Goal: Entertainment & Leisure: Consume media (video, audio)

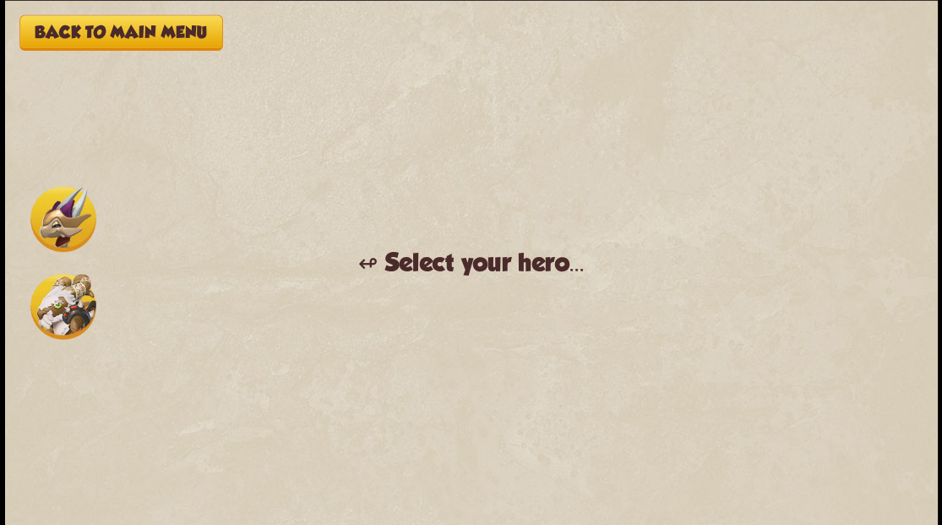
click at [58, 211] on img at bounding box center [63, 219] width 66 height 66
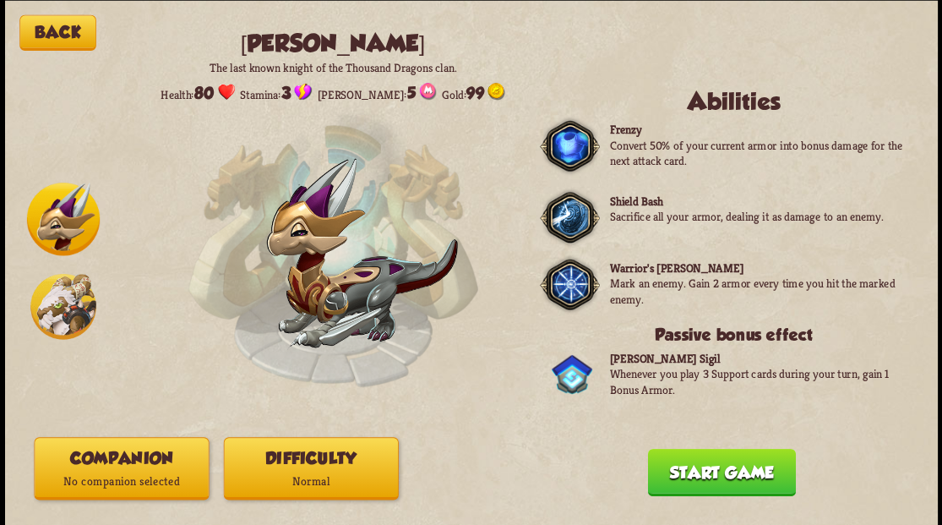
click at [133, 460] on button "Companion No companion selected" at bounding box center [121, 468] width 175 height 63
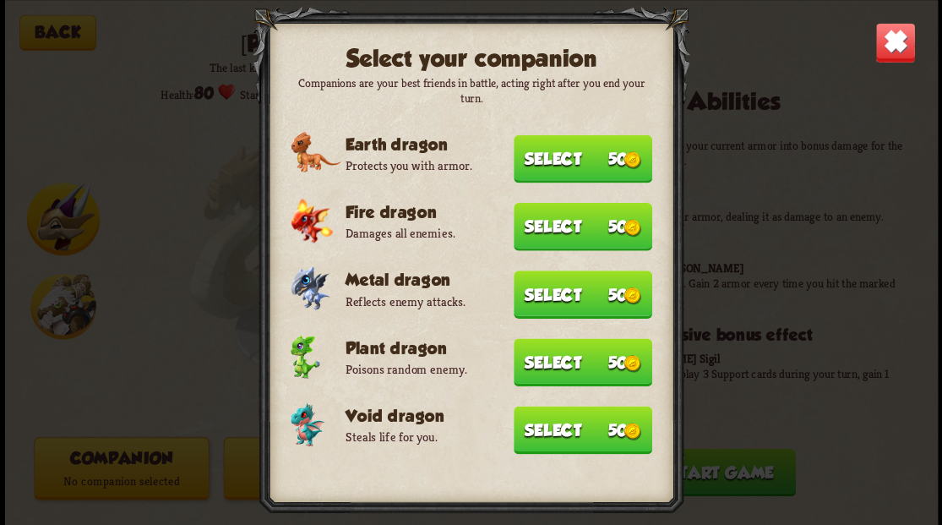
click at [573, 419] on button "Select 50" at bounding box center [583, 429] width 139 height 48
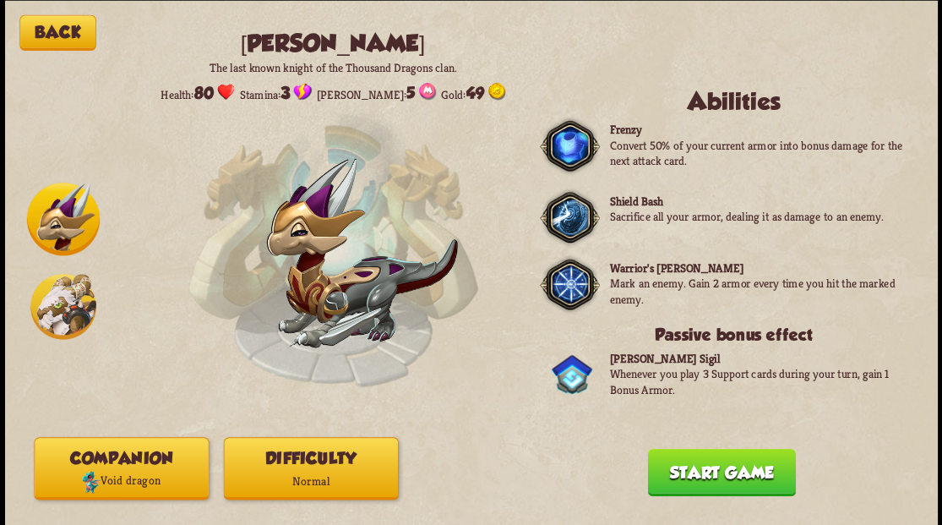
drag, startPoint x: 699, startPoint y: 473, endPoint x: 681, endPoint y: 450, distance: 29.4
click at [699, 473] on button "Start game" at bounding box center [721, 471] width 148 height 47
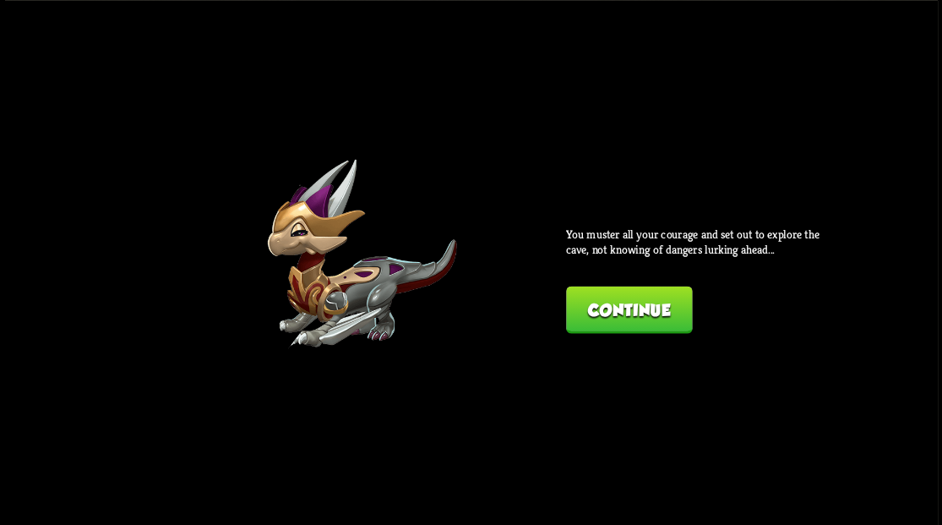
click at [600, 314] on button "Continue" at bounding box center [629, 309] width 126 height 47
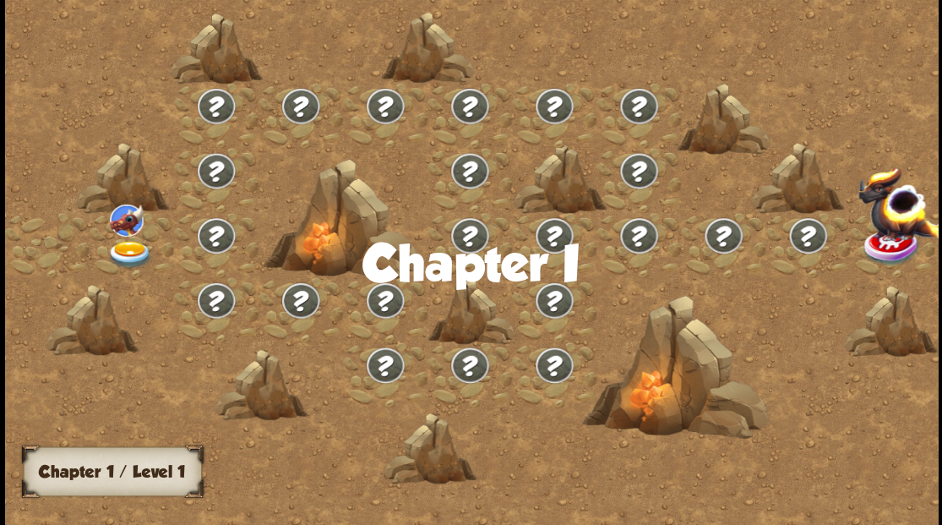
click at [133, 248] on img at bounding box center [129, 254] width 46 height 28
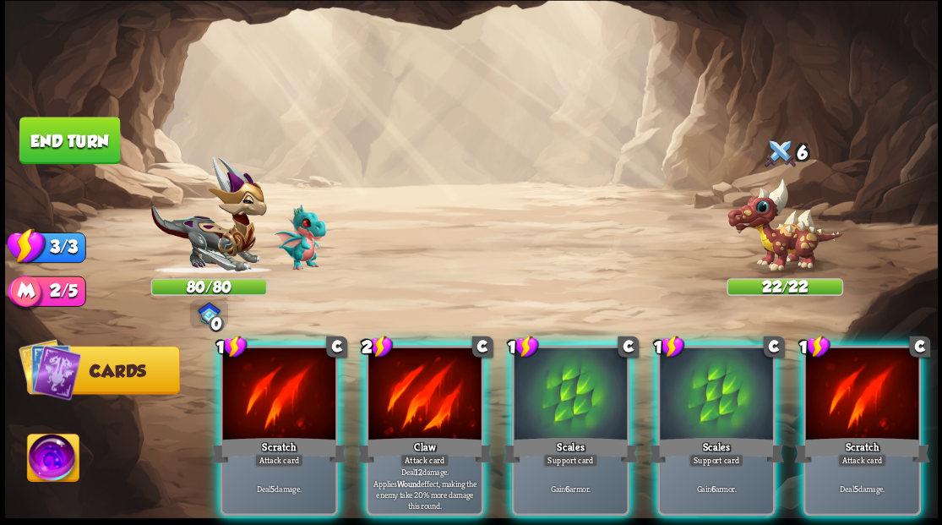
click at [421, 390] on div at bounding box center [424, 394] width 113 height 95
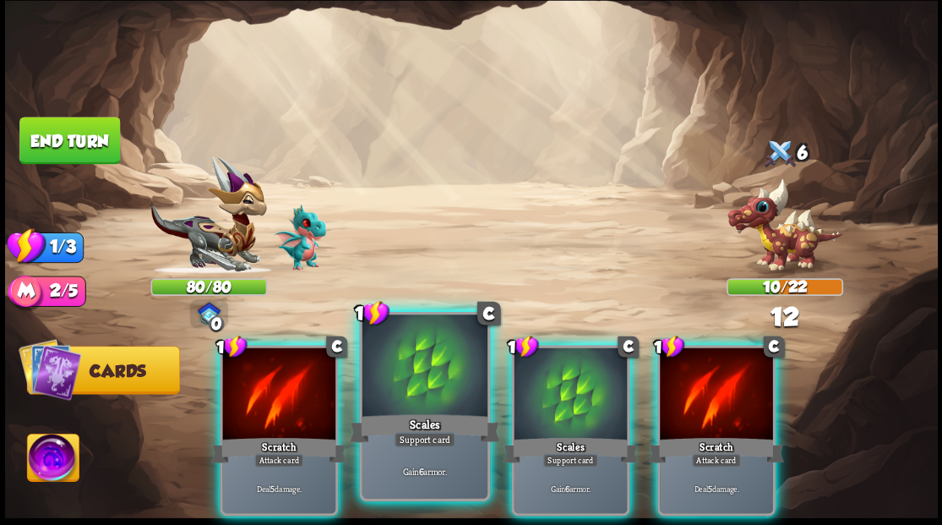
click at [450, 381] on div at bounding box center [424, 367] width 125 height 106
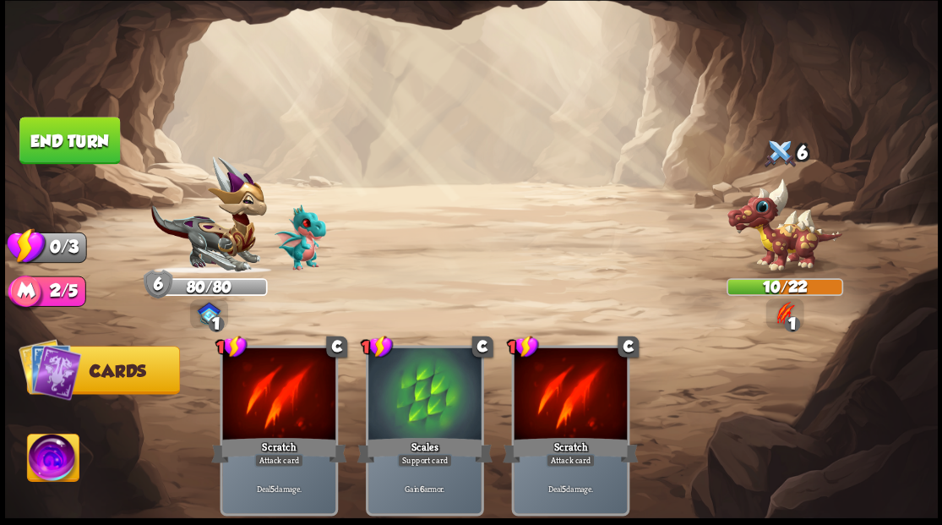
click at [94, 150] on button "End turn" at bounding box center [69, 140] width 101 height 47
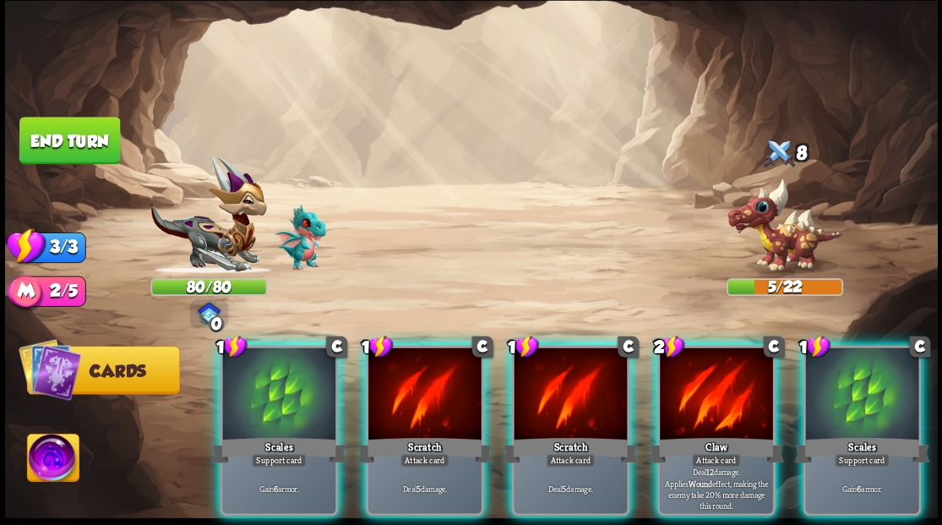
click at [732, 384] on div at bounding box center [716, 394] width 113 height 95
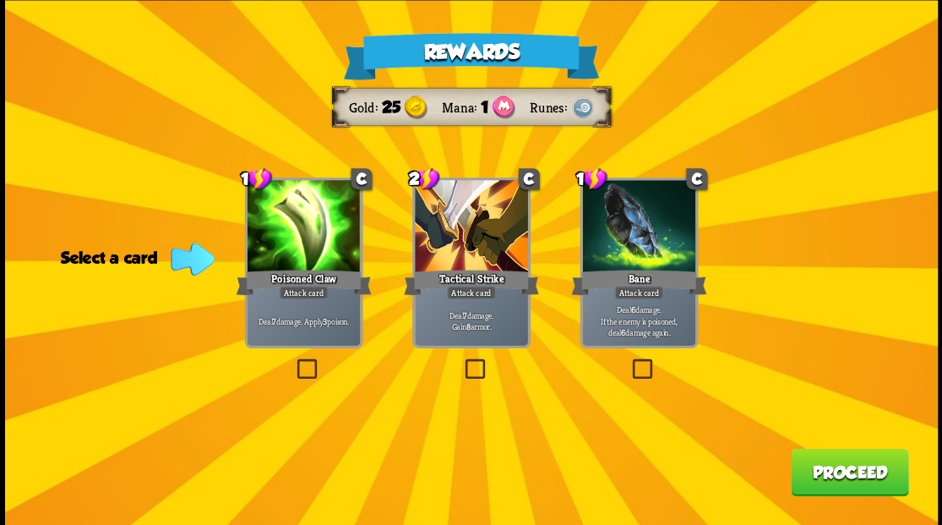
click at [629, 361] on label at bounding box center [629, 361] width 0 height 0
click at [0, 0] on input "checkbox" at bounding box center [0, 0] width 0 height 0
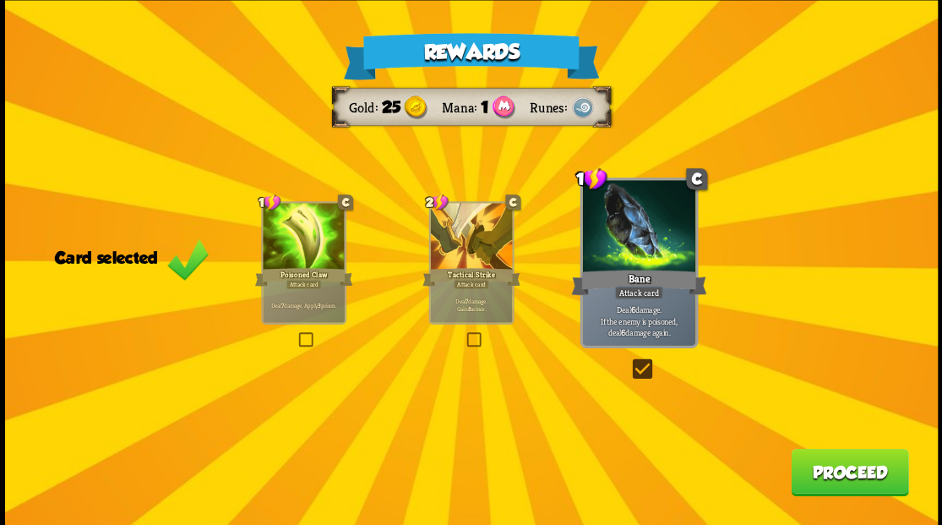
click at [863, 484] on button "Proceed" at bounding box center [849, 471] width 117 height 47
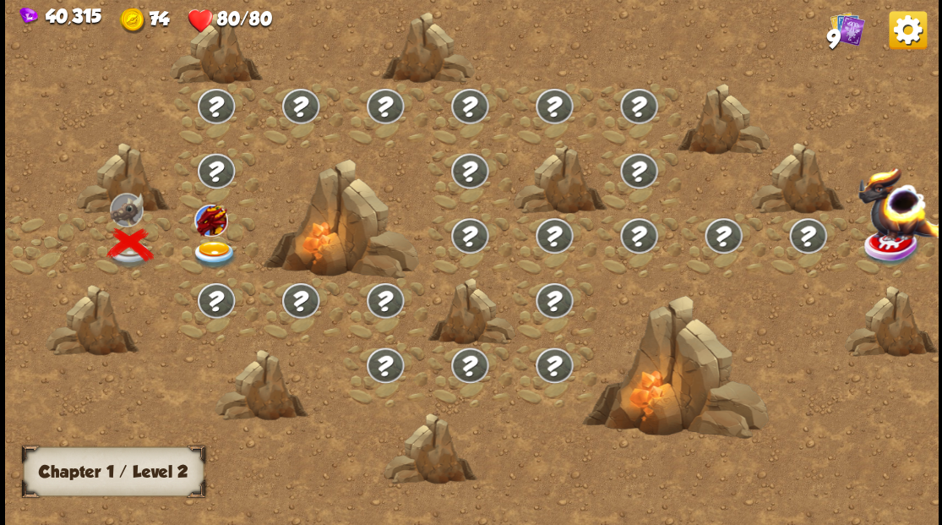
click at [224, 246] on div at bounding box center [216, 244] width 84 height 65
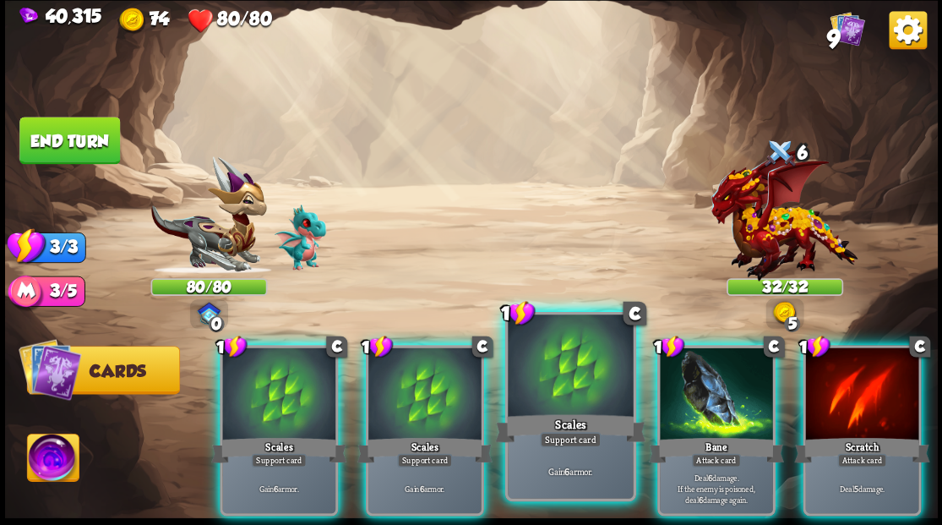
click at [593, 393] on div at bounding box center [570, 367] width 125 height 106
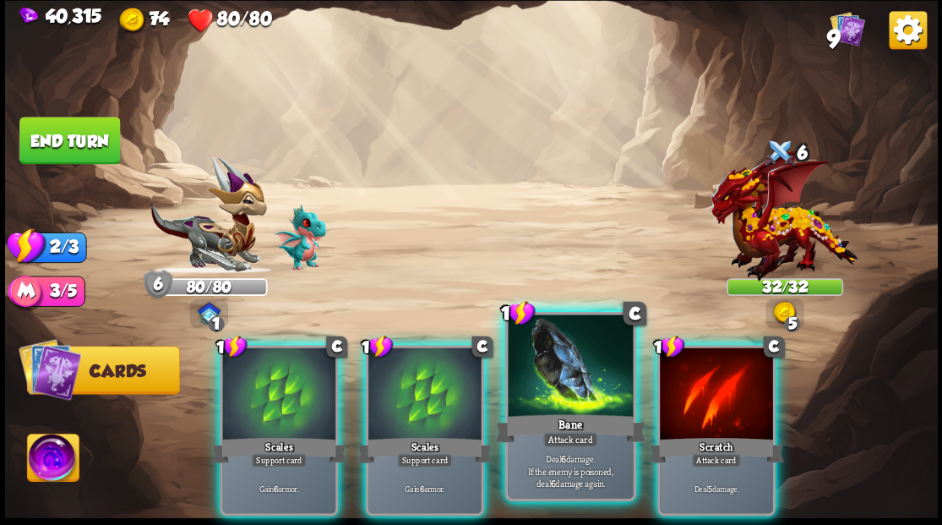
click at [564, 389] on div at bounding box center [570, 367] width 125 height 106
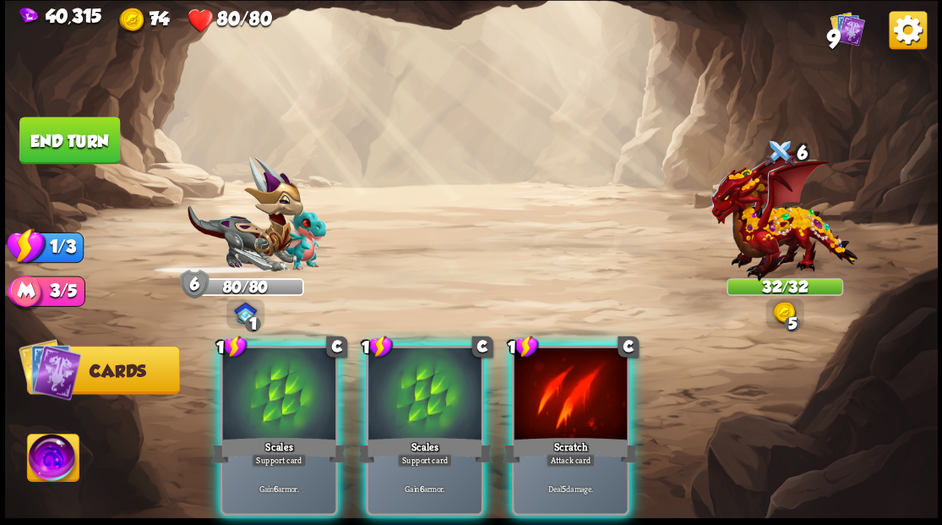
click at [564, 389] on div at bounding box center [570, 394] width 113 height 95
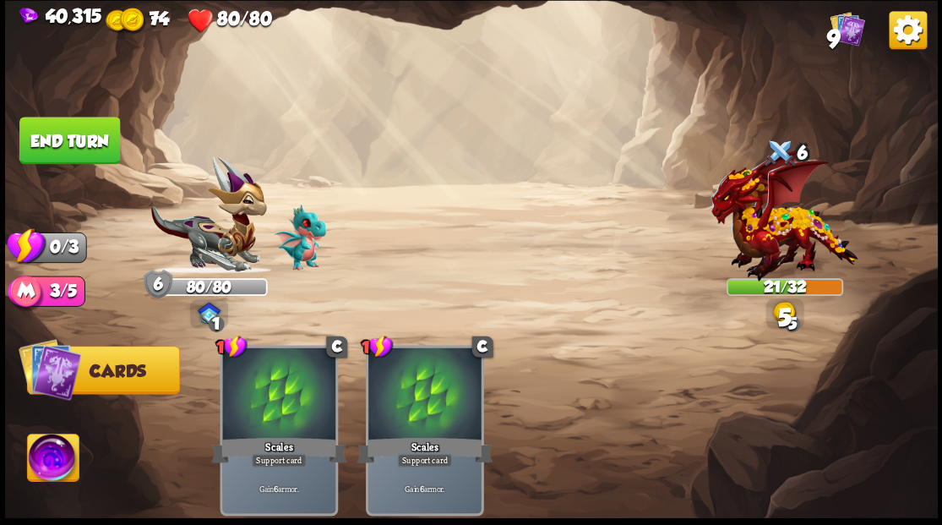
click at [86, 143] on button "End turn" at bounding box center [69, 140] width 101 height 47
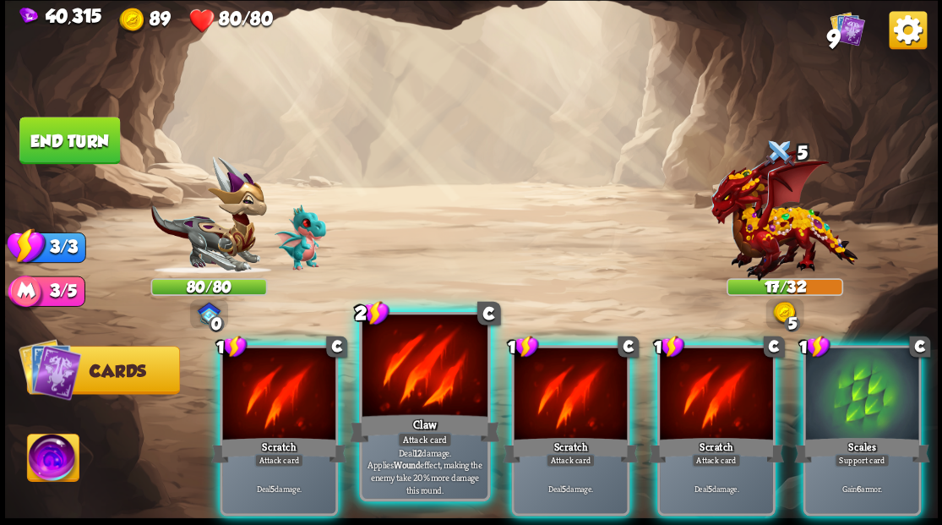
click at [412, 395] on div at bounding box center [424, 367] width 125 height 106
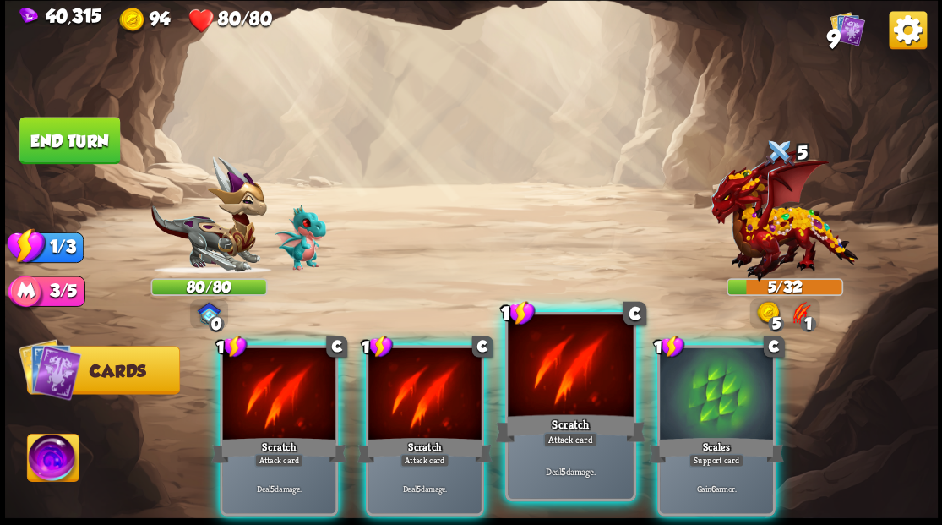
click at [560, 421] on div "Scratch" at bounding box center [570, 428] width 150 height 34
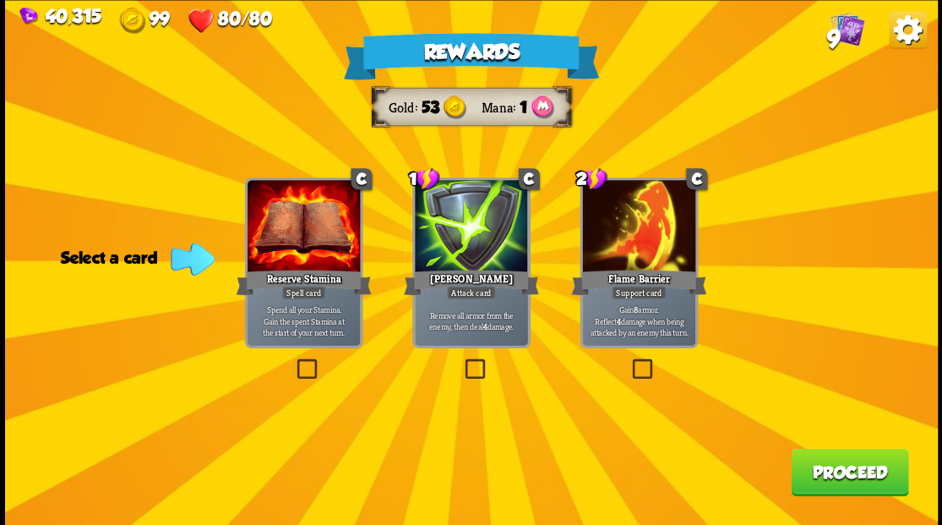
click at [461, 361] on label at bounding box center [461, 361] width 0 height 0
click at [0, 0] on input "checkbox" at bounding box center [0, 0] width 0 height 0
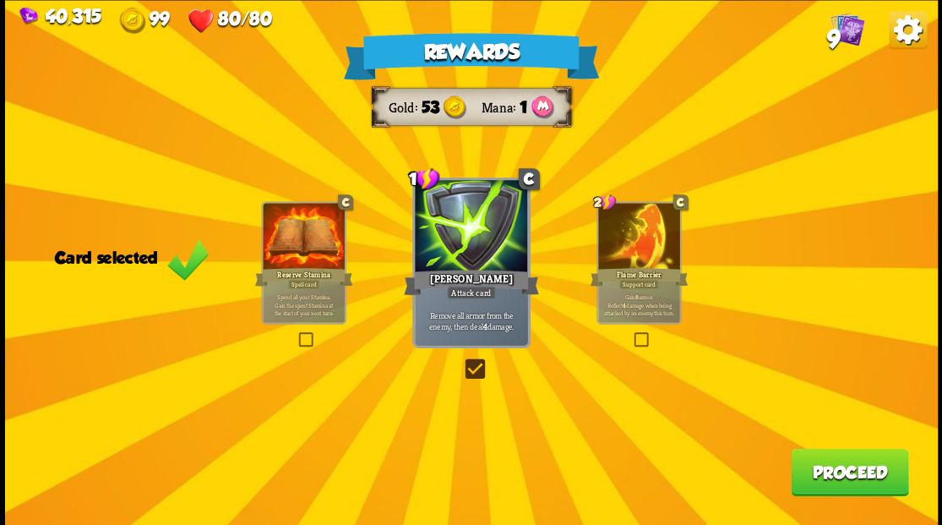
click at [843, 470] on button "Proceed" at bounding box center [849, 471] width 117 height 47
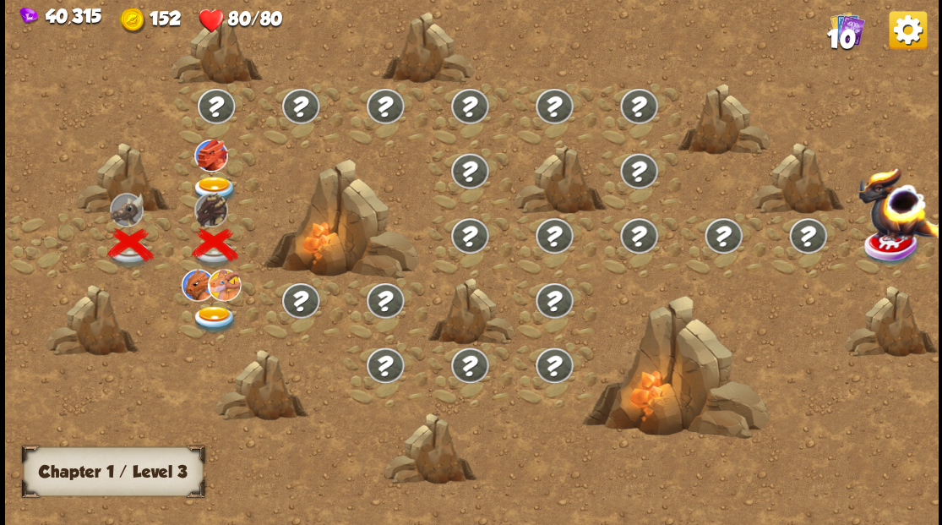
click at [208, 186] on img at bounding box center [214, 190] width 46 height 28
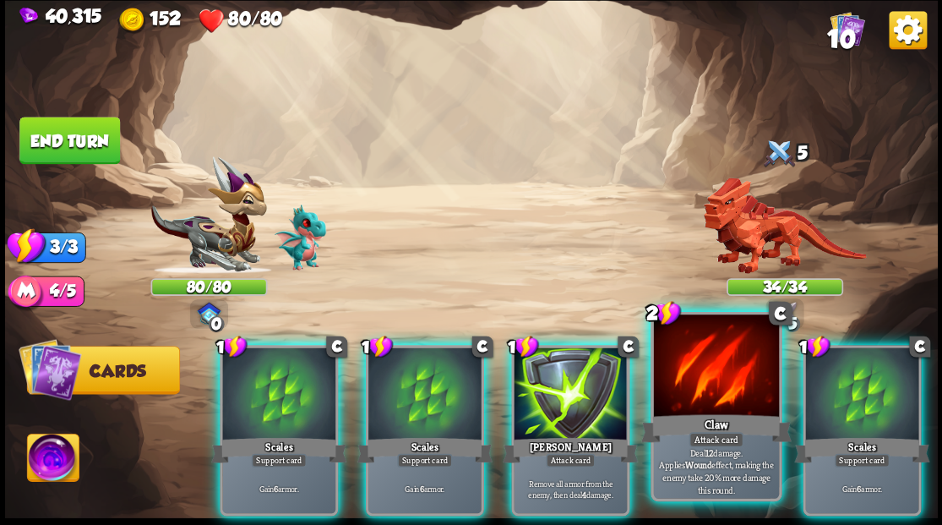
click at [709, 386] on div at bounding box center [715, 367] width 125 height 106
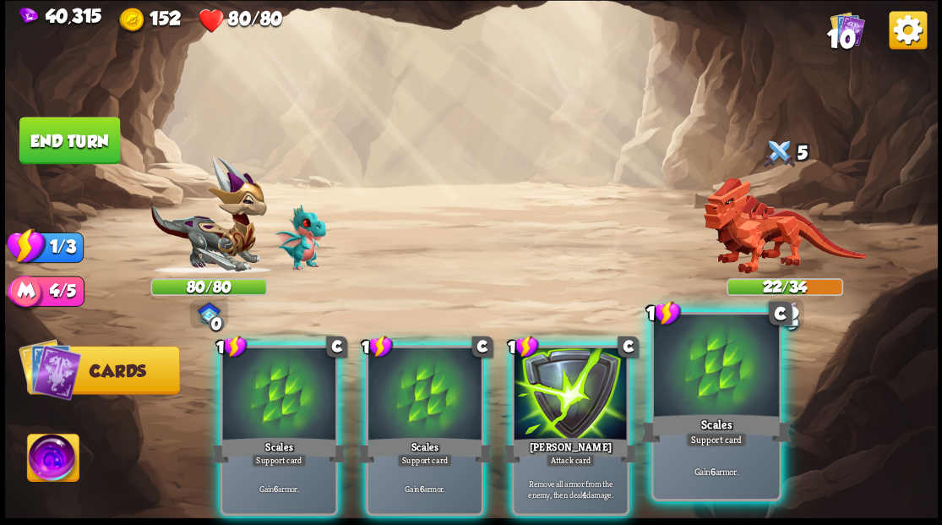
click at [708, 387] on div at bounding box center [715, 367] width 125 height 106
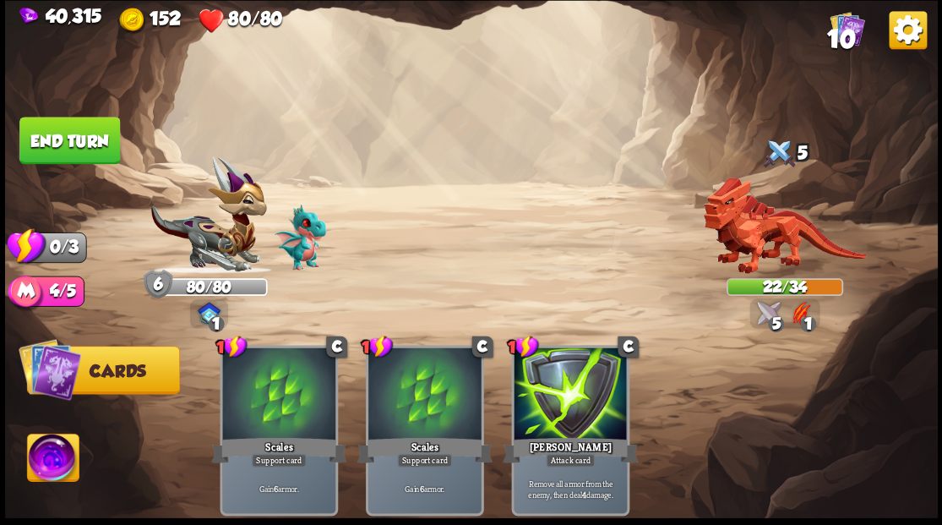
click at [66, 144] on button "End turn" at bounding box center [69, 140] width 101 height 47
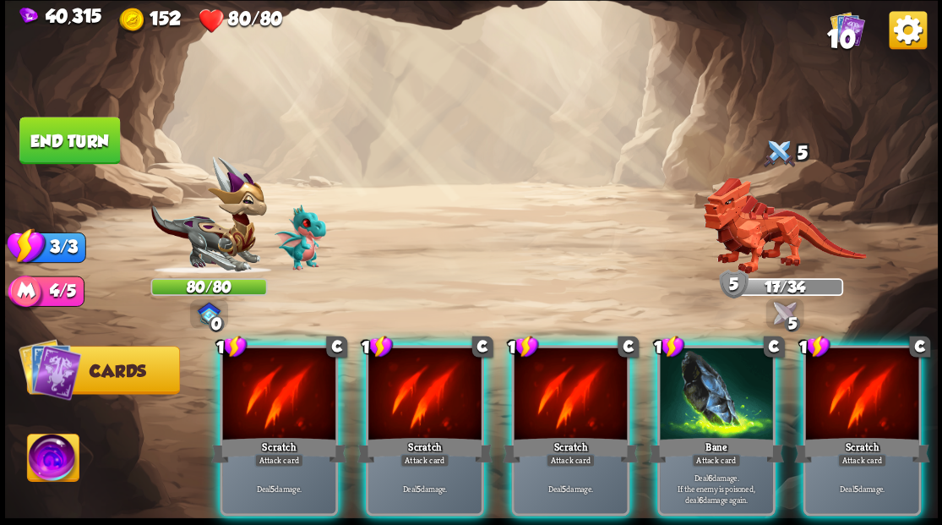
click at [879, 384] on div at bounding box center [861, 394] width 113 height 95
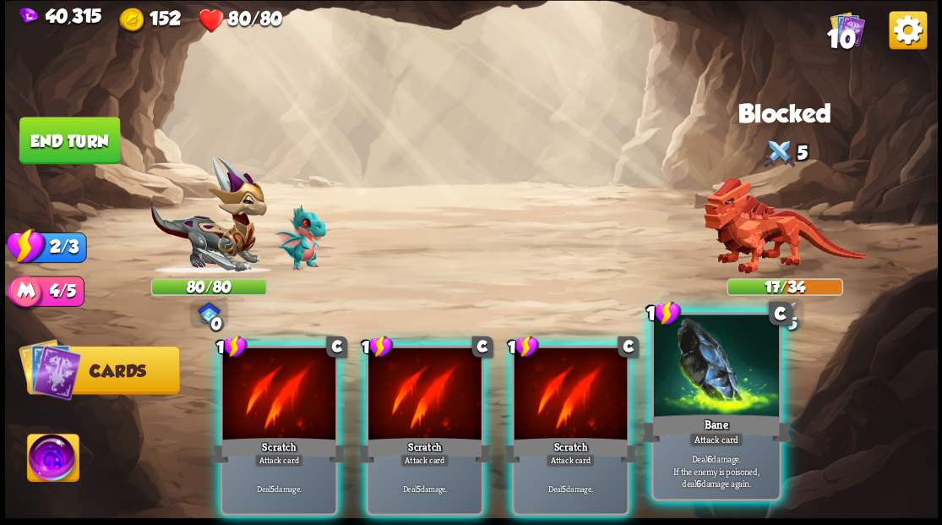
click at [721, 386] on div at bounding box center [715, 367] width 125 height 106
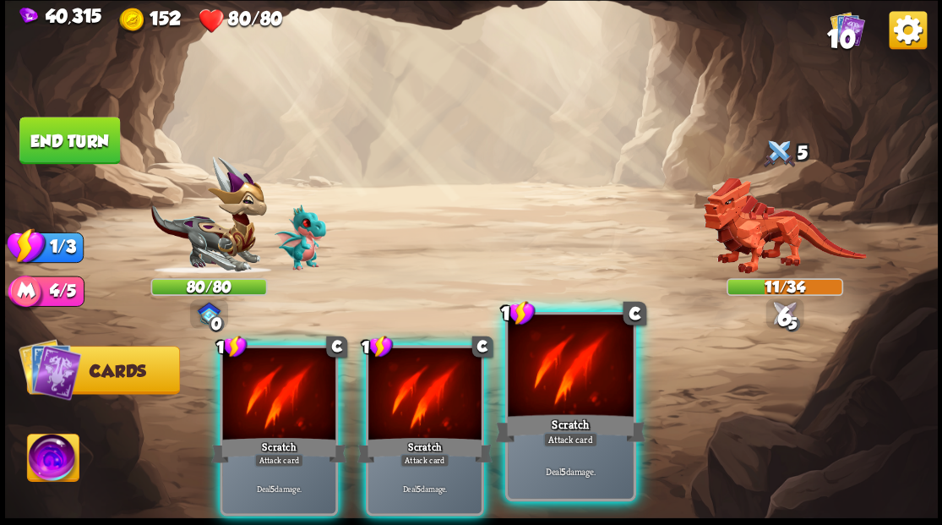
click at [574, 396] on div at bounding box center [570, 367] width 125 height 106
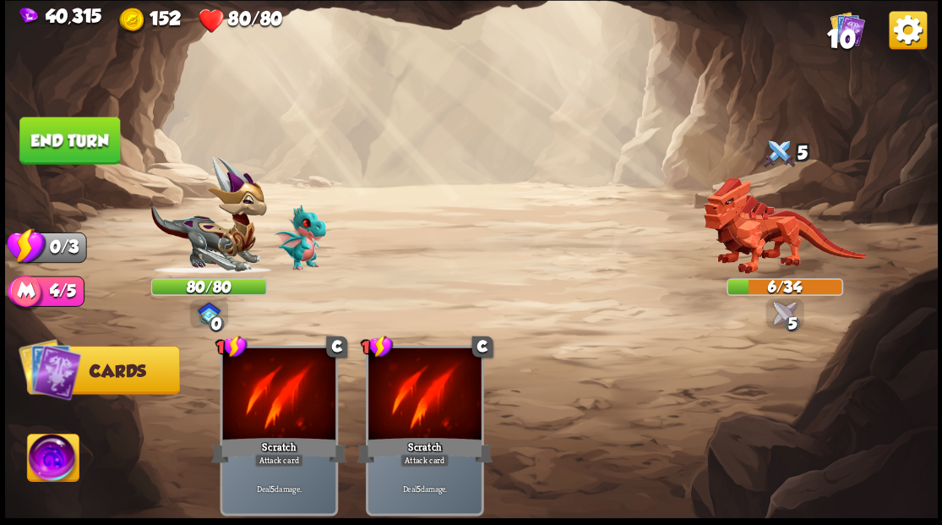
click at [69, 149] on button "End turn" at bounding box center [69, 140] width 101 height 47
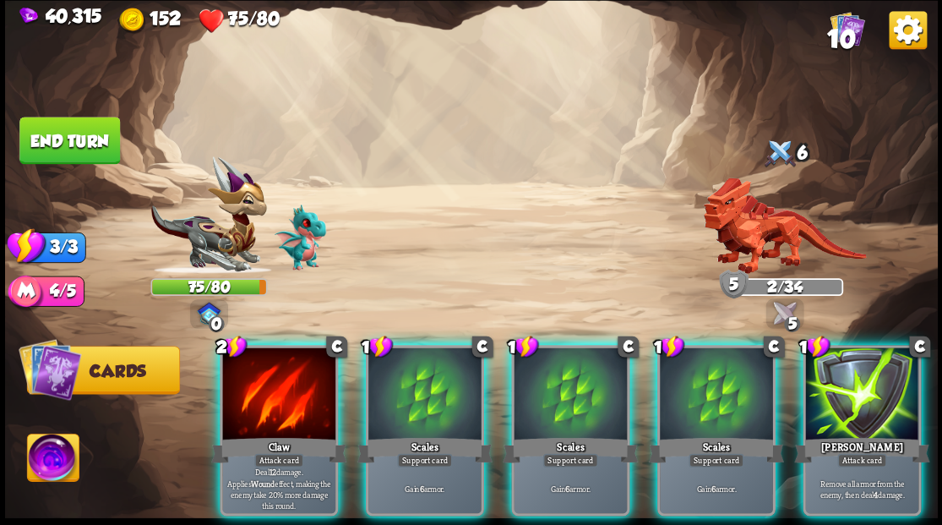
drag, startPoint x: 893, startPoint y: 370, endPoint x: 874, endPoint y: 345, distance: 31.4
click at [893, 364] on div at bounding box center [861, 394] width 113 height 95
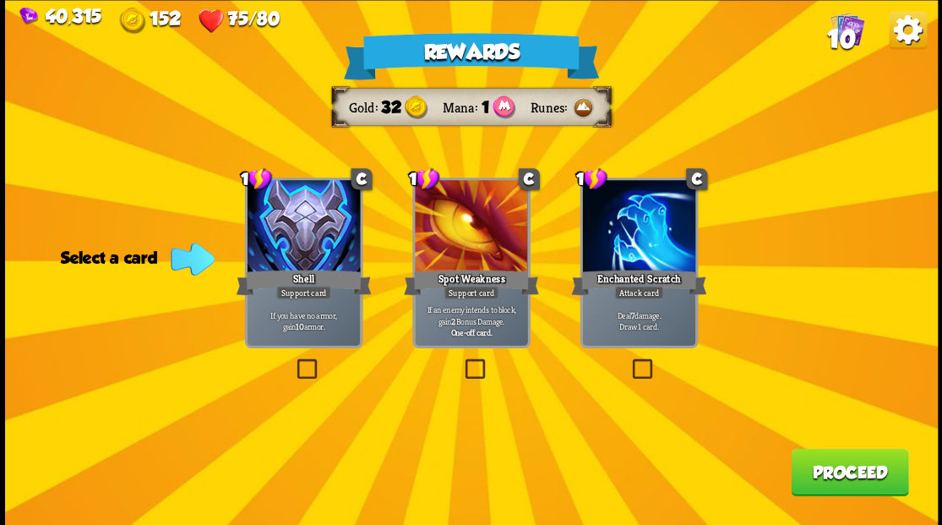
click at [629, 361] on label at bounding box center [629, 361] width 0 height 0
click at [0, 0] on input "checkbox" at bounding box center [0, 0] width 0 height 0
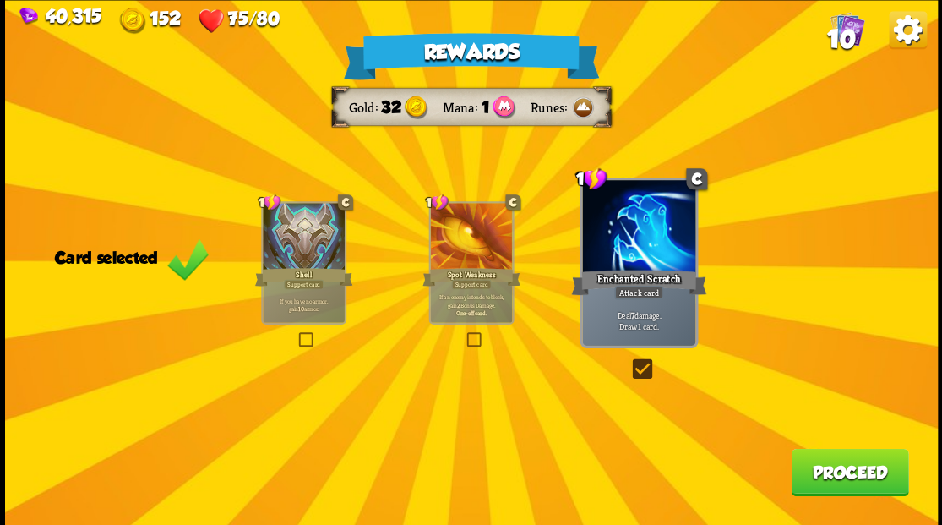
click at [872, 473] on button "Proceed" at bounding box center [849, 471] width 117 height 47
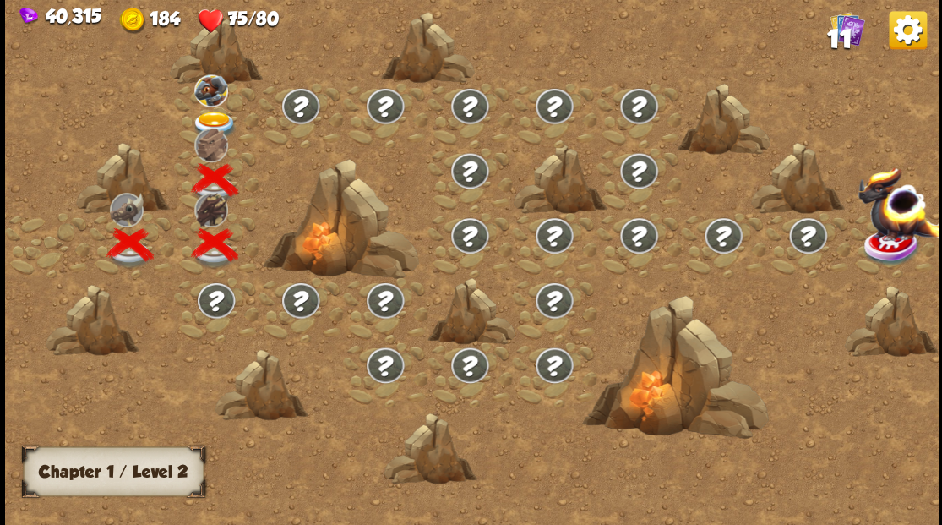
click at [210, 117] on img at bounding box center [214, 125] width 46 height 28
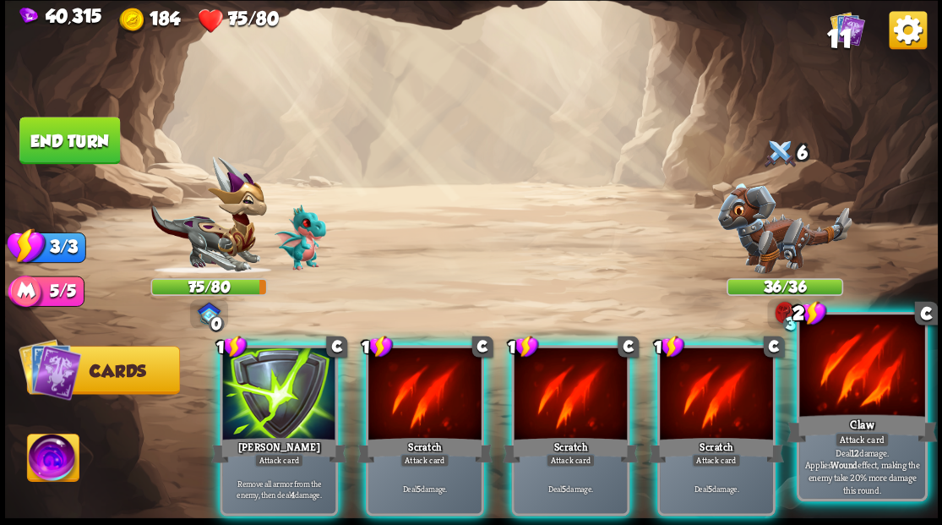
click at [877, 395] on div at bounding box center [861, 367] width 125 height 106
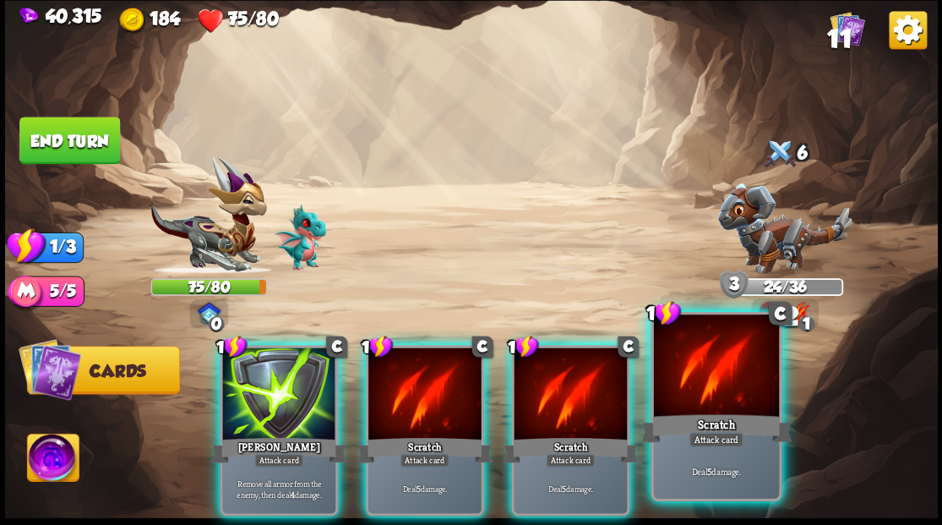
click at [705, 395] on div at bounding box center [715, 367] width 125 height 106
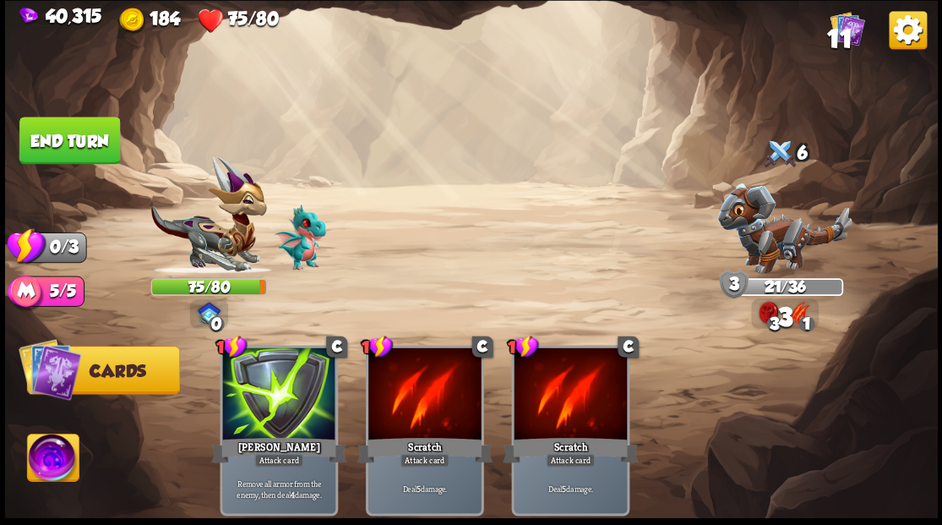
click at [88, 140] on button "End turn" at bounding box center [69, 140] width 101 height 47
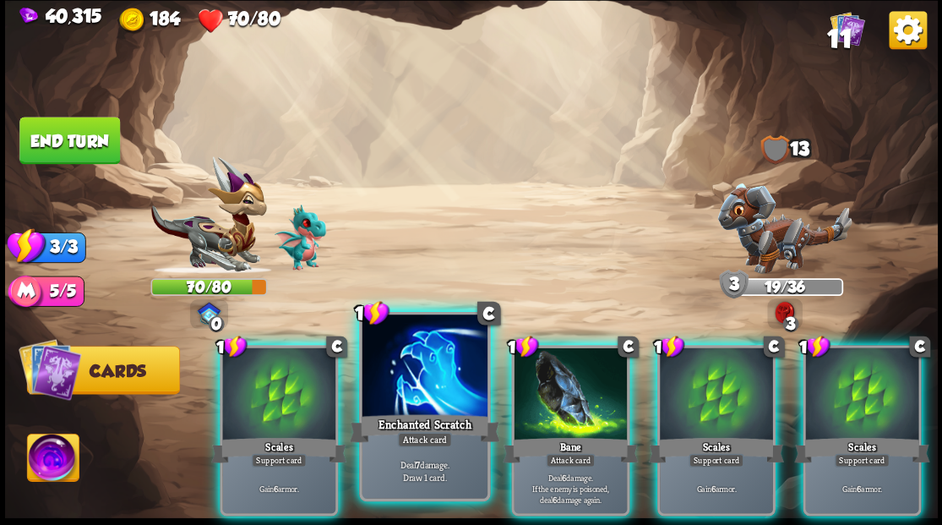
click at [401, 355] on div at bounding box center [424, 367] width 125 height 106
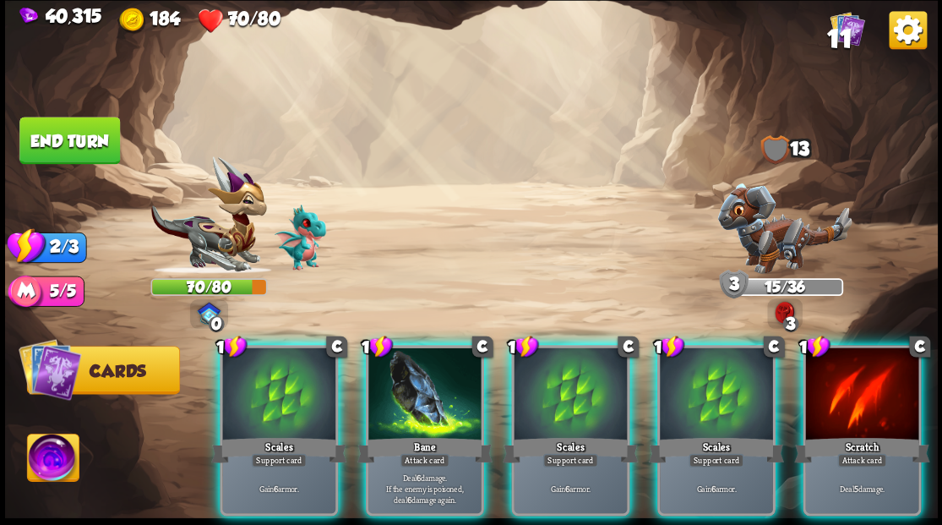
click at [773, 239] on img at bounding box center [784, 227] width 134 height 90
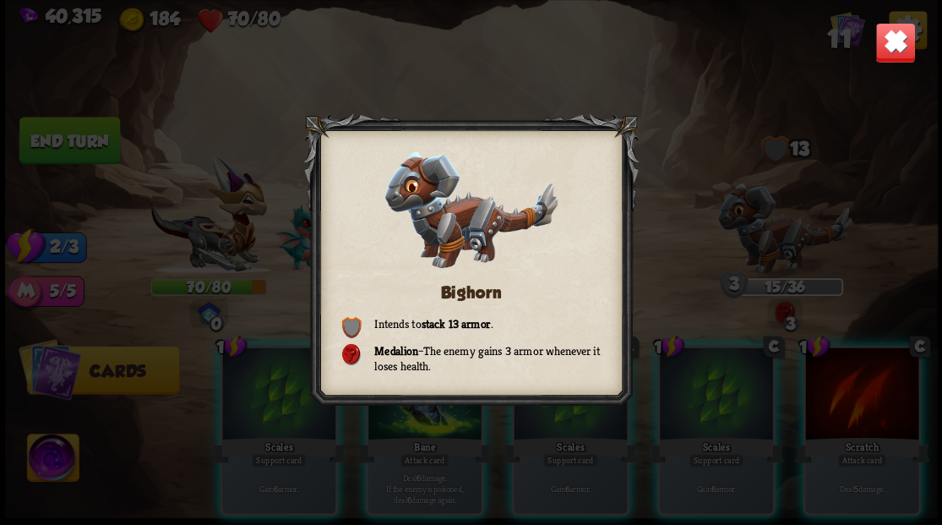
click at [892, 46] on img at bounding box center [894, 42] width 41 height 41
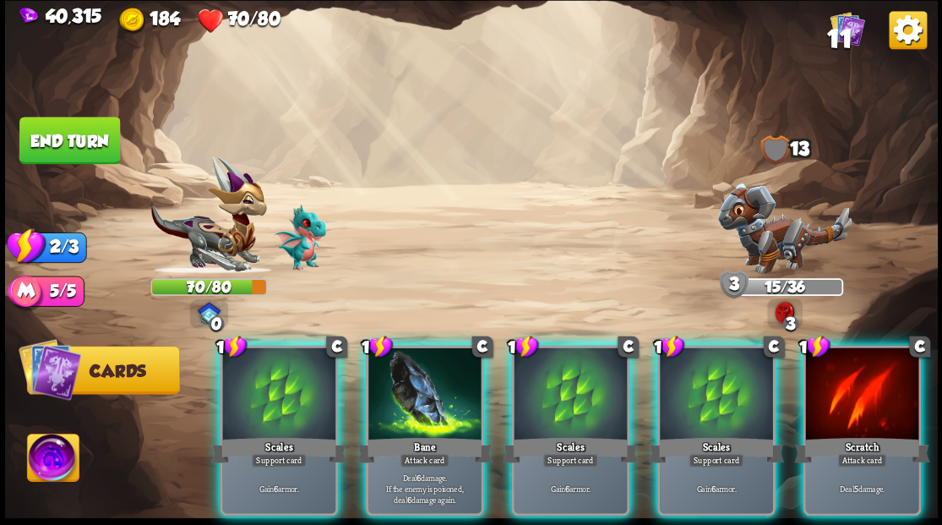
drag, startPoint x: 429, startPoint y: 424, endPoint x: 447, endPoint y: 428, distance: 18.2
click at [429, 434] on div "Bane" at bounding box center [423, 449] width 135 height 30
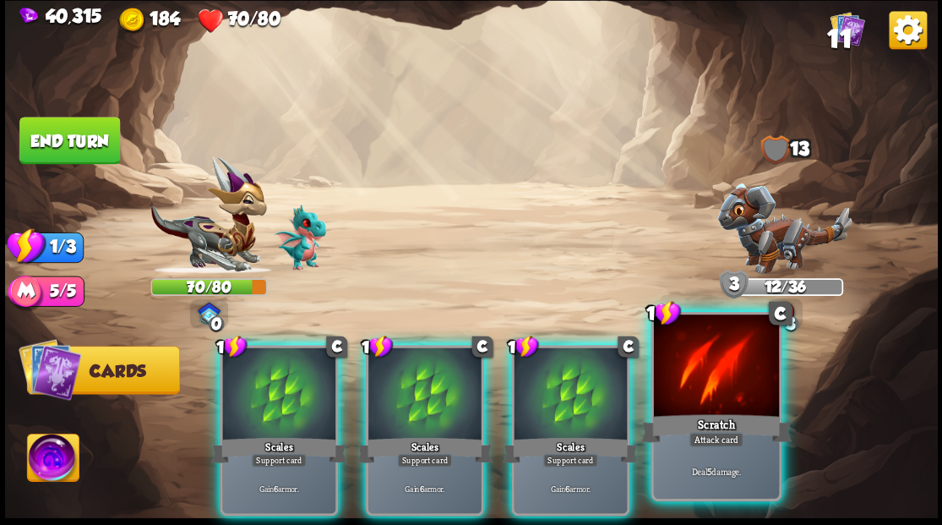
click at [713, 402] on div at bounding box center [715, 367] width 125 height 106
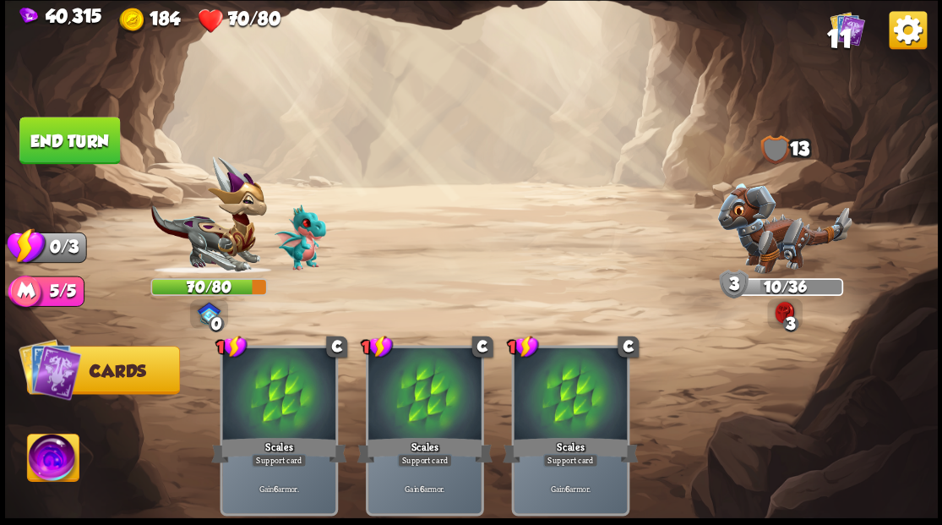
click at [27, 130] on button "End turn" at bounding box center [69, 140] width 101 height 47
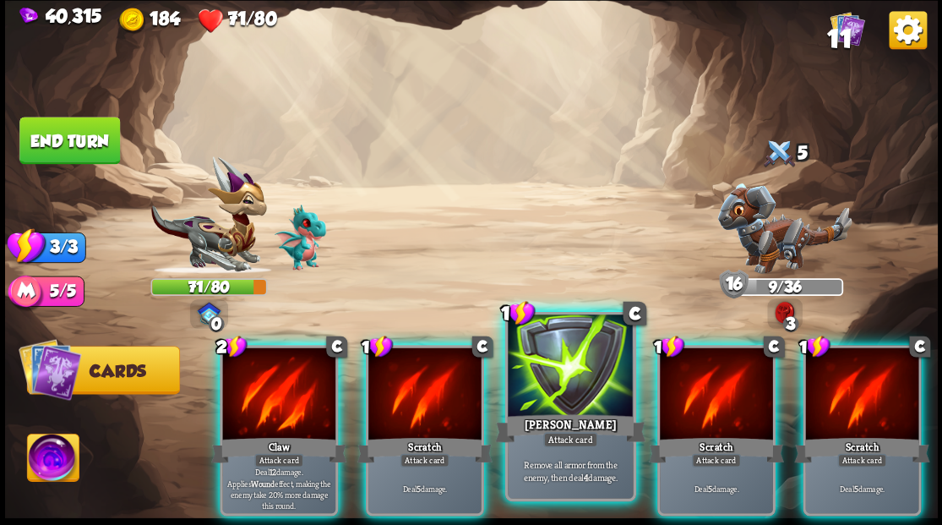
click at [552, 396] on div at bounding box center [570, 367] width 125 height 106
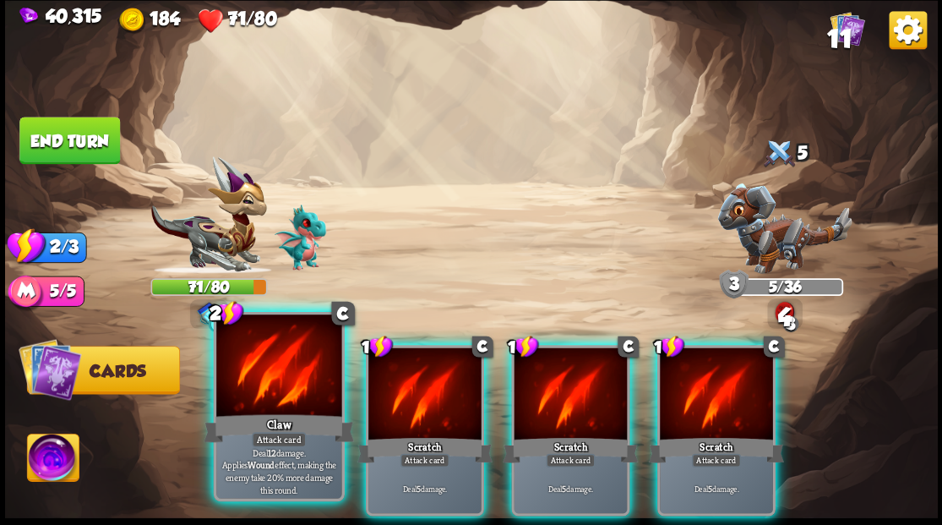
click at [260, 411] on div "Claw" at bounding box center [279, 428] width 150 height 34
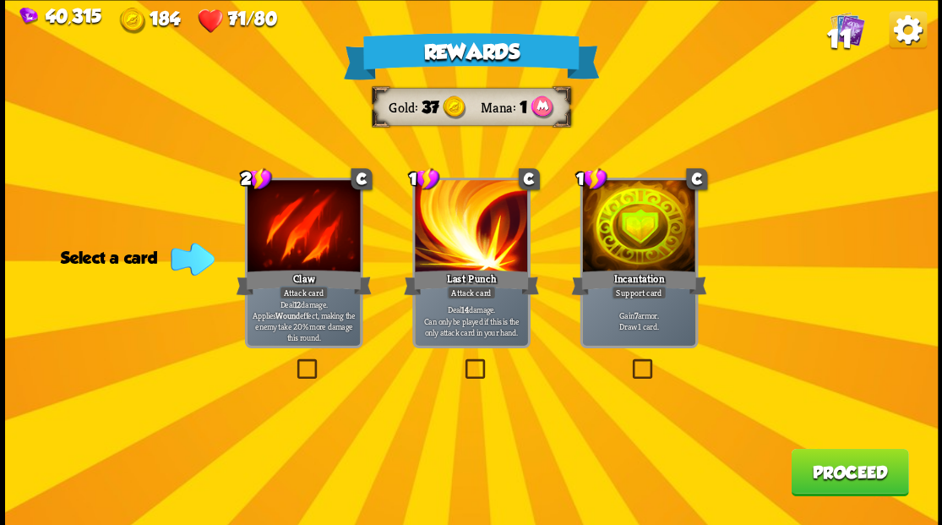
click at [629, 361] on label at bounding box center [629, 361] width 0 height 0
click at [0, 0] on input "checkbox" at bounding box center [0, 0] width 0 height 0
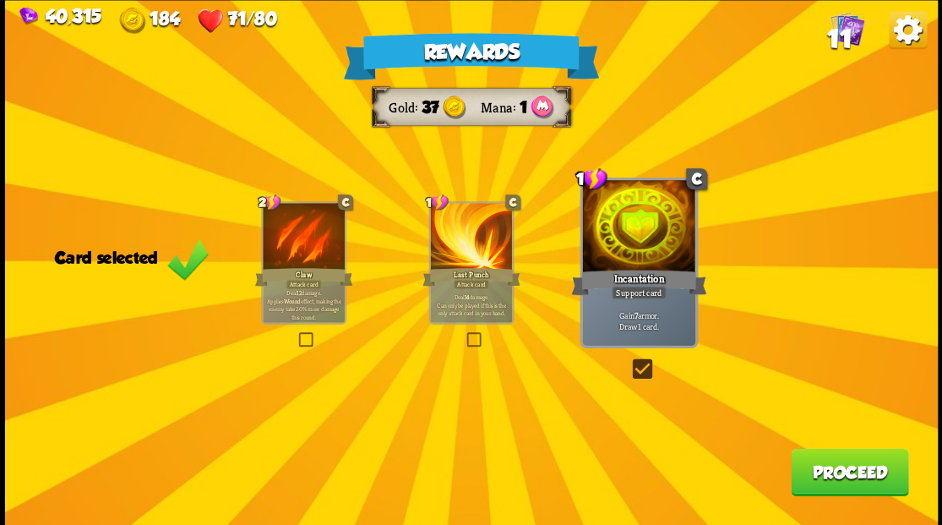
click at [828, 480] on button "Proceed" at bounding box center [849, 471] width 117 height 47
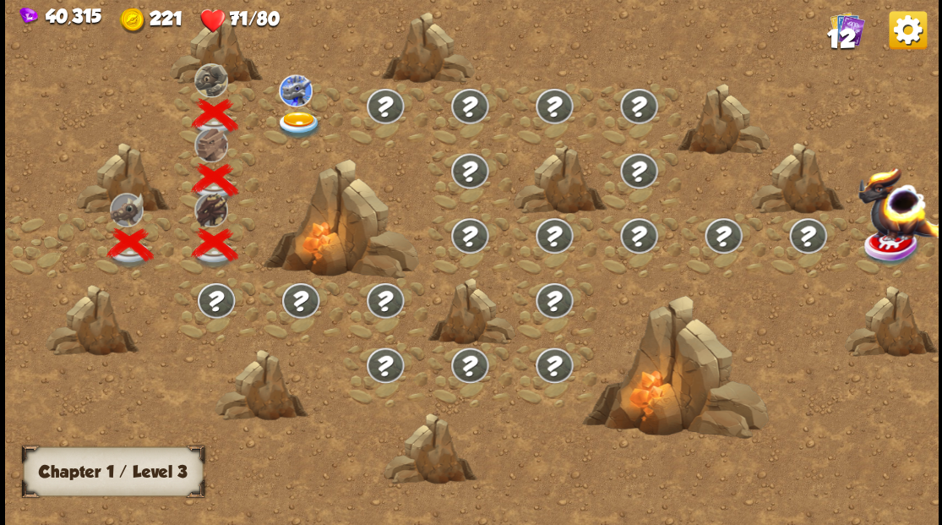
click at [280, 122] on img at bounding box center [298, 125] width 46 height 28
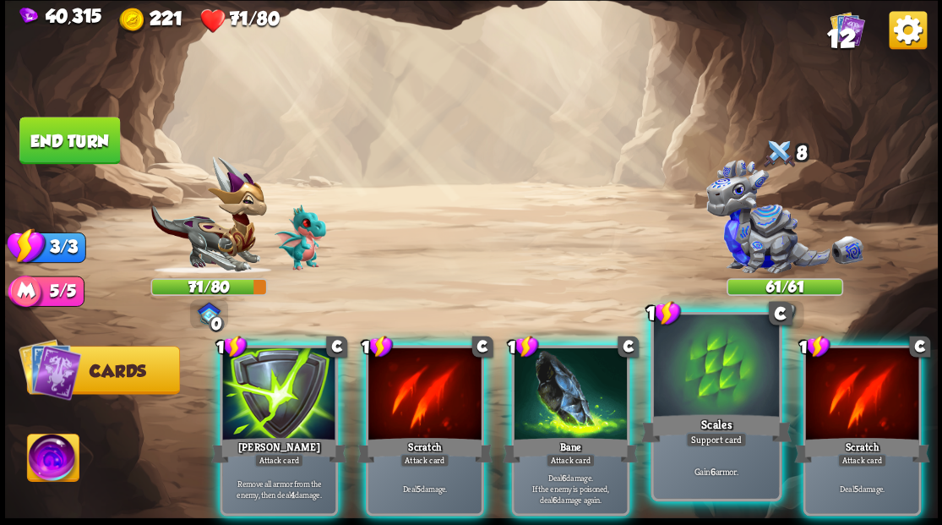
click at [697, 390] on div at bounding box center [715, 367] width 125 height 106
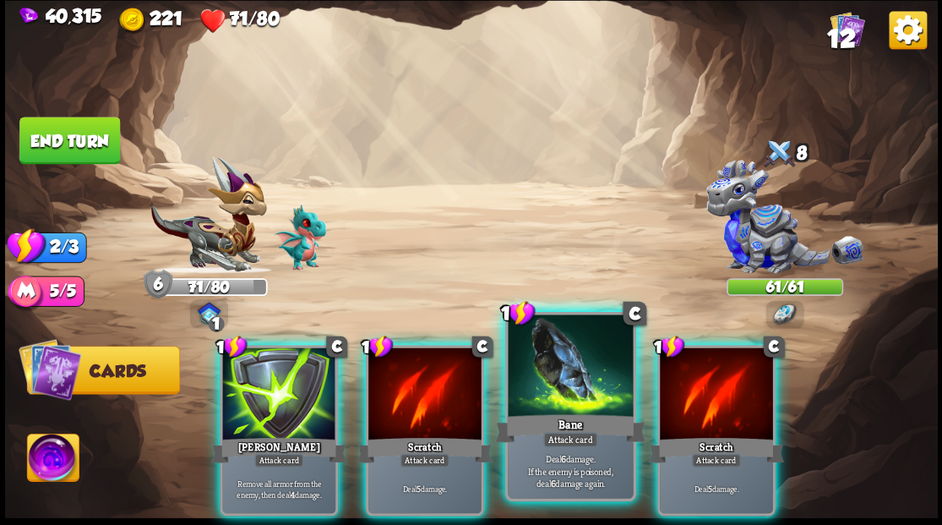
click at [556, 407] on div at bounding box center [570, 367] width 125 height 106
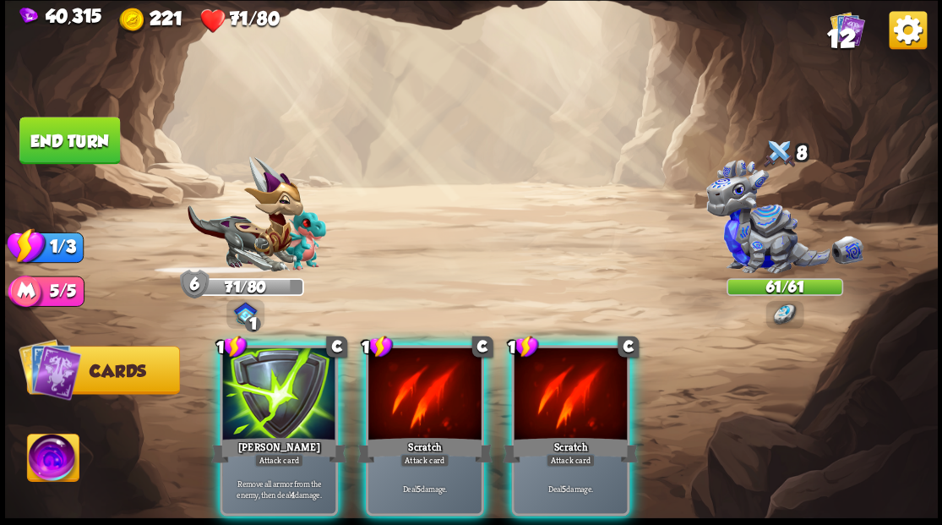
click at [549, 408] on div at bounding box center [570, 394] width 113 height 95
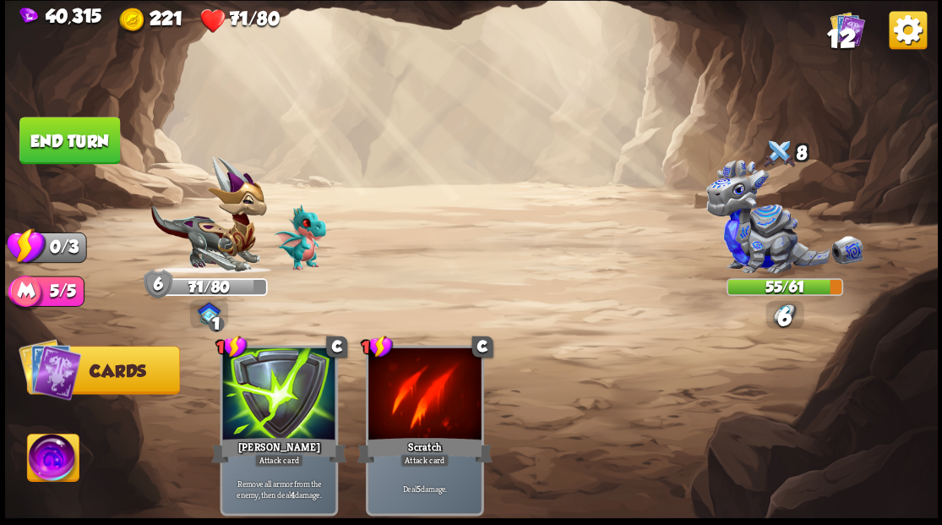
click at [60, 147] on button "End turn" at bounding box center [69, 140] width 101 height 47
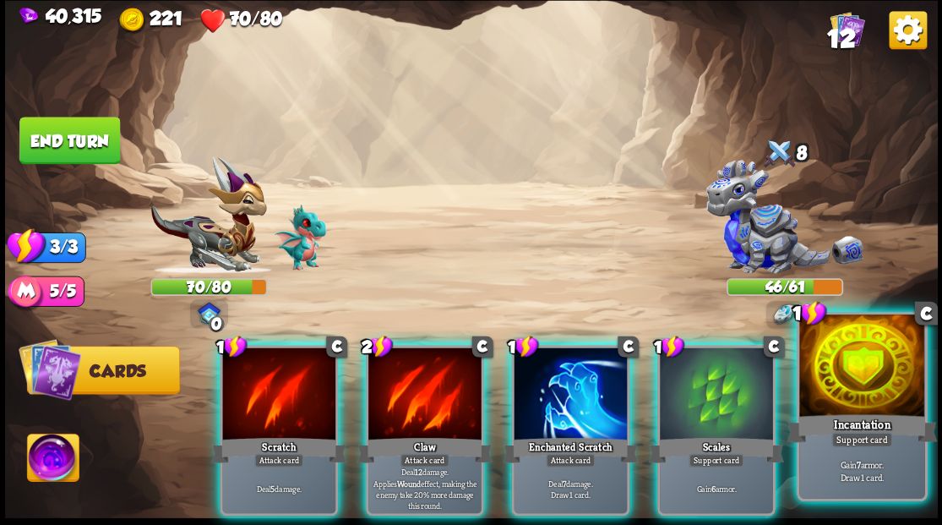
click at [858, 380] on div at bounding box center [861, 367] width 125 height 106
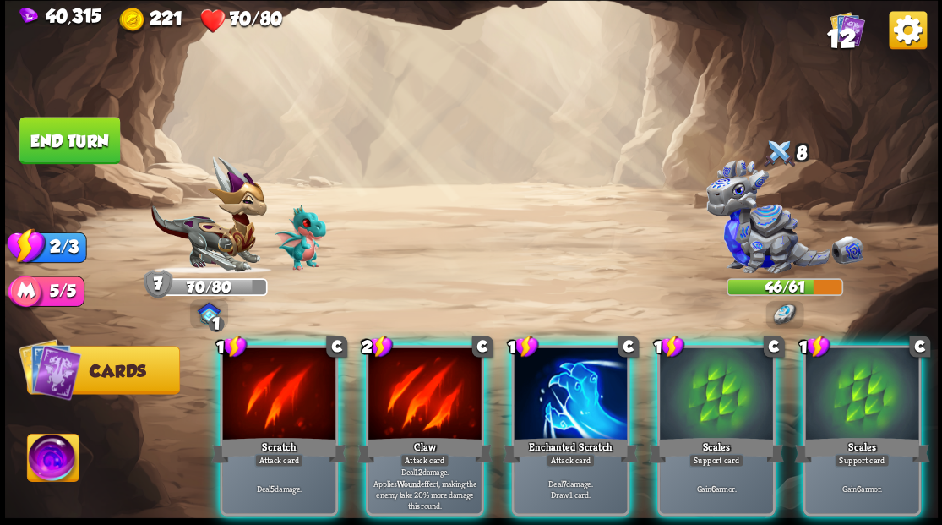
click at [580, 387] on div at bounding box center [570, 394] width 113 height 95
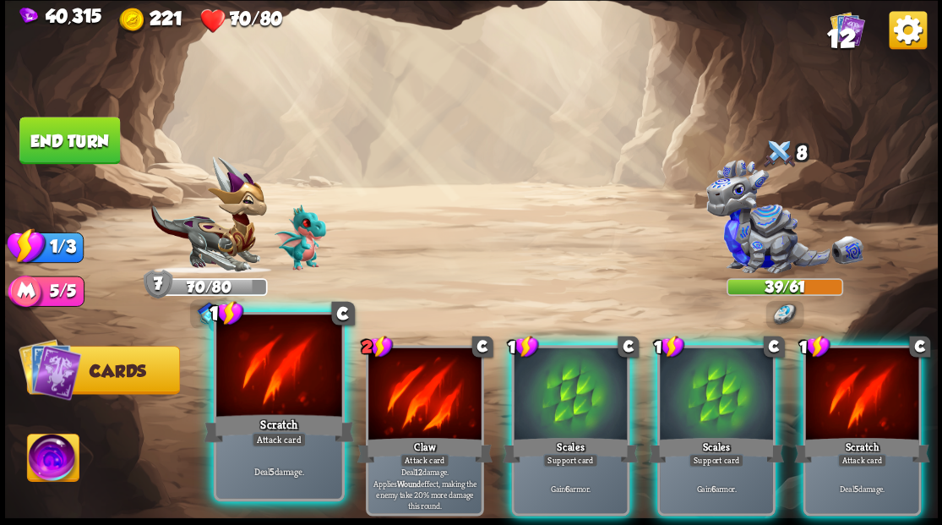
click at [277, 392] on div at bounding box center [278, 367] width 125 height 106
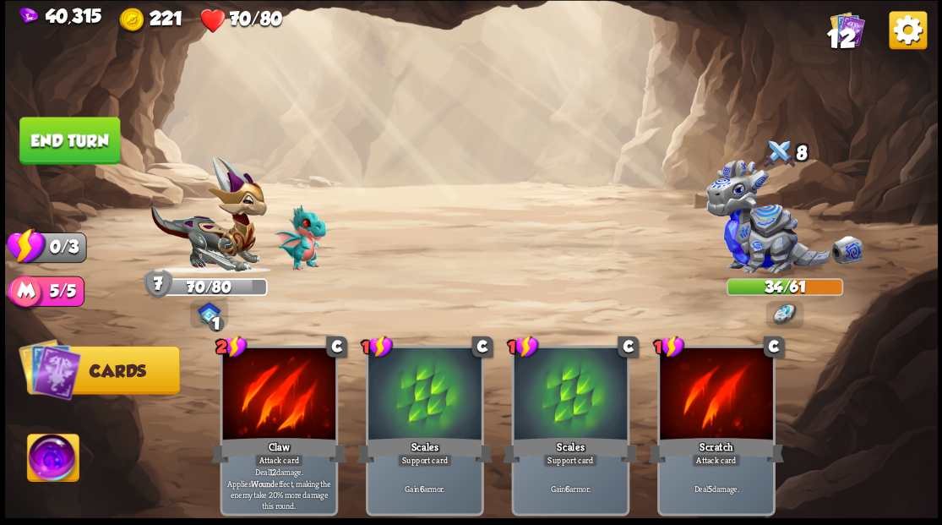
click at [91, 144] on button "End turn" at bounding box center [69, 140] width 101 height 47
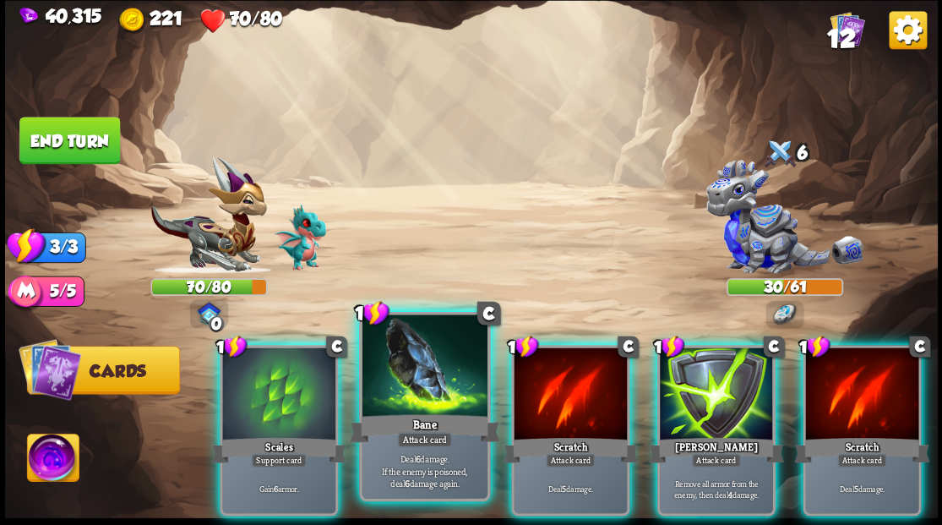
click at [440, 402] on div at bounding box center [424, 367] width 125 height 106
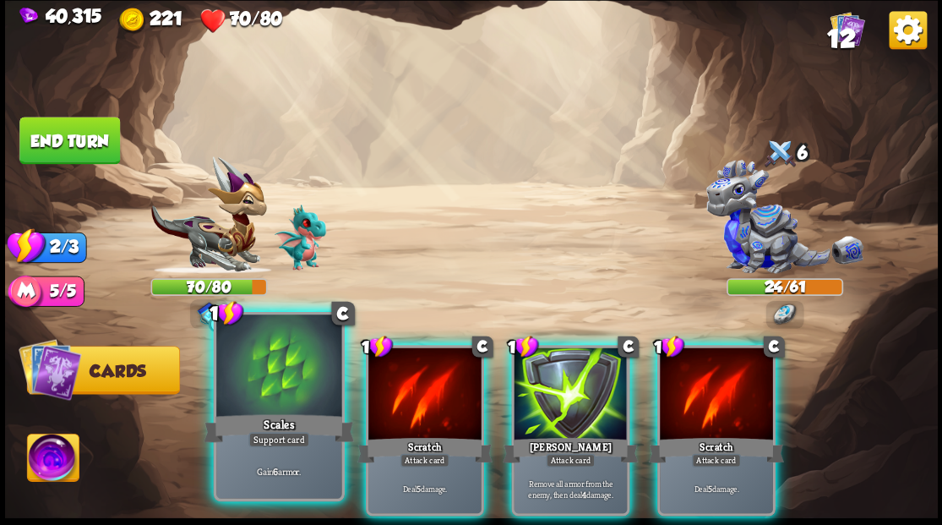
click at [255, 383] on div at bounding box center [278, 367] width 125 height 106
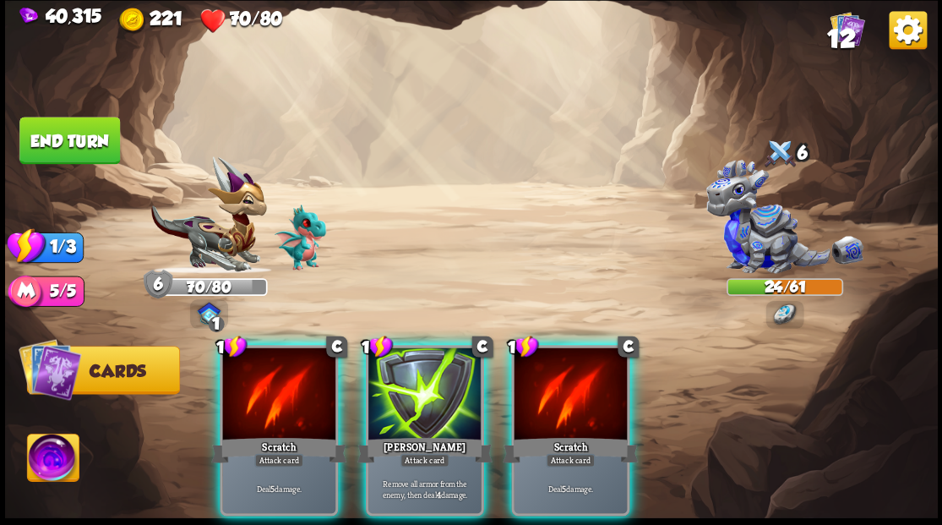
click at [255, 384] on div at bounding box center [278, 394] width 113 height 95
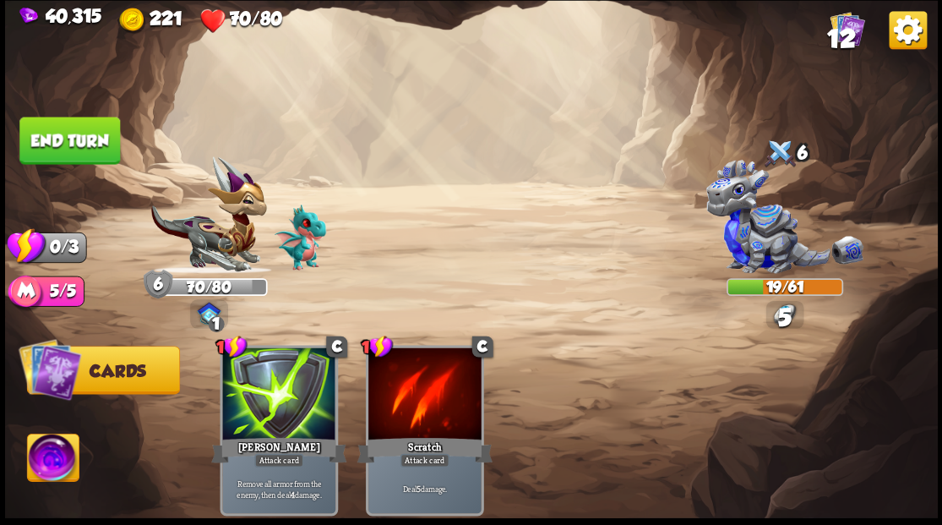
click at [74, 122] on button "End turn" at bounding box center [69, 140] width 101 height 47
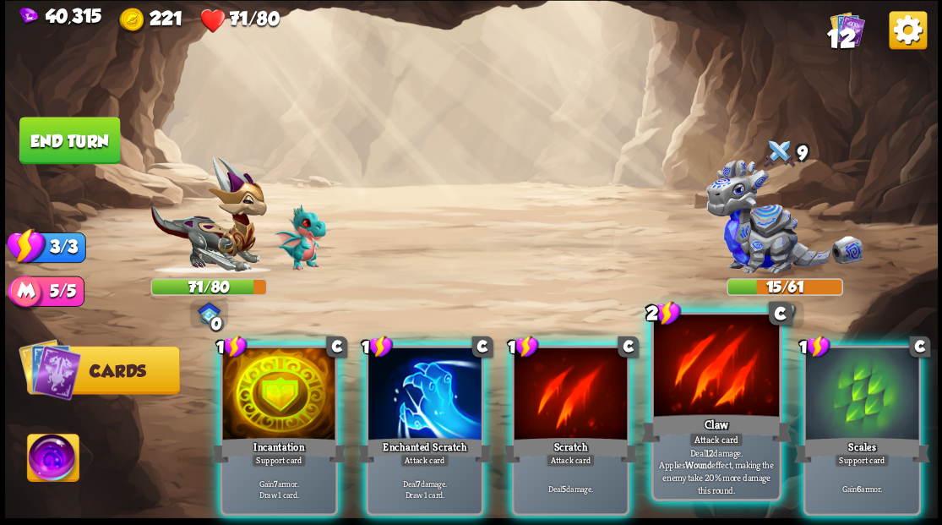
click at [737, 397] on div at bounding box center [715, 367] width 125 height 106
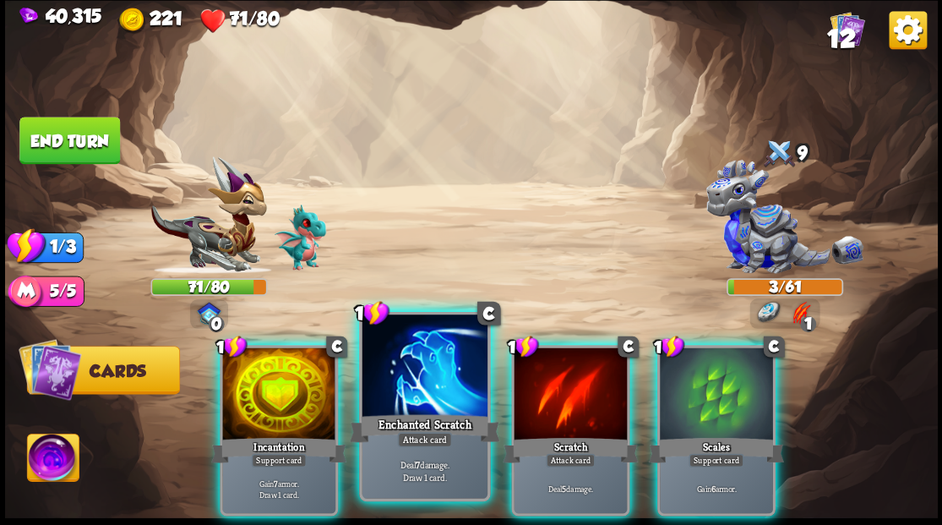
click at [423, 389] on div at bounding box center [424, 367] width 125 height 106
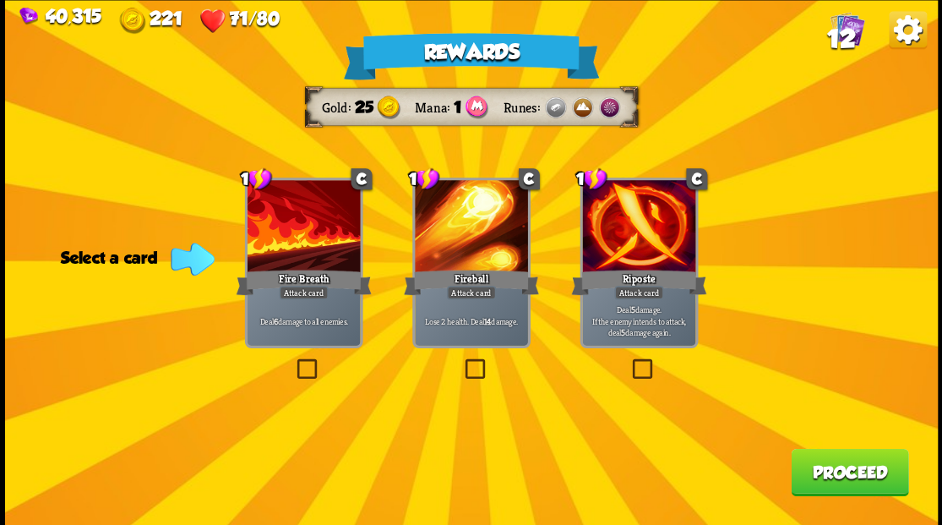
click at [293, 361] on label at bounding box center [293, 361] width 0 height 0
click at [0, 0] on input "checkbox" at bounding box center [0, 0] width 0 height 0
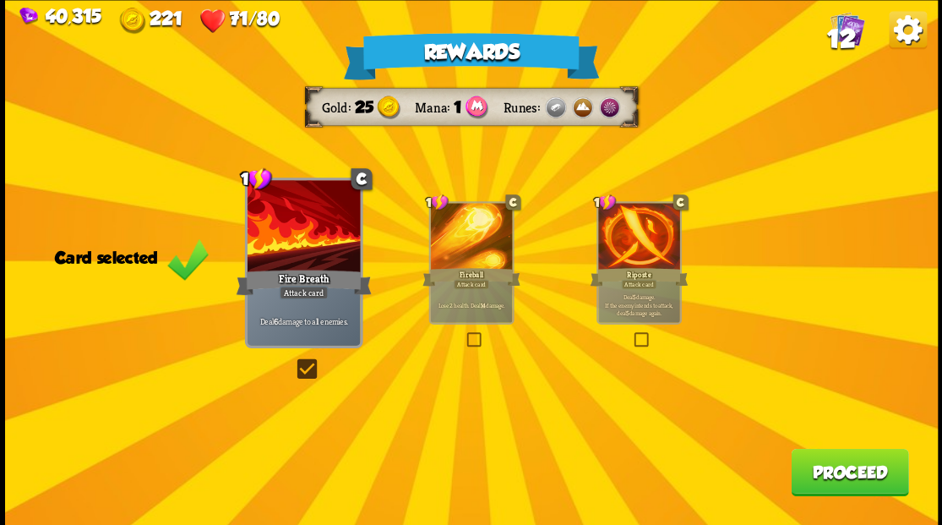
click at [835, 487] on button "Proceed" at bounding box center [849, 471] width 117 height 47
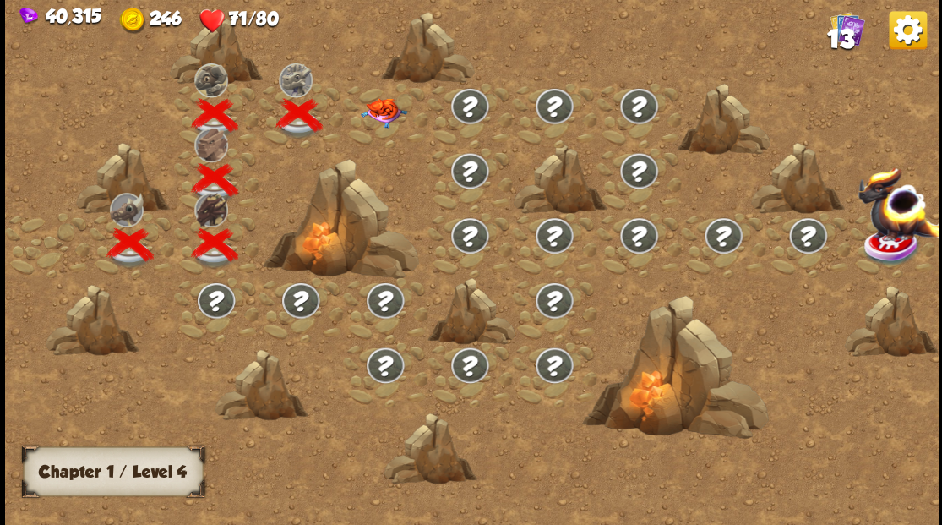
click at [384, 113] on img at bounding box center [383, 112] width 46 height 30
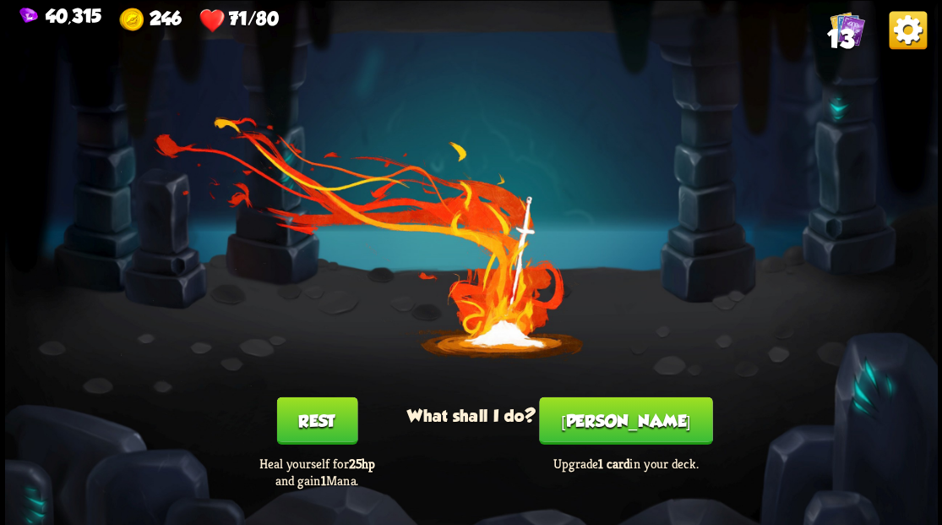
click at [625, 434] on button "[PERSON_NAME]" at bounding box center [625, 419] width 173 height 47
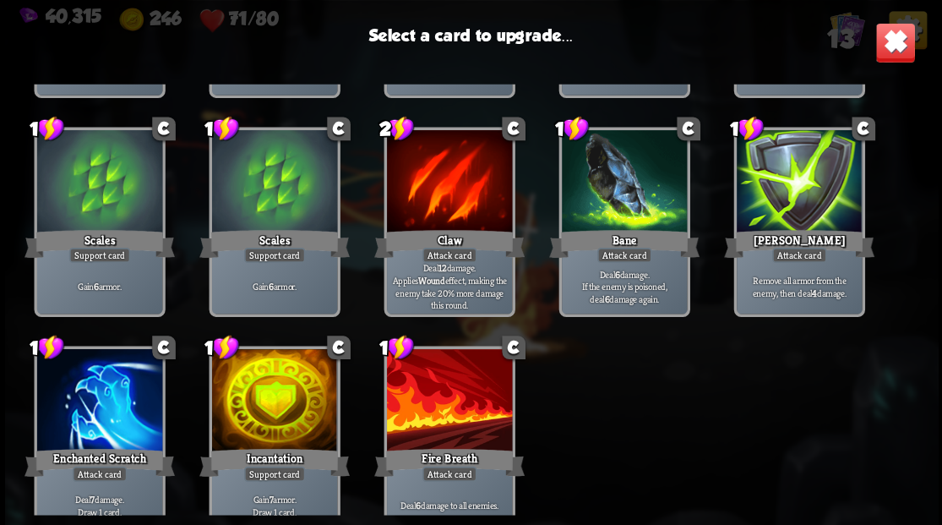
scroll to position [278, 0]
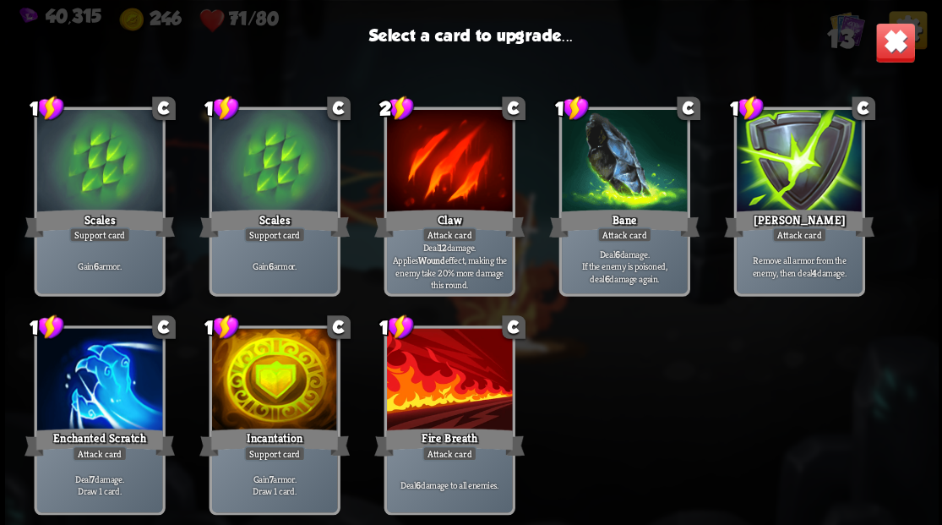
click at [266, 396] on div at bounding box center [273, 381] width 125 height 106
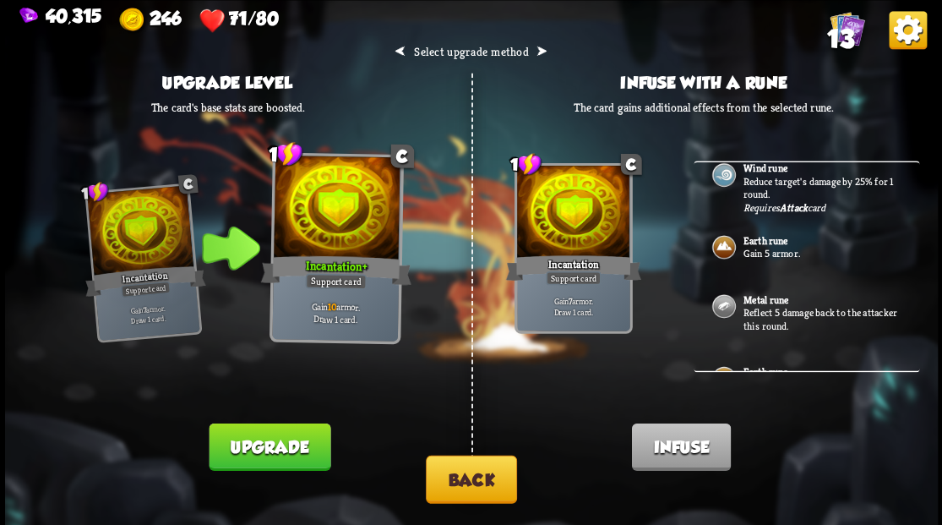
scroll to position [0, 0]
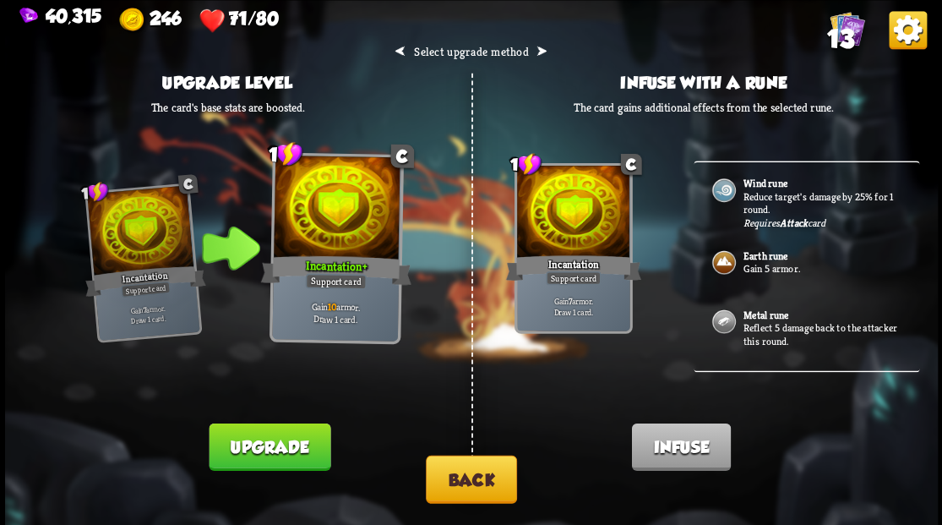
click at [469, 497] on button "Back" at bounding box center [471, 478] width 91 height 48
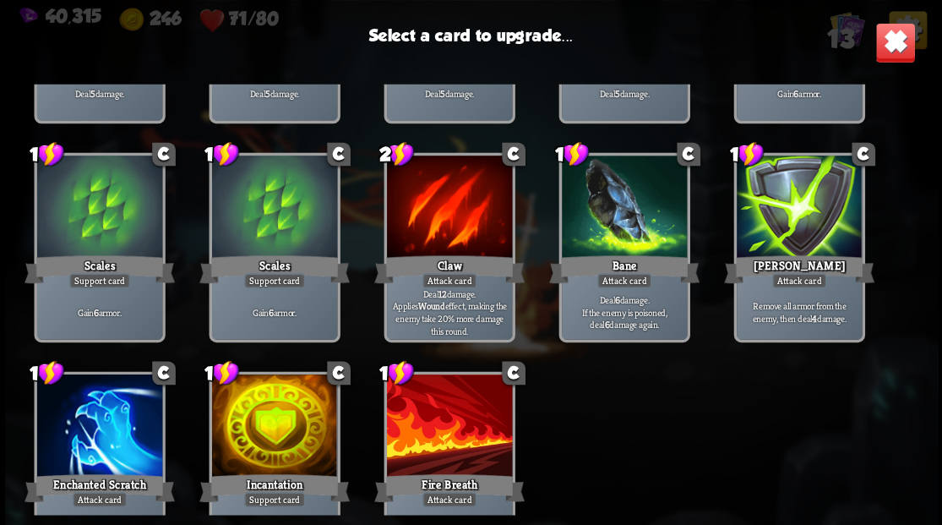
scroll to position [278, 0]
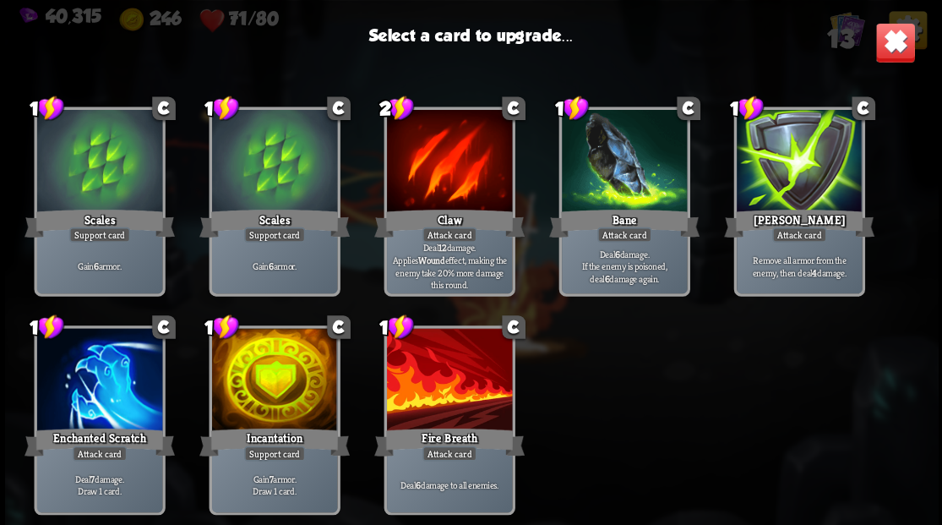
click at [438, 399] on div at bounding box center [448, 381] width 125 height 106
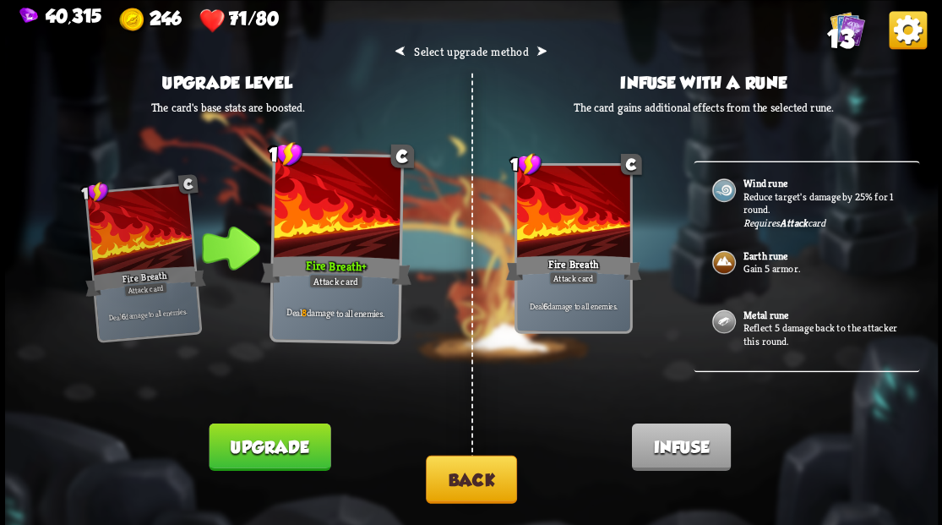
click at [275, 444] on button "Upgrade" at bounding box center [270, 445] width 122 height 47
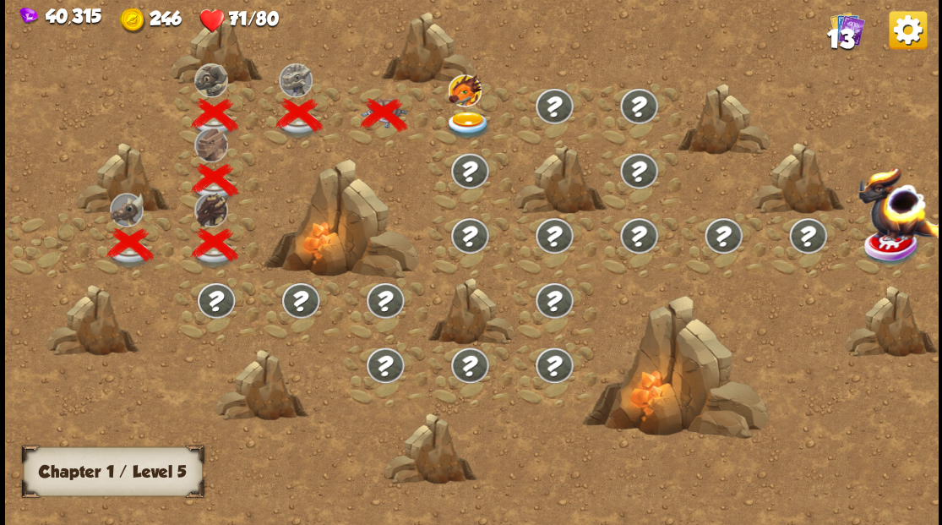
click at [471, 120] on img at bounding box center [467, 125] width 46 height 28
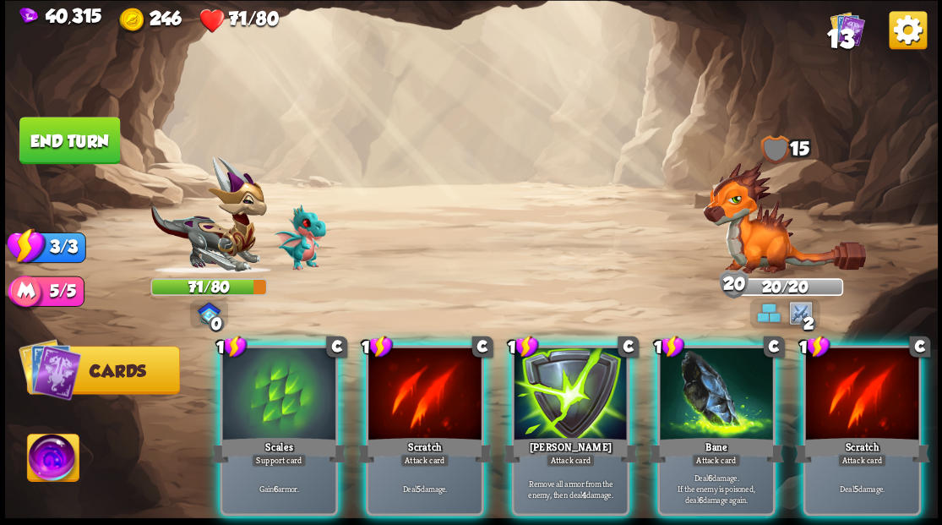
click at [757, 226] on img at bounding box center [784, 217] width 163 height 112
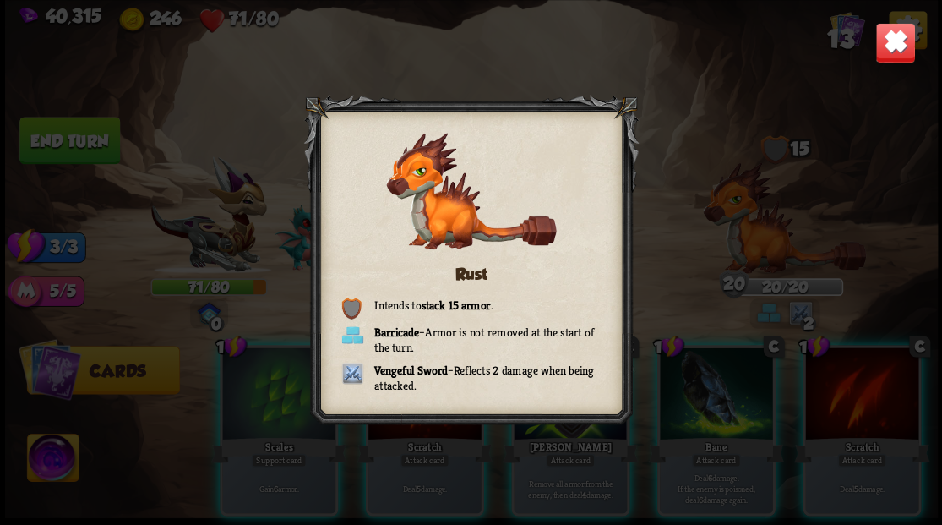
click at [893, 46] on img at bounding box center [894, 42] width 41 height 41
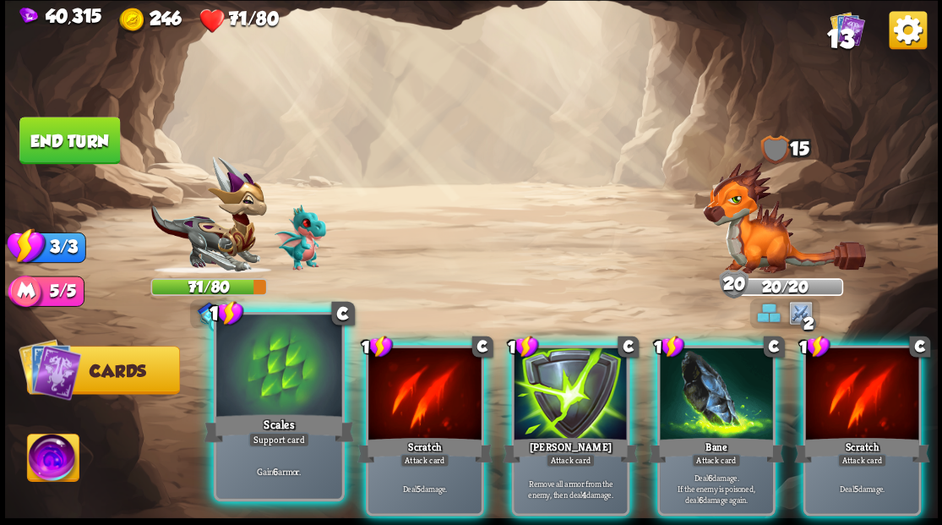
click at [277, 404] on div at bounding box center [278, 367] width 125 height 106
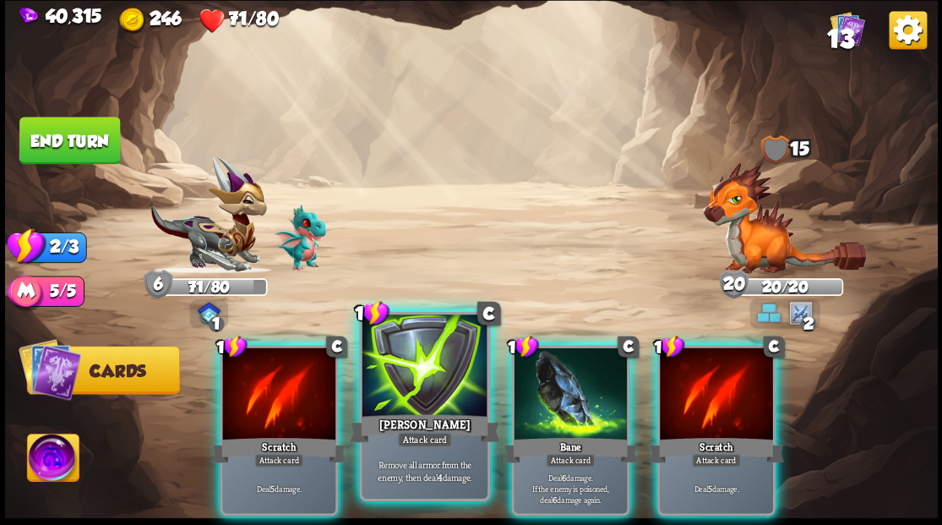
click at [433, 395] on div at bounding box center [424, 367] width 125 height 106
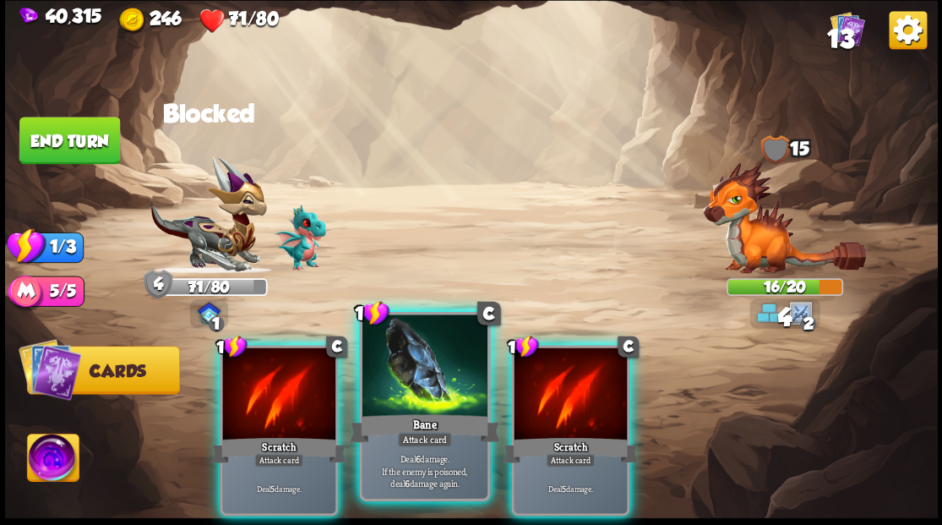
click at [414, 397] on div at bounding box center [424, 367] width 125 height 106
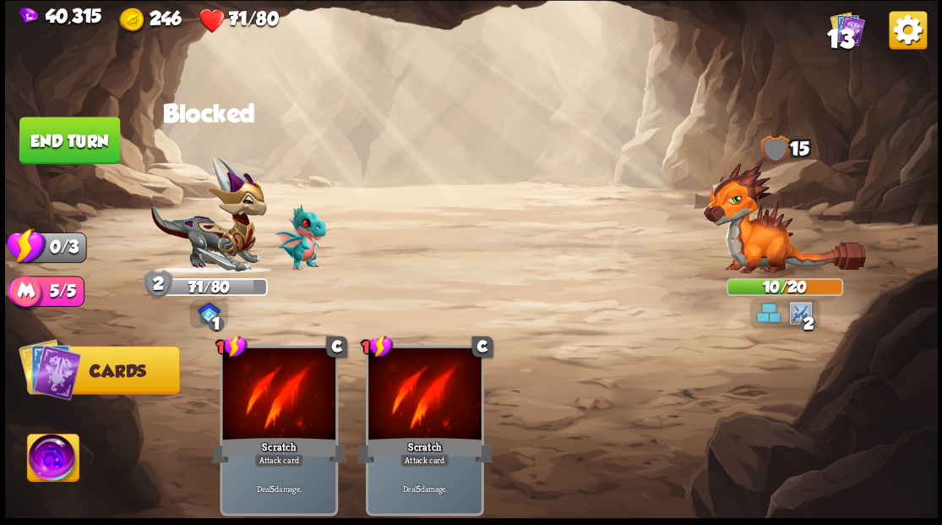
click at [51, 143] on button "End turn" at bounding box center [69, 140] width 101 height 47
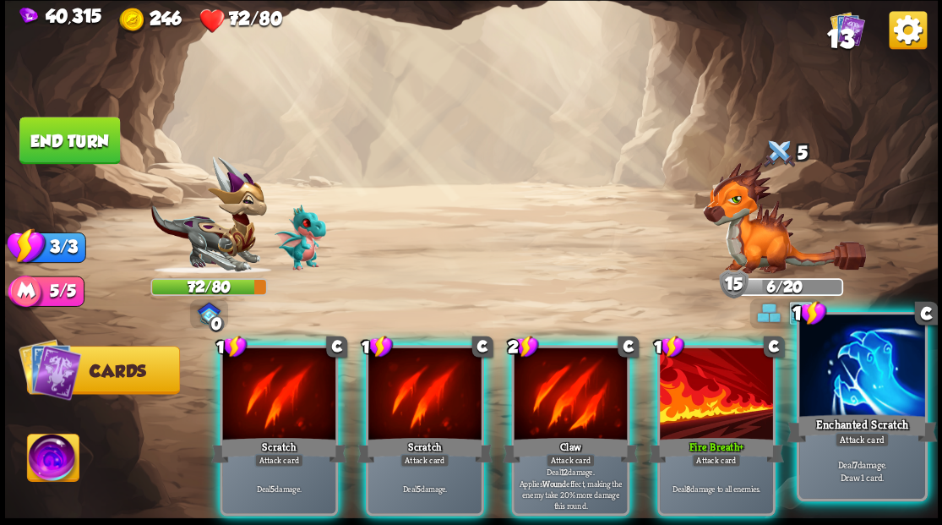
click at [877, 356] on div at bounding box center [861, 367] width 125 height 106
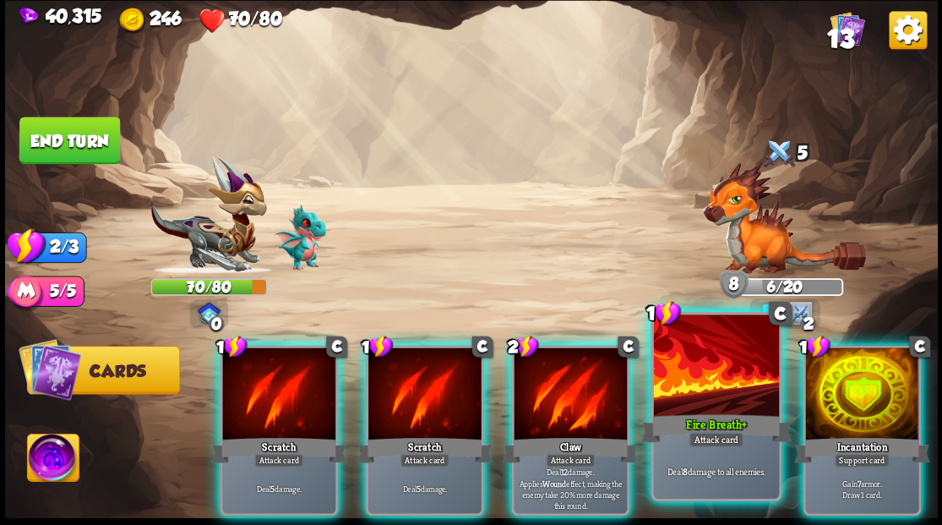
click at [683, 412] on div "Fire Breath+" at bounding box center [715, 428] width 150 height 34
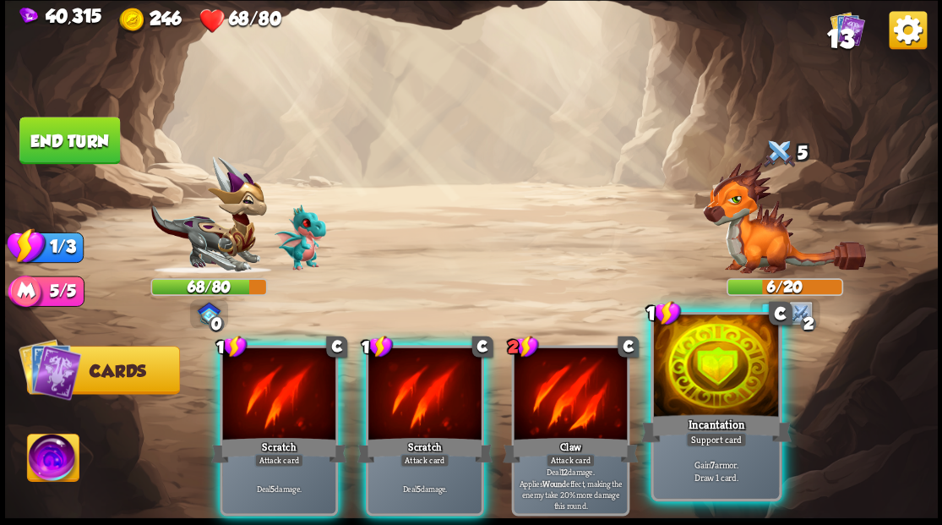
click at [688, 409] on div at bounding box center [715, 367] width 125 height 106
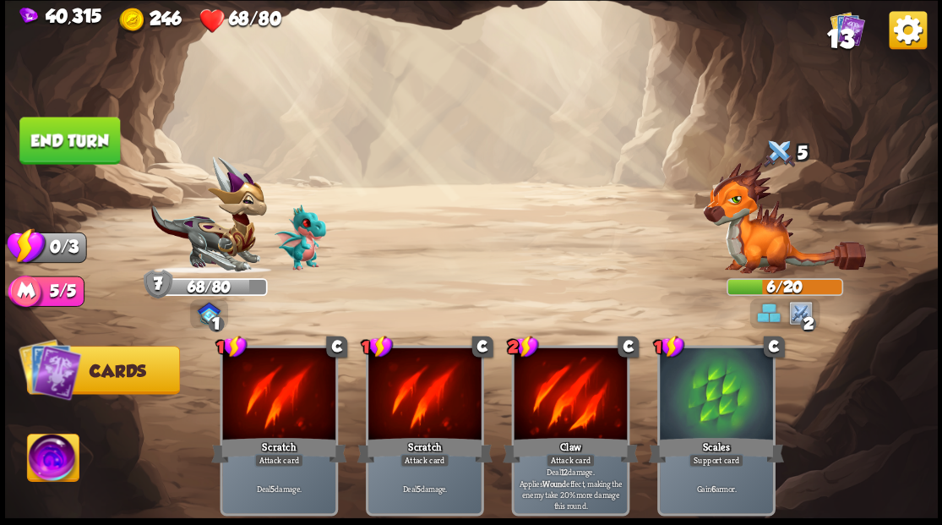
click at [73, 147] on button "End turn" at bounding box center [69, 140] width 101 height 47
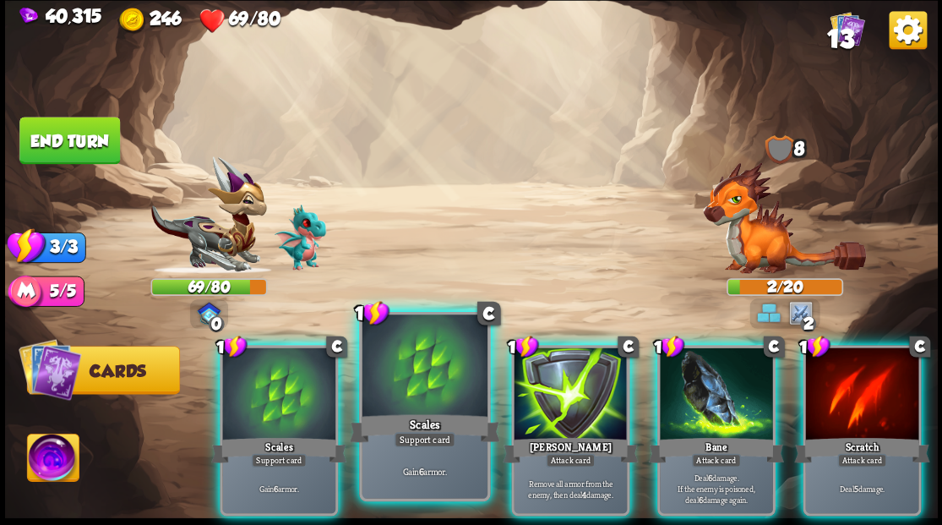
click at [432, 369] on div at bounding box center [424, 367] width 125 height 106
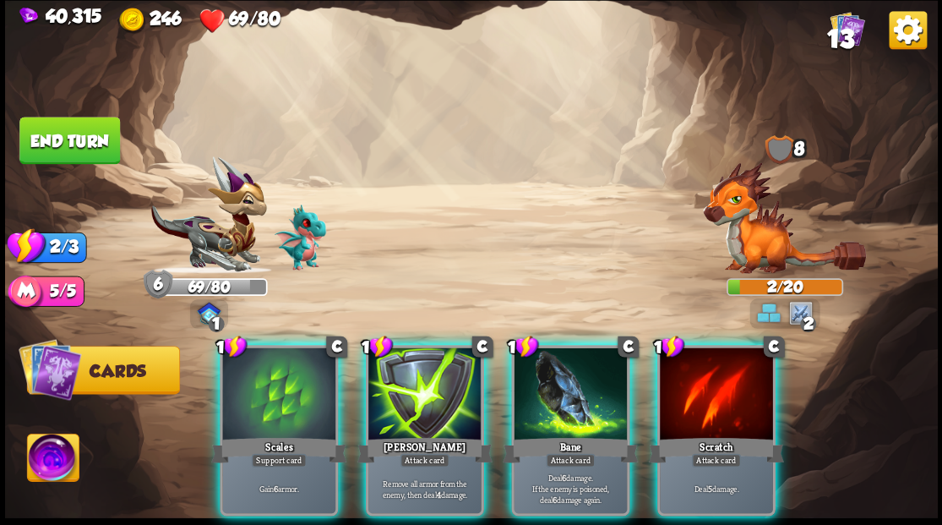
click at [576, 373] on div at bounding box center [570, 394] width 113 height 95
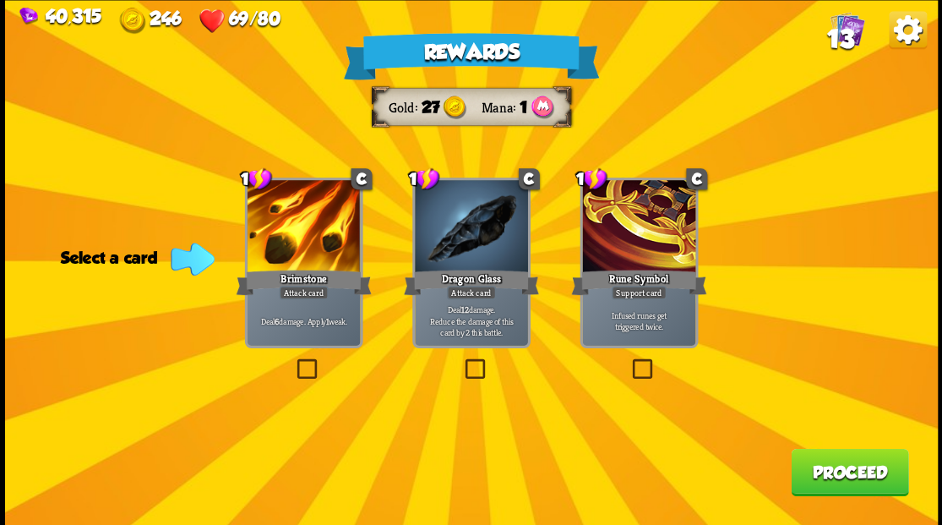
click at [461, 361] on label at bounding box center [461, 361] width 0 height 0
click at [0, 0] on input "checkbox" at bounding box center [0, 0] width 0 height 0
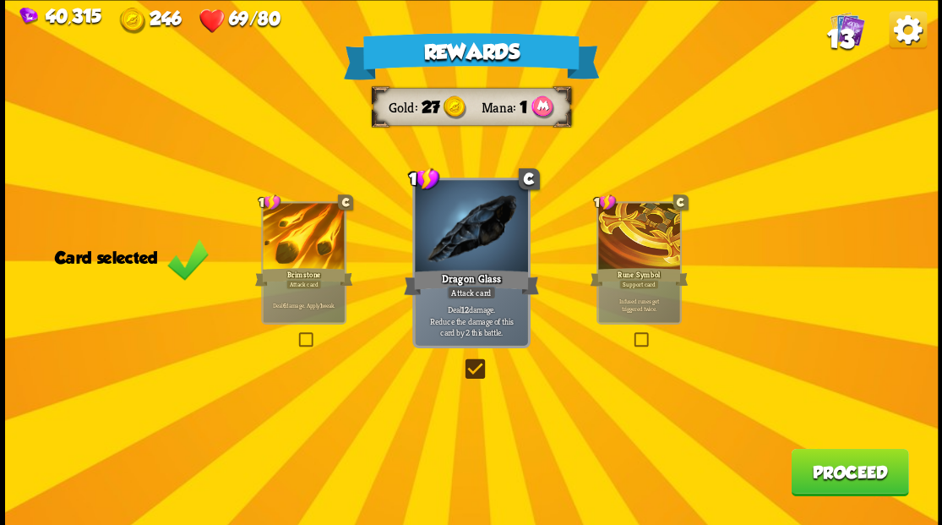
click at [830, 471] on button "Proceed" at bounding box center [849, 471] width 117 height 47
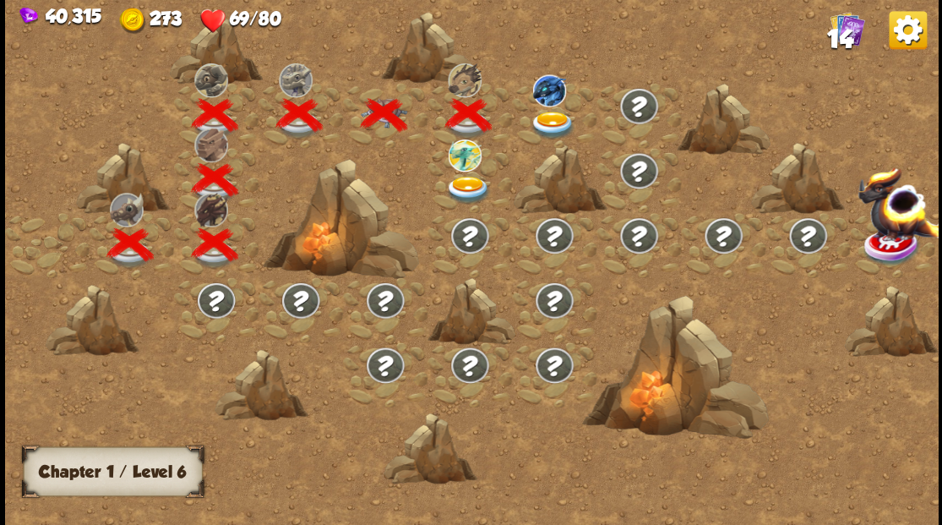
click at [463, 182] on img at bounding box center [467, 190] width 46 height 28
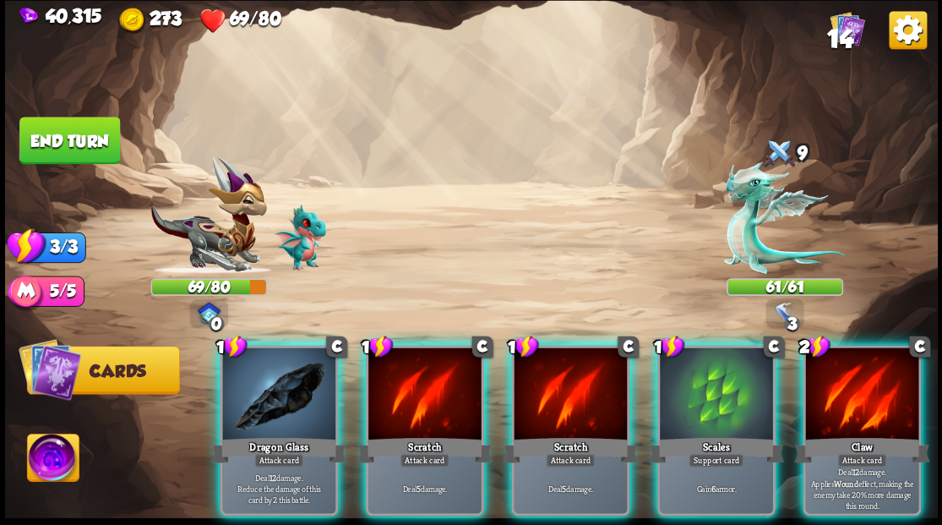
click at [744, 229] on img at bounding box center [784, 217] width 121 height 112
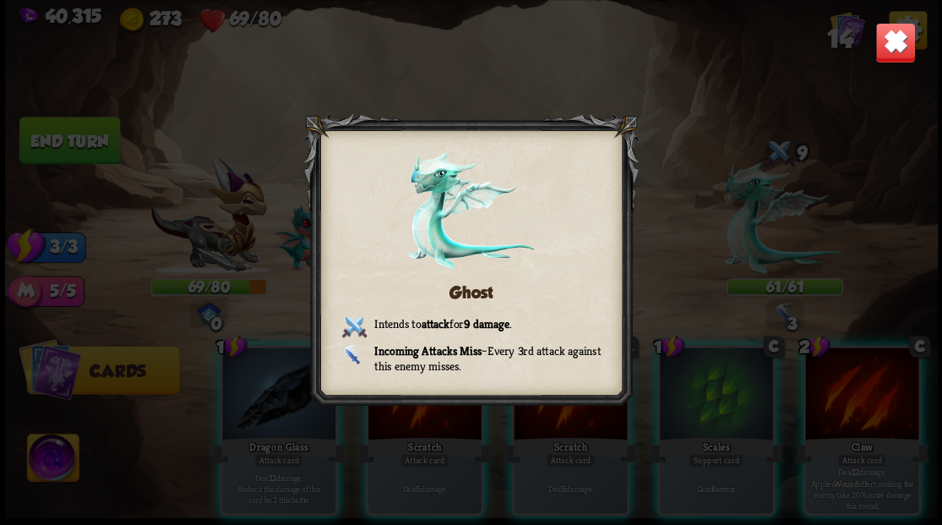
click at [876, 52] on img at bounding box center [894, 42] width 41 height 41
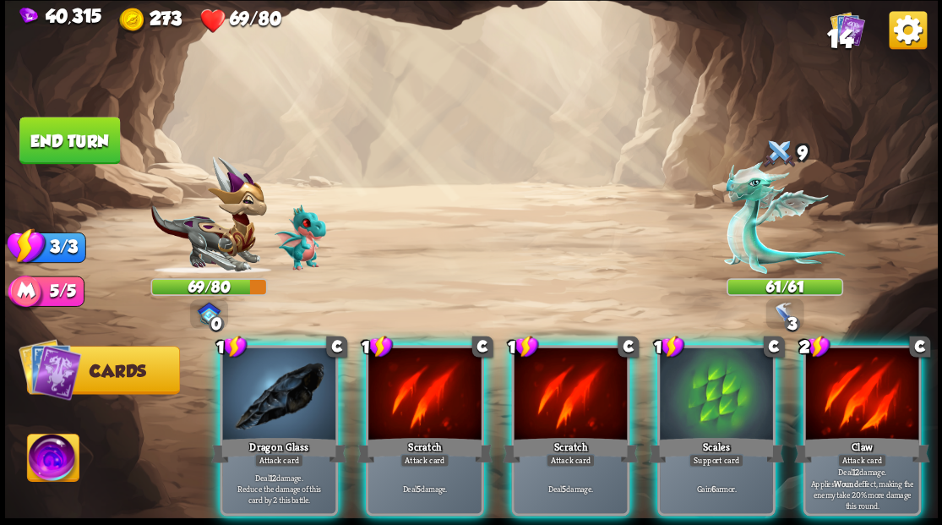
click at [697, 383] on div at bounding box center [716, 394] width 113 height 95
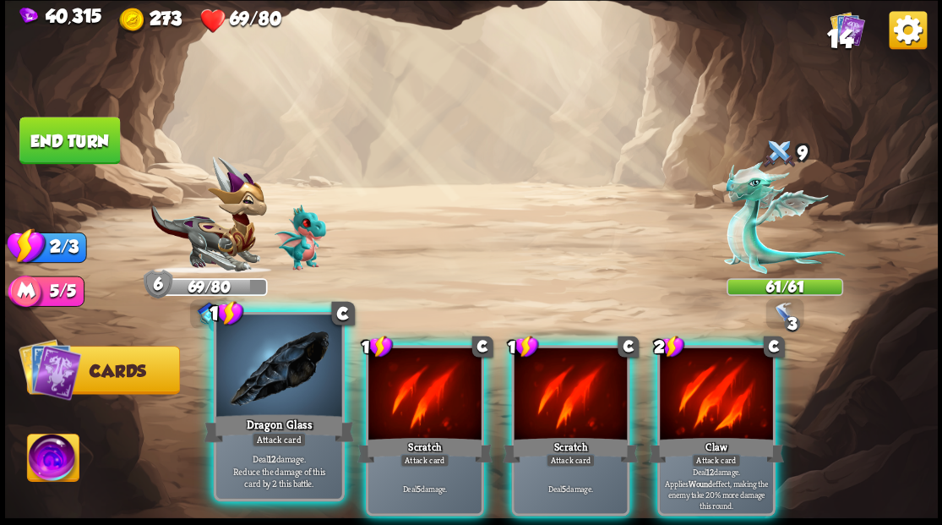
click at [288, 392] on div at bounding box center [278, 367] width 125 height 106
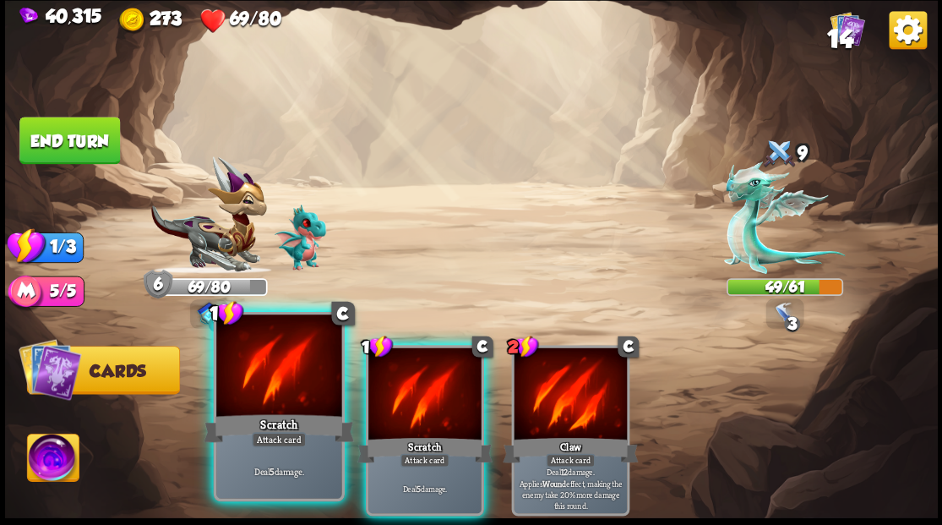
click at [275, 378] on div at bounding box center [278, 367] width 125 height 106
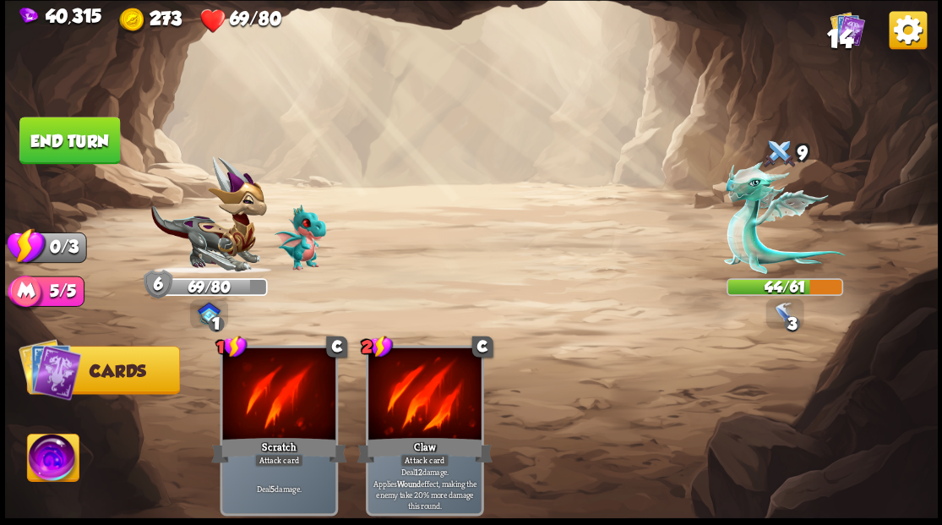
click at [69, 127] on button "End turn" at bounding box center [69, 140] width 101 height 47
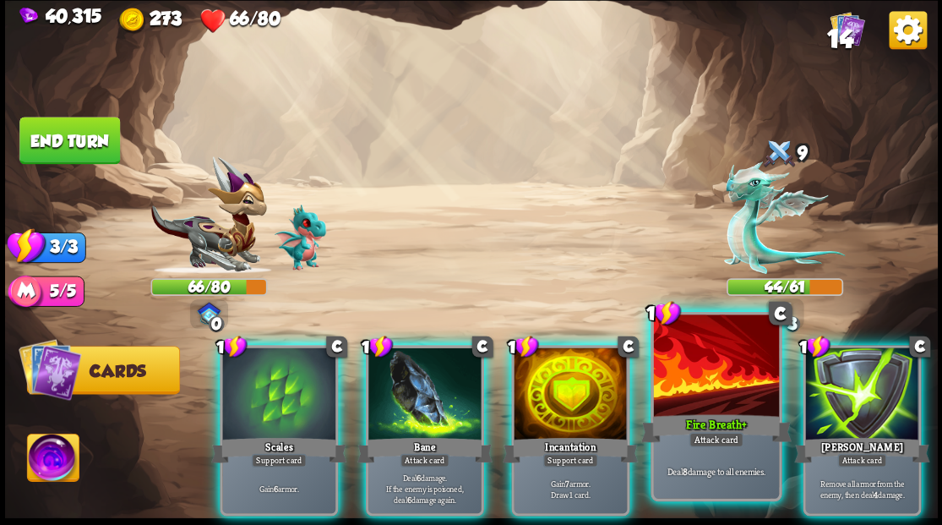
click at [705, 387] on div at bounding box center [715, 367] width 125 height 106
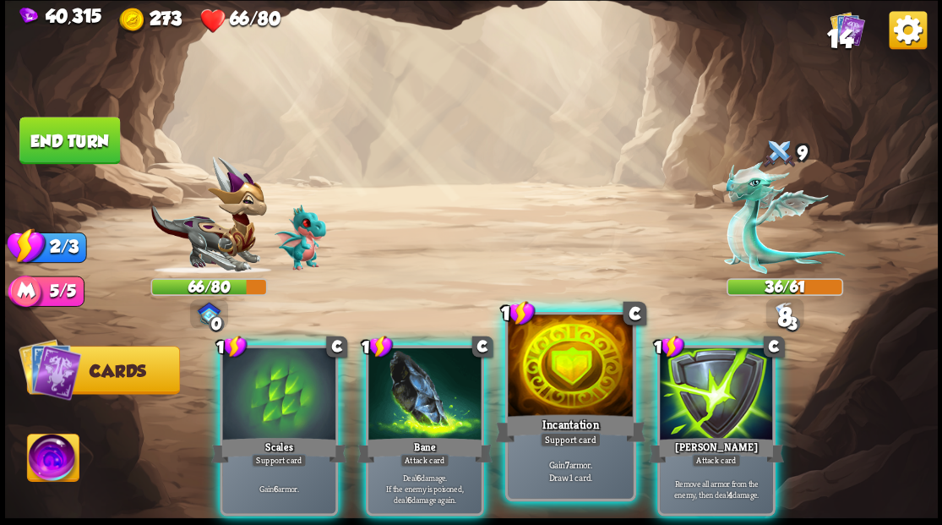
click at [571, 392] on div at bounding box center [570, 367] width 125 height 106
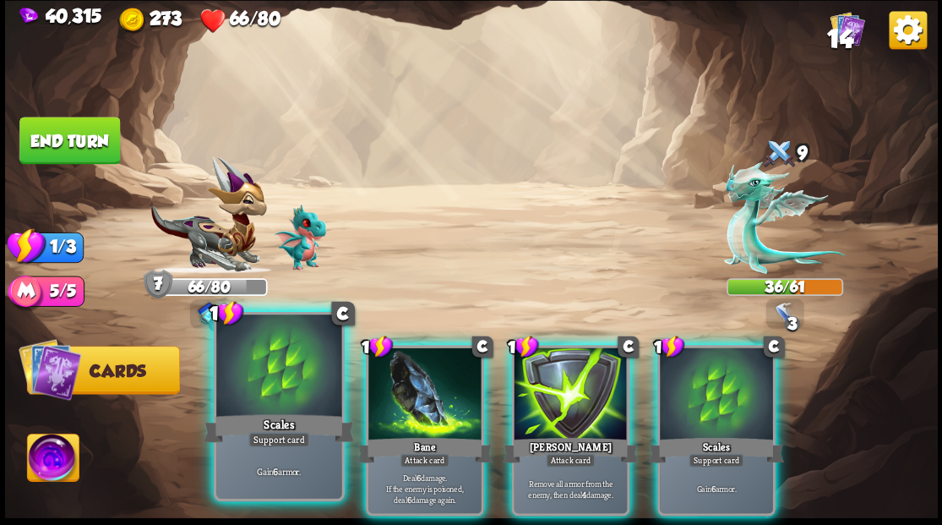
click at [242, 387] on div at bounding box center [278, 367] width 125 height 106
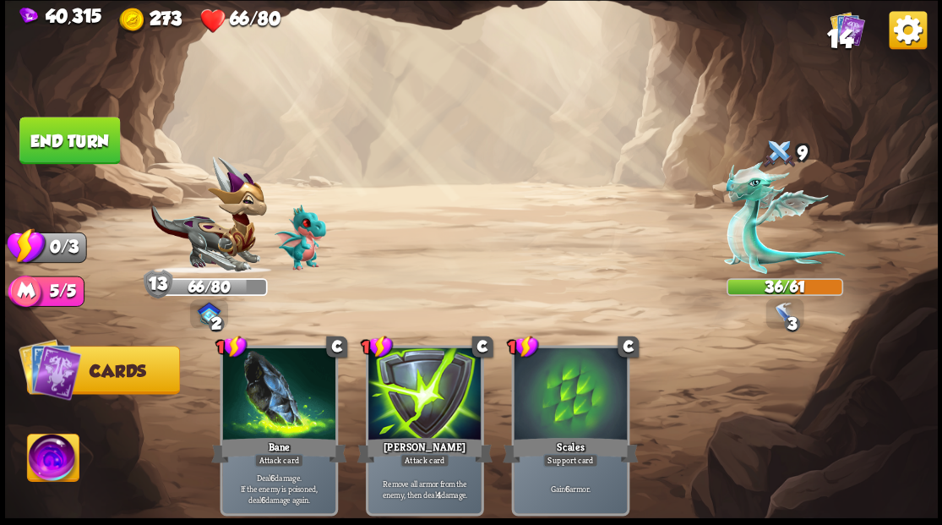
click at [52, 126] on button "End turn" at bounding box center [69, 140] width 101 height 47
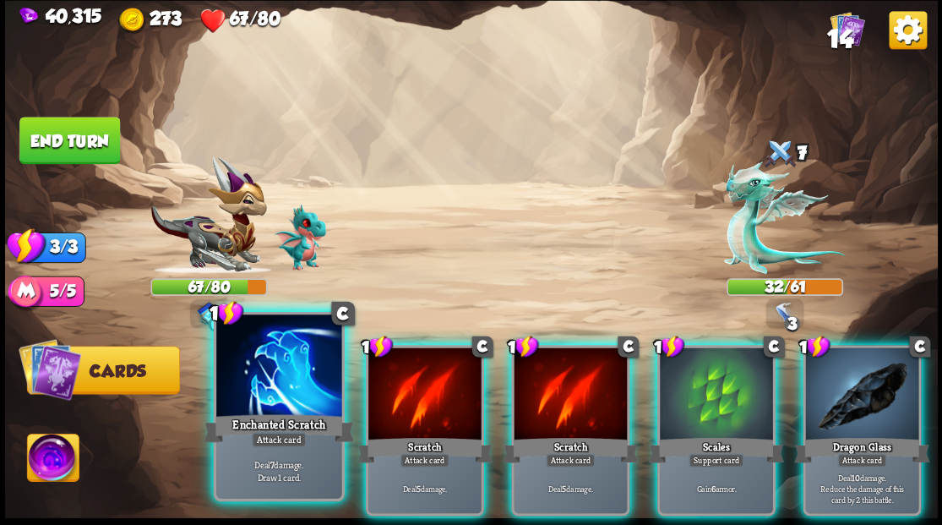
click at [249, 405] on div at bounding box center [278, 367] width 125 height 106
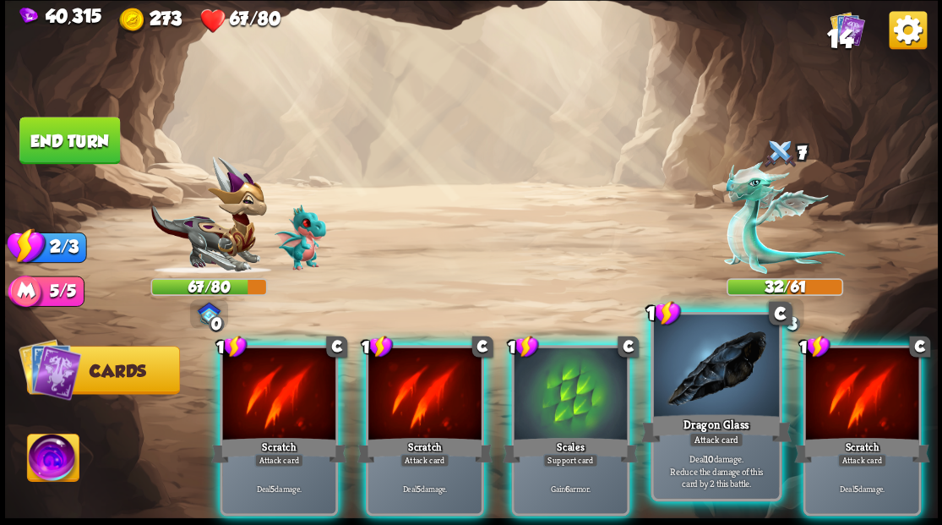
click at [707, 395] on div at bounding box center [715, 367] width 125 height 106
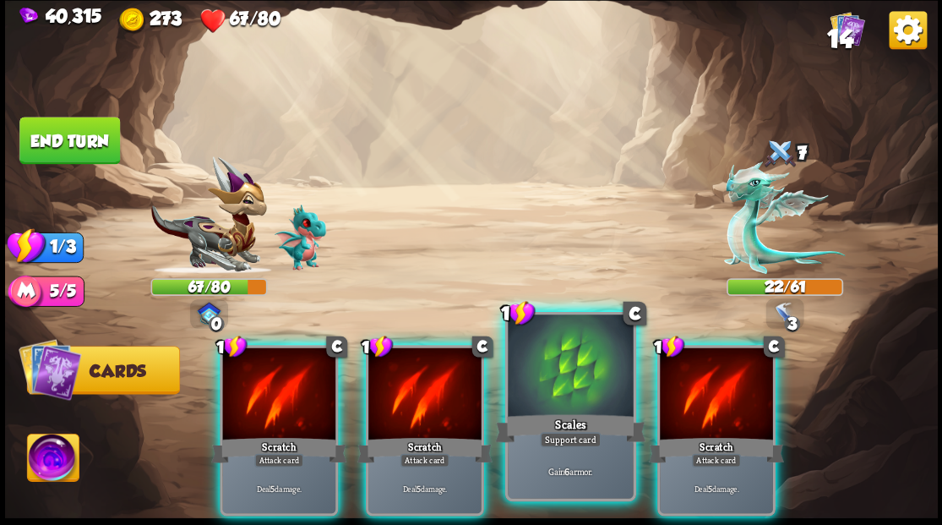
click at [546, 385] on div at bounding box center [570, 367] width 125 height 106
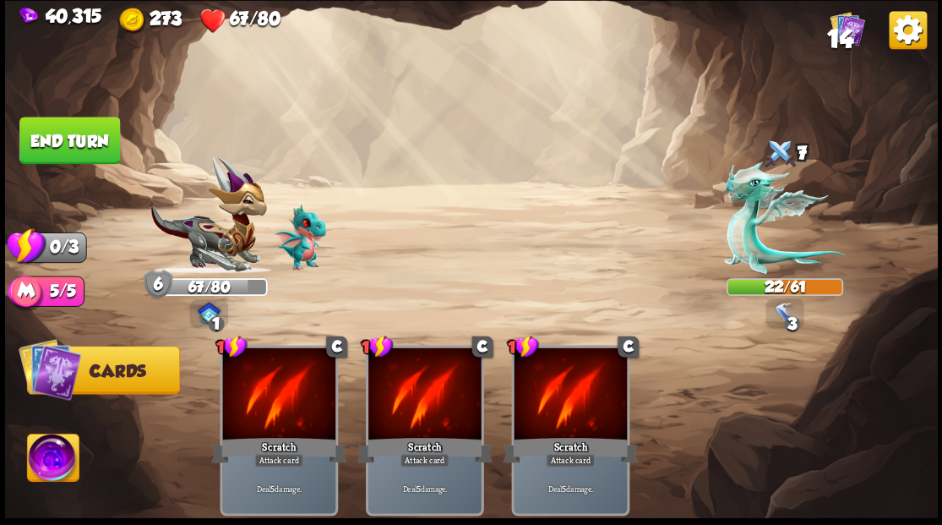
click at [78, 133] on button "End turn" at bounding box center [69, 140] width 101 height 47
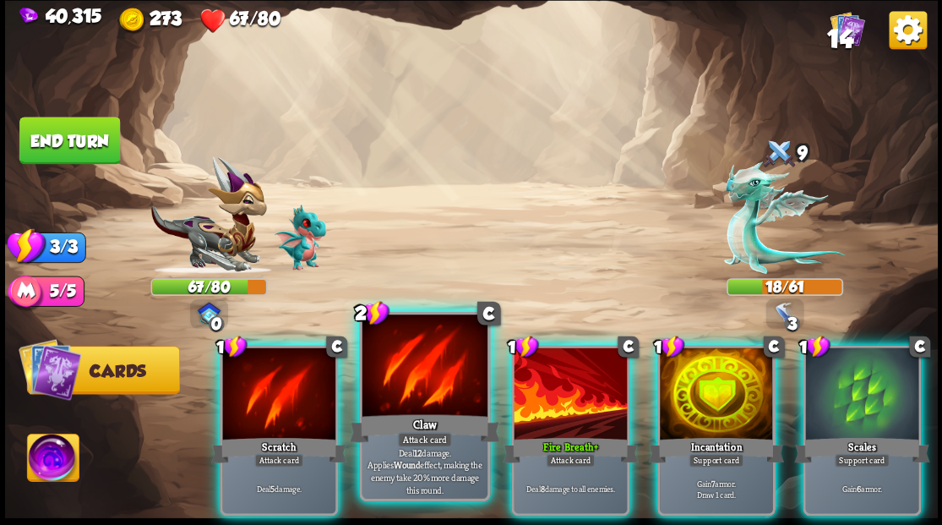
click at [399, 376] on div at bounding box center [424, 367] width 125 height 106
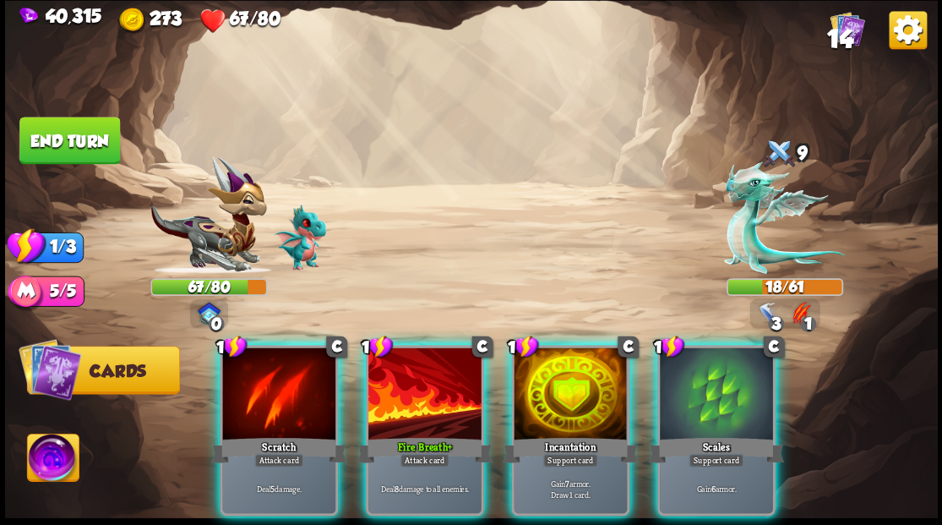
click at [535, 374] on div at bounding box center [570, 394] width 113 height 95
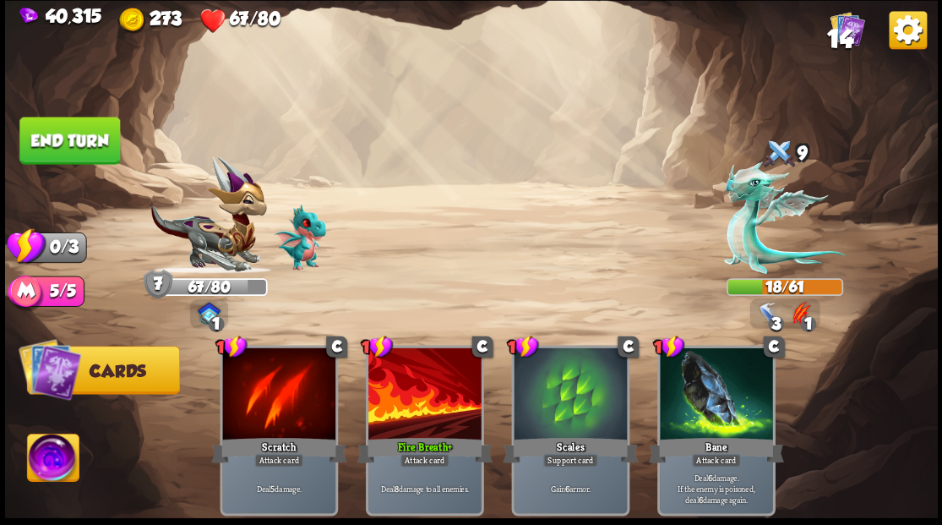
click at [105, 144] on button "End turn" at bounding box center [69, 140] width 101 height 47
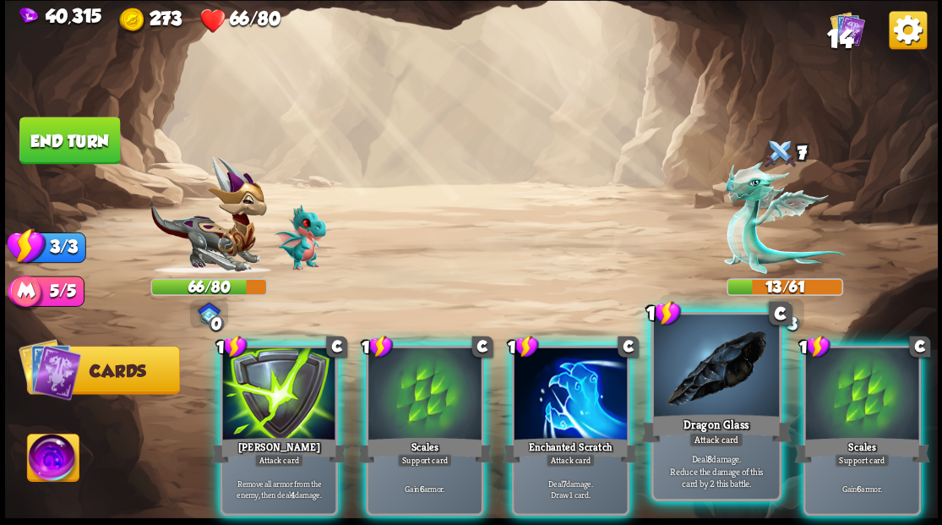
click at [716, 378] on div at bounding box center [715, 367] width 125 height 106
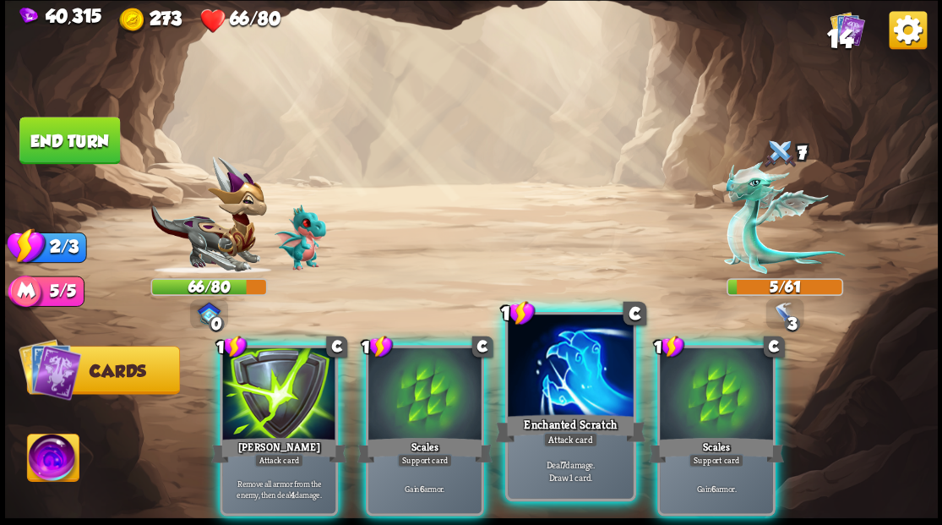
click at [550, 380] on div at bounding box center [570, 367] width 125 height 106
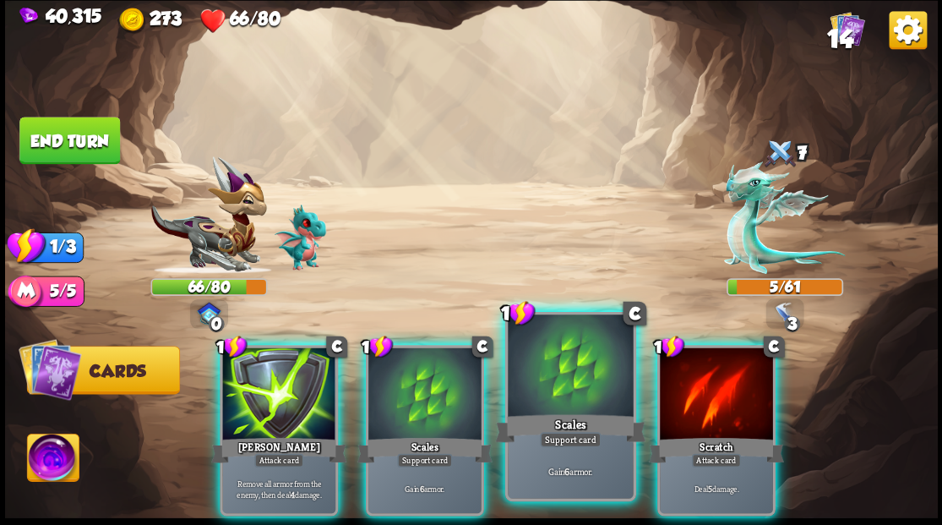
click at [584, 392] on div at bounding box center [570, 367] width 125 height 106
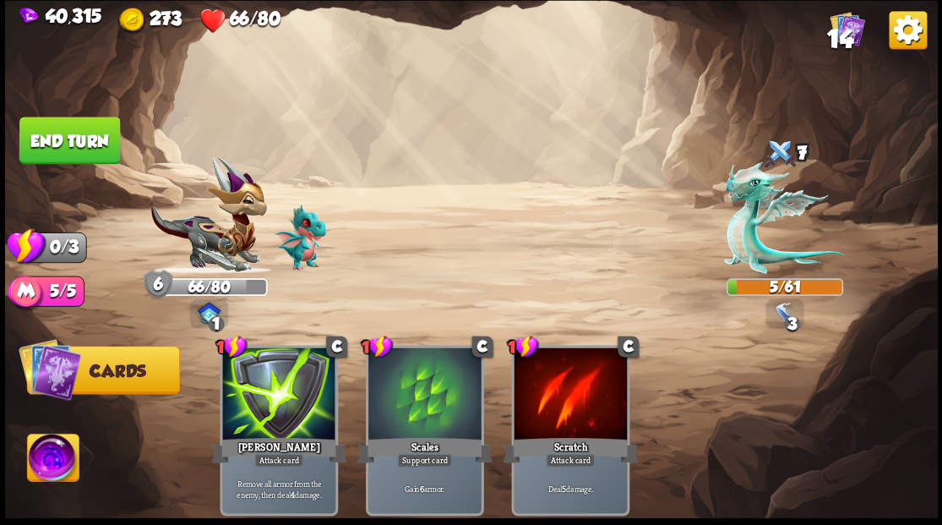
click at [88, 127] on button "End turn" at bounding box center [69, 140] width 101 height 47
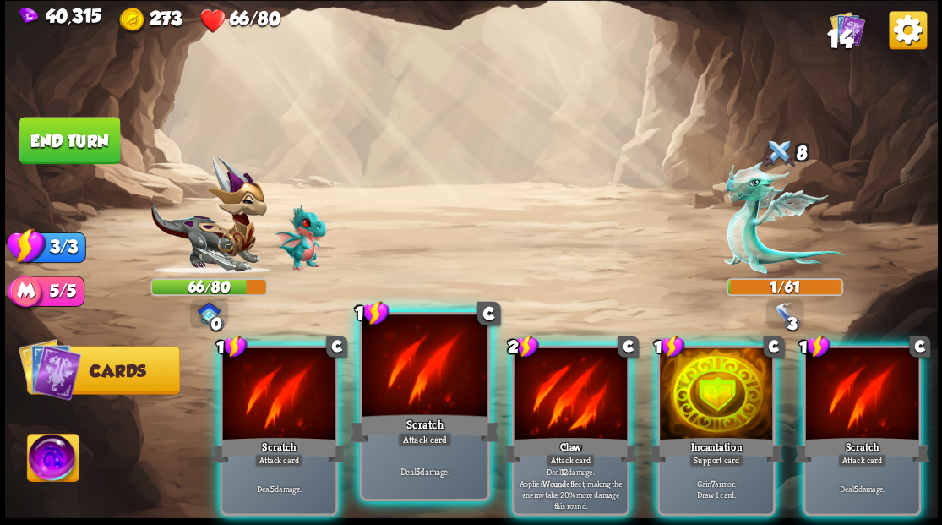
click at [444, 392] on div at bounding box center [424, 367] width 125 height 106
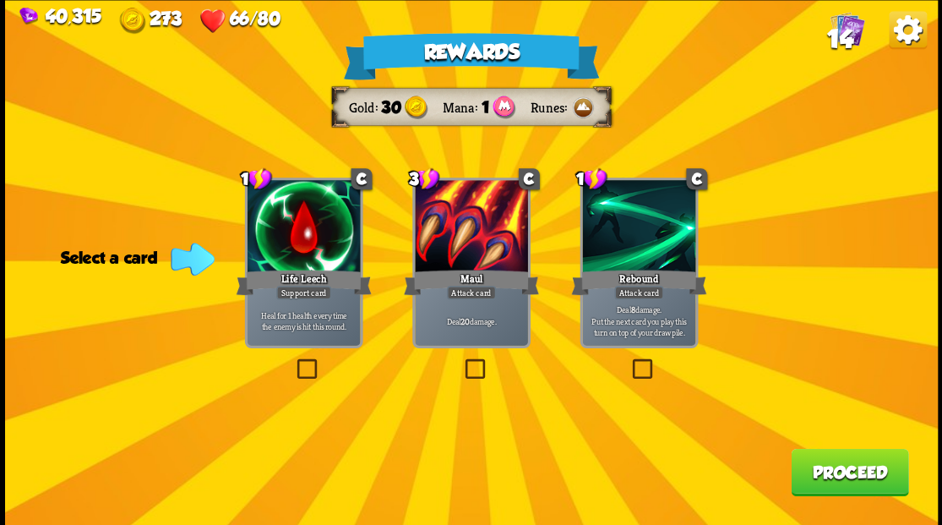
click at [629, 361] on label at bounding box center [629, 361] width 0 height 0
click at [0, 0] on input "checkbox" at bounding box center [0, 0] width 0 height 0
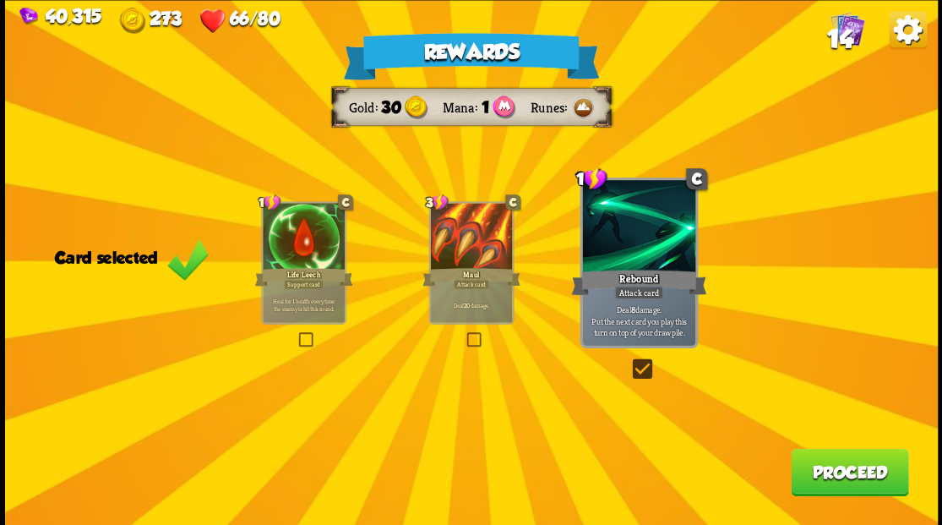
click at [836, 475] on button "Proceed" at bounding box center [849, 471] width 117 height 47
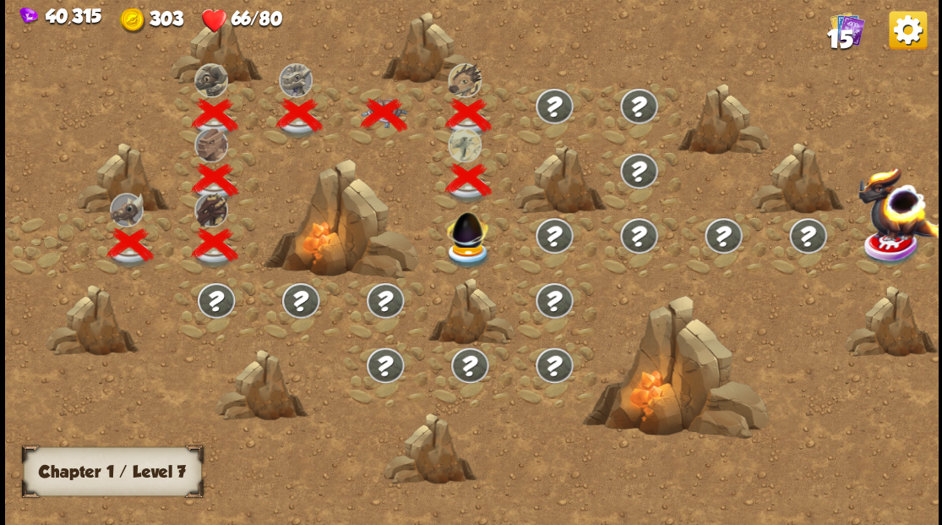
click at [458, 247] on img at bounding box center [467, 254] width 46 height 28
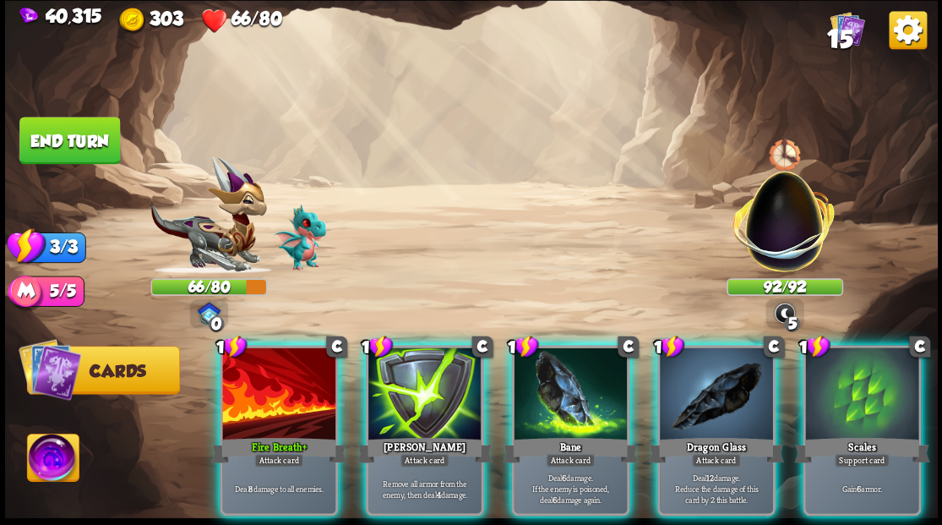
click at [693, 385] on div at bounding box center [716, 394] width 113 height 95
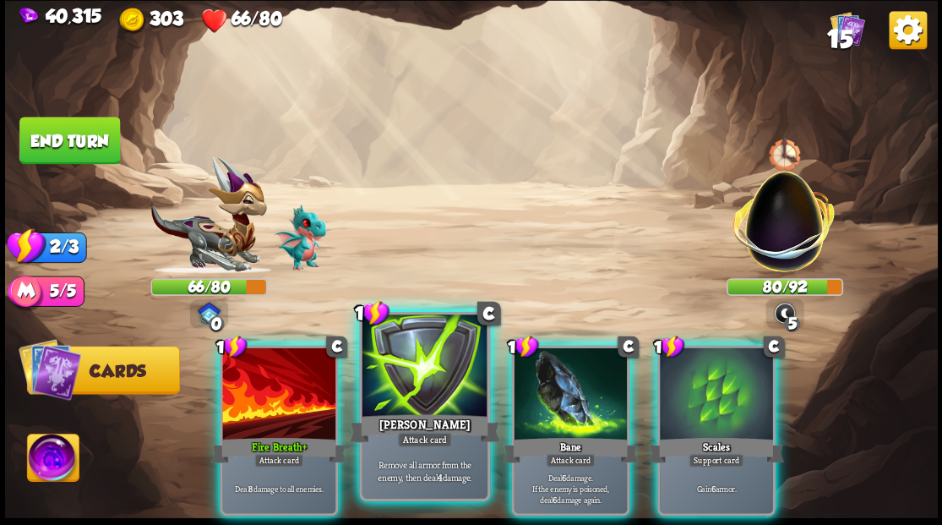
drag, startPoint x: 291, startPoint y: 392, endPoint x: 313, endPoint y: 350, distance: 47.6
click at [290, 392] on div at bounding box center [278, 394] width 113 height 95
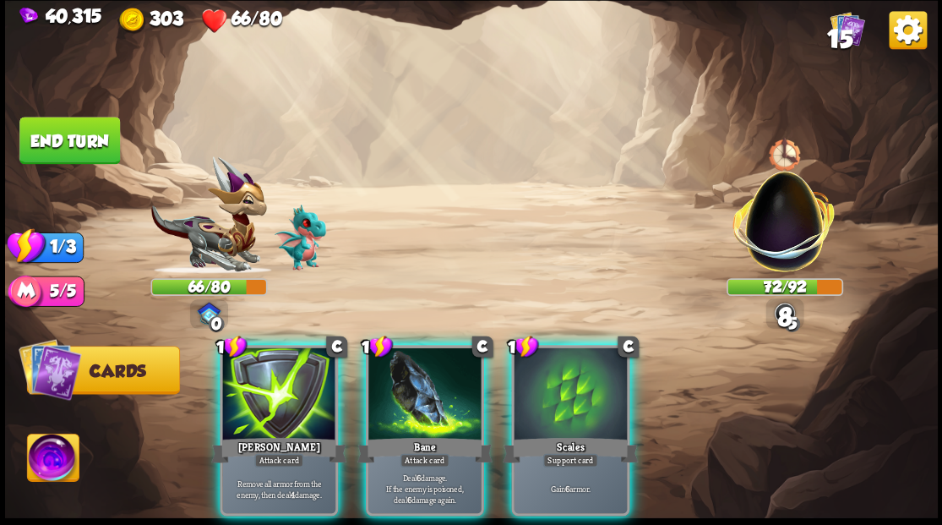
drag, startPoint x: 395, startPoint y: 369, endPoint x: 370, endPoint y: 346, distance: 34.1
click at [390, 365] on div at bounding box center [424, 394] width 113 height 95
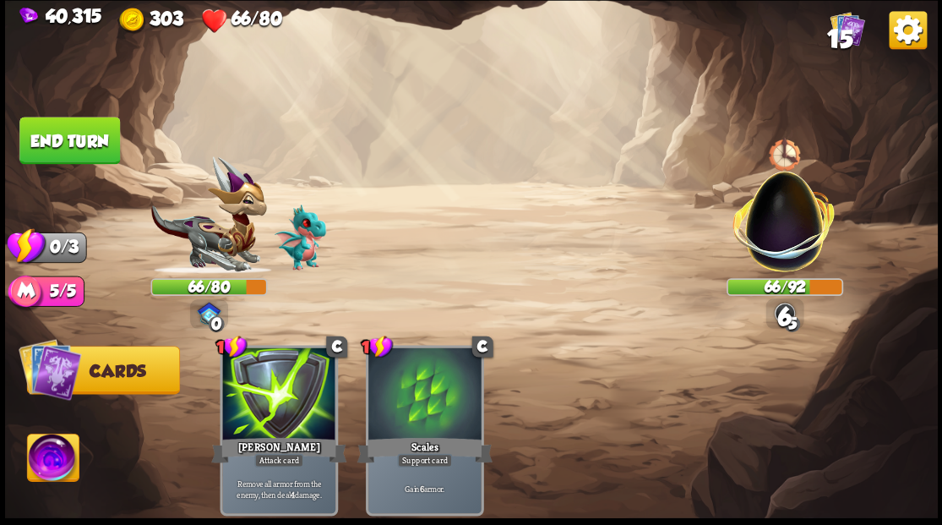
click at [94, 139] on button "End turn" at bounding box center [69, 140] width 101 height 47
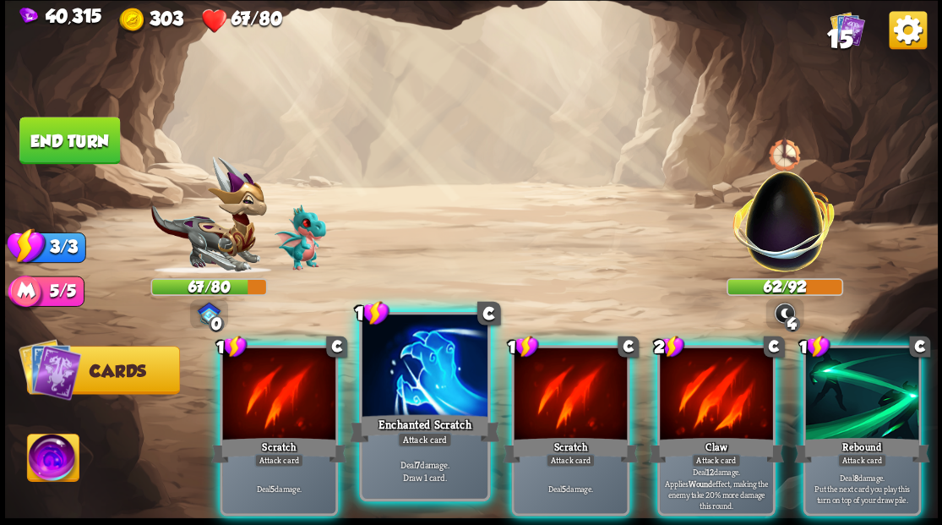
click at [436, 394] on div at bounding box center [424, 367] width 125 height 106
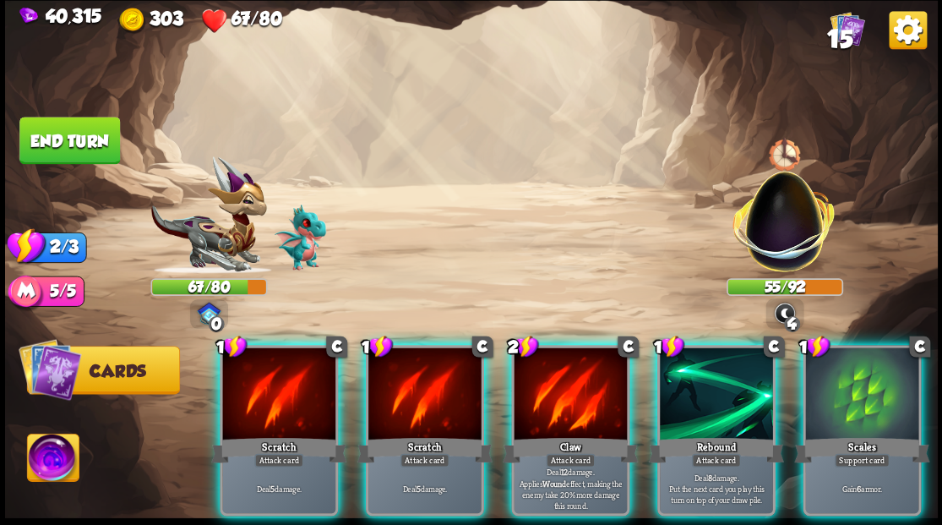
click at [552, 384] on div at bounding box center [570, 394] width 113 height 95
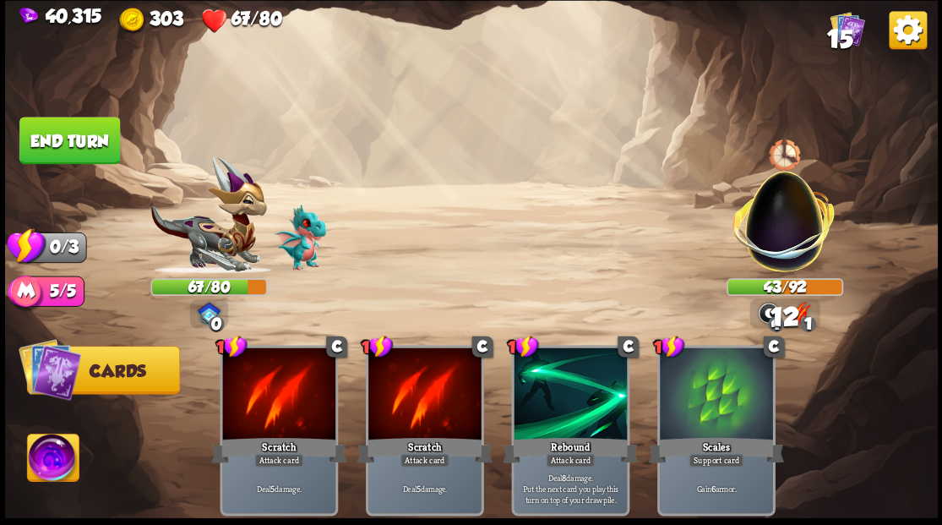
click at [45, 144] on button "End turn" at bounding box center [69, 140] width 101 height 47
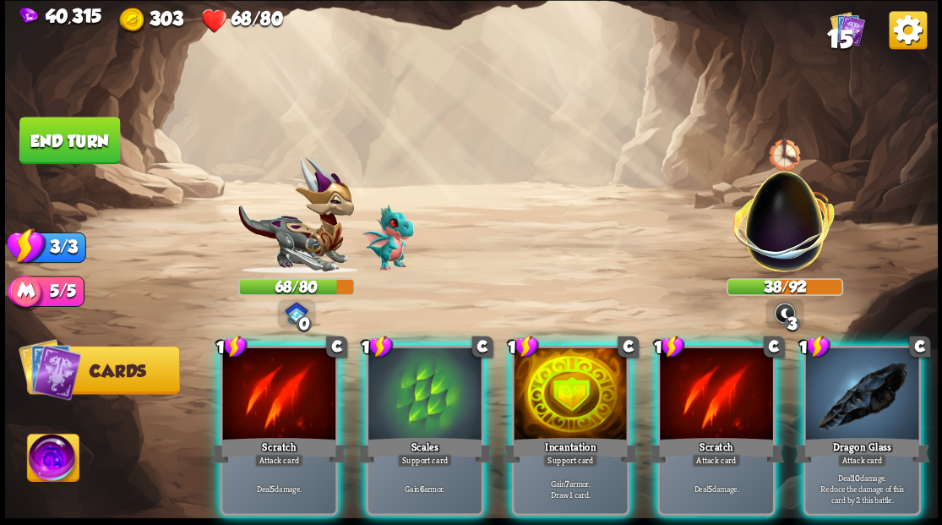
drag, startPoint x: 850, startPoint y: 397, endPoint x: 845, endPoint y: 388, distance: 10.6
click at [850, 394] on div at bounding box center [861, 394] width 113 height 95
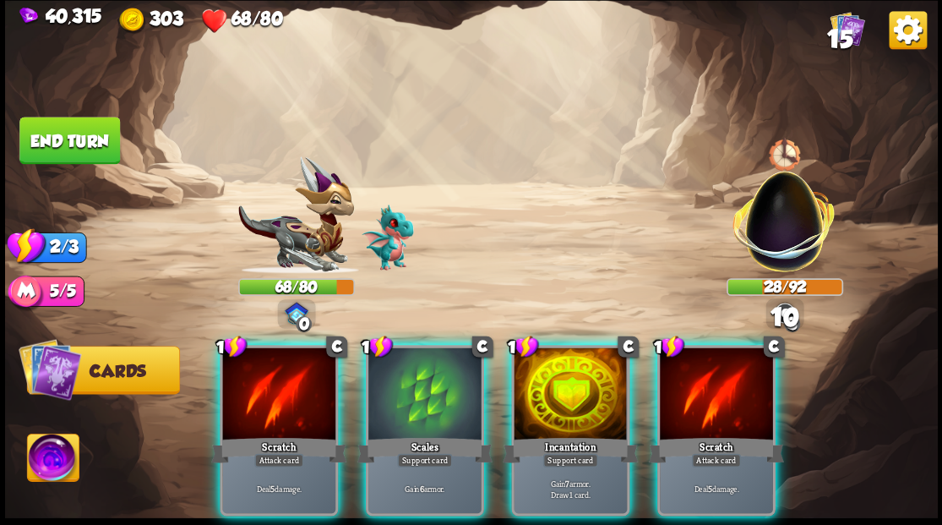
click at [747, 407] on div at bounding box center [716, 394] width 113 height 95
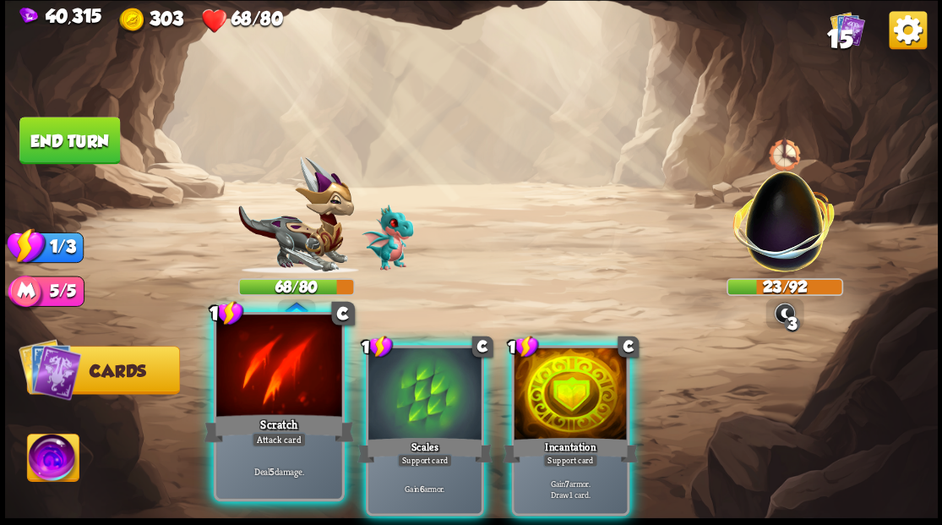
click at [286, 379] on div at bounding box center [278, 367] width 125 height 106
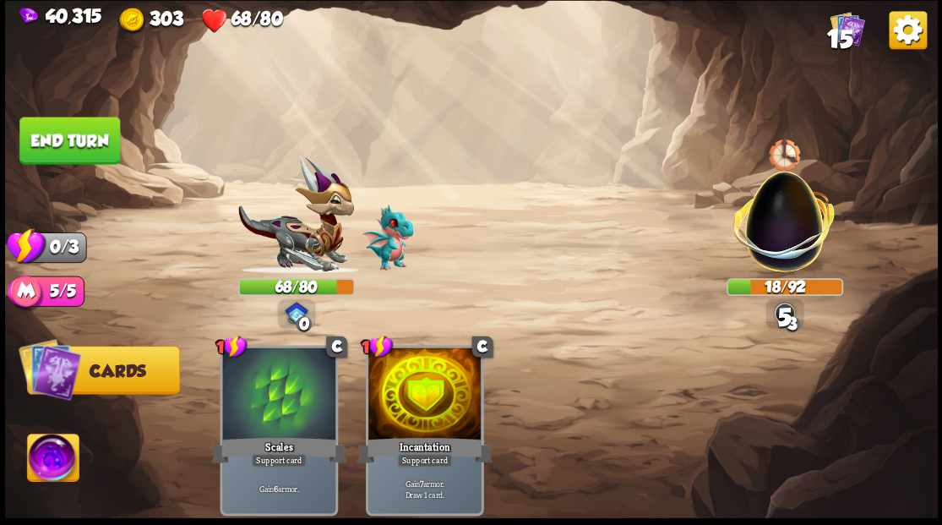
click at [42, 144] on button "End turn" at bounding box center [69, 140] width 101 height 47
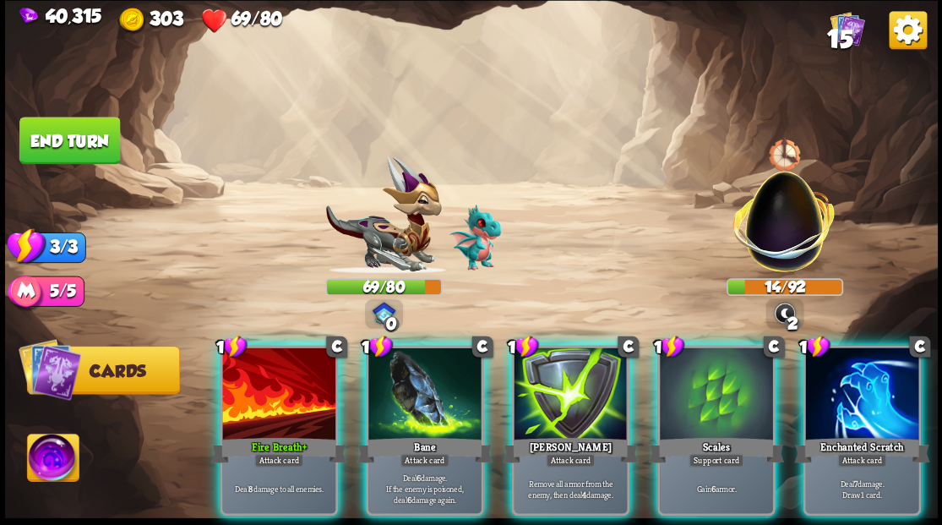
click at [868, 375] on div at bounding box center [861, 394] width 113 height 95
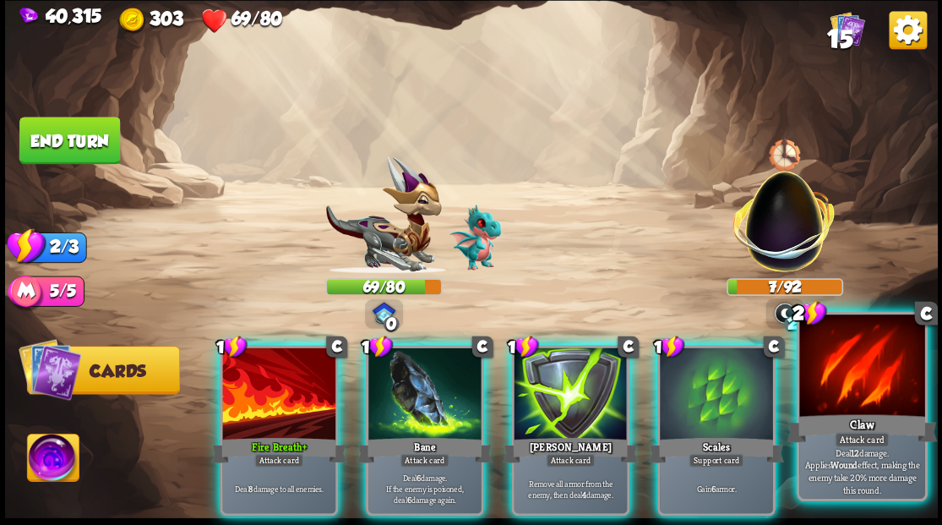
click at [863, 400] on div at bounding box center [861, 367] width 125 height 106
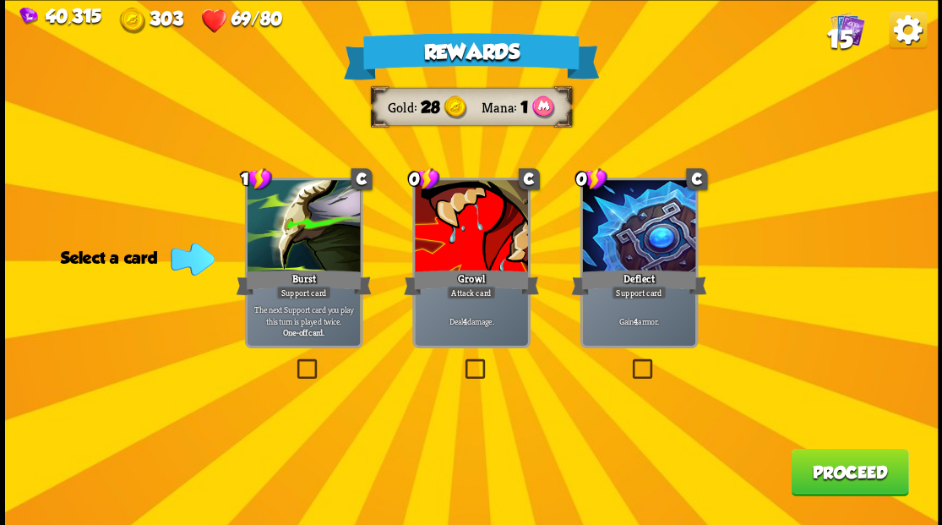
click at [461, 361] on label at bounding box center [461, 361] width 0 height 0
click at [0, 0] on input "checkbox" at bounding box center [0, 0] width 0 height 0
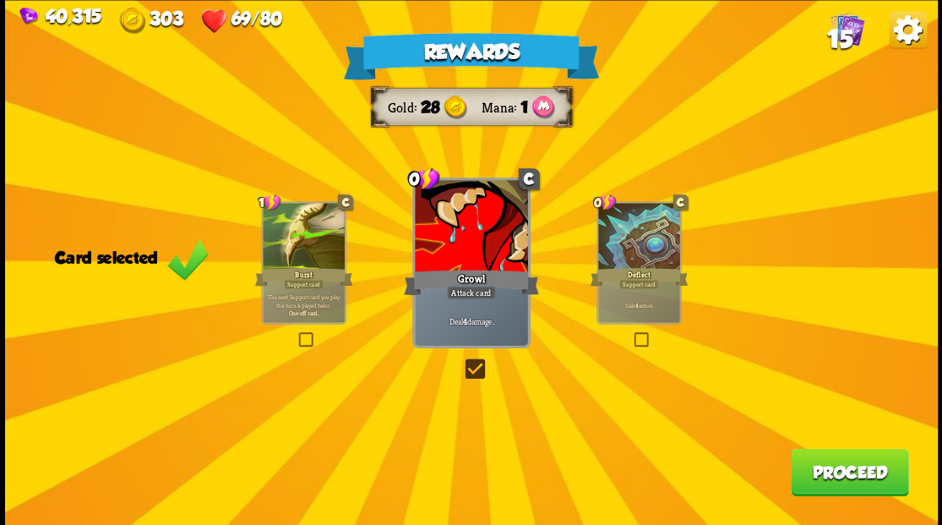
click at [461, 361] on label at bounding box center [461, 361] width 0 height 0
click at [0, 0] on input "checkbox" at bounding box center [0, 0] width 0 height 0
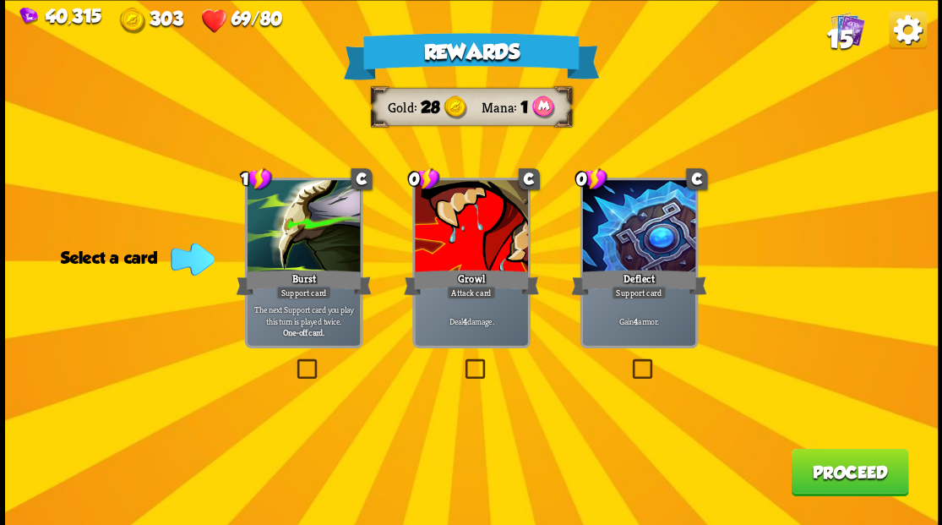
click at [629, 361] on label at bounding box center [629, 361] width 0 height 0
click at [0, 0] on input "checkbox" at bounding box center [0, 0] width 0 height 0
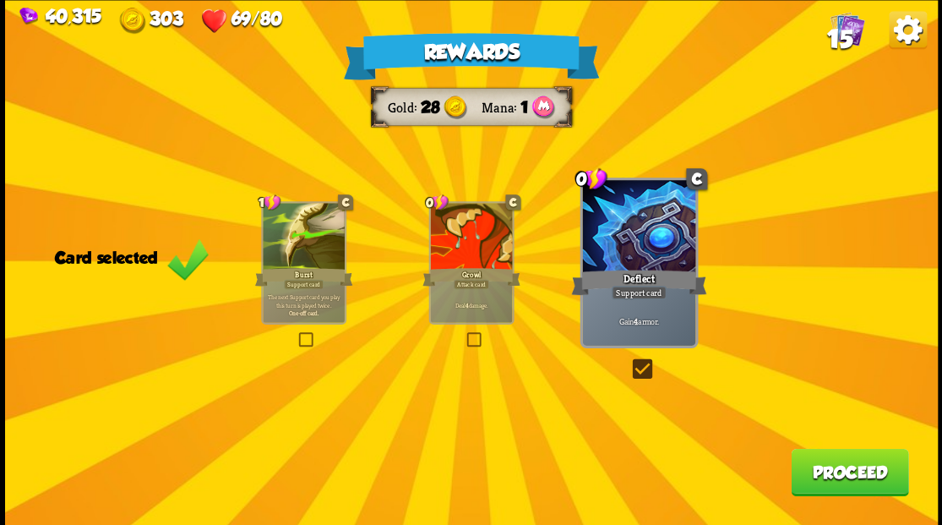
click at [464, 334] on label at bounding box center [464, 334] width 0 height 0
click at [0, 0] on input "checkbox" at bounding box center [0, 0] width 0 height 0
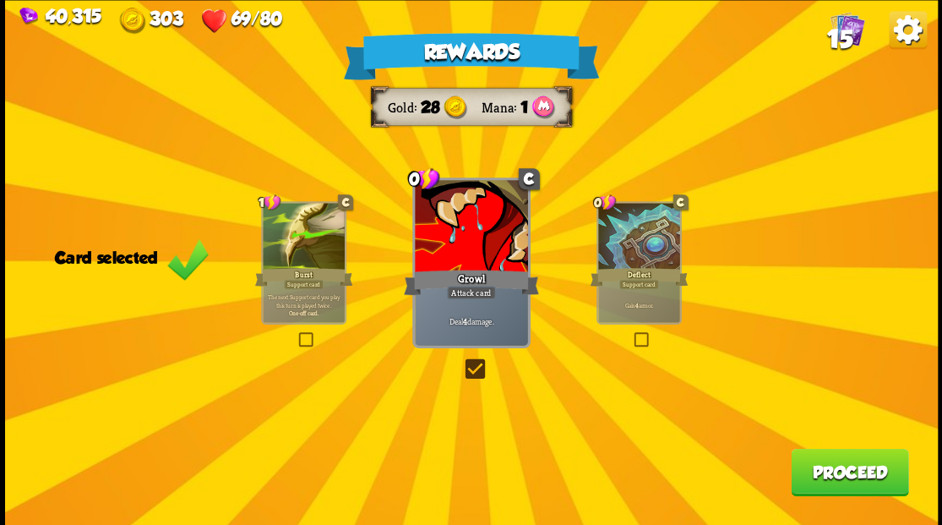
drag, startPoint x: 835, startPoint y: 483, endPoint x: 828, endPoint y: 479, distance: 8.7
click at [828, 479] on button "Proceed" at bounding box center [849, 471] width 117 height 47
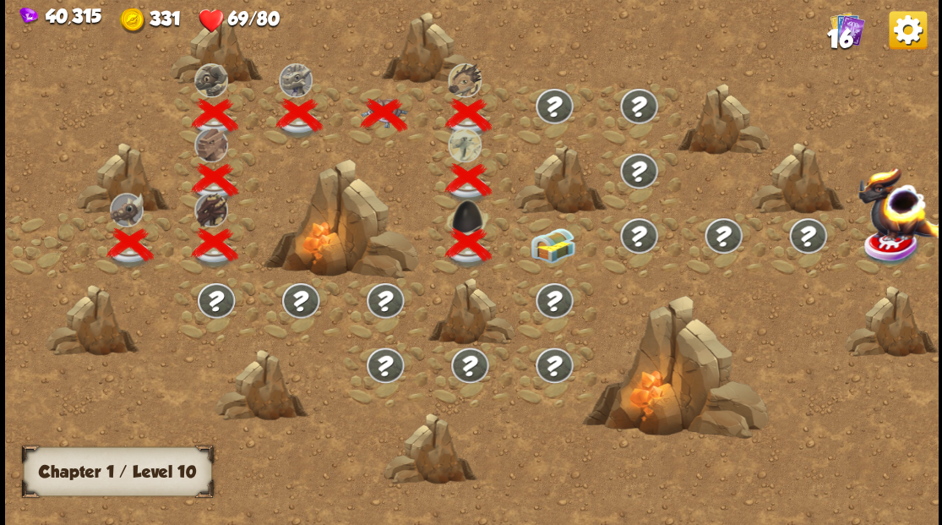
click at [558, 247] on img at bounding box center [553, 244] width 46 height 35
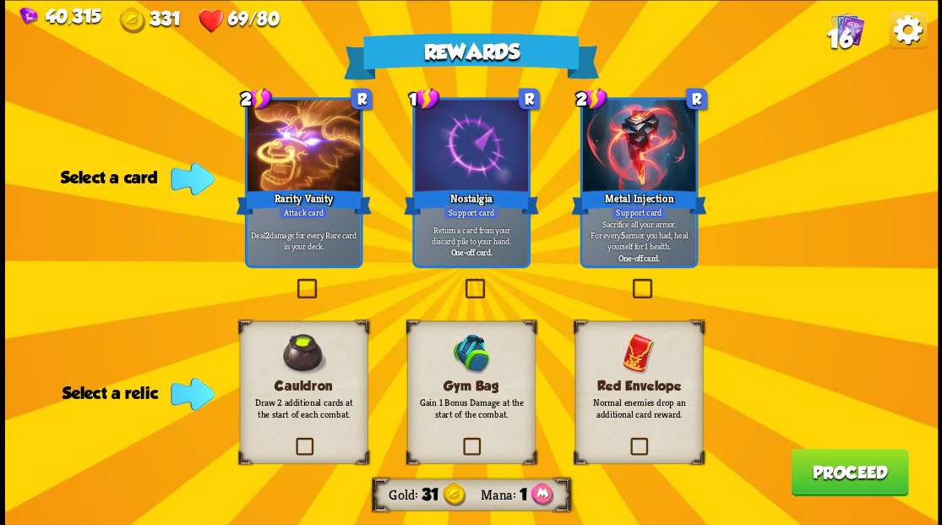
click at [628, 439] on label at bounding box center [628, 439] width 0 height 0
click at [0, 0] on input "checkbox" at bounding box center [0, 0] width 0 height 0
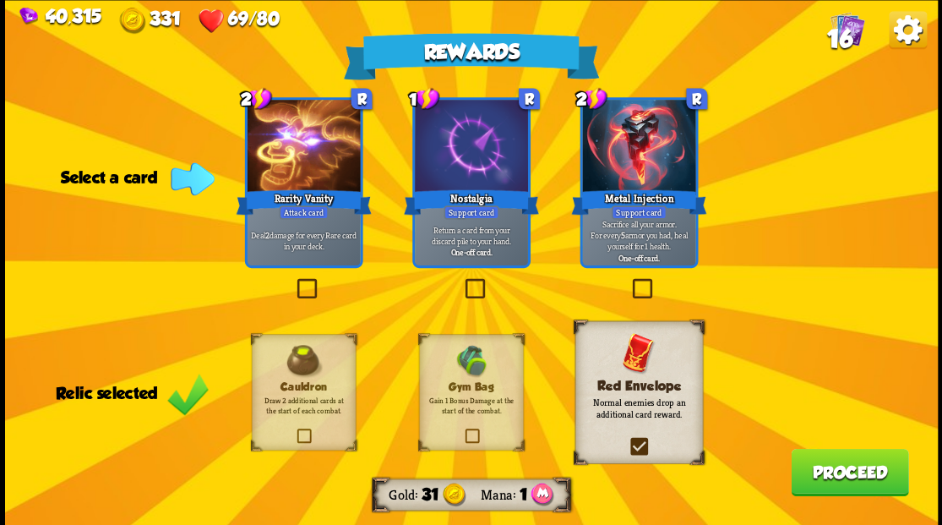
click at [862, 476] on button "Proceed" at bounding box center [849, 471] width 117 height 47
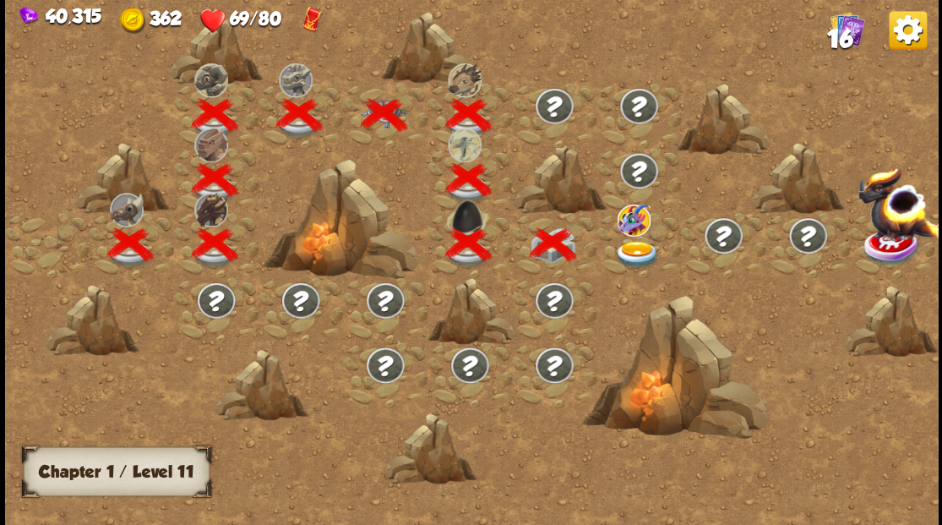
scroll to position [0, 257]
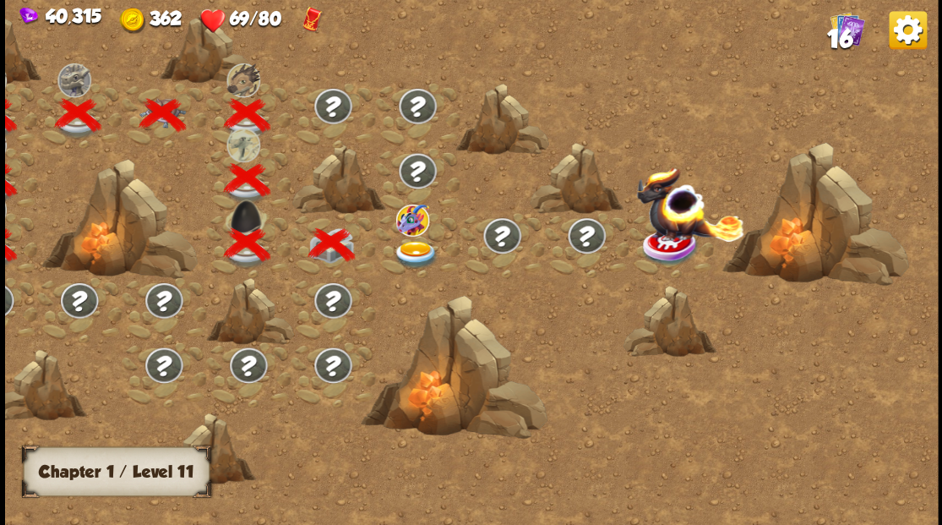
click at [405, 253] on img at bounding box center [415, 254] width 46 height 28
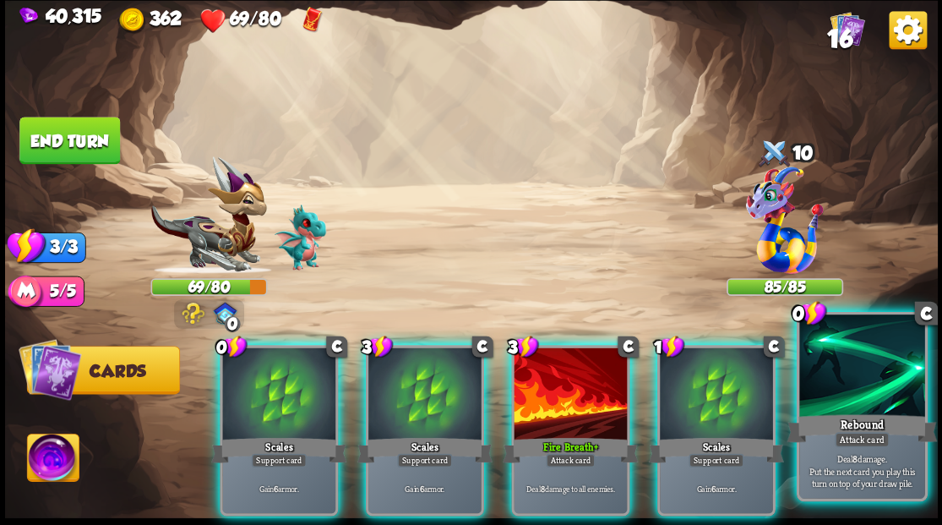
click at [868, 382] on div at bounding box center [861, 367] width 125 height 106
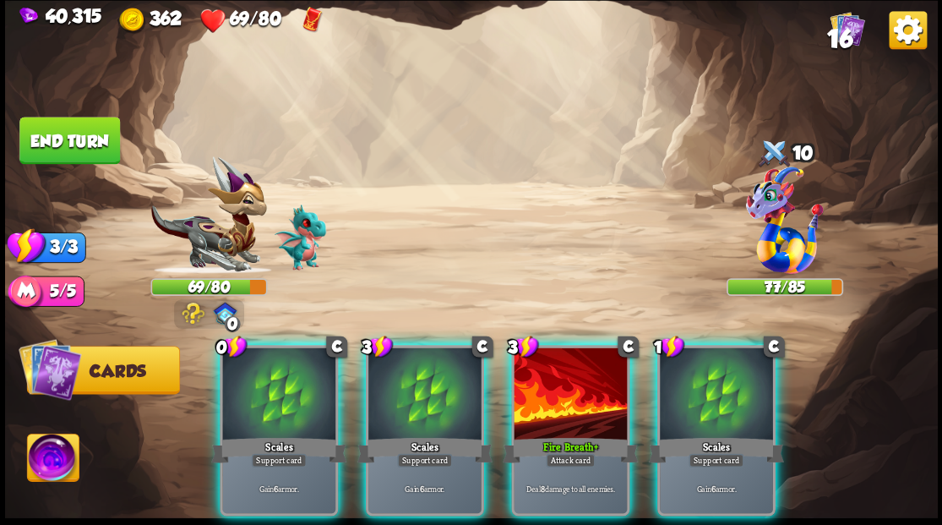
click at [67, 450] on img at bounding box center [53, 459] width 52 height 52
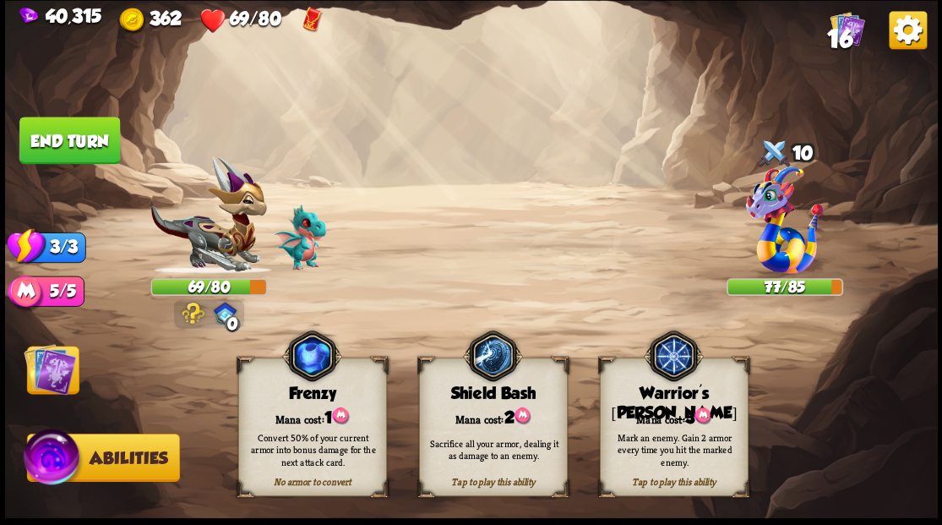
click at [671, 387] on div "Tap to play this ability Warrior's [PERSON_NAME] cost: 3 Mark an enemy. Gain 2 …" at bounding box center [673, 426] width 149 height 139
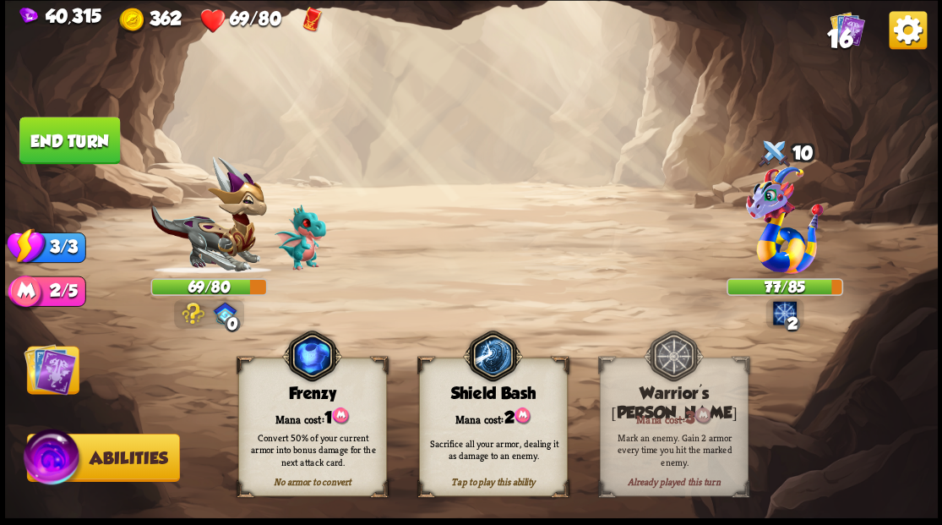
click at [44, 384] on img at bounding box center [50, 368] width 52 height 52
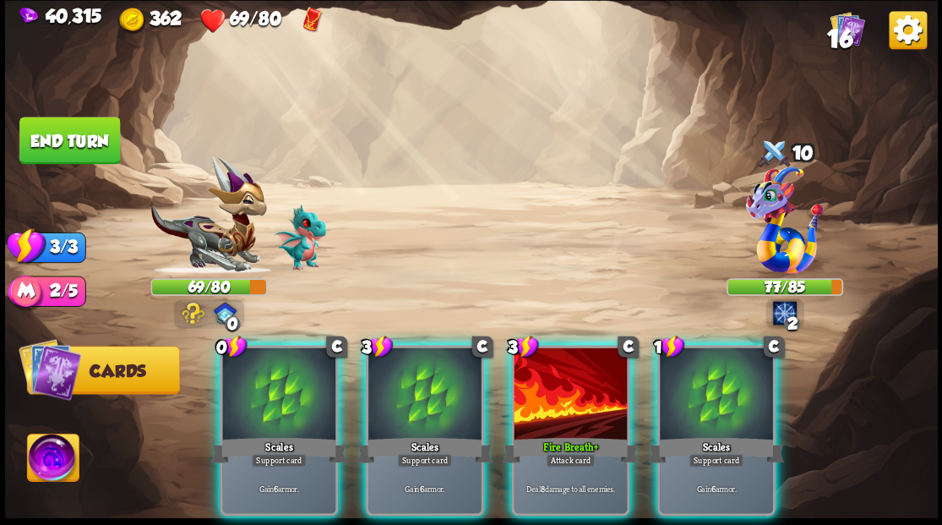
click at [252, 397] on div at bounding box center [278, 394] width 113 height 95
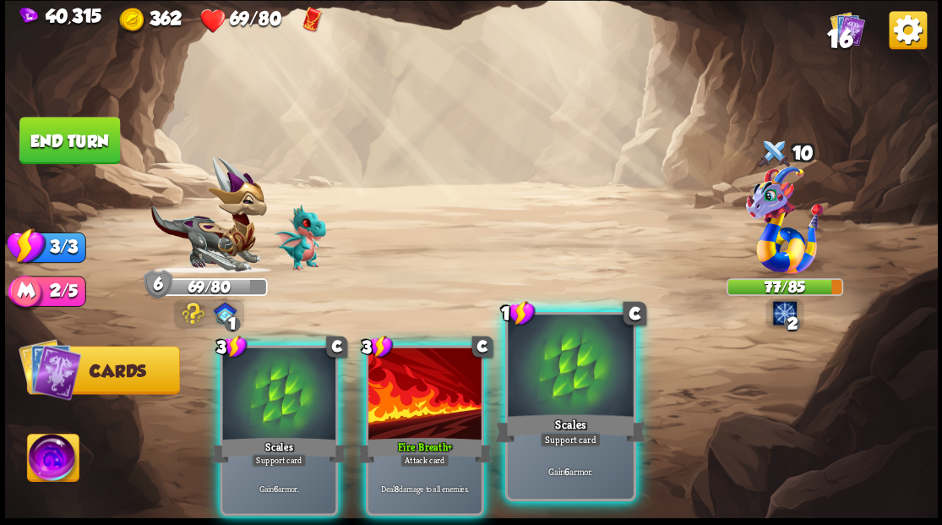
click at [536, 395] on div at bounding box center [570, 367] width 125 height 106
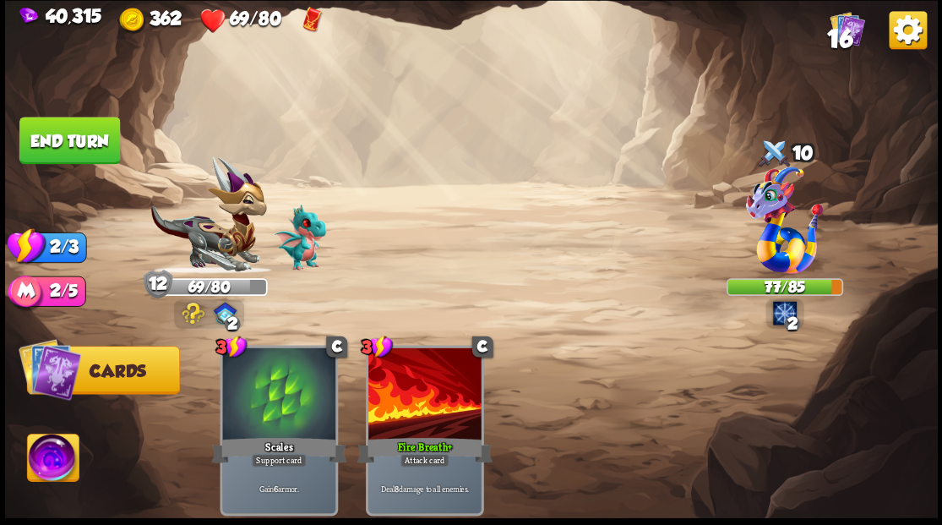
click at [48, 155] on button "End turn" at bounding box center [69, 140] width 101 height 47
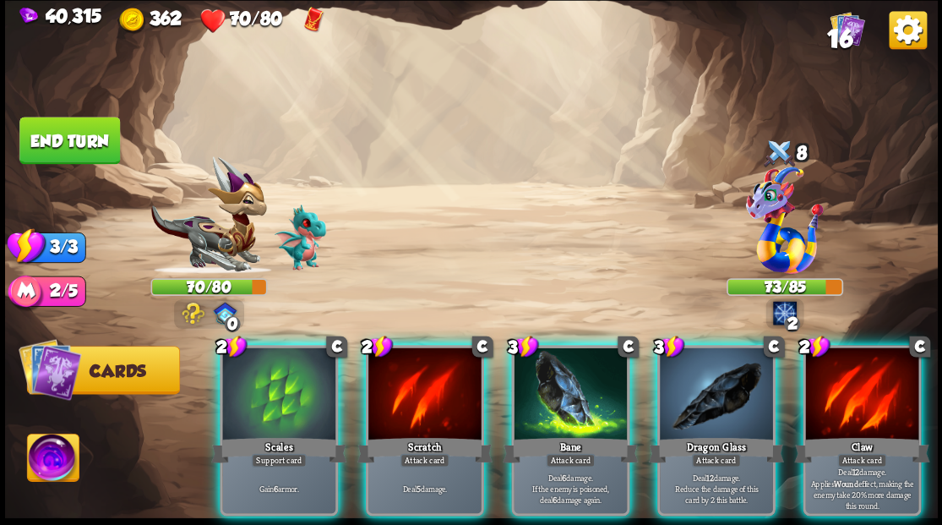
drag, startPoint x: 308, startPoint y: 404, endPoint x: 212, endPoint y: 335, distance: 118.6
click at [304, 399] on div at bounding box center [278, 394] width 113 height 95
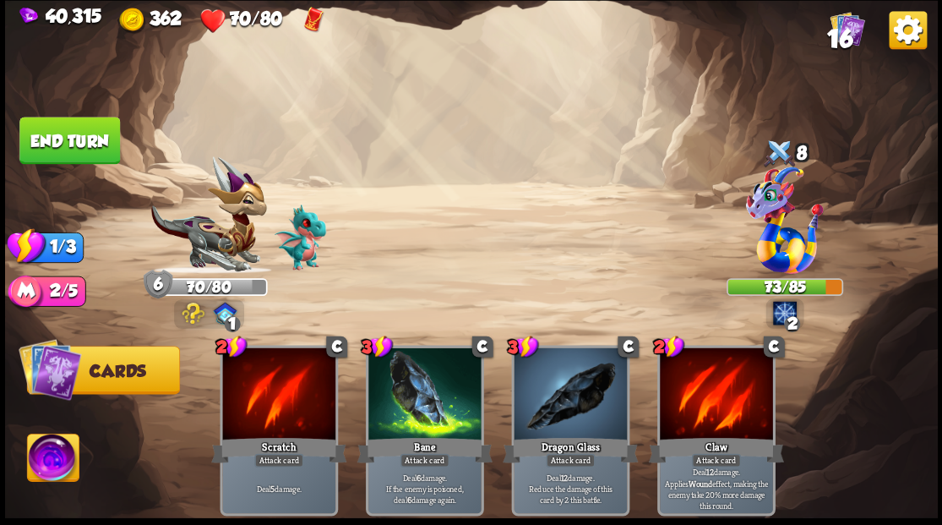
click at [83, 148] on button "End turn" at bounding box center [69, 140] width 101 height 47
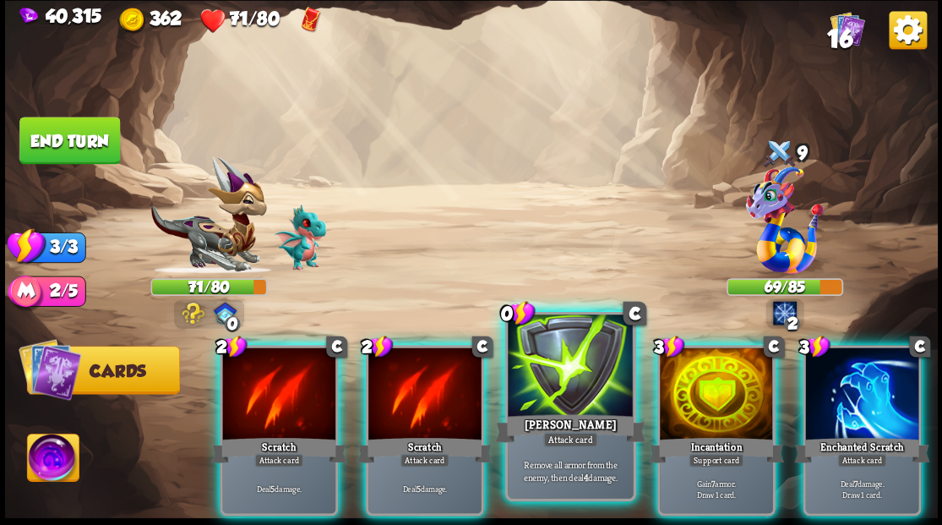
click at [551, 410] on div at bounding box center [570, 367] width 125 height 106
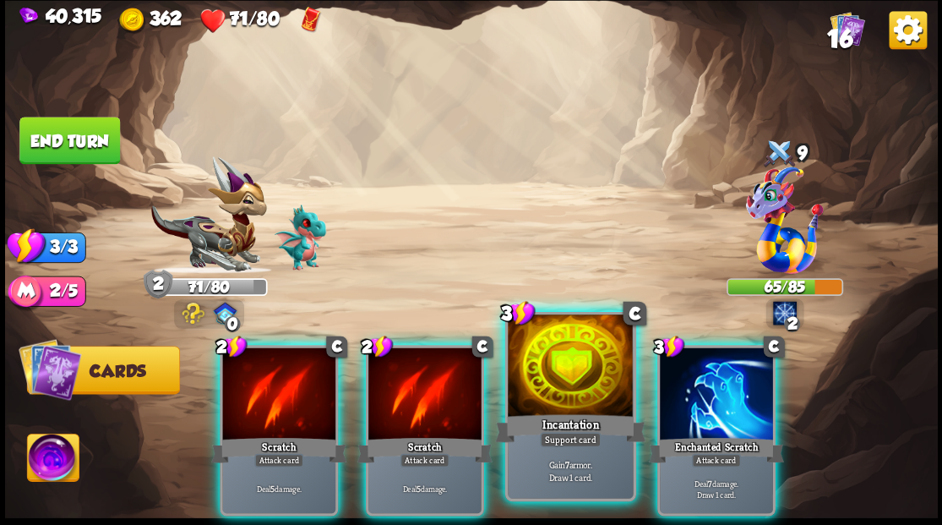
click at [555, 372] on div at bounding box center [570, 367] width 125 height 106
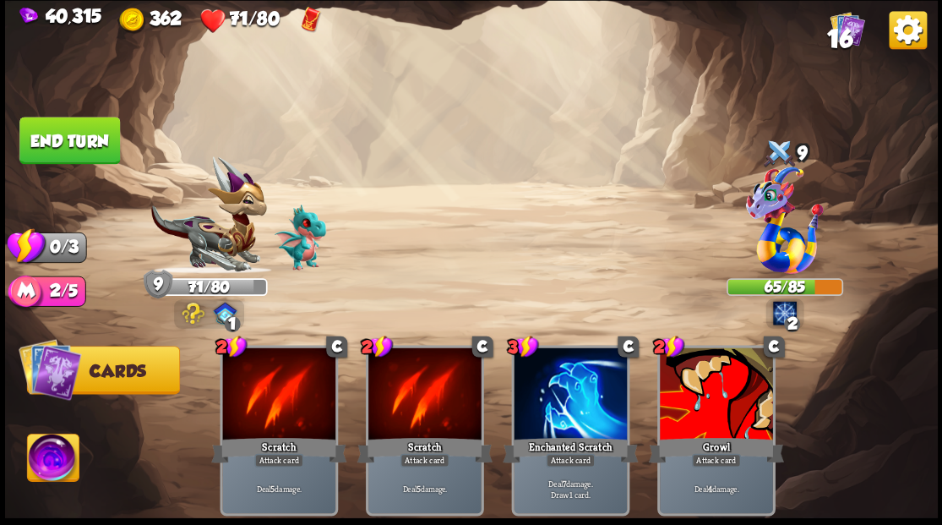
click at [87, 130] on button "End turn" at bounding box center [69, 140] width 101 height 47
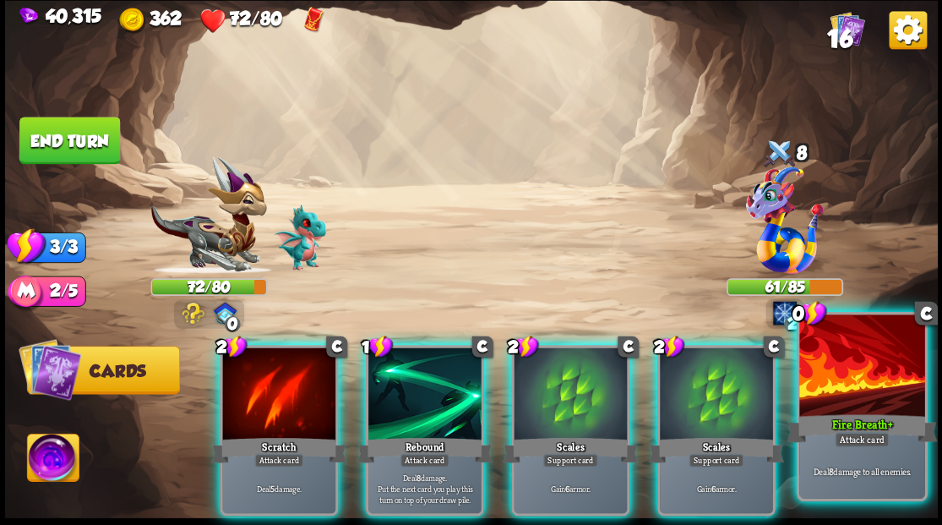
click at [831, 371] on div at bounding box center [861, 367] width 125 height 106
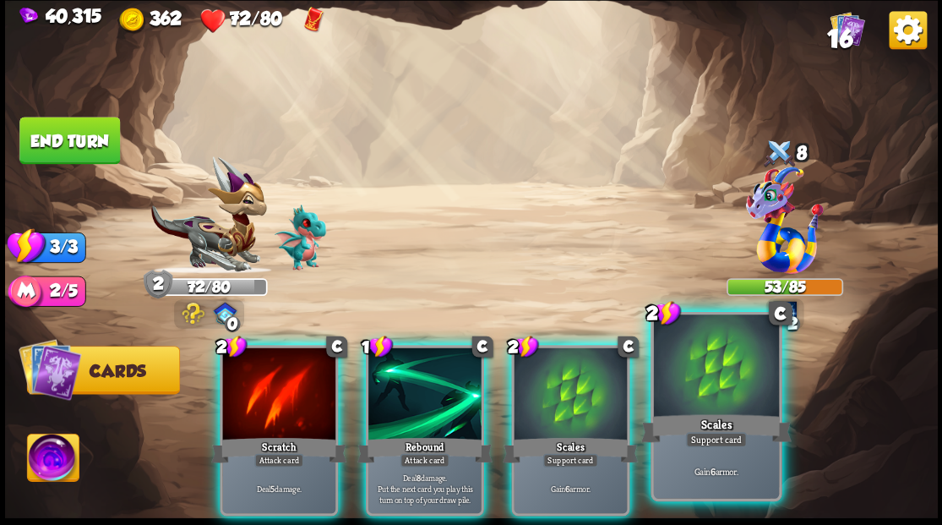
click at [691, 389] on div at bounding box center [715, 367] width 125 height 106
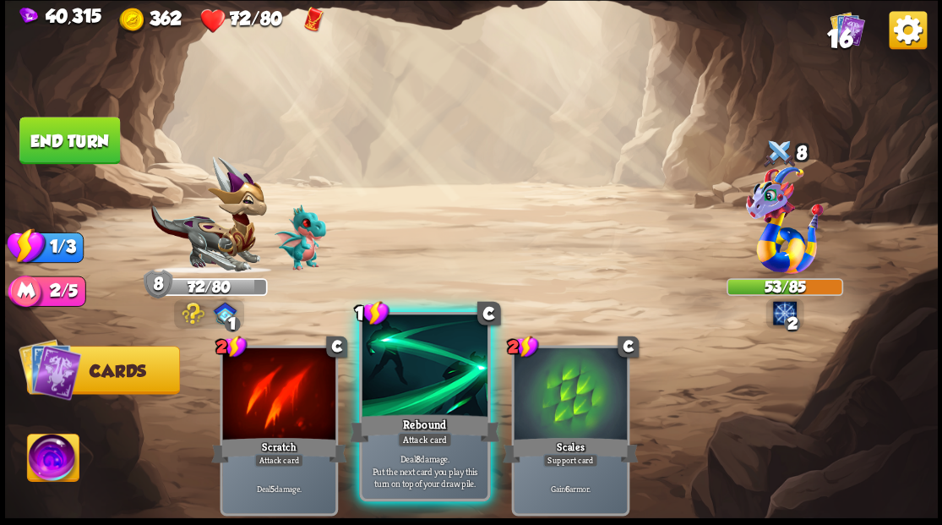
click at [401, 387] on div at bounding box center [424, 367] width 125 height 106
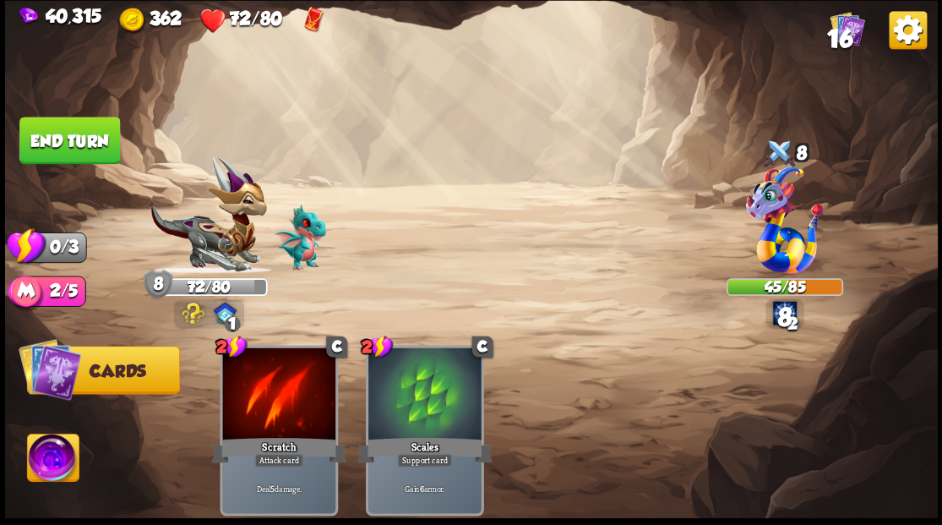
drag, startPoint x: 56, startPoint y: 144, endPoint x: 130, endPoint y: 140, distance: 74.4
click at [61, 144] on button "End turn" at bounding box center [69, 140] width 101 height 47
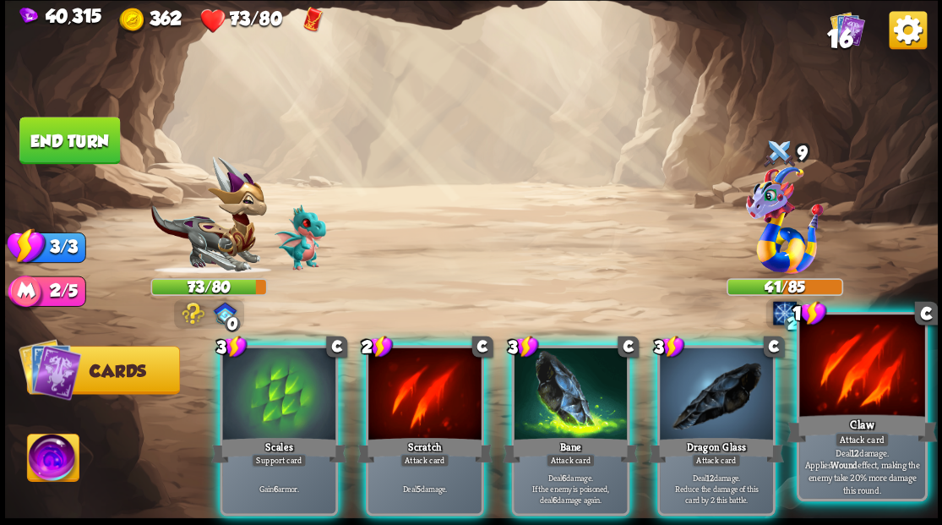
click at [827, 368] on div at bounding box center [861, 367] width 125 height 106
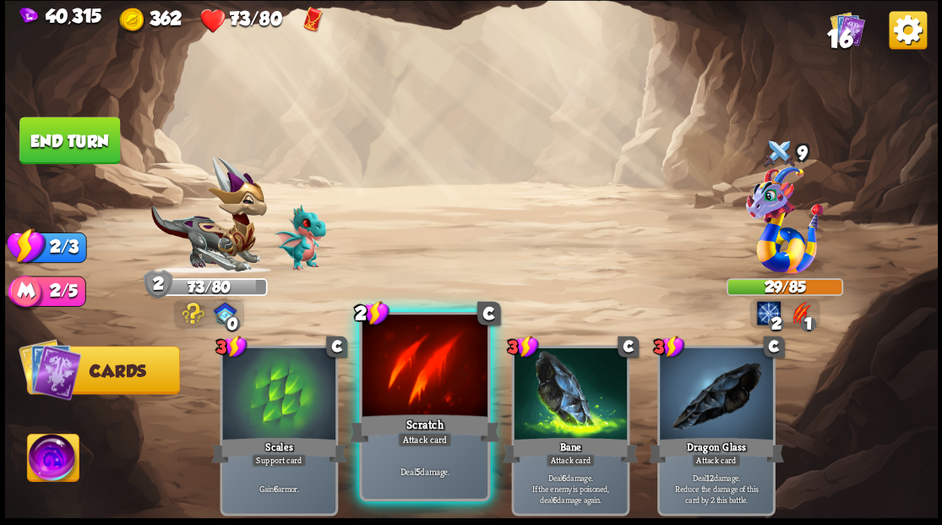
click at [384, 384] on div at bounding box center [424, 367] width 125 height 106
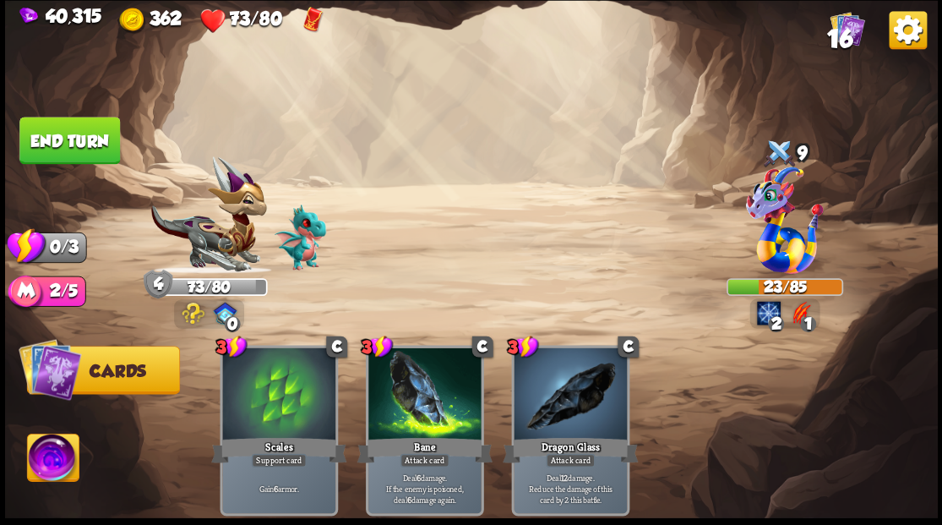
click at [53, 158] on button "End turn" at bounding box center [69, 140] width 101 height 47
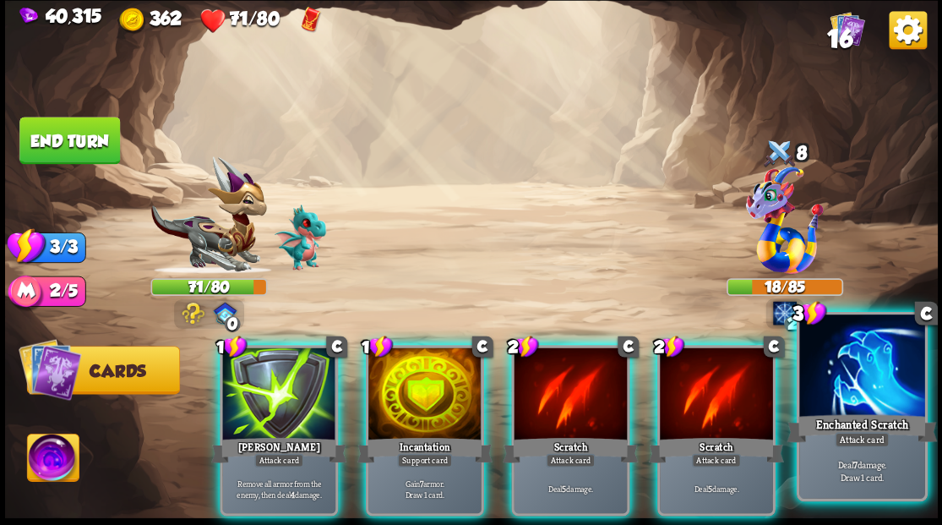
click at [838, 366] on div at bounding box center [861, 367] width 125 height 106
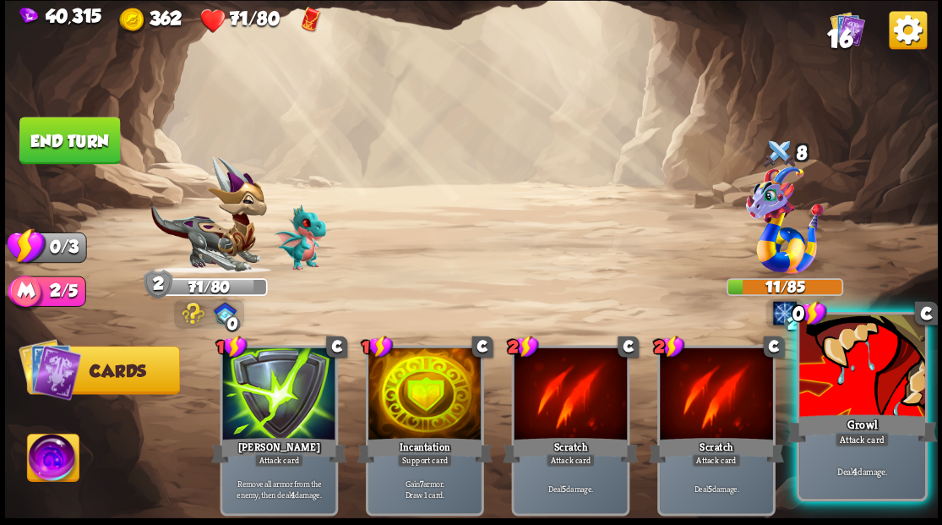
click at [846, 392] on div at bounding box center [861, 367] width 125 height 106
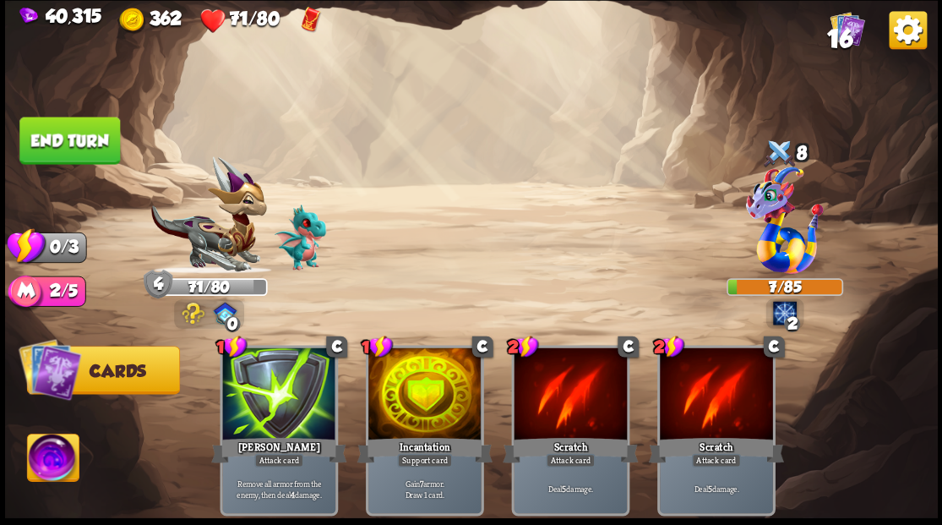
drag, startPoint x: 94, startPoint y: 148, endPoint x: 114, endPoint y: 149, distance: 20.3
click at [93, 149] on button "End turn" at bounding box center [69, 140] width 101 height 47
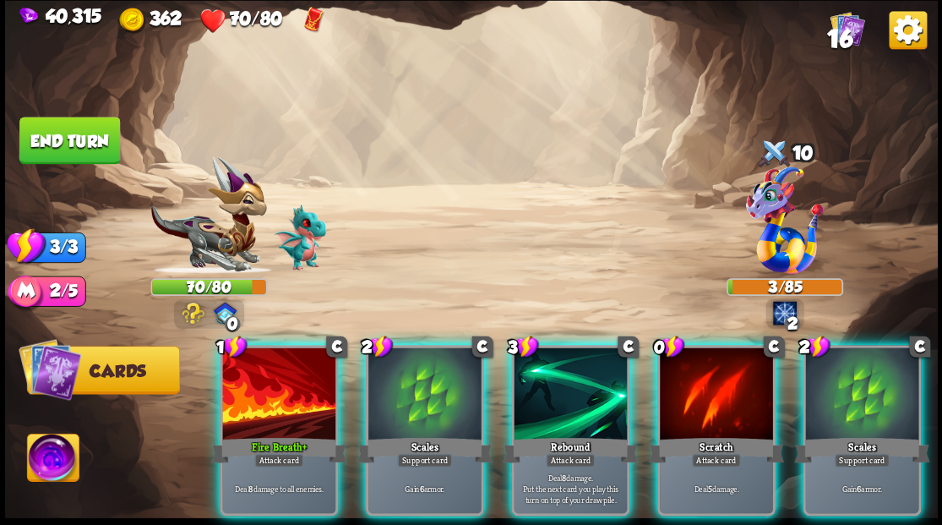
click at [280, 366] on div at bounding box center [278, 394] width 113 height 95
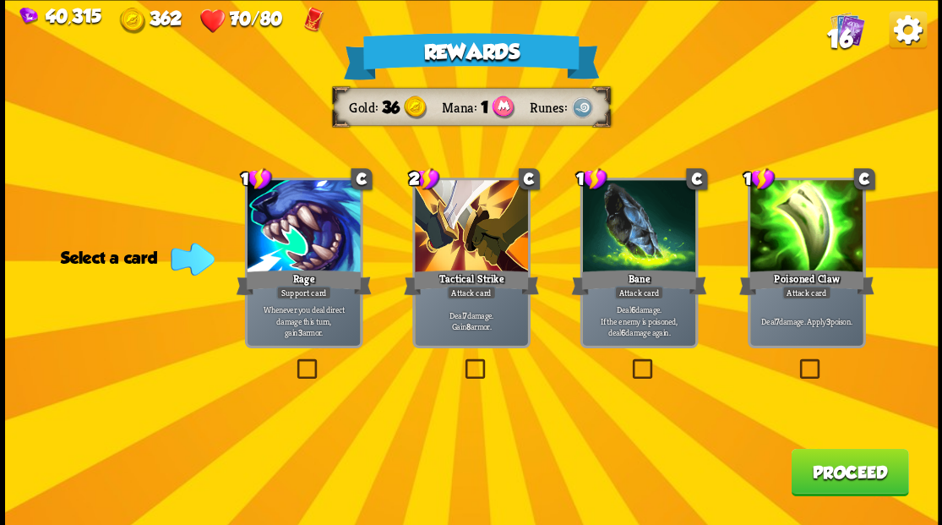
click at [797, 361] on label at bounding box center [797, 361] width 0 height 0
click at [0, 0] on input "checkbox" at bounding box center [0, 0] width 0 height 0
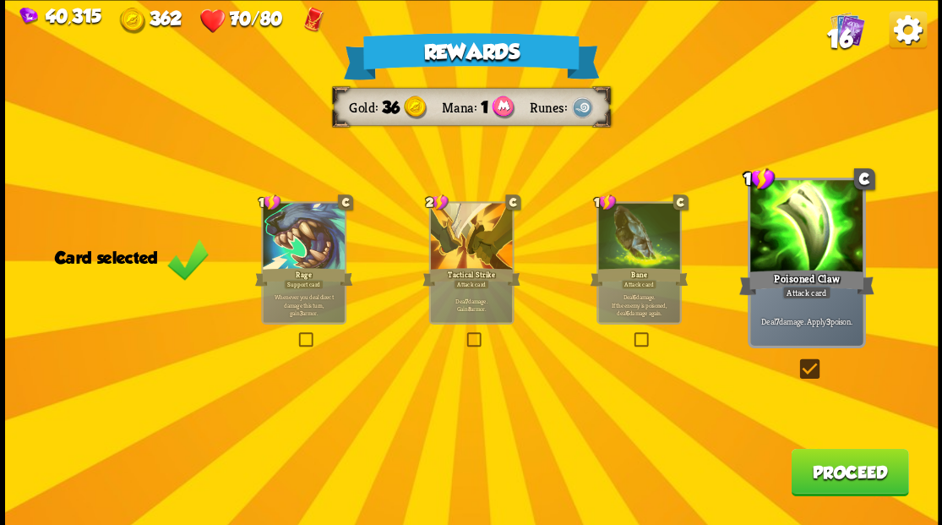
click at [840, 478] on button "Proceed" at bounding box center [849, 471] width 117 height 47
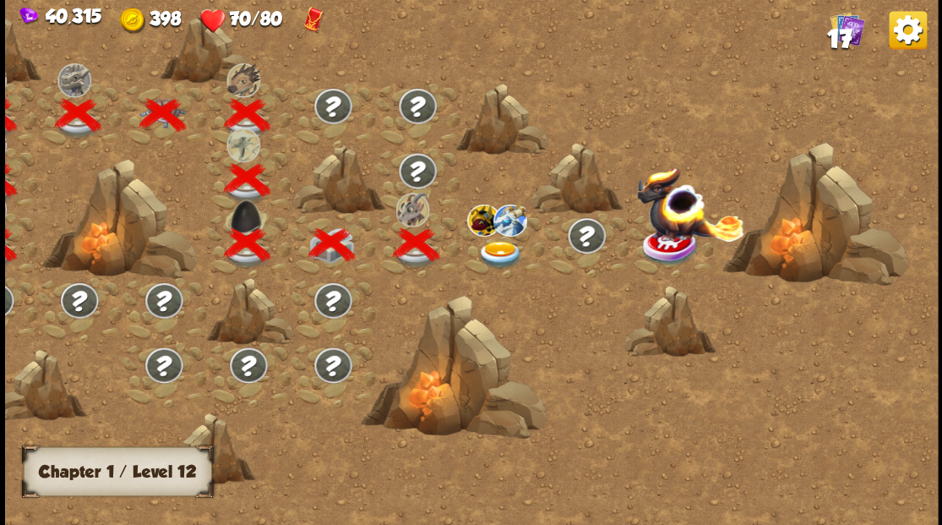
click at [498, 248] on img at bounding box center [499, 254] width 46 height 28
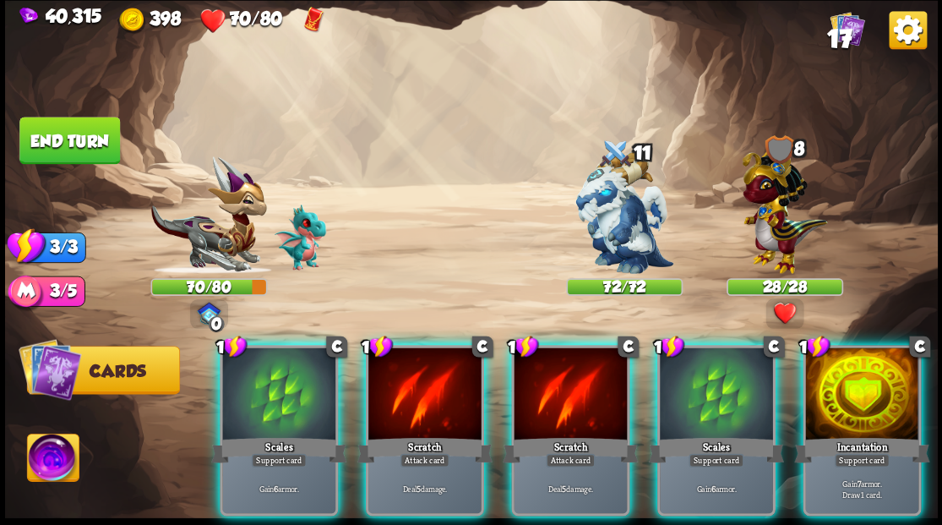
click at [863, 392] on div at bounding box center [861, 394] width 113 height 95
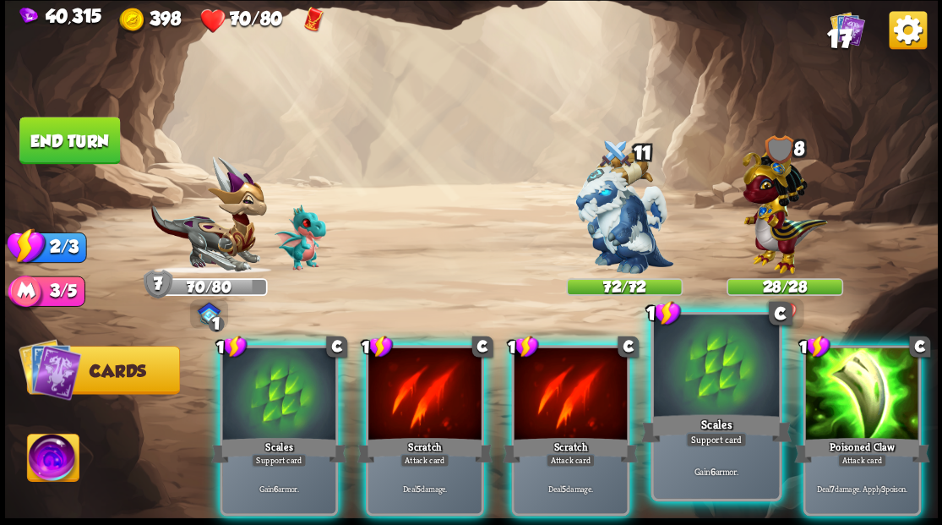
click at [721, 397] on div at bounding box center [715, 367] width 125 height 106
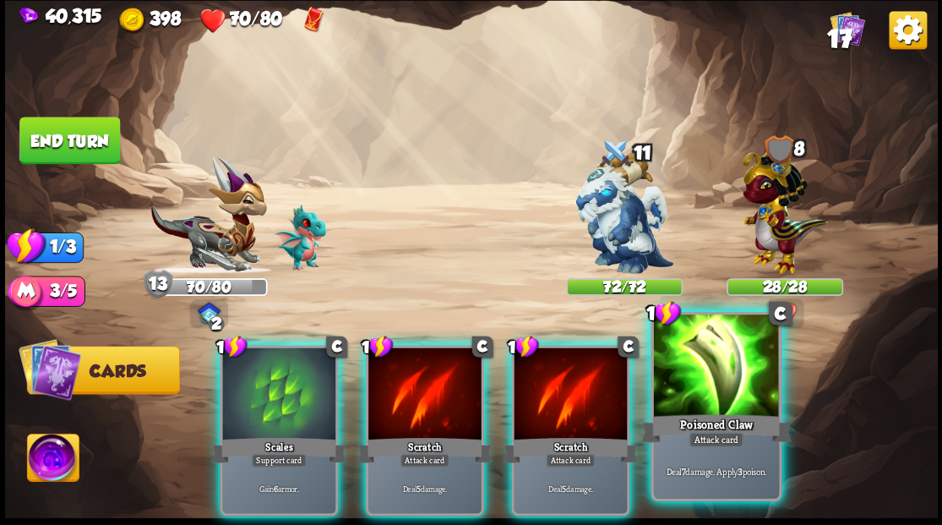
click at [711, 390] on div at bounding box center [715, 367] width 125 height 106
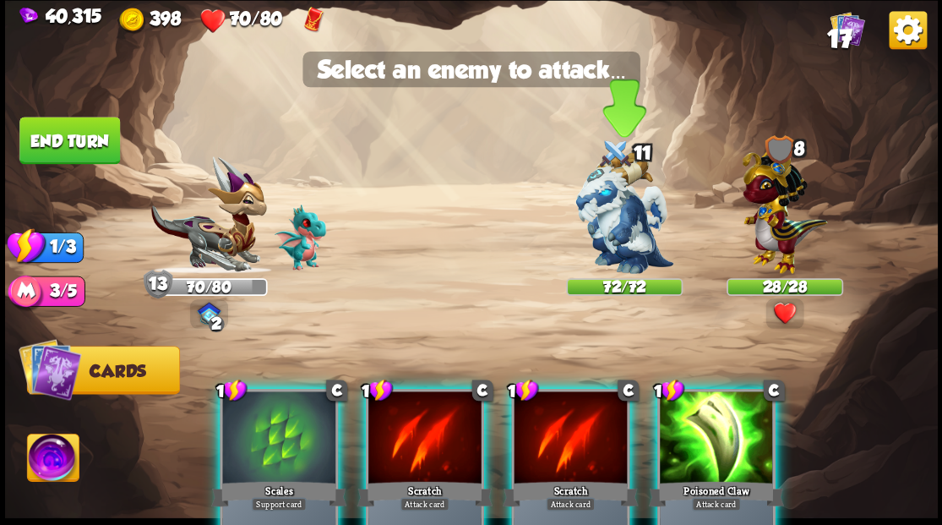
click at [625, 242] on img at bounding box center [624, 212] width 98 height 122
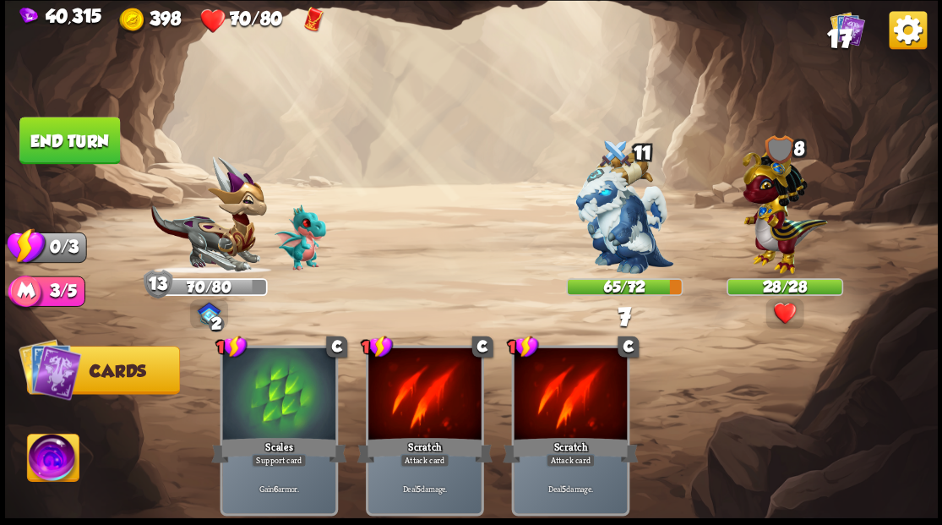
click at [68, 151] on button "End turn" at bounding box center [69, 140] width 101 height 47
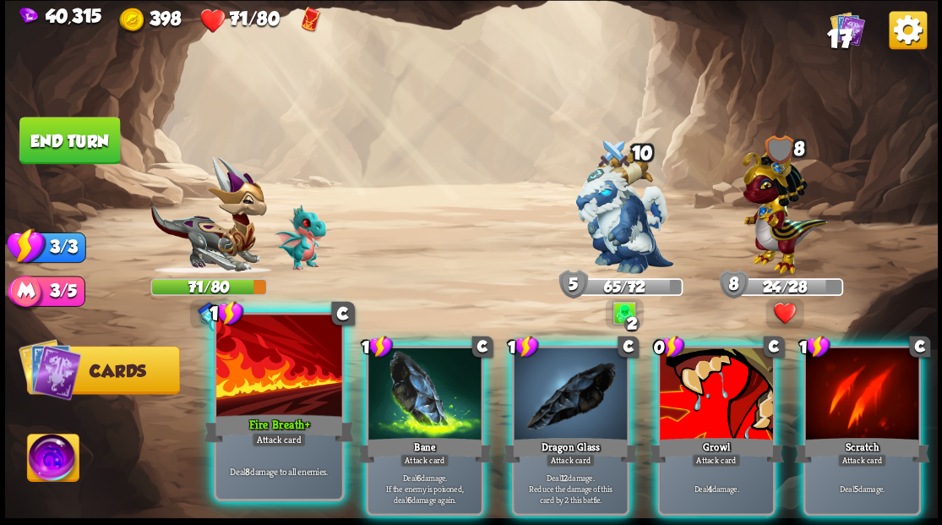
click at [301, 372] on div at bounding box center [278, 367] width 125 height 106
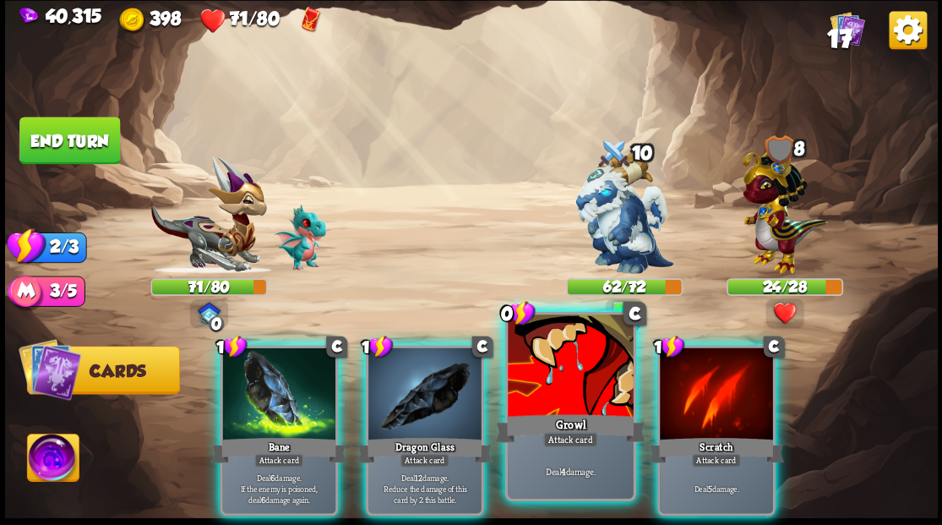
click at [540, 372] on div at bounding box center [570, 367] width 125 height 106
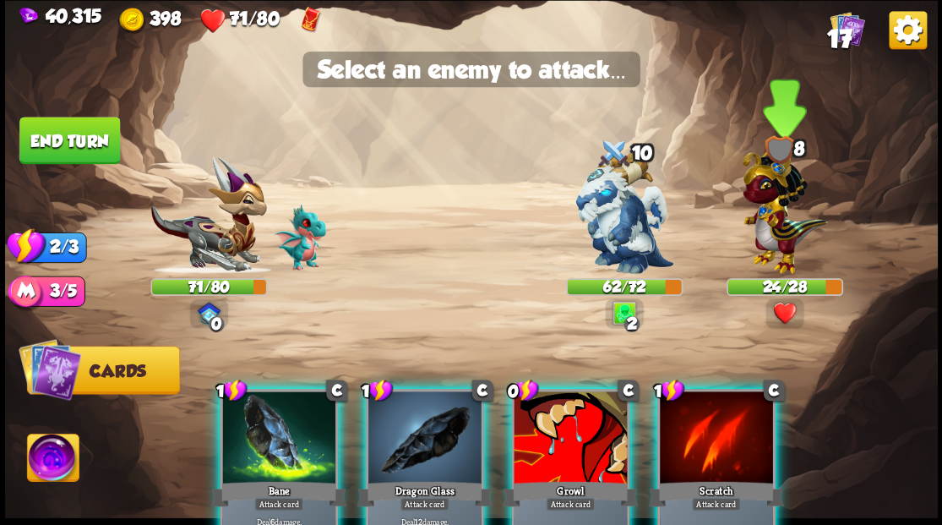
click at [759, 226] on img at bounding box center [784, 206] width 85 height 133
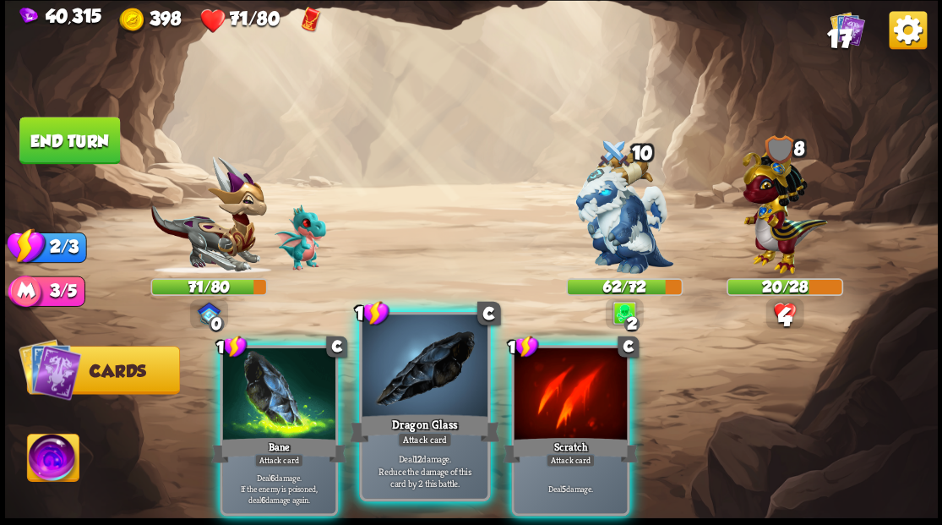
click at [416, 409] on div at bounding box center [424, 367] width 125 height 106
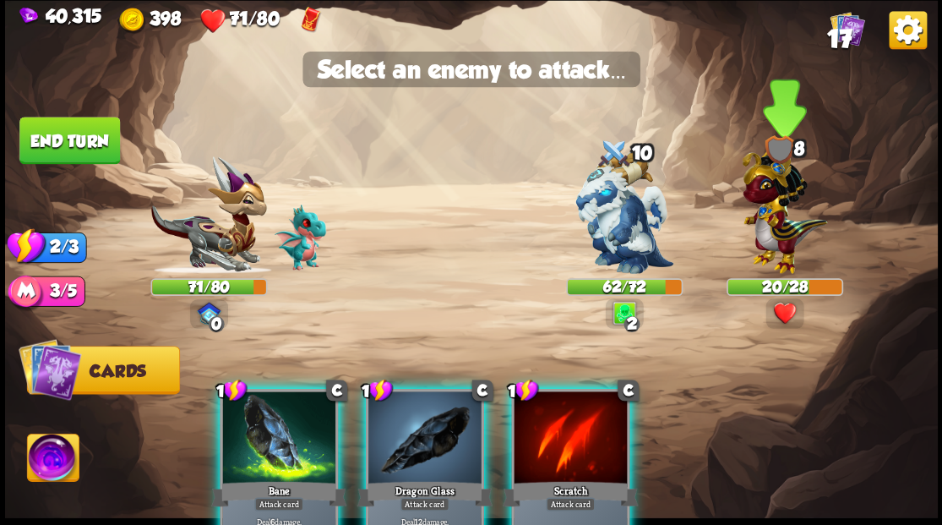
click at [764, 220] on img at bounding box center [784, 206] width 85 height 133
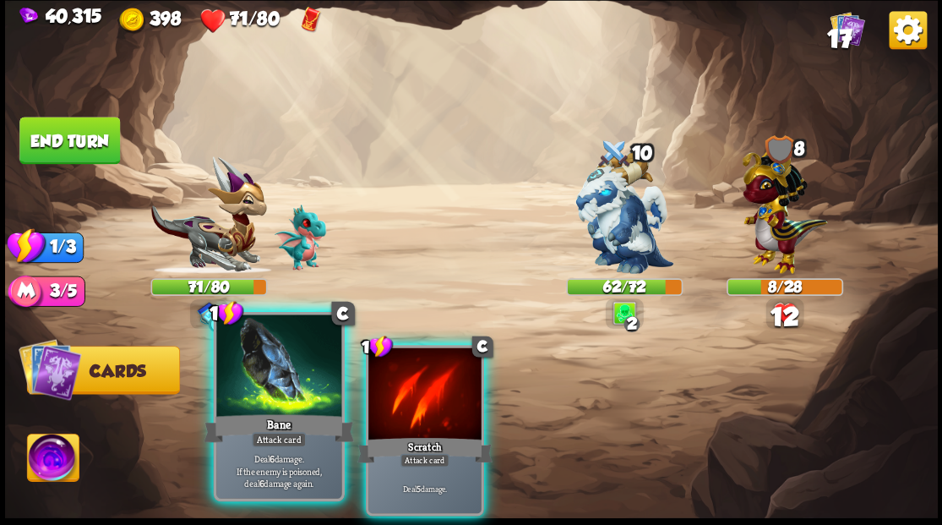
click at [286, 391] on div at bounding box center [278, 367] width 125 height 106
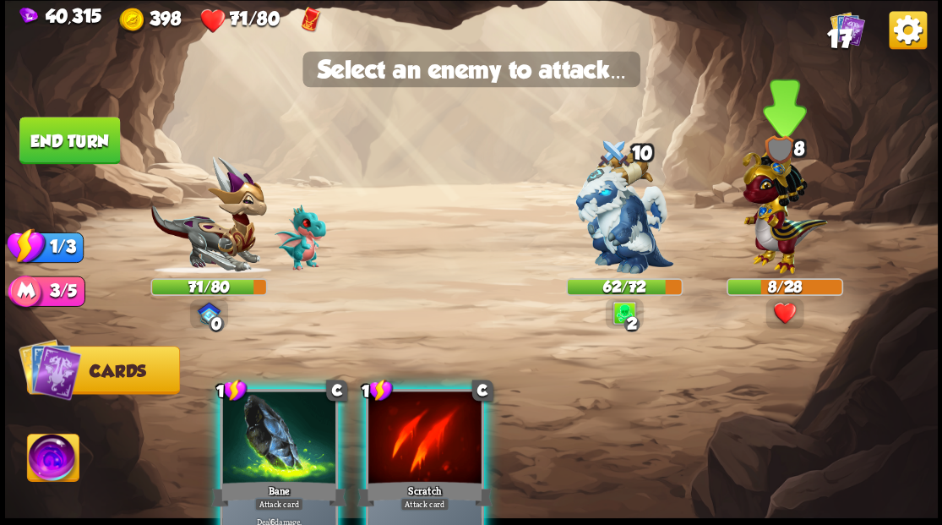
click at [785, 230] on img at bounding box center [784, 206] width 85 height 133
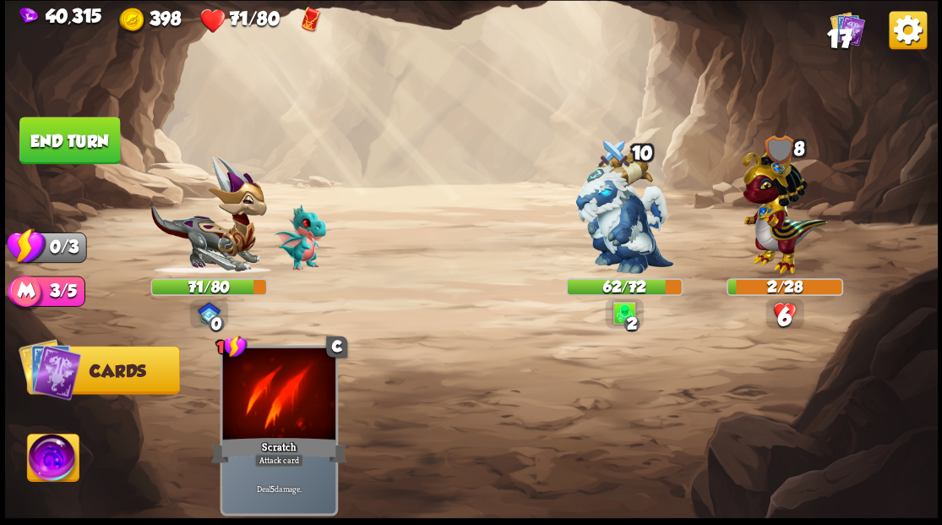
click at [64, 156] on button "End turn" at bounding box center [69, 140] width 101 height 47
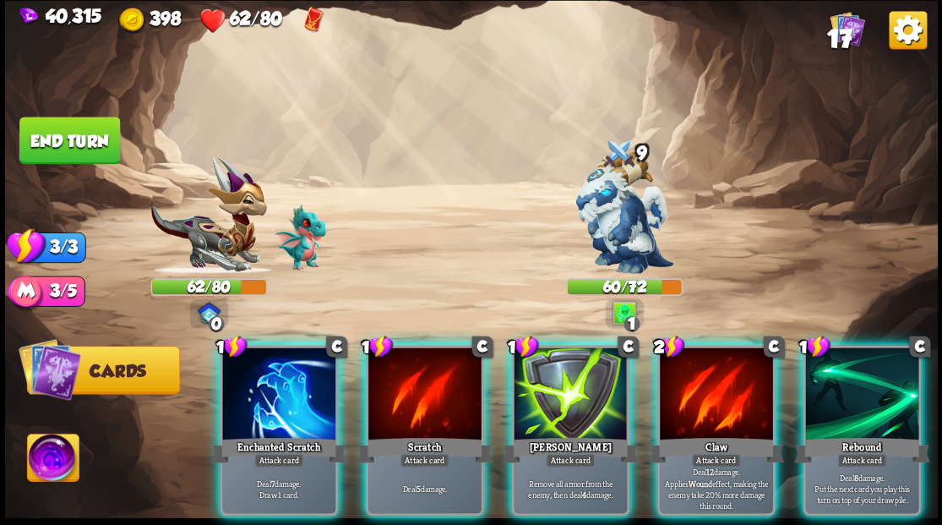
click at [251, 378] on div at bounding box center [278, 394] width 113 height 95
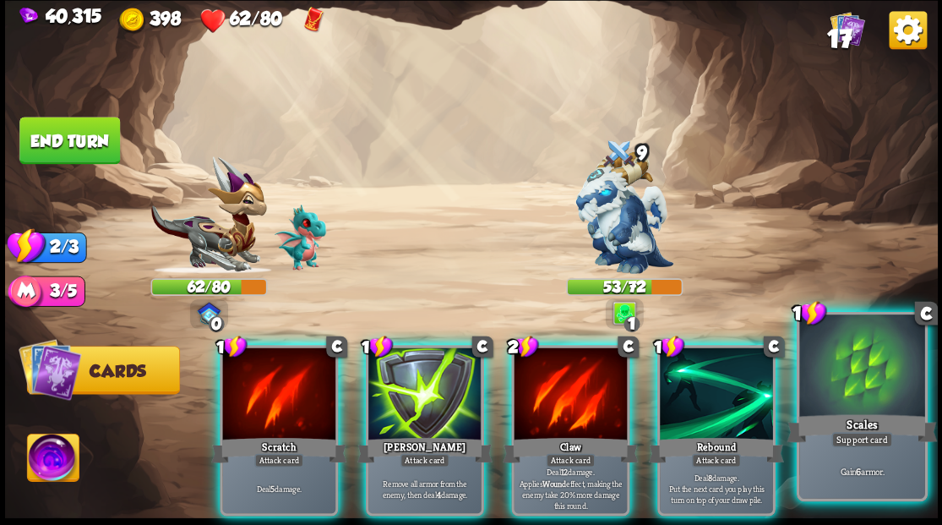
click at [841, 385] on div at bounding box center [861, 367] width 125 height 106
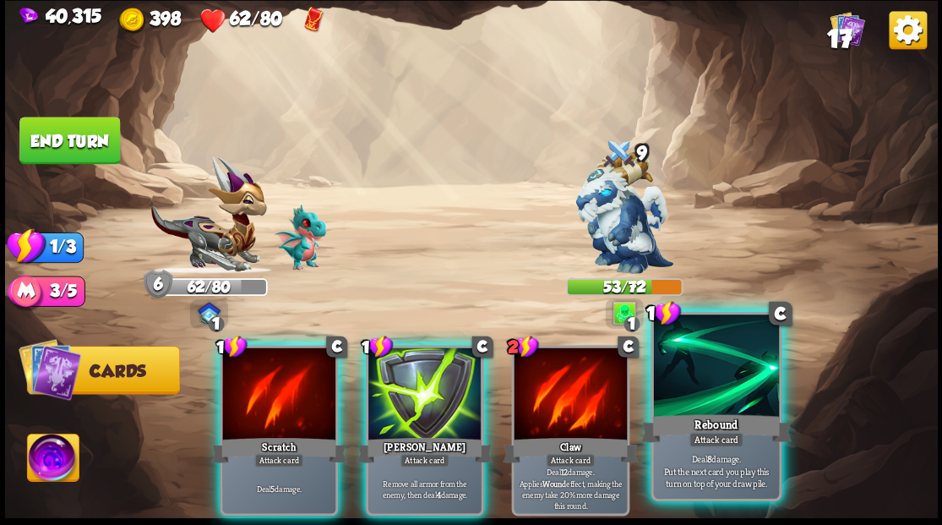
click at [726, 392] on div at bounding box center [715, 367] width 125 height 106
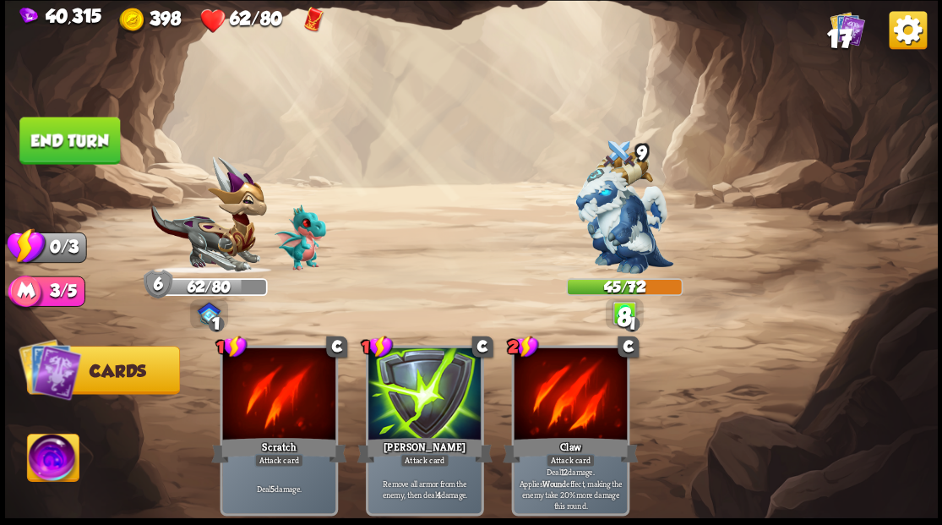
click at [108, 128] on button "End turn" at bounding box center [69, 140] width 101 height 47
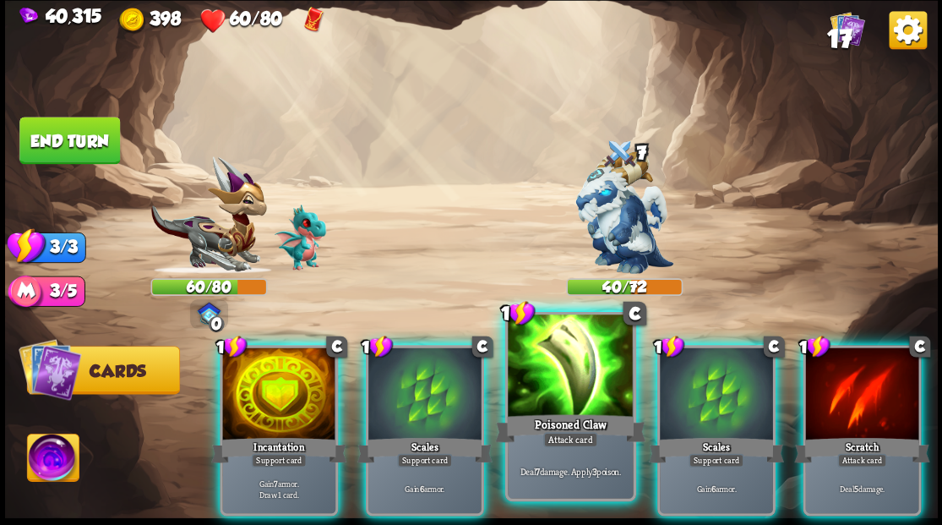
click at [551, 408] on div at bounding box center [570, 367] width 125 height 106
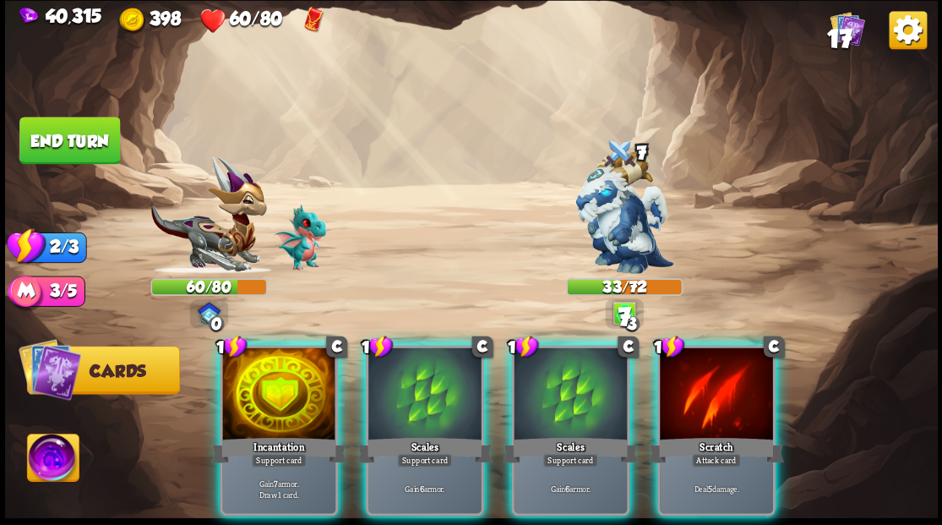
click at [261, 395] on div at bounding box center [278, 394] width 113 height 95
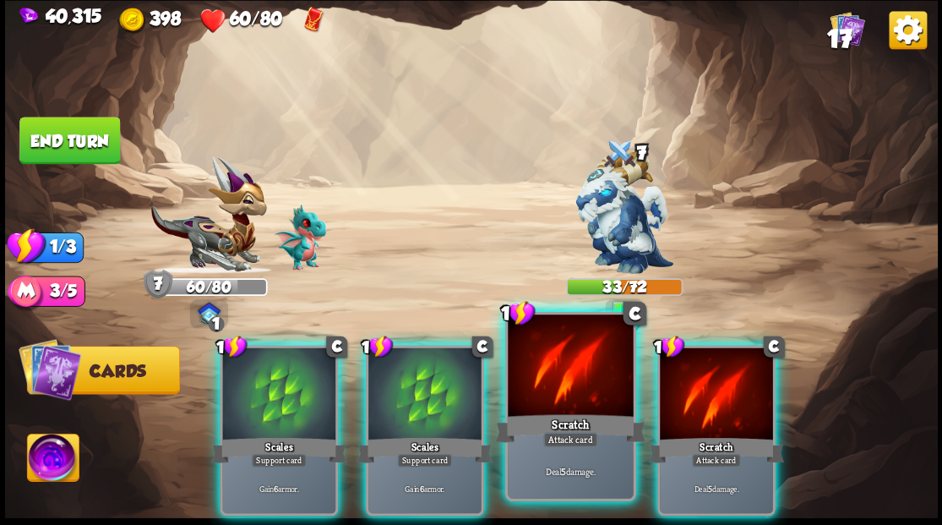
click at [566, 424] on div "Scratch" at bounding box center [570, 428] width 150 height 34
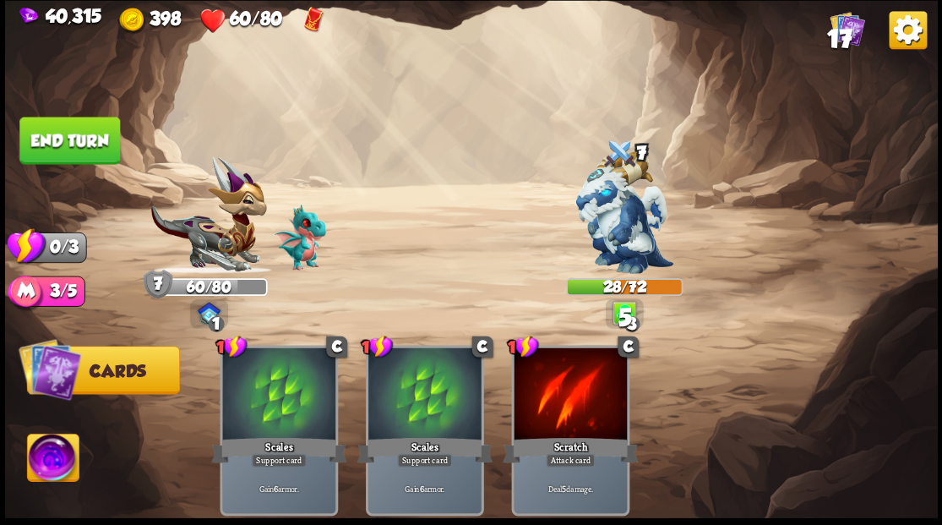
drag, startPoint x: 74, startPoint y: 147, endPoint x: 250, endPoint y: 220, distance: 190.1
click at [78, 152] on button "End turn" at bounding box center [69, 140] width 101 height 47
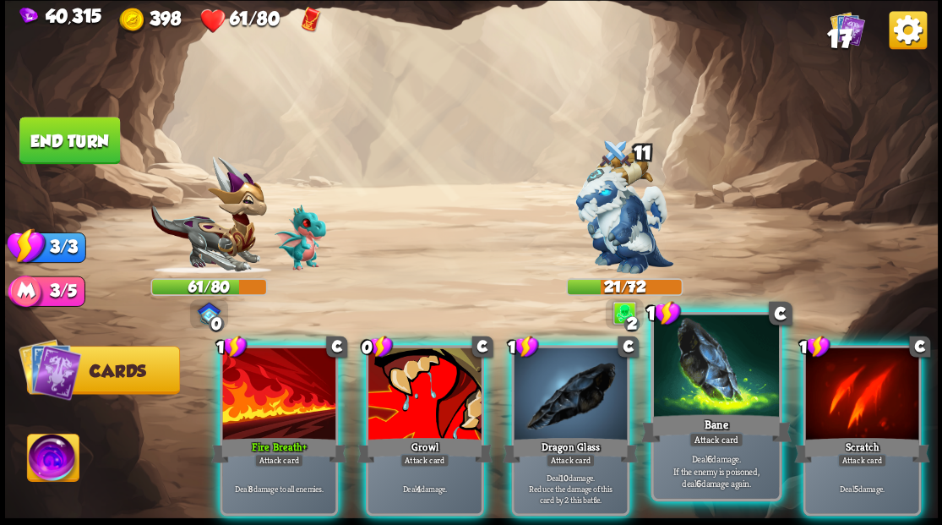
click at [680, 378] on div at bounding box center [715, 367] width 125 height 106
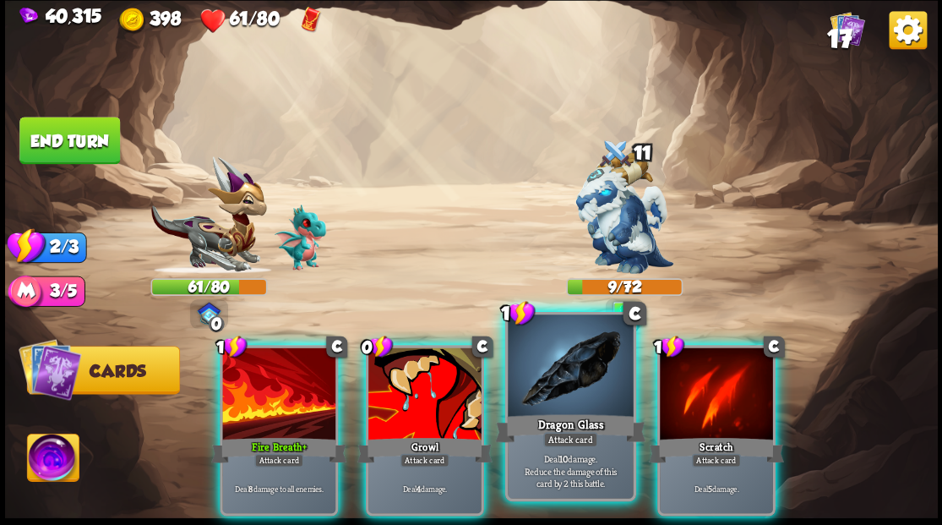
click at [554, 410] on div at bounding box center [570, 367] width 125 height 106
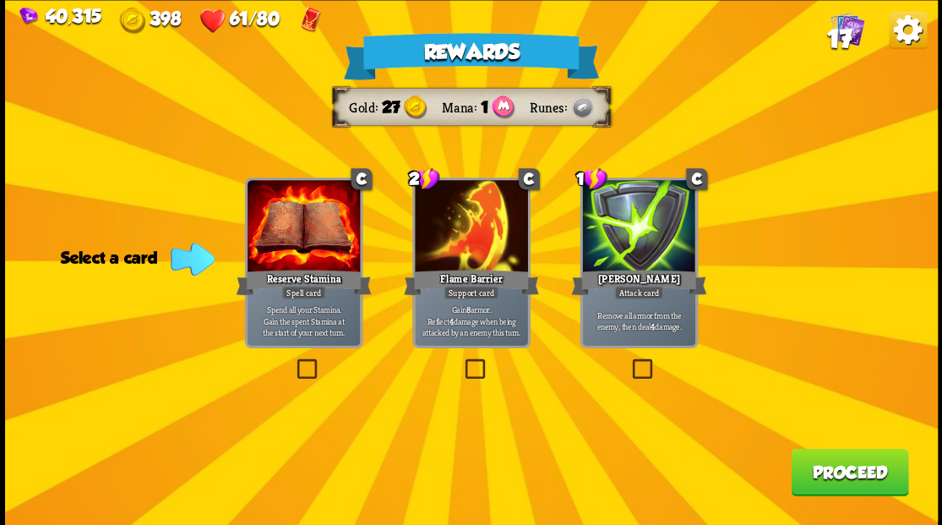
click at [629, 361] on label at bounding box center [629, 361] width 0 height 0
click at [0, 0] on input "checkbox" at bounding box center [0, 0] width 0 height 0
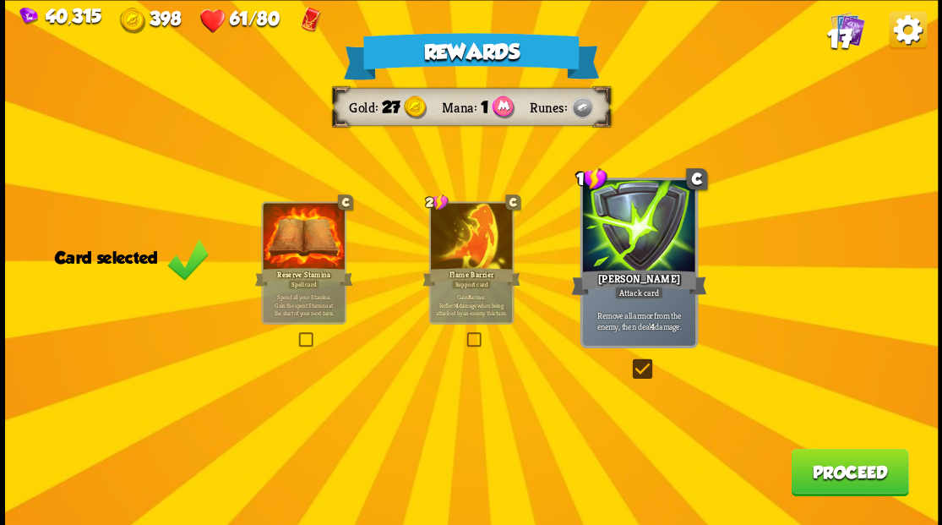
drag, startPoint x: 836, startPoint y: 475, endPoint x: 835, endPoint y: 466, distance: 8.6
click at [835, 466] on button "Proceed" at bounding box center [849, 471] width 117 height 47
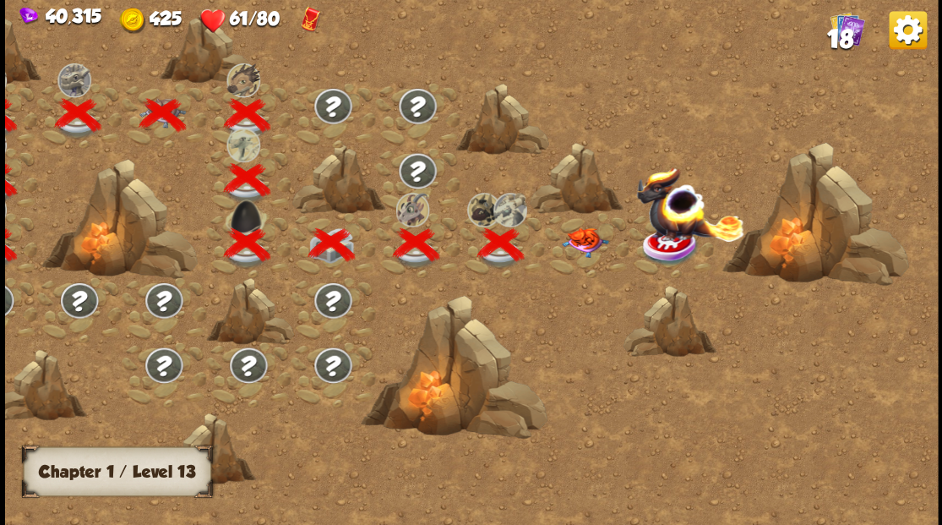
click at [574, 243] on img at bounding box center [584, 242] width 46 height 30
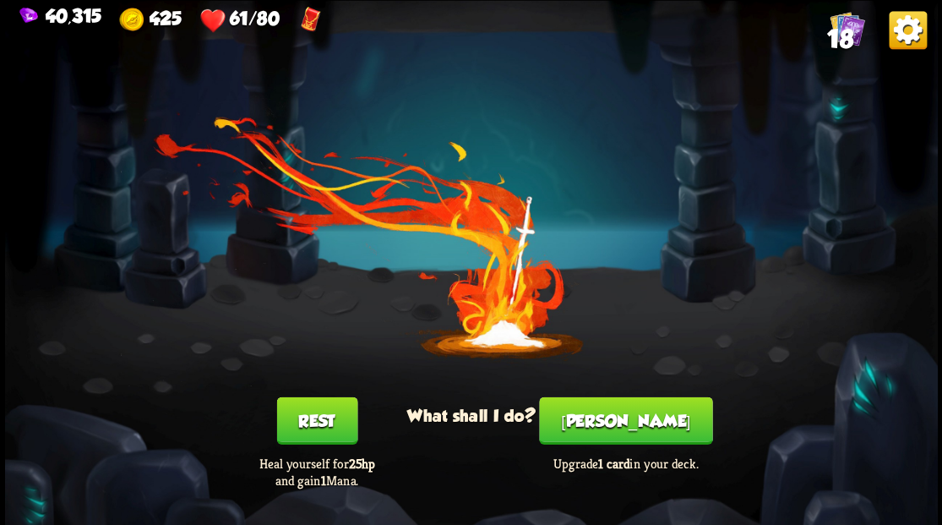
click at [617, 435] on button "[PERSON_NAME]" at bounding box center [625, 419] width 173 height 47
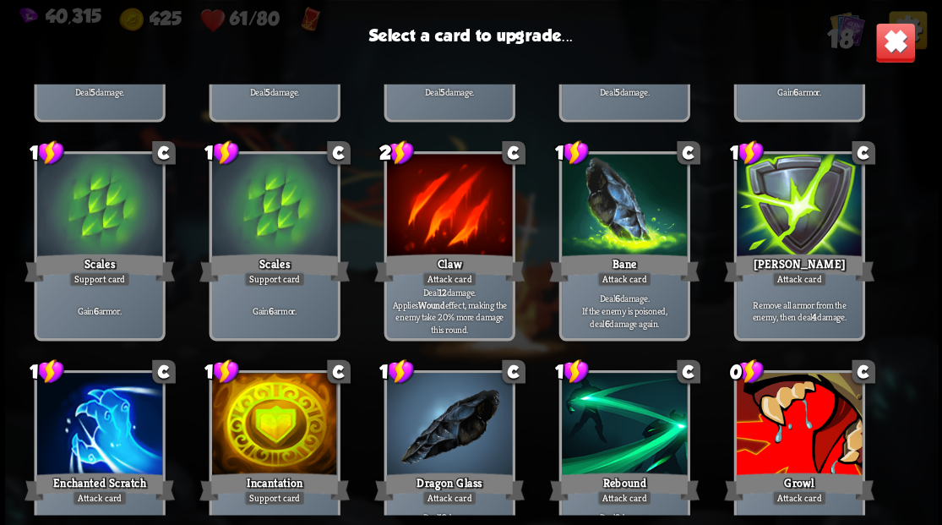
scroll to position [281, 0]
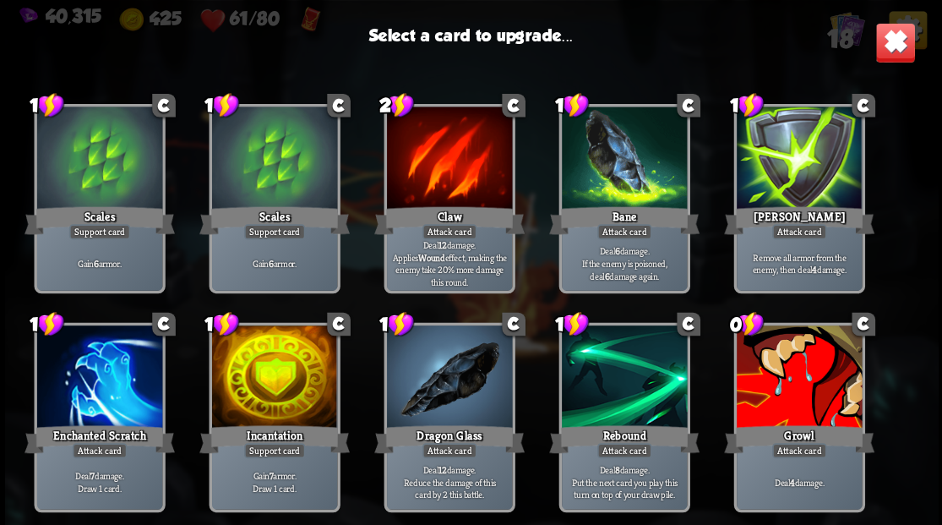
click at [272, 373] on div at bounding box center [273, 378] width 125 height 106
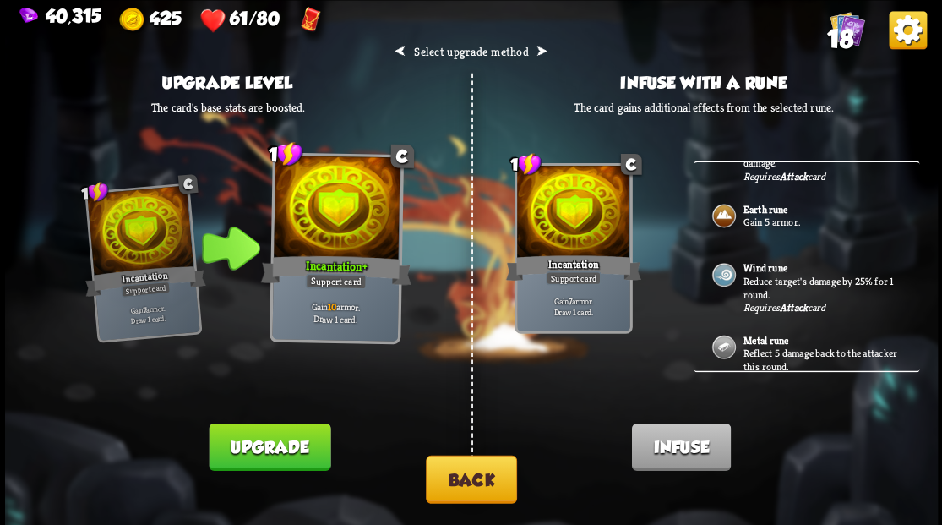
scroll to position [370, 0]
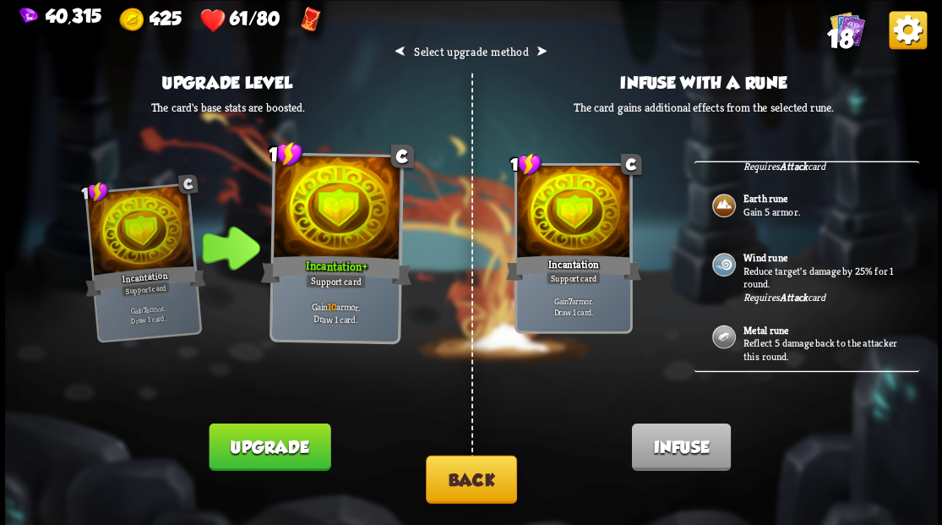
click at [482, 488] on button "Back" at bounding box center [471, 478] width 91 height 48
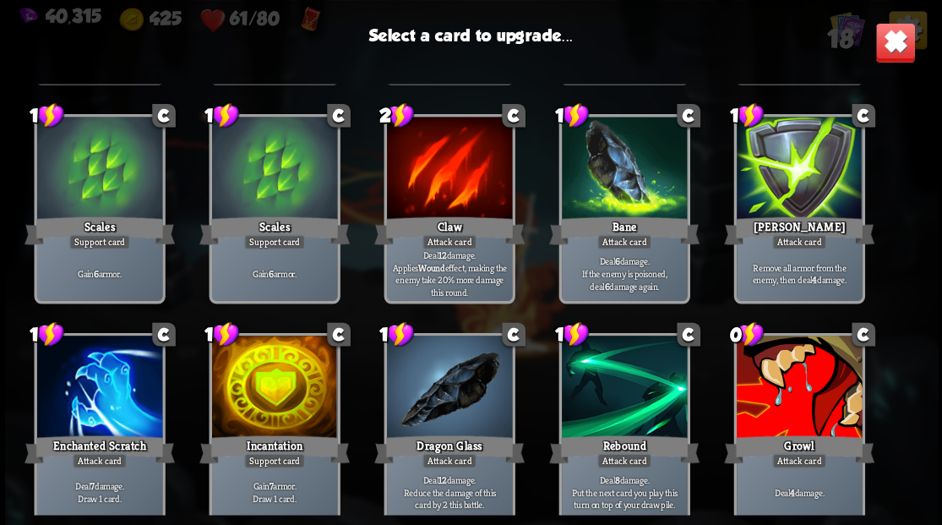
scroll to position [338, 0]
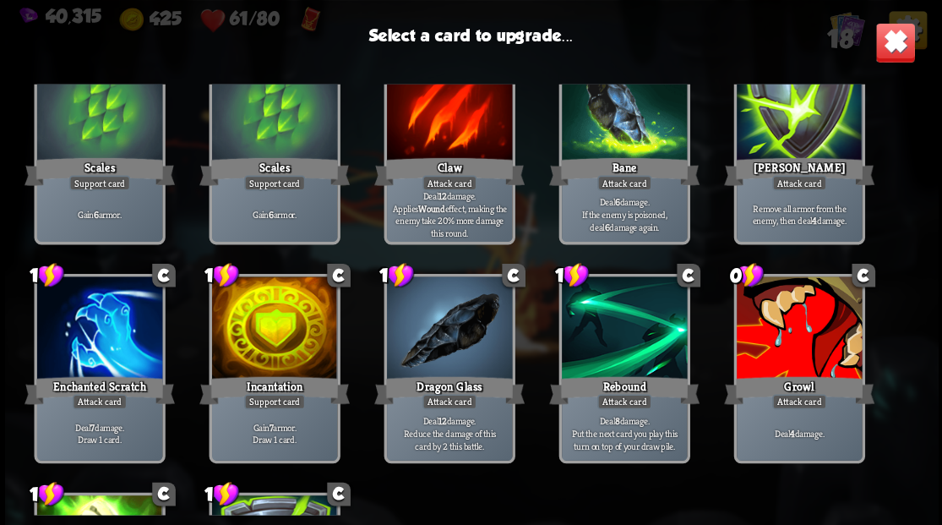
click at [454, 354] on div at bounding box center [448, 329] width 125 height 106
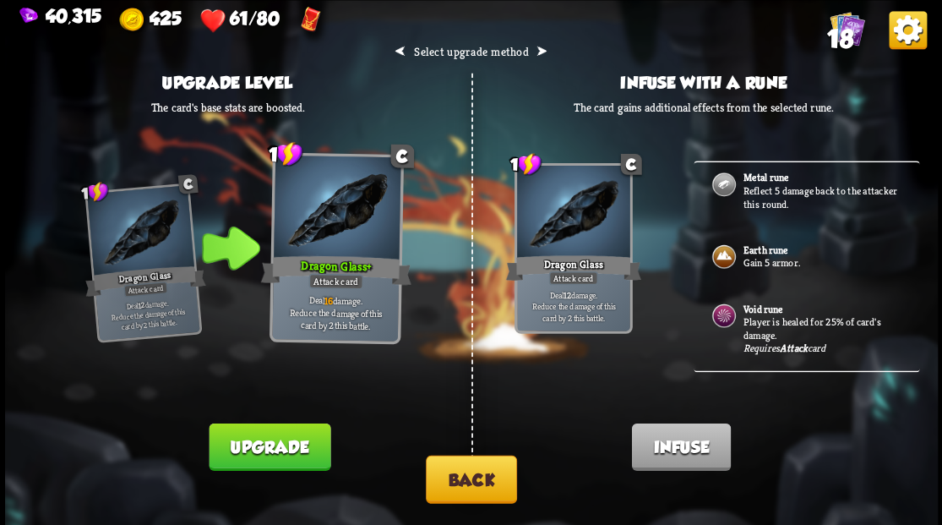
scroll to position [169, 0]
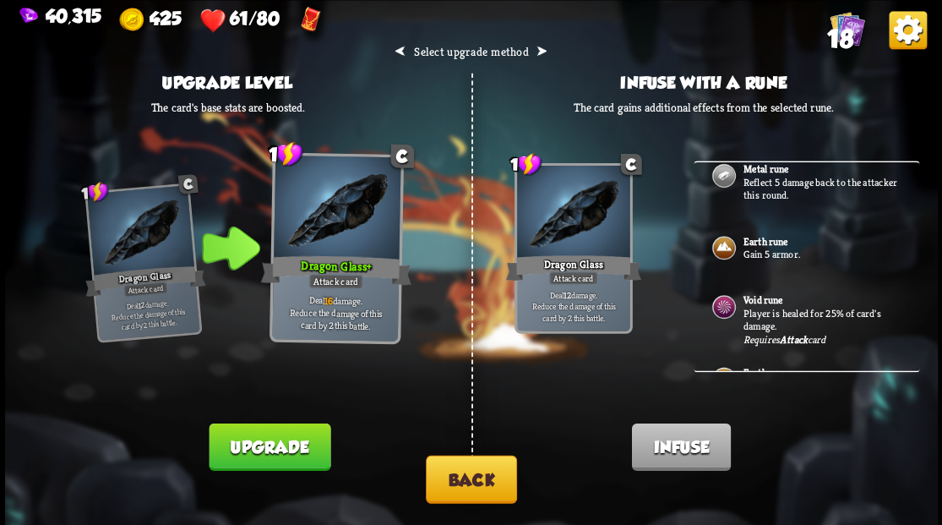
click at [786, 307] on p "Player is healed for 25% of card's damage." at bounding box center [822, 319] width 158 height 26
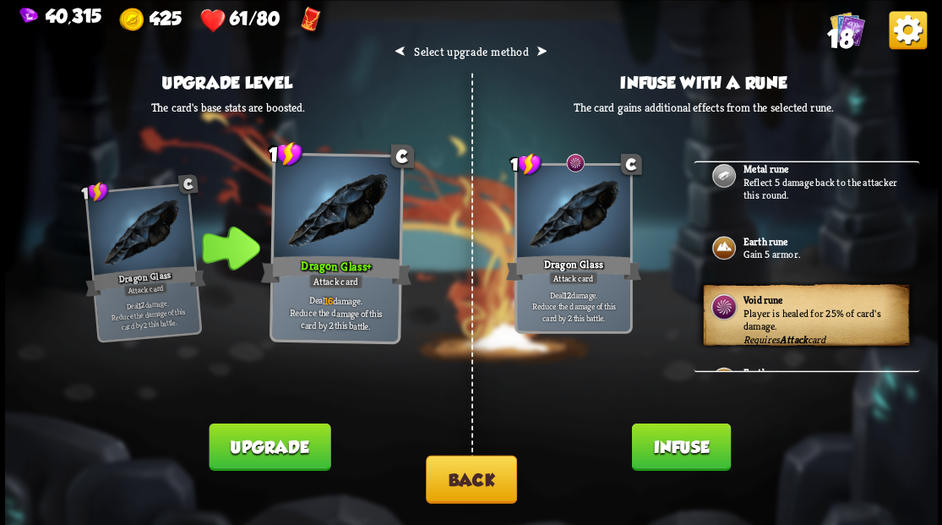
click at [665, 448] on button "Infuse" at bounding box center [680, 445] width 99 height 47
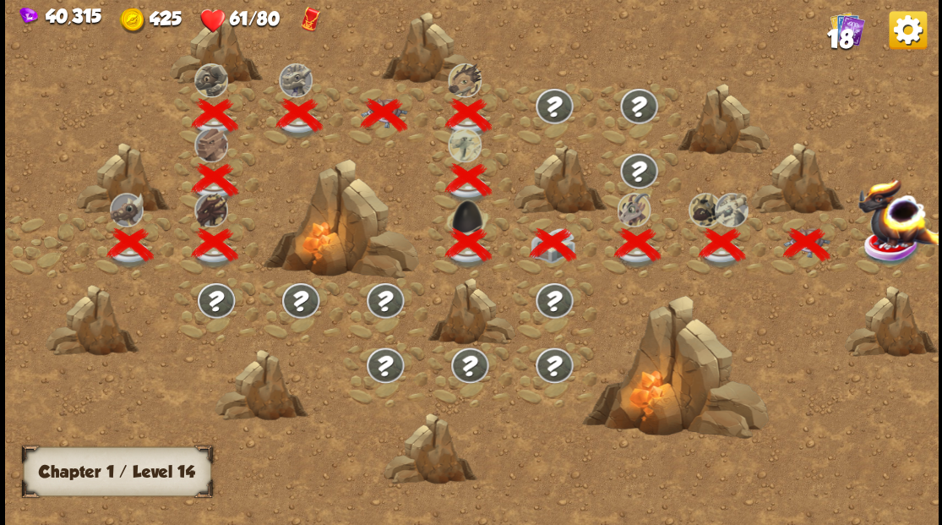
scroll to position [0, 257]
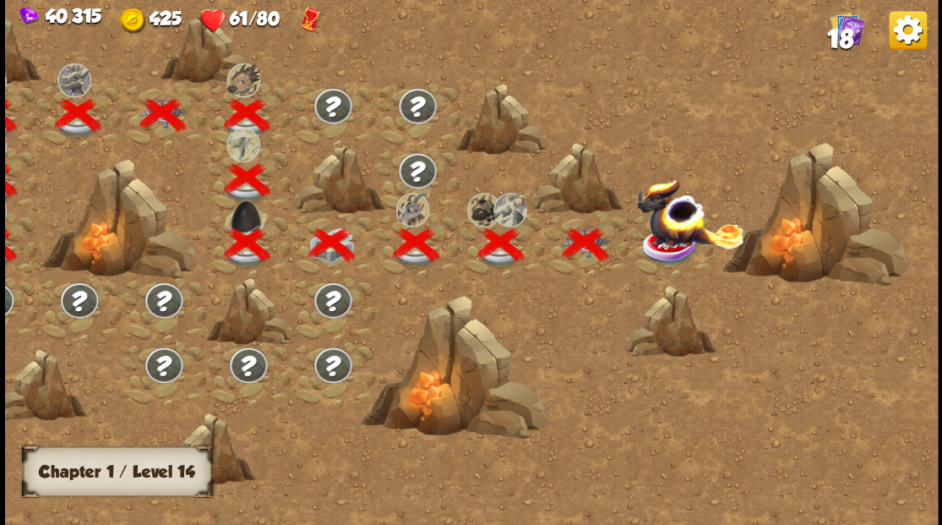
click at [660, 247] on img at bounding box center [689, 212] width 108 height 71
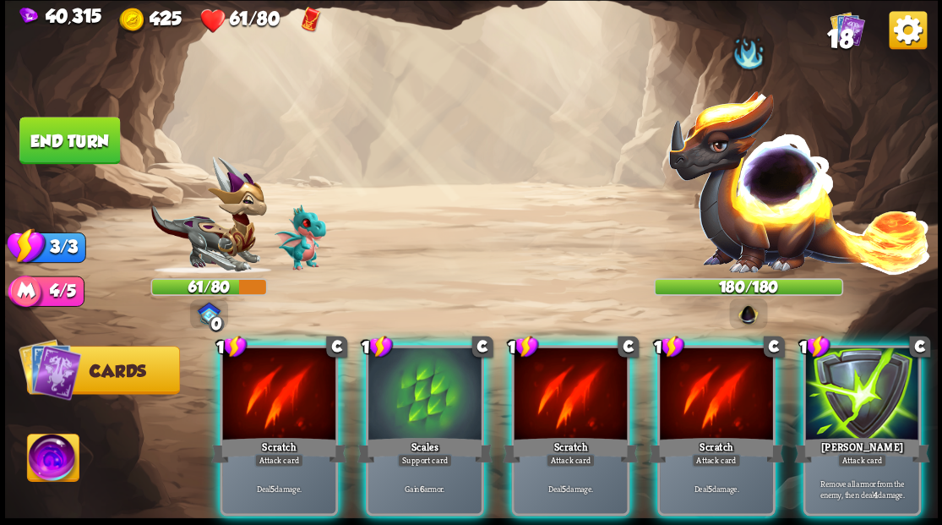
click at [54, 458] on img at bounding box center [53, 459] width 52 height 52
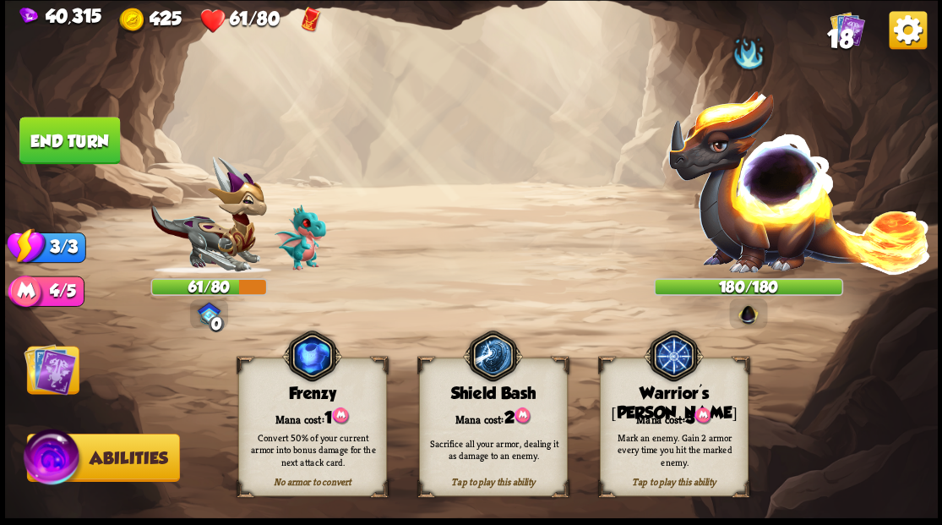
drag, startPoint x: 628, startPoint y: 397, endPoint x: 140, endPoint y: 420, distance: 488.0
click at [617, 397] on div "Warrior's [PERSON_NAME]" at bounding box center [673, 403] width 147 height 39
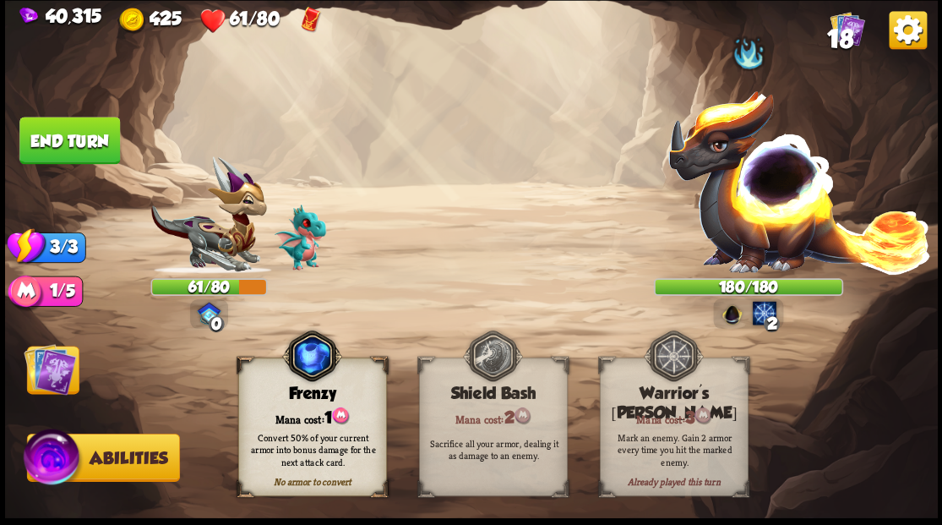
click at [52, 372] on img at bounding box center [50, 368] width 52 height 52
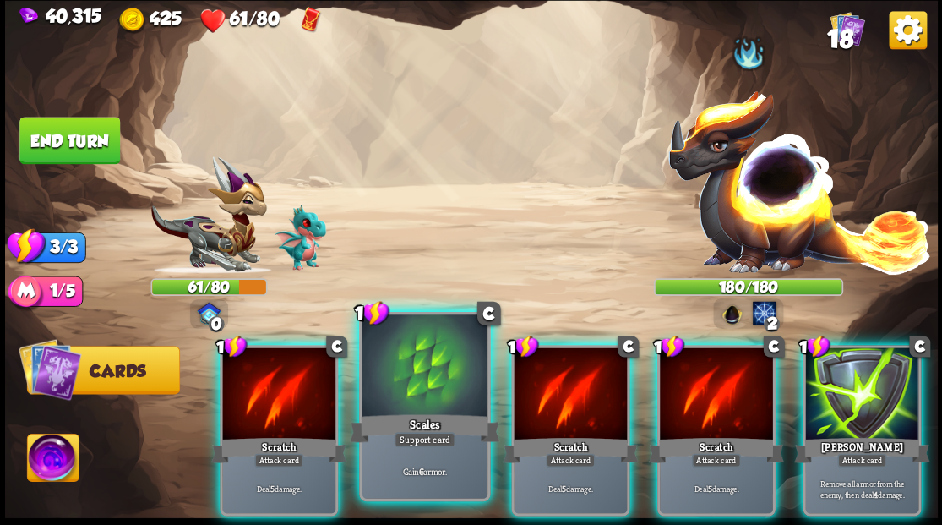
click at [447, 377] on div at bounding box center [424, 367] width 125 height 106
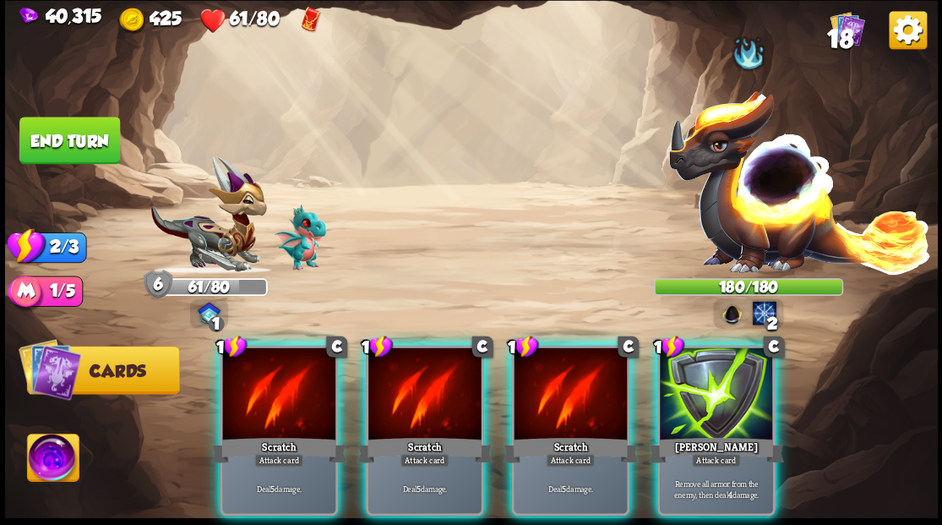
click at [256, 407] on div at bounding box center [278, 394] width 113 height 95
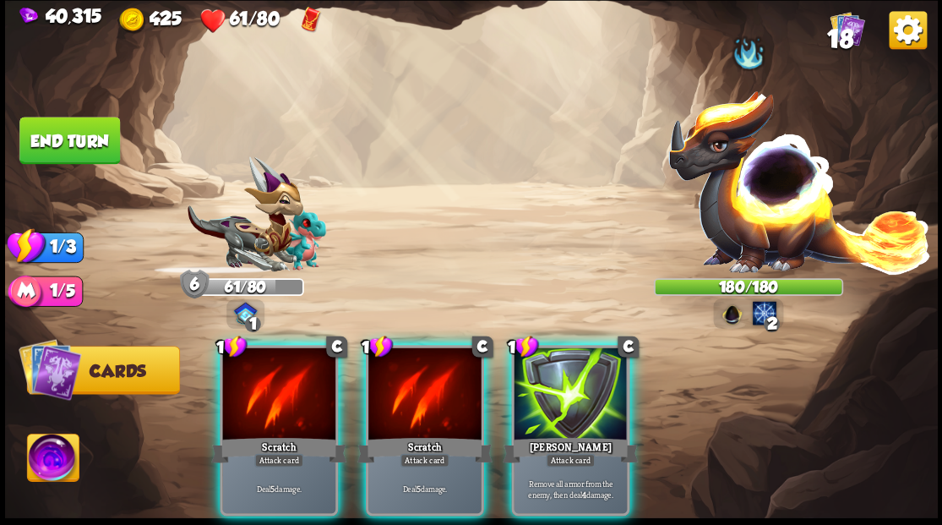
click at [256, 407] on div at bounding box center [278, 394] width 113 height 95
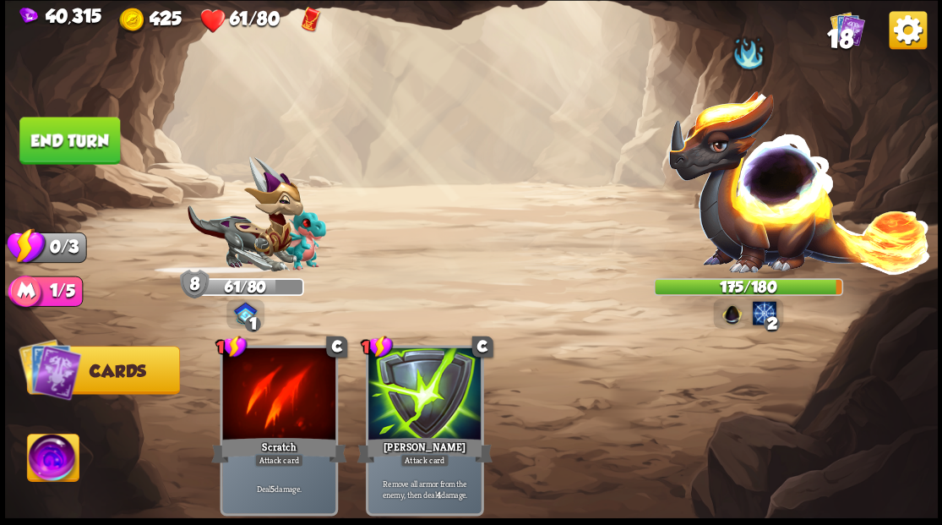
click at [109, 140] on button "End turn" at bounding box center [69, 140] width 101 height 47
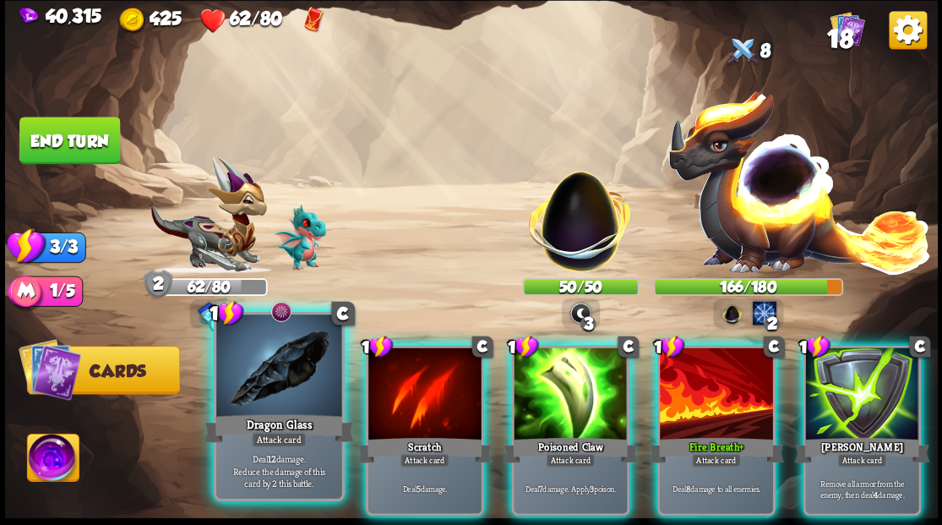
click at [264, 387] on div at bounding box center [278, 367] width 125 height 106
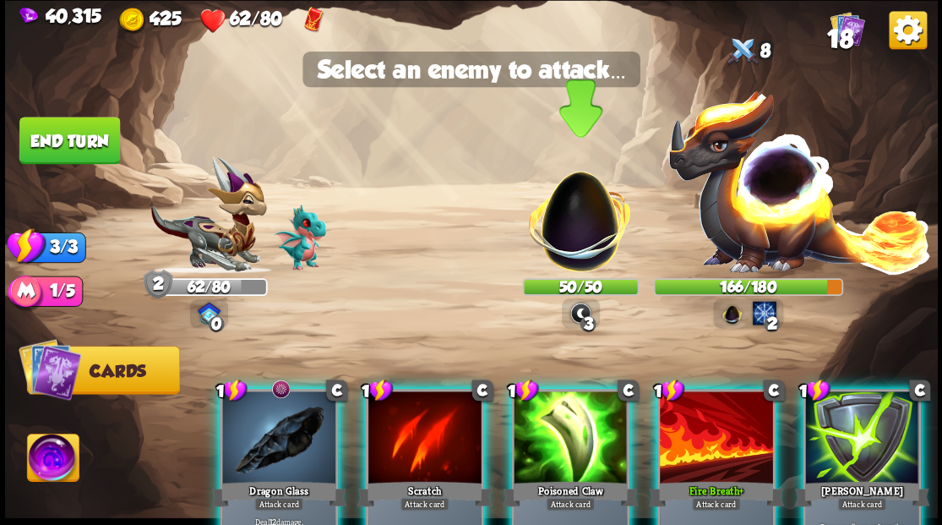
click at [572, 235] on img at bounding box center [580, 212] width 122 height 122
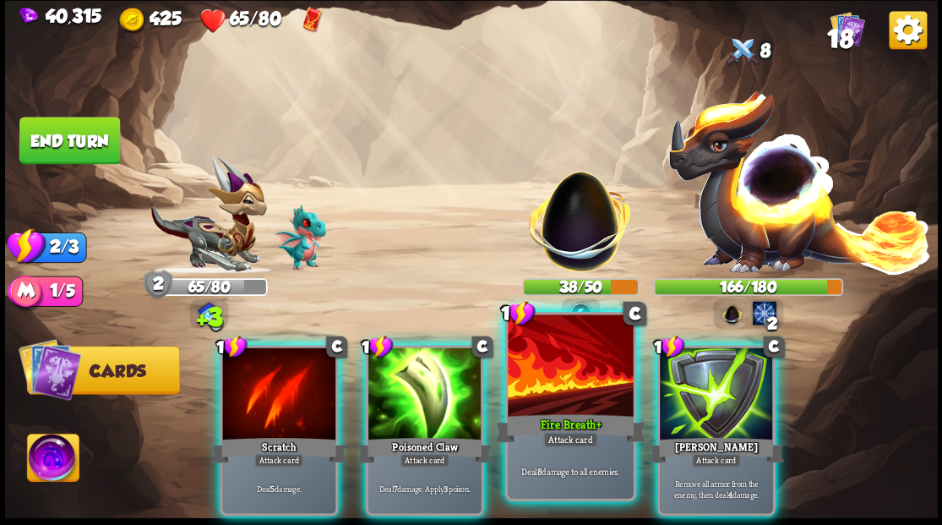
click at [556, 387] on div at bounding box center [570, 367] width 125 height 106
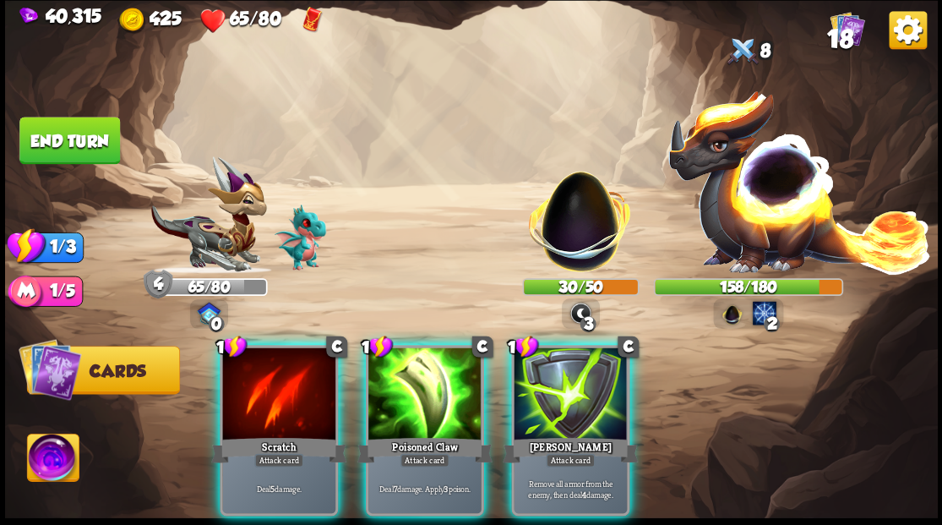
drag, startPoint x: 422, startPoint y: 392, endPoint x: 471, endPoint y: 344, distance: 68.7
click at [422, 390] on div at bounding box center [424, 394] width 113 height 95
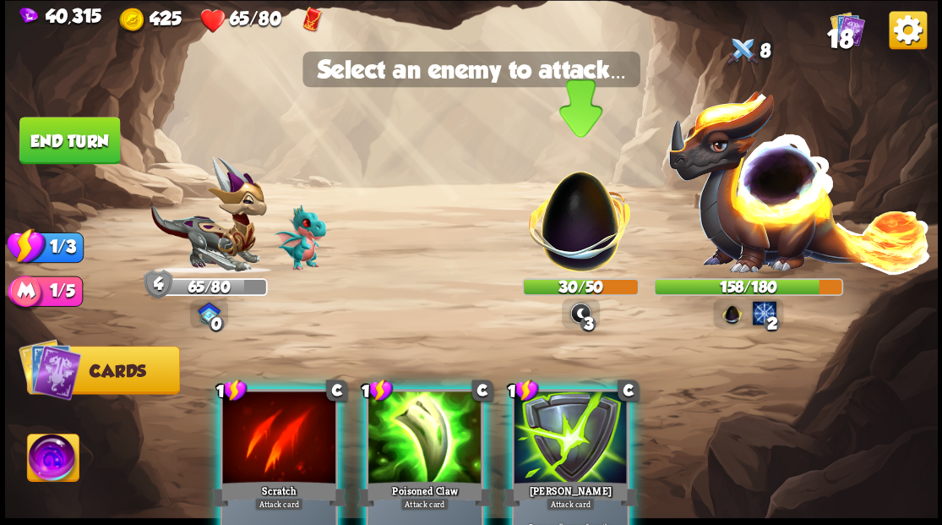
click at [580, 235] on img at bounding box center [580, 212] width 122 height 122
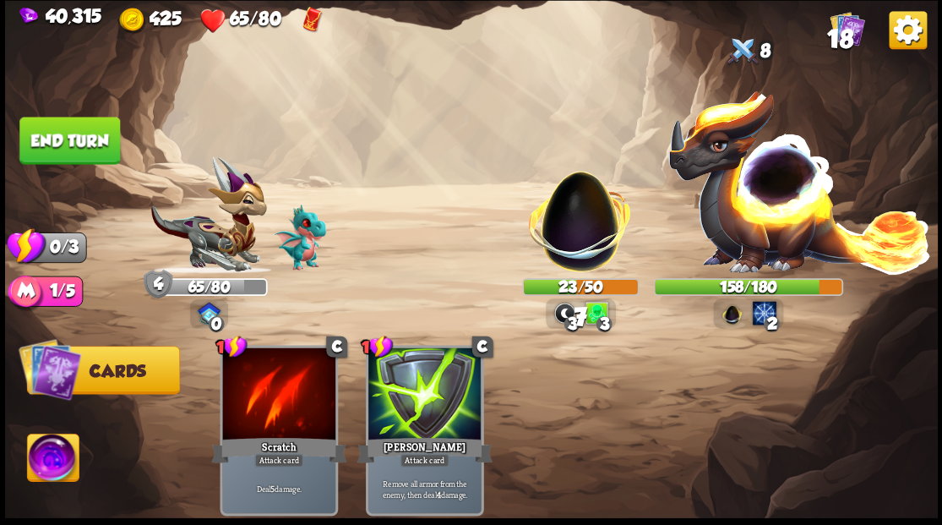
drag, startPoint x: 79, startPoint y: 145, endPoint x: 142, endPoint y: 158, distance: 63.8
click at [80, 145] on button "End turn" at bounding box center [69, 140] width 101 height 47
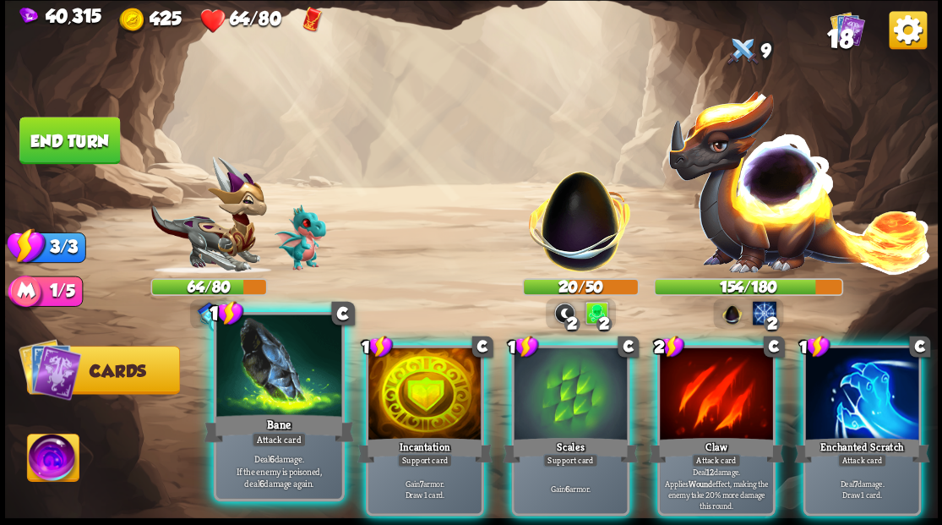
click at [278, 375] on div at bounding box center [278, 367] width 125 height 106
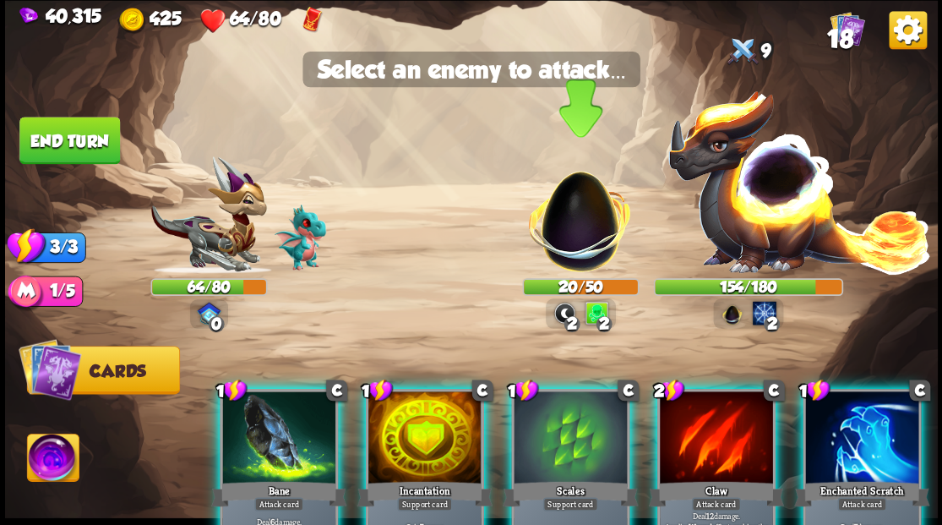
click at [564, 244] on img at bounding box center [580, 212] width 122 height 122
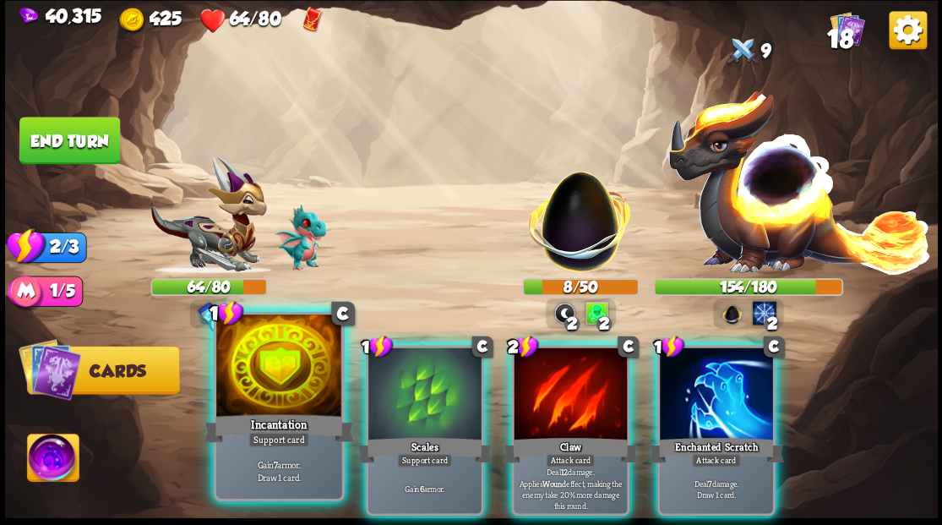
click at [276, 395] on div at bounding box center [278, 367] width 125 height 106
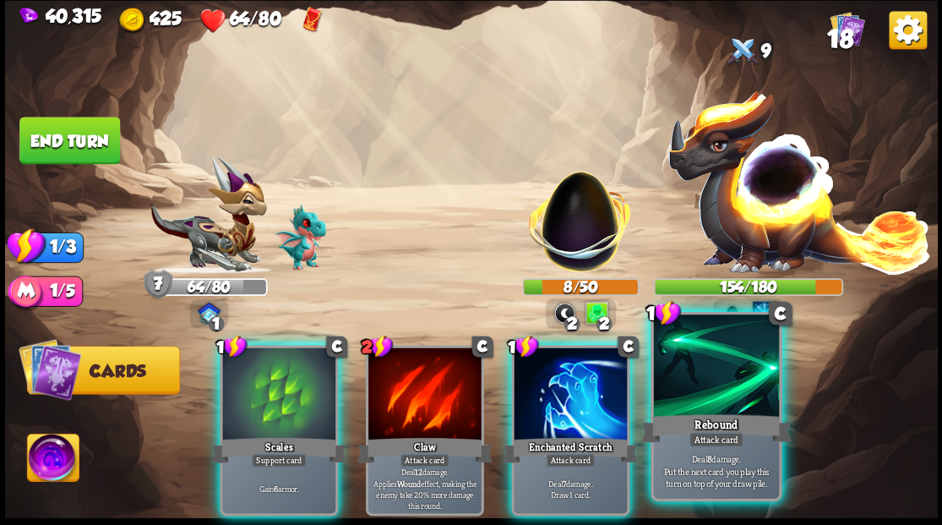
drag, startPoint x: 741, startPoint y: 390, endPoint x: 737, endPoint y: 374, distance: 16.6
click at [740, 385] on div at bounding box center [715, 367] width 125 height 106
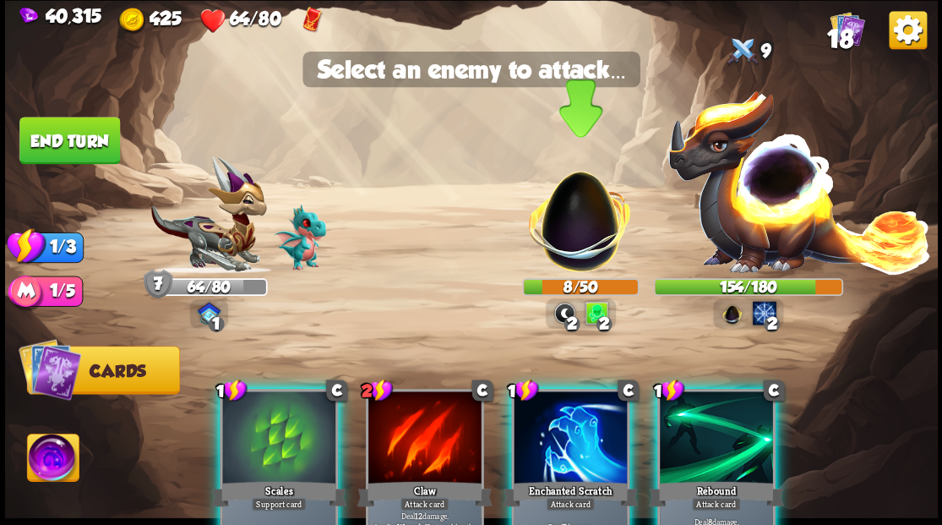
click at [596, 245] on img at bounding box center [580, 212] width 122 height 122
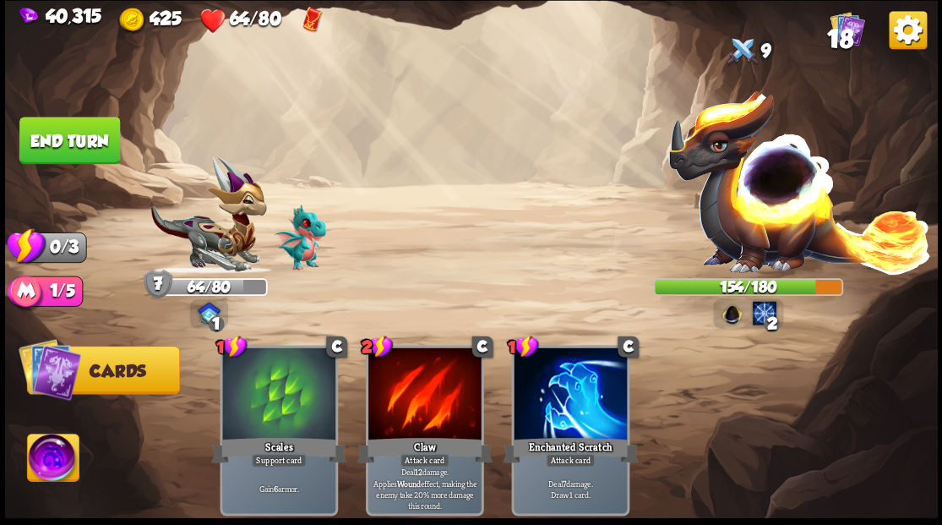
click at [90, 133] on button "End turn" at bounding box center [69, 140] width 101 height 47
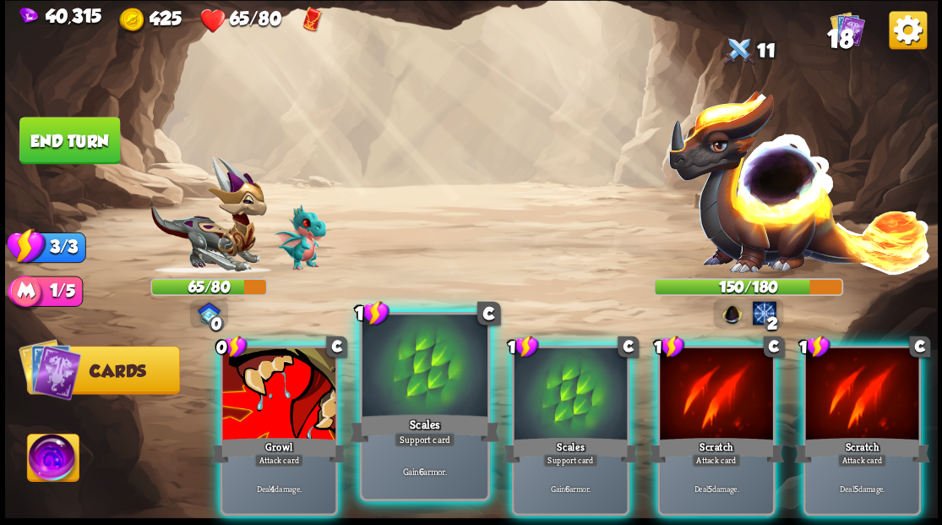
click at [424, 389] on div at bounding box center [424, 367] width 125 height 106
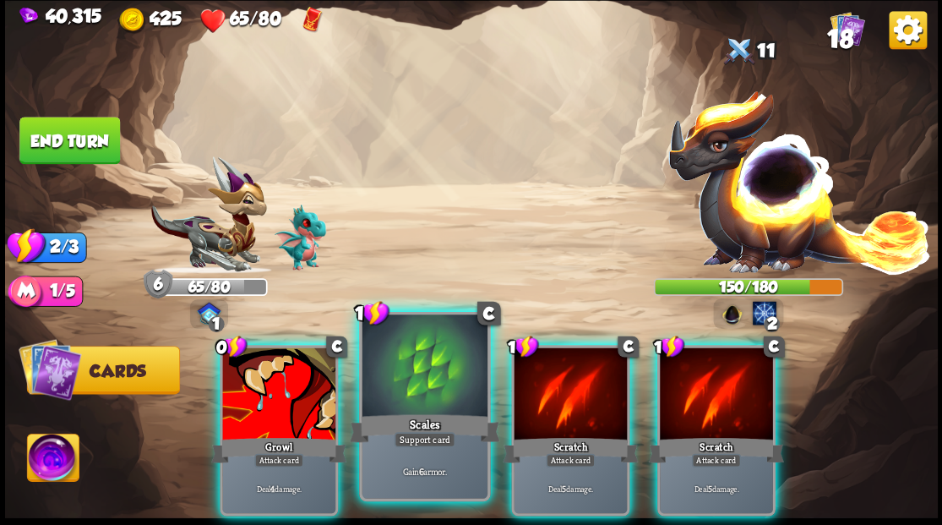
drag, startPoint x: 270, startPoint y: 395, endPoint x: 321, endPoint y: 326, distance: 85.8
click at [270, 392] on div at bounding box center [278, 394] width 113 height 95
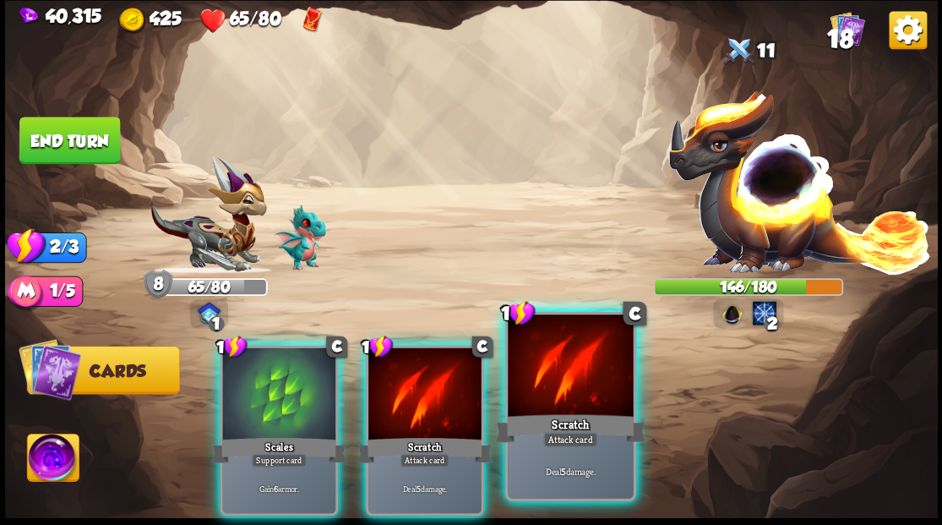
click at [559, 386] on div at bounding box center [570, 367] width 125 height 106
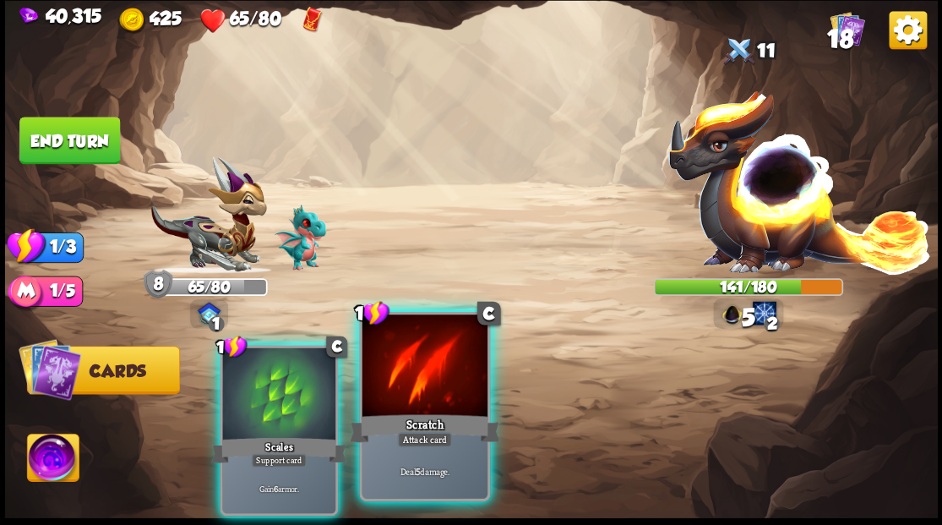
click at [409, 375] on div at bounding box center [424, 367] width 125 height 106
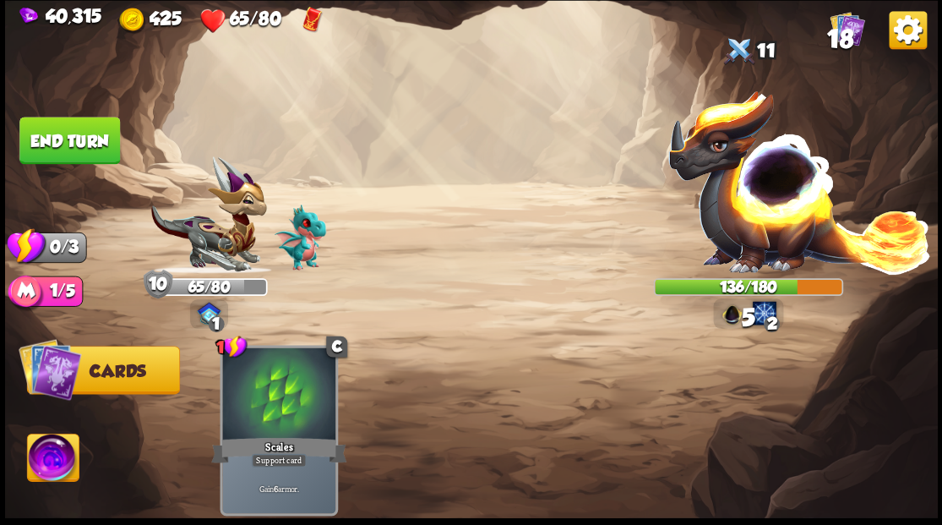
click at [87, 155] on button "End turn" at bounding box center [69, 140] width 101 height 47
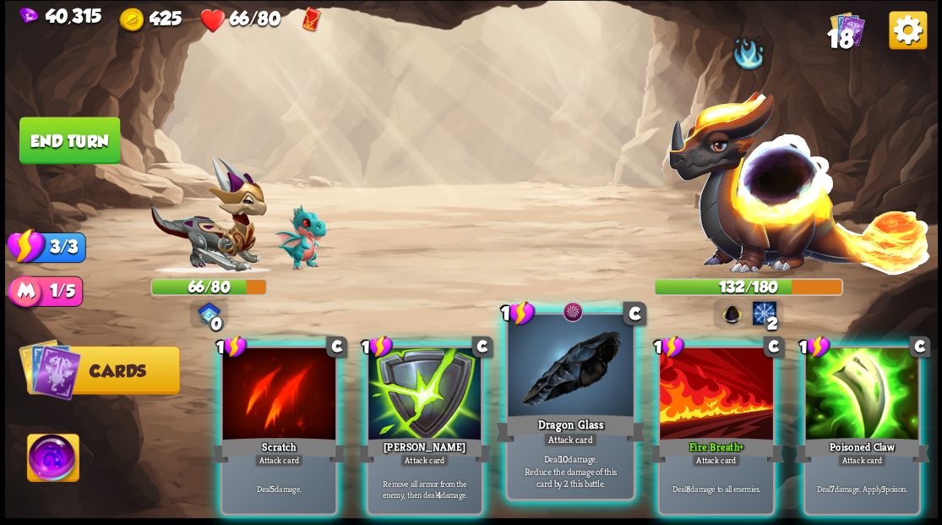
click at [559, 400] on div at bounding box center [570, 367] width 125 height 106
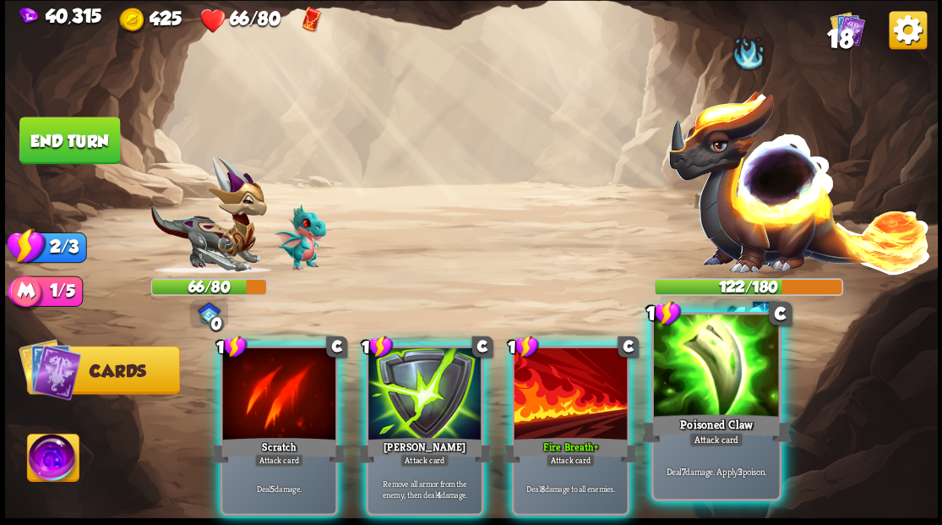
click at [710, 387] on div at bounding box center [715, 367] width 125 height 106
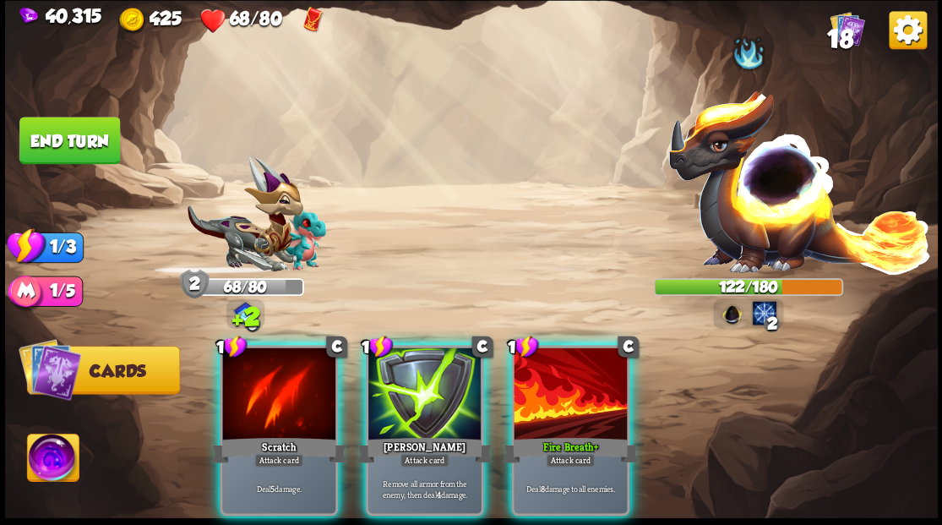
drag, startPoint x: 576, startPoint y: 377, endPoint x: 544, endPoint y: 340, distance: 49.1
click at [574, 373] on div at bounding box center [570, 394] width 113 height 95
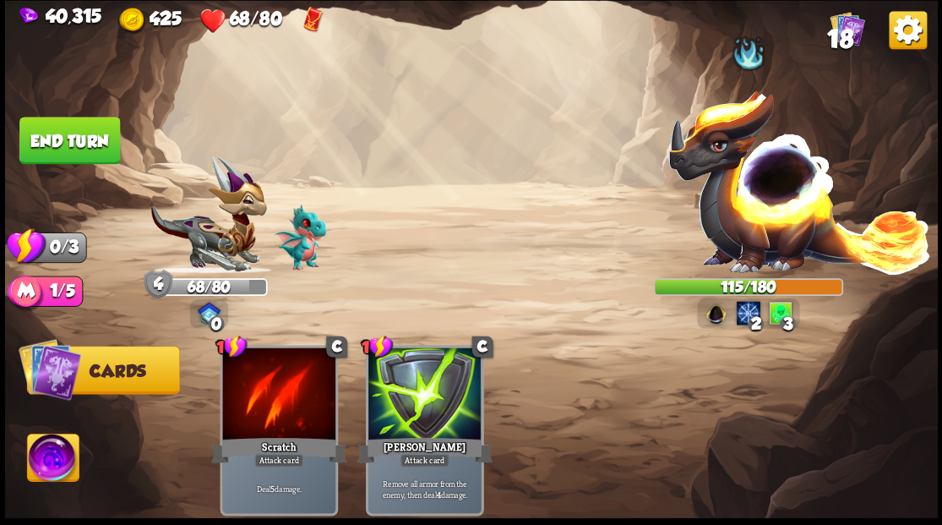
click at [93, 132] on button "End turn" at bounding box center [69, 140] width 101 height 47
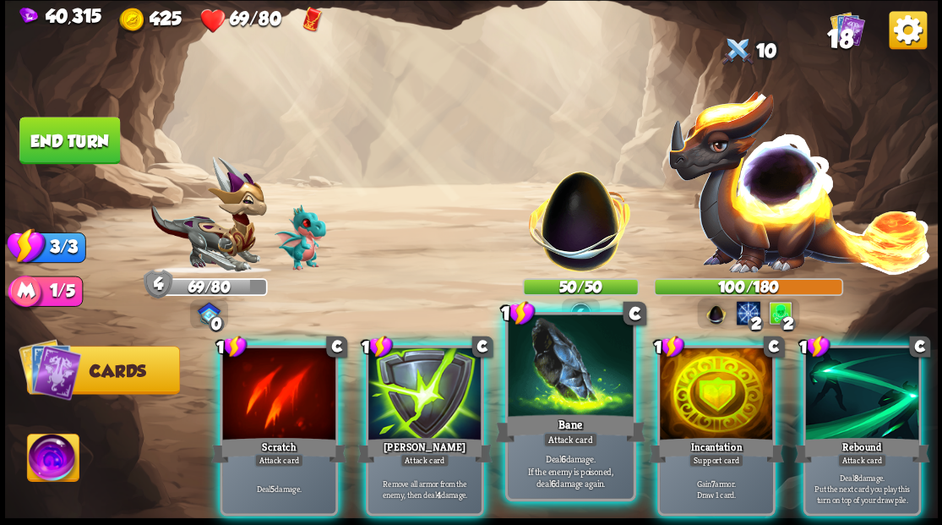
click at [561, 370] on div at bounding box center [570, 367] width 125 height 106
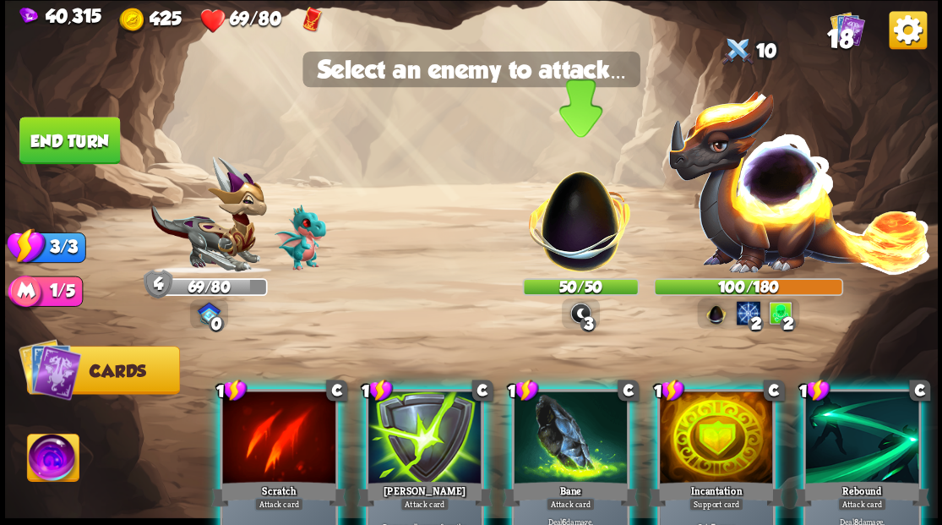
click at [574, 240] on img at bounding box center [580, 212] width 122 height 122
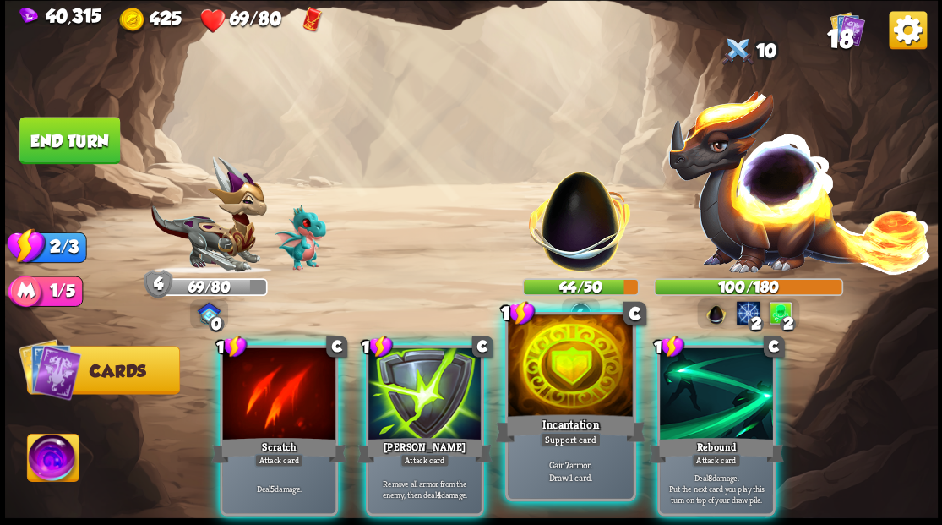
click at [563, 356] on div at bounding box center [570, 367] width 125 height 106
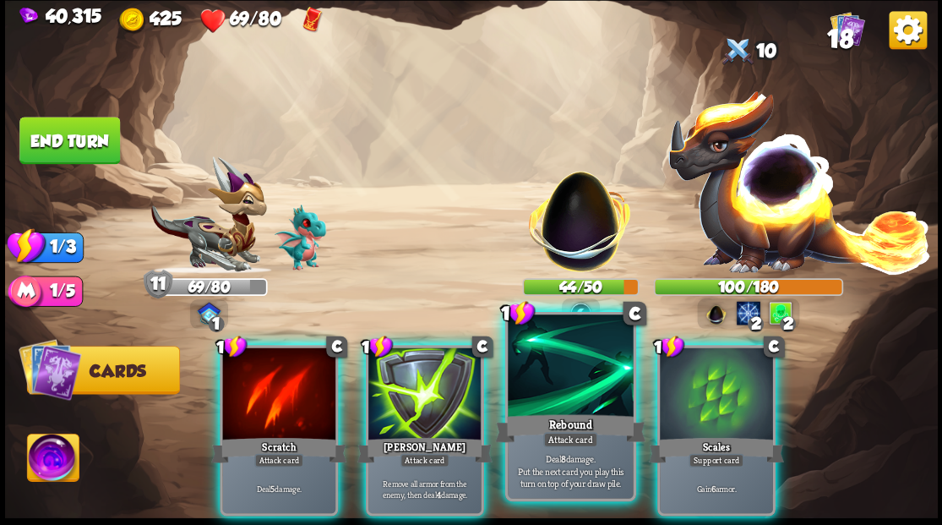
click at [567, 396] on div at bounding box center [570, 367] width 125 height 106
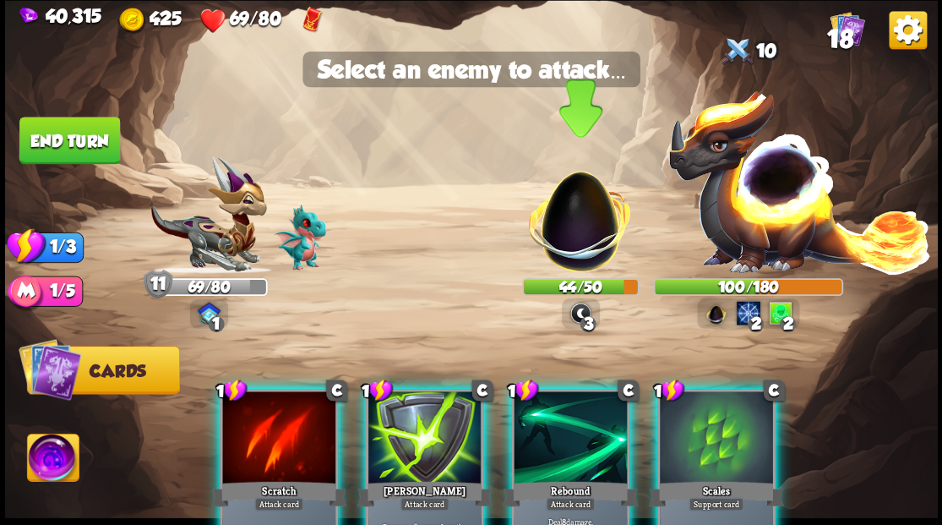
click at [579, 236] on img at bounding box center [580, 212] width 122 height 122
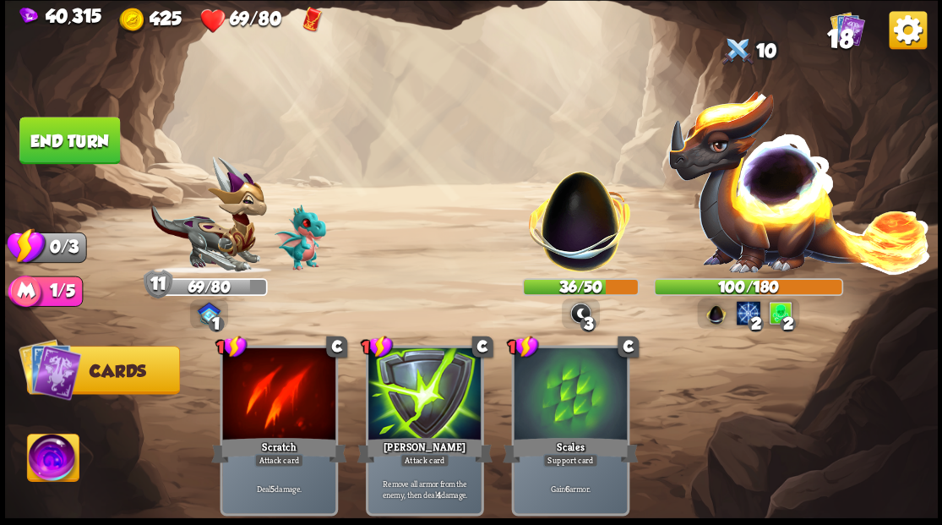
click at [56, 151] on button "End turn" at bounding box center [69, 140] width 101 height 47
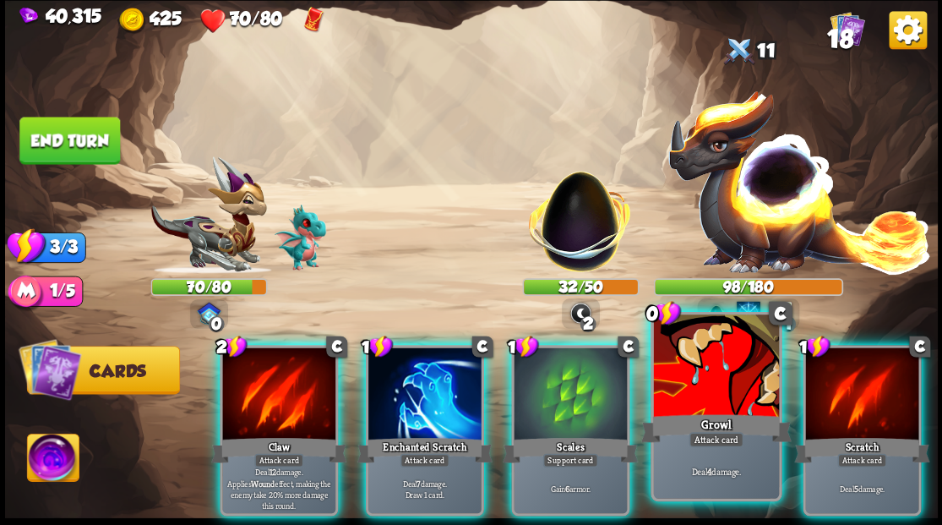
click at [719, 387] on div at bounding box center [715, 367] width 125 height 106
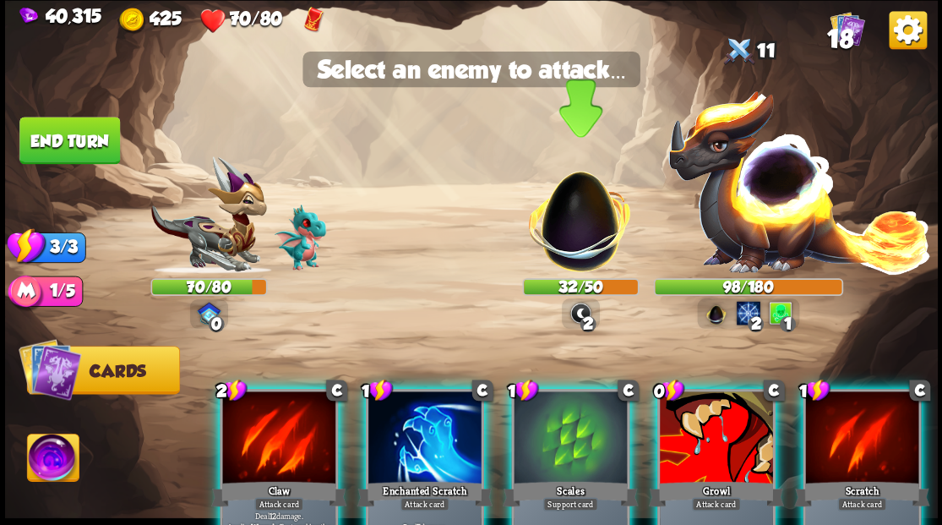
click at [585, 223] on img at bounding box center [580, 212] width 122 height 122
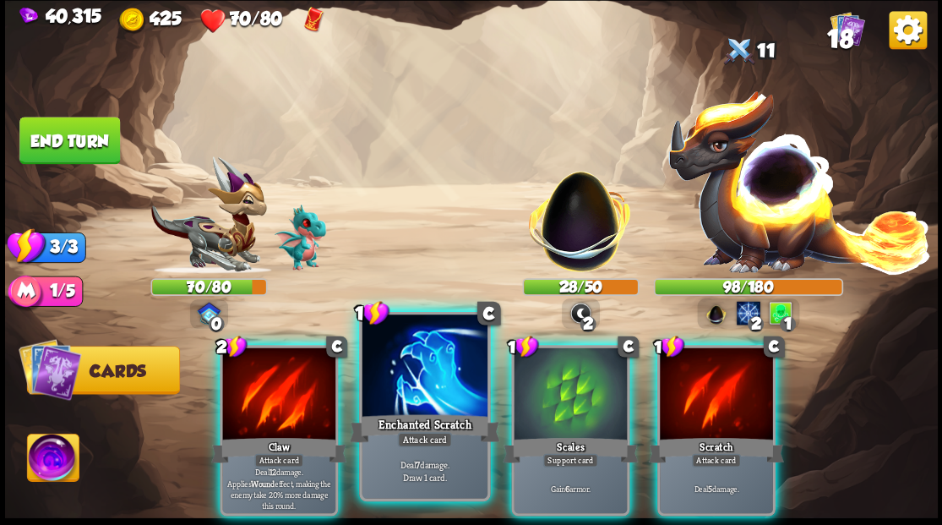
click at [425, 392] on div at bounding box center [424, 367] width 125 height 106
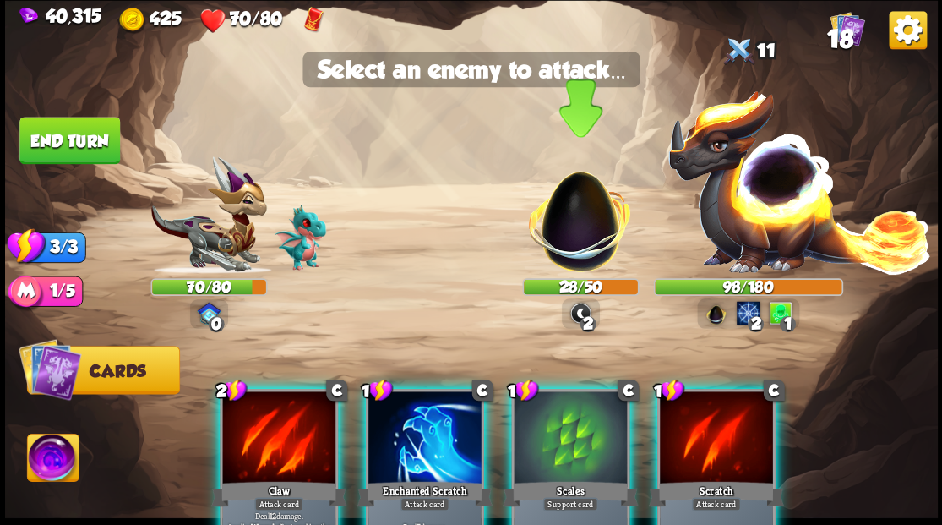
click at [587, 238] on img at bounding box center [580, 212] width 122 height 122
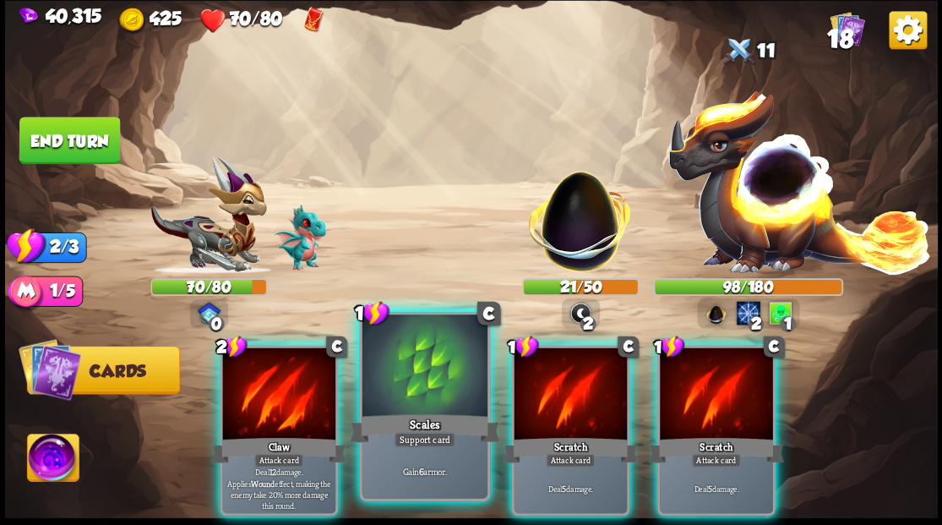
click at [427, 395] on div at bounding box center [424, 367] width 125 height 106
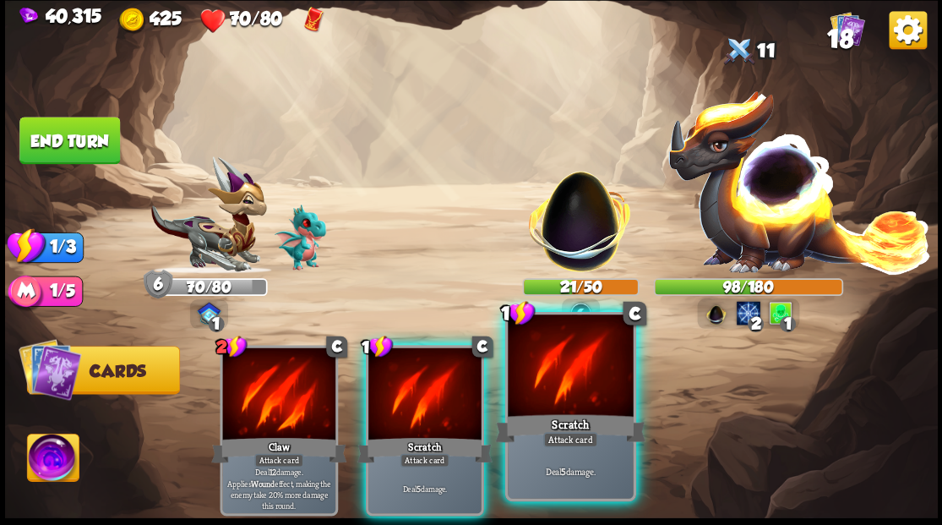
drag, startPoint x: 546, startPoint y: 389, endPoint x: 542, endPoint y: 355, distance: 34.8
click at [546, 388] on div at bounding box center [570, 367] width 125 height 106
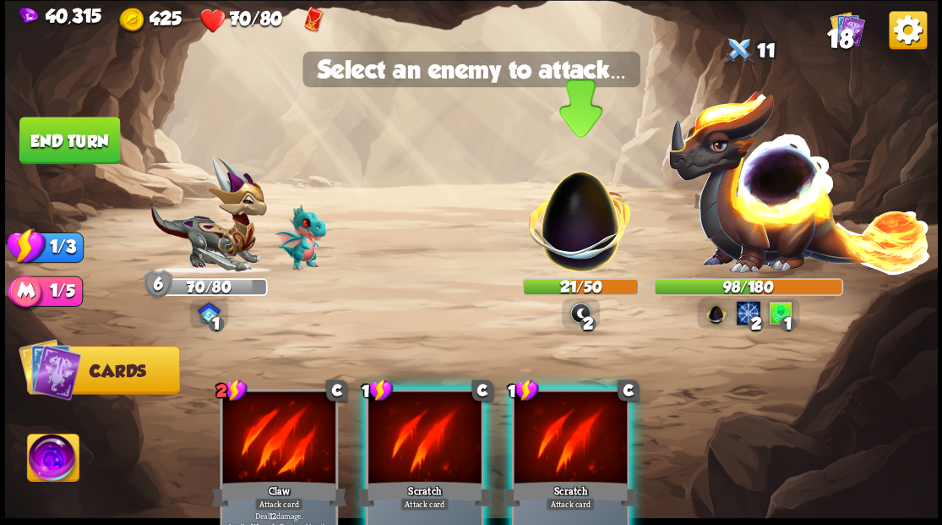
click at [588, 224] on img at bounding box center [580, 212] width 122 height 122
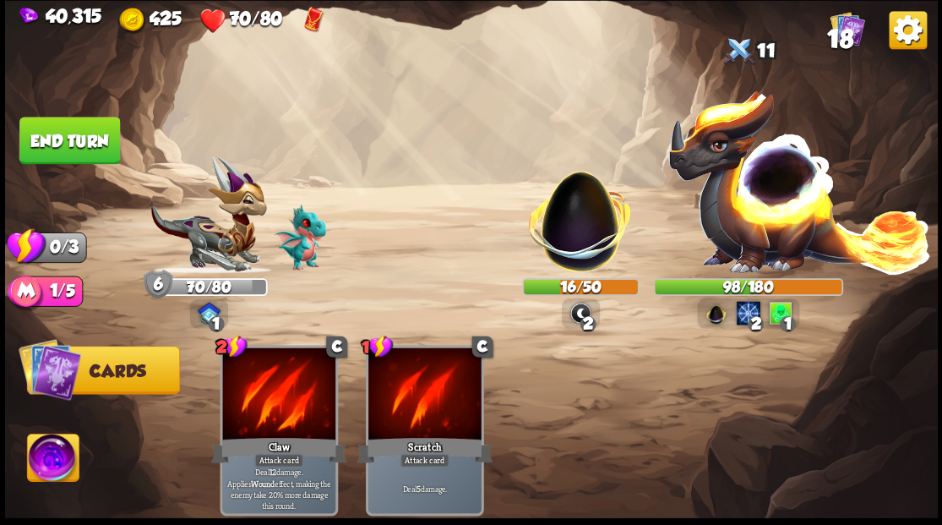
drag, startPoint x: 68, startPoint y: 150, endPoint x: 333, endPoint y: 203, distance: 269.6
click at [70, 150] on button "End turn" at bounding box center [69, 140] width 101 height 47
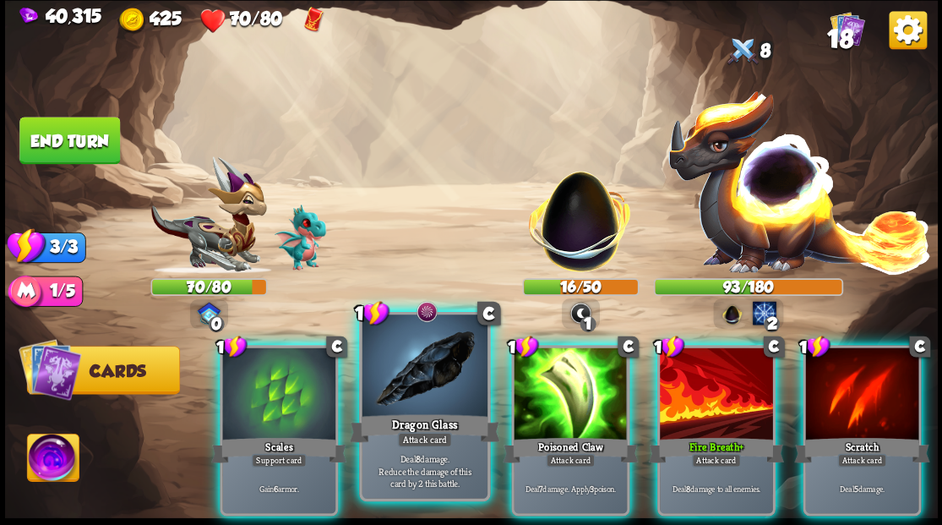
click at [433, 393] on div at bounding box center [424, 367] width 125 height 106
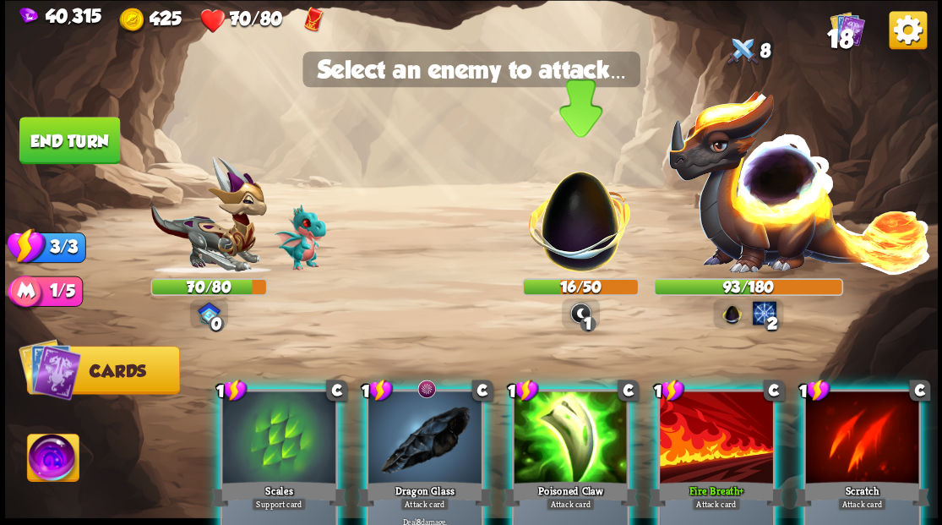
click at [569, 235] on img at bounding box center [580, 212] width 122 height 122
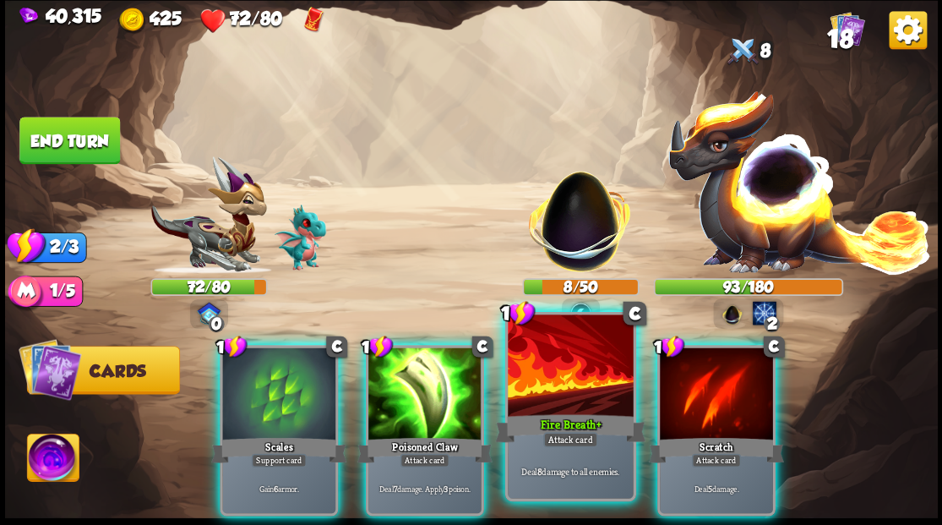
click at [551, 389] on div at bounding box center [570, 367] width 125 height 106
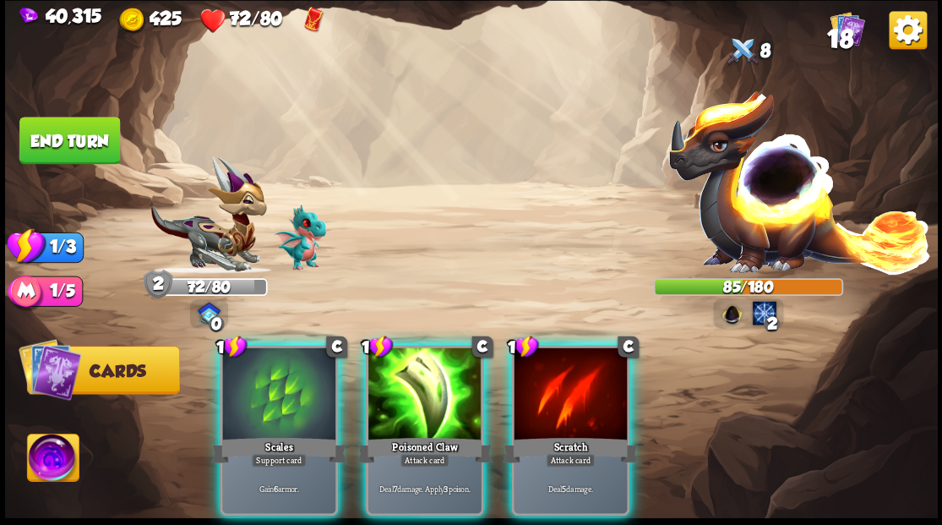
click at [419, 368] on div at bounding box center [424, 394] width 113 height 95
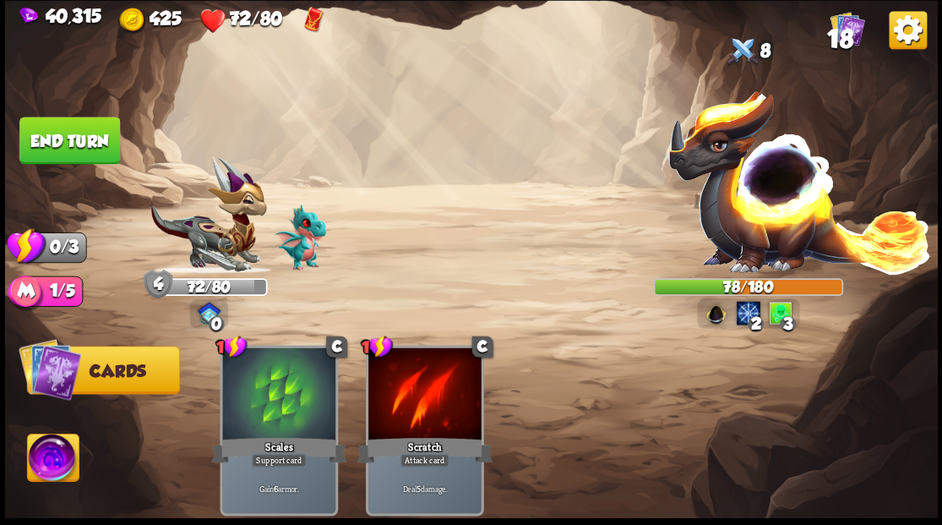
click at [83, 139] on button "End turn" at bounding box center [69, 140] width 101 height 47
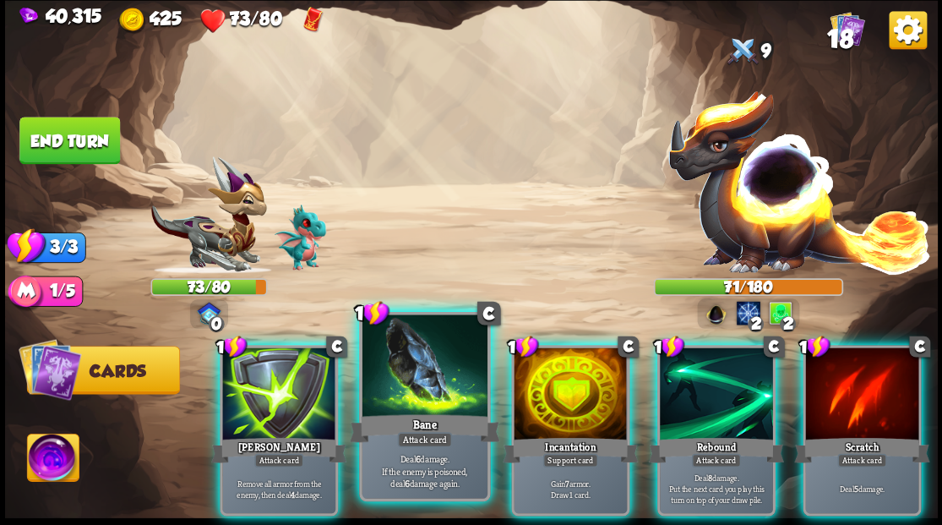
click at [427, 363] on div at bounding box center [424, 367] width 125 height 106
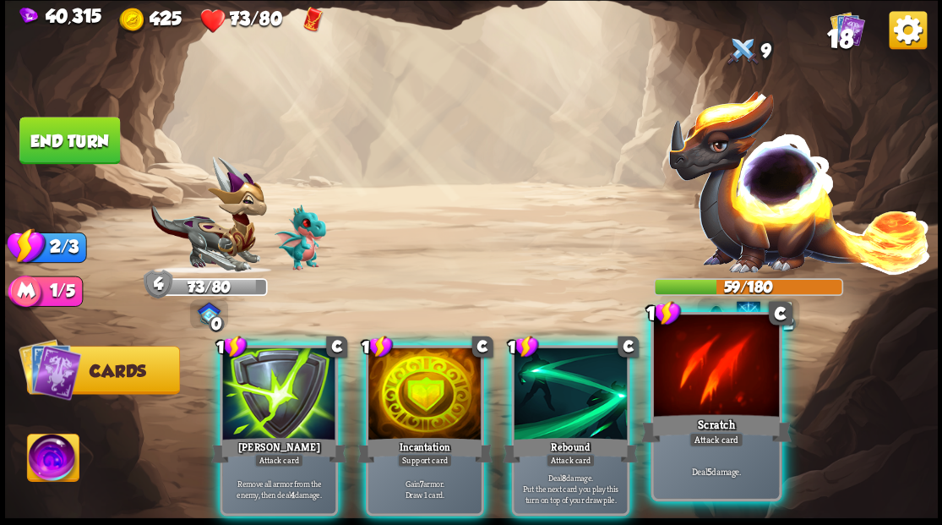
click at [735, 416] on div "Scratch" at bounding box center [715, 428] width 150 height 34
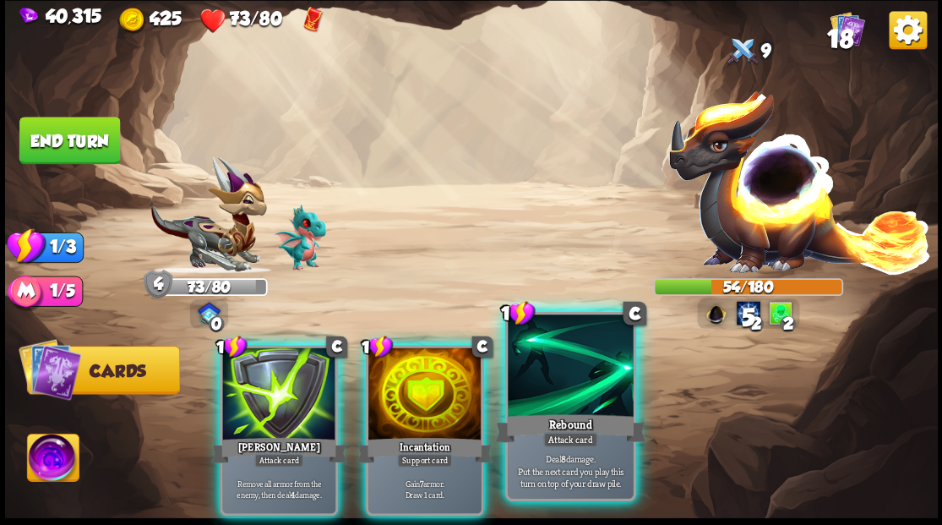
click at [590, 398] on div at bounding box center [570, 367] width 125 height 106
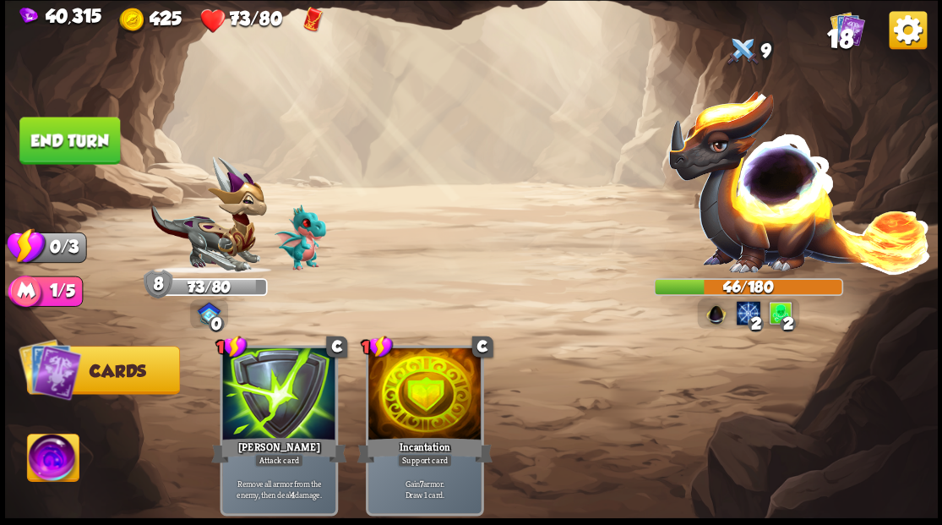
click at [68, 132] on button "End turn" at bounding box center [69, 140] width 101 height 47
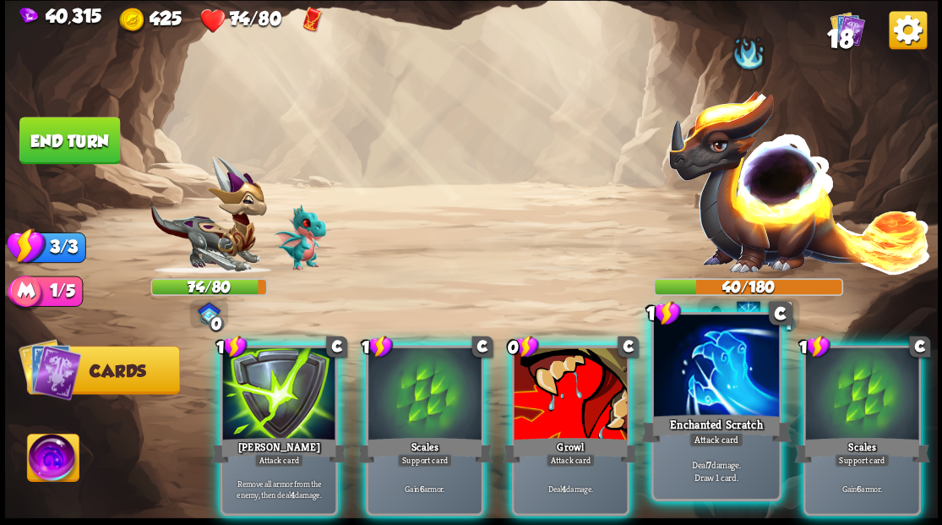
click at [711, 379] on div at bounding box center [715, 367] width 125 height 106
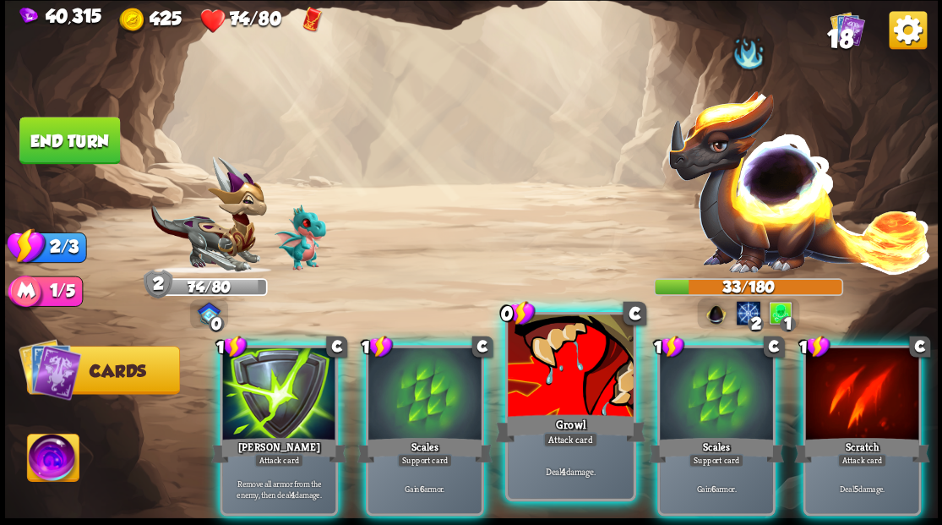
click at [552, 375] on div at bounding box center [570, 367] width 125 height 106
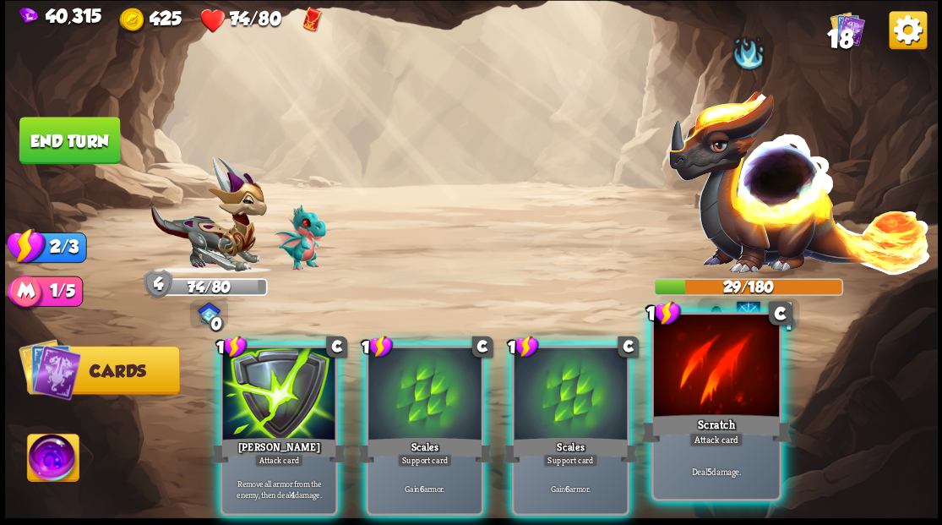
click at [710, 389] on div at bounding box center [715, 367] width 125 height 106
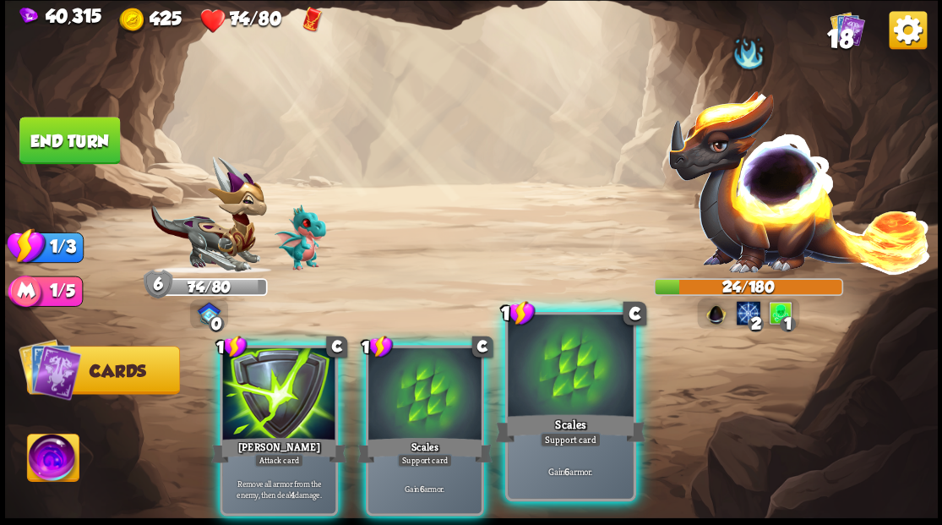
click at [580, 370] on div at bounding box center [570, 367] width 125 height 106
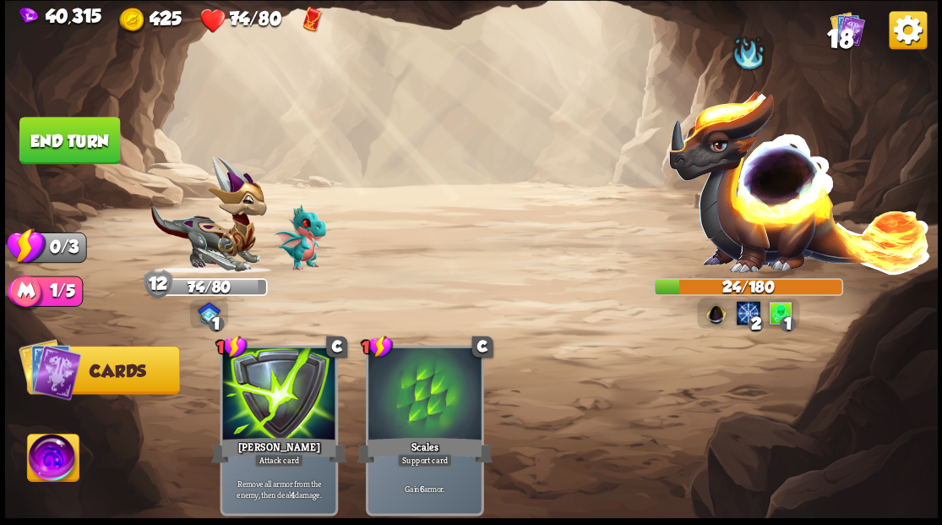
click at [74, 133] on button "End turn" at bounding box center [69, 140] width 101 height 47
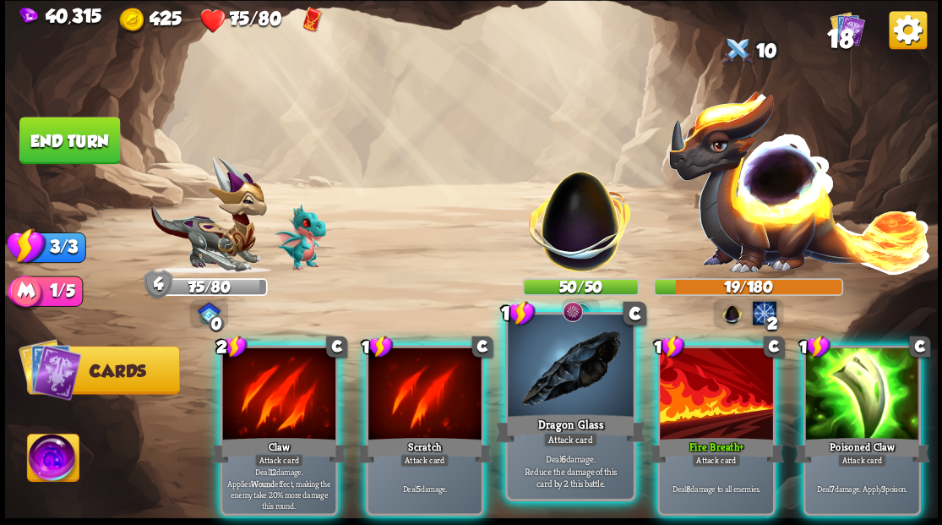
click at [555, 404] on div at bounding box center [570, 367] width 125 height 106
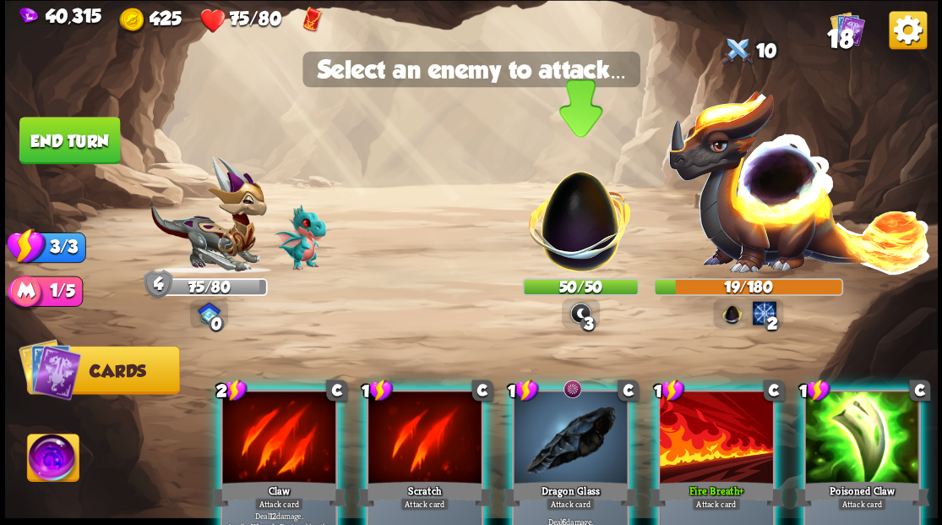
click at [578, 243] on img at bounding box center [580, 212] width 122 height 122
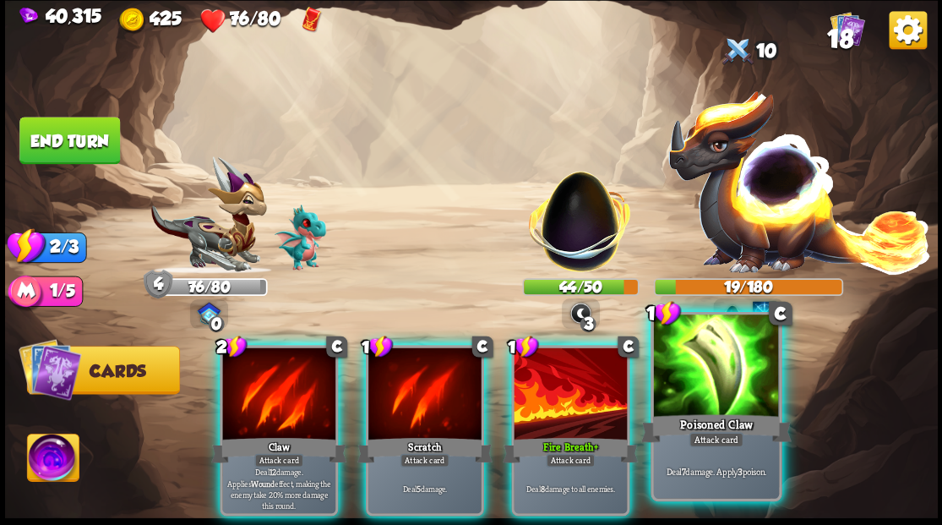
click at [683, 373] on div at bounding box center [715, 367] width 125 height 106
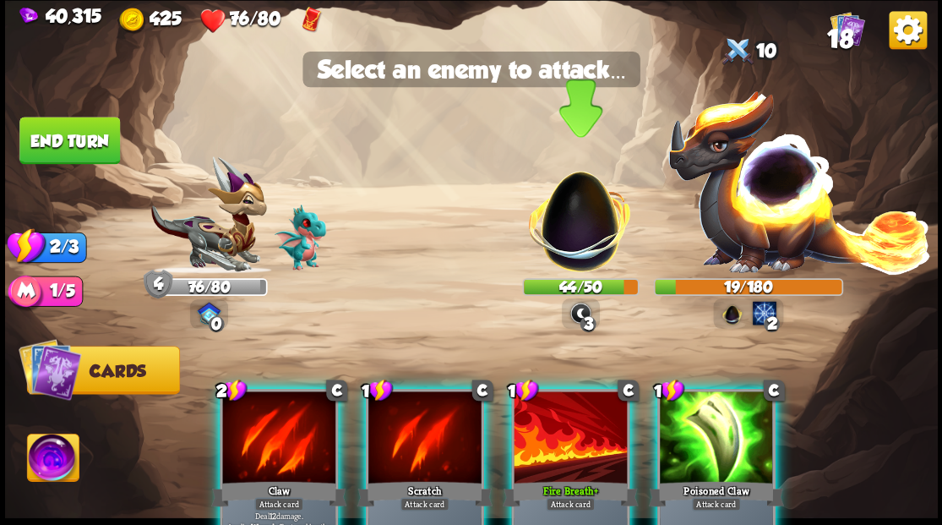
click at [571, 242] on img at bounding box center [580, 212] width 122 height 122
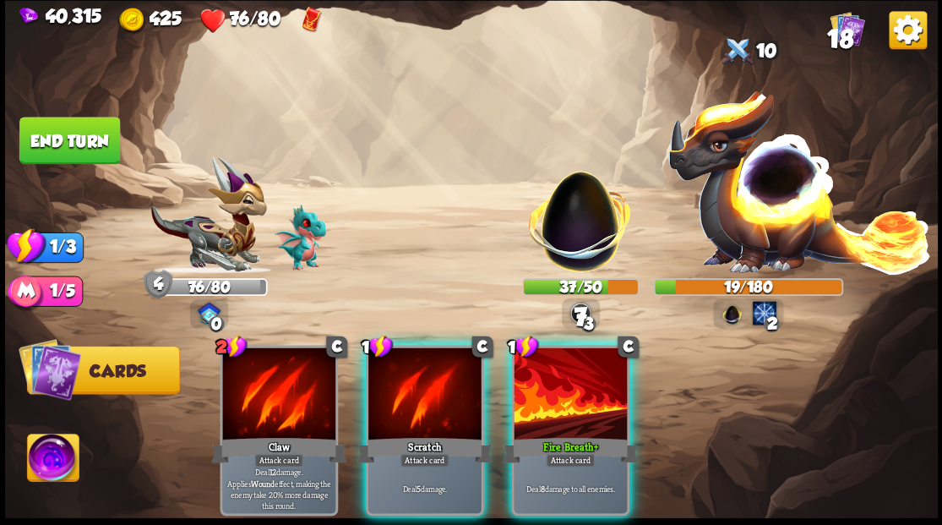
drag, startPoint x: 558, startPoint y: 407, endPoint x: 564, endPoint y: 395, distance: 13.6
click at [563, 404] on div at bounding box center [570, 394] width 113 height 95
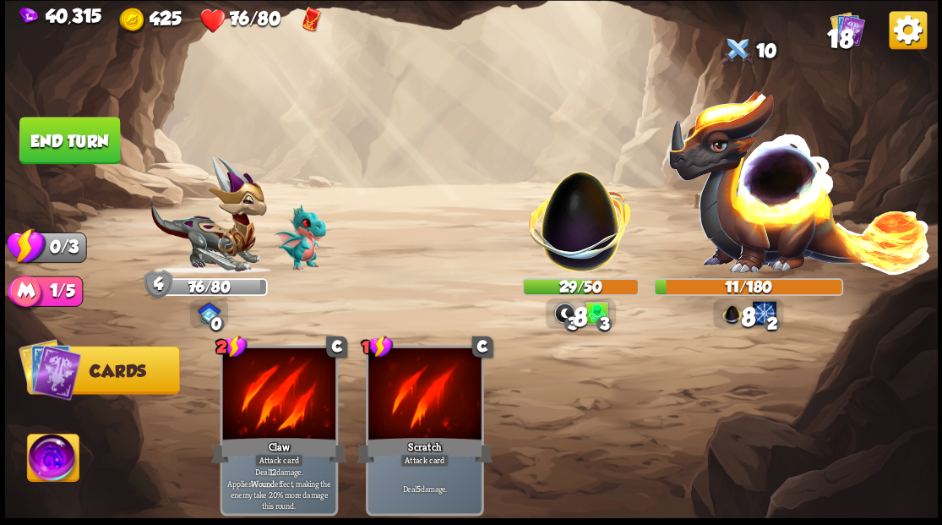
click at [57, 132] on button "End turn" at bounding box center [69, 140] width 101 height 47
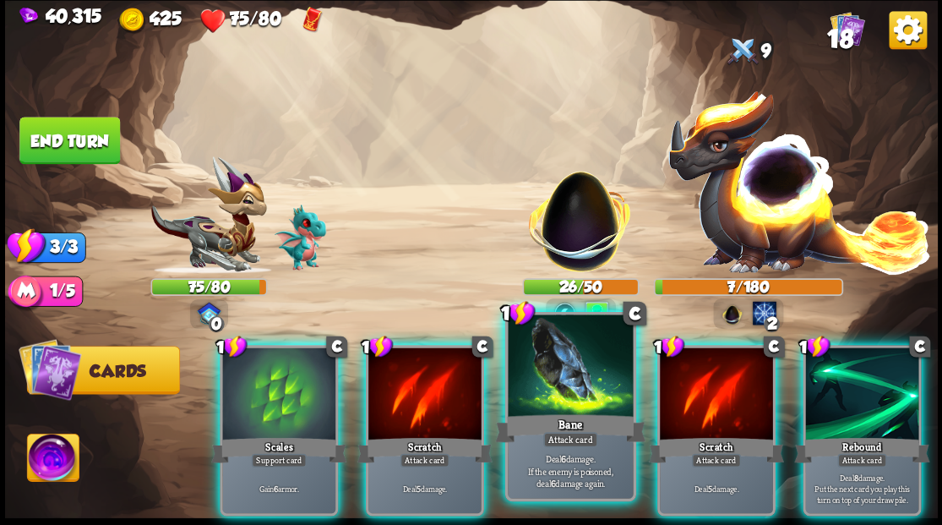
click at [552, 405] on div at bounding box center [570, 367] width 125 height 106
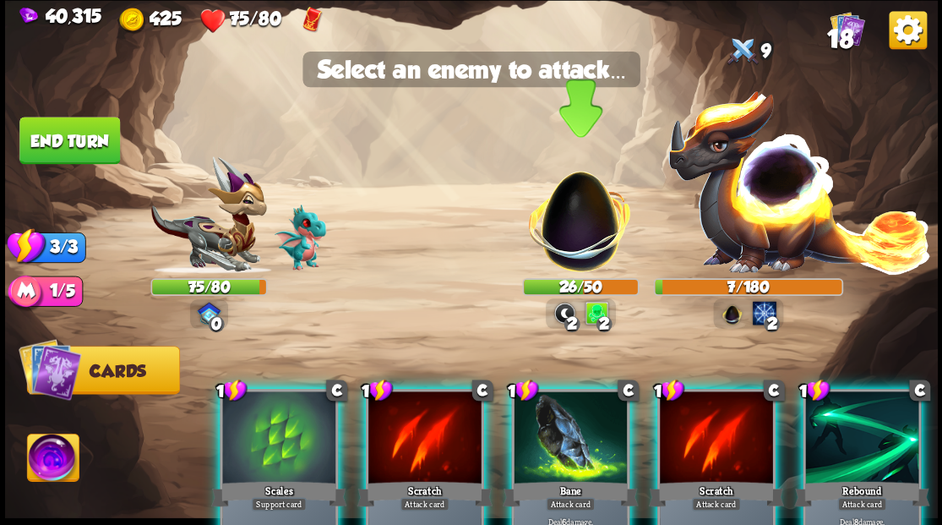
click at [569, 246] on img at bounding box center [580, 212] width 122 height 122
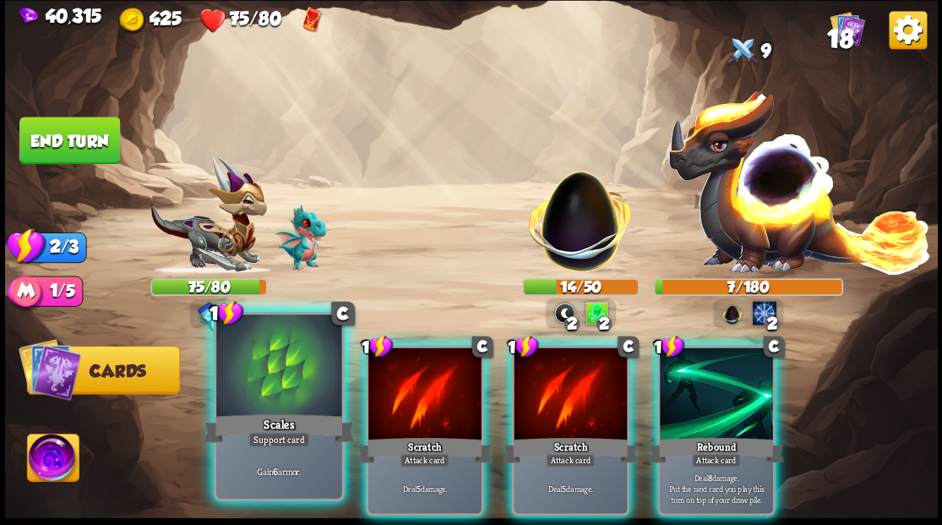
click at [254, 370] on div at bounding box center [278, 367] width 125 height 106
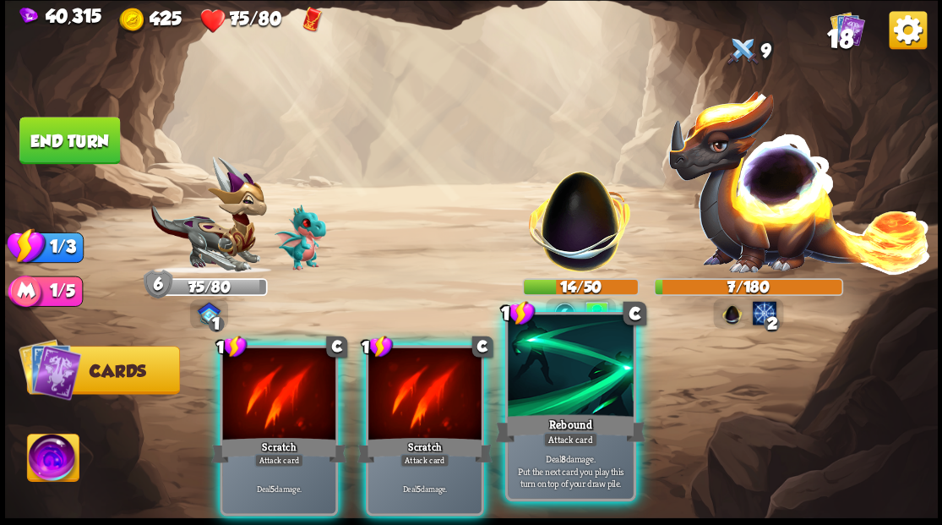
click at [553, 391] on div at bounding box center [570, 367] width 125 height 106
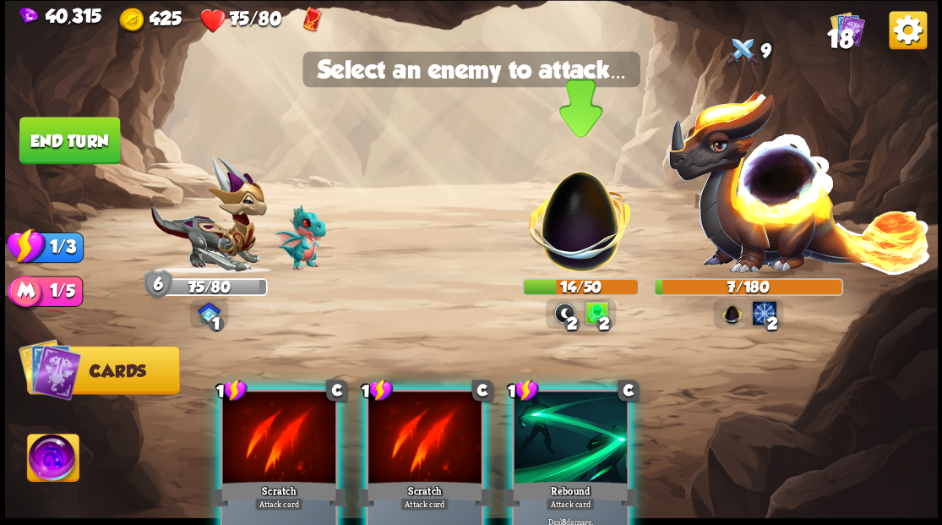
click at [568, 240] on img at bounding box center [580, 212] width 122 height 122
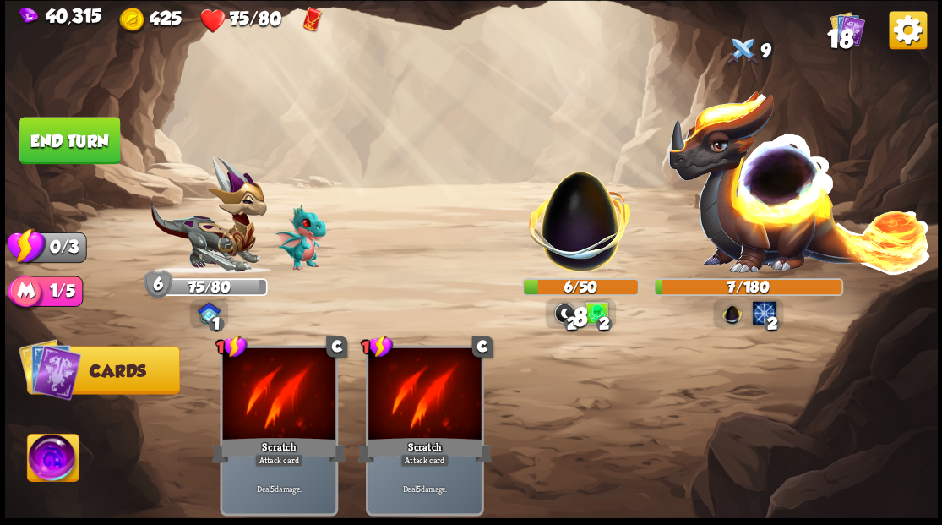
click at [71, 146] on button "End turn" at bounding box center [69, 140] width 101 height 47
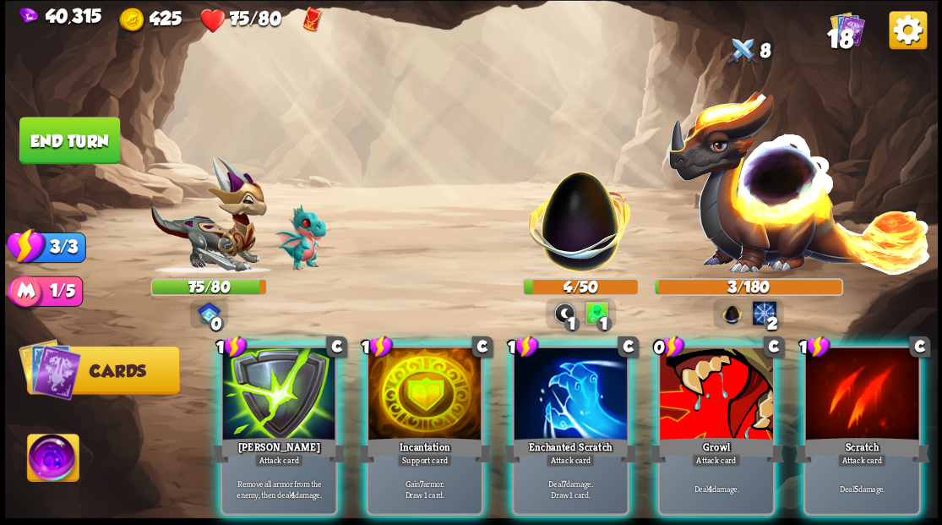
drag, startPoint x: 721, startPoint y: 391, endPoint x: 715, endPoint y: 335, distance: 57.0
click at [721, 384] on div at bounding box center [716, 394] width 113 height 95
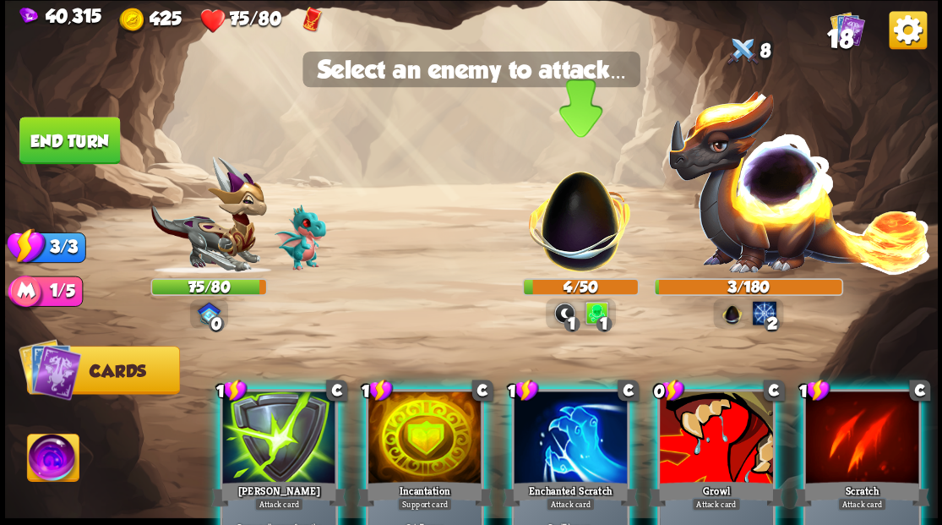
click at [584, 226] on img at bounding box center [580, 212] width 122 height 122
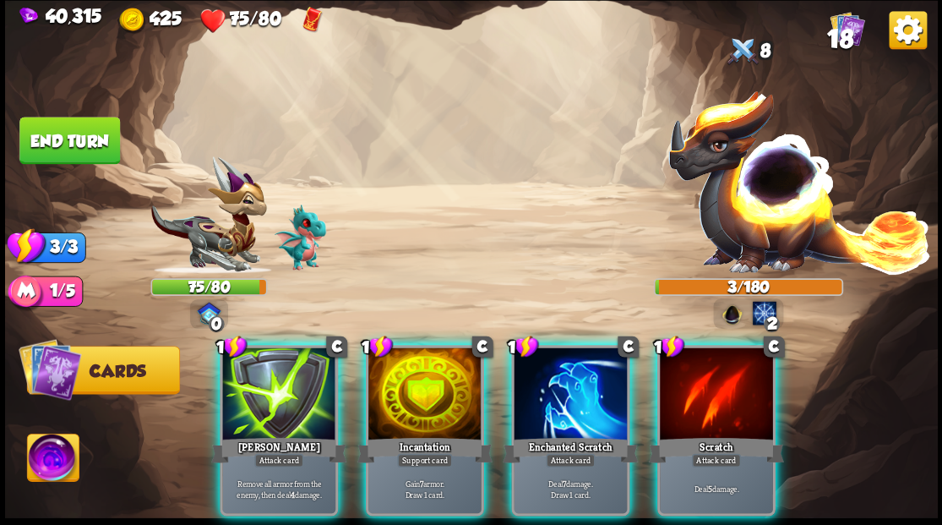
click at [710, 394] on div at bounding box center [716, 394] width 113 height 95
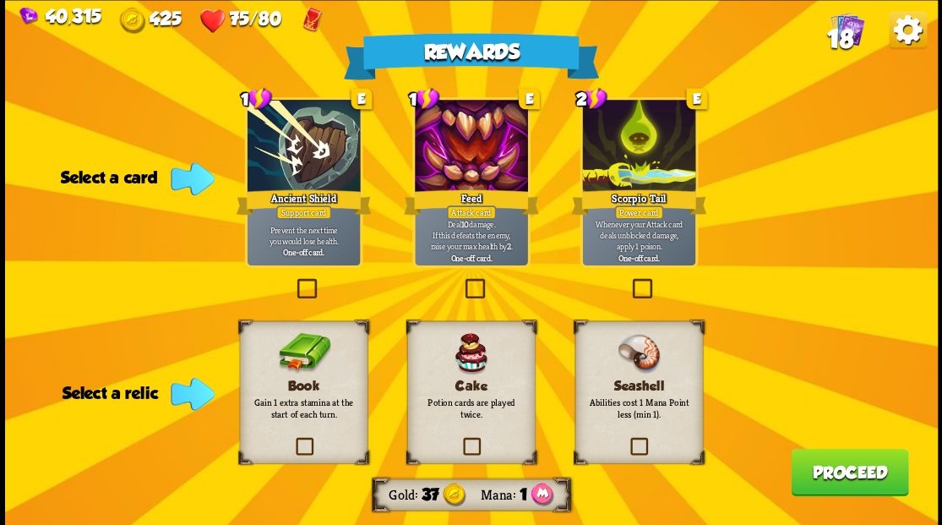
click at [293, 280] on label at bounding box center [293, 280] width 0 height 0
click at [0, 0] on input "checkbox" at bounding box center [0, 0] width 0 height 0
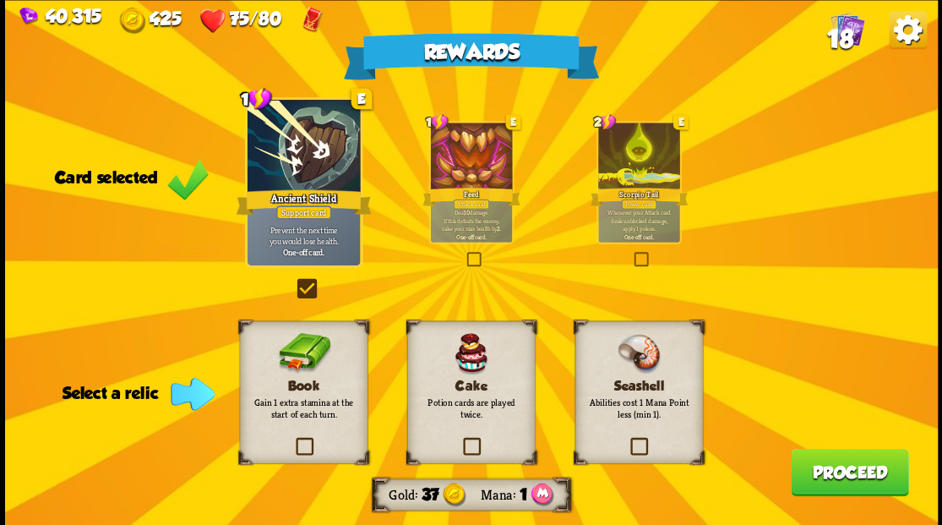
click at [628, 439] on label at bounding box center [628, 439] width 0 height 0
click at [0, 0] on input "checkbox" at bounding box center [0, 0] width 0 height 0
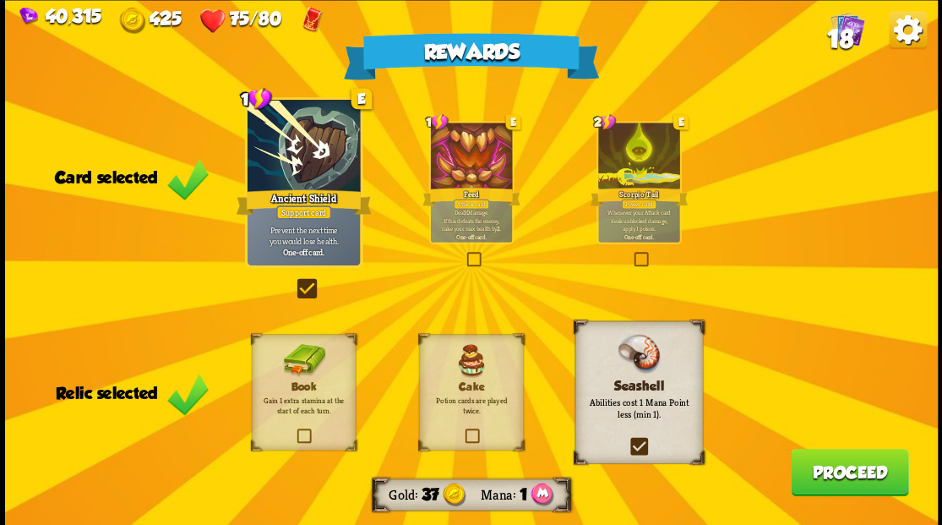
click at [827, 477] on button "Proceed" at bounding box center [849, 471] width 117 height 47
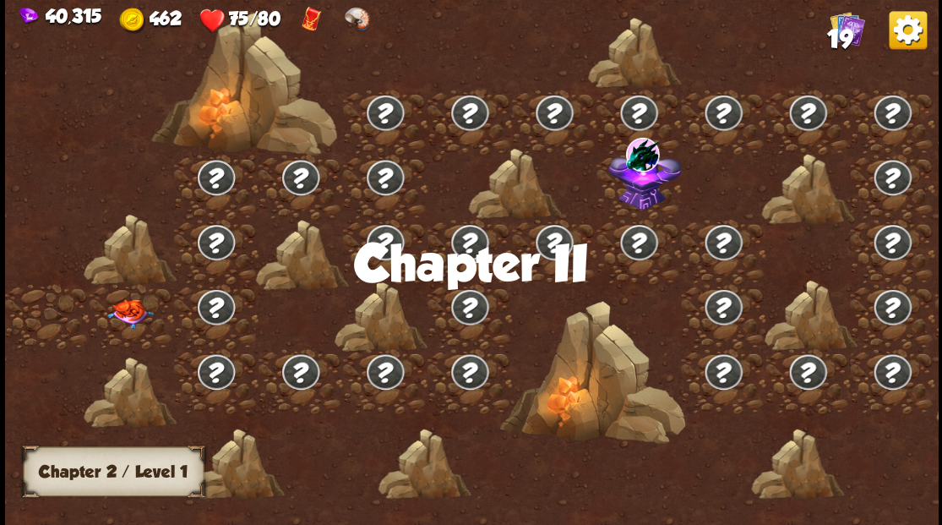
click at [128, 314] on img at bounding box center [129, 313] width 46 height 30
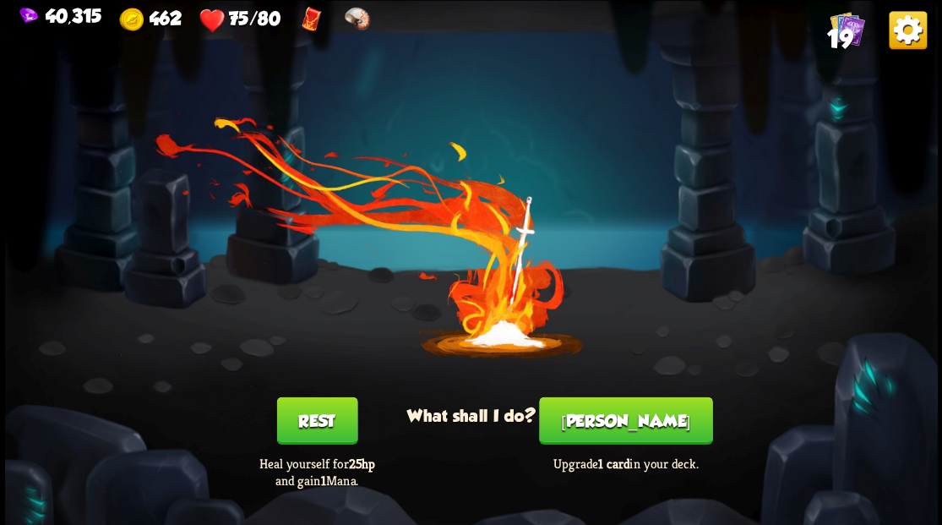
click at [622, 422] on button "[PERSON_NAME]" at bounding box center [625, 419] width 173 height 47
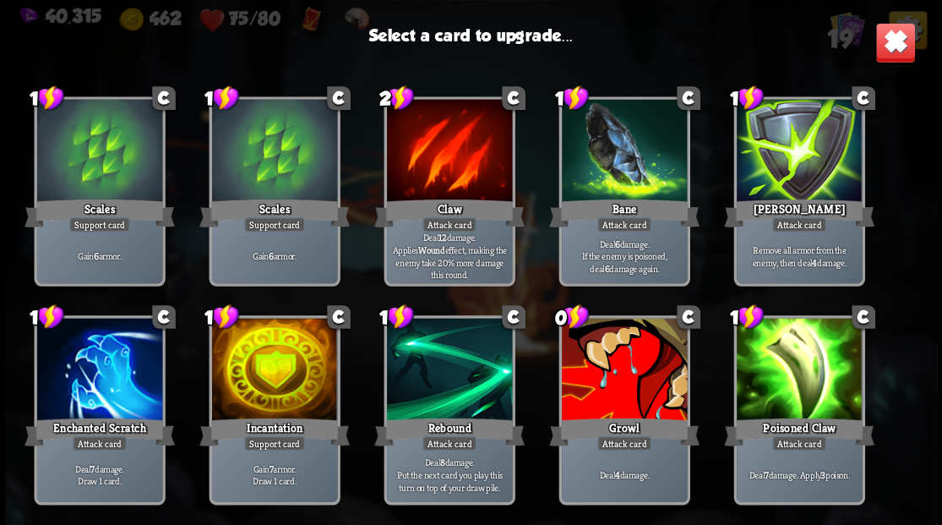
scroll to position [394, 0]
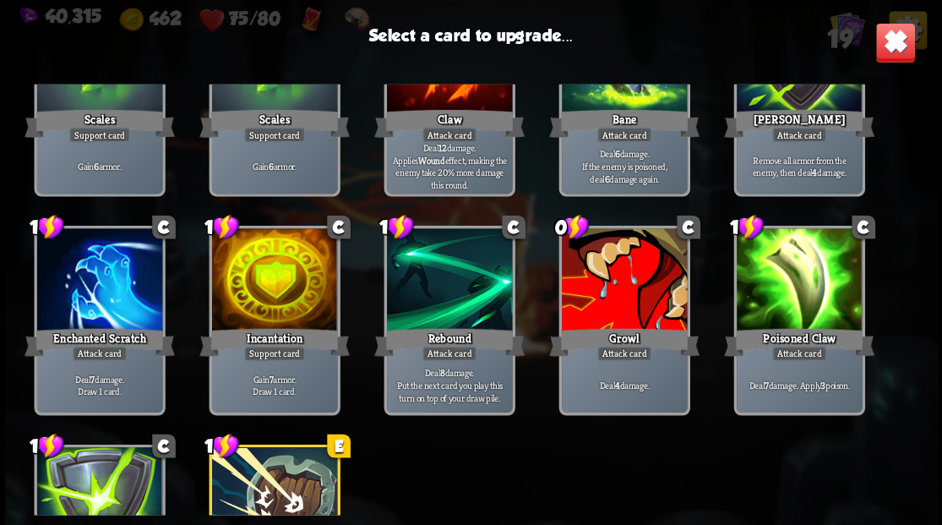
click at [277, 279] on div at bounding box center [273, 281] width 125 height 106
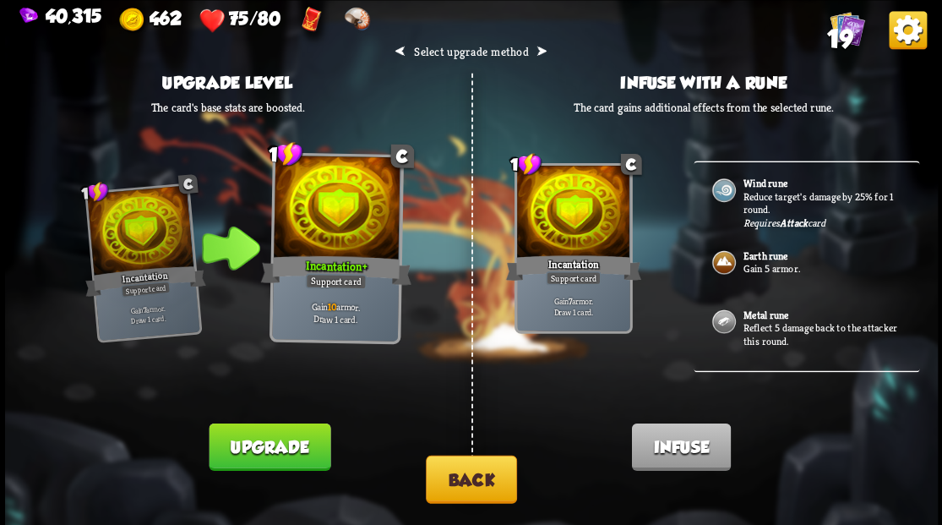
scroll to position [56, 0]
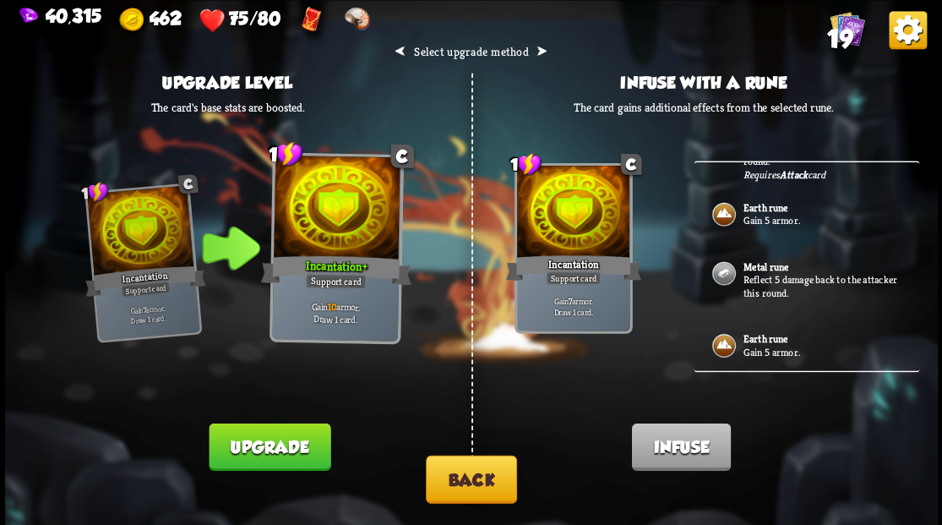
click at [471, 480] on button "Back" at bounding box center [471, 478] width 91 height 48
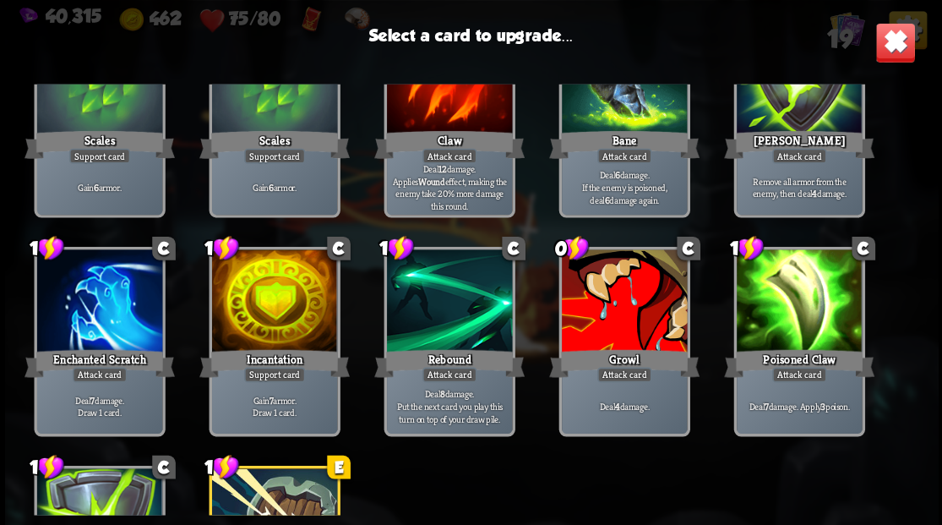
scroll to position [394, 0]
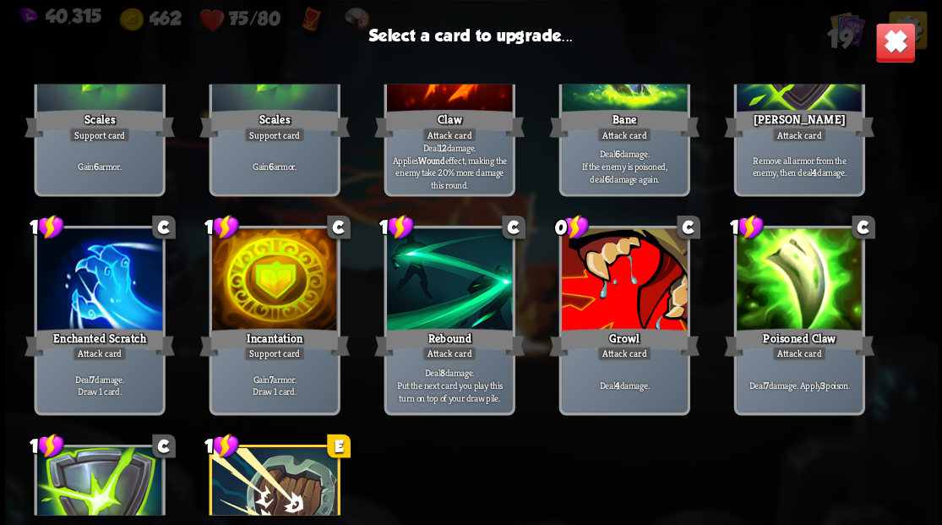
click at [112, 302] on div at bounding box center [98, 281] width 125 height 106
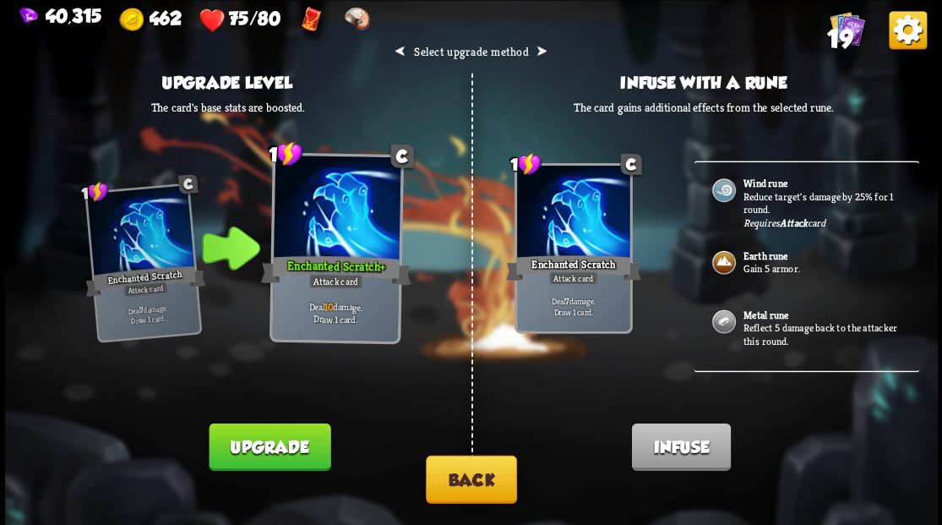
click at [771, 190] on p "Reduce target's damage by 25% for 1 round." at bounding box center [822, 202] width 158 height 26
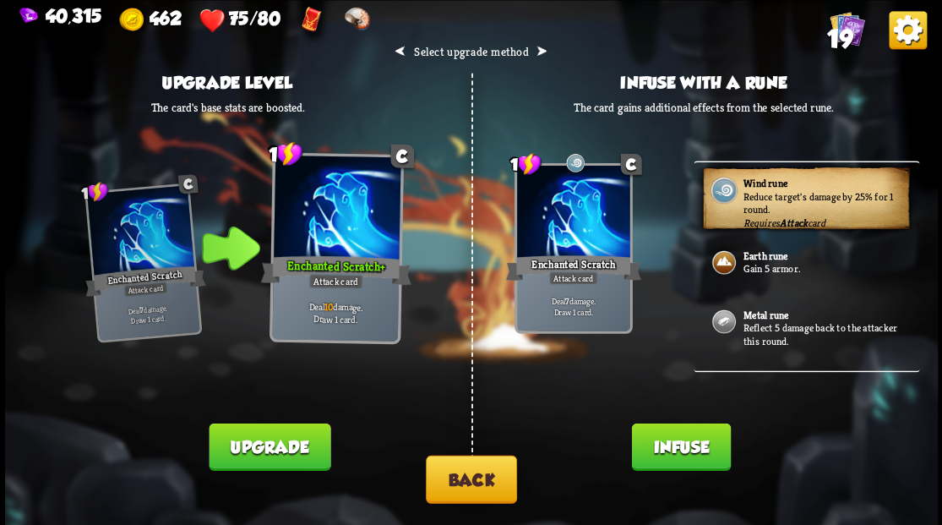
drag, startPoint x: 661, startPoint y: 450, endPoint x: 544, endPoint y: 422, distance: 120.1
click at [662, 451] on button "Infuse" at bounding box center [680, 445] width 99 height 47
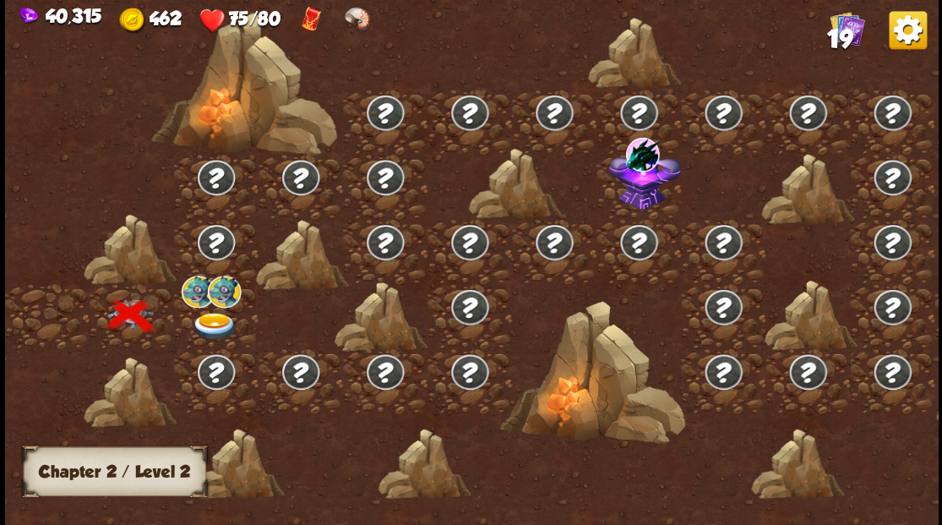
click at [206, 317] on img at bounding box center [214, 326] width 46 height 28
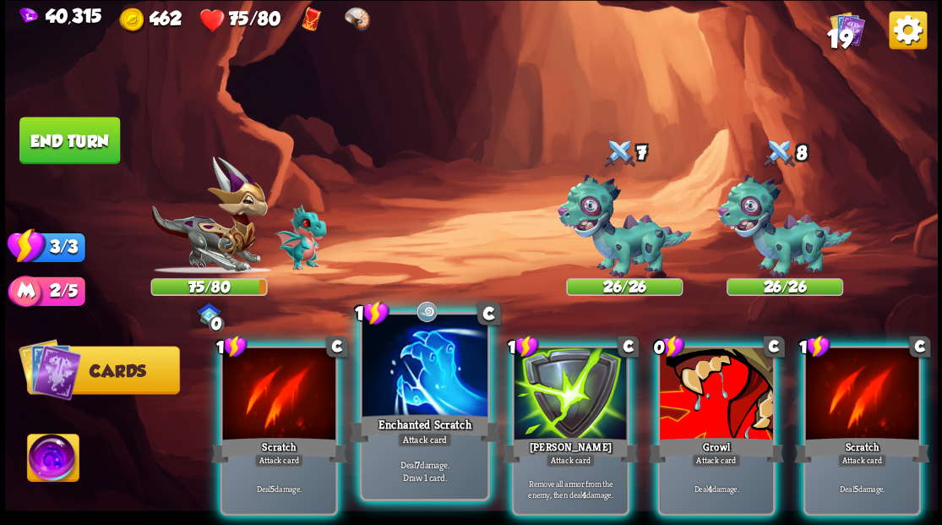
click at [433, 362] on div at bounding box center [424, 367] width 125 height 106
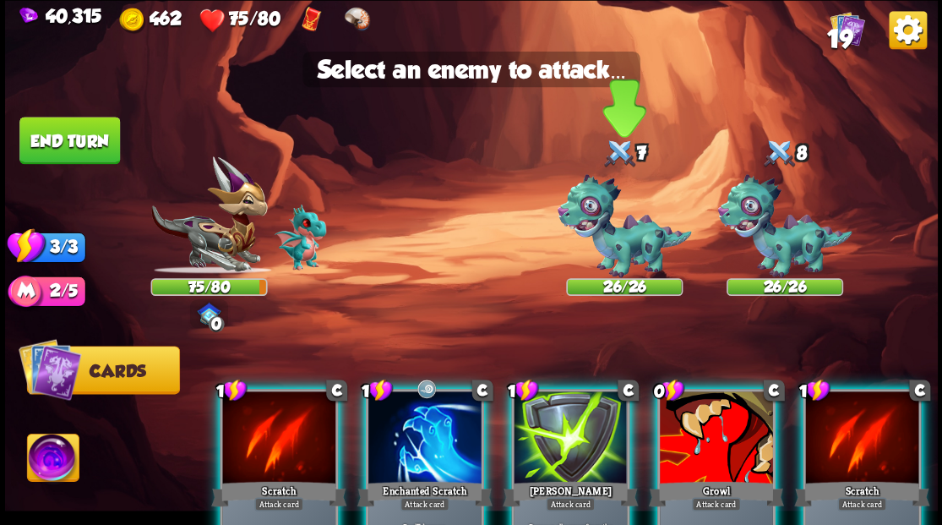
click at [601, 247] on img at bounding box center [624, 226] width 134 height 104
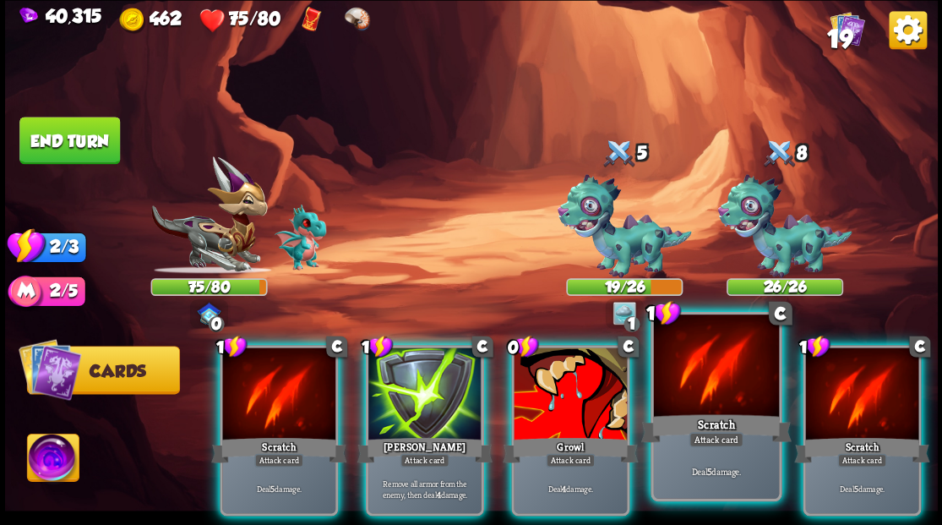
click at [711, 400] on div at bounding box center [715, 367] width 125 height 106
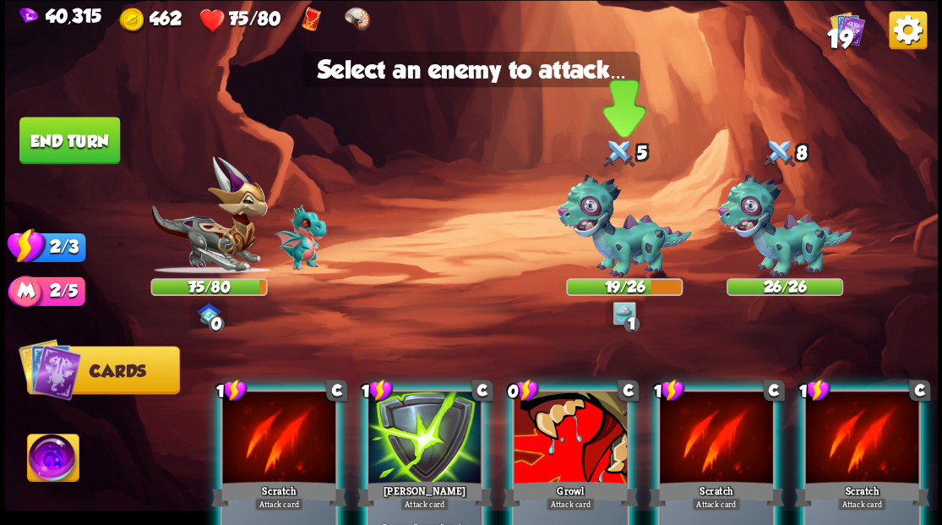
click at [612, 246] on img at bounding box center [624, 226] width 134 height 104
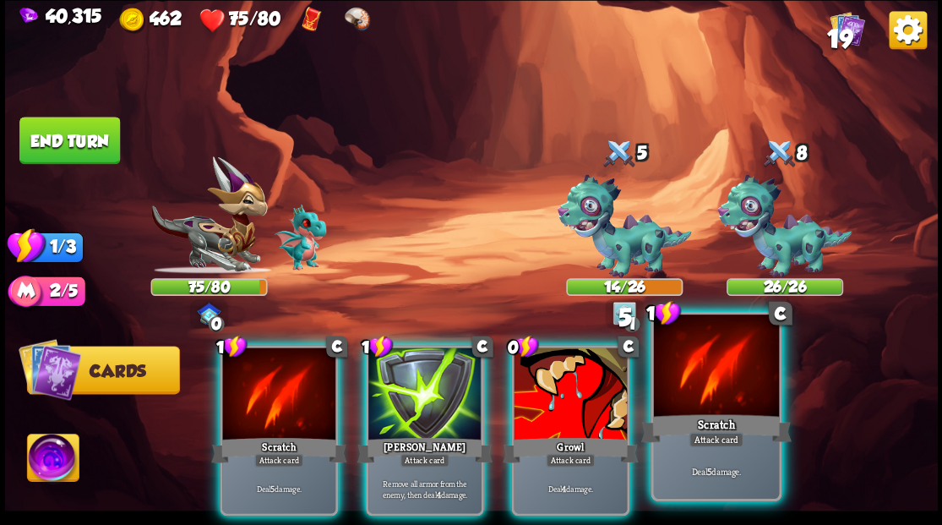
click at [683, 376] on div at bounding box center [715, 367] width 125 height 106
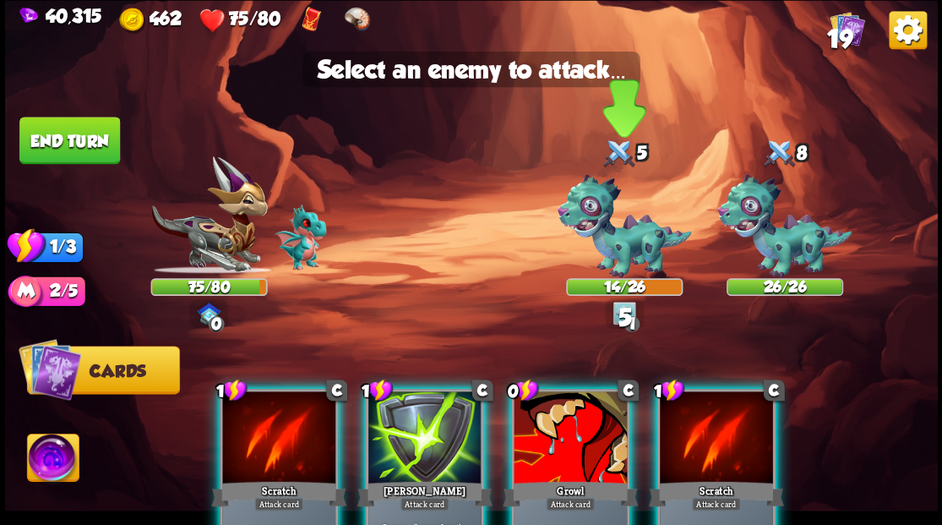
click at [619, 248] on img at bounding box center [624, 226] width 134 height 104
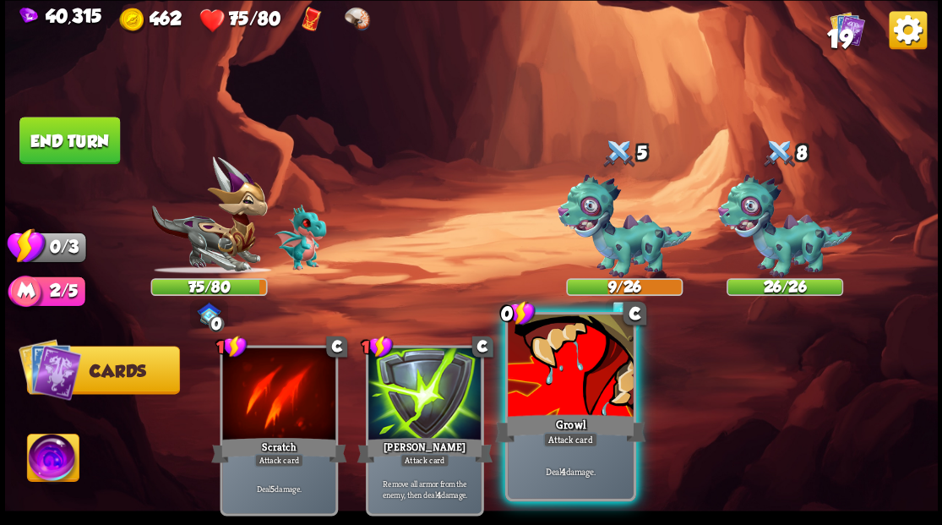
click at [578, 391] on div at bounding box center [570, 367] width 125 height 106
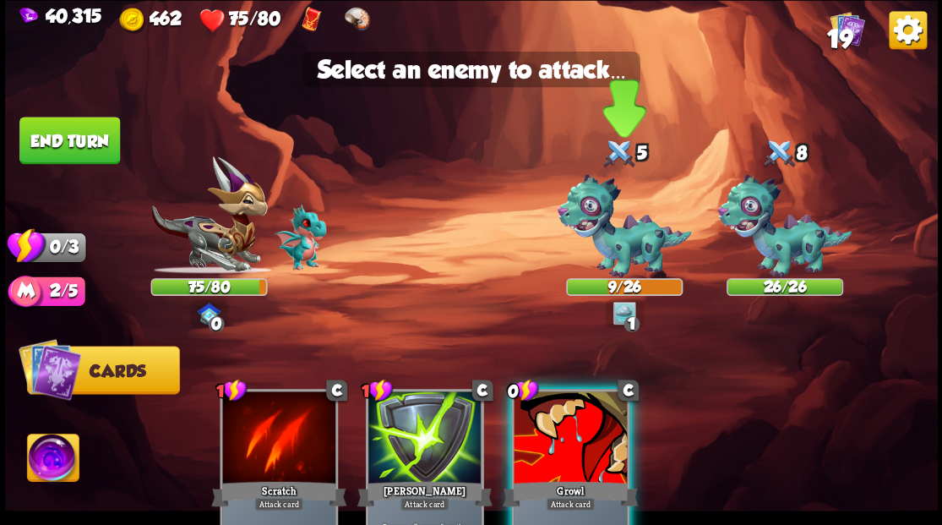
click at [610, 241] on img at bounding box center [624, 226] width 134 height 104
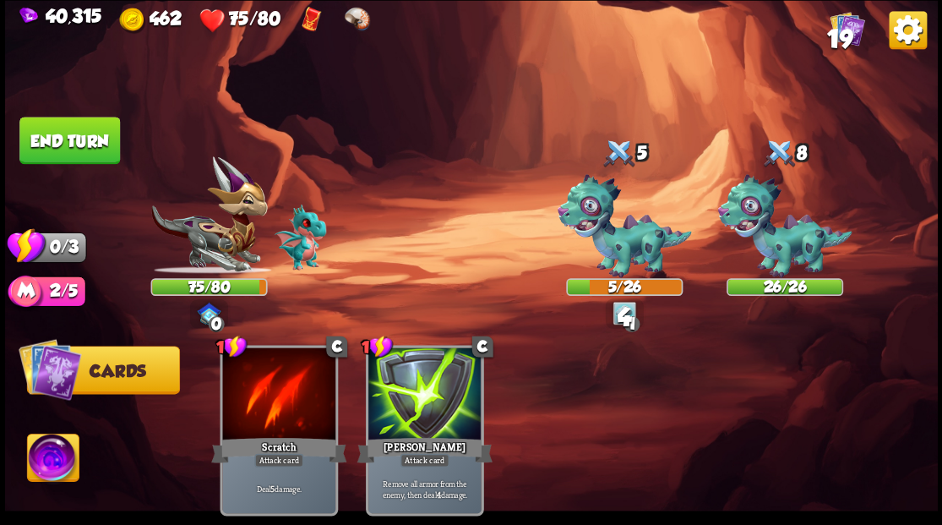
click at [63, 137] on button "End turn" at bounding box center [69, 140] width 101 height 47
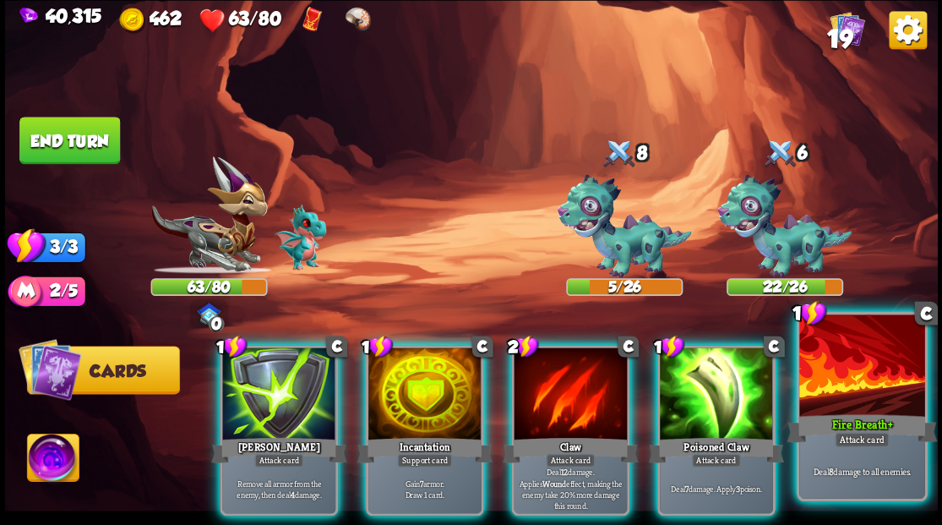
click at [823, 377] on div at bounding box center [861, 367] width 125 height 106
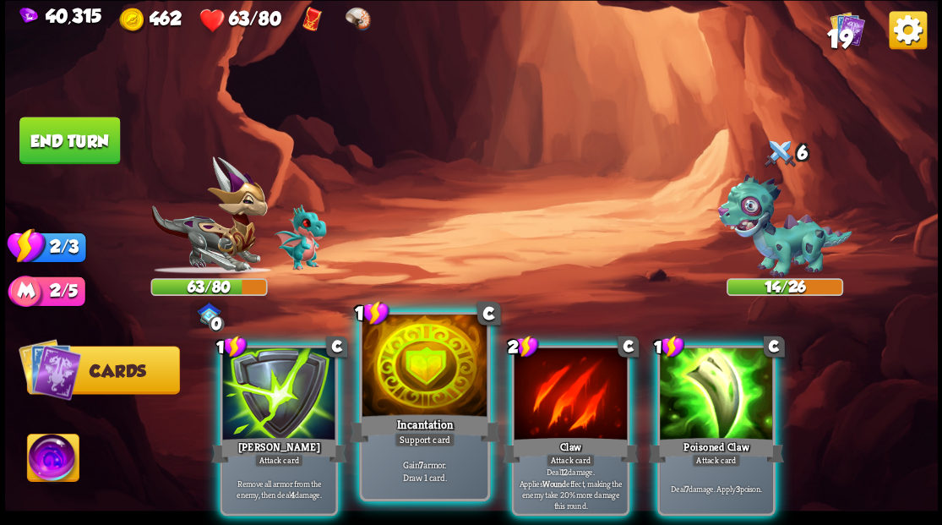
click at [422, 378] on div at bounding box center [424, 367] width 125 height 106
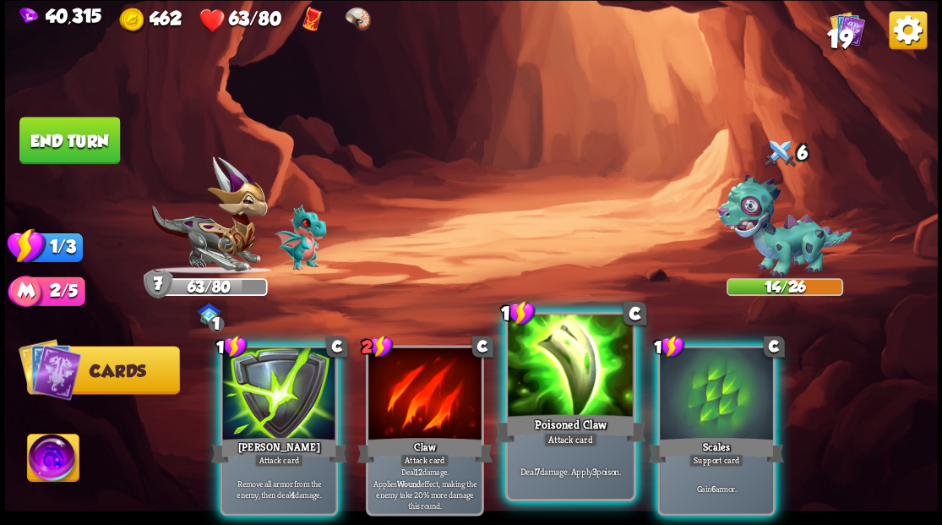
click at [536, 391] on div at bounding box center [570, 367] width 125 height 106
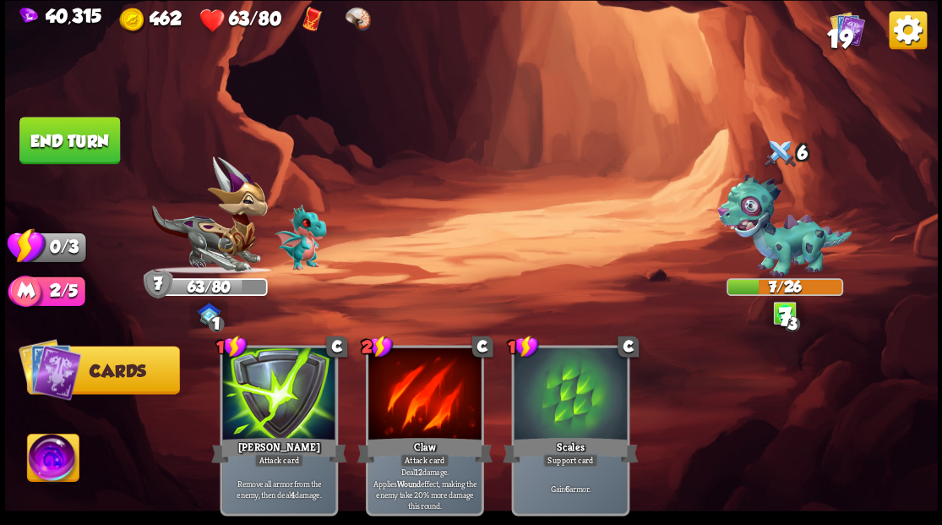
click at [62, 149] on button "End turn" at bounding box center [69, 140] width 101 height 47
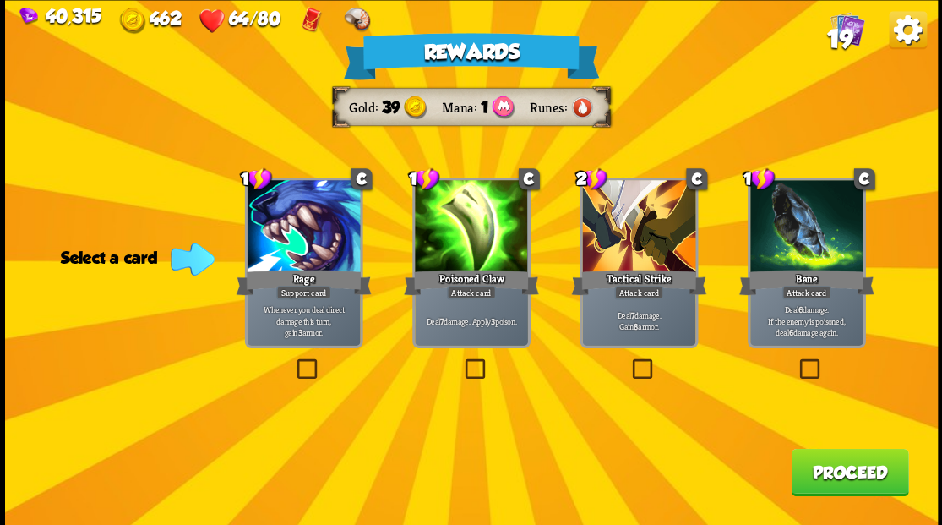
click at [837, 33] on span "19" at bounding box center [838, 38] width 25 height 29
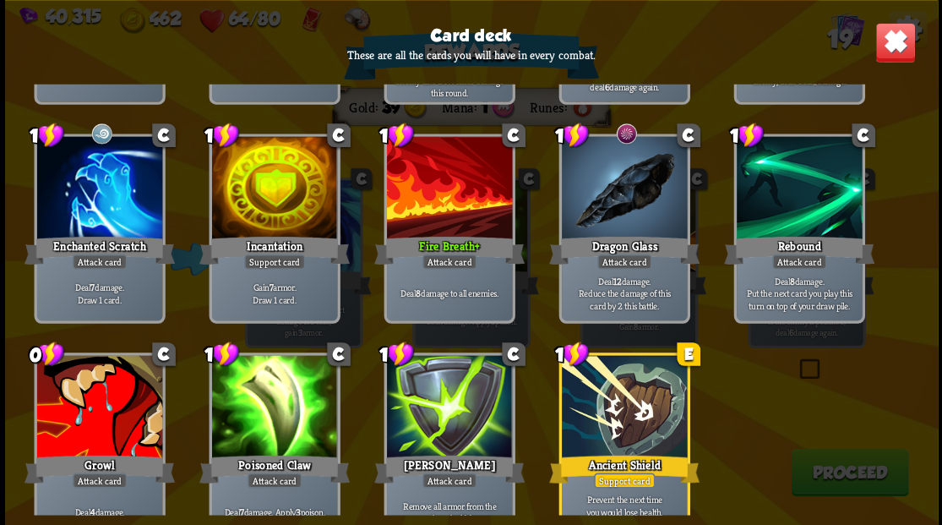
scroll to position [531, 0]
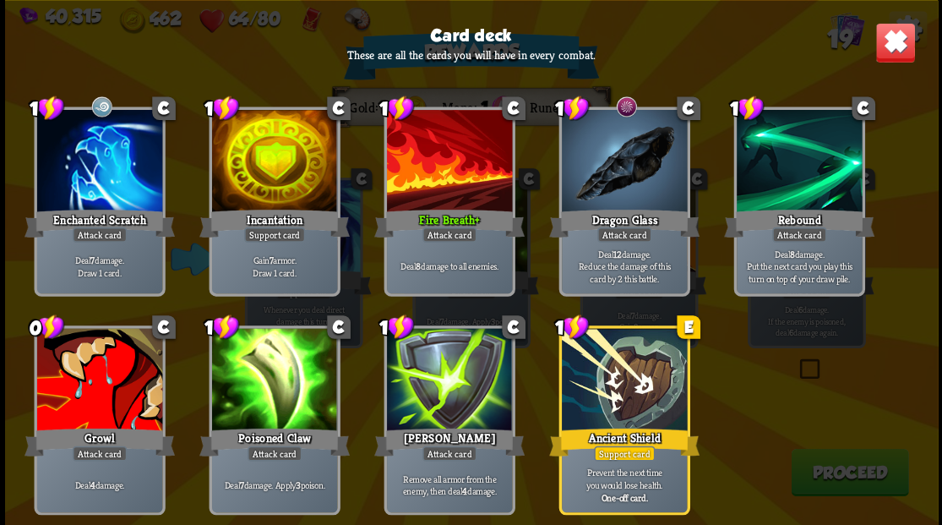
drag, startPoint x: 901, startPoint y: 45, endPoint x: 862, endPoint y: 202, distance: 161.9
click at [900, 46] on img at bounding box center [894, 42] width 41 height 41
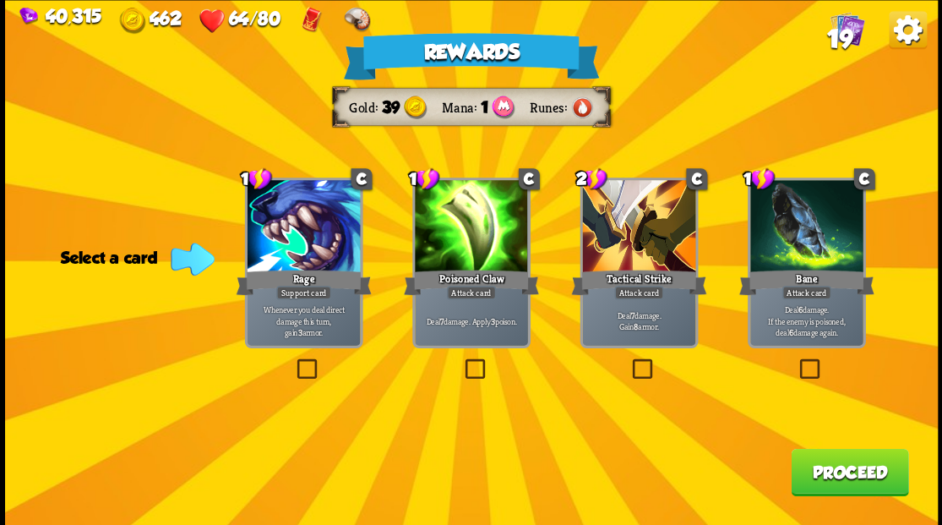
click at [823, 481] on button "Proceed" at bounding box center [849, 471] width 117 height 47
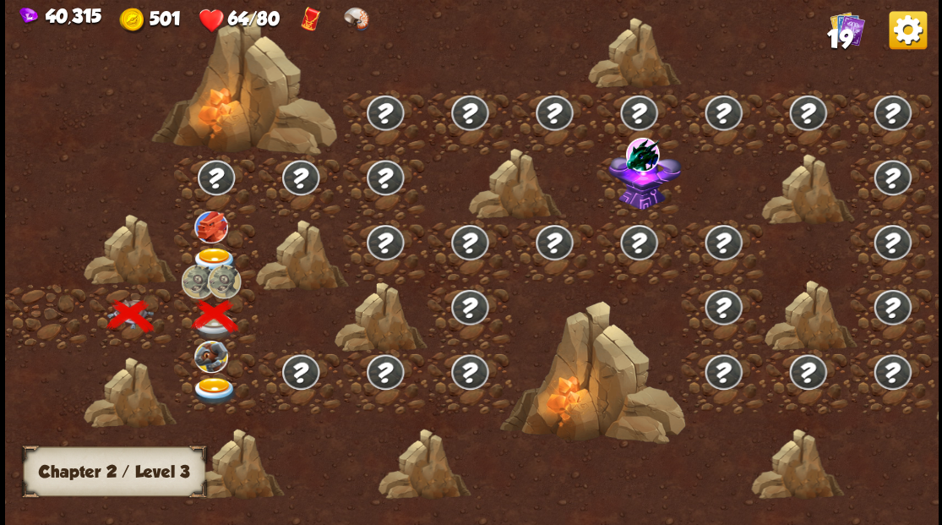
click at [206, 258] on img at bounding box center [214, 261] width 46 height 28
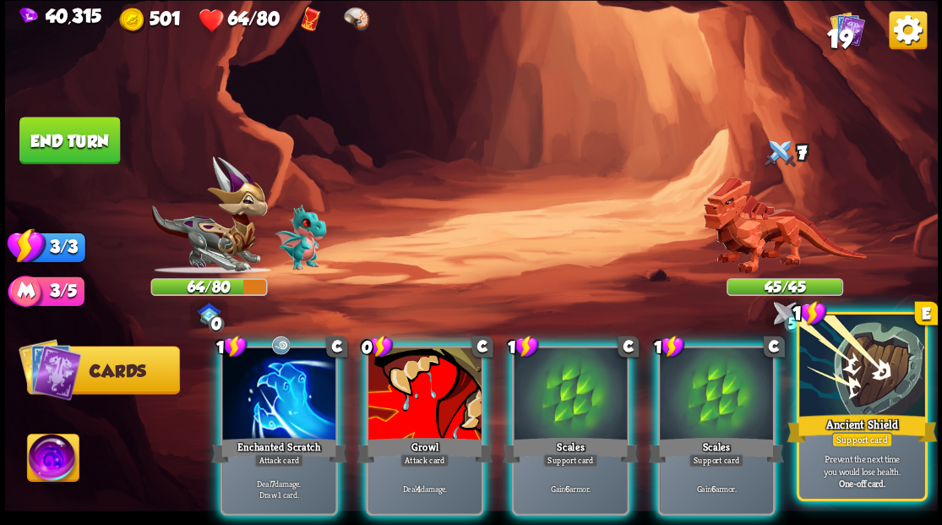
click at [875, 391] on div at bounding box center [861, 367] width 125 height 106
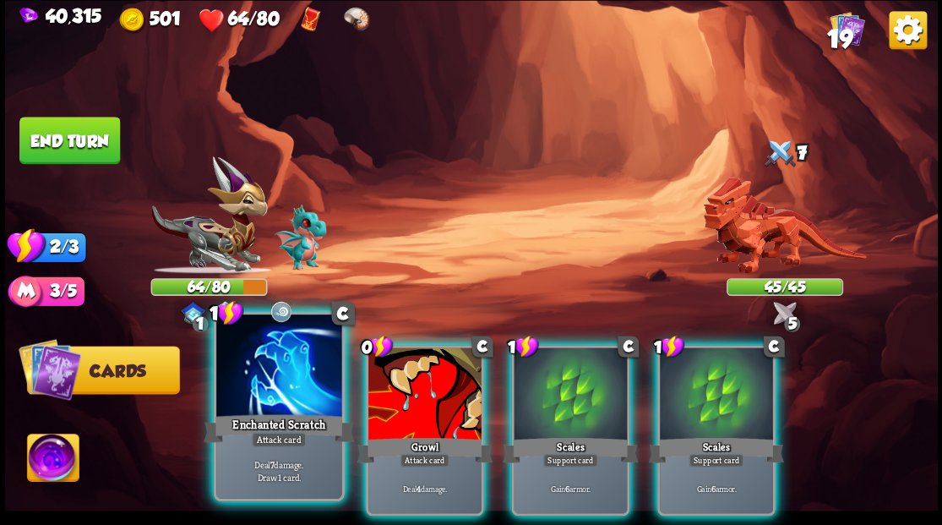
click at [266, 373] on div at bounding box center [278, 367] width 125 height 106
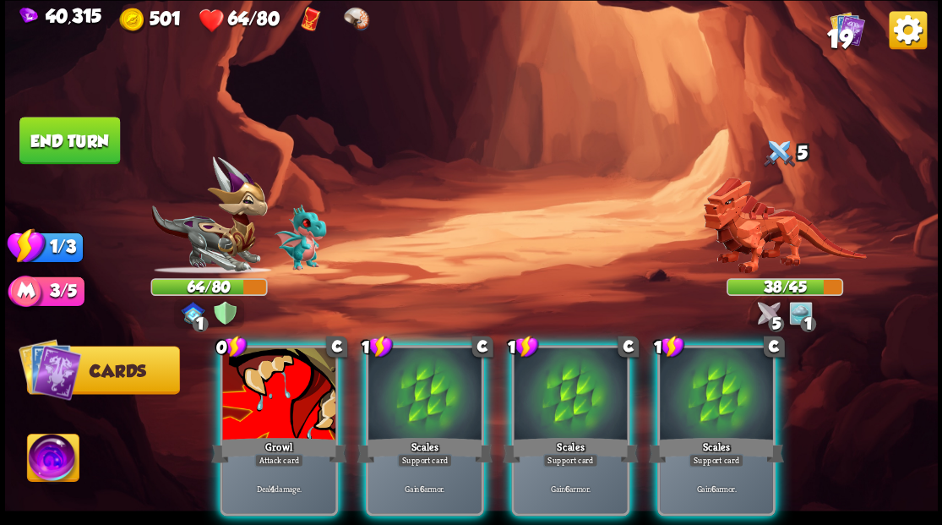
click at [266, 373] on div at bounding box center [278, 394] width 113 height 95
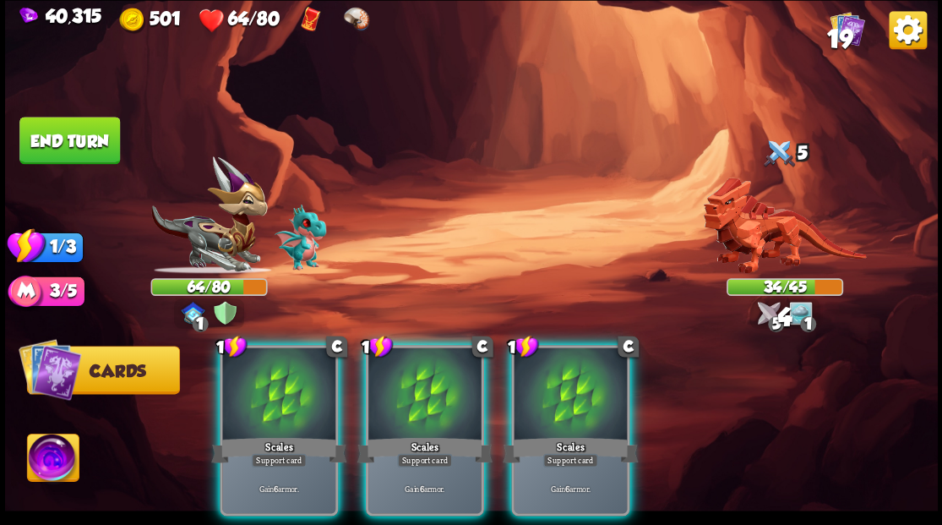
click at [266, 373] on div at bounding box center [278, 394] width 113 height 95
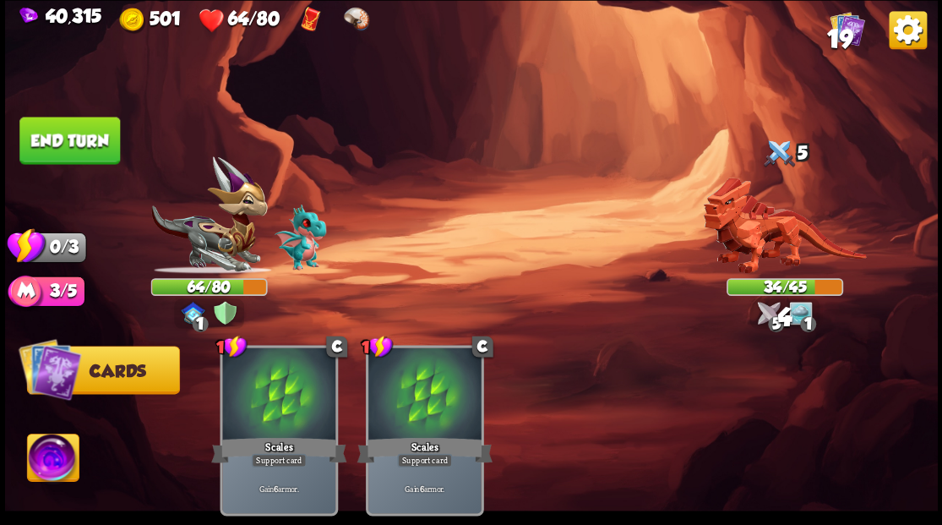
click at [266, 373] on div at bounding box center [278, 394] width 113 height 95
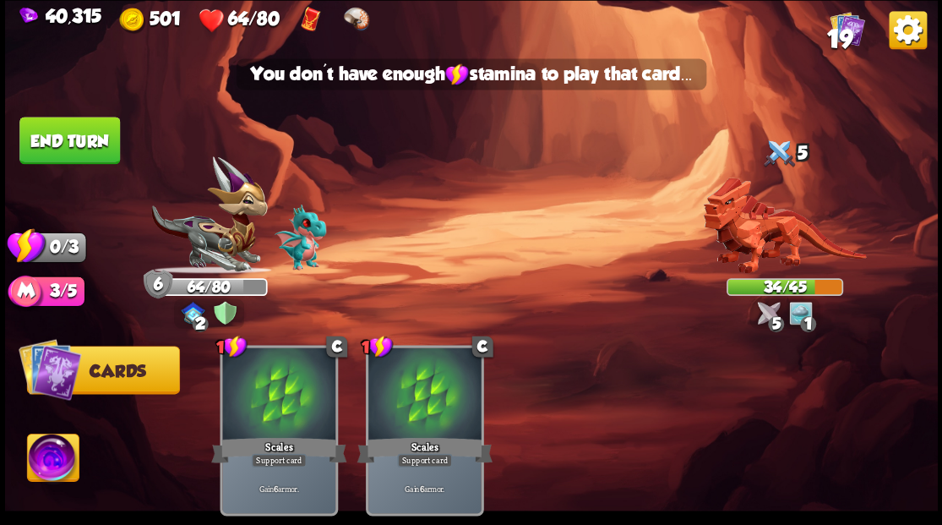
click at [71, 133] on button "End turn" at bounding box center [69, 140] width 101 height 47
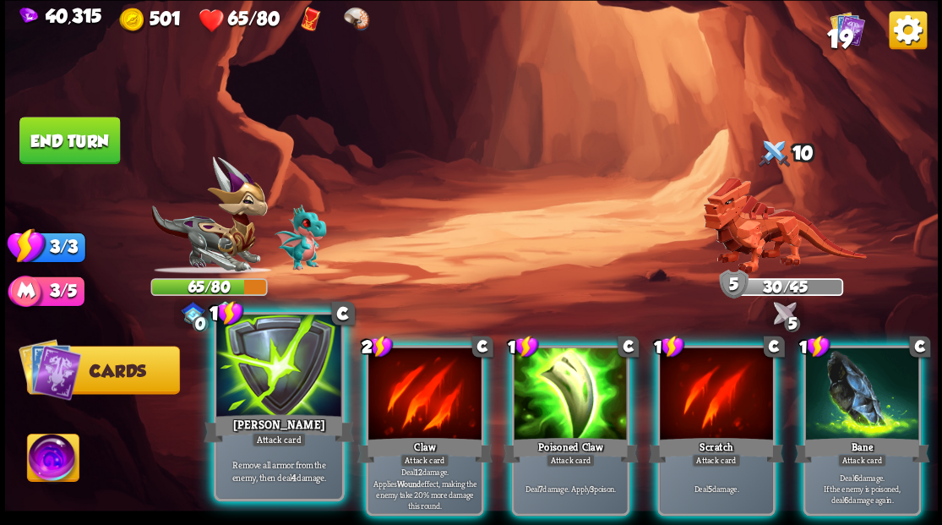
click at [280, 378] on div at bounding box center [278, 367] width 125 height 106
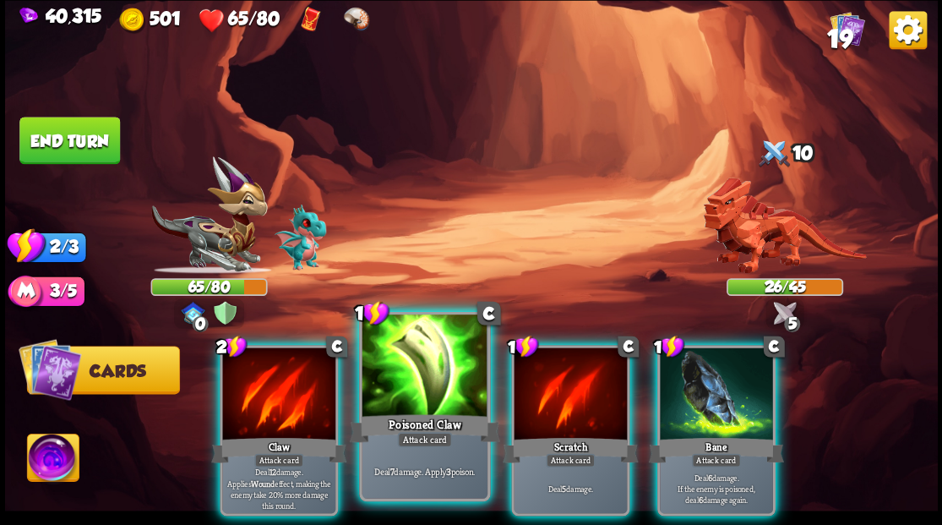
click at [420, 387] on div at bounding box center [424, 367] width 125 height 106
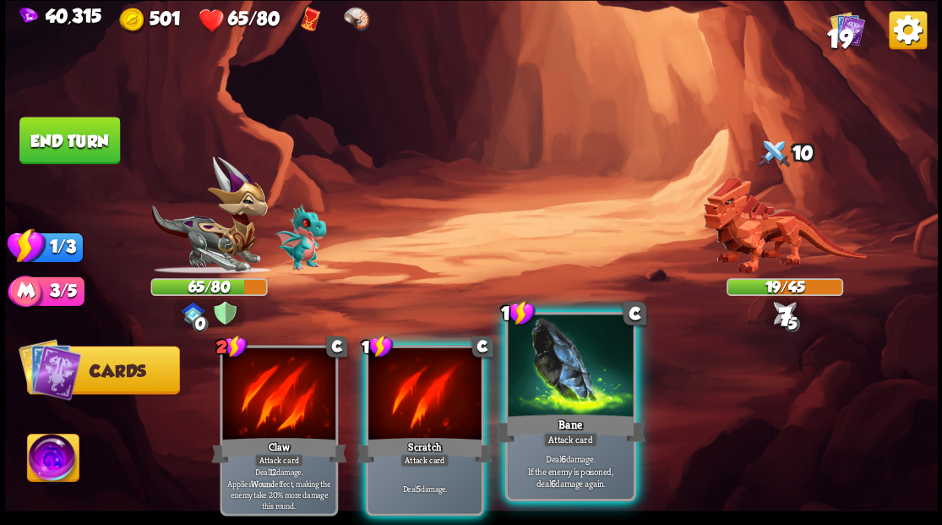
click at [555, 403] on div at bounding box center [570, 367] width 125 height 106
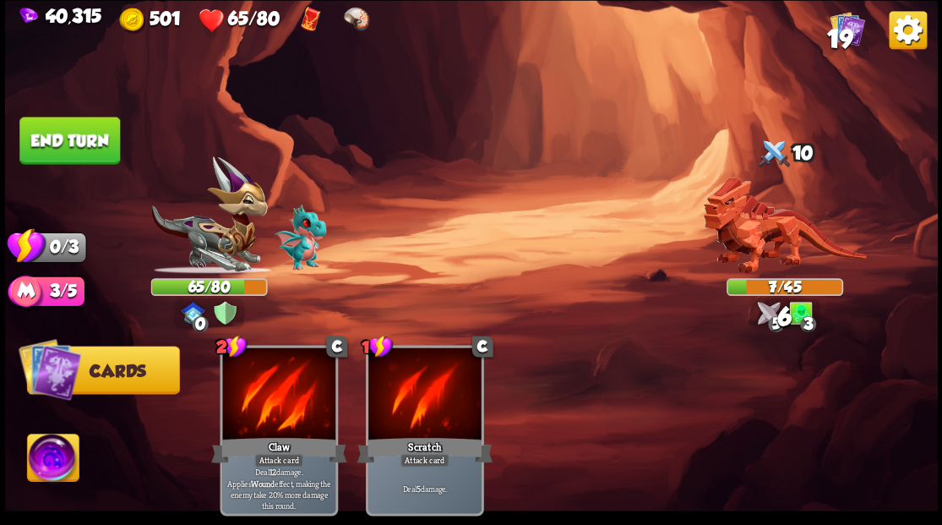
click at [94, 145] on button "End turn" at bounding box center [69, 140] width 101 height 47
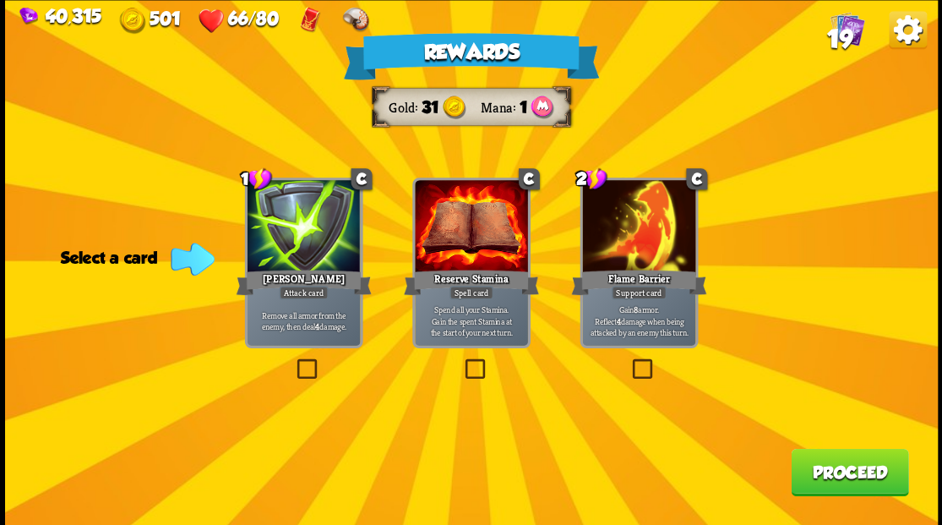
click at [842, 38] on span "19" at bounding box center [838, 38] width 25 height 29
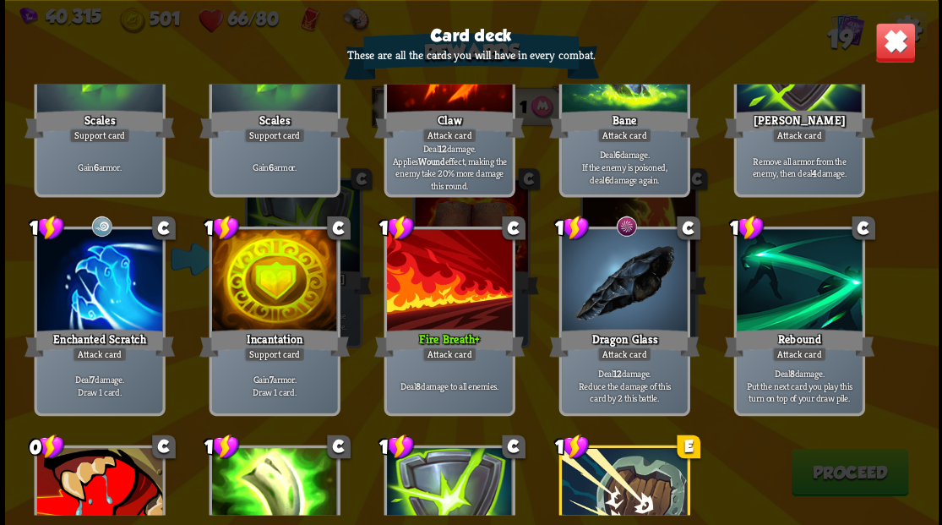
scroll to position [394, 0]
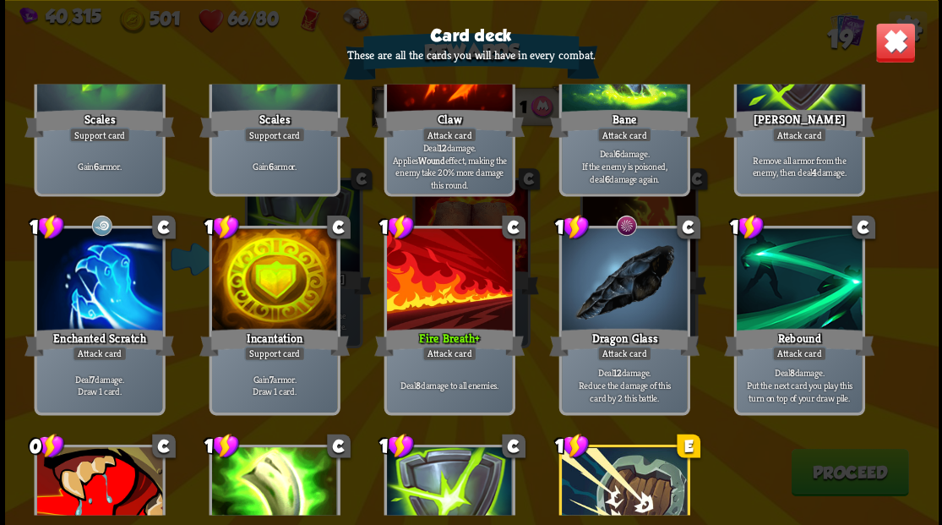
click at [888, 42] on img at bounding box center [894, 42] width 41 height 41
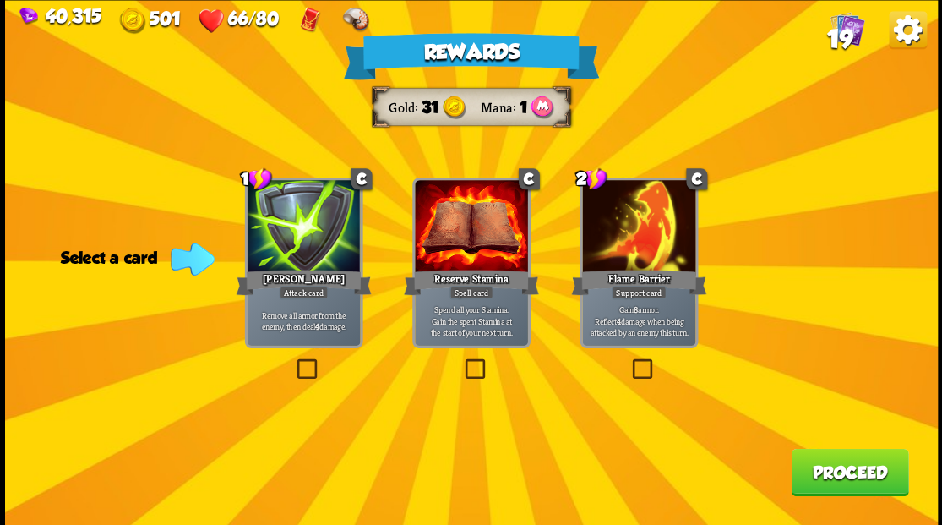
click at [852, 476] on button "Proceed" at bounding box center [849, 471] width 117 height 47
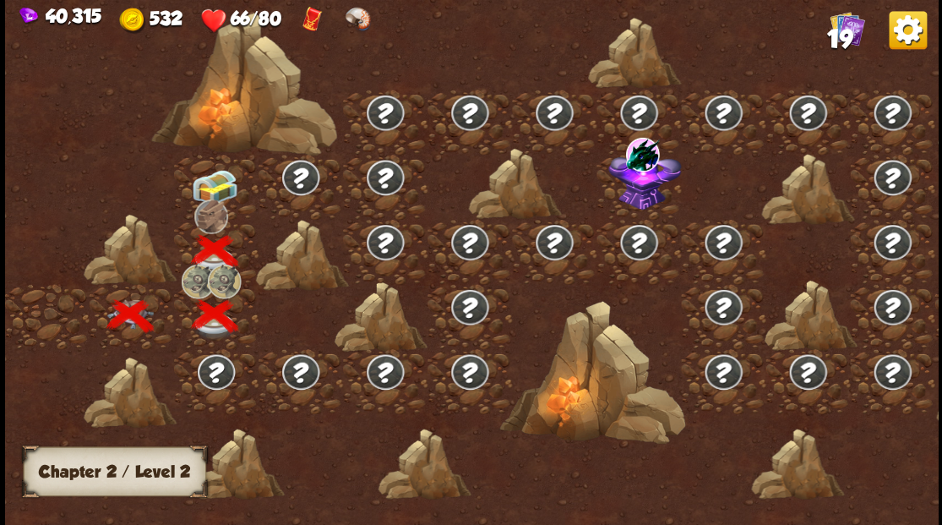
click at [211, 184] on img at bounding box center [214, 186] width 46 height 35
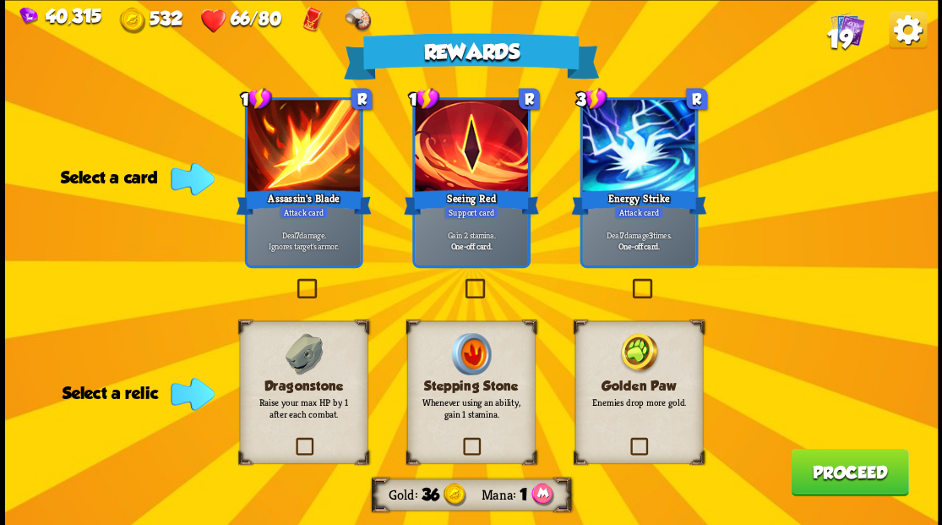
click at [293, 280] on label at bounding box center [293, 280] width 0 height 0
click at [0, 0] on input "checkbox" at bounding box center [0, 0] width 0 height 0
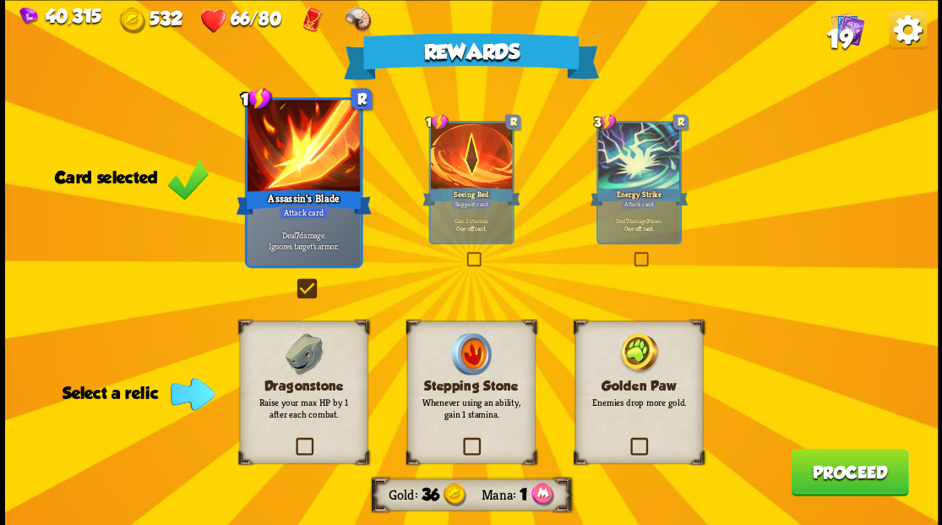
click at [292, 439] on label at bounding box center [292, 439] width 0 height 0
click at [0, 0] on input "checkbox" at bounding box center [0, 0] width 0 height 0
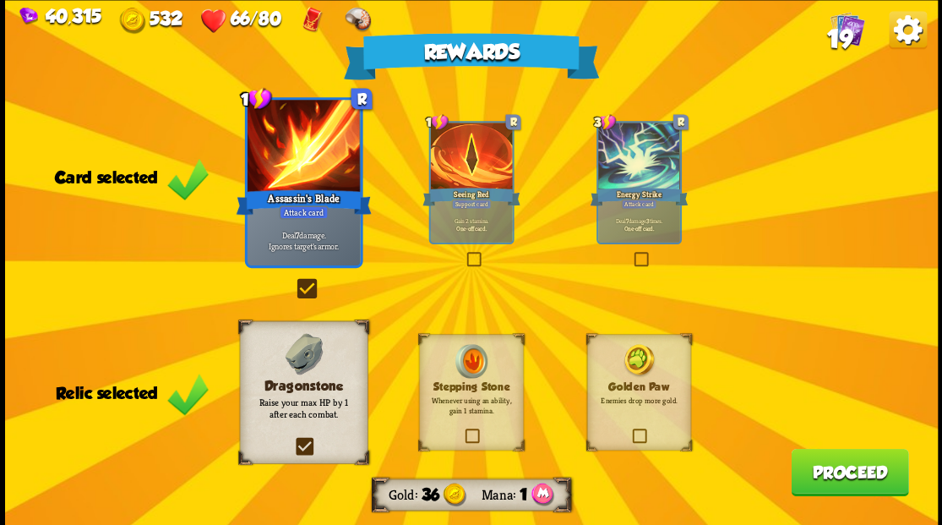
click at [813, 497] on div "Rewards Gold 36 Mana 1 Card selected 1 R Assassin's Blade Attack card Deal 7 da…" at bounding box center [471, 262] width 933 height 525
click at [841, 482] on button "Proceed" at bounding box center [849, 471] width 117 height 47
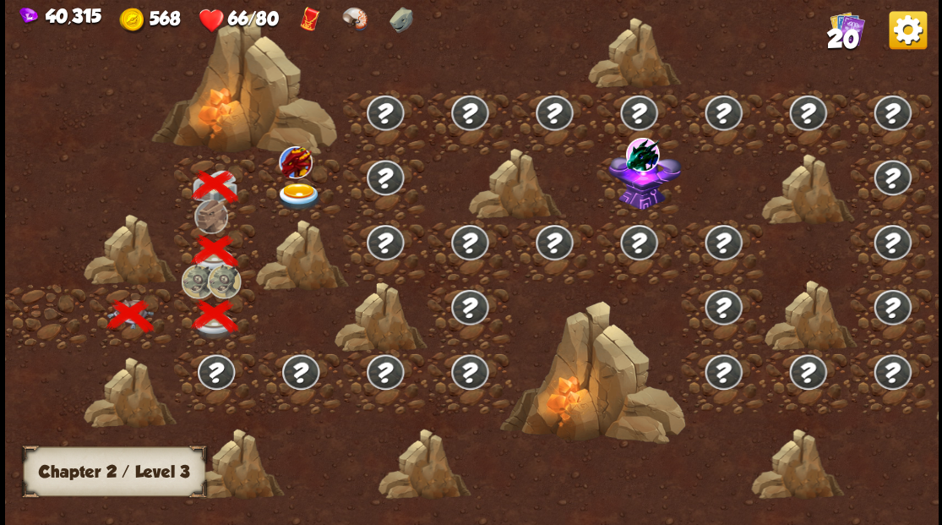
click at [287, 189] on img at bounding box center [298, 196] width 46 height 28
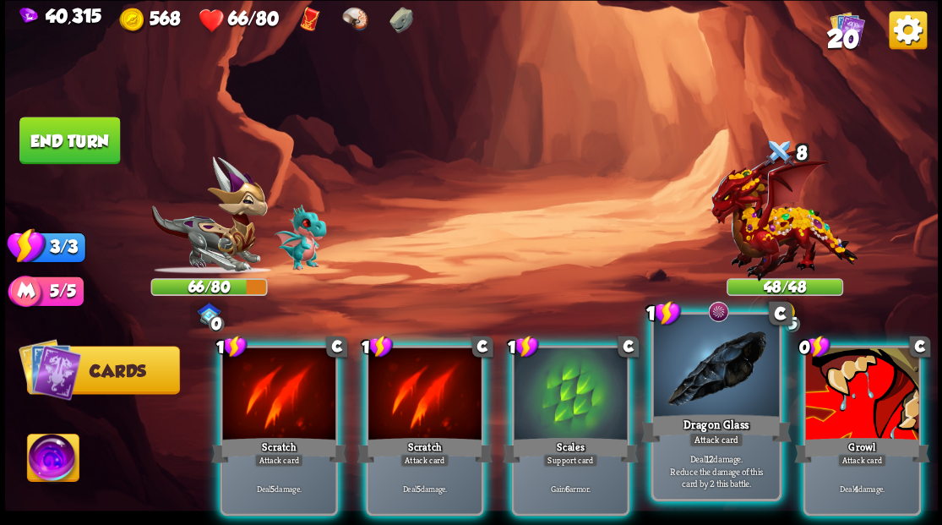
click at [699, 395] on div at bounding box center [715, 367] width 125 height 106
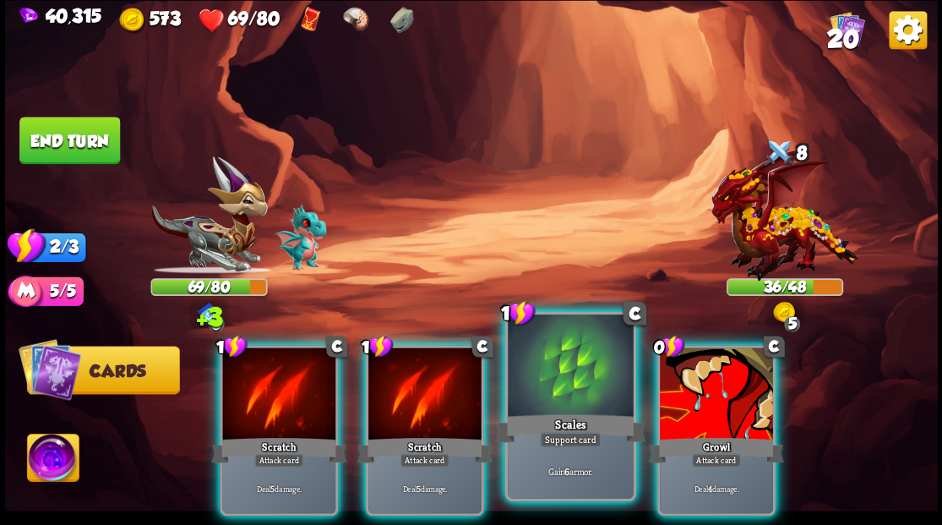
click at [559, 393] on div at bounding box center [570, 367] width 125 height 106
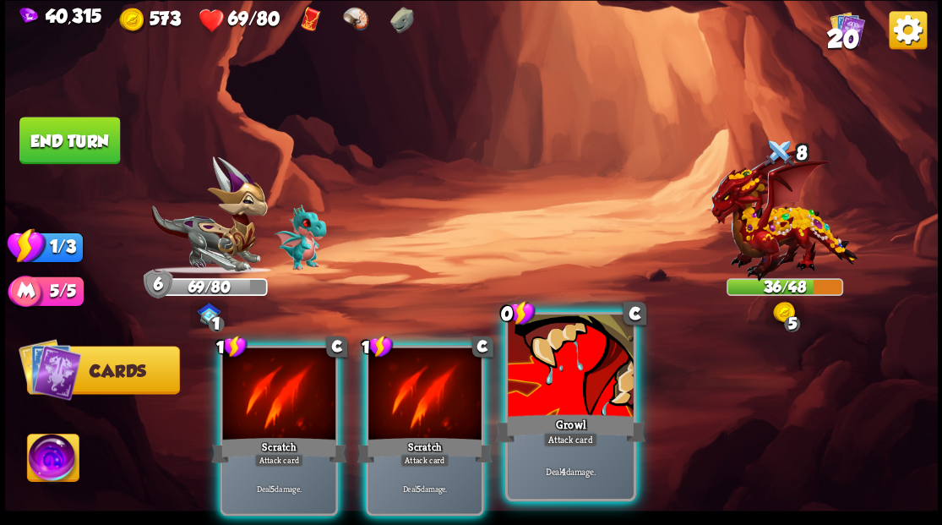
click at [582, 368] on div at bounding box center [570, 367] width 125 height 106
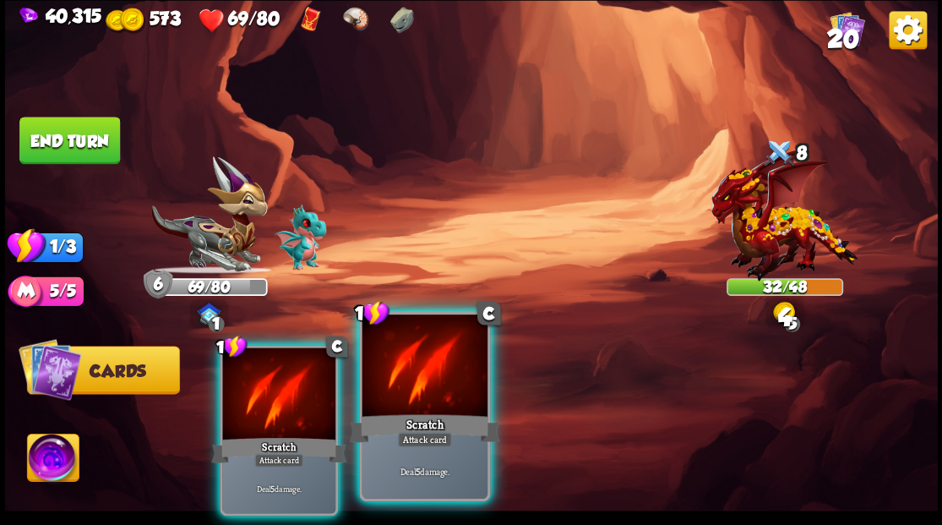
click at [415, 390] on div at bounding box center [424, 367] width 125 height 106
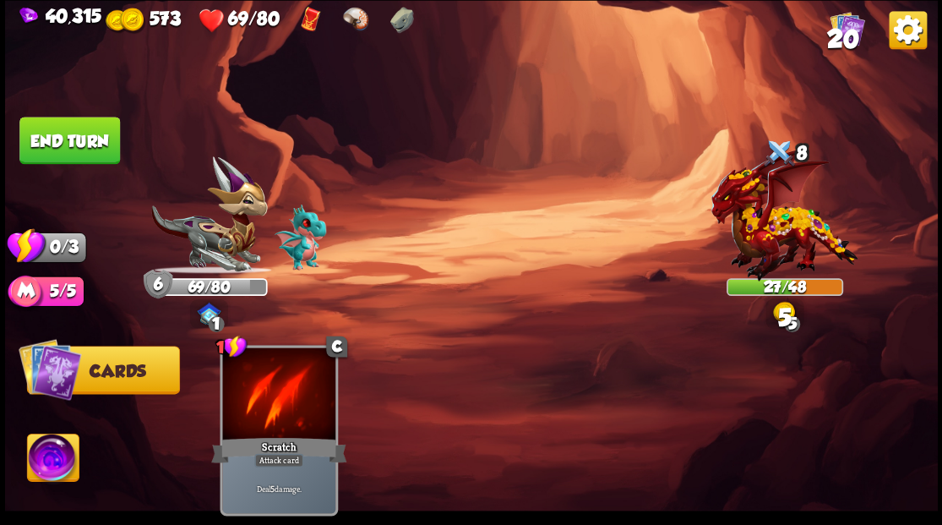
click at [41, 133] on button "End turn" at bounding box center [69, 140] width 101 height 47
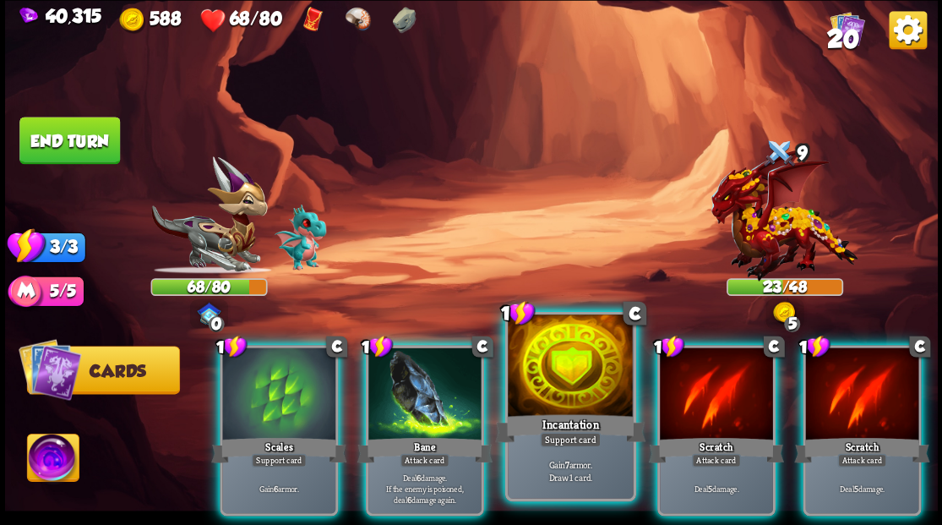
click at [549, 371] on div at bounding box center [570, 367] width 125 height 106
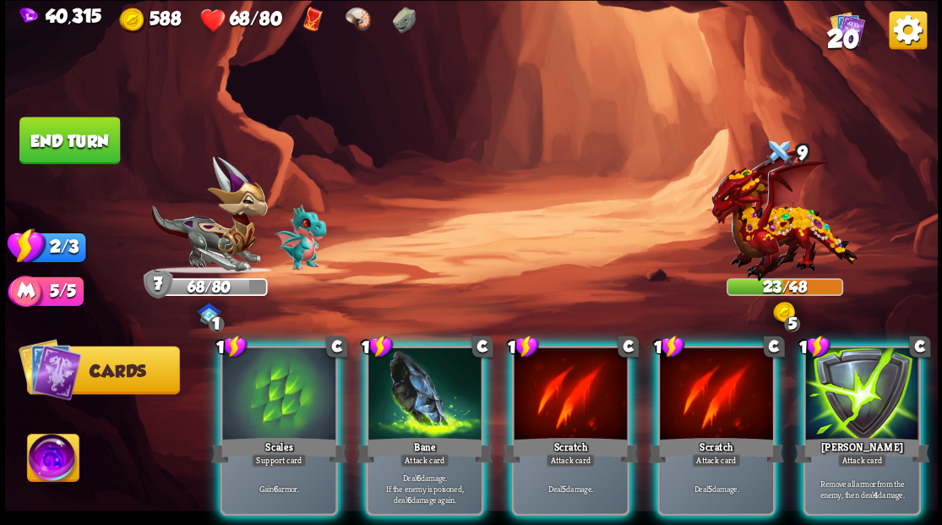
drag, startPoint x: 255, startPoint y: 392, endPoint x: 281, endPoint y: 368, distance: 35.3
click at [260, 388] on div at bounding box center [278, 394] width 113 height 95
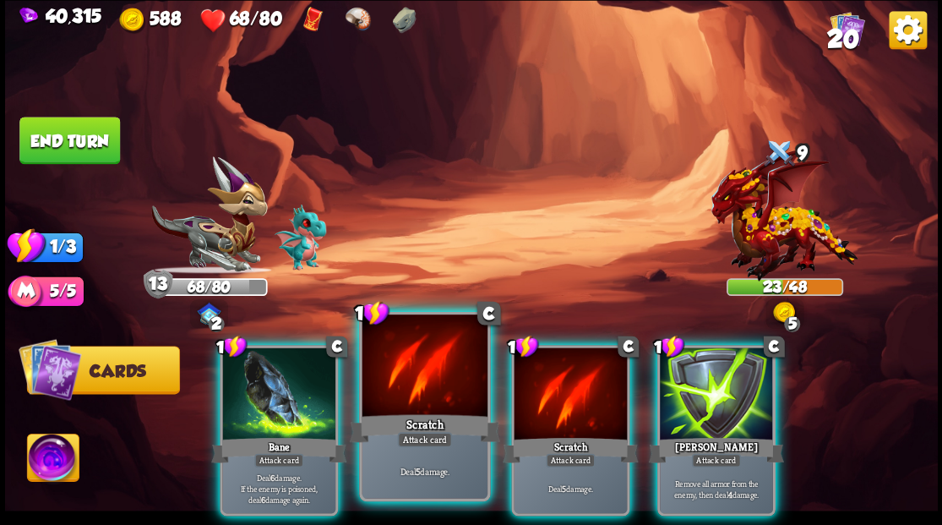
click at [426, 382] on div at bounding box center [424, 367] width 125 height 106
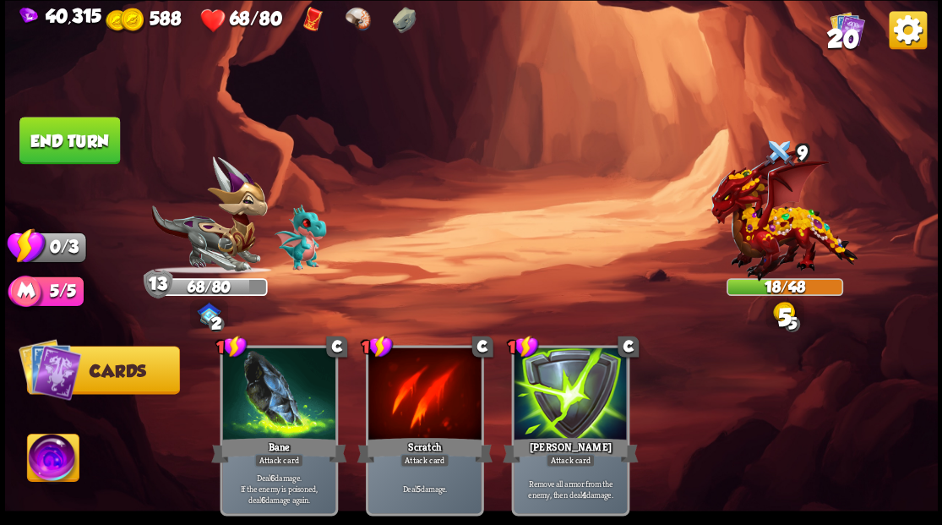
drag, startPoint x: 41, startPoint y: 147, endPoint x: 197, endPoint y: 213, distance: 169.6
click at [46, 148] on button "End turn" at bounding box center [69, 140] width 101 height 47
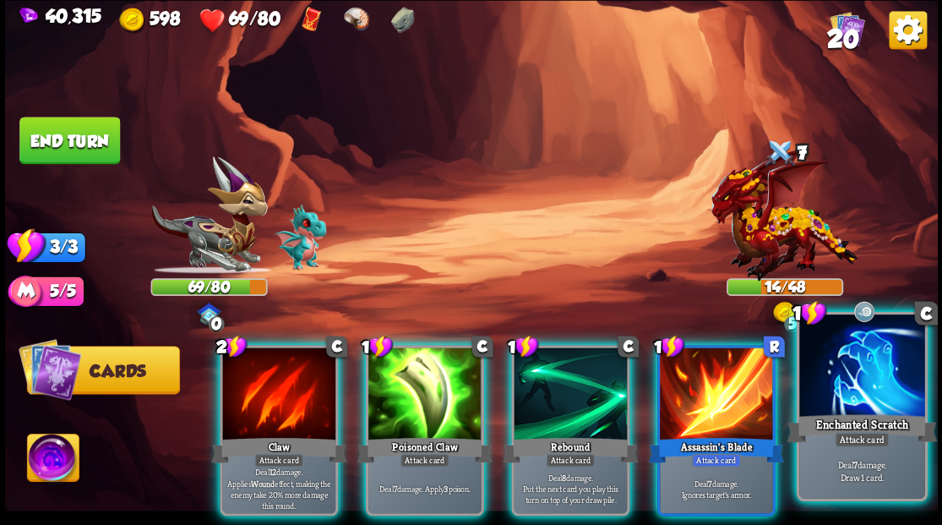
click at [824, 387] on div at bounding box center [861, 367] width 125 height 106
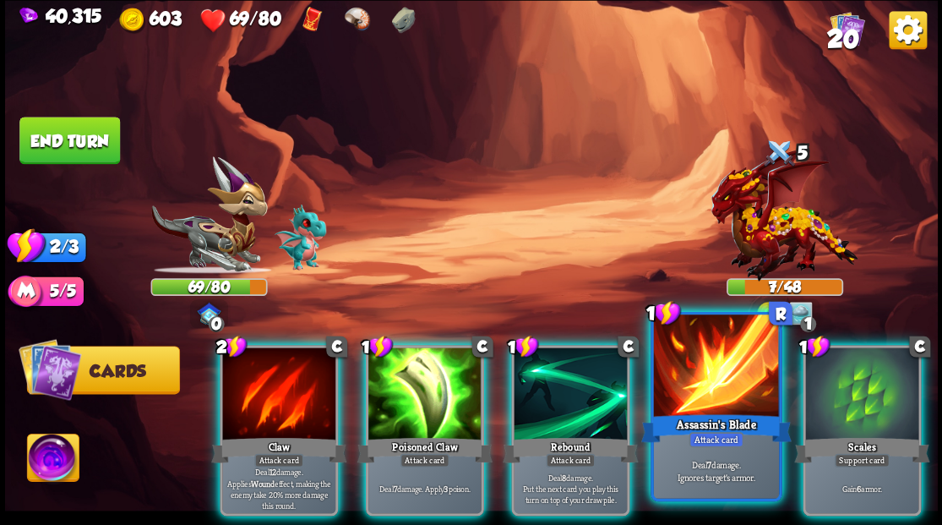
drag, startPoint x: 846, startPoint y: 388, endPoint x: 693, endPoint y: 360, distance: 156.3
click at [846, 387] on div at bounding box center [861, 394] width 113 height 95
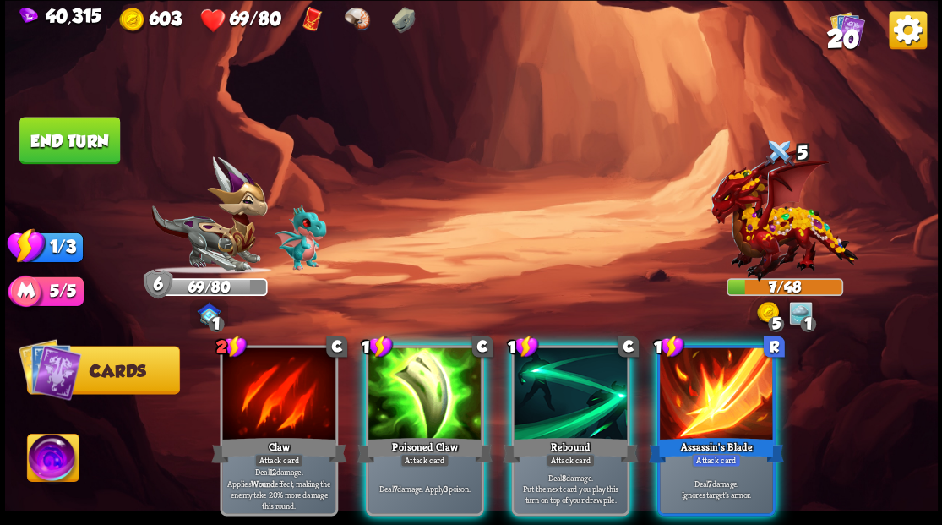
click at [61, 133] on button "End turn" at bounding box center [69, 140] width 101 height 47
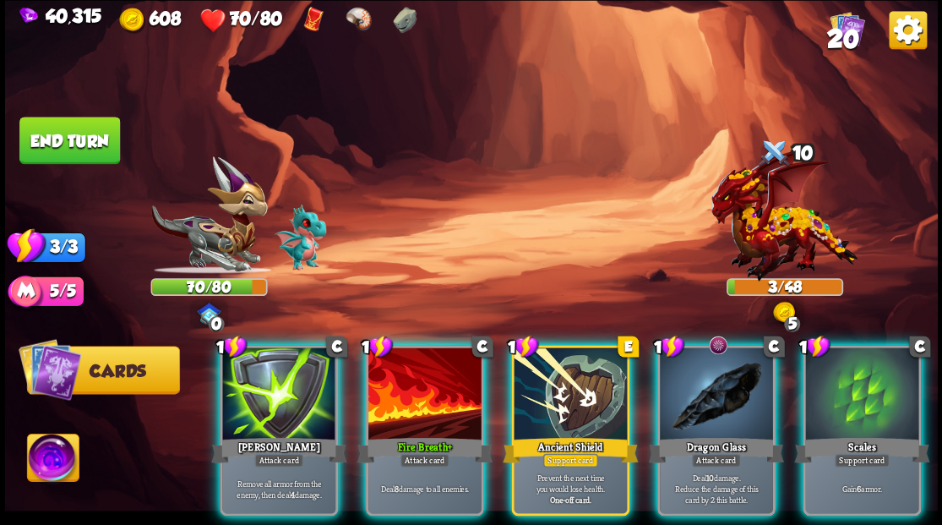
drag, startPoint x: 711, startPoint y: 398, endPoint x: 672, endPoint y: 330, distance: 78.0
click at [705, 389] on div at bounding box center [716, 394] width 113 height 95
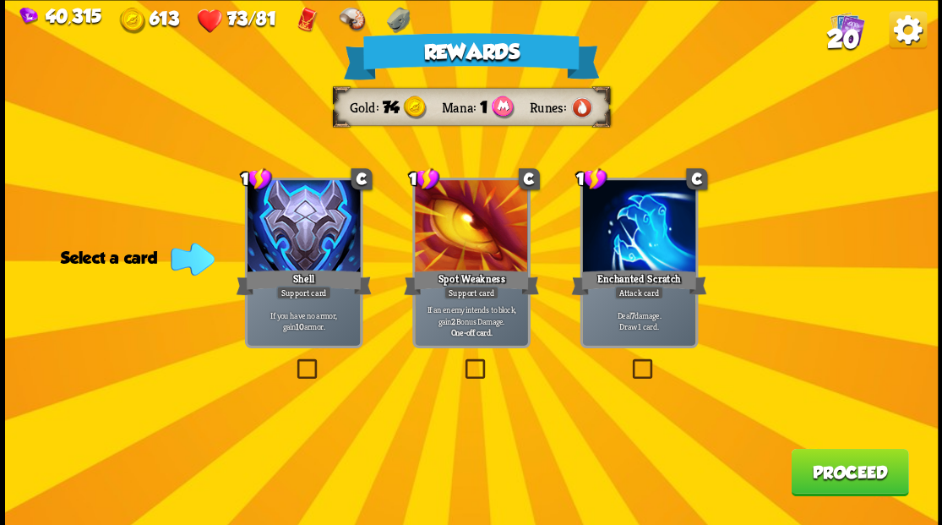
click at [840, 467] on button "Proceed" at bounding box center [849, 471] width 117 height 47
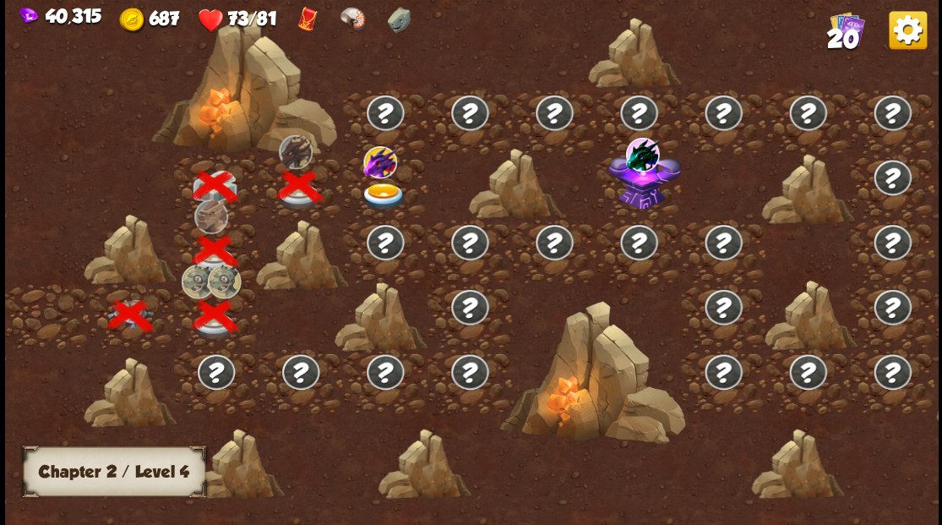
click at [378, 187] on img at bounding box center [383, 196] width 46 height 28
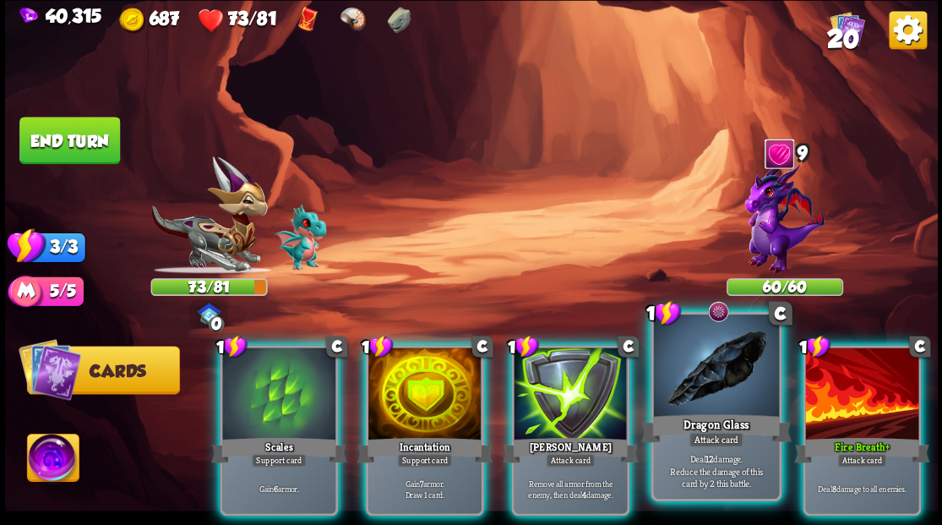
click at [716, 382] on div at bounding box center [715, 367] width 125 height 106
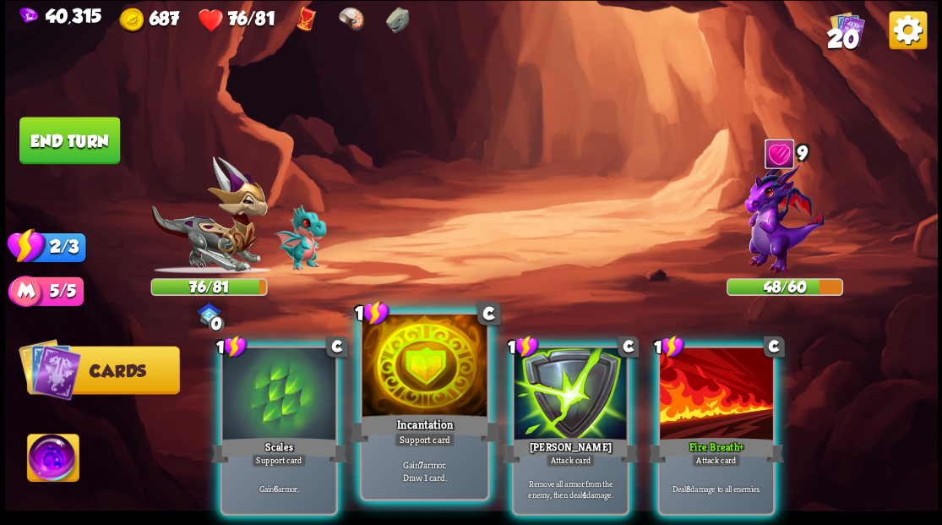
click at [448, 387] on div at bounding box center [424, 367] width 125 height 106
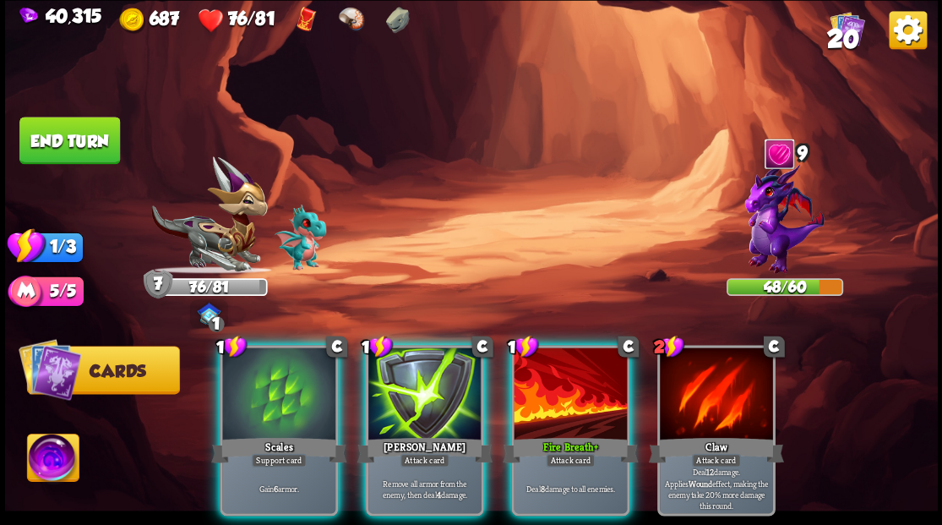
click at [753, 243] on img at bounding box center [783, 217] width 79 height 112
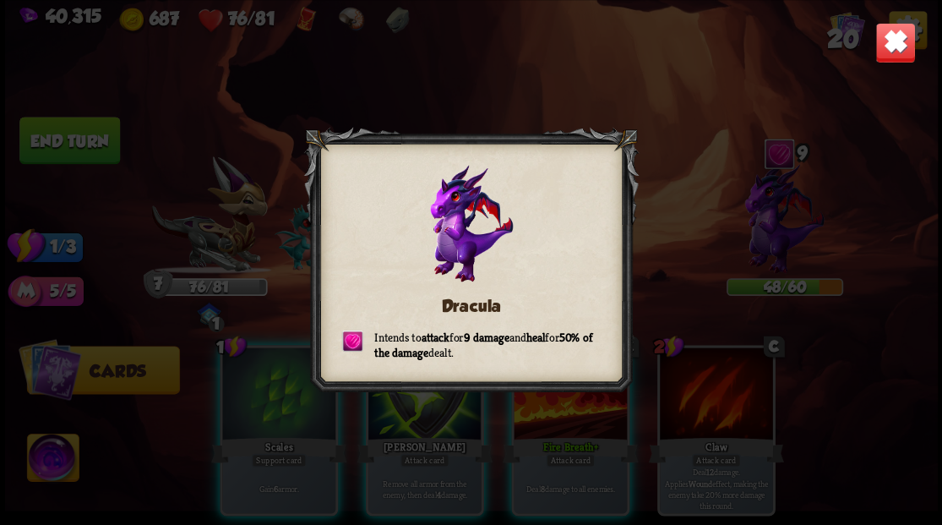
click at [885, 51] on img at bounding box center [894, 42] width 41 height 41
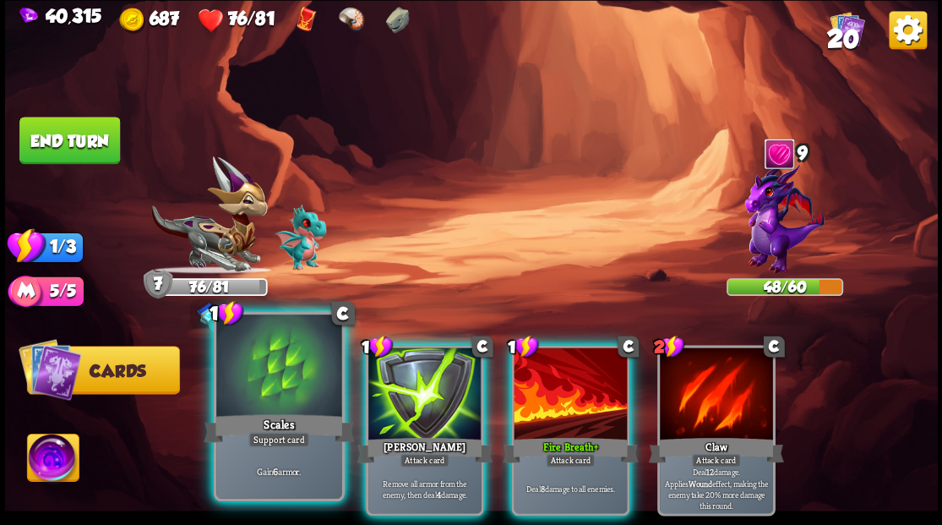
click at [263, 416] on div "Scales" at bounding box center [279, 428] width 150 height 34
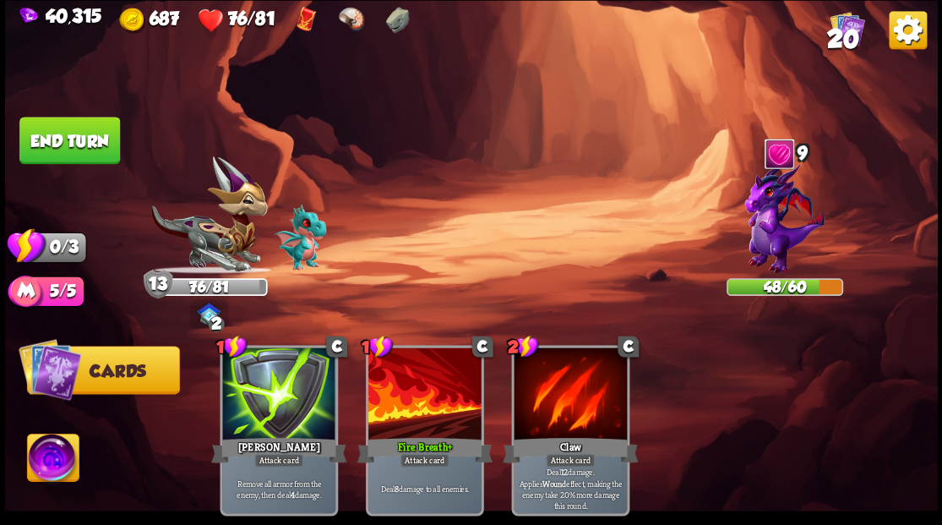
drag, startPoint x: 82, startPoint y: 132, endPoint x: 95, endPoint y: 130, distance: 13.6
click at [86, 131] on button "End turn" at bounding box center [69, 140] width 101 height 47
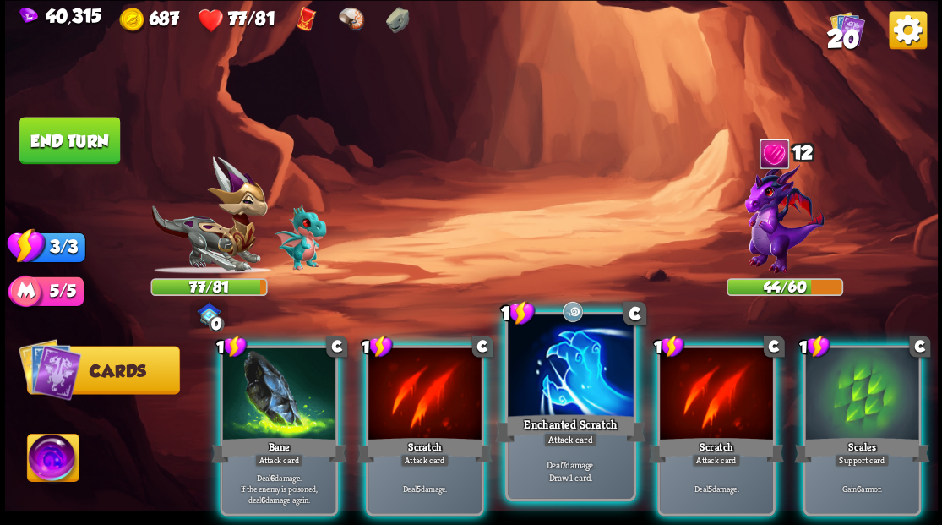
click at [556, 371] on div at bounding box center [570, 367] width 125 height 106
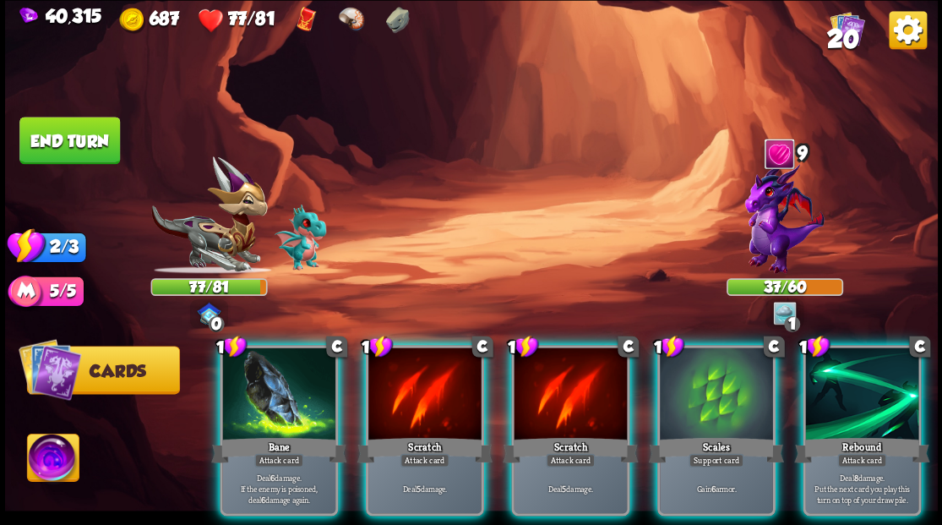
click at [764, 218] on img at bounding box center [783, 217] width 79 height 112
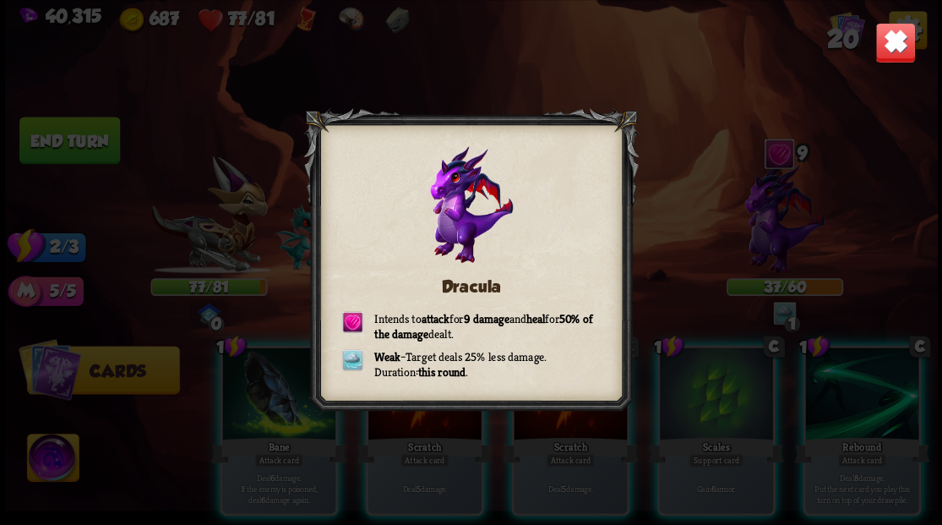
click at [895, 47] on img at bounding box center [894, 42] width 41 height 41
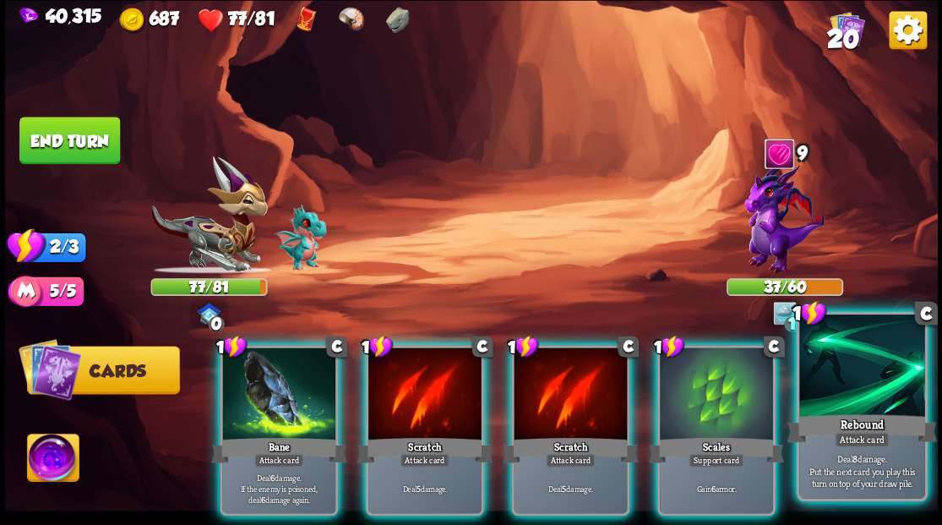
click at [850, 414] on div "Rebound" at bounding box center [861, 428] width 150 height 34
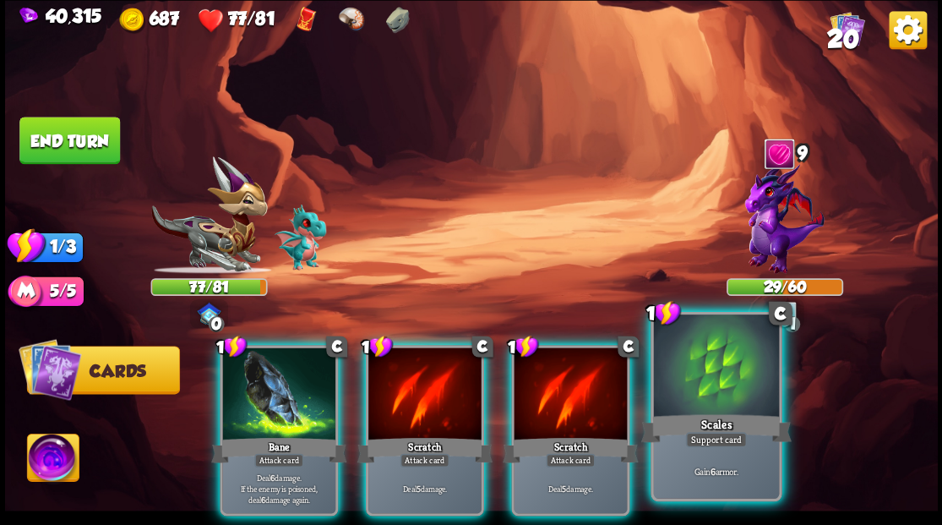
click at [724, 375] on div at bounding box center [715, 367] width 125 height 106
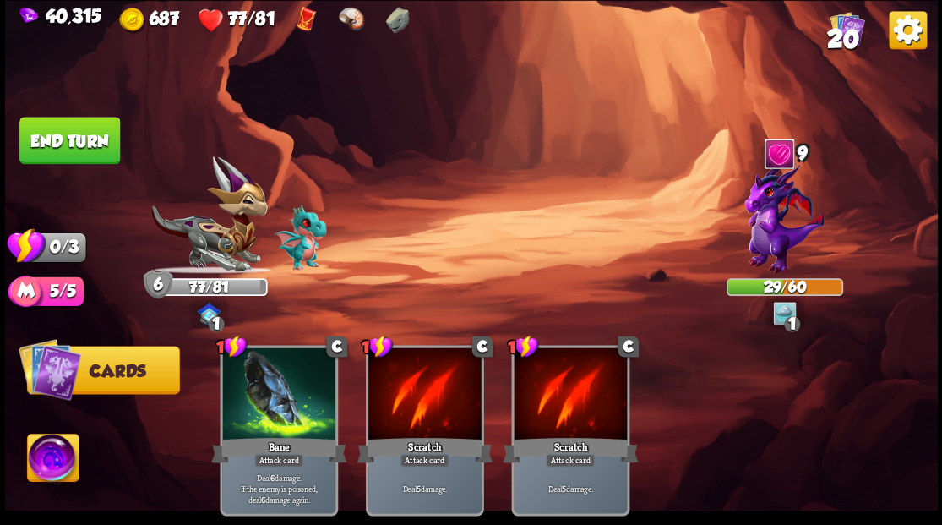
click at [67, 139] on button "End turn" at bounding box center [69, 140] width 101 height 47
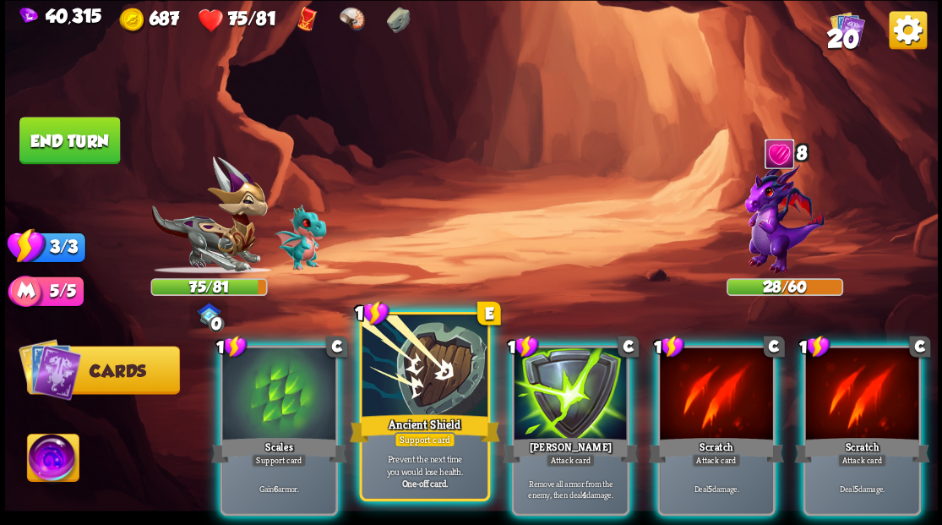
click at [432, 360] on div at bounding box center [424, 367] width 125 height 106
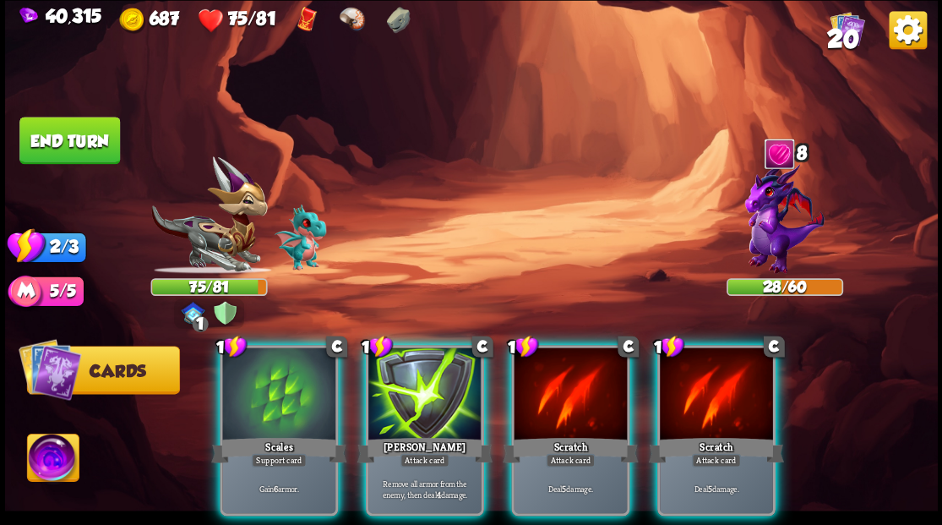
click at [552, 410] on div at bounding box center [570, 394] width 113 height 95
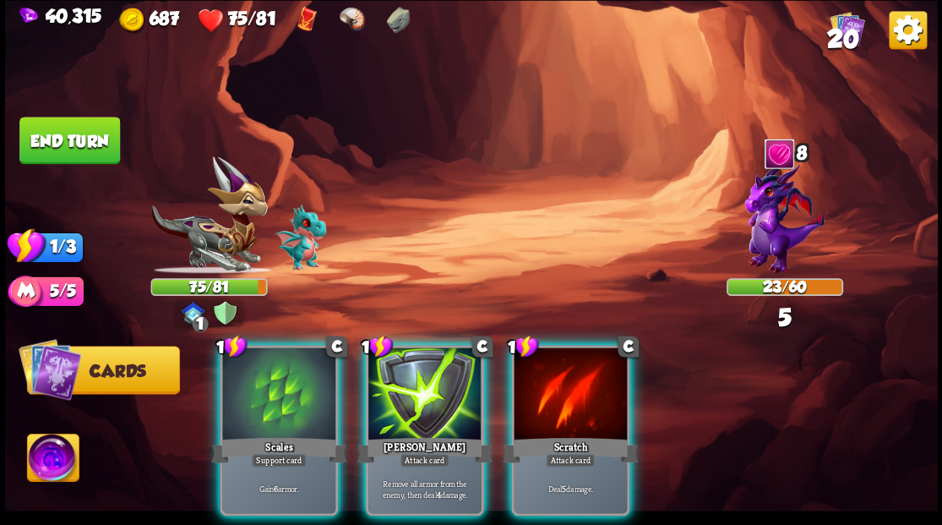
drag, startPoint x: 566, startPoint y: 409, endPoint x: 565, endPoint y: 347, distance: 61.7
click at [566, 405] on div at bounding box center [570, 394] width 113 height 95
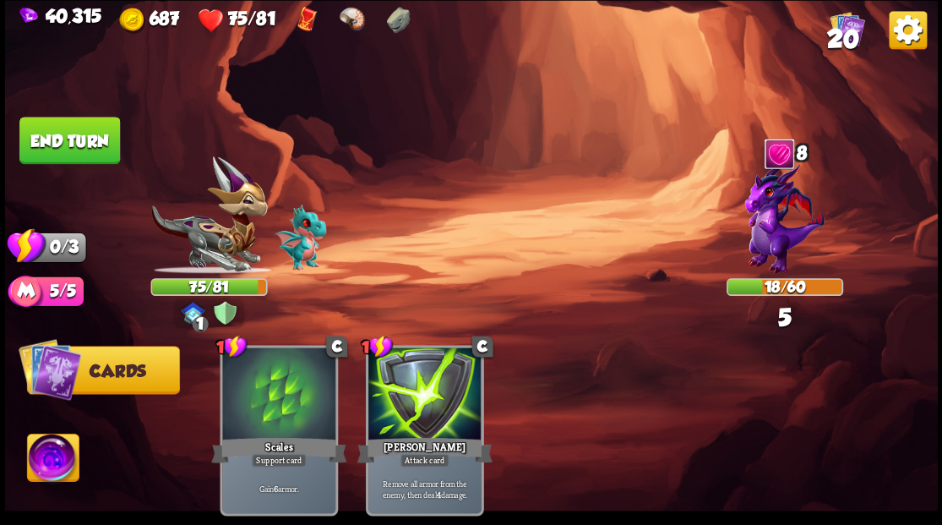
click at [57, 140] on button "End turn" at bounding box center [69, 140] width 101 height 47
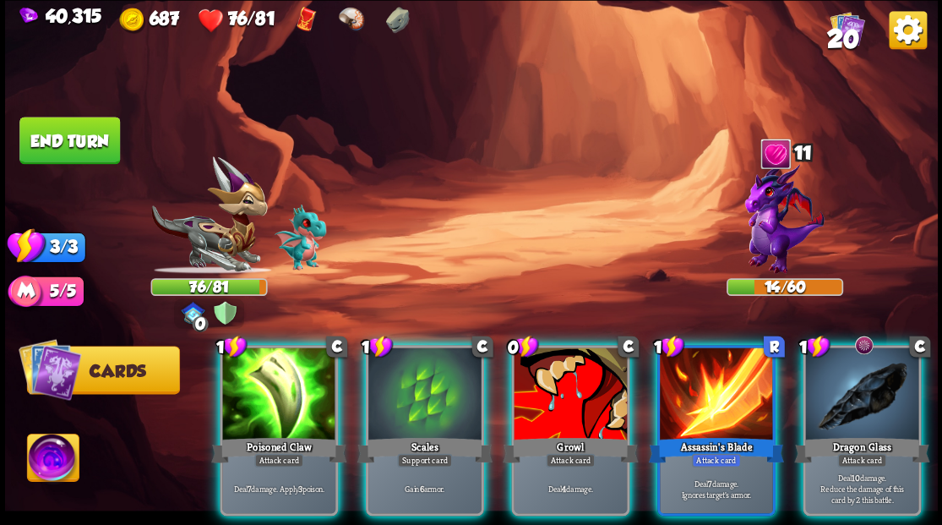
click at [837, 400] on div at bounding box center [861, 394] width 113 height 95
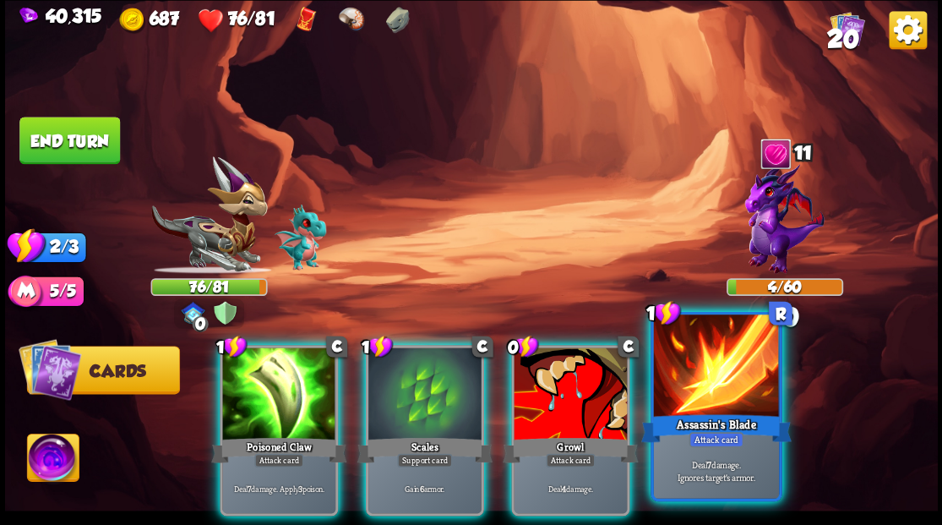
click at [716, 373] on div at bounding box center [715, 367] width 125 height 106
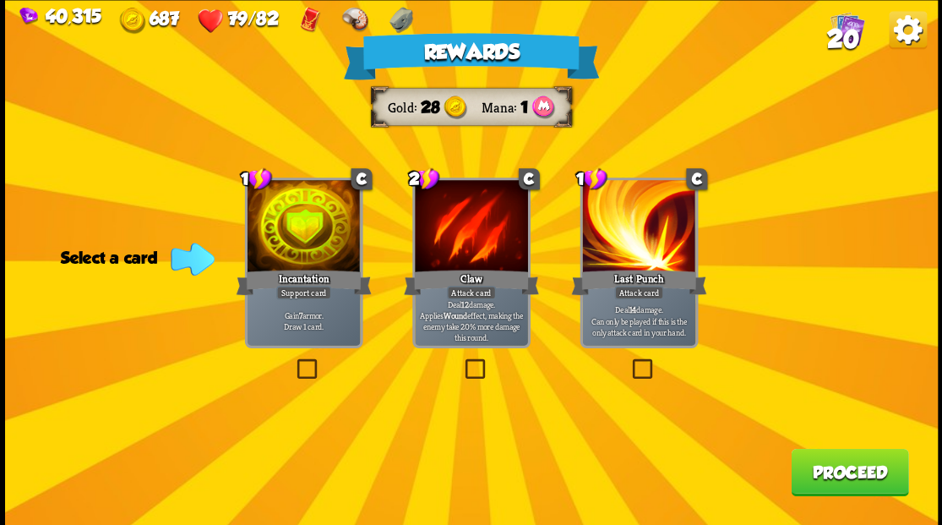
click at [852, 478] on button "Proceed" at bounding box center [849, 471] width 117 height 47
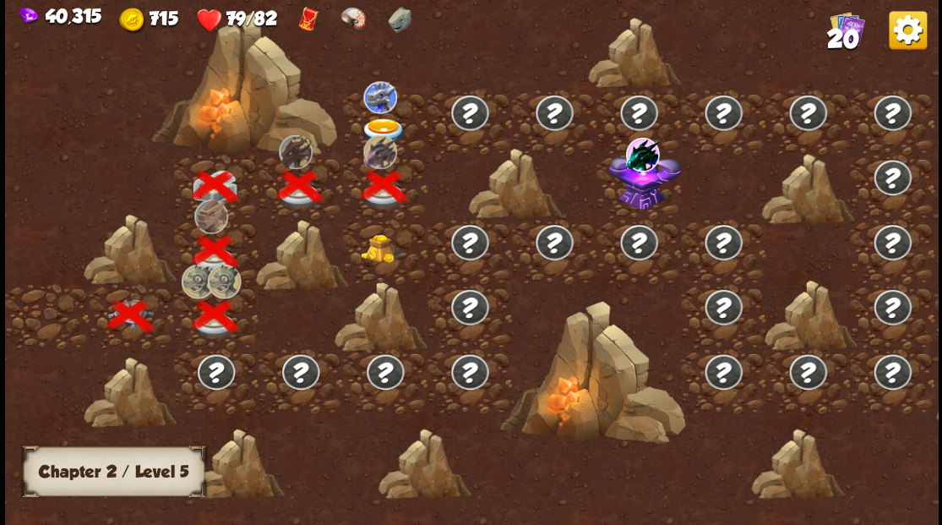
click at [368, 122] on img at bounding box center [383, 131] width 46 height 28
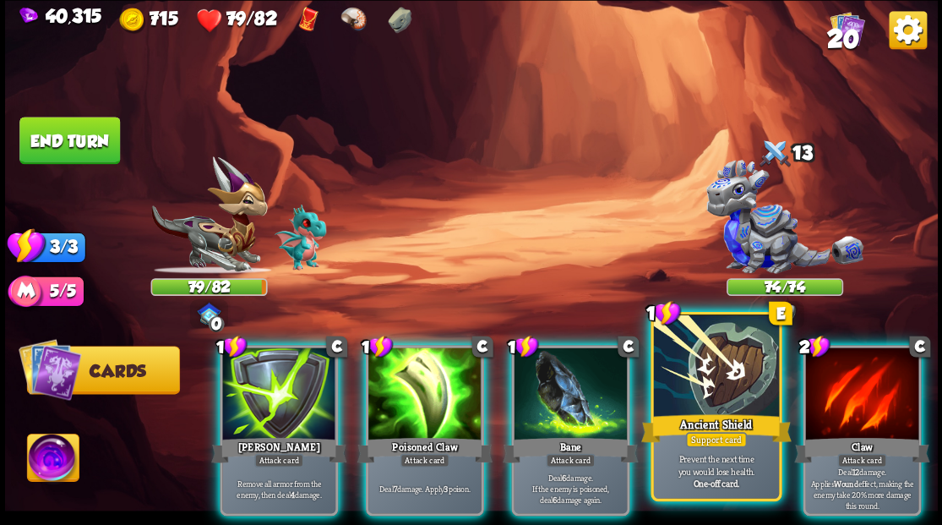
click at [709, 390] on div at bounding box center [715, 367] width 125 height 106
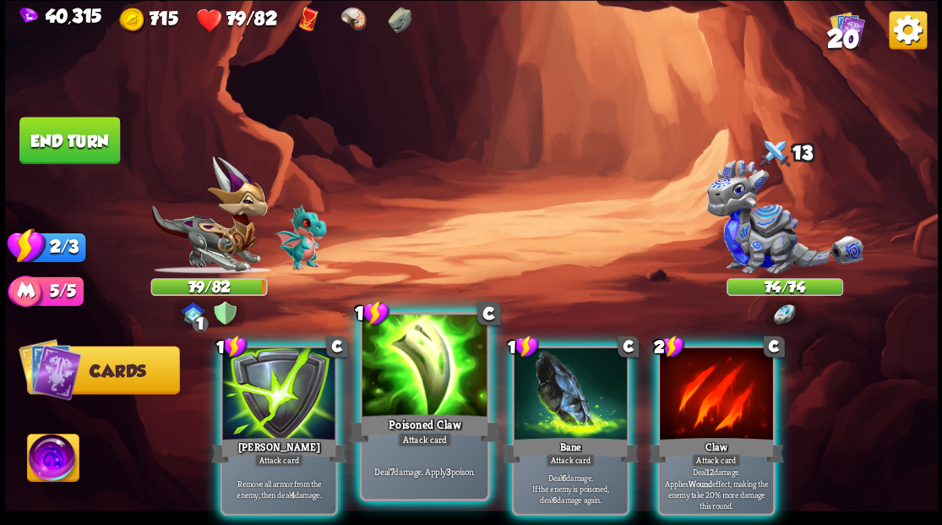
click at [403, 400] on div at bounding box center [424, 367] width 125 height 106
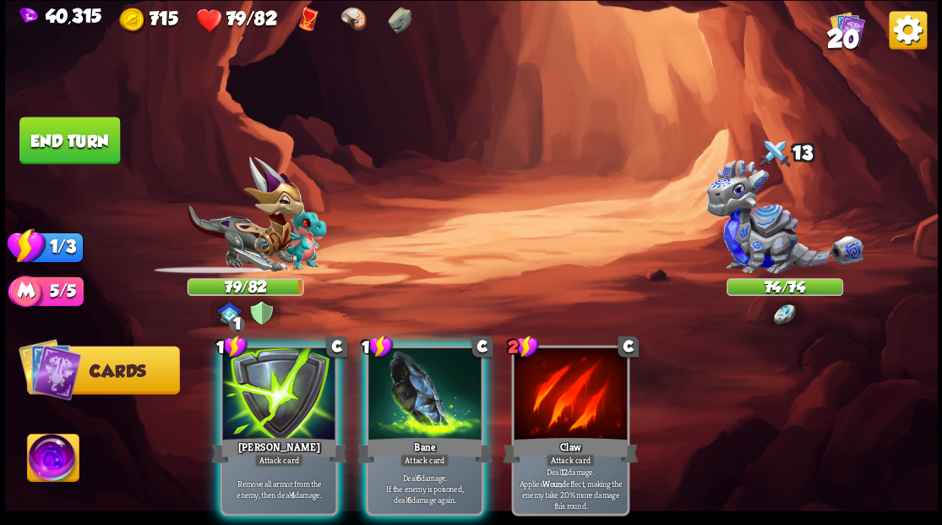
click at [411, 400] on div at bounding box center [424, 394] width 113 height 95
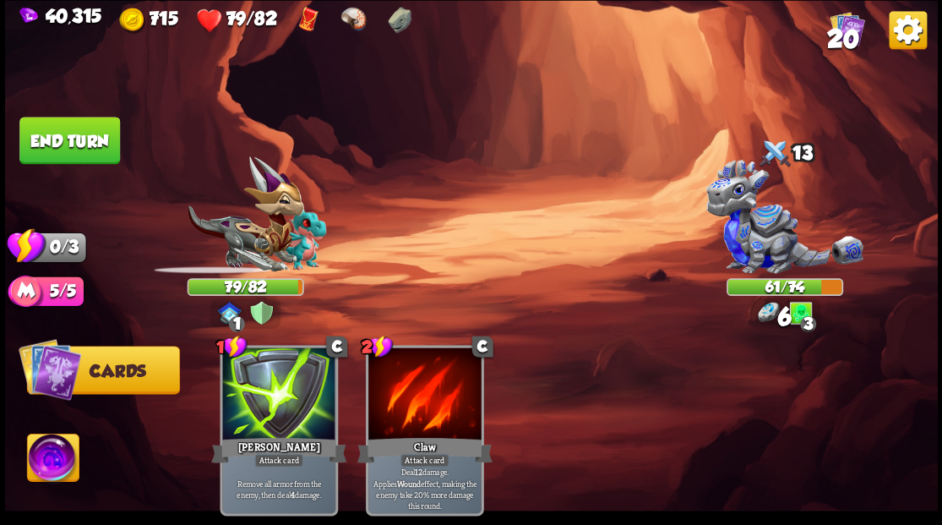
click at [79, 147] on button "End turn" at bounding box center [69, 140] width 101 height 47
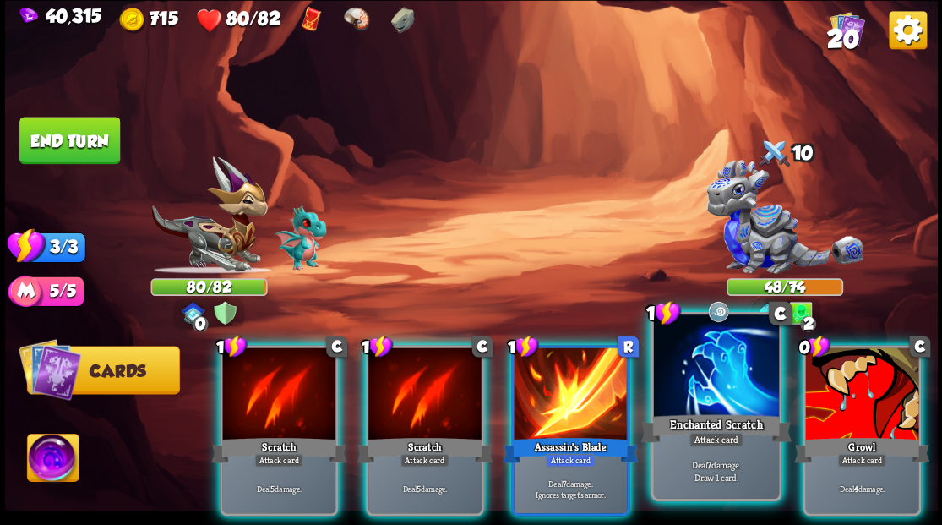
click at [727, 365] on div at bounding box center [715, 367] width 125 height 106
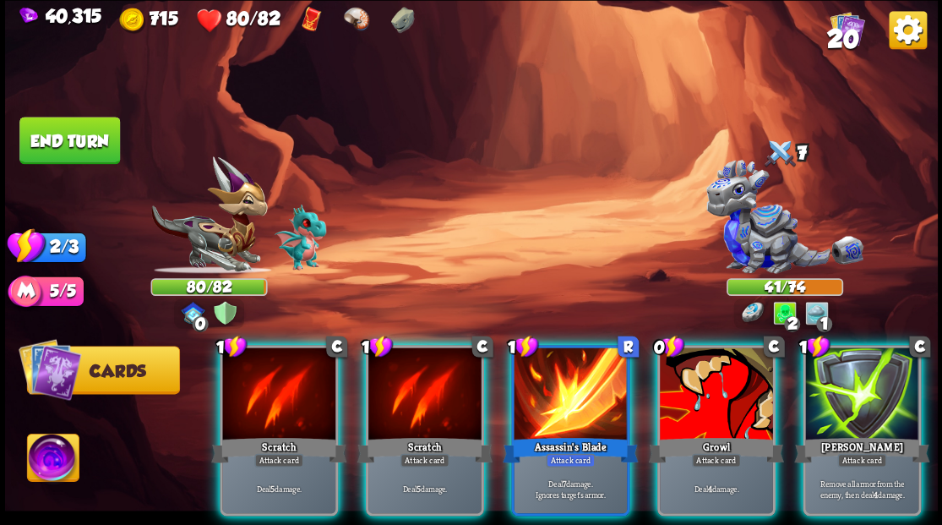
click at [699, 378] on div at bounding box center [716, 394] width 113 height 95
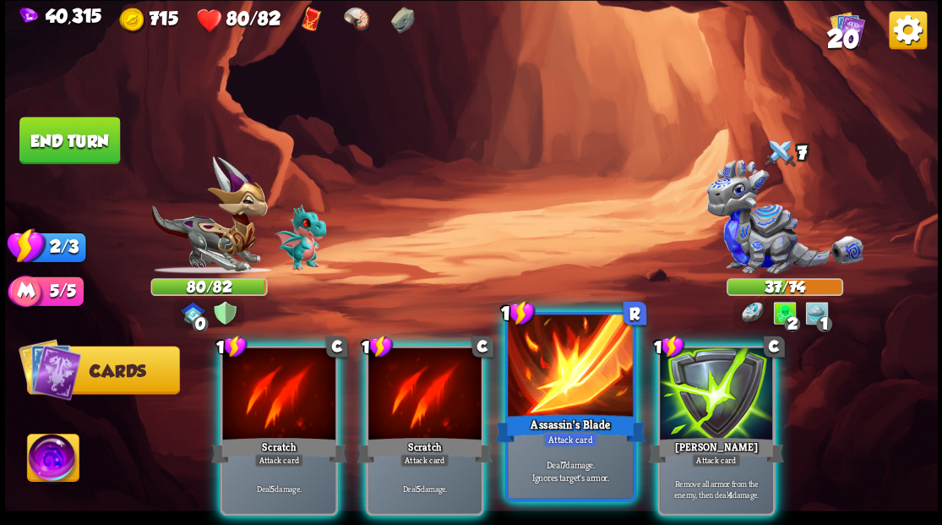
click at [576, 385] on div at bounding box center [570, 367] width 125 height 106
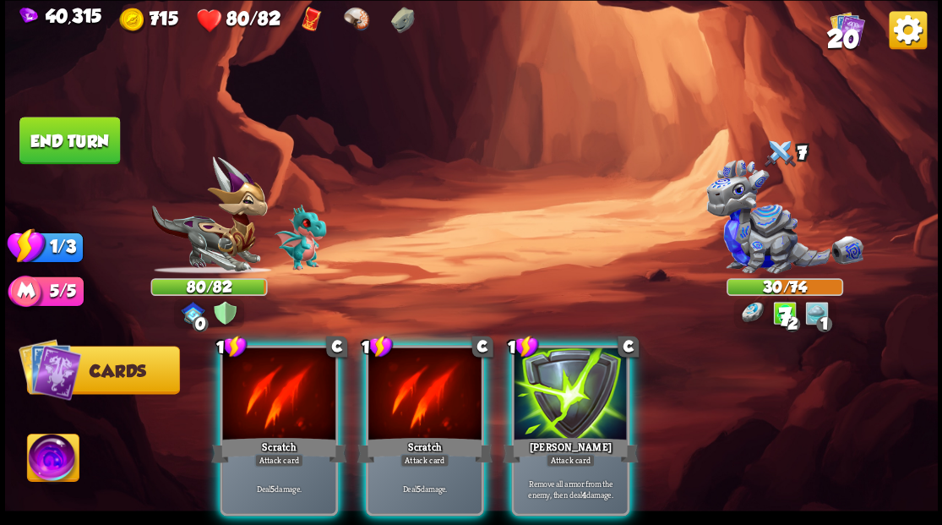
drag, startPoint x: 434, startPoint y: 383, endPoint x: 367, endPoint y: 400, distance: 69.7
click at [412, 390] on div at bounding box center [424, 394] width 113 height 95
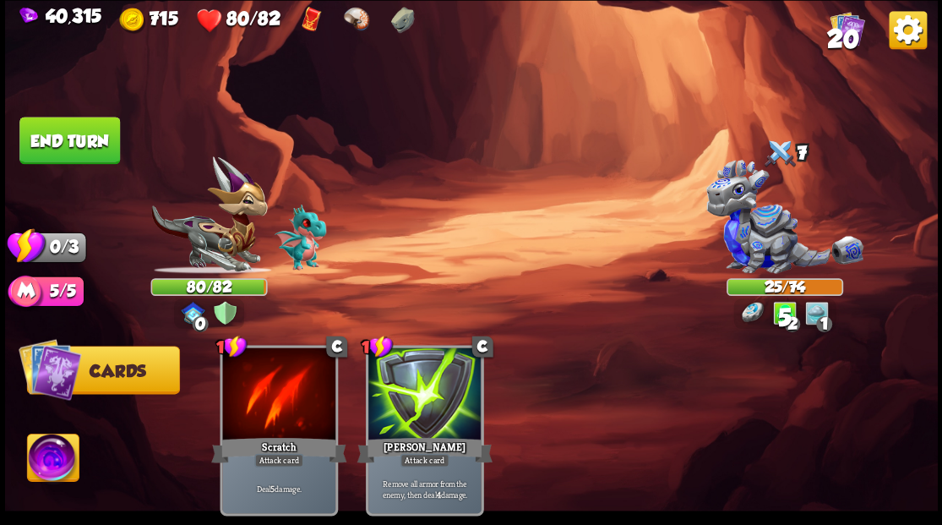
click at [74, 141] on button "End turn" at bounding box center [69, 140] width 101 height 47
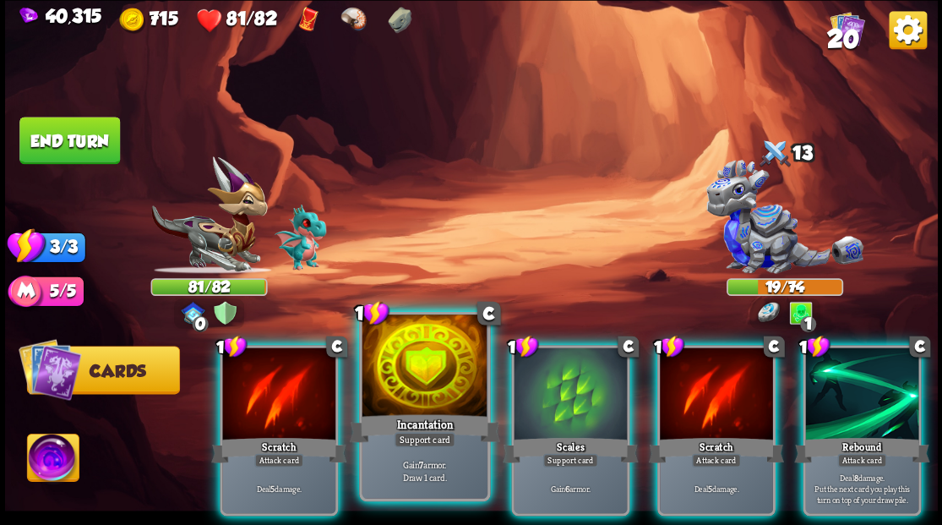
click at [448, 409] on div at bounding box center [424, 367] width 125 height 106
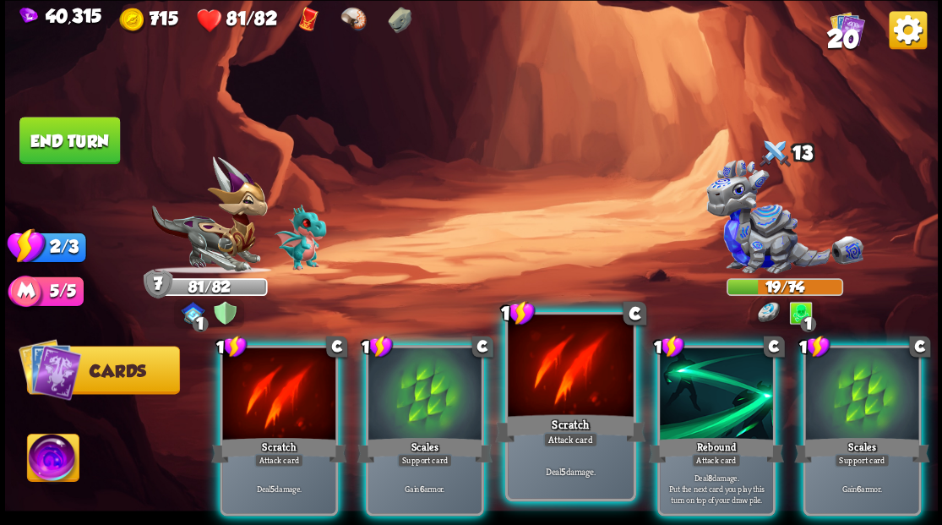
click at [555, 395] on div at bounding box center [570, 367] width 125 height 106
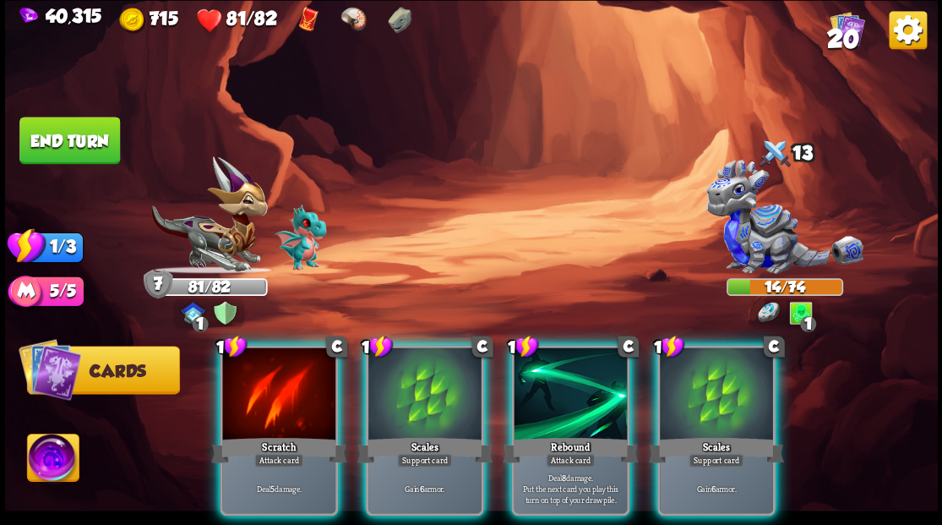
click at [728, 430] on div "1 C Scales Support card Gain 6 armor." at bounding box center [715, 430] width 118 height 171
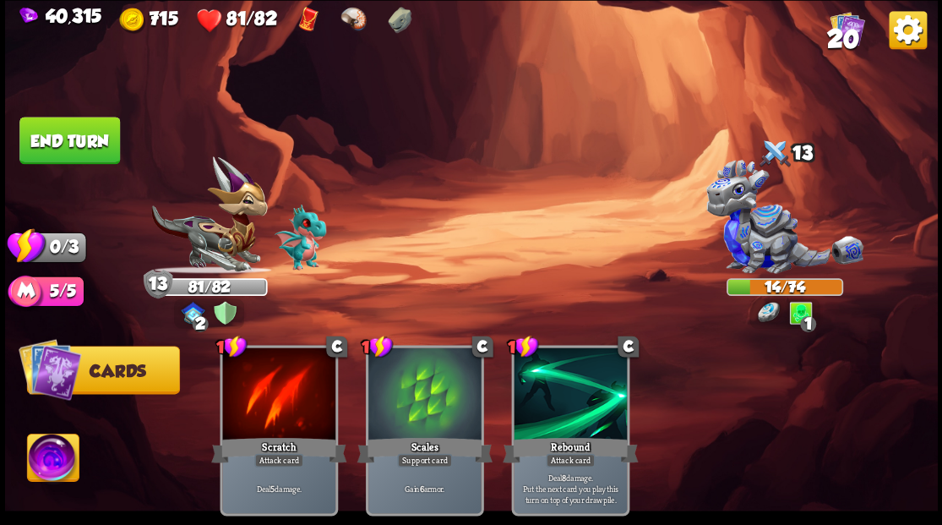
click at [95, 153] on button "End turn" at bounding box center [69, 140] width 101 height 47
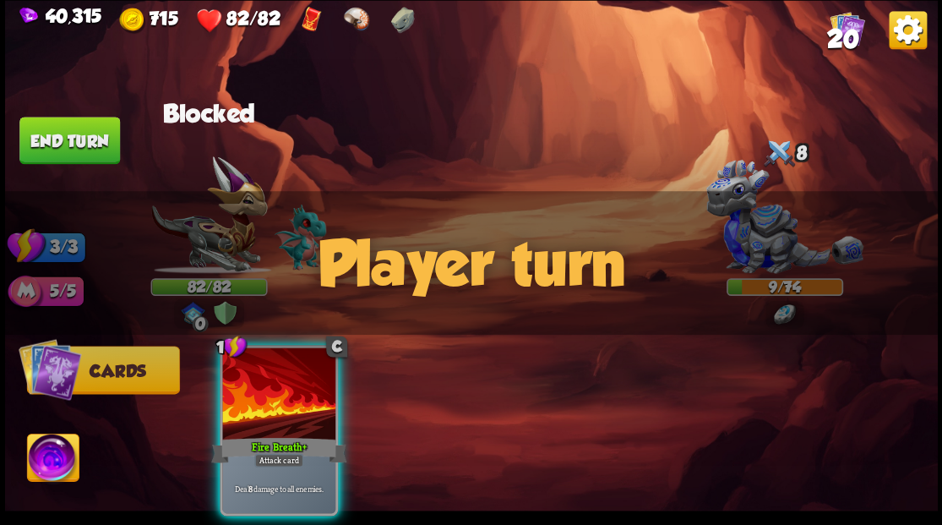
click at [228, 234] on div "Player turn" at bounding box center [471, 263] width 933 height 144
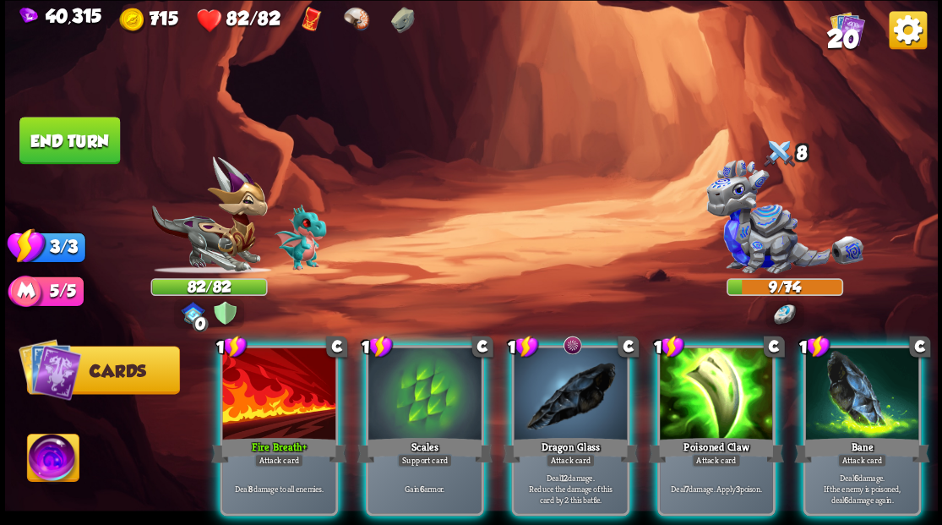
click at [228, 231] on img at bounding box center [208, 214] width 117 height 117
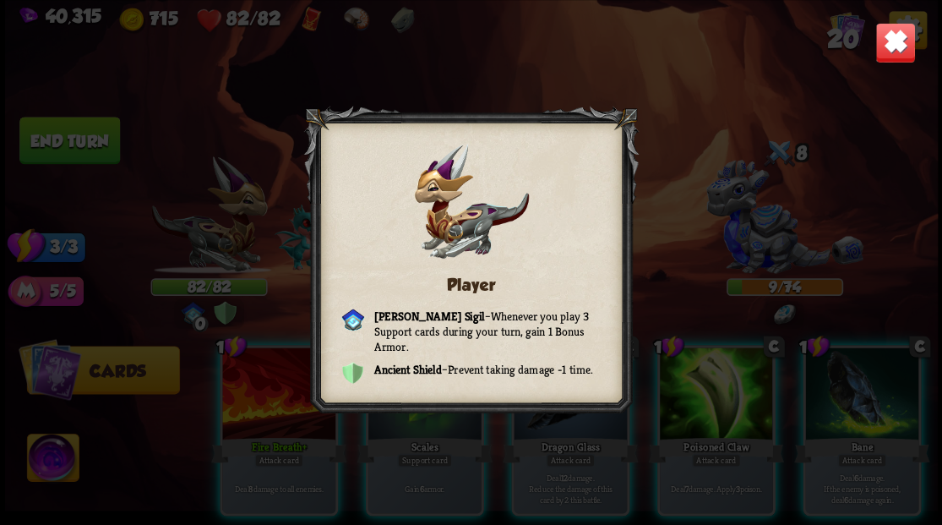
click at [884, 52] on img at bounding box center [894, 42] width 41 height 41
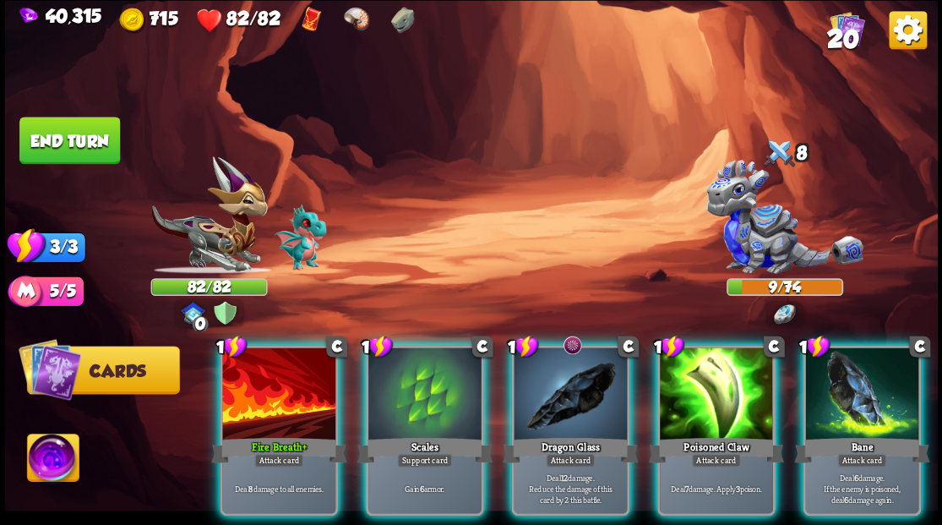
drag, startPoint x: 731, startPoint y: 388, endPoint x: 727, endPoint y: 377, distance: 11.8
click at [727, 378] on div at bounding box center [716, 394] width 113 height 95
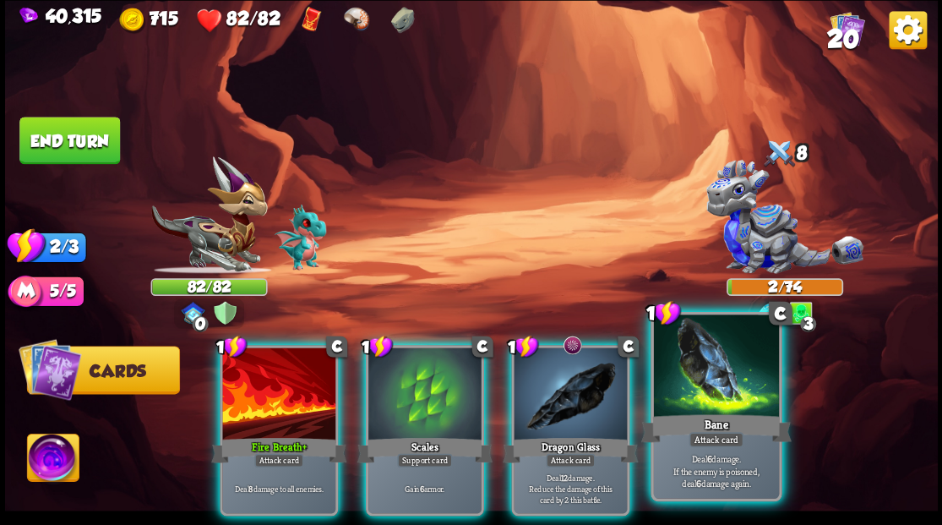
click at [708, 395] on div at bounding box center [715, 367] width 125 height 106
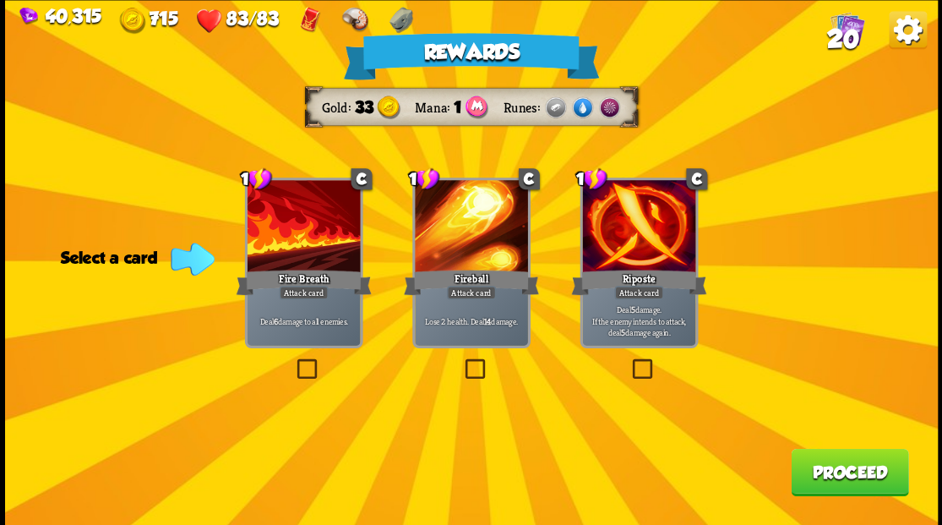
drag, startPoint x: 640, startPoint y: 367, endPoint x: 727, endPoint y: 439, distance: 112.7
click at [629, 361] on label at bounding box center [629, 361] width 0 height 0
click at [0, 0] on input "checkbox" at bounding box center [0, 0] width 0 height 0
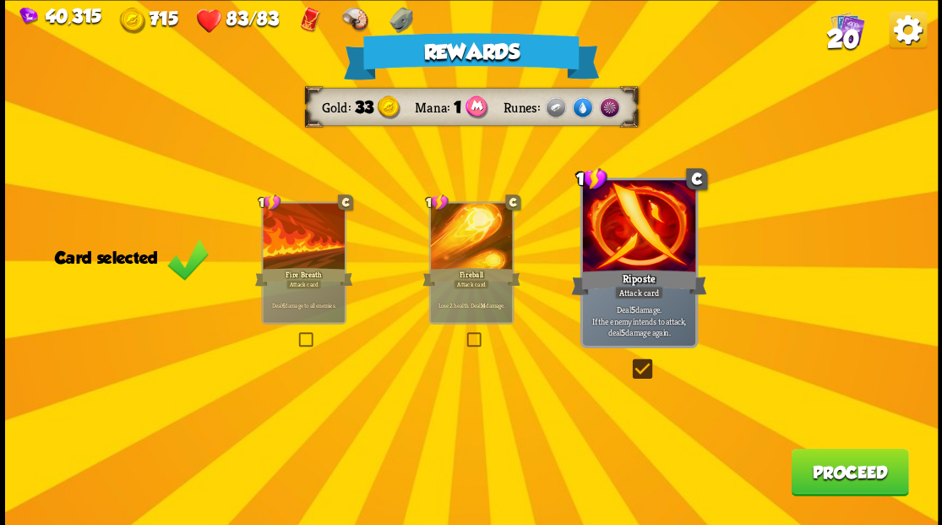
click at [819, 469] on button "Proceed" at bounding box center [849, 471] width 117 height 47
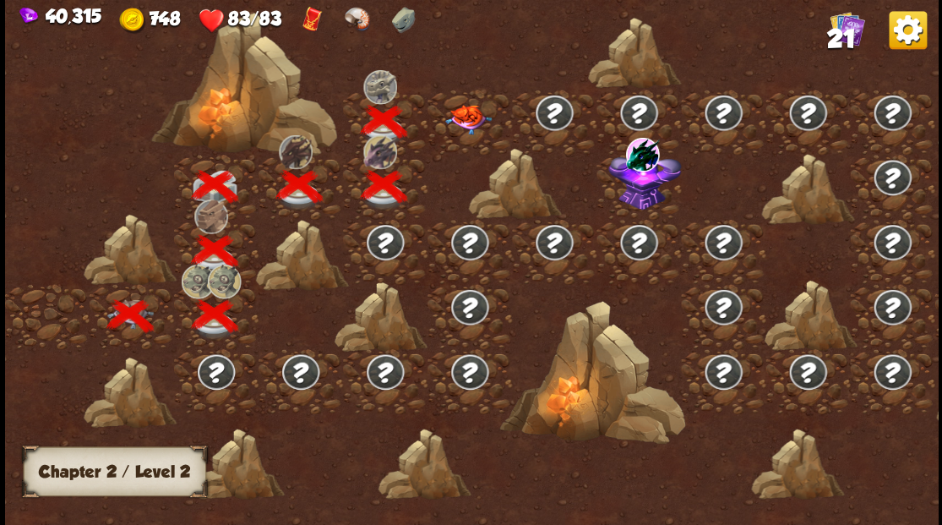
click at [473, 120] on img at bounding box center [467, 119] width 46 height 30
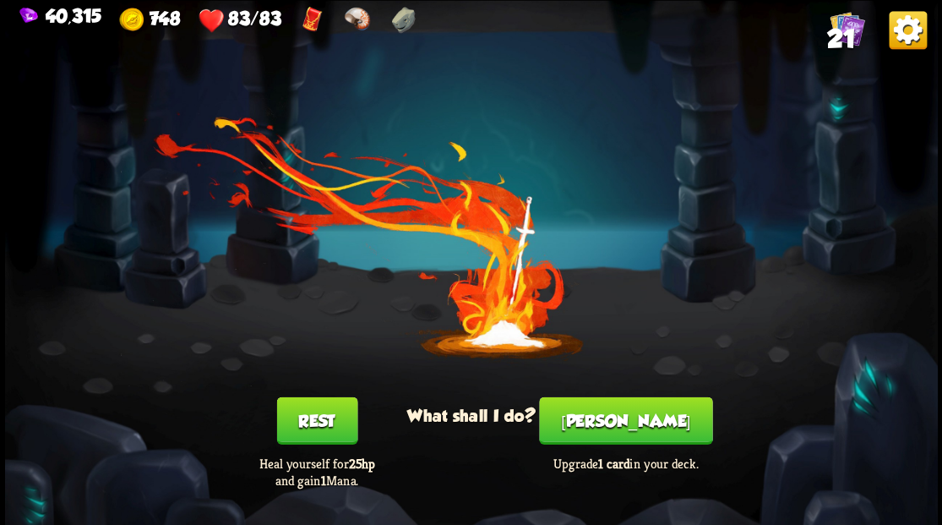
click at [629, 433] on button "[PERSON_NAME]" at bounding box center [625, 419] width 173 height 47
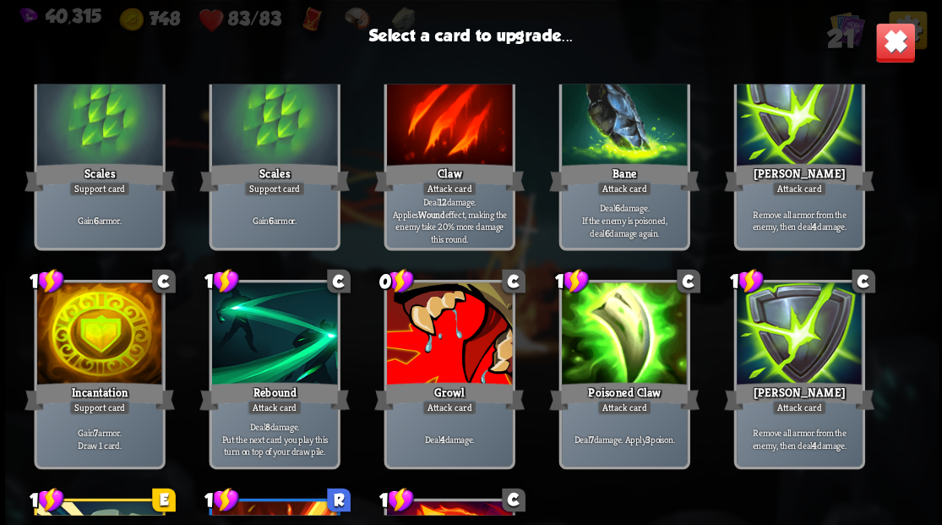
scroll to position [338, 0]
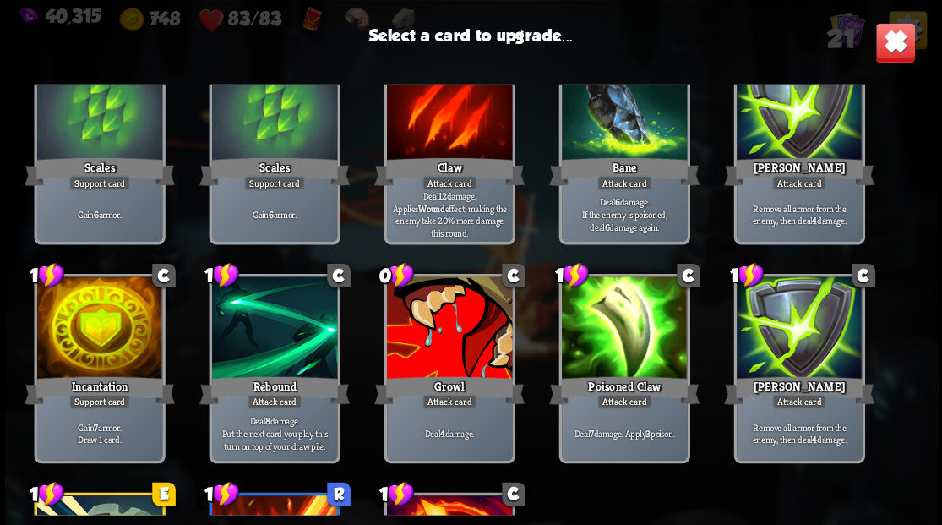
click at [462, 336] on div at bounding box center [448, 329] width 125 height 106
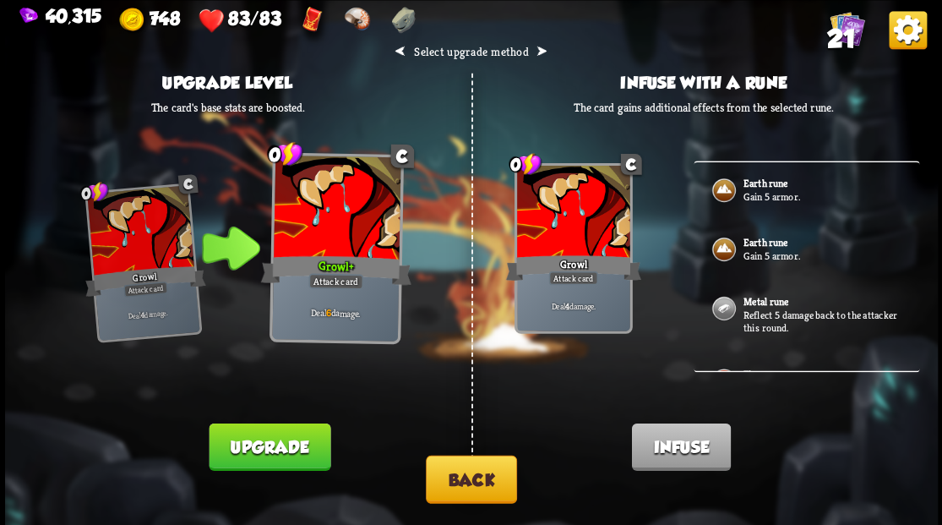
scroll to position [0, 0]
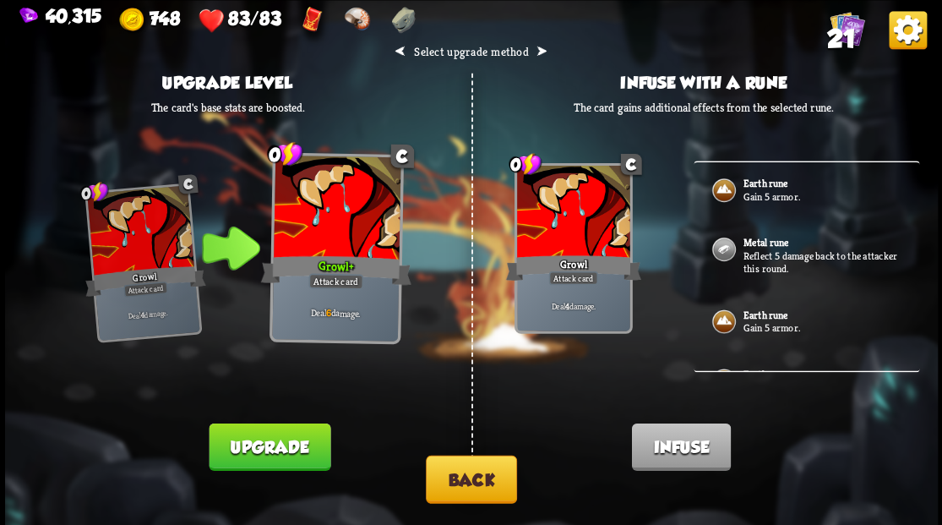
click at [474, 466] on button "Back" at bounding box center [471, 478] width 91 height 48
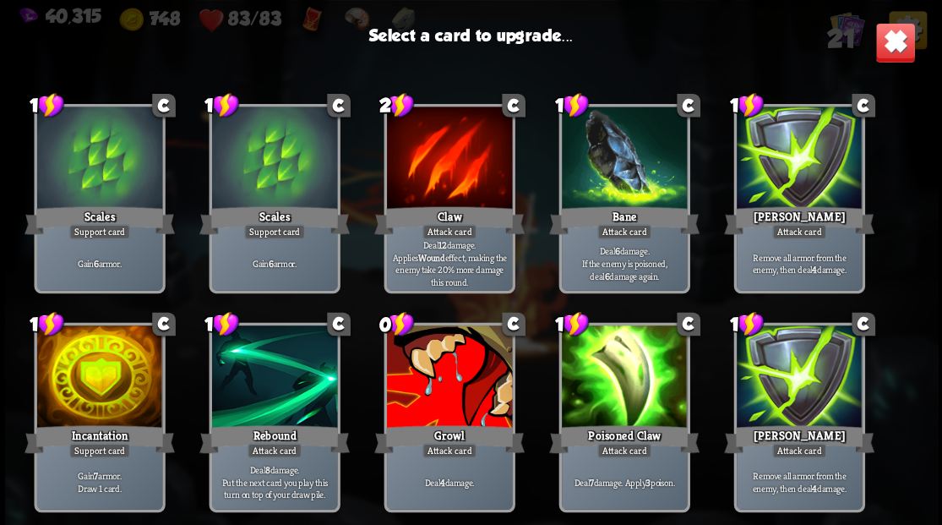
scroll to position [338, 0]
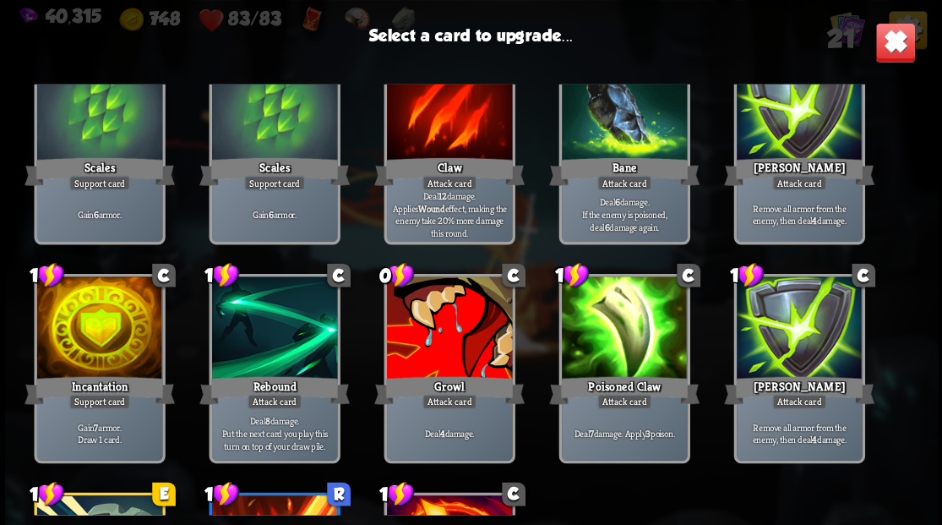
click at [84, 333] on div at bounding box center [98, 329] width 125 height 106
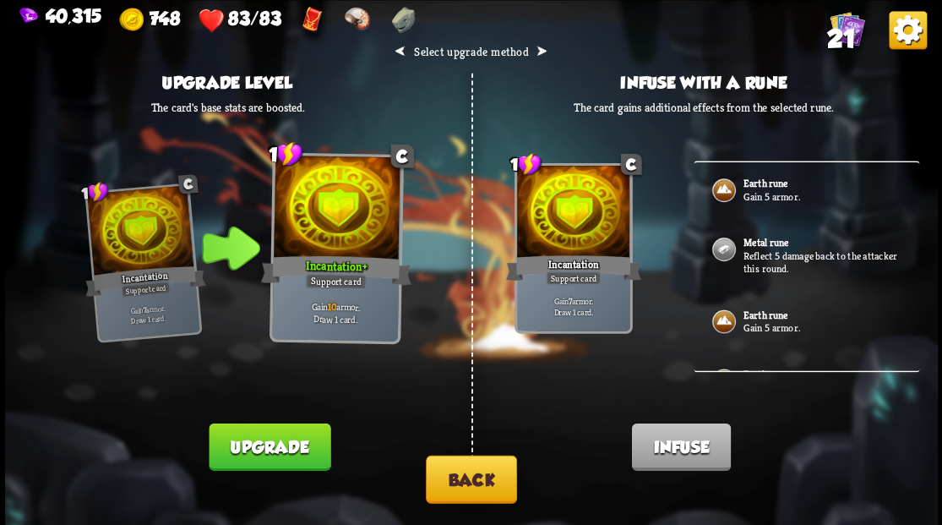
click at [490, 475] on button "Back" at bounding box center [471, 478] width 91 height 48
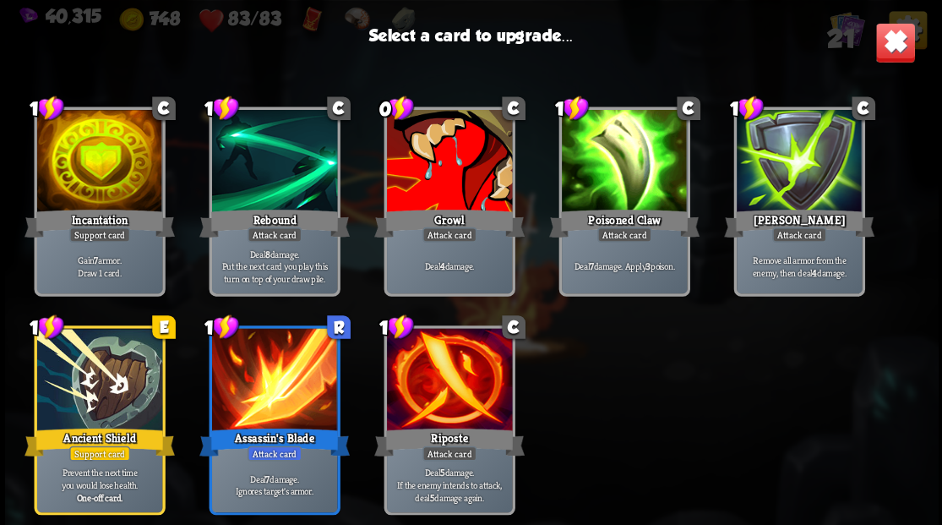
scroll to position [476, 0]
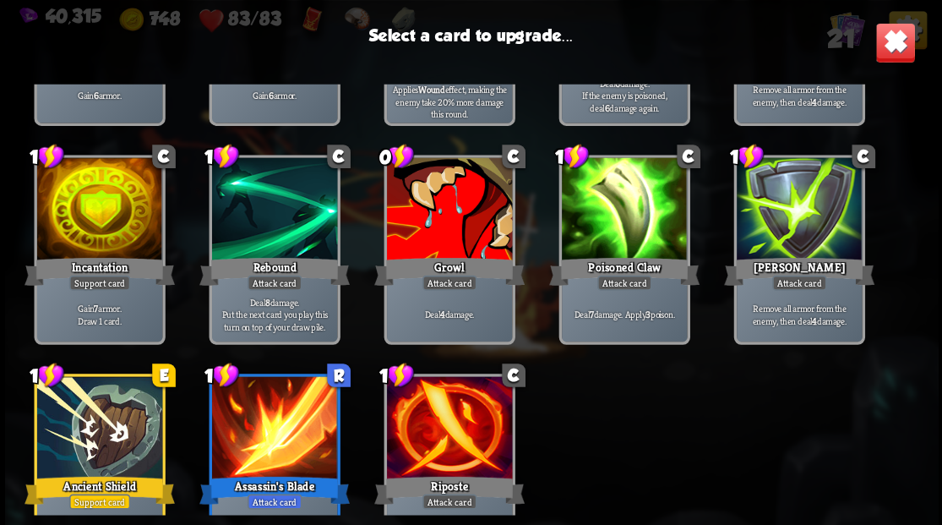
click at [73, 221] on div at bounding box center [98, 210] width 125 height 106
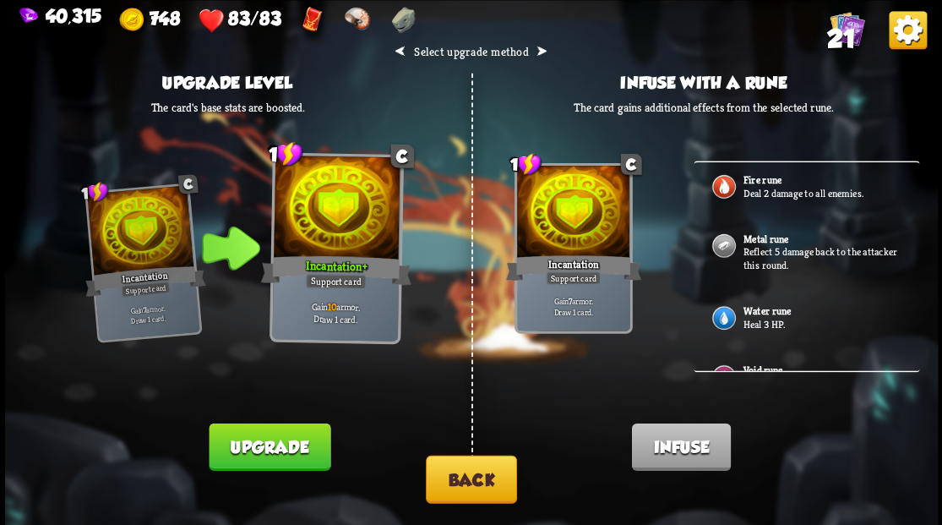
scroll to position [450, 0]
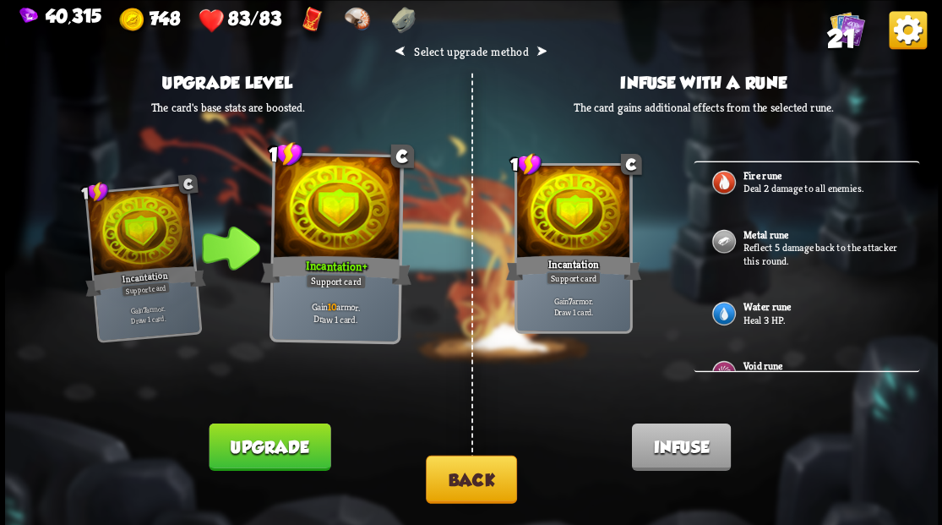
click at [759, 313] on p "Heal 3 HP." at bounding box center [822, 320] width 158 height 14
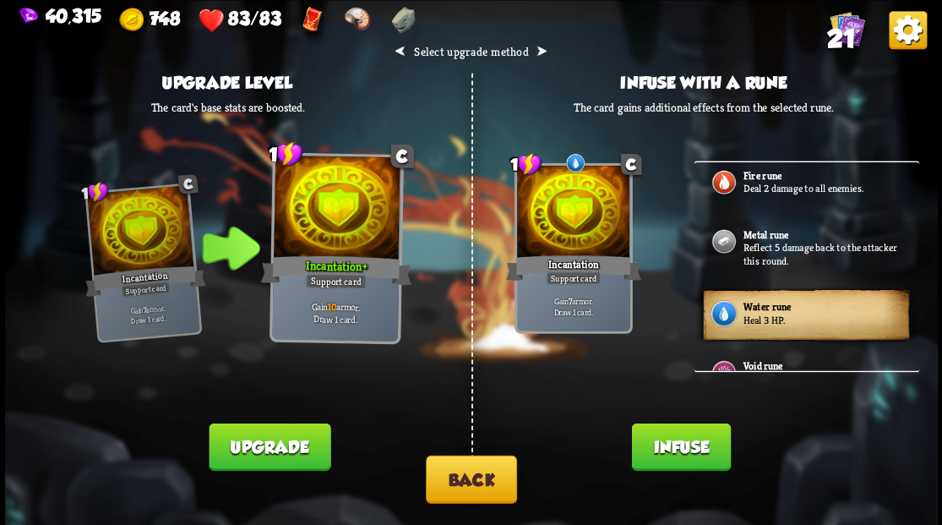
click at [683, 453] on button "Infuse" at bounding box center [680, 445] width 99 height 47
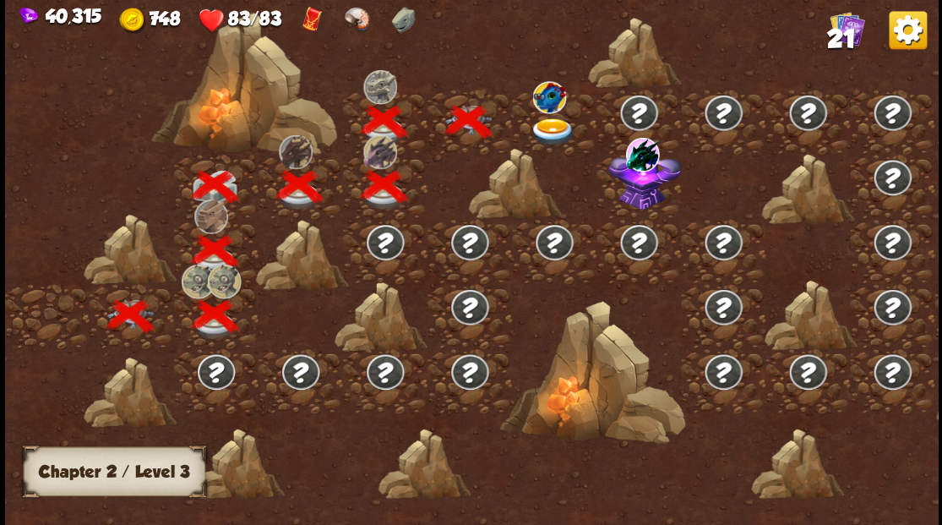
click at [544, 125] on img at bounding box center [553, 131] width 46 height 28
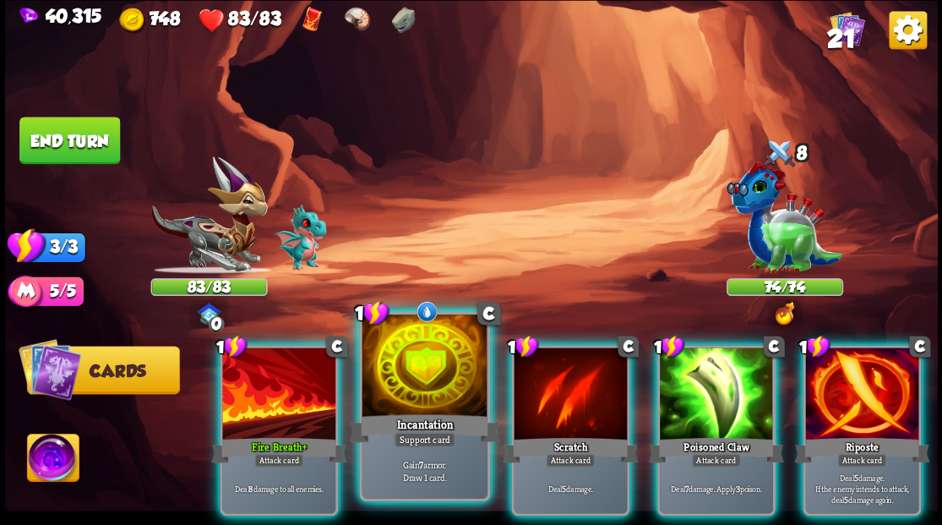
click at [413, 381] on div at bounding box center [424, 367] width 125 height 106
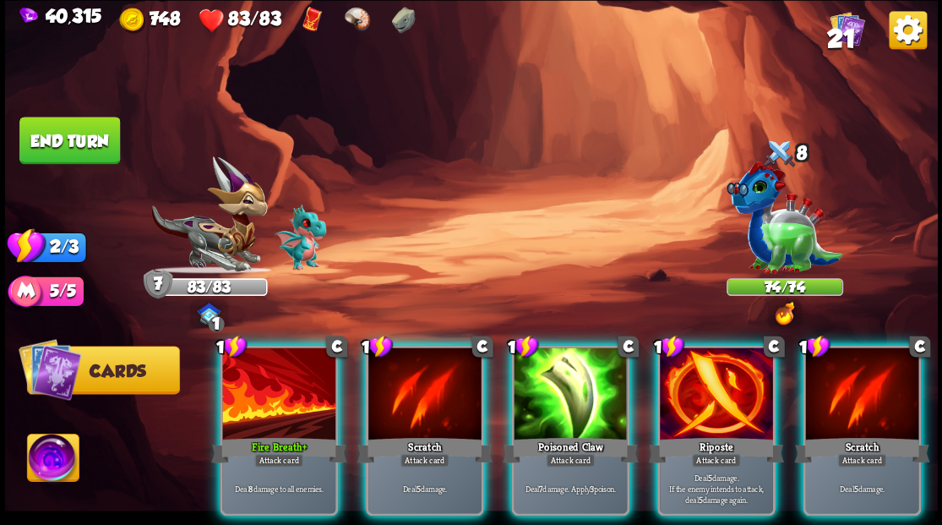
click at [725, 399] on div at bounding box center [716, 394] width 113 height 95
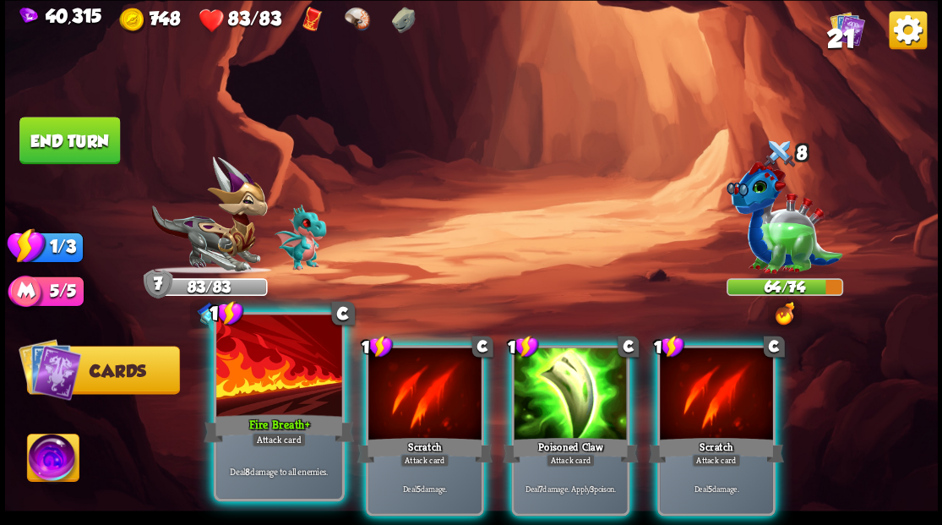
click at [275, 395] on div at bounding box center [278, 367] width 125 height 106
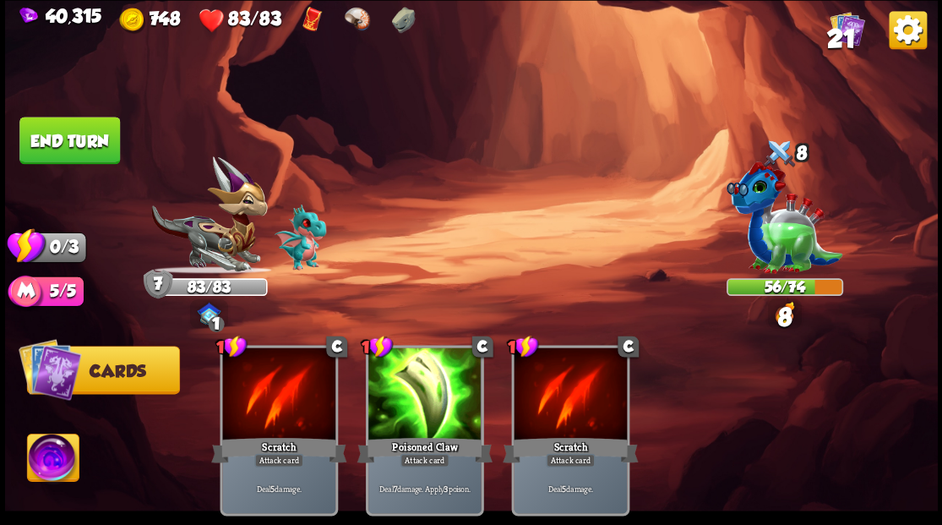
click at [44, 133] on button "End turn" at bounding box center [69, 140] width 101 height 47
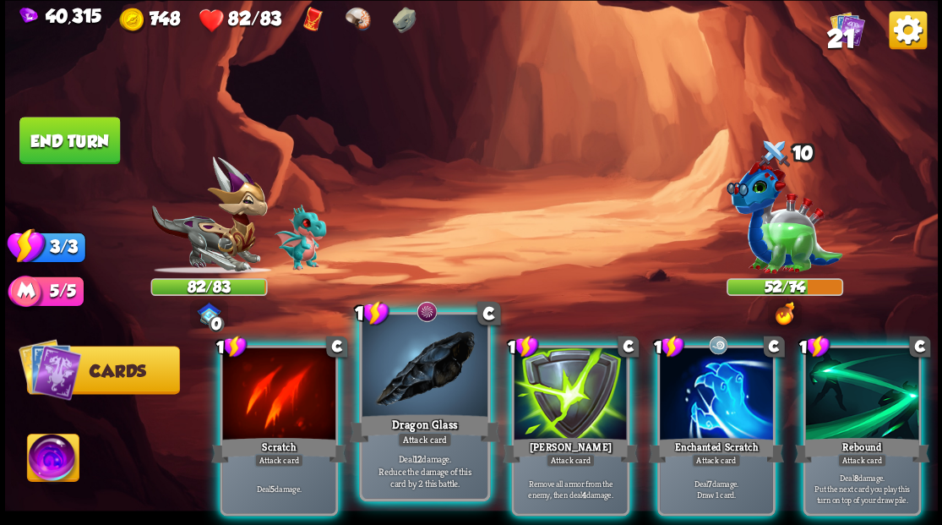
click at [441, 385] on div at bounding box center [424, 367] width 125 height 106
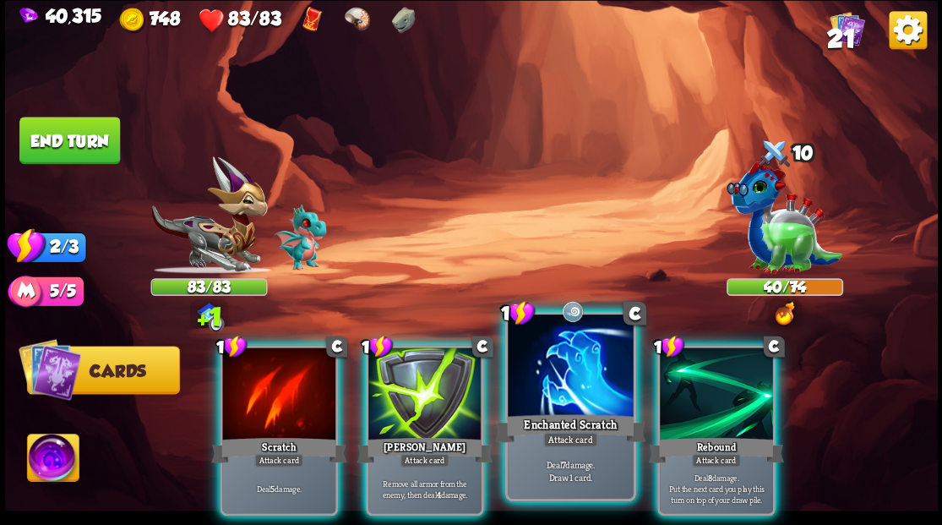
click at [556, 389] on div at bounding box center [570, 367] width 125 height 106
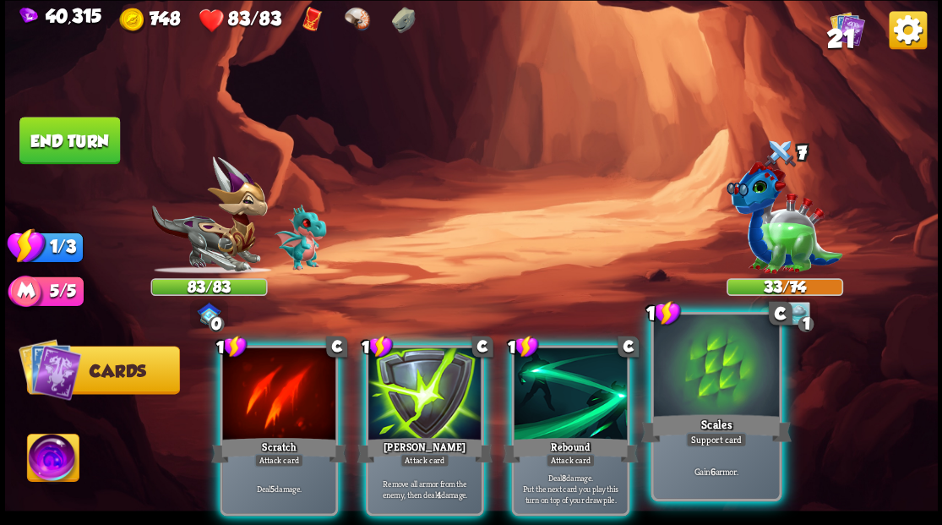
click at [733, 396] on div at bounding box center [715, 367] width 125 height 106
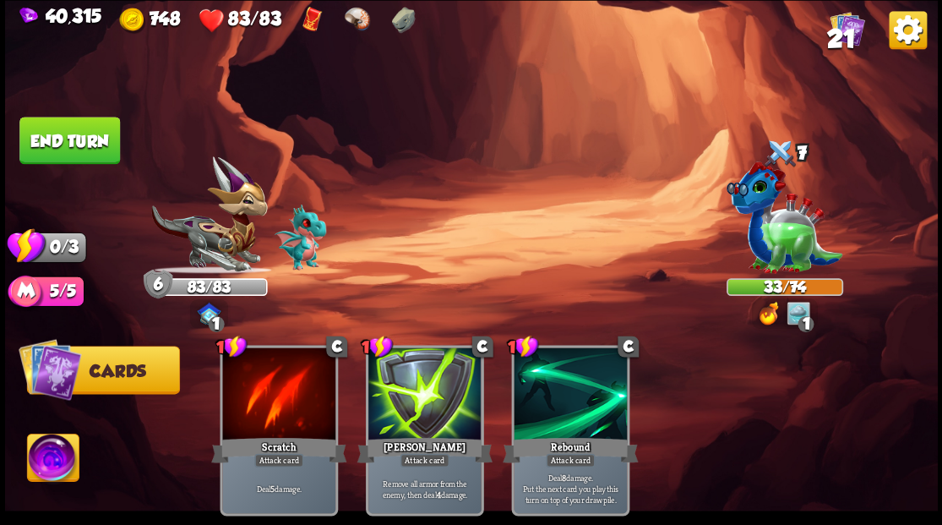
click at [52, 150] on button "End turn" at bounding box center [69, 140] width 101 height 47
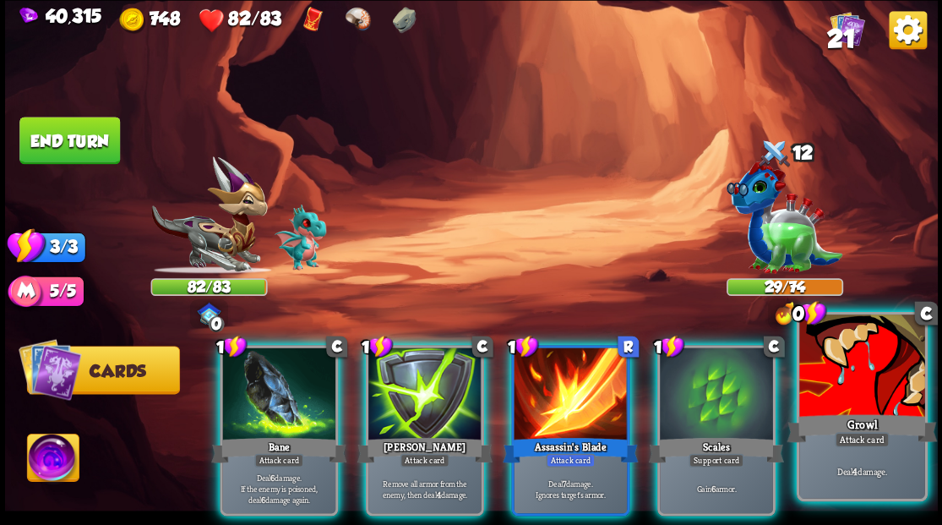
click at [861, 406] on div at bounding box center [861, 367] width 125 height 106
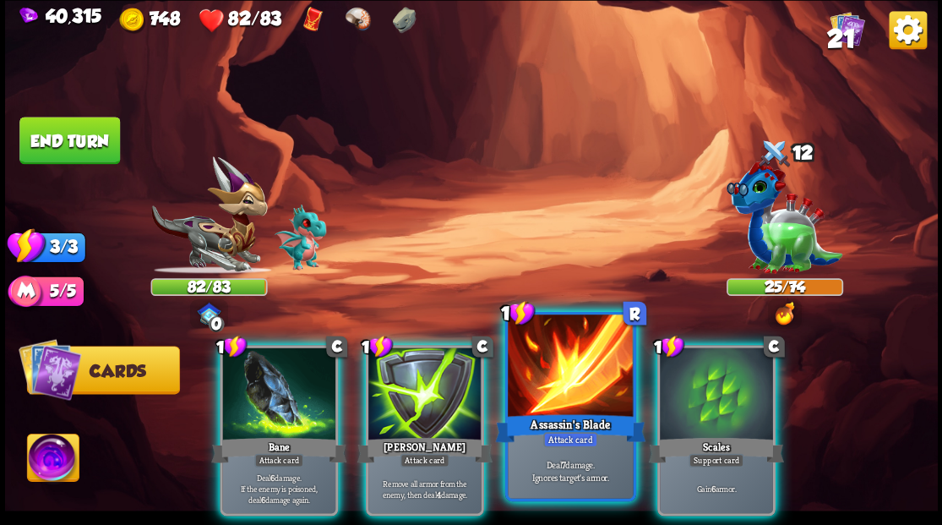
click at [564, 395] on div at bounding box center [570, 367] width 125 height 106
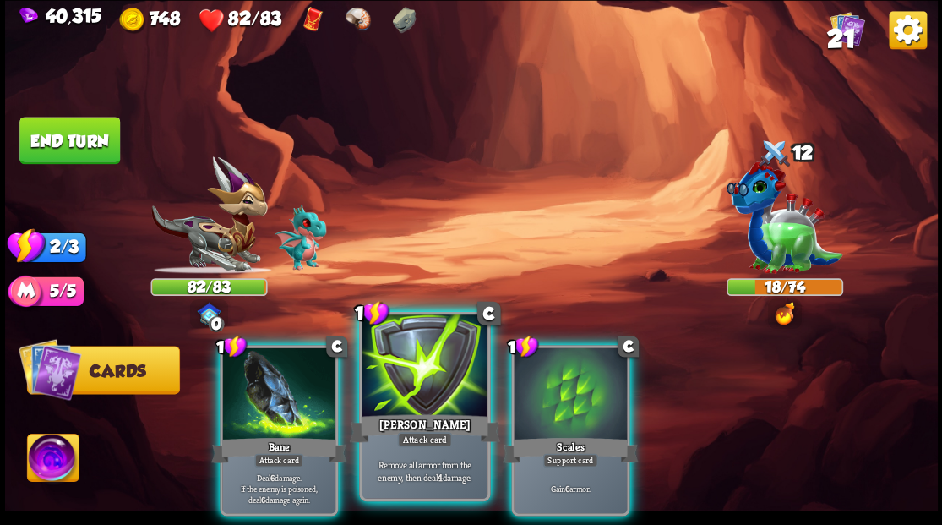
drag, startPoint x: 244, startPoint y: 390, endPoint x: 320, endPoint y: 355, distance: 83.9
click at [246, 390] on div at bounding box center [278, 394] width 113 height 95
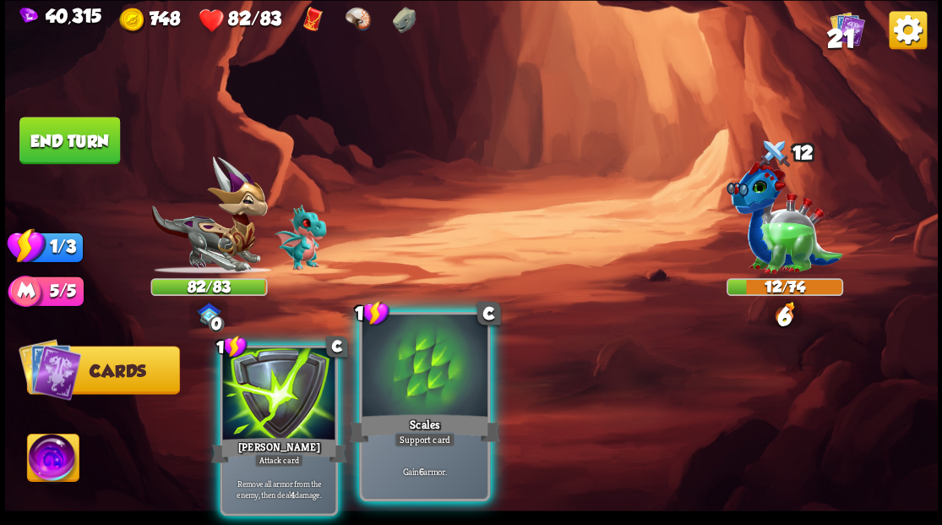
click at [421, 387] on div at bounding box center [424, 367] width 125 height 106
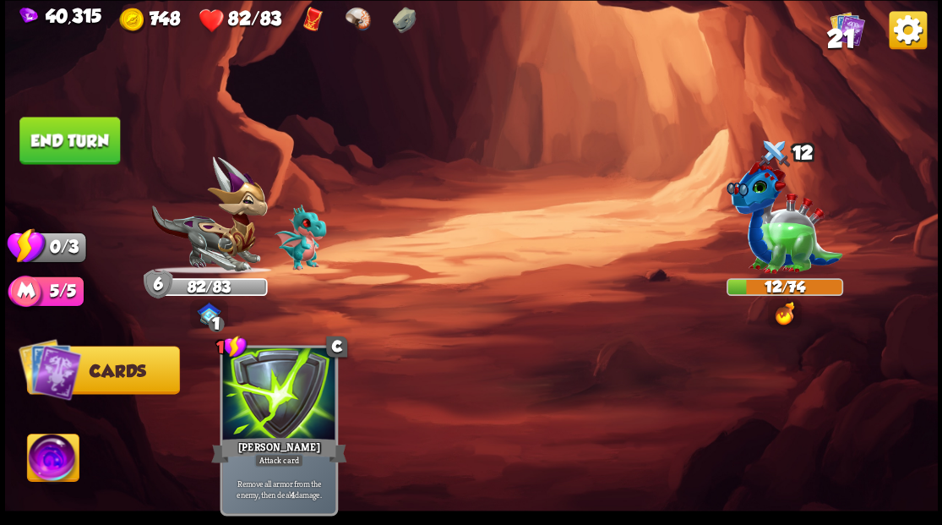
drag, startPoint x: 76, startPoint y: 125, endPoint x: 112, endPoint y: 124, distance: 36.3
click at [78, 125] on button "End turn" at bounding box center [69, 140] width 101 height 47
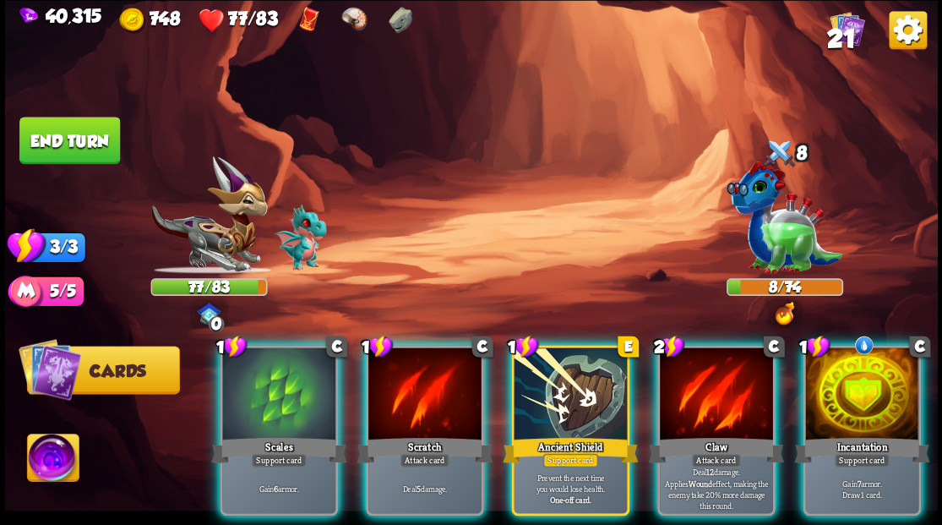
drag, startPoint x: 899, startPoint y: 375, endPoint x: 880, endPoint y: 361, distance: 23.5
click at [900, 376] on div at bounding box center [861, 394] width 113 height 95
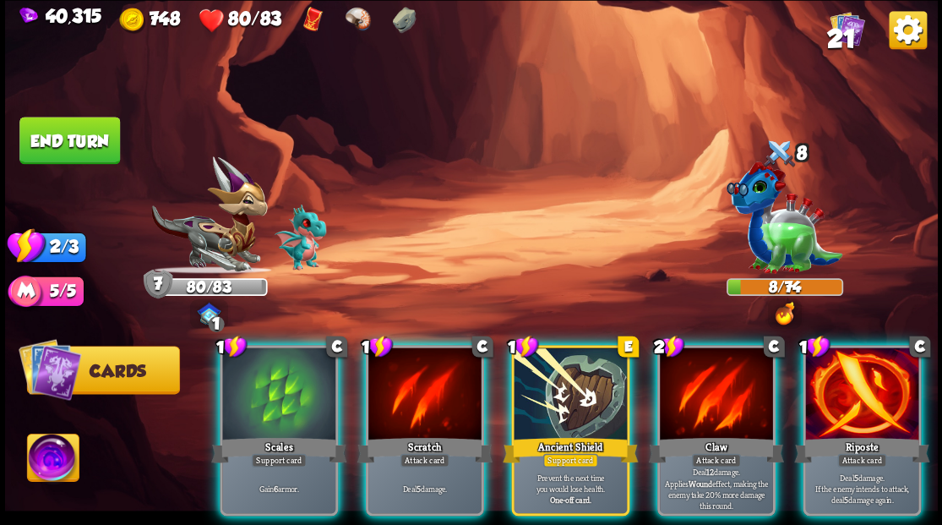
click at [860, 434] on div "Riposte" at bounding box center [861, 449] width 135 height 30
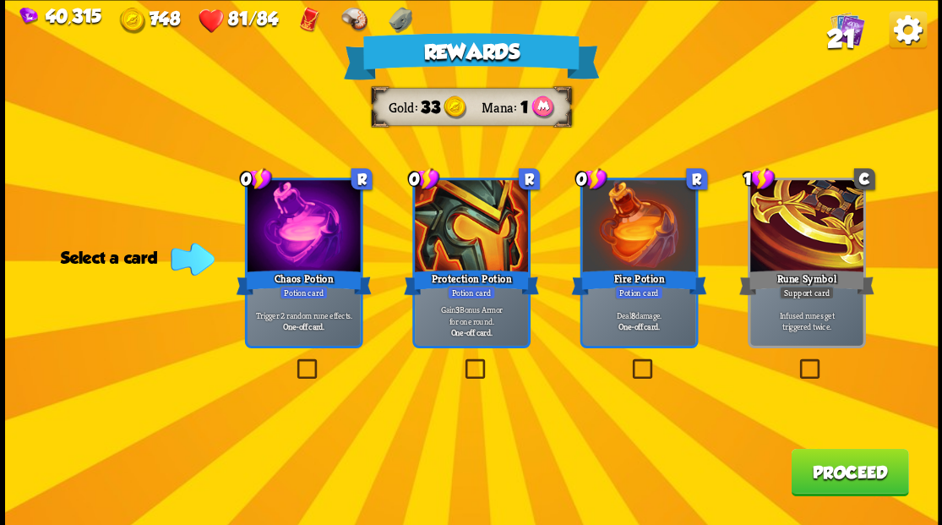
click at [293, 361] on label at bounding box center [293, 361] width 0 height 0
click at [0, 0] on input "checkbox" at bounding box center [0, 0] width 0 height 0
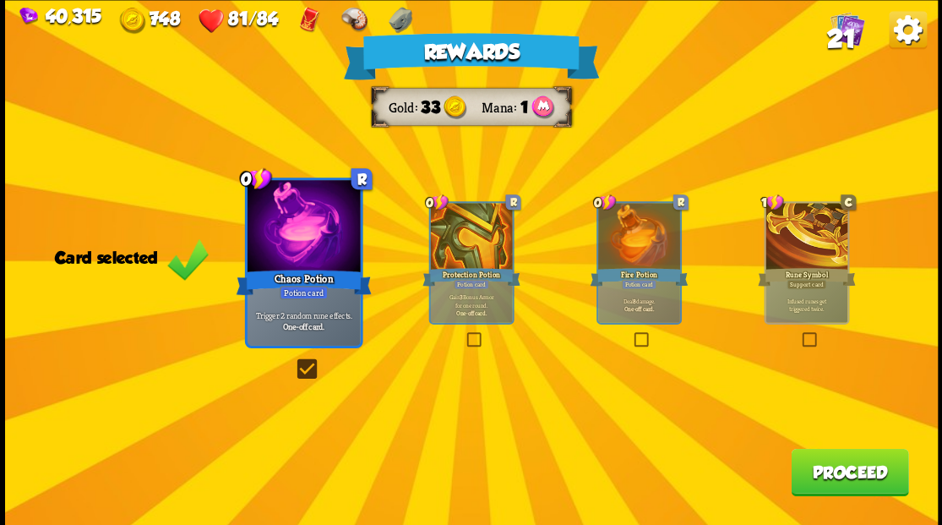
click at [868, 488] on button "Proceed" at bounding box center [849, 471] width 117 height 47
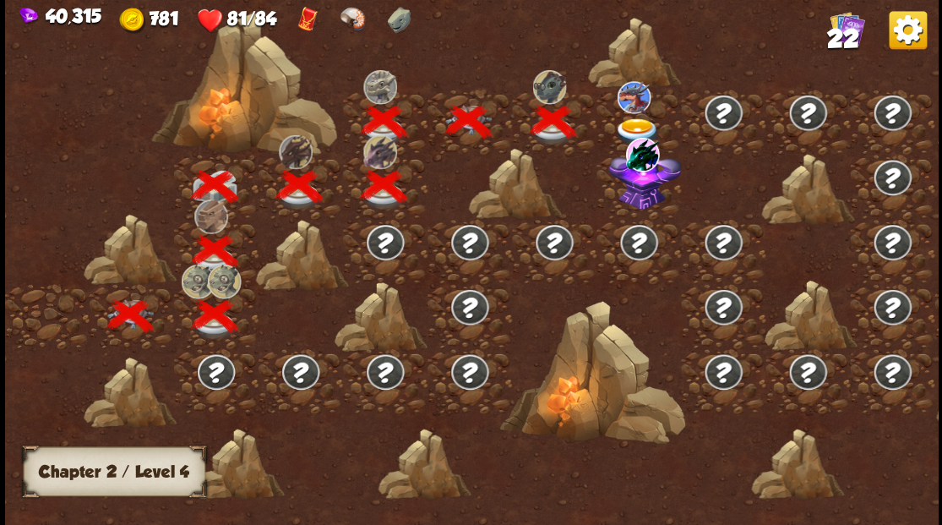
click at [637, 120] on img at bounding box center [637, 131] width 46 height 28
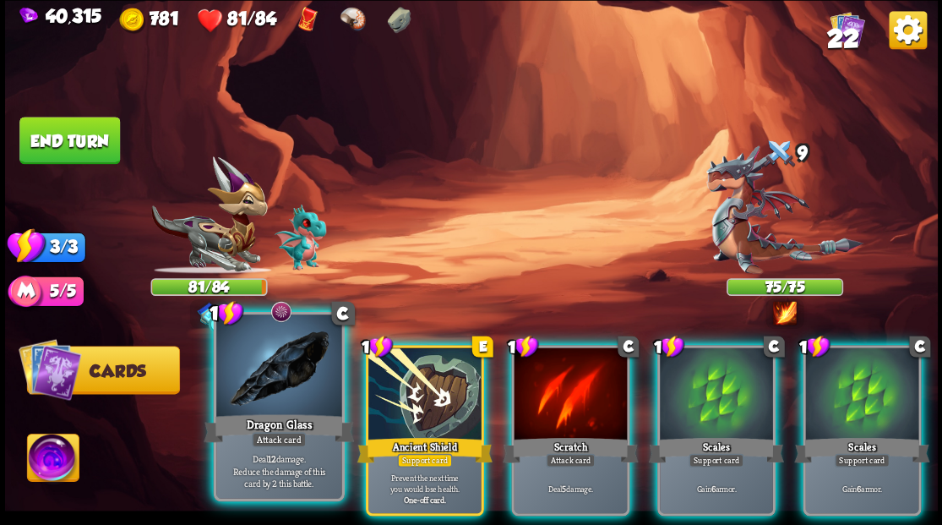
click at [270, 374] on div at bounding box center [278, 367] width 125 height 106
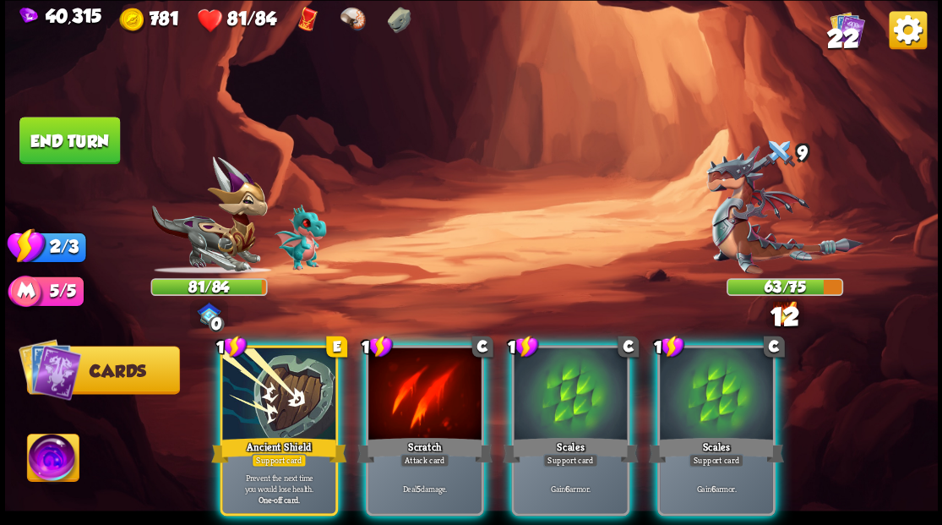
click at [267, 377] on div at bounding box center [278, 394] width 113 height 95
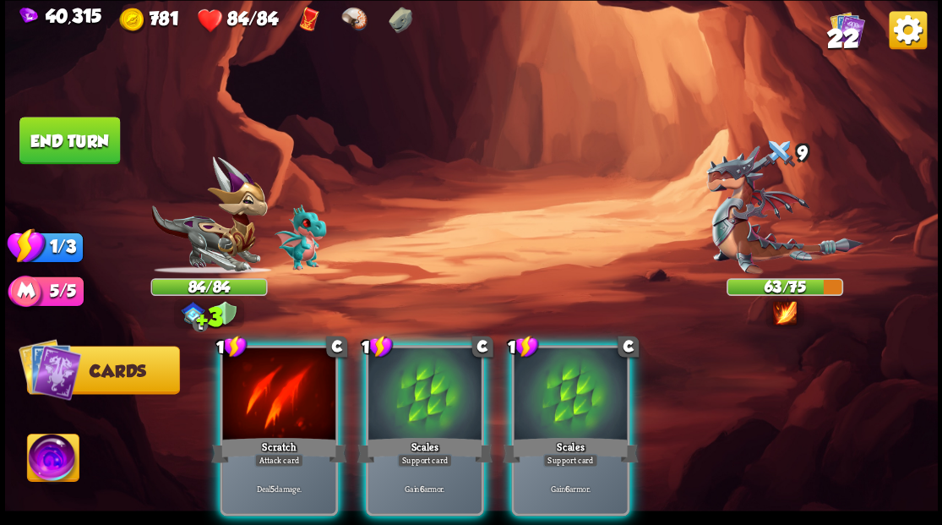
click at [267, 377] on div at bounding box center [278, 394] width 113 height 95
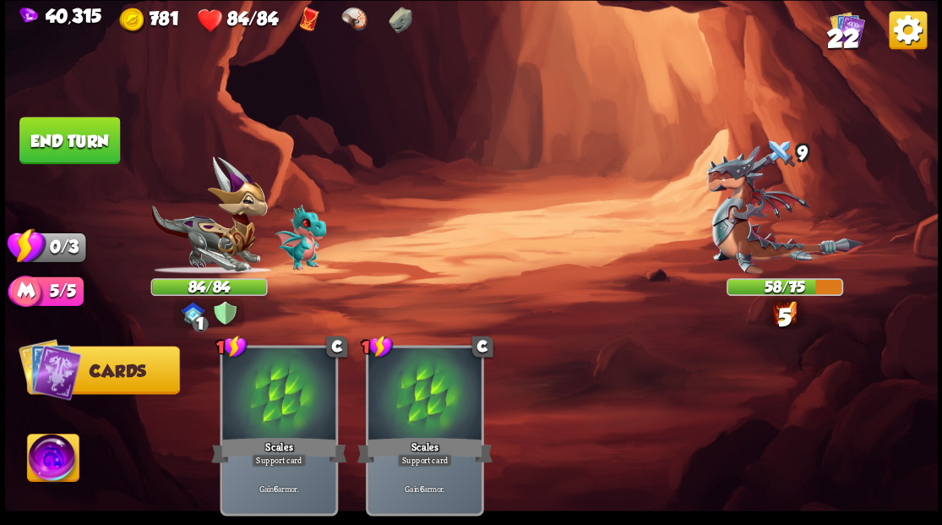
click at [117, 150] on button "End turn" at bounding box center [69, 140] width 101 height 47
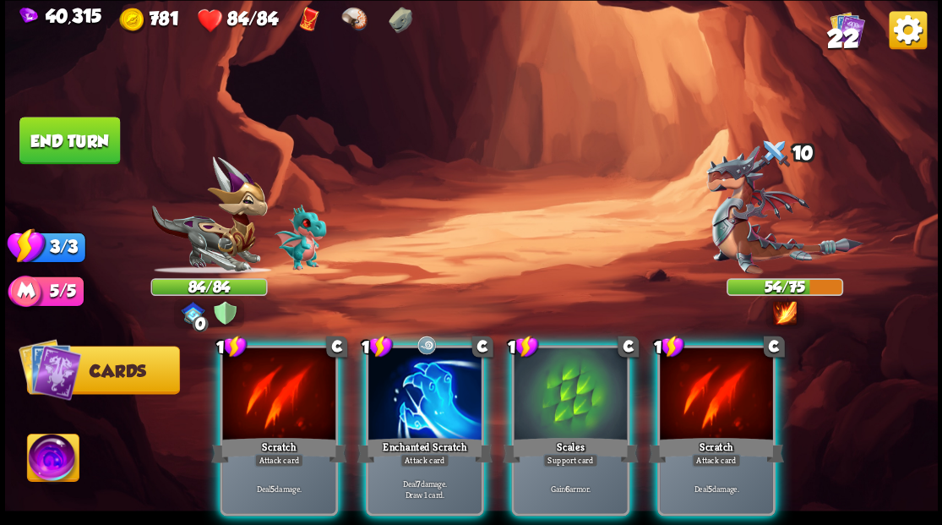
click at [215, 235] on div "Player turn" at bounding box center [471, 263] width 933 height 144
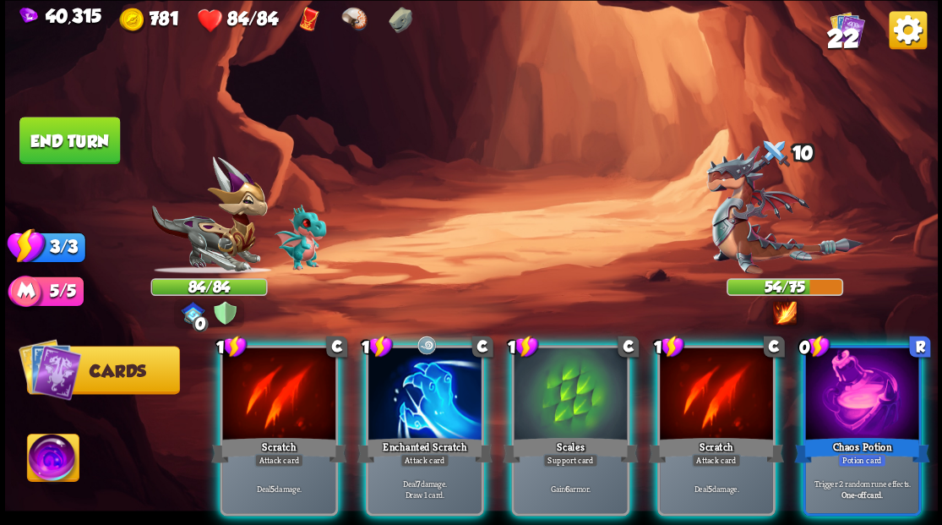
click at [215, 235] on img at bounding box center [208, 214] width 117 height 117
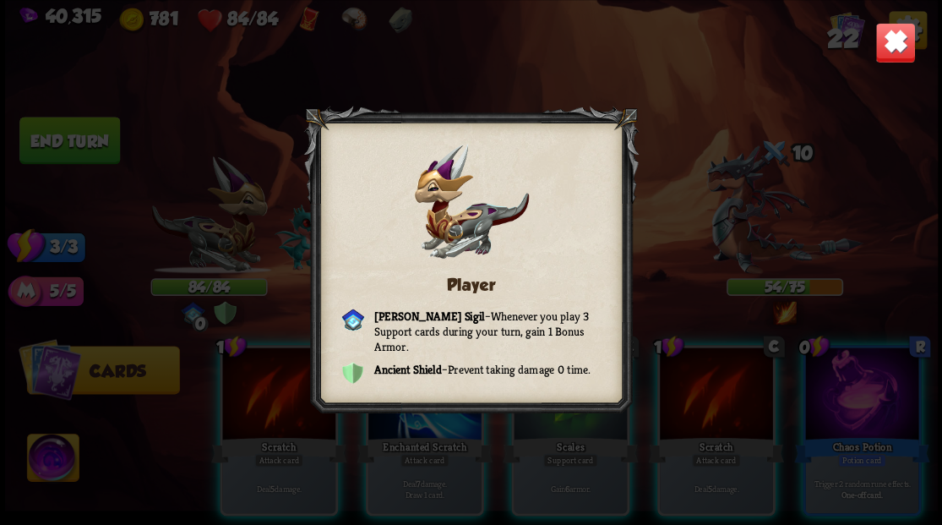
click at [893, 46] on img at bounding box center [894, 42] width 41 height 41
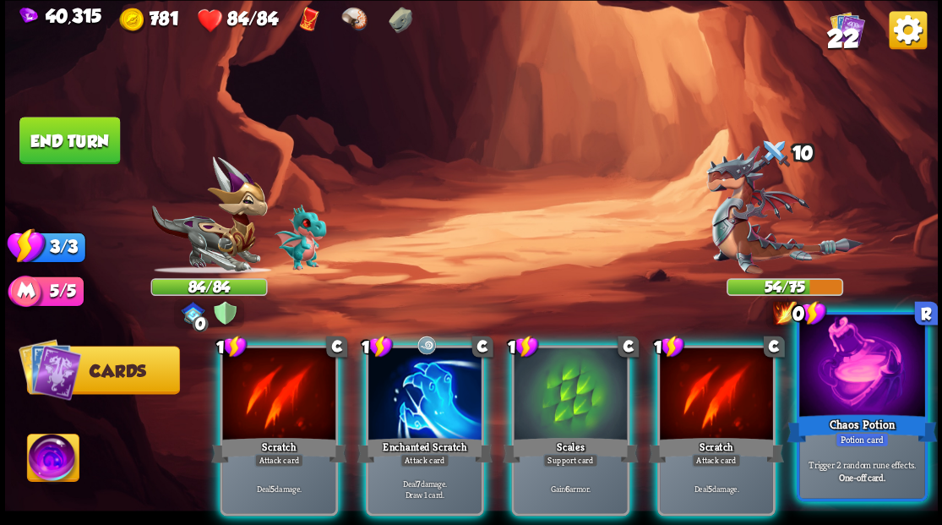
click at [875, 385] on div at bounding box center [861, 367] width 125 height 106
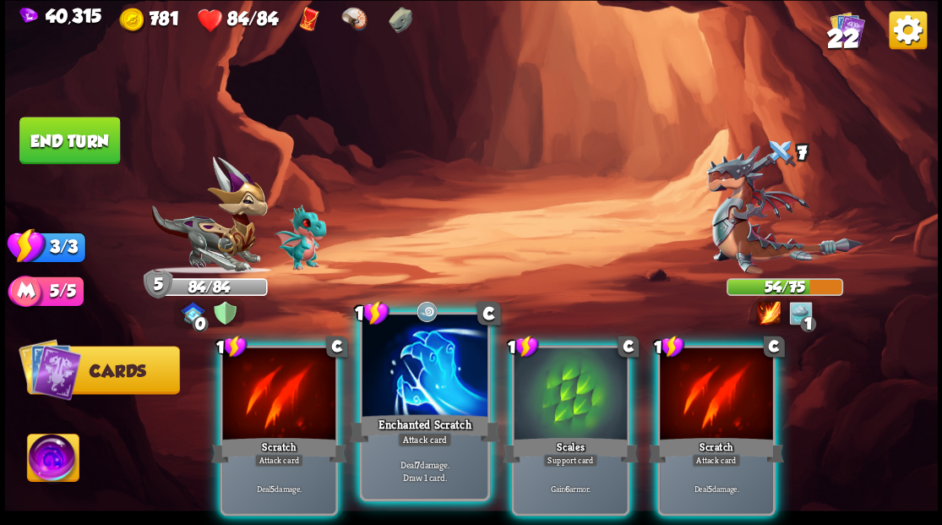
click at [426, 368] on div at bounding box center [424, 367] width 125 height 106
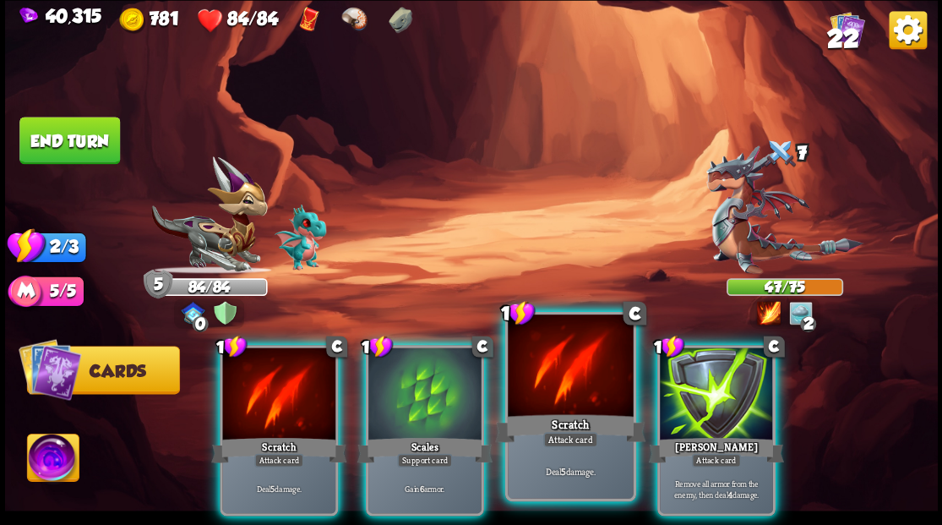
click at [566, 386] on div at bounding box center [570, 367] width 125 height 106
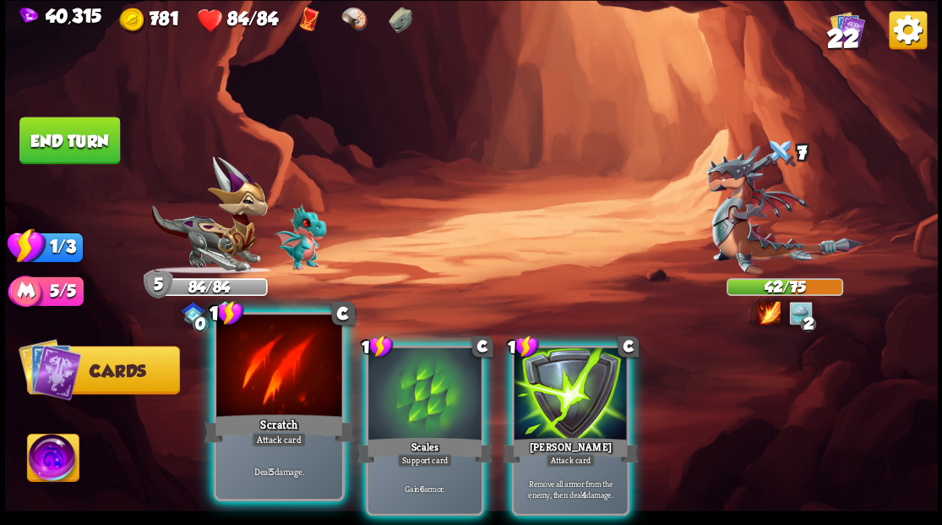
click at [282, 383] on div at bounding box center [278, 367] width 125 height 106
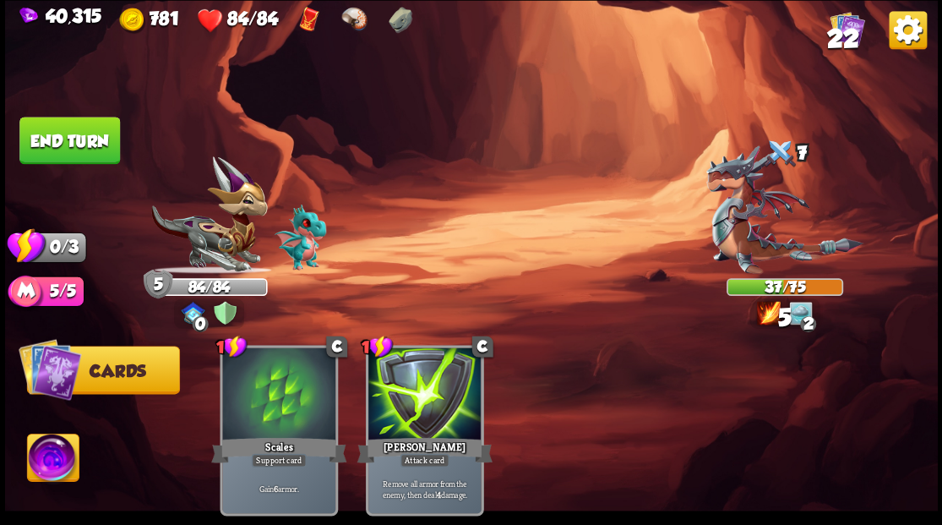
drag, startPoint x: 83, startPoint y: 150, endPoint x: 125, endPoint y: 165, distance: 44.6
click at [84, 152] on button "End turn" at bounding box center [69, 140] width 101 height 47
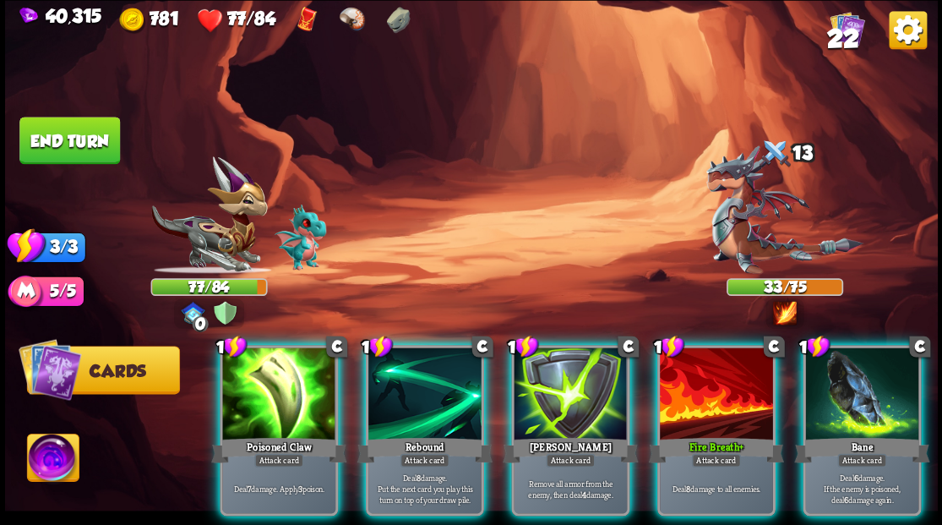
click at [299, 362] on div at bounding box center [278, 394] width 113 height 95
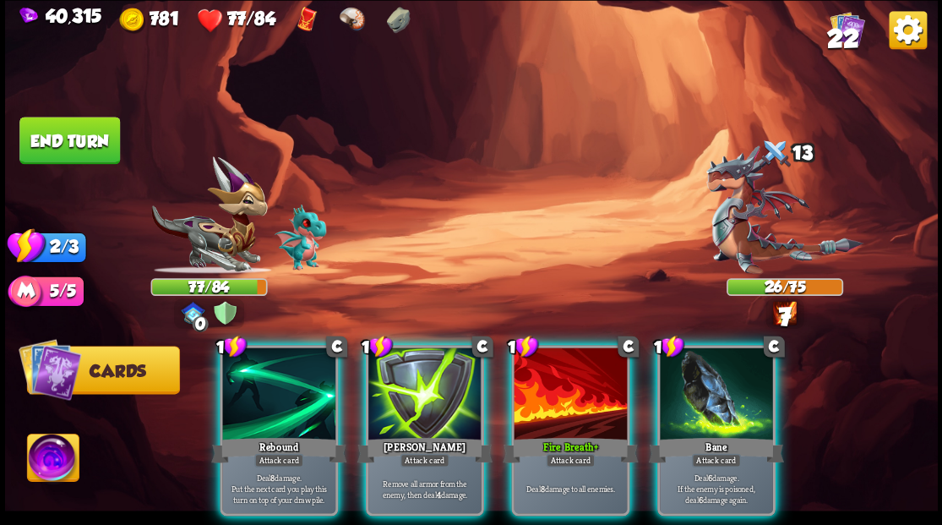
click at [755, 395] on div at bounding box center [716, 394] width 113 height 95
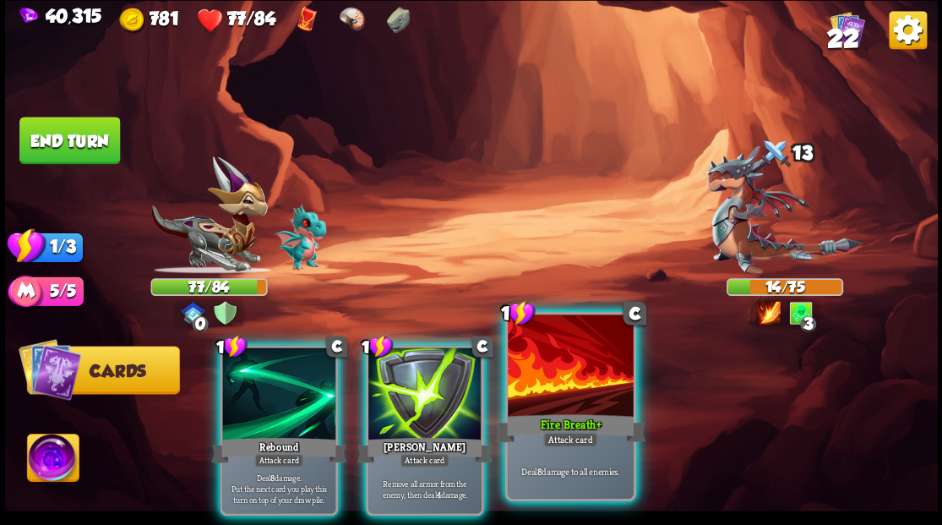
click at [534, 367] on div at bounding box center [570, 367] width 125 height 106
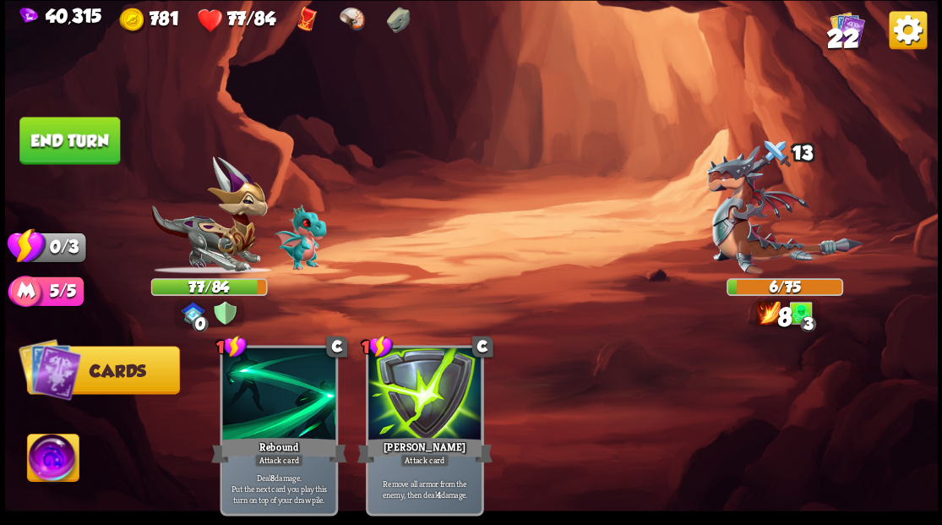
click at [96, 148] on button "End turn" at bounding box center [69, 140] width 101 height 47
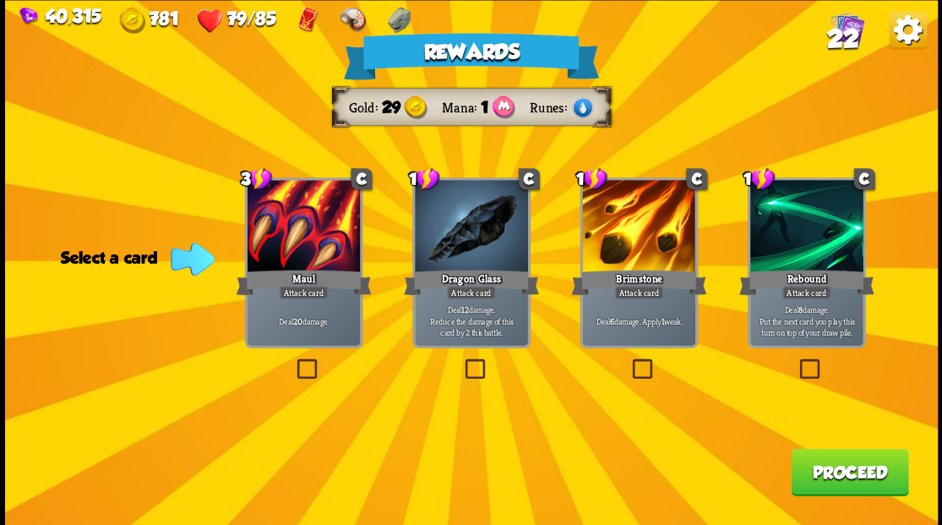
click at [629, 361] on label at bounding box center [629, 361] width 0 height 0
click at [0, 0] on input "checkbox" at bounding box center [0, 0] width 0 height 0
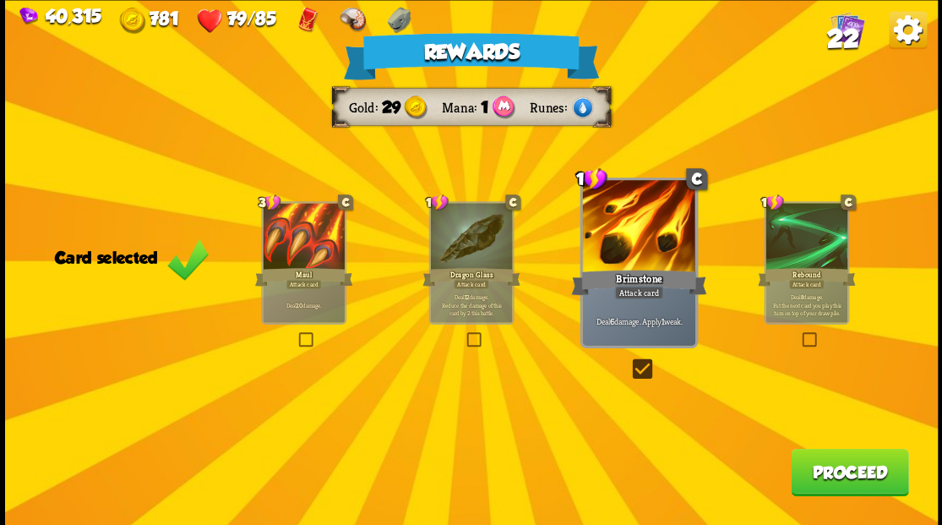
click at [823, 478] on button "Proceed" at bounding box center [849, 471] width 117 height 47
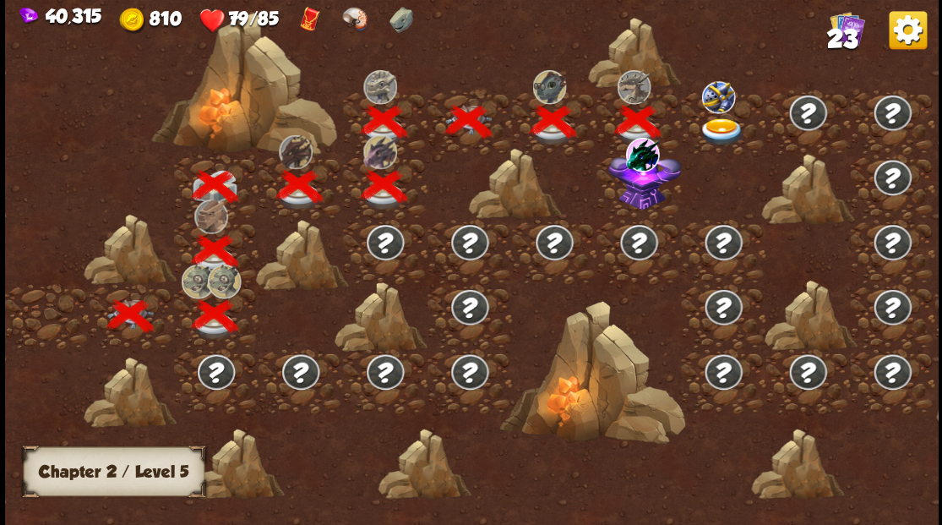
click at [629, 199] on img at bounding box center [644, 177] width 73 height 63
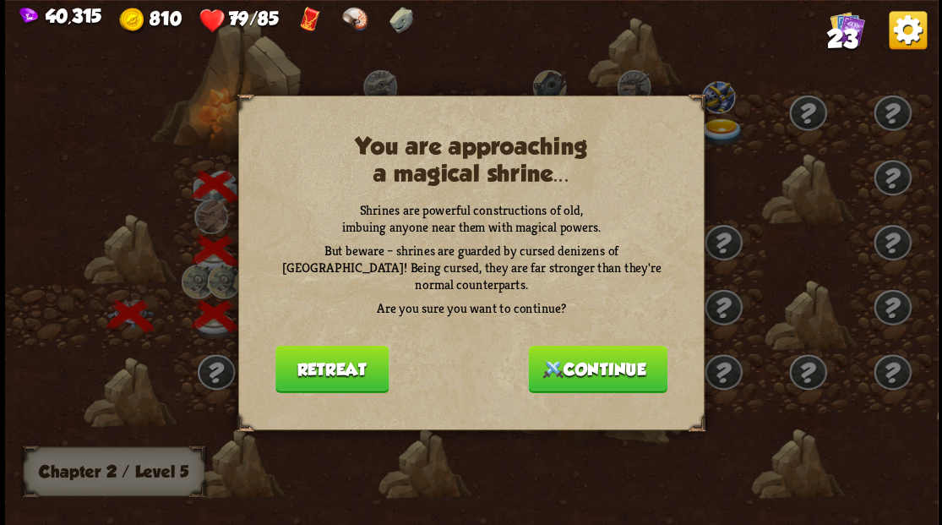
drag, startPoint x: 601, startPoint y: 356, endPoint x: 600, endPoint y: 342, distance: 14.5
click at [600, 345] on button "Continue" at bounding box center [597, 368] width 139 height 47
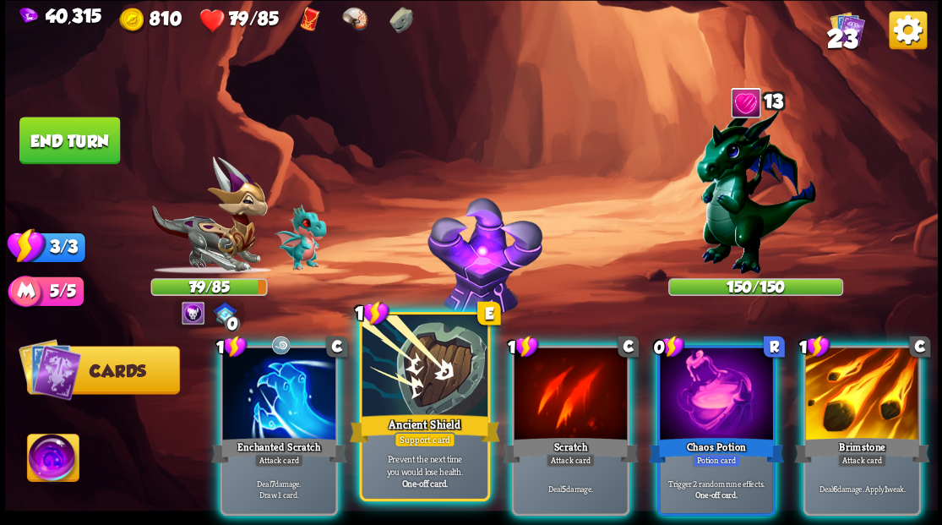
click at [425, 366] on div at bounding box center [424, 367] width 125 height 106
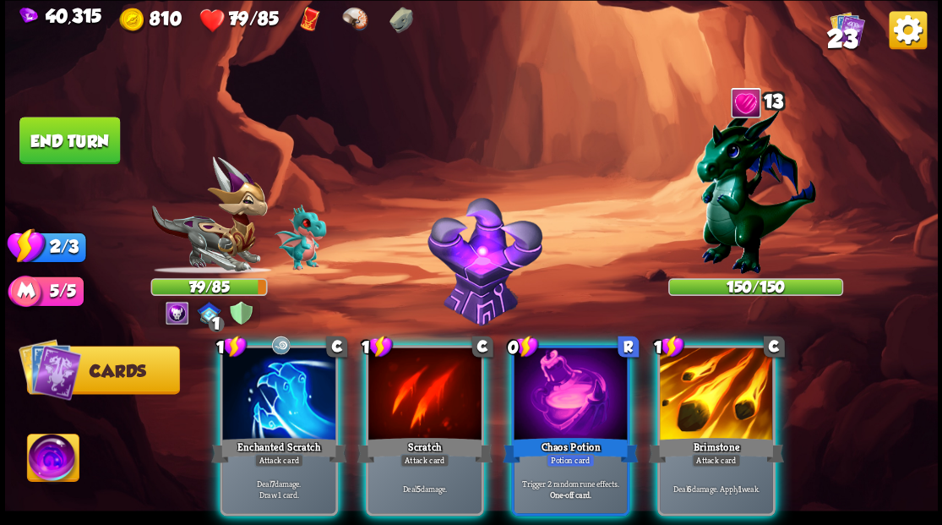
click at [213, 239] on img at bounding box center [208, 214] width 117 height 117
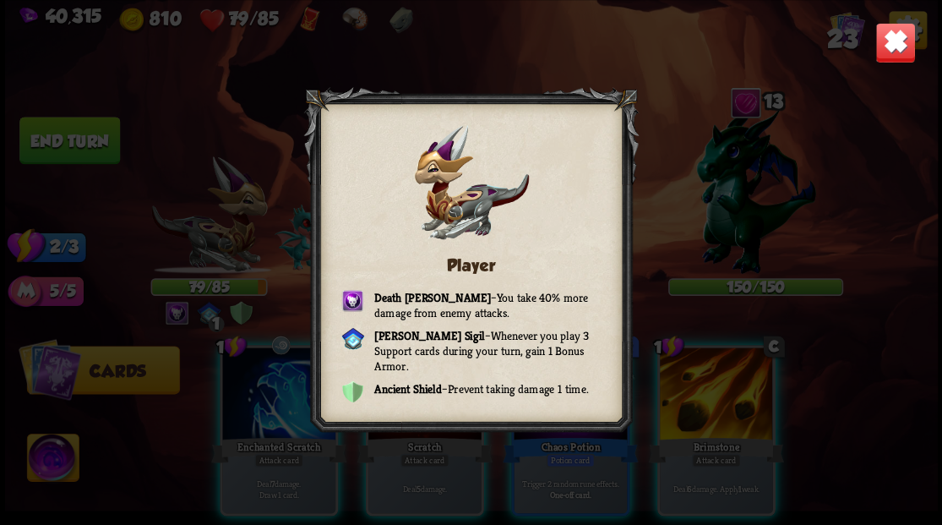
click at [884, 54] on img at bounding box center [894, 42] width 41 height 41
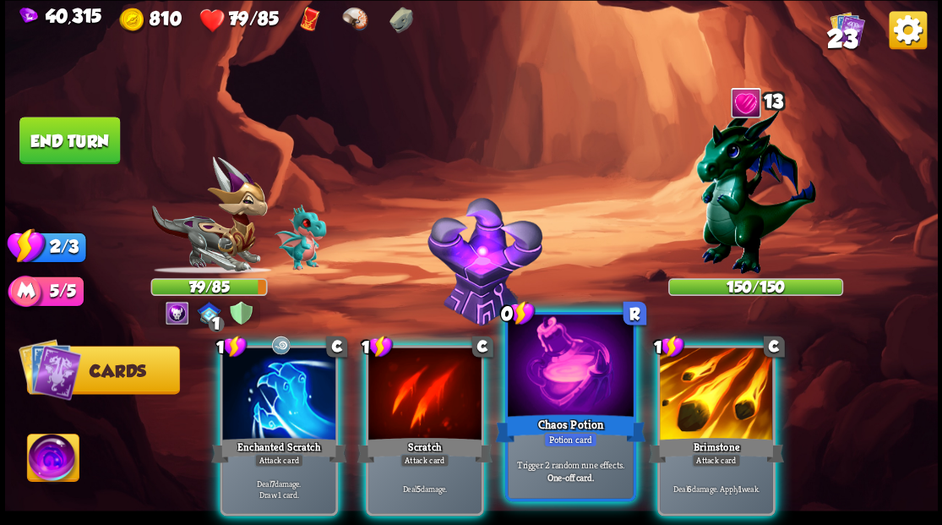
click at [587, 375] on div at bounding box center [570, 367] width 125 height 106
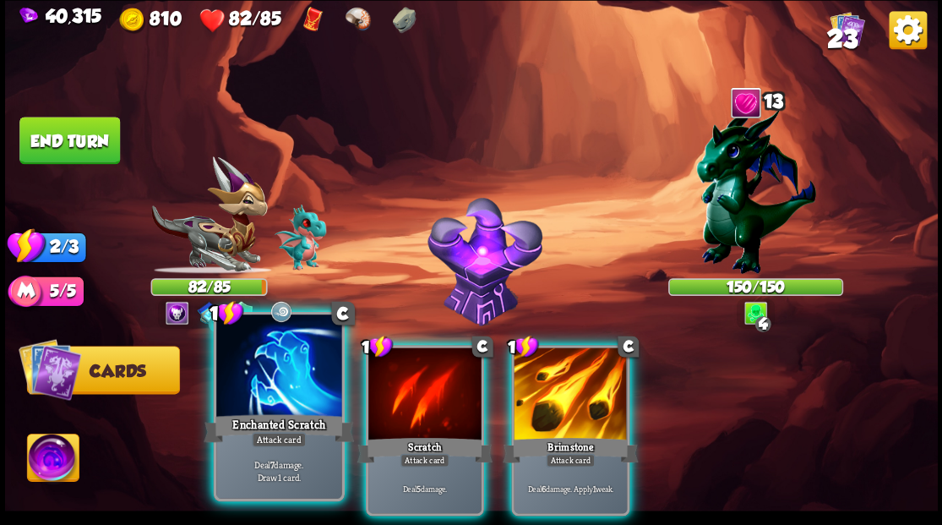
click at [269, 375] on div at bounding box center [278, 367] width 125 height 106
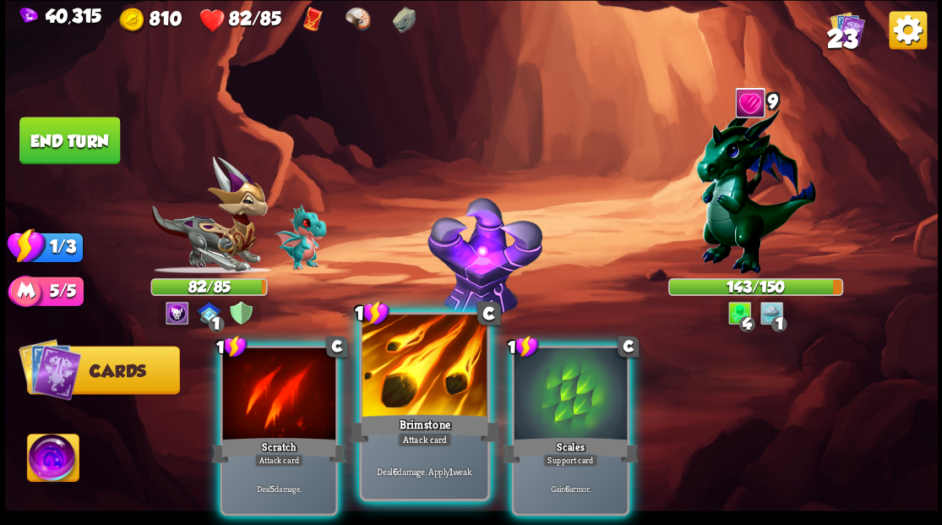
click at [417, 398] on div at bounding box center [424, 367] width 125 height 106
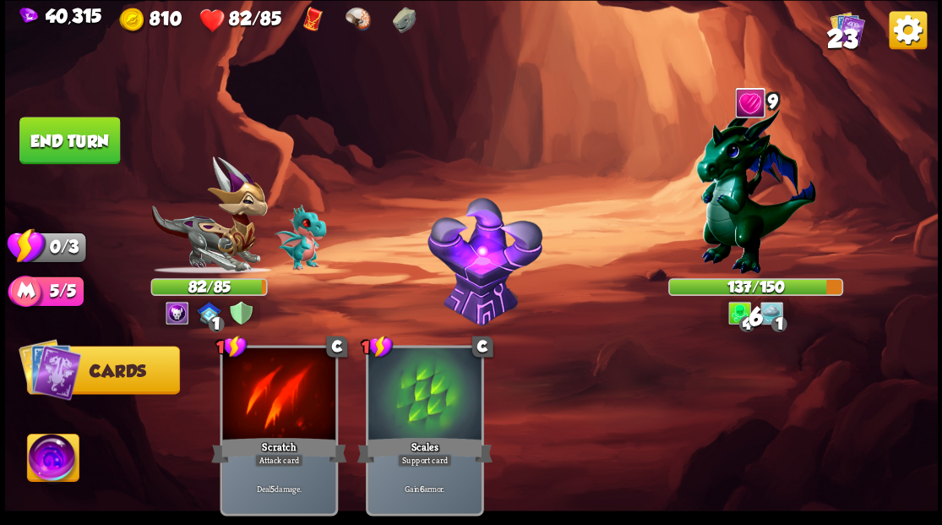
click at [67, 150] on button "End turn" at bounding box center [69, 140] width 101 height 47
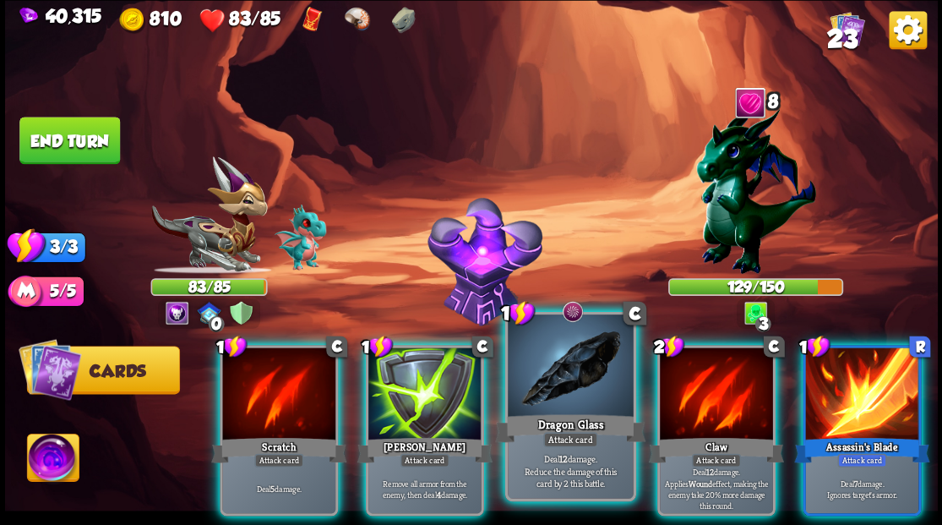
click at [549, 383] on div at bounding box center [570, 367] width 125 height 106
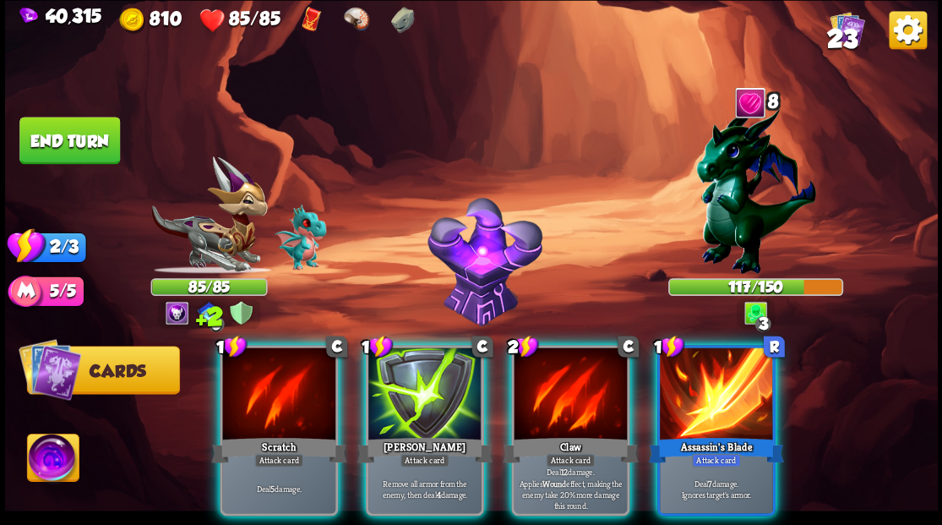
click at [226, 234] on img at bounding box center [208, 214] width 117 height 117
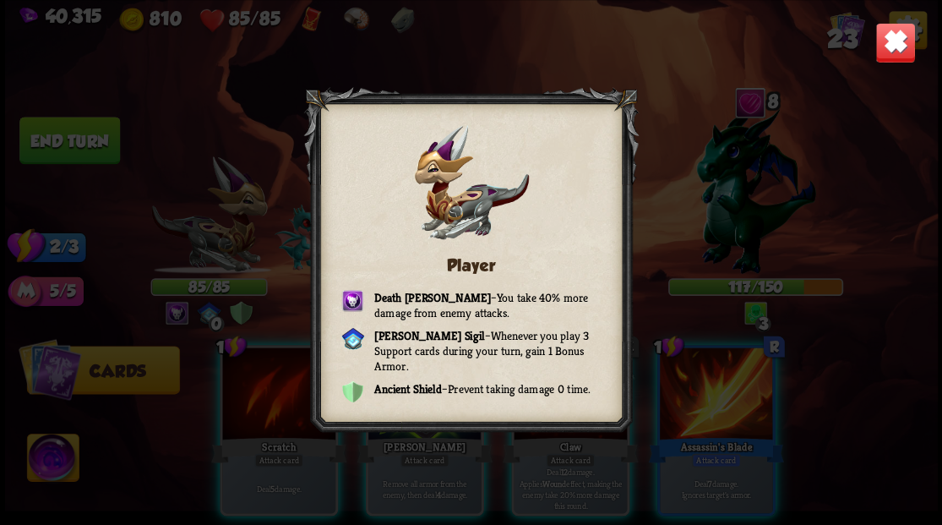
click at [884, 52] on img at bounding box center [894, 42] width 41 height 41
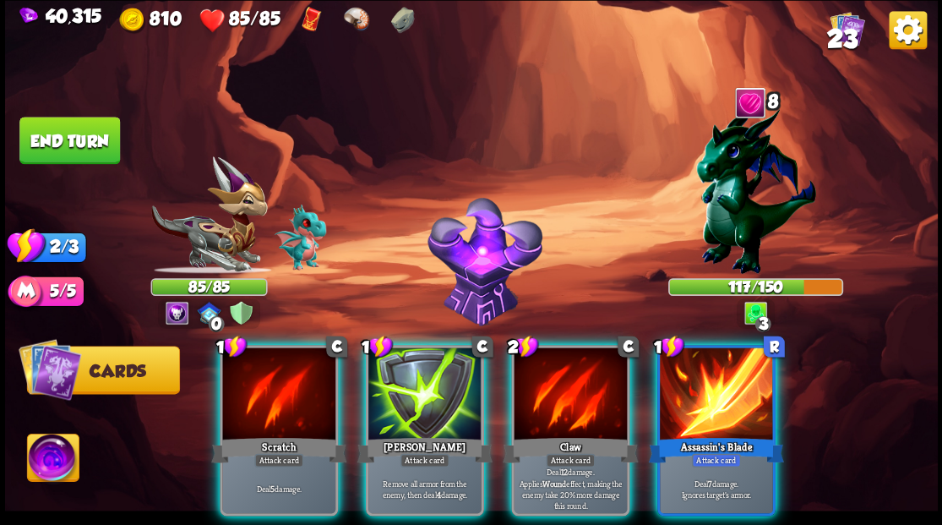
drag, startPoint x: 44, startPoint y: 453, endPoint x: 64, endPoint y: 449, distance: 20.7
click at [44, 453] on img at bounding box center [53, 459] width 52 height 52
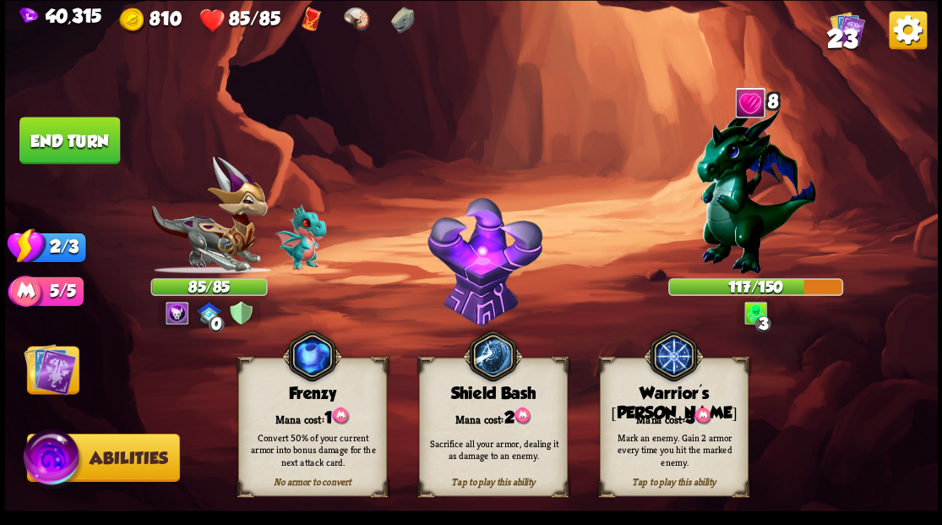
click at [650, 411] on div "Mana cost: 3" at bounding box center [673, 415] width 147 height 21
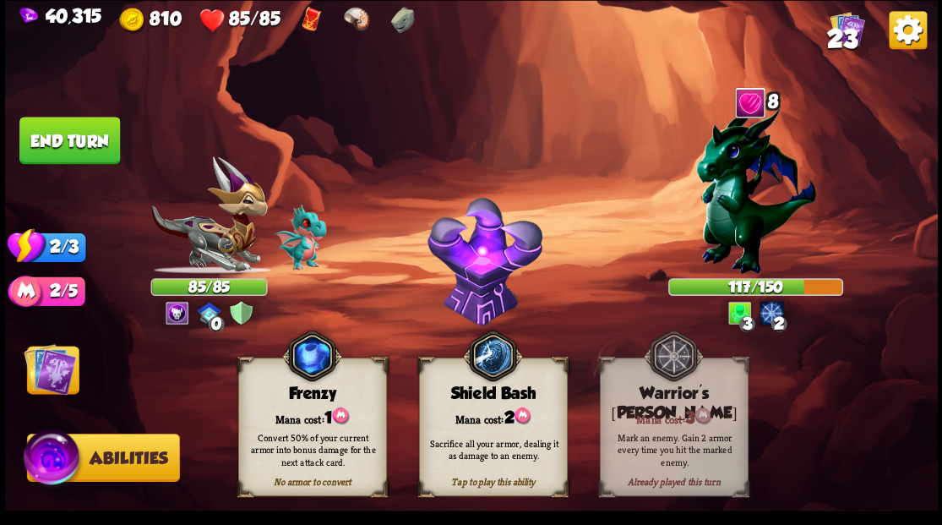
click at [68, 367] on img at bounding box center [50, 368] width 52 height 52
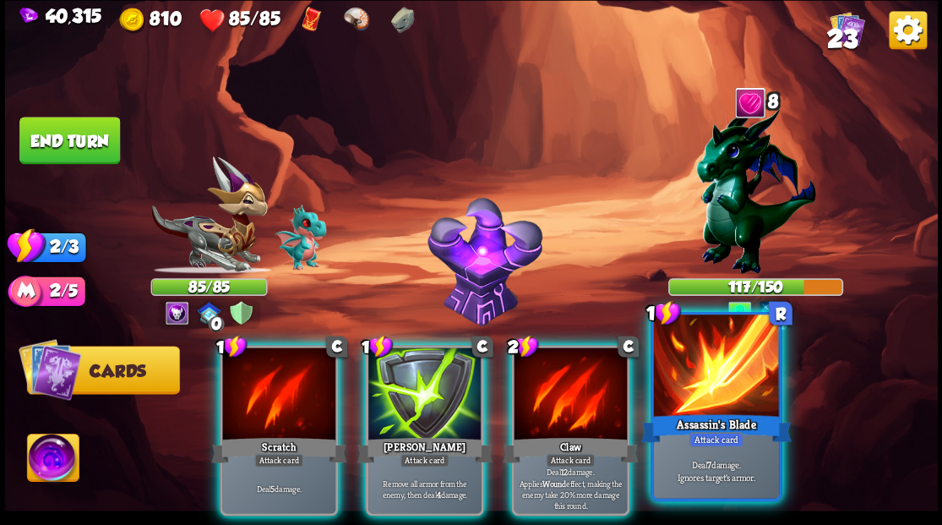
click at [716, 394] on div at bounding box center [715, 367] width 125 height 106
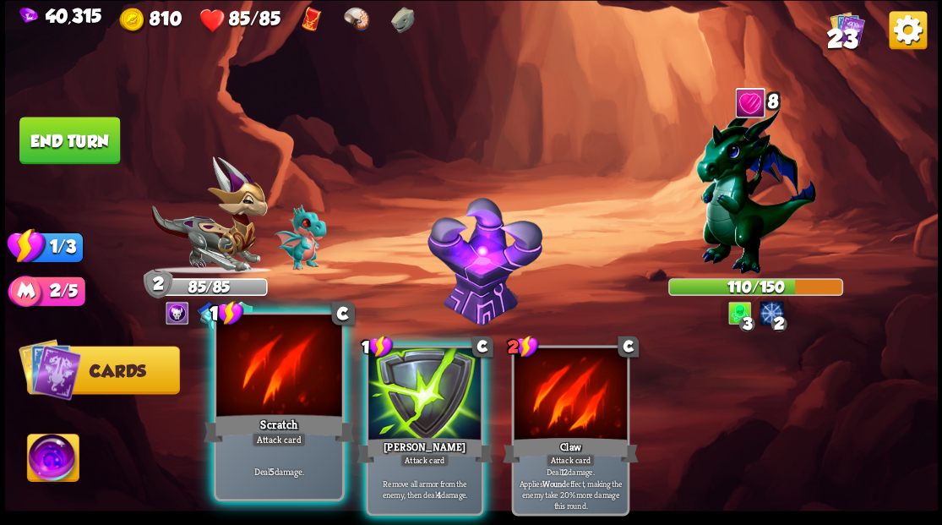
click at [286, 378] on div at bounding box center [278, 367] width 125 height 106
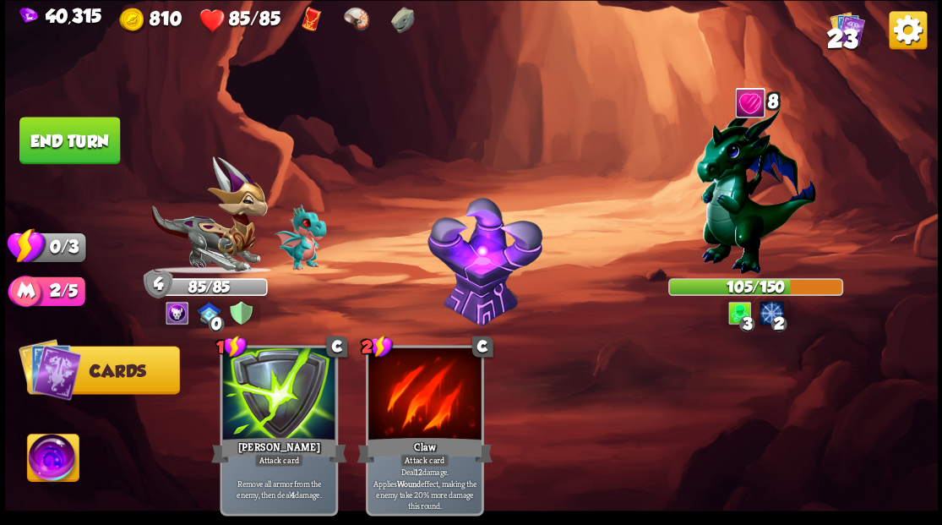
click at [79, 142] on button "End turn" at bounding box center [69, 140] width 101 height 47
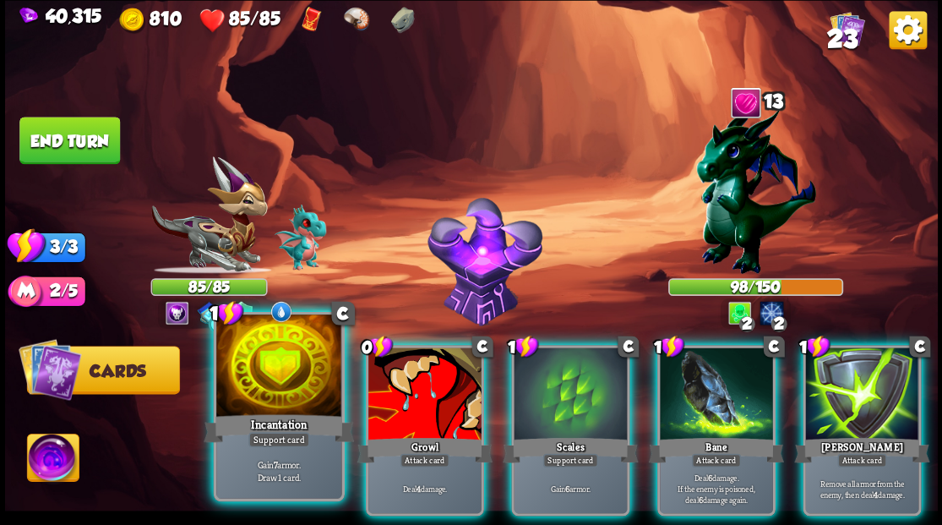
click at [278, 398] on div at bounding box center [278, 367] width 125 height 106
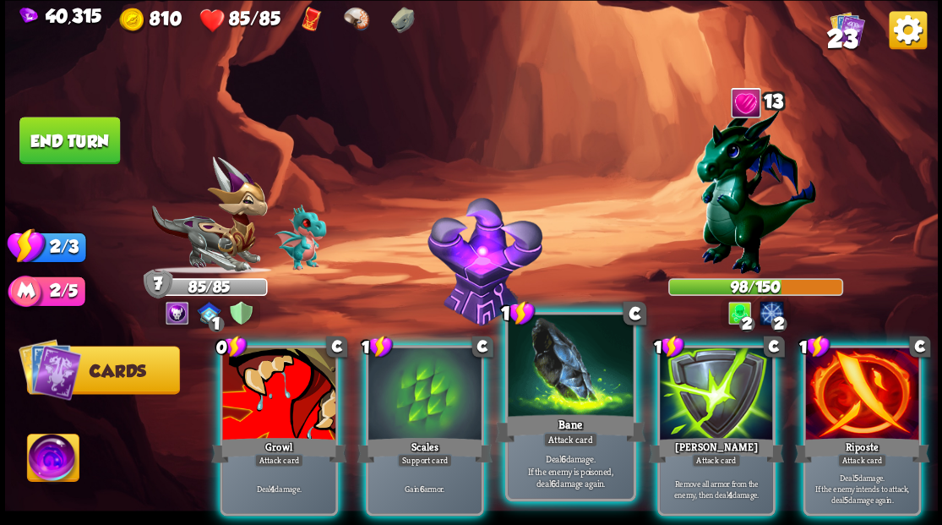
click at [538, 387] on div at bounding box center [570, 367] width 125 height 106
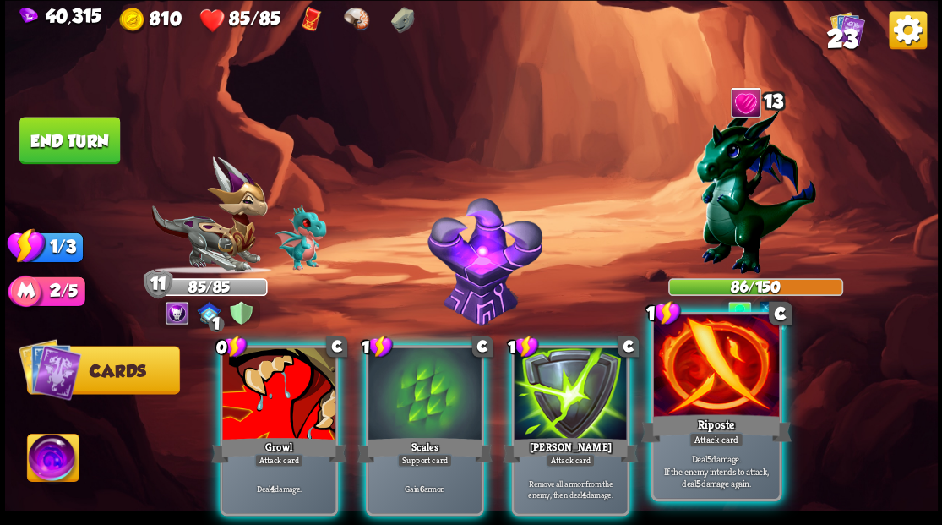
click at [725, 365] on div at bounding box center [715, 367] width 125 height 106
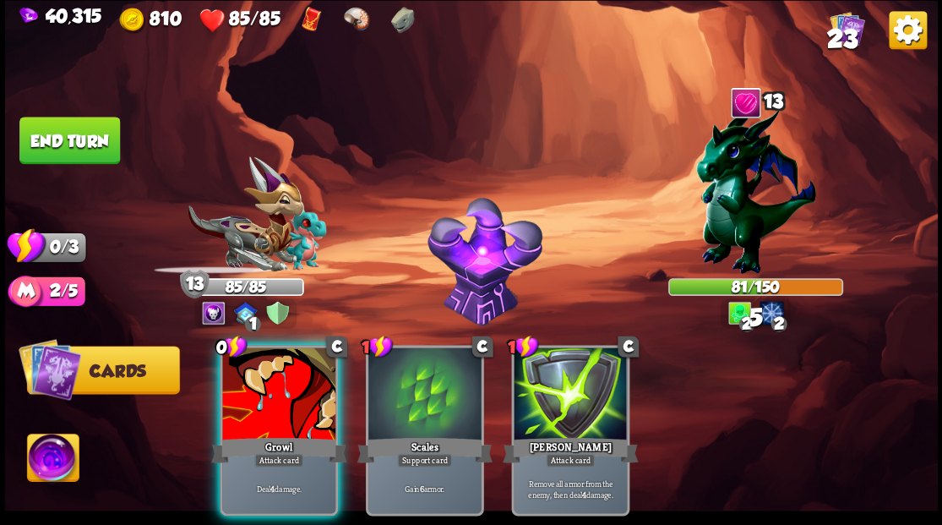
click at [275, 403] on div at bounding box center [278, 394] width 113 height 95
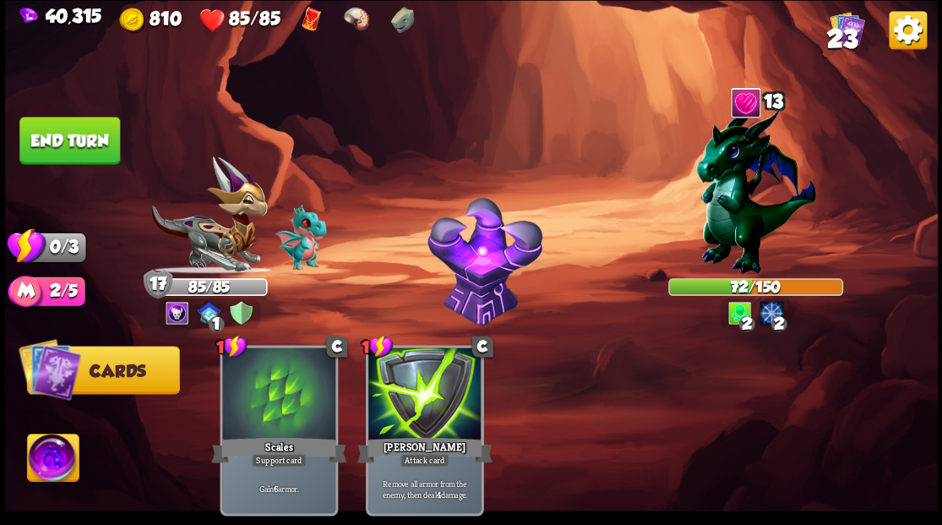
click at [75, 139] on button "End turn" at bounding box center [69, 140] width 101 height 47
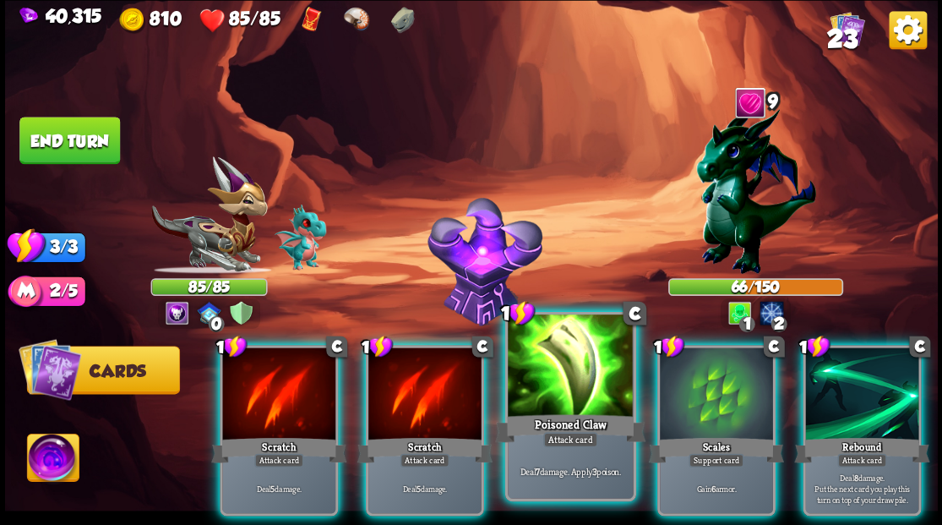
click at [594, 391] on div at bounding box center [570, 367] width 125 height 106
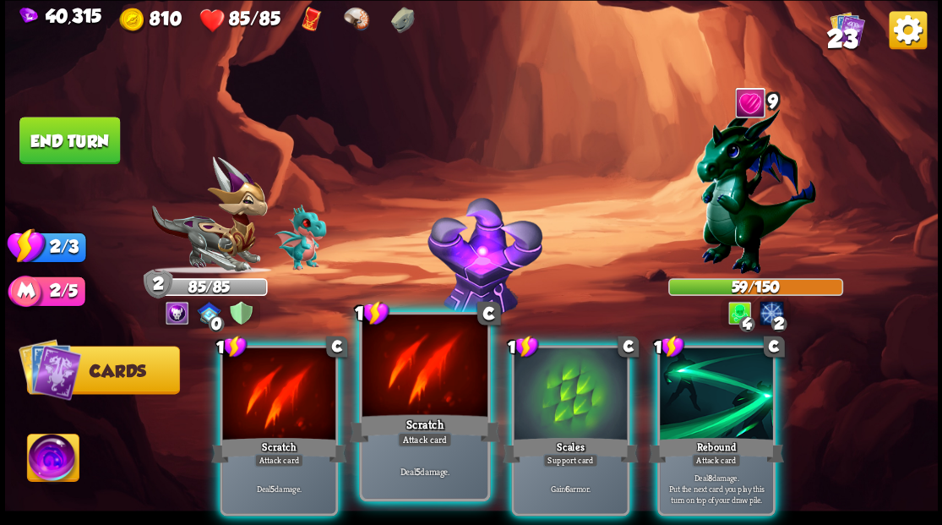
click at [421, 407] on div at bounding box center [424, 367] width 125 height 106
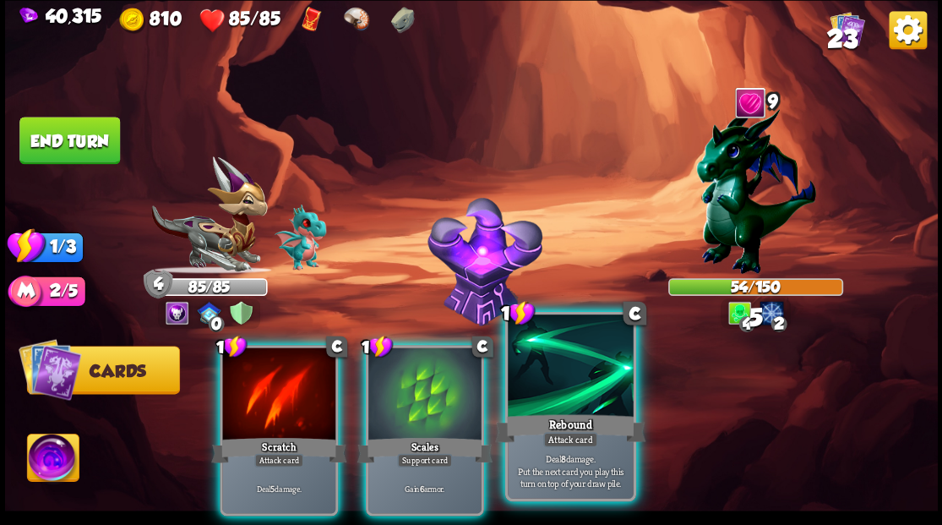
click at [558, 400] on div at bounding box center [570, 367] width 125 height 106
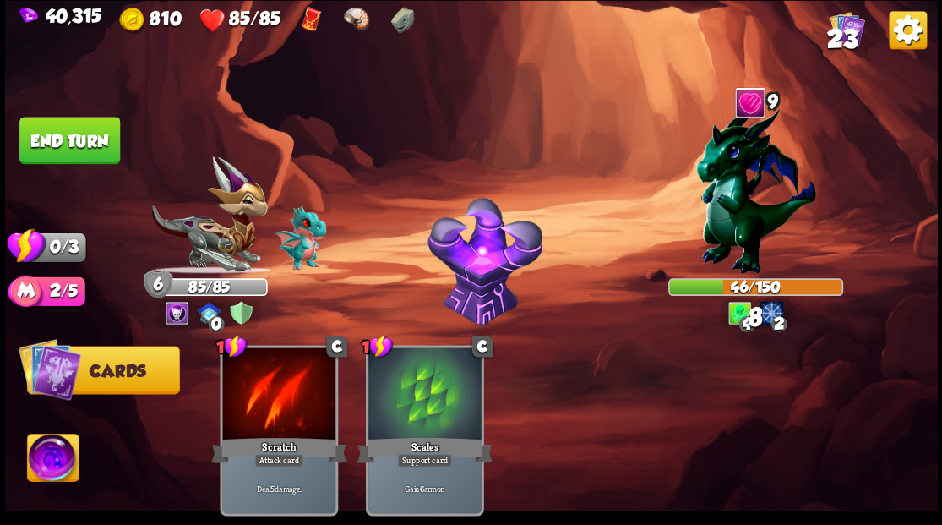
click at [74, 147] on button "End turn" at bounding box center [69, 140] width 101 height 47
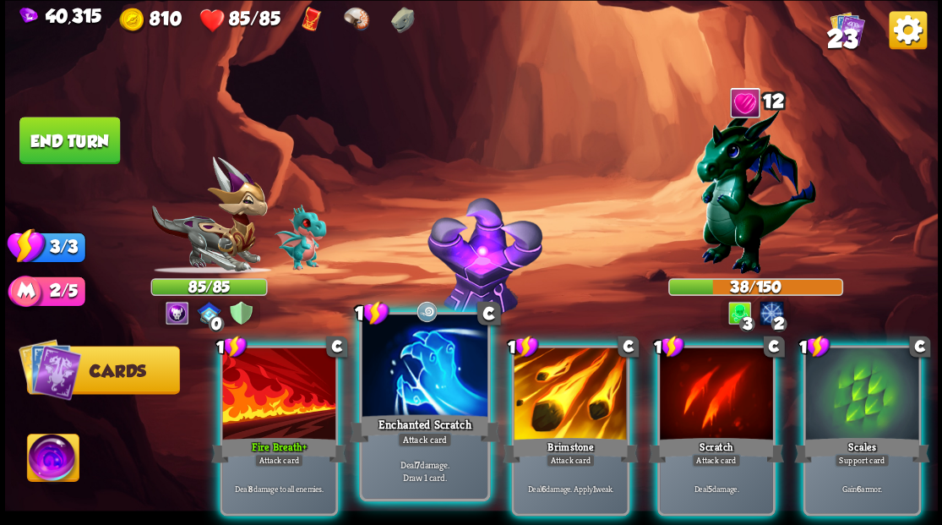
click at [408, 404] on div at bounding box center [424, 367] width 125 height 106
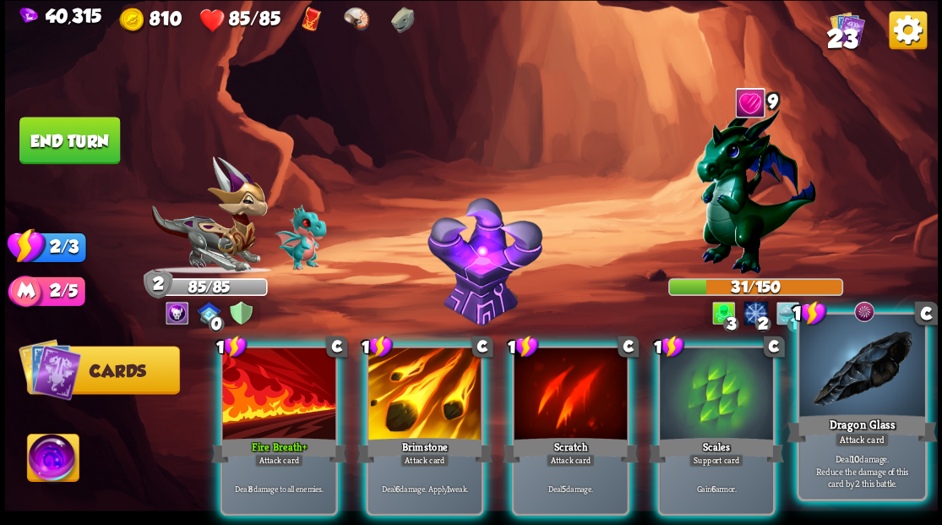
click at [865, 397] on div at bounding box center [861, 367] width 125 height 106
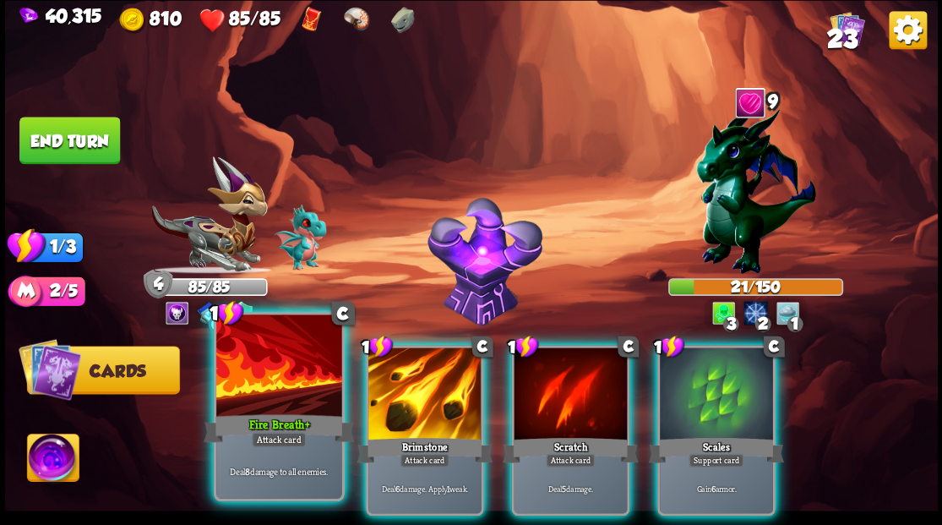
click at [254, 404] on div at bounding box center [278, 367] width 125 height 106
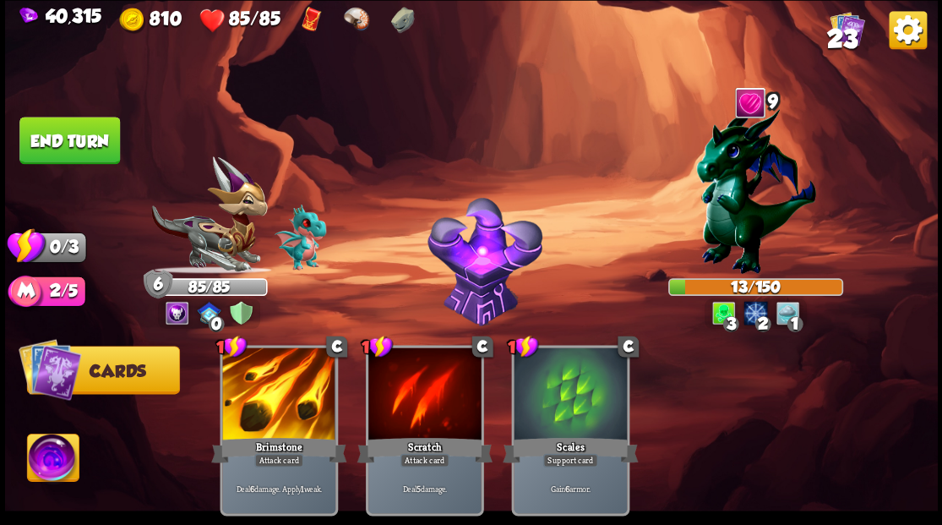
drag, startPoint x: 78, startPoint y: 146, endPoint x: 208, endPoint y: 193, distance: 138.4
click at [85, 148] on button "End turn" at bounding box center [69, 140] width 101 height 47
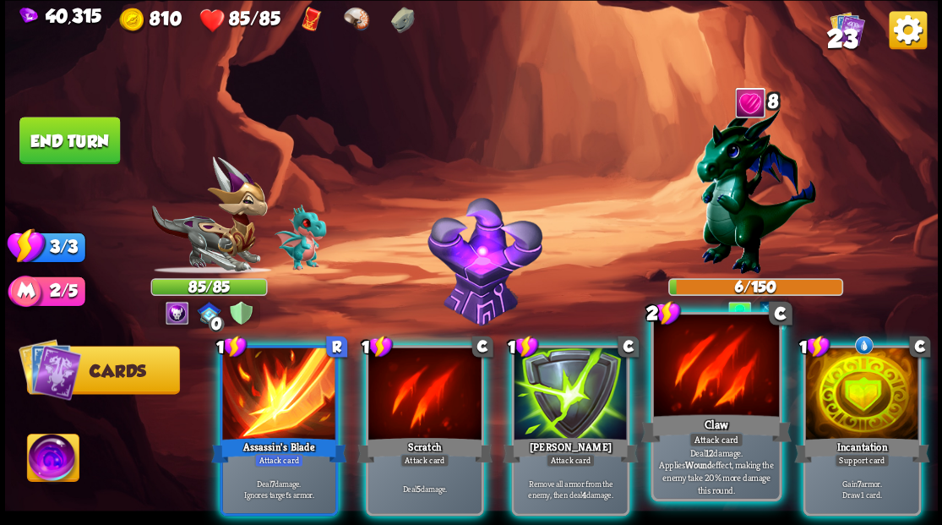
drag, startPoint x: 705, startPoint y: 402, endPoint x: 699, endPoint y: 389, distance: 14.8
click at [705, 400] on div at bounding box center [715, 367] width 125 height 106
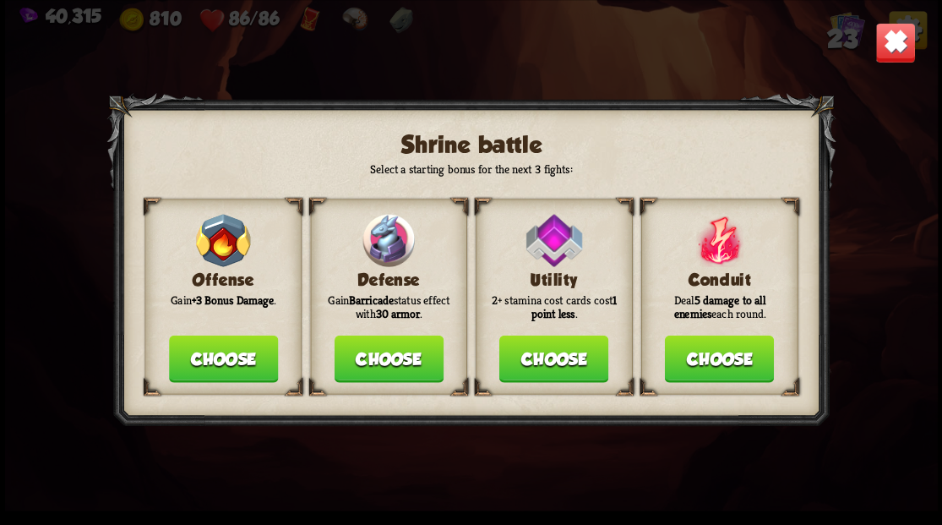
click at [384, 367] on button "Choose" at bounding box center [388, 358] width 109 height 47
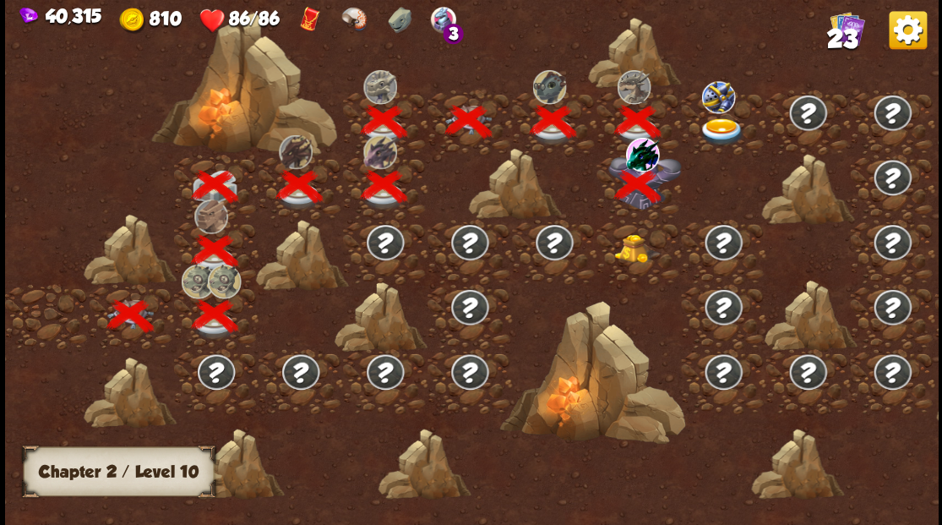
click at [629, 247] on img at bounding box center [637, 248] width 46 height 29
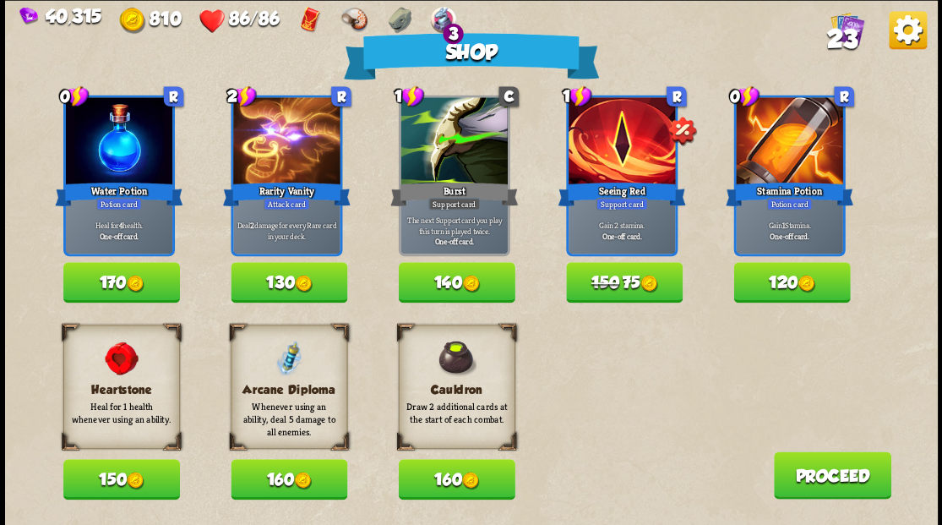
click at [112, 286] on button "170" at bounding box center [121, 282] width 117 height 41
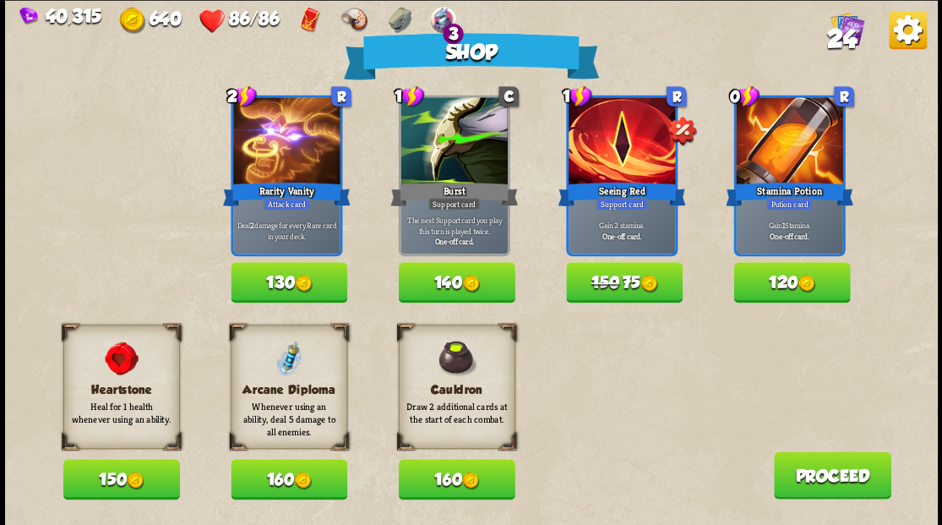
click at [806, 279] on img at bounding box center [806, 284] width 18 height 18
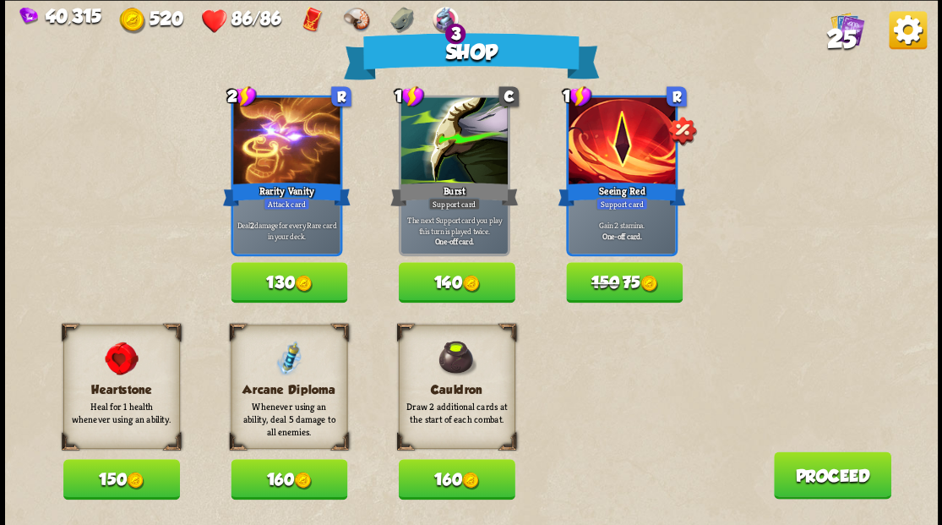
click at [823, 468] on button "Proceed" at bounding box center [831, 474] width 117 height 47
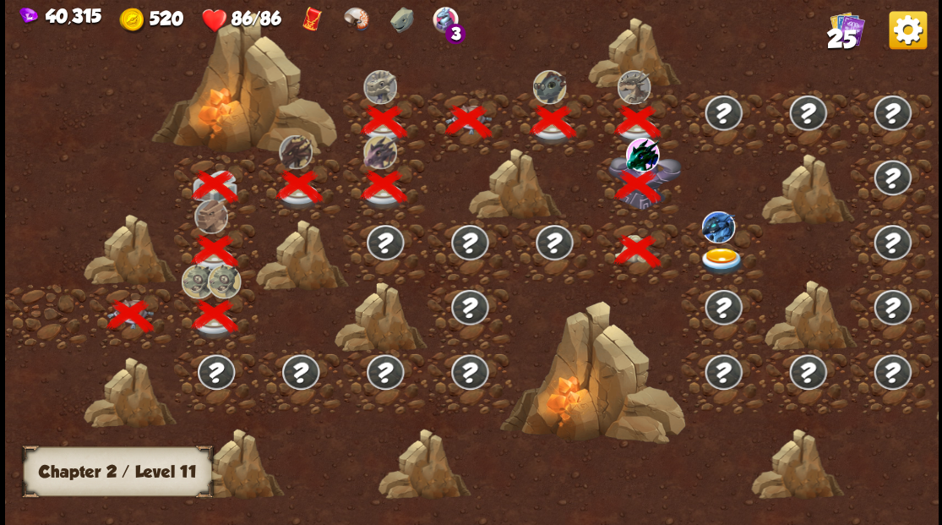
scroll to position [0, 257]
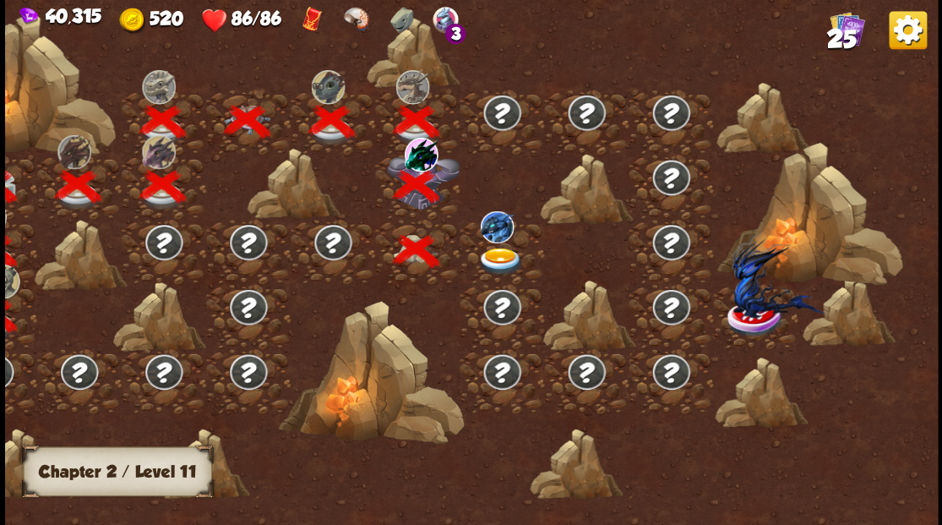
click at [494, 250] on img at bounding box center [499, 261] width 46 height 28
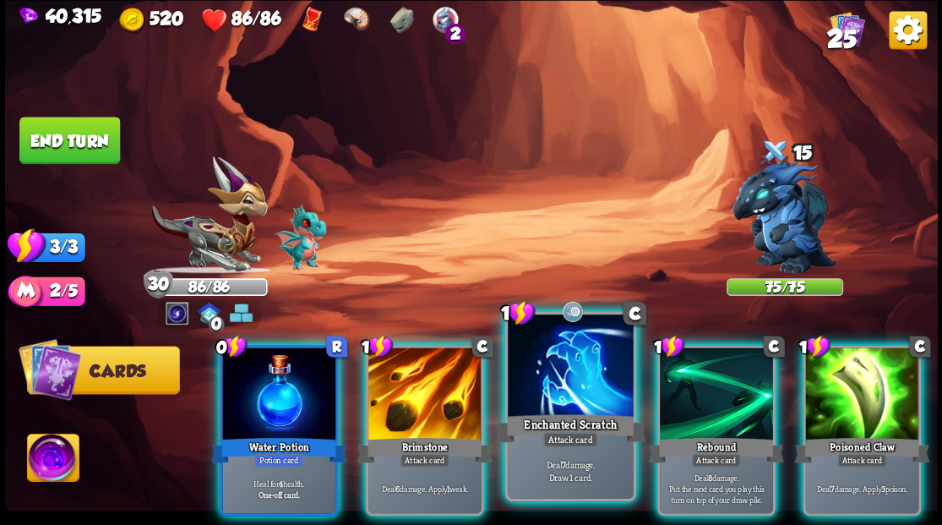
click at [548, 389] on div at bounding box center [570, 367] width 125 height 106
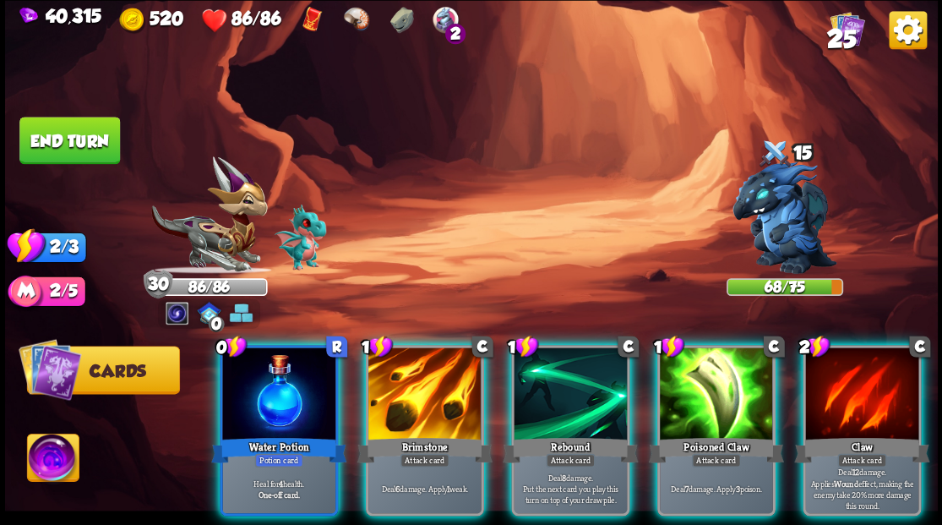
click at [686, 379] on div at bounding box center [716, 394] width 113 height 95
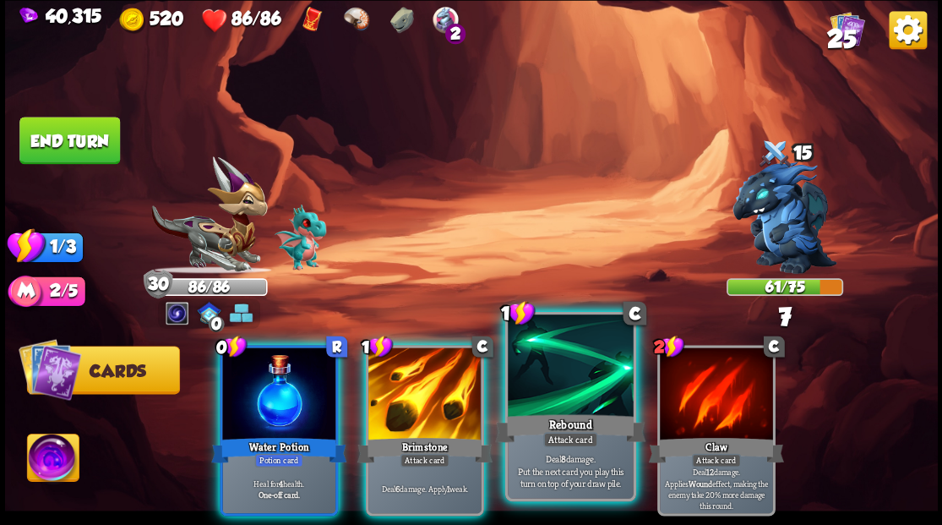
click at [546, 395] on div at bounding box center [570, 367] width 125 height 106
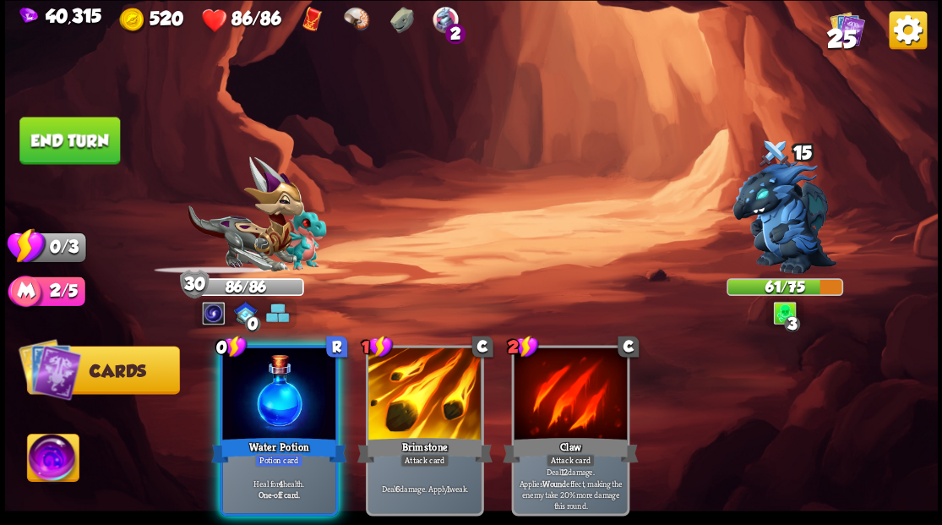
click at [280, 403] on div at bounding box center [278, 394] width 113 height 95
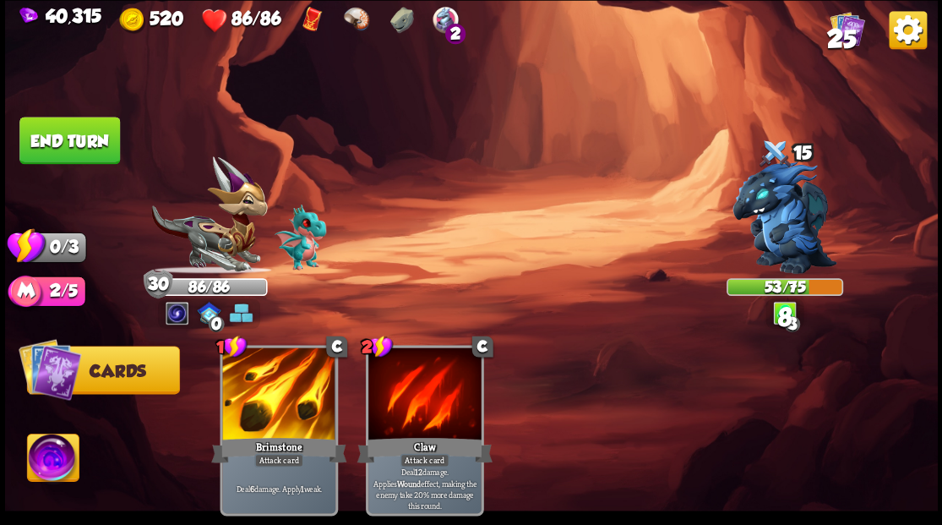
drag, startPoint x: 46, startPoint y: 161, endPoint x: 69, endPoint y: 168, distance: 24.0
click at [48, 161] on button "End turn" at bounding box center [69, 140] width 101 height 47
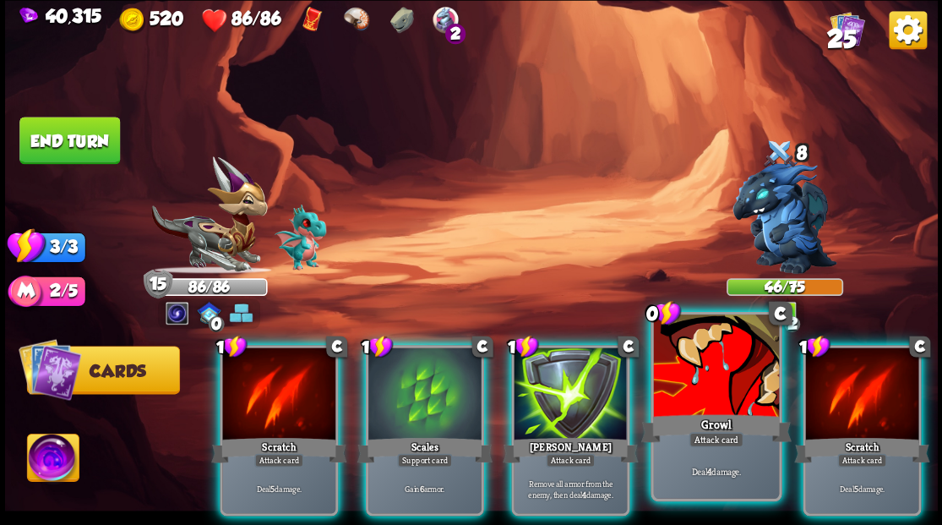
click at [686, 385] on div at bounding box center [715, 367] width 125 height 106
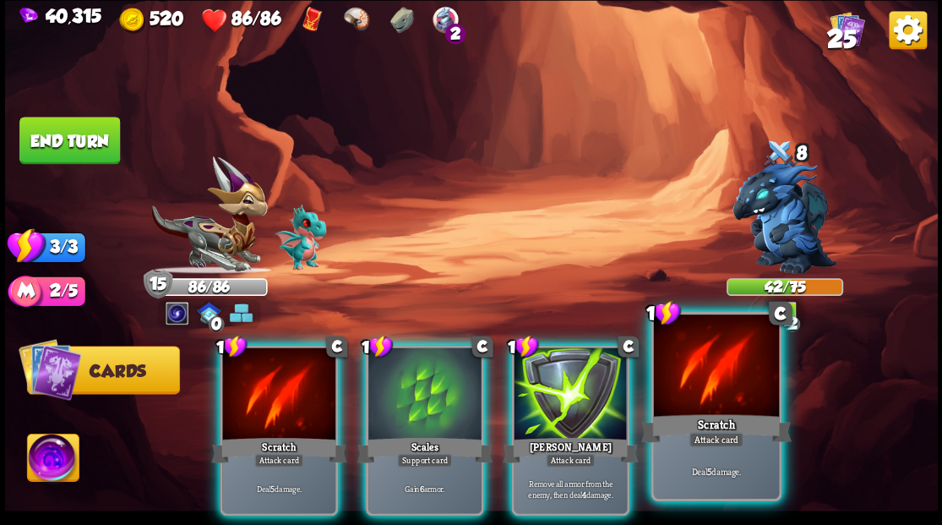
click at [704, 385] on div at bounding box center [715, 367] width 125 height 106
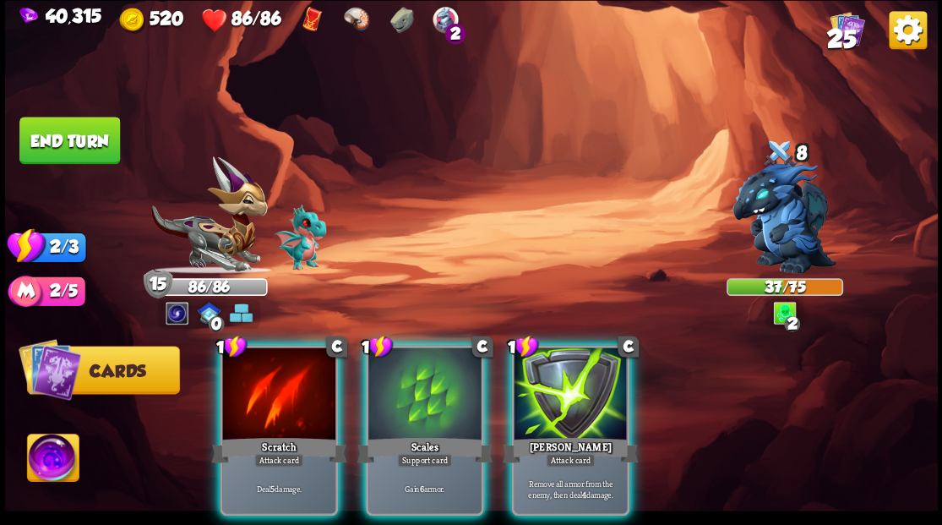
click at [397, 398] on div at bounding box center [424, 394] width 113 height 95
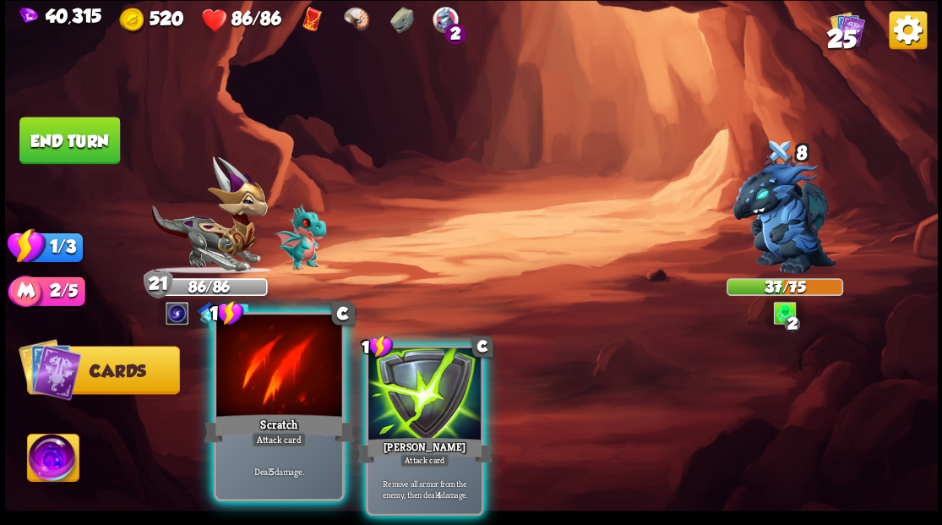
click at [272, 400] on div at bounding box center [278, 367] width 125 height 106
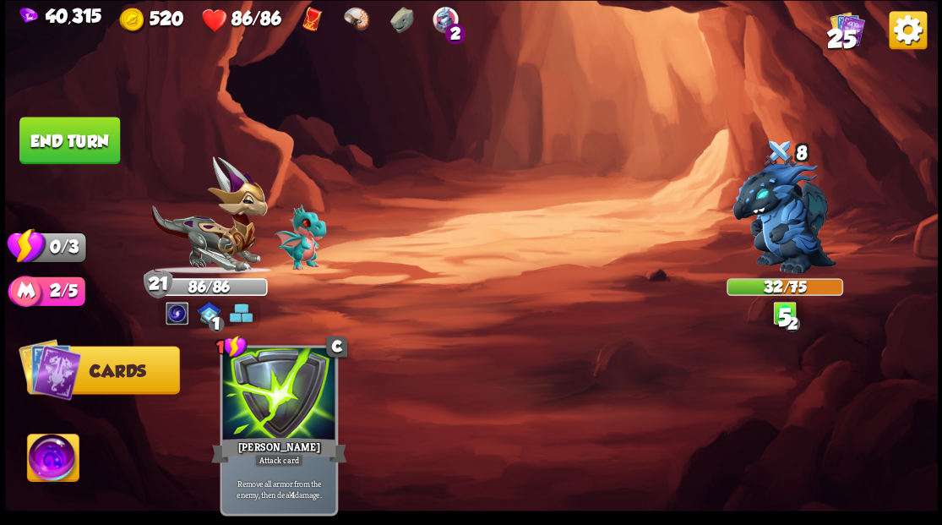
click at [67, 135] on button "End turn" at bounding box center [69, 140] width 101 height 47
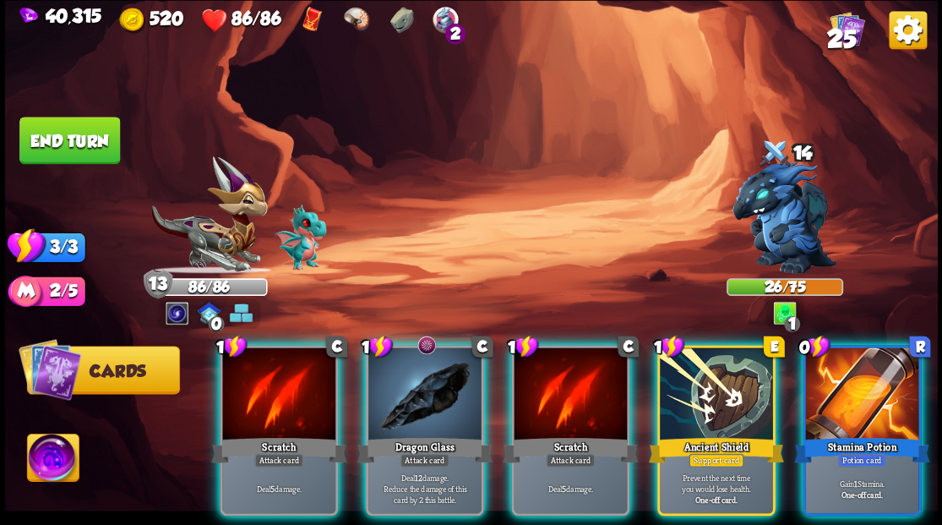
drag, startPoint x: 860, startPoint y: 397, endPoint x: 849, endPoint y: 366, distance: 33.1
click at [858, 391] on div at bounding box center [861, 394] width 113 height 95
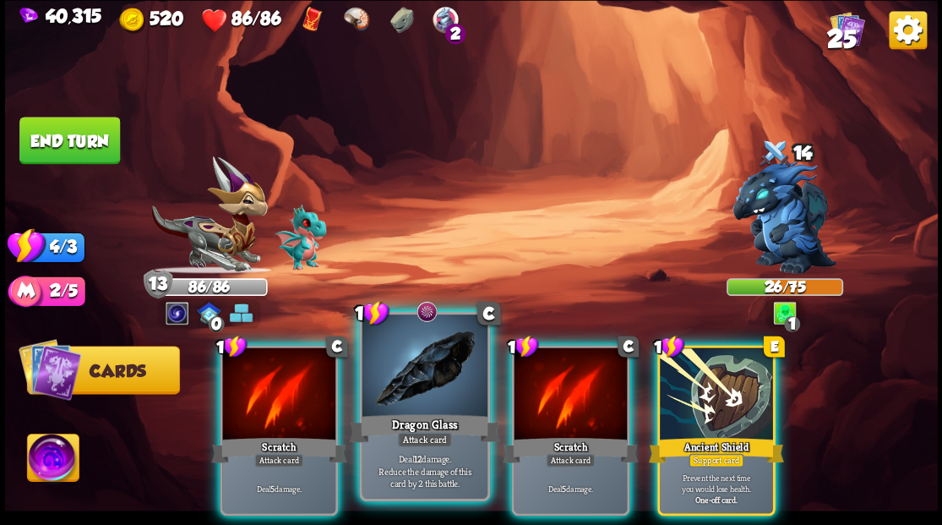
click at [423, 396] on div at bounding box center [424, 367] width 125 height 106
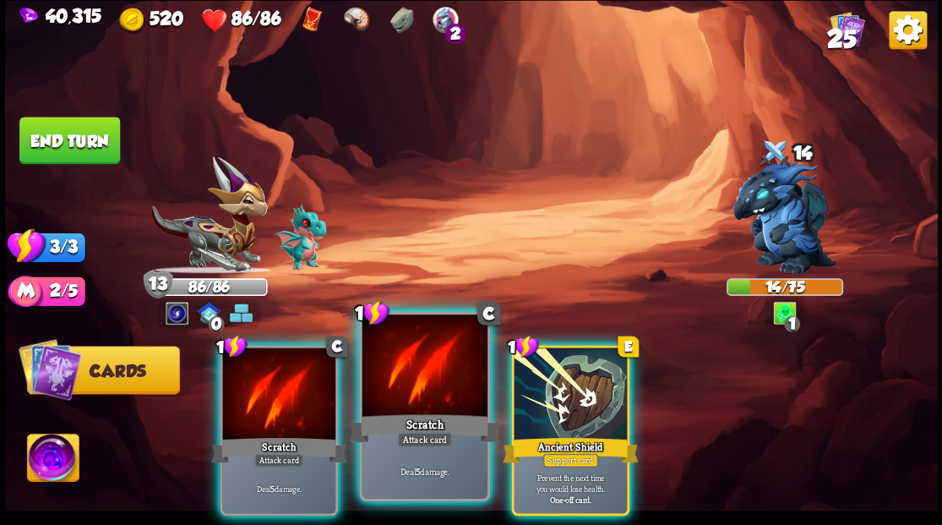
click at [422, 382] on div at bounding box center [424, 367] width 125 height 106
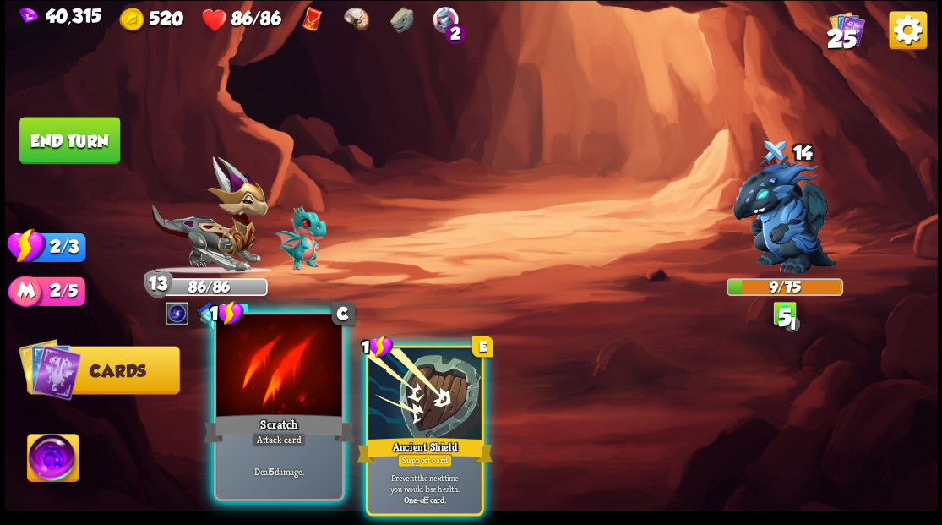
click at [274, 385] on div at bounding box center [278, 367] width 125 height 106
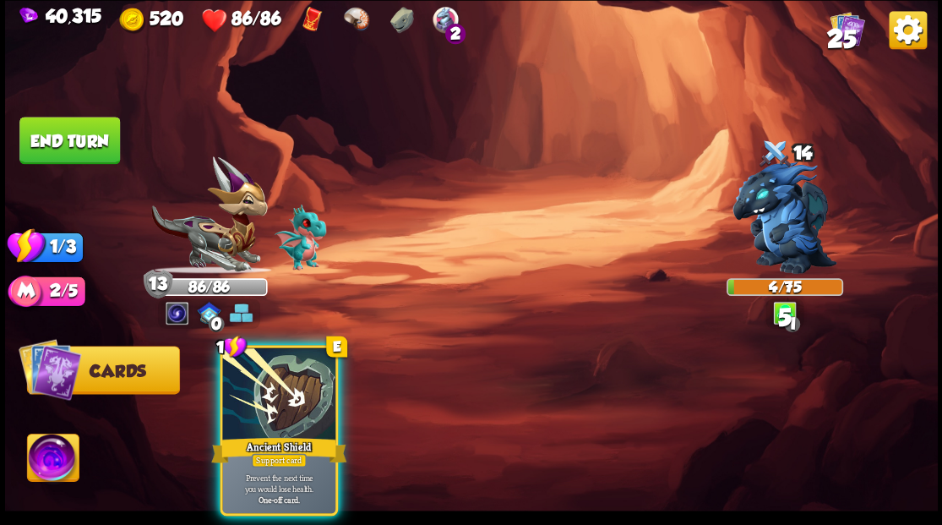
click at [274, 385] on div at bounding box center [278, 394] width 113 height 95
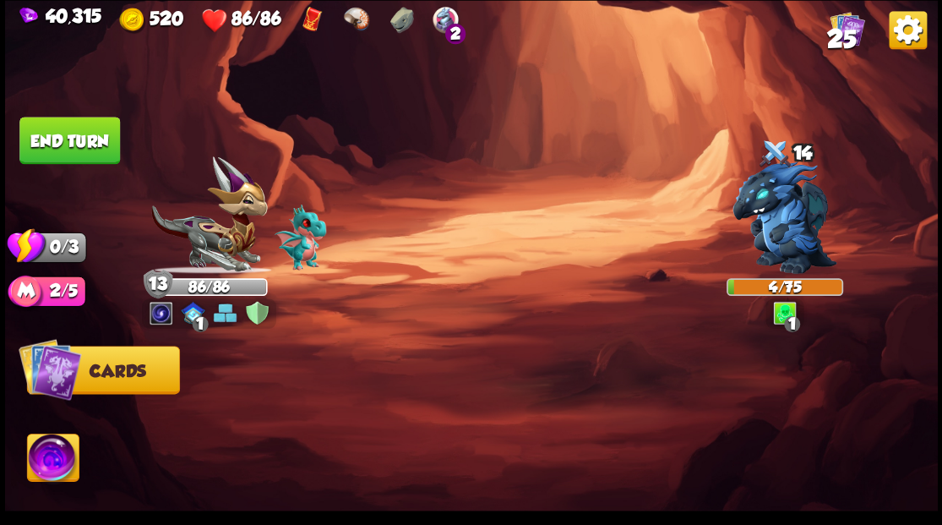
click at [98, 155] on button "End turn" at bounding box center [69, 140] width 101 height 47
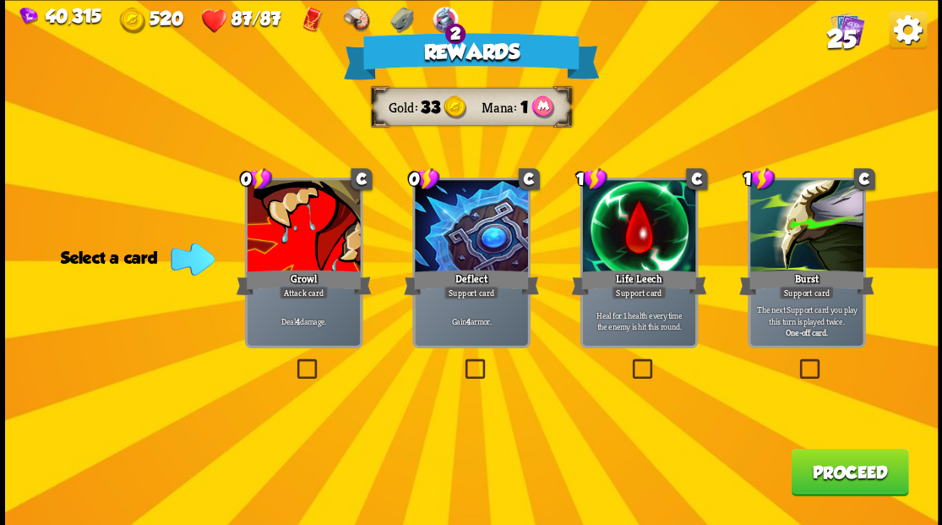
click at [461, 361] on label at bounding box center [461, 361] width 0 height 0
click at [0, 0] on input "checkbox" at bounding box center [0, 0] width 0 height 0
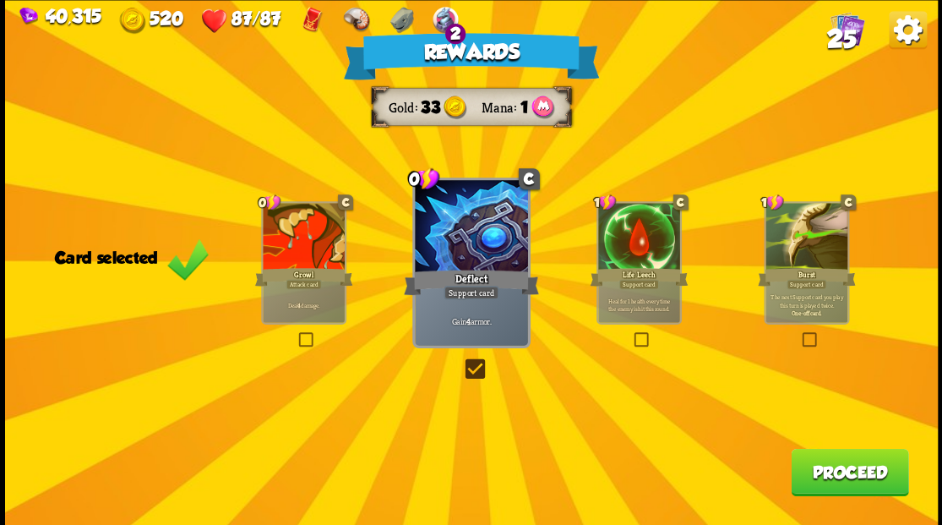
click at [841, 478] on button "Proceed" at bounding box center [849, 471] width 117 height 47
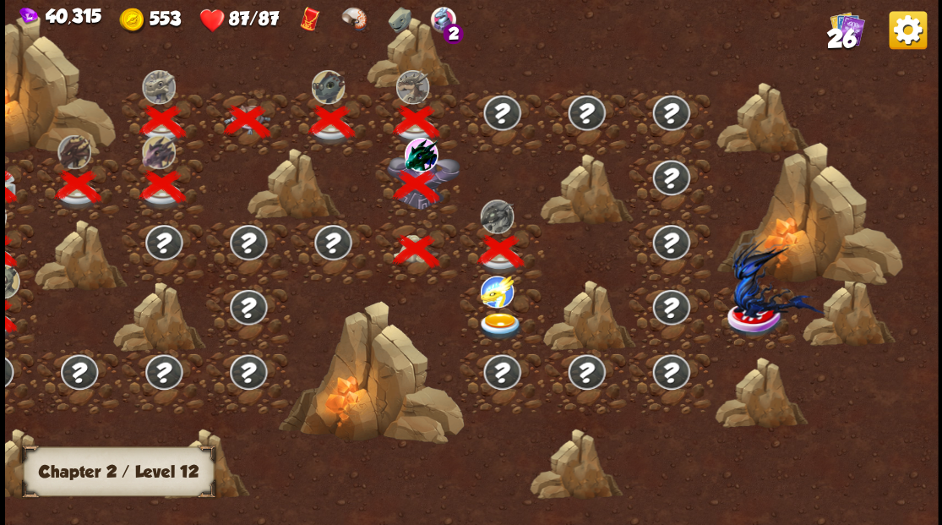
click at [500, 324] on img at bounding box center [499, 326] width 46 height 28
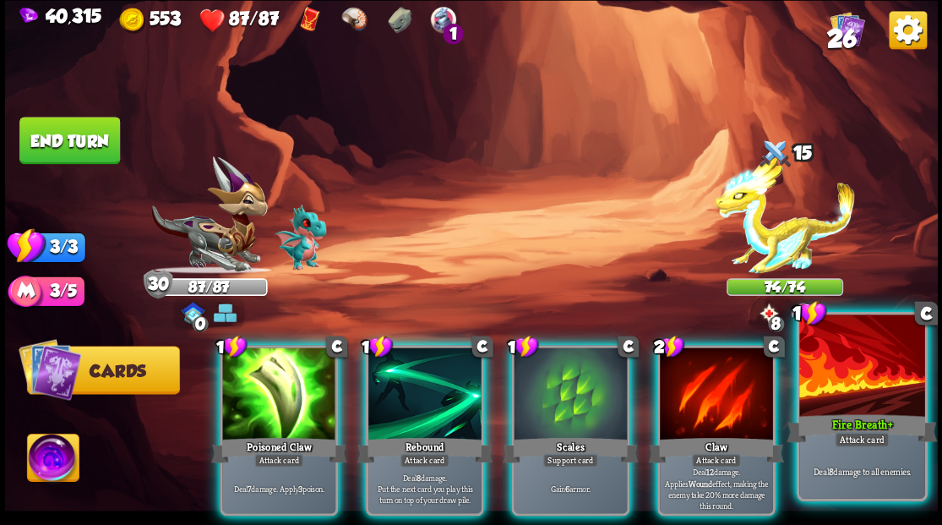
click at [826, 394] on div at bounding box center [861, 367] width 125 height 106
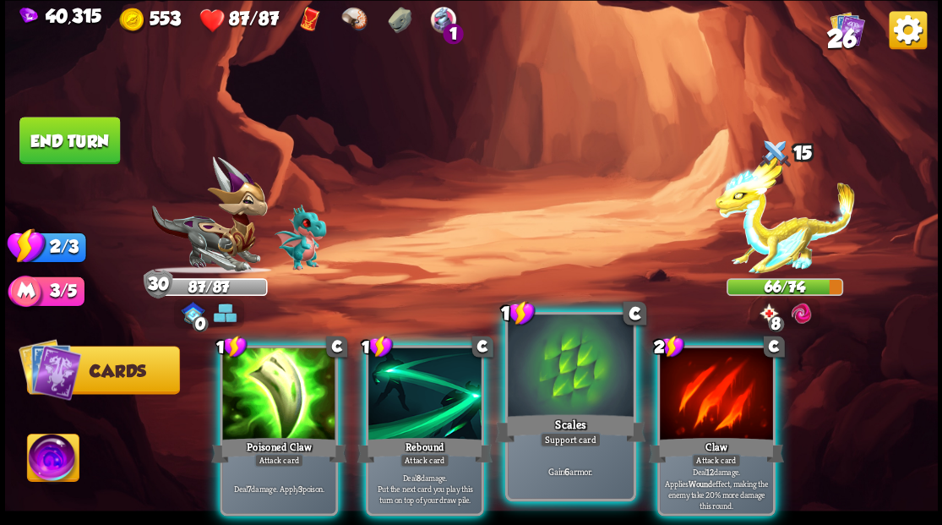
click at [563, 411] on div "Scales" at bounding box center [570, 428] width 150 height 34
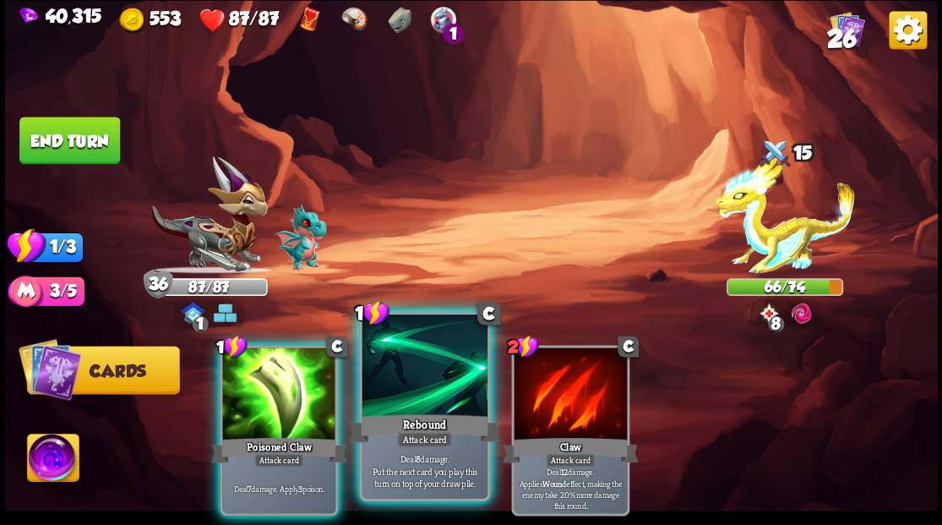
click at [417, 397] on div at bounding box center [424, 367] width 125 height 106
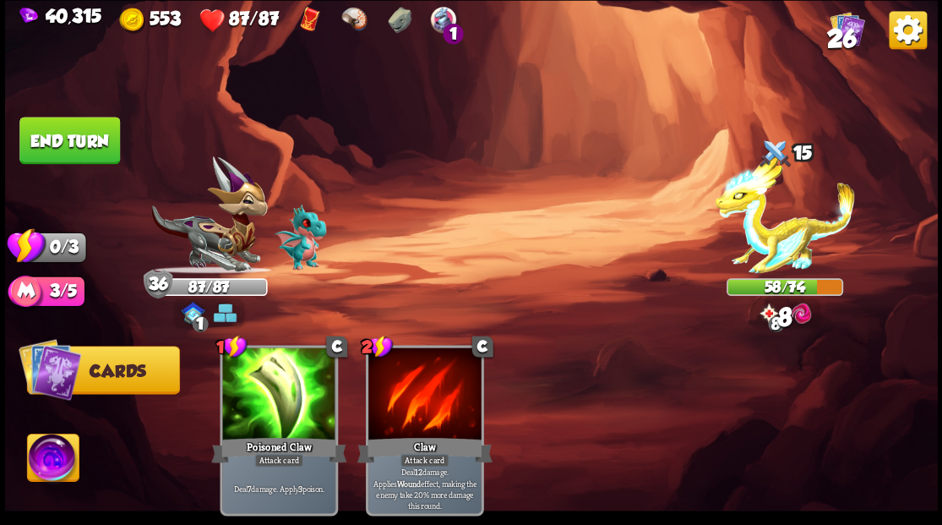
click at [48, 135] on button "End turn" at bounding box center [69, 140] width 101 height 47
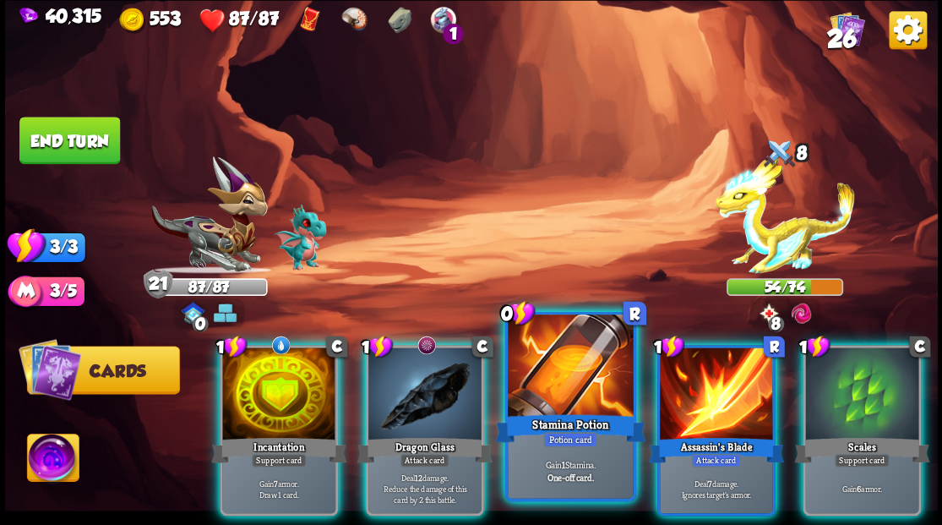
click at [557, 368] on div at bounding box center [570, 367] width 125 height 106
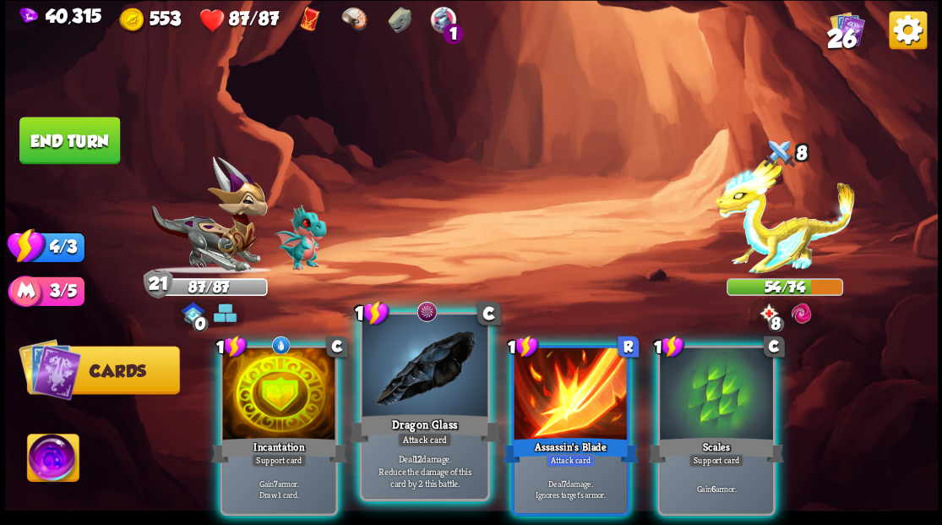
click at [382, 392] on div at bounding box center [424, 367] width 125 height 106
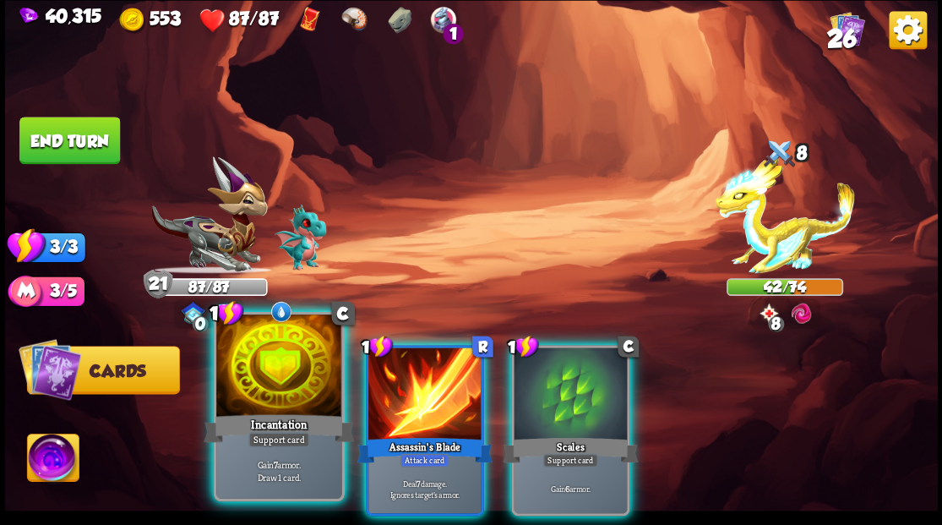
click at [261, 394] on div at bounding box center [278, 367] width 125 height 106
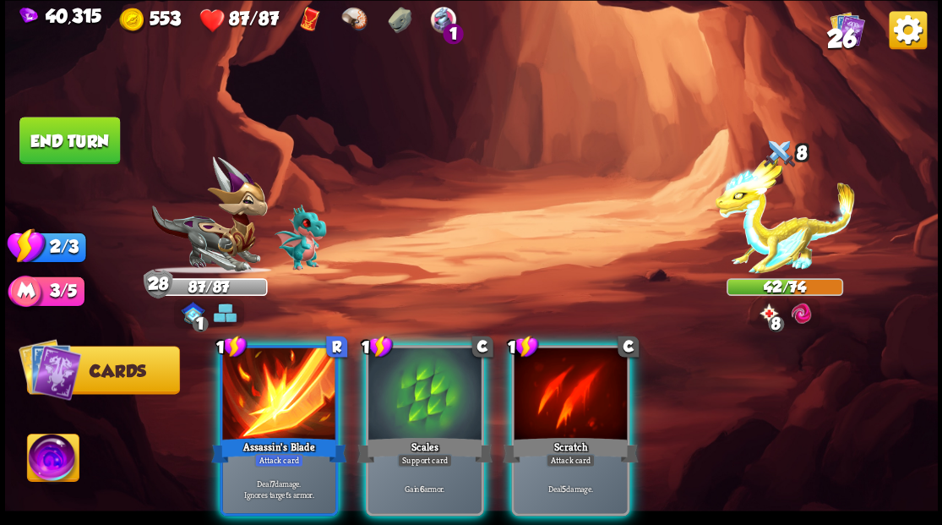
click at [262, 397] on div at bounding box center [278, 394] width 113 height 95
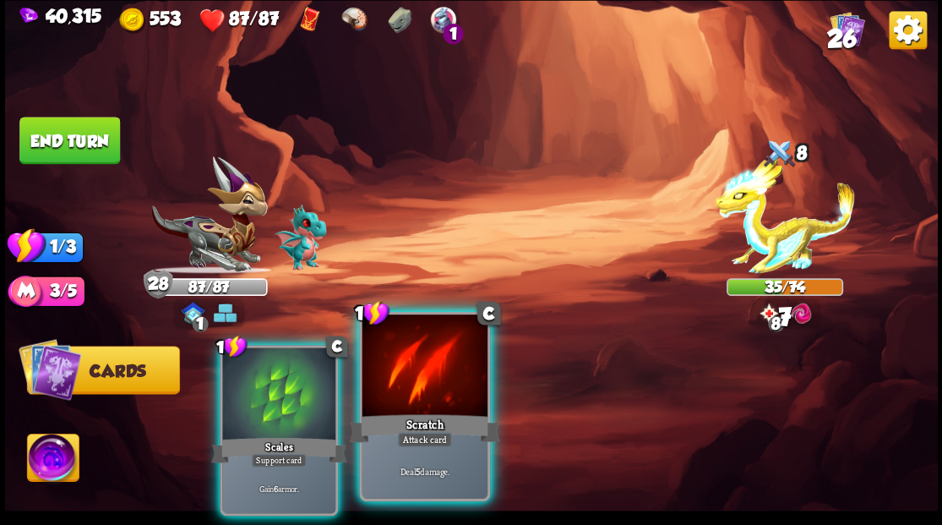
click at [426, 387] on div at bounding box center [424, 367] width 125 height 106
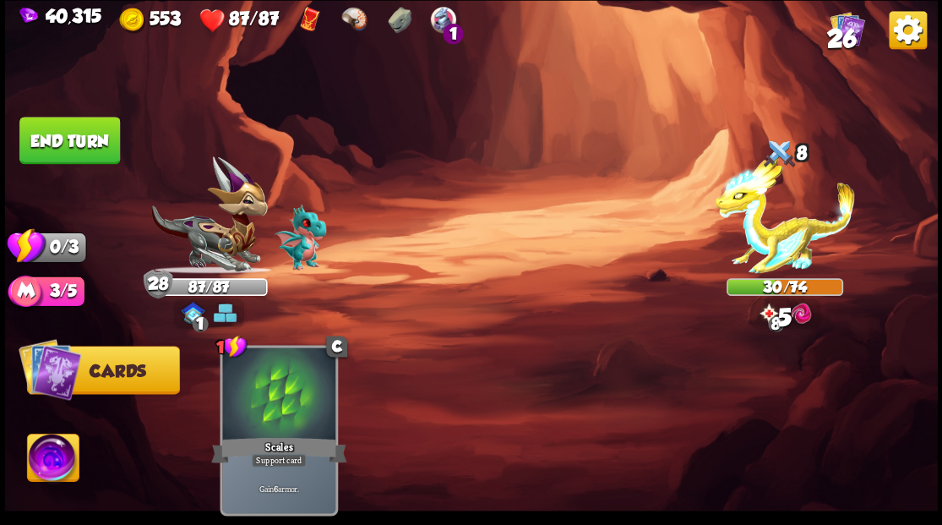
click at [95, 145] on button "End turn" at bounding box center [69, 140] width 101 height 47
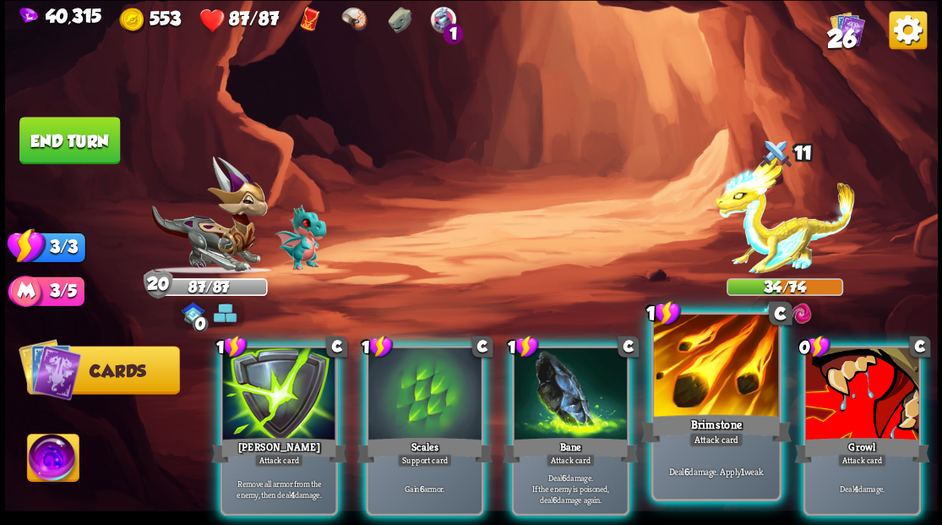
drag, startPoint x: 860, startPoint y: 402, endPoint x: 770, endPoint y: 407, distance: 89.7
click at [859, 400] on div at bounding box center [861, 394] width 113 height 95
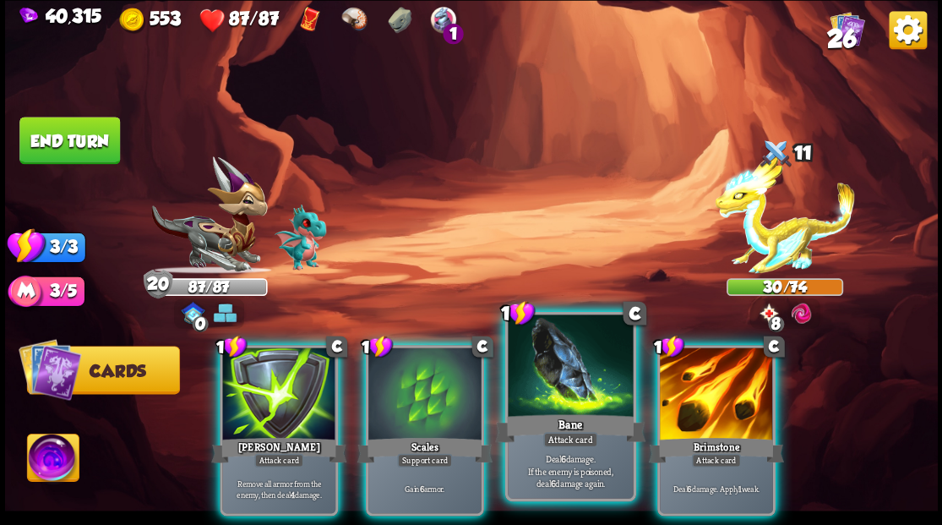
click at [554, 413] on div "Bane" at bounding box center [570, 428] width 150 height 34
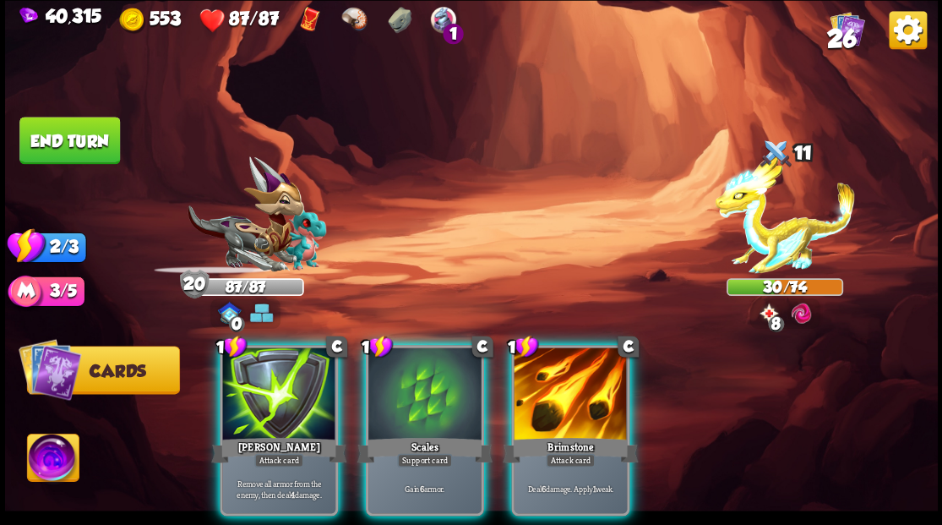
click at [554, 434] on div "Brimstone" at bounding box center [570, 449] width 135 height 30
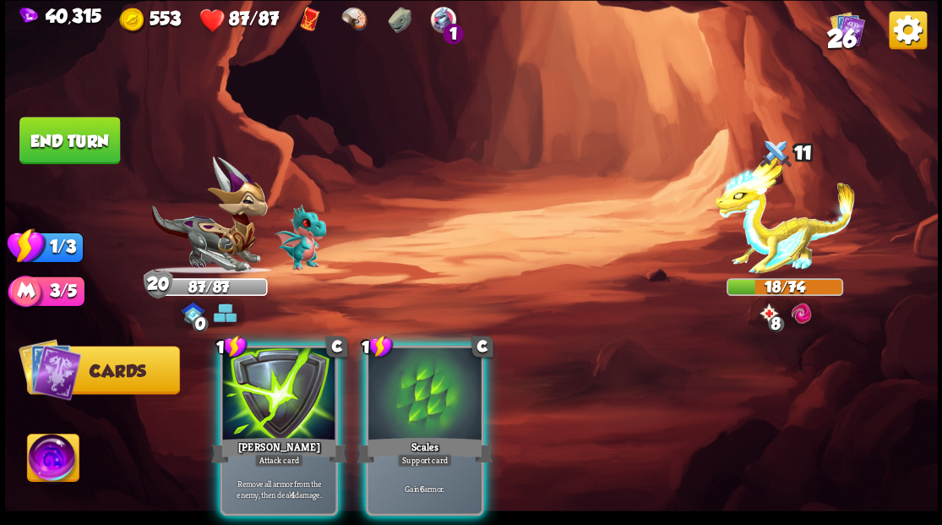
click at [274, 404] on div at bounding box center [278, 394] width 113 height 95
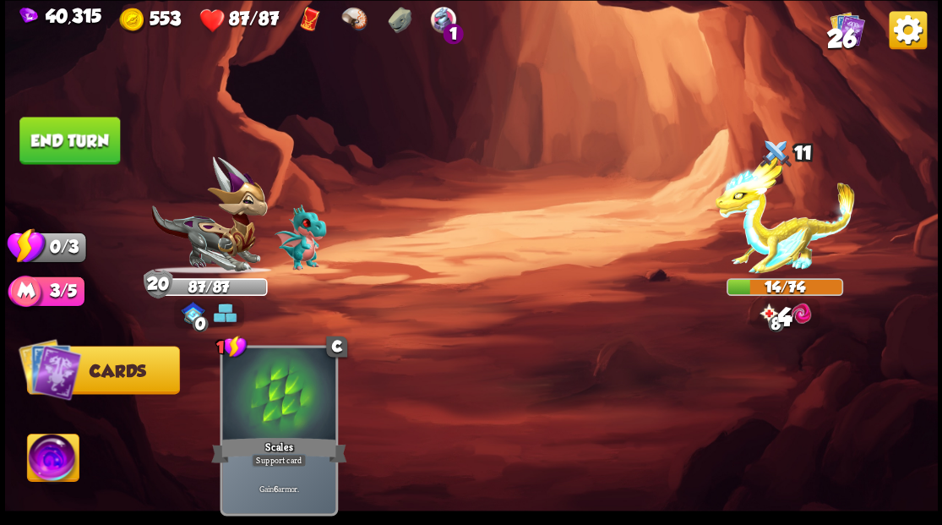
click at [73, 152] on button "End turn" at bounding box center [69, 140] width 101 height 47
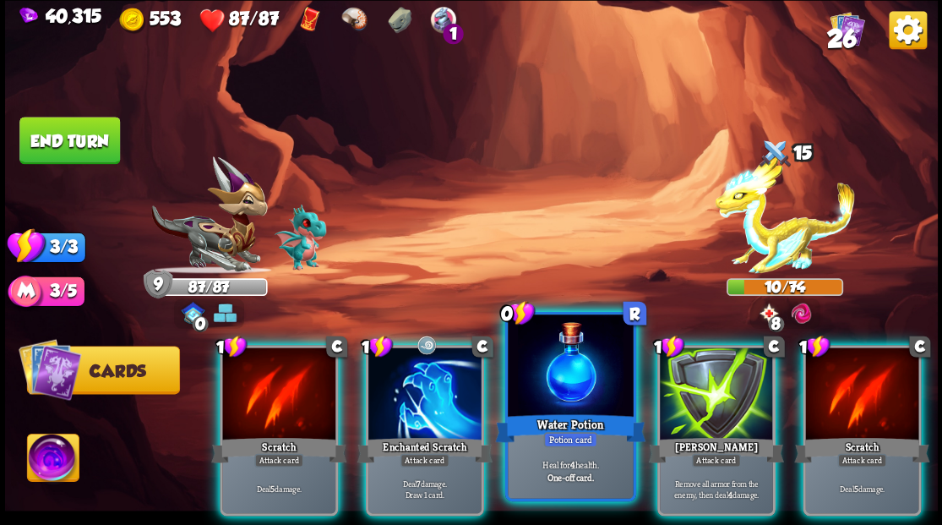
click at [563, 384] on div at bounding box center [570, 367] width 125 height 106
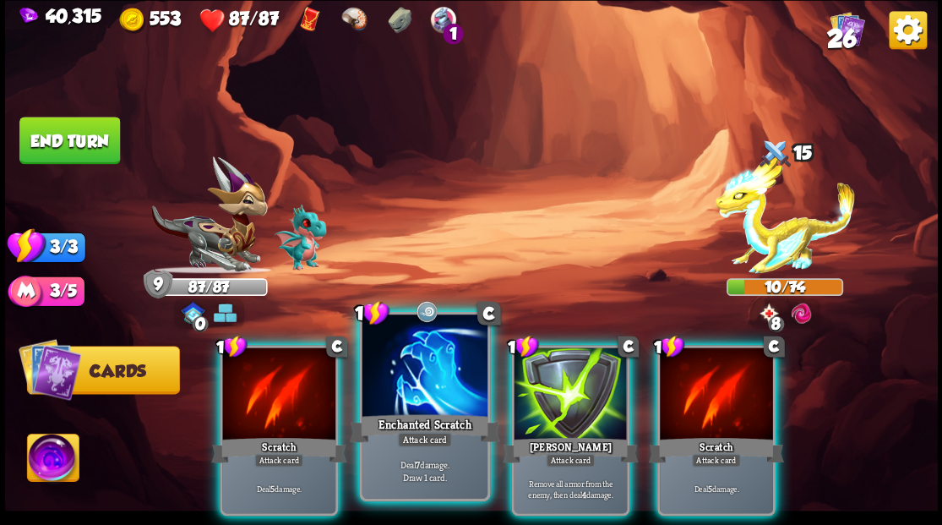
click at [440, 390] on div at bounding box center [424, 367] width 125 height 106
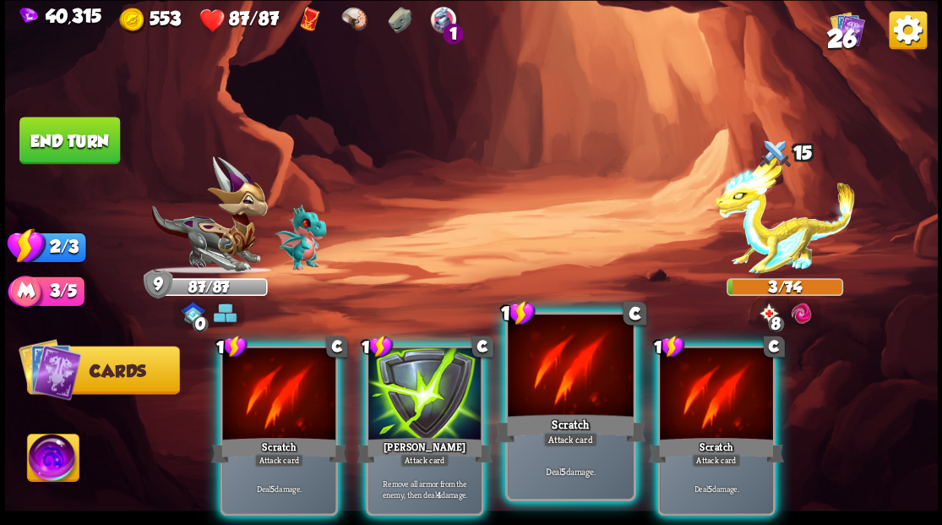
click at [566, 391] on div at bounding box center [570, 367] width 125 height 106
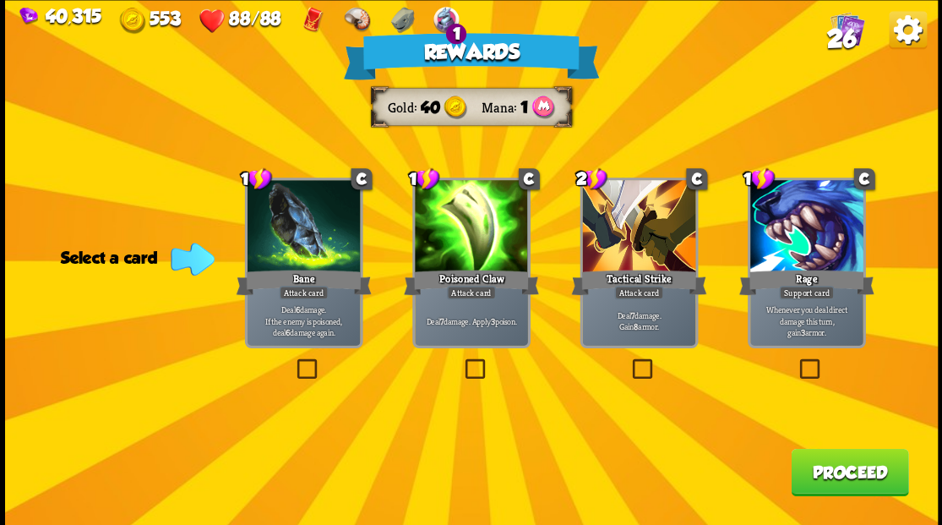
click at [857, 475] on button "Proceed" at bounding box center [849, 471] width 117 height 47
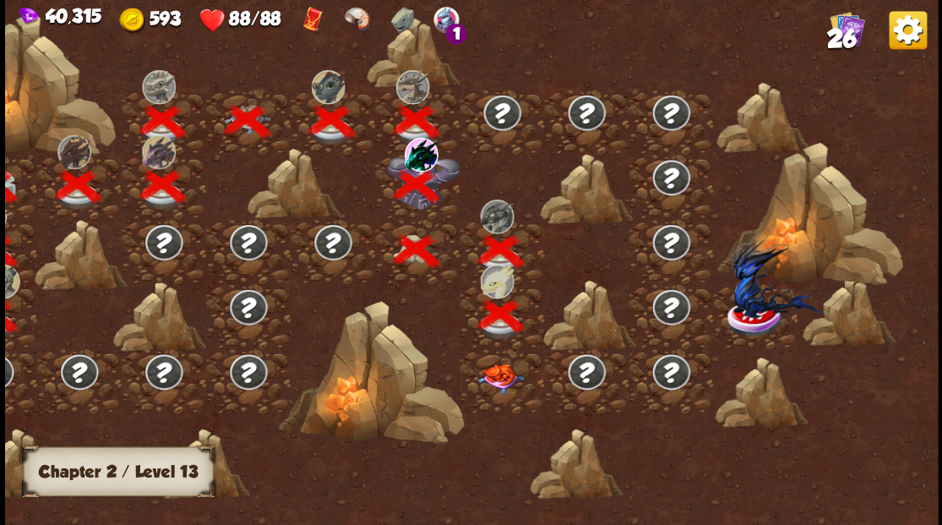
click at [500, 378] on img at bounding box center [499, 378] width 46 height 30
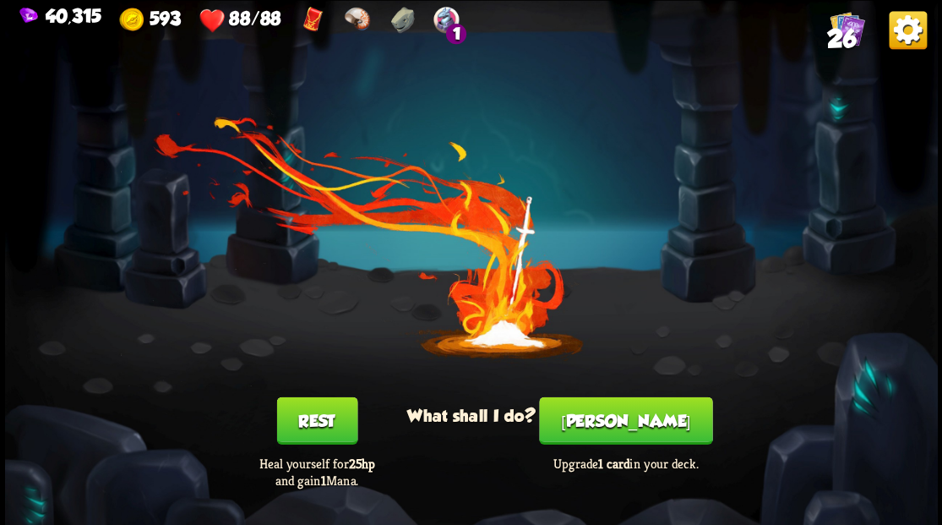
click at [644, 417] on button "[PERSON_NAME]" at bounding box center [625, 419] width 173 height 47
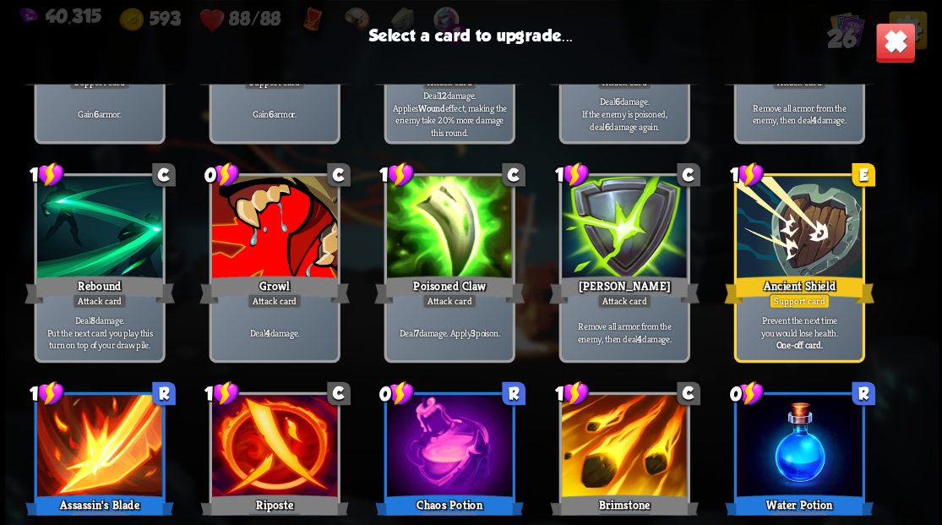
scroll to position [447, 0]
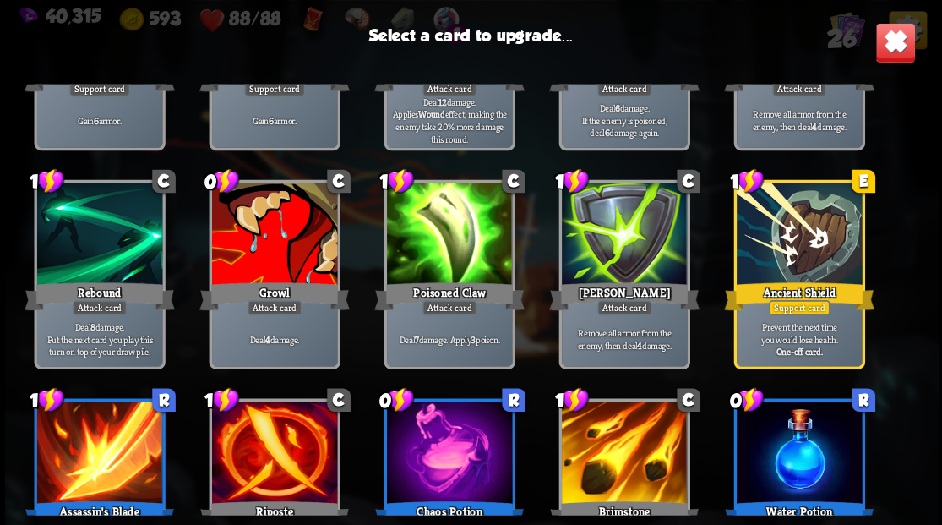
click at [286, 244] on div at bounding box center [273, 235] width 125 height 106
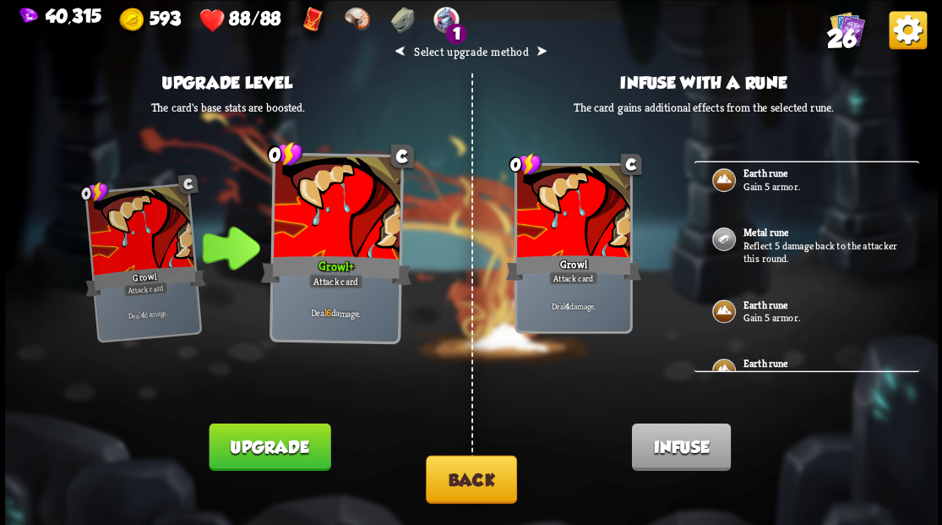
scroll to position [0, 0]
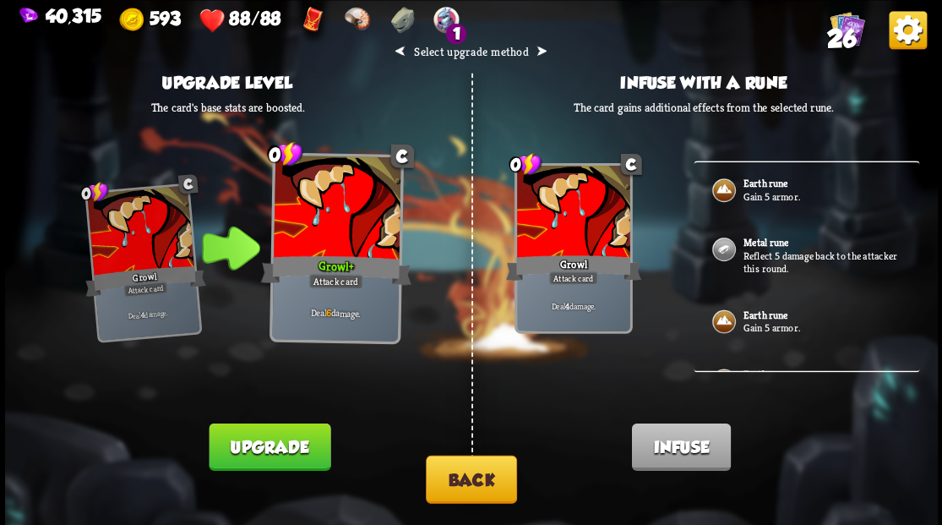
click at [453, 490] on button "Back" at bounding box center [471, 478] width 91 height 48
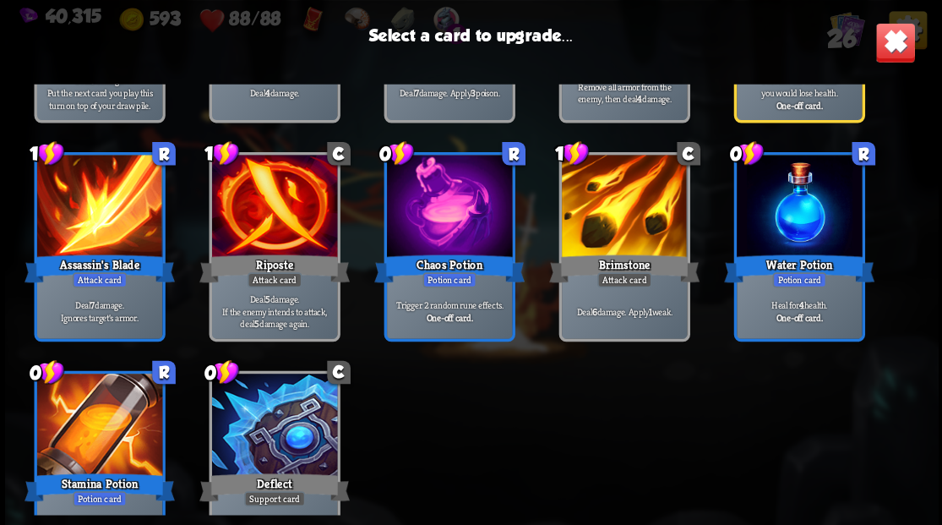
scroll to position [785, 0]
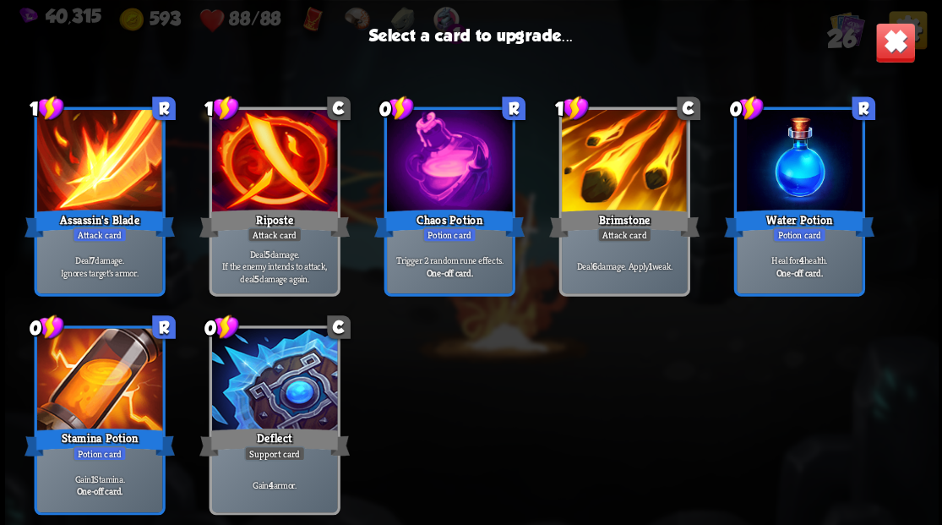
click at [277, 405] on div at bounding box center [273, 381] width 125 height 106
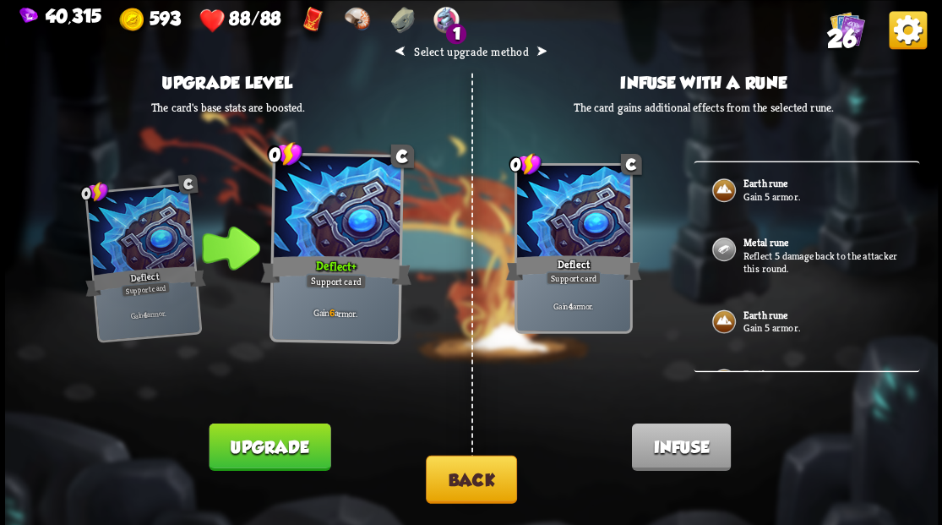
click at [730, 188] on img at bounding box center [723, 190] width 27 height 27
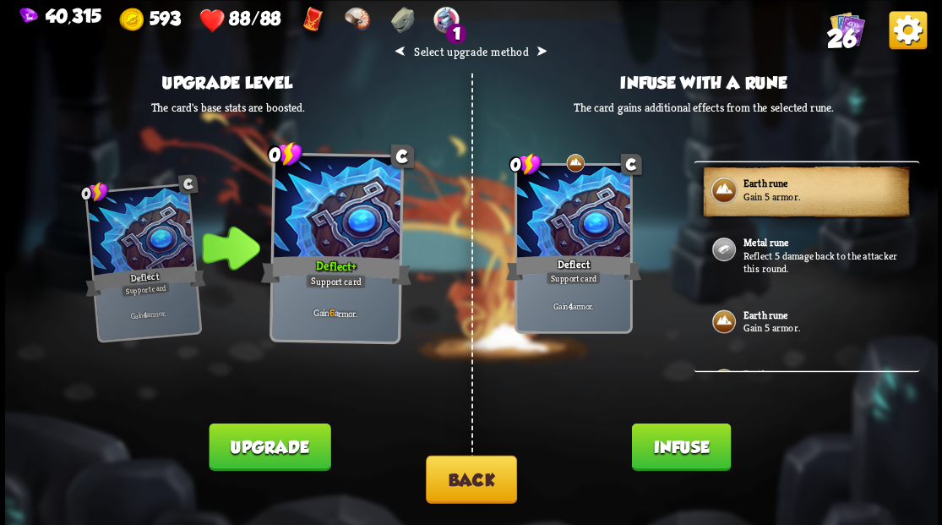
click at [663, 454] on button "Infuse" at bounding box center [680, 445] width 99 height 47
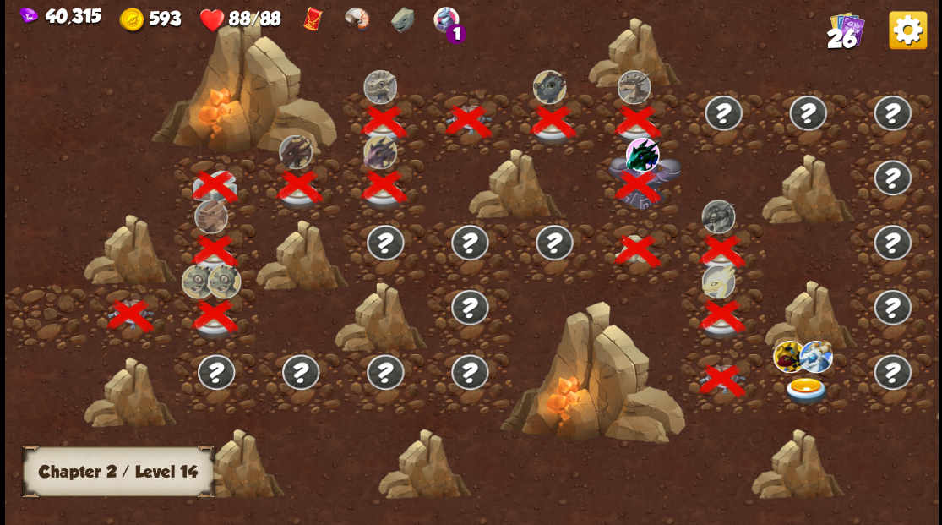
scroll to position [0, 257]
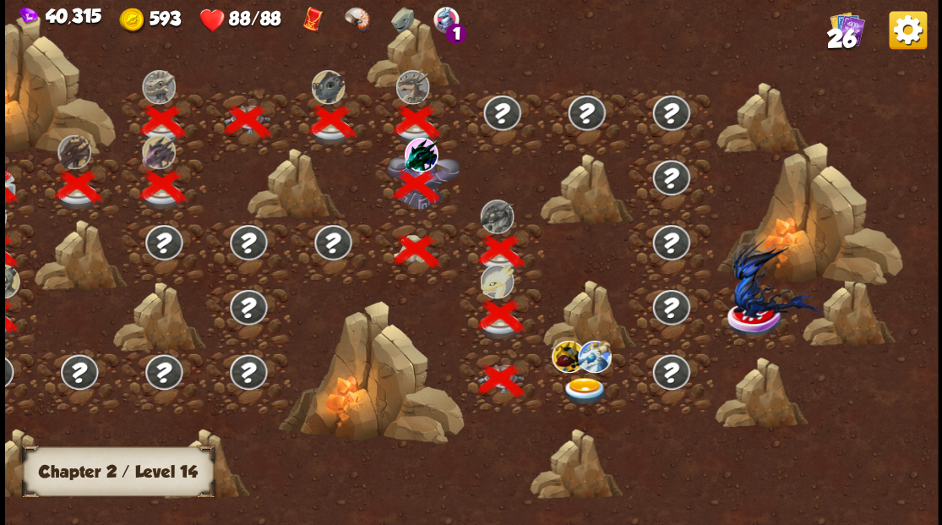
click at [577, 385] on img at bounding box center [584, 391] width 46 height 28
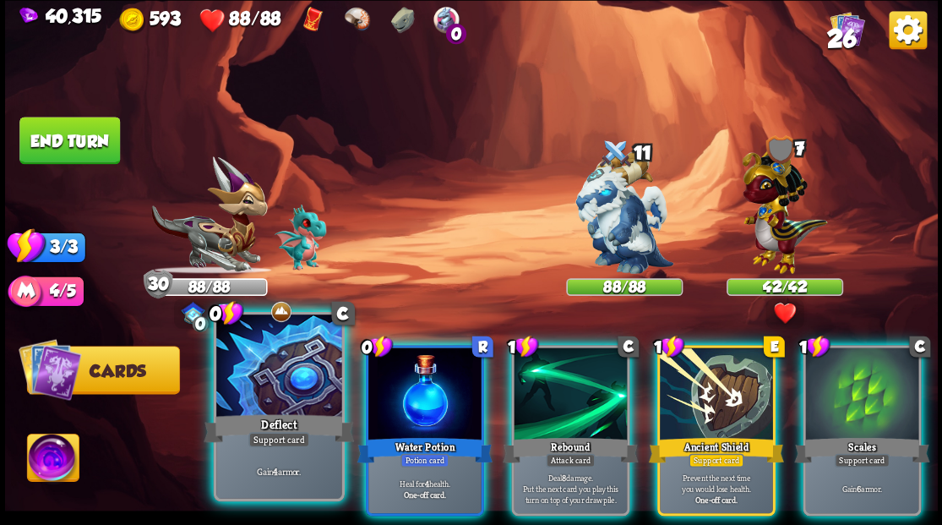
click at [255, 398] on div at bounding box center [278, 367] width 125 height 106
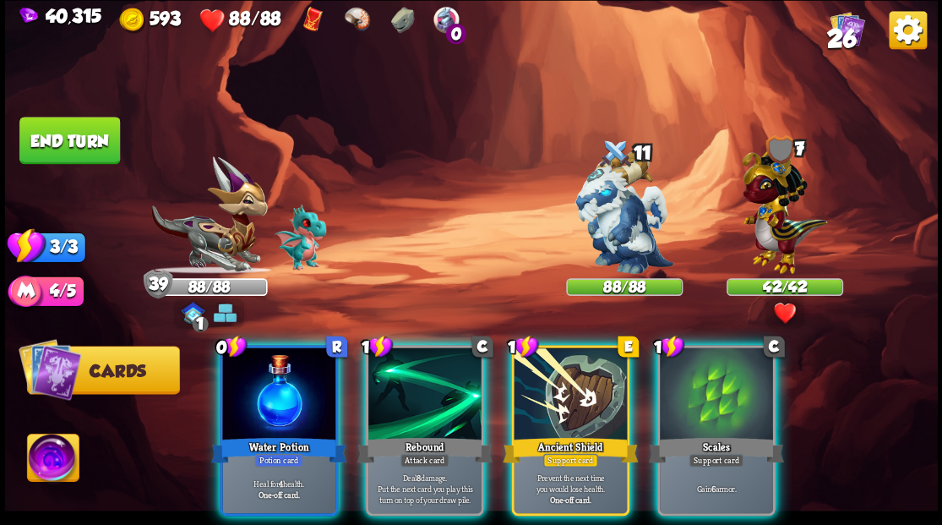
click at [550, 384] on div at bounding box center [570, 394] width 113 height 95
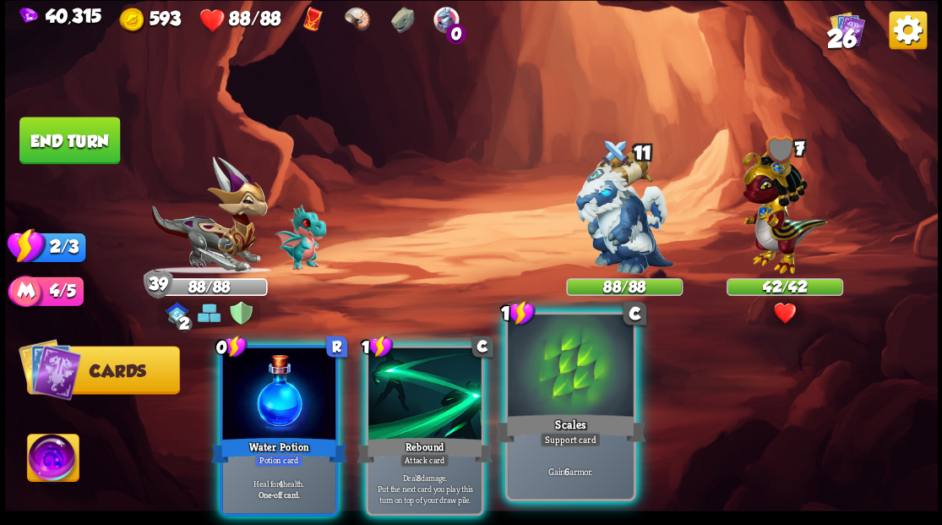
click at [618, 393] on div at bounding box center [570, 367] width 125 height 106
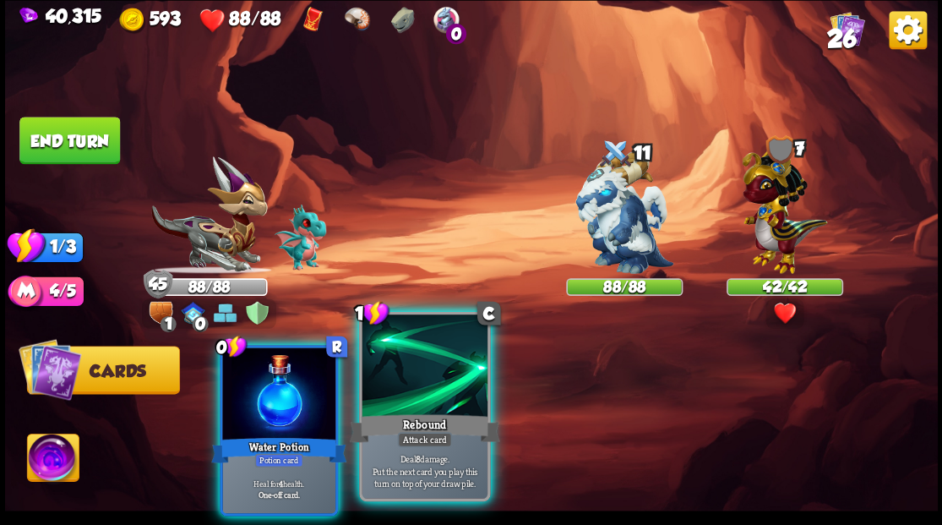
click at [414, 384] on div at bounding box center [424, 367] width 125 height 106
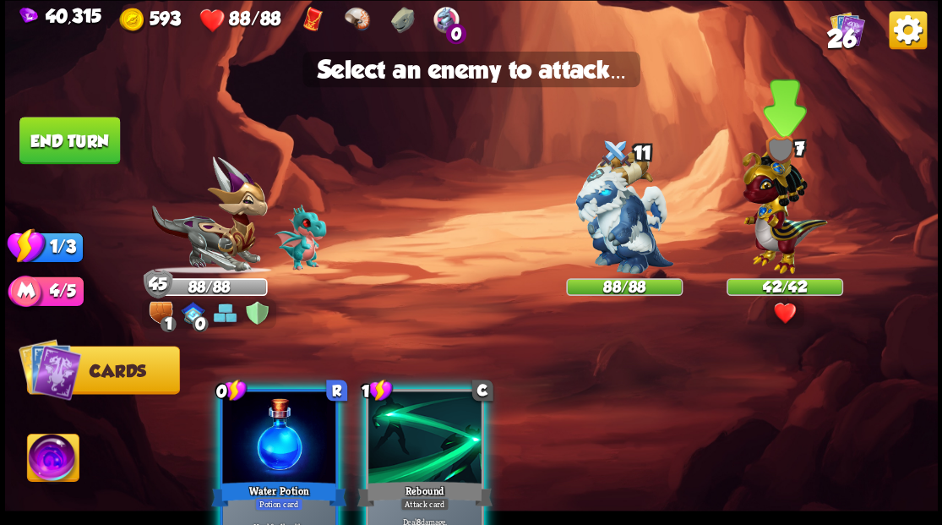
click at [767, 194] on img at bounding box center [784, 206] width 85 height 133
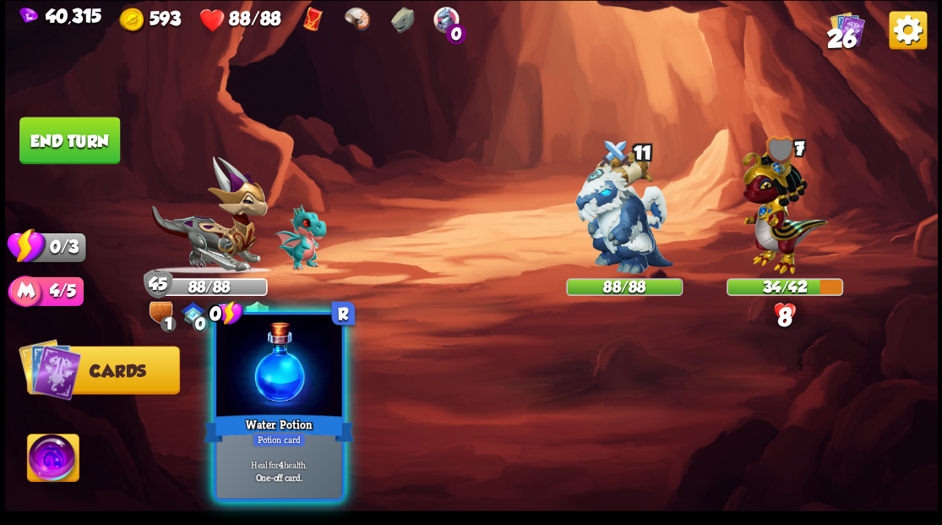
click at [273, 389] on div at bounding box center [278, 367] width 125 height 106
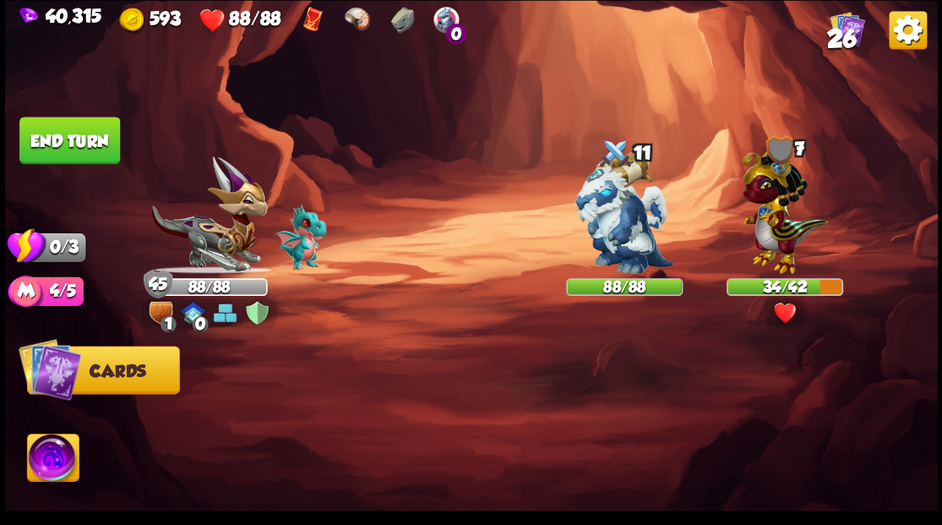
drag, startPoint x: 63, startPoint y: 155, endPoint x: 355, endPoint y: 208, distance: 296.9
click at [77, 161] on button "End turn" at bounding box center [69, 140] width 101 height 47
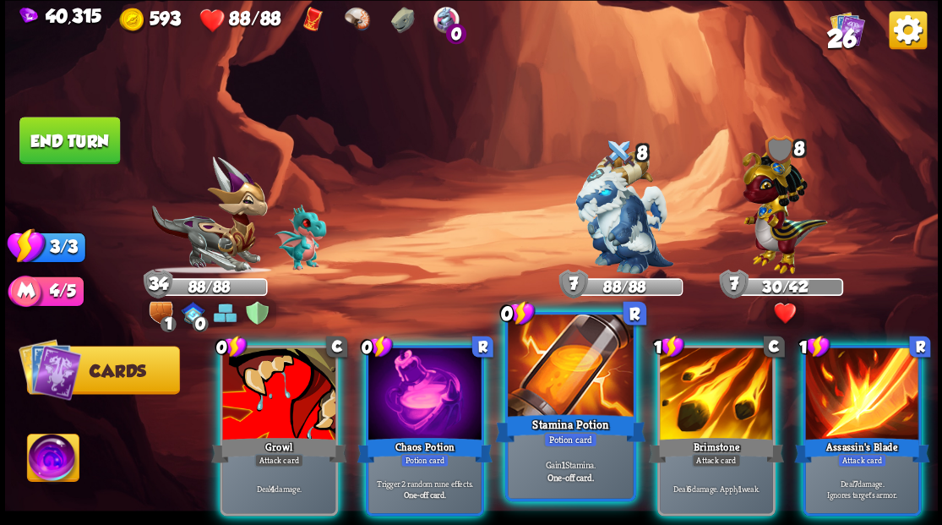
click at [524, 372] on div at bounding box center [570, 367] width 125 height 106
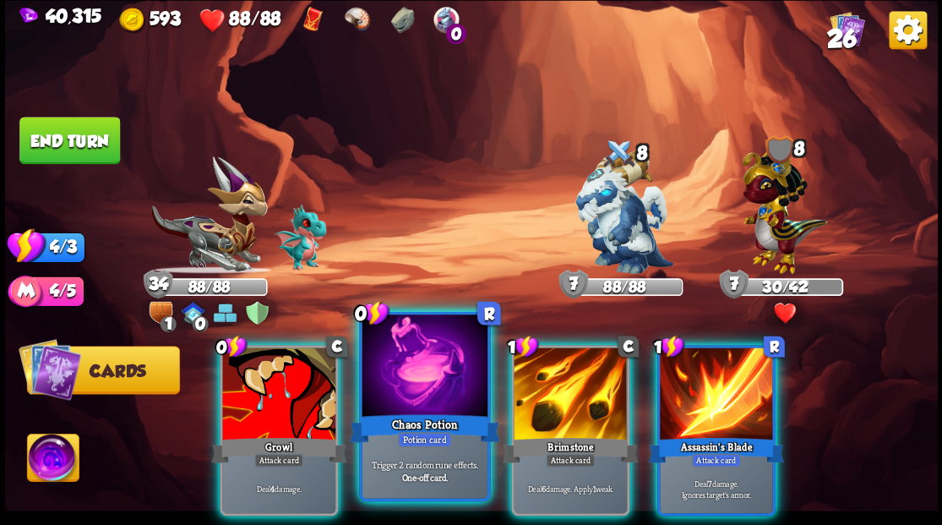
click at [409, 380] on div at bounding box center [424, 367] width 125 height 106
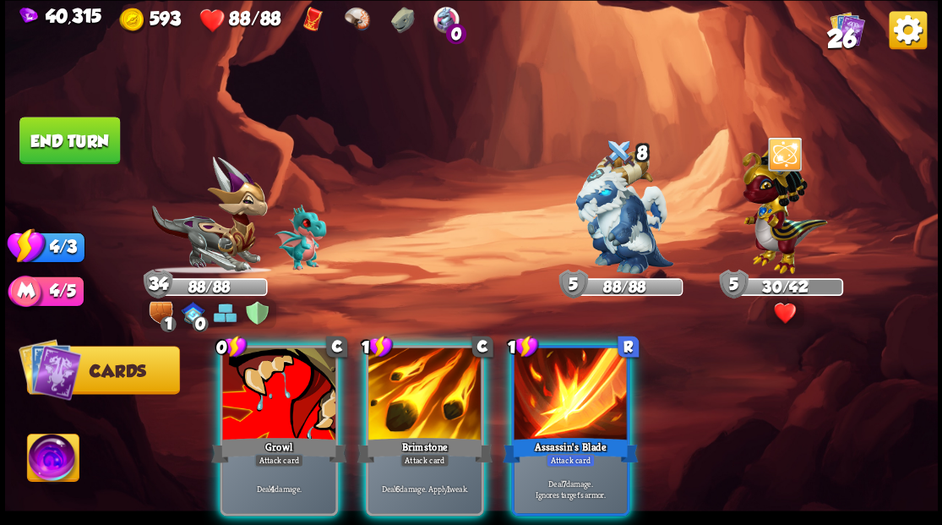
drag, startPoint x: 539, startPoint y: 390, endPoint x: 678, endPoint y: 318, distance: 156.8
click at [549, 389] on div at bounding box center [570, 394] width 113 height 95
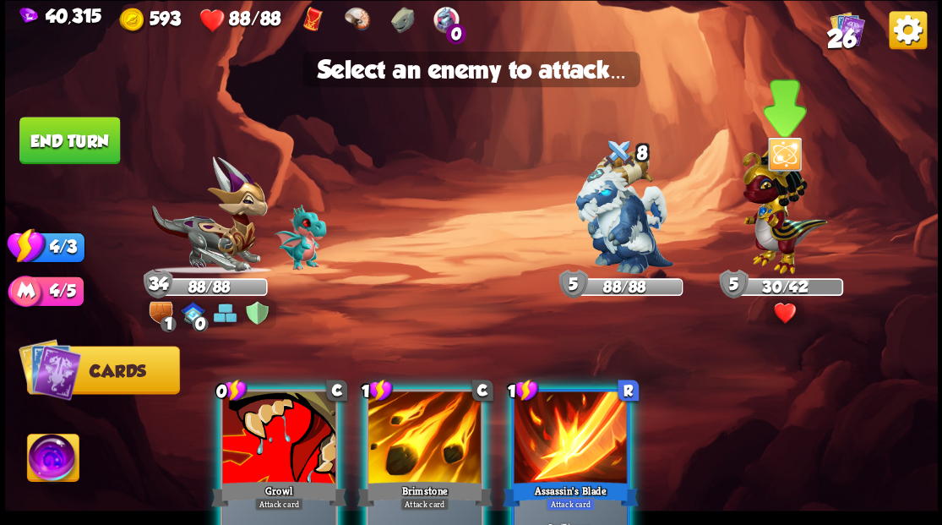
click at [784, 240] on img at bounding box center [784, 206] width 85 height 133
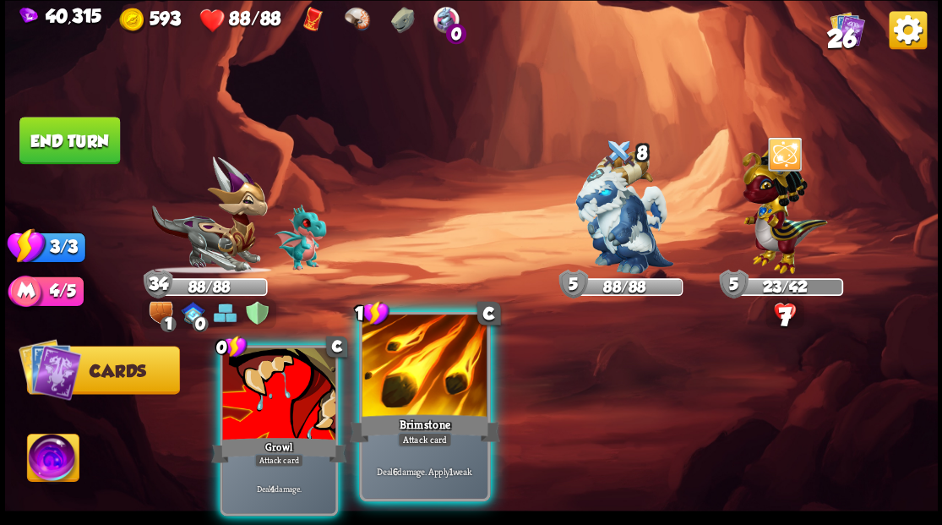
drag, startPoint x: 409, startPoint y: 384, endPoint x: 450, endPoint y: 349, distance: 54.5
click at [409, 385] on div at bounding box center [424, 367] width 125 height 106
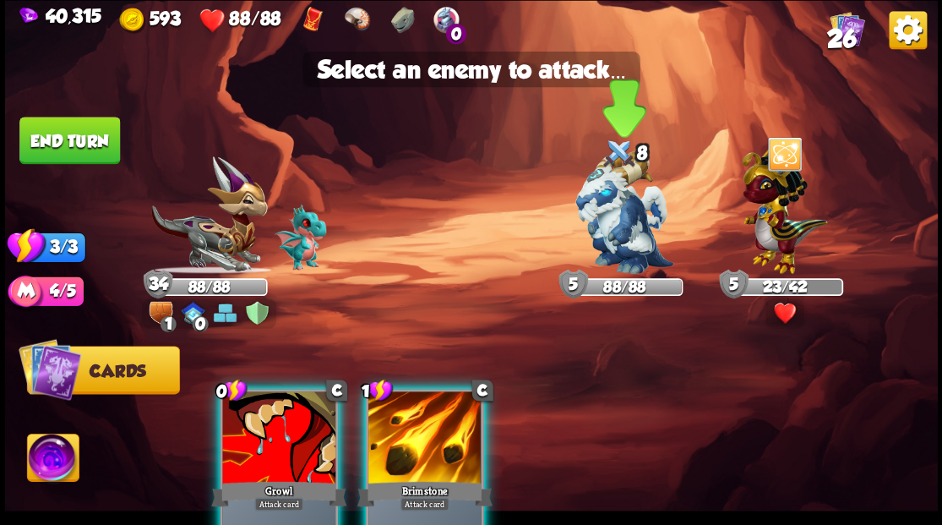
click at [601, 219] on img at bounding box center [624, 212] width 98 height 122
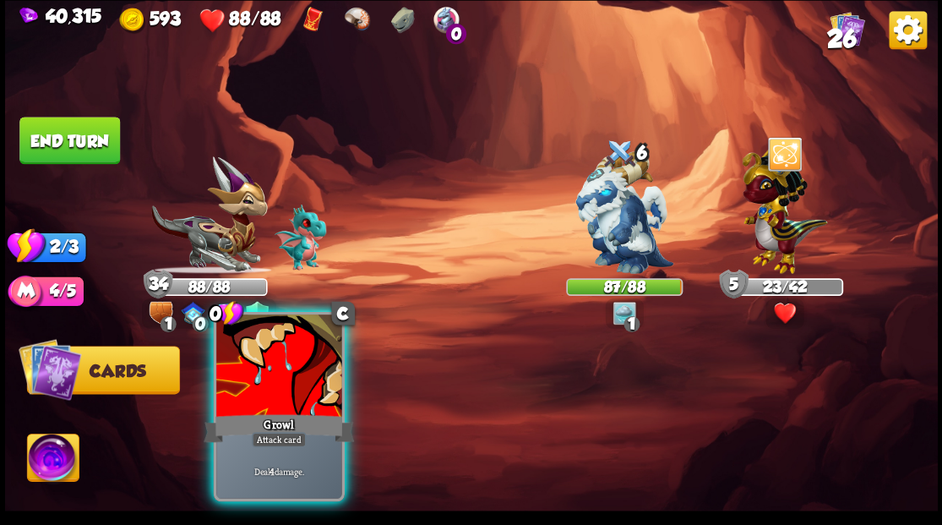
click at [248, 408] on div at bounding box center [278, 367] width 125 height 106
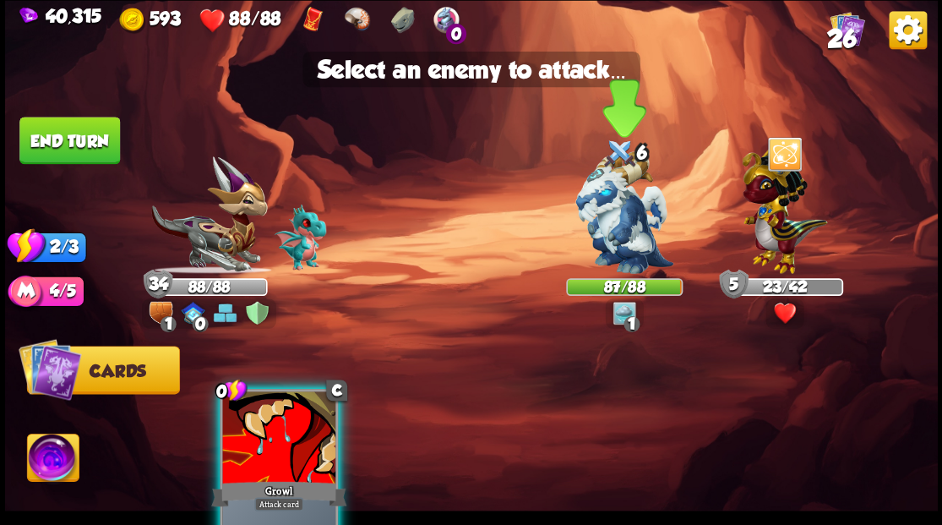
click at [613, 215] on img at bounding box center [624, 212] width 98 height 122
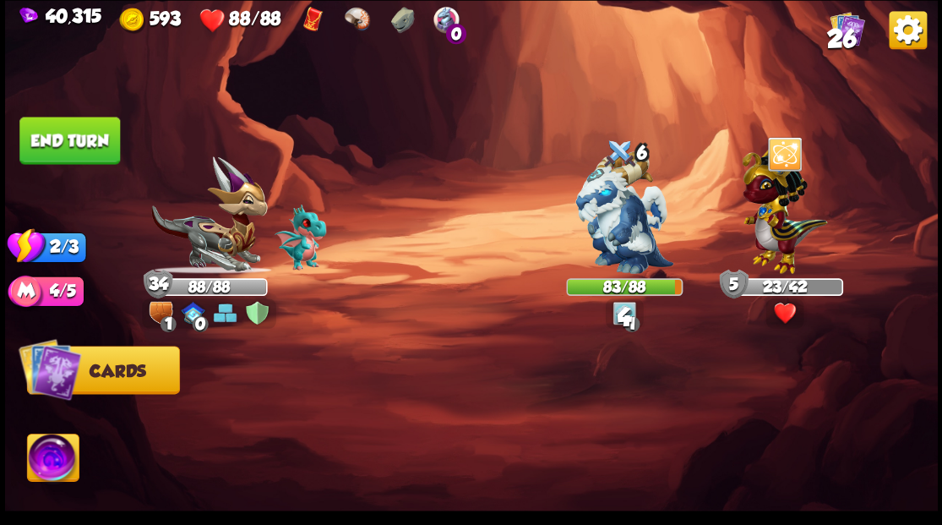
click at [100, 149] on button "End turn" at bounding box center [69, 140] width 101 height 47
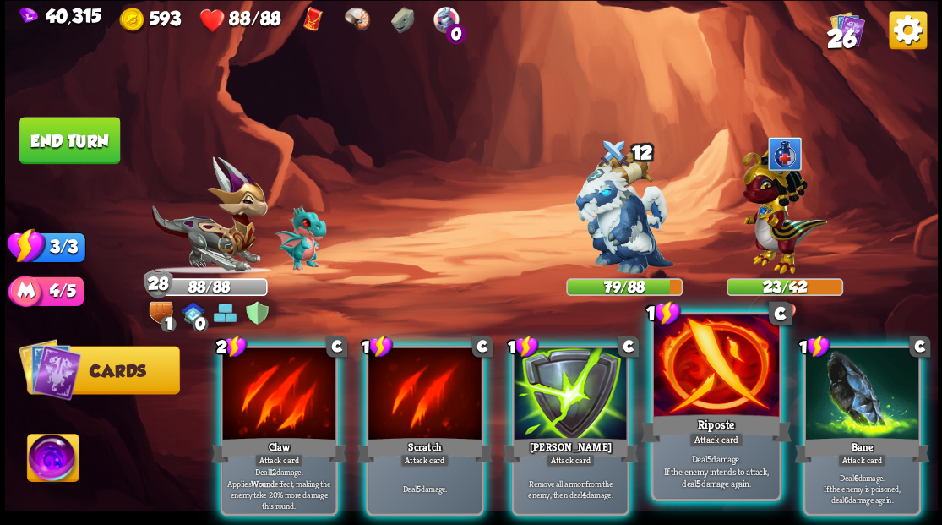
click at [679, 436] on div "Riposte" at bounding box center [715, 428] width 150 height 34
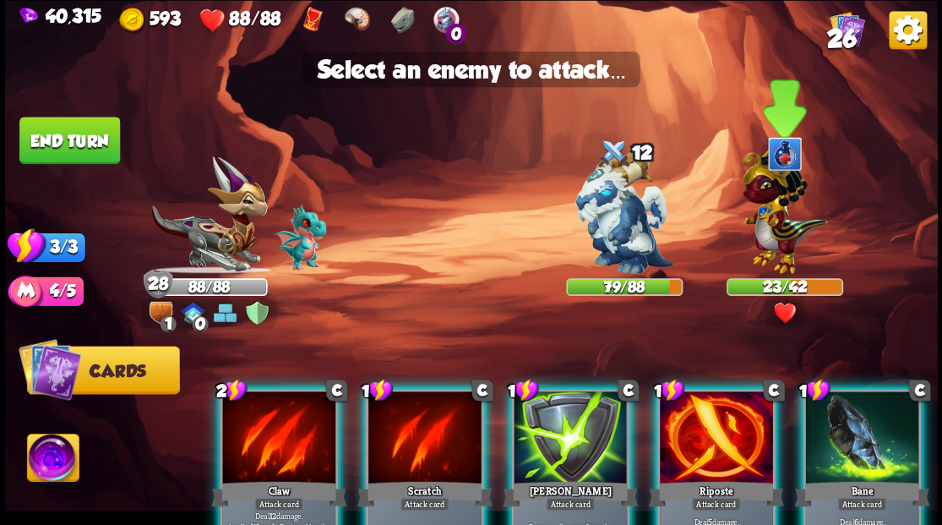
click at [764, 231] on img at bounding box center [784, 206] width 85 height 133
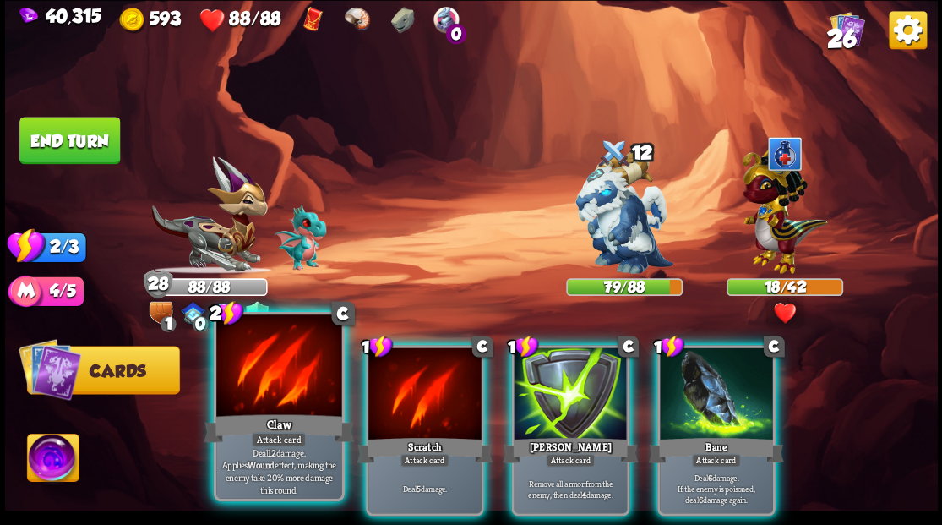
click at [297, 399] on div at bounding box center [278, 367] width 125 height 106
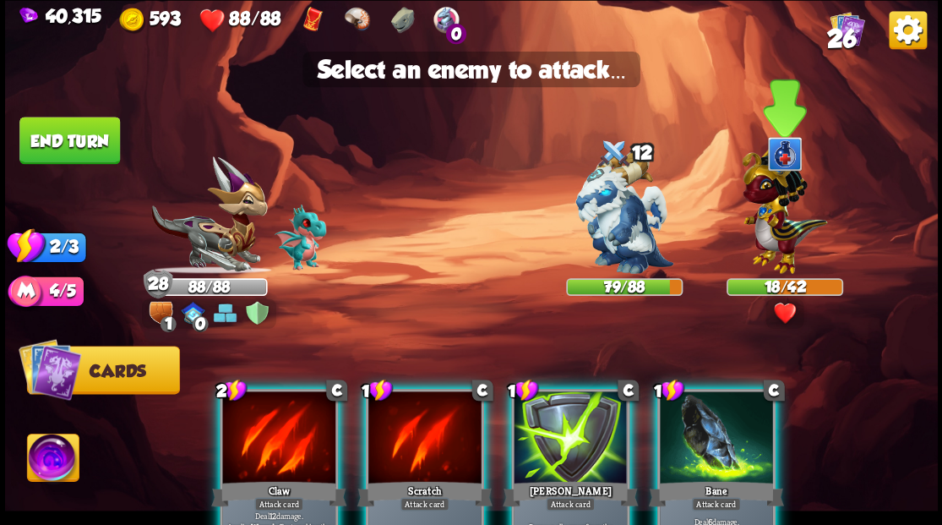
click at [790, 231] on img at bounding box center [784, 206] width 85 height 133
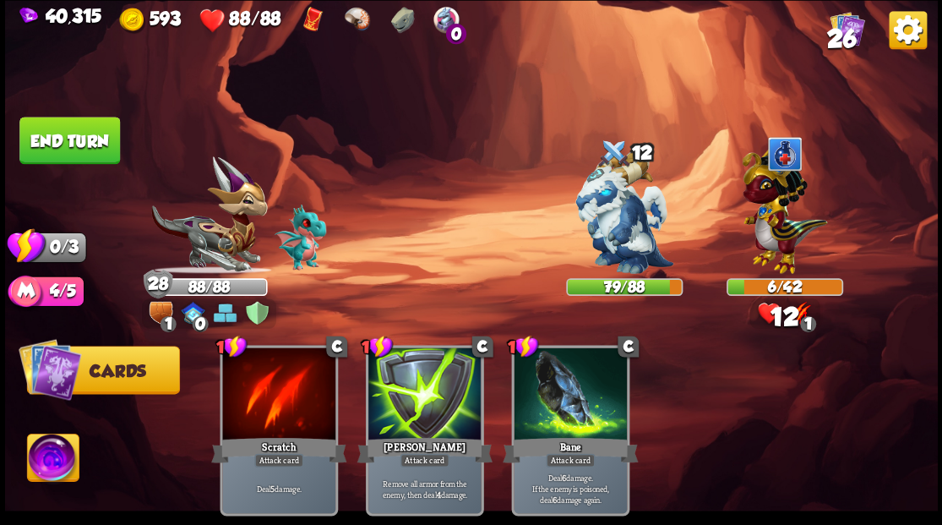
drag, startPoint x: 91, startPoint y: 149, endPoint x: 413, endPoint y: 158, distance: 322.0
click at [98, 149] on button "End turn" at bounding box center [69, 140] width 101 height 47
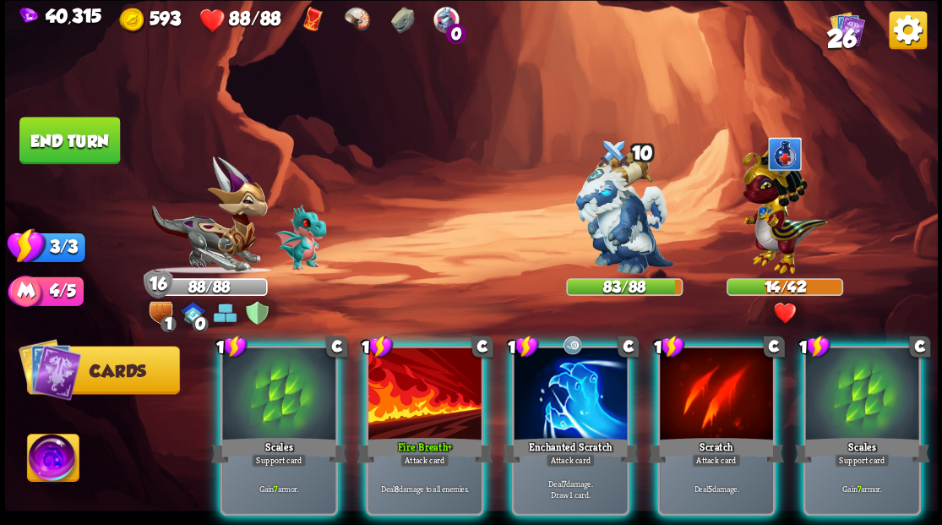
drag, startPoint x: 560, startPoint y: 377, endPoint x: 615, endPoint y: 328, distance: 73.6
click at [560, 377] on div at bounding box center [570, 394] width 113 height 95
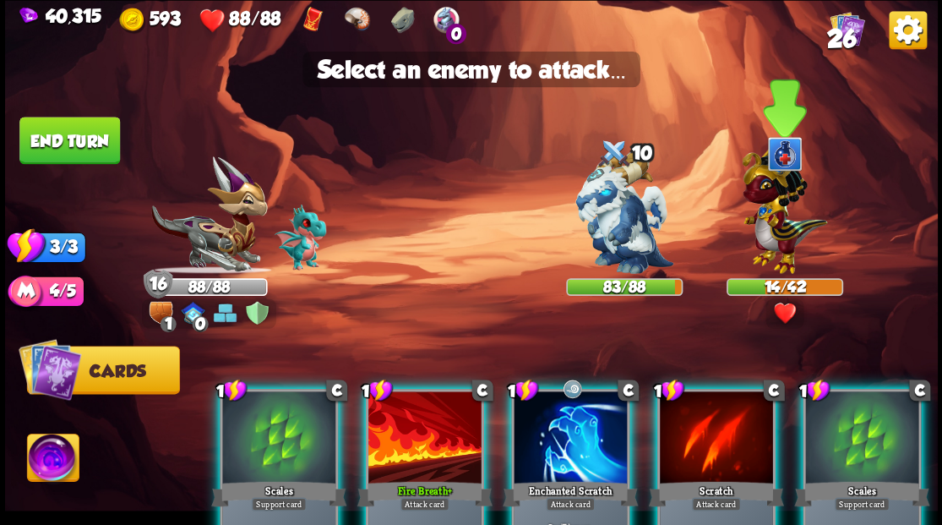
click at [767, 233] on img at bounding box center [784, 206] width 85 height 133
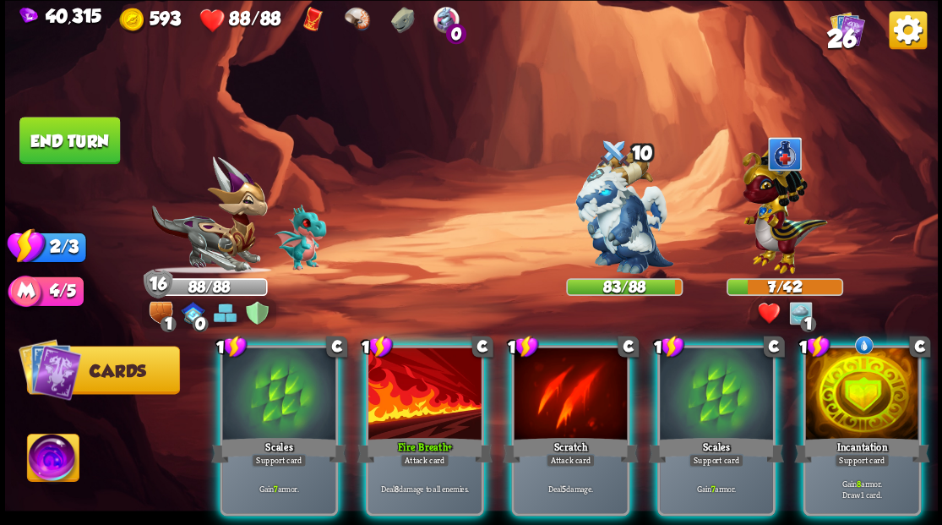
click at [411, 388] on div at bounding box center [424, 394] width 113 height 95
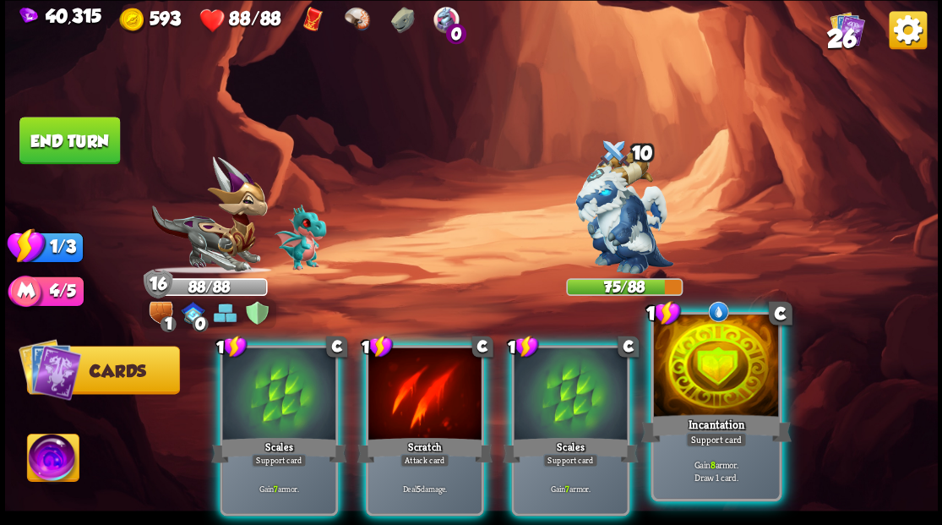
click at [710, 404] on div at bounding box center [715, 367] width 125 height 106
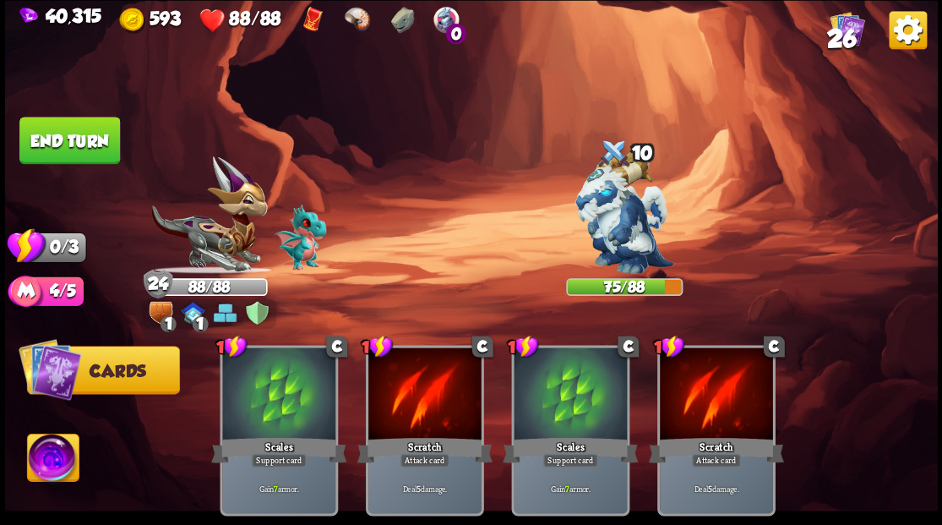
click at [78, 152] on button "End turn" at bounding box center [69, 140] width 101 height 47
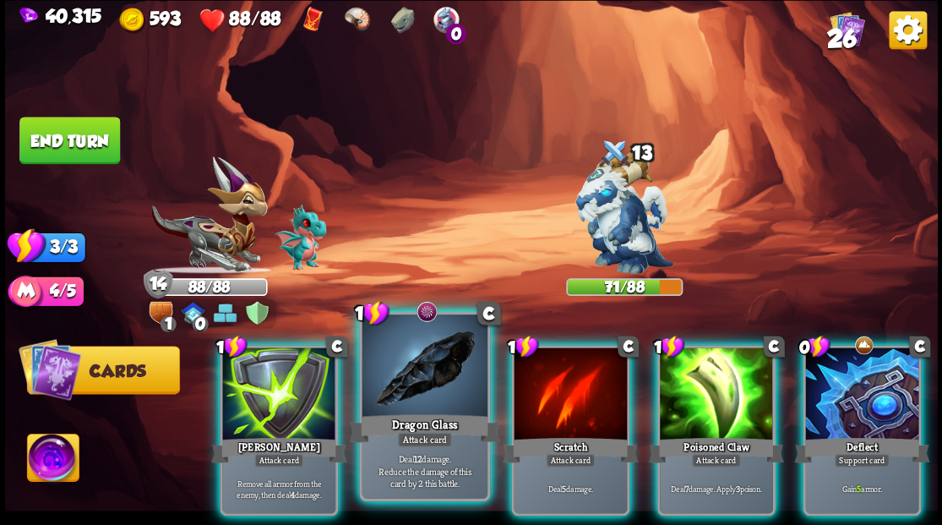
click at [385, 391] on div at bounding box center [424, 367] width 125 height 106
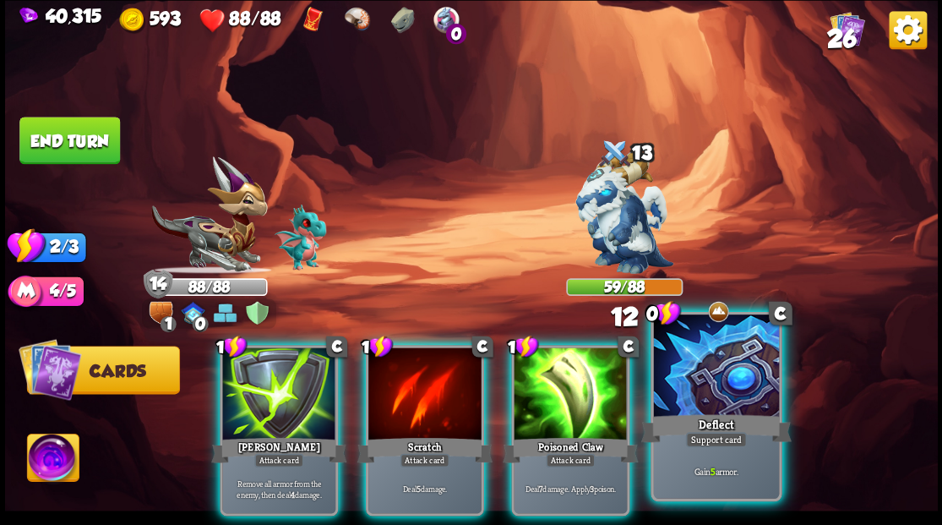
click at [698, 377] on div at bounding box center [715, 367] width 125 height 106
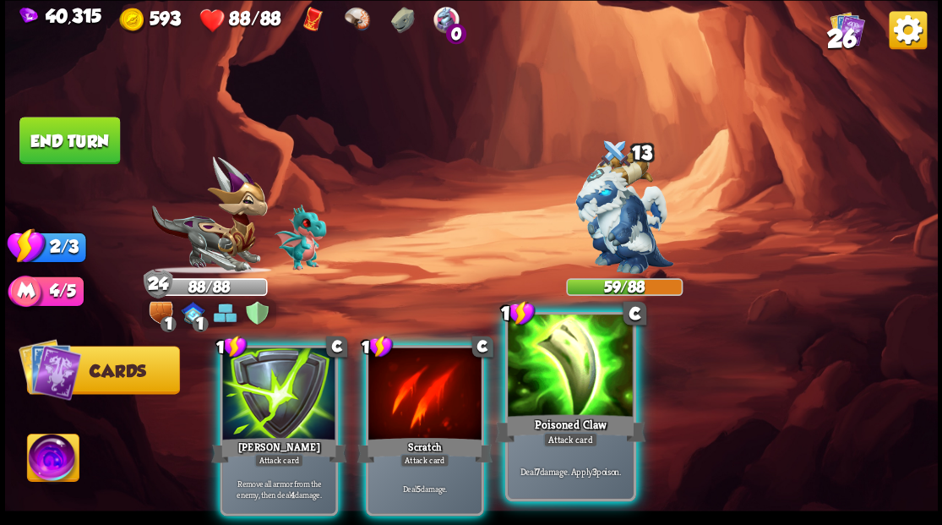
click at [585, 395] on div at bounding box center [570, 367] width 125 height 106
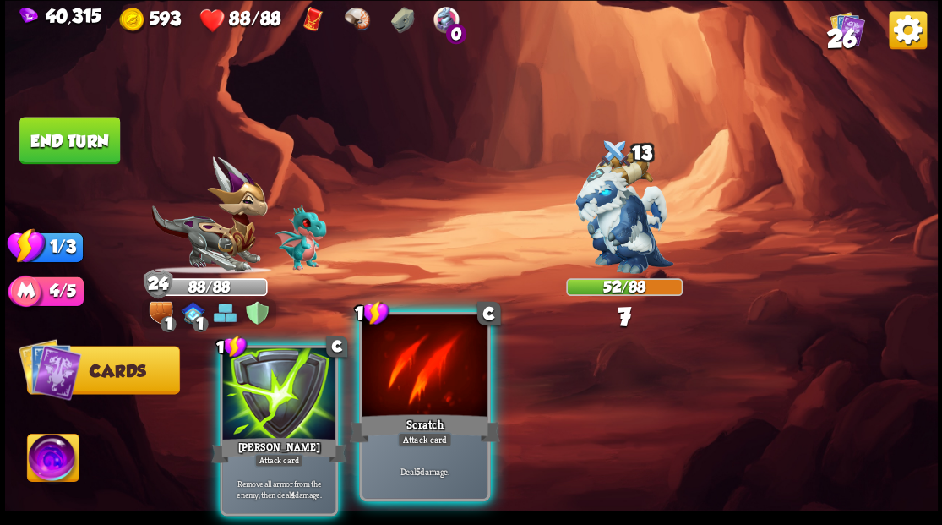
click at [391, 391] on div at bounding box center [424, 367] width 125 height 106
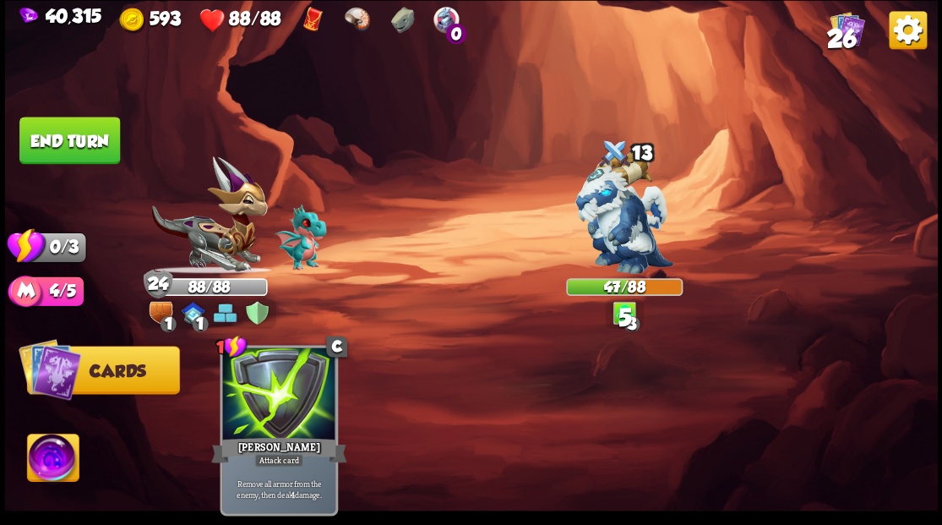
drag, startPoint x: 79, startPoint y: 132, endPoint x: 332, endPoint y: 276, distance: 291.0
click at [78, 143] on button "End turn" at bounding box center [69, 140] width 101 height 47
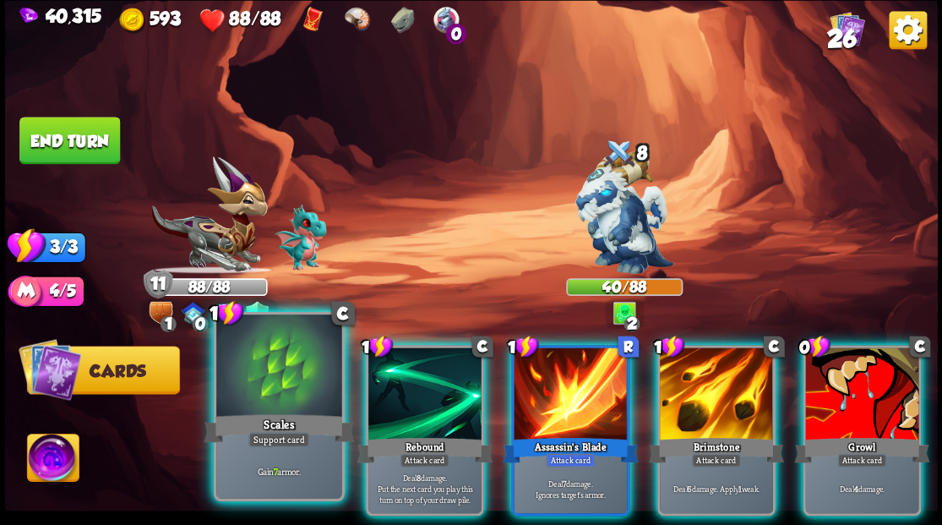
click at [251, 418] on div "Scales" at bounding box center [279, 428] width 150 height 34
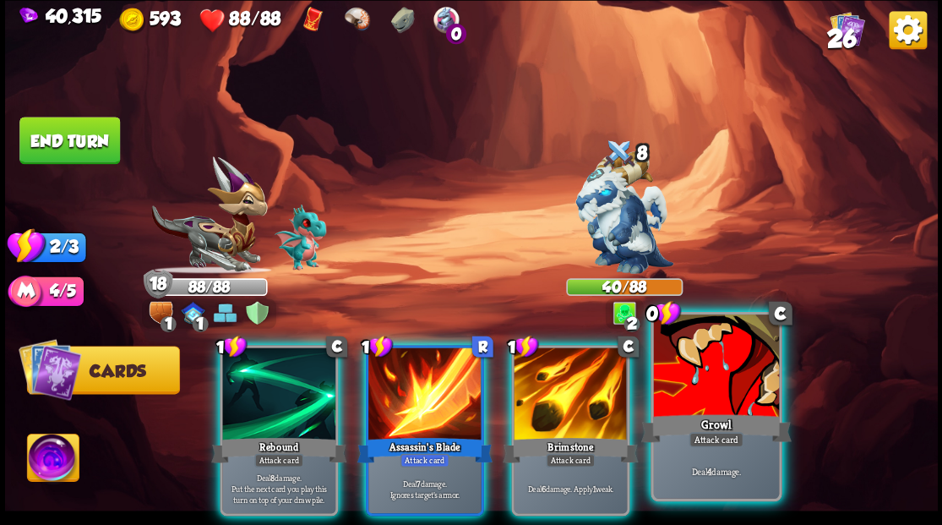
click at [709, 358] on div at bounding box center [715, 367] width 125 height 106
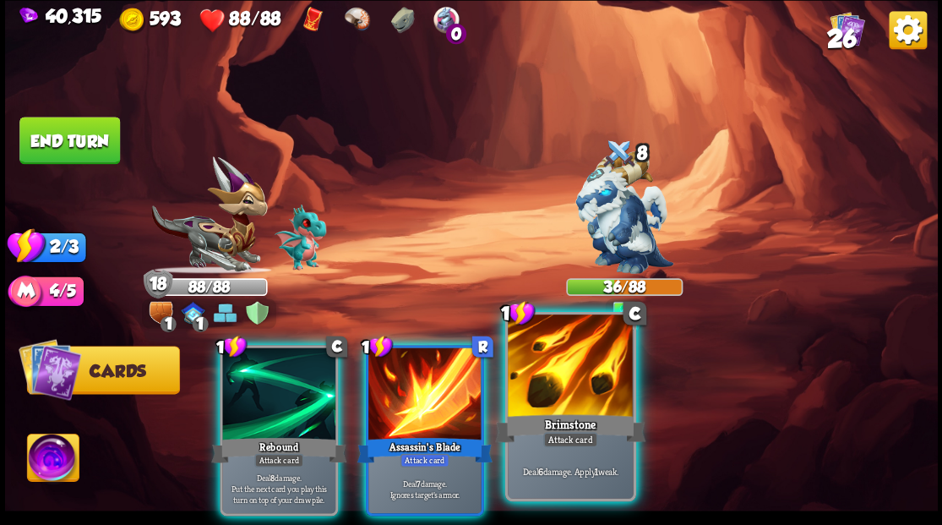
click at [579, 383] on div at bounding box center [570, 367] width 125 height 106
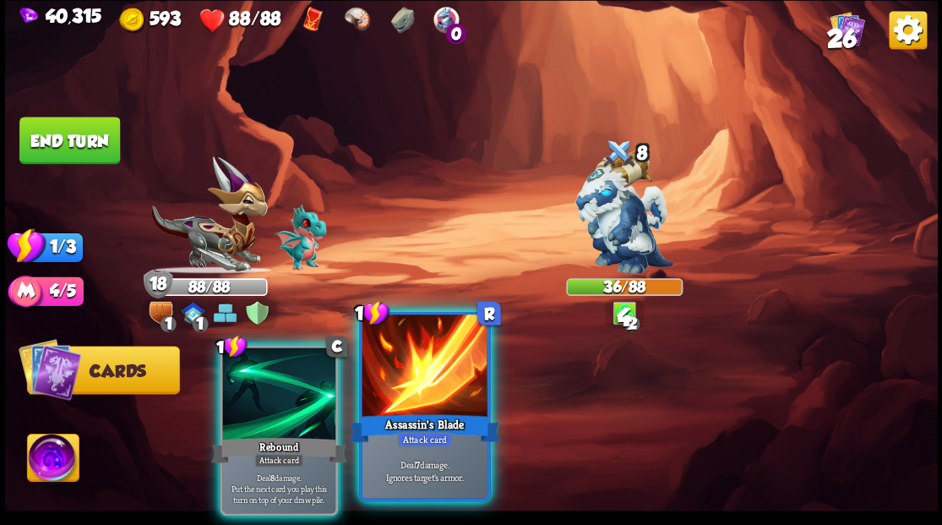
click at [417, 382] on div at bounding box center [424, 367] width 125 height 106
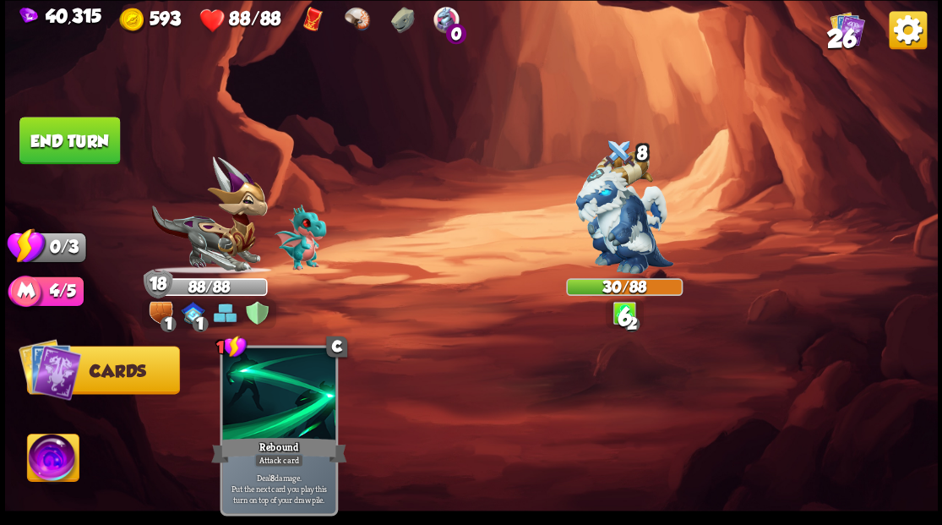
drag, startPoint x: 57, startPoint y: 136, endPoint x: 161, endPoint y: 174, distance: 110.6
click at [161, 174] on div "Select an enemy to attack... You don't have enough stamina to play that card...…" at bounding box center [471, 262] width 933 height 525
drag, startPoint x: 51, startPoint y: 150, endPoint x: 94, endPoint y: 191, distance: 59.7
click at [56, 155] on button "End turn" at bounding box center [69, 140] width 101 height 47
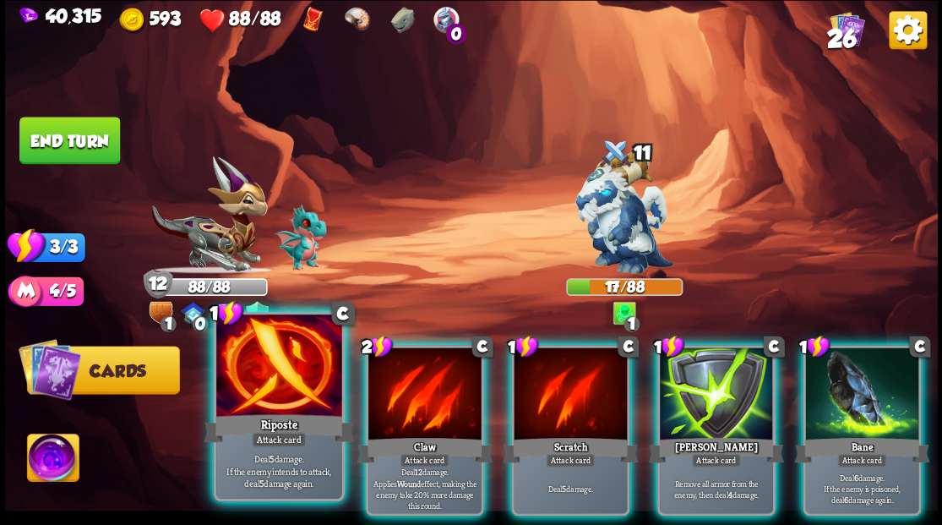
click at [302, 409] on div at bounding box center [278, 367] width 125 height 106
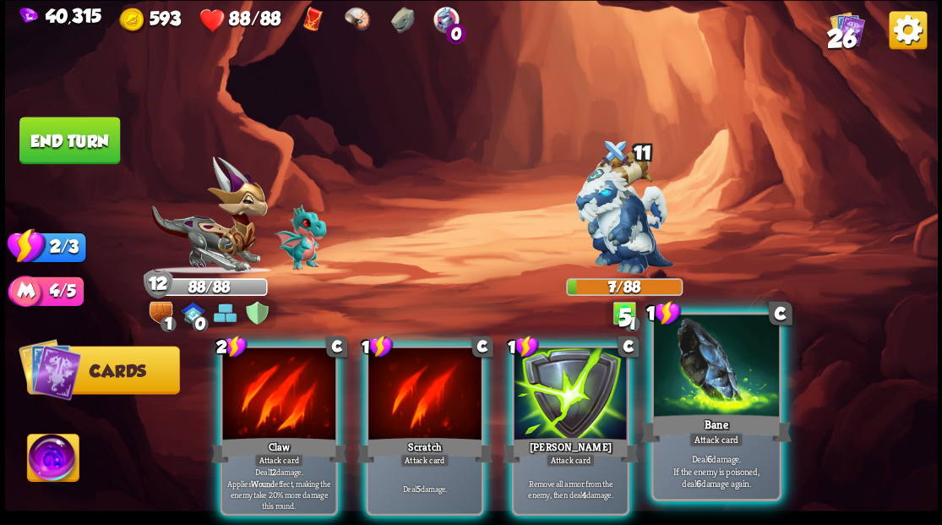
click at [715, 411] on div "Bane" at bounding box center [715, 428] width 150 height 34
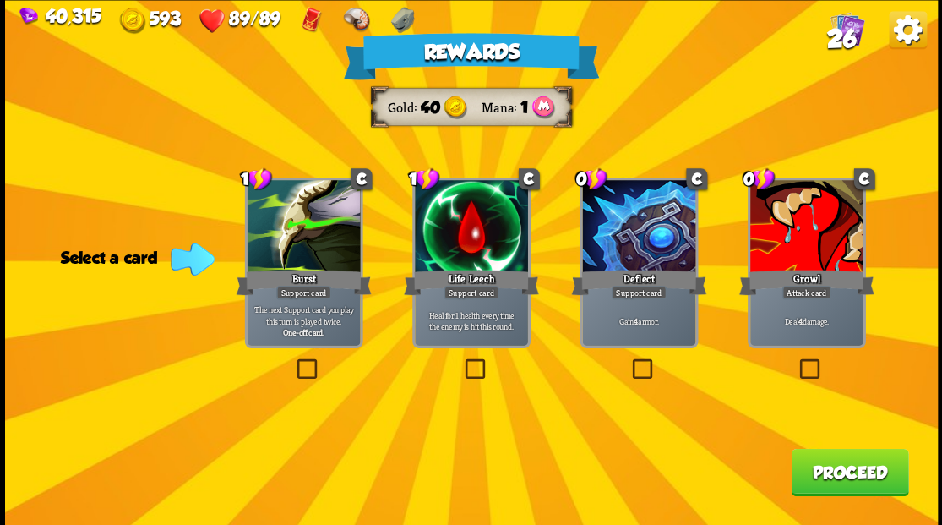
click at [834, 469] on button "Proceed" at bounding box center [849, 471] width 117 height 47
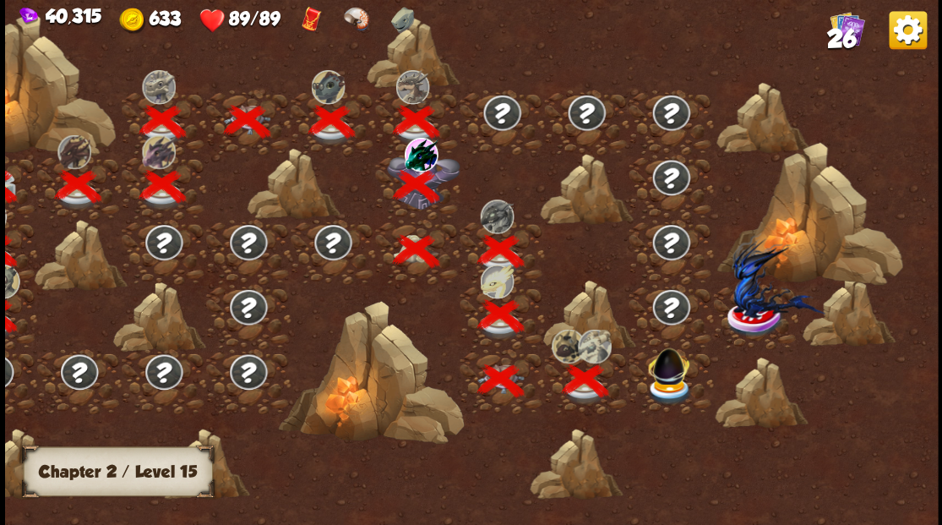
click at [669, 377] on img at bounding box center [669, 363] width 50 height 46
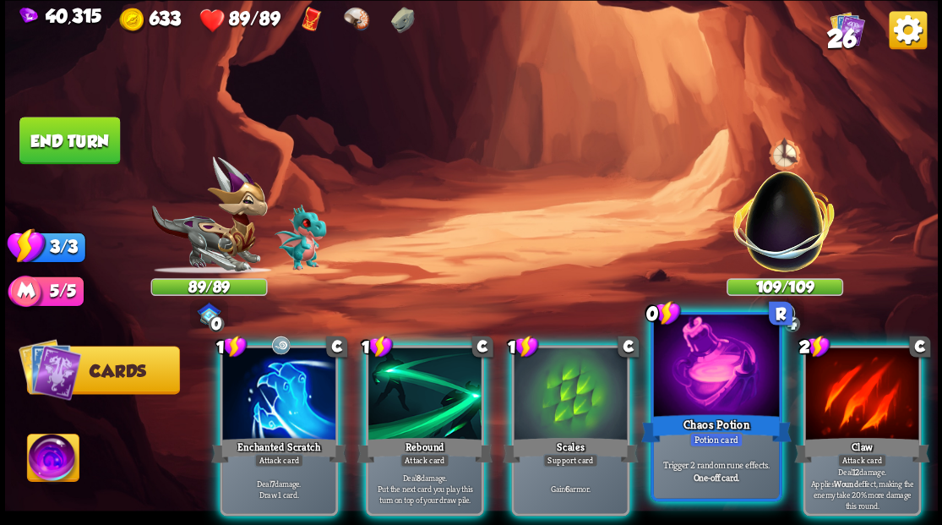
click at [691, 369] on div at bounding box center [715, 367] width 125 height 106
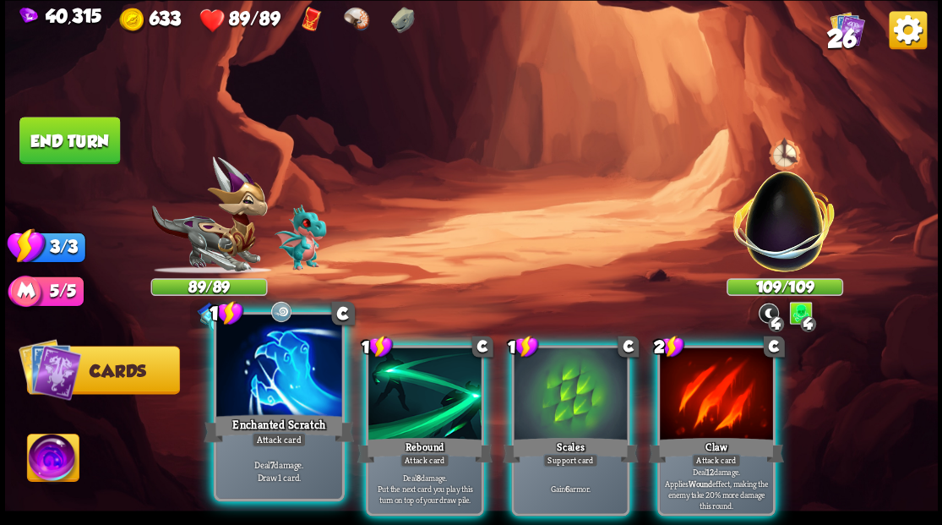
click at [273, 385] on div at bounding box center [278, 367] width 125 height 106
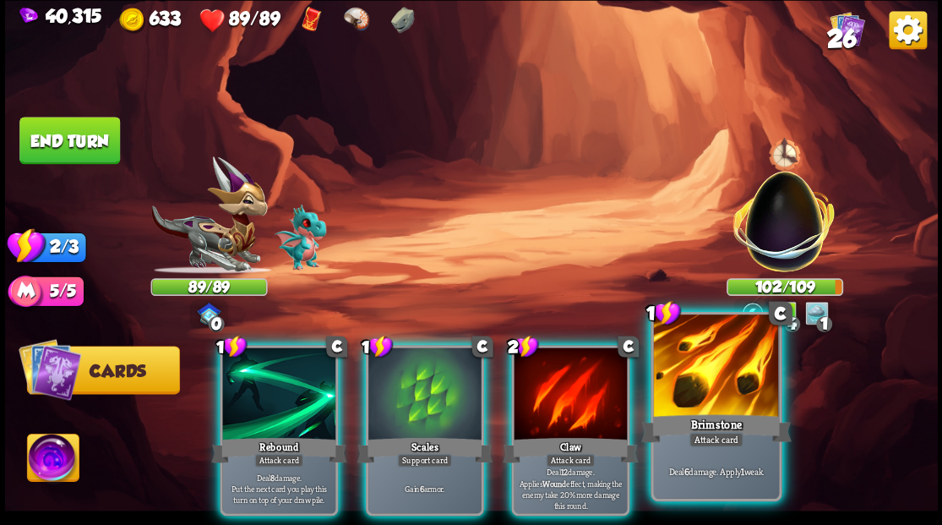
click at [728, 384] on div at bounding box center [715, 367] width 125 height 106
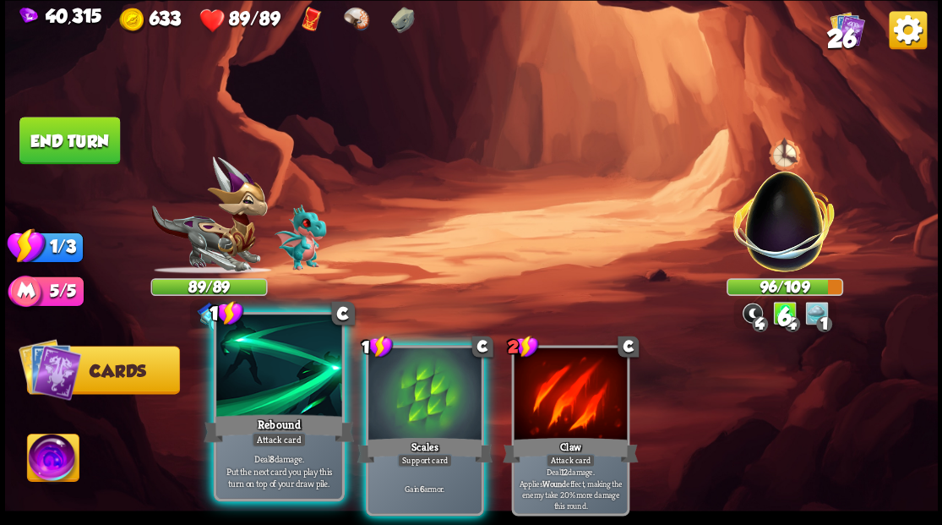
click at [306, 376] on div at bounding box center [278, 367] width 125 height 106
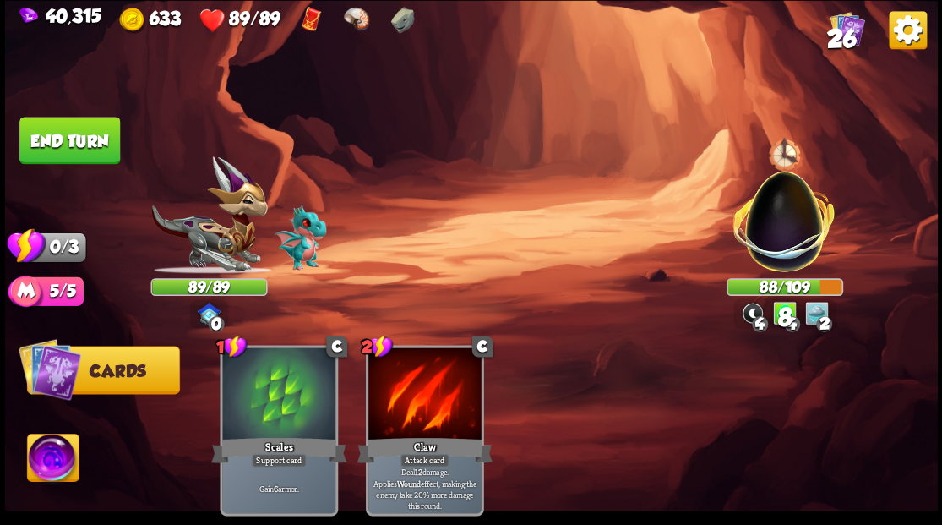
drag, startPoint x: 96, startPoint y: 138, endPoint x: 367, endPoint y: 214, distance: 280.8
click at [99, 139] on button "End turn" at bounding box center [69, 140] width 101 height 47
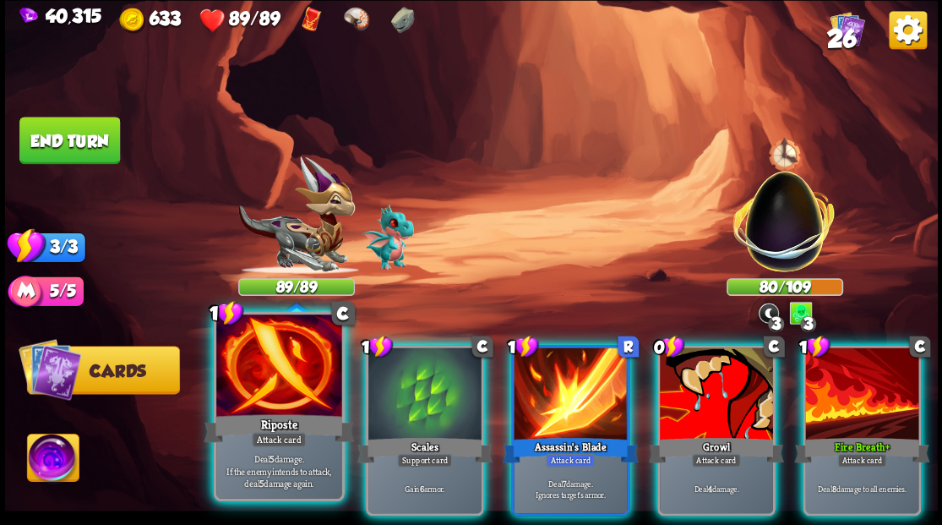
click at [302, 399] on div at bounding box center [278, 367] width 125 height 106
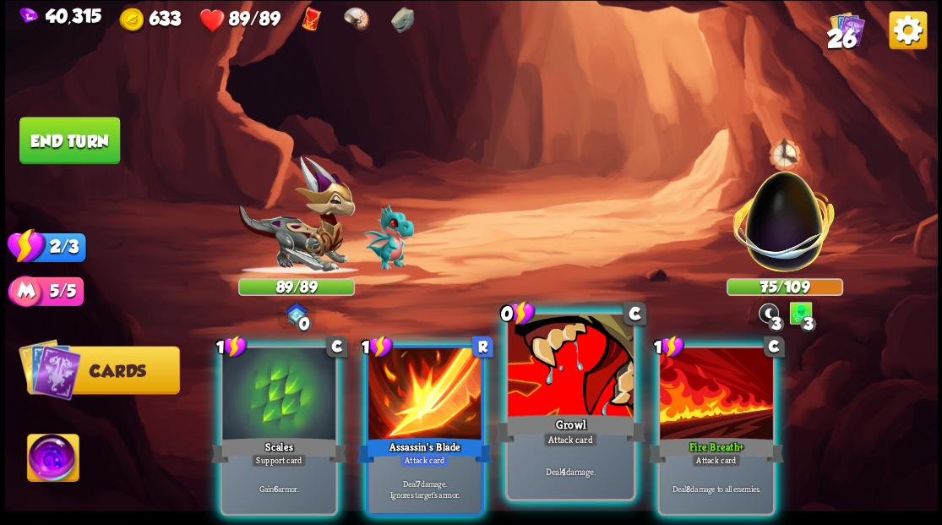
click at [566, 362] on div at bounding box center [570, 367] width 125 height 106
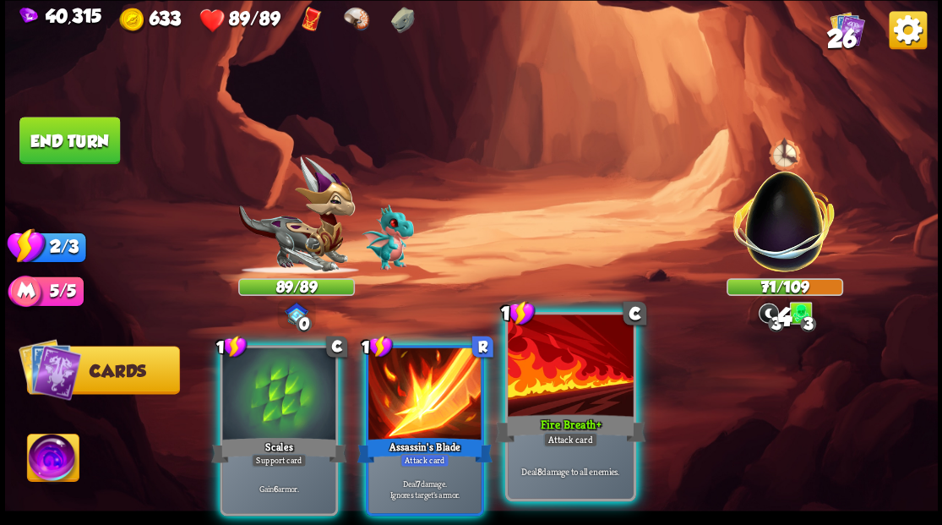
click at [545, 371] on div at bounding box center [570, 367] width 125 height 106
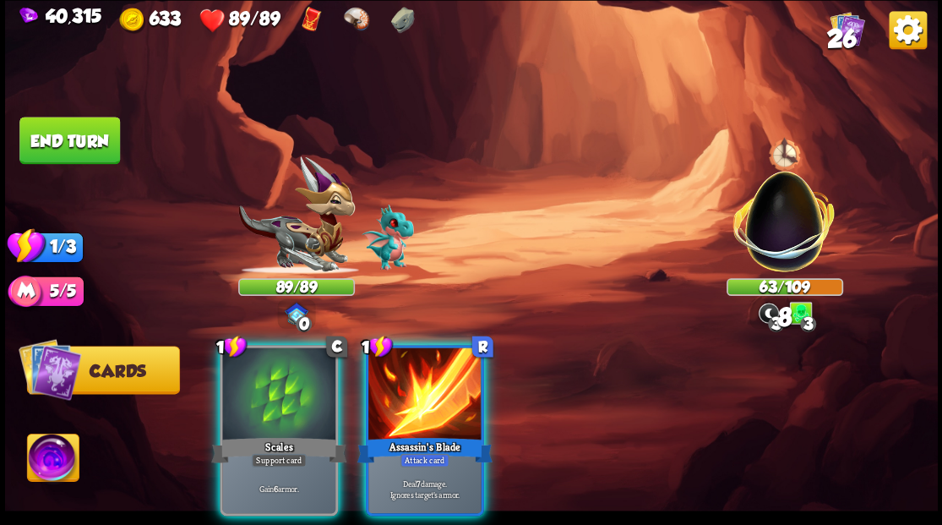
drag, startPoint x: 440, startPoint y: 388, endPoint x: 407, endPoint y: 377, distance: 34.7
click at [439, 388] on div at bounding box center [424, 394] width 113 height 95
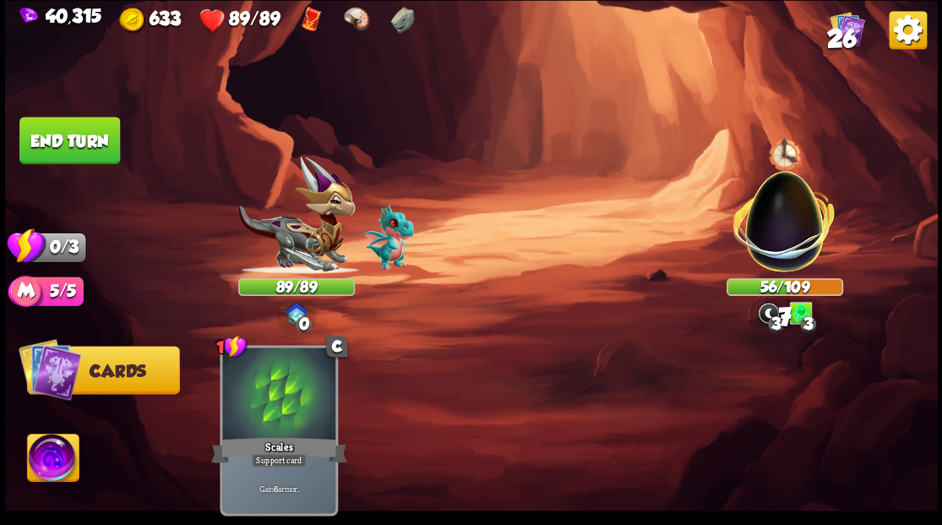
click at [69, 133] on button "End turn" at bounding box center [69, 140] width 101 height 47
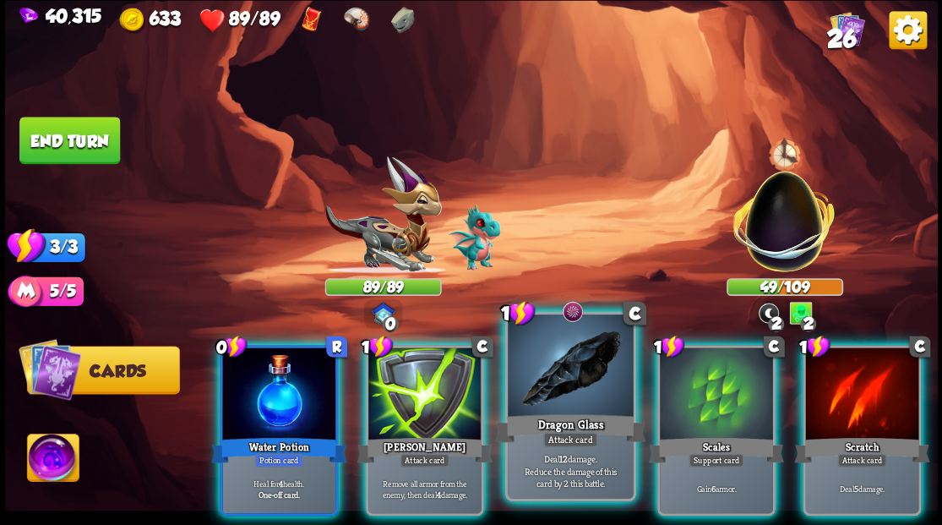
click at [591, 382] on div at bounding box center [570, 367] width 125 height 106
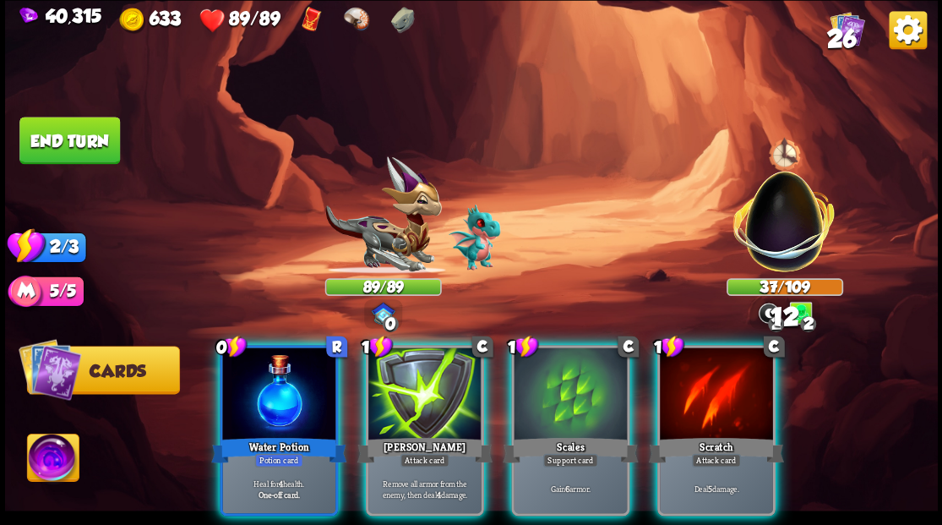
click at [424, 434] on div "[PERSON_NAME]" at bounding box center [423, 449] width 135 height 30
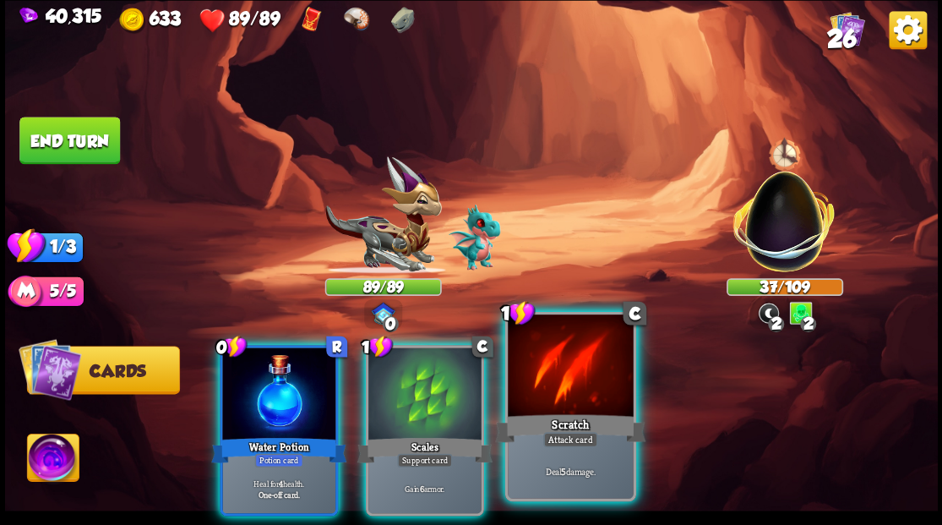
click at [554, 373] on div at bounding box center [570, 367] width 125 height 106
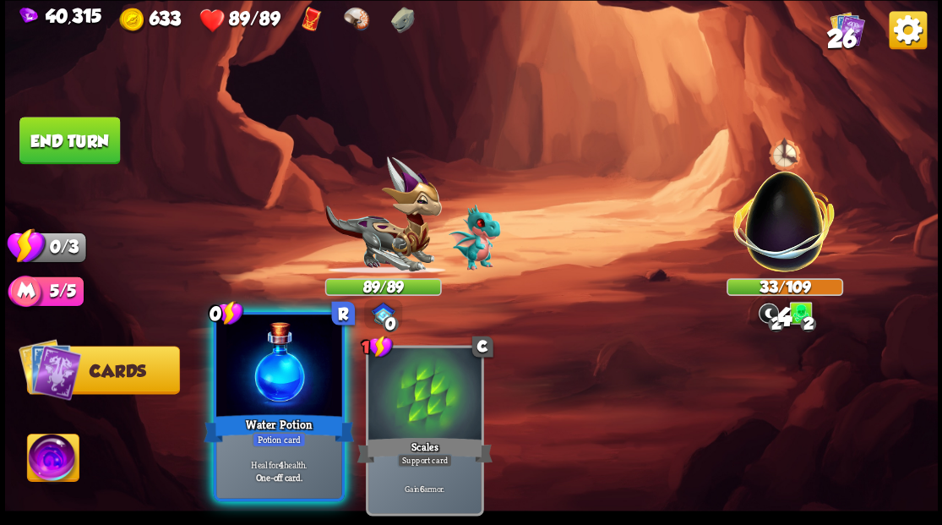
click at [305, 377] on div at bounding box center [278, 367] width 125 height 106
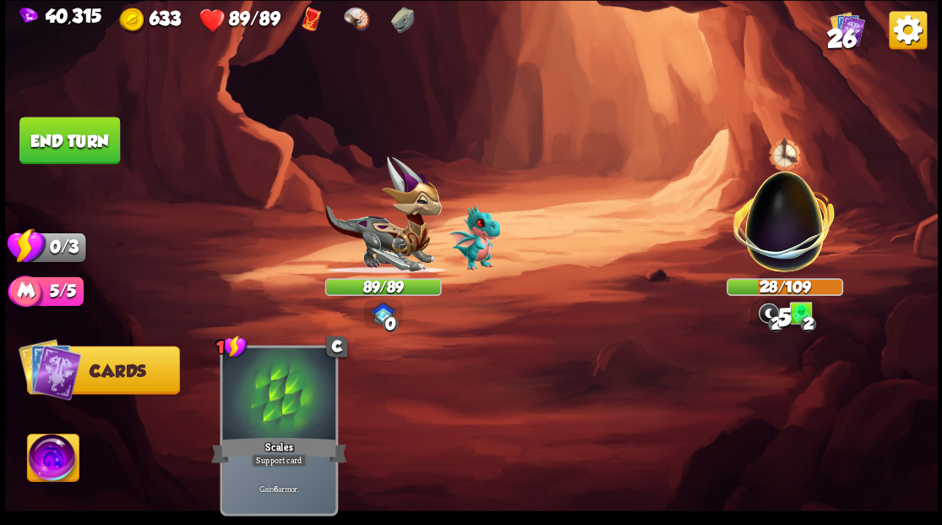
click at [92, 137] on button "End turn" at bounding box center [69, 140] width 101 height 47
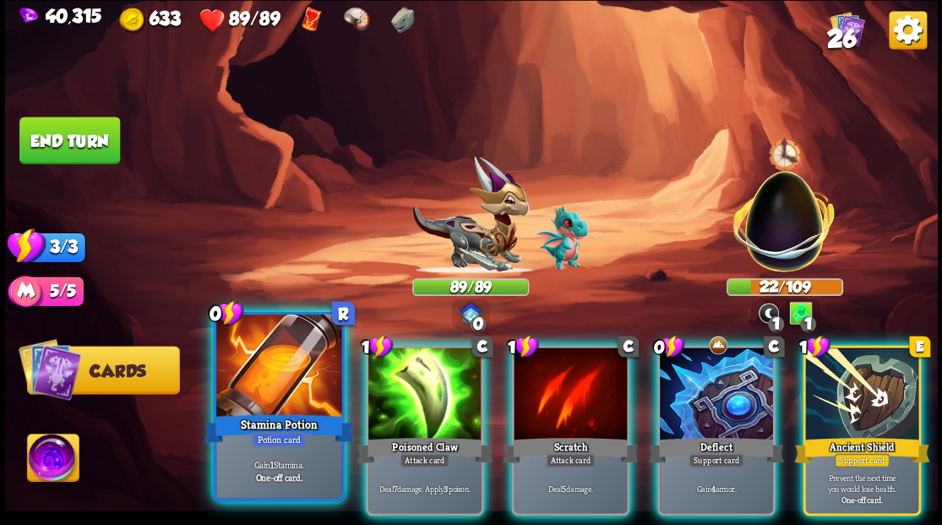
click at [272, 377] on div at bounding box center [278, 367] width 125 height 106
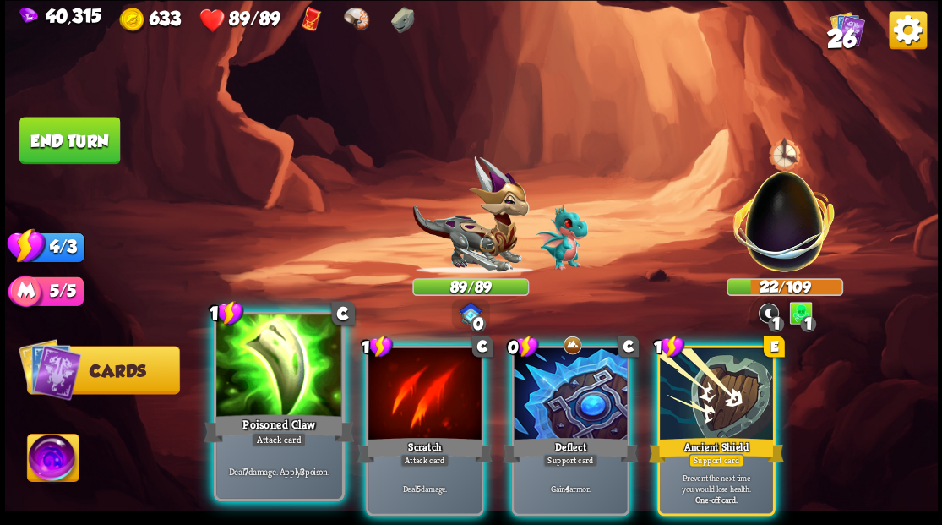
click at [275, 380] on div at bounding box center [278, 367] width 125 height 106
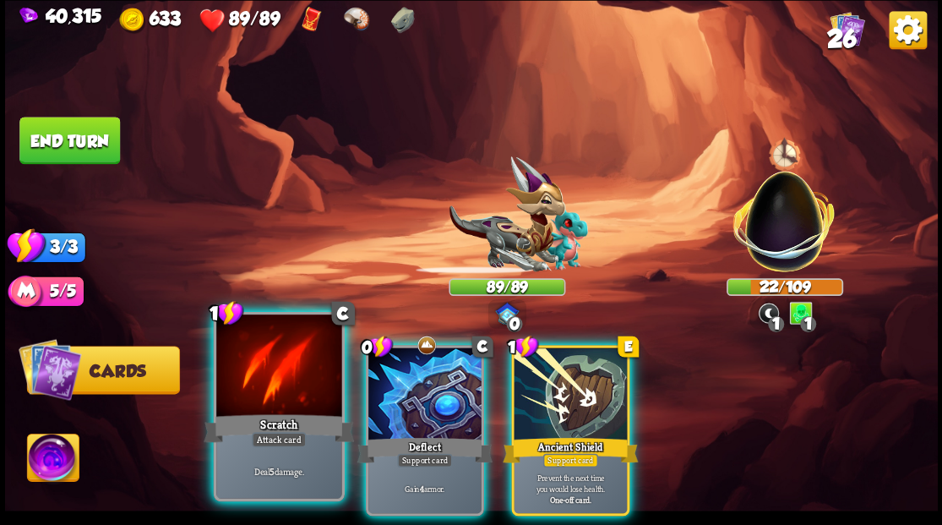
click at [277, 383] on div at bounding box center [278, 367] width 125 height 106
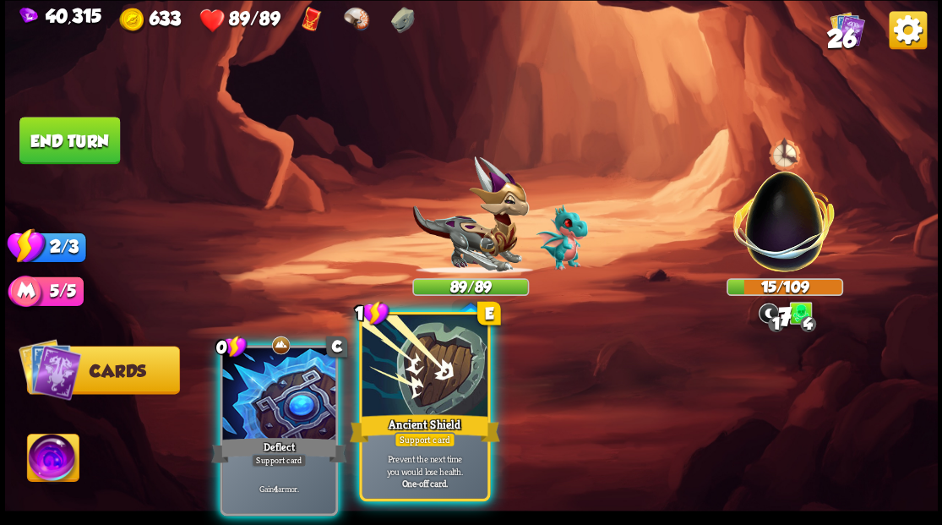
click at [444, 384] on div at bounding box center [424, 367] width 125 height 106
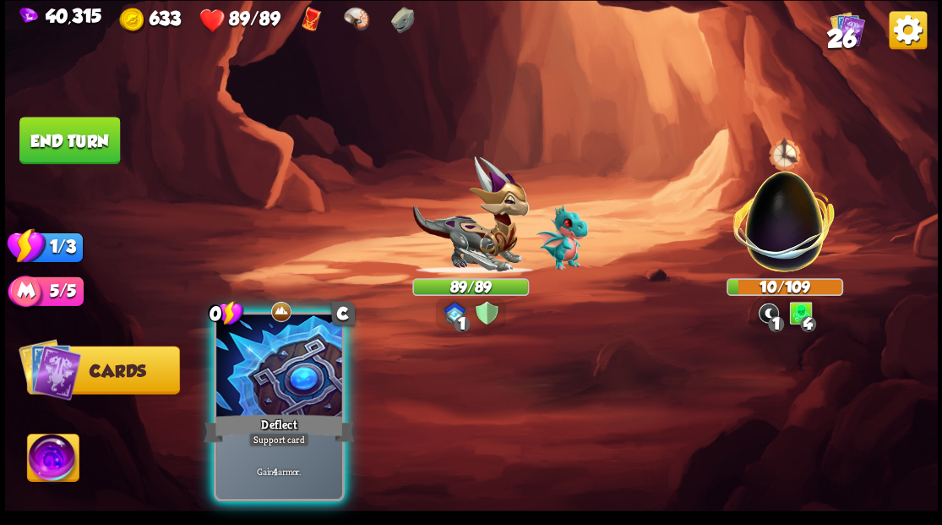
click at [298, 379] on div at bounding box center [278, 367] width 125 height 106
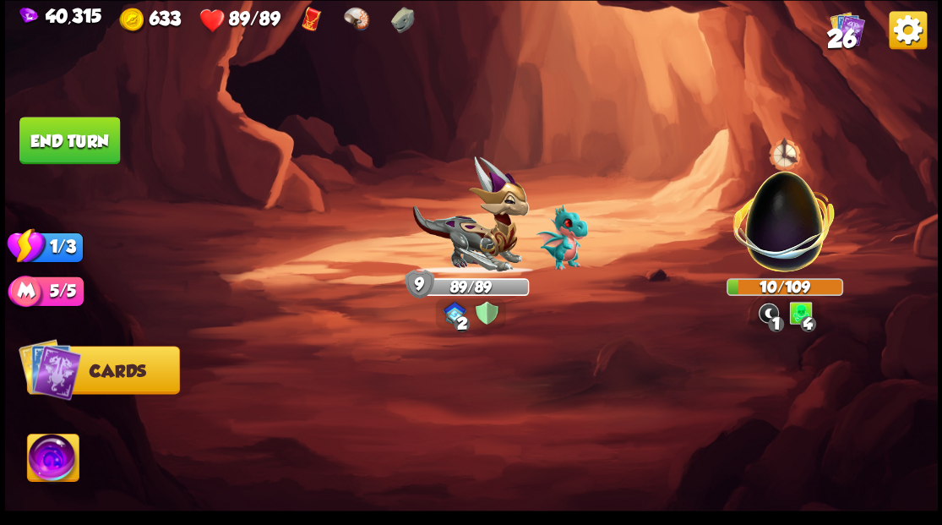
drag, startPoint x: 84, startPoint y: 144, endPoint x: 287, endPoint y: 163, distance: 203.6
click at [85, 144] on button "End turn" at bounding box center [69, 140] width 101 height 47
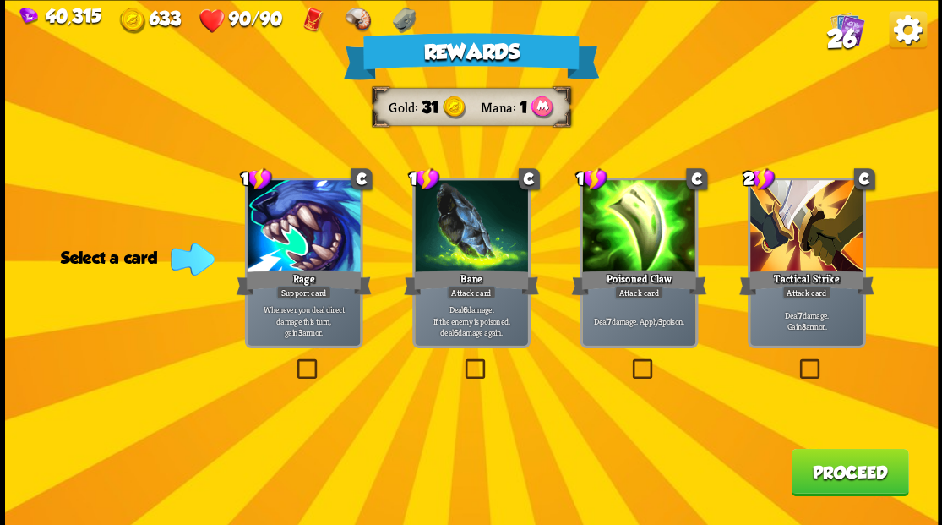
click at [842, 466] on button "Proceed" at bounding box center [849, 471] width 117 height 47
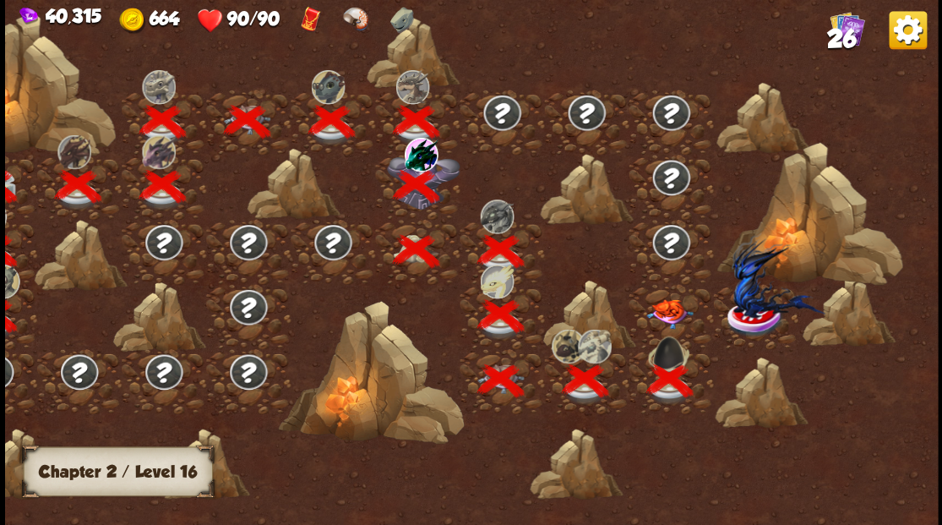
click at [671, 319] on img at bounding box center [669, 313] width 46 height 30
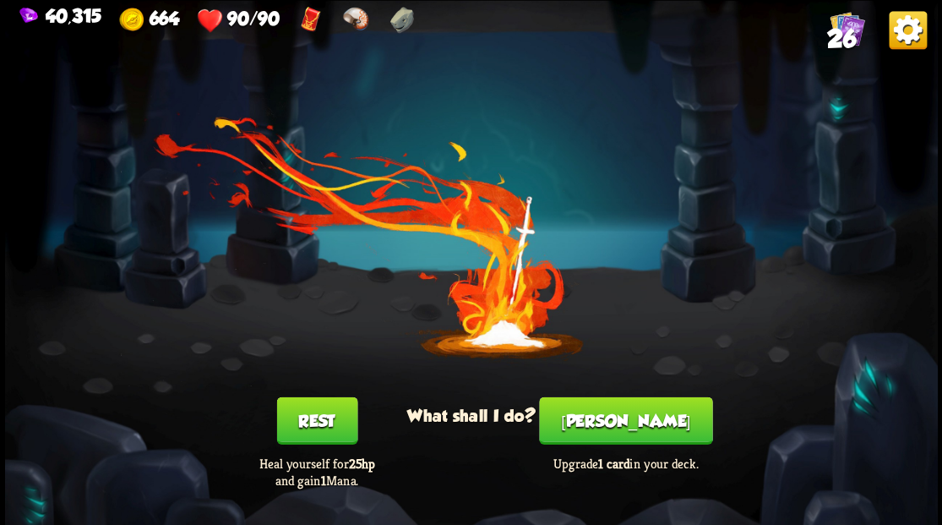
click at [626, 420] on button "[PERSON_NAME]" at bounding box center [625, 419] width 173 height 47
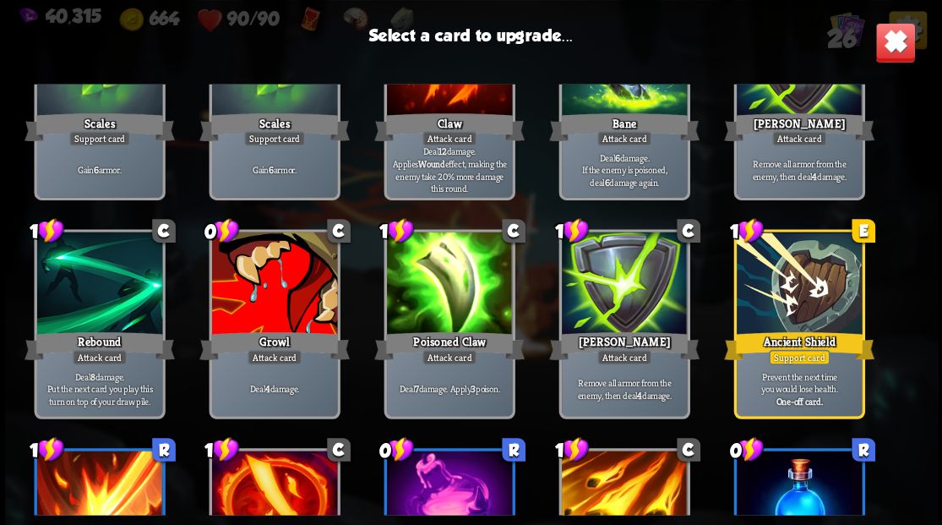
scroll to position [394, 0]
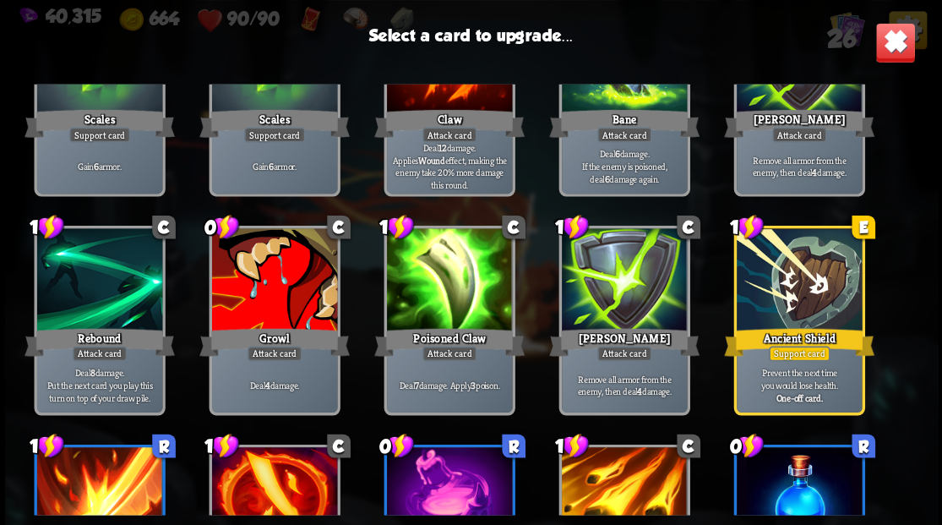
click at [249, 291] on div at bounding box center [273, 281] width 125 height 106
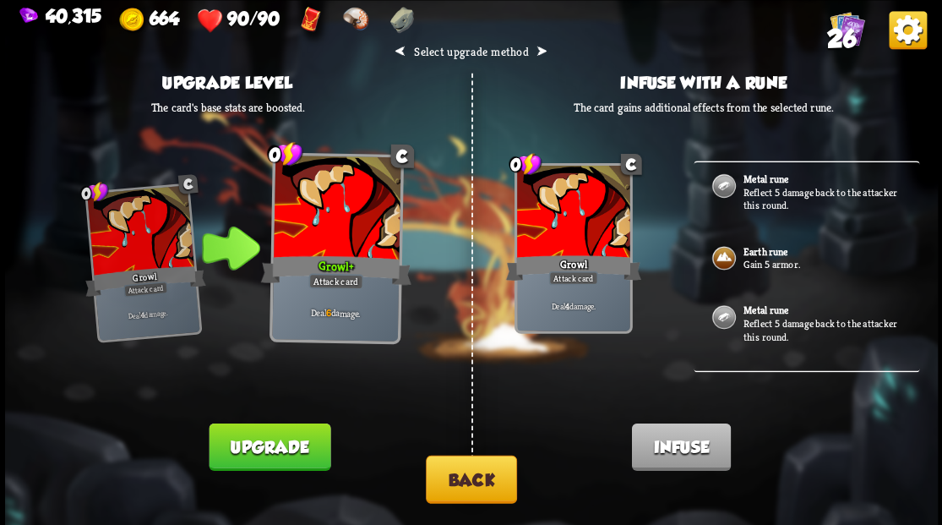
scroll to position [0, 0]
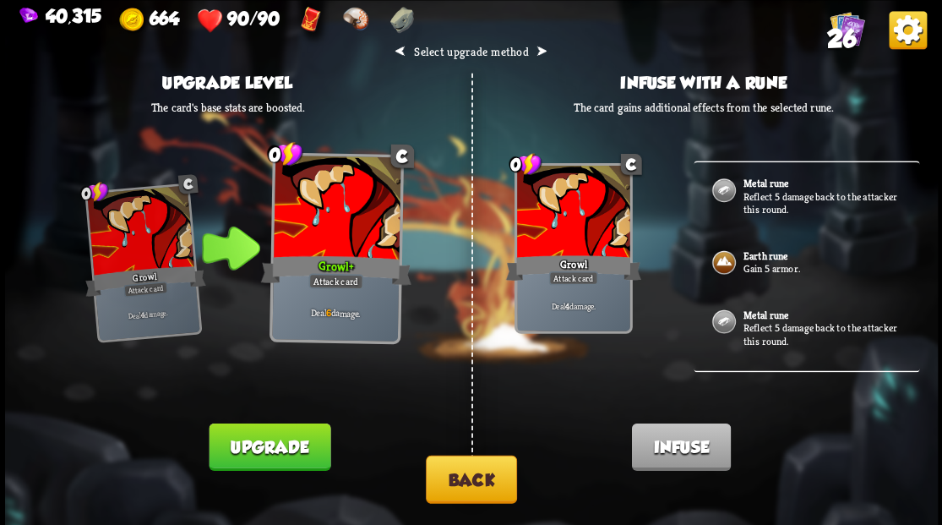
click at [480, 483] on button "Back" at bounding box center [471, 478] width 91 height 48
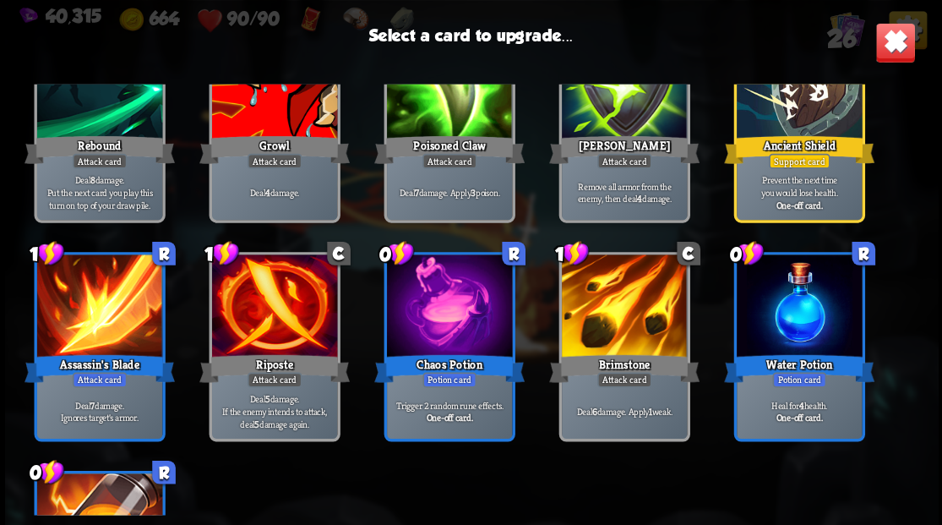
scroll to position [619, 0]
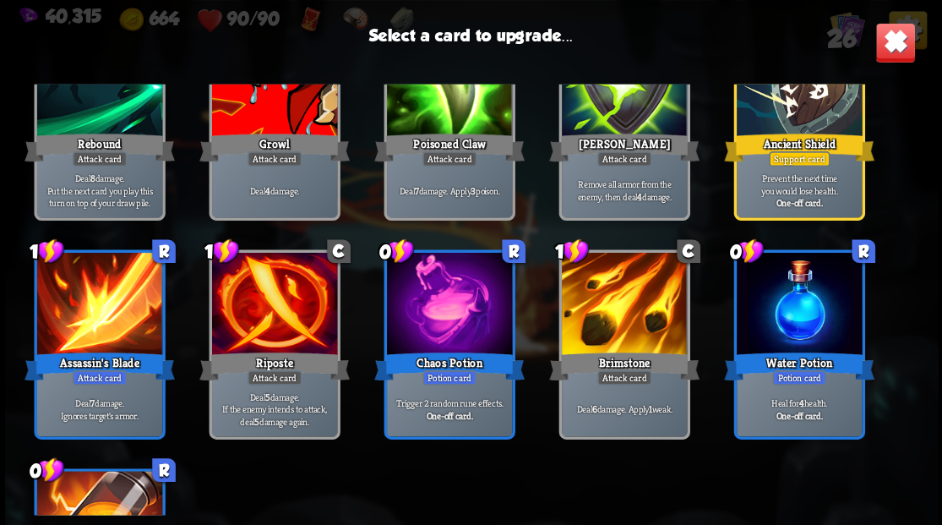
click at [634, 313] on div at bounding box center [623, 306] width 125 height 106
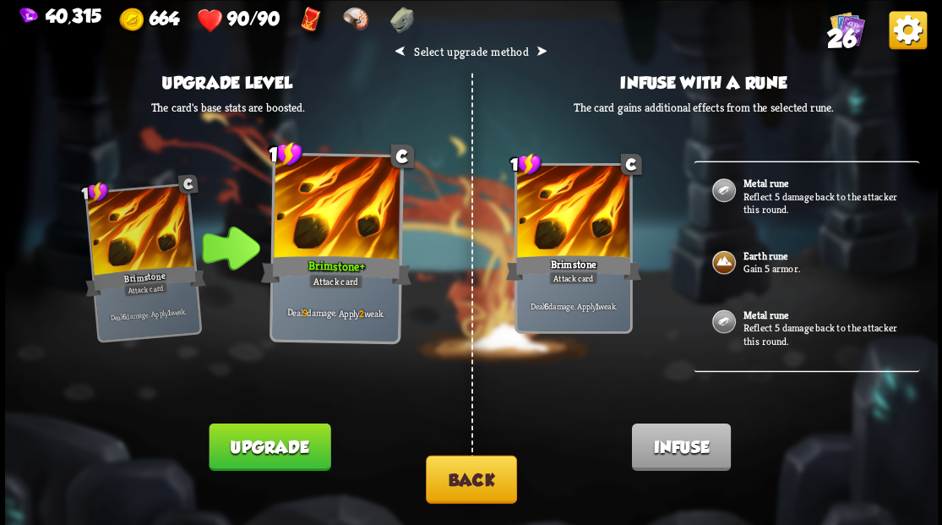
click at [722, 313] on img at bounding box center [723, 320] width 27 height 27
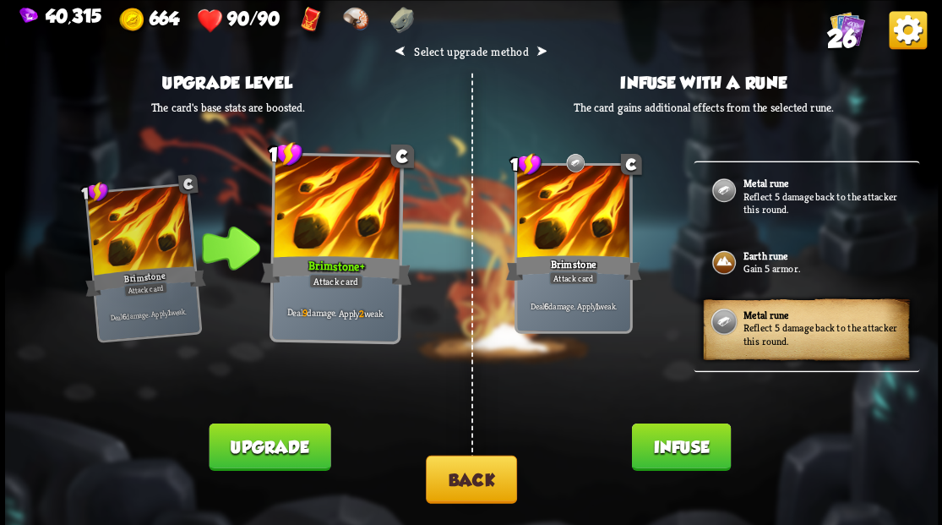
drag, startPoint x: 669, startPoint y: 448, endPoint x: 623, endPoint y: 420, distance: 54.2
click at [669, 448] on button "Infuse" at bounding box center [680, 445] width 99 height 47
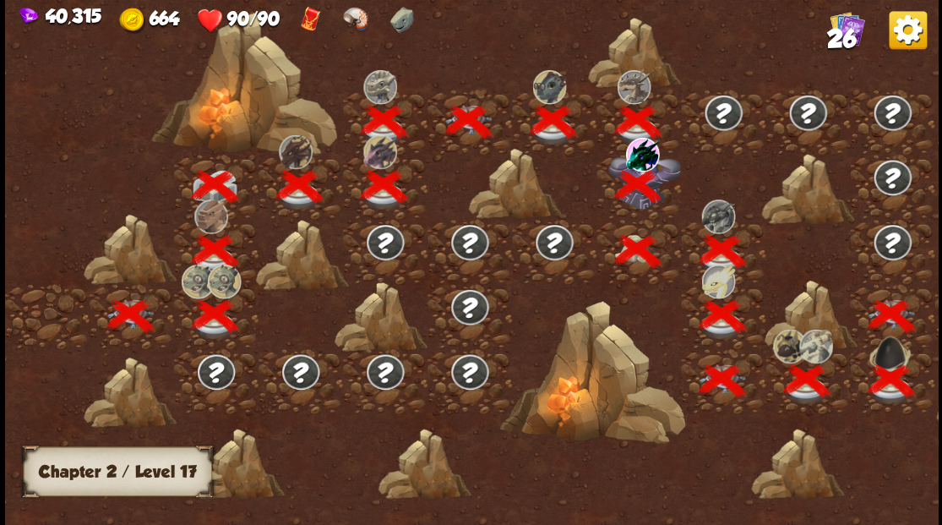
scroll to position [0, 257]
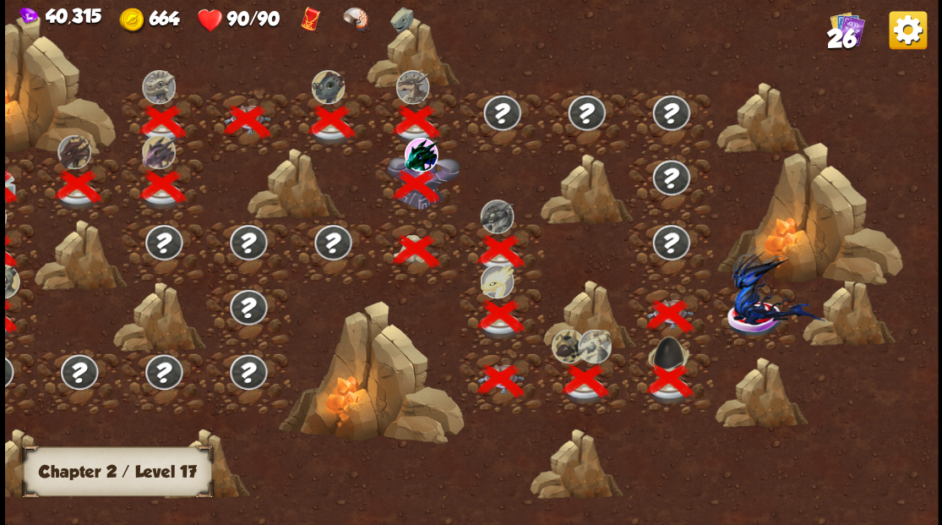
click at [746, 318] on img at bounding box center [777, 284] width 93 height 80
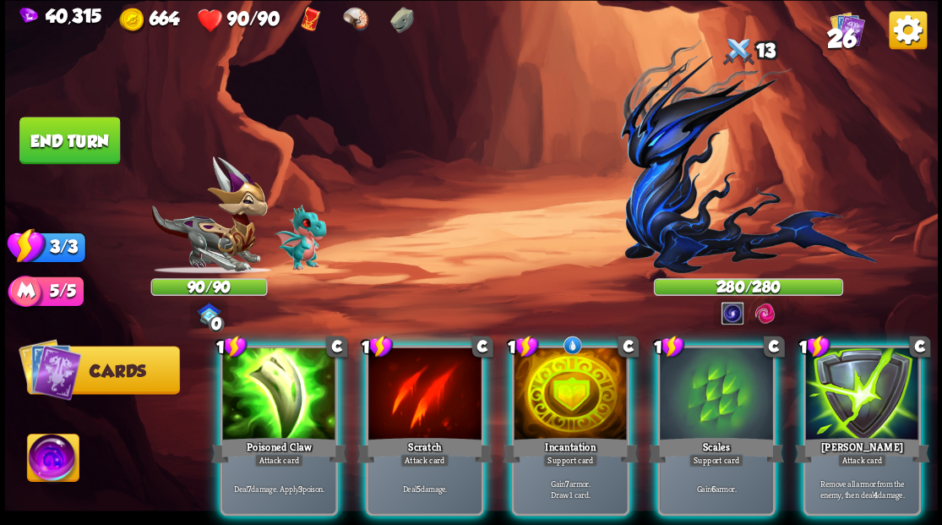
click at [50, 468] on img at bounding box center [53, 459] width 52 height 52
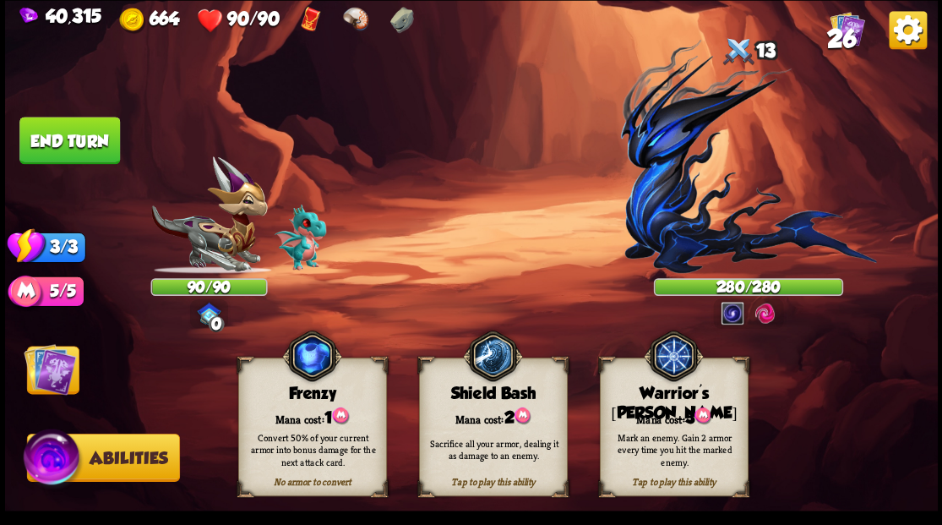
click at [677, 427] on div "Mark an enemy. Gain 2 armor every time you hit the marked enemy." at bounding box center [674, 449] width 149 height 58
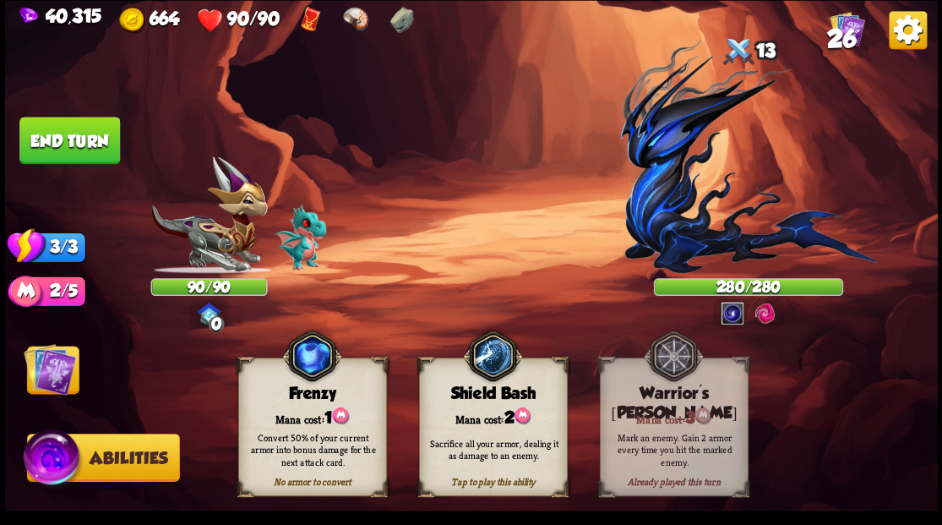
click at [63, 369] on img at bounding box center [50, 368] width 52 height 52
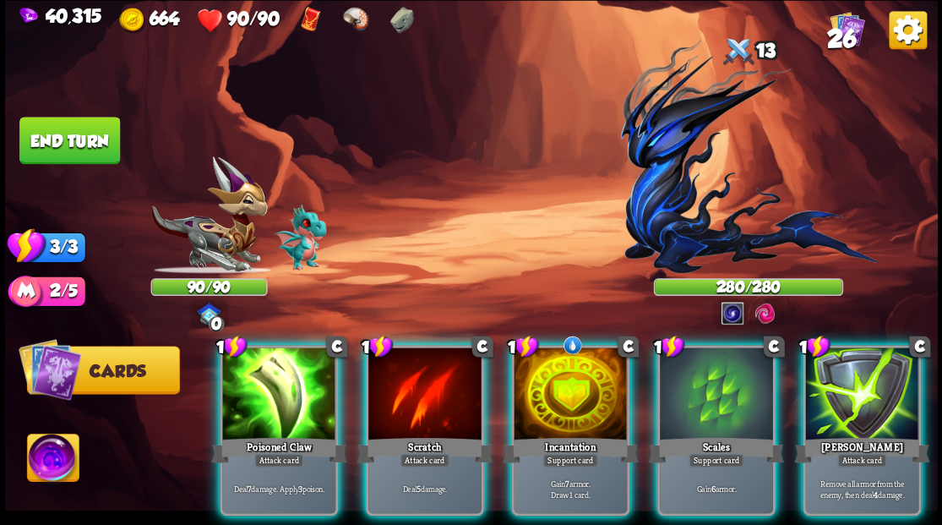
click at [662, 191] on img at bounding box center [748, 156] width 256 height 234
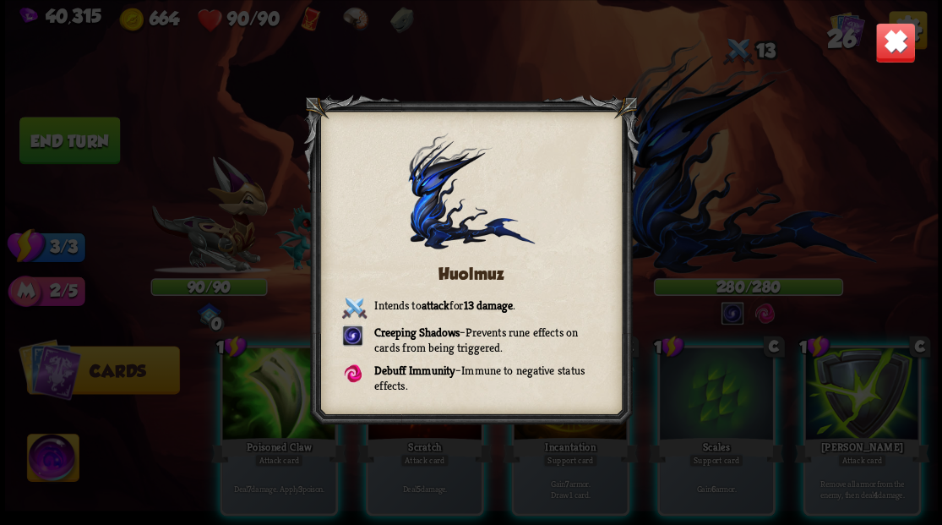
click at [896, 46] on img at bounding box center [894, 42] width 41 height 41
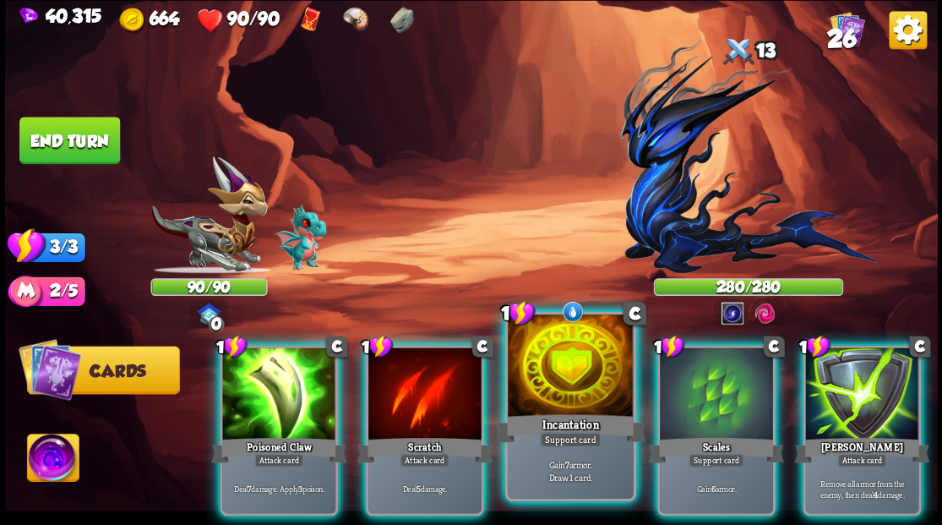
click at [563, 406] on div at bounding box center [570, 367] width 125 height 106
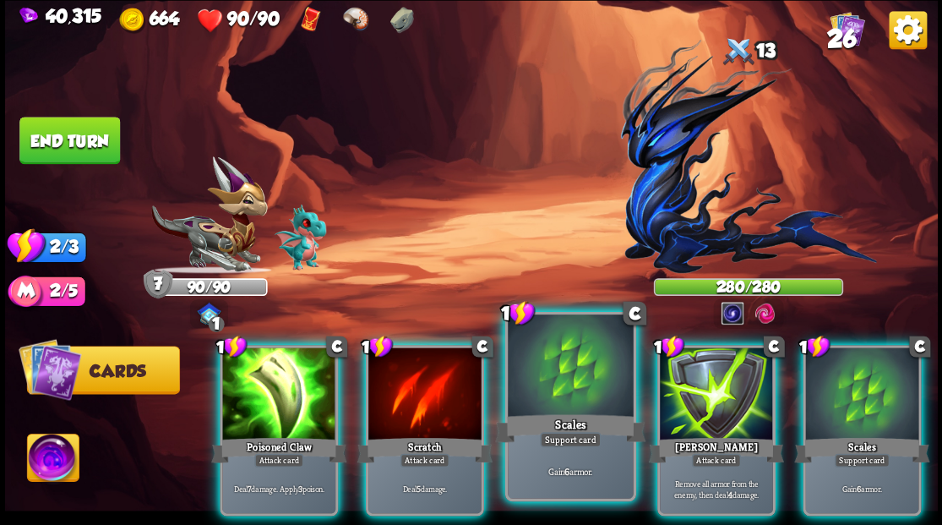
click at [561, 409] on div at bounding box center [570, 367] width 125 height 106
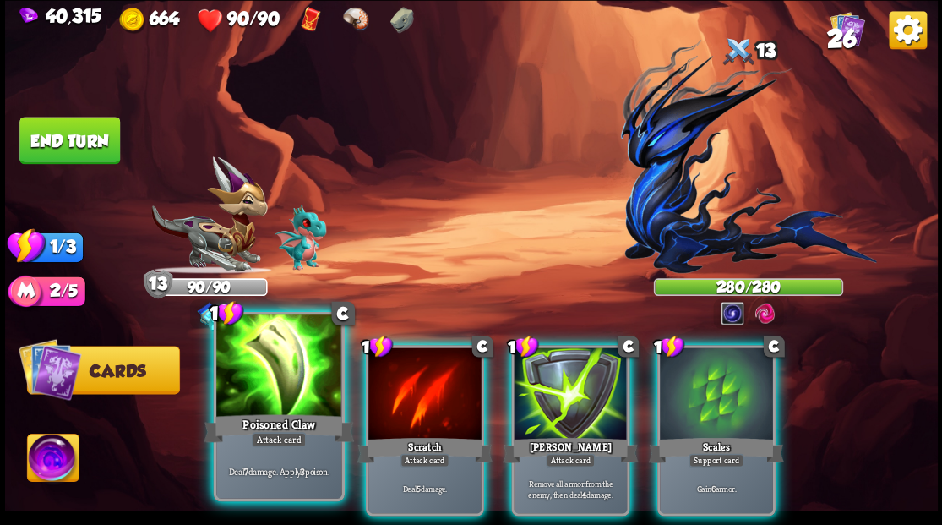
click at [259, 390] on div at bounding box center [278, 367] width 125 height 106
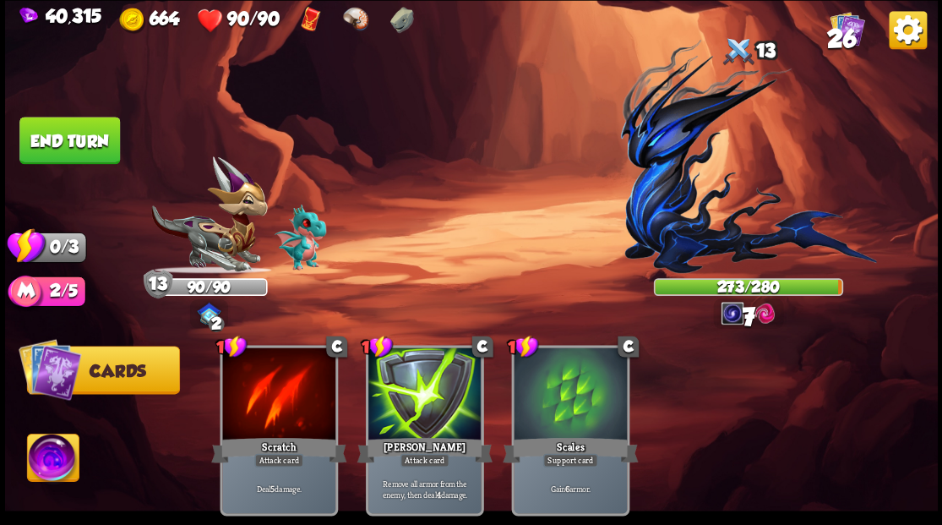
click at [56, 151] on button "End turn" at bounding box center [69, 140] width 101 height 47
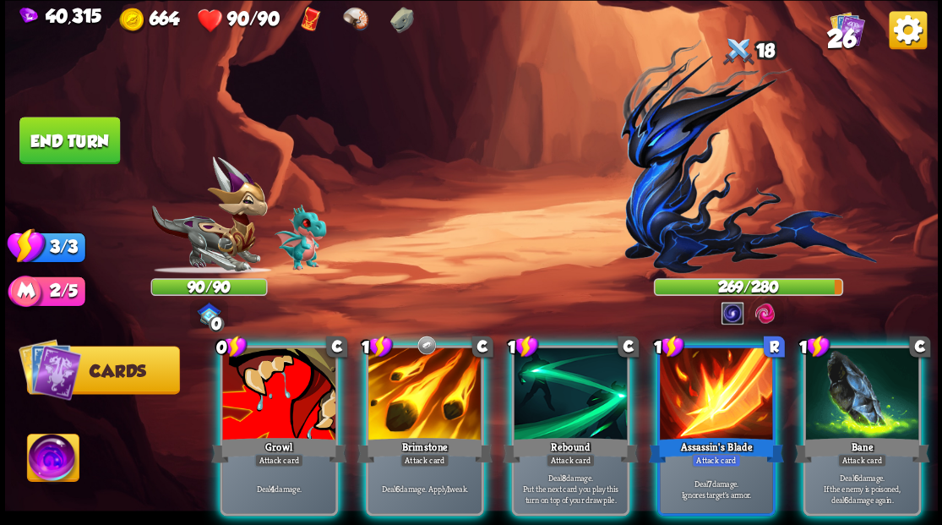
click at [412, 434] on div "Brimstone" at bounding box center [423, 449] width 135 height 30
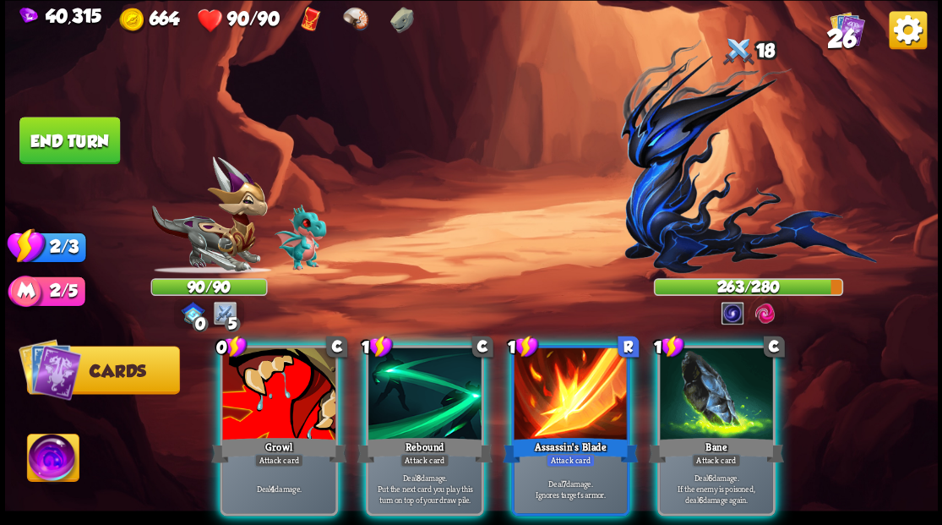
click at [596, 396] on div at bounding box center [570, 394] width 113 height 95
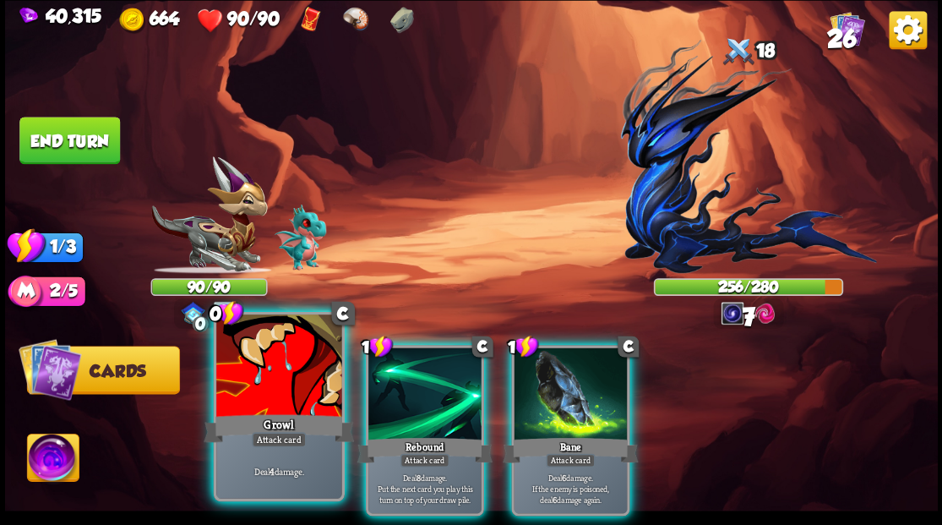
click at [306, 382] on div at bounding box center [278, 367] width 125 height 106
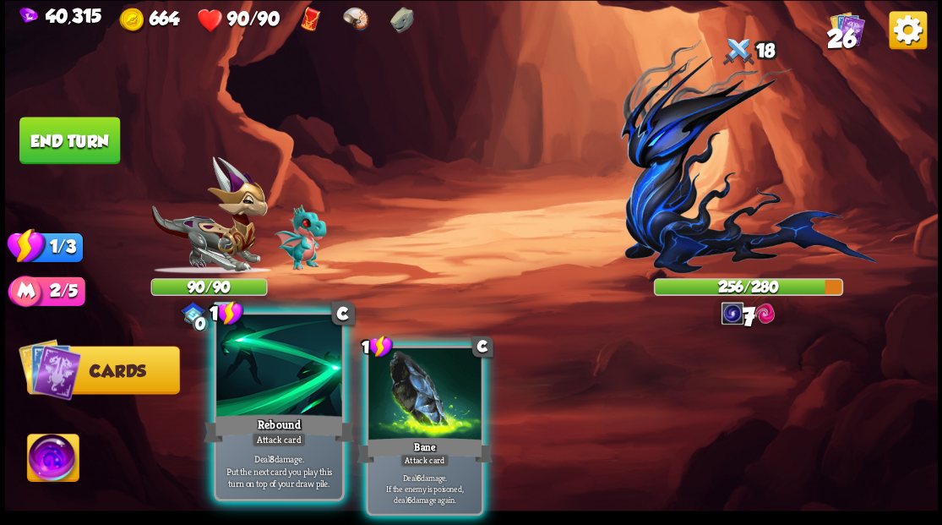
click at [306, 389] on div at bounding box center [278, 367] width 125 height 106
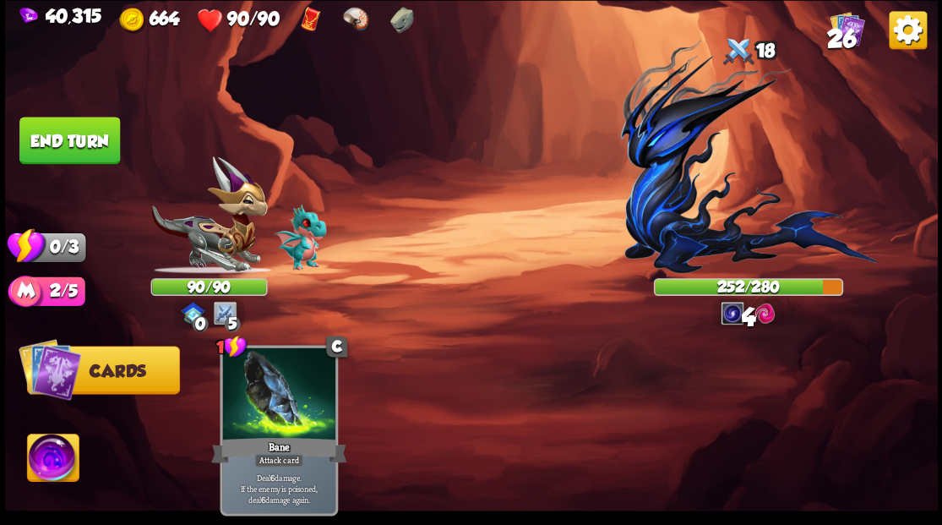
click at [57, 151] on button "End turn" at bounding box center [69, 140] width 101 height 47
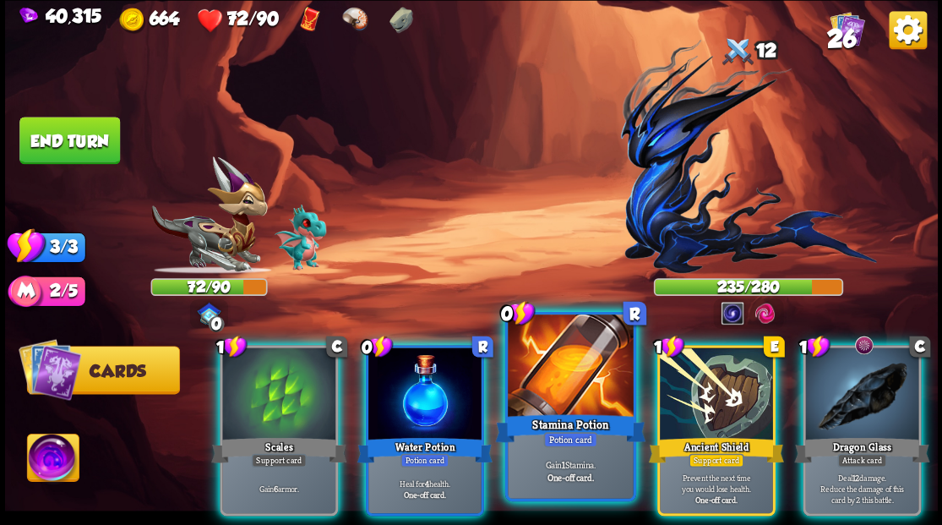
click at [544, 384] on div at bounding box center [570, 367] width 125 height 106
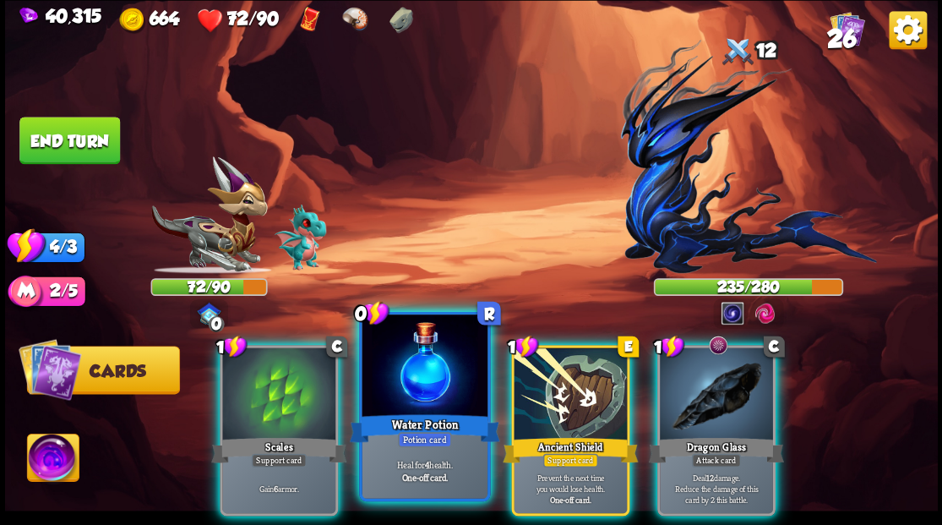
click at [425, 405] on div at bounding box center [424, 367] width 125 height 106
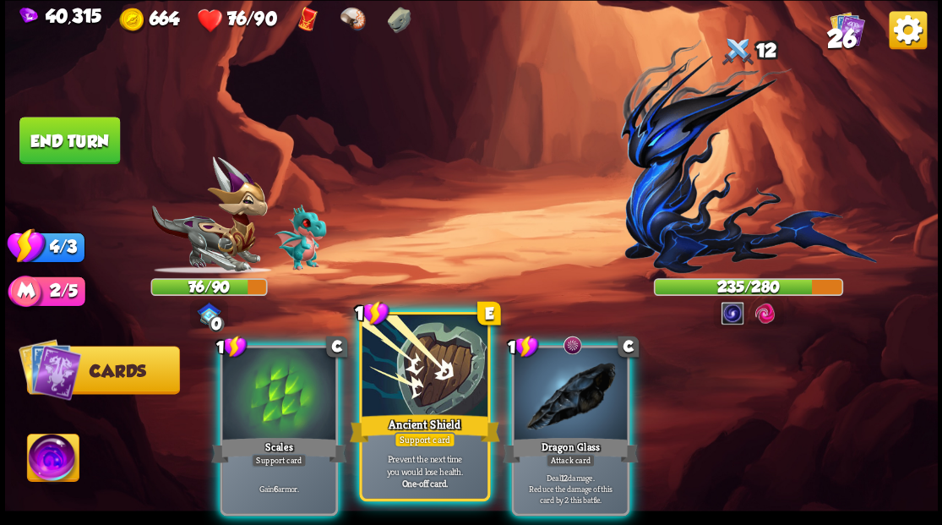
click at [433, 404] on div at bounding box center [424, 367] width 125 height 106
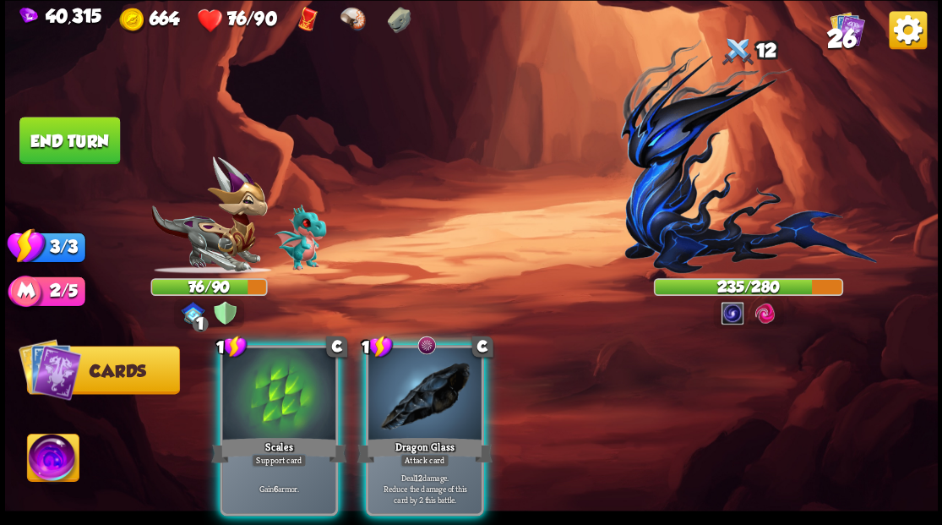
click at [433, 405] on div at bounding box center [424, 394] width 113 height 95
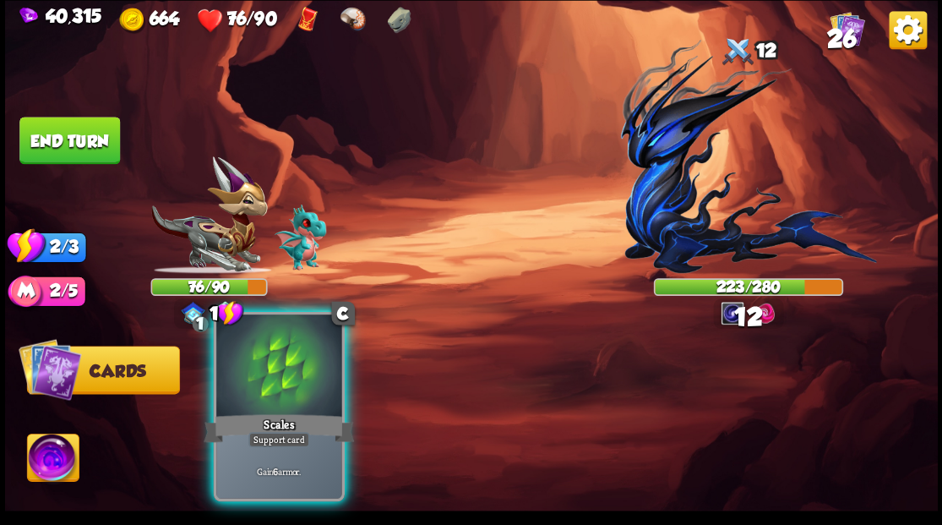
click at [307, 404] on div at bounding box center [278, 367] width 125 height 106
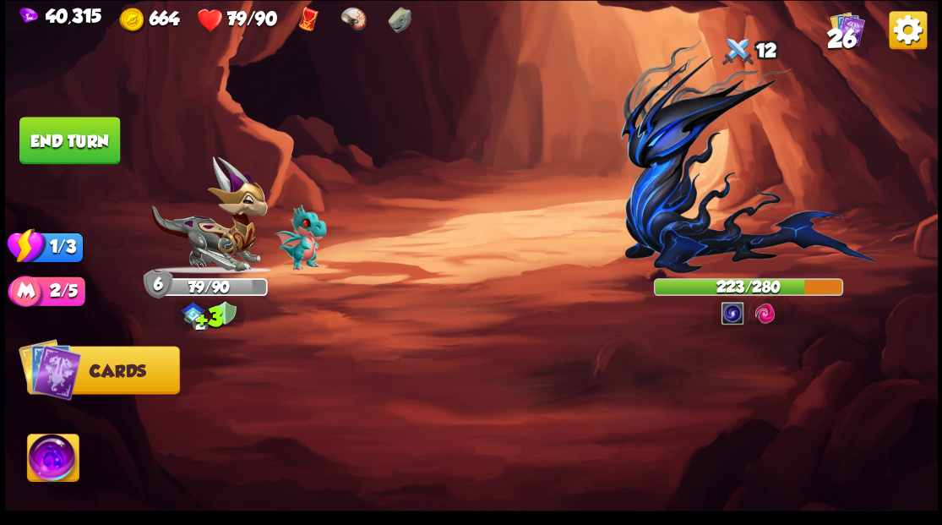
click at [100, 135] on button "End turn" at bounding box center [69, 140] width 101 height 47
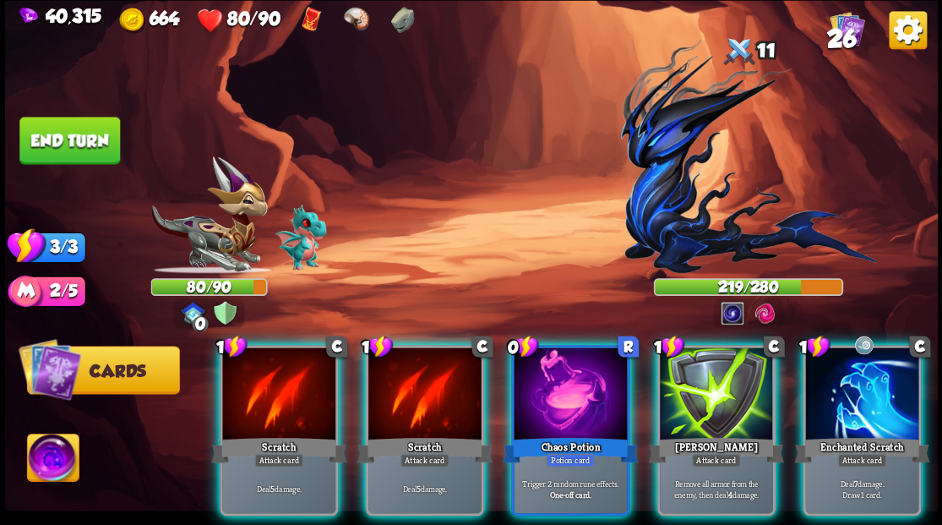
click at [582, 380] on div at bounding box center [570, 394] width 113 height 95
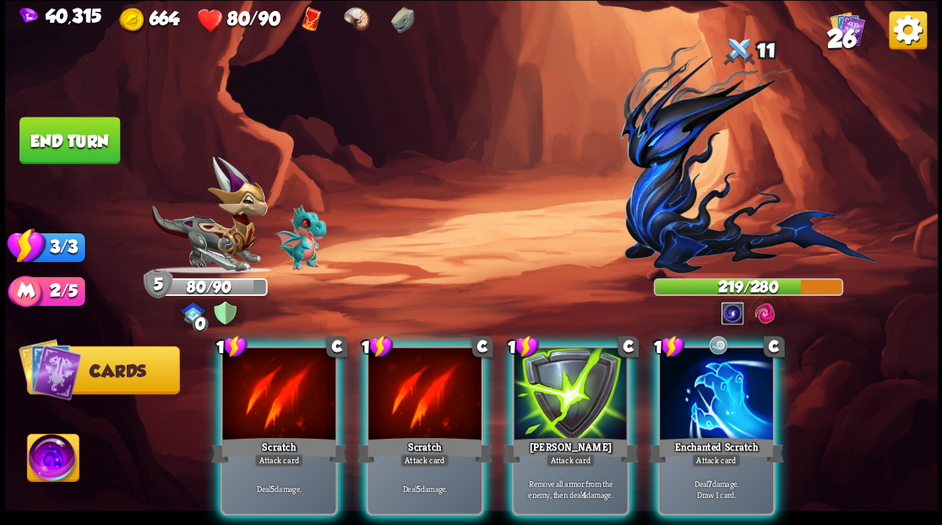
click at [710, 434] on div "Enchanted Scratch" at bounding box center [715, 449] width 135 height 30
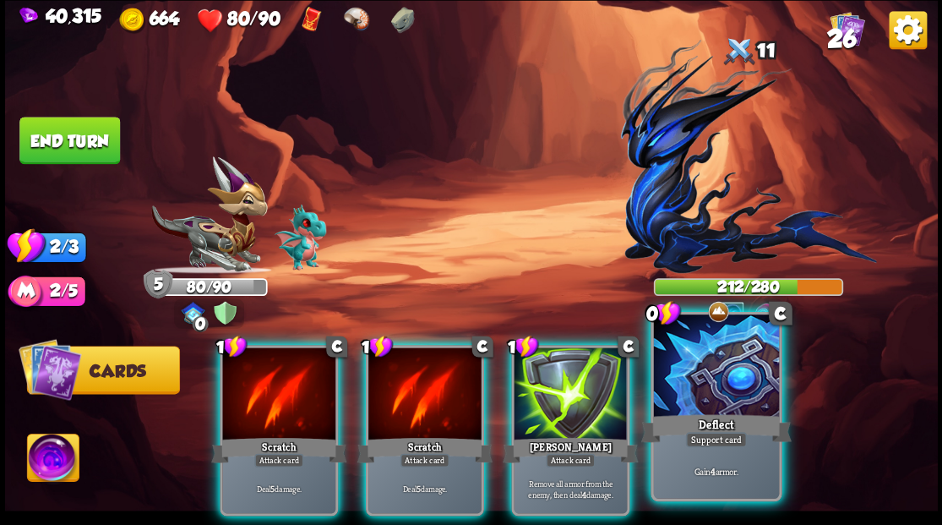
click at [703, 400] on div at bounding box center [715, 367] width 125 height 106
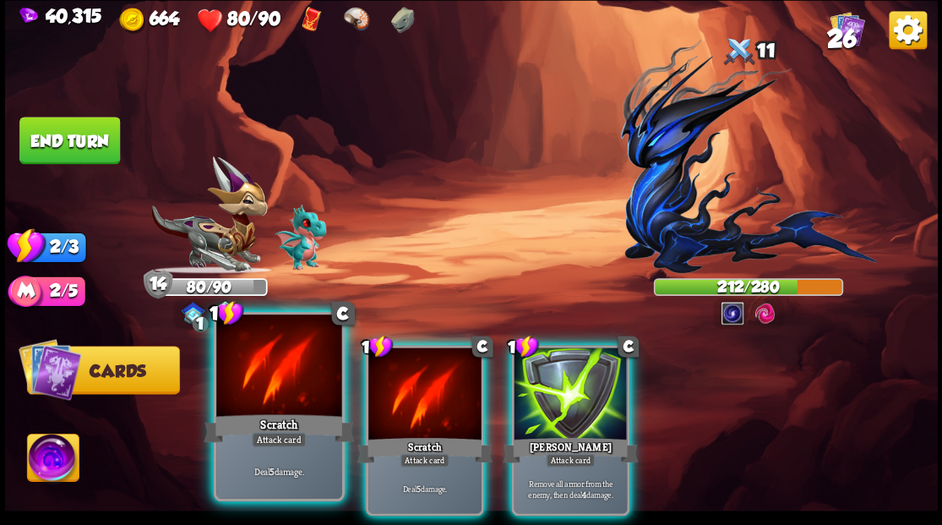
click at [267, 400] on div at bounding box center [278, 367] width 125 height 106
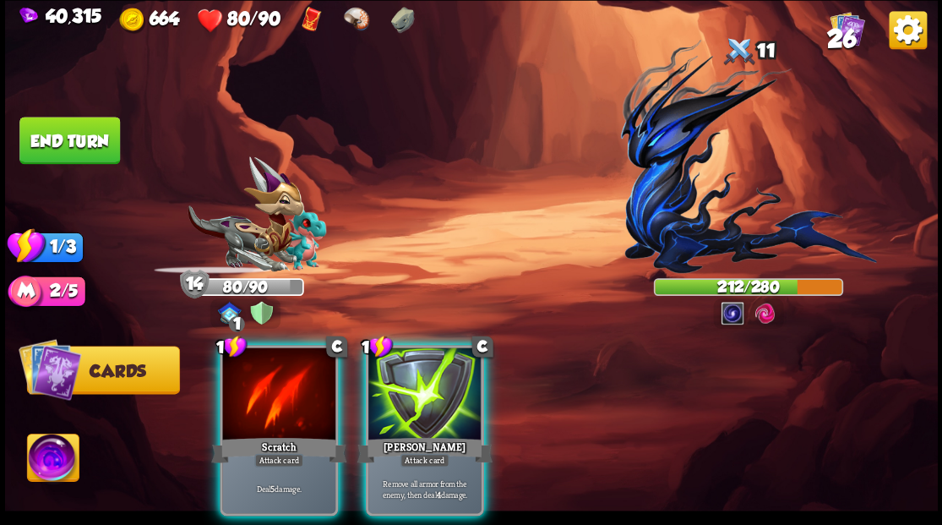
click at [278, 404] on div at bounding box center [278, 394] width 113 height 95
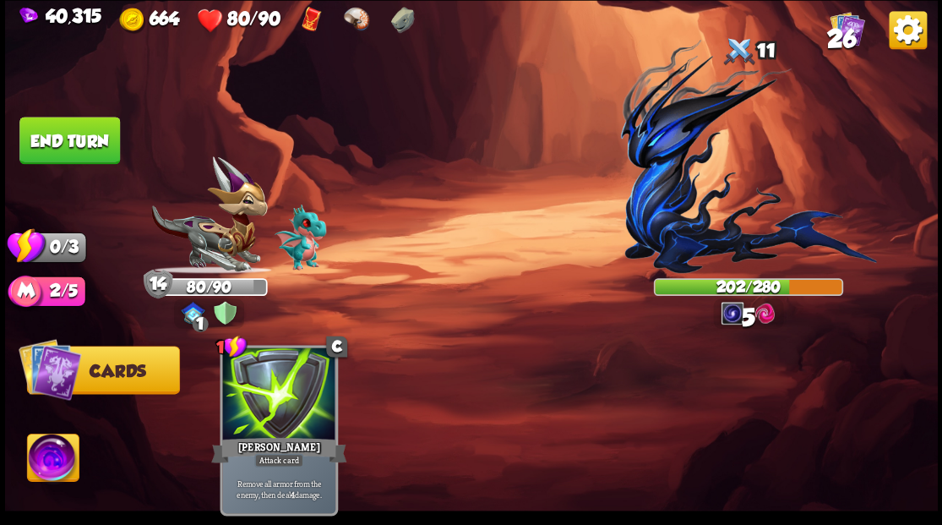
click at [90, 150] on button "End turn" at bounding box center [69, 140] width 101 height 47
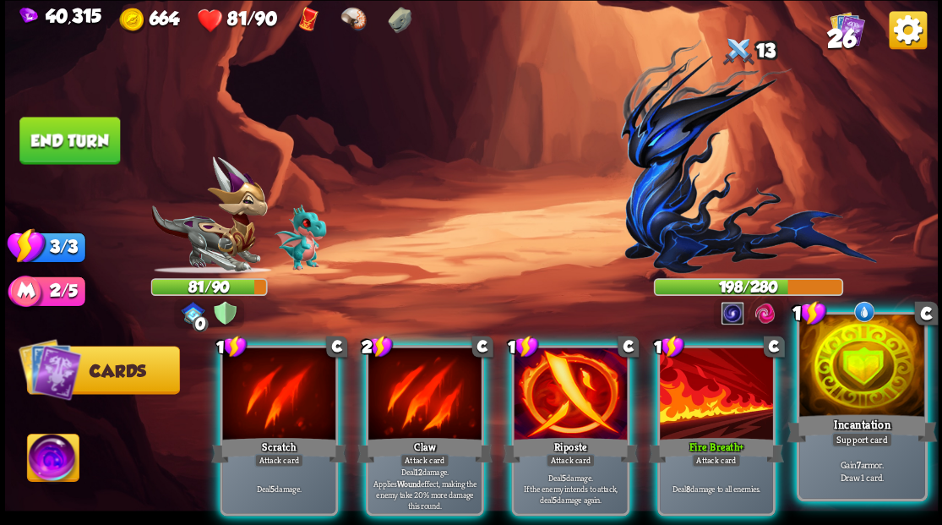
click at [807, 389] on div at bounding box center [861, 367] width 125 height 106
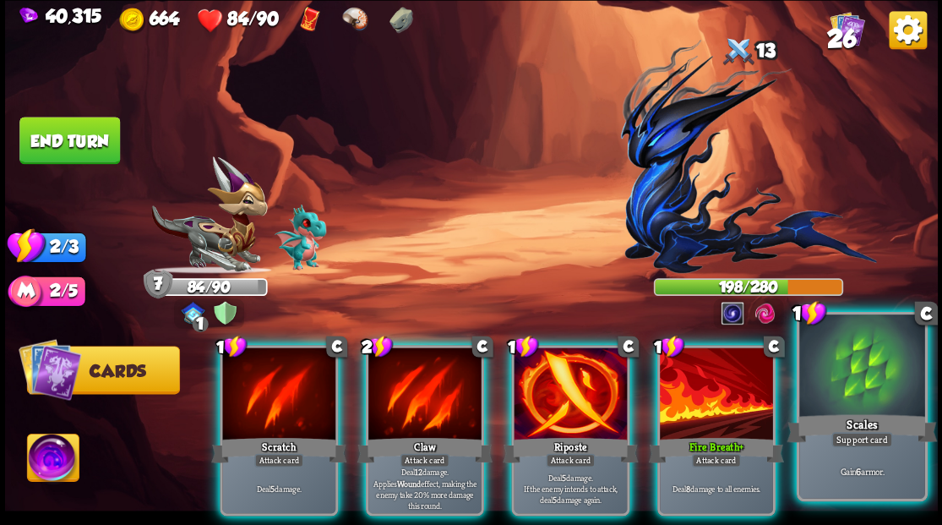
click at [846, 395] on div at bounding box center [861, 367] width 125 height 106
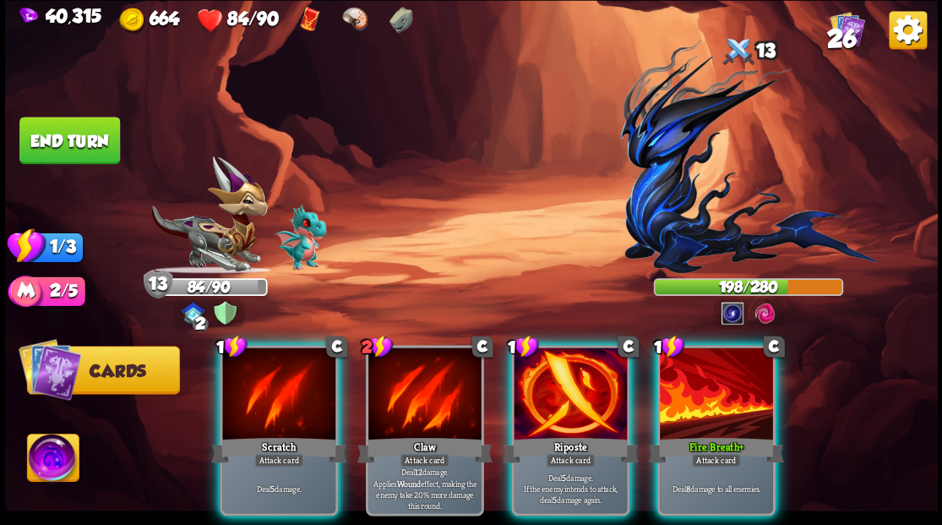
click at [546, 384] on div at bounding box center [570, 394] width 113 height 95
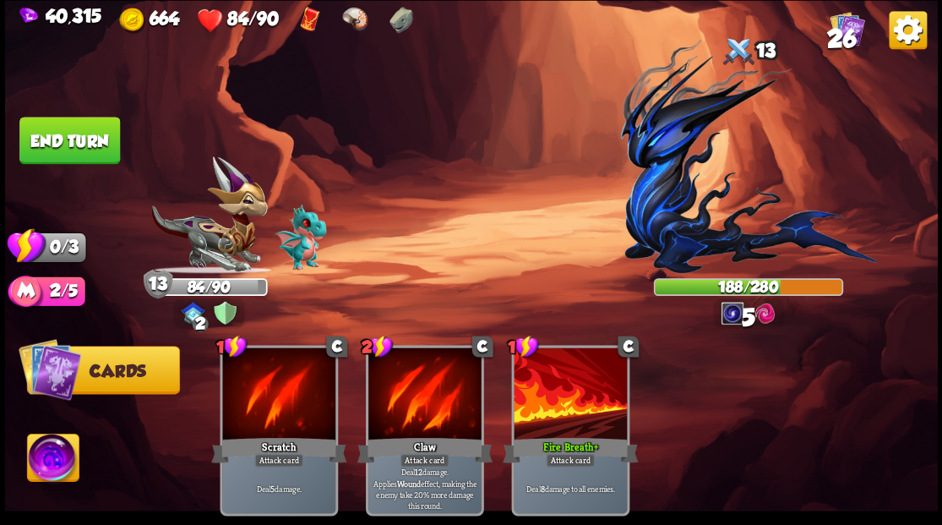
click at [78, 138] on button "End turn" at bounding box center [69, 140] width 101 height 47
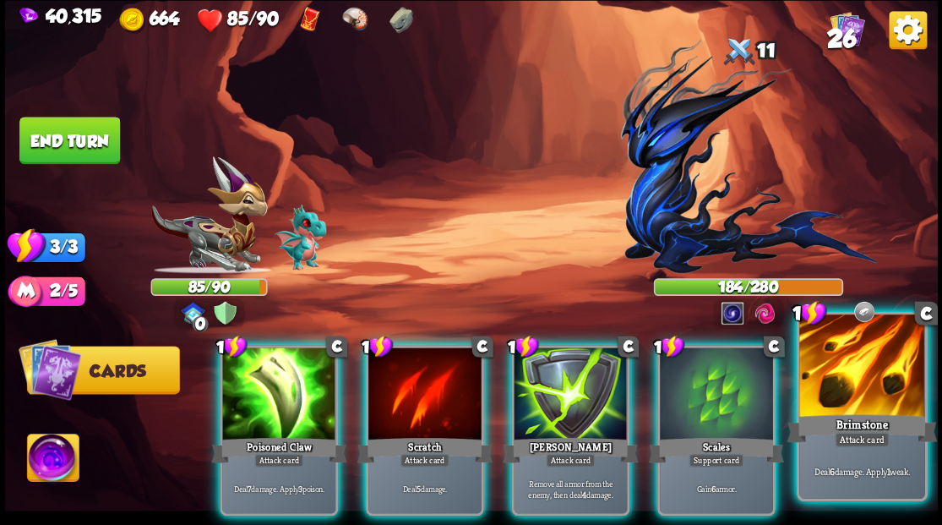
click at [857, 383] on div at bounding box center [861, 367] width 125 height 106
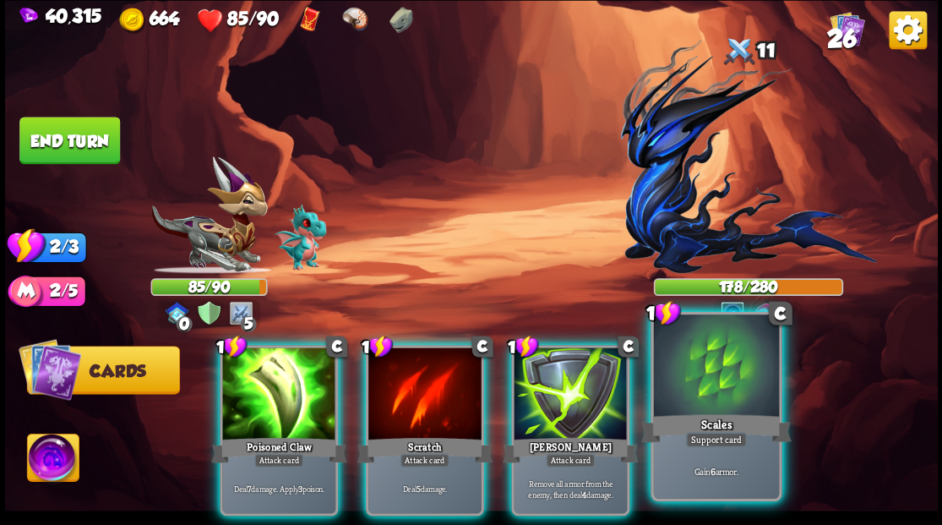
click at [721, 400] on div at bounding box center [715, 367] width 125 height 106
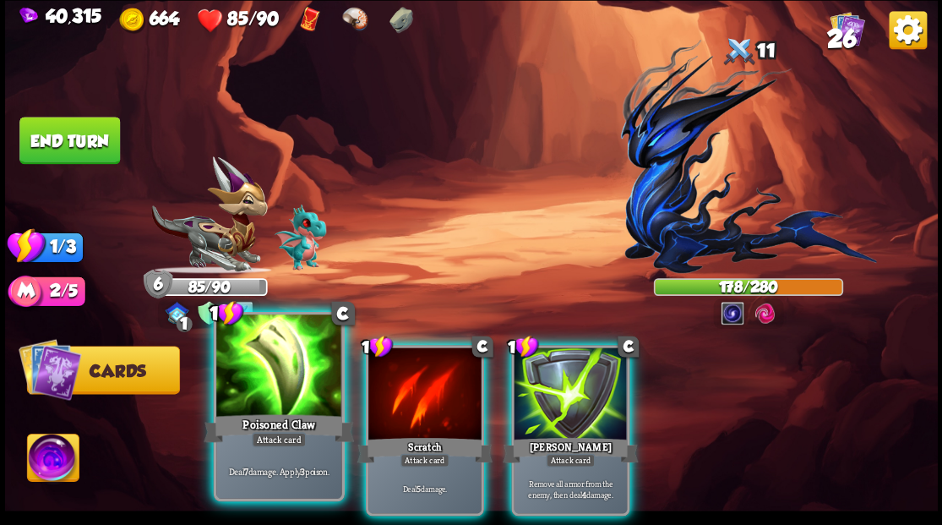
click at [288, 390] on div at bounding box center [278, 367] width 125 height 106
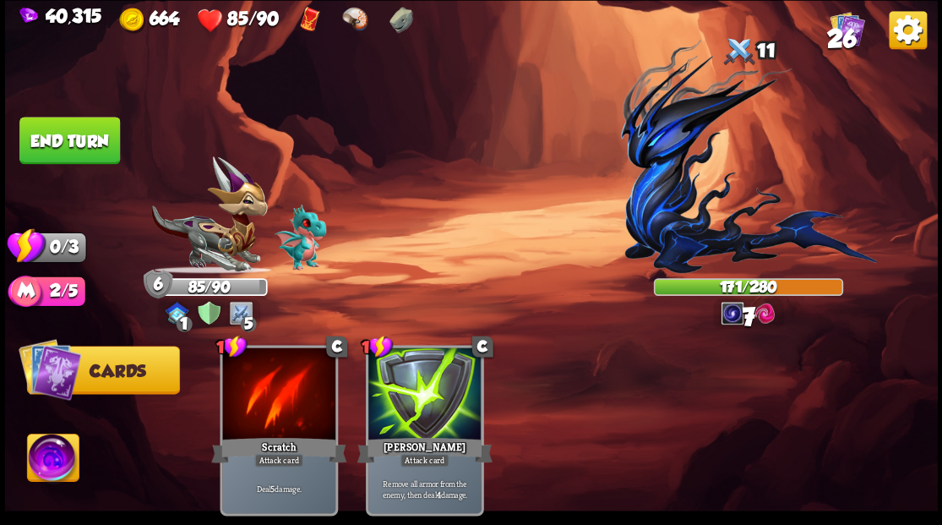
click at [76, 138] on button "End turn" at bounding box center [69, 140] width 101 height 47
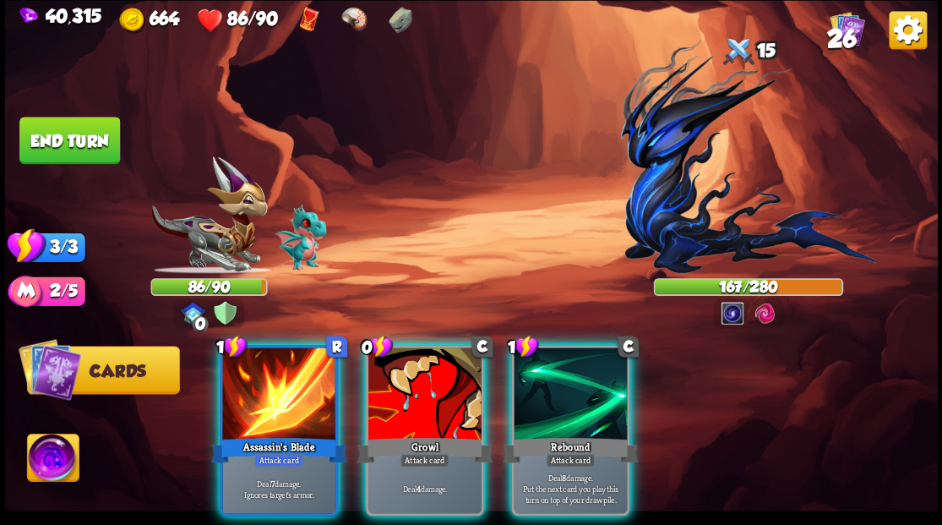
click at [208, 245] on div "Player turn" at bounding box center [471, 263] width 933 height 144
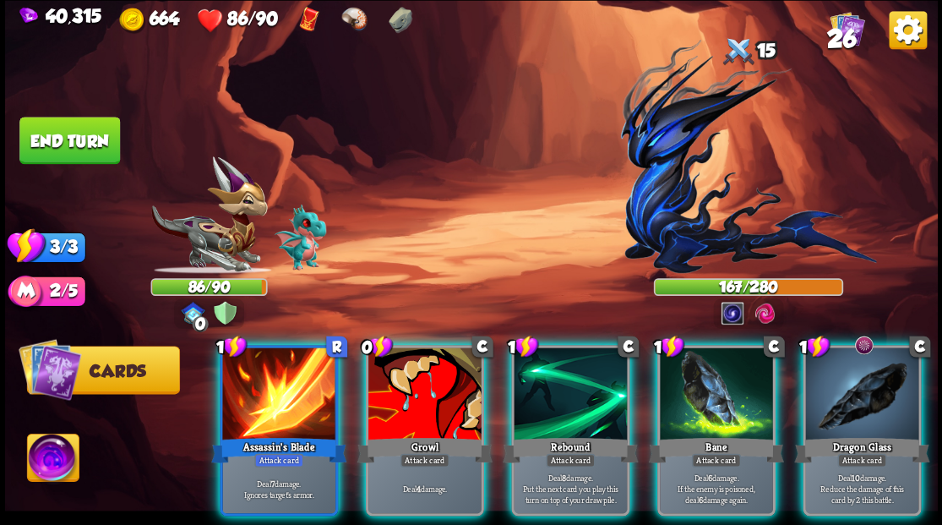
click at [211, 247] on img at bounding box center [208, 214] width 117 height 117
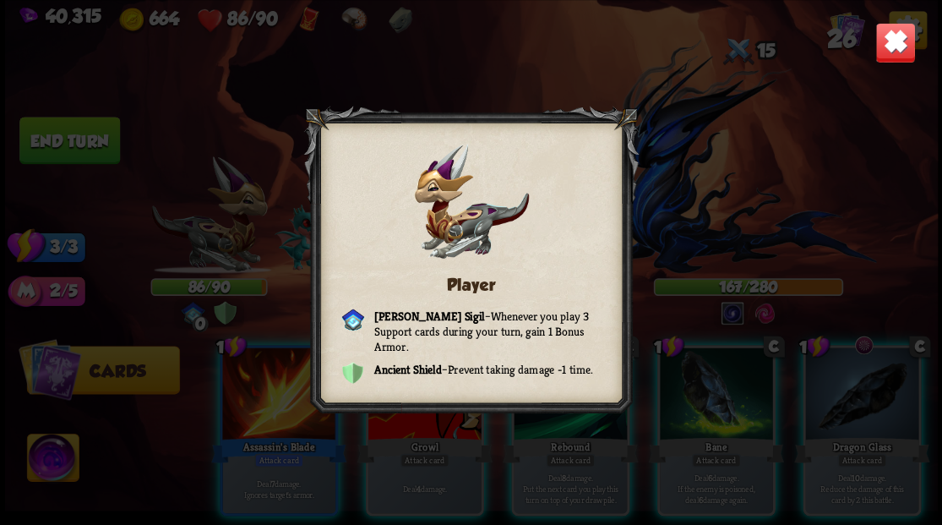
click at [904, 41] on img at bounding box center [894, 42] width 41 height 41
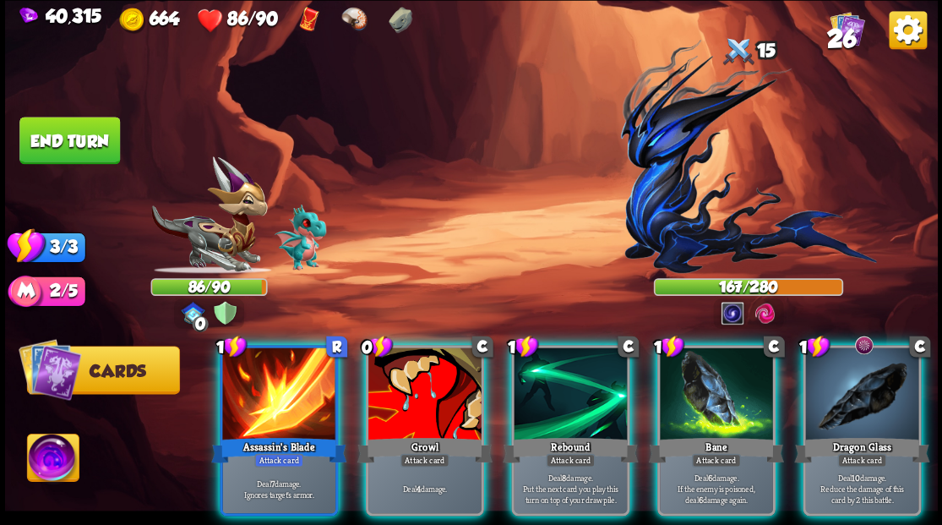
click at [901, 388] on div at bounding box center [861, 394] width 113 height 95
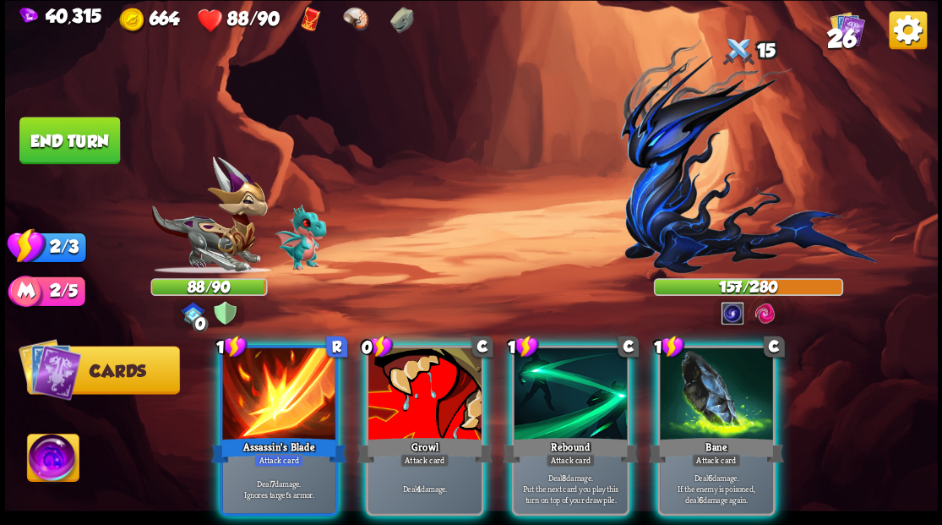
click at [400, 399] on div at bounding box center [424, 394] width 113 height 95
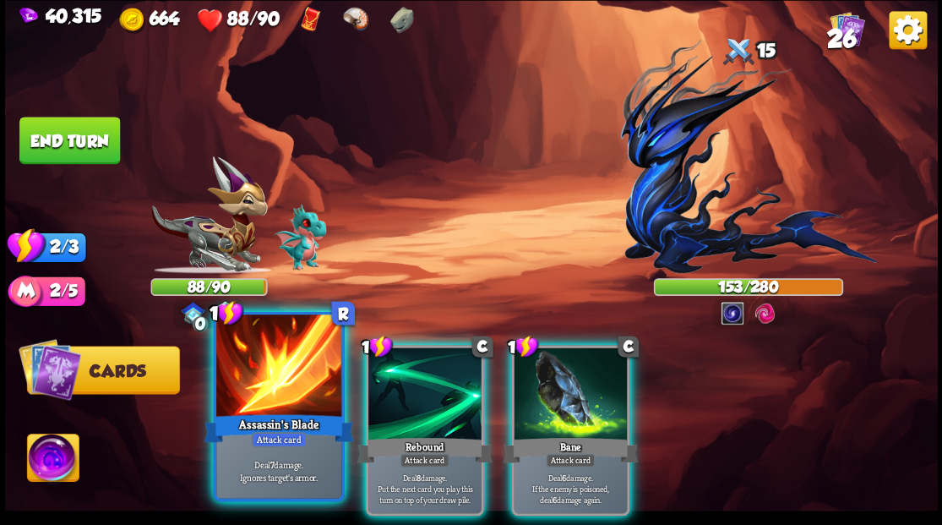
click at [245, 405] on div at bounding box center [278, 367] width 125 height 106
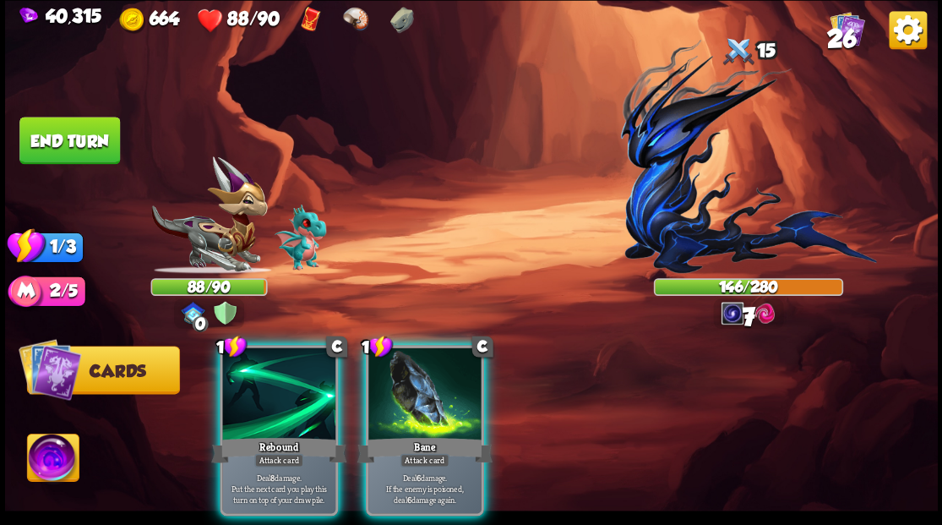
click at [245, 405] on div at bounding box center [278, 394] width 113 height 95
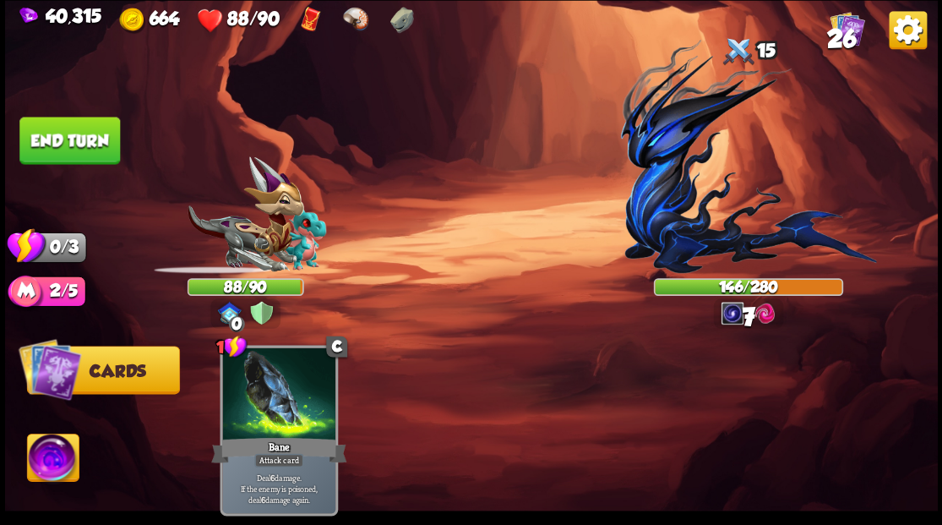
click at [68, 148] on button "End turn" at bounding box center [69, 140] width 101 height 47
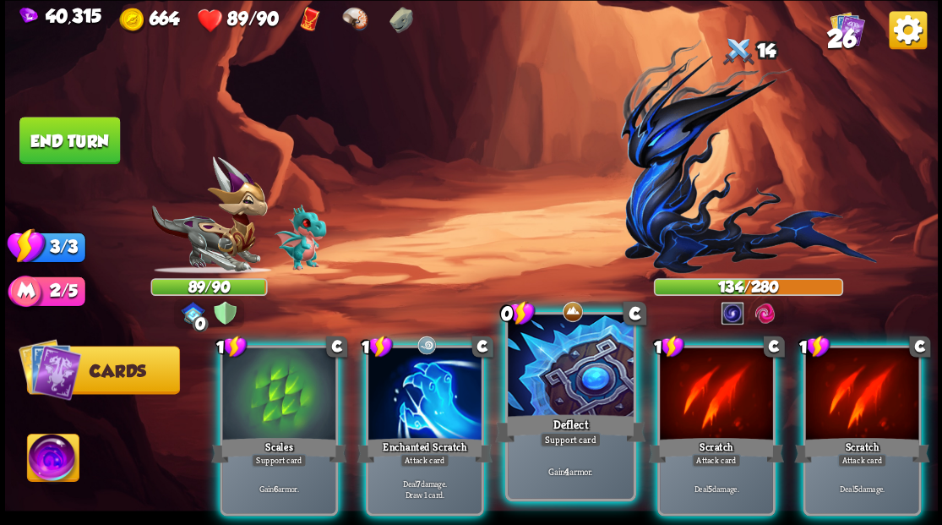
click at [547, 383] on div at bounding box center [570, 367] width 125 height 106
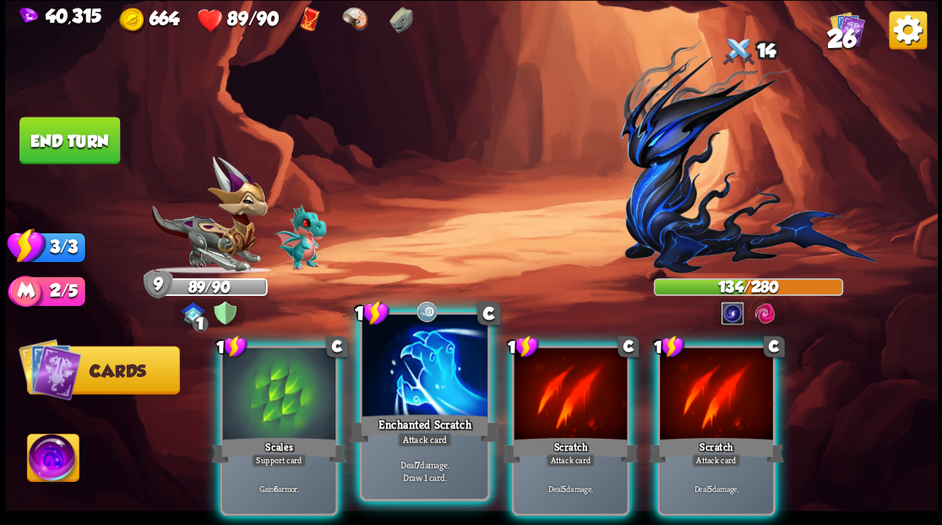
click at [422, 358] on div at bounding box center [424, 367] width 125 height 106
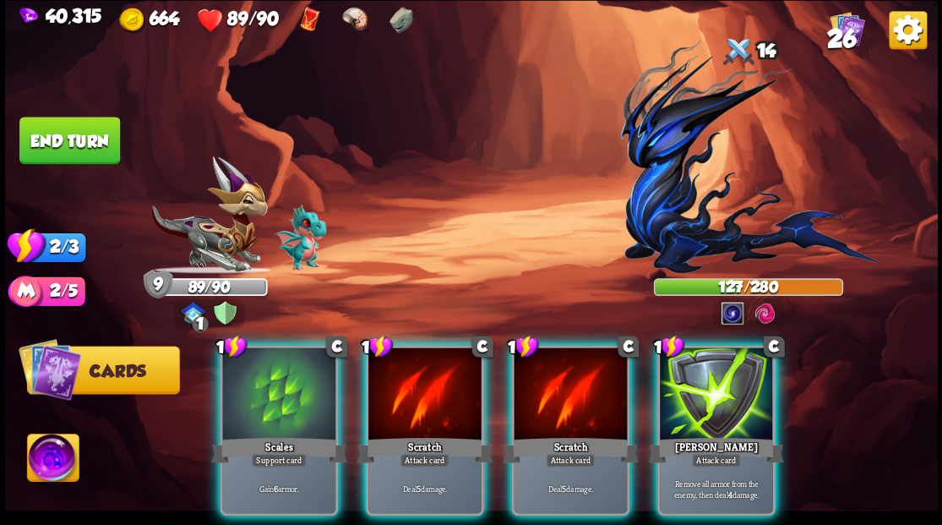
click at [253, 402] on div at bounding box center [278, 394] width 113 height 95
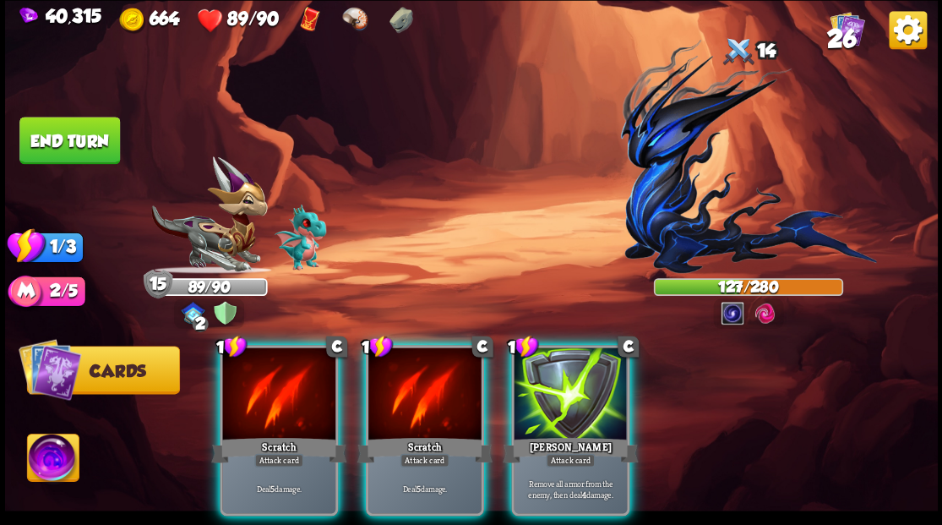
click at [253, 402] on div at bounding box center [278, 394] width 113 height 95
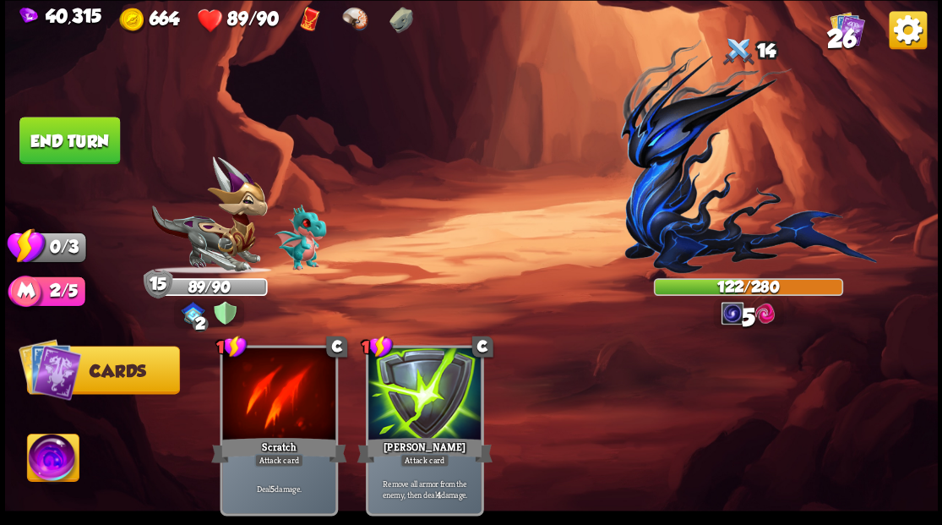
drag, startPoint x: 81, startPoint y: 142, endPoint x: 507, endPoint y: 120, distance: 426.3
click at [90, 155] on button "End turn" at bounding box center [69, 140] width 101 height 47
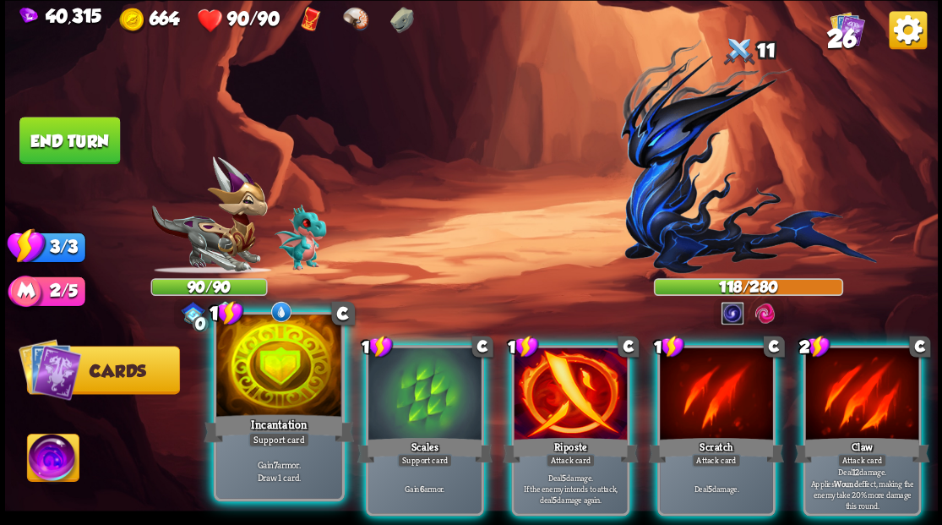
click at [270, 395] on div at bounding box center [278, 367] width 125 height 106
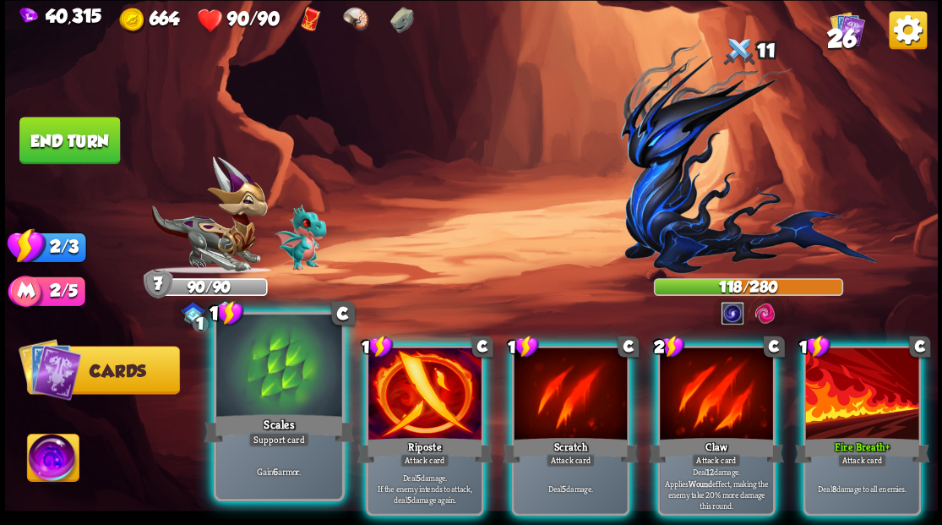
click at [269, 393] on div at bounding box center [278, 367] width 125 height 106
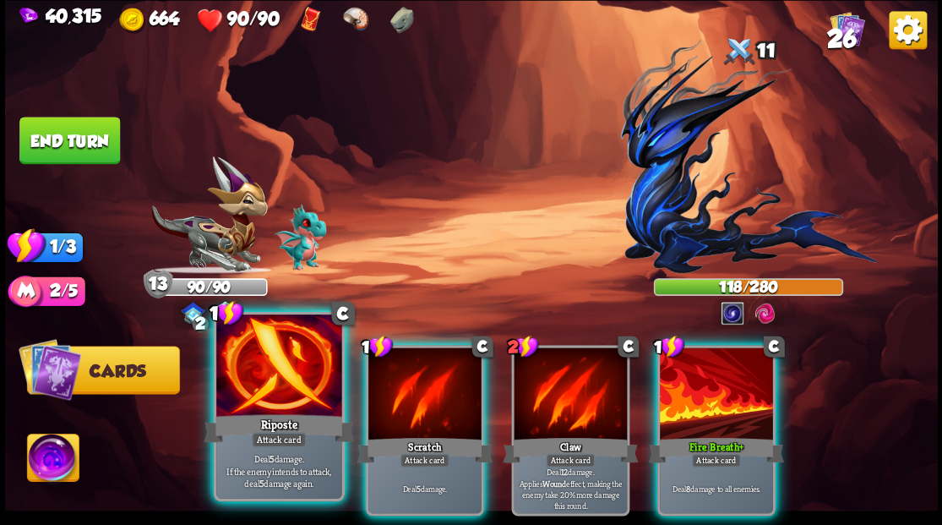
click at [257, 372] on div at bounding box center [278, 367] width 125 height 106
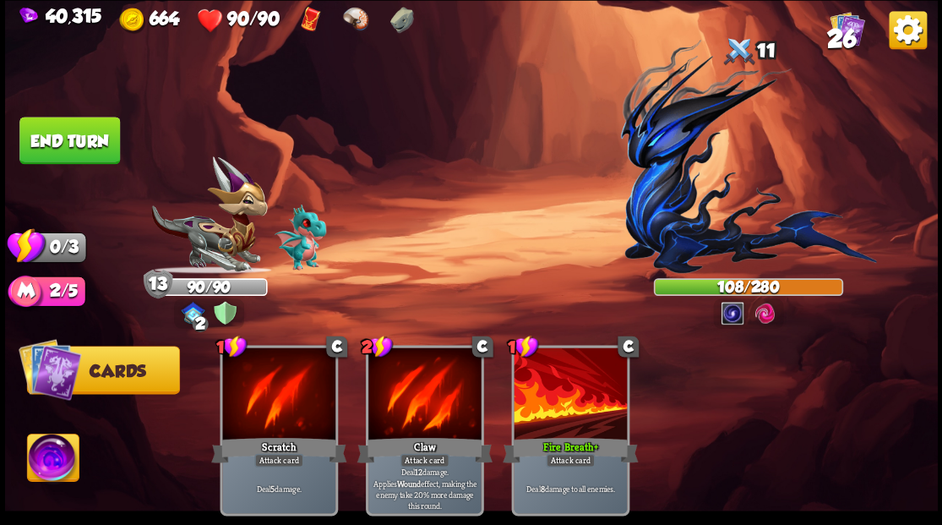
click at [86, 130] on button "End turn" at bounding box center [69, 140] width 101 height 47
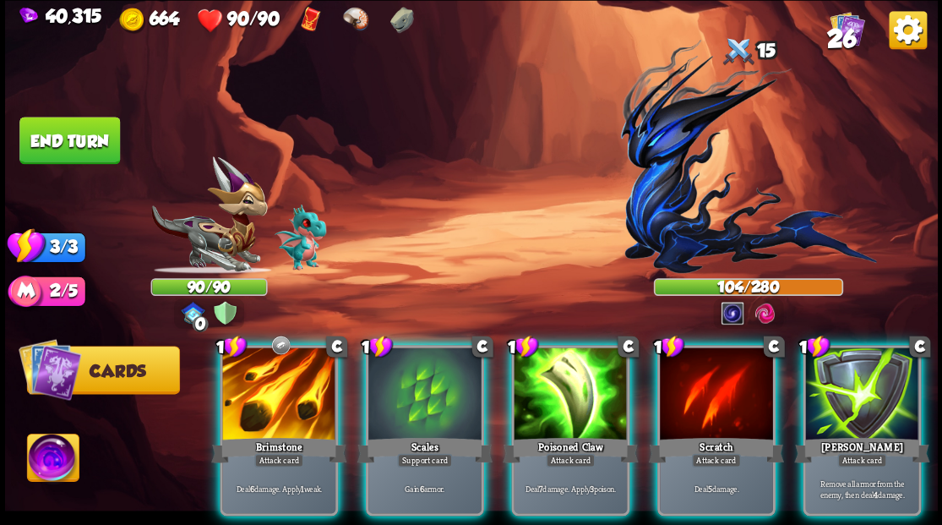
drag, startPoint x: 403, startPoint y: 369, endPoint x: 404, endPoint y: 384, distance: 15.2
click at [407, 388] on div at bounding box center [424, 394] width 113 height 95
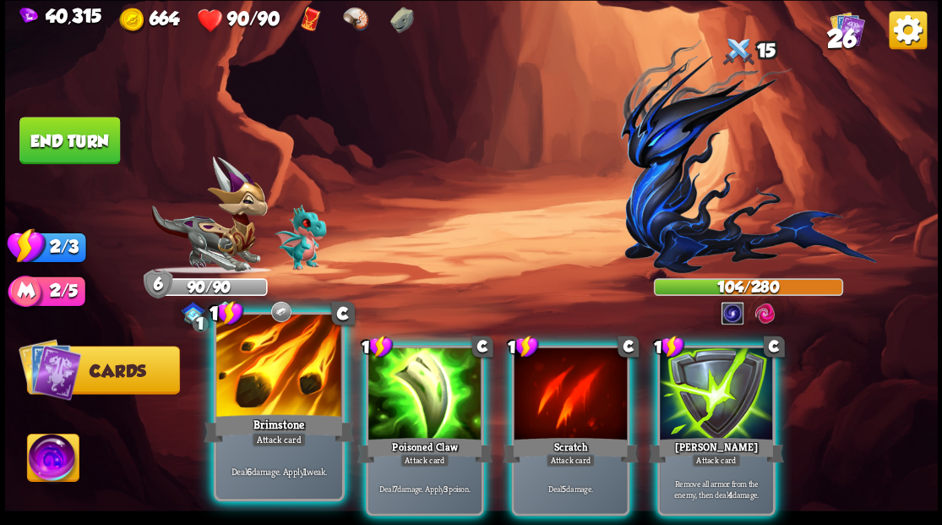
click at [269, 372] on div at bounding box center [278, 367] width 125 height 106
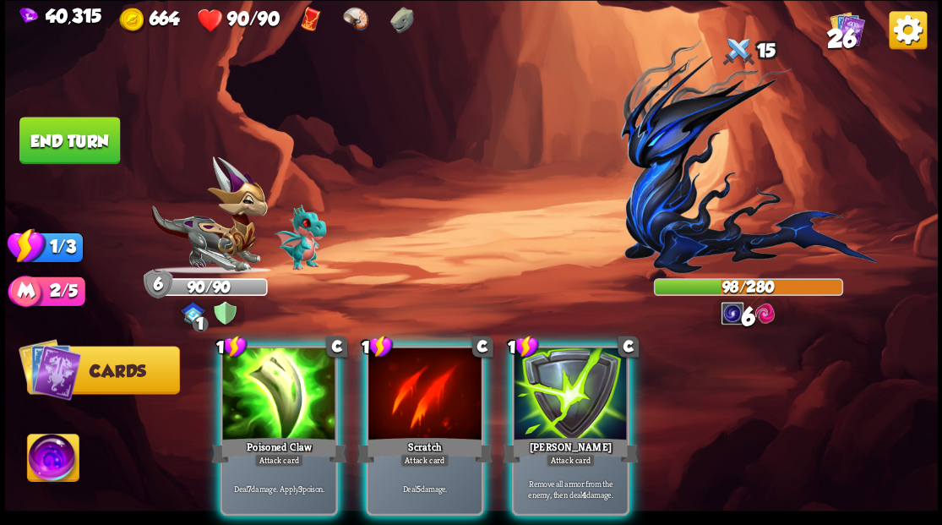
click at [269, 373] on div at bounding box center [278, 394] width 113 height 95
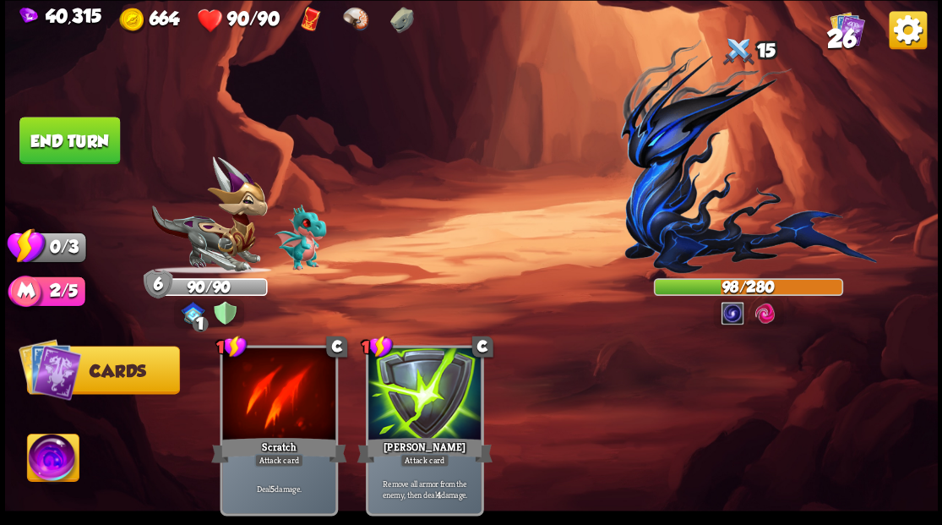
click at [92, 149] on button "End turn" at bounding box center [69, 140] width 101 height 47
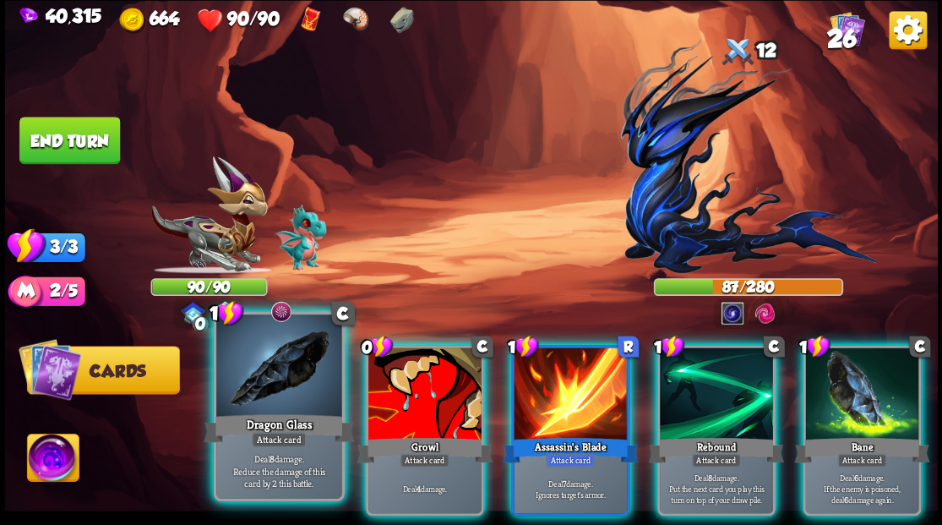
click at [279, 394] on div at bounding box center [278, 367] width 125 height 106
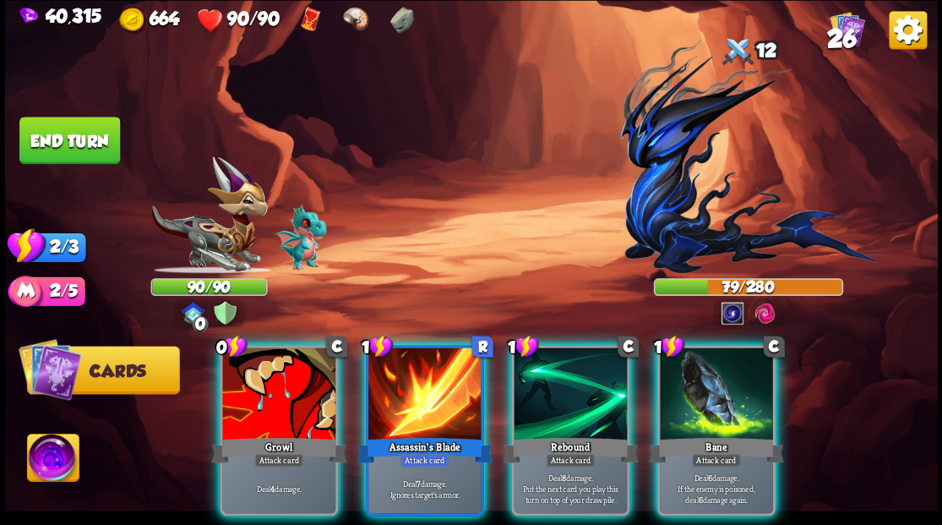
click at [392, 378] on div at bounding box center [424, 394] width 113 height 95
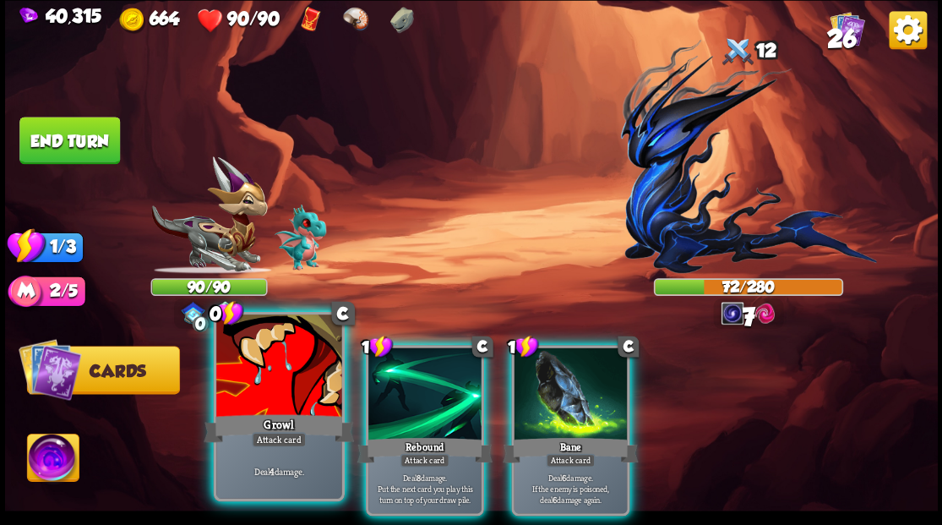
drag, startPoint x: 246, startPoint y: 385, endPoint x: 252, endPoint y: 346, distance: 39.3
click at [245, 385] on div at bounding box center [278, 367] width 125 height 106
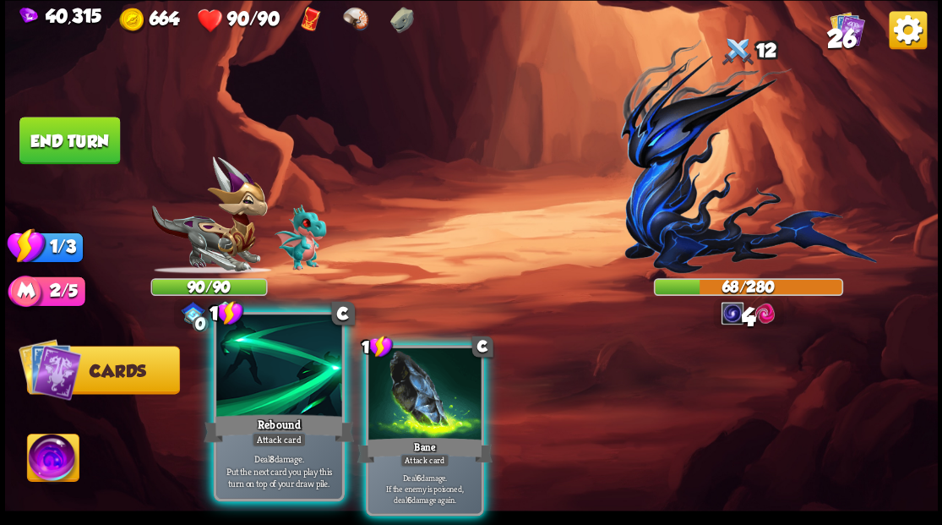
click at [287, 373] on div at bounding box center [278, 367] width 125 height 106
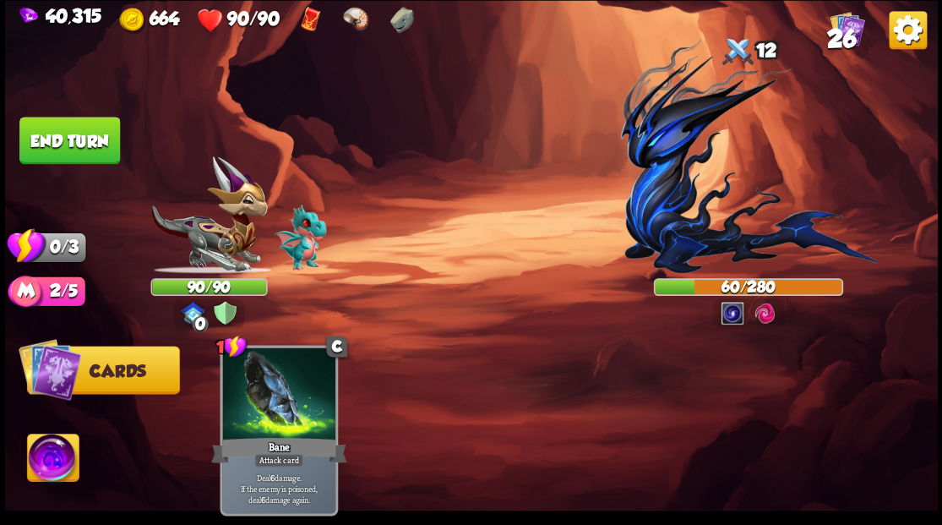
click at [83, 144] on button "End turn" at bounding box center [69, 140] width 101 height 47
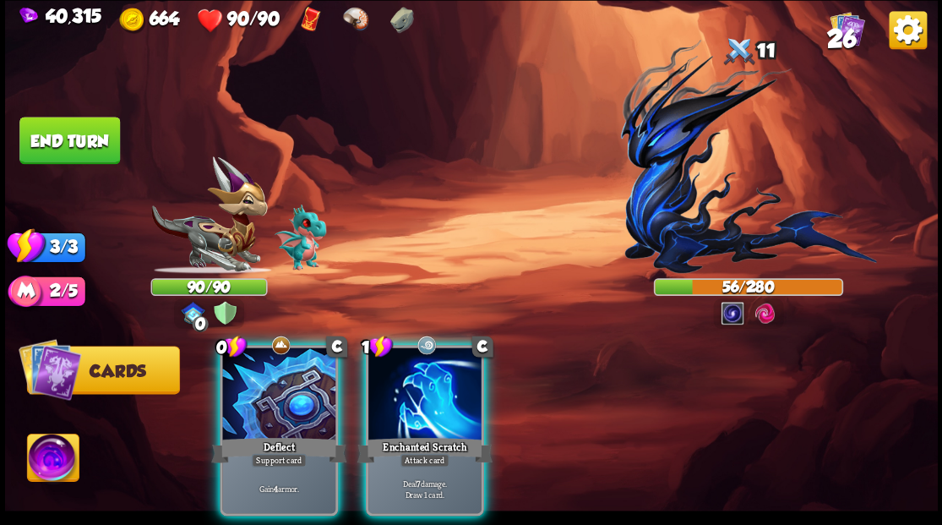
click at [240, 240] on div "Player turn" at bounding box center [471, 263] width 933 height 144
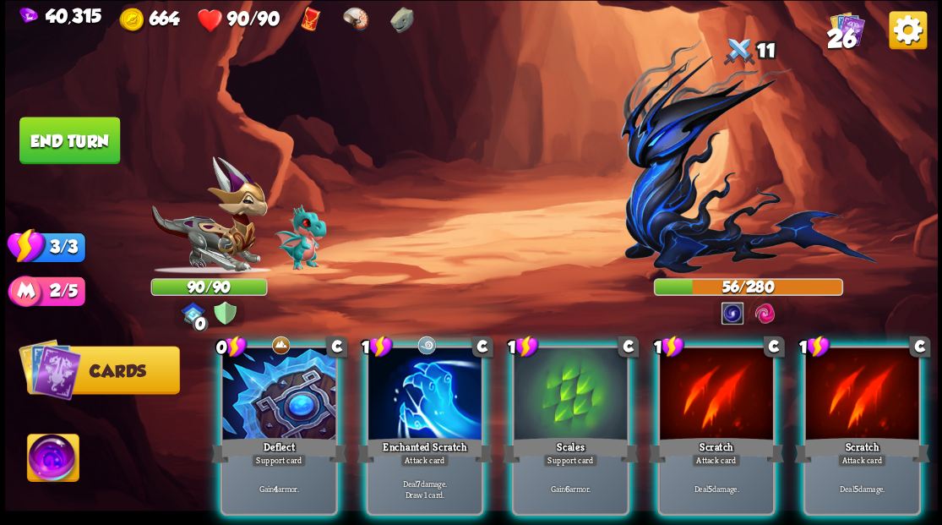
click at [226, 264] on img at bounding box center [208, 214] width 117 height 117
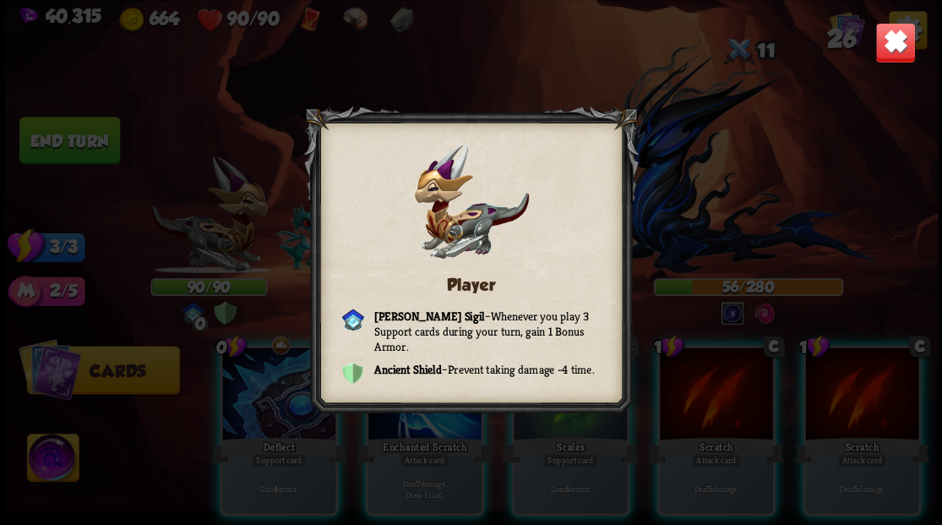
click at [890, 45] on img at bounding box center [894, 42] width 41 height 41
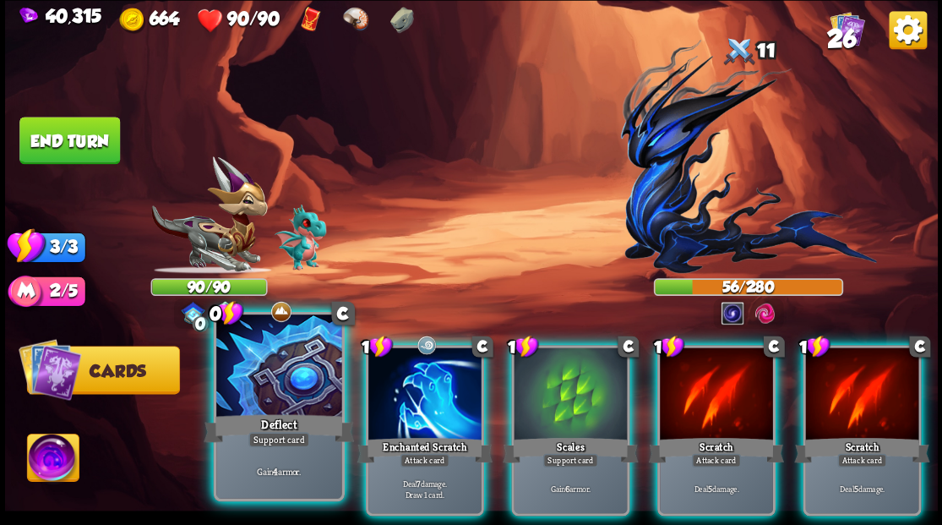
click at [262, 392] on div at bounding box center [278, 367] width 125 height 106
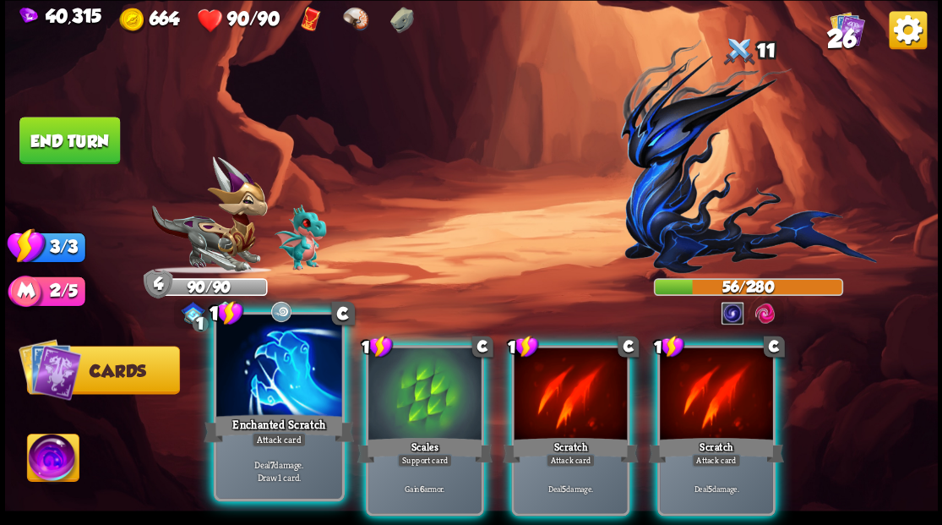
click at [262, 392] on div at bounding box center [278, 367] width 125 height 106
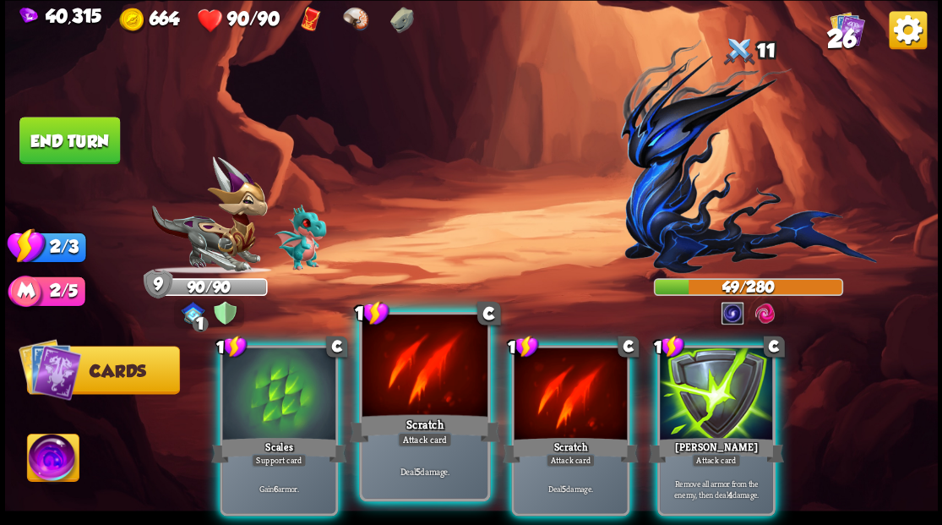
click at [465, 401] on div at bounding box center [424, 367] width 125 height 106
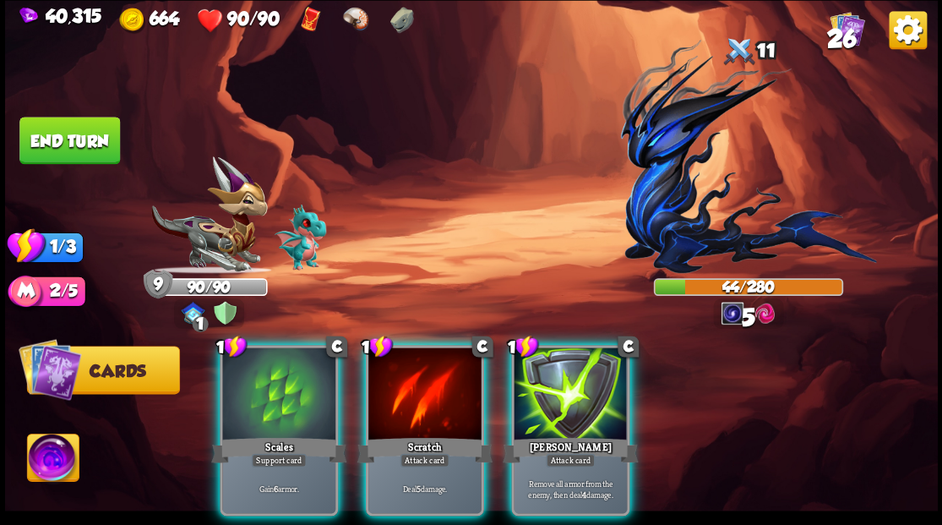
click at [465, 401] on div at bounding box center [424, 394] width 113 height 95
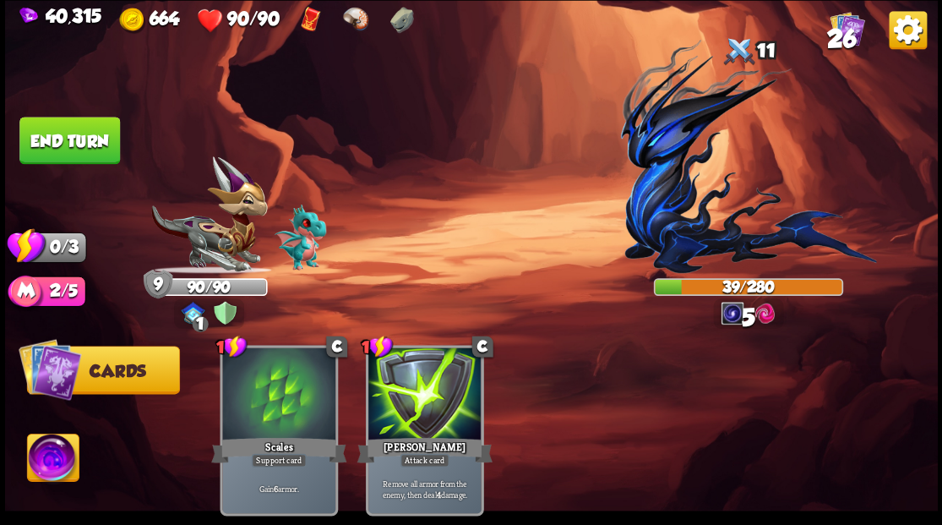
click at [91, 127] on button "End turn" at bounding box center [69, 140] width 101 height 47
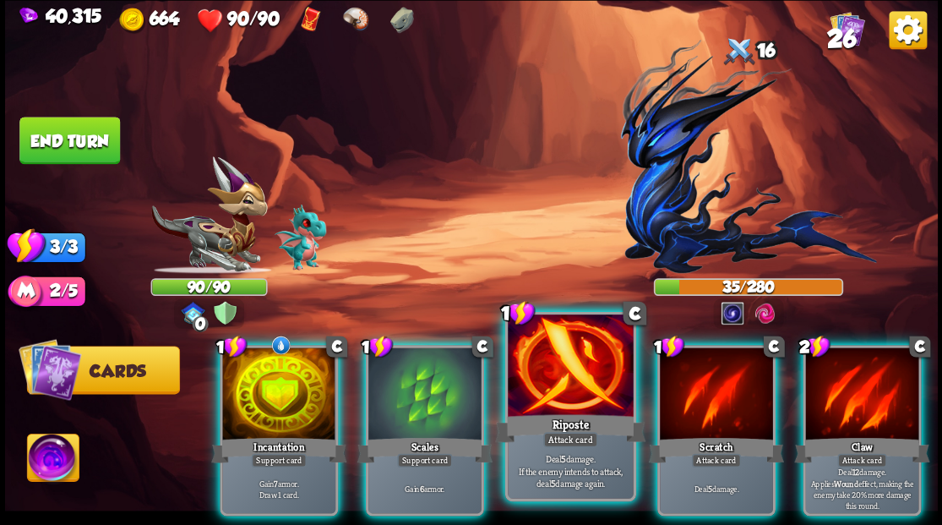
click at [561, 370] on div at bounding box center [570, 367] width 125 height 106
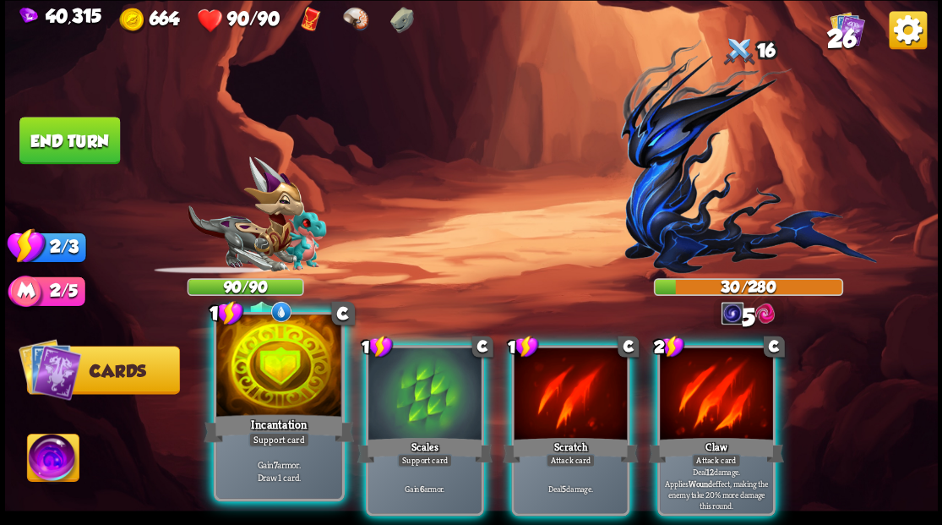
click at [259, 356] on div at bounding box center [278, 367] width 125 height 106
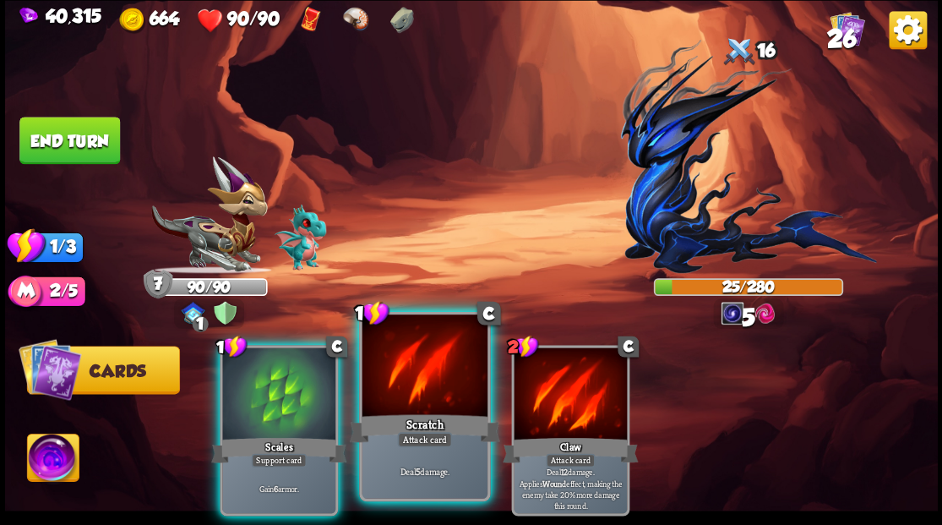
click at [405, 429] on div "Scratch" at bounding box center [424, 428] width 150 height 34
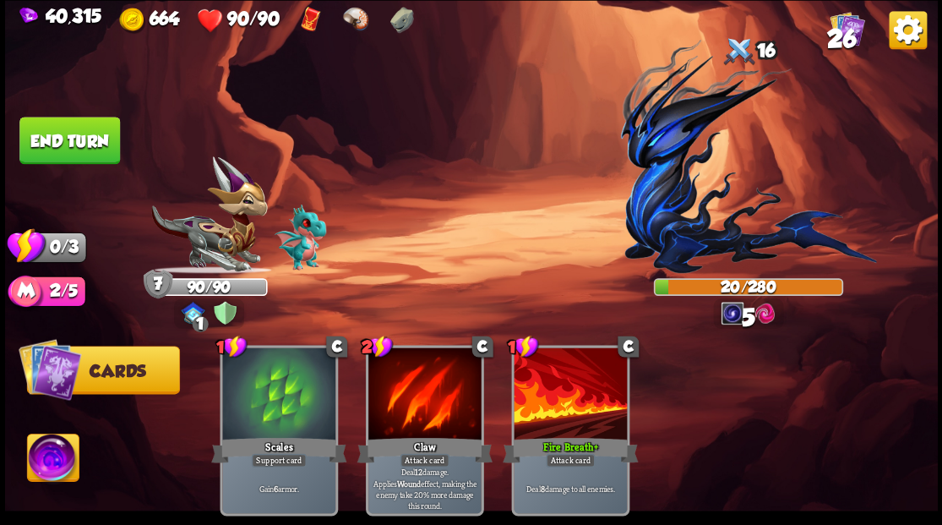
drag, startPoint x: 52, startPoint y: 106, endPoint x: 44, endPoint y: 121, distance: 17.0
click at [51, 106] on img at bounding box center [471, 262] width 933 height 525
click at [54, 136] on button "End turn" at bounding box center [69, 140] width 101 height 47
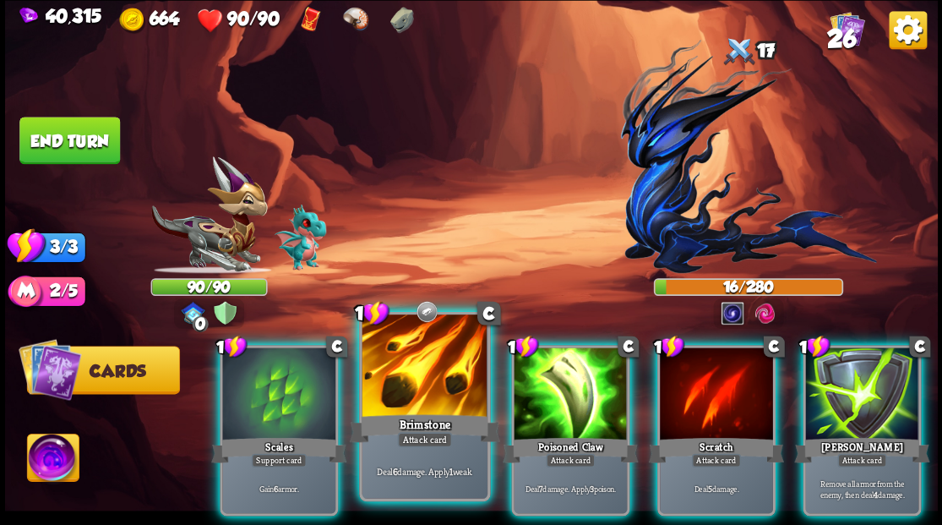
click at [428, 373] on div at bounding box center [424, 367] width 125 height 106
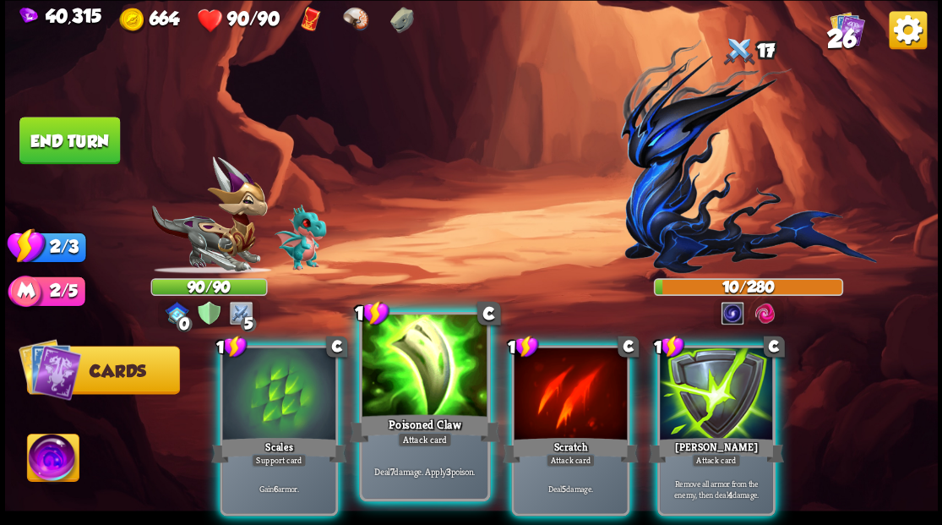
click at [428, 375] on div at bounding box center [424, 367] width 125 height 106
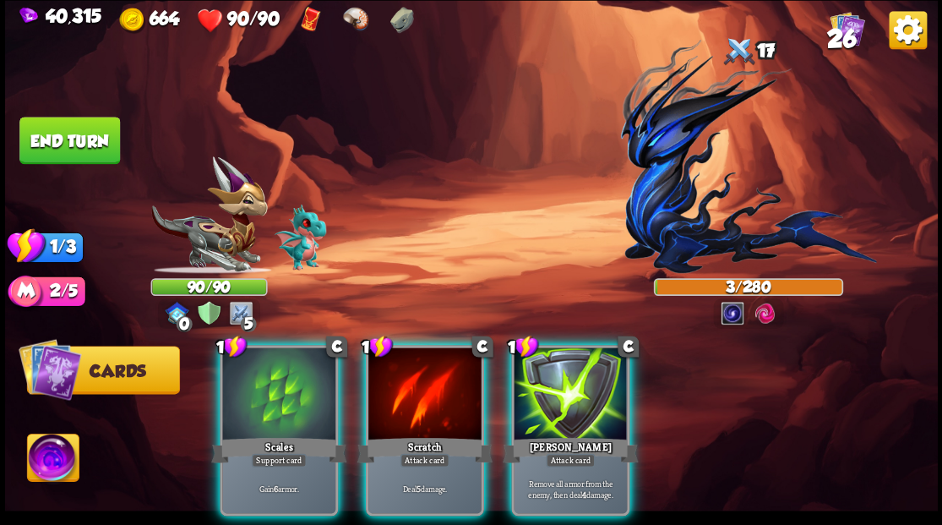
click at [428, 375] on div at bounding box center [424, 394] width 113 height 95
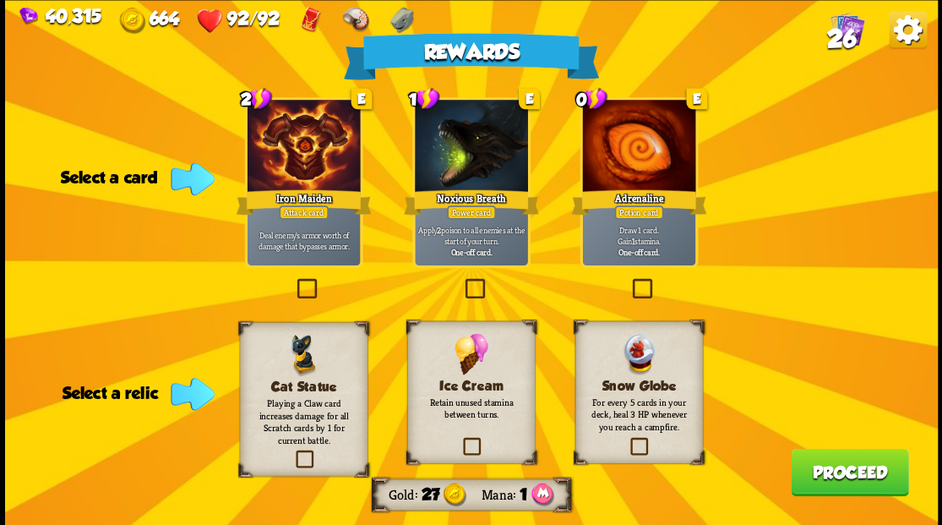
click at [629, 280] on label at bounding box center [629, 280] width 0 height 0
click at [0, 0] on input "checkbox" at bounding box center [0, 0] width 0 height 0
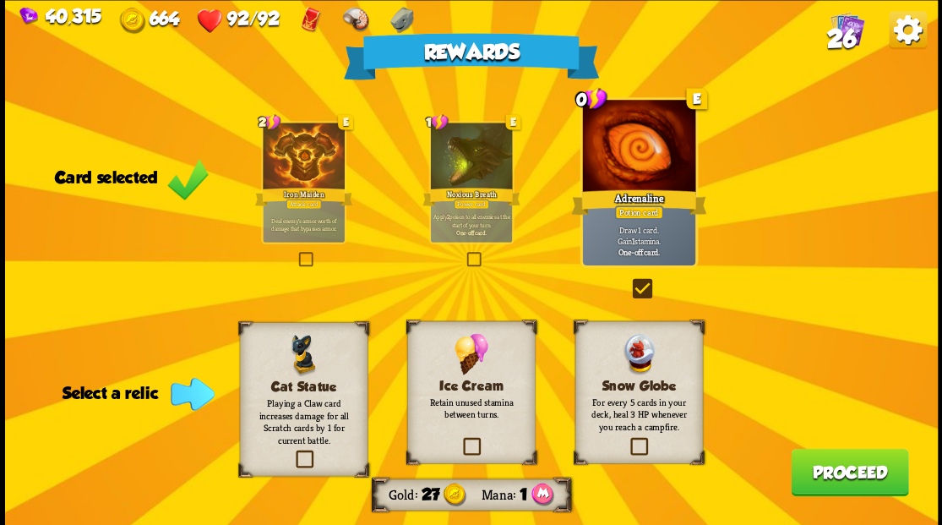
click at [460, 439] on label at bounding box center [460, 439] width 0 height 0
click at [0, 0] on input "checkbox" at bounding box center [0, 0] width 0 height 0
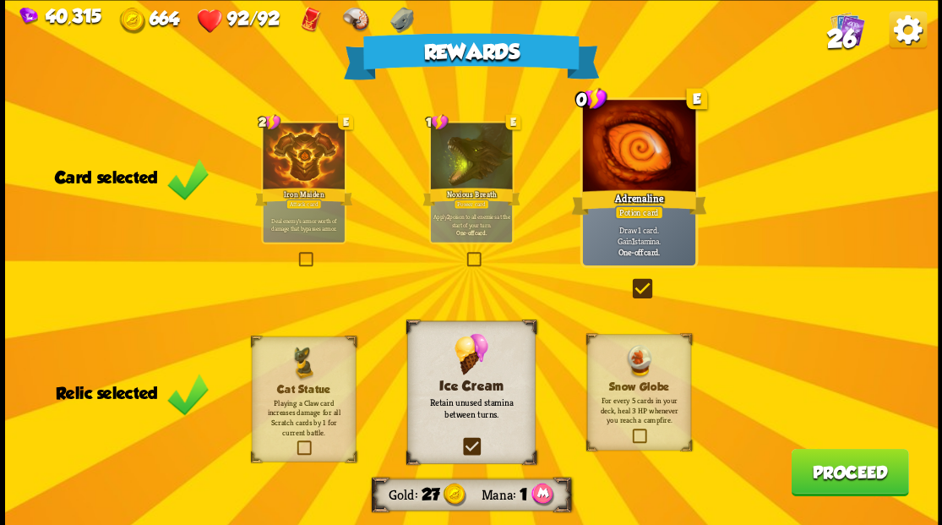
click at [856, 471] on button "Proceed" at bounding box center [849, 471] width 117 height 47
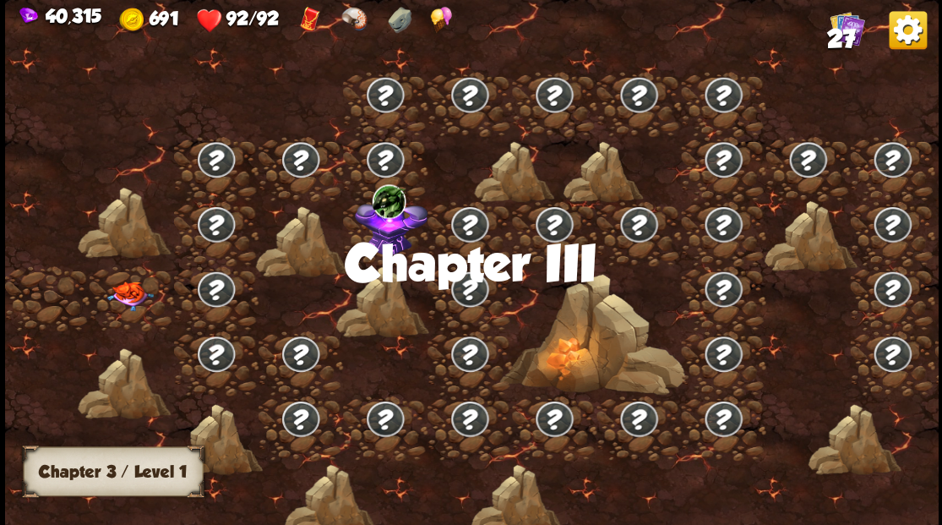
click at [128, 295] on img at bounding box center [129, 295] width 46 height 30
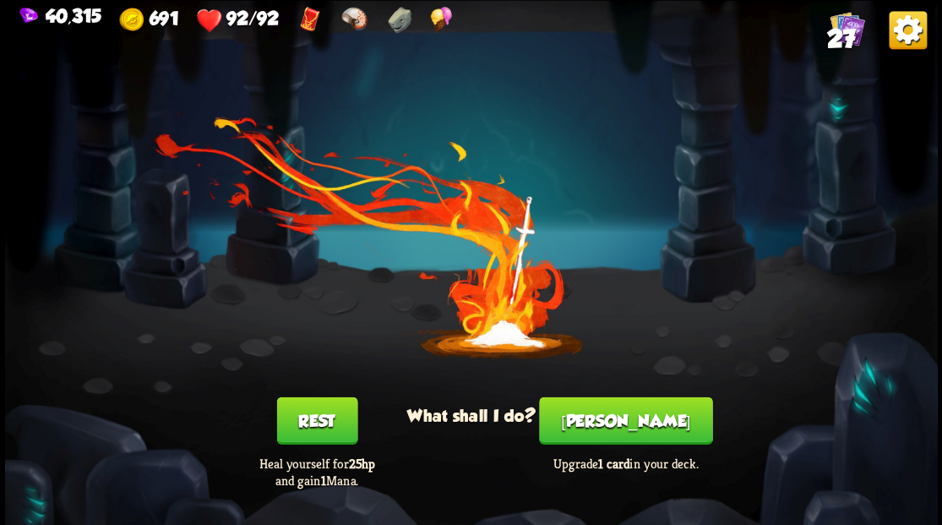
click at [645, 424] on button "[PERSON_NAME]" at bounding box center [625, 419] width 173 height 47
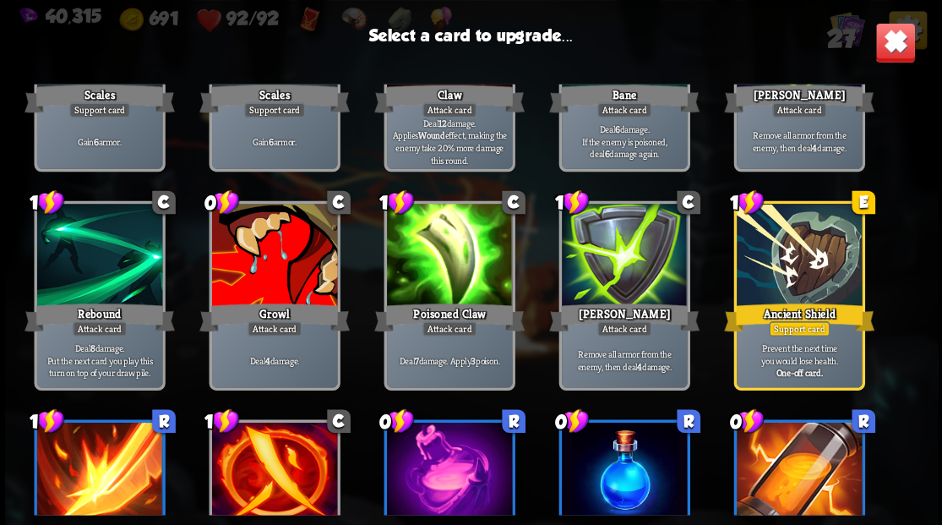
scroll to position [450, 0]
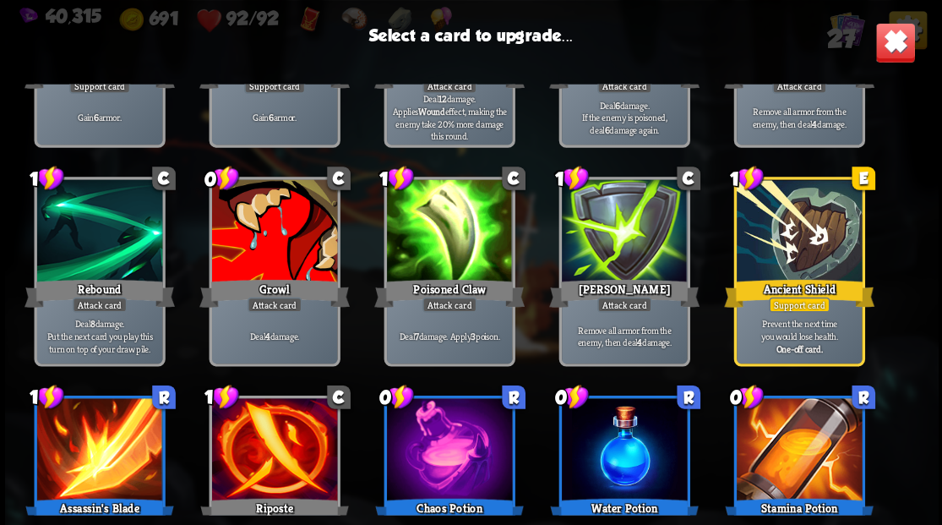
click at [273, 258] on div at bounding box center [273, 232] width 125 height 106
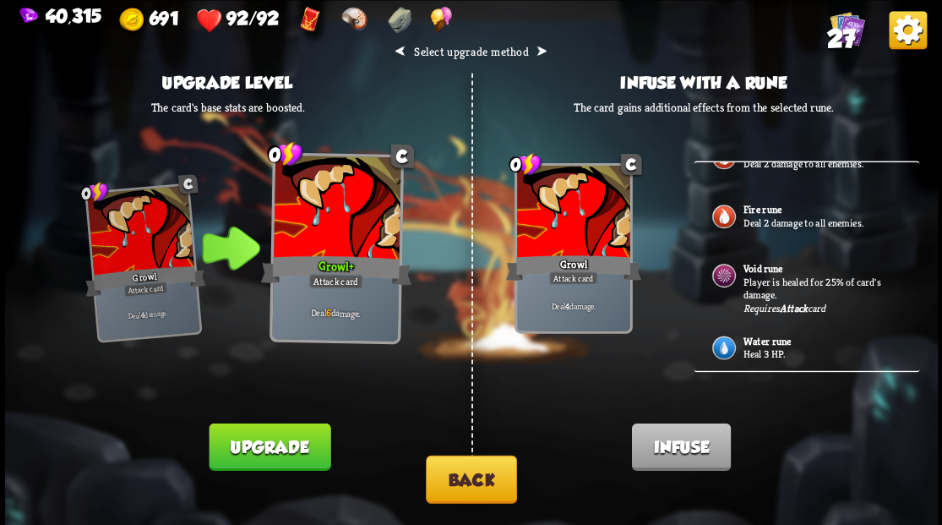
scroll to position [110, 0]
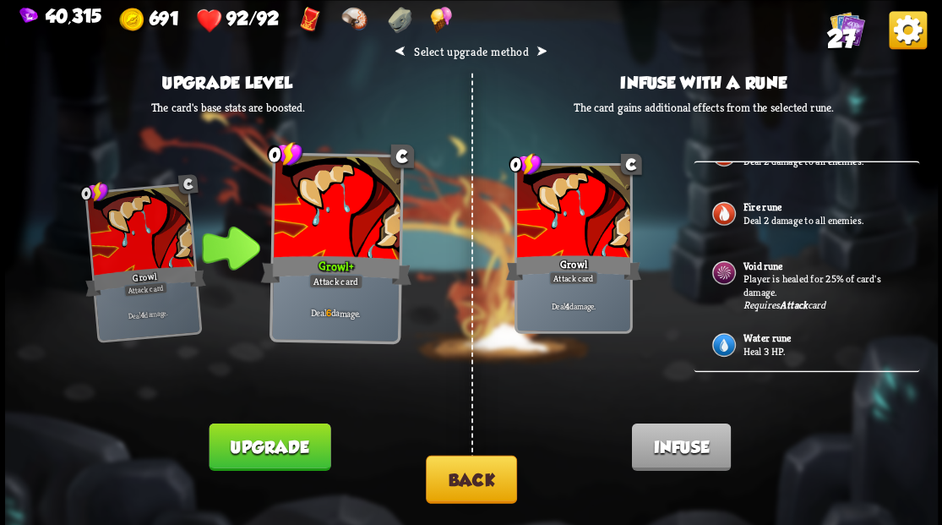
click at [460, 490] on button "Back" at bounding box center [471, 478] width 91 height 48
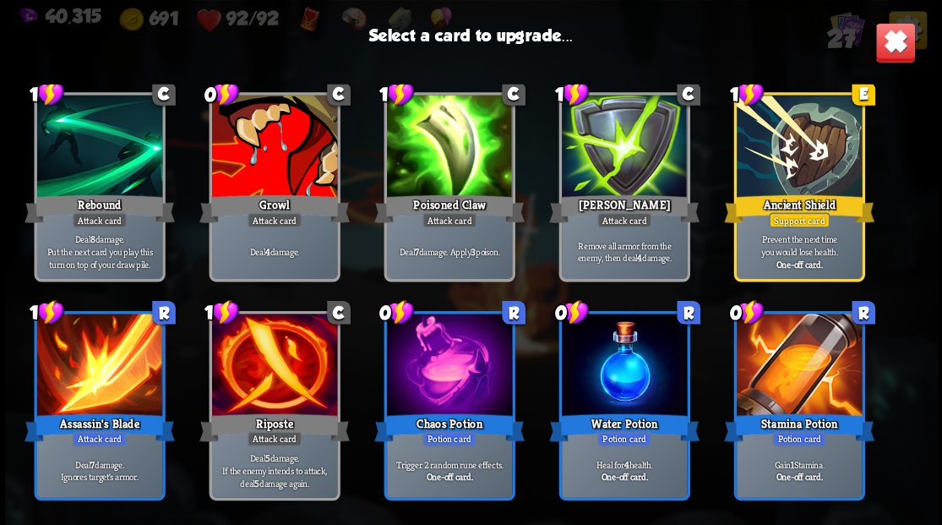
scroll to position [563, 0]
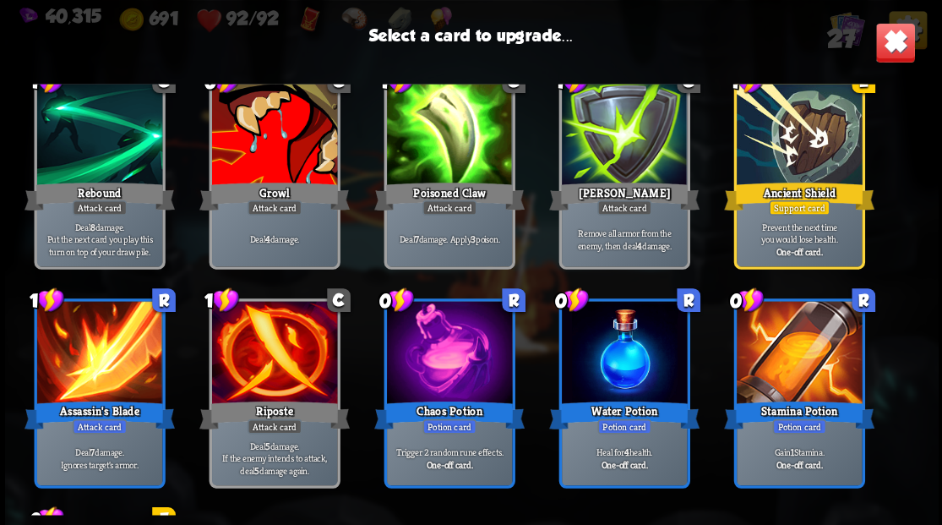
click at [813, 149] on div at bounding box center [798, 136] width 125 height 106
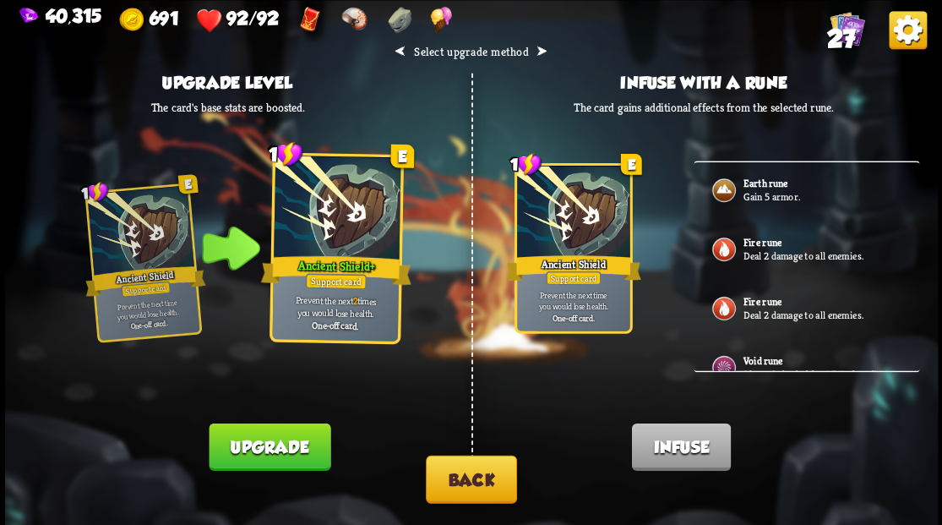
drag, startPoint x: 255, startPoint y: 442, endPoint x: 261, endPoint y: 433, distance: 11.0
click at [256, 443] on button "Upgrade" at bounding box center [270, 445] width 122 height 47
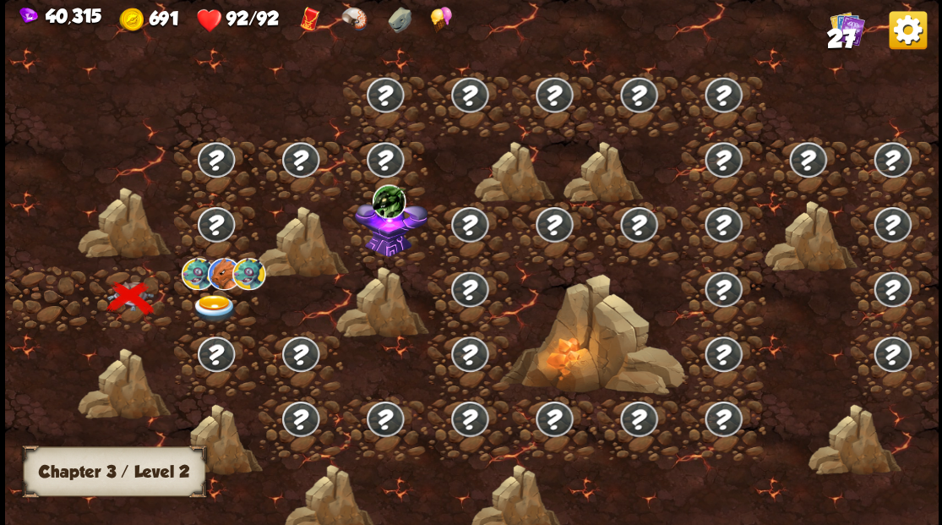
click at [206, 302] on img at bounding box center [214, 308] width 46 height 28
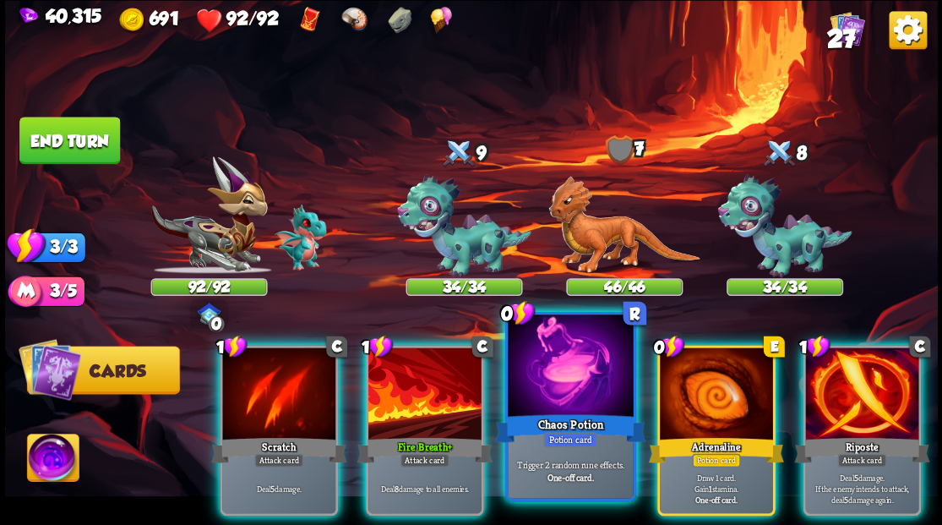
click at [563, 387] on div at bounding box center [570, 367] width 125 height 106
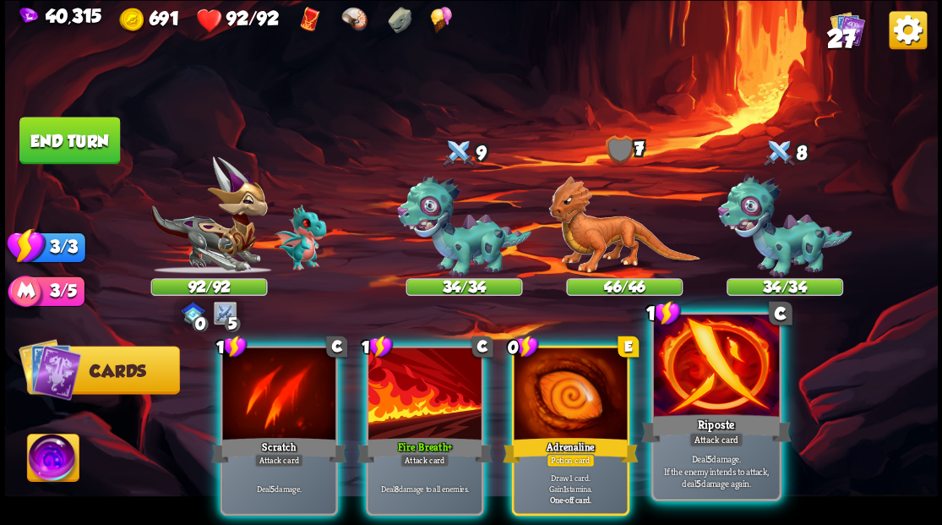
drag, startPoint x: 686, startPoint y: 375, endPoint x: 409, endPoint y: 323, distance: 282.0
click at [685, 374] on div at bounding box center [715, 367] width 125 height 106
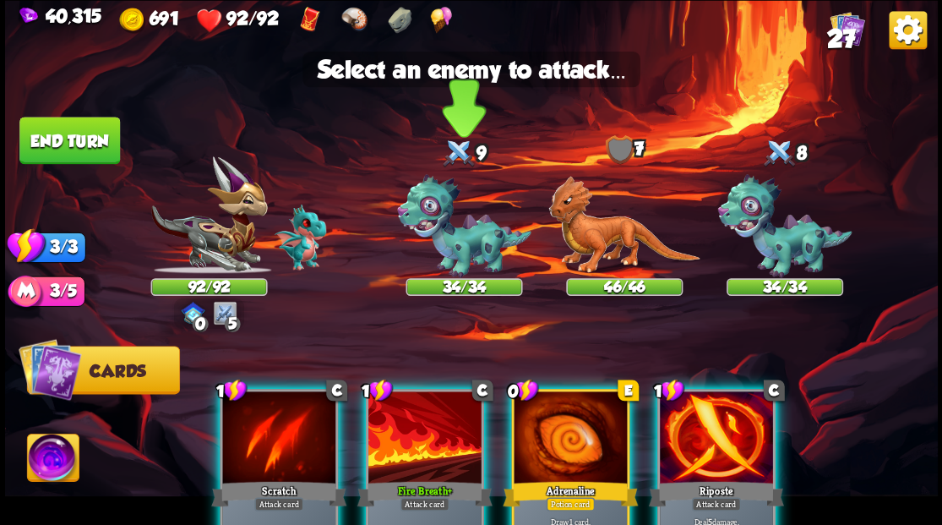
click at [451, 233] on img at bounding box center [464, 226] width 134 height 104
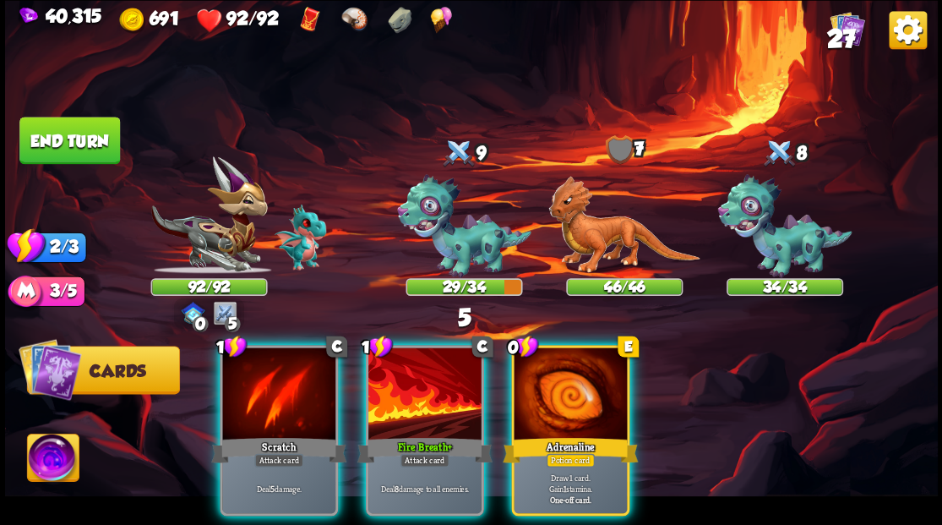
click at [400, 434] on div "Fire Breath+" at bounding box center [423, 449] width 135 height 30
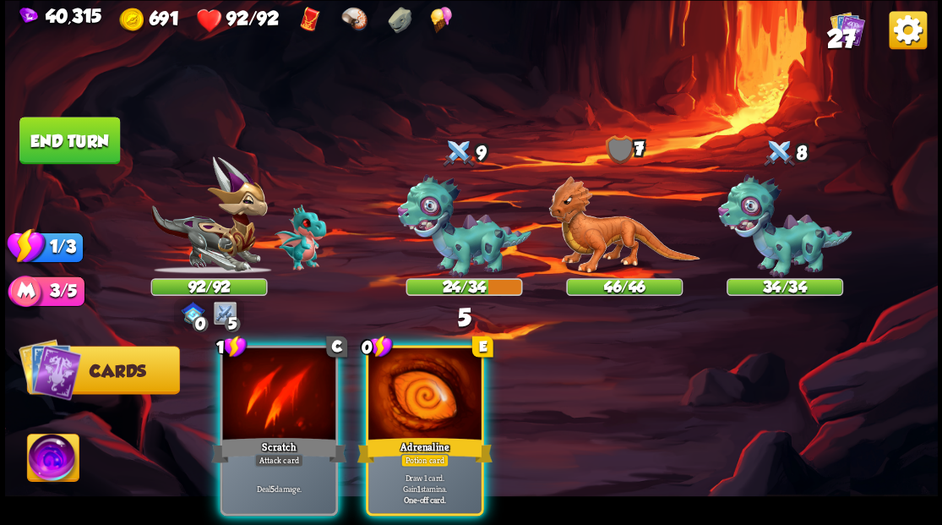
drag, startPoint x: 262, startPoint y: 381, endPoint x: 302, endPoint y: 330, distance: 64.4
click at [262, 379] on div at bounding box center [278, 394] width 113 height 95
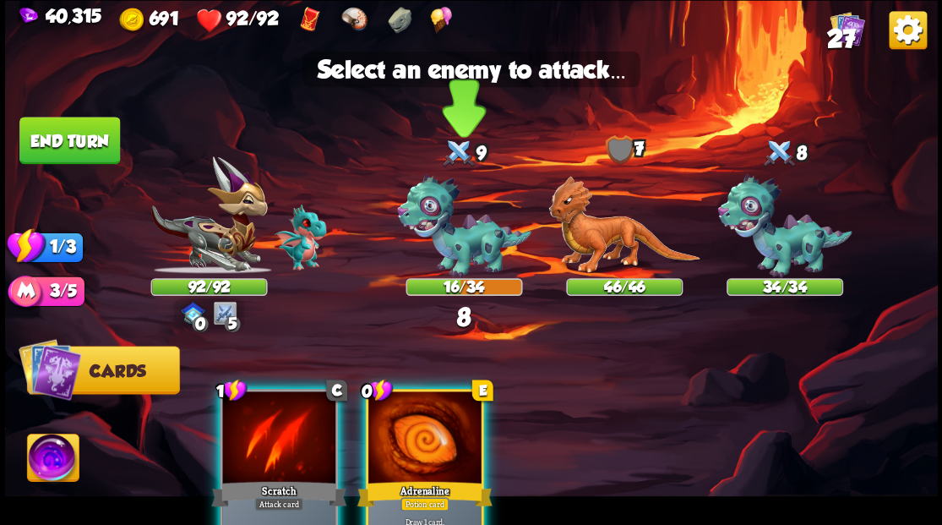
click at [444, 245] on img at bounding box center [464, 226] width 134 height 104
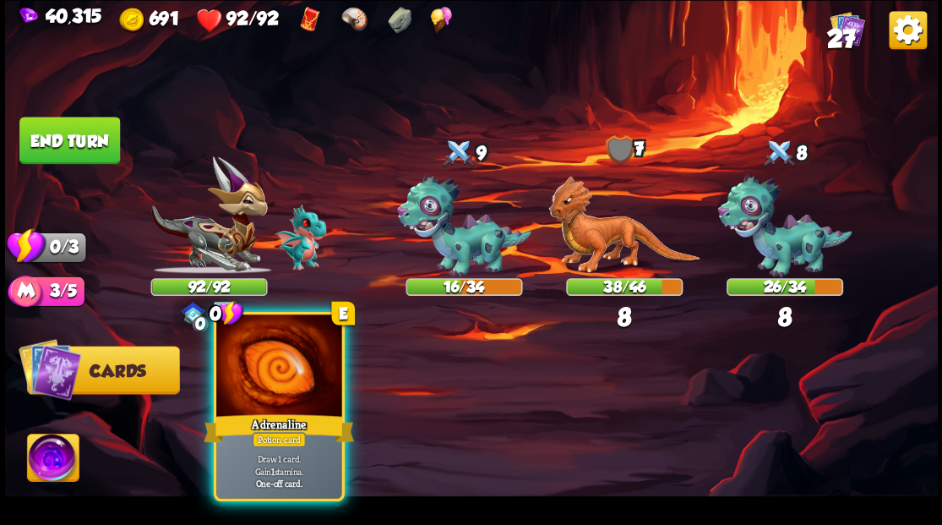
click at [242, 391] on div at bounding box center [278, 367] width 125 height 106
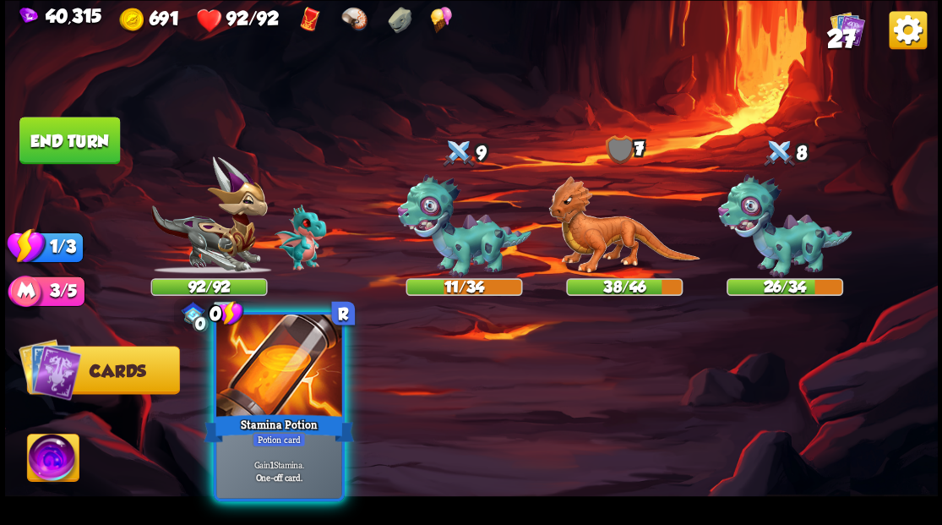
click at [285, 384] on div at bounding box center [278, 367] width 125 height 106
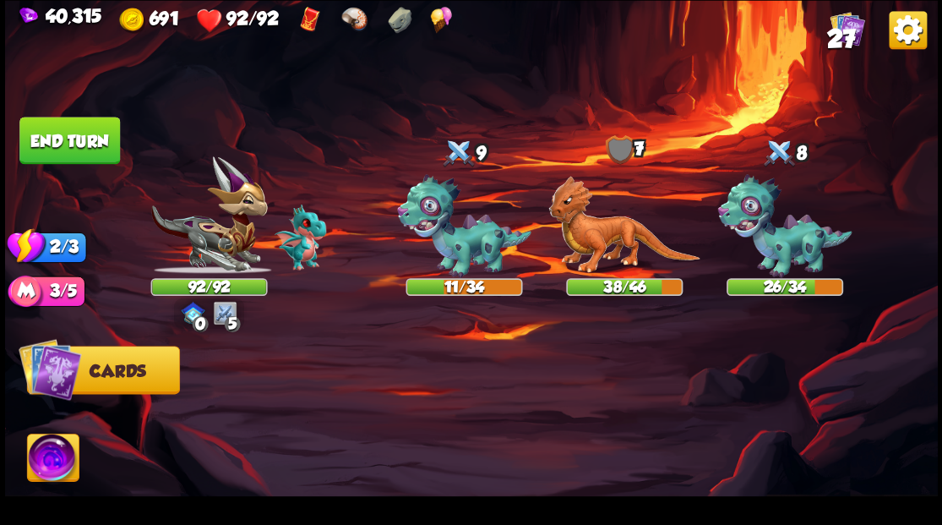
click at [87, 138] on button "End turn" at bounding box center [69, 140] width 101 height 47
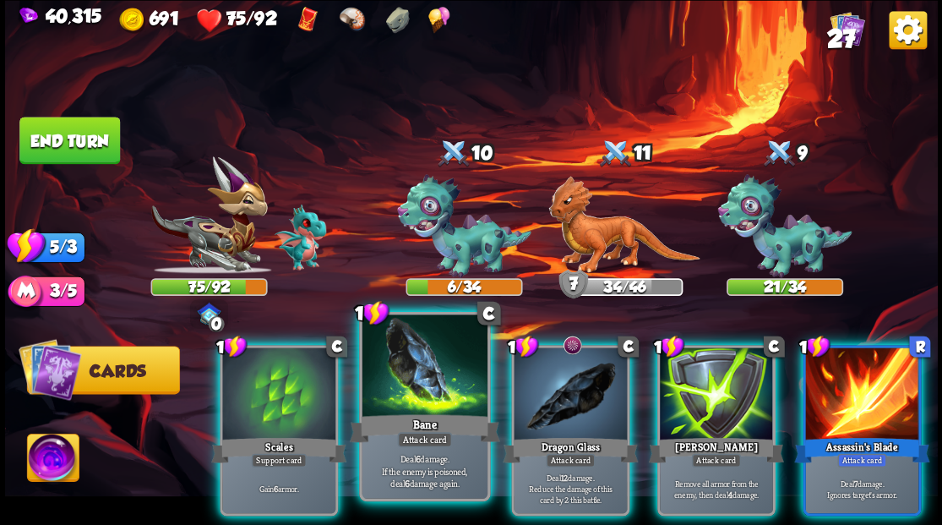
click at [407, 372] on div at bounding box center [424, 367] width 125 height 106
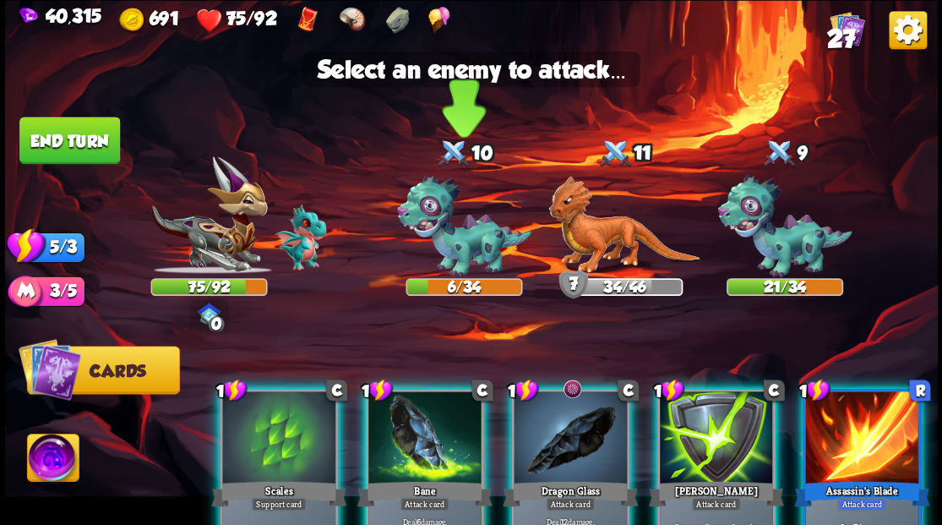
click at [434, 257] on img at bounding box center [464, 226] width 134 height 104
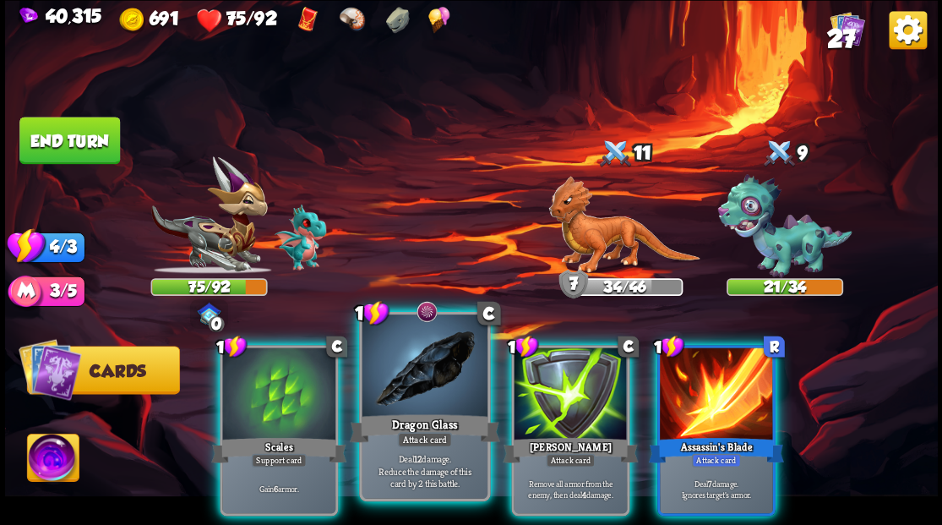
click at [410, 396] on div at bounding box center [424, 367] width 125 height 106
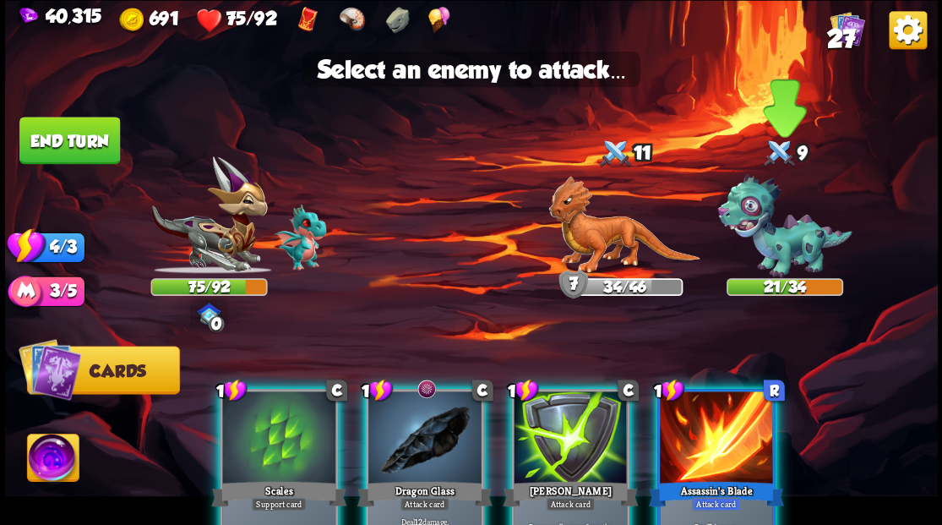
click at [792, 230] on img at bounding box center [784, 226] width 134 height 104
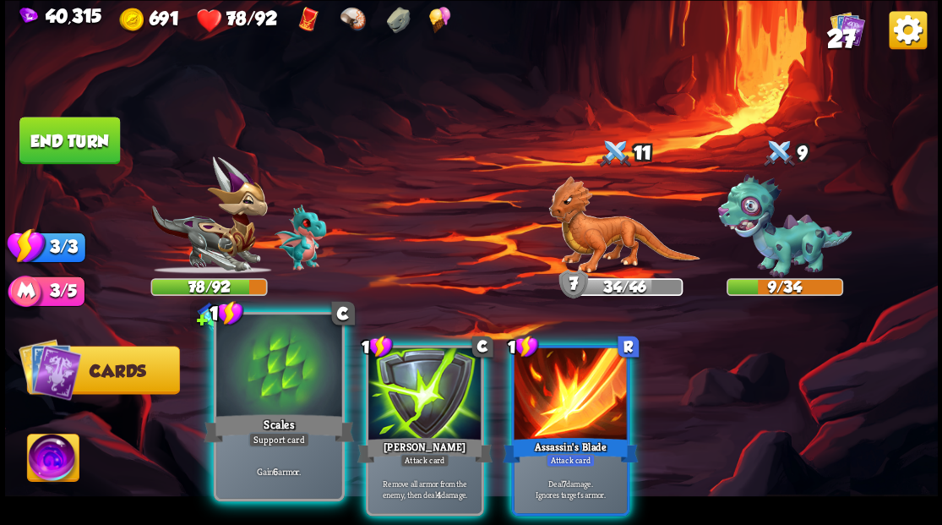
click at [277, 372] on div at bounding box center [278, 367] width 125 height 106
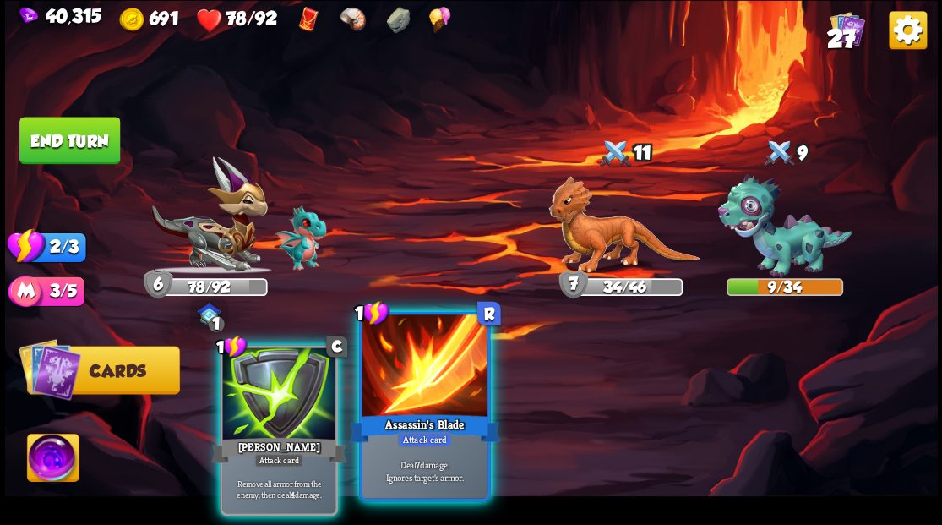
click at [392, 378] on div at bounding box center [424, 367] width 125 height 106
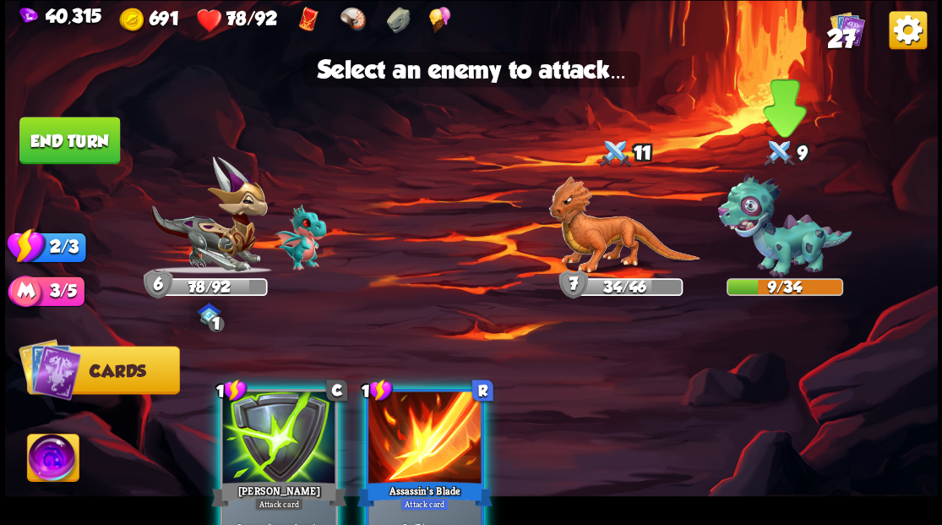
click at [776, 250] on img at bounding box center [784, 226] width 134 height 104
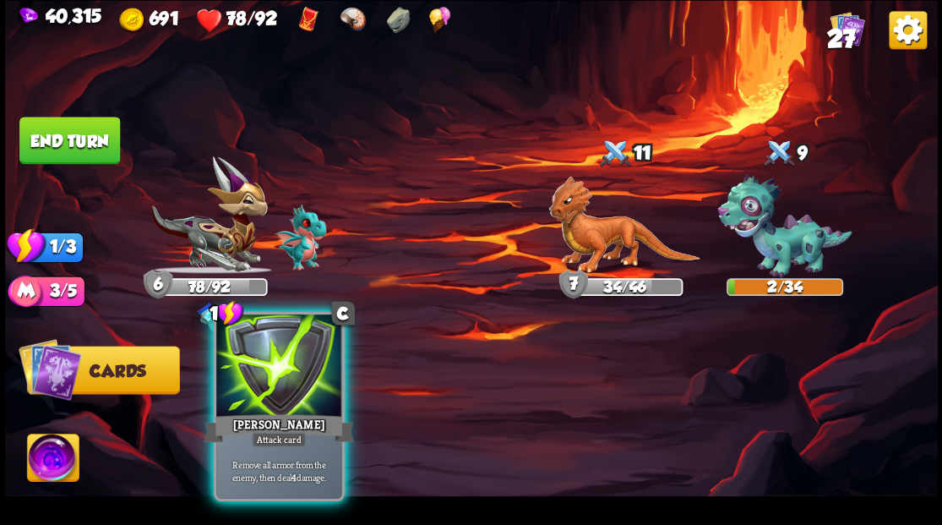
click at [280, 380] on div at bounding box center [278, 367] width 125 height 106
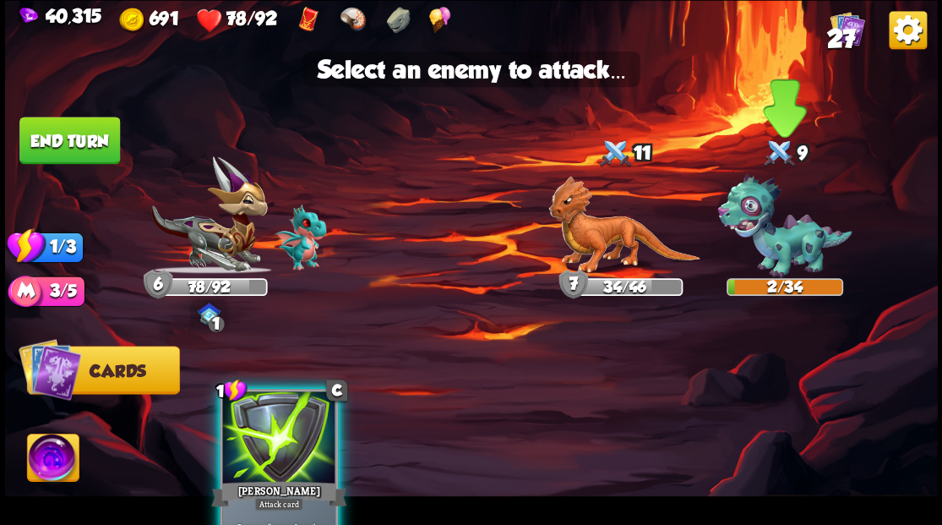
click at [777, 245] on img at bounding box center [784, 226] width 134 height 104
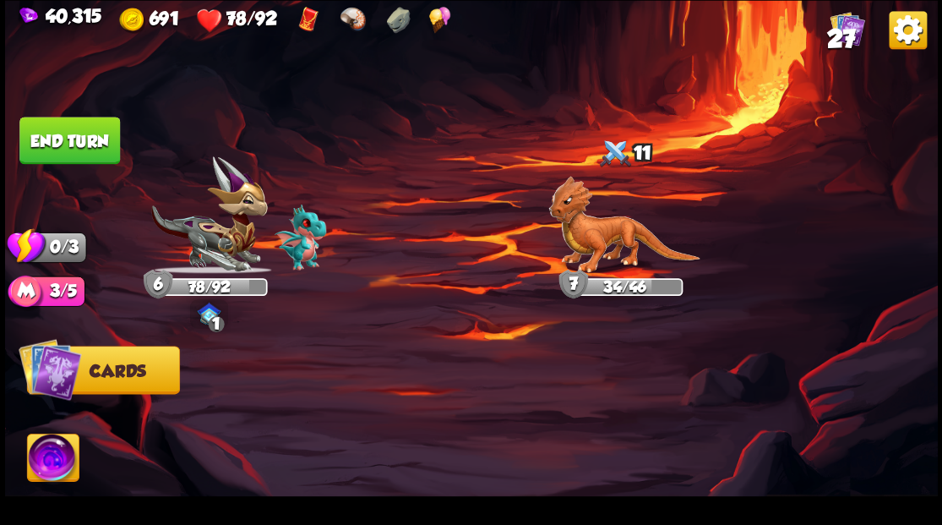
click at [43, 130] on button "End turn" at bounding box center [69, 140] width 101 height 47
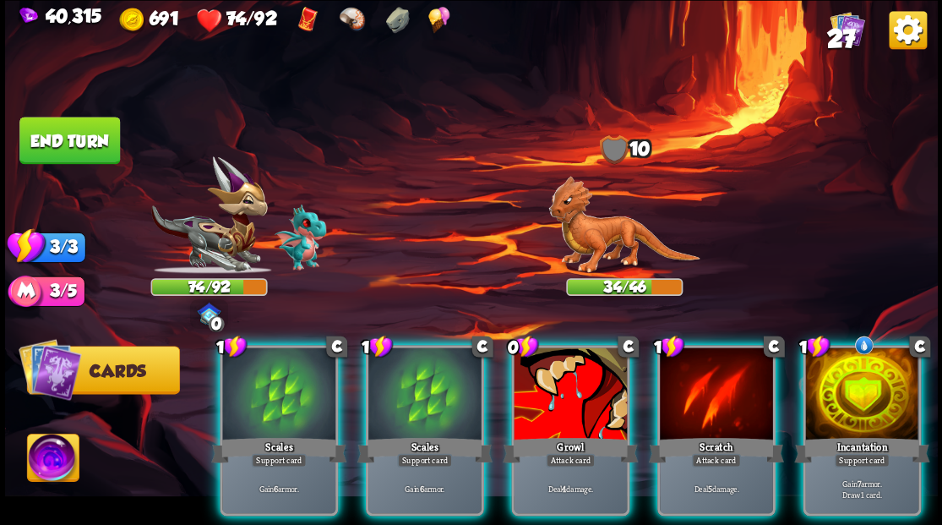
click at [852, 347] on div at bounding box center [861, 394] width 113 height 95
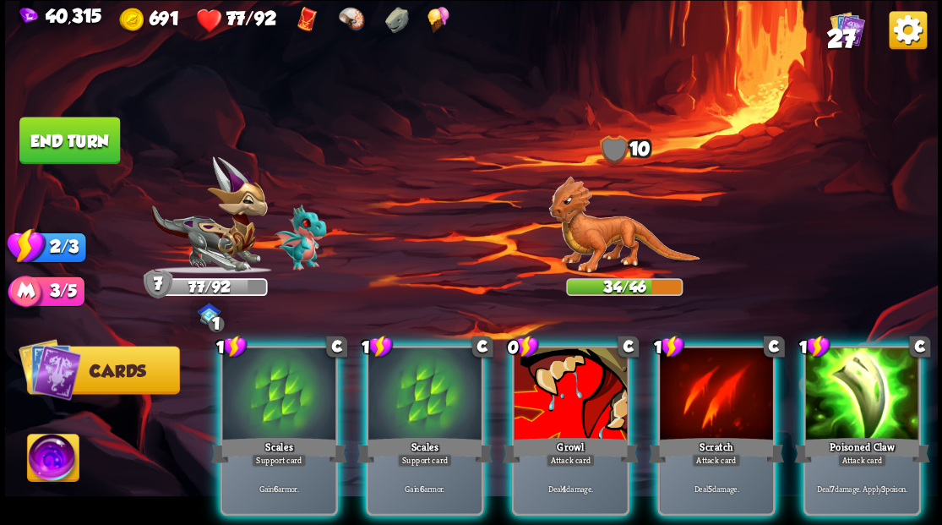
click at [620, 245] on img at bounding box center [623, 225] width 151 height 98
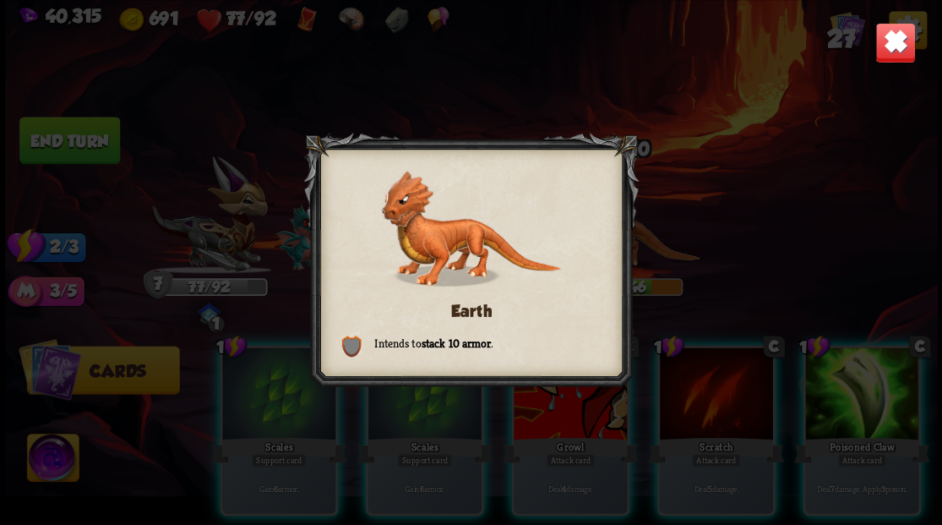
click at [907, 52] on img at bounding box center [894, 42] width 41 height 41
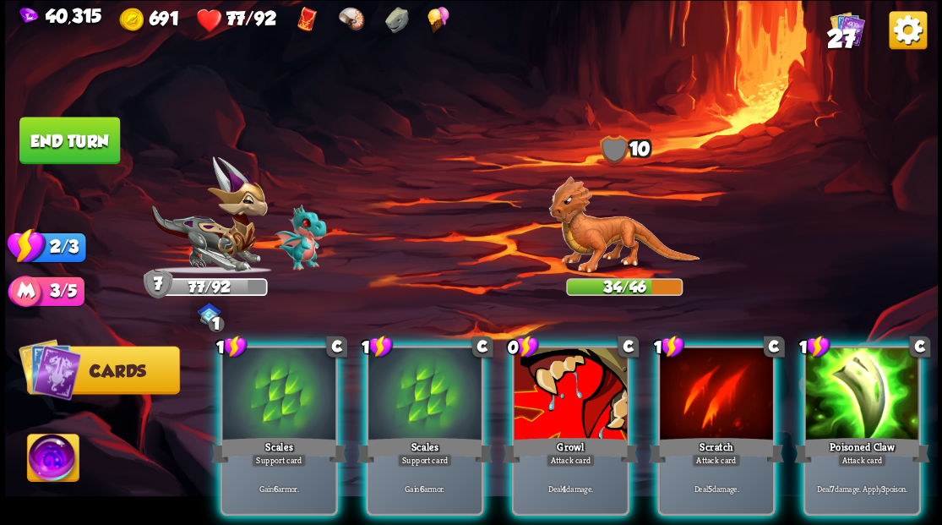
drag, startPoint x: 856, startPoint y: 390, endPoint x: 837, endPoint y: 373, distance: 25.7
click at [841, 376] on div at bounding box center [861, 394] width 113 height 95
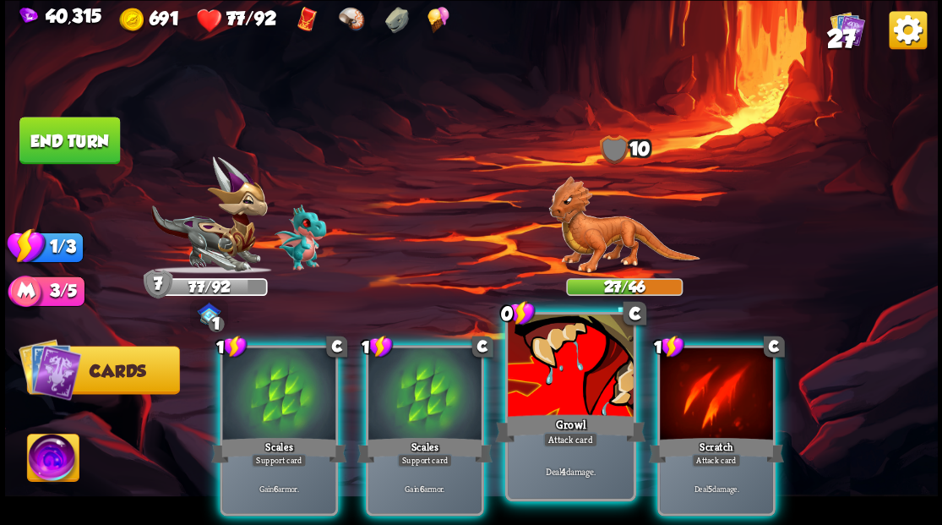
click at [574, 381] on div at bounding box center [570, 367] width 125 height 106
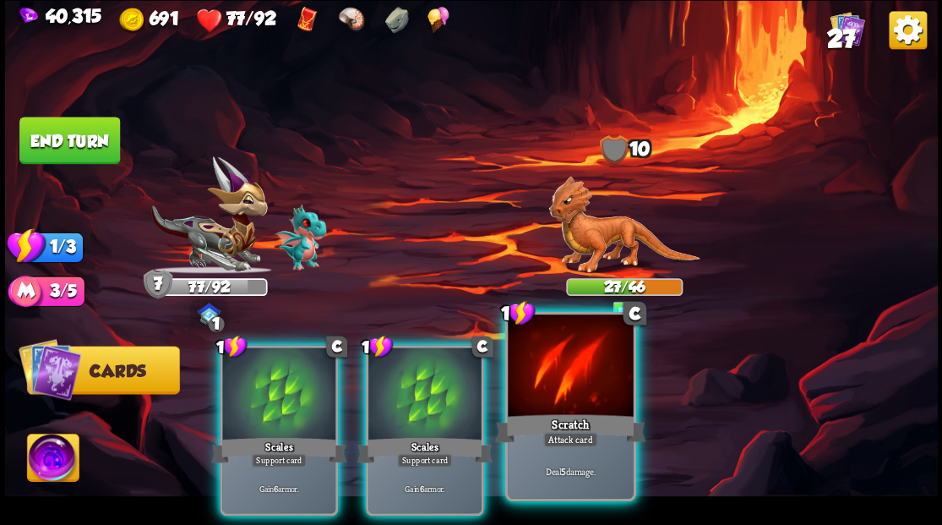
click at [571, 382] on div at bounding box center [570, 367] width 125 height 106
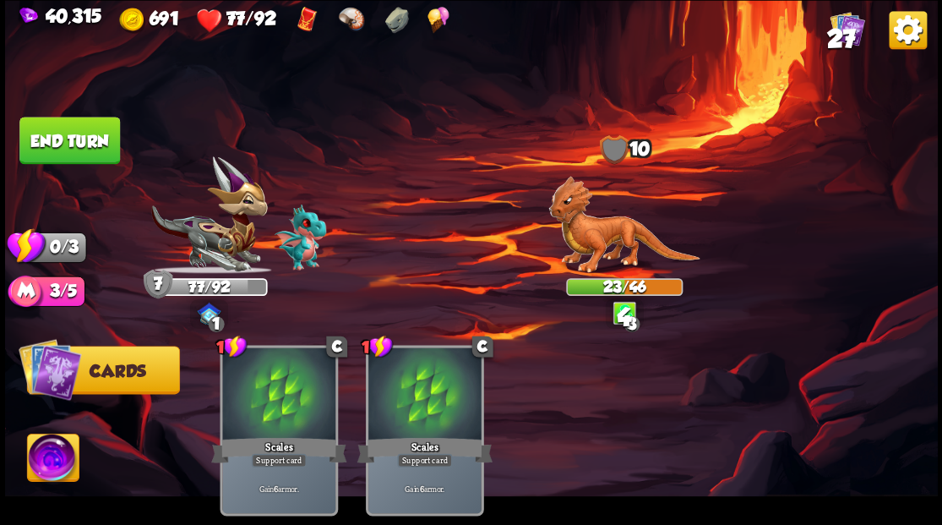
click at [101, 129] on button "End turn" at bounding box center [69, 140] width 101 height 47
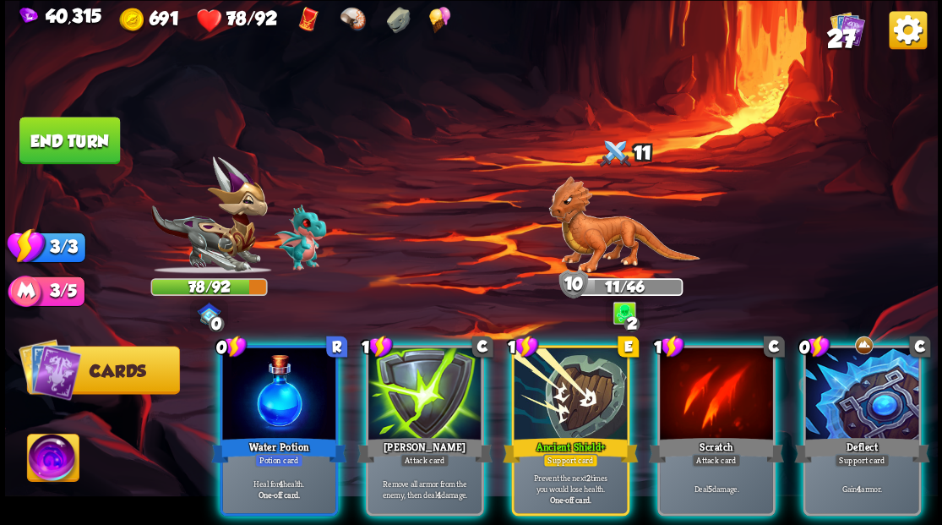
click at [300, 395] on div at bounding box center [278, 394] width 113 height 95
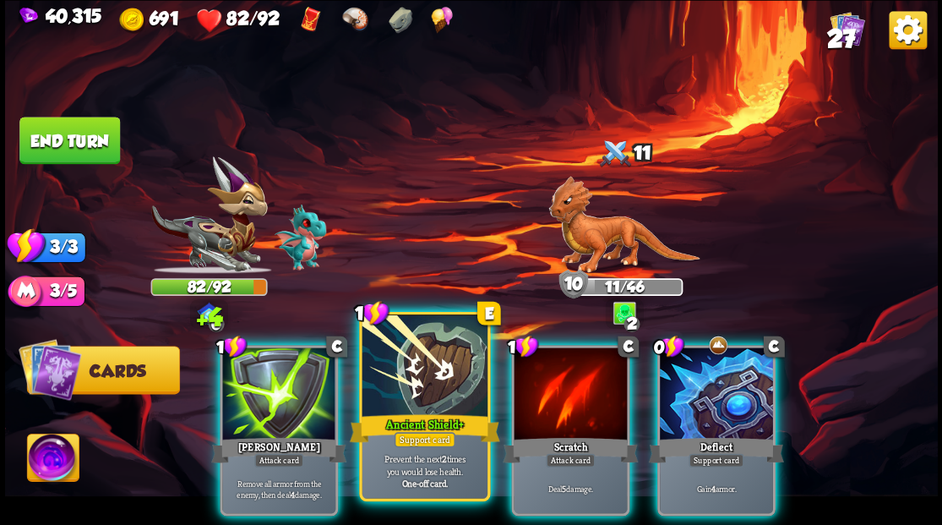
click at [411, 390] on div at bounding box center [424, 367] width 125 height 106
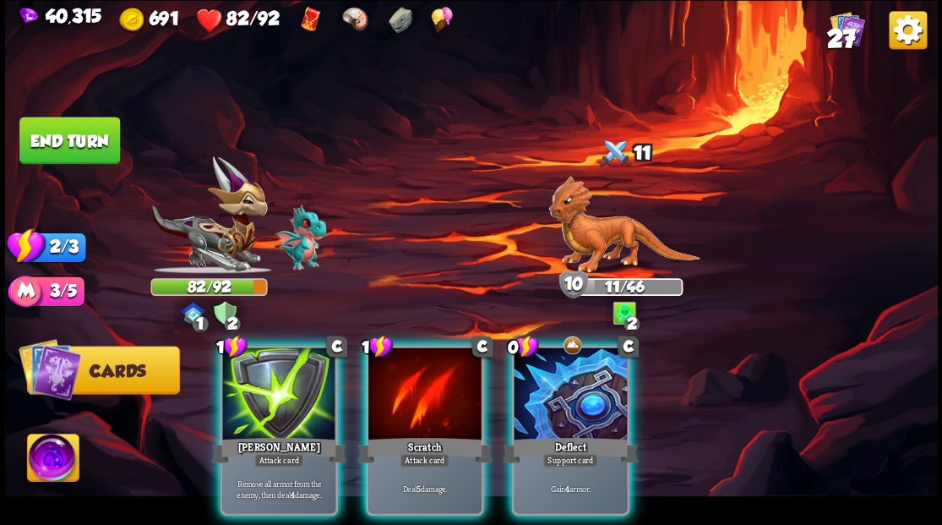
click at [575, 373] on div at bounding box center [570, 394] width 113 height 95
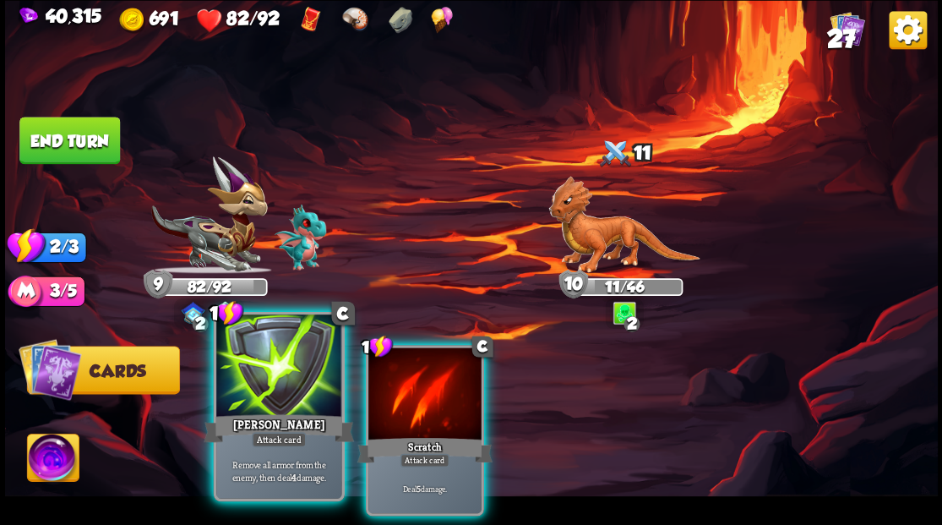
click at [268, 390] on div at bounding box center [278, 367] width 125 height 106
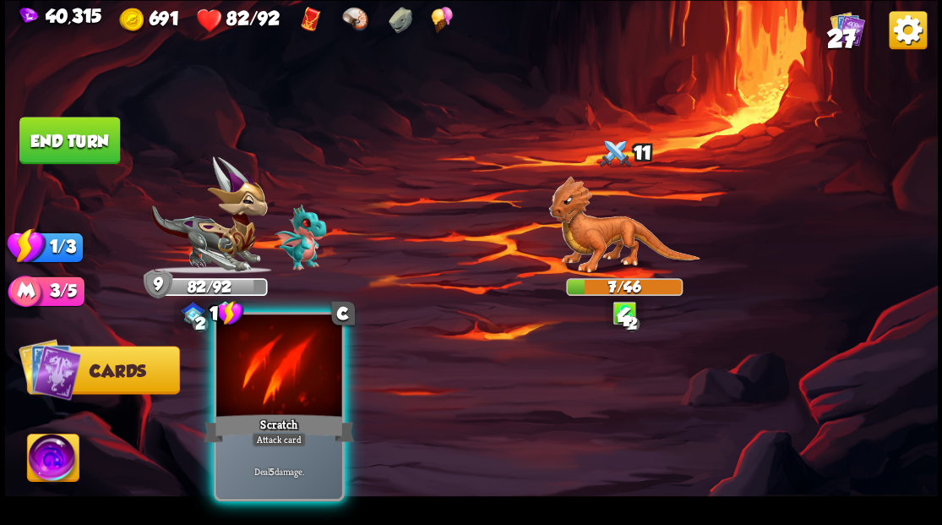
click at [269, 392] on div at bounding box center [278, 367] width 125 height 106
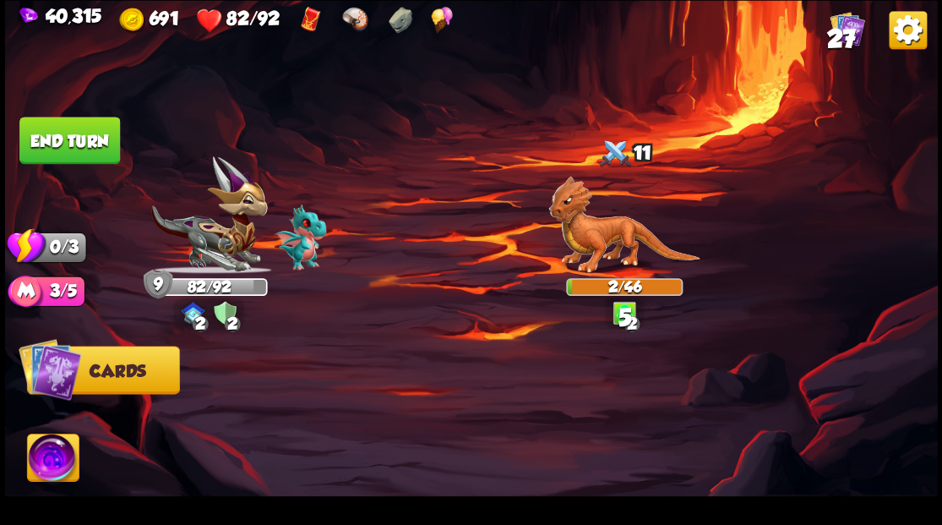
click at [84, 155] on button "End turn" at bounding box center [69, 140] width 101 height 47
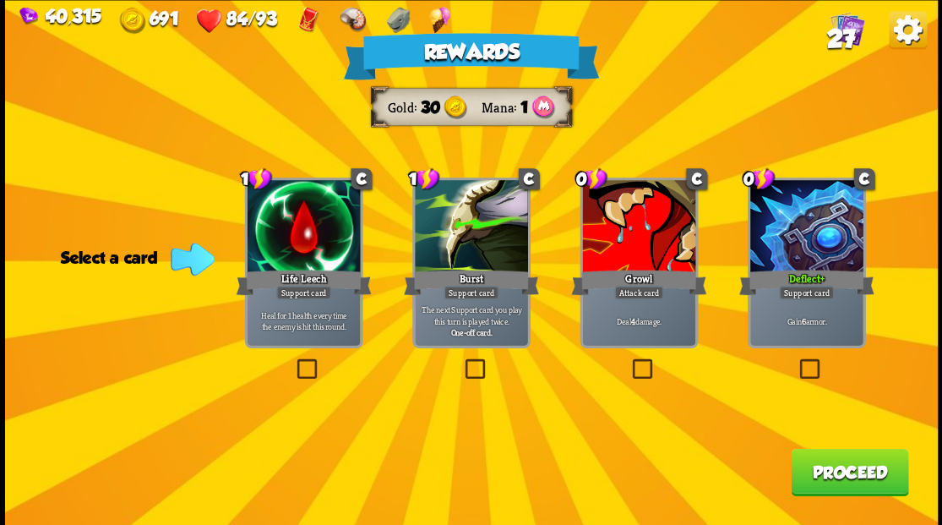
click at [853, 482] on button "Proceed" at bounding box center [849, 471] width 117 height 47
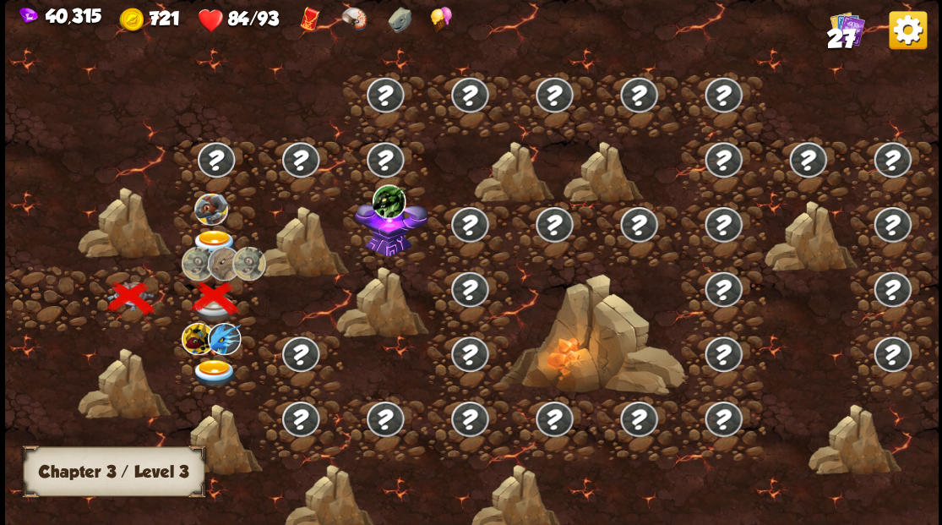
click at [211, 238] on img at bounding box center [214, 243] width 46 height 28
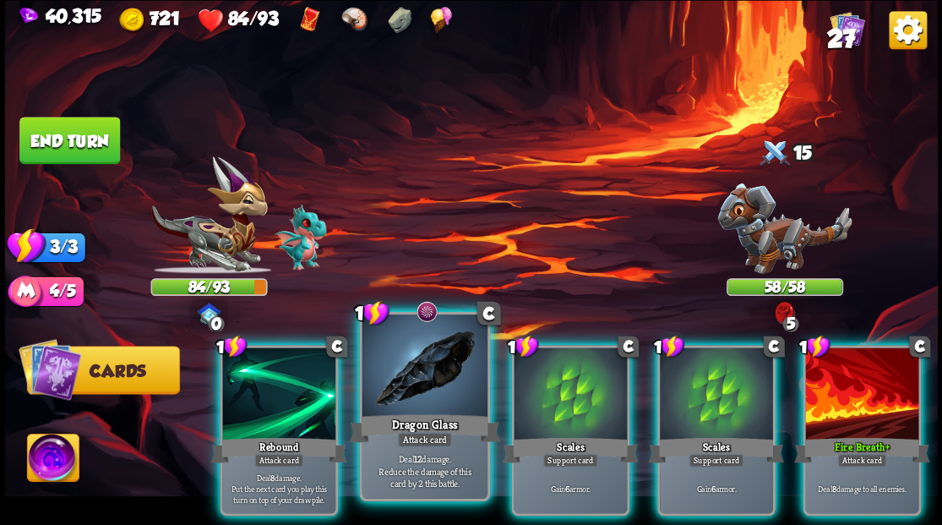
click at [402, 402] on div at bounding box center [424, 367] width 125 height 106
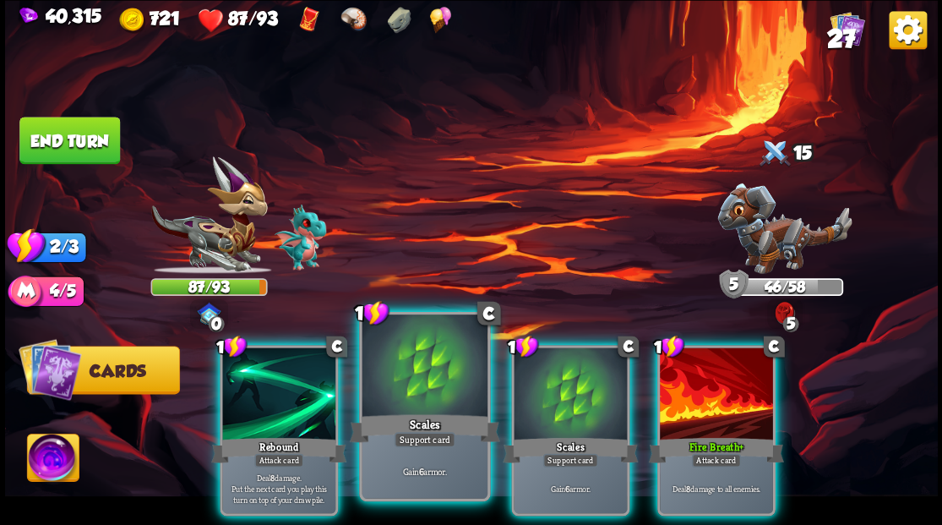
click at [403, 384] on div at bounding box center [424, 367] width 125 height 106
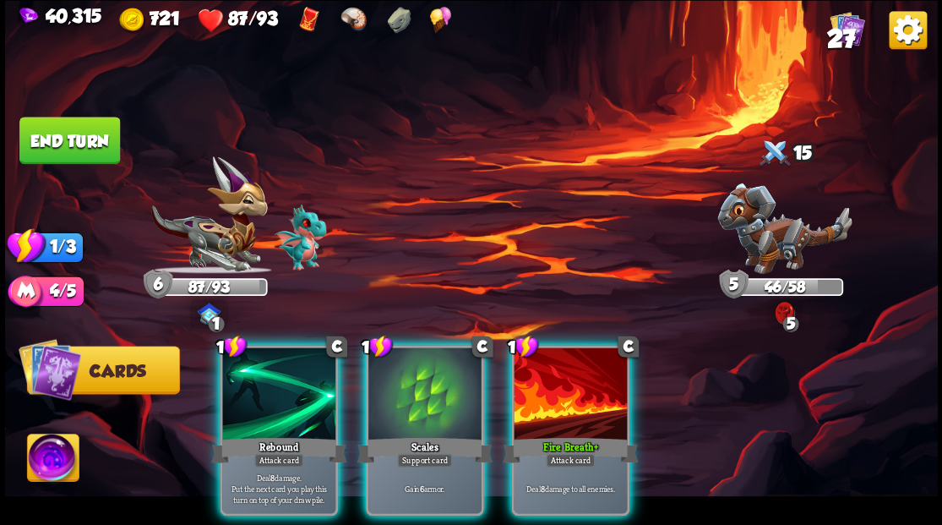
click at [403, 384] on div at bounding box center [424, 394] width 113 height 95
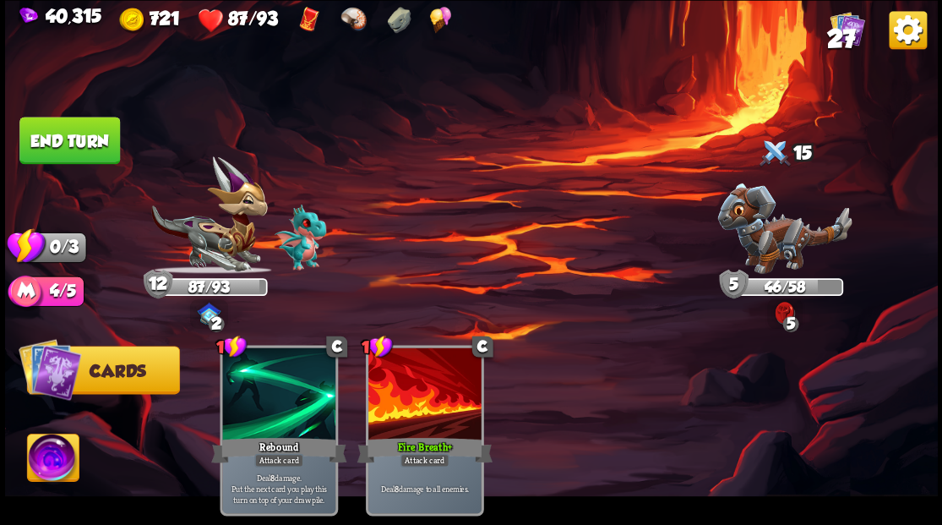
click at [34, 139] on button "End turn" at bounding box center [69, 140] width 101 height 47
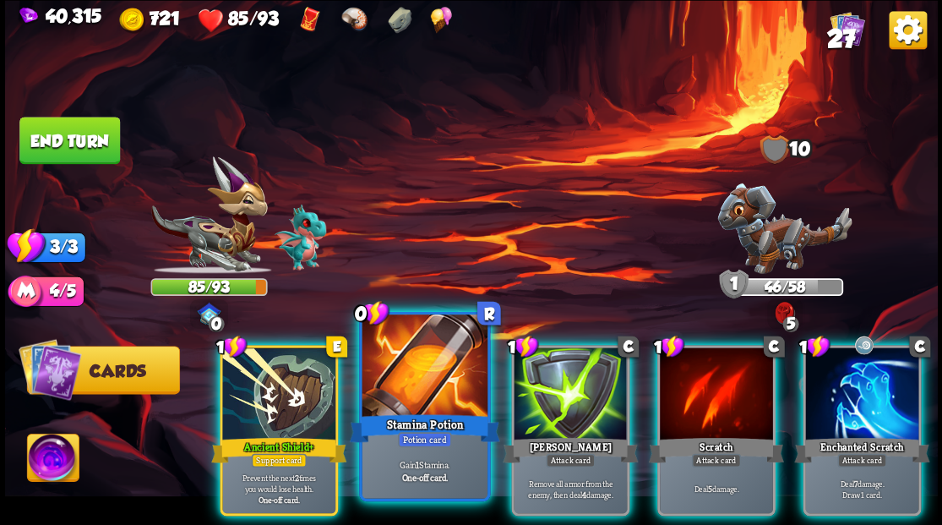
click at [392, 384] on div at bounding box center [424, 367] width 125 height 106
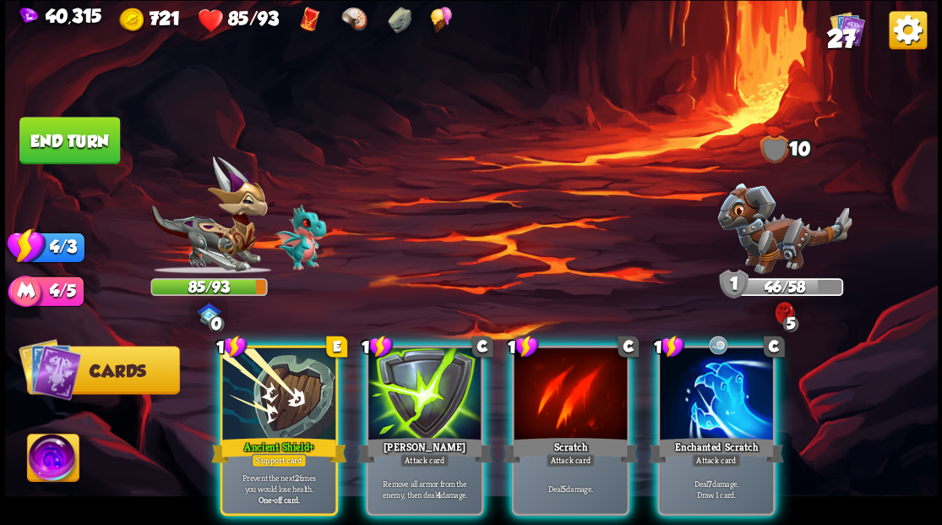
click at [270, 378] on div at bounding box center [278, 394] width 113 height 95
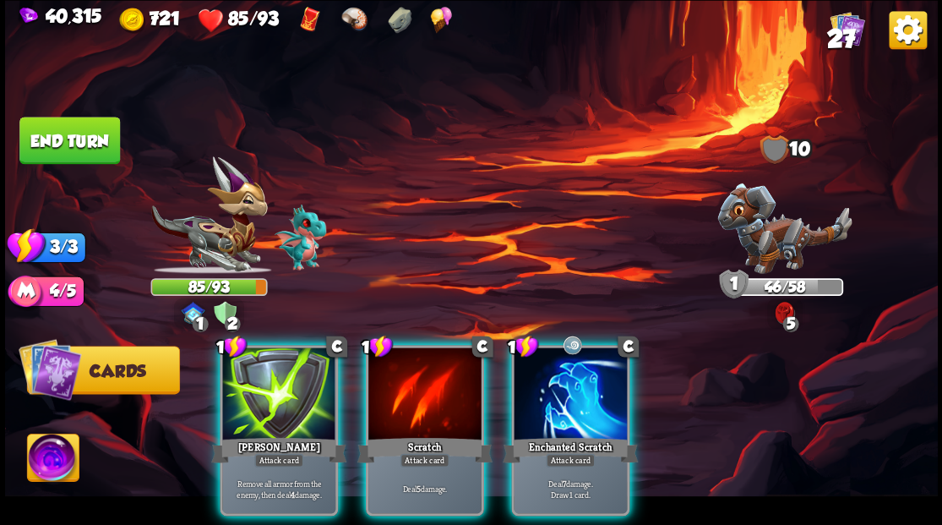
click at [270, 378] on div at bounding box center [278, 394] width 113 height 95
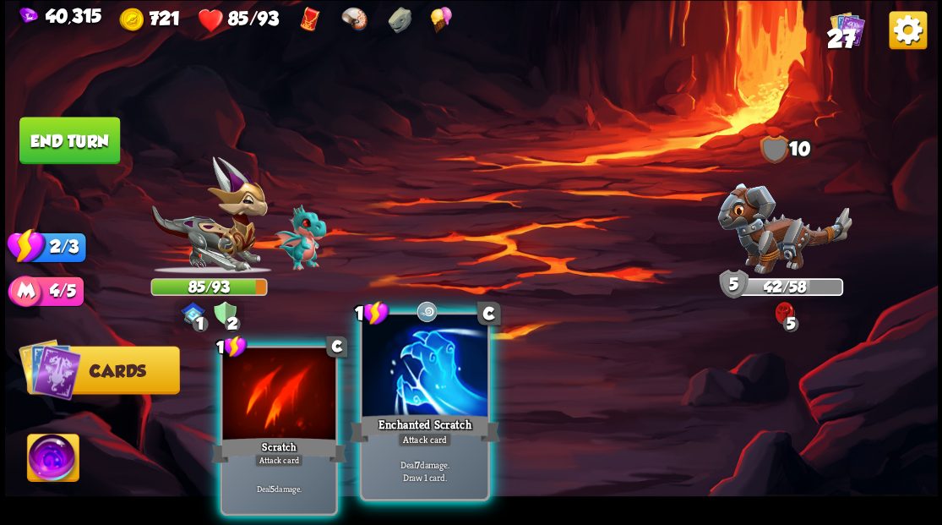
click at [397, 384] on div at bounding box center [424, 367] width 125 height 106
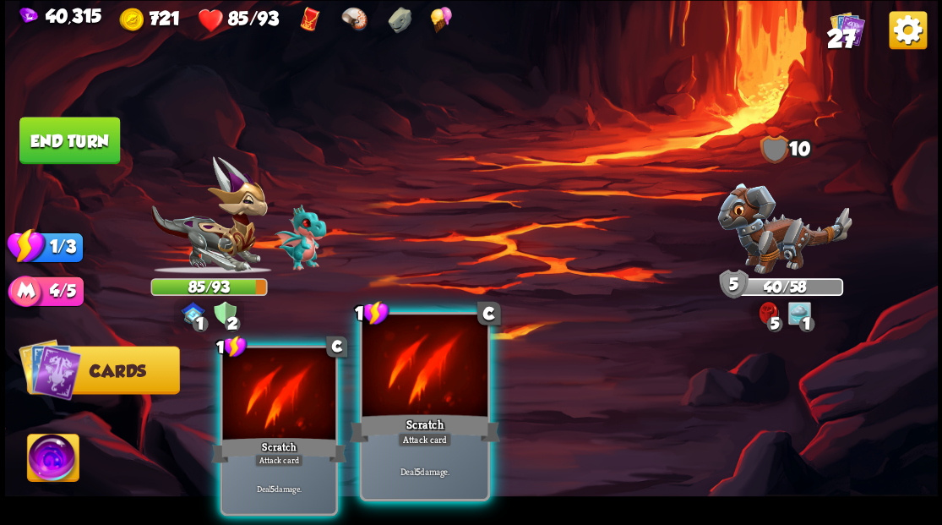
click at [384, 380] on div at bounding box center [424, 367] width 125 height 106
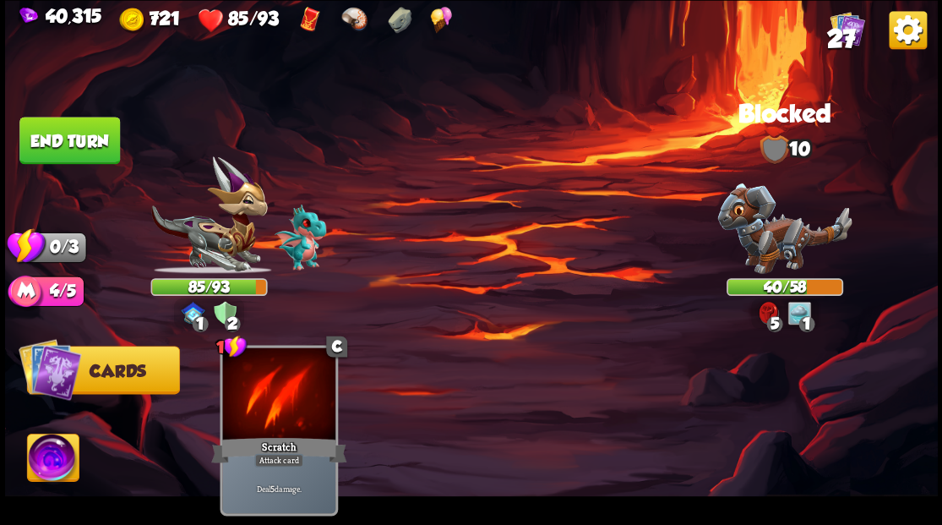
click at [73, 149] on button "End turn" at bounding box center [69, 140] width 101 height 47
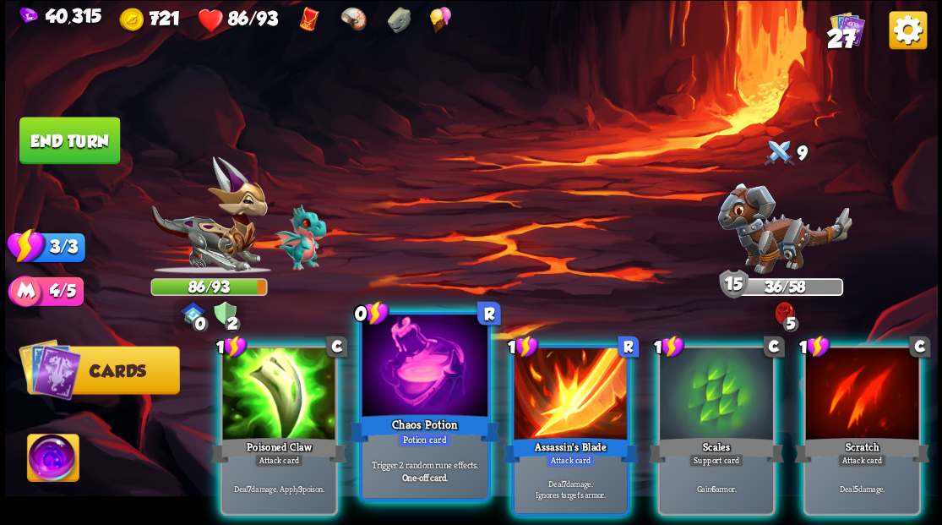
click at [433, 373] on div at bounding box center [424, 367] width 125 height 106
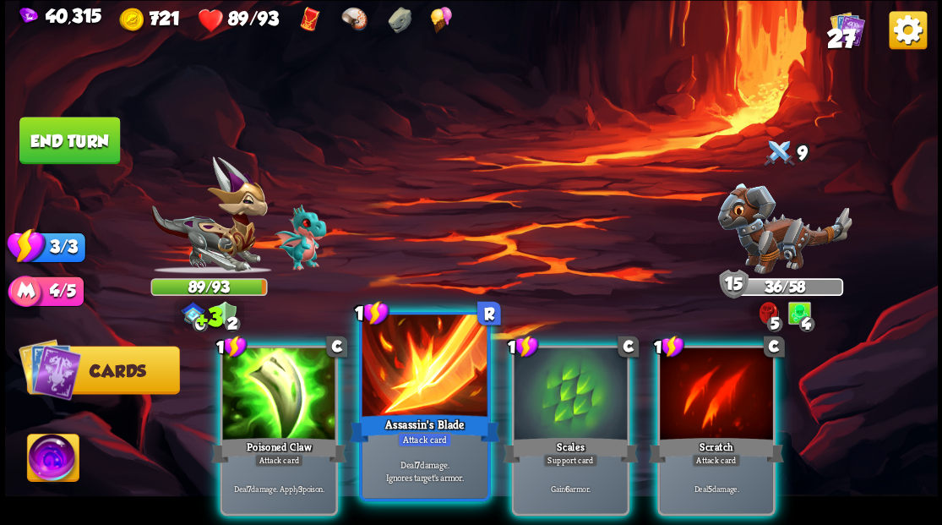
click at [433, 387] on div at bounding box center [424, 367] width 125 height 106
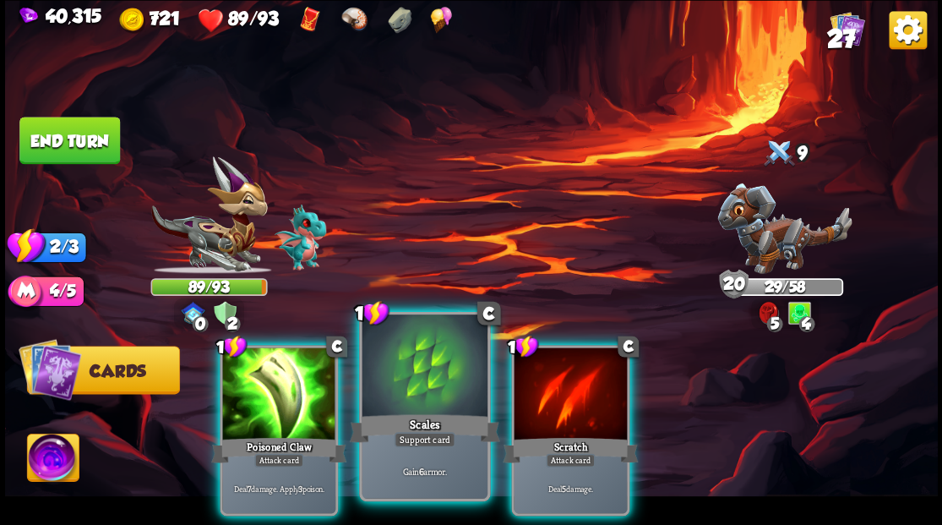
click at [432, 384] on div at bounding box center [424, 367] width 125 height 106
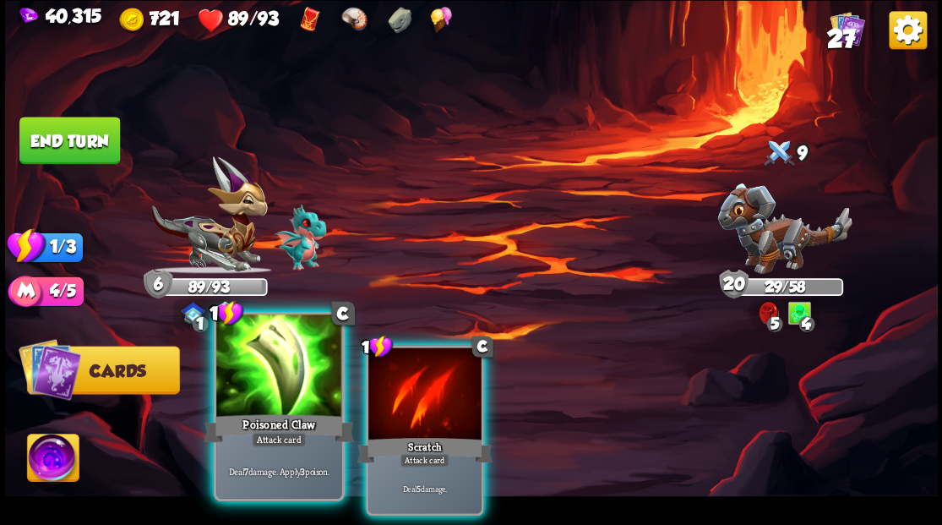
click at [296, 375] on div at bounding box center [278, 367] width 125 height 106
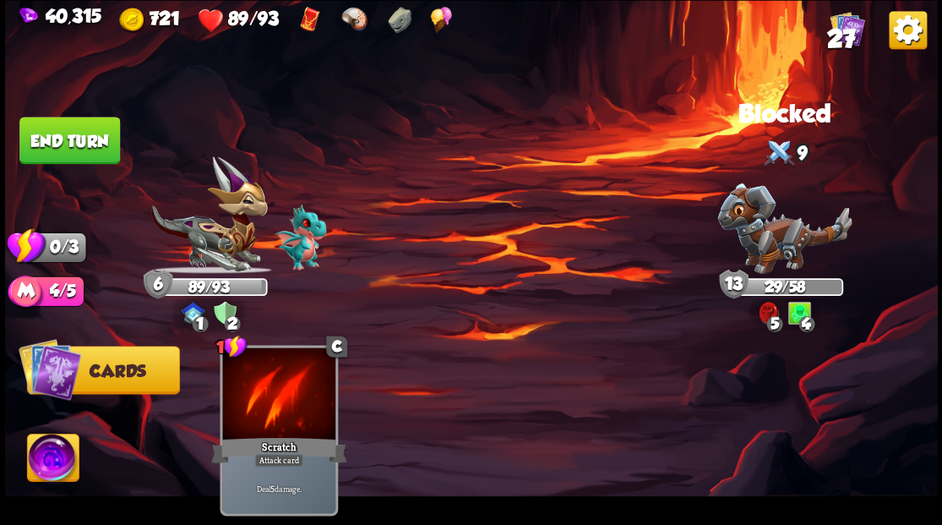
click at [81, 149] on button "End turn" at bounding box center [69, 140] width 101 height 47
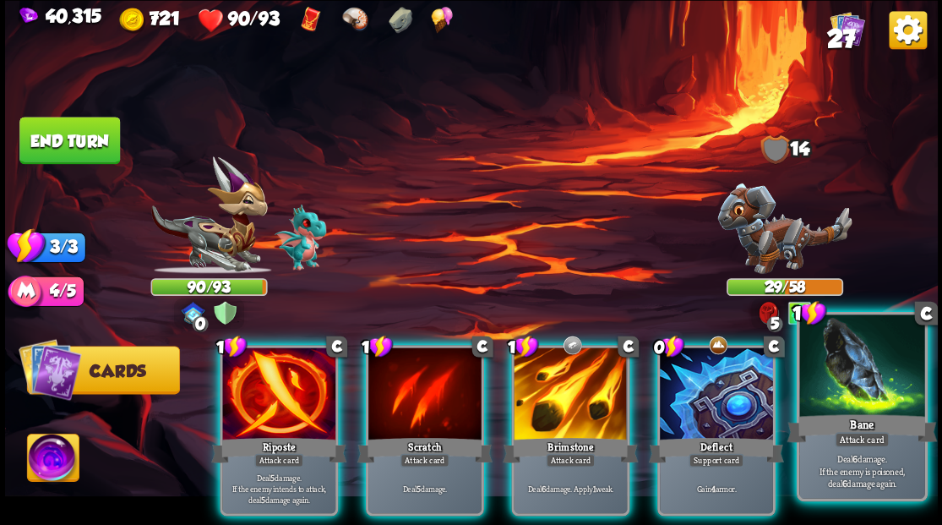
click at [870, 395] on div at bounding box center [861, 367] width 125 height 106
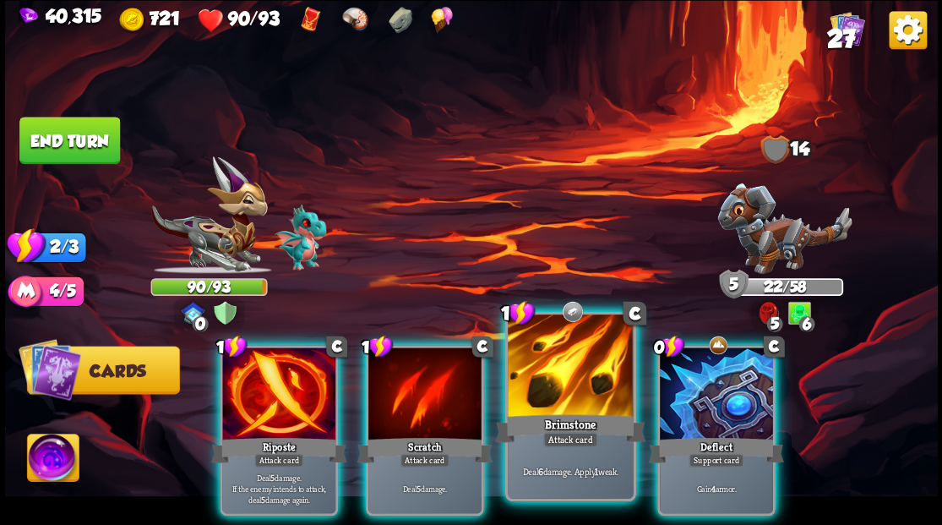
click at [569, 383] on div at bounding box center [570, 367] width 125 height 106
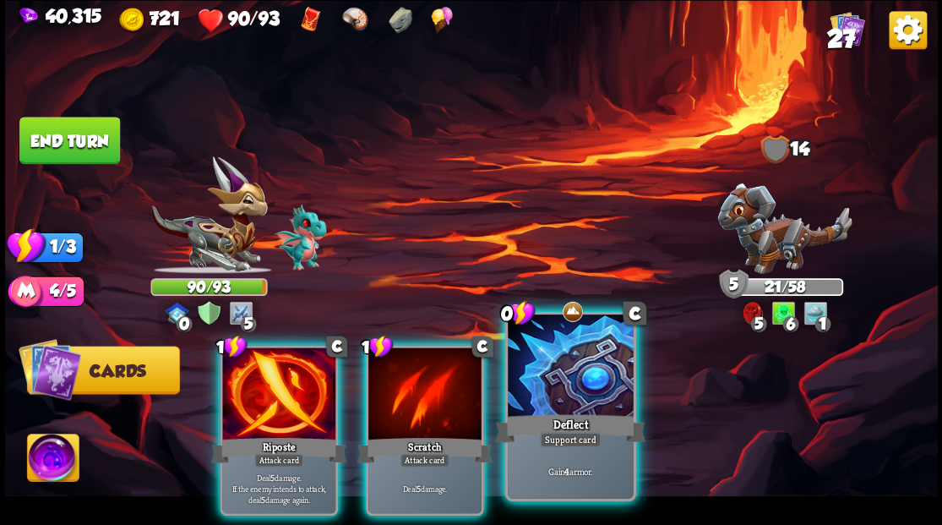
click at [580, 371] on div at bounding box center [570, 367] width 125 height 106
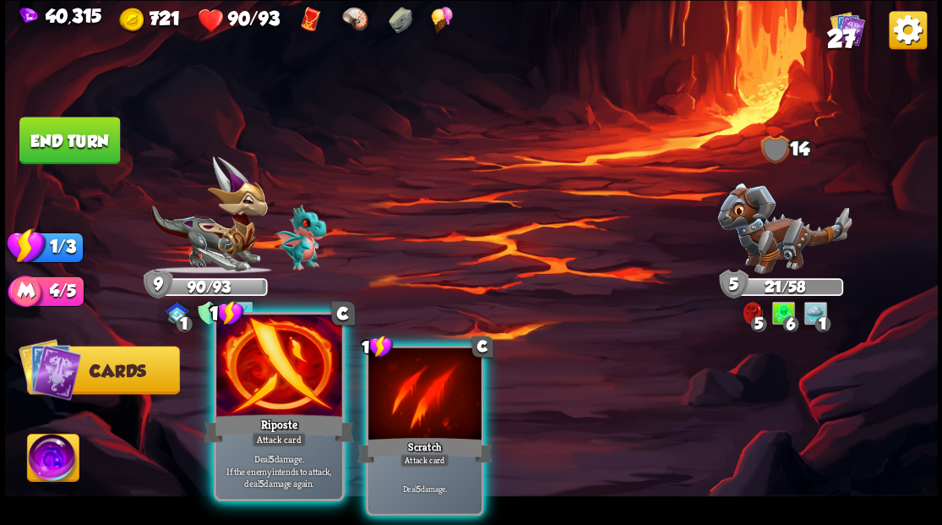
click at [262, 411] on div "Riposte" at bounding box center [279, 428] width 150 height 34
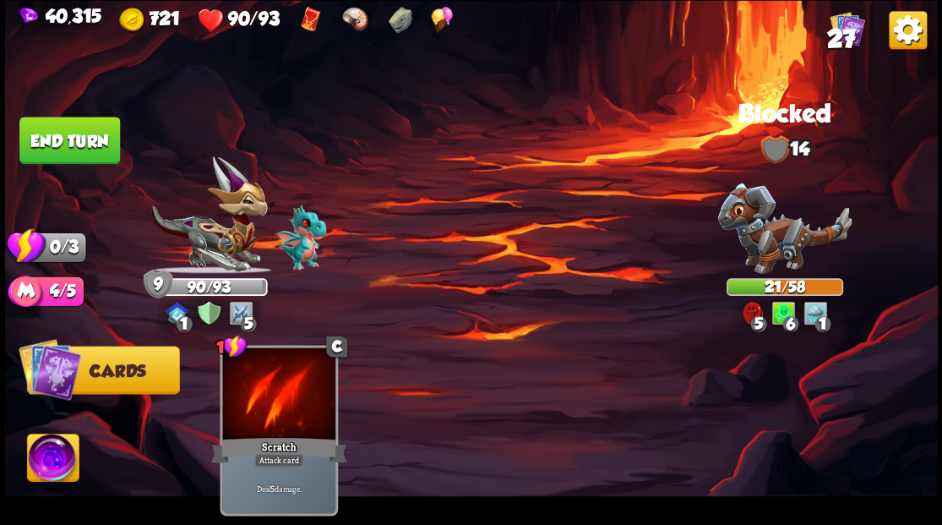
click at [65, 136] on button "End turn" at bounding box center [69, 140] width 101 height 47
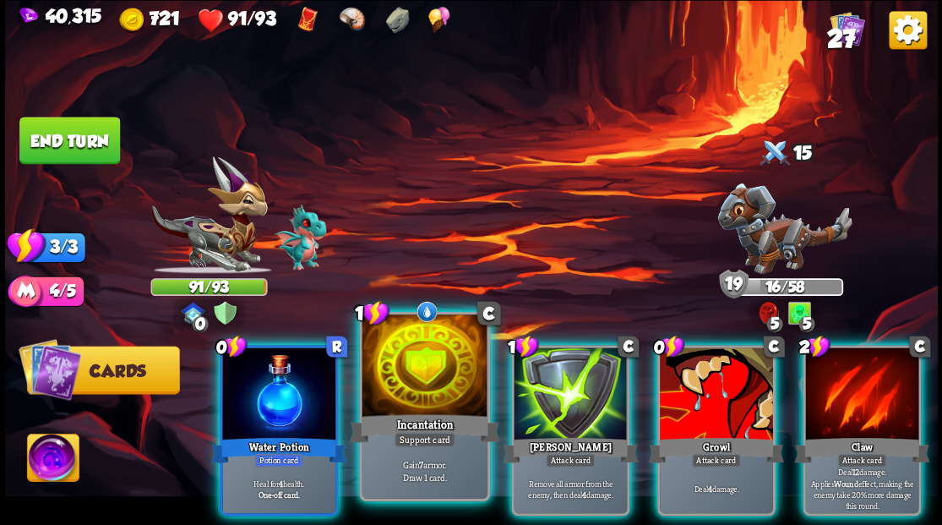
click at [402, 372] on div at bounding box center [424, 367] width 125 height 106
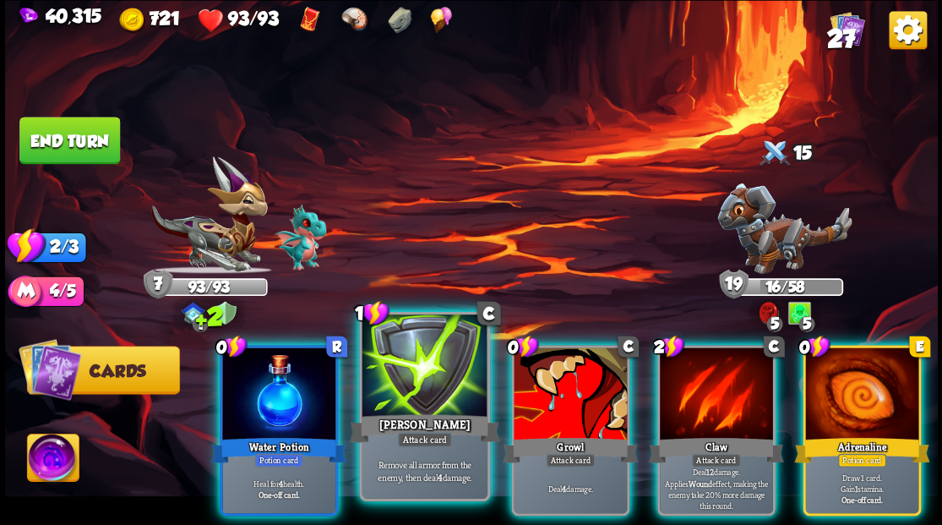
click at [407, 363] on div at bounding box center [424, 367] width 125 height 106
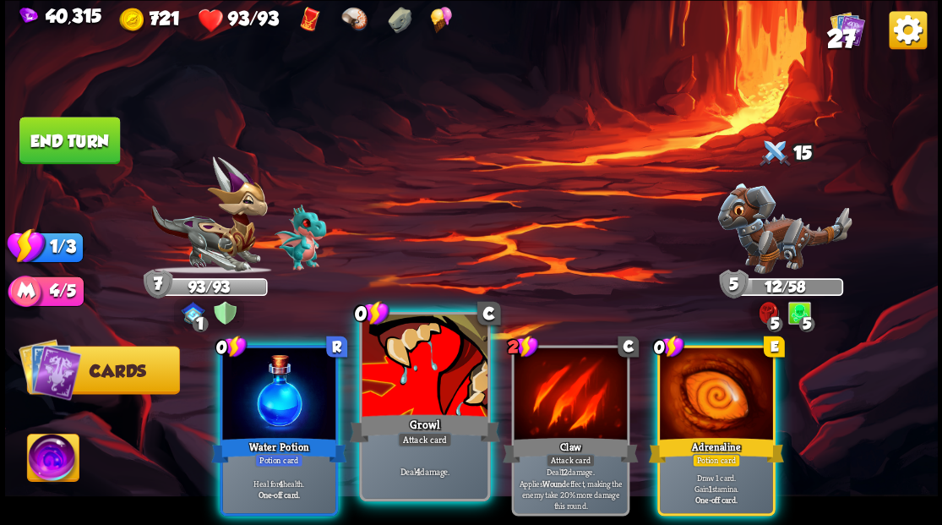
click at [433, 372] on div at bounding box center [424, 367] width 125 height 106
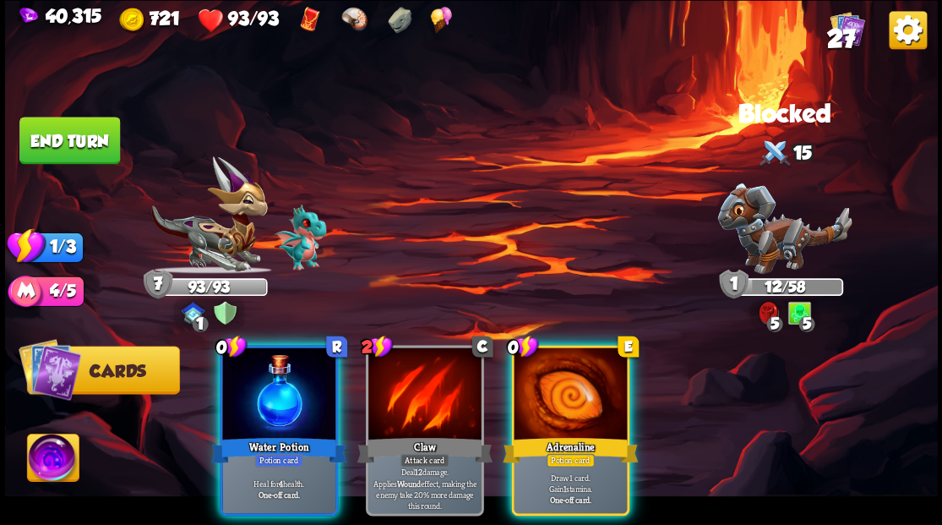
click at [286, 380] on div at bounding box center [278, 394] width 113 height 95
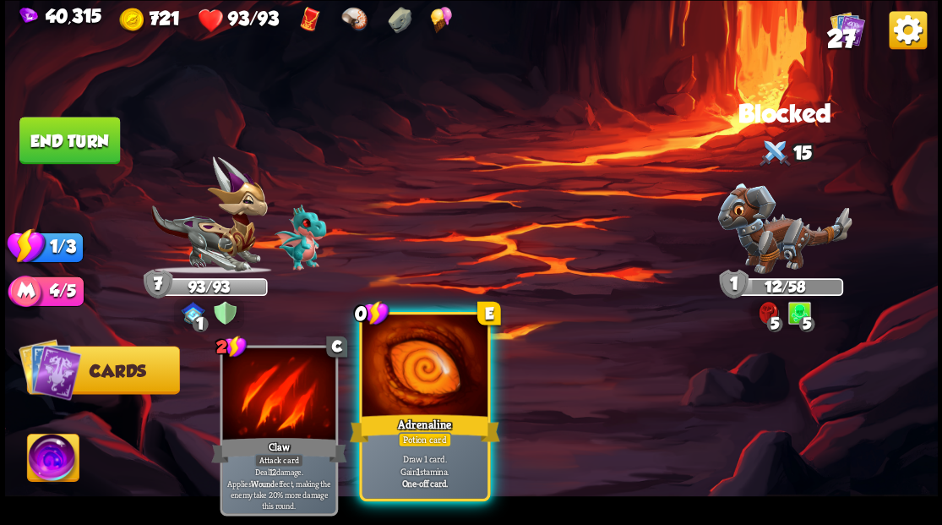
click at [465, 368] on div at bounding box center [424, 367] width 125 height 106
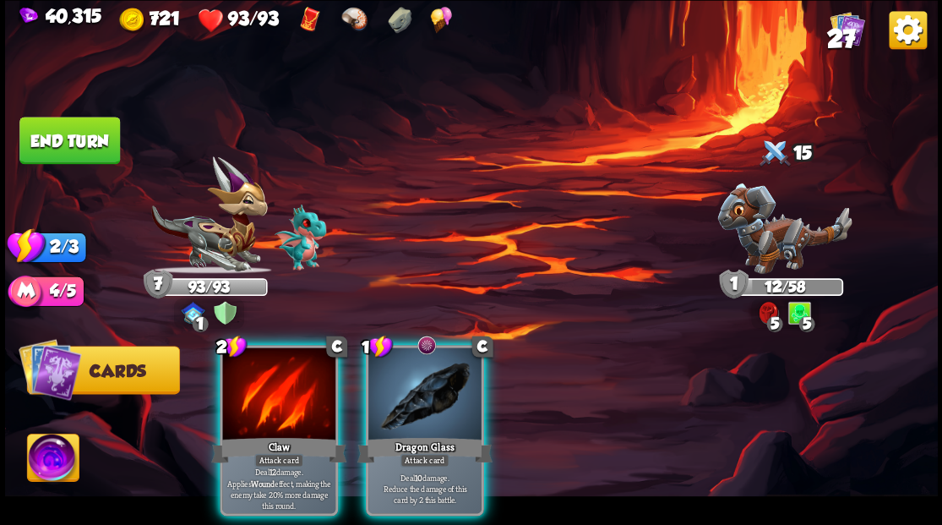
click at [412, 357] on div at bounding box center [424, 394] width 113 height 95
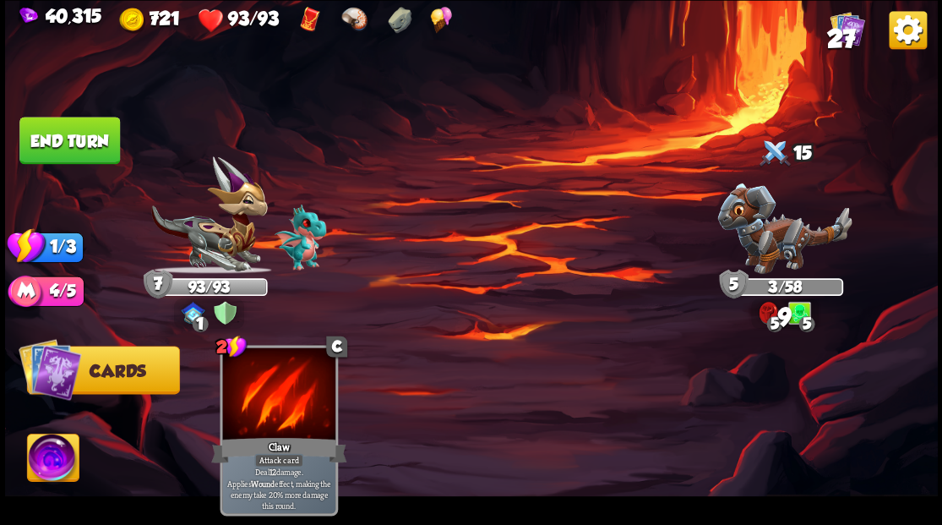
click at [73, 150] on button "End turn" at bounding box center [69, 140] width 101 height 47
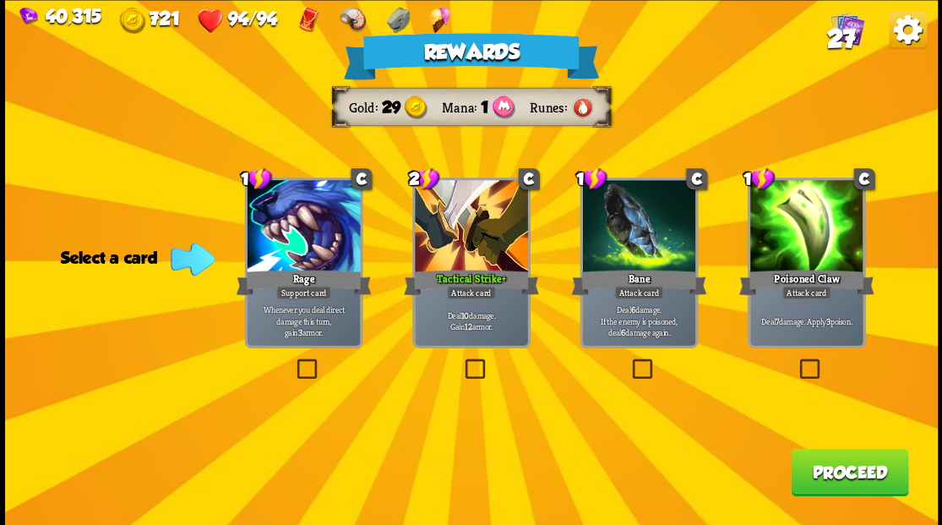
click at [835, 488] on button "Proceed" at bounding box center [849, 471] width 117 height 47
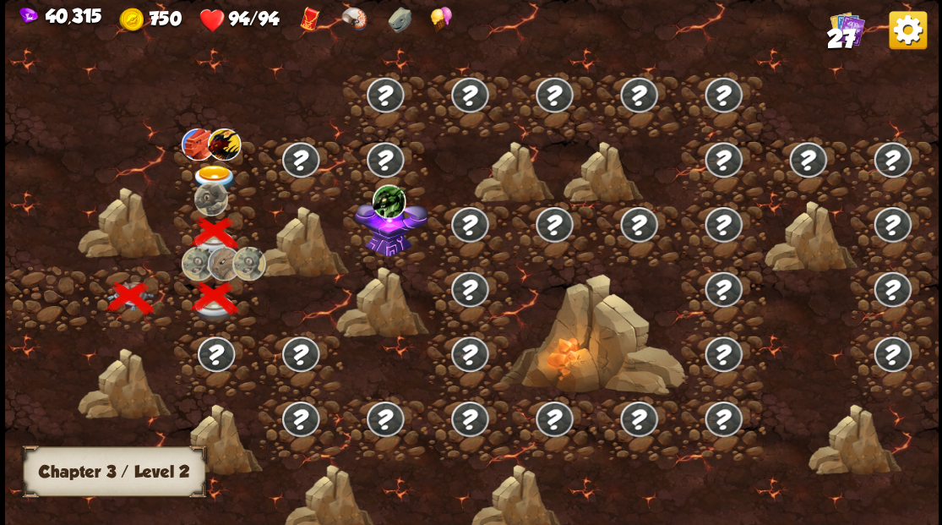
click at [216, 170] on img at bounding box center [214, 179] width 46 height 28
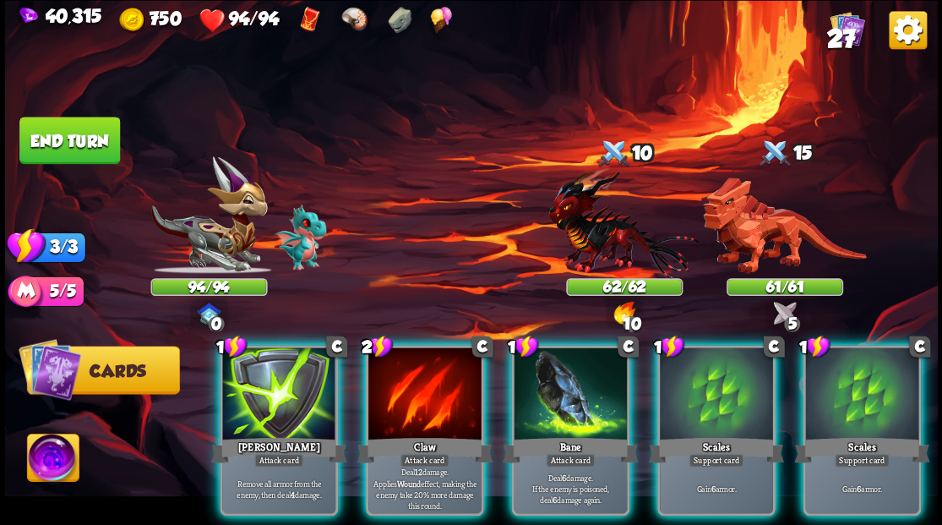
click at [44, 473] on img at bounding box center [53, 459] width 52 height 52
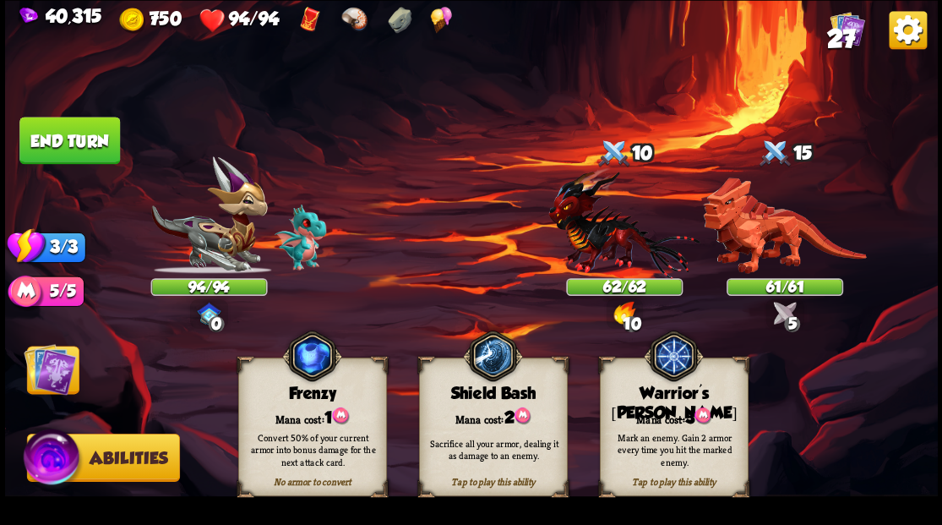
drag, startPoint x: 683, startPoint y: 416, endPoint x: 671, endPoint y: 396, distance: 22.7
click at [678, 411] on div "Mana cost: 3" at bounding box center [673, 415] width 147 height 21
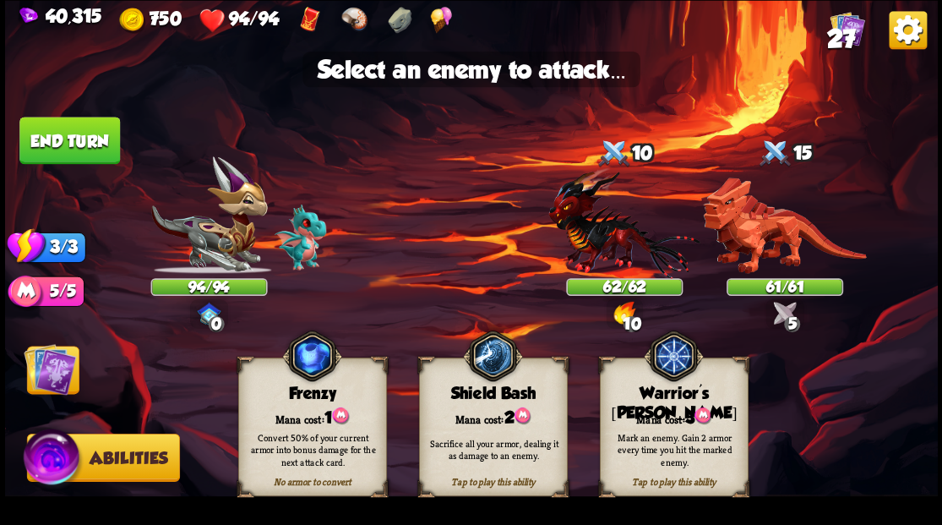
click at [44, 380] on img at bounding box center [50, 368] width 52 height 52
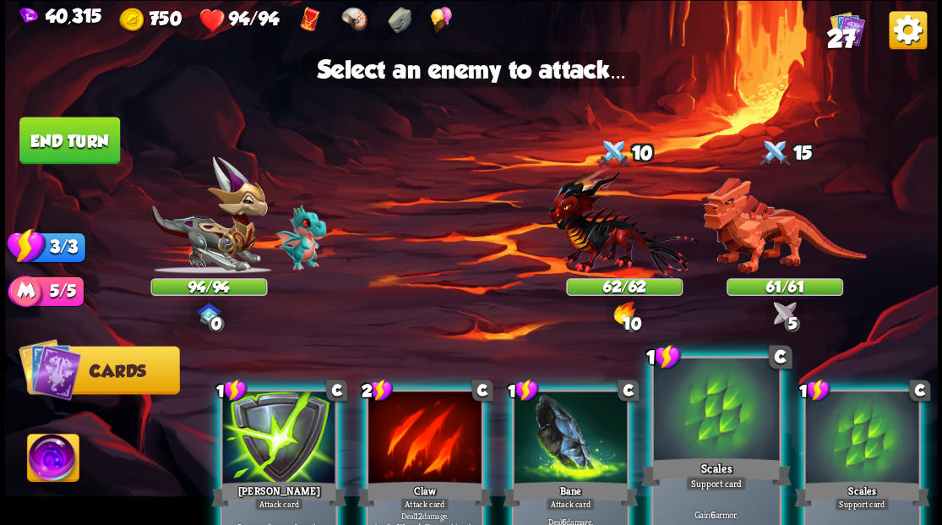
click at [716, 422] on div at bounding box center [715, 410] width 125 height 106
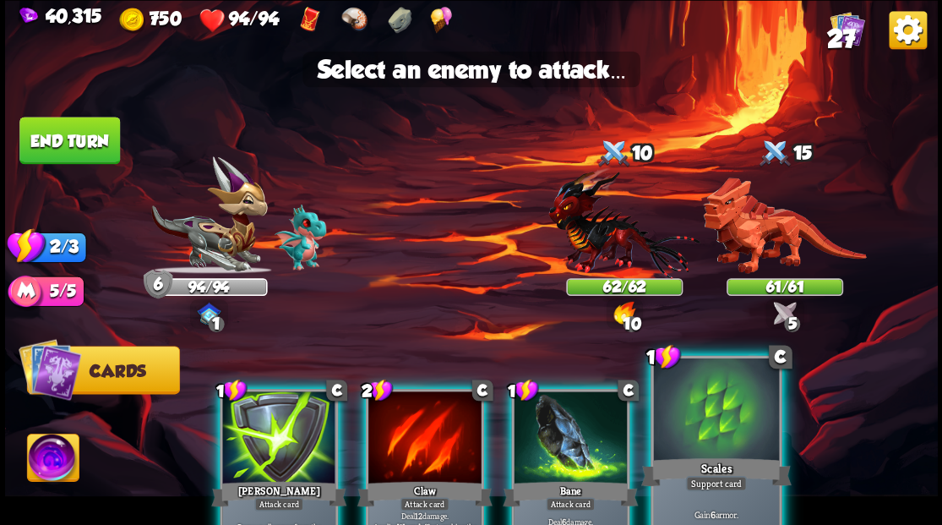
click at [719, 426] on div at bounding box center [715, 410] width 125 height 106
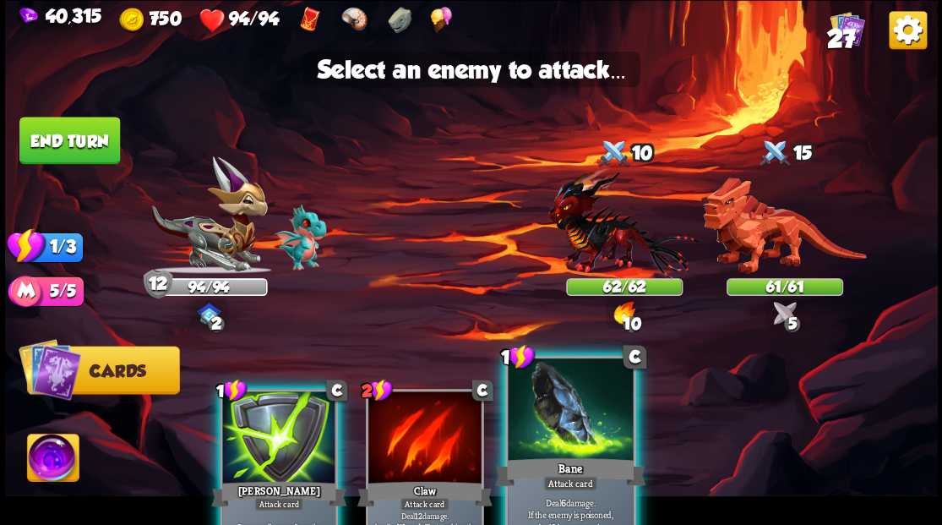
click at [551, 418] on div at bounding box center [570, 410] width 125 height 106
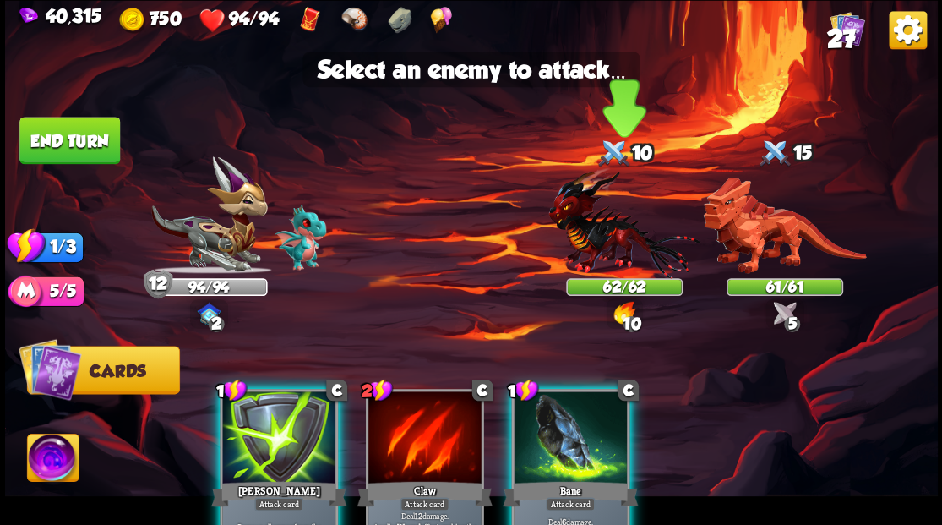
click at [601, 228] on img at bounding box center [623, 222] width 151 height 112
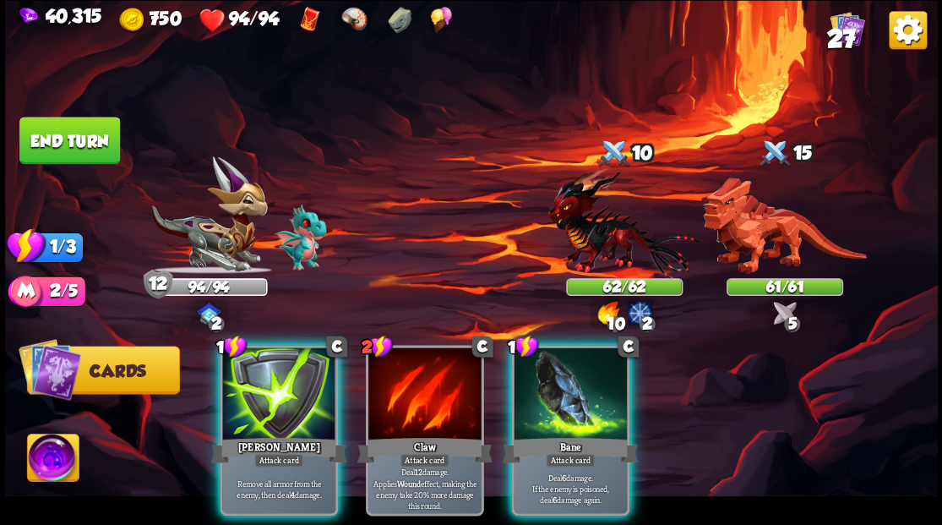
click at [568, 397] on div at bounding box center [570, 394] width 113 height 95
click at [600, 252] on img at bounding box center [623, 222] width 151 height 112
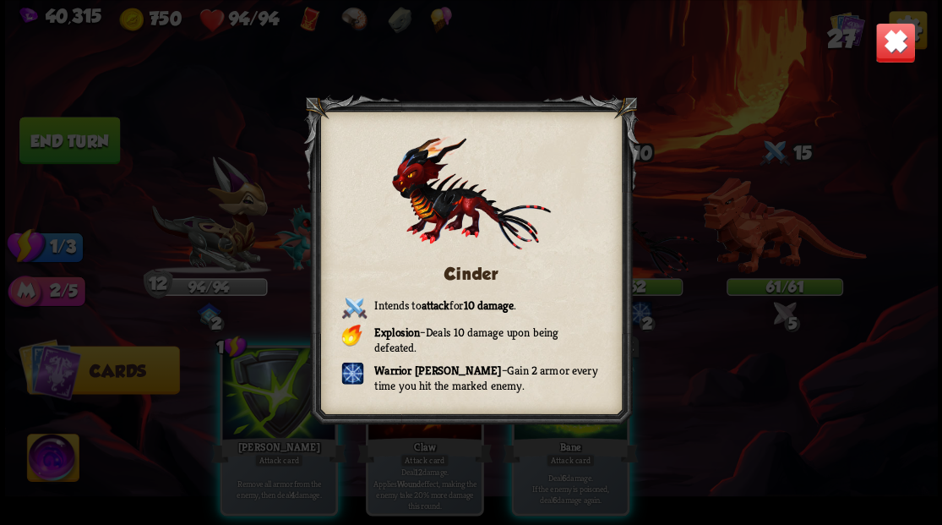
click at [879, 49] on img at bounding box center [894, 42] width 41 height 41
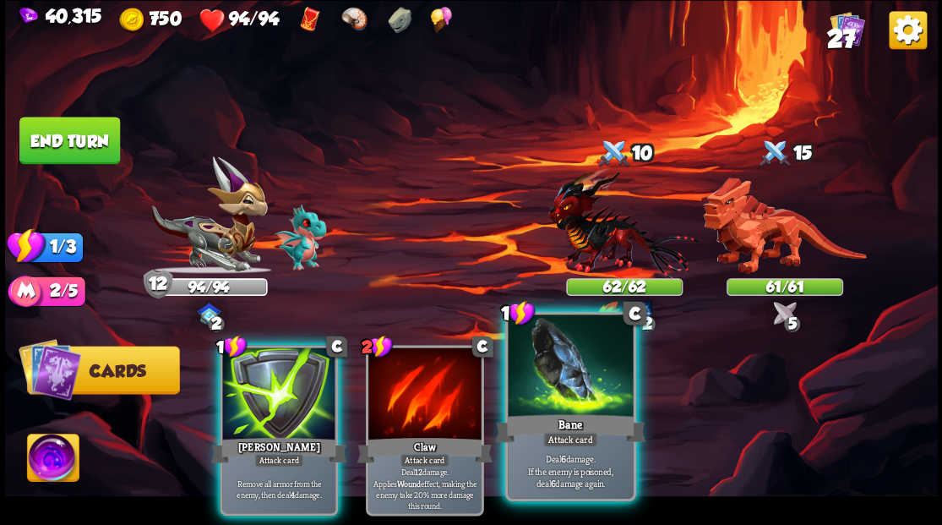
click at [547, 416] on div "1 C Bane Attack card Deal 6 damage. If the enemy is poisoned, deal 6 damage aga…" at bounding box center [569, 405] width 131 height 189
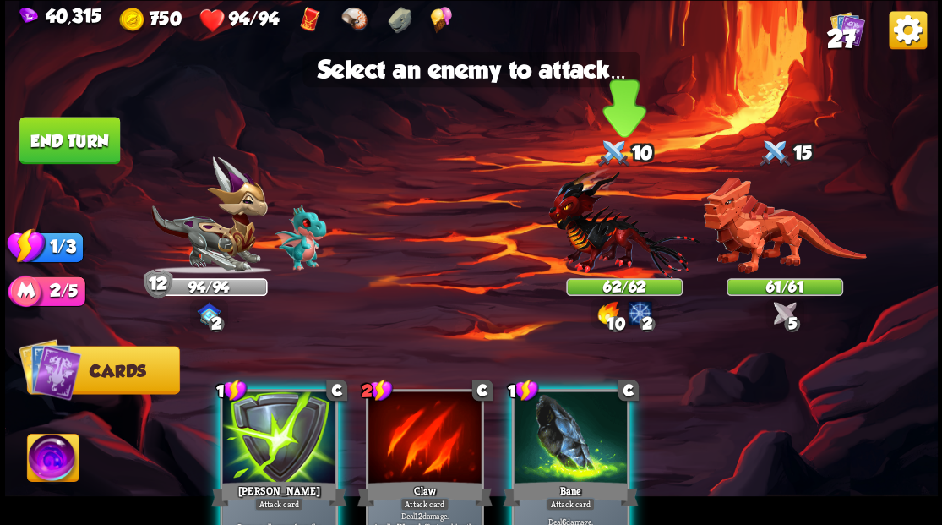
click at [590, 238] on img at bounding box center [623, 222] width 151 height 112
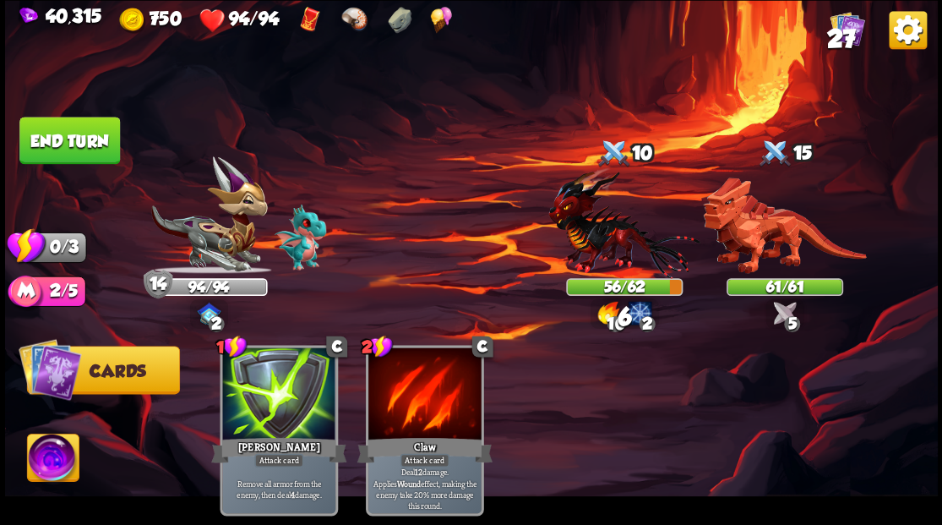
click at [74, 138] on button "End turn" at bounding box center [69, 140] width 101 height 47
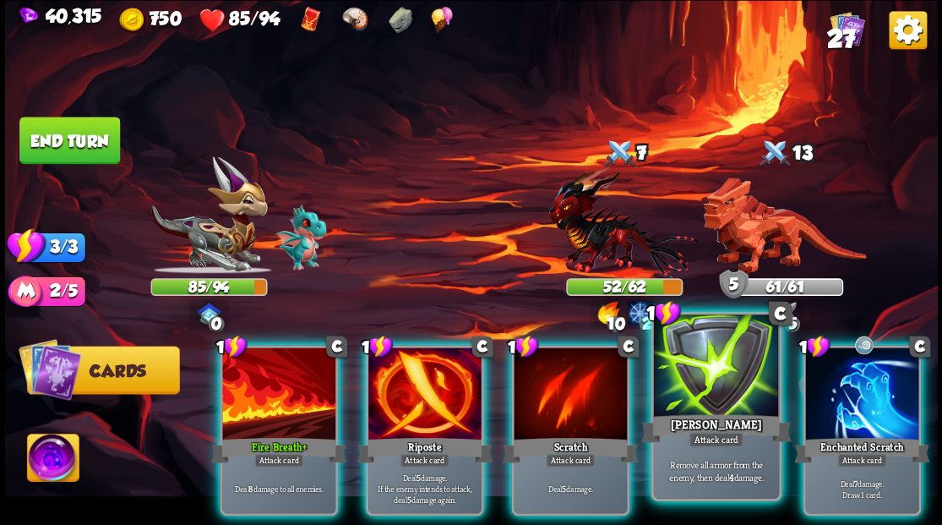
click at [706, 368] on div at bounding box center [715, 367] width 125 height 106
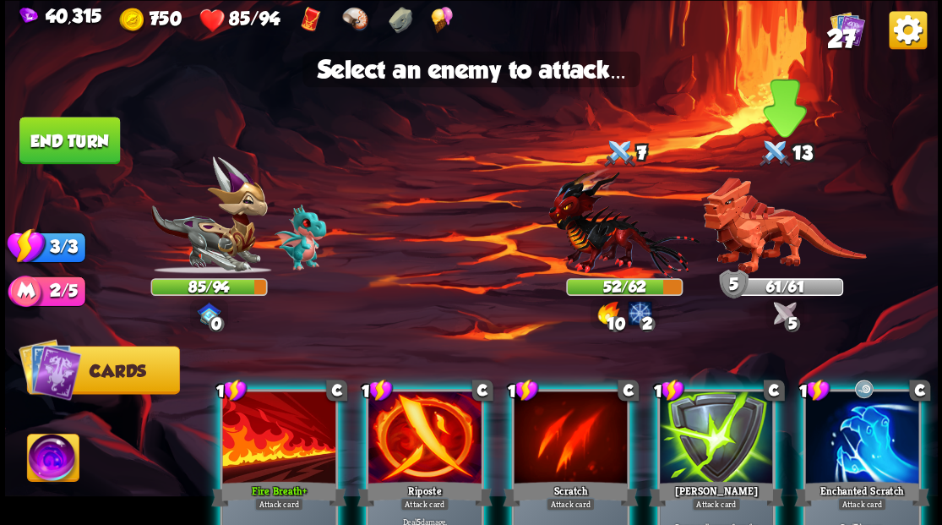
click at [752, 234] on img at bounding box center [784, 225] width 163 height 96
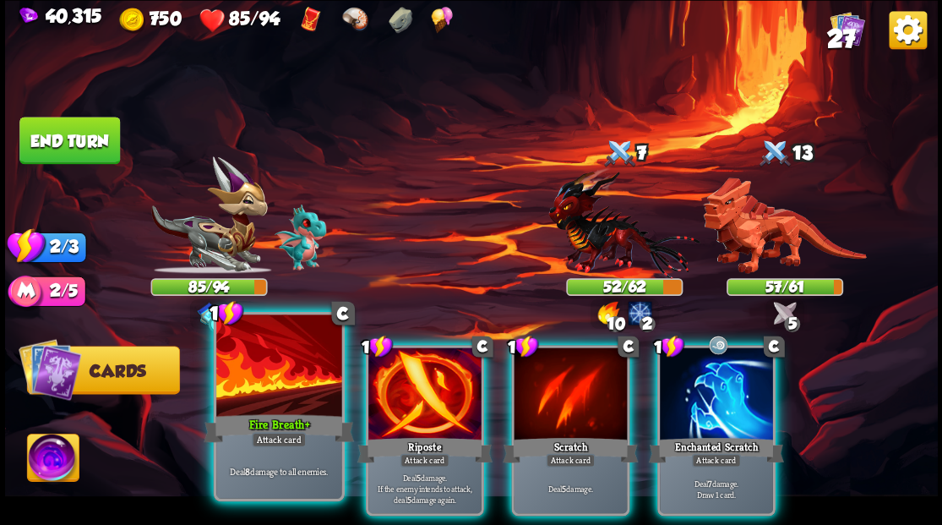
click at [302, 380] on div at bounding box center [278, 367] width 125 height 106
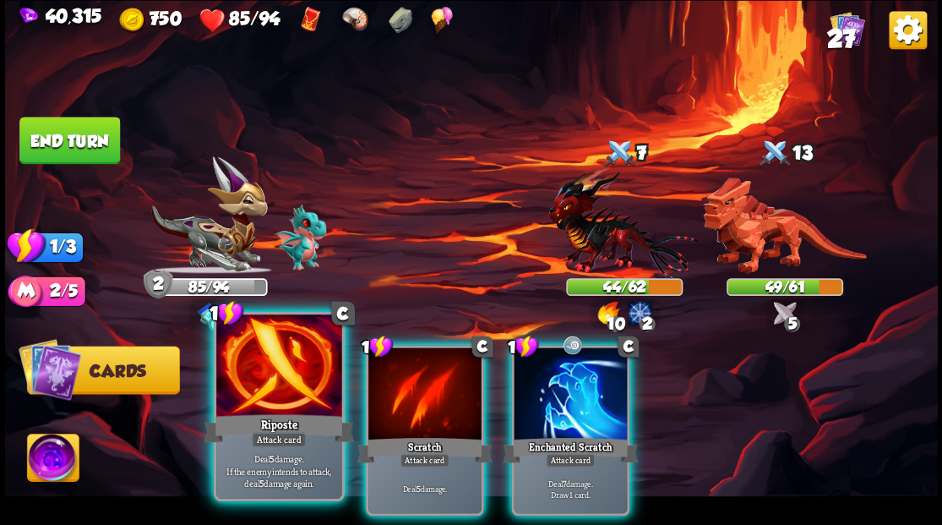
click at [264, 345] on div at bounding box center [278, 367] width 125 height 106
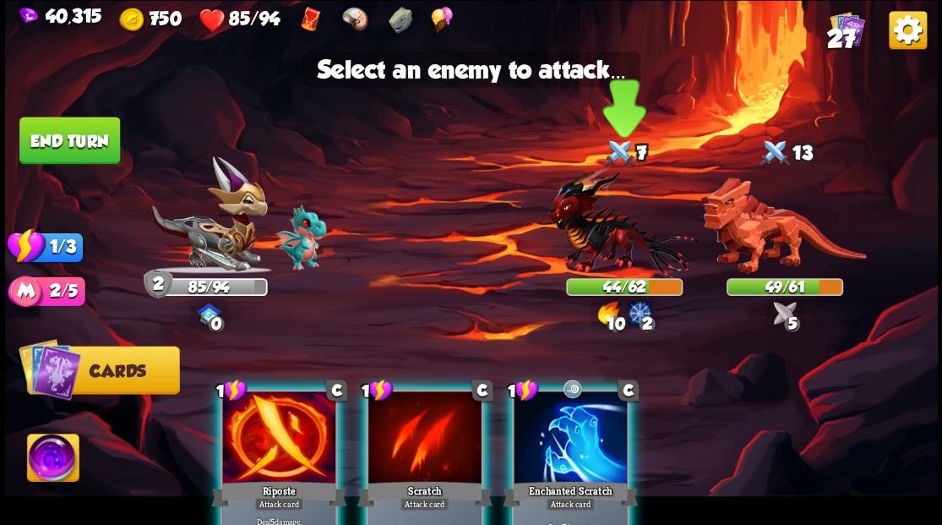
click at [607, 214] on img at bounding box center [623, 222] width 151 height 112
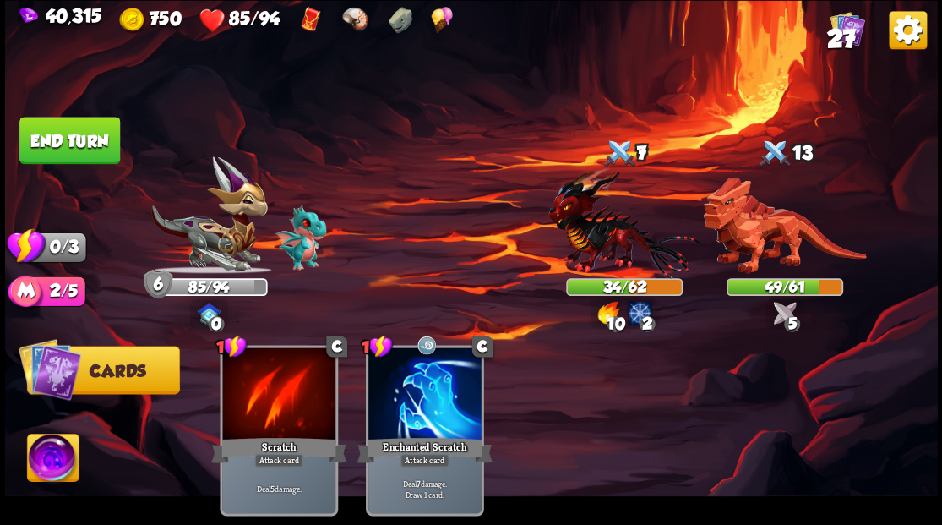
click at [81, 144] on button "End turn" at bounding box center [69, 140] width 101 height 47
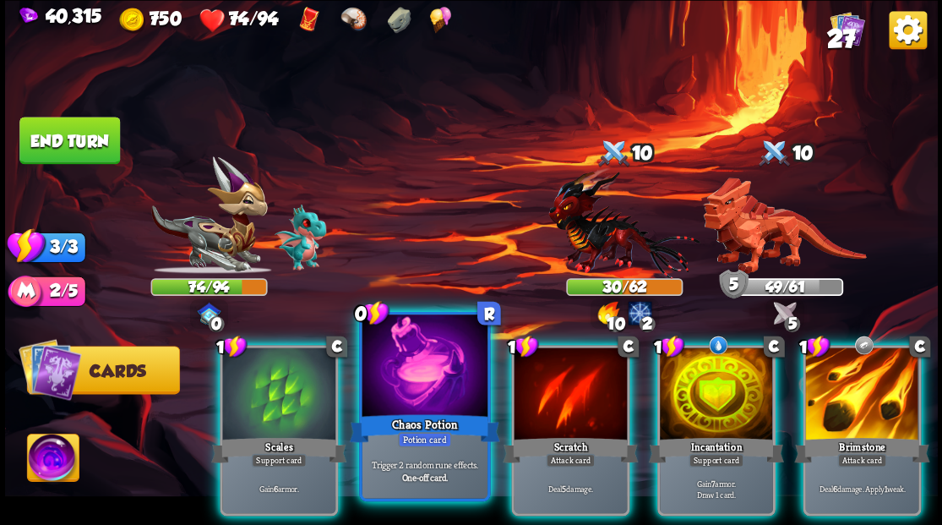
click at [421, 383] on div at bounding box center [424, 367] width 125 height 106
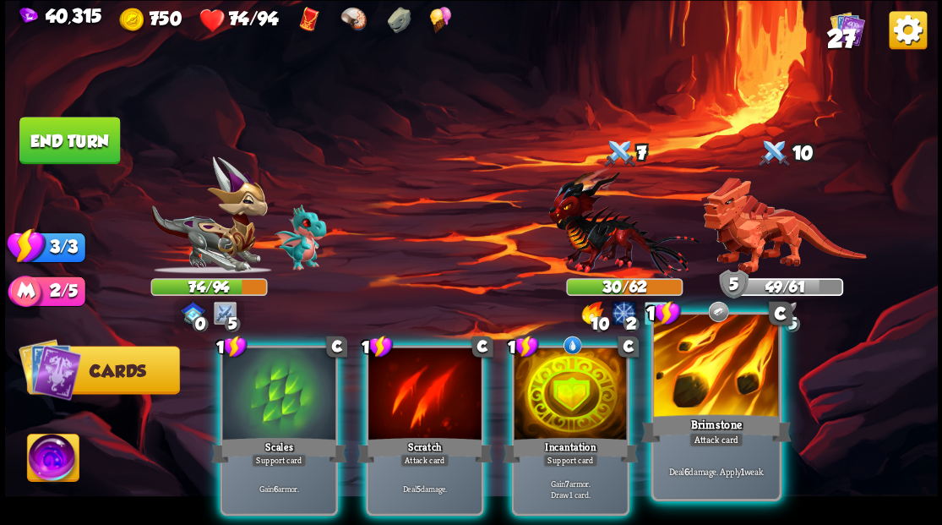
click at [742, 393] on div at bounding box center [715, 367] width 125 height 106
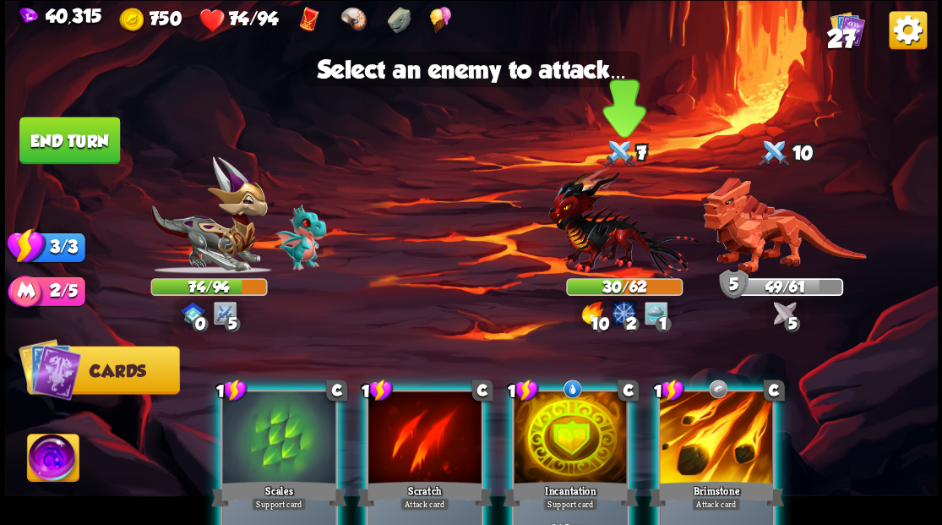
click at [581, 237] on img at bounding box center [623, 222] width 151 height 112
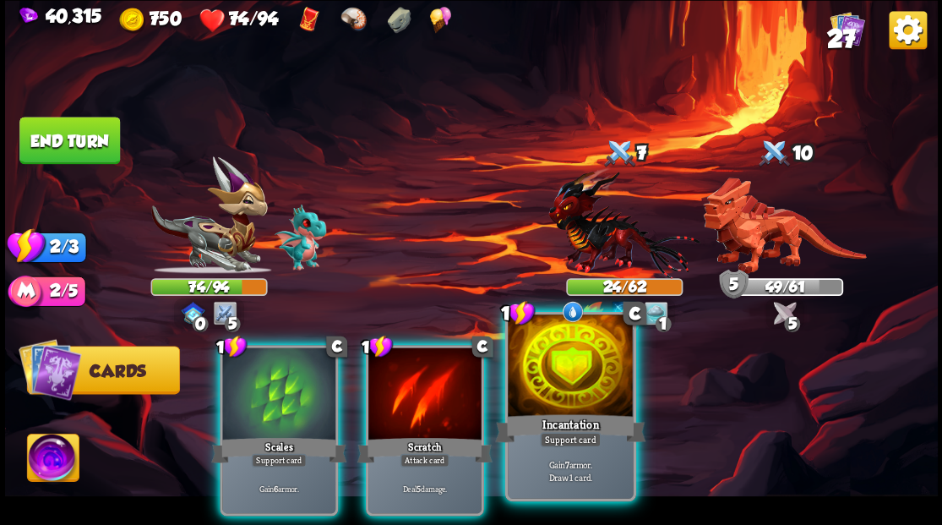
click at [588, 390] on div at bounding box center [570, 367] width 125 height 106
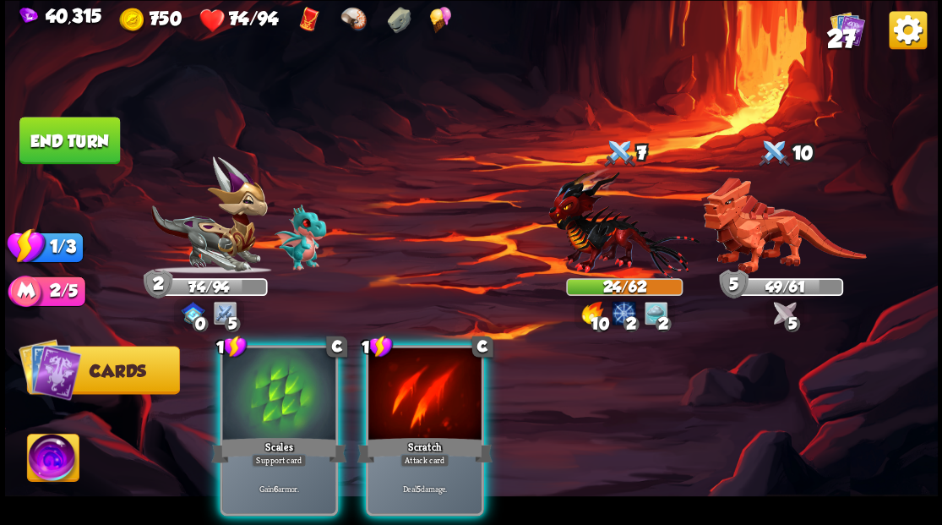
drag, startPoint x: 585, startPoint y: 384, endPoint x: 578, endPoint y: 378, distance: 9.0
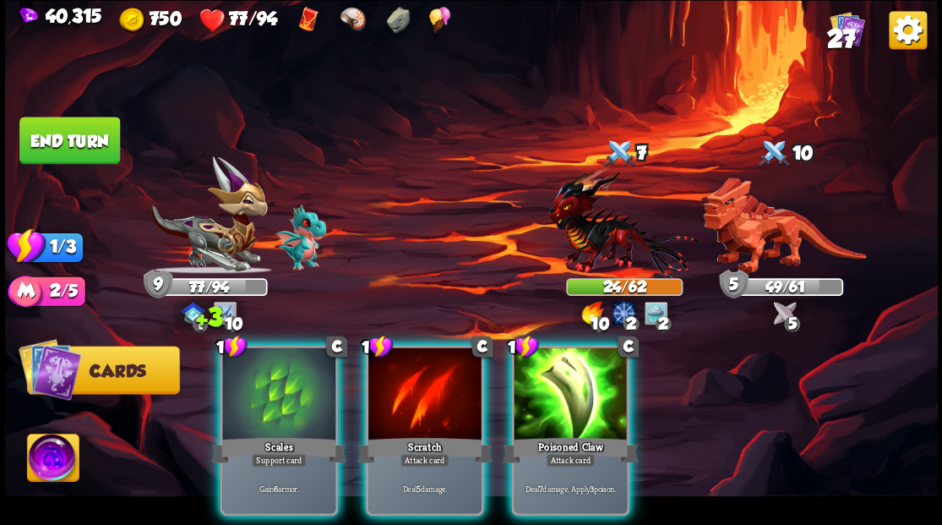
click at [433, 240] on img at bounding box center [471, 262] width 933 height 525
click at [265, 392] on div at bounding box center [278, 394] width 113 height 95
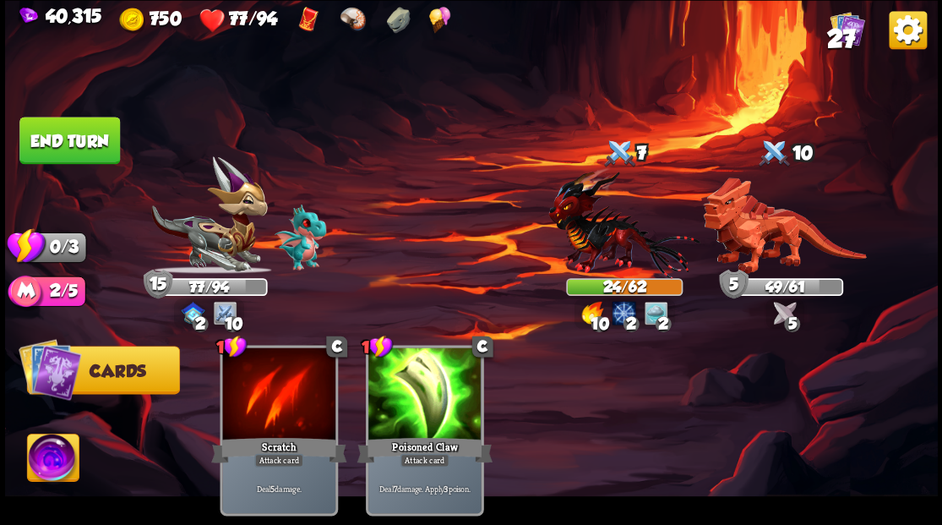
click at [51, 135] on button "End turn" at bounding box center [69, 140] width 101 height 47
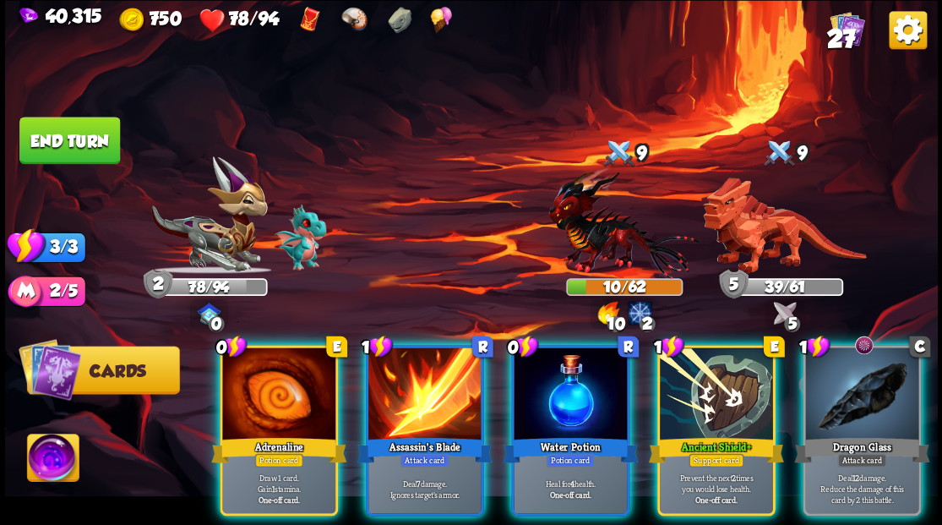
click at [556, 362] on div at bounding box center [570, 394] width 113 height 95
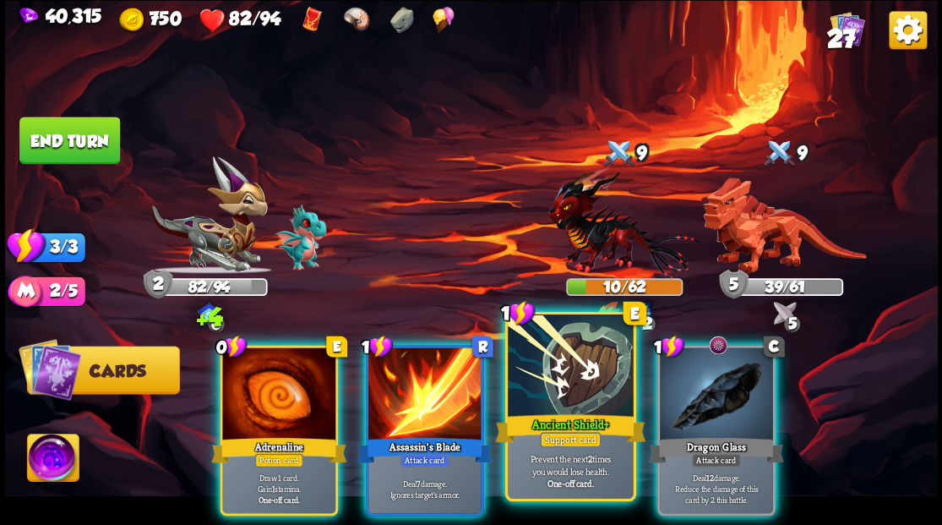
click at [554, 362] on div at bounding box center [570, 367] width 125 height 106
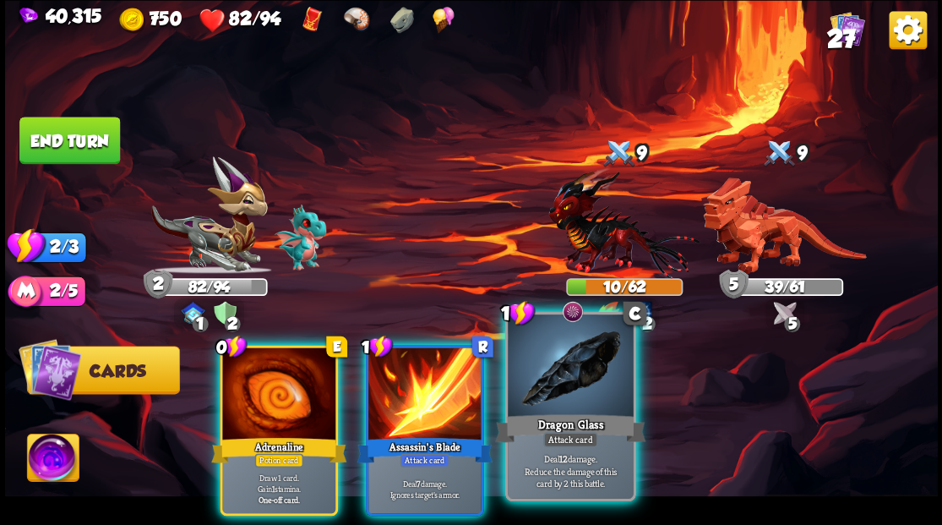
click at [574, 355] on div at bounding box center [570, 367] width 125 height 106
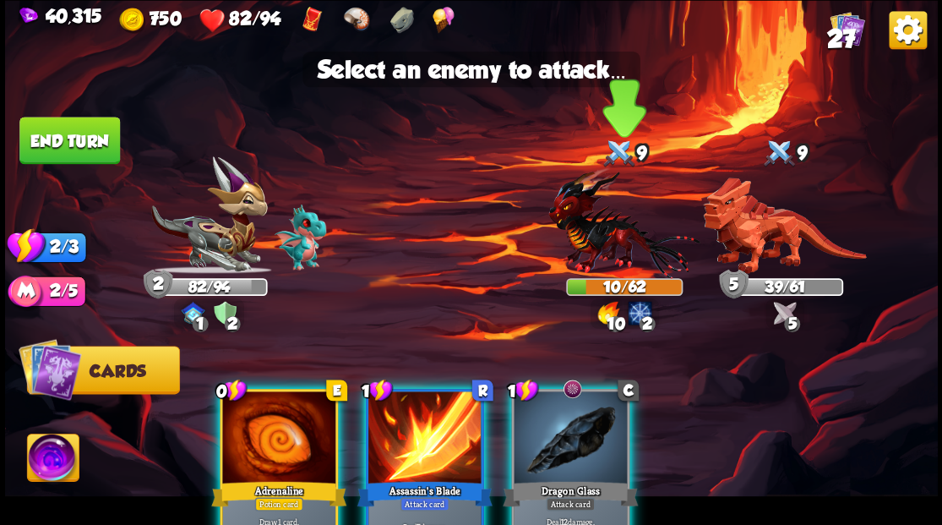
click at [612, 231] on img at bounding box center [623, 222] width 151 height 112
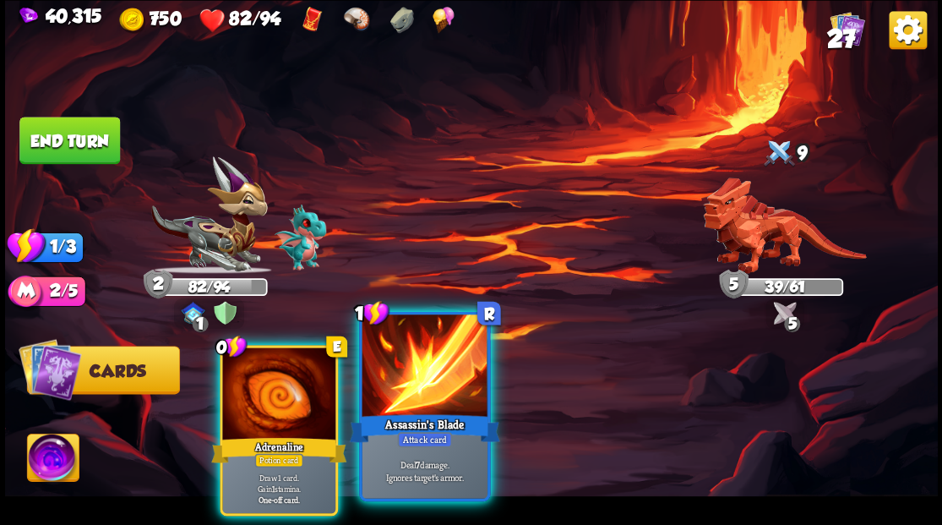
click at [439, 378] on div at bounding box center [424, 367] width 125 height 106
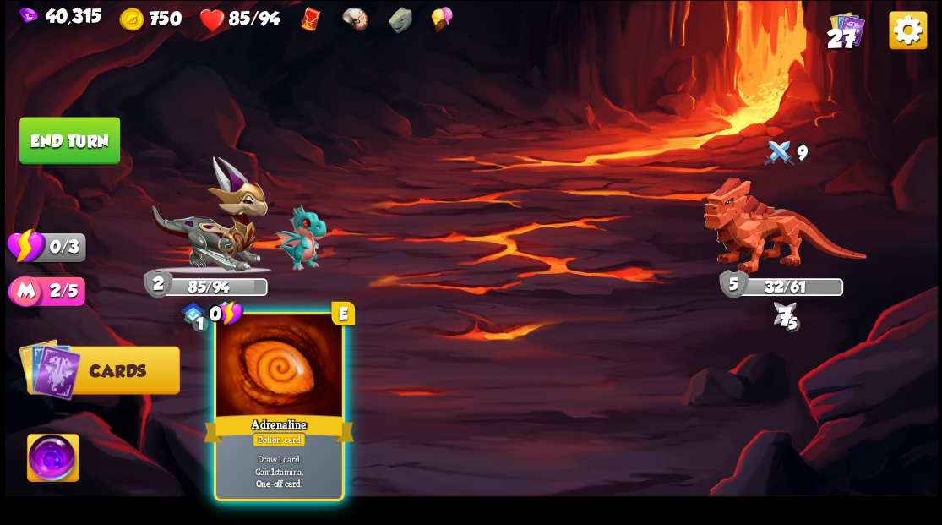
click at [254, 399] on div at bounding box center [278, 367] width 125 height 106
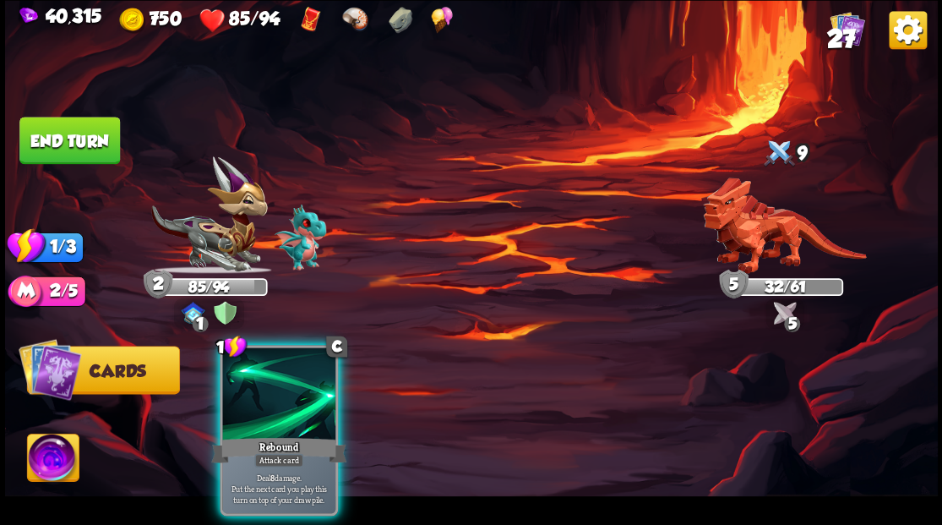
drag, startPoint x: 261, startPoint y: 411, endPoint x: 265, endPoint y: 389, distance: 21.5
click at [262, 398] on div "1 C Rebound Attack card Deal 8 damage. Put the next card you play this turn on …" at bounding box center [279, 430] width 118 height 171
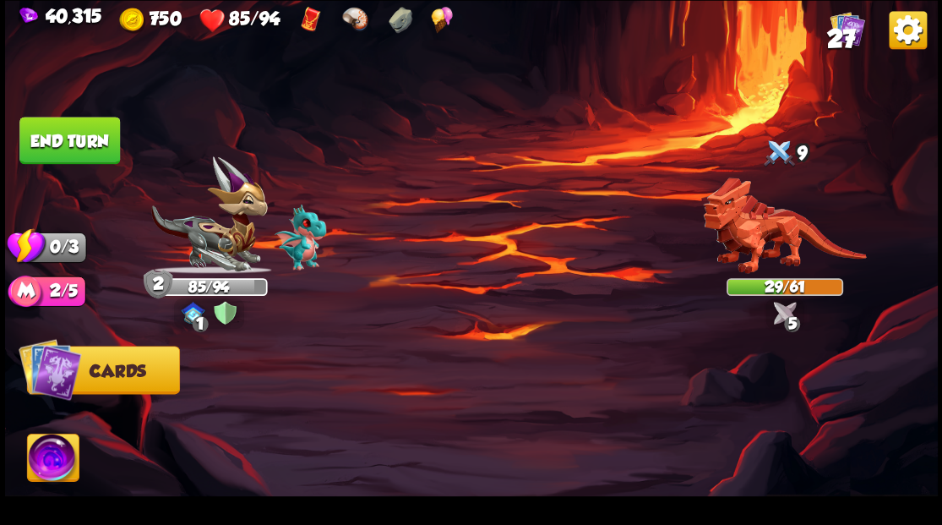
click at [73, 157] on button "End turn" at bounding box center [69, 140] width 101 height 47
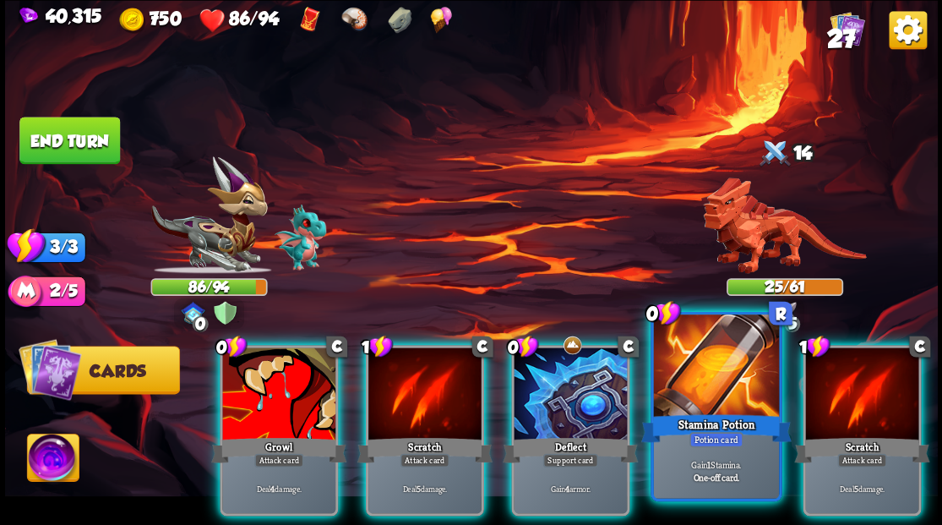
click at [743, 367] on div at bounding box center [715, 367] width 125 height 106
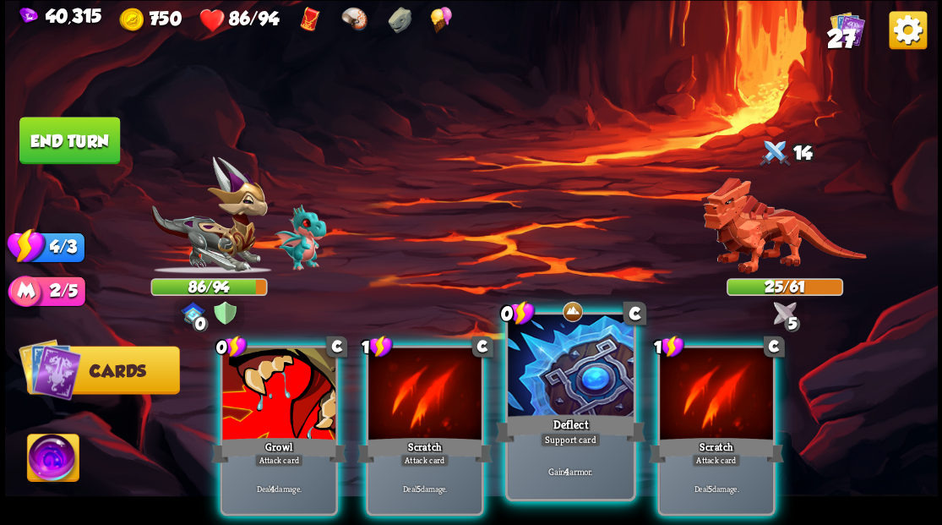
click at [574, 381] on div at bounding box center [570, 367] width 125 height 106
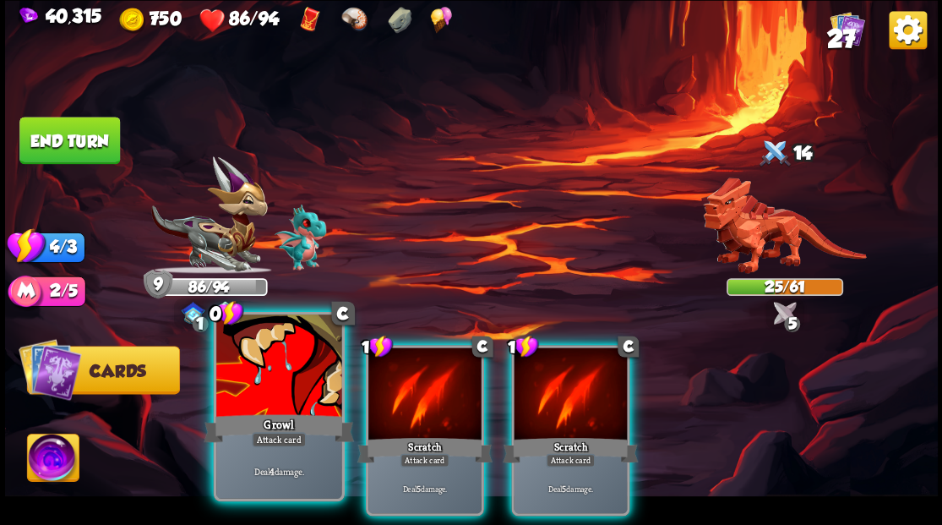
click at [247, 414] on div "Growl" at bounding box center [279, 428] width 150 height 34
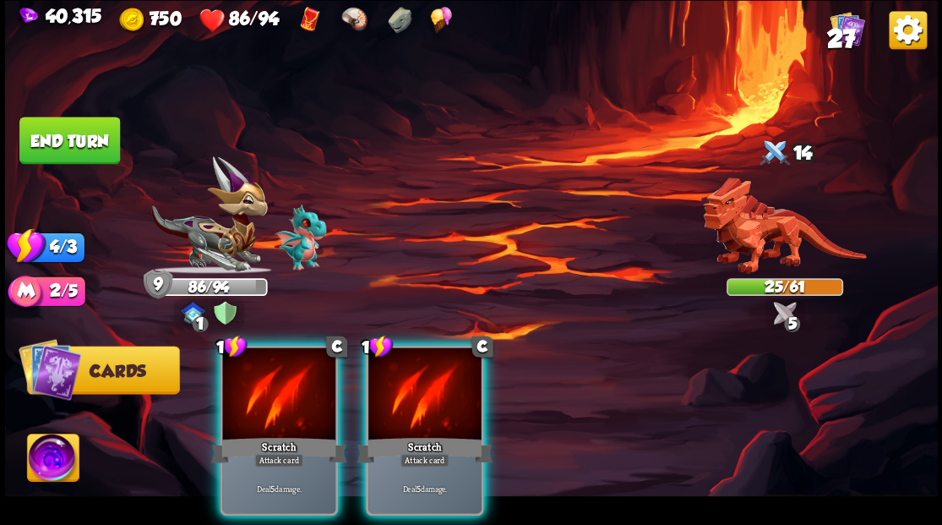
click at [247, 434] on div "Scratch" at bounding box center [278, 449] width 135 height 30
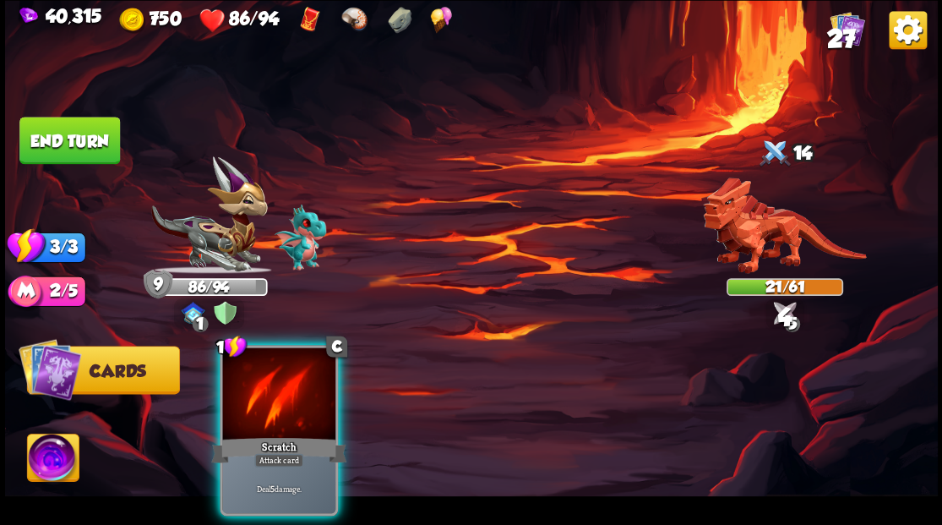
click at [247, 434] on div "Scratch" at bounding box center [278, 449] width 135 height 30
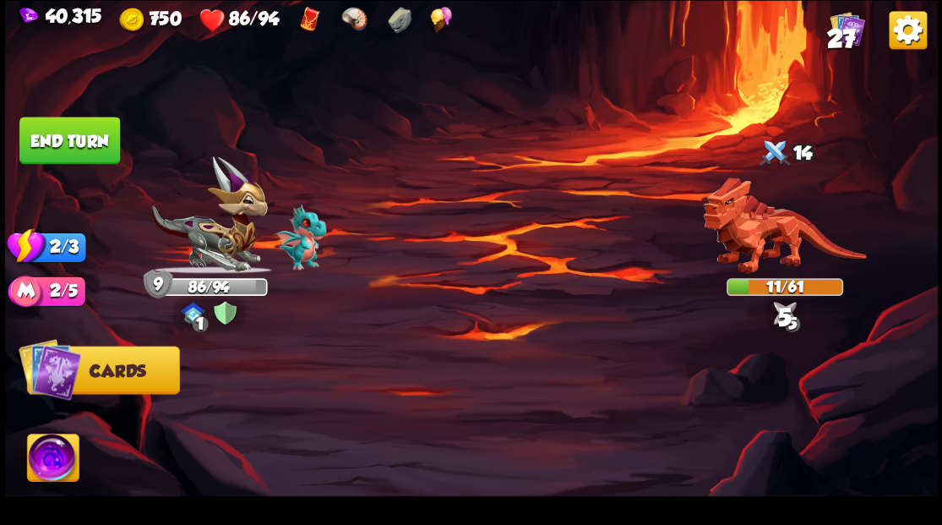
click at [77, 138] on button "End turn" at bounding box center [69, 140] width 101 height 47
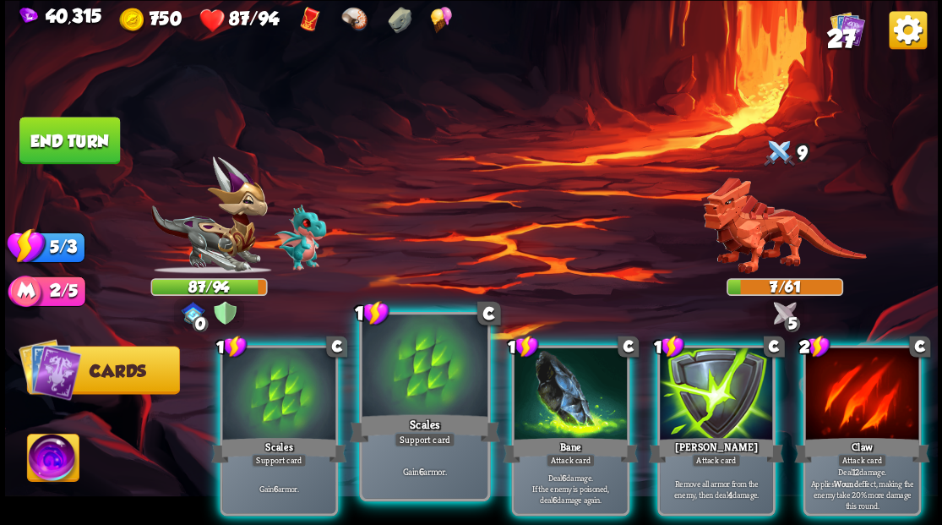
click at [413, 402] on div at bounding box center [424, 367] width 125 height 106
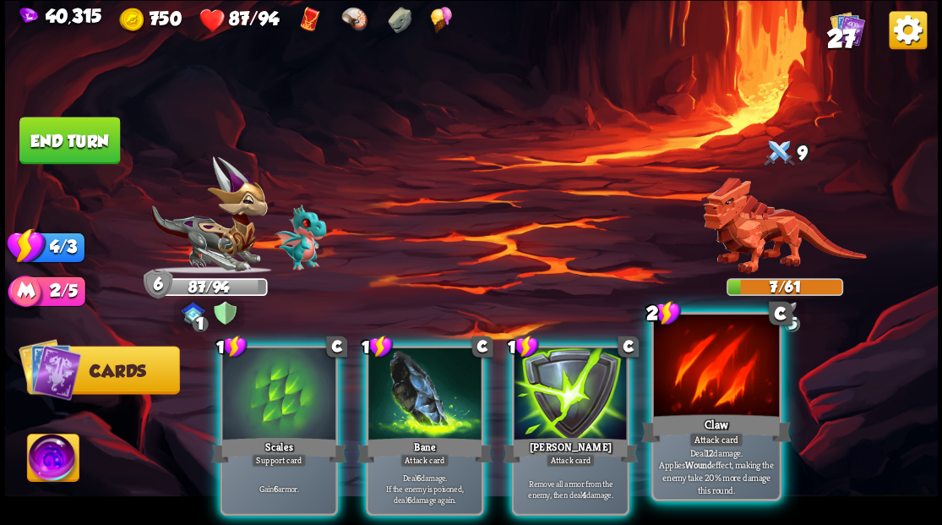
click at [721, 385] on div at bounding box center [715, 367] width 125 height 106
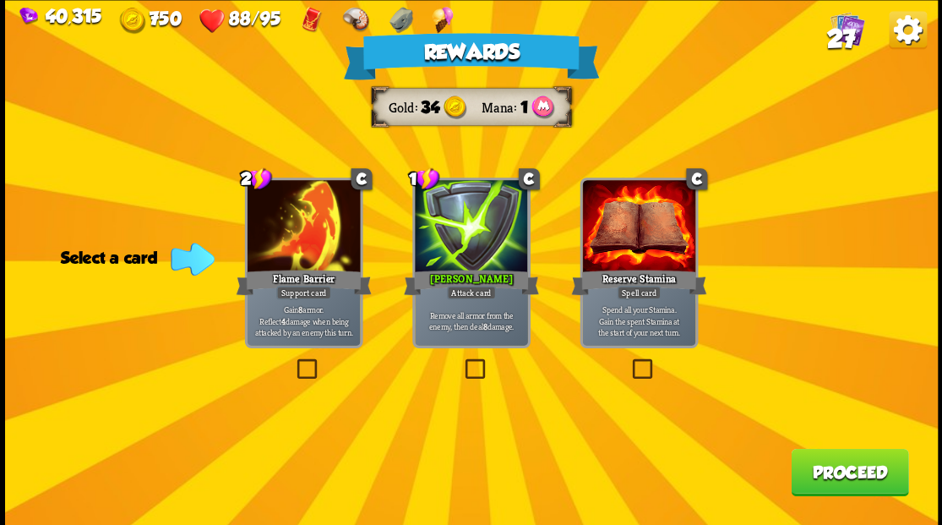
click at [845, 35] on span "27" at bounding box center [840, 38] width 29 height 29
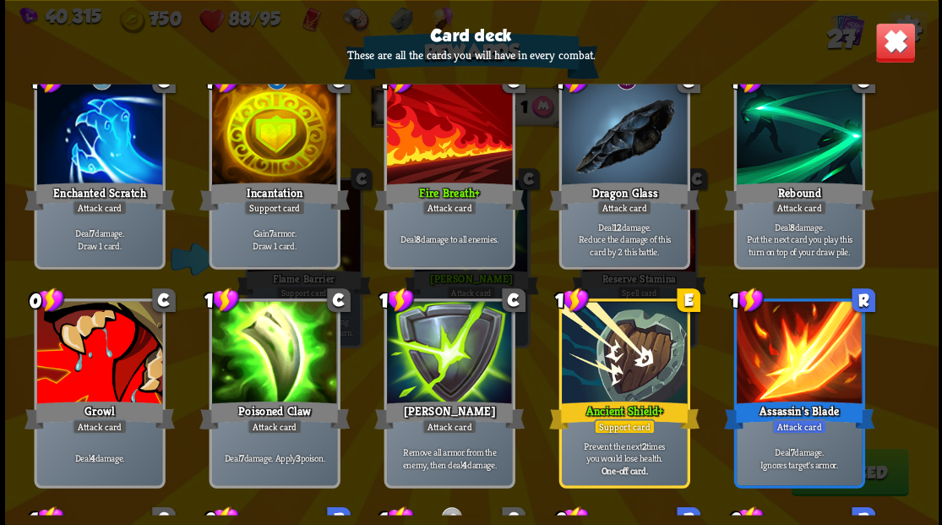
click at [886, 46] on img at bounding box center [894, 42] width 41 height 41
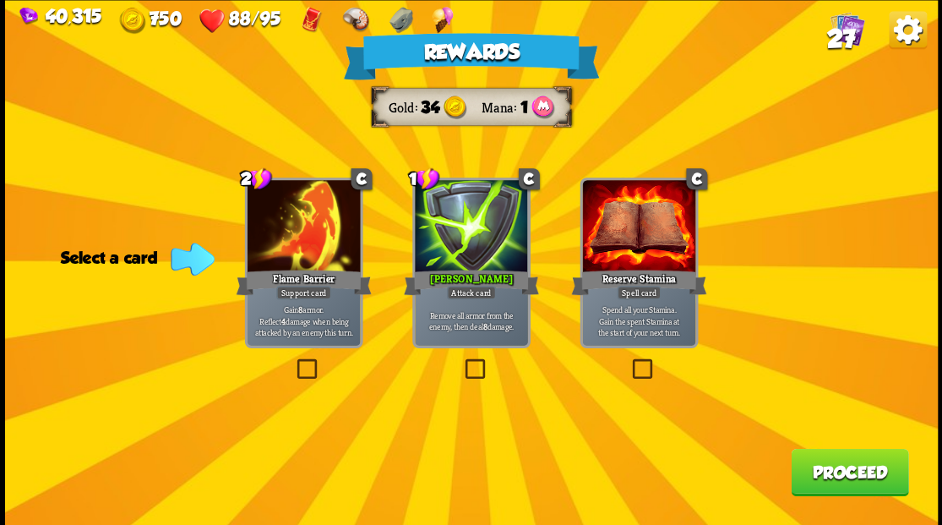
drag, startPoint x: 844, startPoint y: 475, endPoint x: 835, endPoint y: 459, distance: 18.5
click at [835, 459] on button "Proceed" at bounding box center [849, 471] width 117 height 47
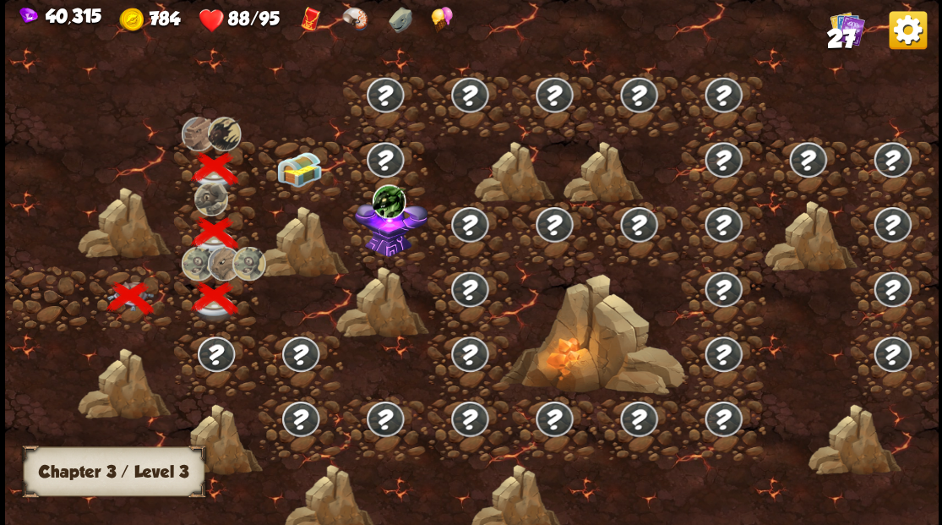
click at [289, 162] on img at bounding box center [298, 168] width 46 height 35
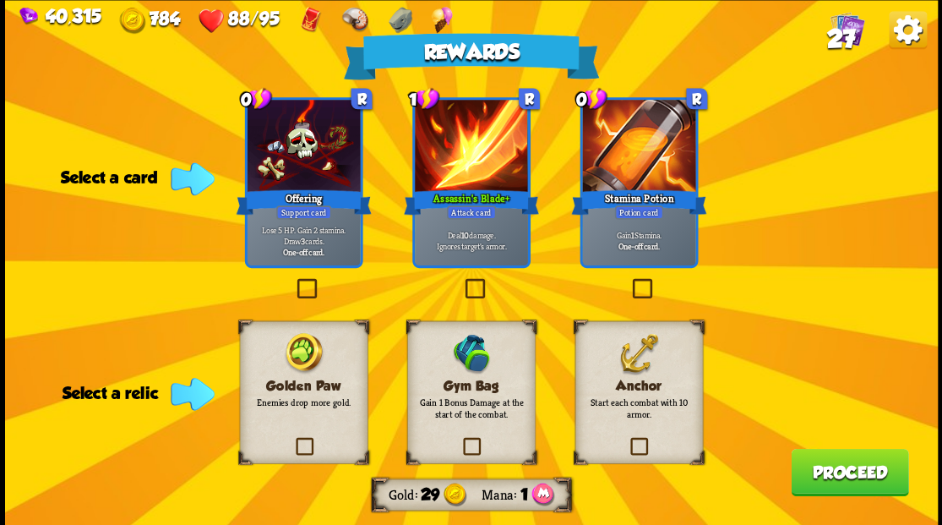
click at [628, 439] on label at bounding box center [628, 439] width 0 height 0
click at [0, 0] on input "checkbox" at bounding box center [0, 0] width 0 height 0
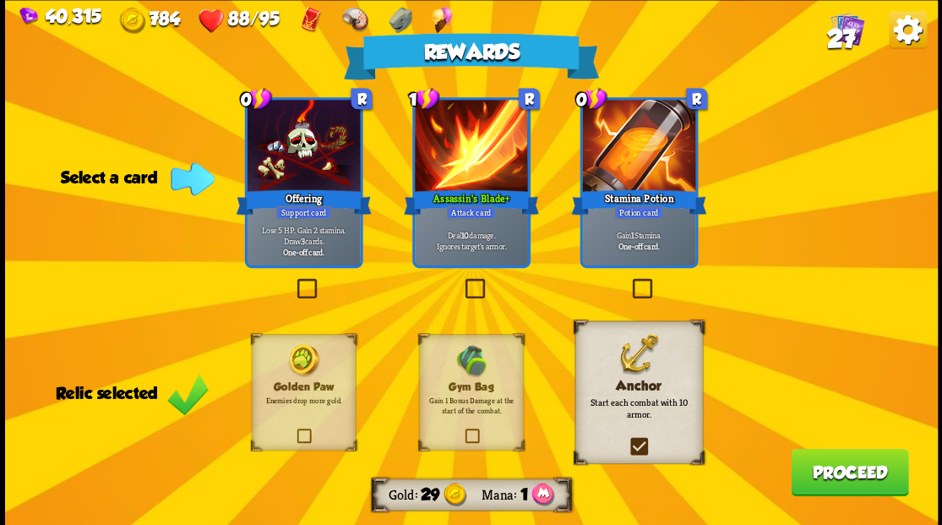
click at [461, 280] on label at bounding box center [461, 280] width 0 height 0
click at [0, 0] on input "checkbox" at bounding box center [0, 0] width 0 height 0
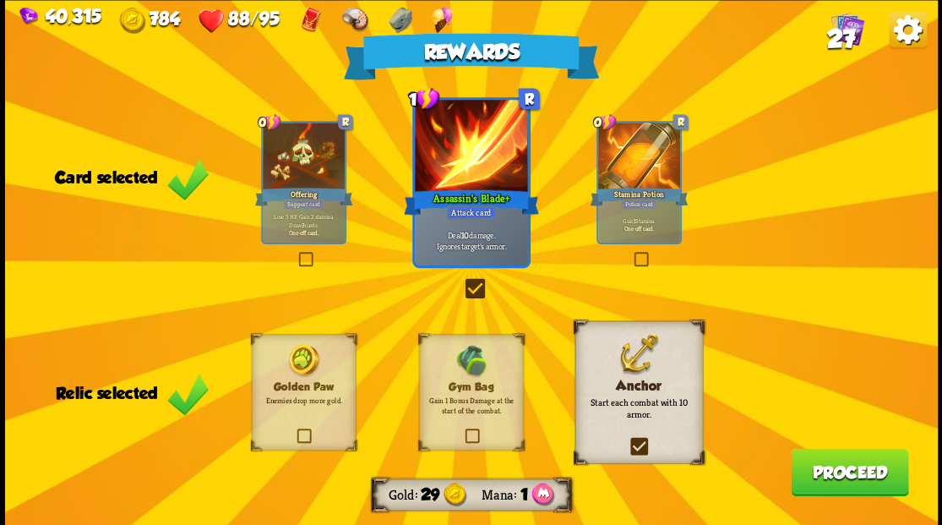
click at [843, 488] on button "Proceed" at bounding box center [849, 471] width 117 height 47
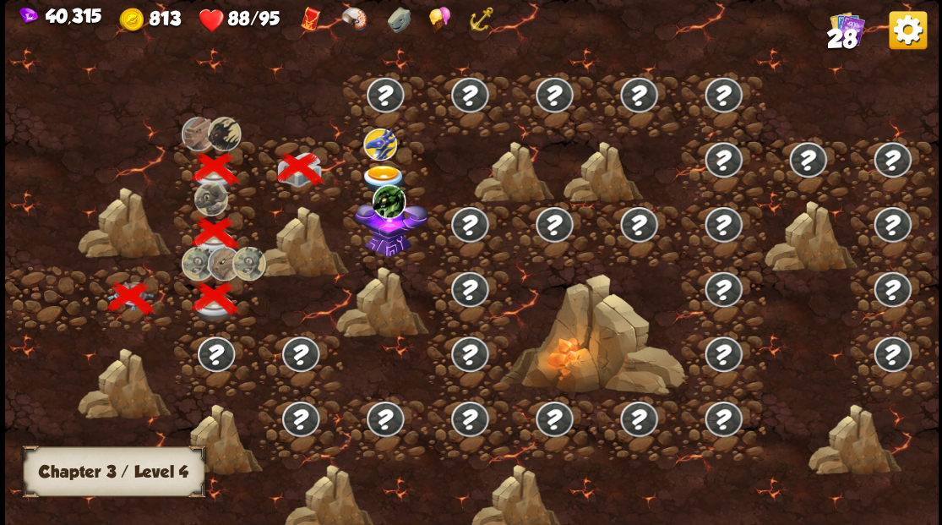
click at [383, 242] on img at bounding box center [391, 224] width 73 height 63
click at [375, 165] on img at bounding box center [383, 179] width 46 height 28
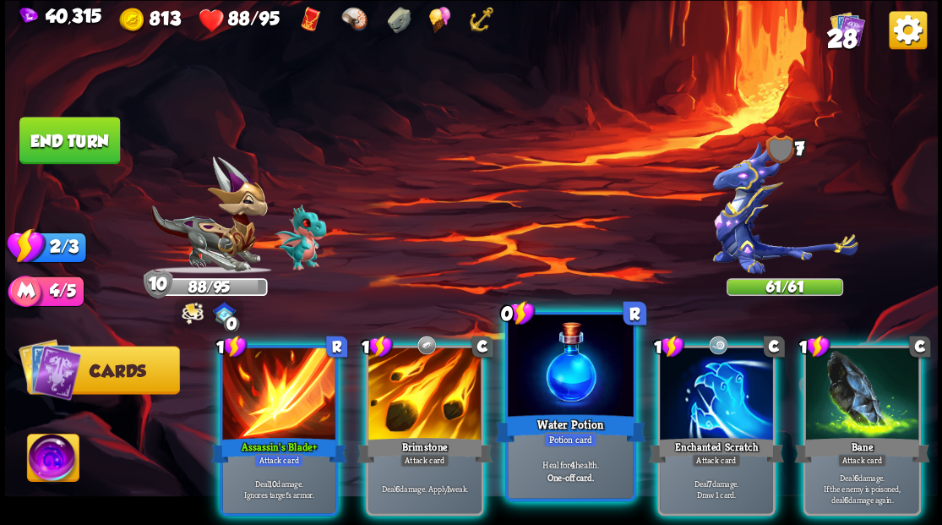
click at [572, 381] on div at bounding box center [570, 367] width 125 height 106
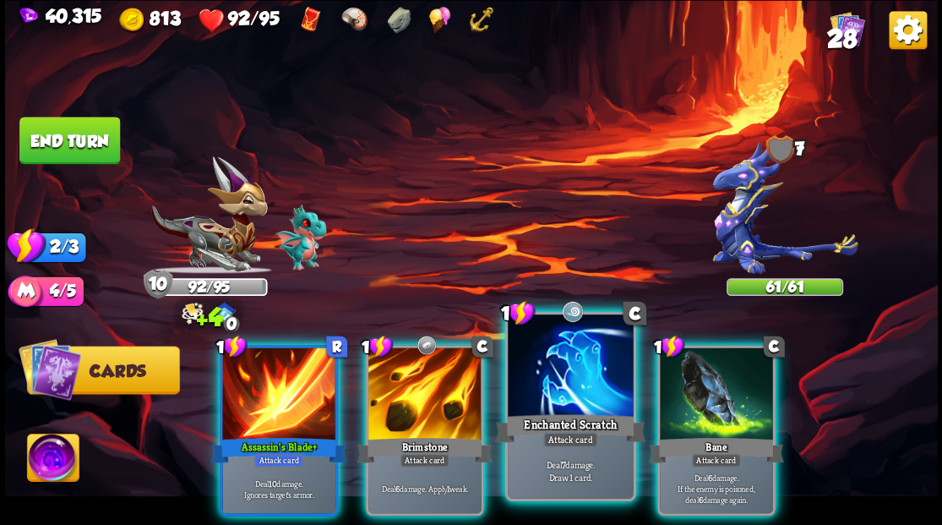
click at [567, 364] on div at bounding box center [570, 367] width 125 height 106
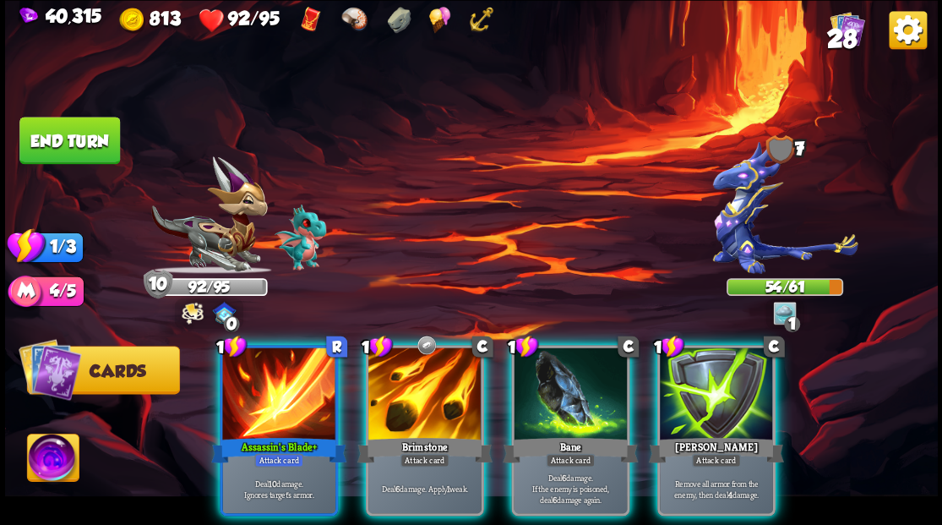
click at [732, 215] on img at bounding box center [784, 206] width 144 height 133
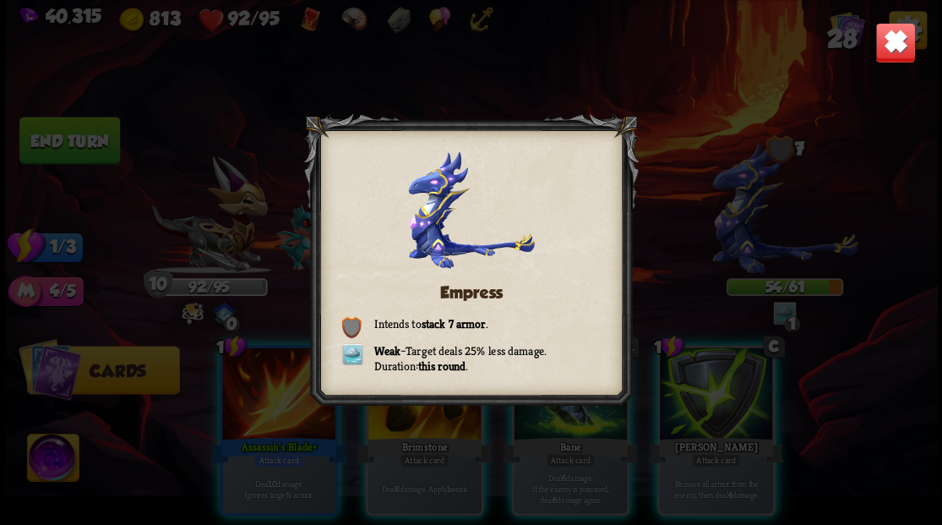
click at [892, 41] on img at bounding box center [894, 42] width 41 height 41
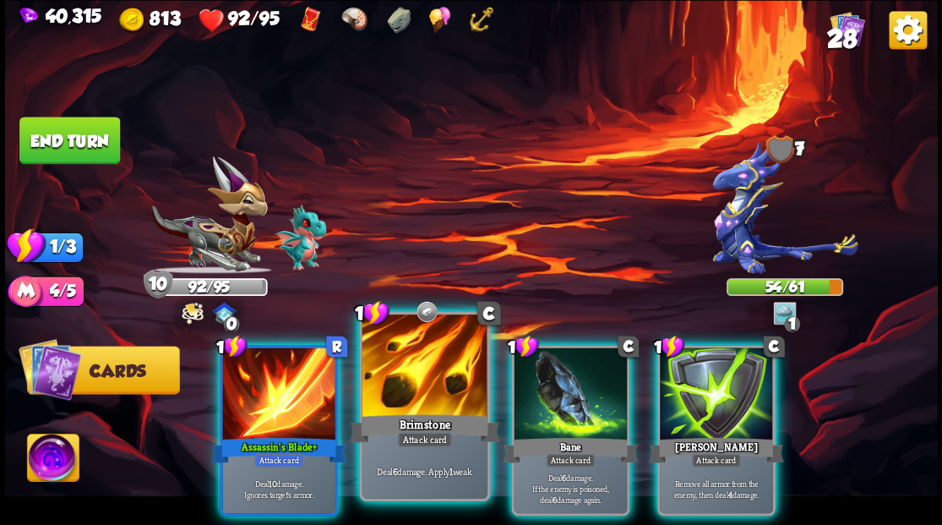
click at [405, 383] on div at bounding box center [424, 367] width 125 height 106
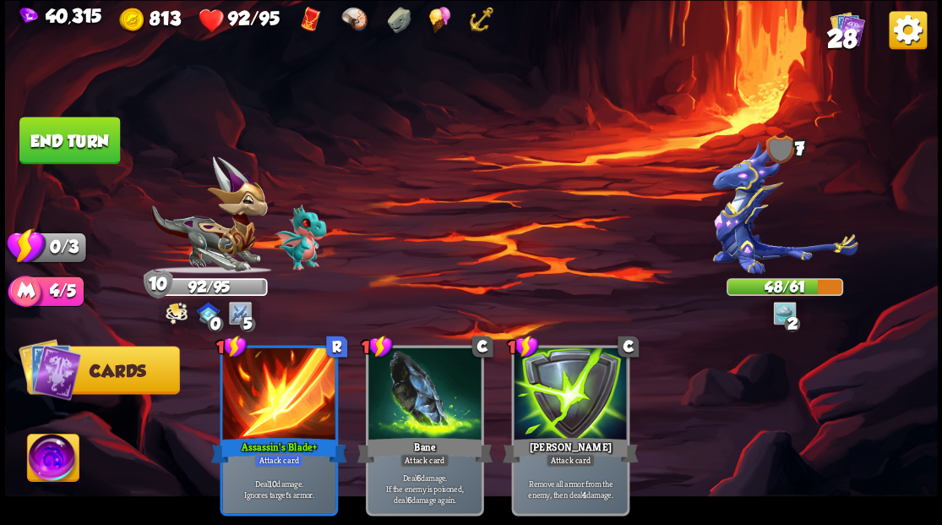
click at [64, 139] on button "End turn" at bounding box center [69, 140] width 101 height 47
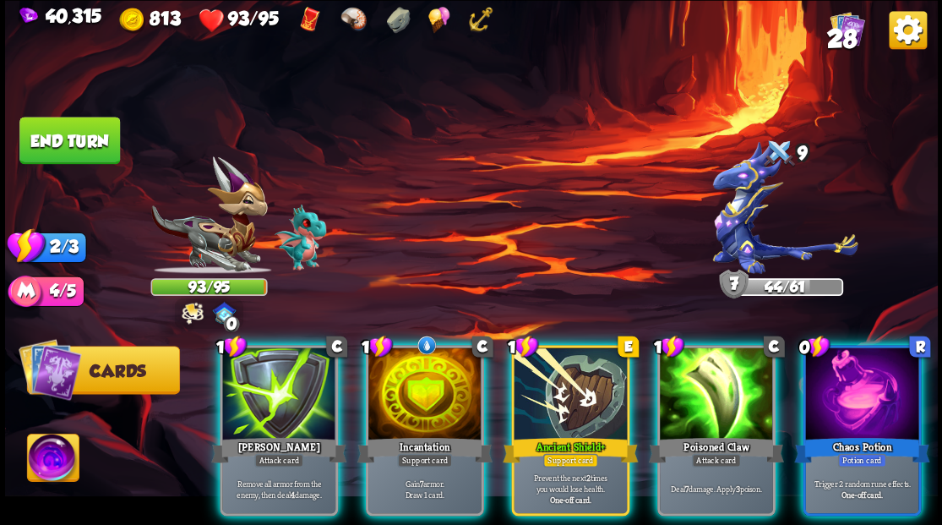
drag, startPoint x: 559, startPoint y: 385, endPoint x: 547, endPoint y: 373, distance: 17.3
click at [552, 378] on div at bounding box center [570, 394] width 113 height 95
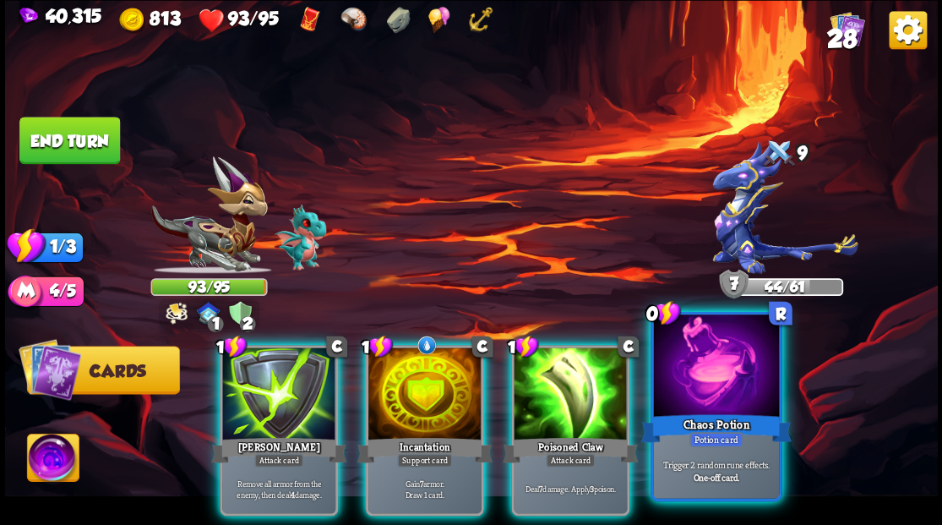
click at [709, 373] on div at bounding box center [715, 367] width 125 height 106
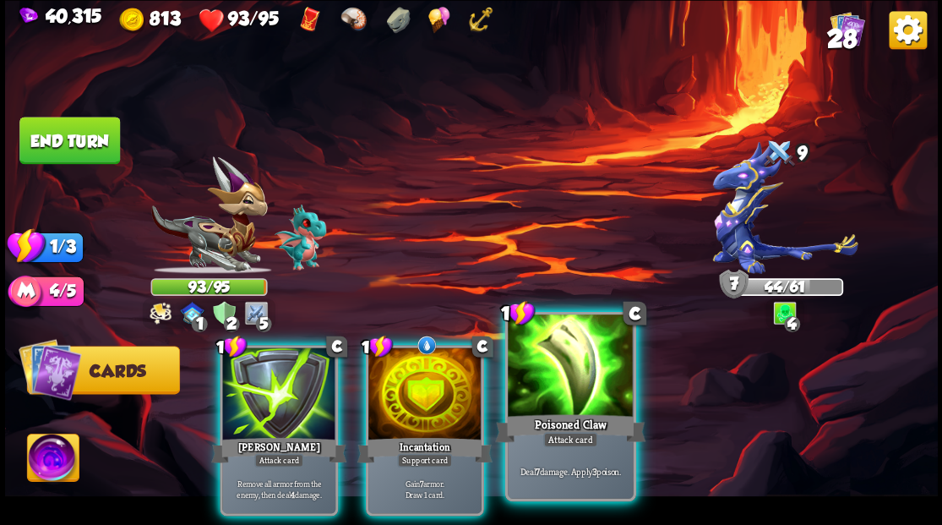
click at [569, 385] on div at bounding box center [570, 367] width 125 height 106
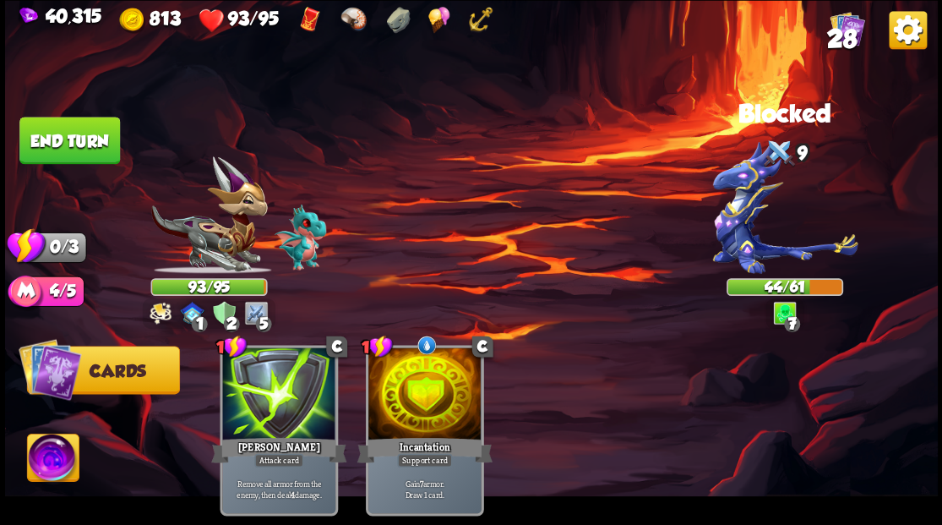
click at [46, 153] on button "End turn" at bounding box center [69, 140] width 101 height 47
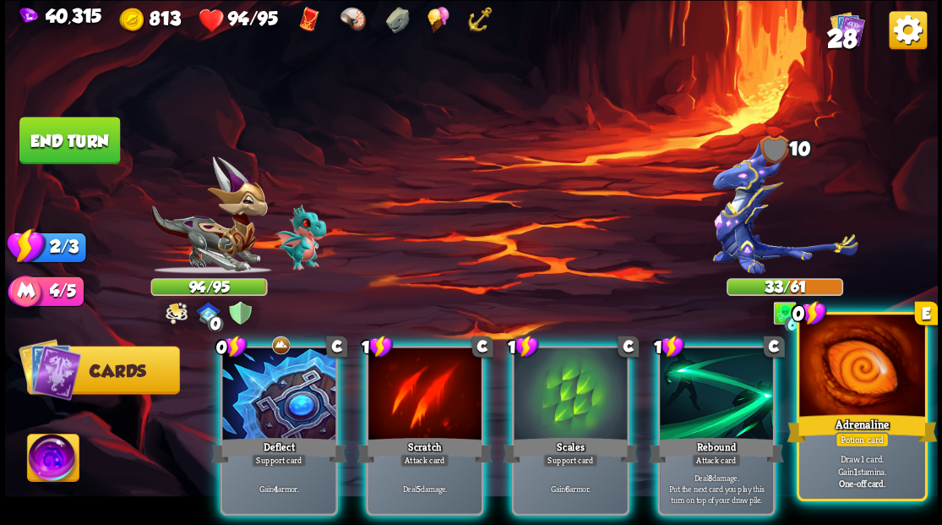
click at [873, 368] on div at bounding box center [861, 367] width 125 height 106
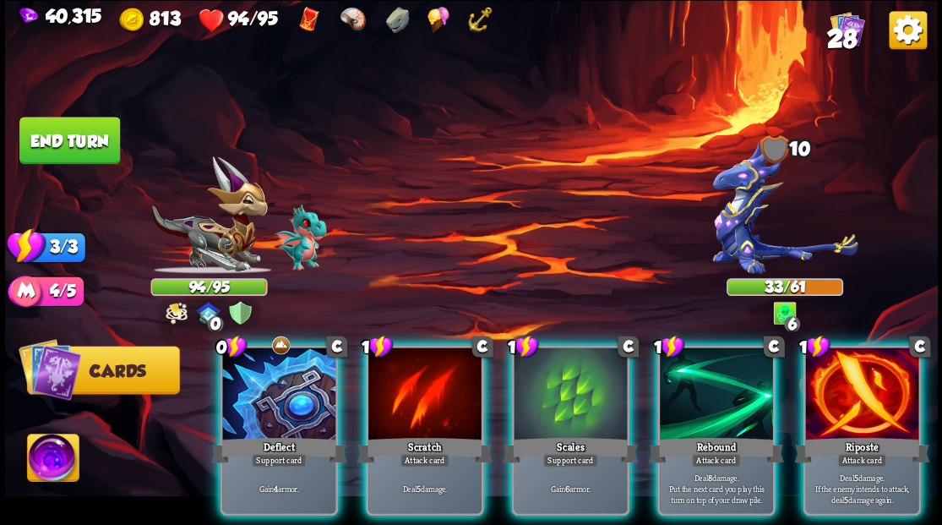
click at [903, 434] on div "Riposte" at bounding box center [861, 449] width 135 height 30
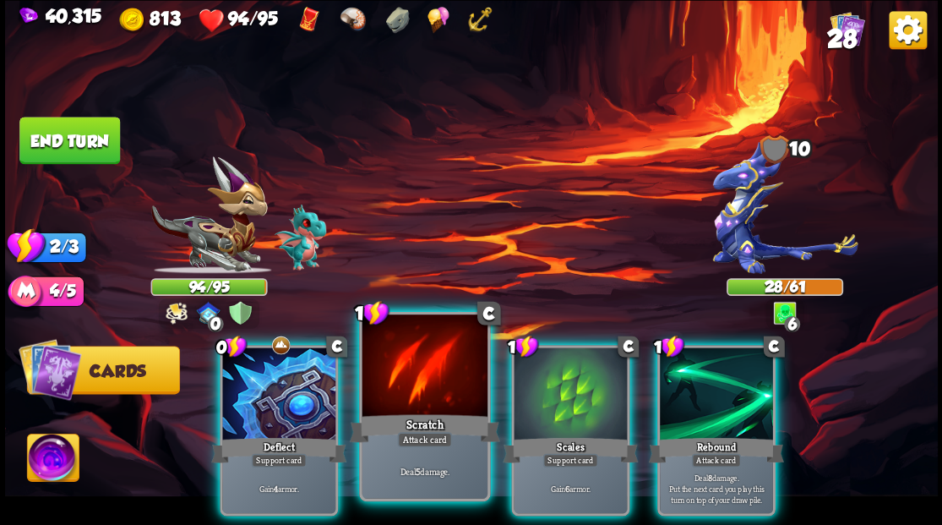
click at [434, 367] on div at bounding box center [424, 367] width 125 height 106
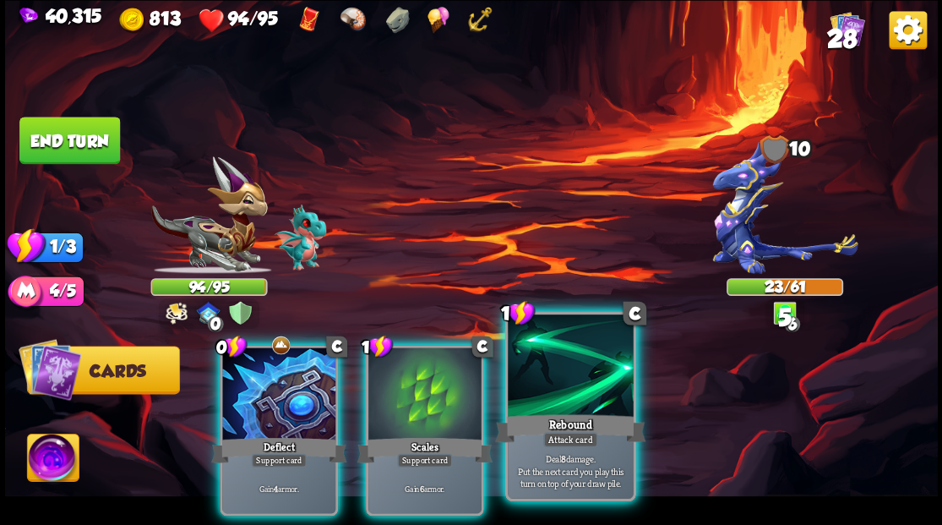
click at [541, 388] on div at bounding box center [570, 367] width 125 height 106
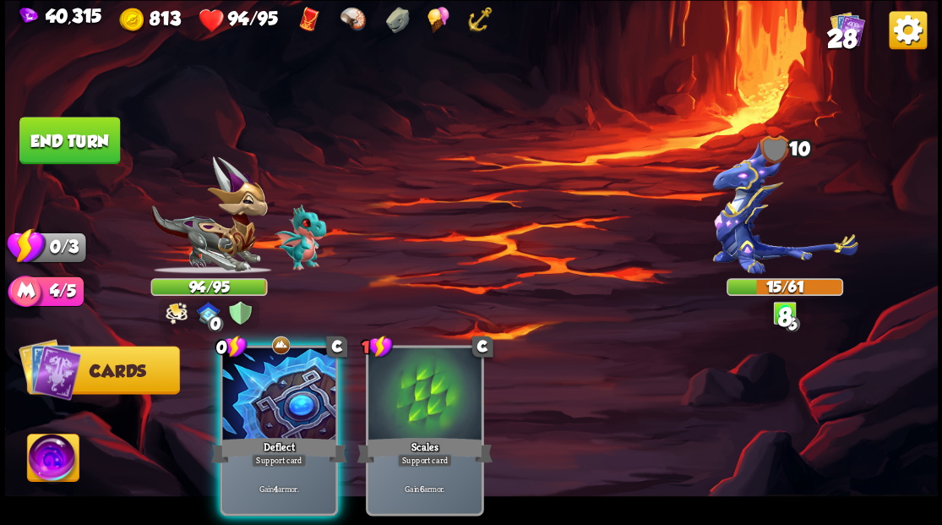
drag, startPoint x: 261, startPoint y: 377, endPoint x: 235, endPoint y: 275, distance: 105.5
click at [259, 370] on div at bounding box center [278, 394] width 113 height 95
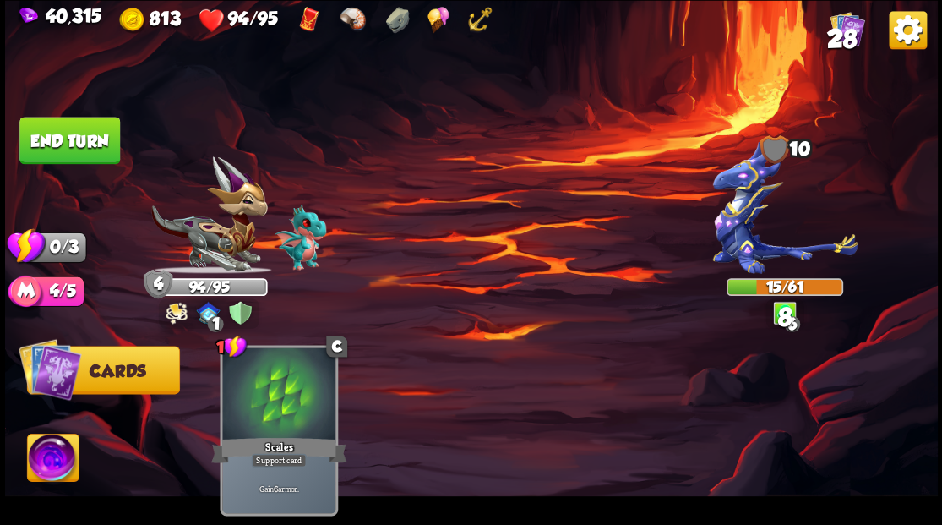
click at [83, 141] on button "End turn" at bounding box center [69, 140] width 101 height 47
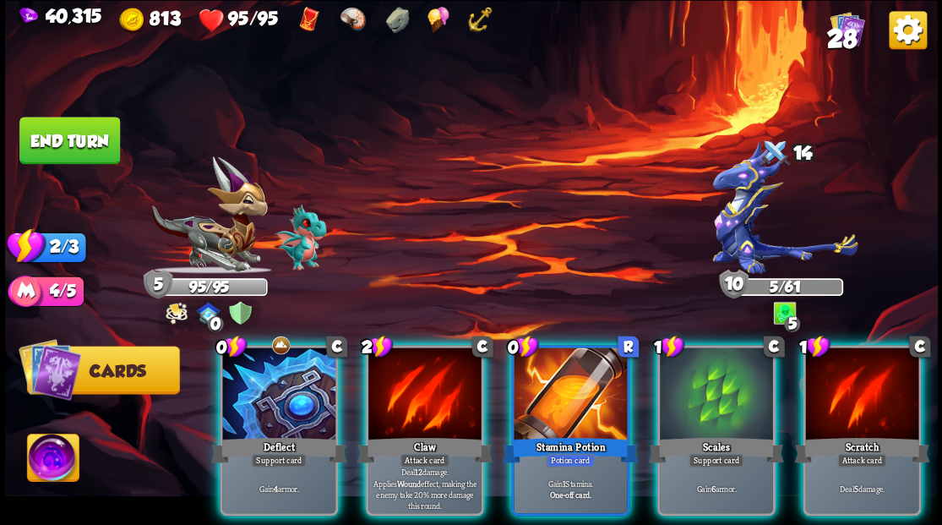
click at [561, 367] on div at bounding box center [570, 394] width 113 height 95
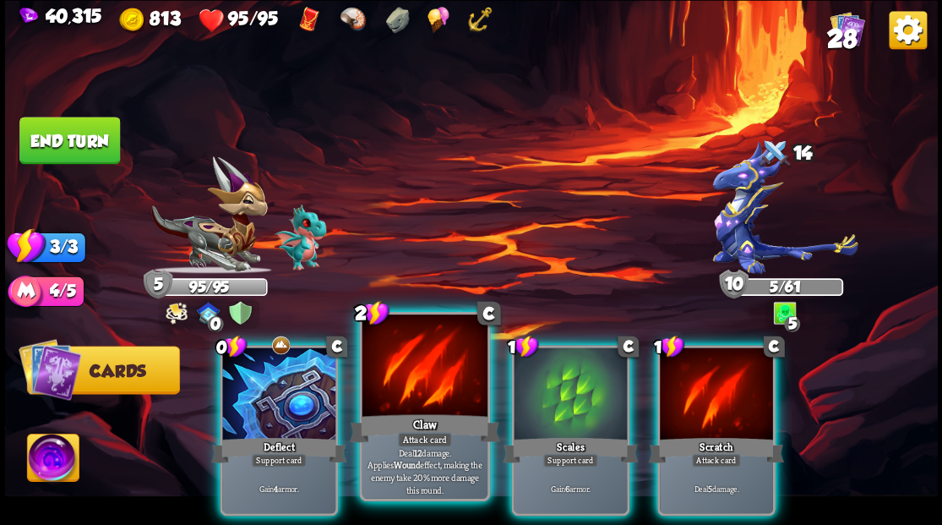
click at [434, 378] on div at bounding box center [424, 367] width 125 height 106
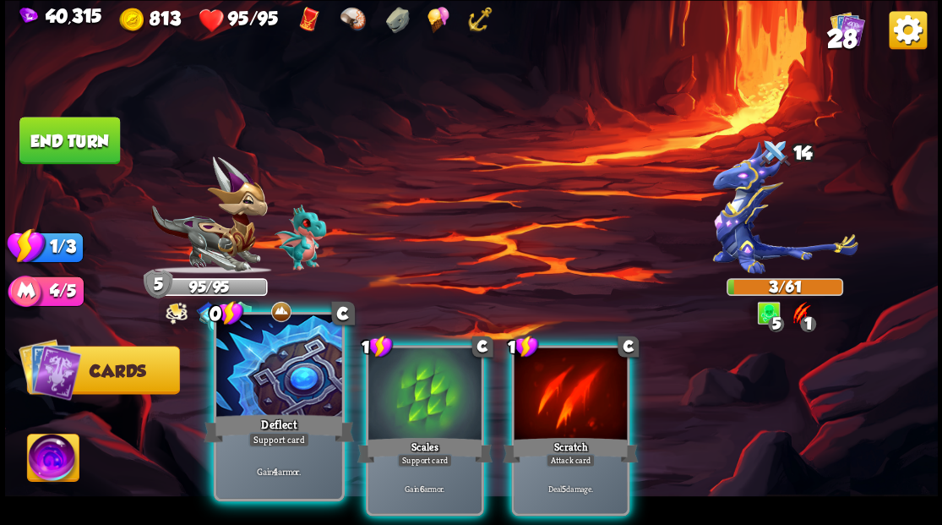
click at [260, 370] on div at bounding box center [278, 367] width 125 height 106
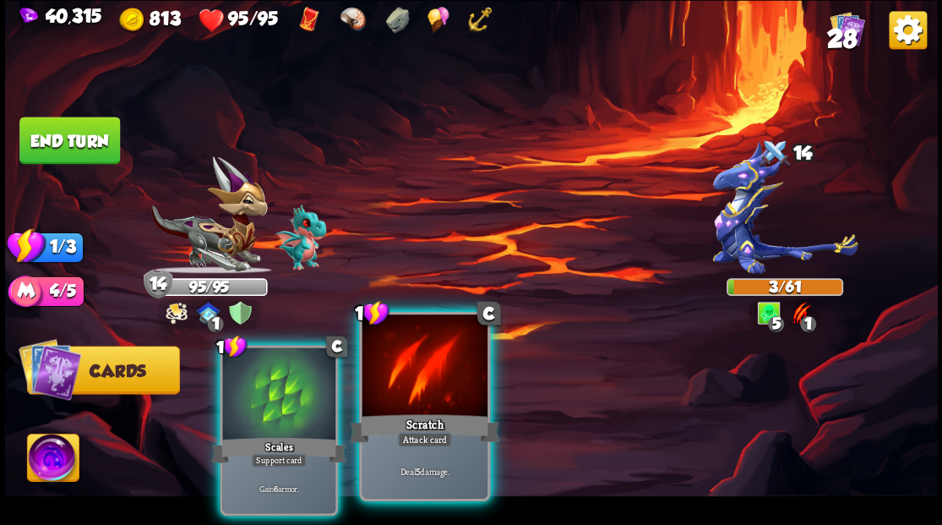
click at [456, 364] on div at bounding box center [424, 367] width 125 height 106
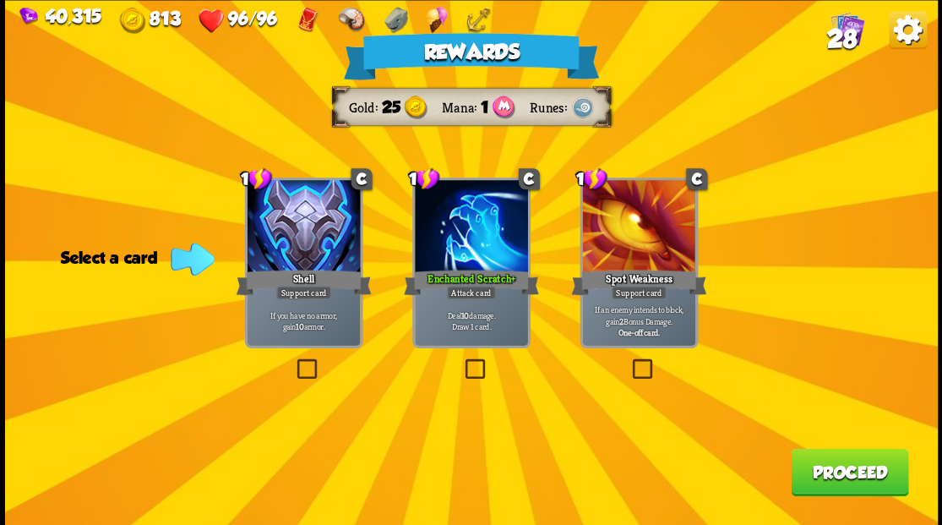
click at [840, 470] on button "Proceed" at bounding box center [849, 471] width 117 height 47
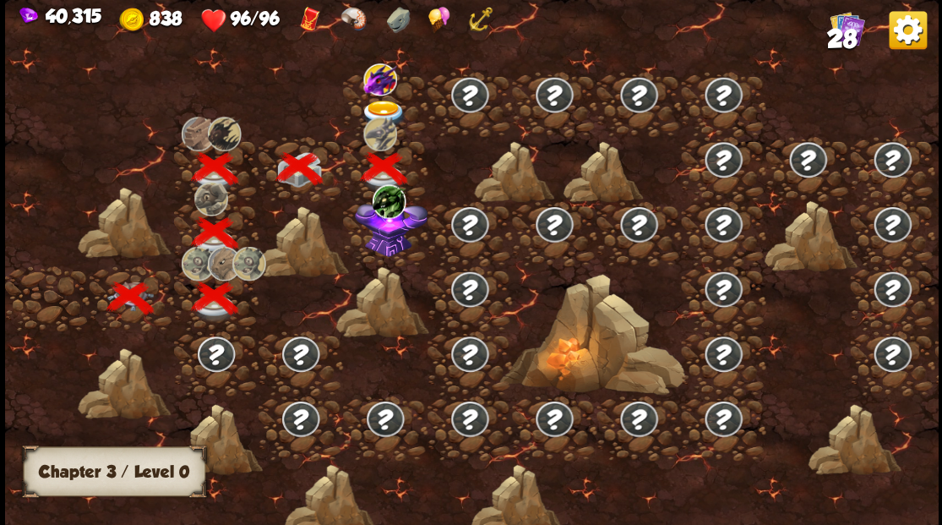
click at [387, 246] on img at bounding box center [391, 224] width 73 height 63
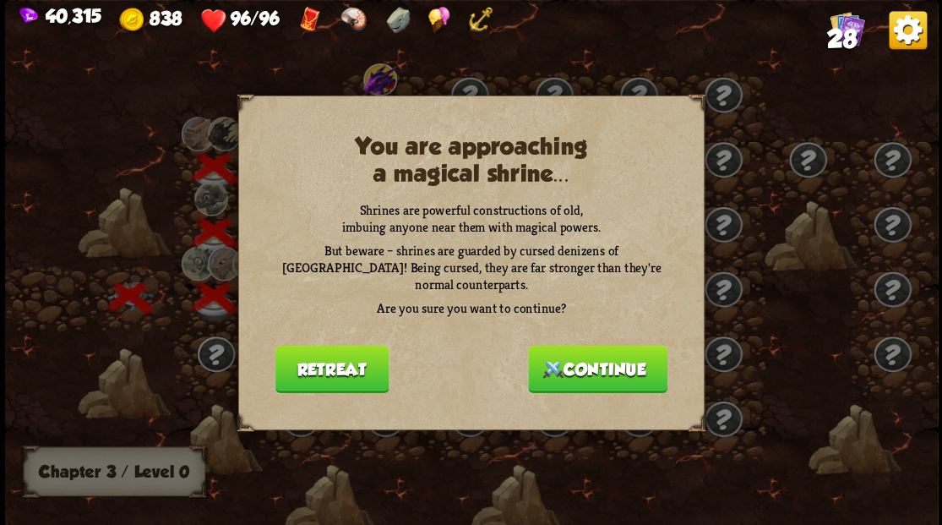
click at [615, 363] on button "Continue" at bounding box center [597, 368] width 139 height 47
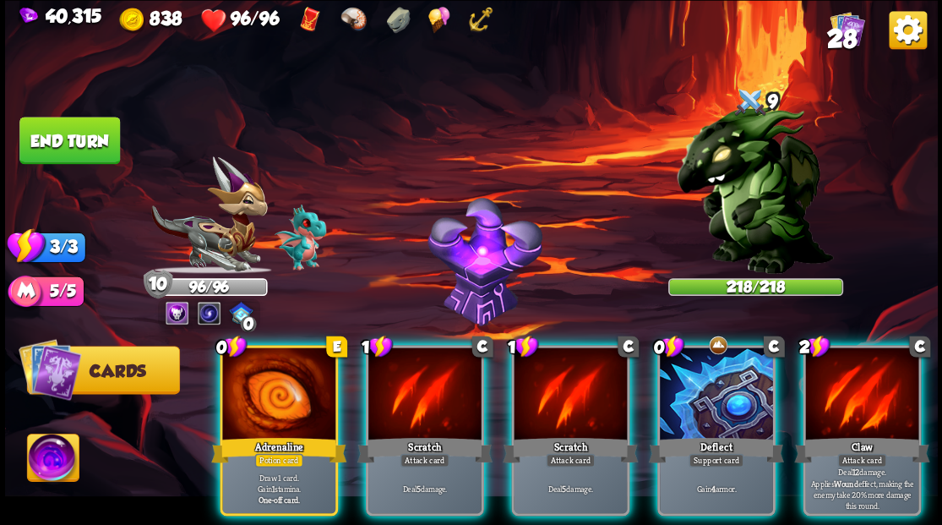
click at [46, 460] on img at bounding box center [53, 459] width 52 height 52
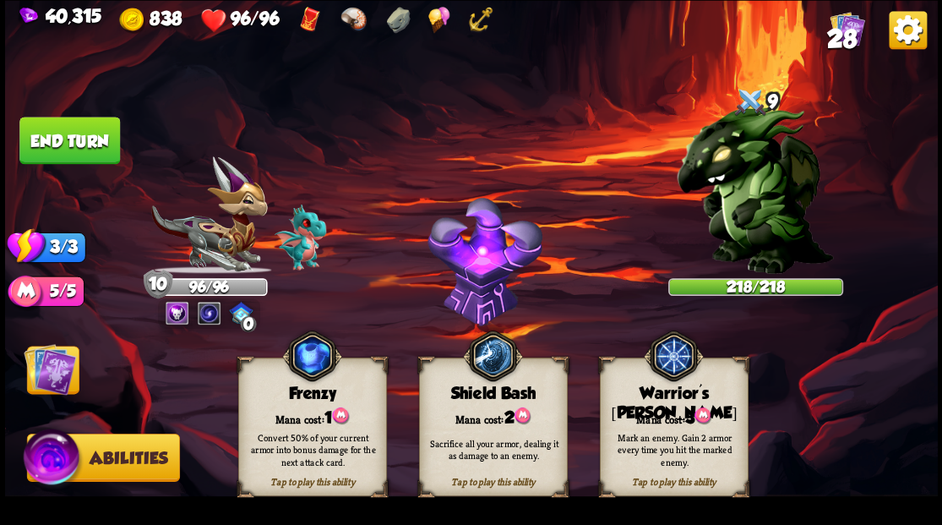
click at [647, 411] on div "Mana cost: 3" at bounding box center [673, 415] width 147 height 21
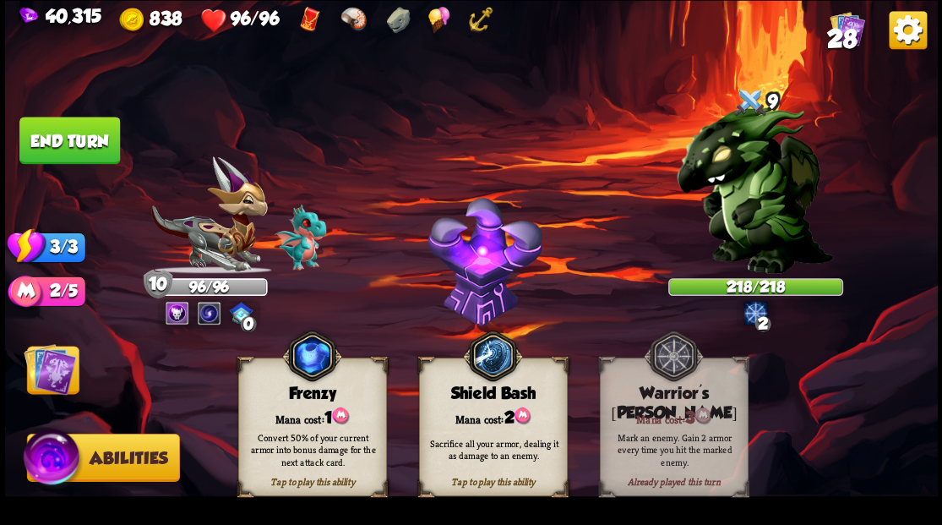
click at [61, 385] on img at bounding box center [50, 368] width 52 height 52
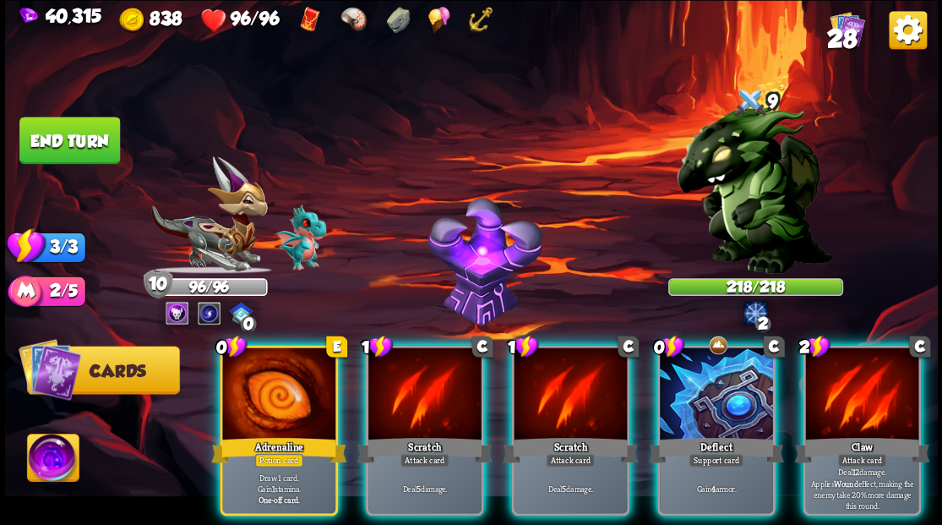
click at [243, 400] on div at bounding box center [278, 394] width 113 height 95
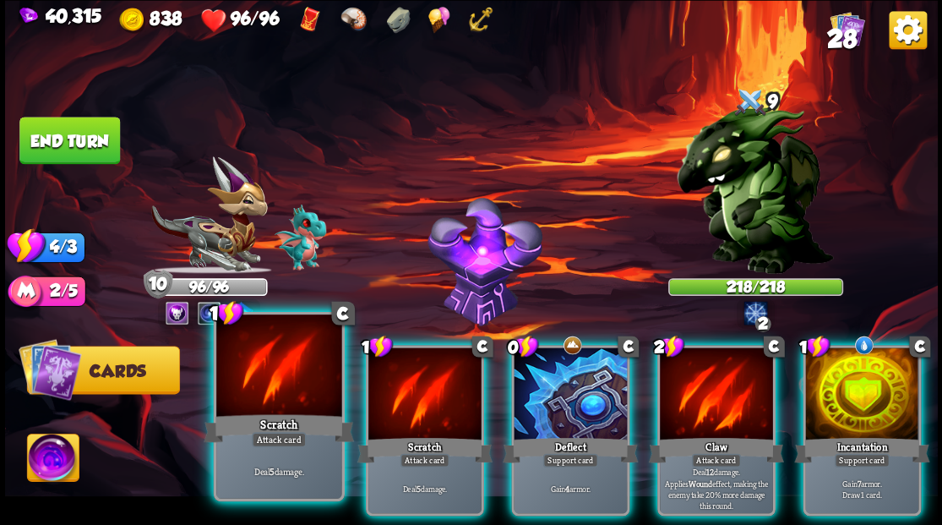
click at [259, 390] on div at bounding box center [278, 367] width 125 height 106
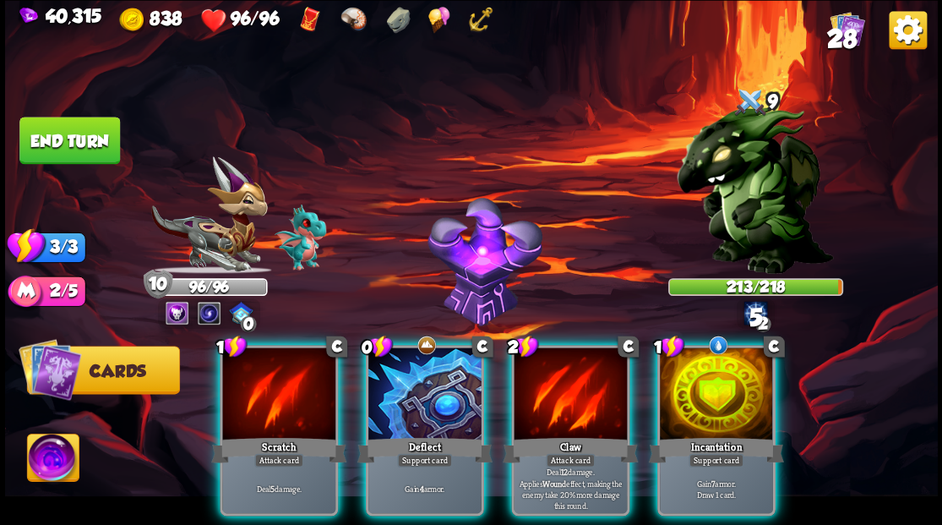
click at [259, 390] on div at bounding box center [278, 394] width 113 height 95
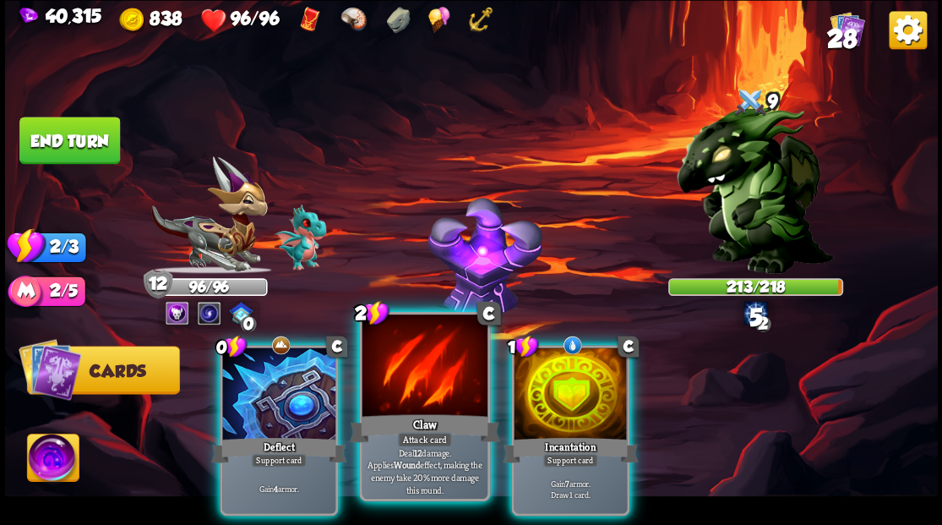
click at [419, 391] on div at bounding box center [424, 367] width 125 height 106
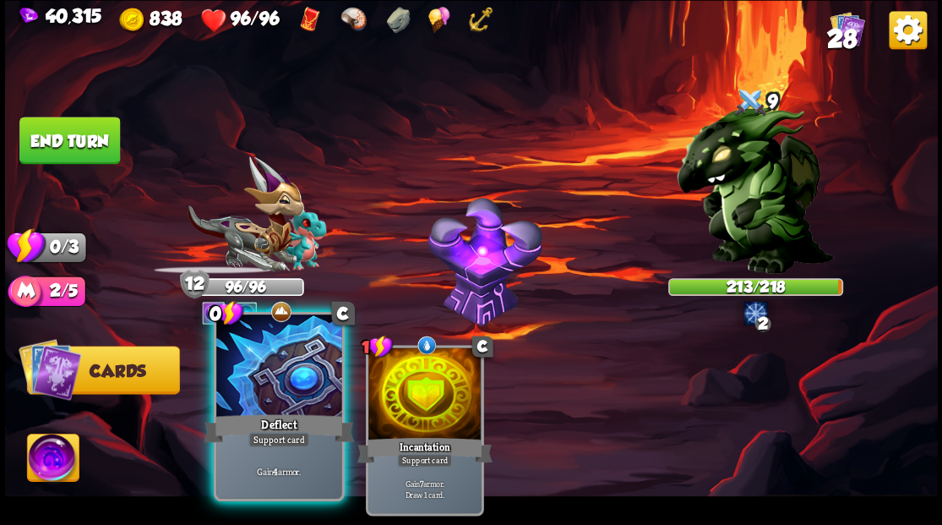
click at [292, 377] on div at bounding box center [278, 367] width 125 height 106
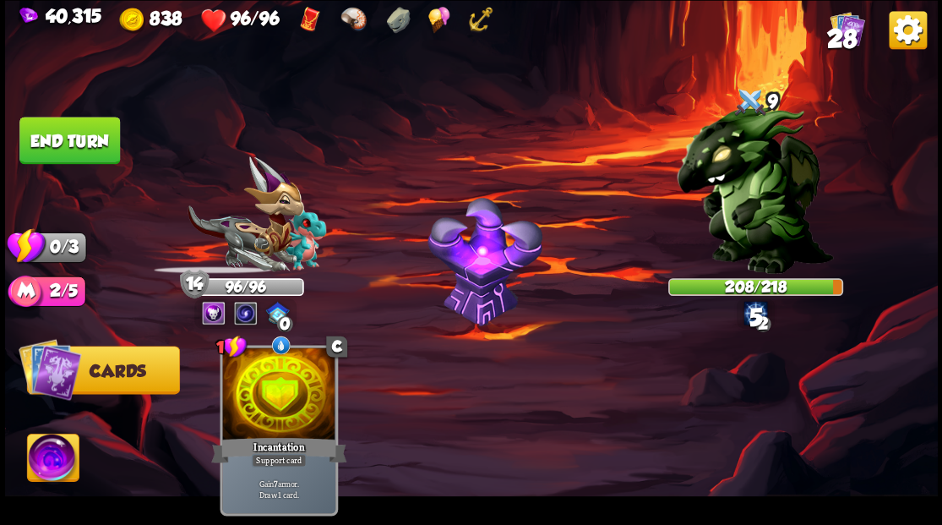
click at [84, 150] on button "End turn" at bounding box center [69, 140] width 101 height 47
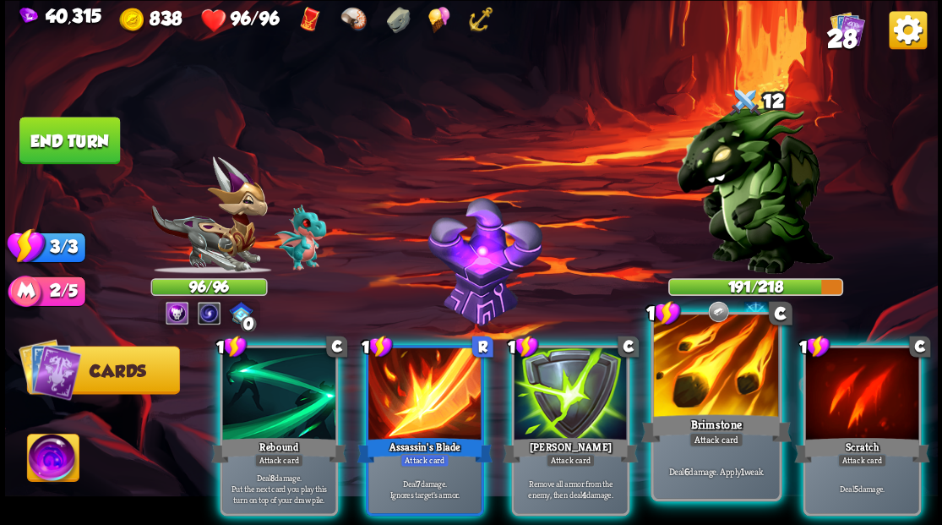
click at [719, 383] on div at bounding box center [715, 367] width 125 height 106
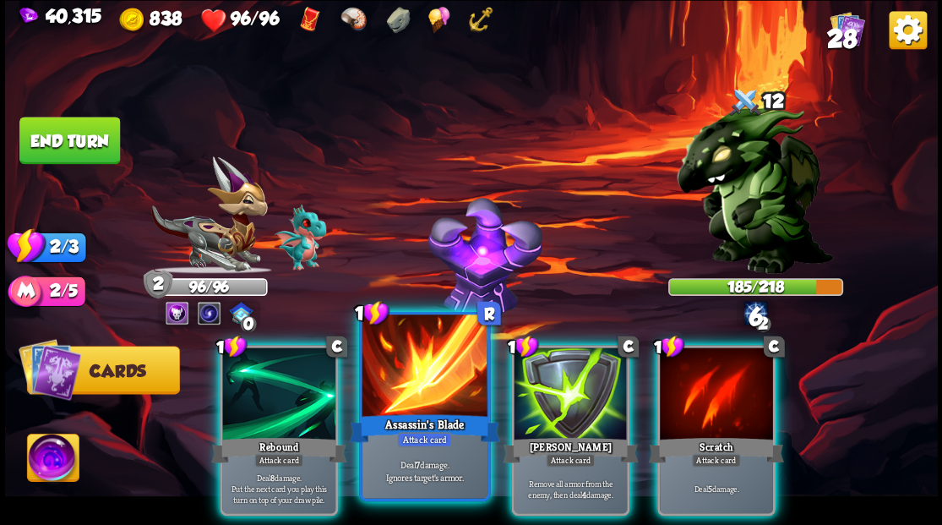
click at [441, 364] on div at bounding box center [424, 367] width 125 height 106
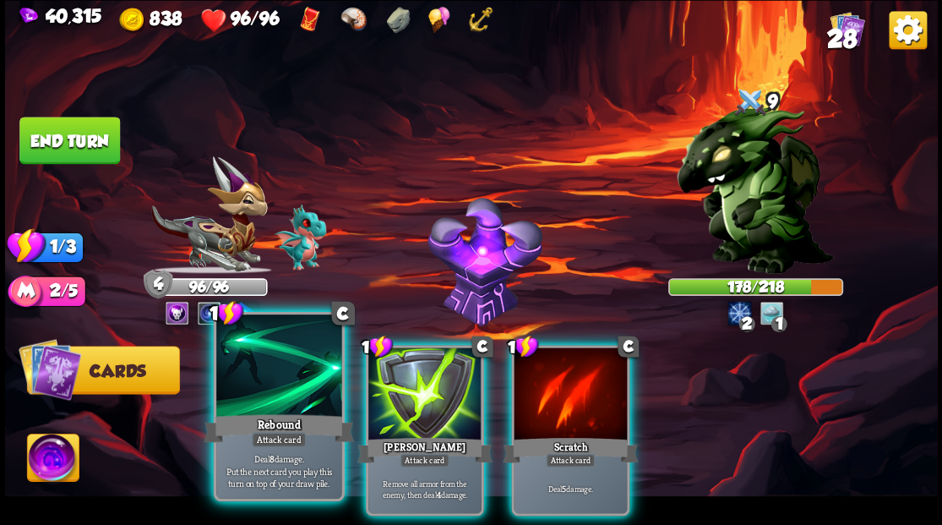
click at [291, 403] on div at bounding box center [278, 367] width 125 height 106
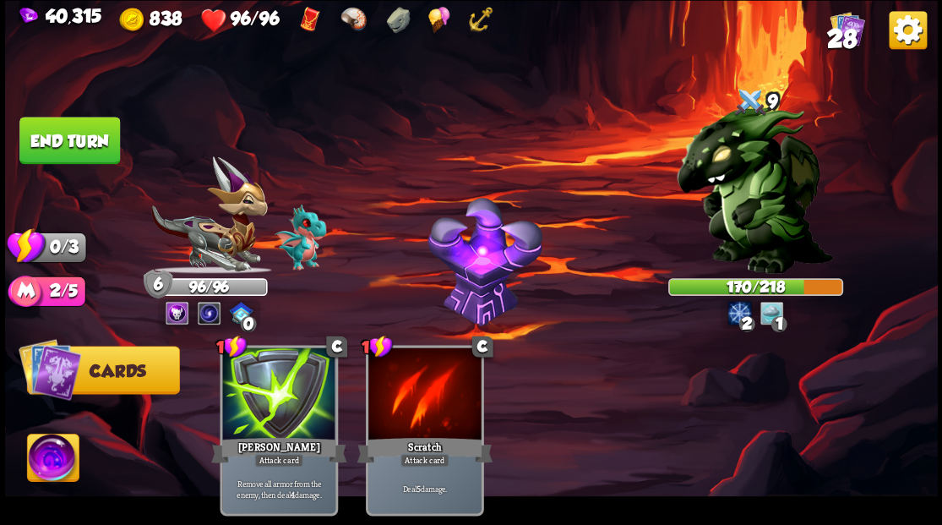
click at [108, 147] on button "End turn" at bounding box center [69, 140] width 101 height 47
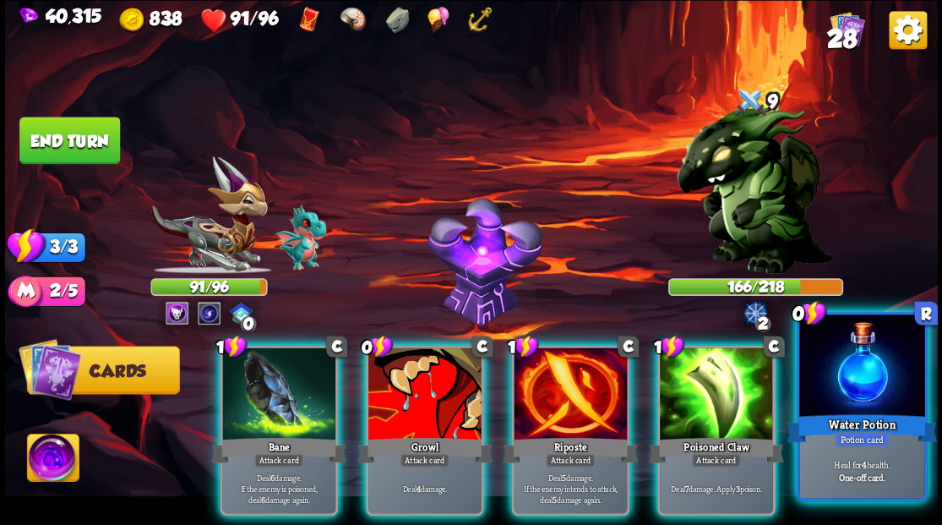
click at [912, 391] on div at bounding box center [861, 367] width 125 height 106
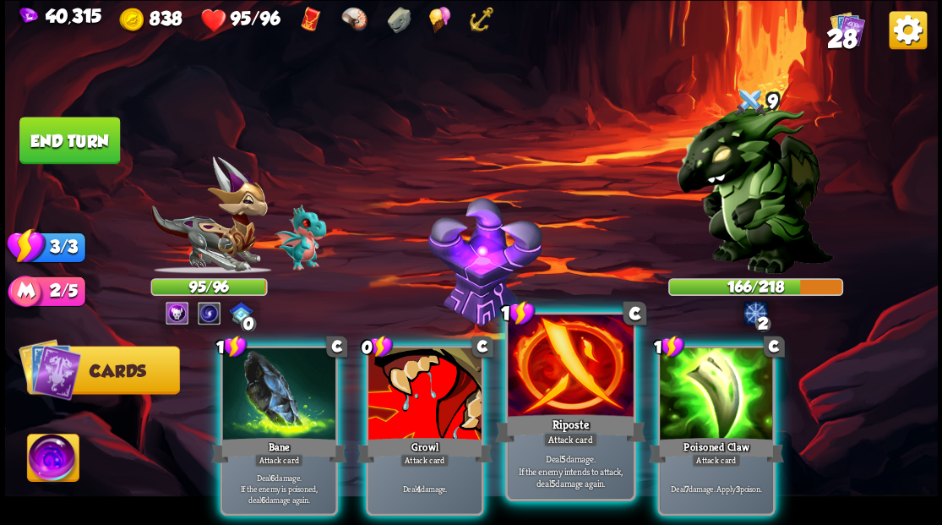
click at [541, 367] on div at bounding box center [570, 367] width 125 height 106
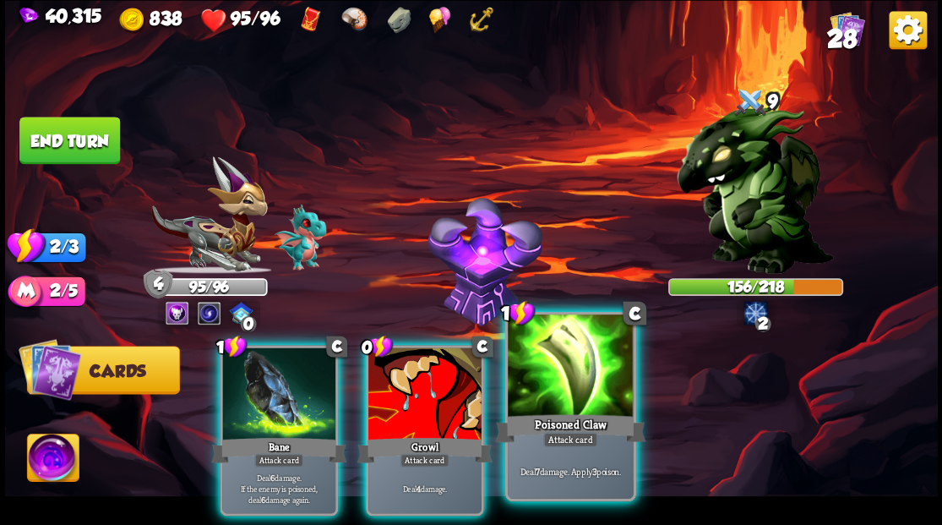
click at [572, 394] on div at bounding box center [570, 367] width 125 height 106
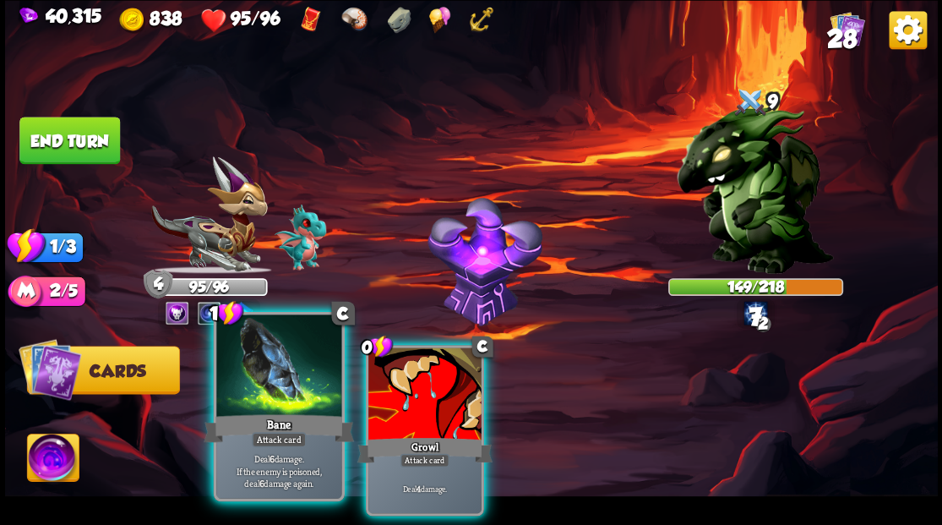
click at [266, 371] on div at bounding box center [278, 367] width 125 height 106
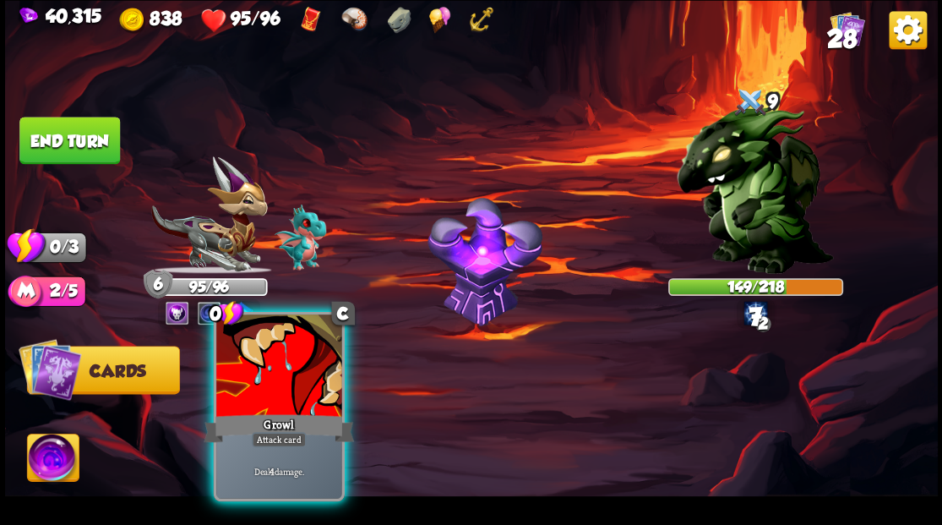
click at [266, 370] on div at bounding box center [278, 367] width 125 height 106
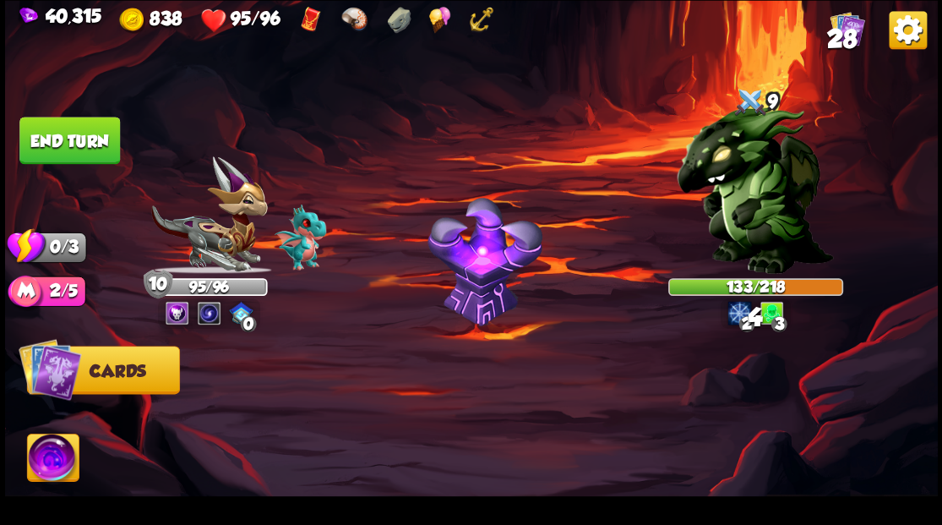
click at [63, 148] on button "End turn" at bounding box center [69, 140] width 101 height 47
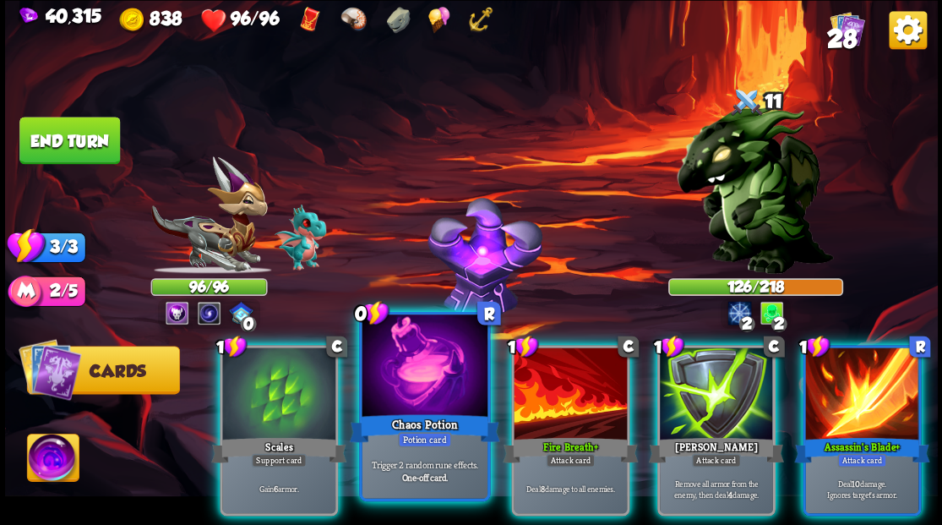
click at [416, 379] on div at bounding box center [424, 367] width 125 height 106
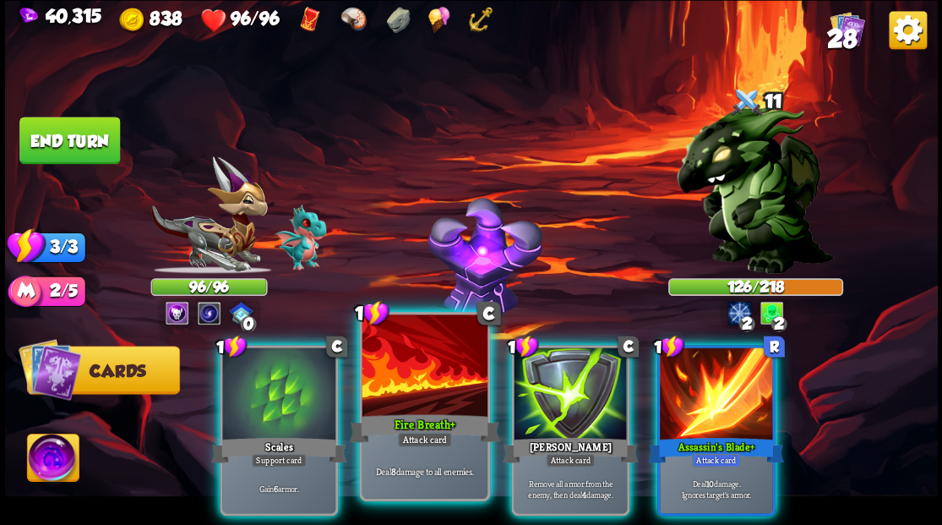
click at [377, 399] on div at bounding box center [424, 367] width 125 height 106
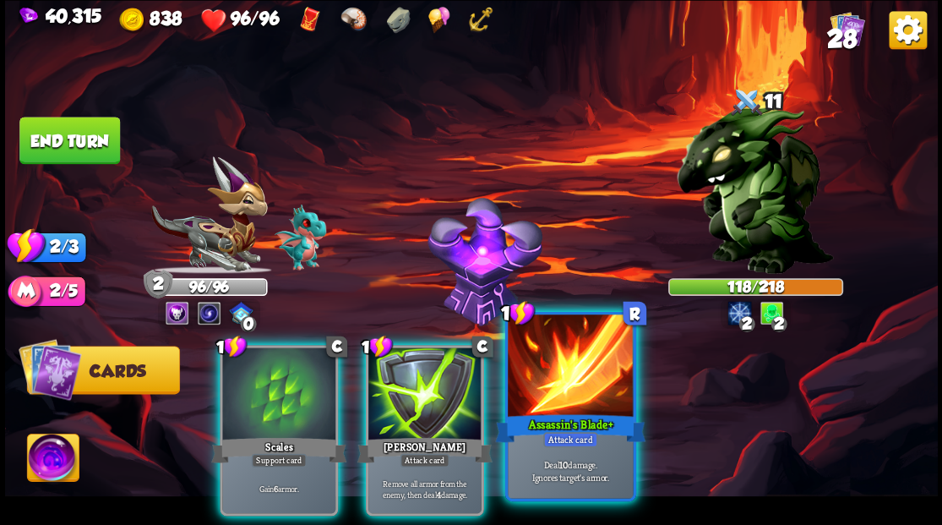
click at [561, 378] on div at bounding box center [570, 367] width 125 height 106
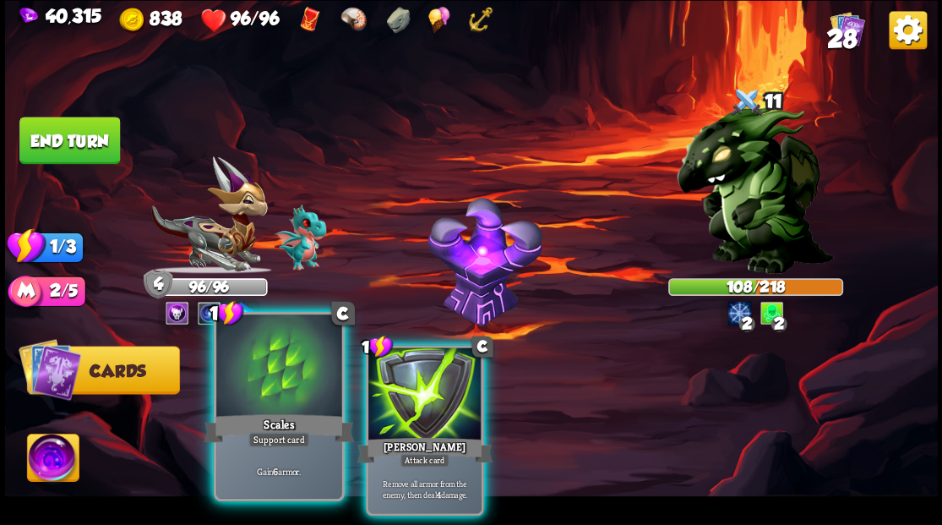
click at [257, 372] on div at bounding box center [278, 367] width 125 height 106
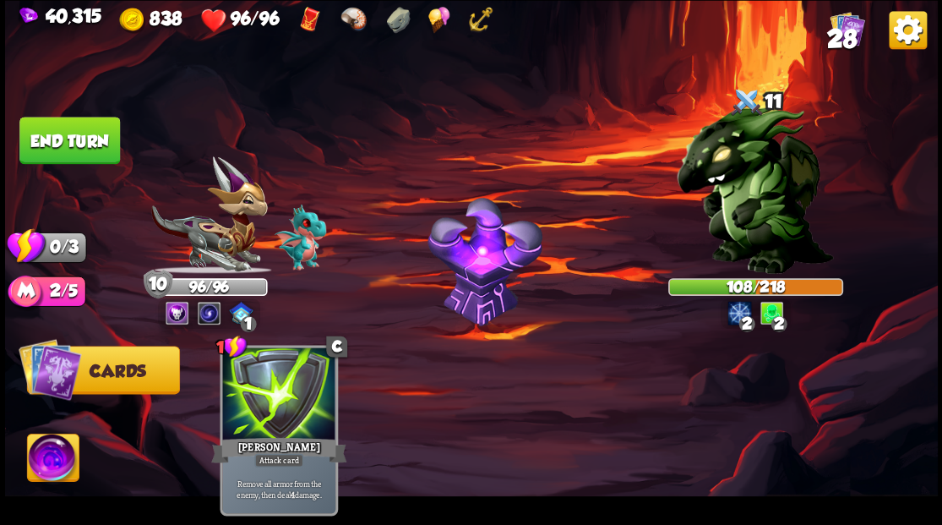
click at [91, 145] on button "End turn" at bounding box center [69, 140] width 101 height 47
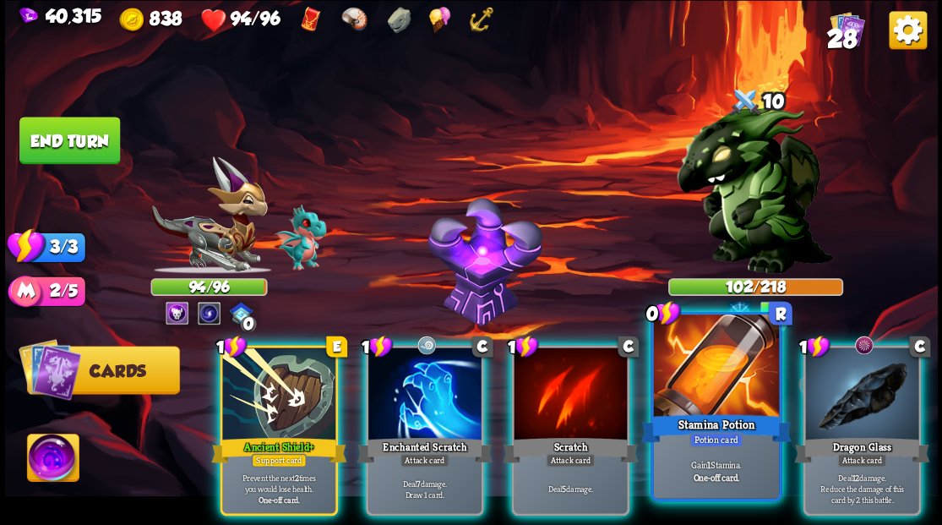
click at [731, 388] on div at bounding box center [715, 367] width 125 height 106
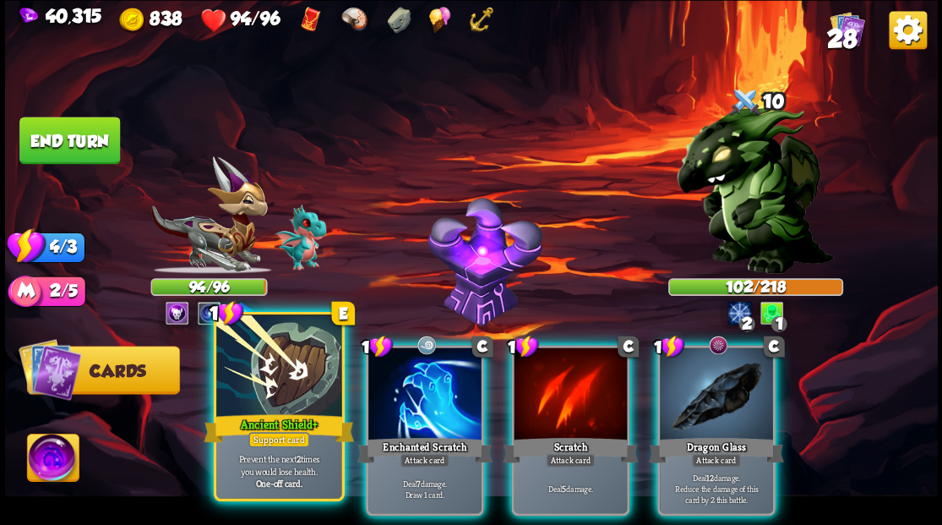
click at [276, 392] on div at bounding box center [278, 367] width 125 height 106
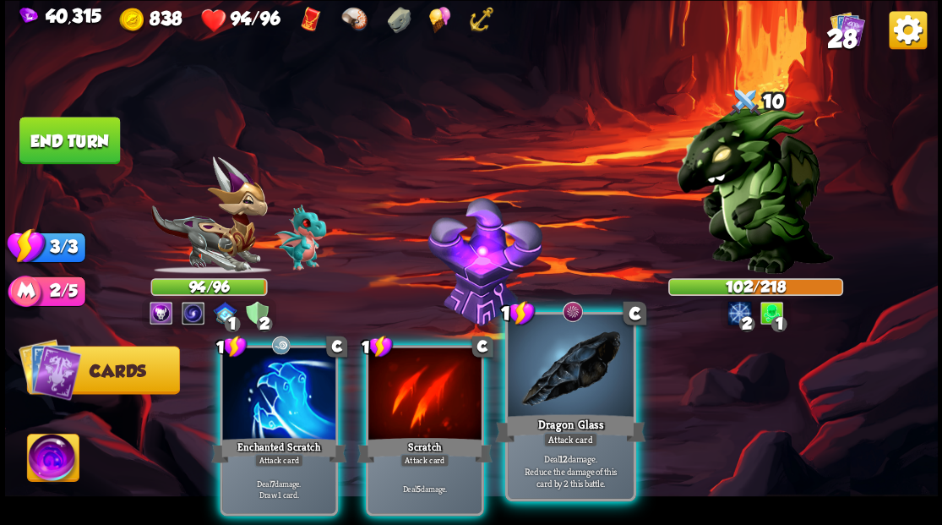
click at [576, 372] on div at bounding box center [570, 367] width 125 height 106
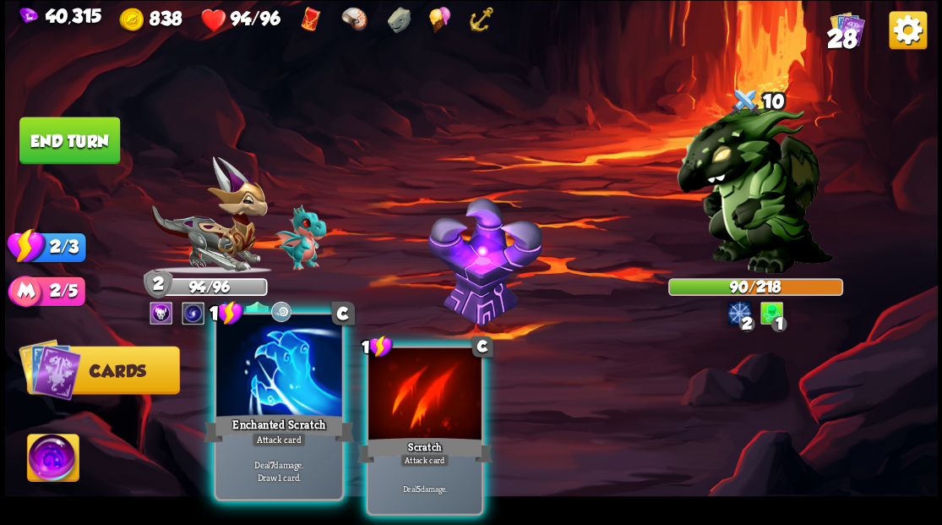
click at [299, 374] on div at bounding box center [278, 367] width 125 height 106
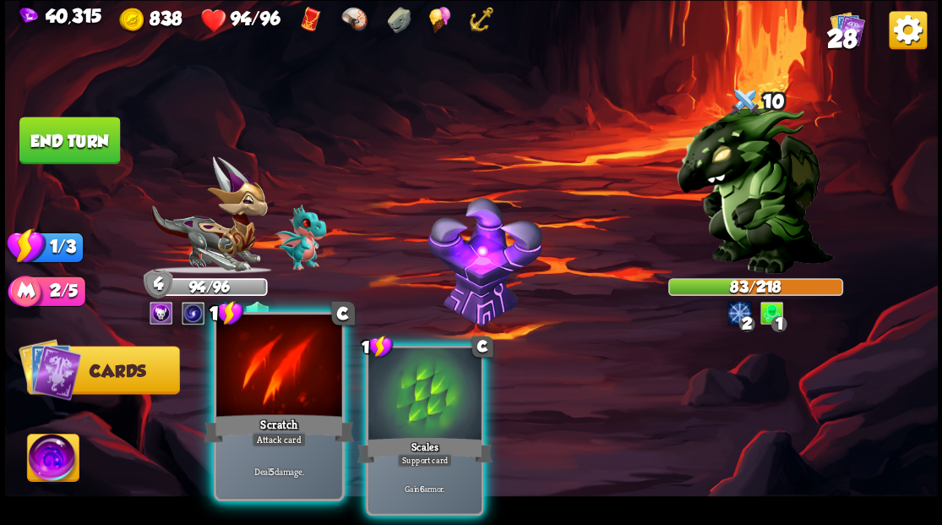
click at [272, 389] on div at bounding box center [278, 367] width 125 height 106
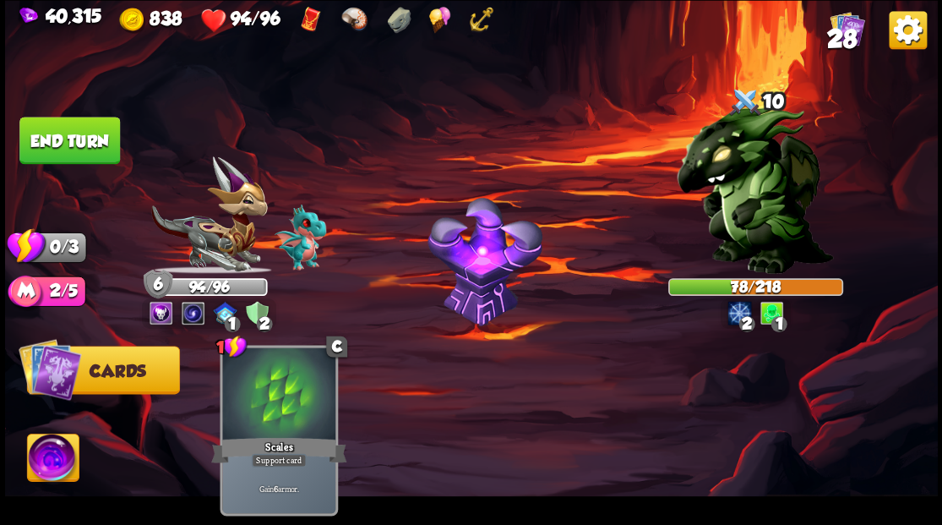
click at [106, 138] on button "End turn" at bounding box center [69, 140] width 101 height 47
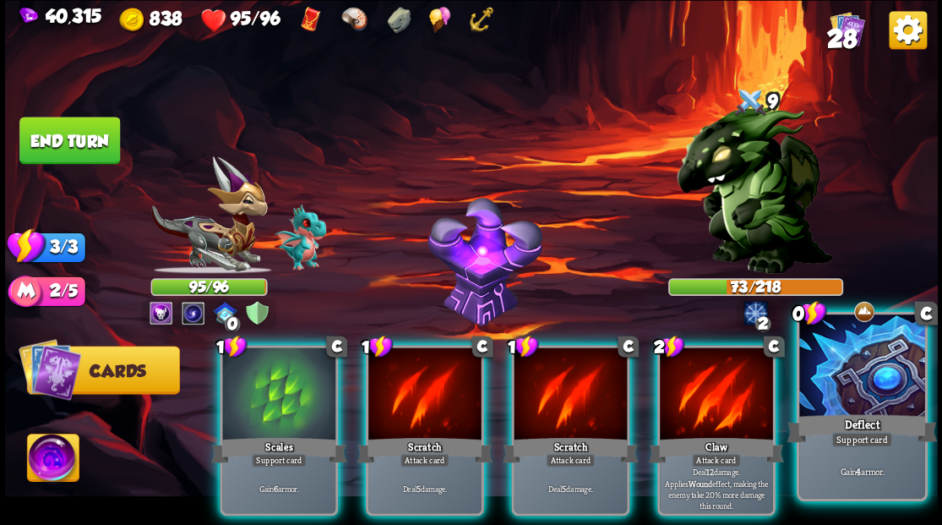
click at [863, 362] on div at bounding box center [861, 367] width 125 height 106
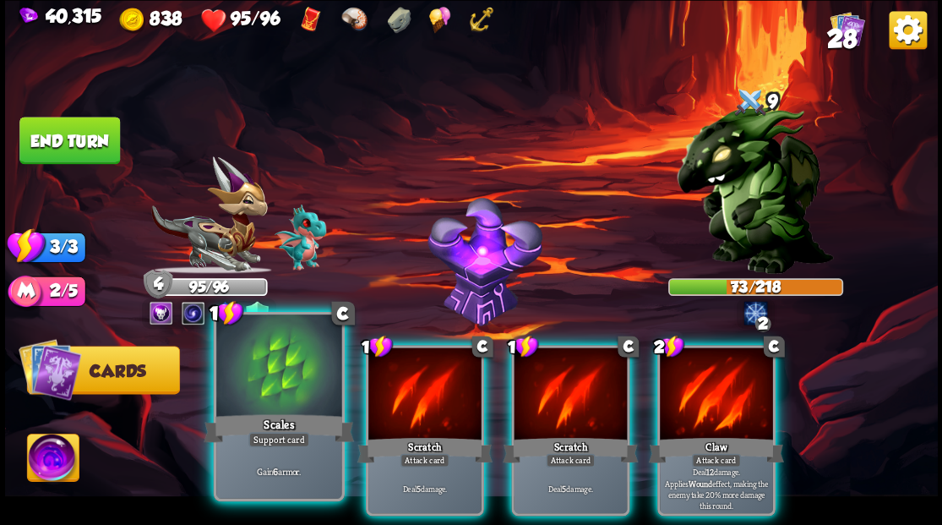
click at [253, 380] on div at bounding box center [278, 367] width 125 height 106
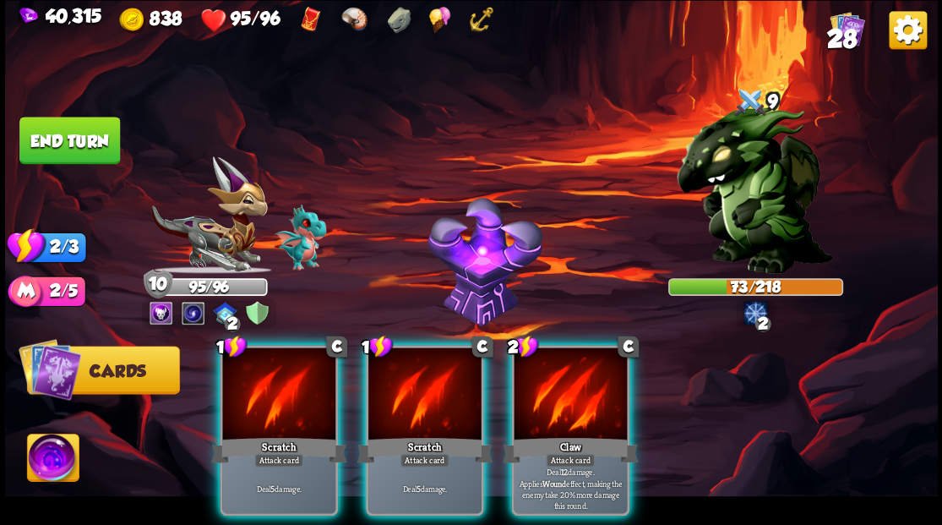
click at [578, 389] on div at bounding box center [570, 394] width 113 height 95
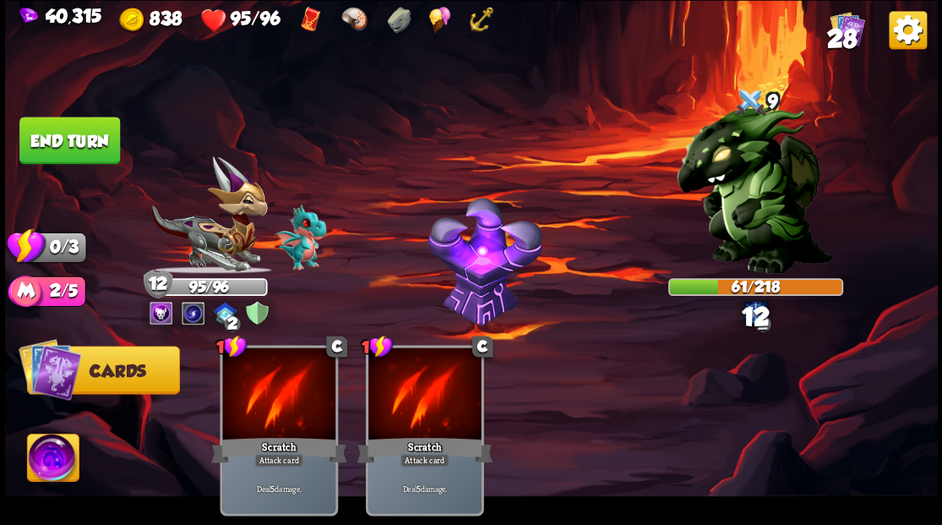
click at [88, 142] on button "End turn" at bounding box center [69, 140] width 101 height 47
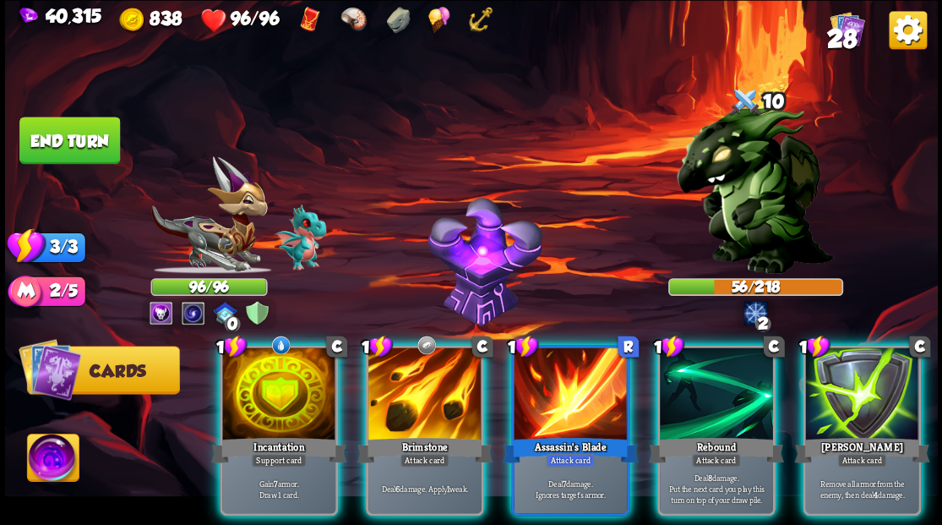
drag, startPoint x: 291, startPoint y: 370, endPoint x: 286, endPoint y: 362, distance: 9.9
click at [291, 368] on div at bounding box center [278, 394] width 113 height 95
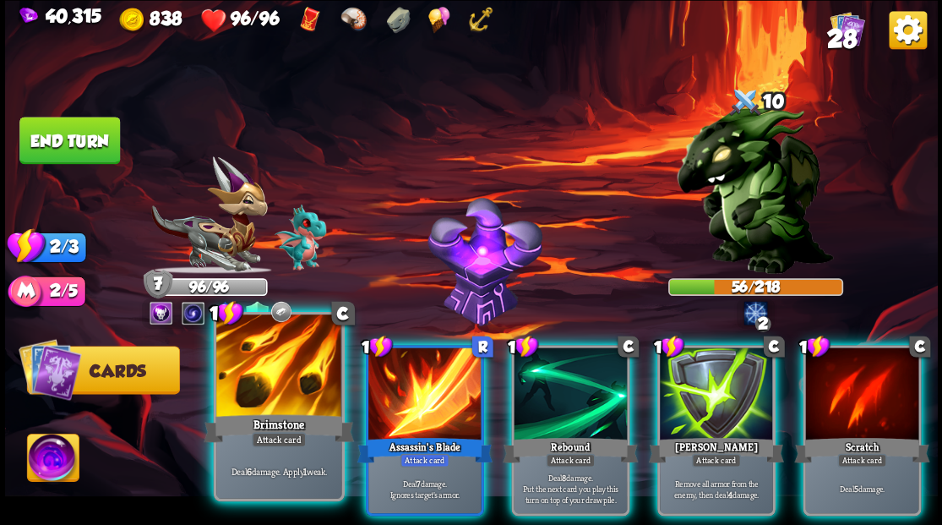
click at [308, 400] on div at bounding box center [278, 367] width 125 height 106
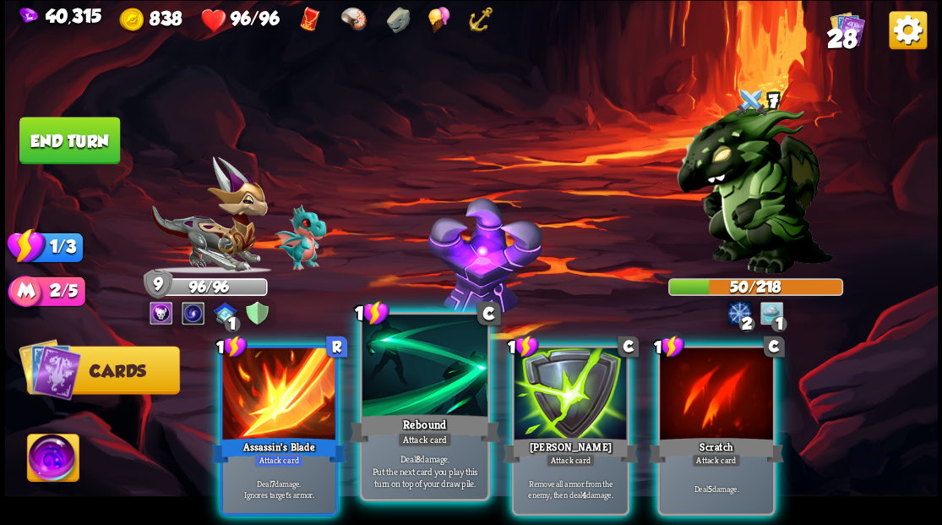
click at [412, 389] on div at bounding box center [424, 367] width 125 height 106
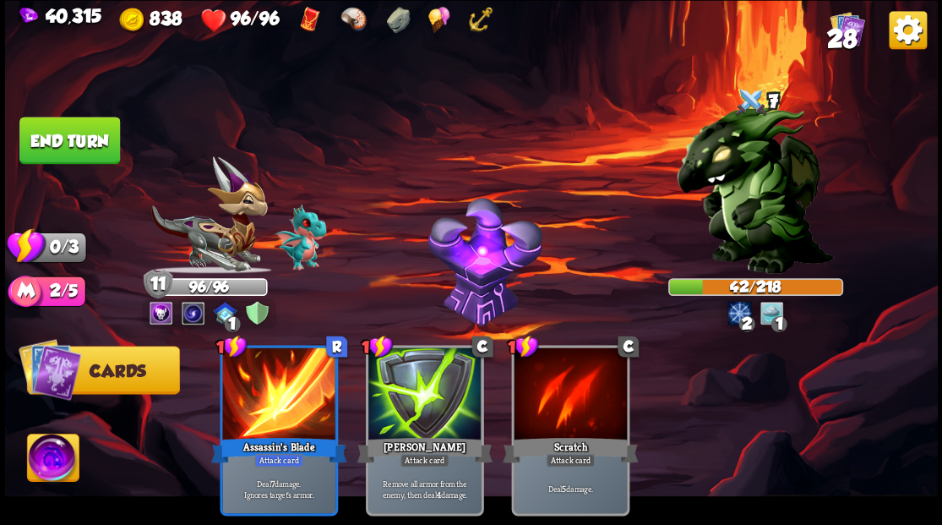
click at [84, 137] on button "End turn" at bounding box center [69, 140] width 101 height 47
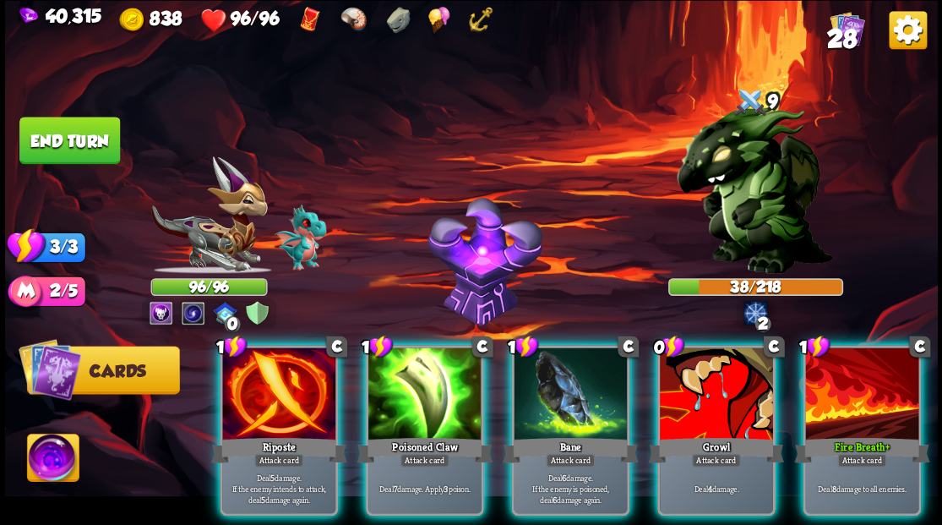
click at [427, 397] on div at bounding box center [424, 394] width 113 height 95
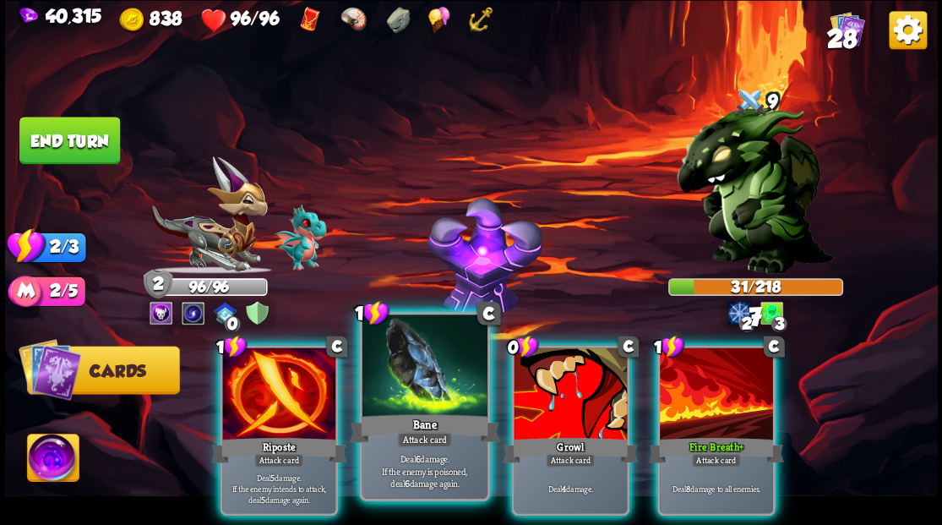
click at [425, 387] on div at bounding box center [424, 367] width 125 height 106
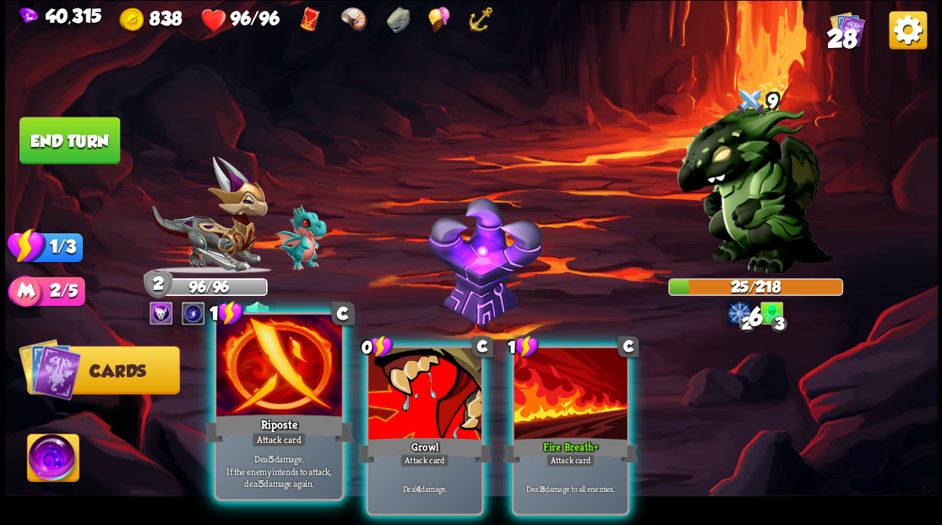
click at [306, 366] on div at bounding box center [278, 367] width 125 height 106
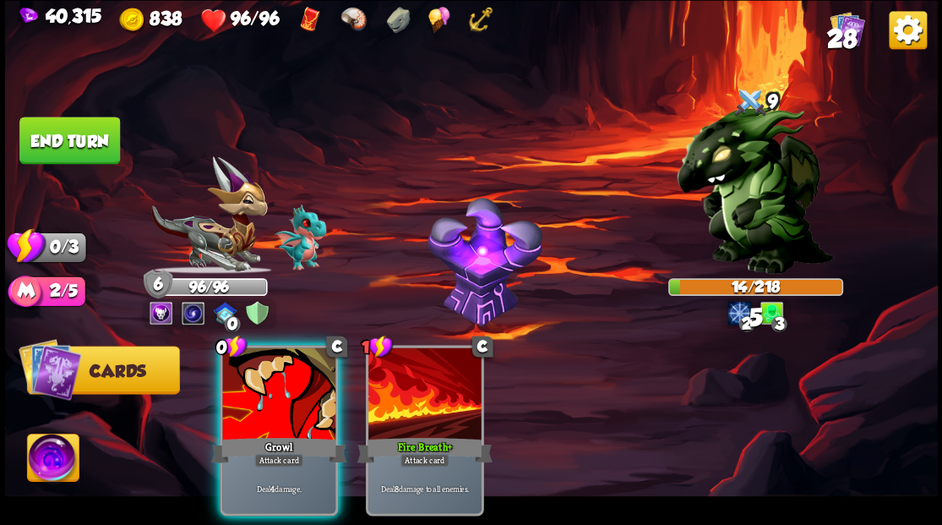
drag, startPoint x: 270, startPoint y: 365, endPoint x: 269, endPoint y: 346, distance: 18.7
click at [270, 362] on div at bounding box center [278, 394] width 113 height 95
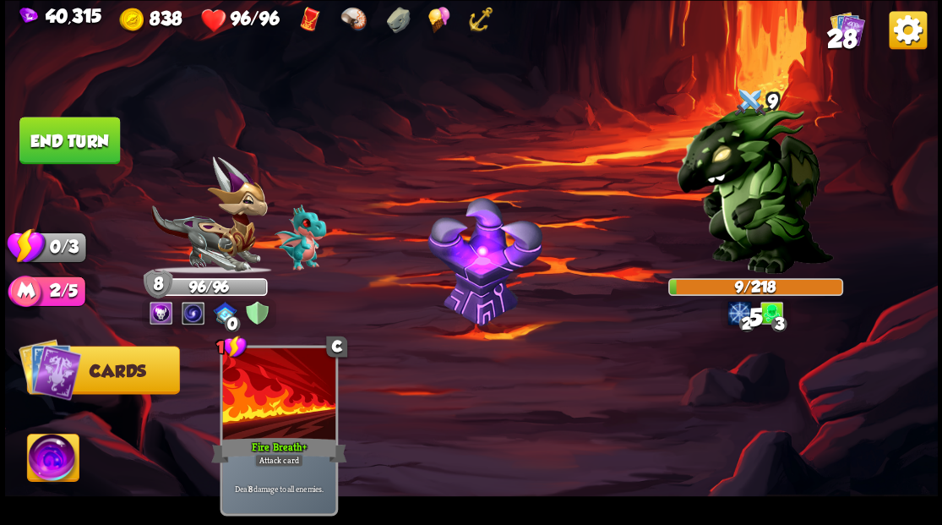
click at [66, 137] on button "End turn" at bounding box center [69, 140] width 101 height 47
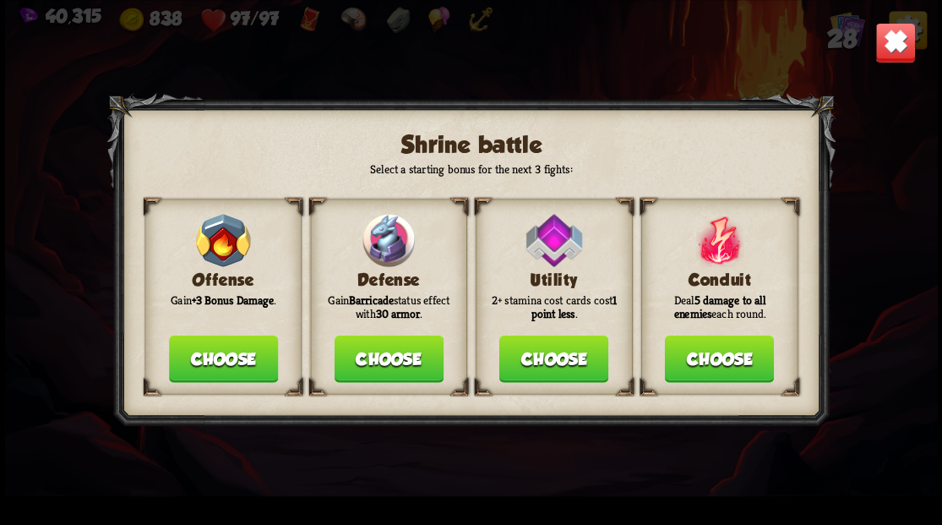
click at [380, 368] on button "Choose" at bounding box center [388, 358] width 109 height 47
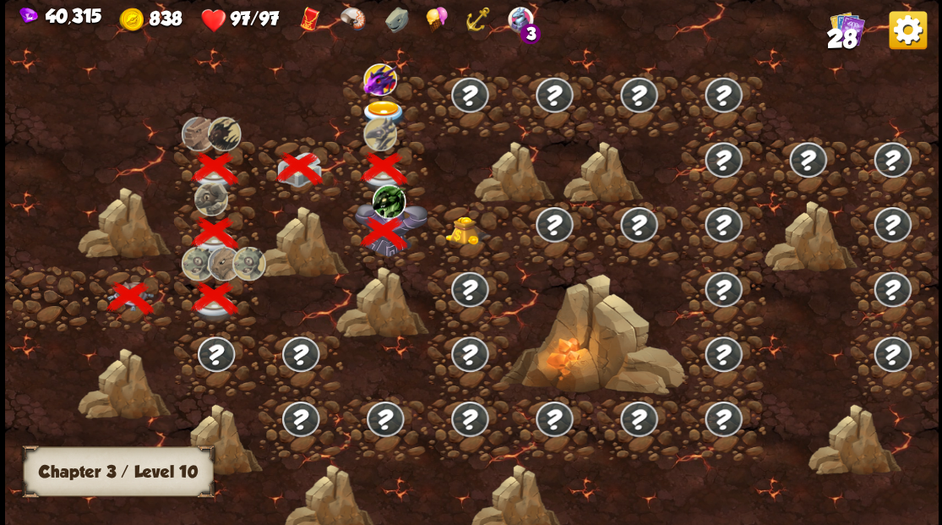
click at [383, 201] on div at bounding box center [385, 201] width 84 height 0
drag, startPoint x: 386, startPoint y: 225, endPoint x: 404, endPoint y: 225, distance: 17.7
click at [385, 201] on div at bounding box center [385, 201] width 84 height 0
click at [468, 236] on img at bounding box center [467, 229] width 46 height 29
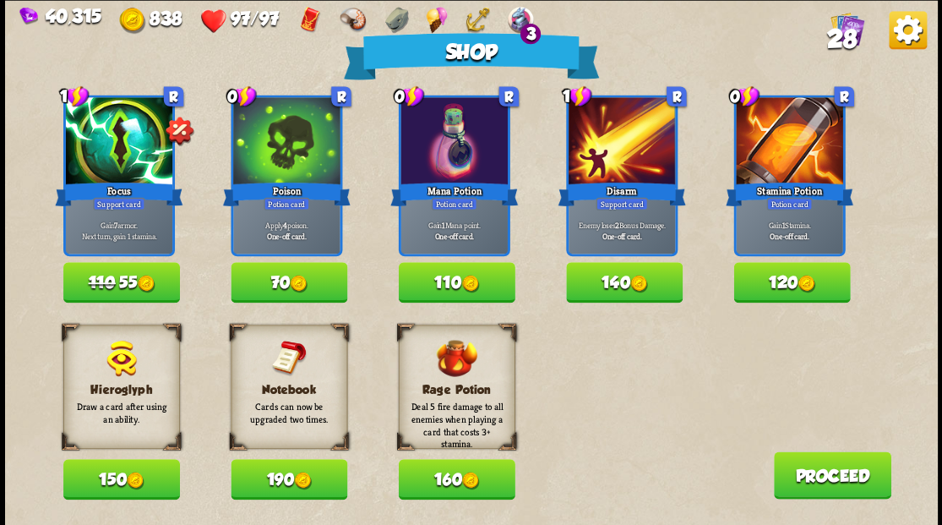
click at [460, 286] on button "110" at bounding box center [456, 282] width 117 height 41
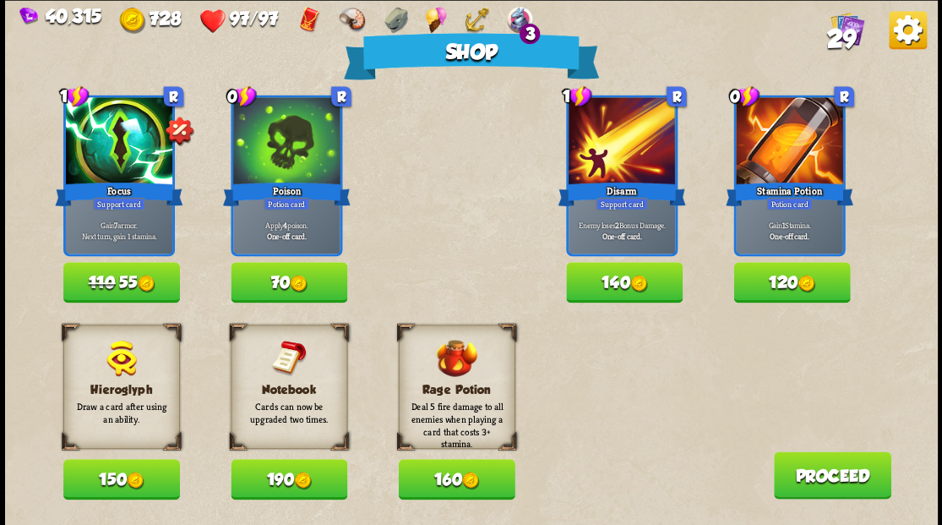
click at [298, 274] on button "70" at bounding box center [289, 282] width 117 height 41
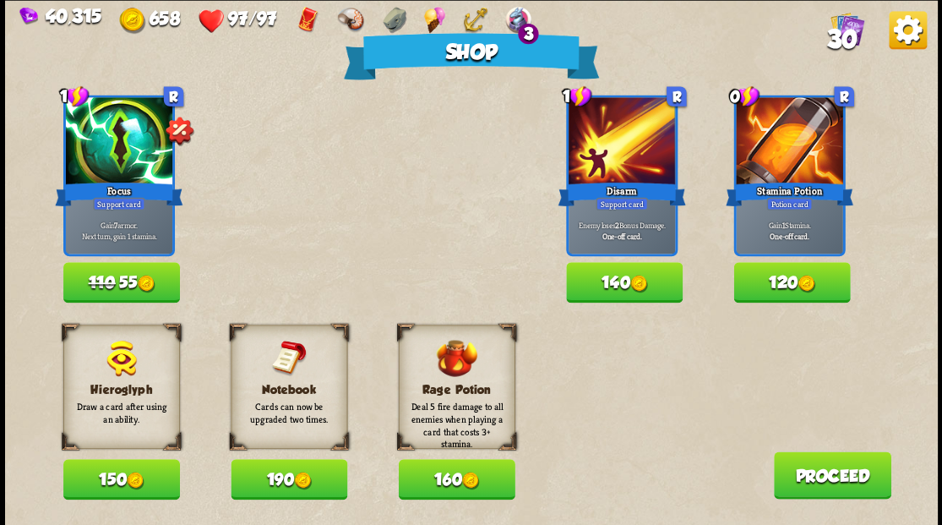
drag, startPoint x: 106, startPoint y: 280, endPoint x: 188, endPoint y: 264, distance: 82.8
click at [107, 280] on span "110" at bounding box center [101, 282] width 27 height 19
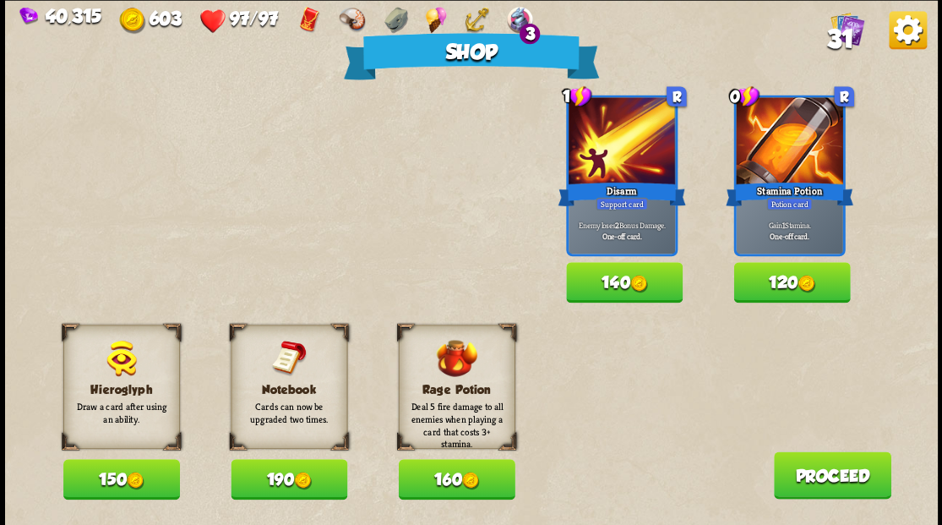
click at [843, 30] on span "31" at bounding box center [839, 38] width 27 height 29
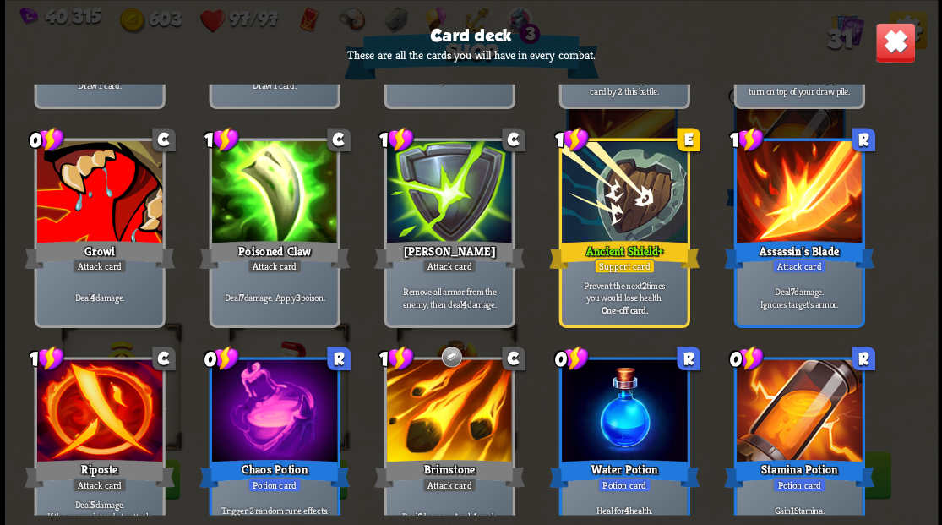
scroll to position [788, 0]
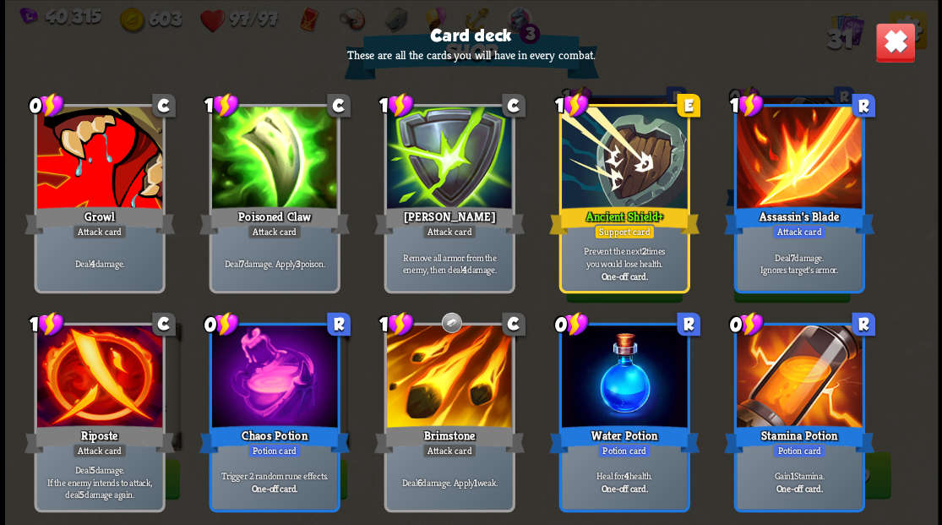
click at [903, 41] on img at bounding box center [894, 42] width 41 height 41
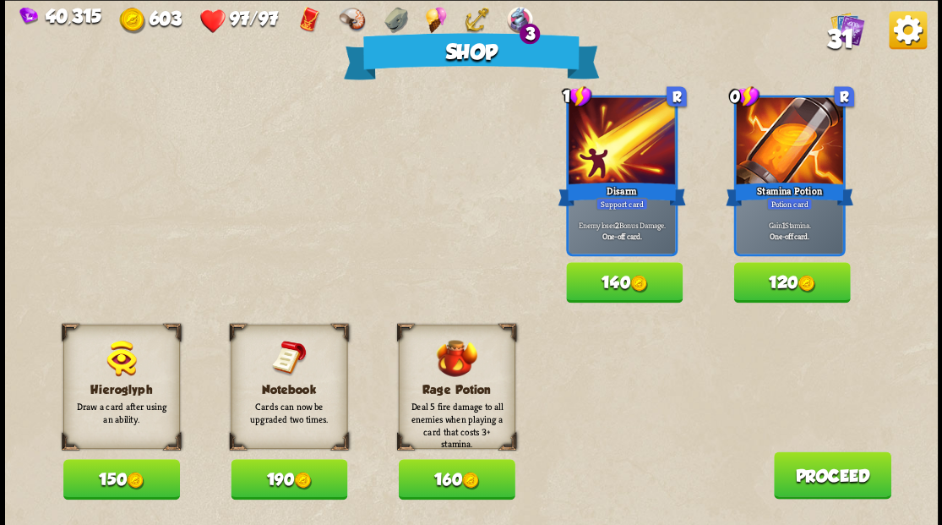
click at [291, 475] on button "190" at bounding box center [289, 479] width 117 height 41
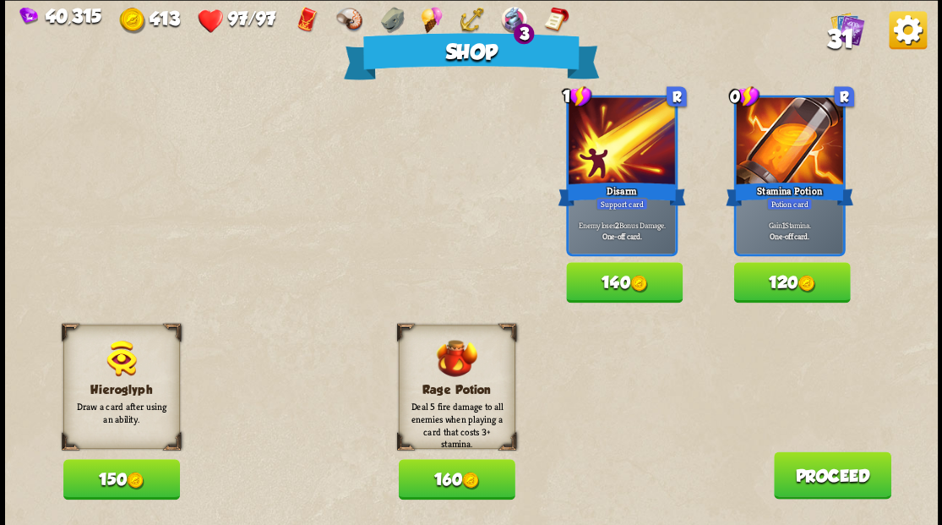
click at [841, 482] on button "Proceed" at bounding box center [831, 474] width 117 height 47
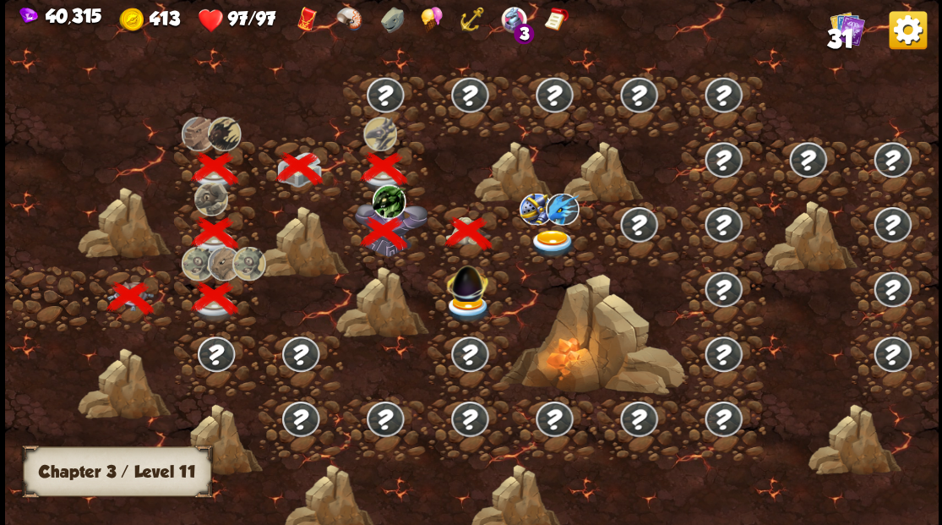
scroll to position [0, 257]
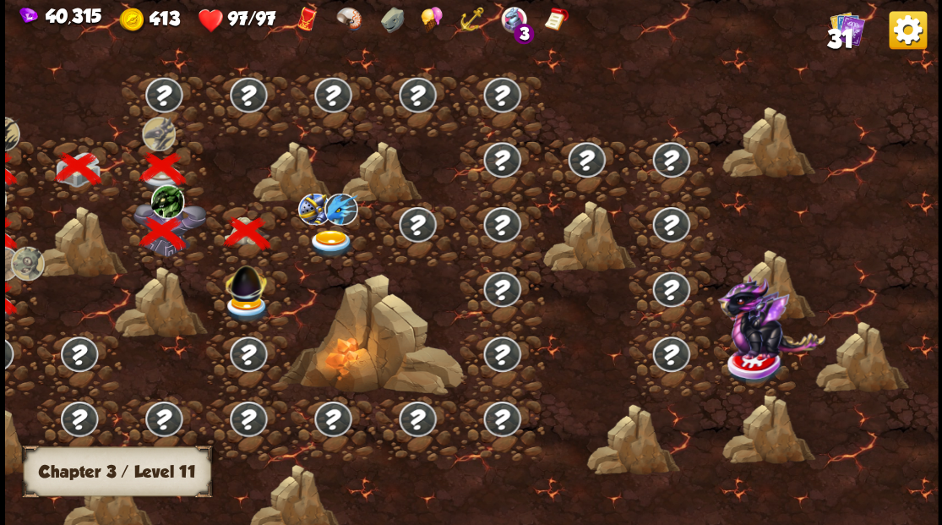
click at [336, 239] on img at bounding box center [330, 243] width 46 height 28
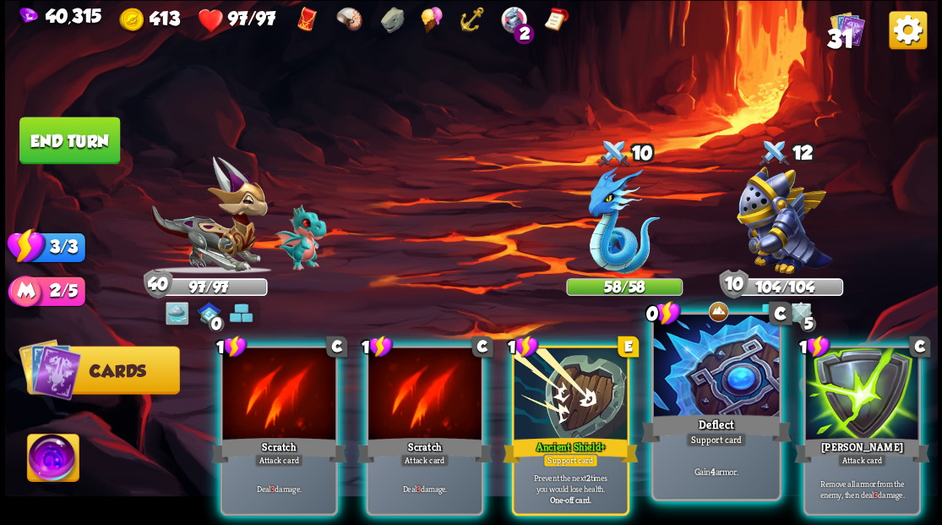
click at [696, 387] on div at bounding box center [715, 367] width 125 height 106
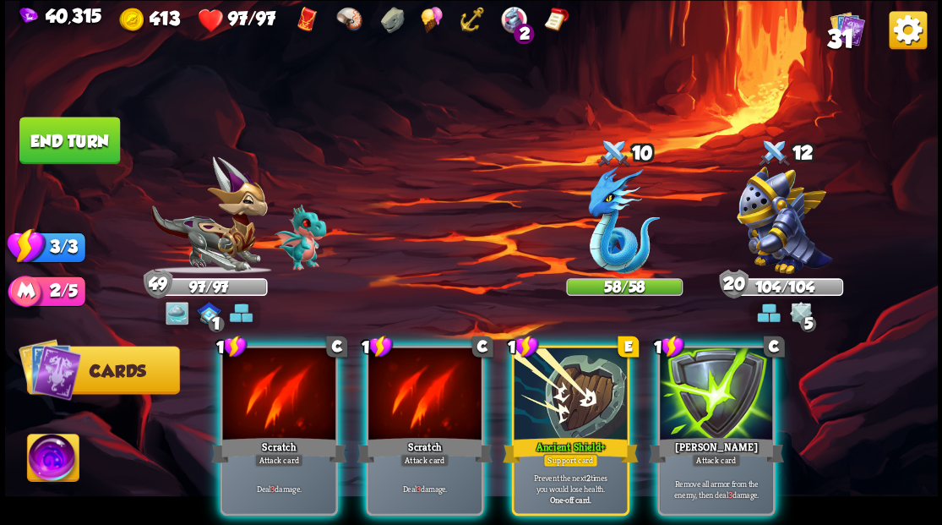
click at [44, 454] on img at bounding box center [53, 459] width 52 height 52
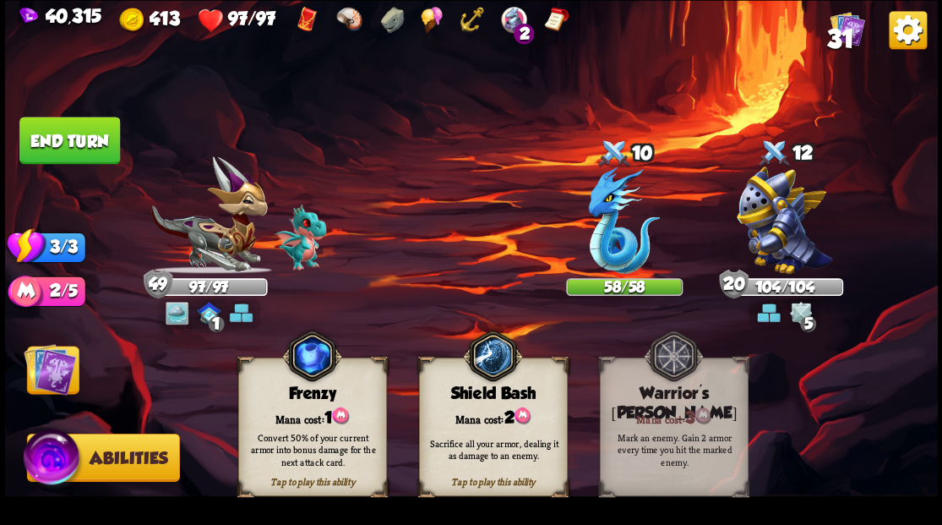
click at [603, 246] on img at bounding box center [624, 219] width 72 height 107
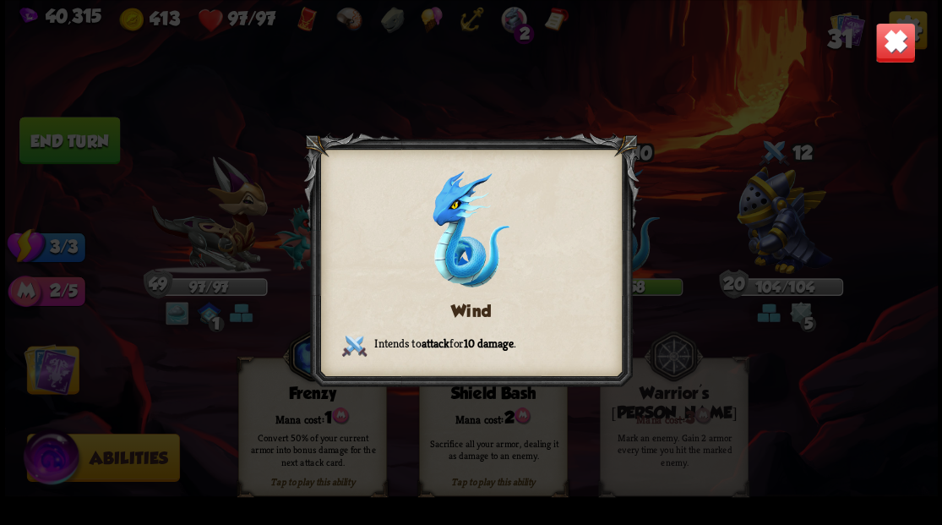
drag, startPoint x: 892, startPoint y: 44, endPoint x: 789, endPoint y: 79, distance: 108.7
click at [893, 44] on img at bounding box center [894, 42] width 41 height 41
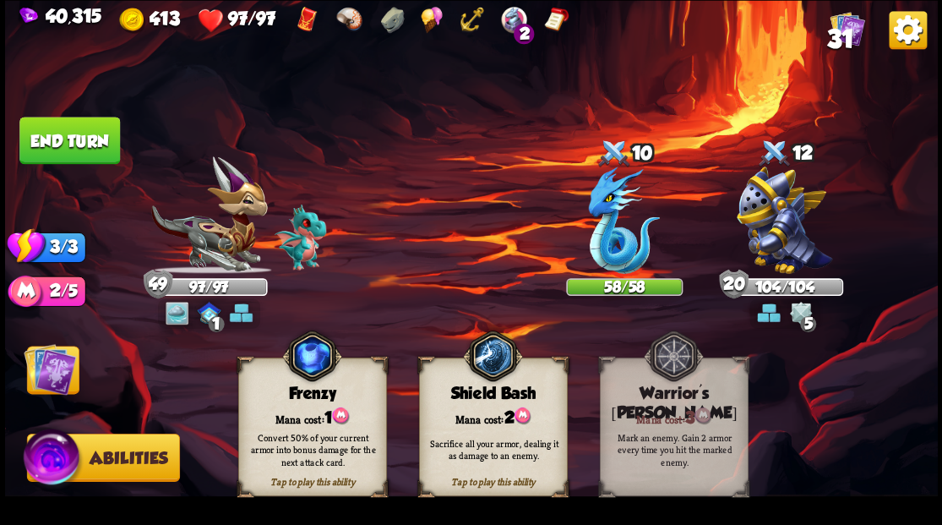
click at [50, 370] on img at bounding box center [50, 368] width 52 height 52
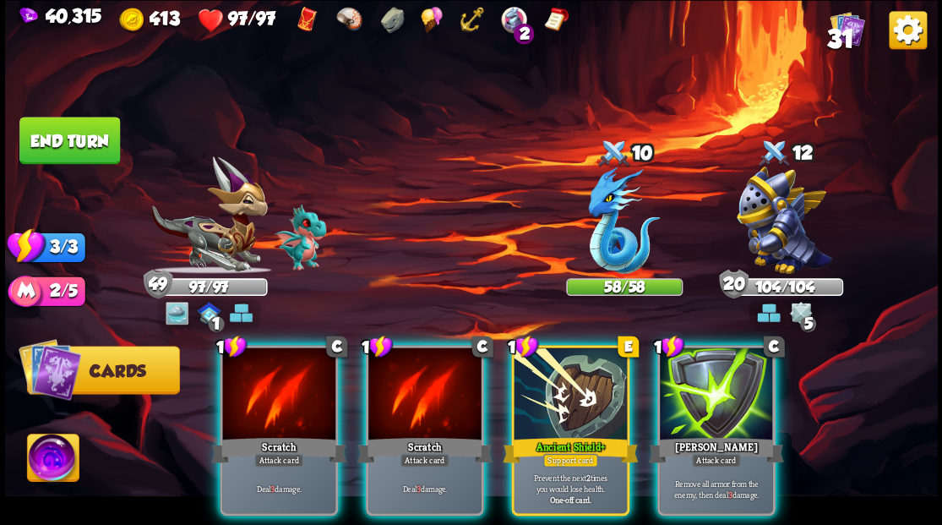
click at [351, 22] on img at bounding box center [349, 20] width 29 height 26
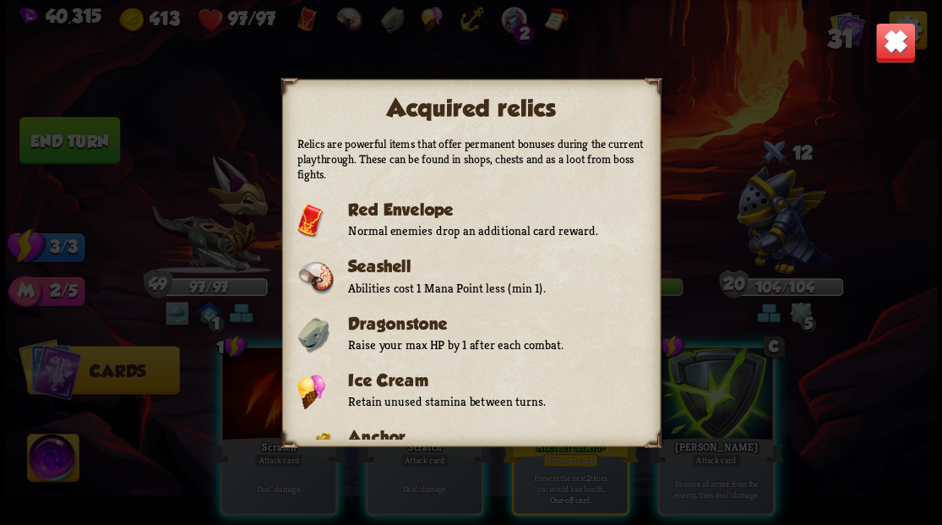
click at [886, 51] on img at bounding box center [894, 42] width 41 height 41
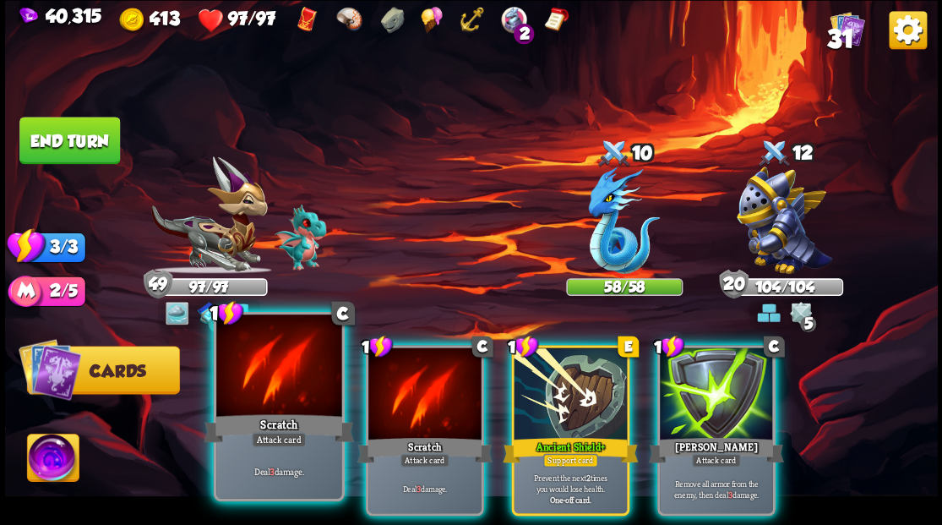
click at [250, 390] on div at bounding box center [278, 367] width 125 height 106
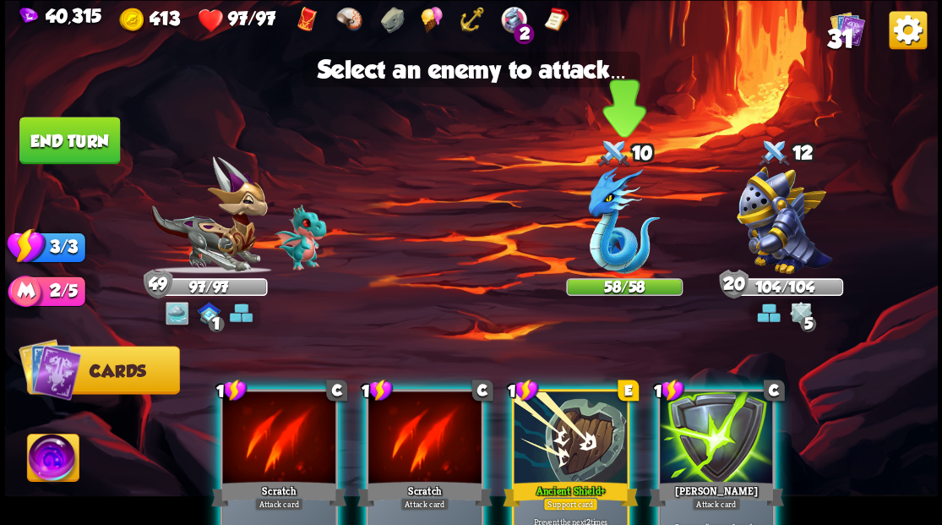
click at [607, 231] on img at bounding box center [624, 219] width 72 height 107
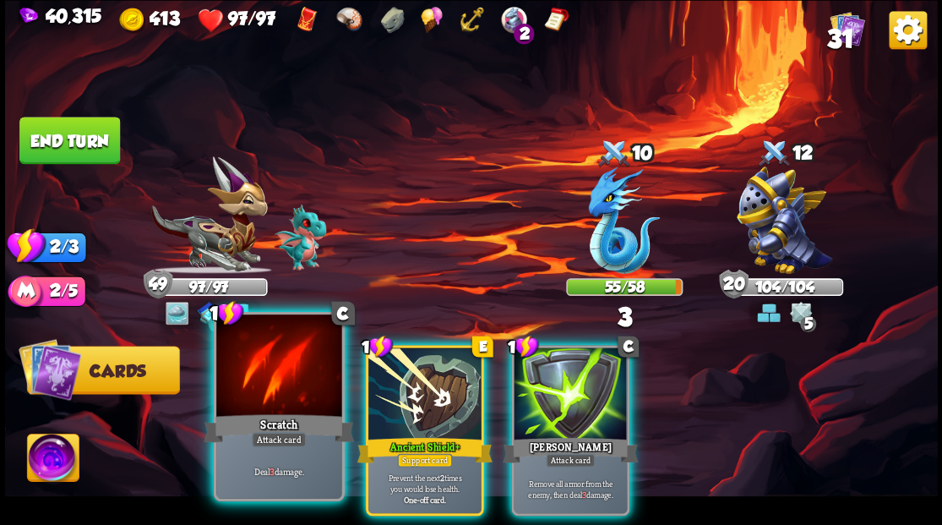
click at [262, 374] on div at bounding box center [278, 367] width 125 height 106
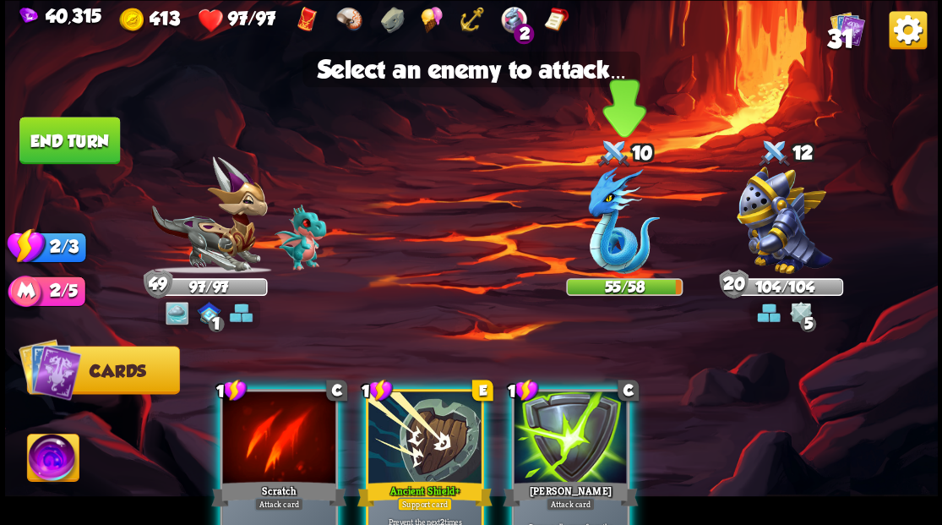
click at [612, 237] on img at bounding box center [624, 219] width 72 height 107
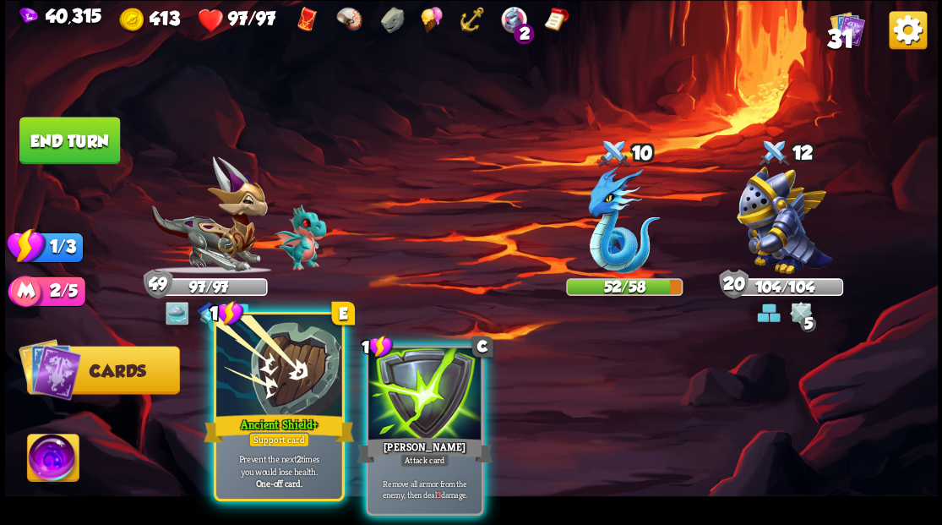
click at [306, 355] on div at bounding box center [278, 367] width 125 height 106
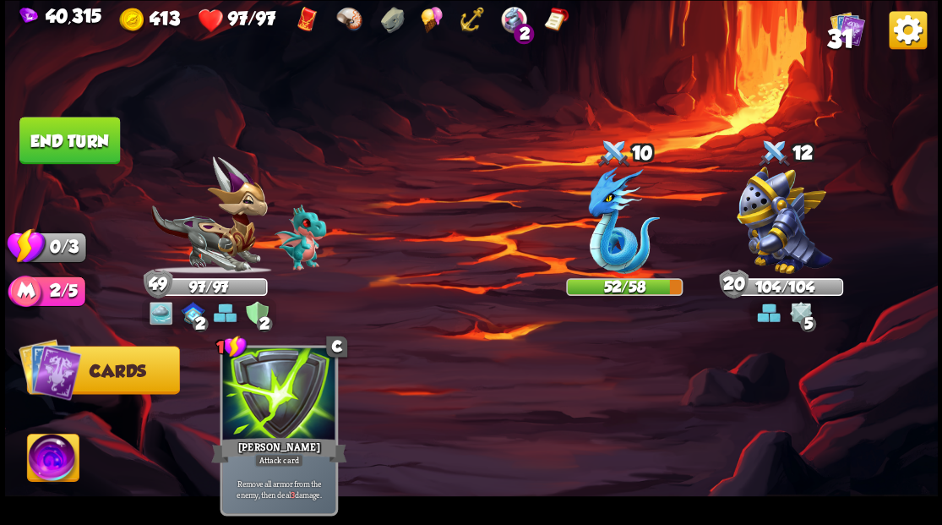
click at [95, 147] on button "End turn" at bounding box center [69, 140] width 101 height 47
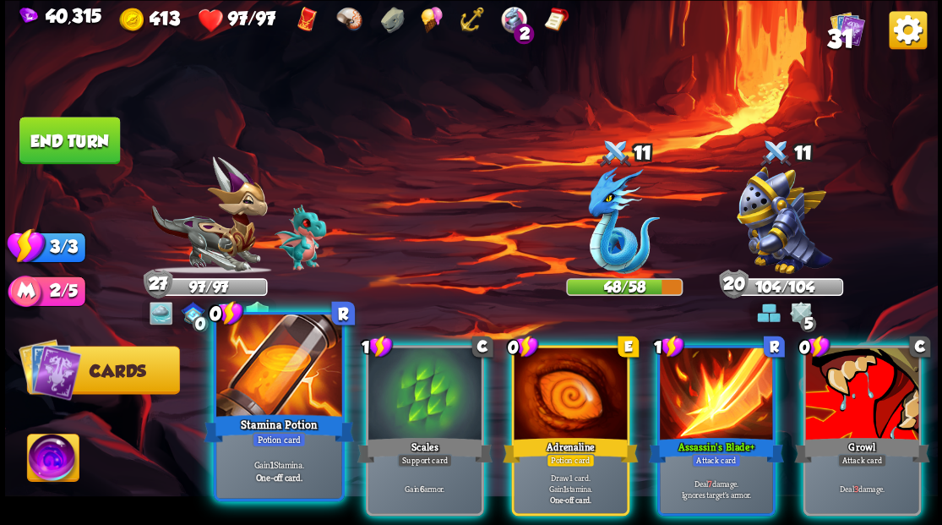
click at [259, 382] on div at bounding box center [278, 367] width 125 height 106
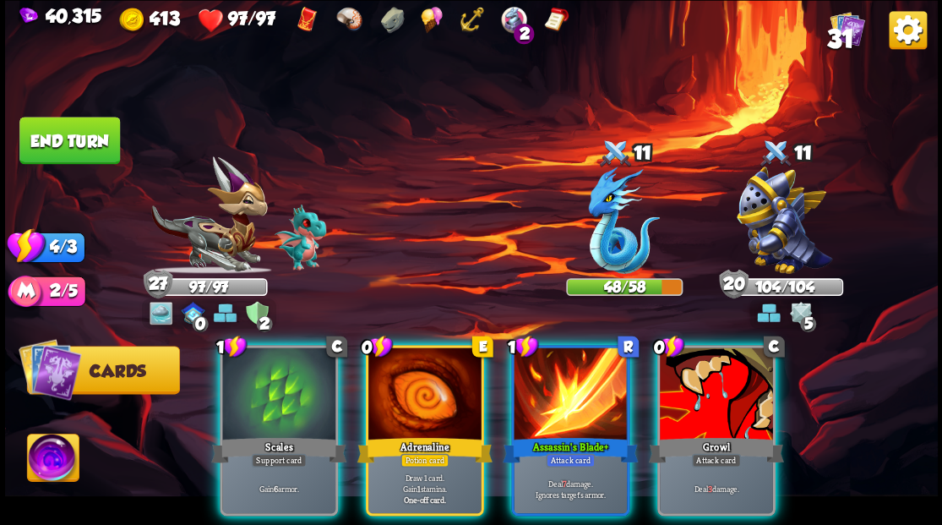
click at [427, 384] on div at bounding box center [424, 394] width 113 height 95
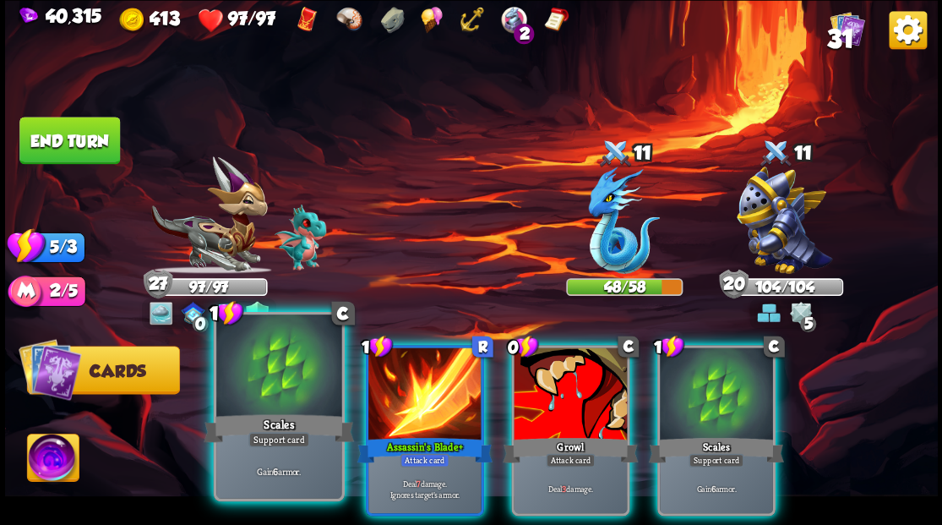
click at [253, 384] on div at bounding box center [278, 367] width 125 height 106
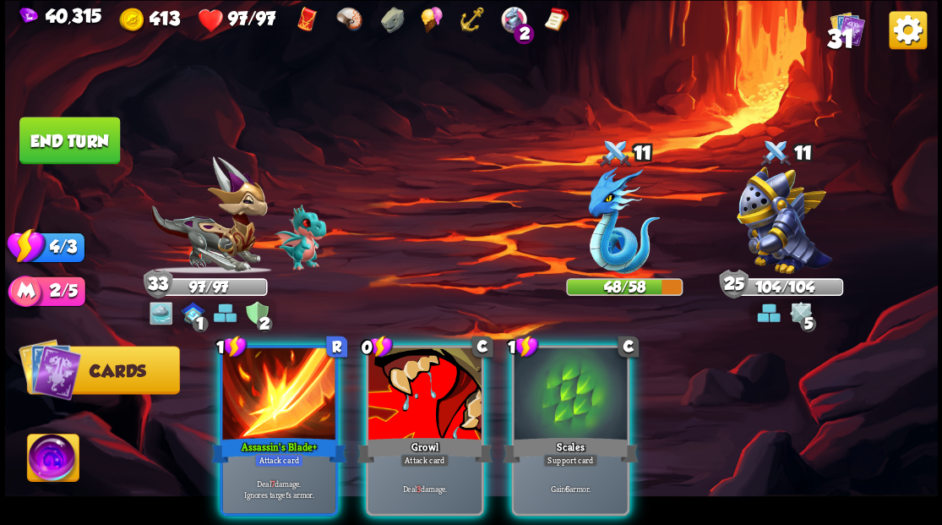
click at [567, 395] on div at bounding box center [570, 394] width 113 height 95
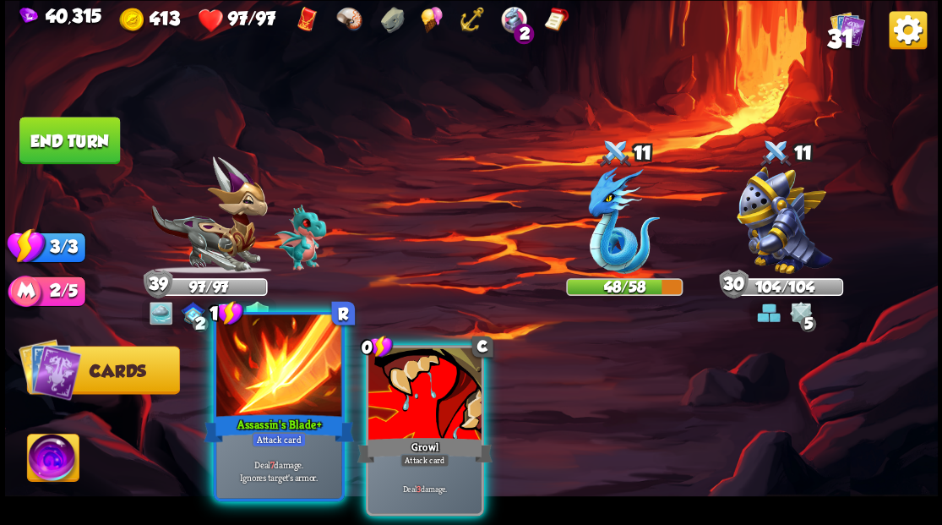
click at [289, 388] on div at bounding box center [278, 367] width 125 height 106
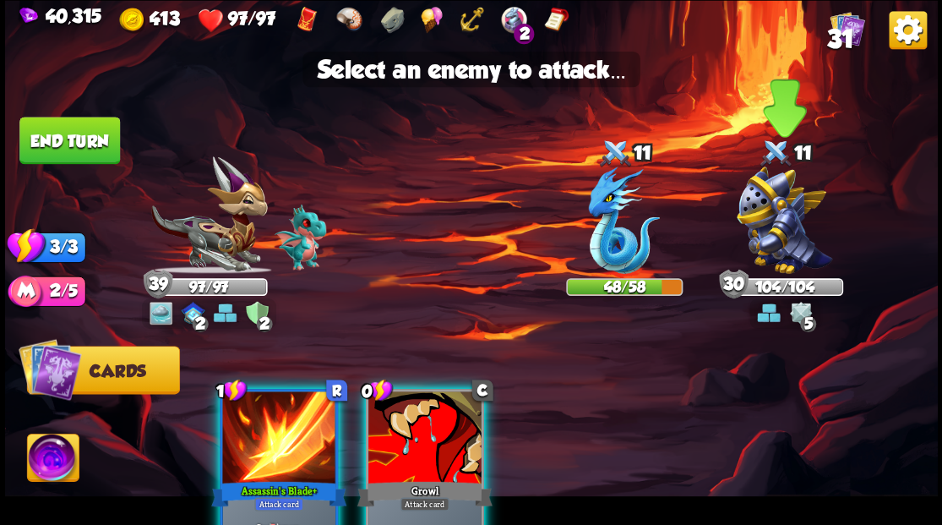
click at [764, 228] on img at bounding box center [784, 219] width 95 height 107
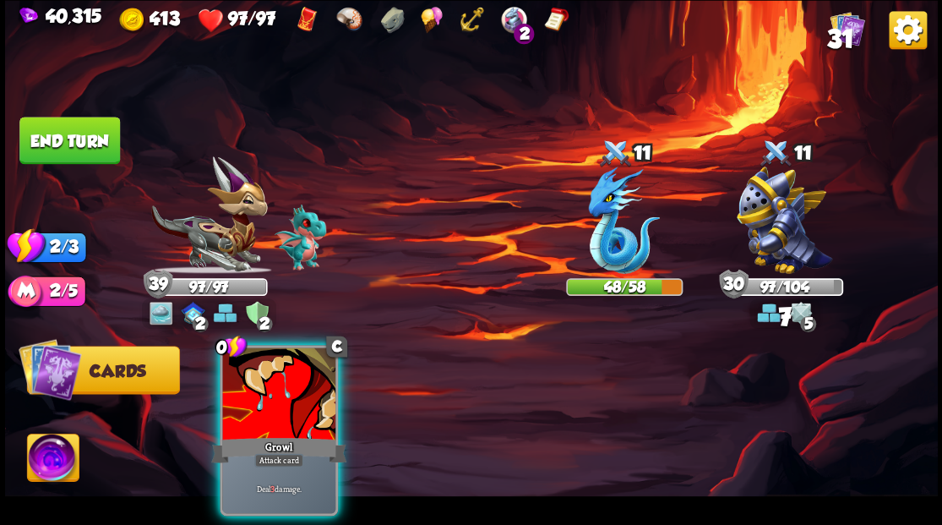
drag, startPoint x: 237, startPoint y: 434, endPoint x: 427, endPoint y: 365, distance: 203.1
click at [247, 434] on div "Growl" at bounding box center [278, 449] width 135 height 30
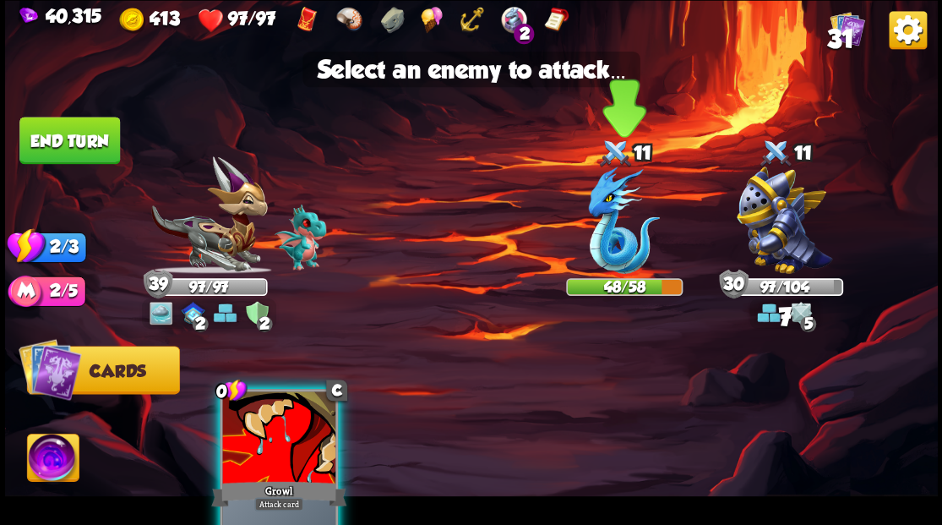
click at [610, 242] on img at bounding box center [624, 219] width 72 height 107
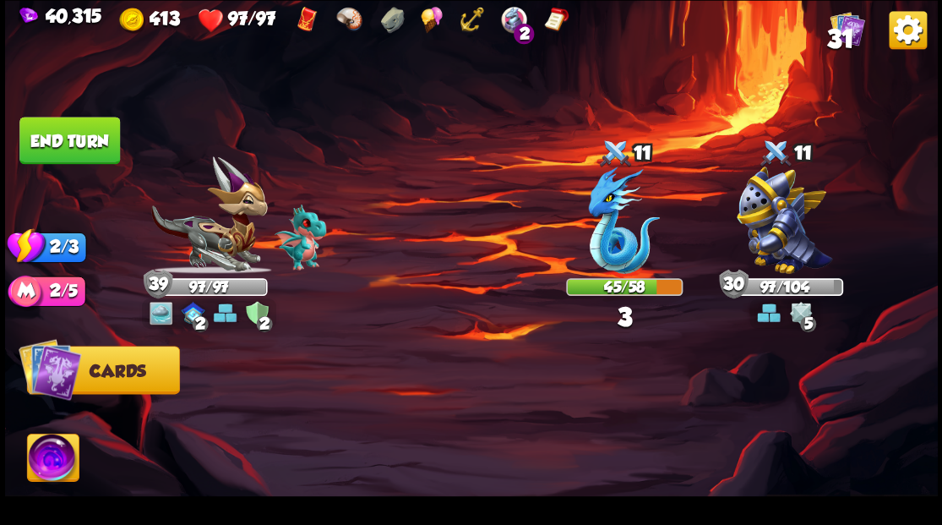
click at [41, 128] on button "End turn" at bounding box center [69, 140] width 101 height 47
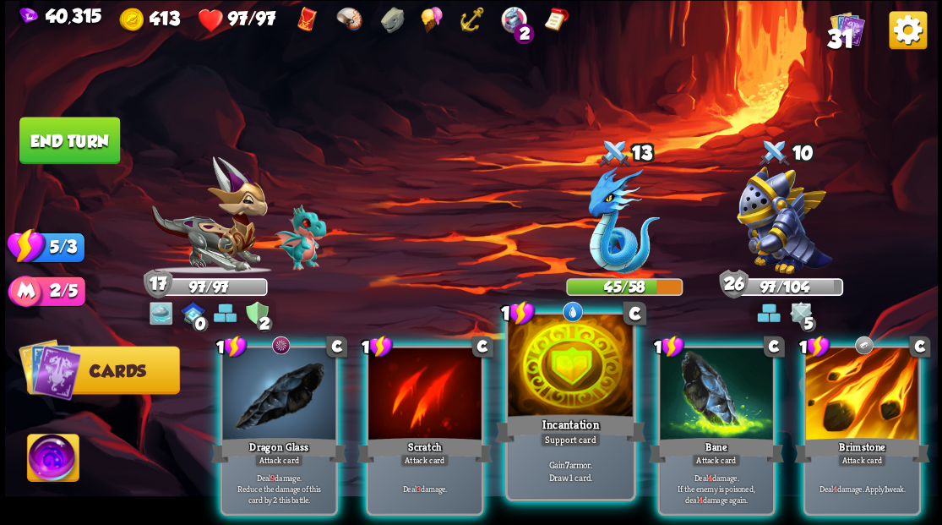
click at [563, 414] on div "Incantation" at bounding box center [570, 428] width 150 height 34
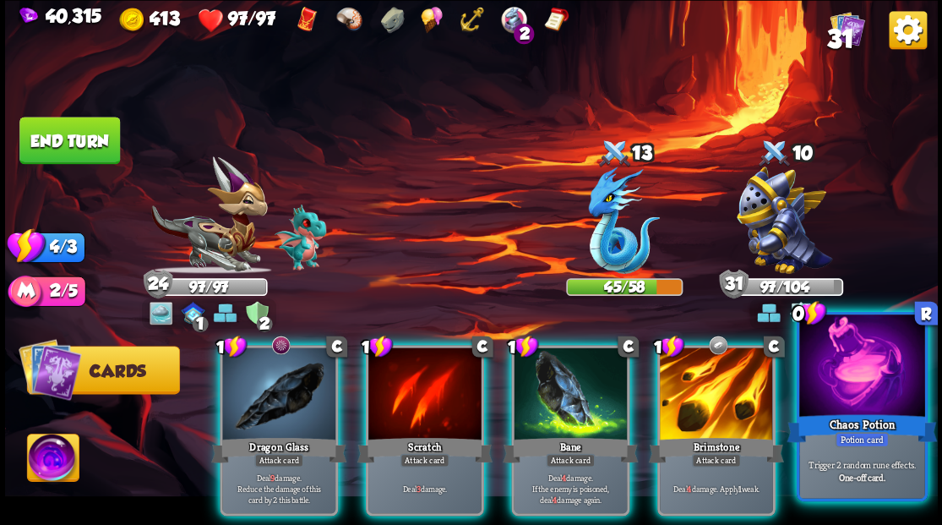
click at [890, 395] on div at bounding box center [861, 367] width 125 height 106
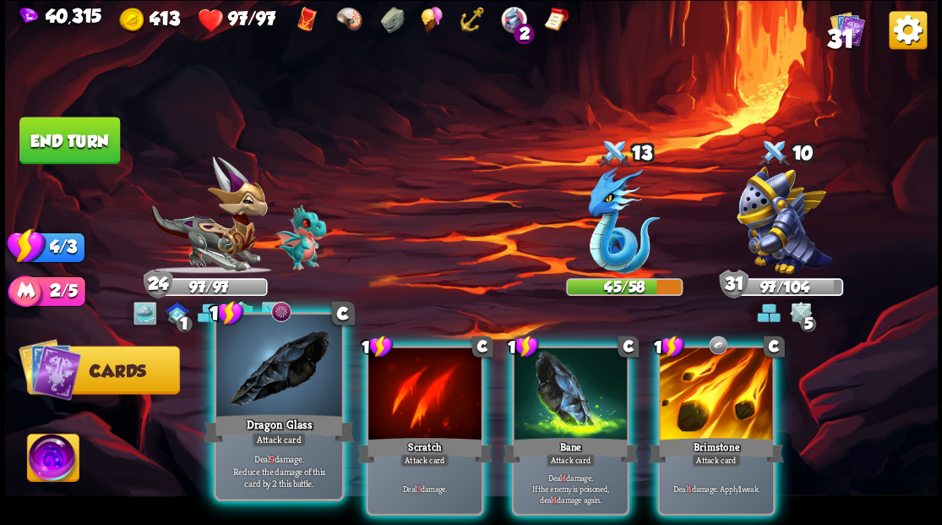
click at [249, 386] on div at bounding box center [278, 367] width 125 height 106
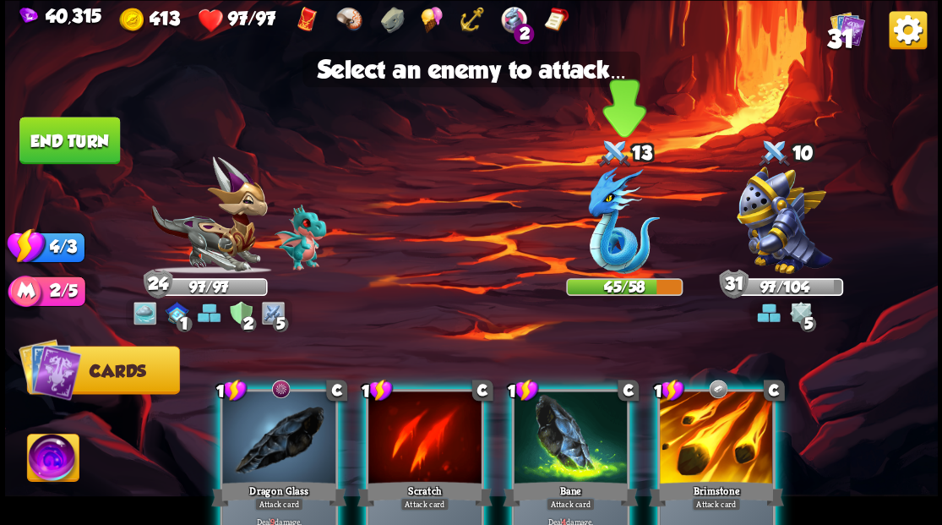
click at [607, 242] on img at bounding box center [624, 219] width 72 height 107
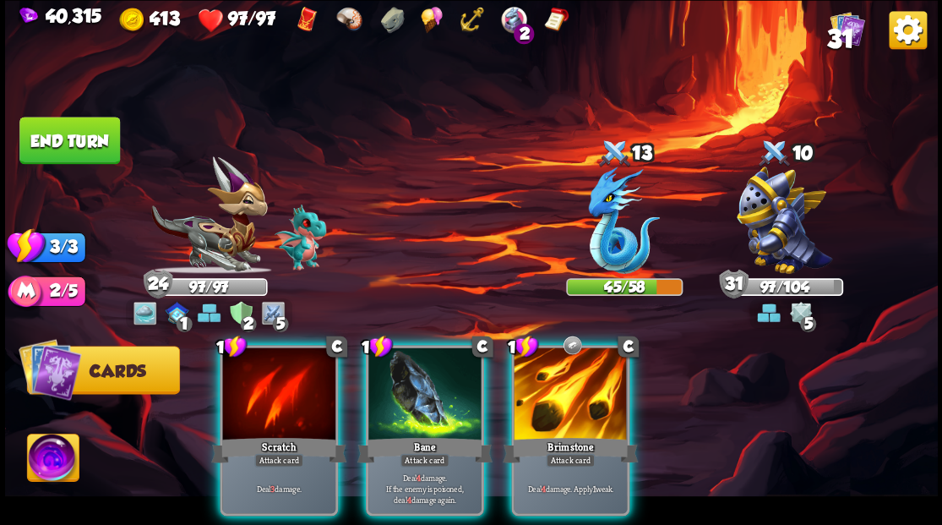
click at [606, 242] on img at bounding box center [624, 219] width 72 height 107
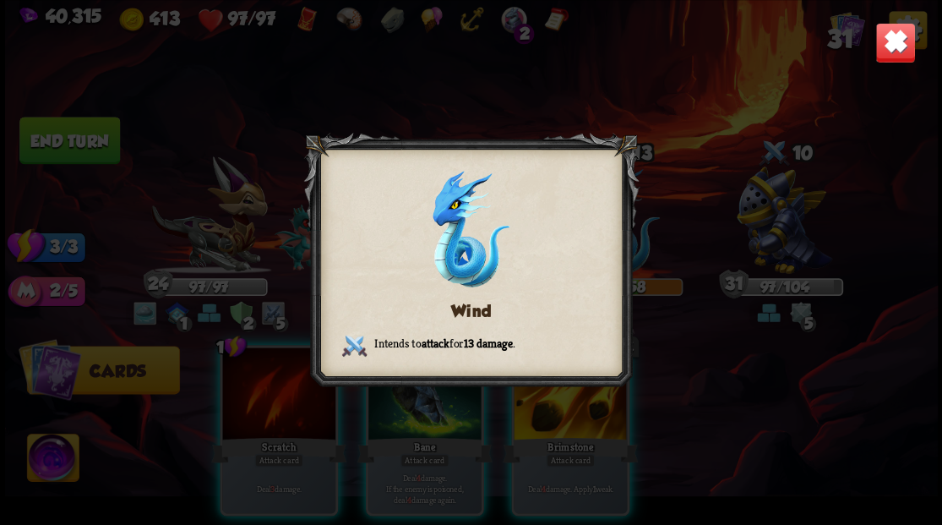
click at [884, 46] on img at bounding box center [894, 42] width 41 height 41
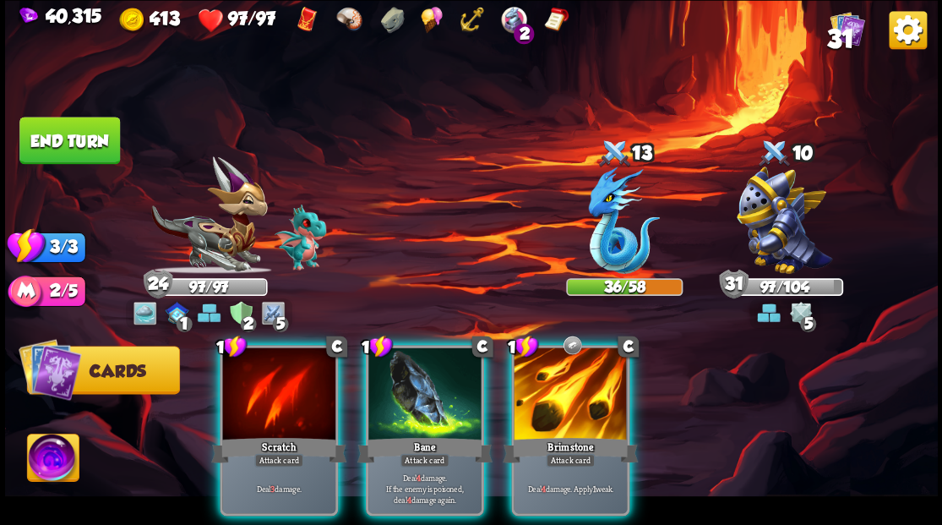
click at [884, 45] on img at bounding box center [471, 262] width 933 height 525
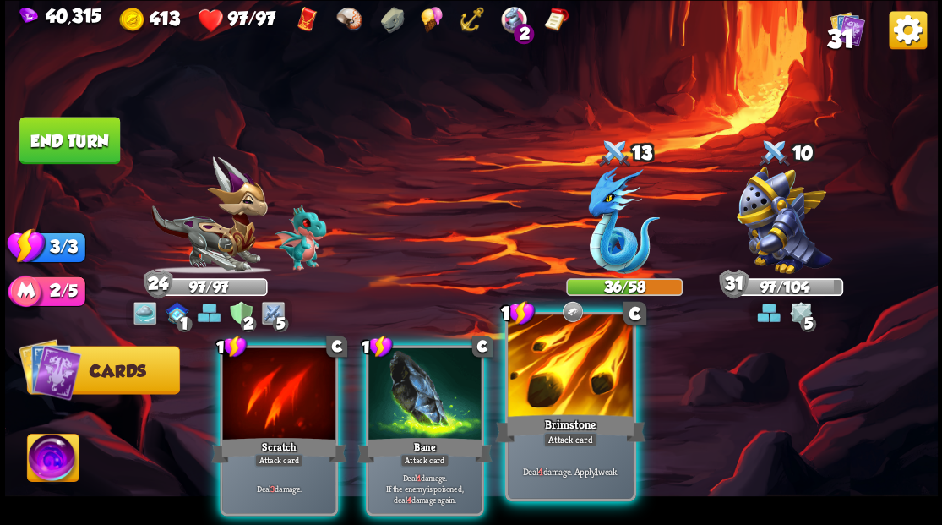
click at [577, 366] on div at bounding box center [570, 367] width 125 height 106
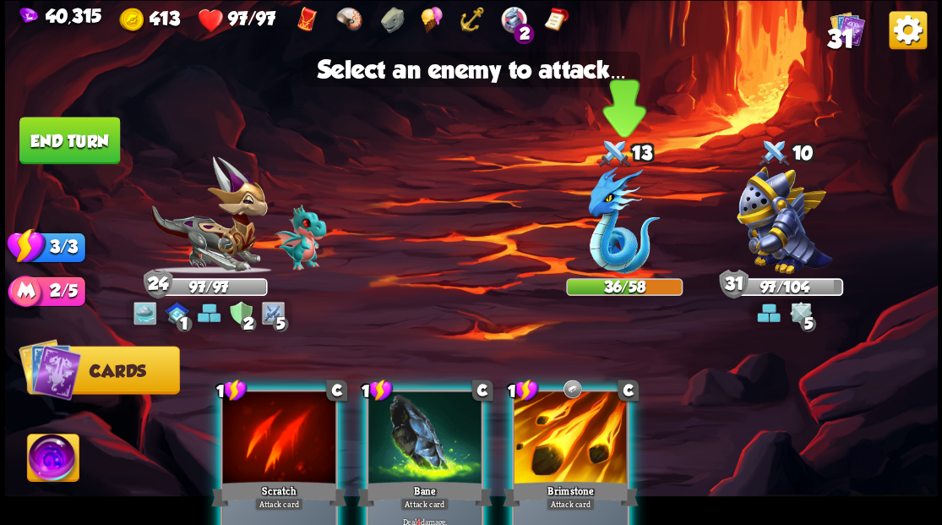
click at [617, 240] on img at bounding box center [624, 219] width 72 height 107
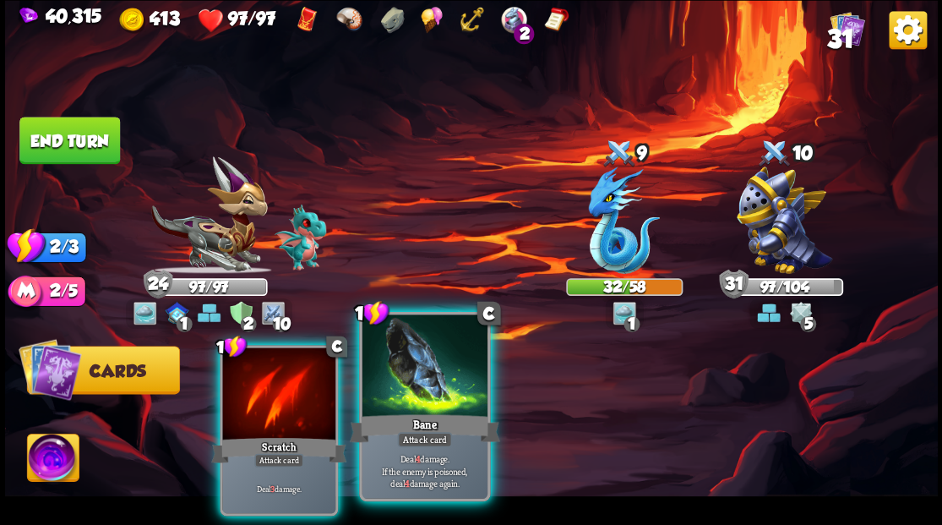
click at [424, 387] on div at bounding box center [424, 367] width 125 height 106
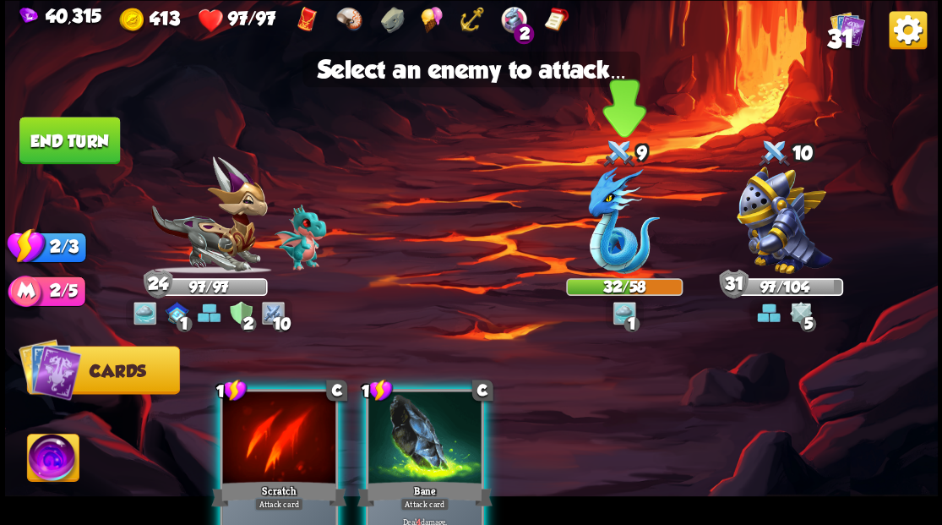
click at [601, 242] on img at bounding box center [624, 219] width 72 height 107
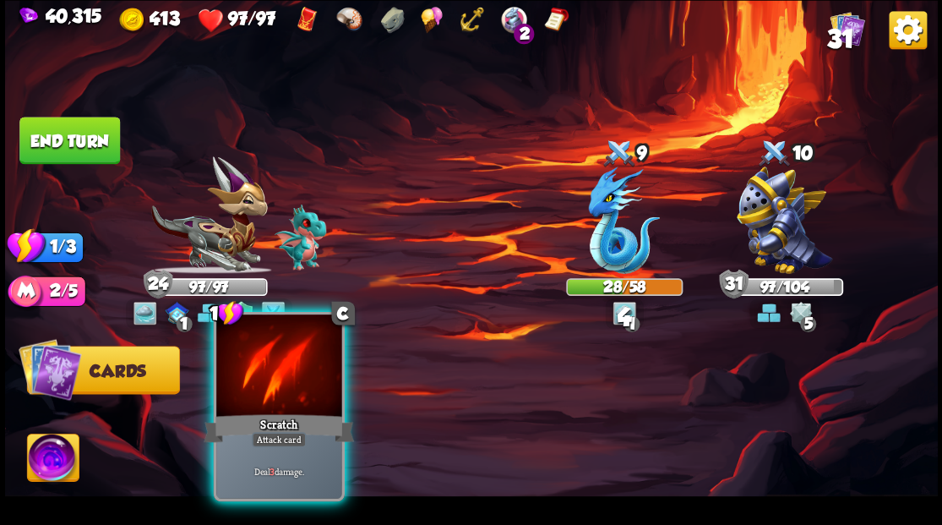
click at [265, 372] on div at bounding box center [278, 367] width 125 height 106
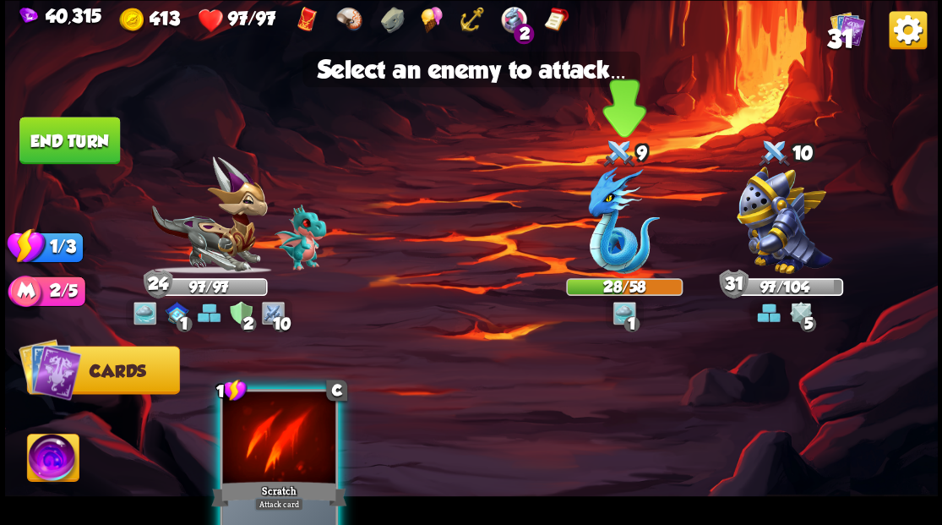
click at [610, 260] on img at bounding box center [624, 219] width 72 height 107
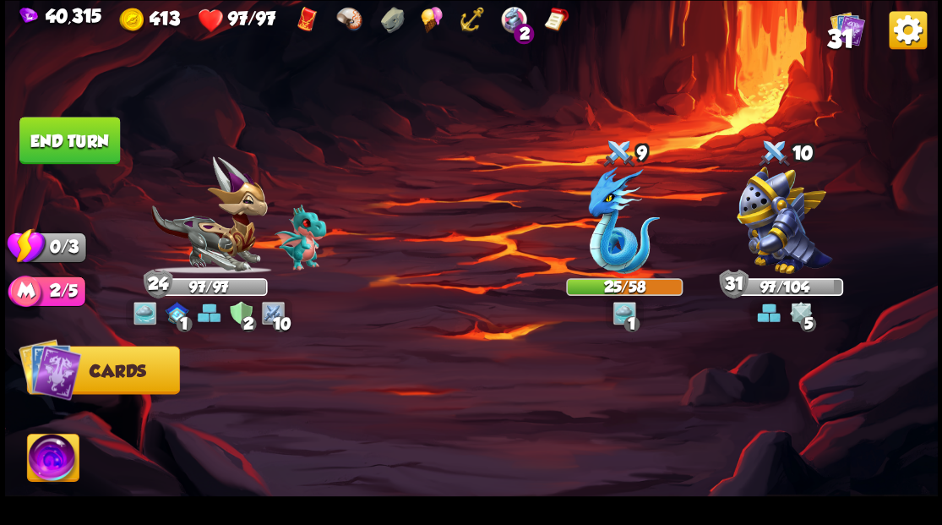
click at [71, 150] on button "End turn" at bounding box center [69, 140] width 101 height 47
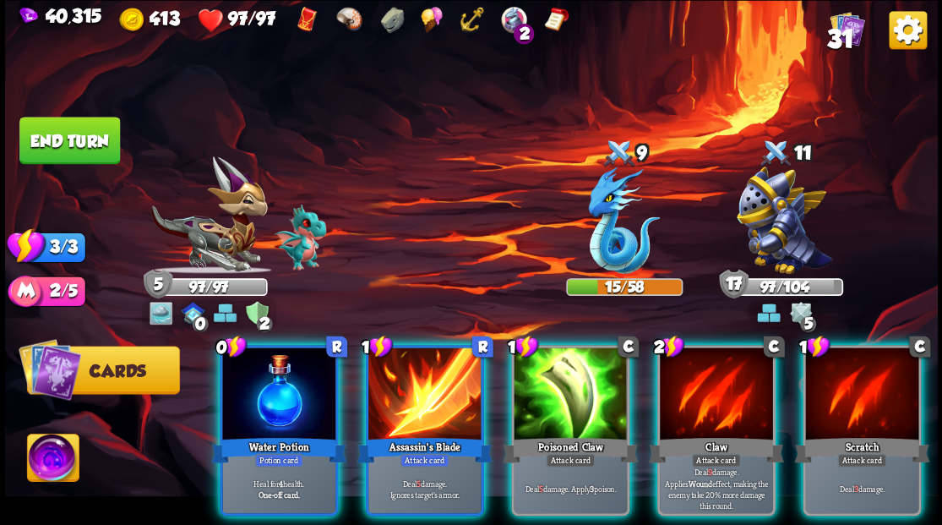
click at [259, 376] on div at bounding box center [278, 394] width 113 height 95
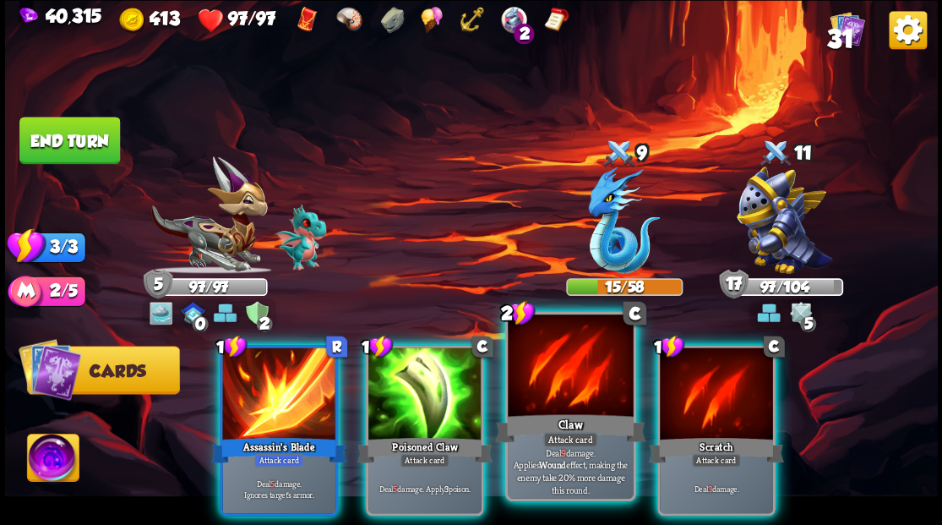
click at [558, 386] on div at bounding box center [570, 367] width 125 height 106
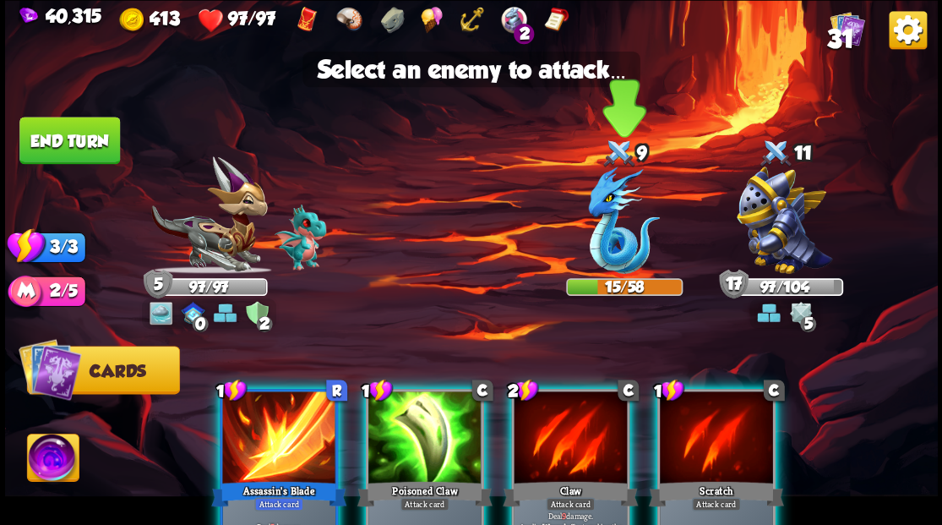
click at [606, 253] on img at bounding box center [624, 219] width 72 height 107
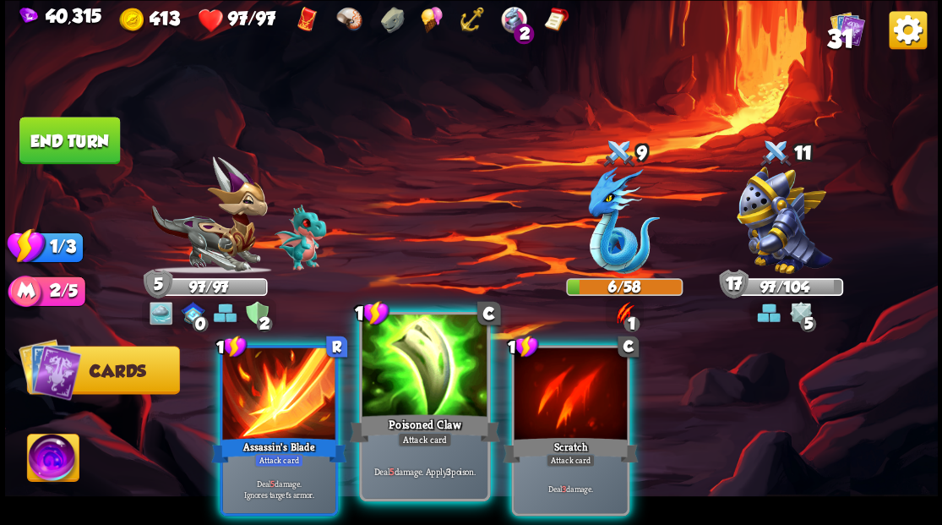
click at [405, 409] on div at bounding box center [424, 367] width 125 height 106
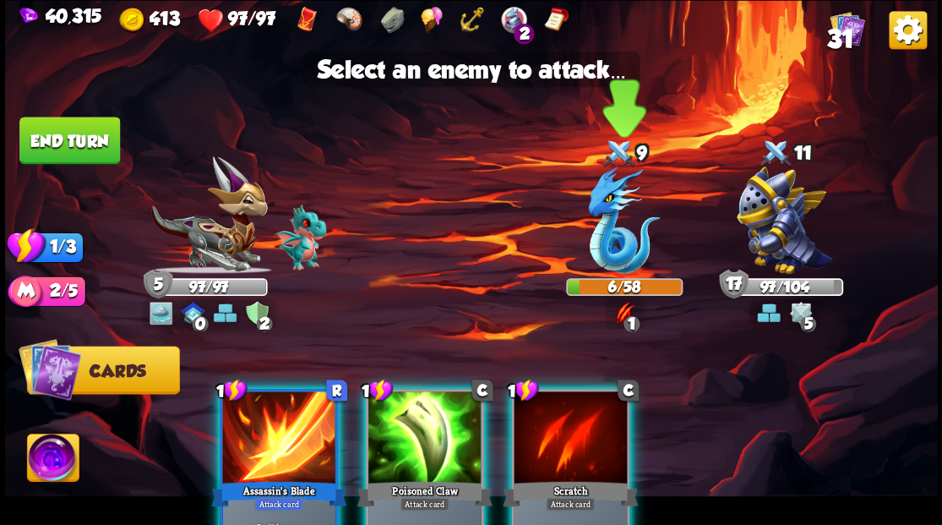
click at [610, 231] on img at bounding box center [624, 219] width 72 height 107
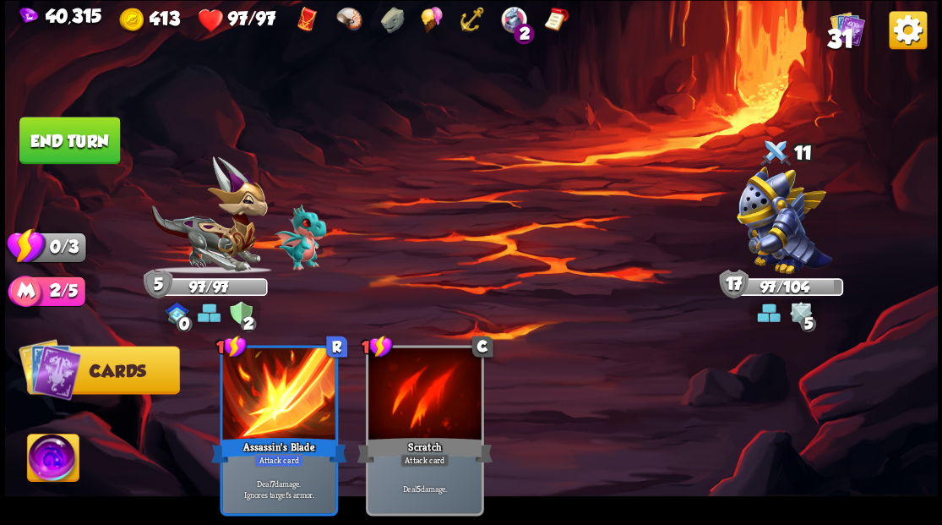
click at [62, 137] on button "End turn" at bounding box center [69, 140] width 101 height 47
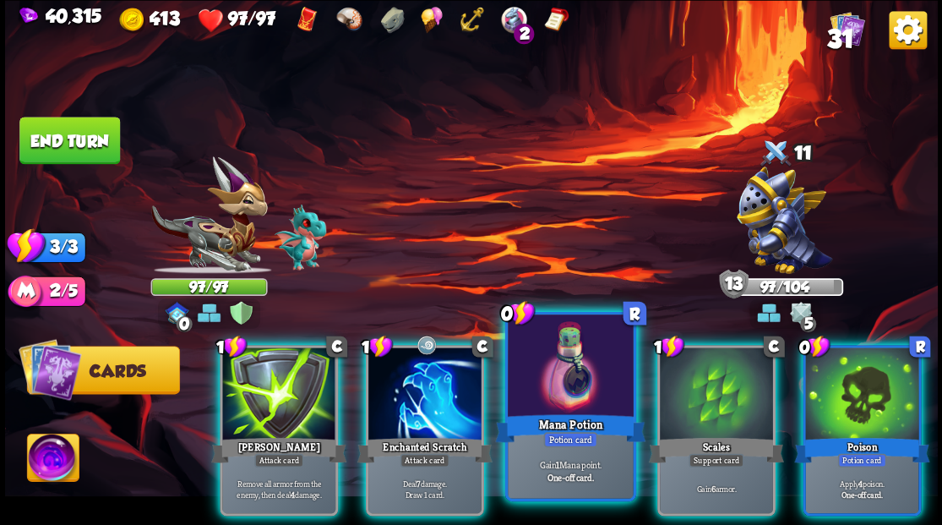
click at [542, 360] on div at bounding box center [570, 367] width 125 height 106
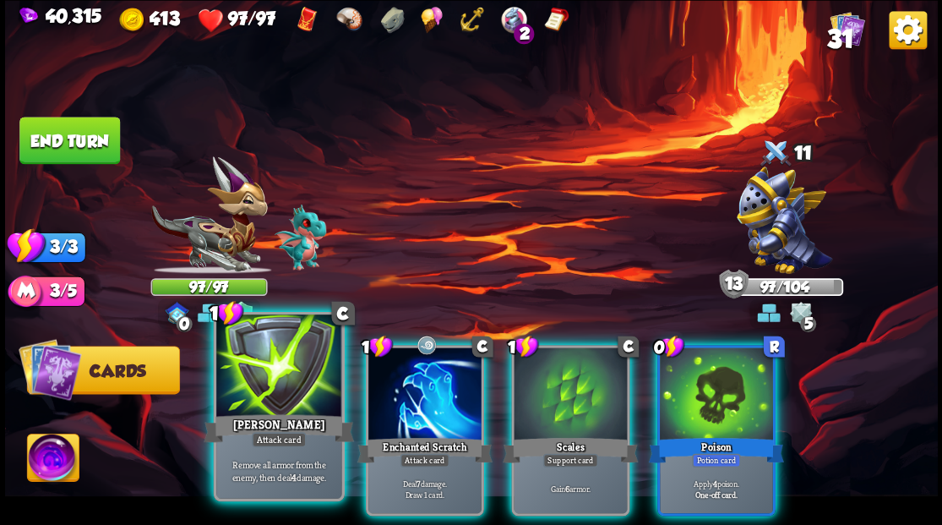
click at [242, 377] on div at bounding box center [278, 367] width 125 height 106
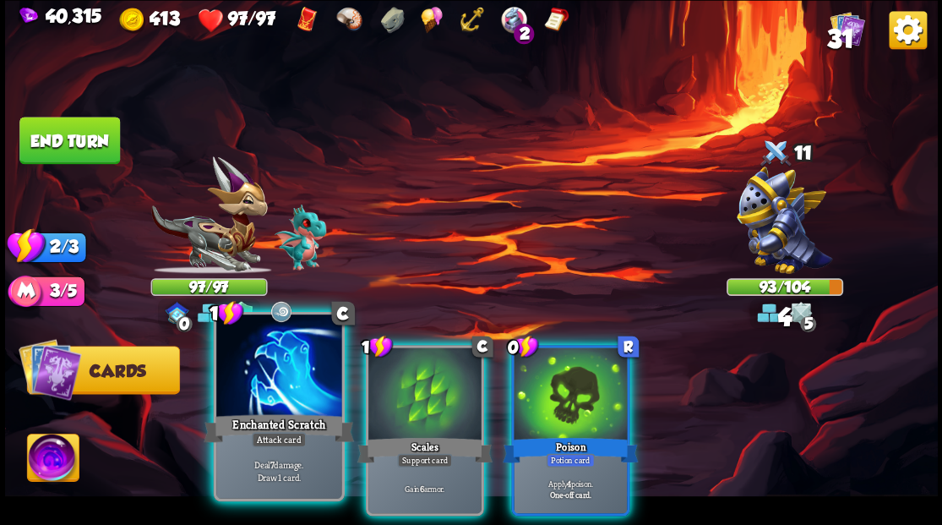
click at [248, 384] on div at bounding box center [278, 367] width 125 height 106
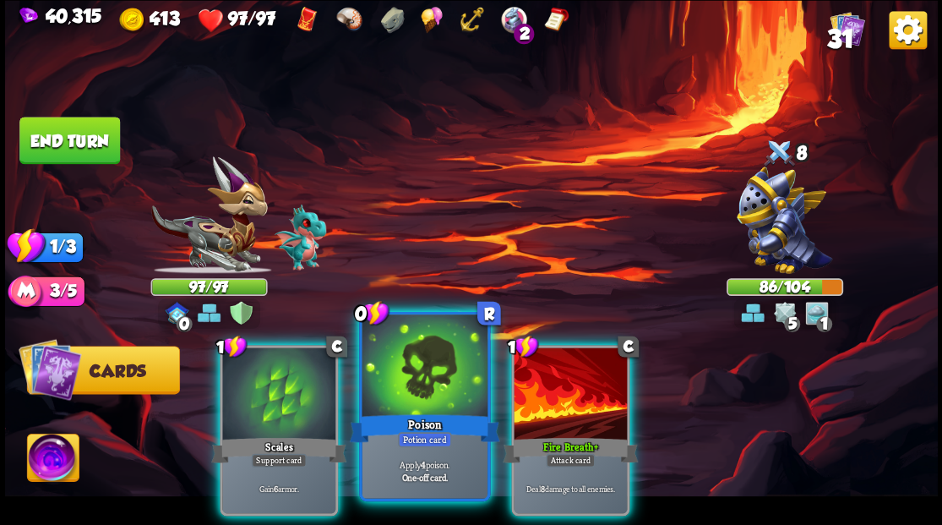
click at [429, 377] on div at bounding box center [424, 367] width 125 height 106
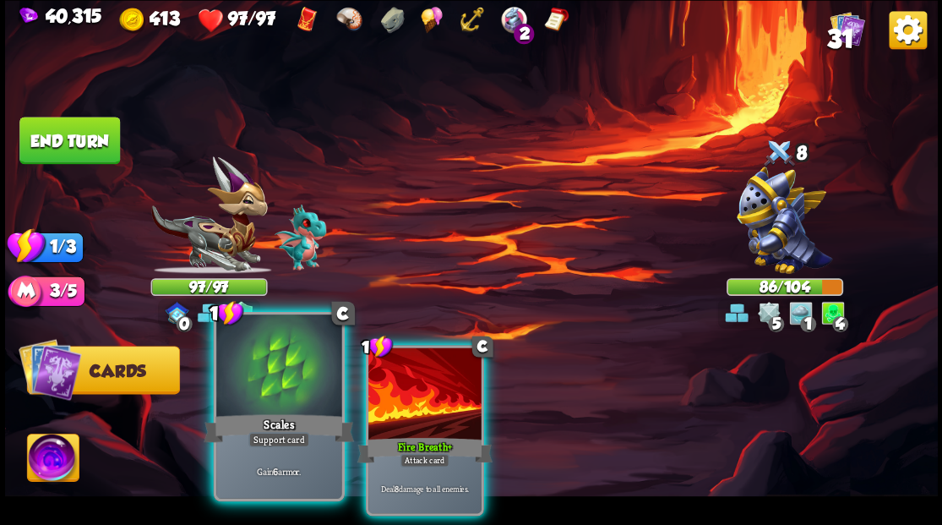
click at [255, 353] on div at bounding box center [278, 367] width 125 height 106
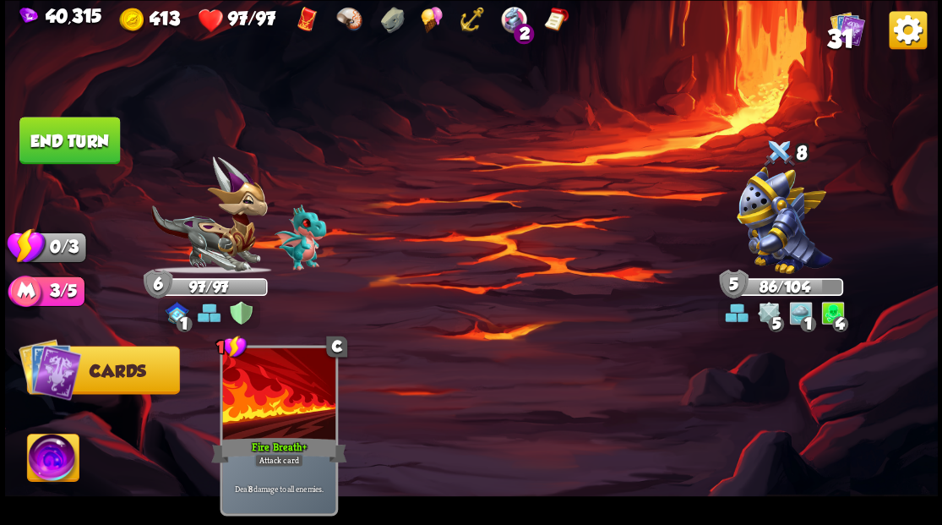
click at [86, 146] on button "End turn" at bounding box center [69, 140] width 101 height 47
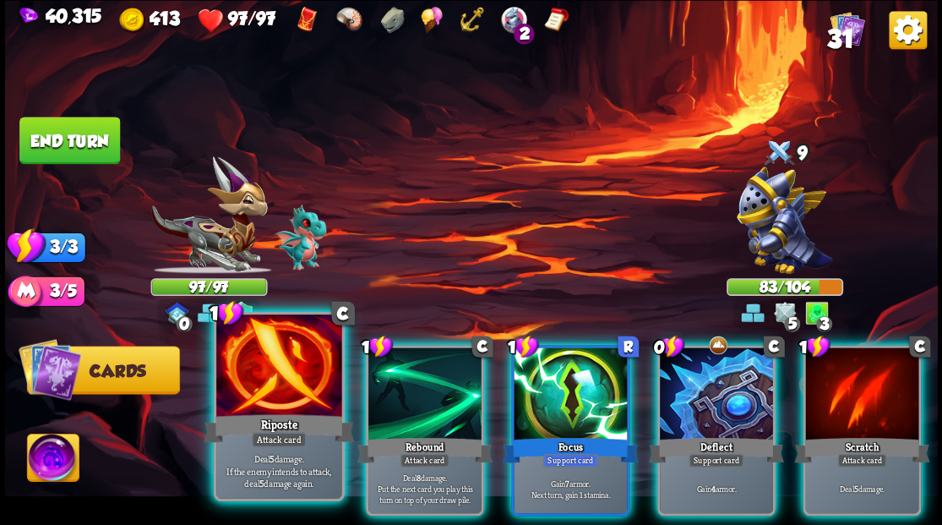
click at [277, 383] on div at bounding box center [278, 367] width 125 height 106
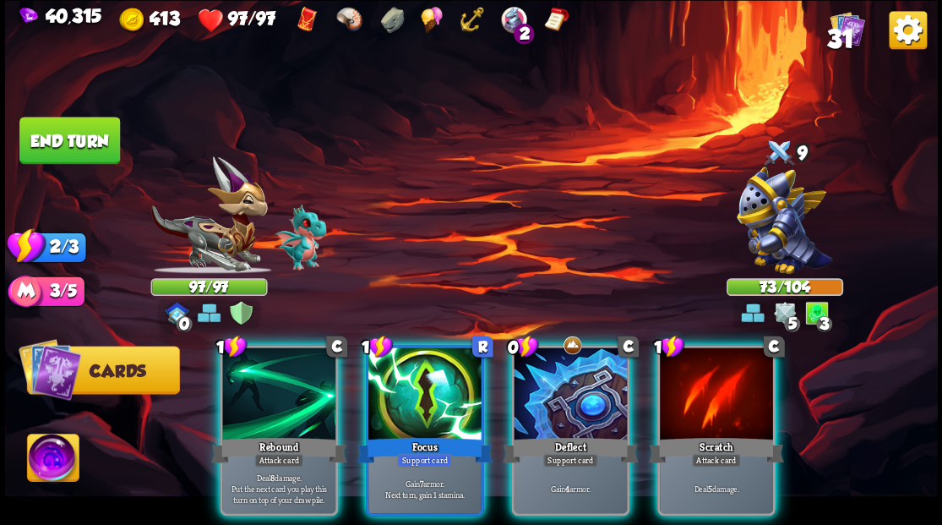
drag, startPoint x: 277, startPoint y: 400, endPoint x: 275, endPoint y: 378, distance: 22.0
click at [277, 399] on div at bounding box center [278, 394] width 113 height 95
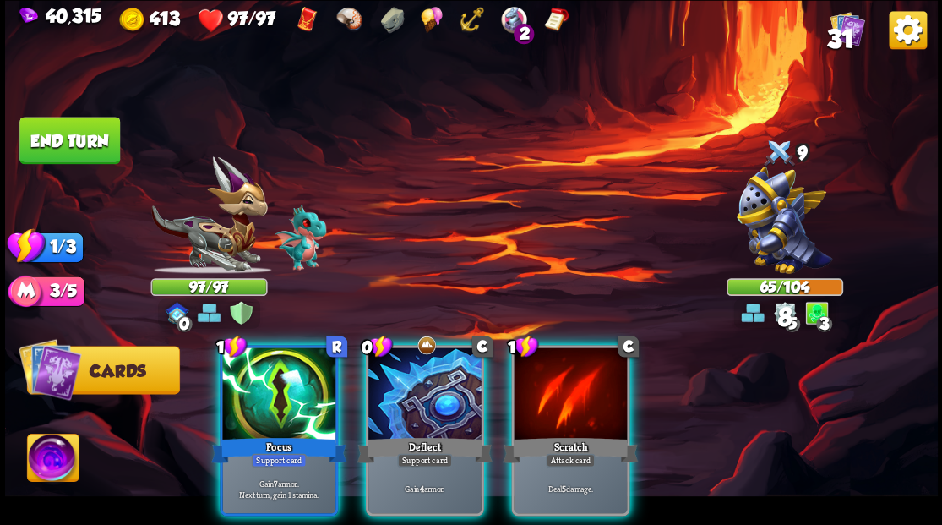
drag, startPoint x: 434, startPoint y: 400, endPoint x: 429, endPoint y: 341, distance: 59.4
click at [434, 400] on div at bounding box center [424, 394] width 113 height 95
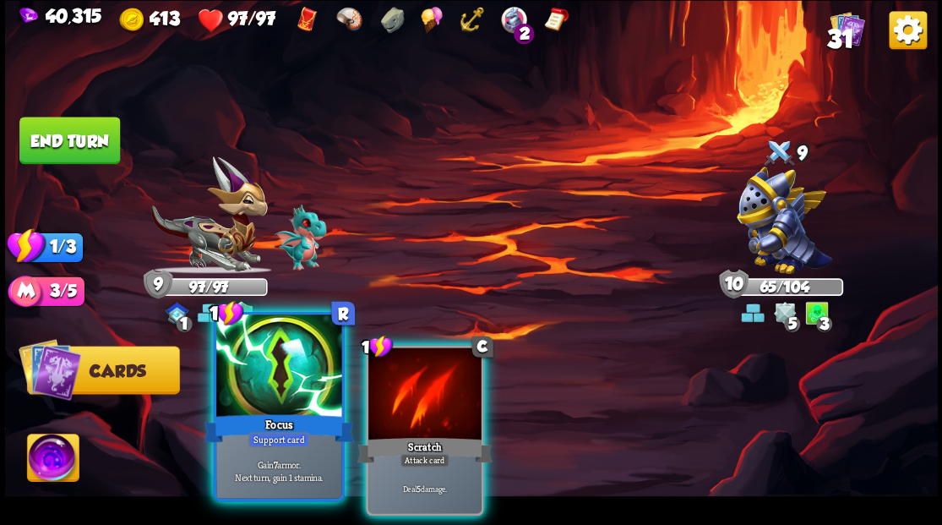
click at [275, 391] on div at bounding box center [278, 367] width 125 height 106
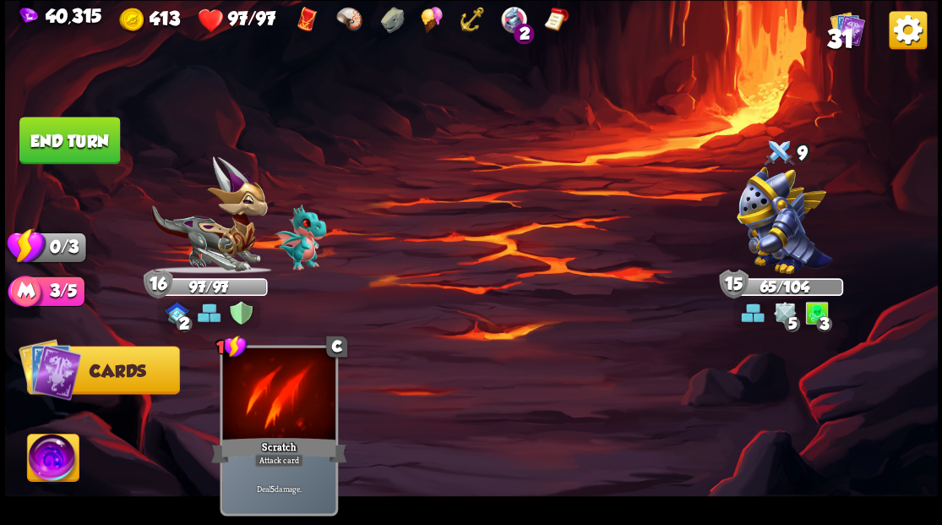
click at [68, 147] on button "End turn" at bounding box center [69, 140] width 101 height 47
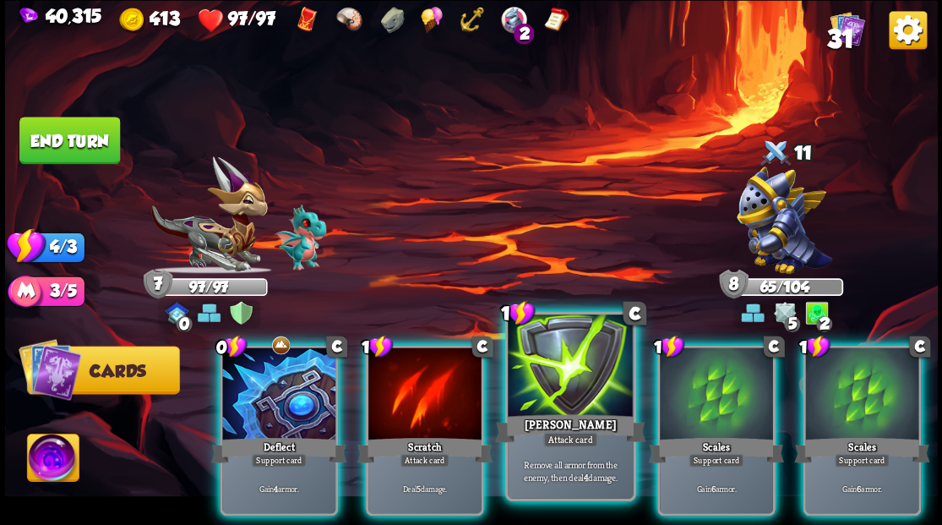
click at [573, 395] on div at bounding box center [570, 367] width 125 height 106
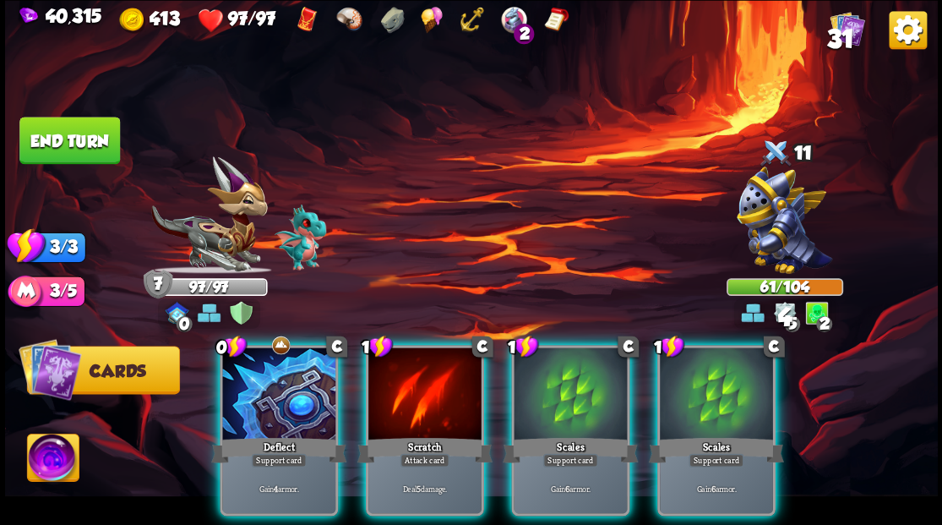
click at [399, 380] on div at bounding box center [424, 394] width 113 height 95
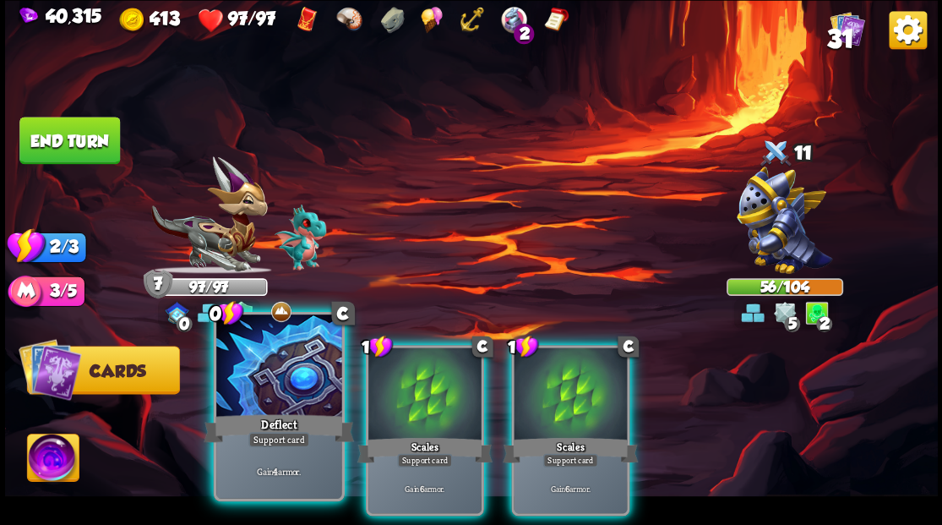
click at [291, 389] on div at bounding box center [278, 367] width 125 height 106
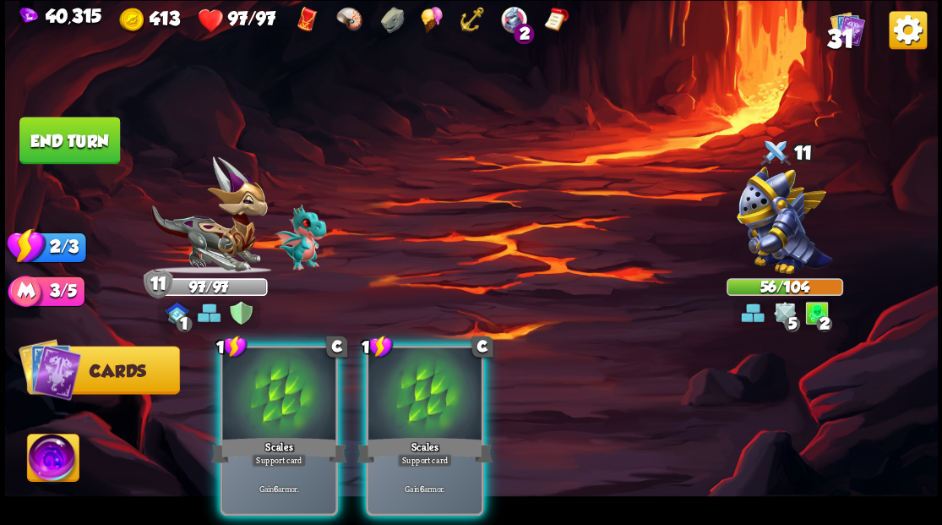
click at [291, 389] on div at bounding box center [278, 394] width 113 height 95
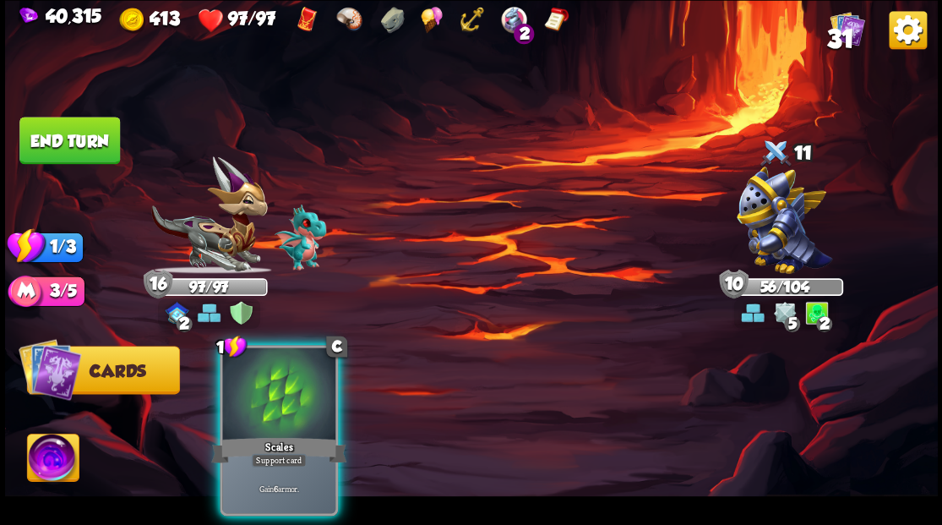
click at [291, 389] on div at bounding box center [278, 394] width 113 height 95
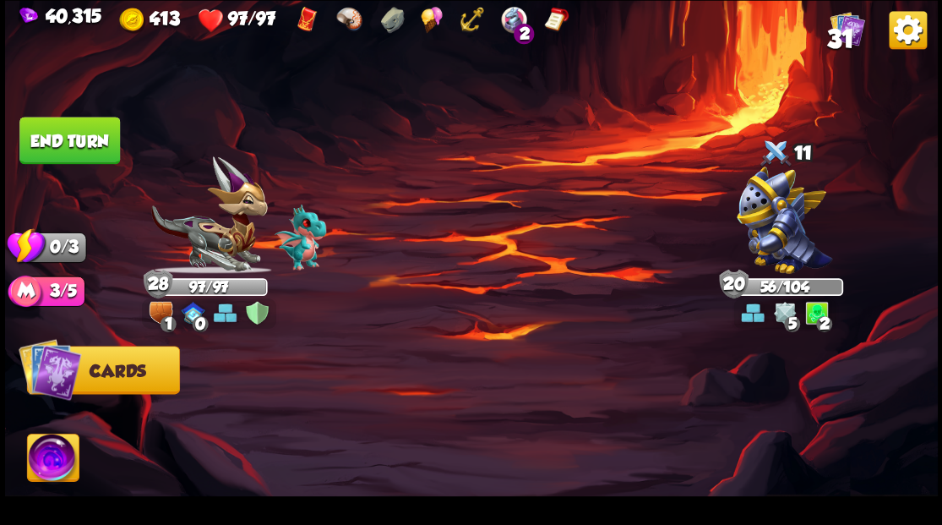
drag, startPoint x: 81, startPoint y: 131, endPoint x: 507, endPoint y: 188, distance: 429.5
click at [88, 133] on button "End turn" at bounding box center [69, 140] width 101 height 47
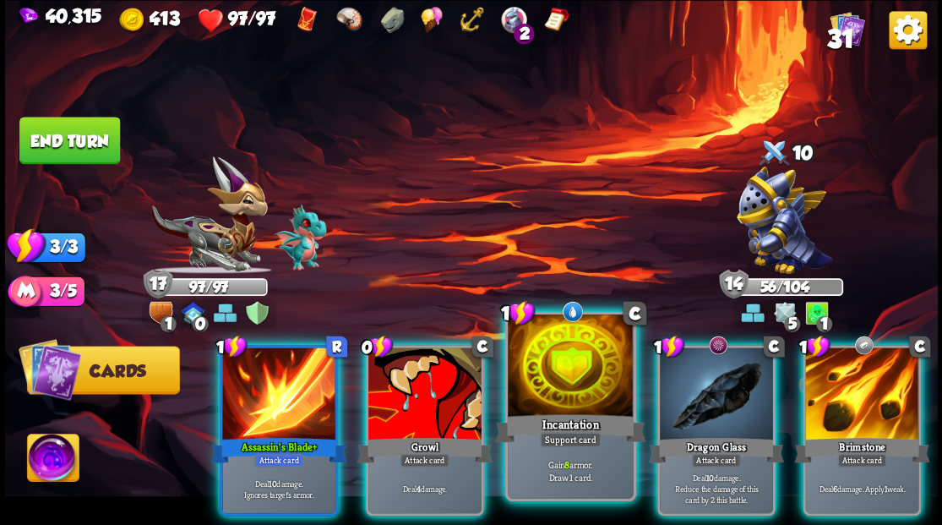
click at [582, 382] on div at bounding box center [570, 367] width 125 height 106
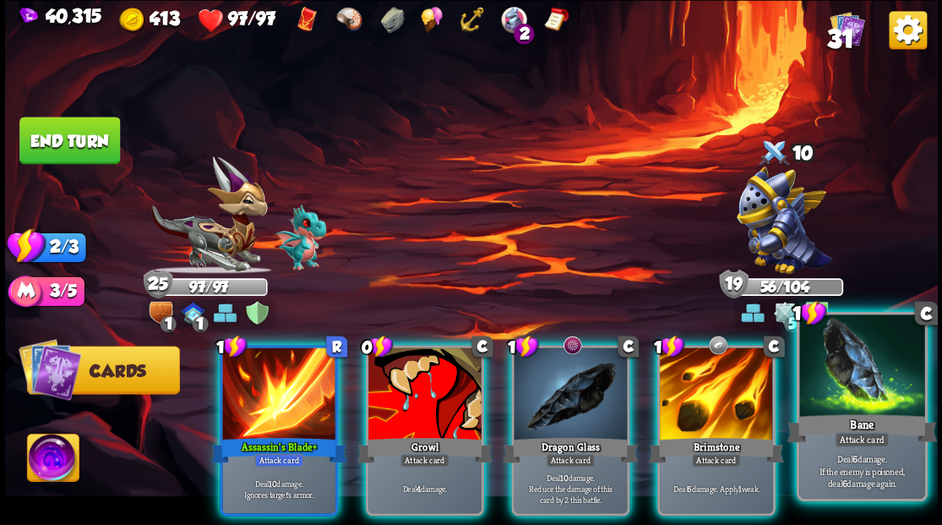
click at [860, 389] on div at bounding box center [861, 367] width 125 height 106
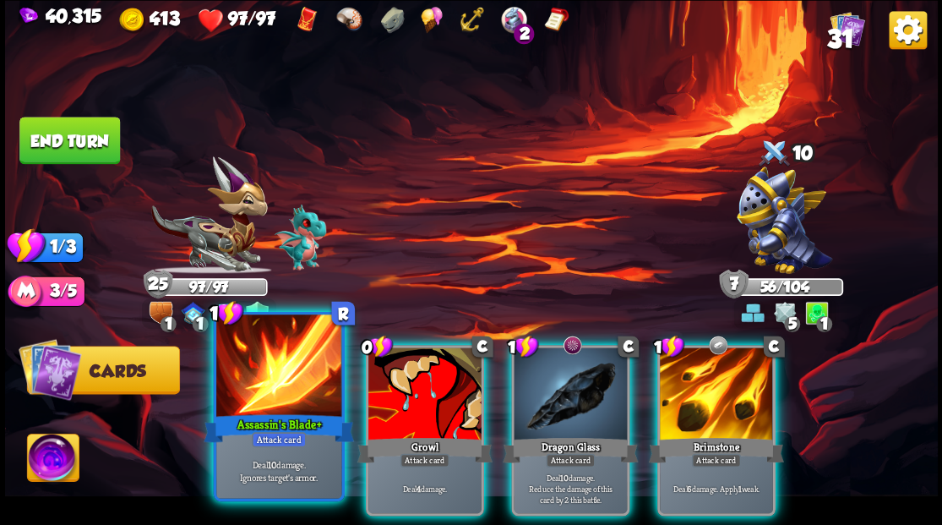
click at [290, 400] on div at bounding box center [278, 367] width 125 height 106
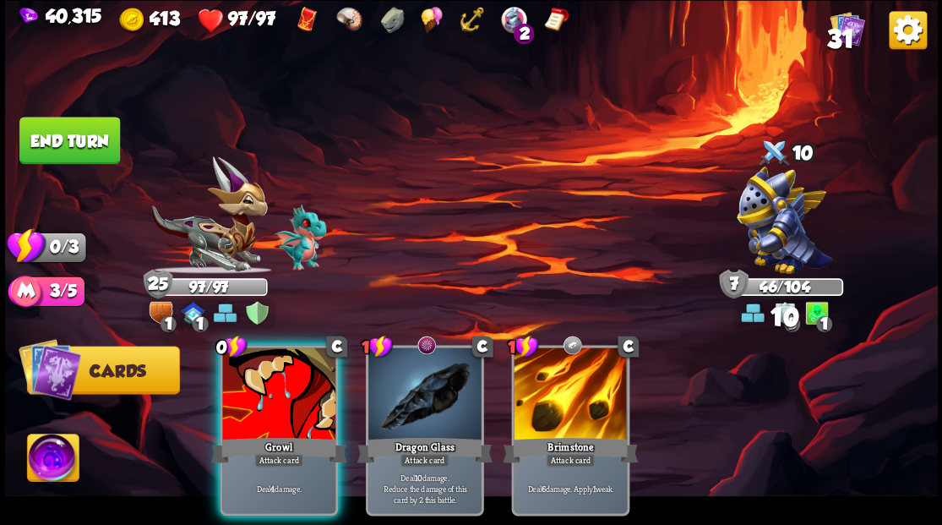
click at [291, 399] on div at bounding box center [278, 394] width 113 height 95
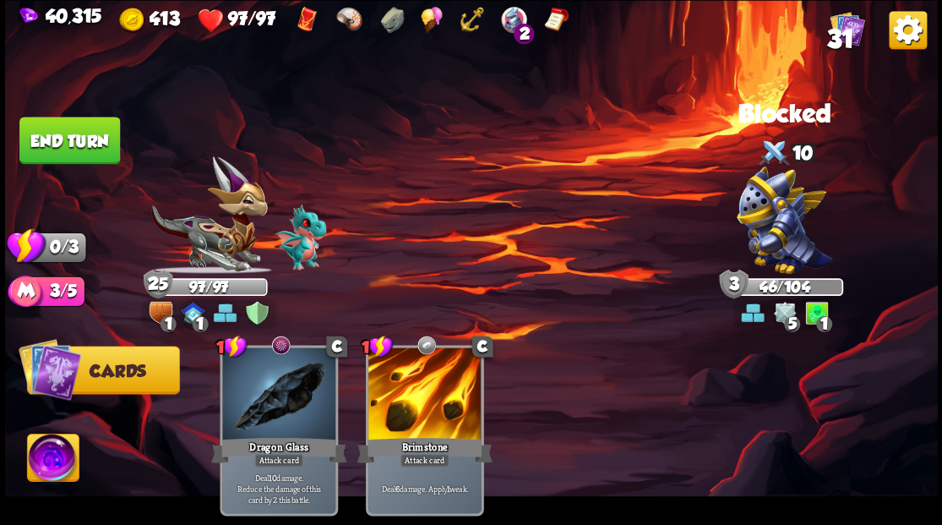
click at [47, 128] on button "End turn" at bounding box center [69, 140] width 101 height 47
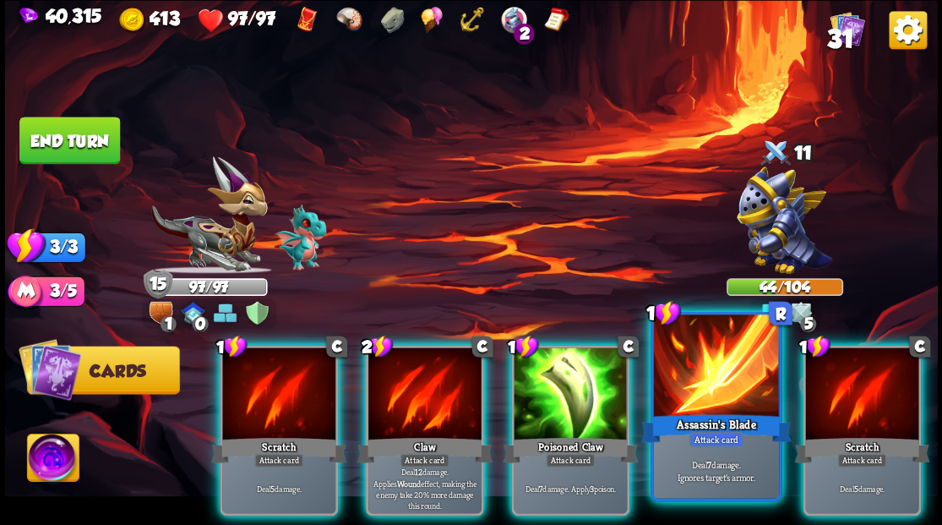
click at [688, 375] on div at bounding box center [715, 367] width 125 height 106
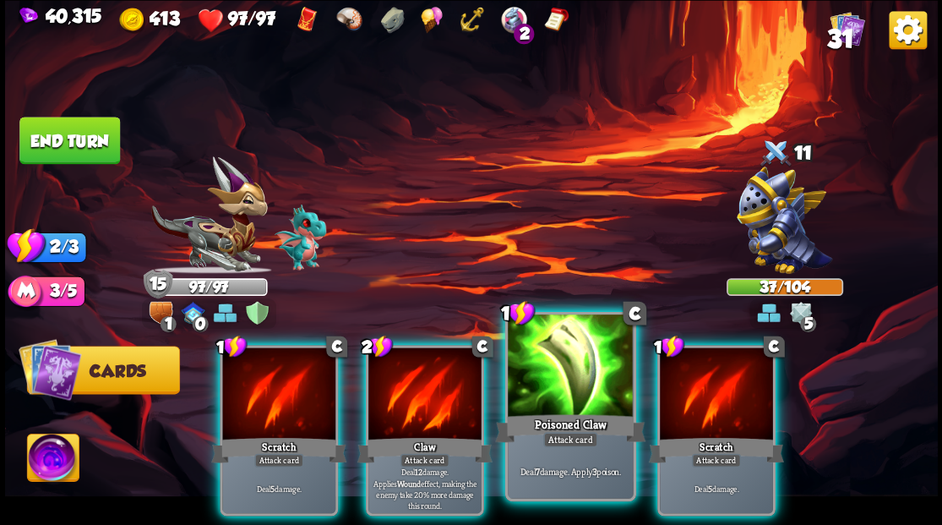
click at [552, 391] on div at bounding box center [570, 367] width 125 height 106
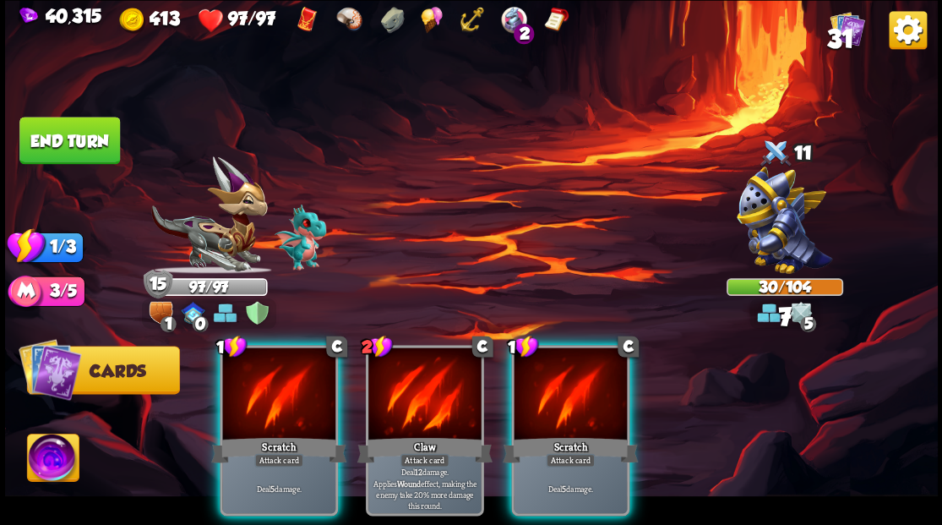
click at [288, 376] on div at bounding box center [278, 394] width 113 height 95
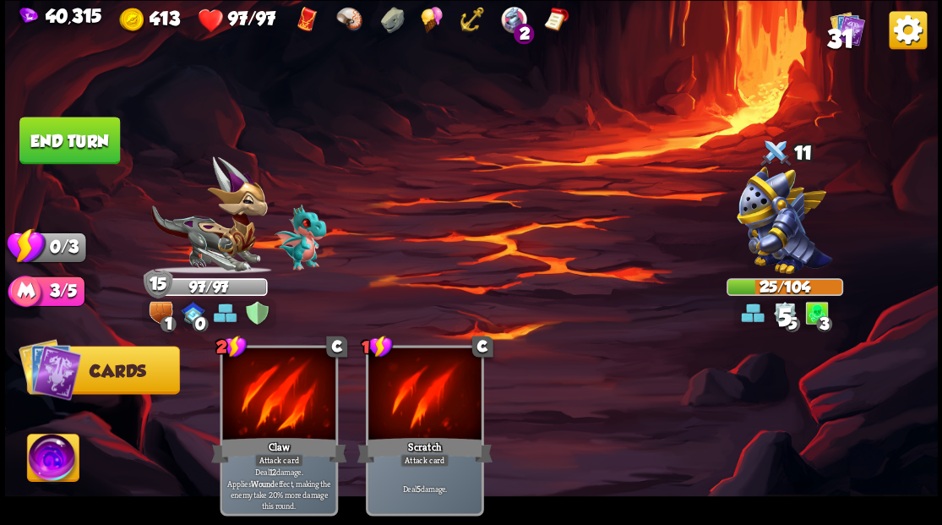
click at [82, 135] on button "End turn" at bounding box center [69, 140] width 101 height 47
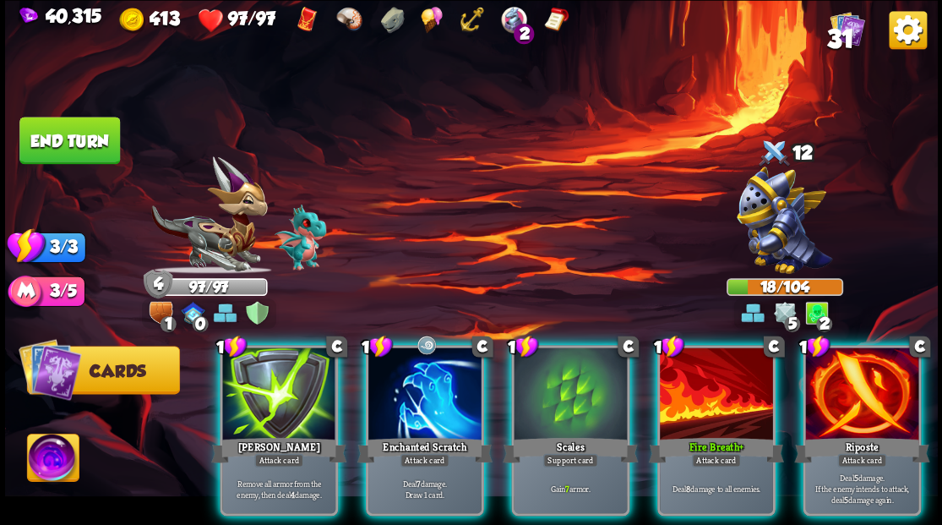
click at [850, 403] on div at bounding box center [861, 394] width 113 height 95
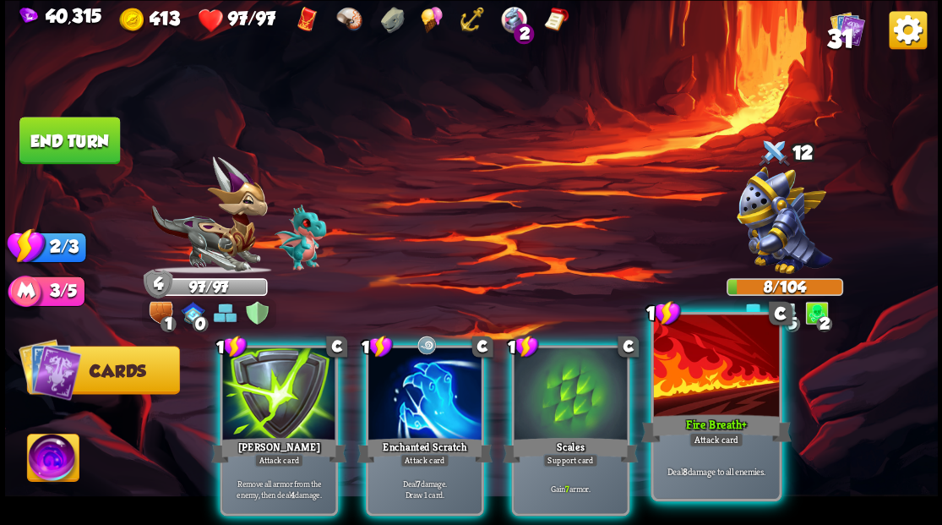
click at [734, 401] on div at bounding box center [715, 367] width 125 height 106
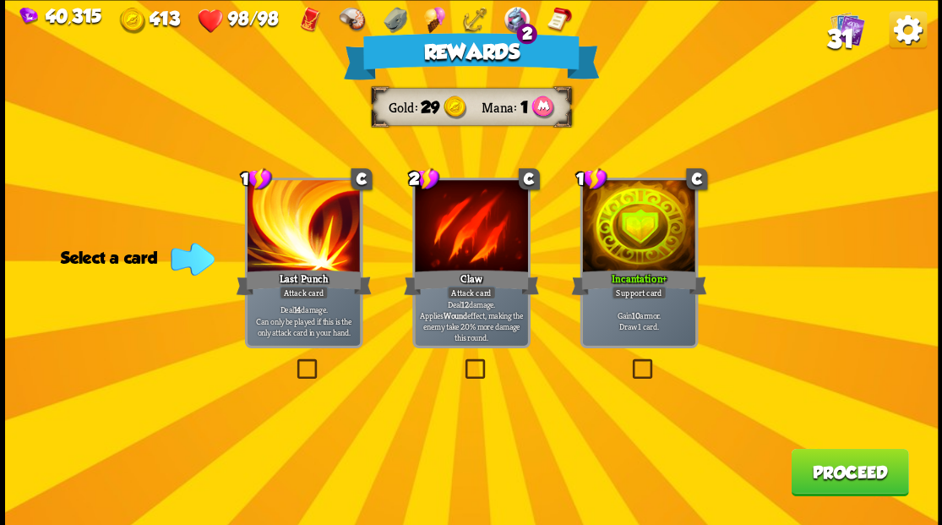
click at [850, 35] on span "31" at bounding box center [839, 38] width 27 height 29
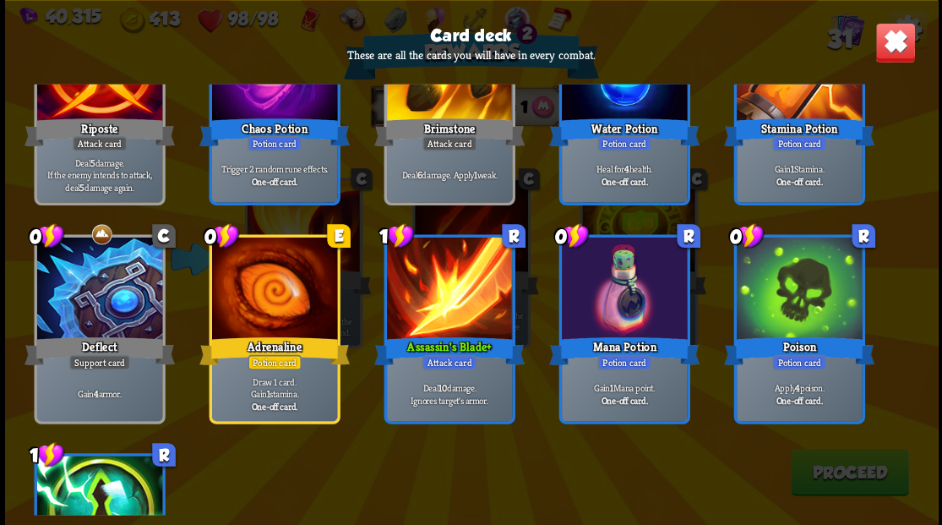
scroll to position [1123, 0]
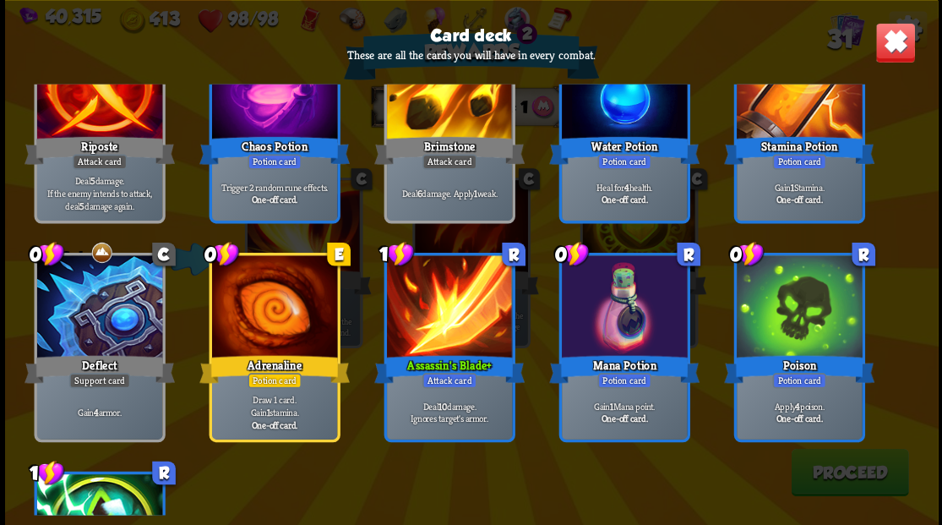
click at [896, 54] on img at bounding box center [894, 42] width 41 height 41
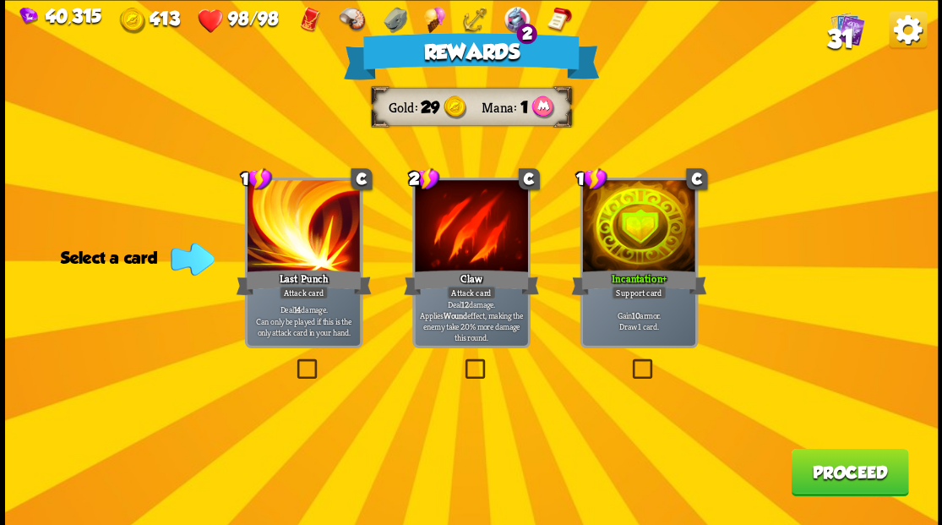
click at [833, 481] on button "Proceed" at bounding box center [849, 471] width 117 height 47
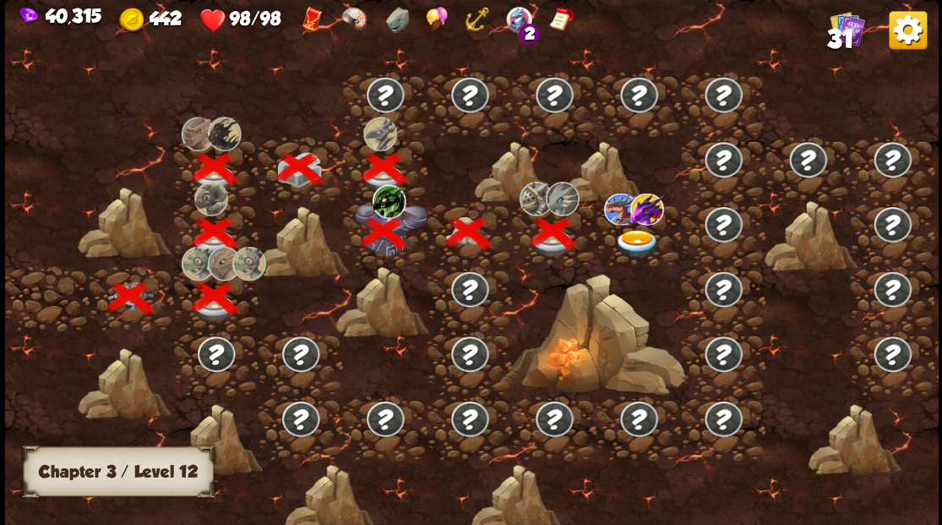
scroll to position [0, 257]
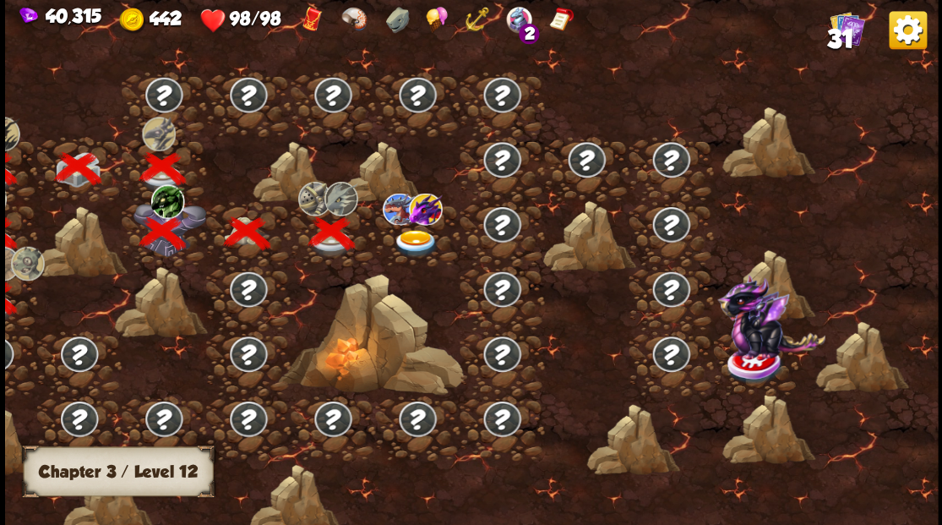
click at [417, 235] on img at bounding box center [415, 243] width 46 height 28
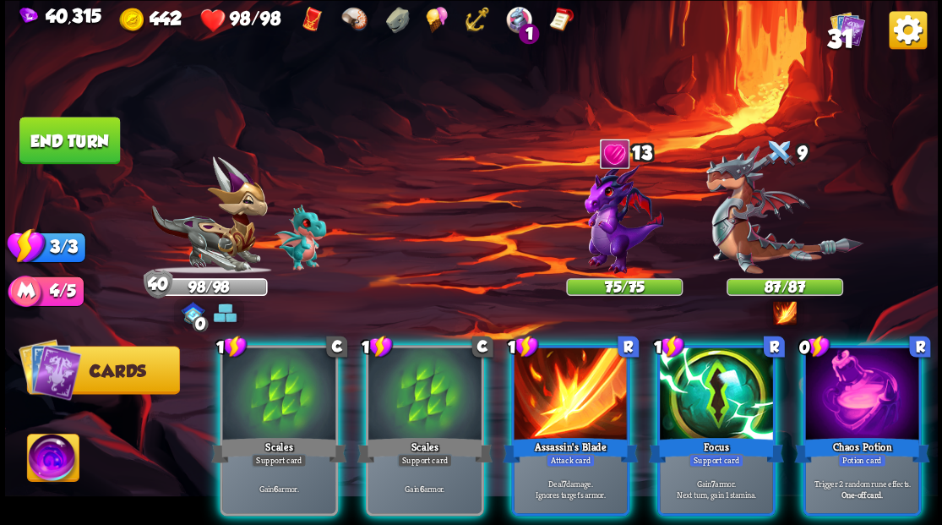
click at [851, 397] on div at bounding box center [861, 394] width 113 height 95
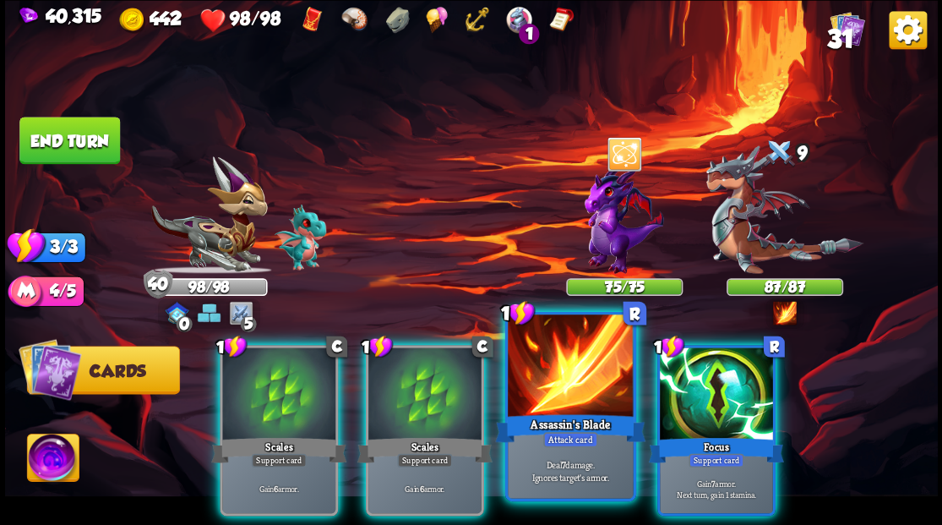
click at [574, 375] on div at bounding box center [570, 367] width 125 height 106
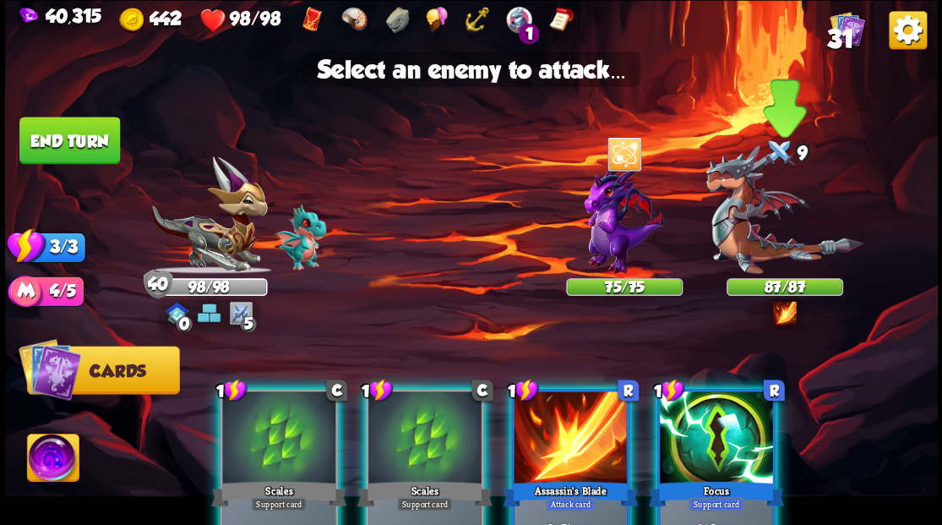
click at [757, 230] on img at bounding box center [783, 209] width 157 height 128
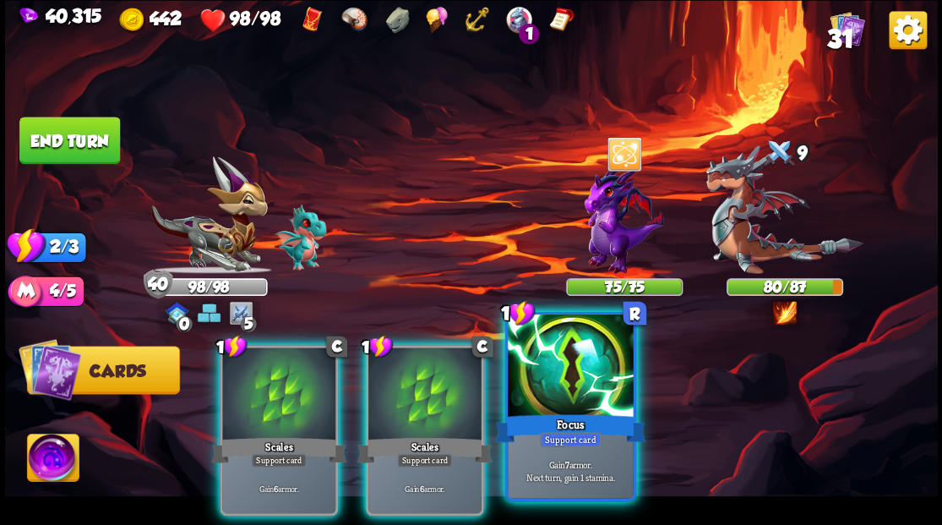
click at [596, 376] on div at bounding box center [570, 367] width 125 height 106
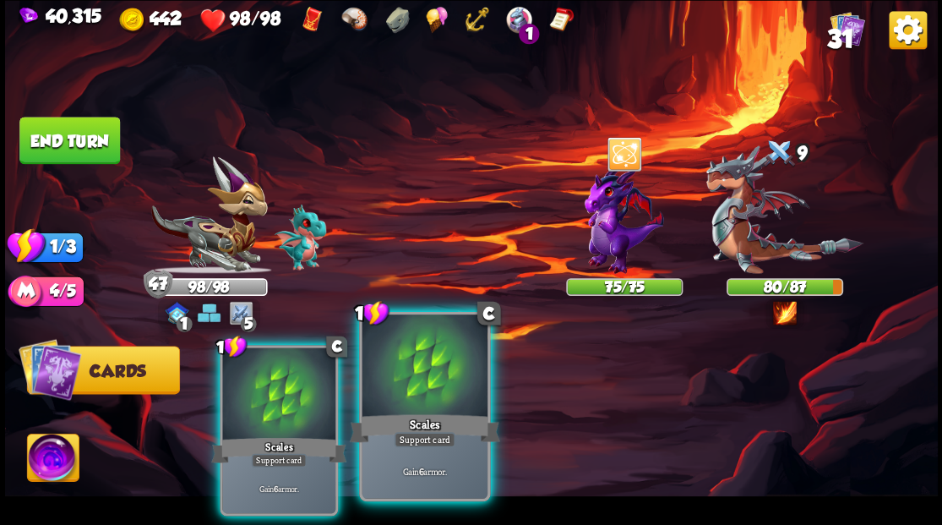
click at [443, 383] on div at bounding box center [424, 367] width 125 height 106
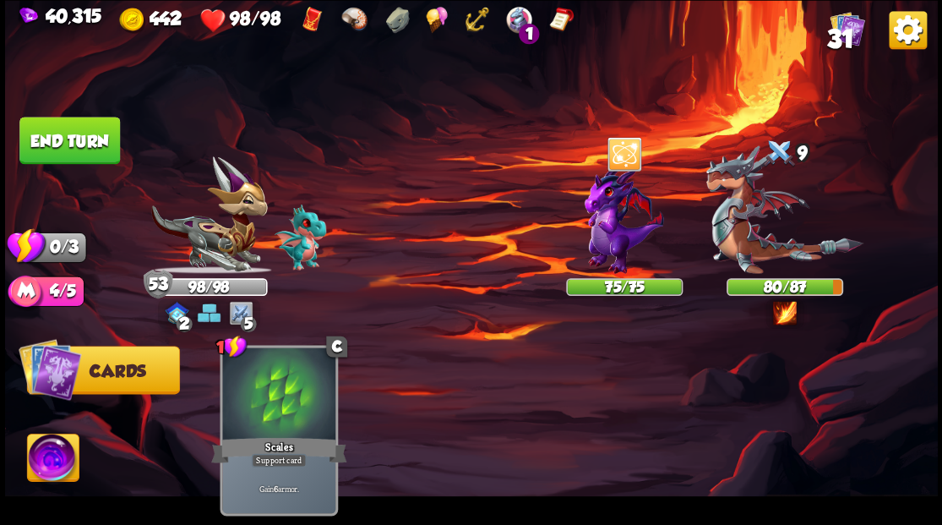
click at [84, 151] on button "End turn" at bounding box center [69, 140] width 101 height 47
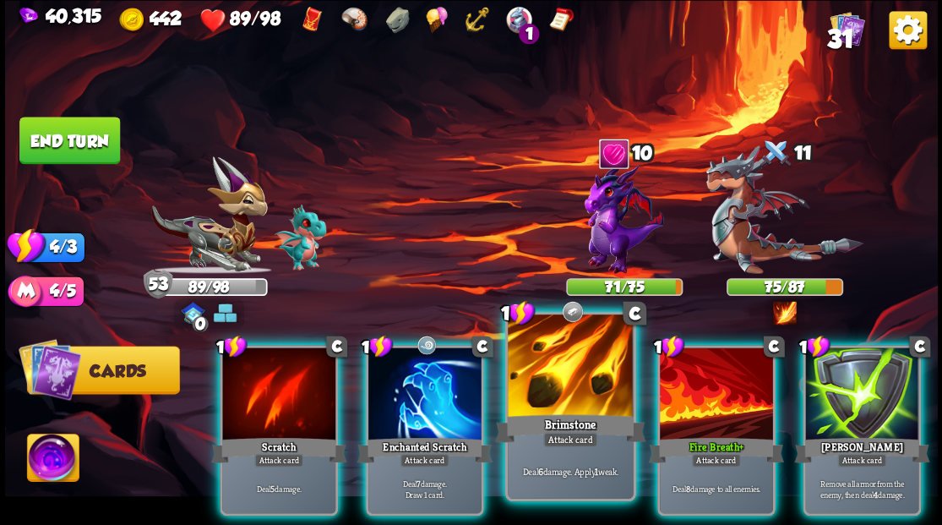
click at [561, 387] on div at bounding box center [570, 367] width 125 height 106
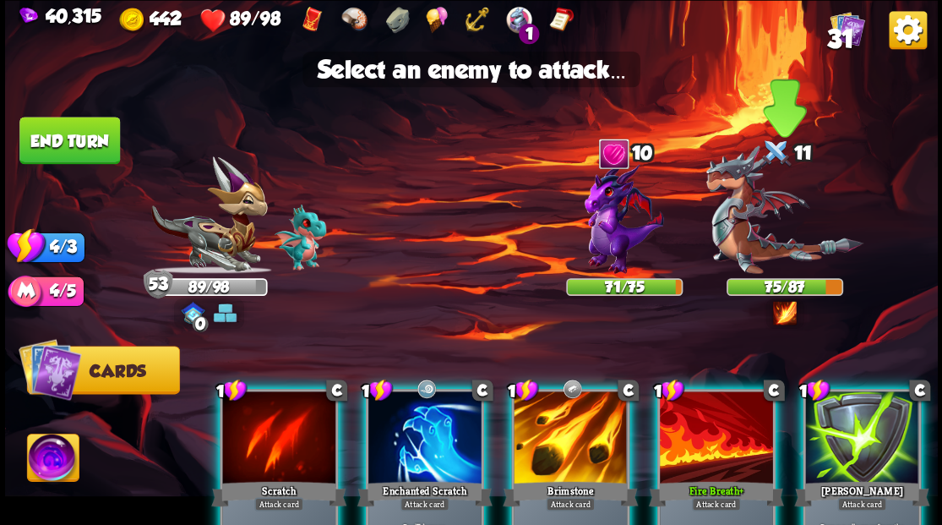
click at [757, 238] on img at bounding box center [783, 209] width 157 height 128
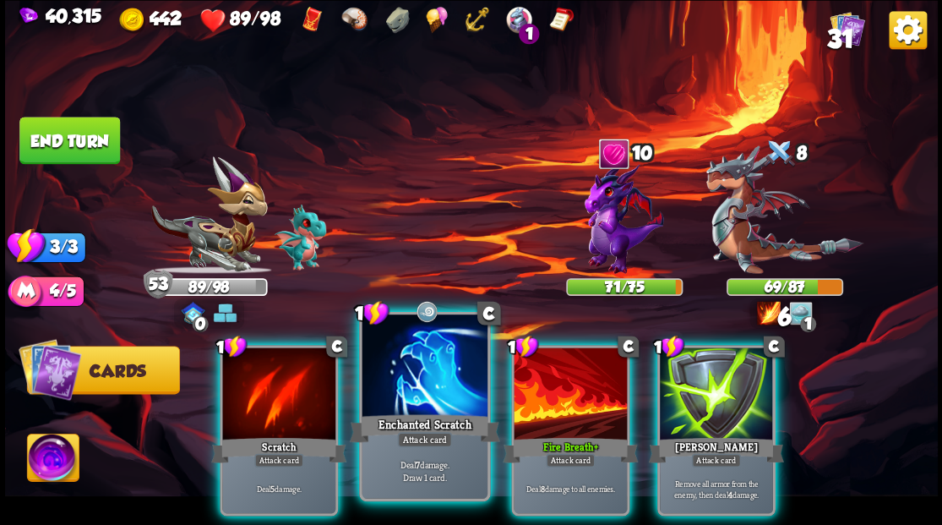
click at [433, 391] on div at bounding box center [424, 367] width 125 height 106
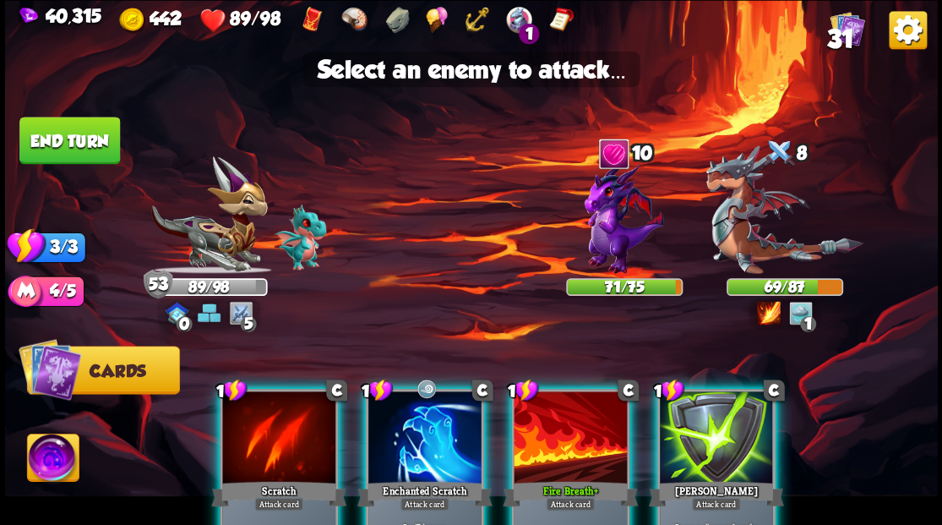
drag, startPoint x: 764, startPoint y: 243, endPoint x: 725, endPoint y: 275, distance: 50.4
click at [765, 243] on img at bounding box center [783, 209] width 157 height 128
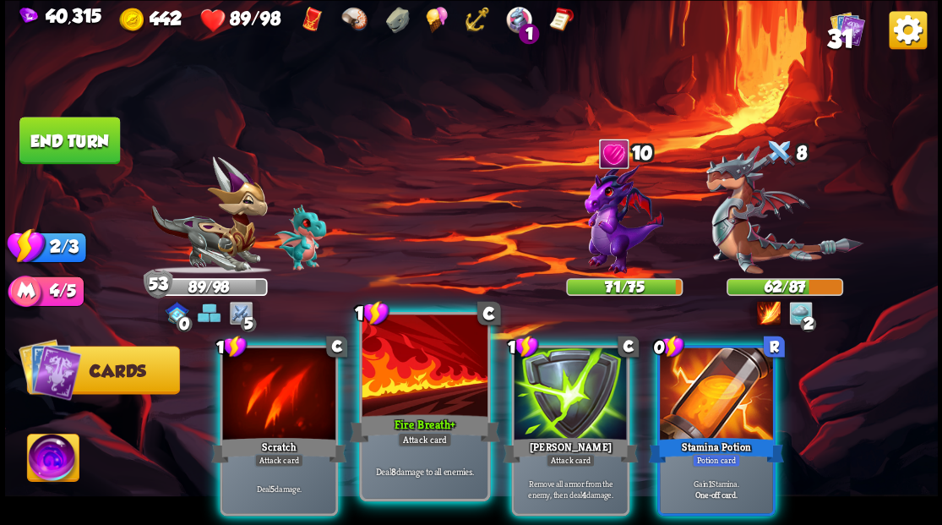
click at [433, 385] on div at bounding box center [424, 367] width 125 height 106
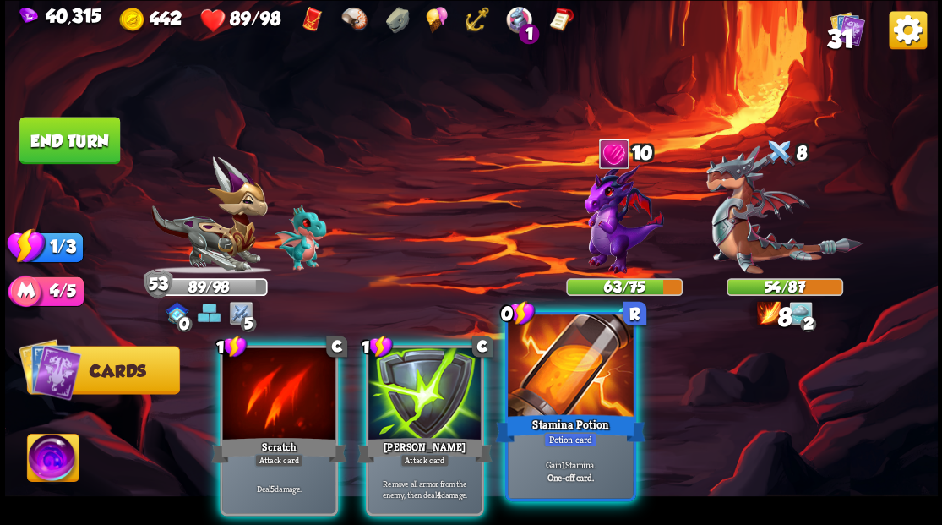
click at [576, 394] on div at bounding box center [570, 367] width 125 height 106
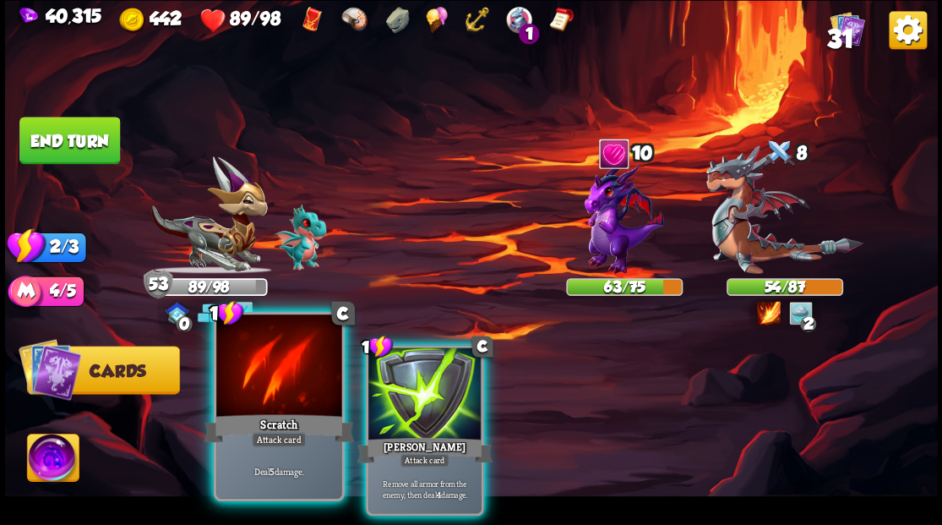
click at [300, 392] on div at bounding box center [278, 367] width 125 height 106
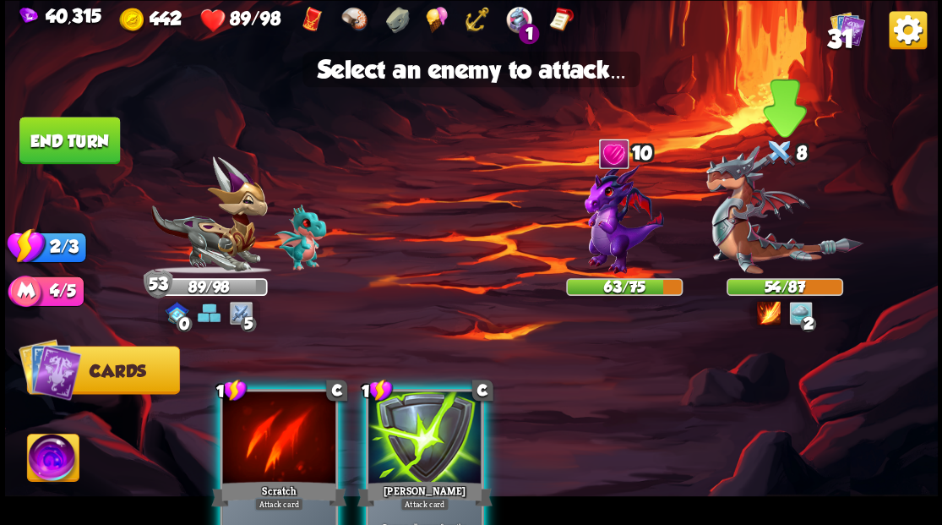
click at [747, 240] on img at bounding box center [783, 209] width 157 height 128
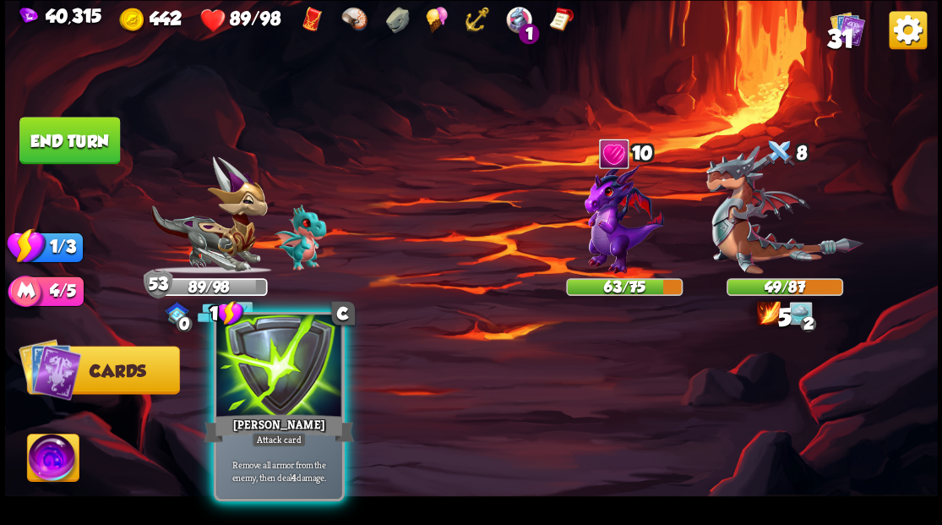
click at [282, 393] on div at bounding box center [278, 367] width 125 height 106
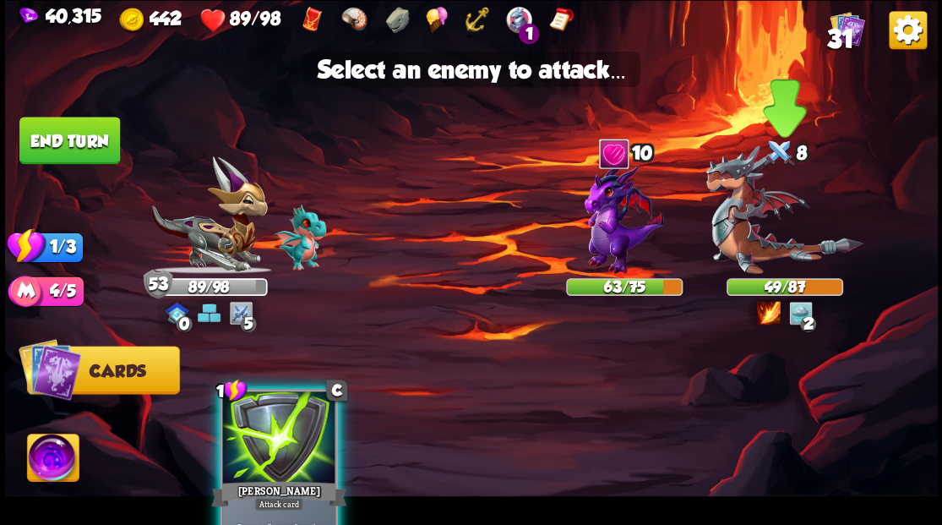
click at [738, 247] on img at bounding box center [783, 209] width 157 height 128
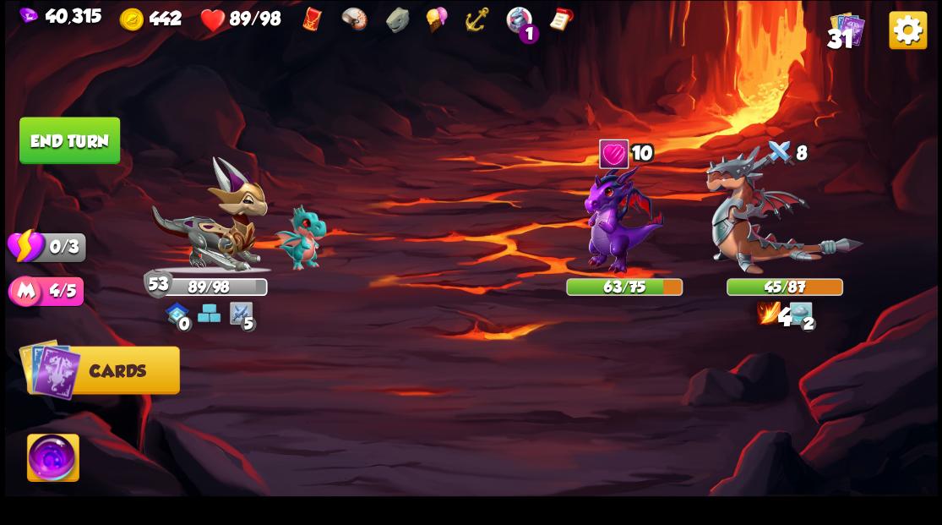
click at [64, 139] on button "End turn" at bounding box center [69, 140] width 101 height 47
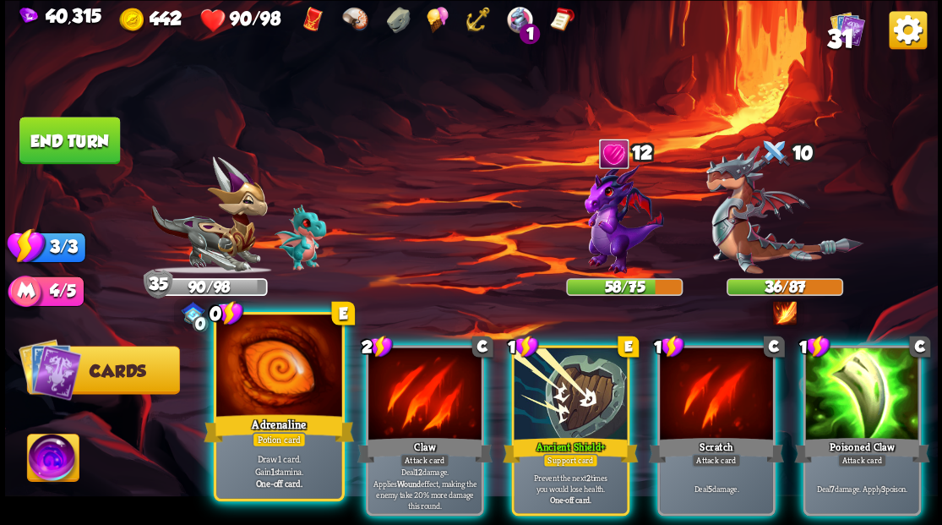
click at [273, 405] on div at bounding box center [278, 367] width 125 height 106
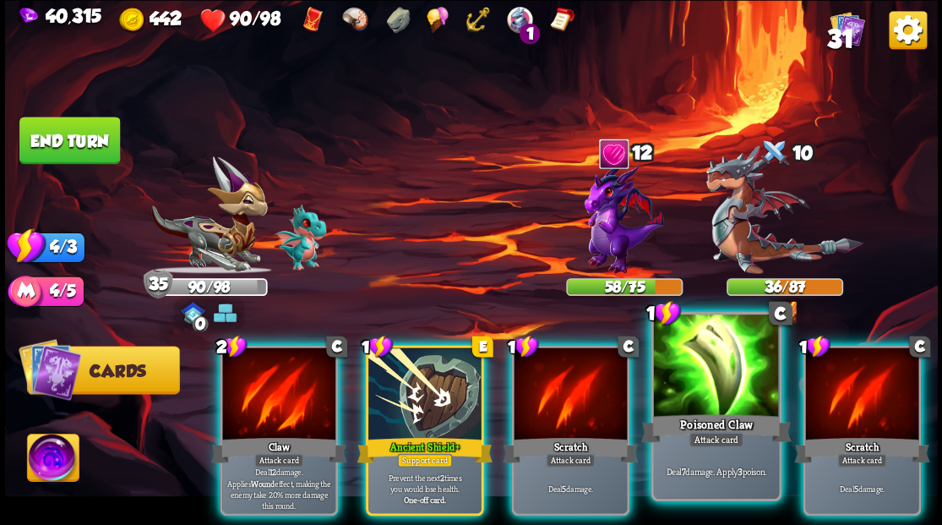
click at [699, 370] on div at bounding box center [715, 367] width 125 height 106
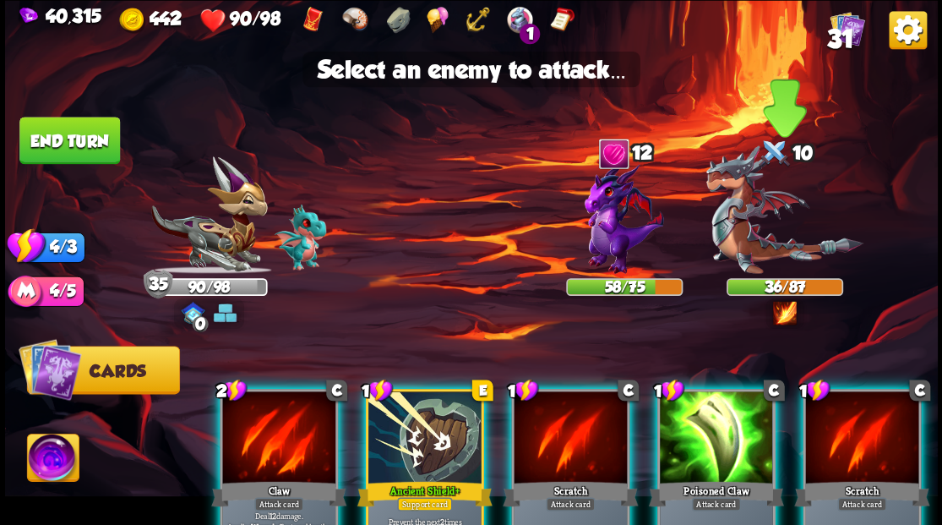
click at [756, 230] on img at bounding box center [783, 209] width 157 height 128
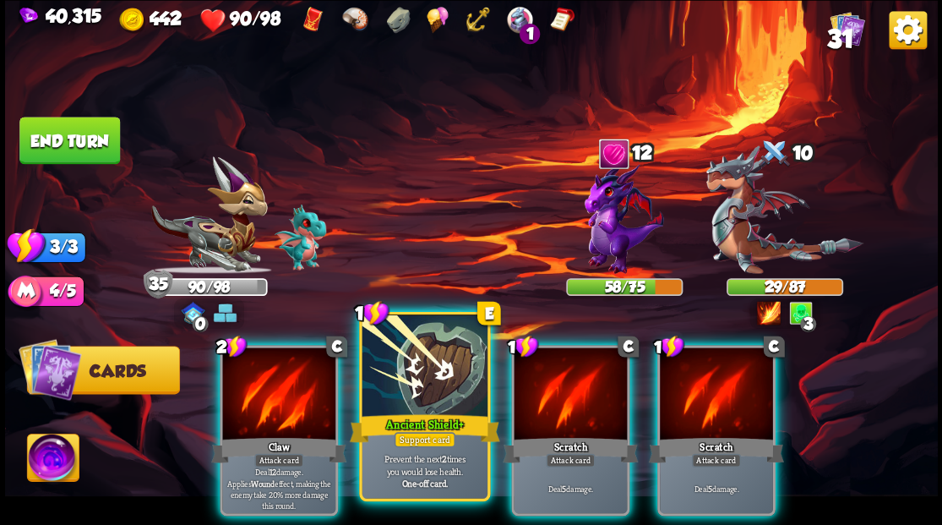
click at [429, 388] on div at bounding box center [424, 367] width 125 height 106
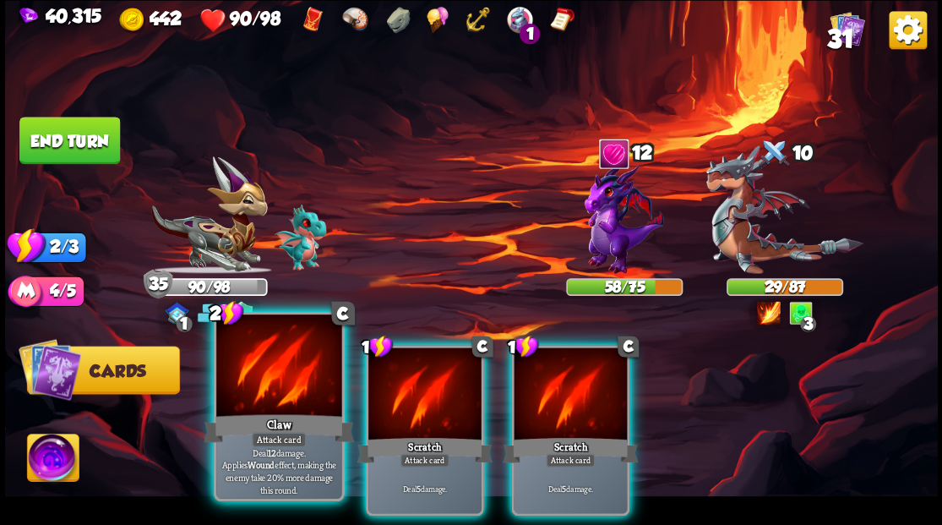
click at [297, 405] on div at bounding box center [278, 367] width 125 height 106
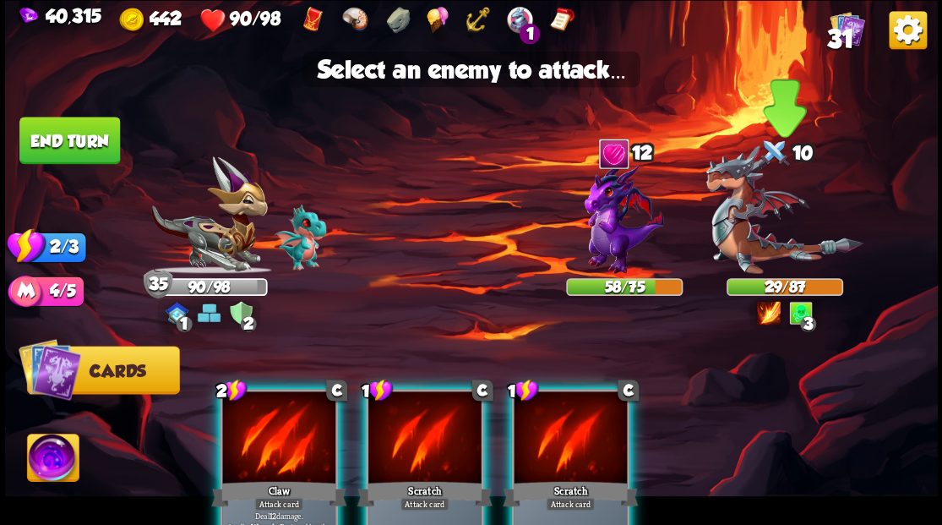
click at [744, 221] on img at bounding box center [783, 209] width 157 height 128
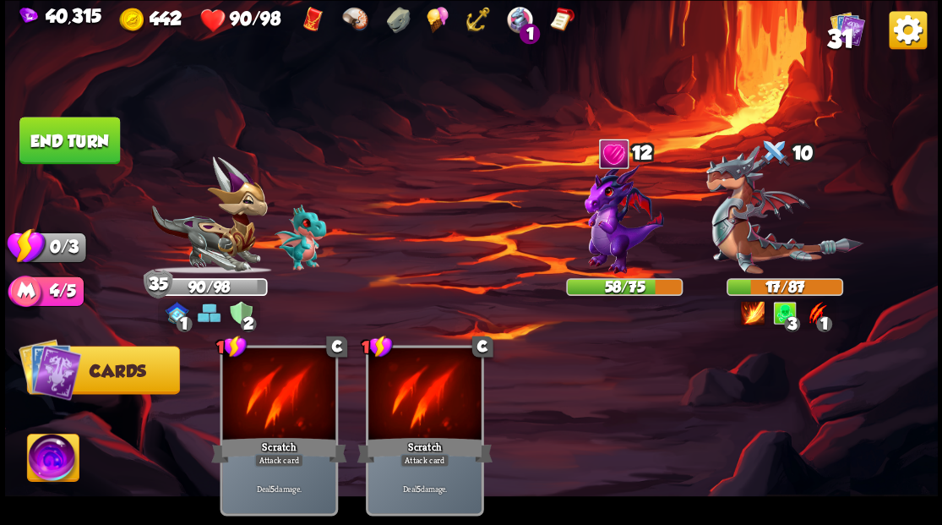
click at [88, 148] on button "End turn" at bounding box center [69, 140] width 101 height 47
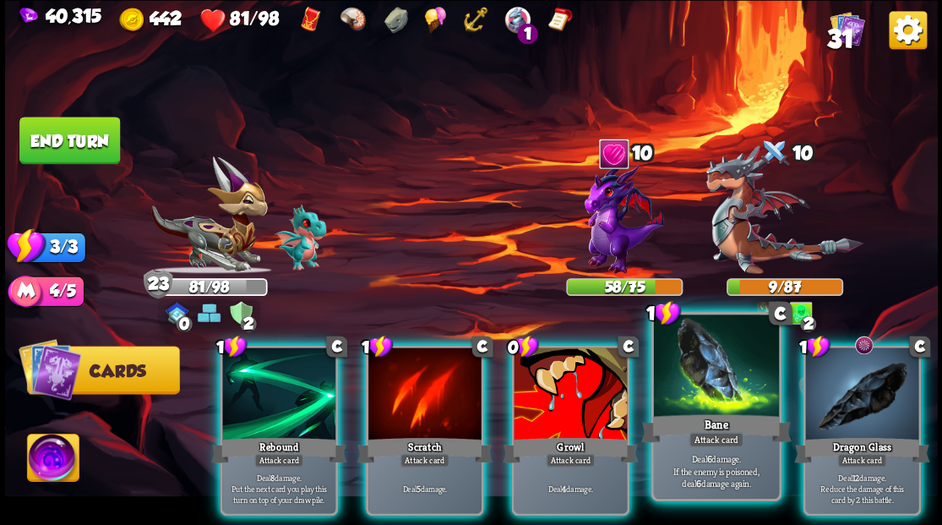
click at [715, 403] on div at bounding box center [715, 367] width 125 height 106
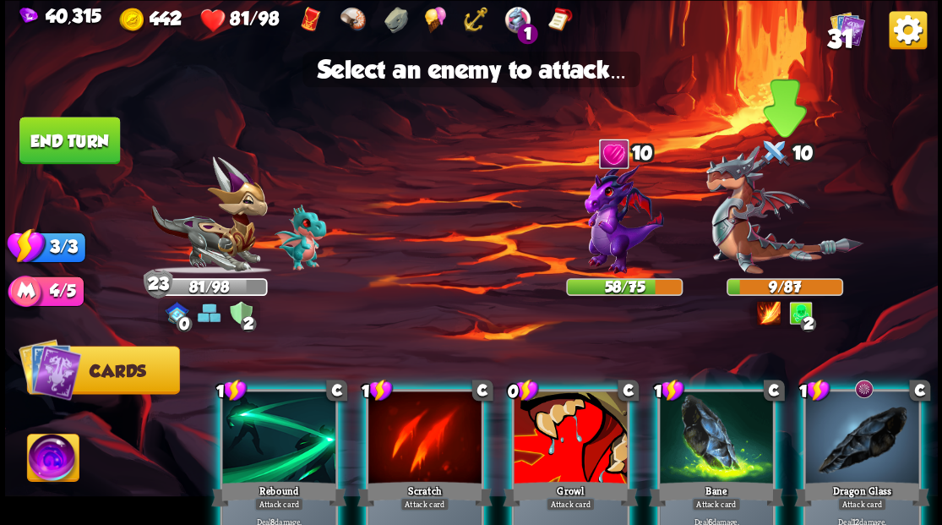
click at [750, 242] on img at bounding box center [783, 209] width 157 height 128
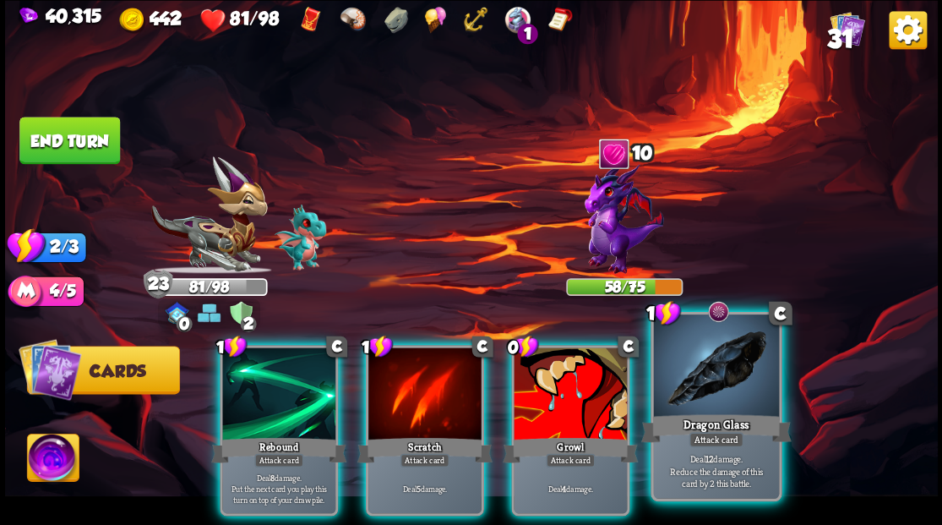
click at [730, 384] on div at bounding box center [715, 367] width 125 height 106
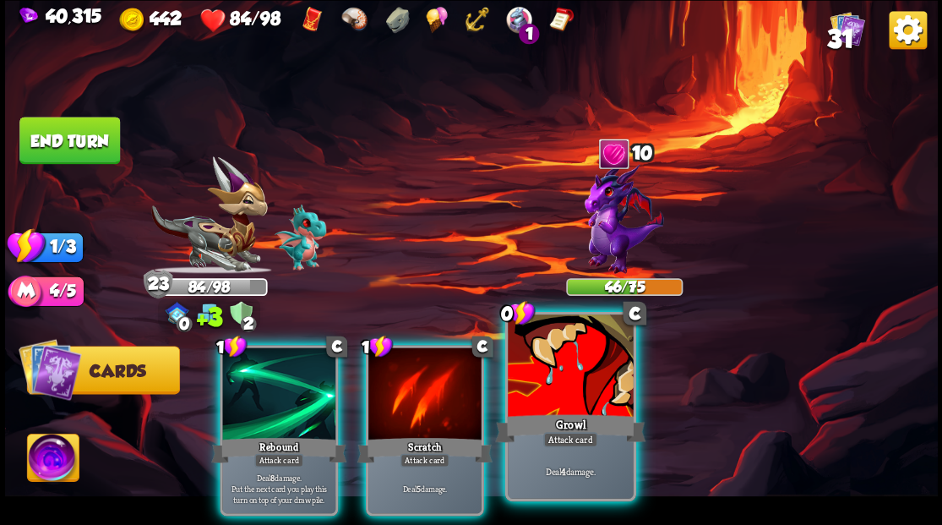
click at [600, 382] on div at bounding box center [570, 367] width 125 height 106
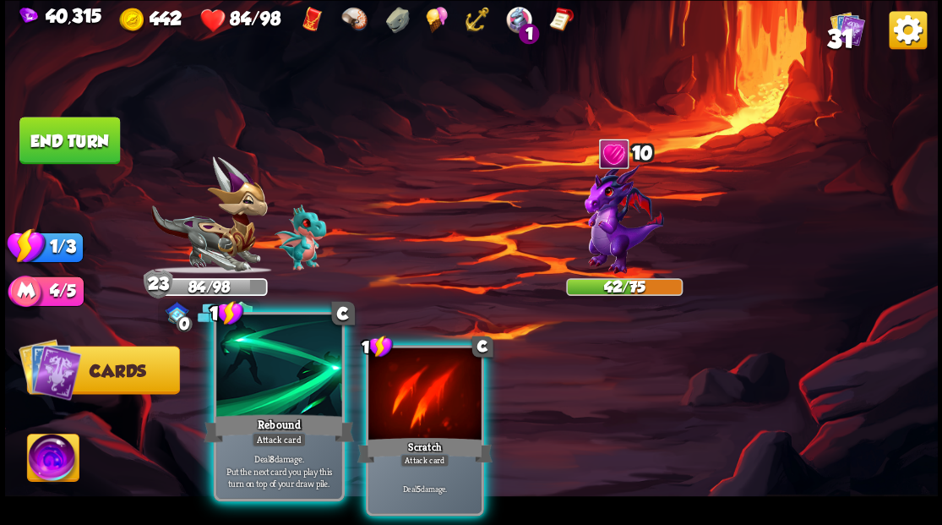
click at [275, 407] on div at bounding box center [278, 367] width 125 height 106
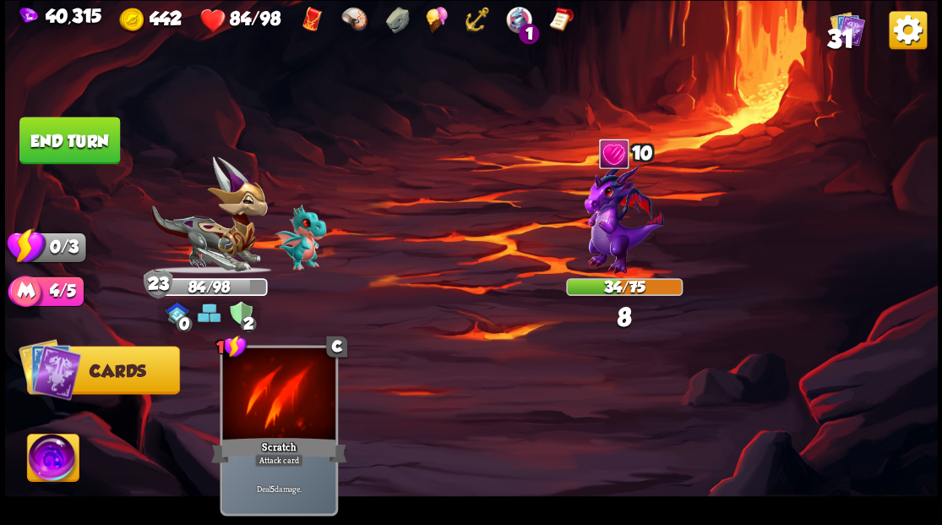
drag, startPoint x: 55, startPoint y: 139, endPoint x: 182, endPoint y: 130, distance: 127.0
click at [66, 140] on button "End turn" at bounding box center [69, 140] width 101 height 47
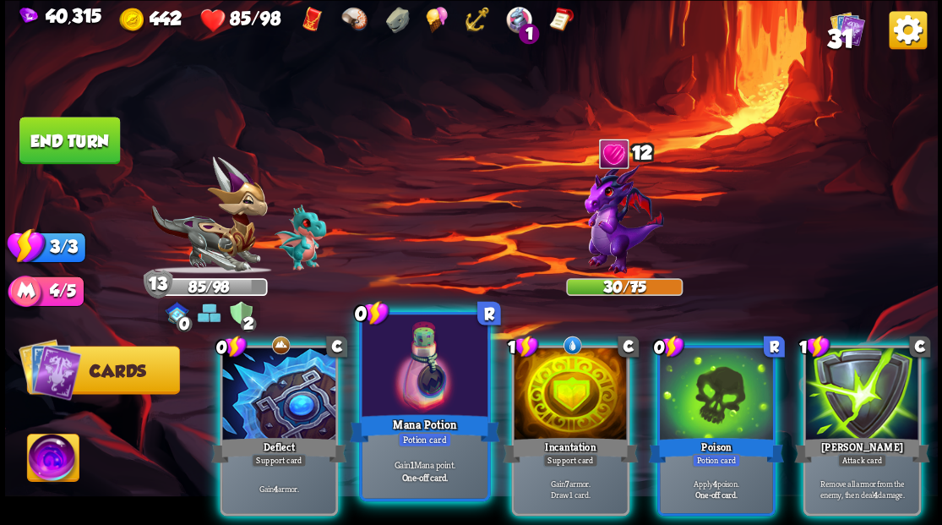
click at [441, 389] on div at bounding box center [424, 367] width 125 height 106
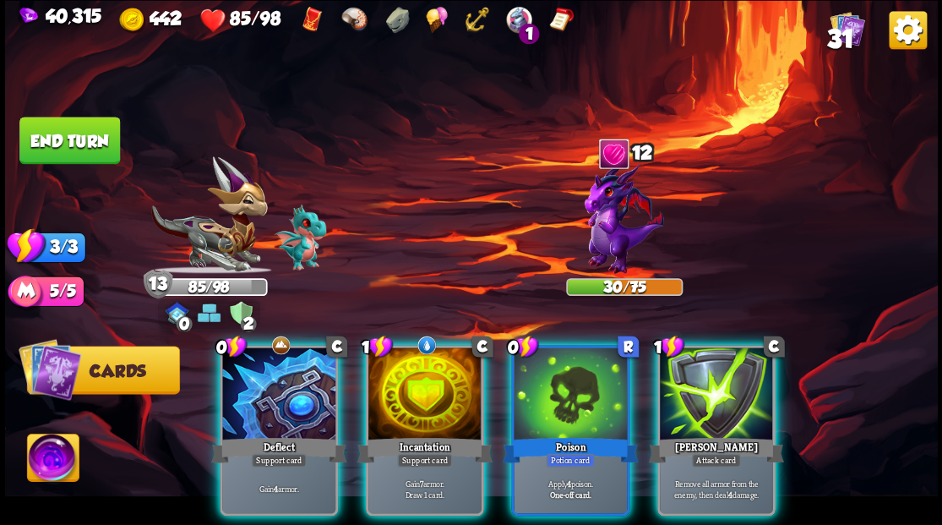
click at [421, 374] on div at bounding box center [424, 394] width 113 height 95
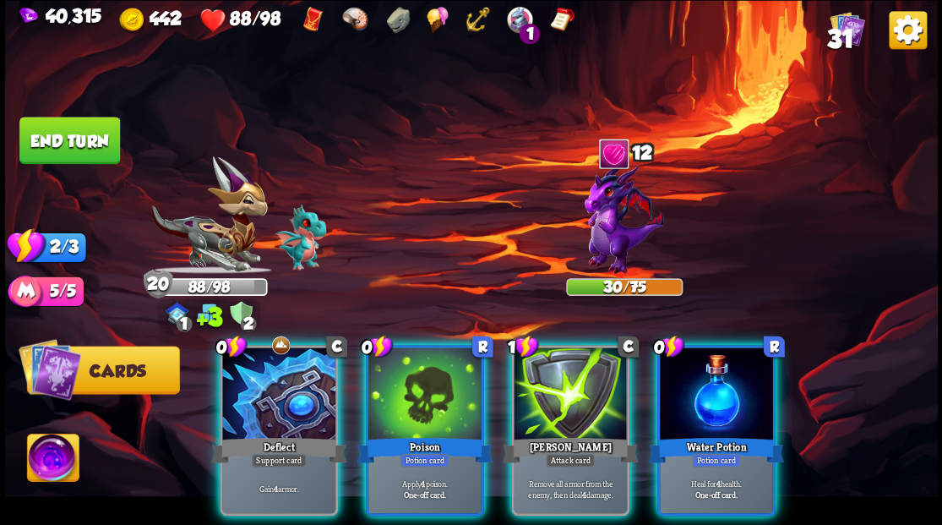
drag, startPoint x: 421, startPoint y: 374, endPoint x: 446, endPoint y: 313, distance: 66.7
click at [421, 373] on div at bounding box center [424, 394] width 113 height 95
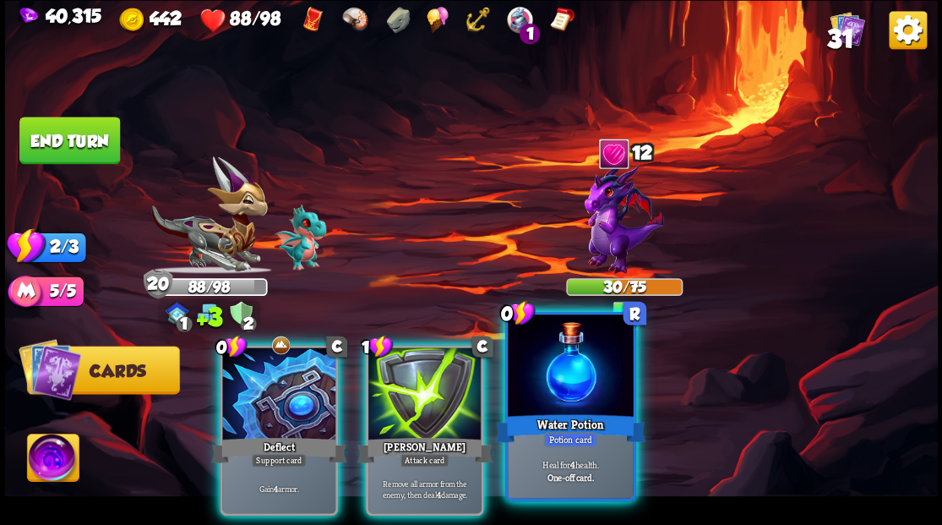
click at [554, 392] on div at bounding box center [570, 367] width 125 height 106
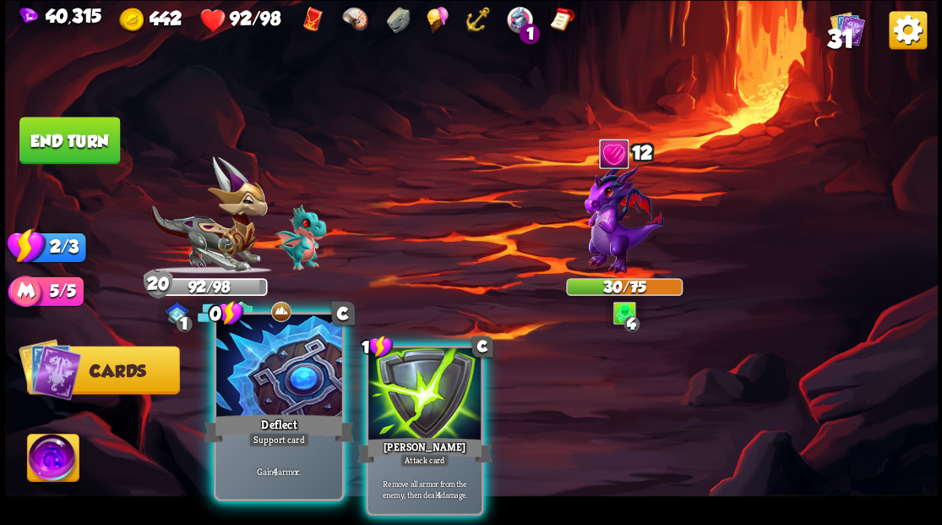
click at [292, 377] on div at bounding box center [278, 367] width 125 height 106
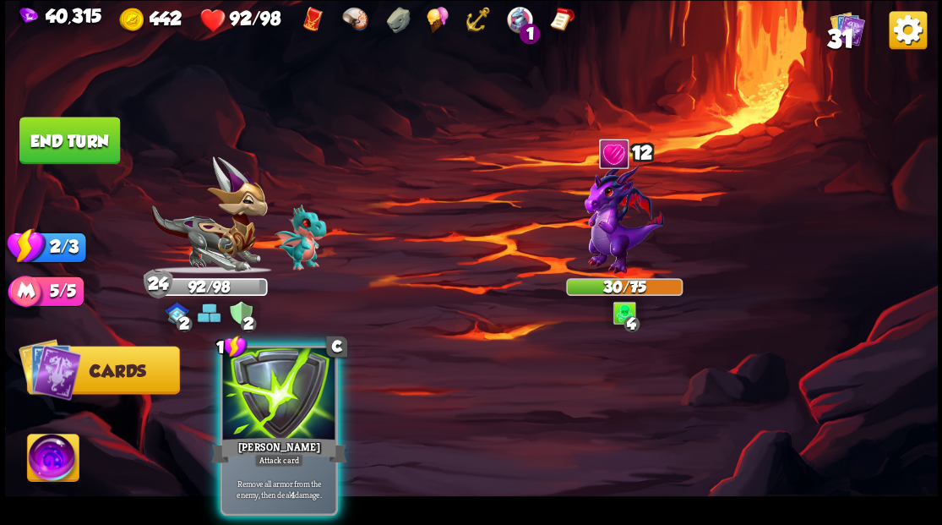
click at [292, 378] on div at bounding box center [278, 394] width 113 height 95
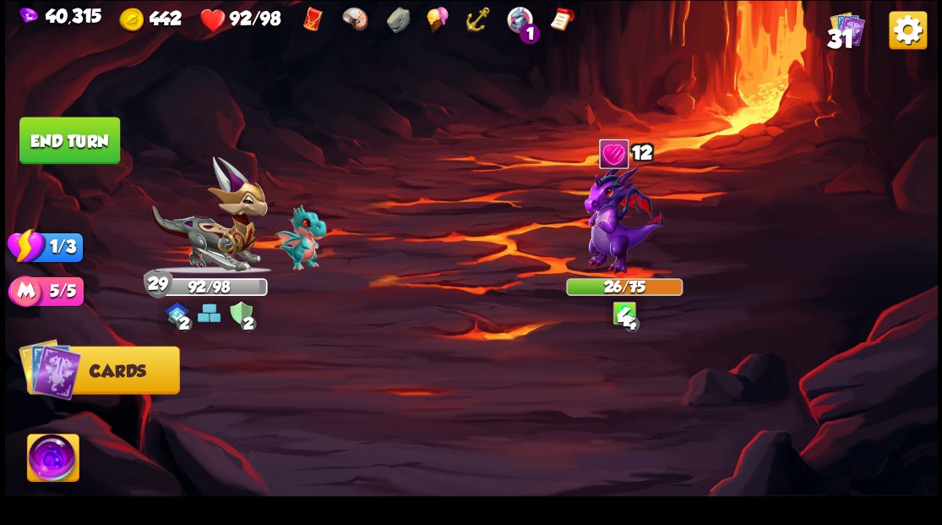
click at [91, 140] on button "End turn" at bounding box center [69, 140] width 101 height 47
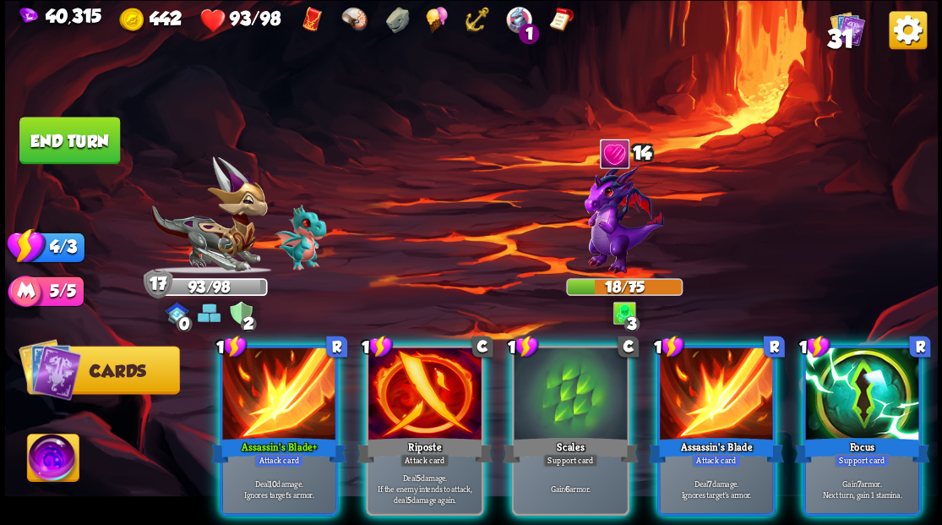
click at [416, 387] on div at bounding box center [424, 394] width 113 height 95
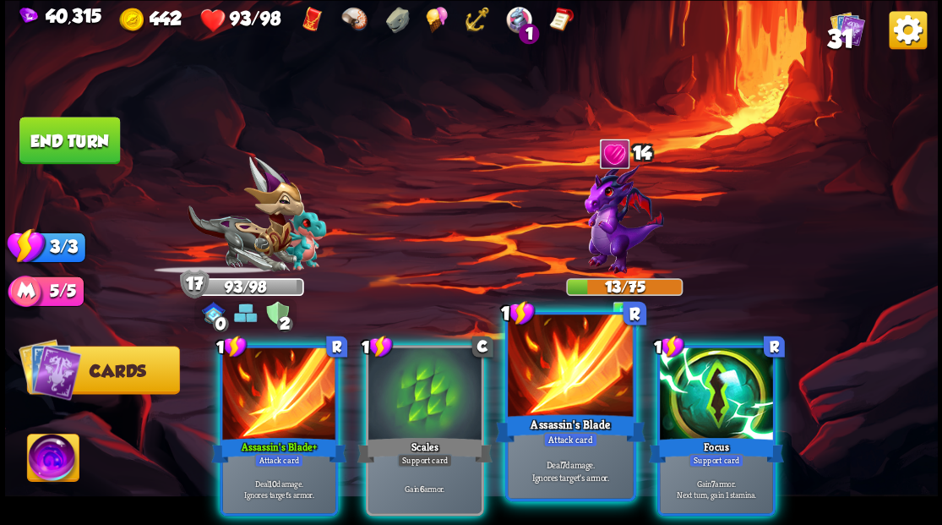
click at [574, 365] on div at bounding box center [570, 367] width 125 height 106
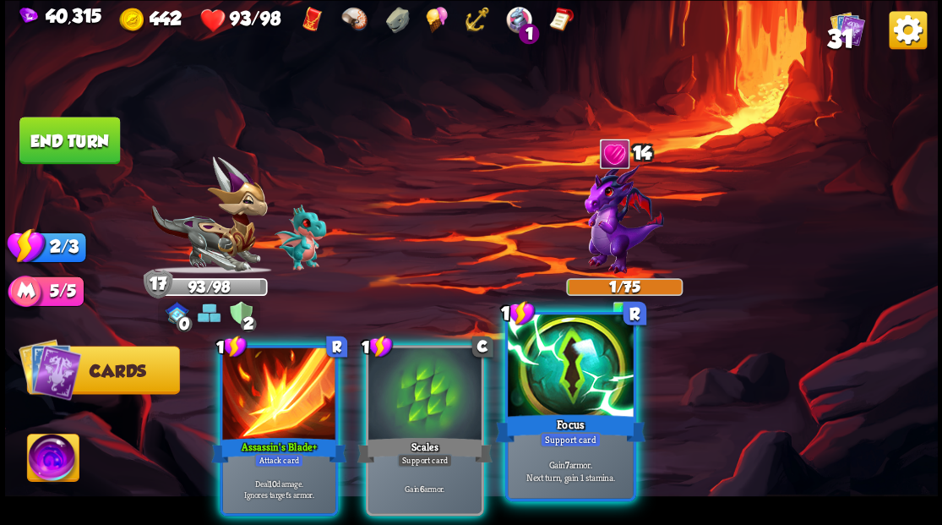
click at [584, 405] on div at bounding box center [570, 367] width 125 height 106
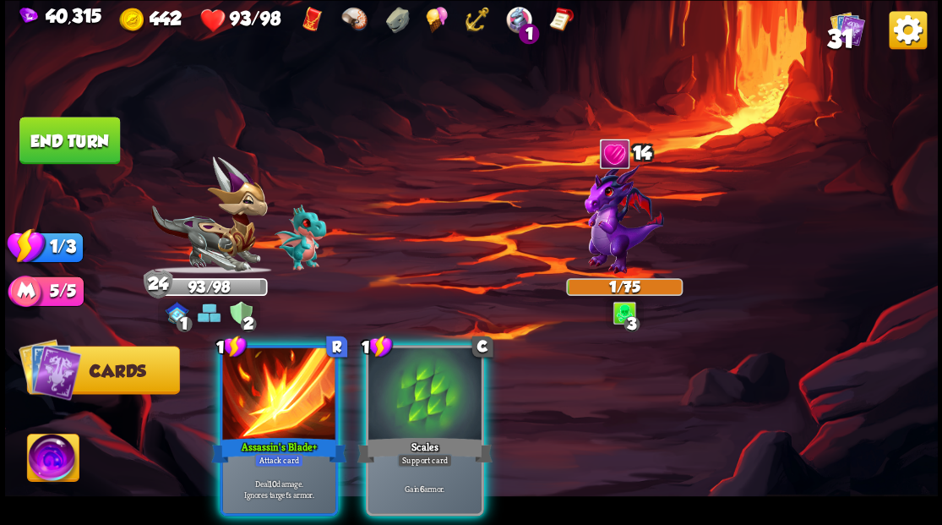
click at [78, 144] on button "End turn" at bounding box center [69, 140] width 101 height 47
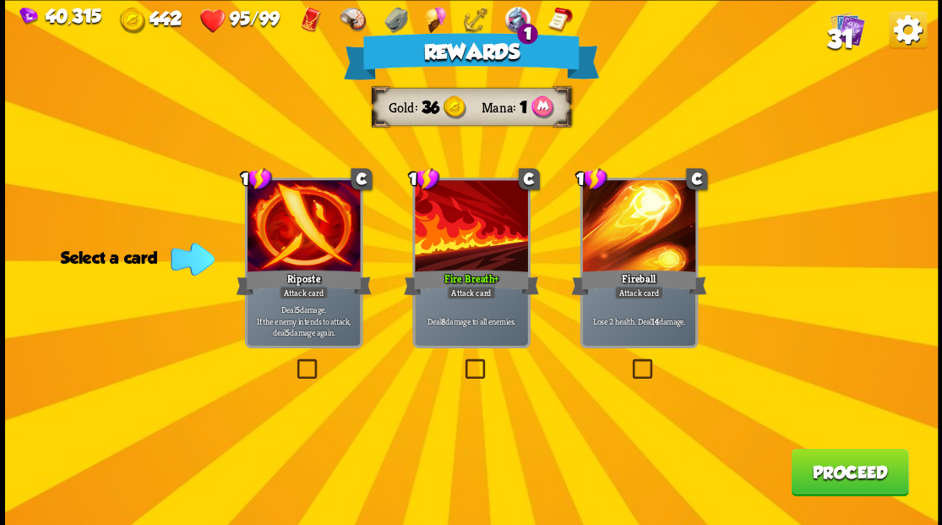
click at [853, 476] on button "Proceed" at bounding box center [849, 471] width 117 height 47
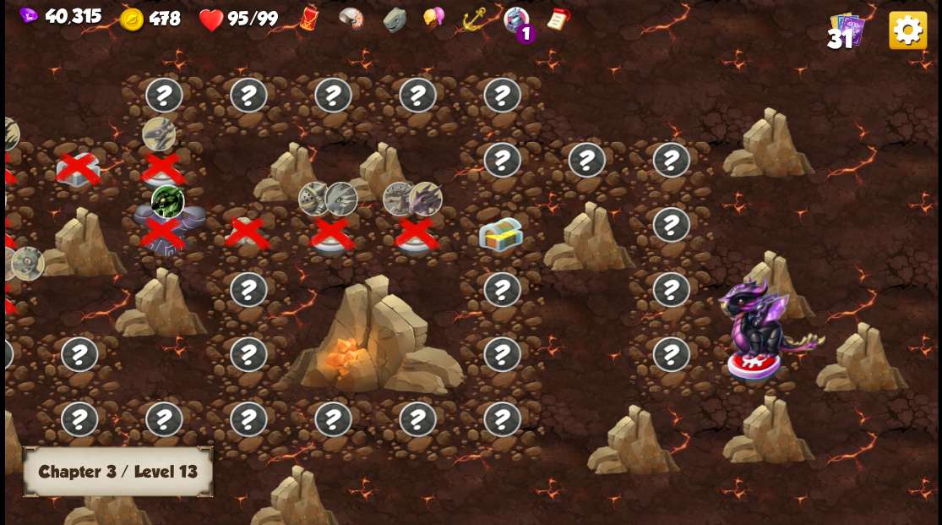
click at [495, 226] on img at bounding box center [499, 232] width 46 height 35
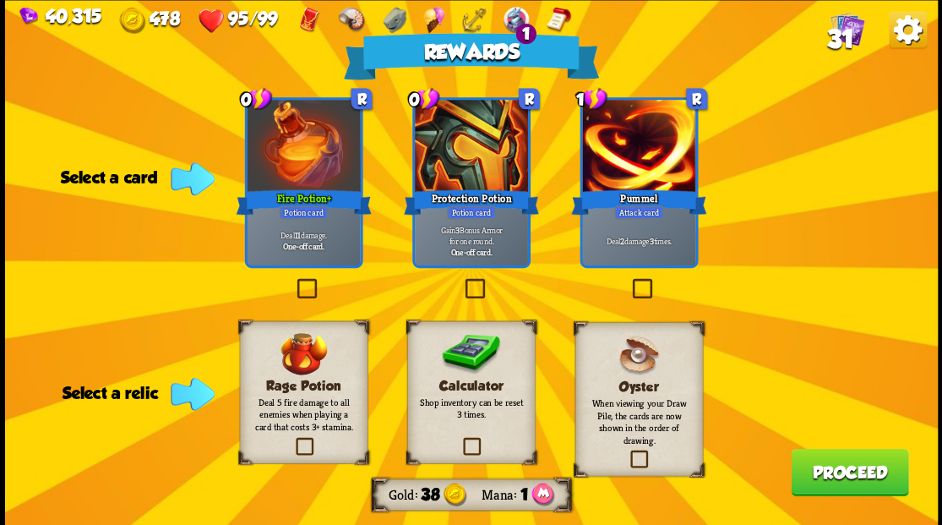
click at [629, 280] on label at bounding box center [629, 280] width 0 height 0
click at [0, 0] on input "checkbox" at bounding box center [0, 0] width 0 height 0
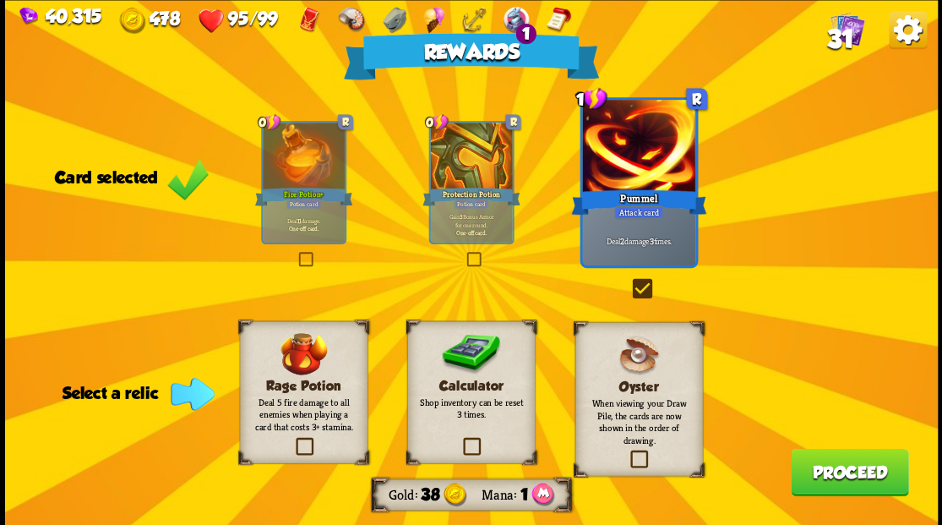
click at [460, 439] on label at bounding box center [460, 439] width 0 height 0
click at [0, 0] on input "checkbox" at bounding box center [0, 0] width 0 height 0
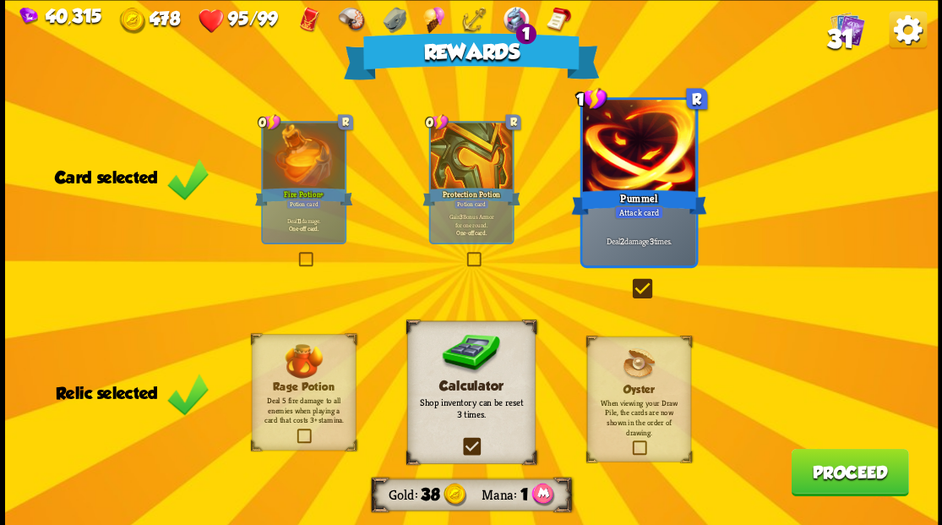
click at [850, 486] on button "Proceed" at bounding box center [849, 471] width 117 height 47
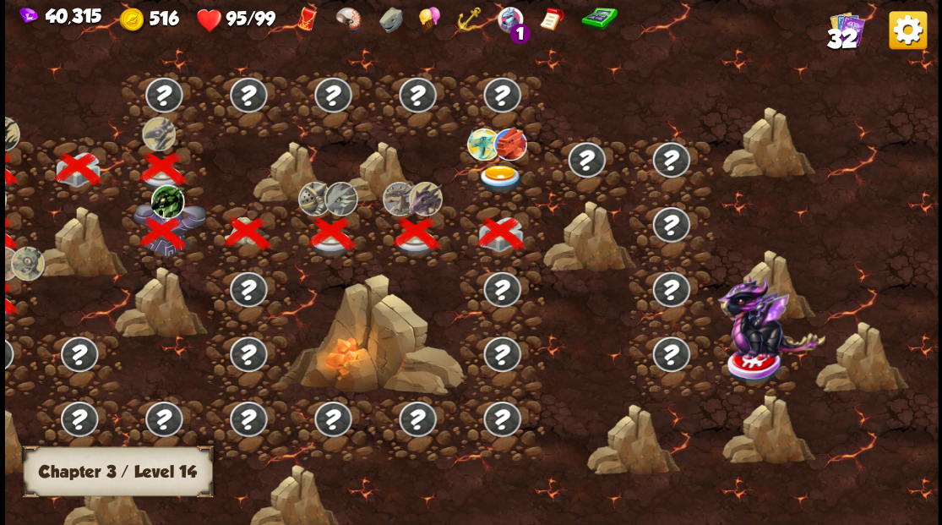
click at [502, 172] on img at bounding box center [499, 179] width 46 height 28
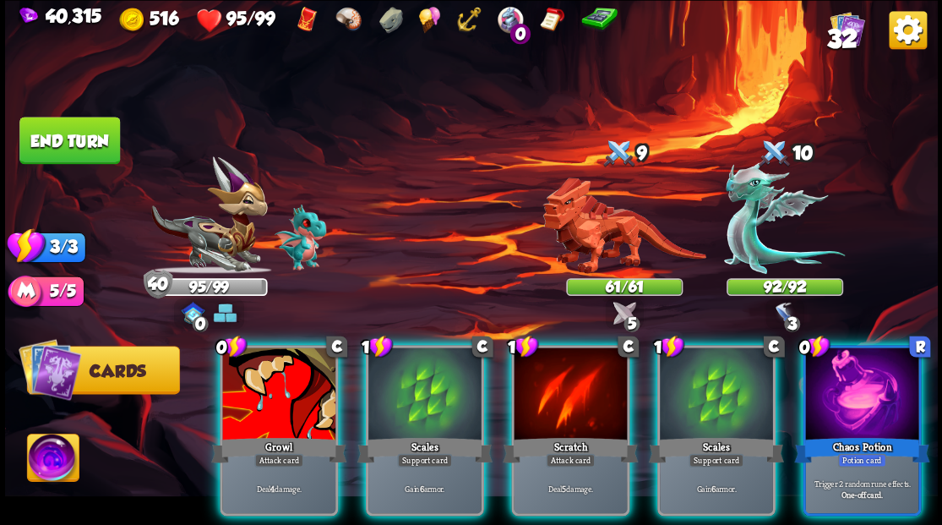
click at [420, 400] on div at bounding box center [424, 394] width 113 height 95
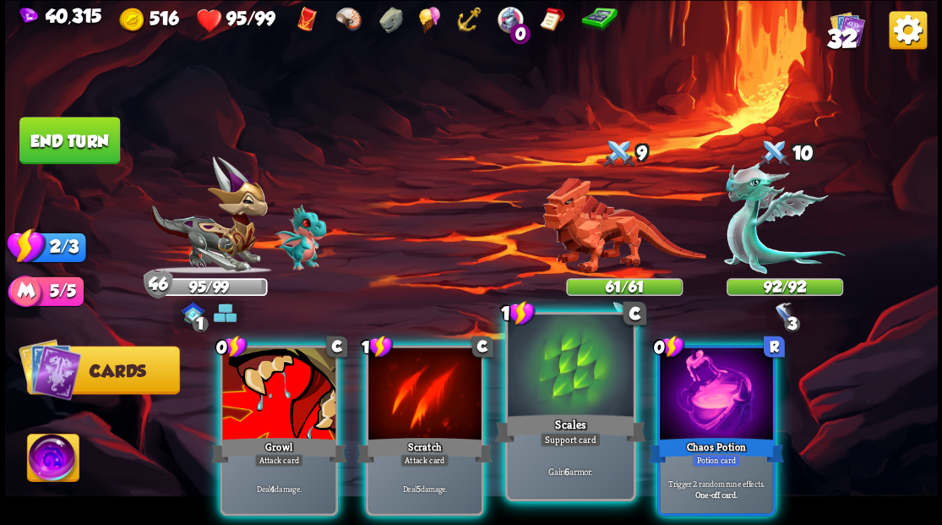
click at [551, 393] on div at bounding box center [570, 367] width 125 height 106
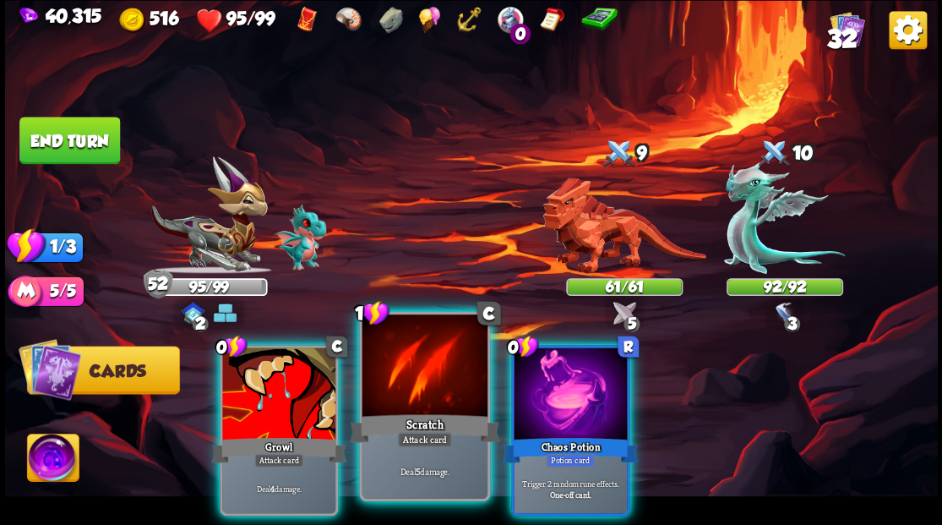
click at [422, 392] on div at bounding box center [424, 367] width 125 height 106
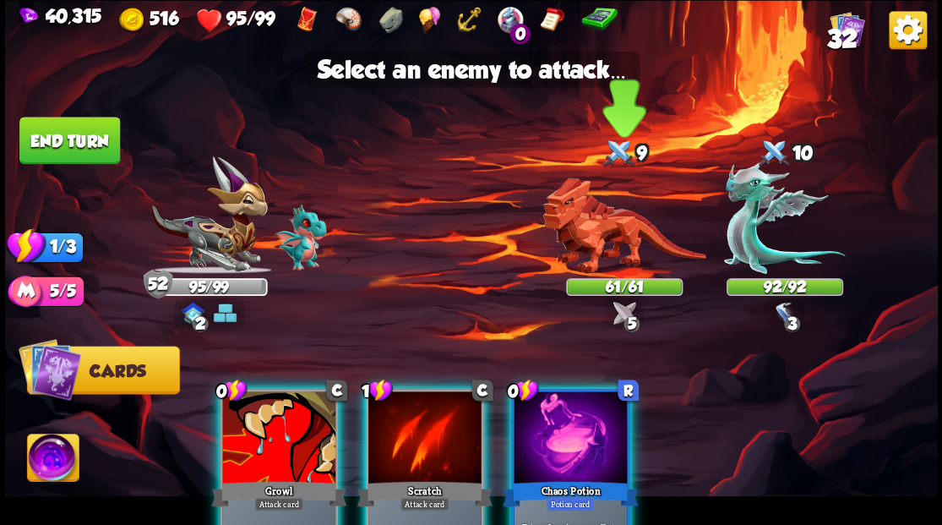
click at [605, 245] on img at bounding box center [623, 225] width 163 height 96
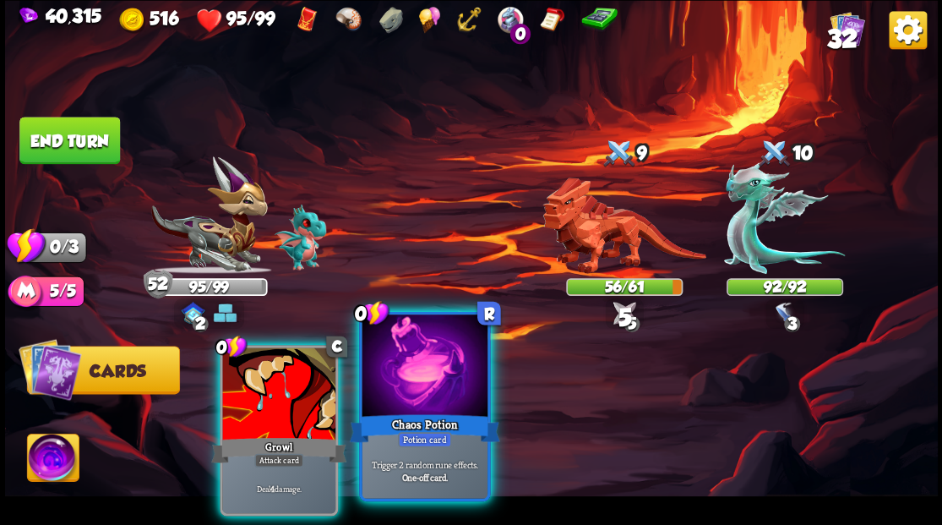
click at [429, 387] on div at bounding box center [424, 367] width 125 height 106
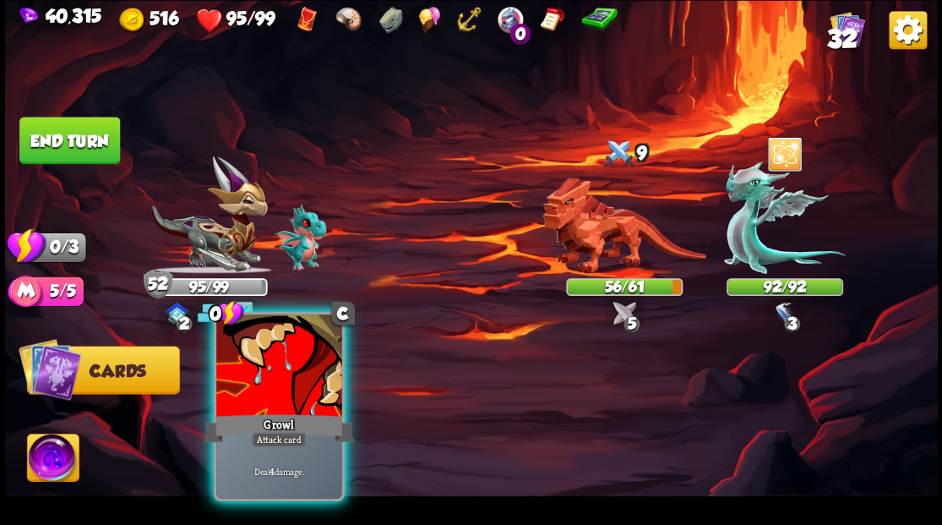
click at [260, 394] on div at bounding box center [278, 367] width 125 height 106
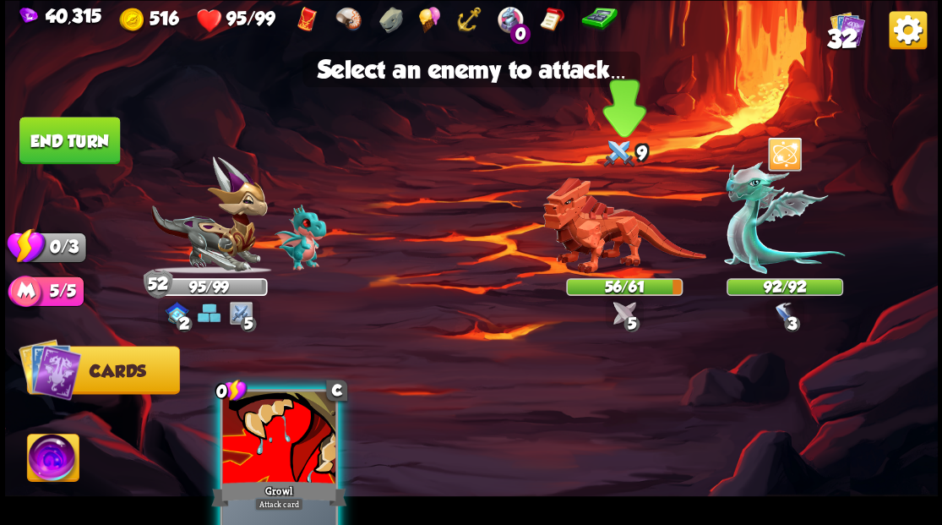
click at [577, 237] on img at bounding box center [623, 225] width 163 height 96
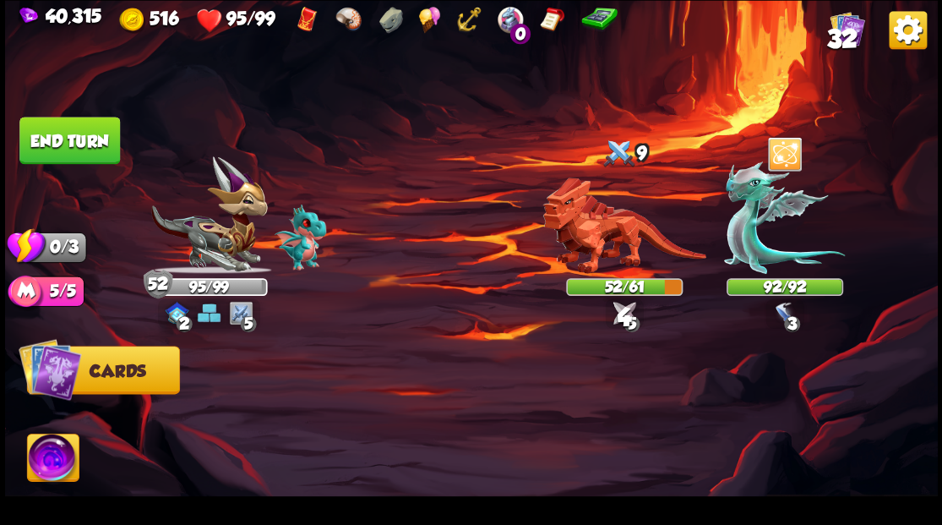
drag, startPoint x: 85, startPoint y: 148, endPoint x: 156, endPoint y: 188, distance: 81.3
click at [85, 151] on button "End turn" at bounding box center [69, 140] width 101 height 47
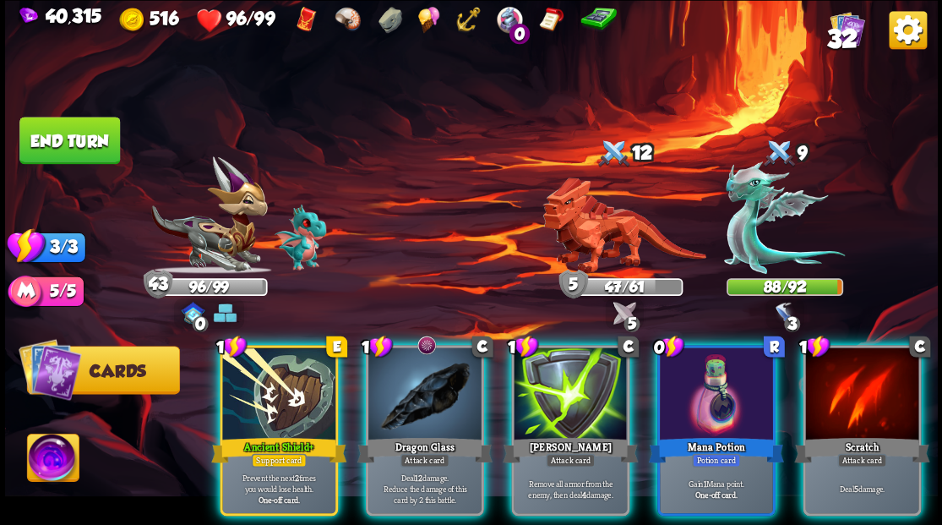
click at [757, 434] on div "Mana Potion" at bounding box center [715, 449] width 135 height 30
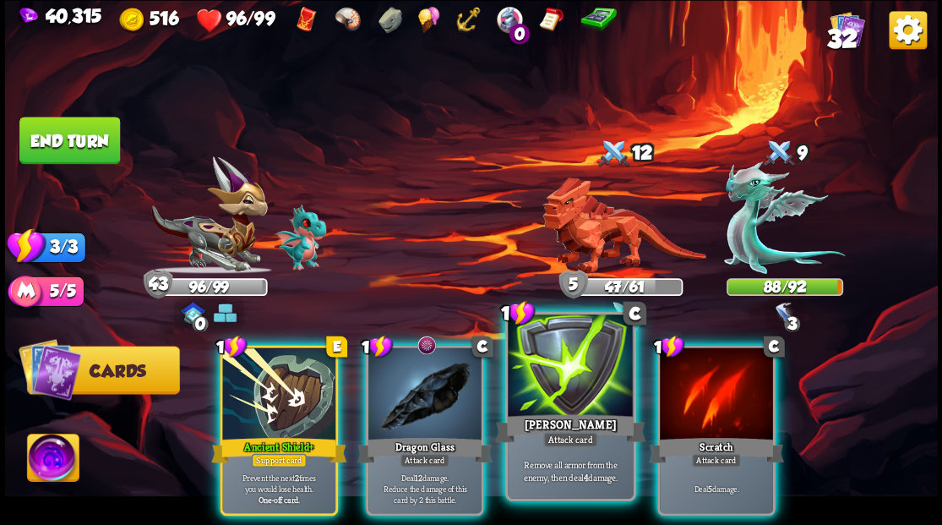
click at [546, 397] on div at bounding box center [570, 367] width 125 height 106
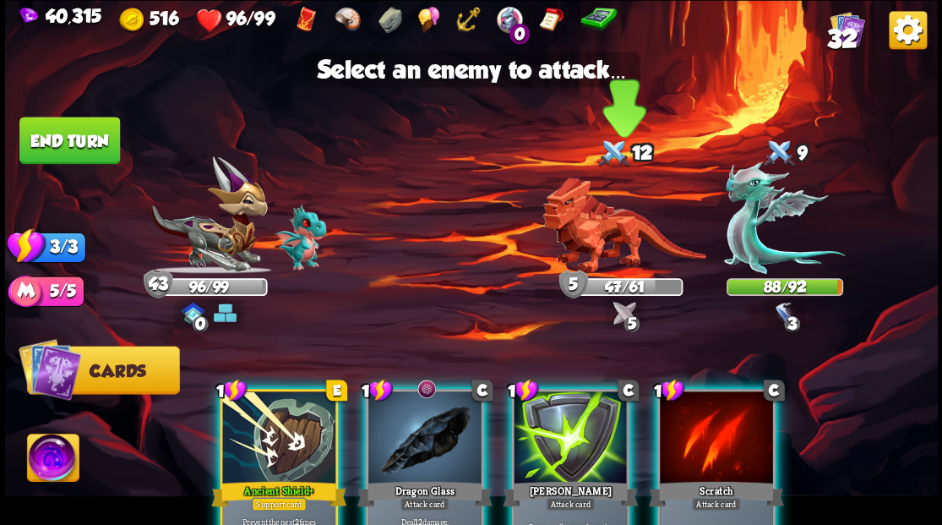
click at [600, 239] on img at bounding box center [623, 225] width 163 height 96
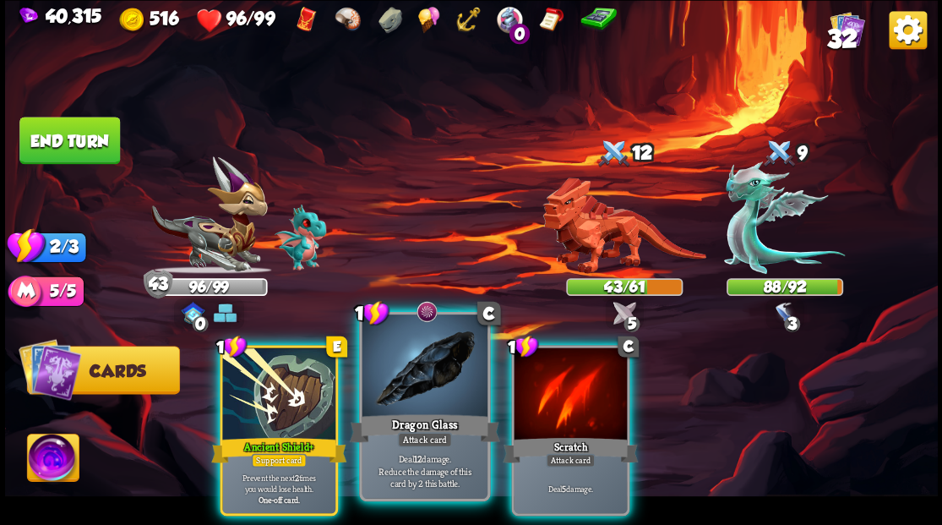
click at [427, 389] on div at bounding box center [424, 367] width 125 height 106
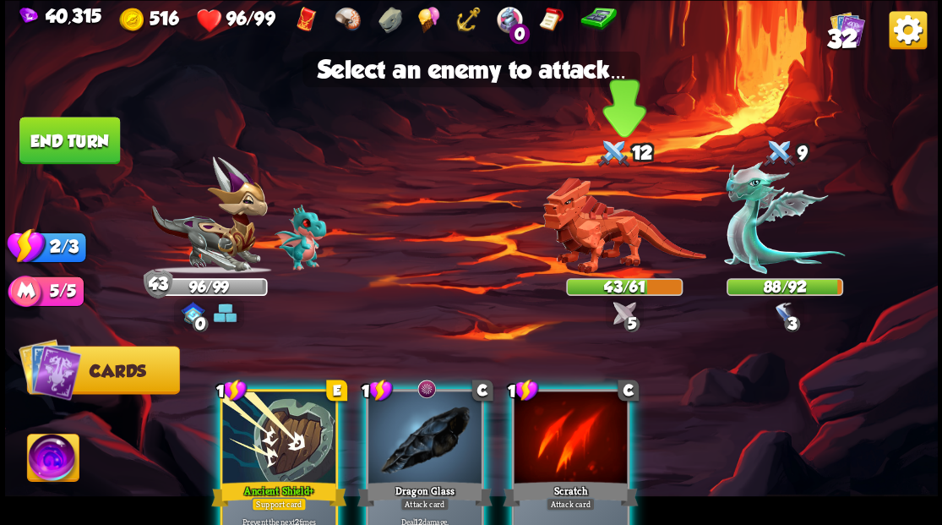
click at [590, 242] on img at bounding box center [623, 225] width 163 height 96
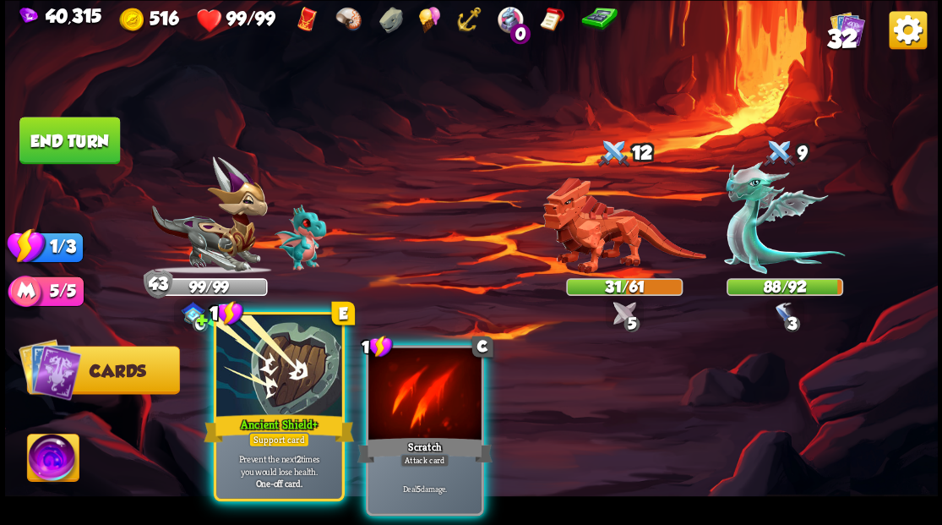
click at [260, 395] on div at bounding box center [278, 367] width 125 height 106
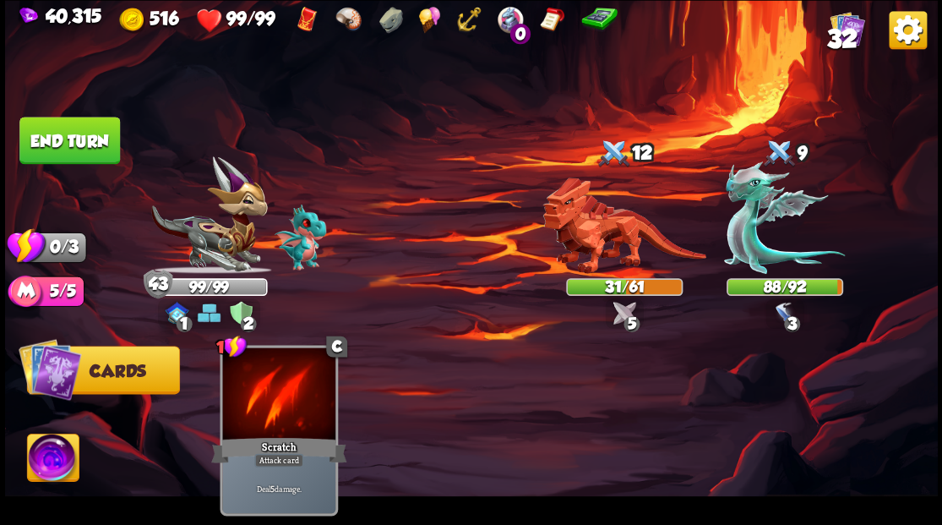
click at [78, 134] on button "End turn" at bounding box center [69, 140] width 101 height 47
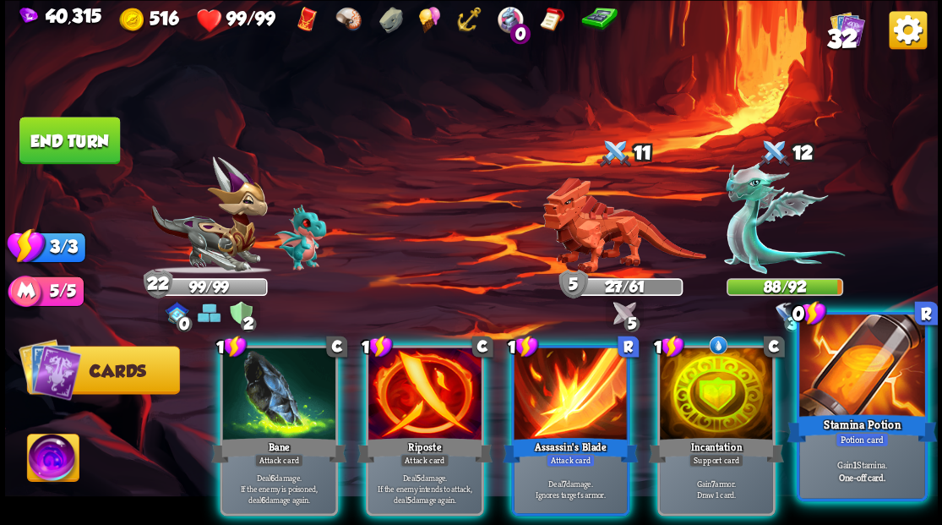
click at [884, 364] on div at bounding box center [861, 367] width 125 height 106
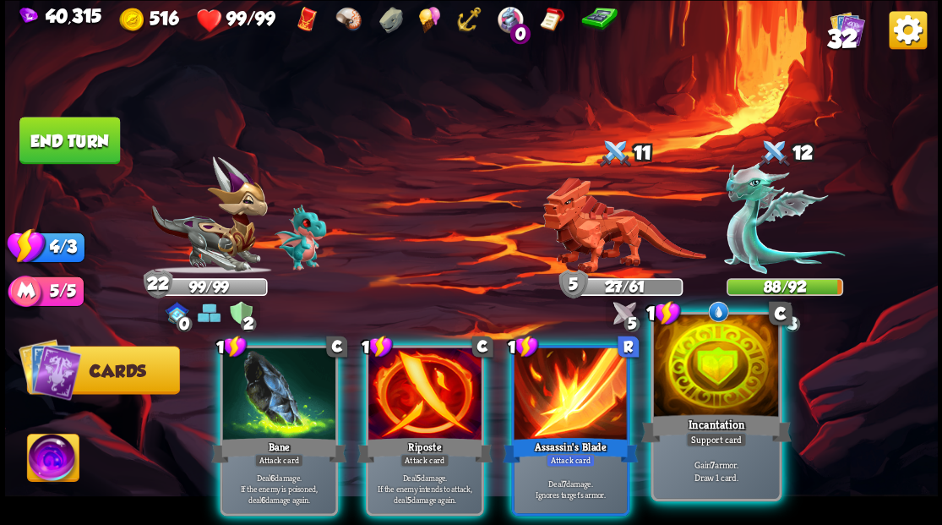
click at [712, 393] on div at bounding box center [715, 367] width 125 height 106
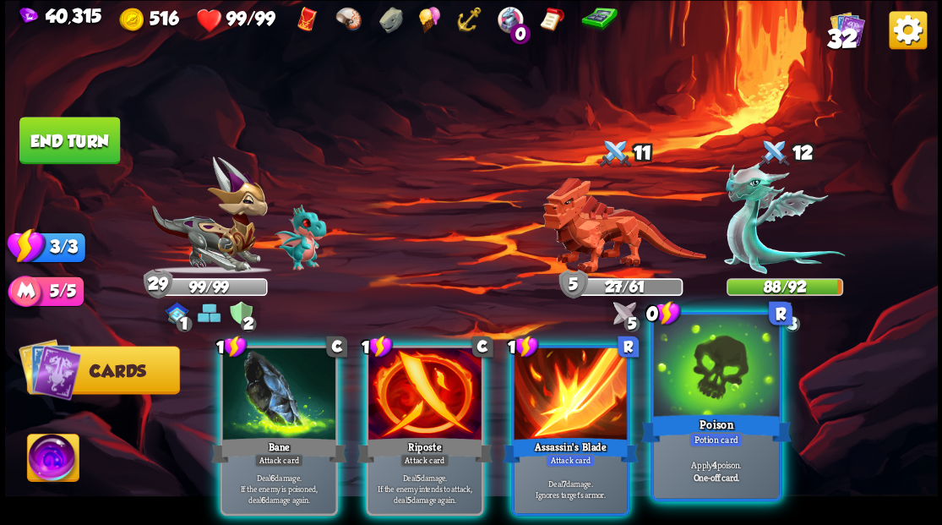
click at [728, 409] on div at bounding box center [715, 367] width 125 height 106
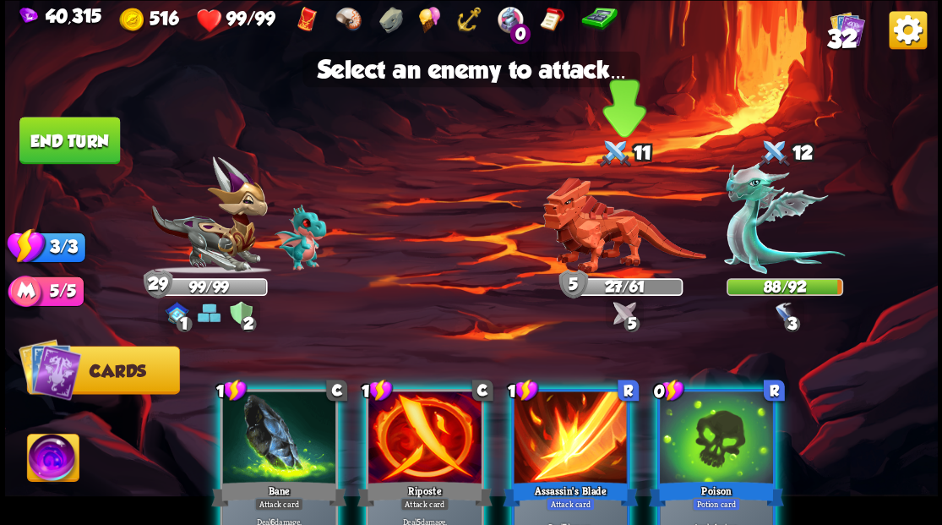
click at [608, 250] on img at bounding box center [623, 225] width 163 height 96
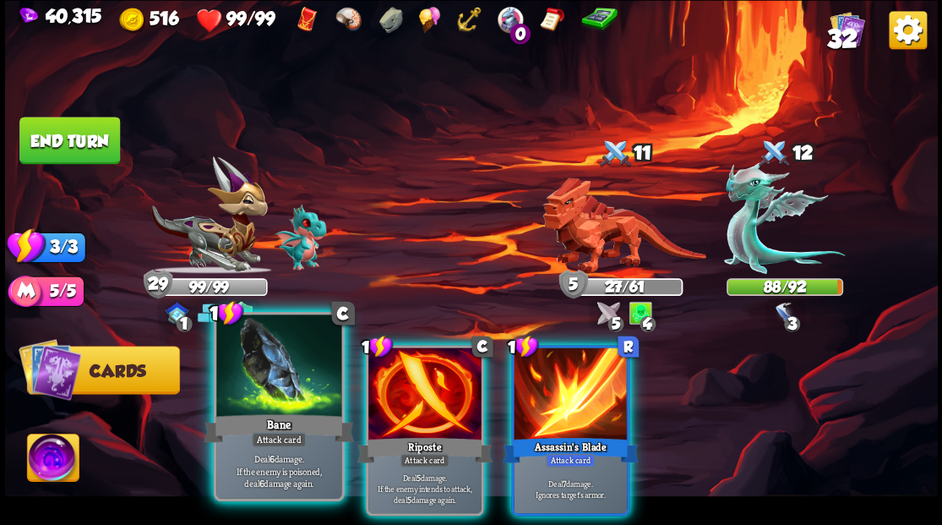
click at [293, 397] on div at bounding box center [278, 367] width 125 height 106
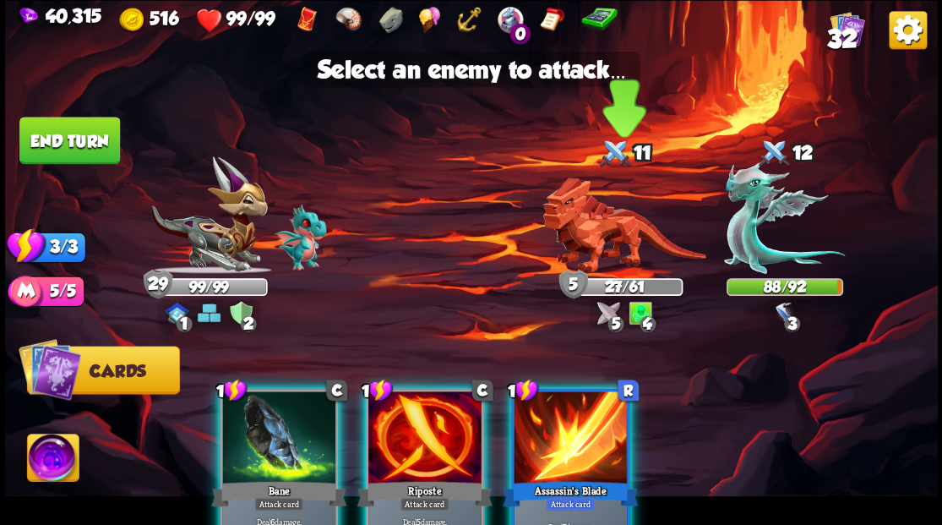
click at [590, 233] on img at bounding box center [623, 225] width 163 height 96
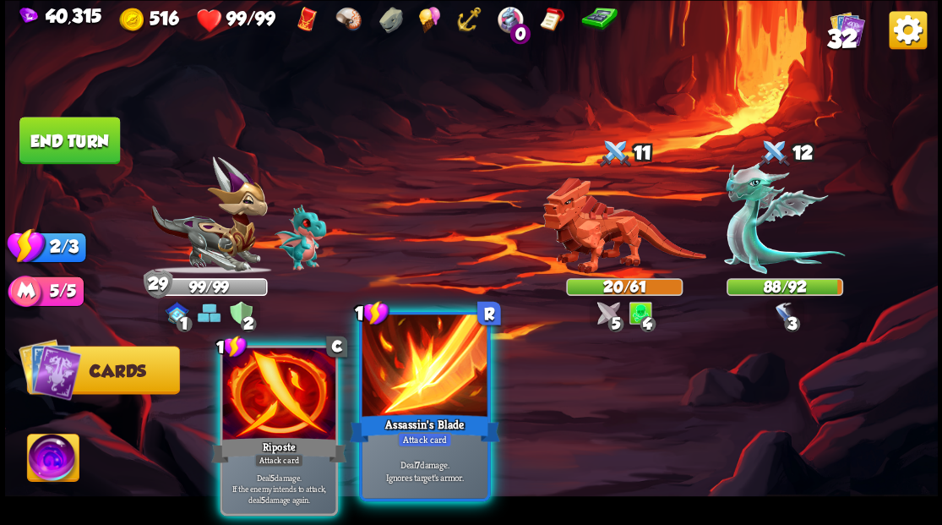
click at [421, 384] on div at bounding box center [424, 367] width 125 height 106
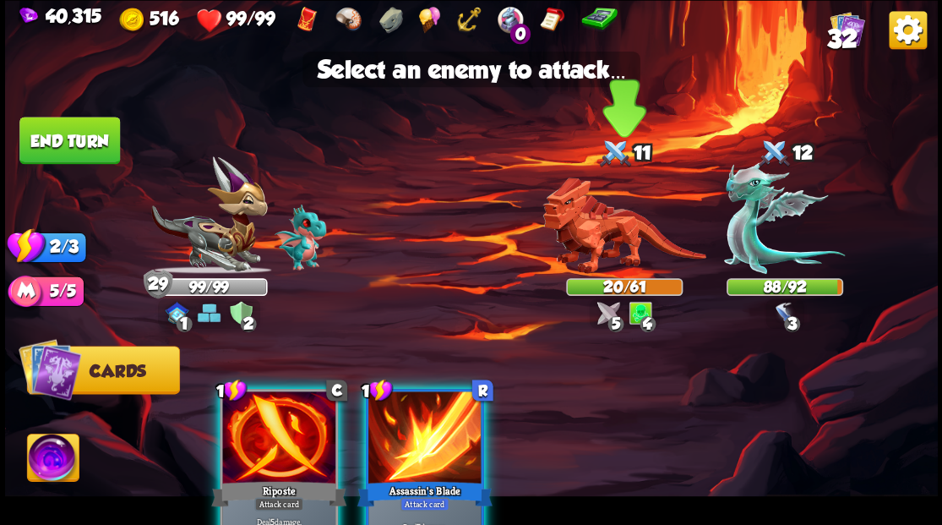
click at [581, 252] on img at bounding box center [623, 225] width 163 height 96
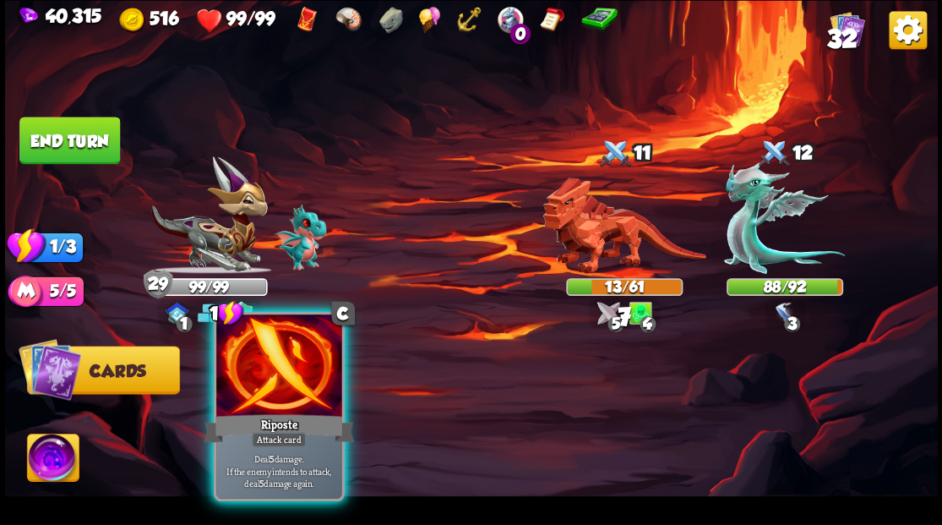
click at [287, 395] on div at bounding box center [278, 367] width 125 height 106
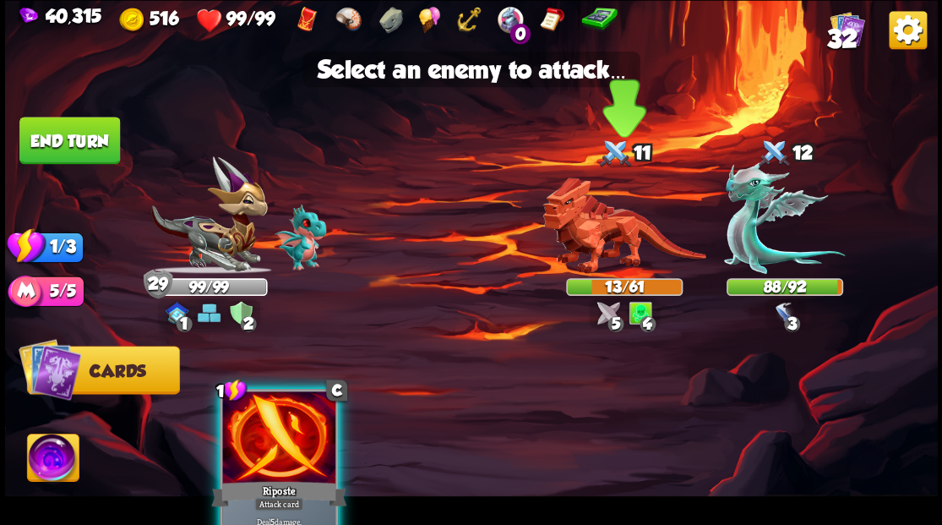
click at [601, 228] on img at bounding box center [623, 225] width 163 height 96
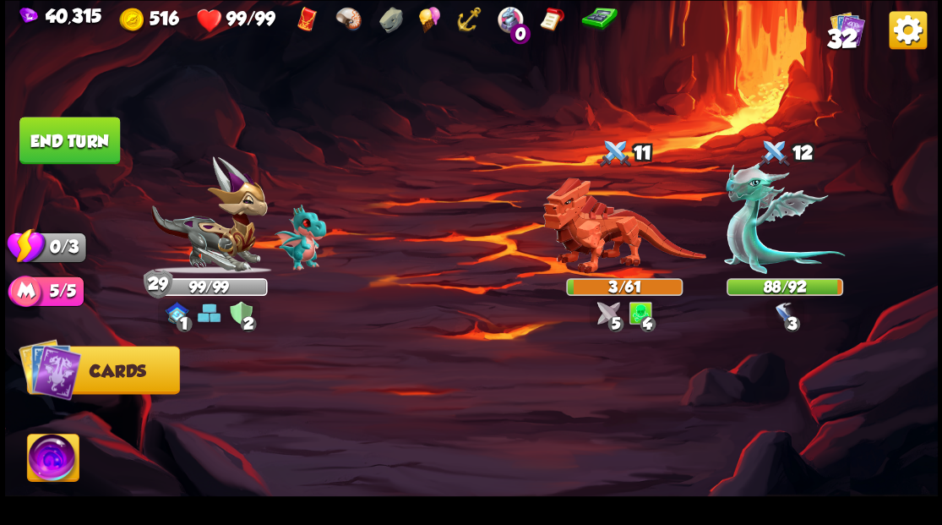
click at [87, 139] on button "End turn" at bounding box center [69, 140] width 101 height 47
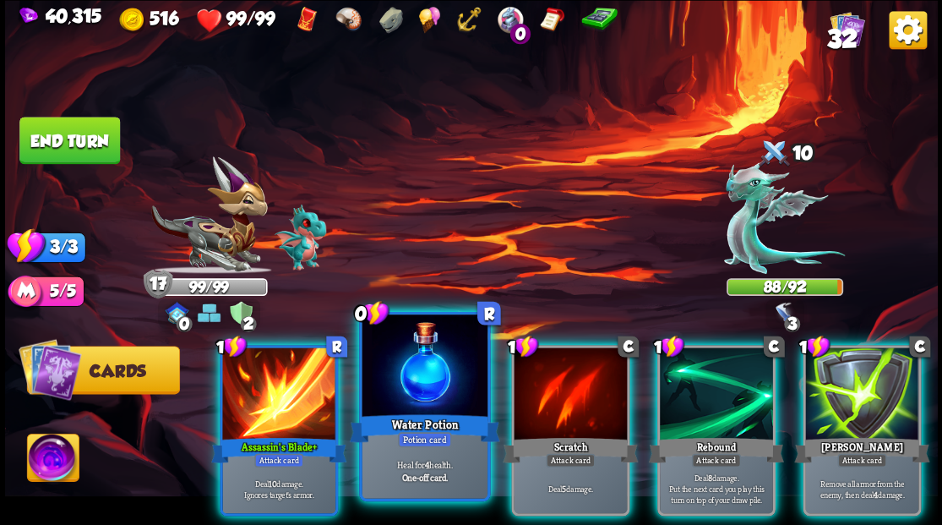
click at [417, 381] on div at bounding box center [424, 367] width 125 height 106
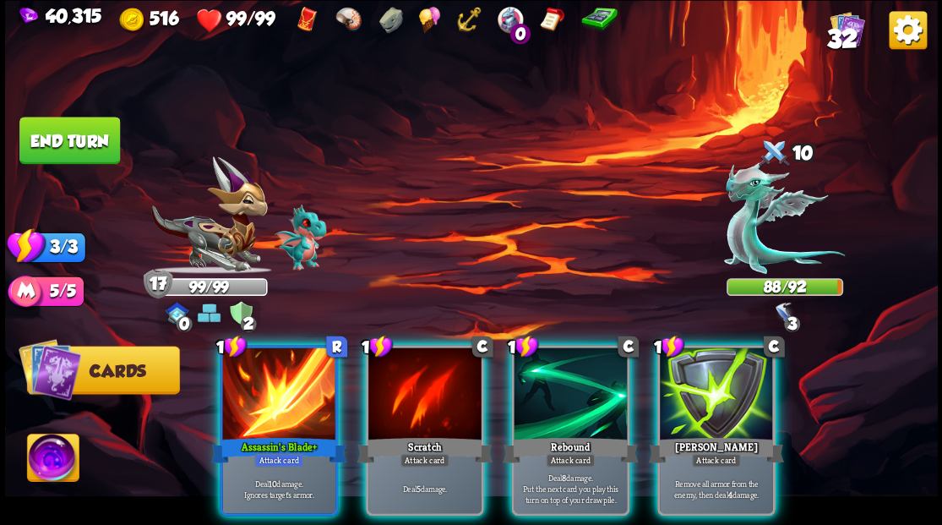
click at [281, 387] on div at bounding box center [278, 394] width 113 height 95
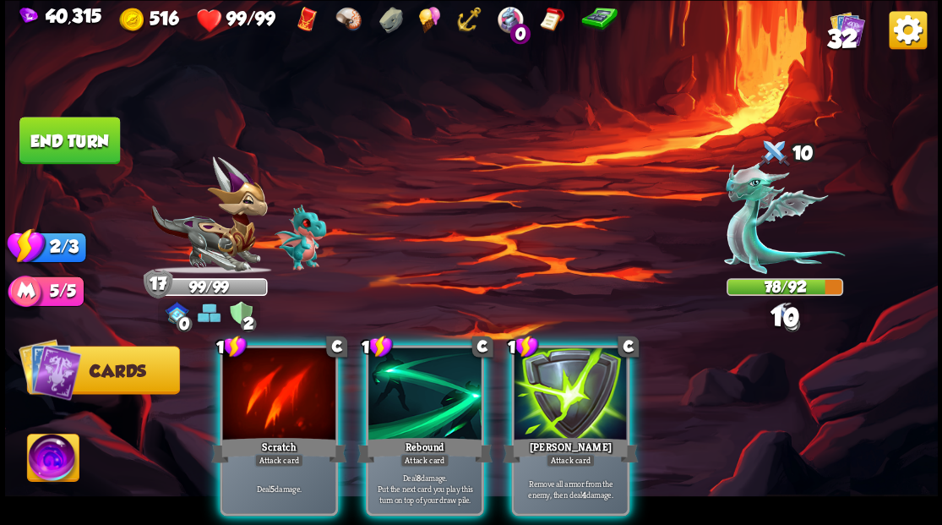
drag, startPoint x: 281, startPoint y: 387, endPoint x: 296, endPoint y: 382, distance: 15.2
click at [287, 388] on div at bounding box center [278, 394] width 113 height 95
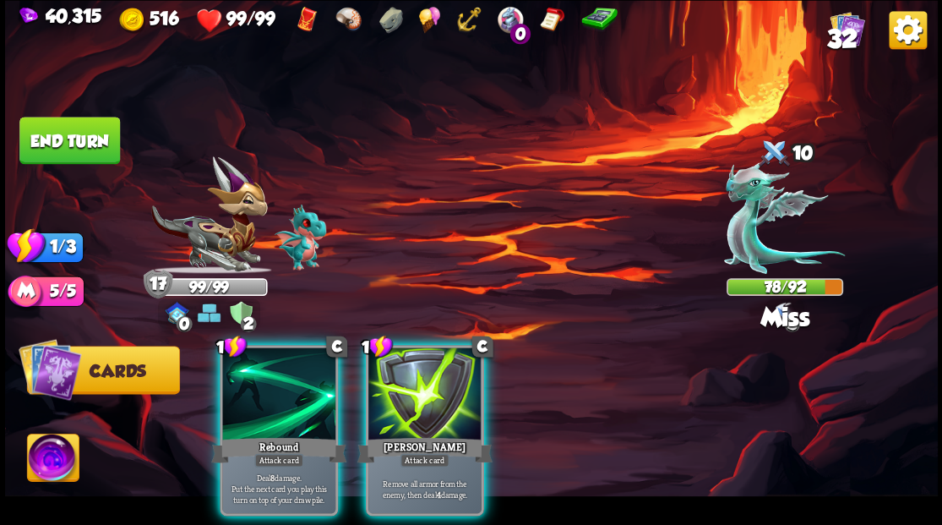
click at [422, 401] on div at bounding box center [424, 394] width 113 height 95
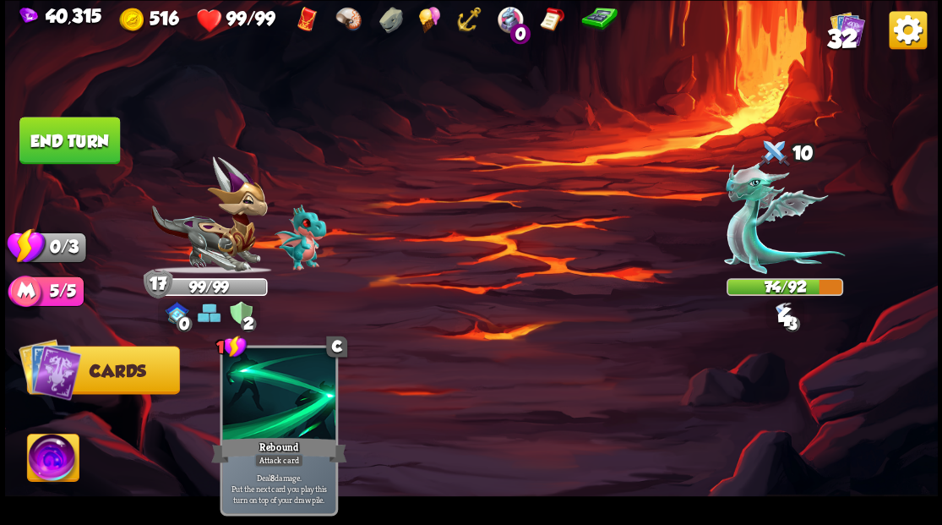
drag, startPoint x: 66, startPoint y: 136, endPoint x: 335, endPoint y: 143, distance: 269.6
click at [77, 137] on button "End turn" at bounding box center [69, 140] width 101 height 47
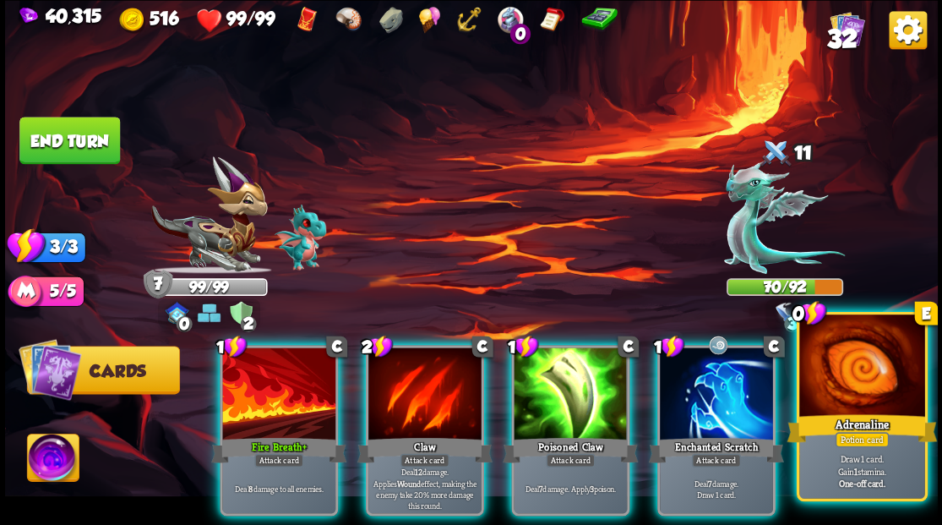
click at [835, 378] on div at bounding box center [861, 367] width 125 height 106
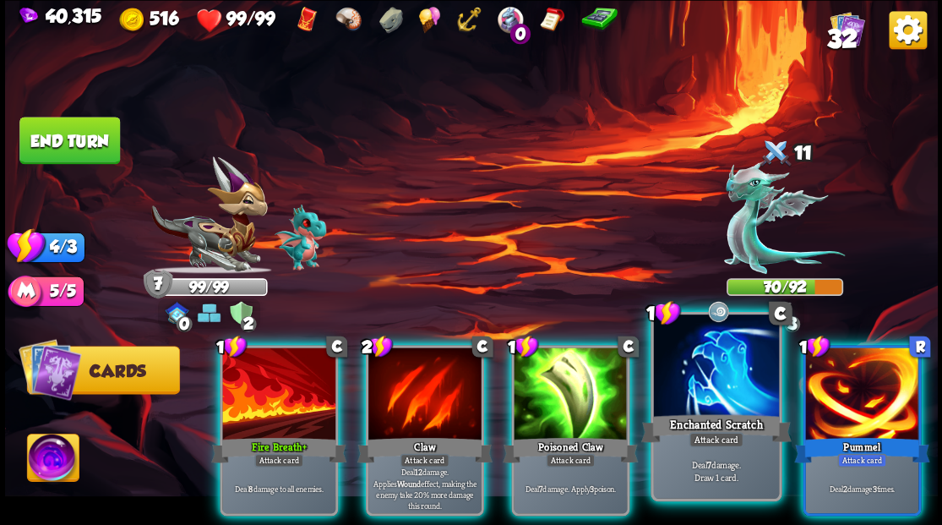
click at [719, 365] on div at bounding box center [715, 367] width 125 height 106
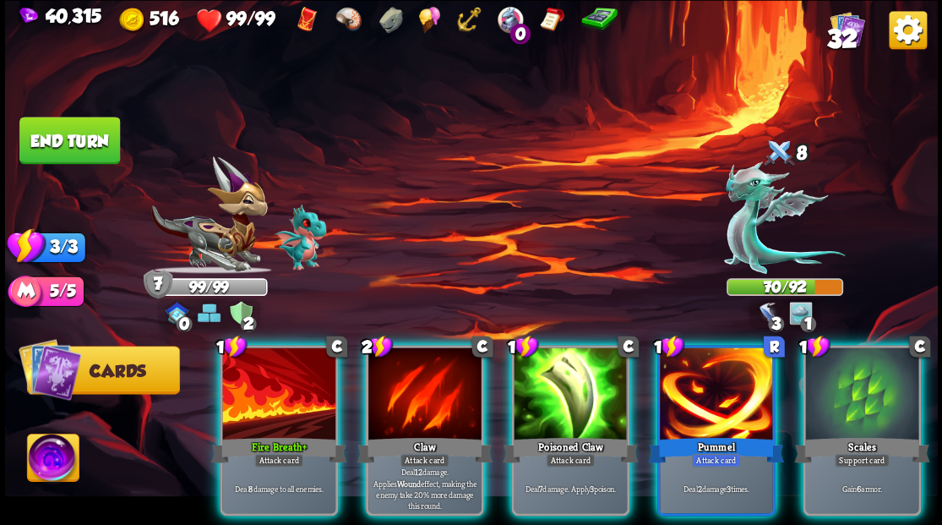
click at [848, 372] on div at bounding box center [861, 394] width 113 height 95
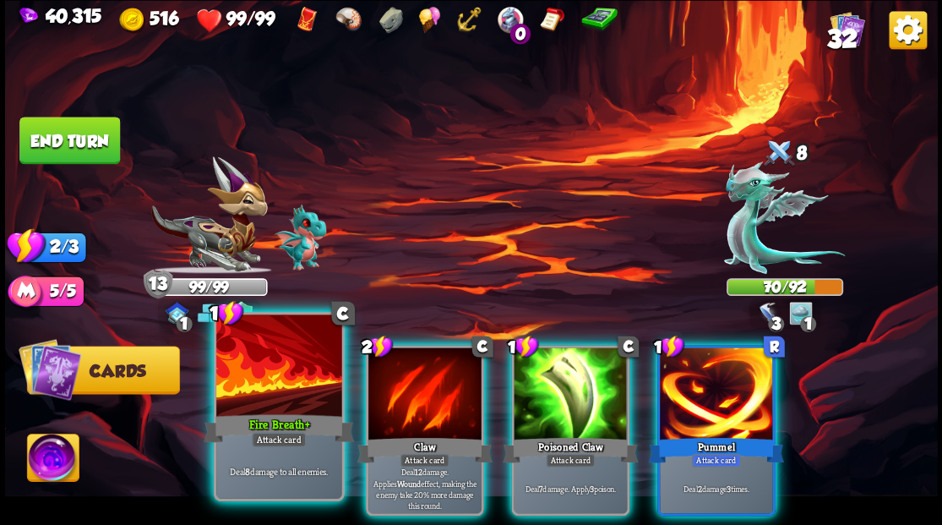
click at [274, 358] on div at bounding box center [278, 367] width 125 height 106
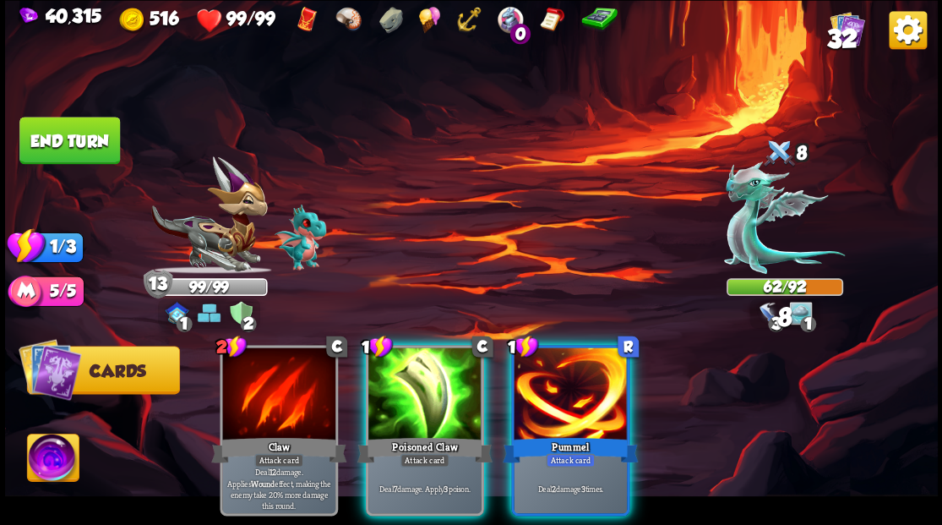
click at [414, 392] on div at bounding box center [424, 394] width 113 height 95
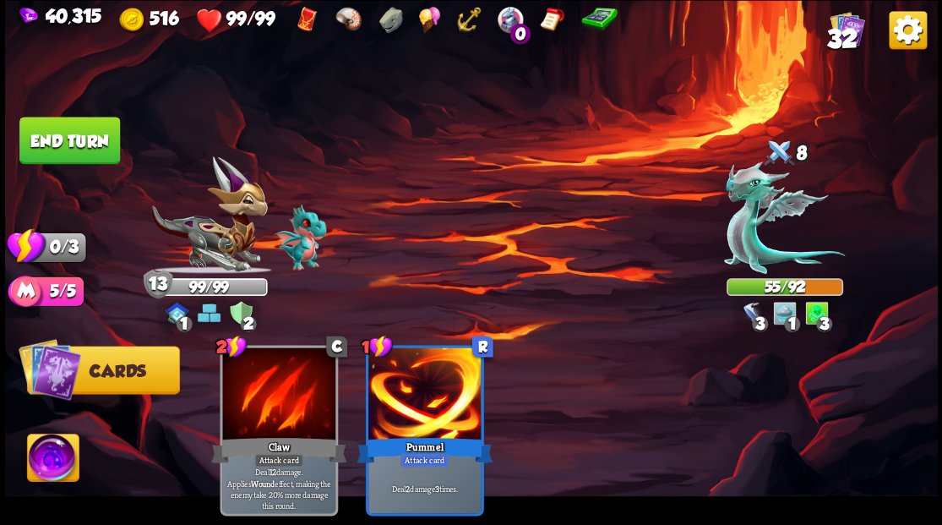
click at [105, 133] on button "End turn" at bounding box center [69, 140] width 101 height 47
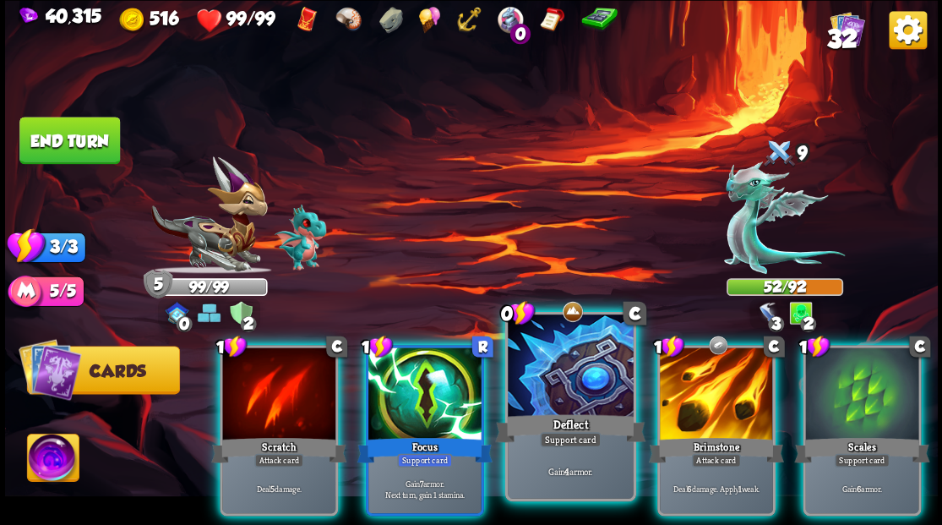
click at [542, 397] on div at bounding box center [570, 367] width 125 height 106
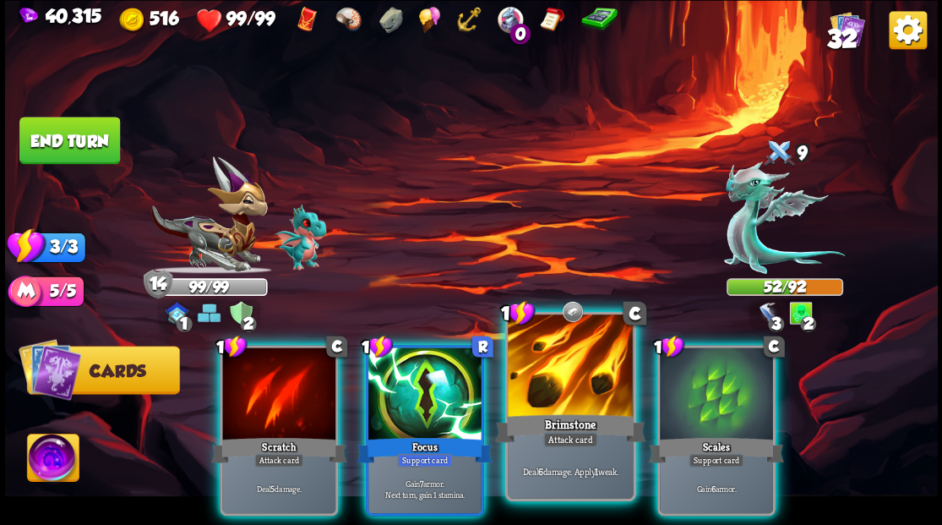
click at [530, 393] on div at bounding box center [570, 367] width 125 height 106
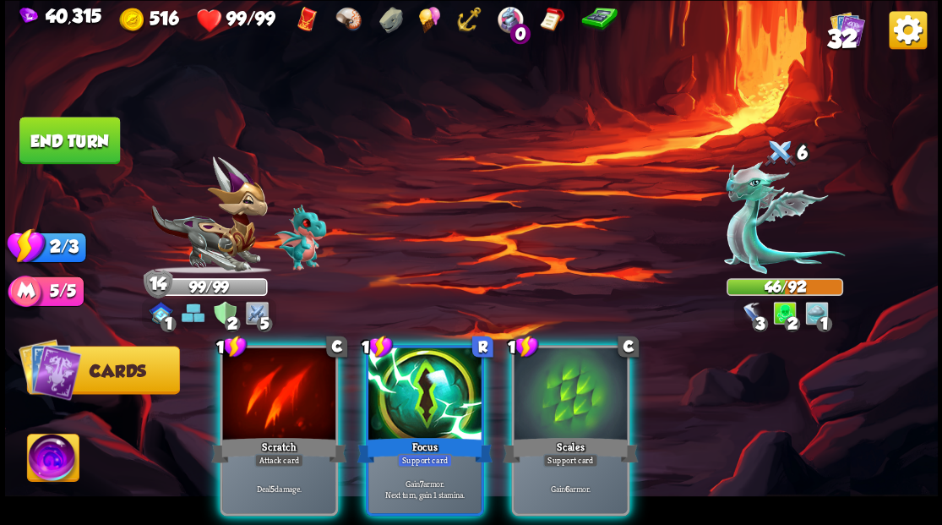
click at [274, 434] on div "Scratch" at bounding box center [278, 449] width 135 height 30
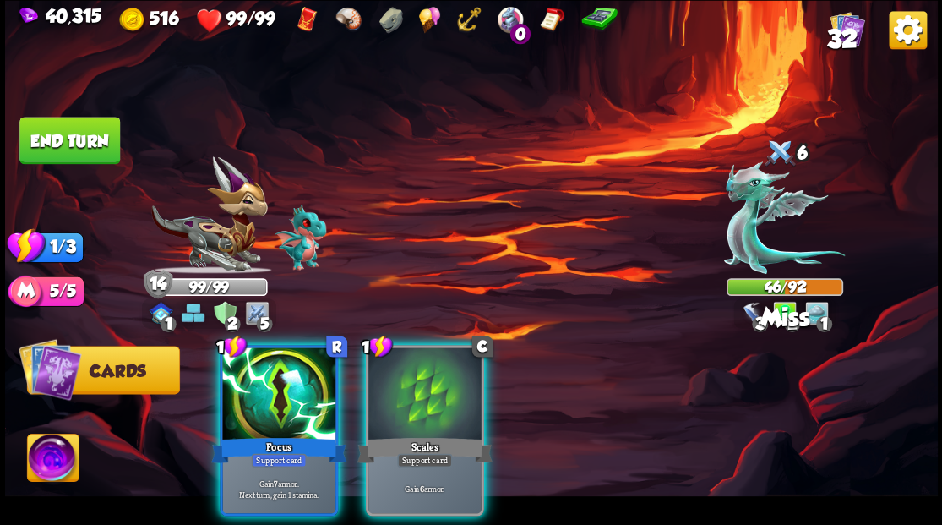
click at [274, 434] on div "Focus" at bounding box center [278, 449] width 135 height 30
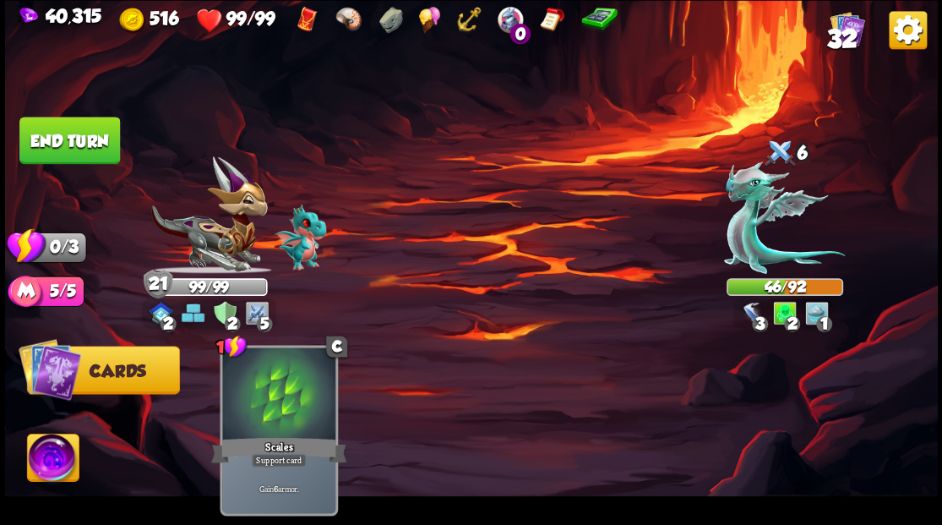
click at [56, 128] on button "End turn" at bounding box center [69, 140] width 101 height 47
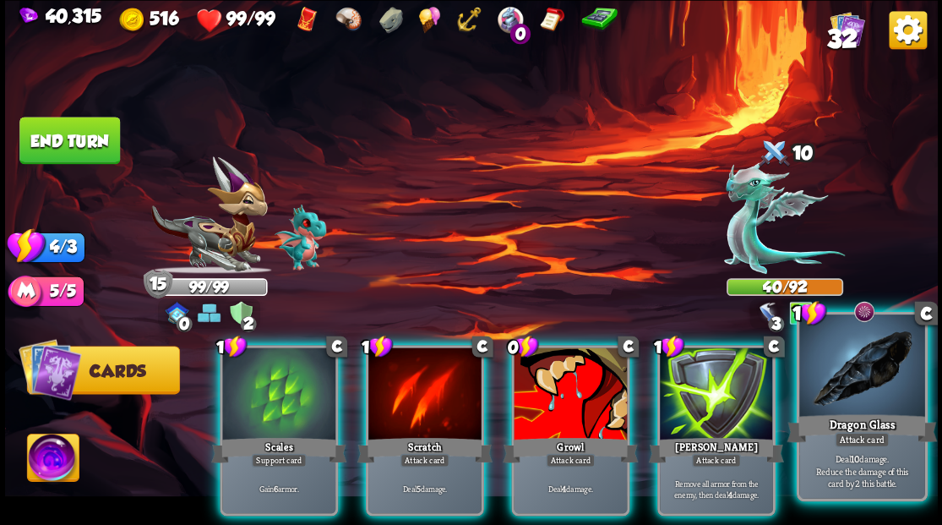
click at [884, 385] on div at bounding box center [861, 367] width 125 height 106
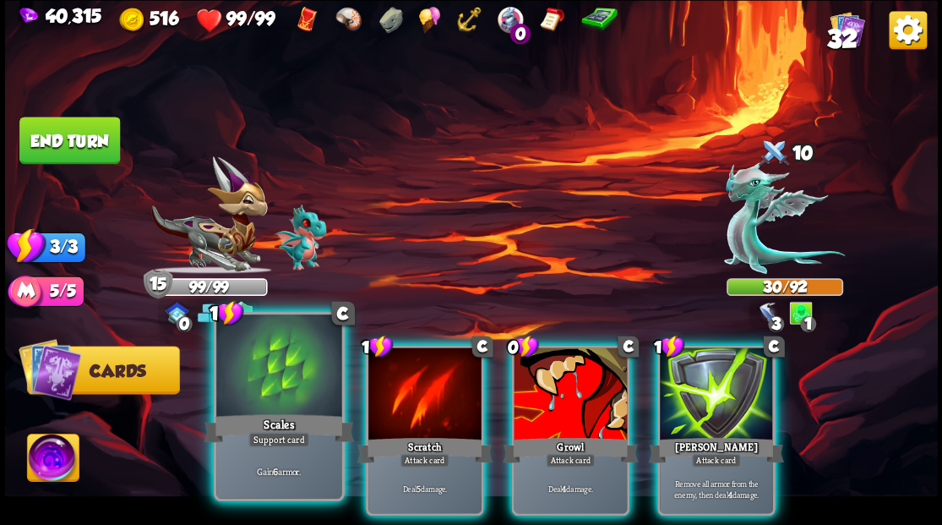
click at [223, 380] on div at bounding box center [278, 367] width 125 height 106
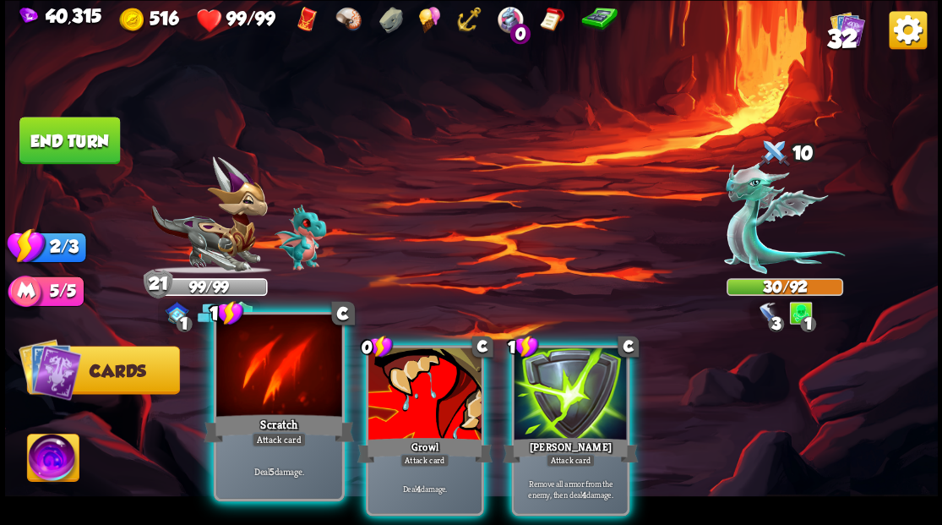
click at [252, 389] on div at bounding box center [278, 367] width 125 height 106
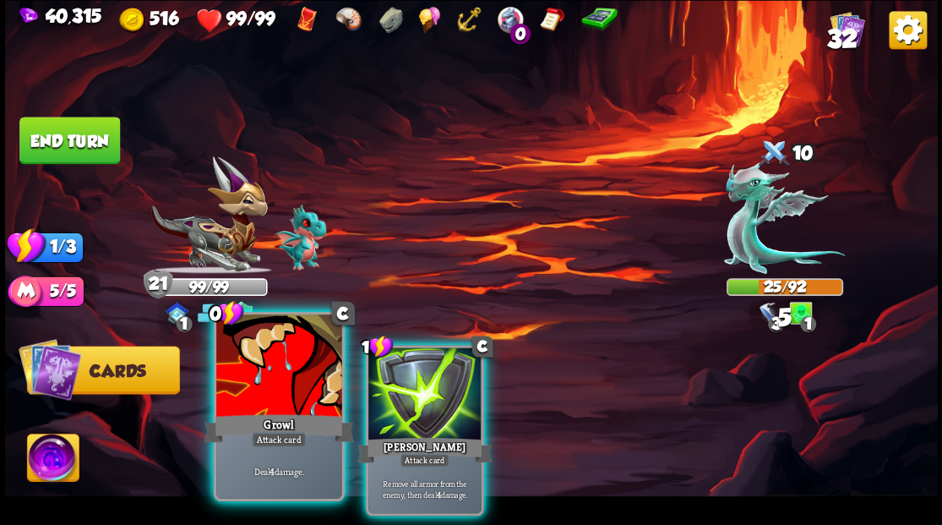
click at [252, 390] on div at bounding box center [278, 367] width 125 height 106
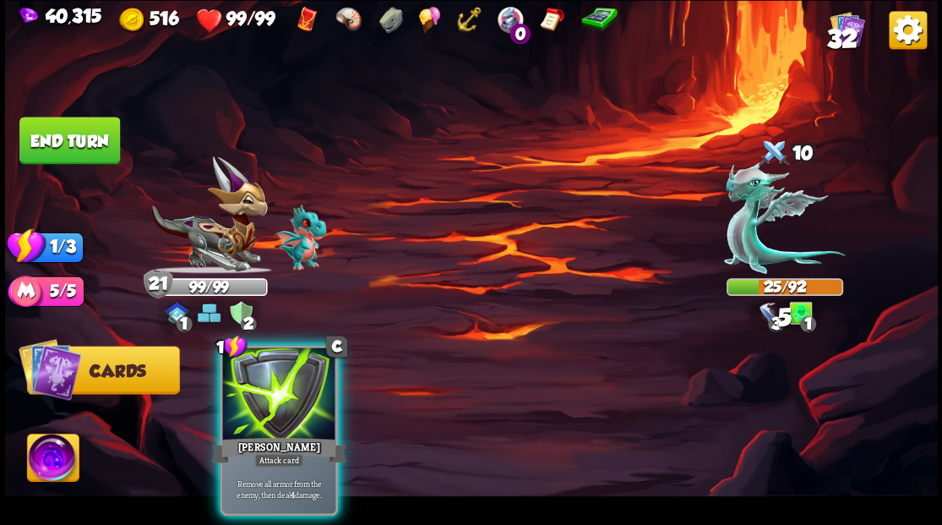
click at [253, 390] on div at bounding box center [278, 394] width 113 height 95
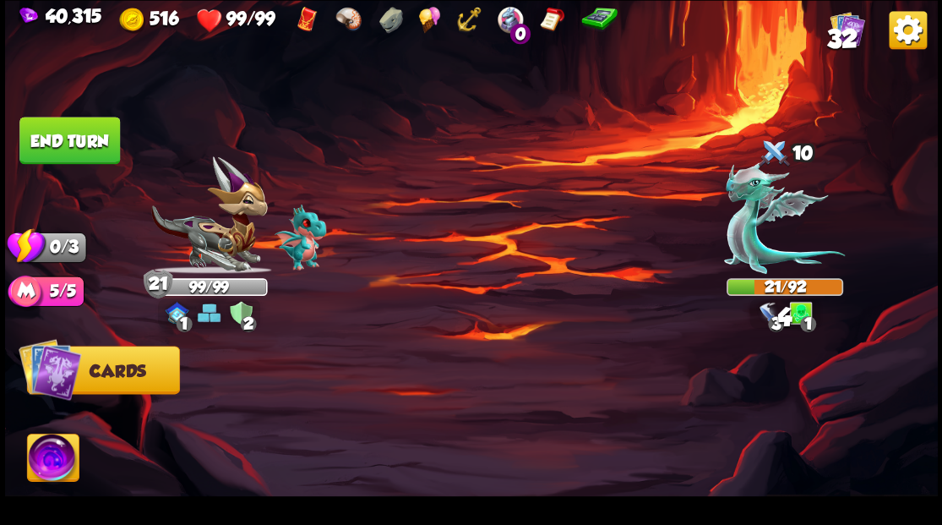
drag, startPoint x: 84, startPoint y: 135, endPoint x: 461, endPoint y: 408, distance: 465.2
click at [85, 139] on button "End turn" at bounding box center [69, 140] width 101 height 47
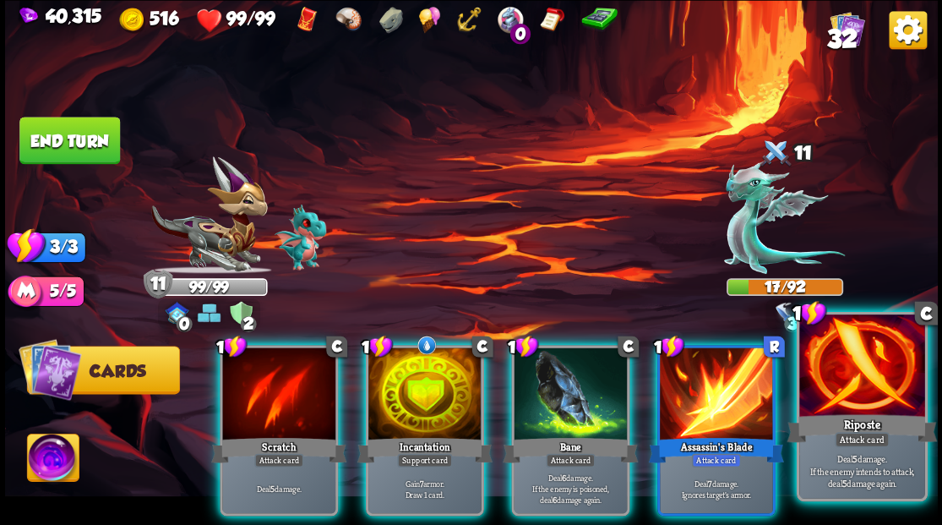
click at [867, 396] on div at bounding box center [861, 367] width 125 height 106
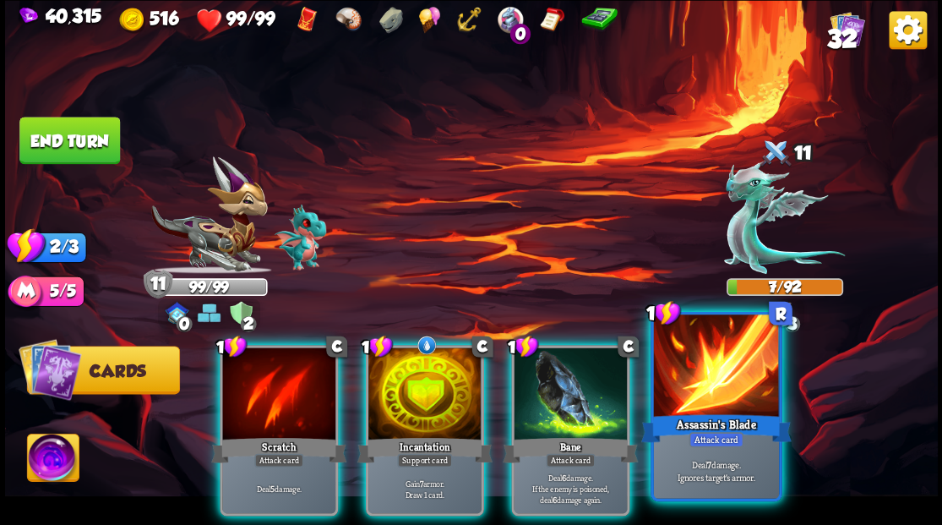
click at [708, 411] on div "Assassin's Blade" at bounding box center [715, 428] width 150 height 34
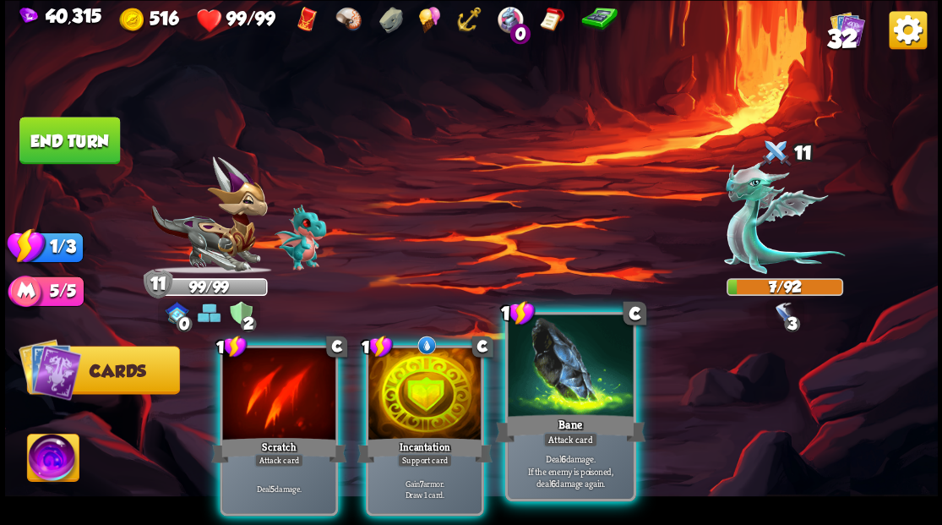
click at [564, 410] on div at bounding box center [570, 367] width 125 height 106
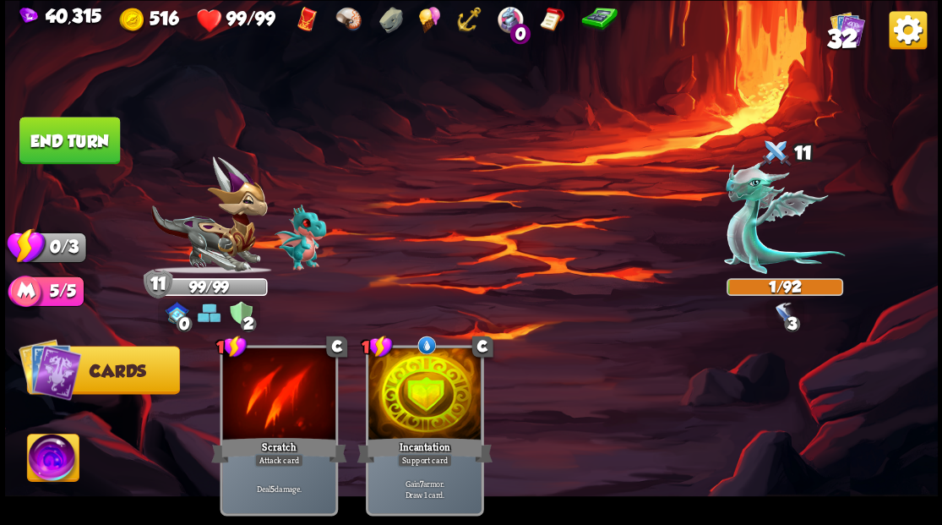
click at [61, 128] on button "End turn" at bounding box center [69, 140] width 101 height 47
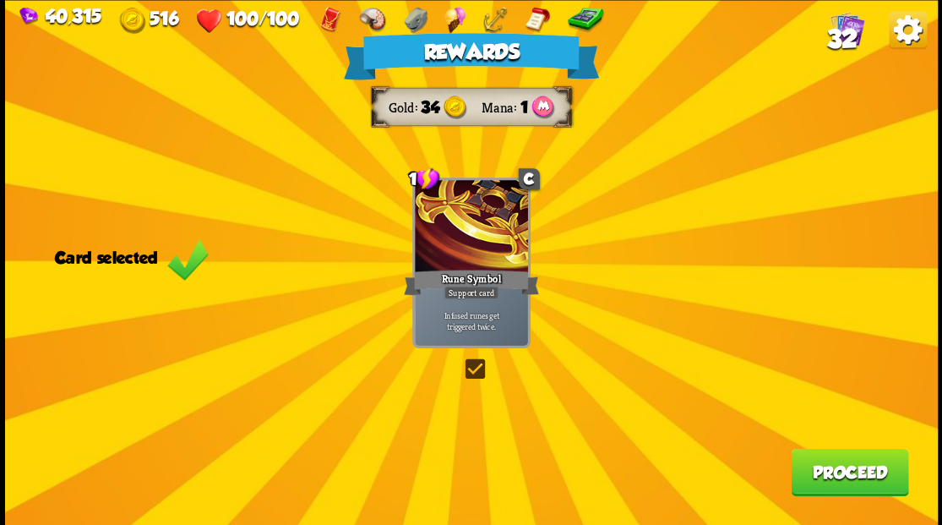
click at [461, 361] on label at bounding box center [461, 361] width 0 height 0
click at [0, 0] on input "checkbox" at bounding box center [0, 0] width 0 height 0
click at [860, 476] on button "Proceed" at bounding box center [849, 471] width 117 height 47
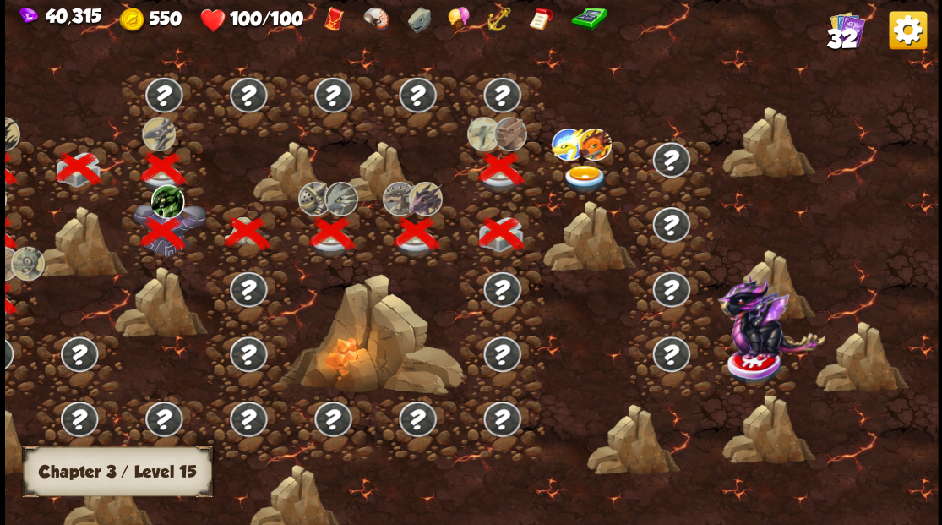
click at [575, 166] on img at bounding box center [584, 179] width 46 height 28
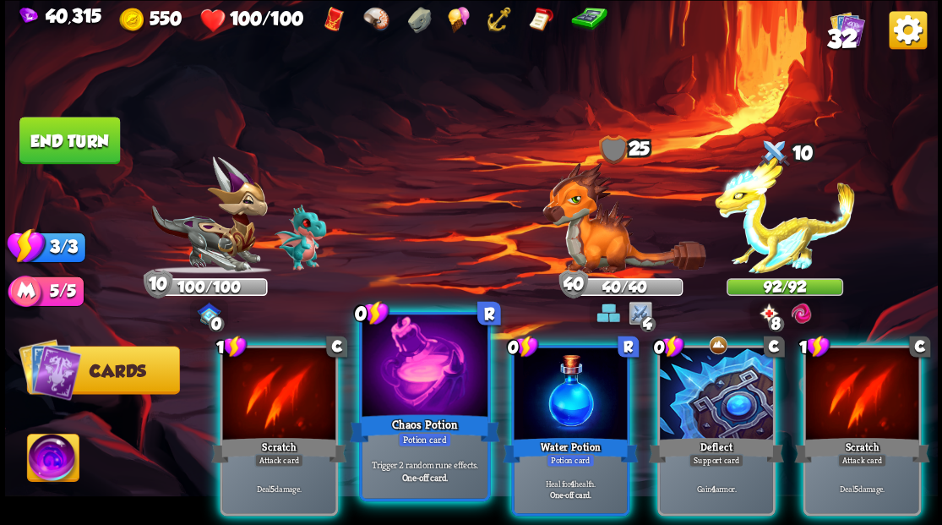
click at [411, 362] on div at bounding box center [424, 367] width 125 height 106
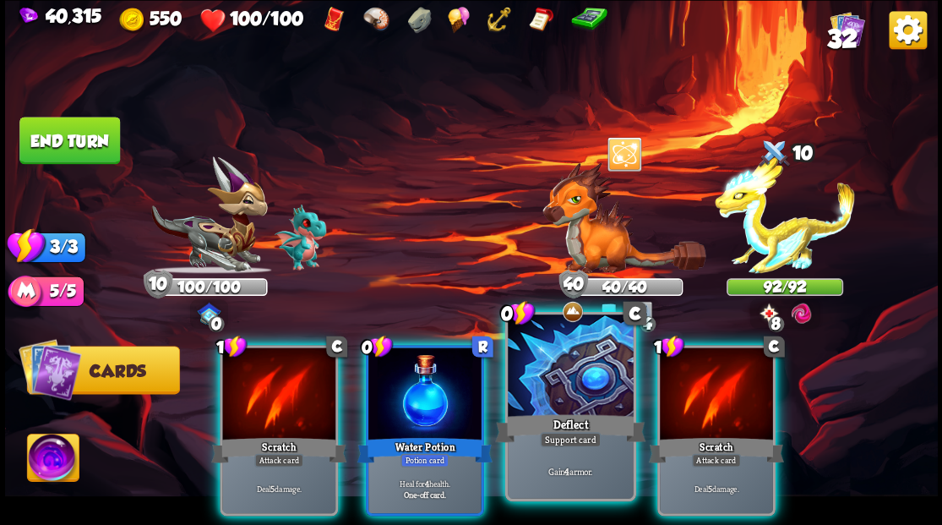
click at [559, 414] on div "Deflect" at bounding box center [570, 428] width 150 height 34
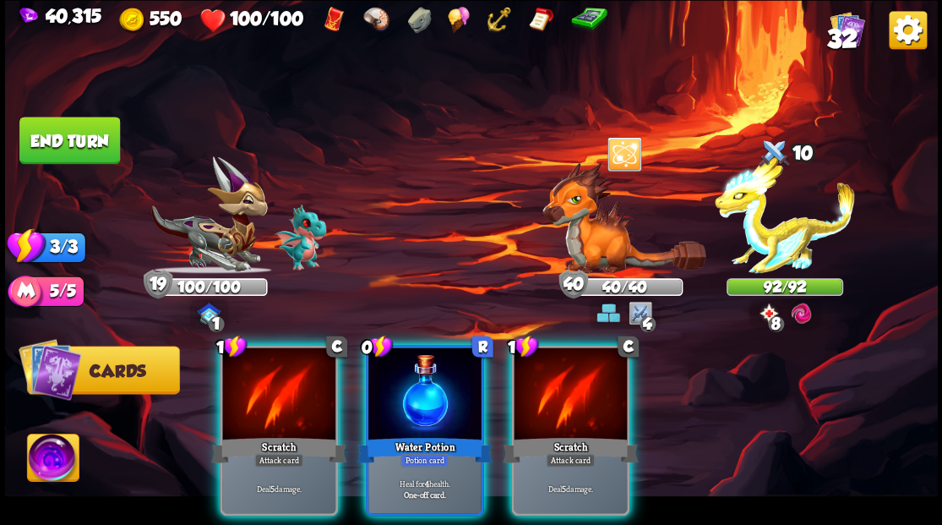
click at [419, 367] on div at bounding box center [424, 394] width 113 height 95
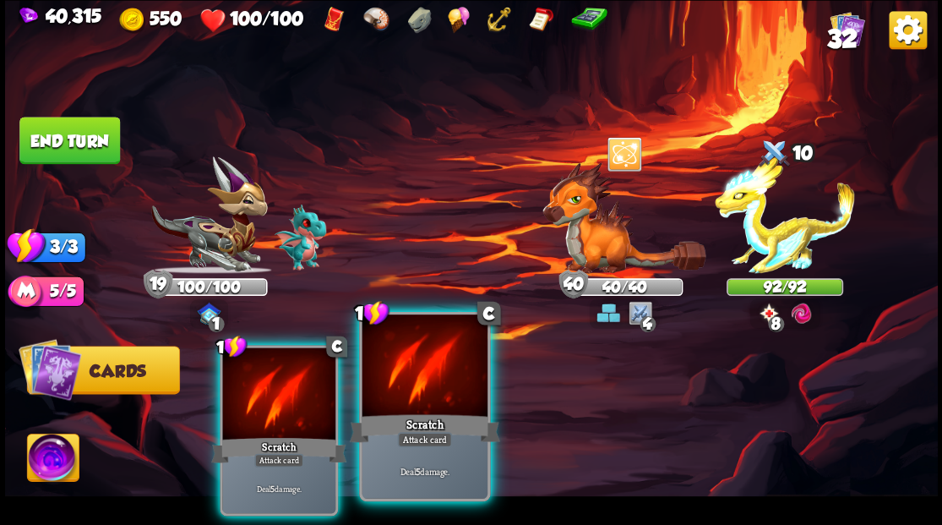
click at [411, 373] on div at bounding box center [424, 367] width 125 height 106
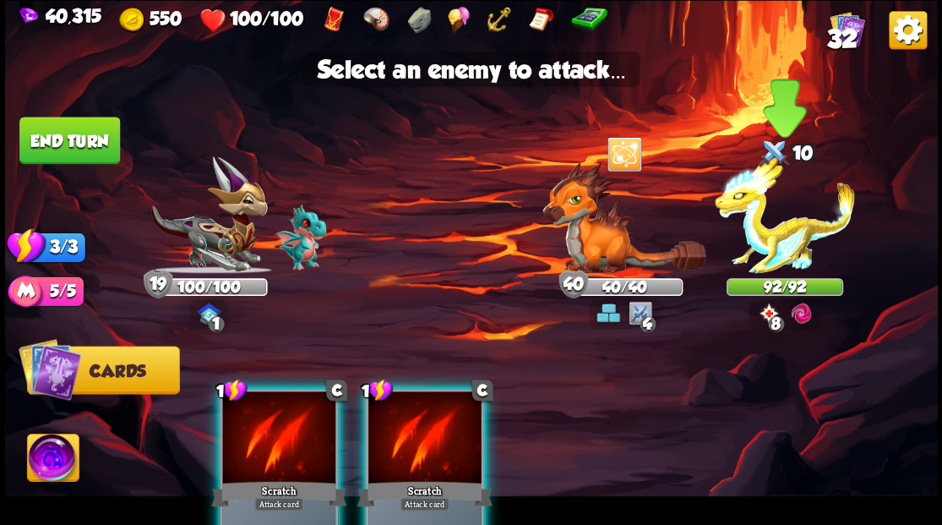
click at [794, 242] on img at bounding box center [785, 214] width 140 height 117
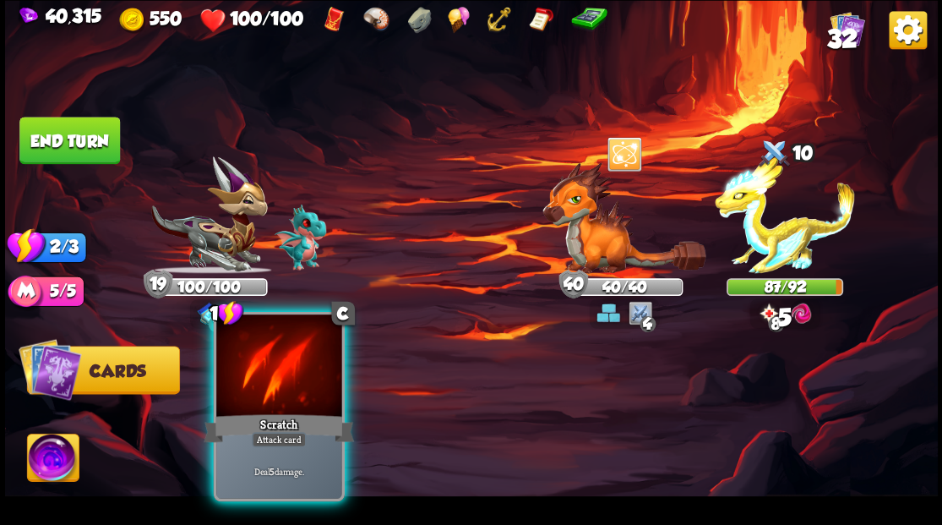
click at [256, 387] on div at bounding box center [278, 367] width 125 height 106
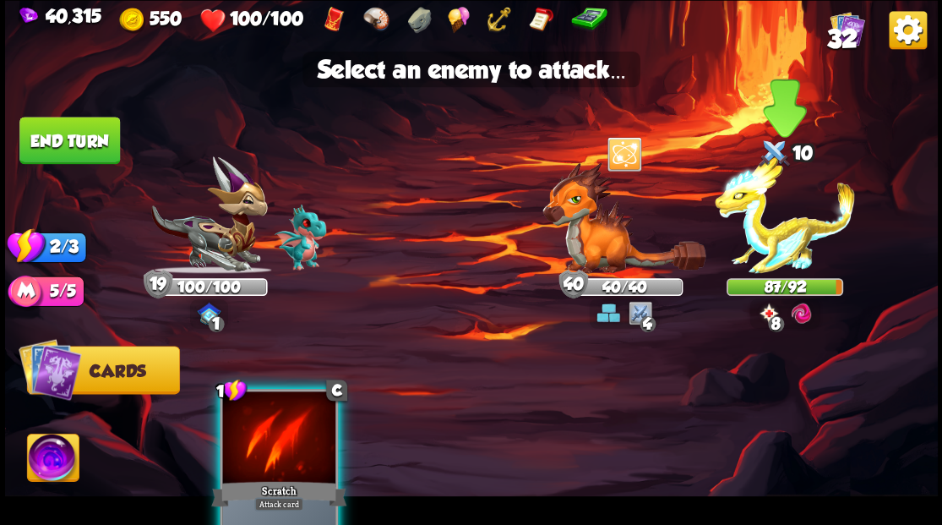
click at [759, 242] on img at bounding box center [785, 214] width 140 height 117
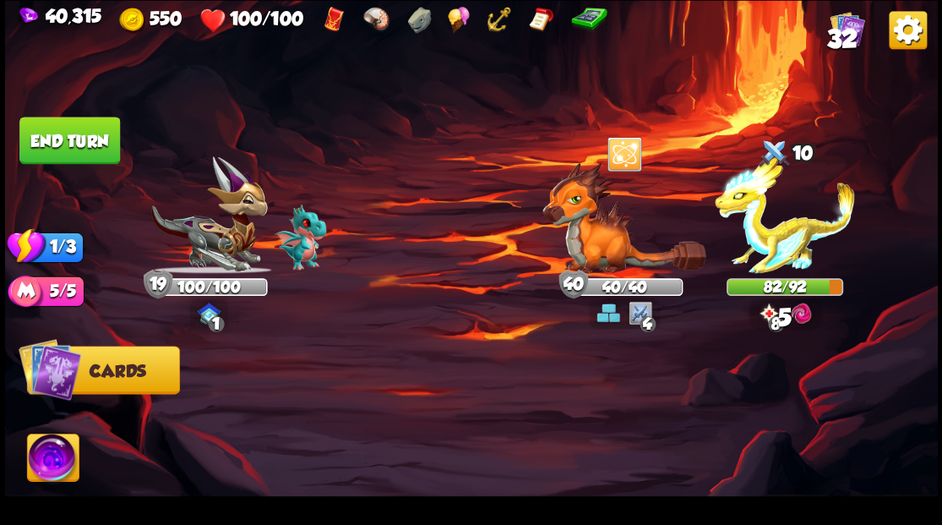
click at [87, 140] on button "End turn" at bounding box center [69, 140] width 101 height 47
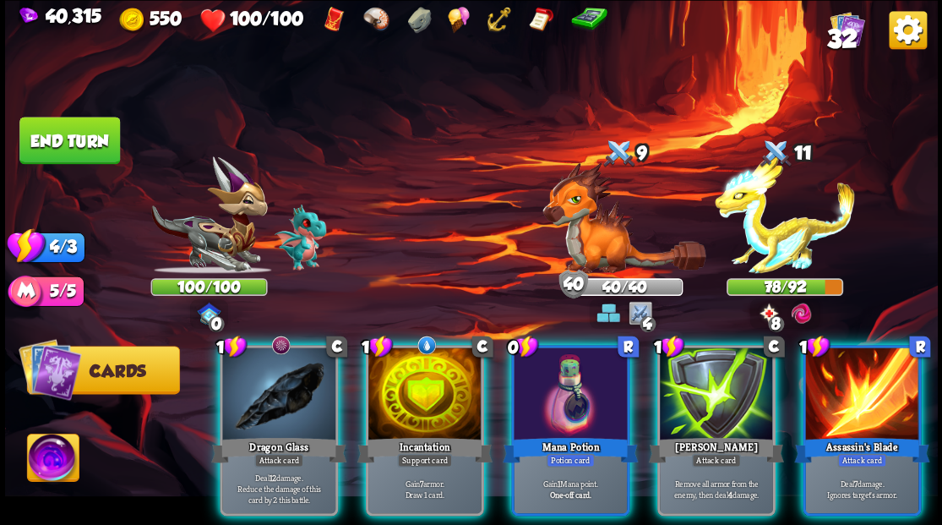
click at [596, 235] on img at bounding box center [623, 217] width 163 height 112
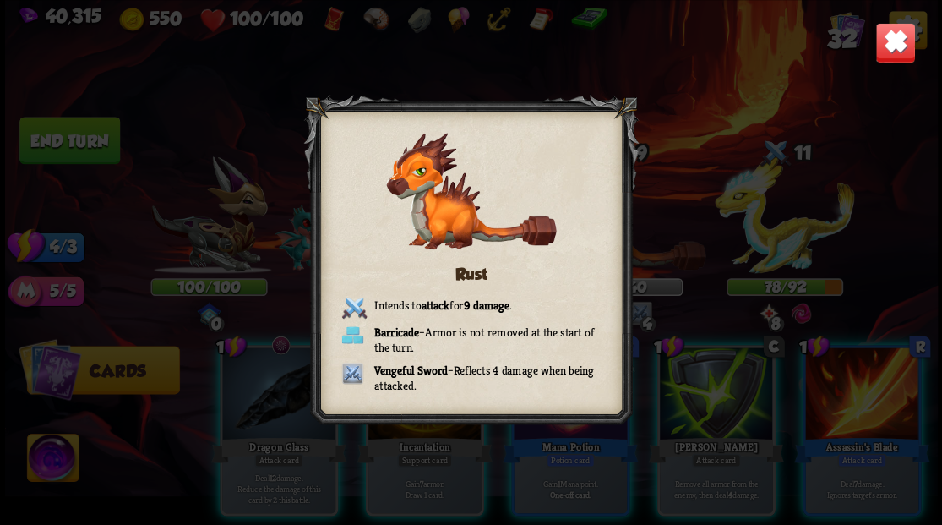
click at [899, 46] on img at bounding box center [894, 42] width 41 height 41
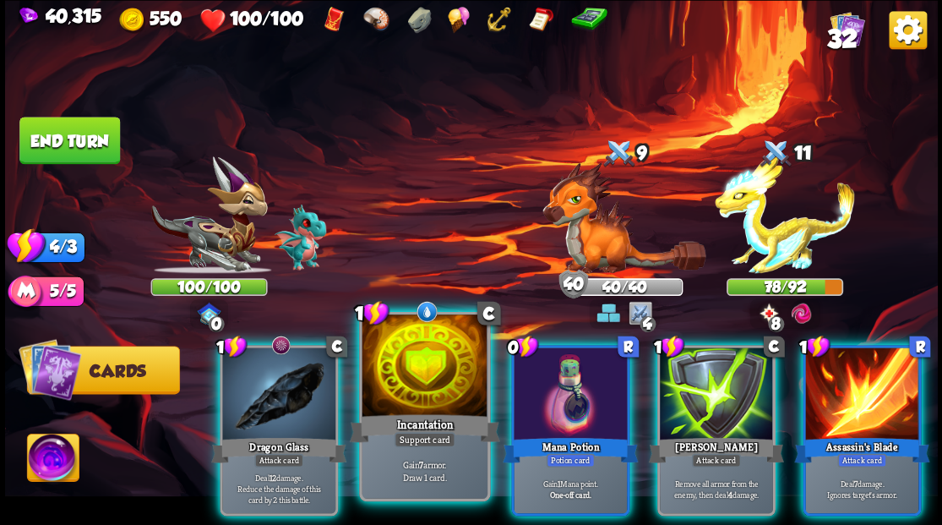
click at [414, 380] on div at bounding box center [424, 367] width 125 height 106
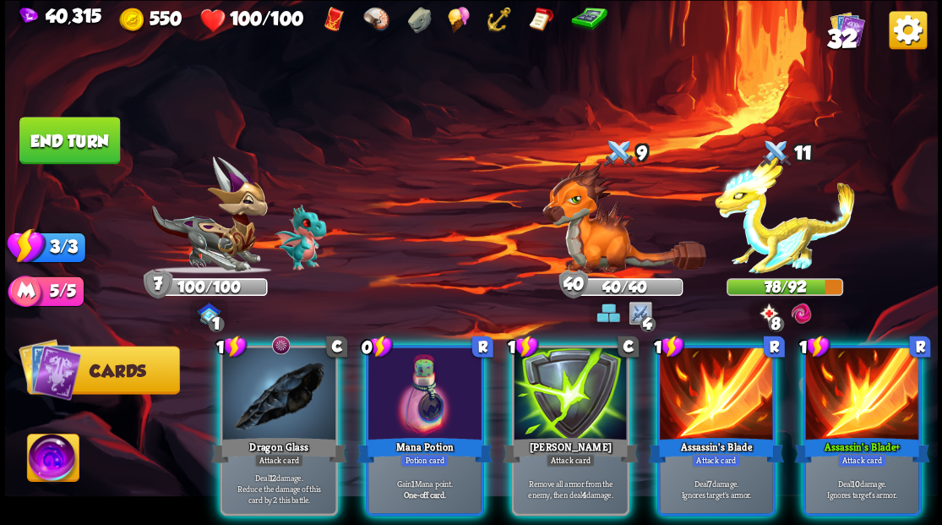
click at [45, 465] on img at bounding box center [53, 459] width 52 height 52
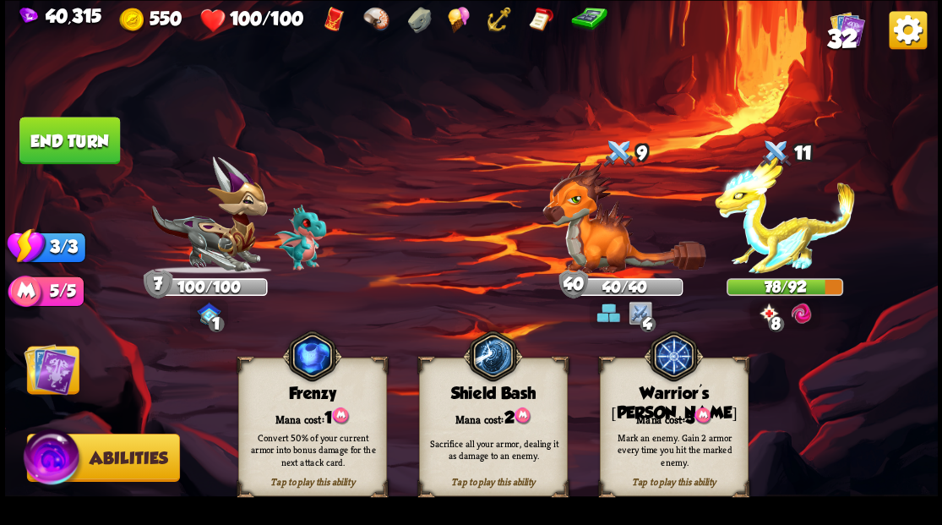
click at [666, 415] on div "Tap to play this ability Warrior's [PERSON_NAME] cost: 3 Mark an enemy. Gain 2 …" at bounding box center [673, 426] width 149 height 139
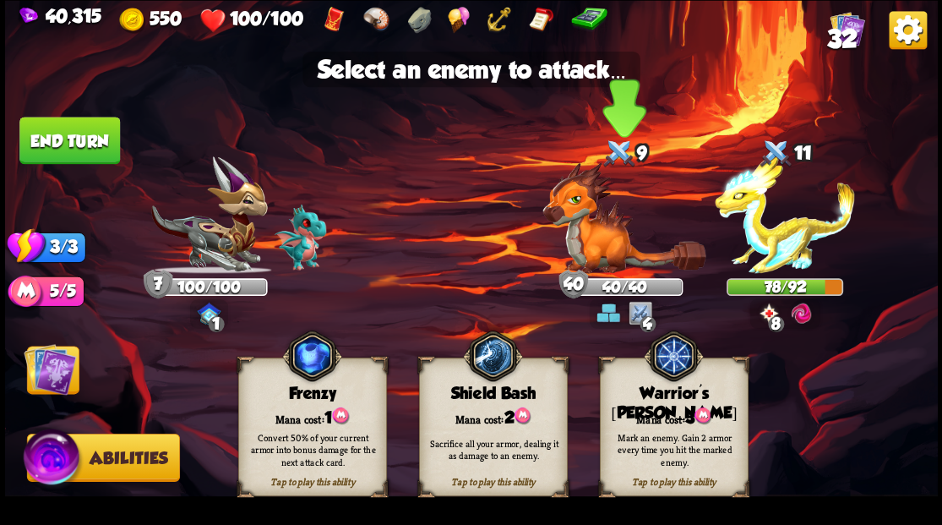
click at [598, 255] on img at bounding box center [623, 217] width 163 height 112
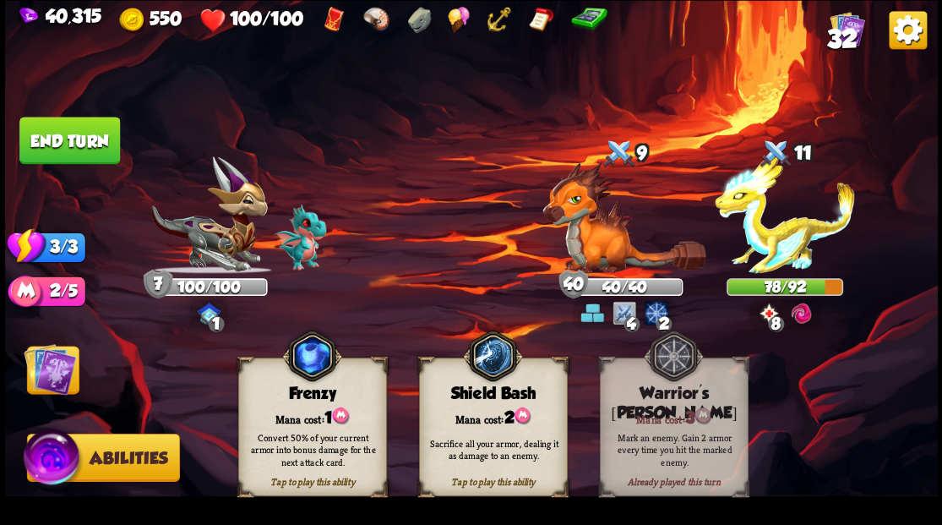
click at [35, 375] on img at bounding box center [50, 368] width 52 height 52
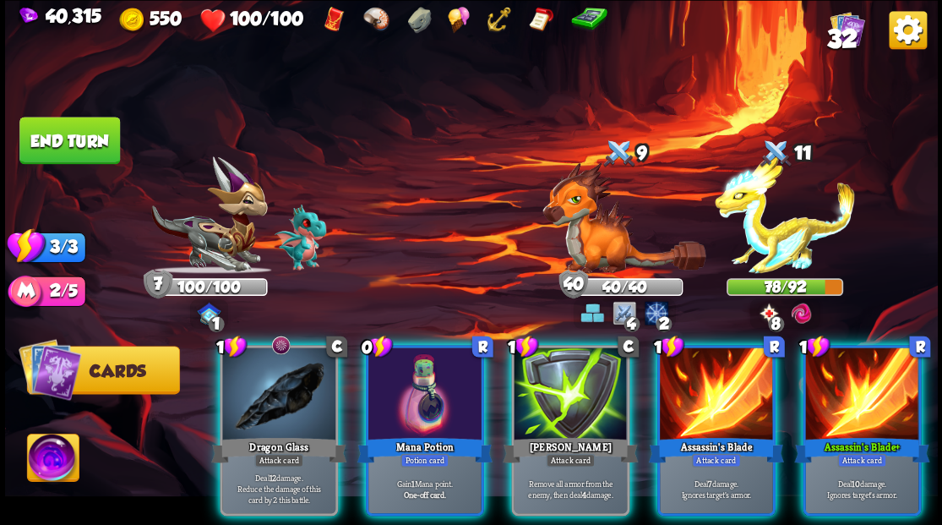
click at [458, 411] on div "0 R Mana Potion Potion card Gain 1 Mana point. One-off card." at bounding box center [424, 430] width 118 height 171
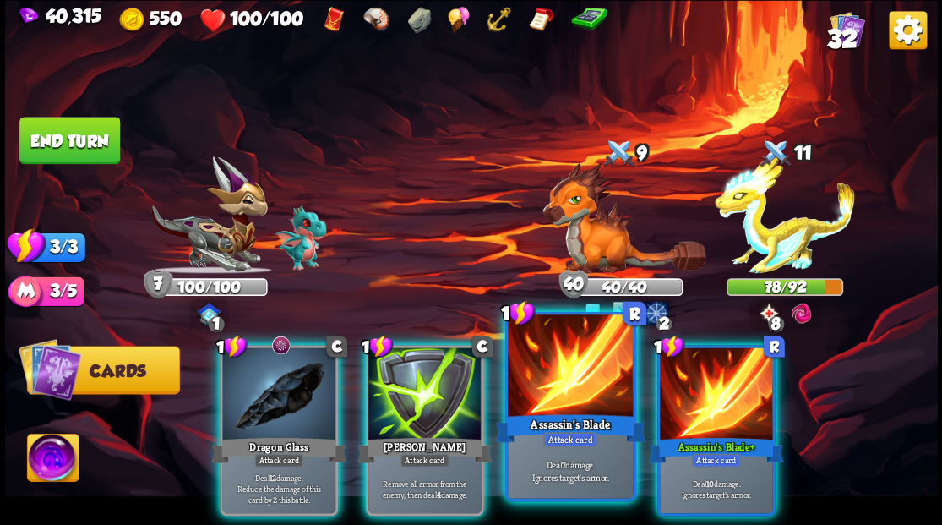
click at [600, 384] on div at bounding box center [570, 367] width 125 height 106
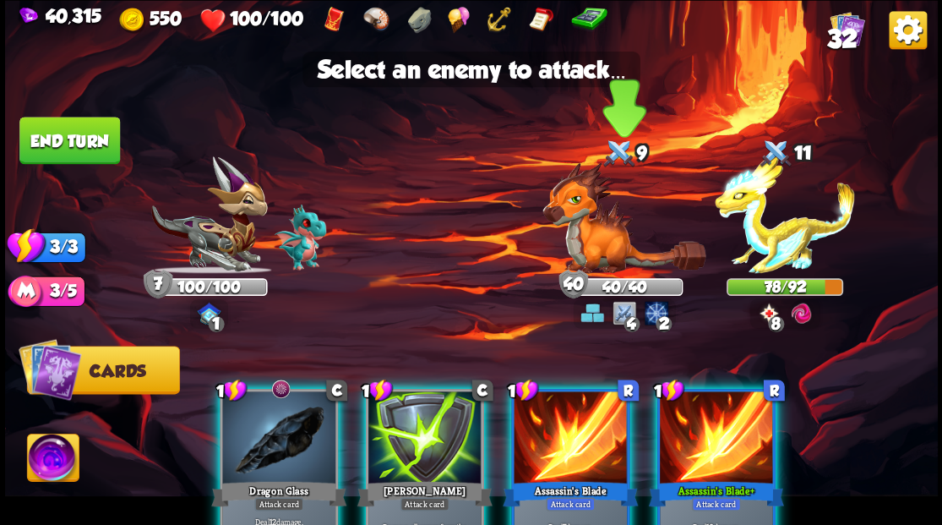
drag, startPoint x: 610, startPoint y: 252, endPoint x: 607, endPoint y: 286, distance: 34.8
click at [608, 252] on img at bounding box center [623, 217] width 163 height 112
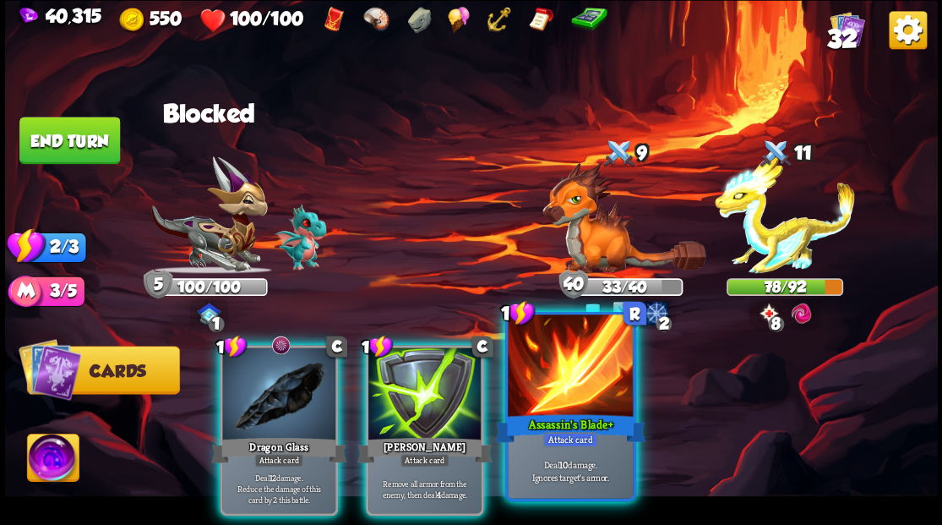
drag, startPoint x: 571, startPoint y: 387, endPoint x: 590, endPoint y: 303, distance: 85.7
click at [571, 387] on div at bounding box center [570, 367] width 125 height 106
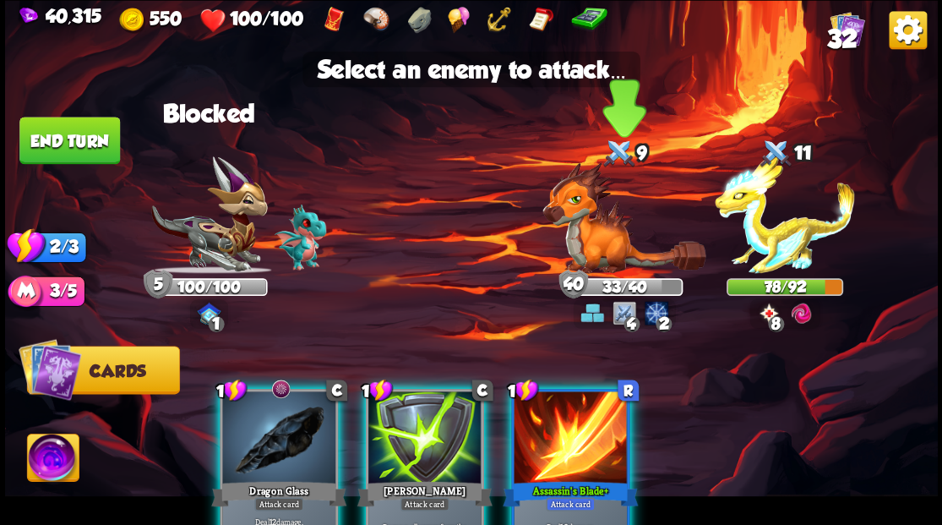
click at [590, 245] on img at bounding box center [623, 217] width 163 height 112
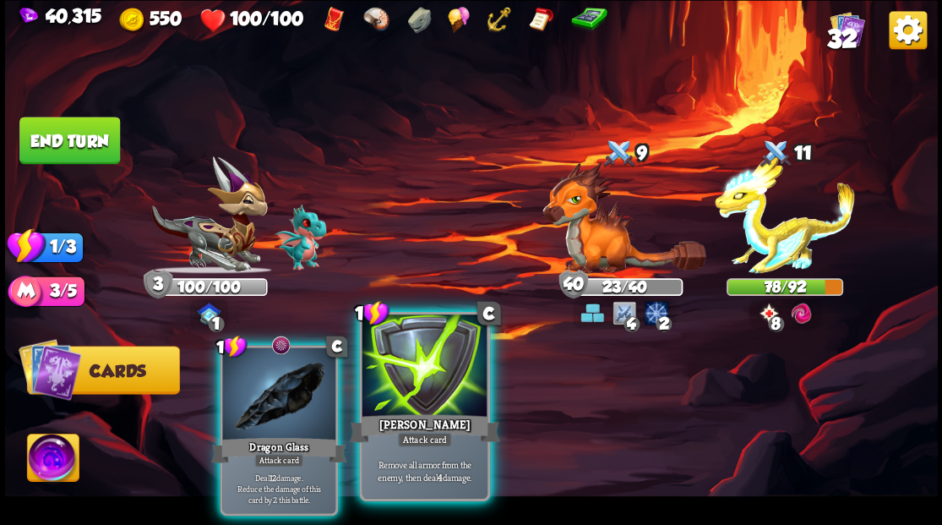
click at [443, 387] on div at bounding box center [424, 367] width 125 height 106
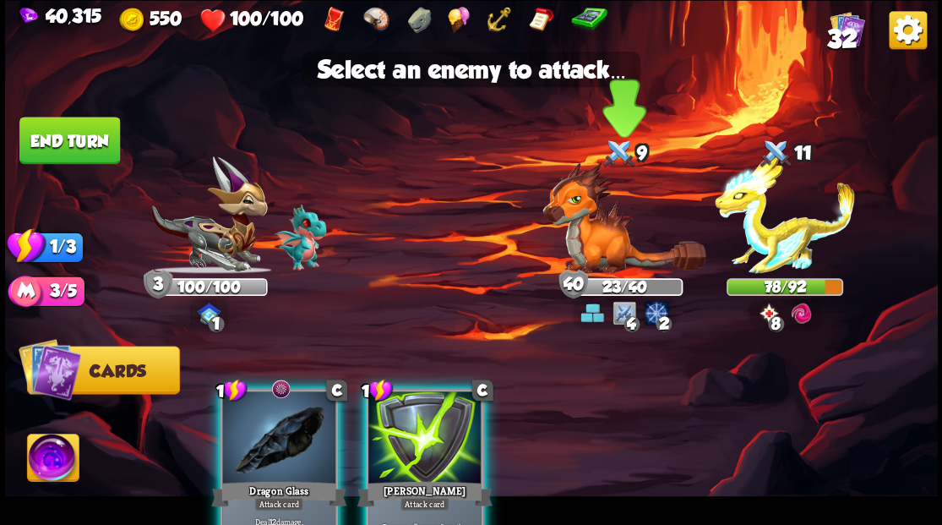
click at [586, 226] on img at bounding box center [623, 217] width 163 height 112
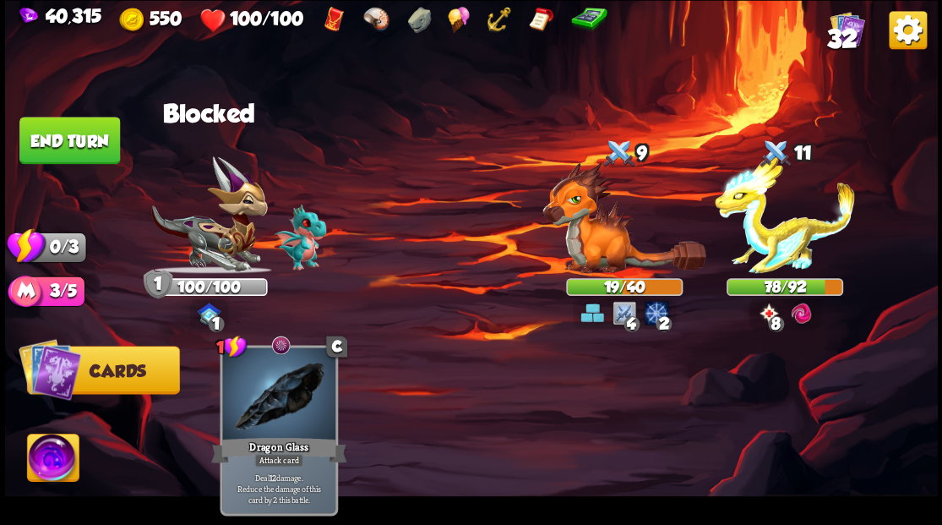
click at [93, 139] on button "End turn" at bounding box center [69, 140] width 101 height 47
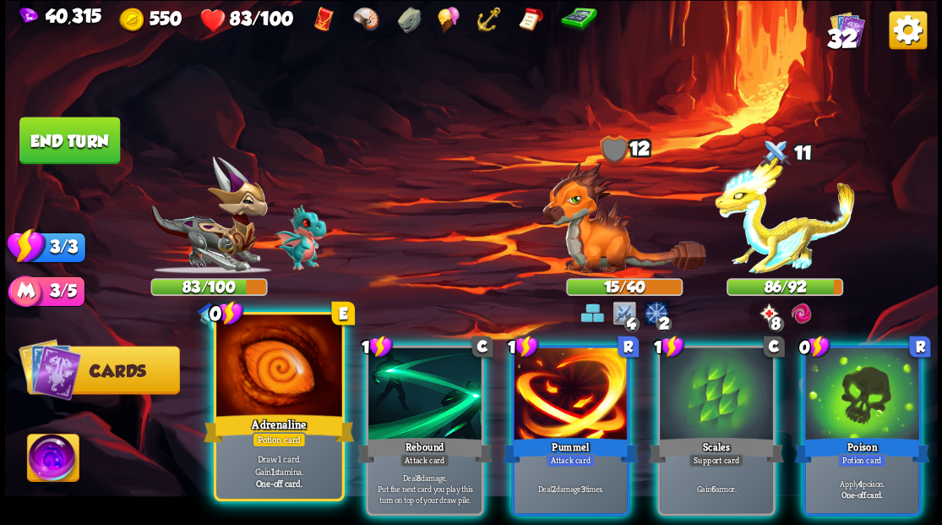
click at [267, 395] on div at bounding box center [278, 367] width 125 height 106
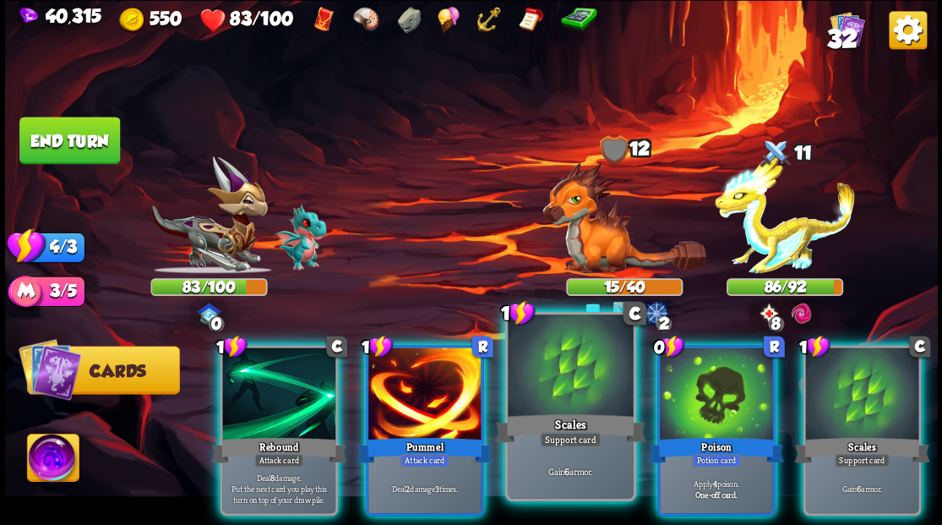
click at [569, 400] on div at bounding box center [570, 367] width 125 height 106
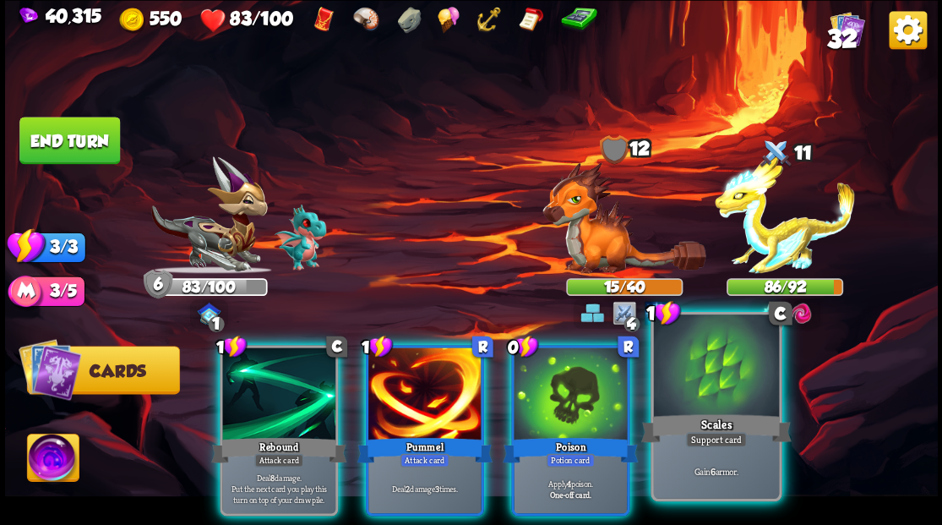
click at [721, 416] on div "Scales" at bounding box center [715, 428] width 150 height 34
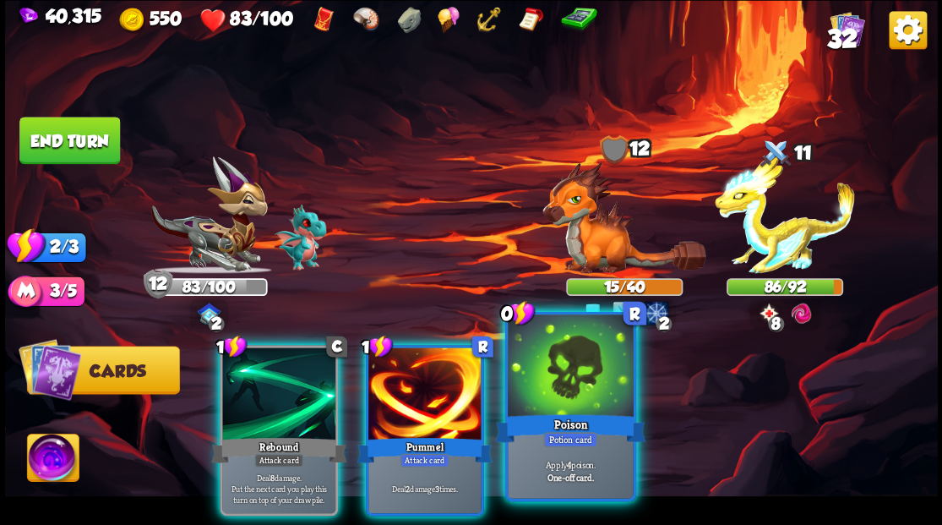
click at [558, 404] on div at bounding box center [570, 367] width 125 height 106
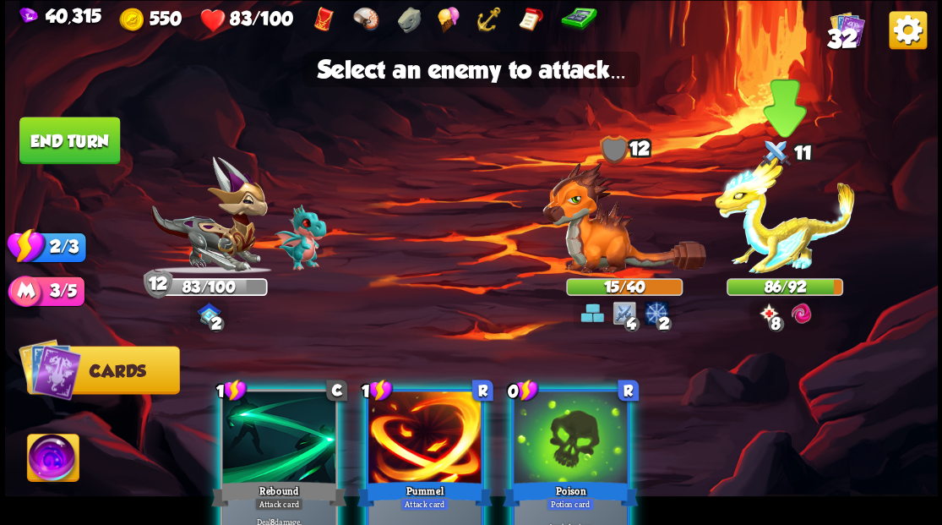
click at [774, 220] on img at bounding box center [785, 214] width 140 height 117
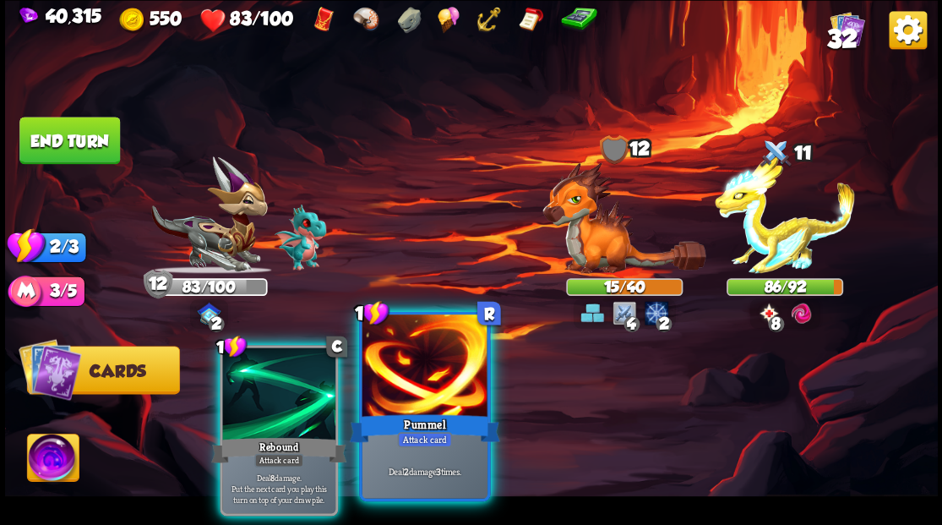
click at [432, 395] on div at bounding box center [424, 367] width 125 height 106
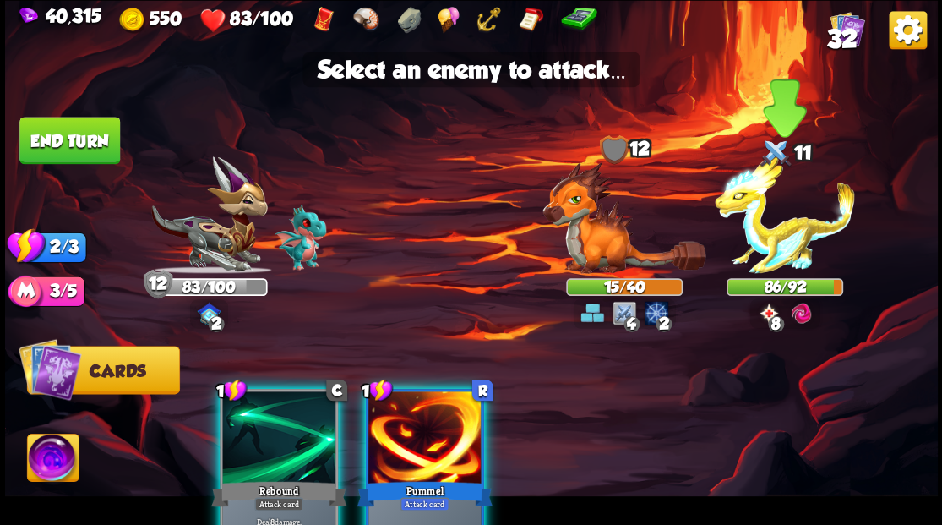
click at [783, 247] on img at bounding box center [785, 214] width 140 height 117
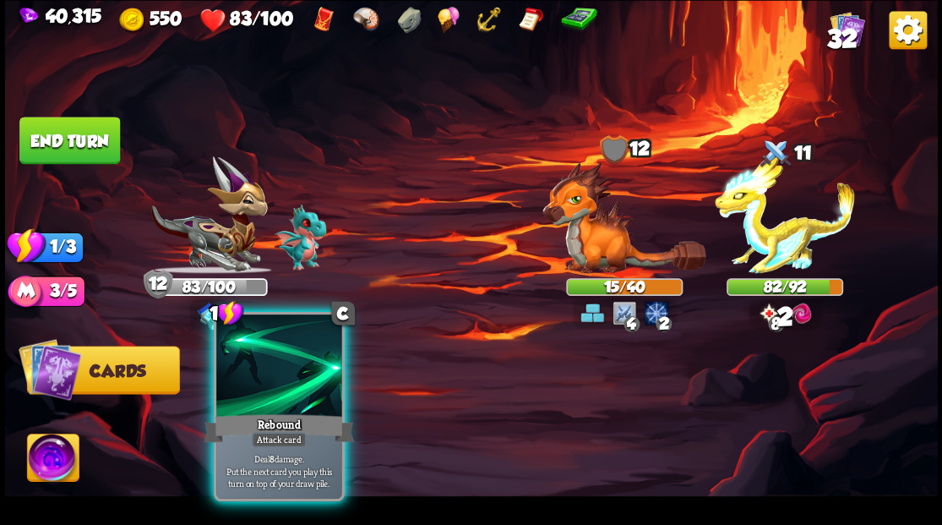
click at [262, 411] on div "1 C Rebound Attack card Deal 8 damage. Put the next card you play this turn on …" at bounding box center [278, 405] width 131 height 189
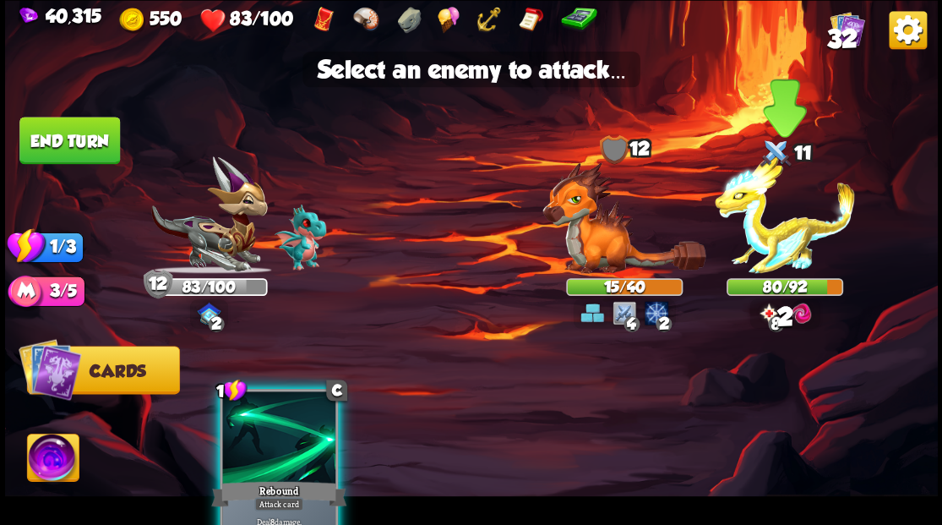
click at [767, 246] on img at bounding box center [785, 214] width 140 height 117
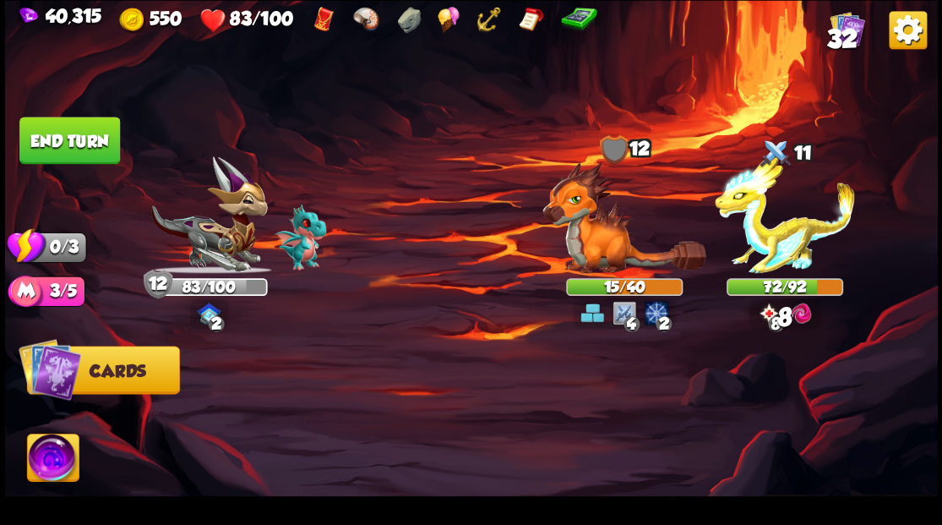
click at [101, 138] on button "End turn" at bounding box center [69, 140] width 101 height 47
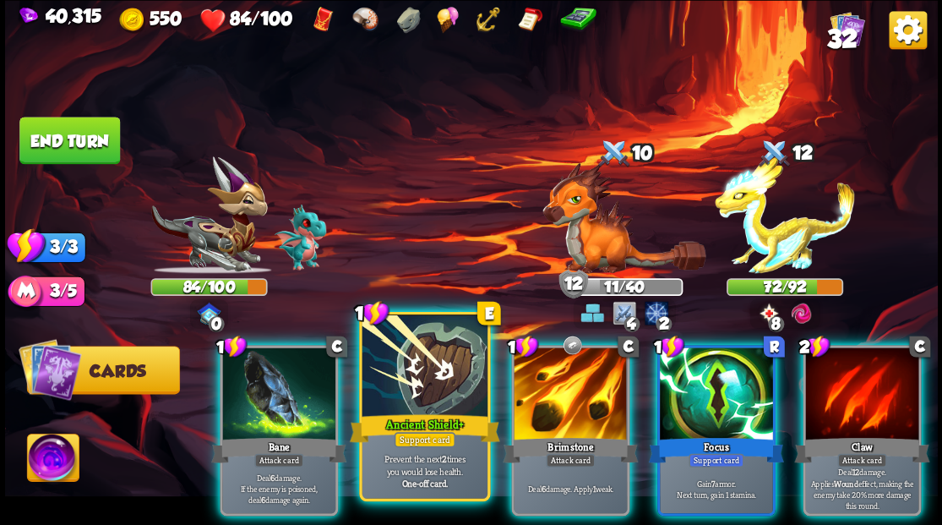
click at [433, 382] on div at bounding box center [424, 367] width 125 height 106
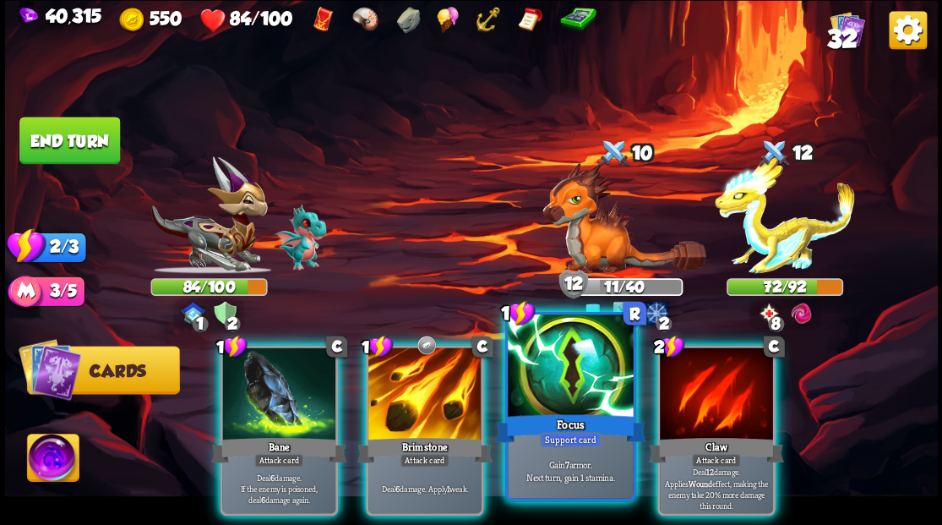
click at [531, 402] on div at bounding box center [570, 367] width 125 height 106
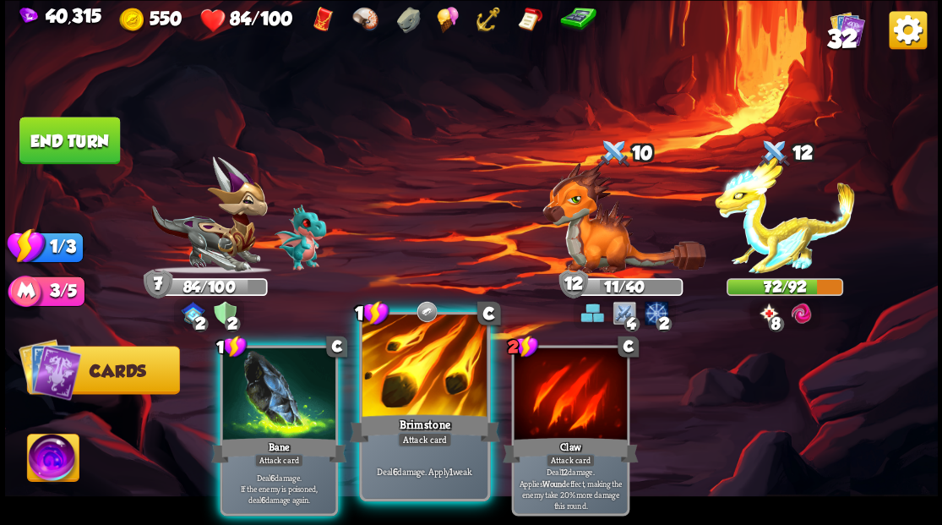
click at [397, 378] on div at bounding box center [424, 367] width 125 height 106
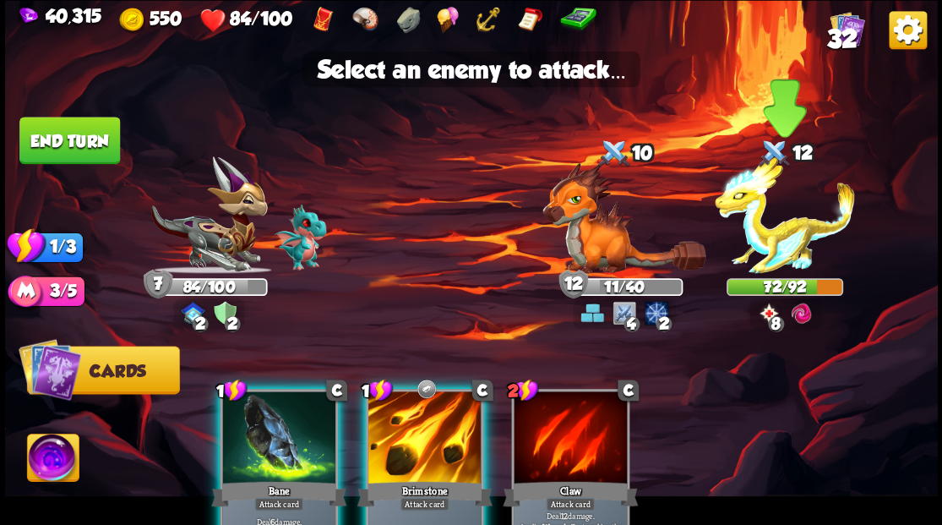
click at [768, 238] on img at bounding box center [785, 214] width 140 height 117
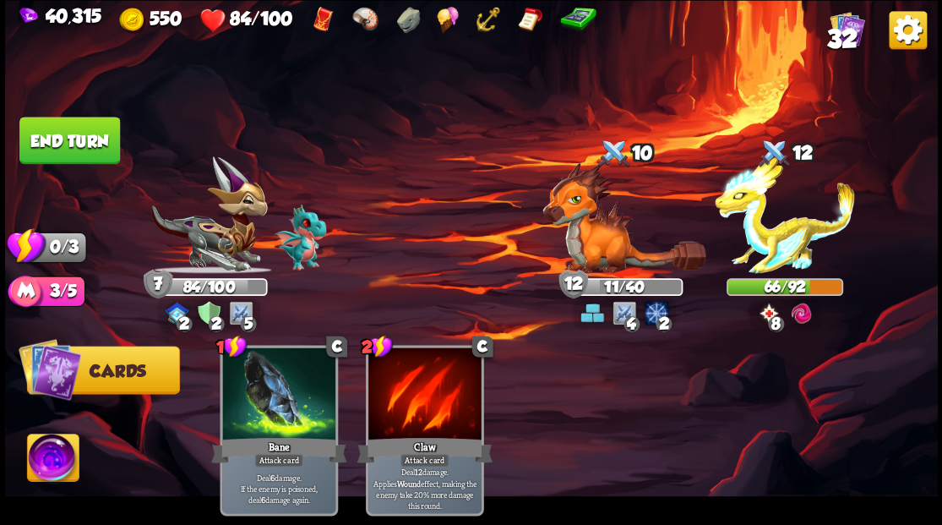
click at [82, 166] on img at bounding box center [471, 262] width 933 height 525
click at [84, 147] on button "End turn" at bounding box center [69, 140] width 101 height 47
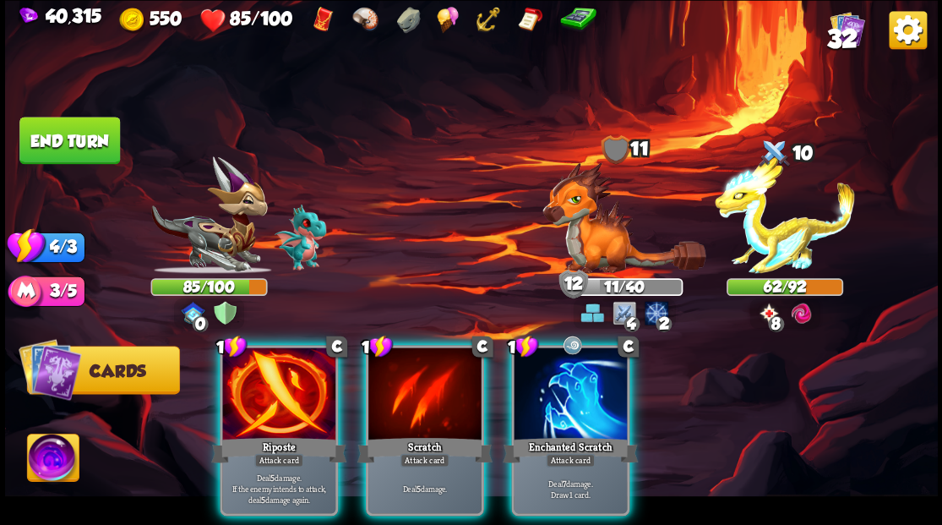
click at [215, 260] on div "Player turn" at bounding box center [471, 263] width 933 height 144
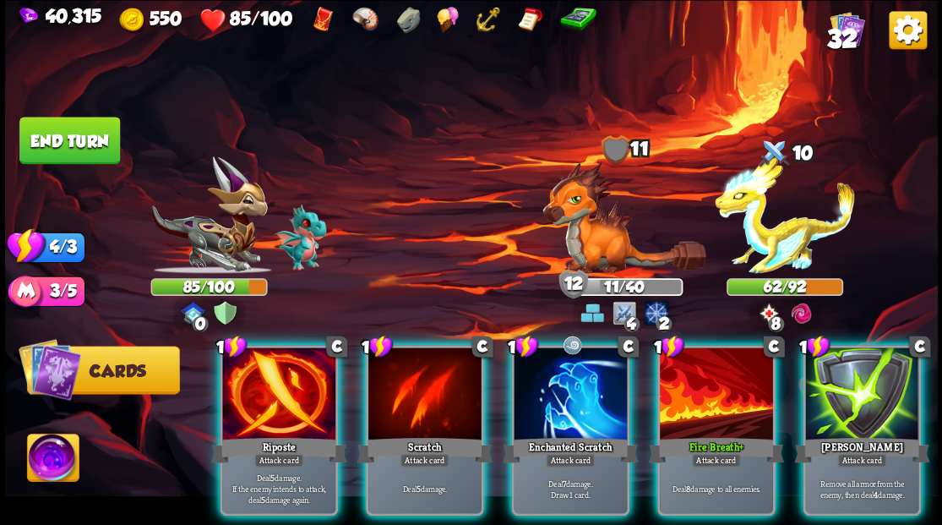
click at [218, 247] on img at bounding box center [208, 214] width 117 height 117
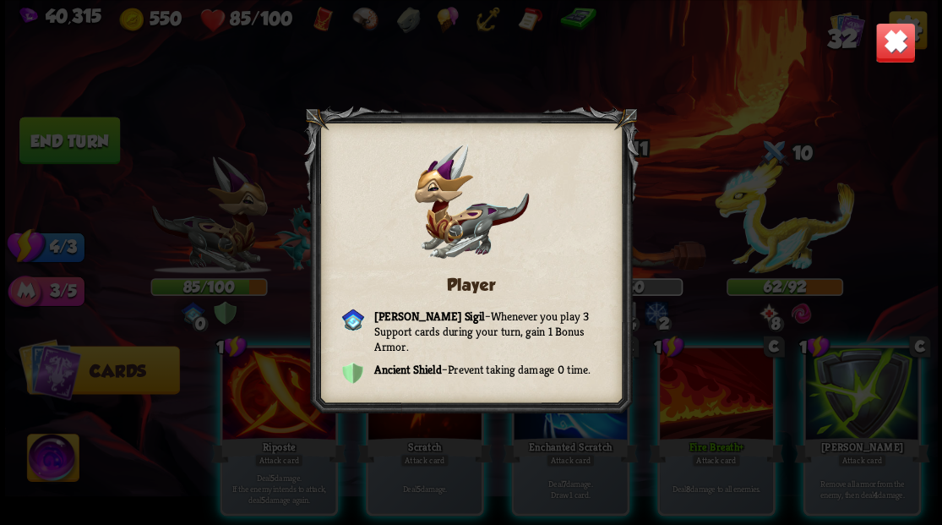
click at [895, 35] on img at bounding box center [894, 42] width 41 height 41
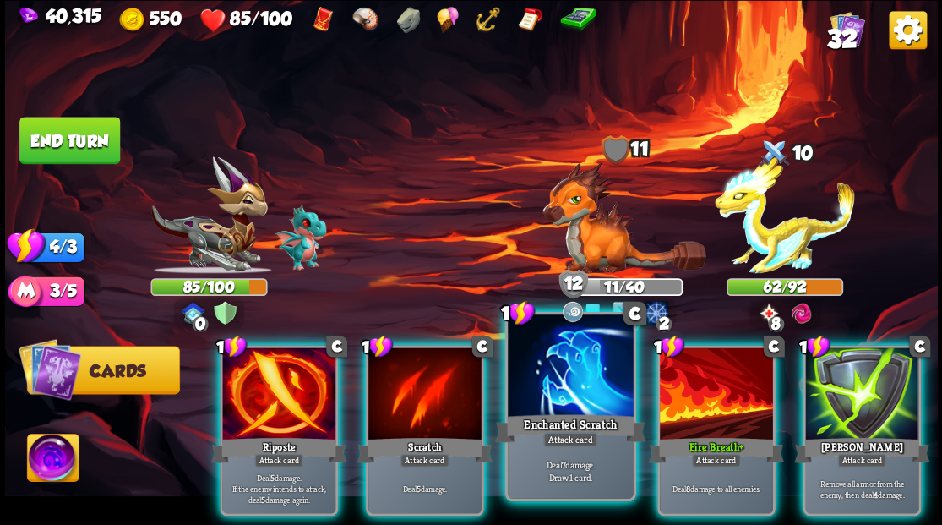
click at [568, 395] on div at bounding box center [570, 367] width 125 height 106
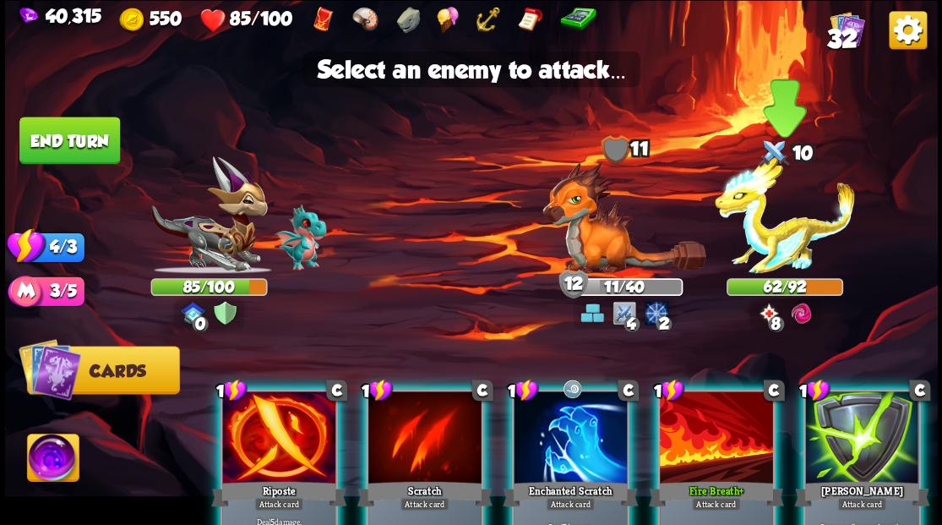
click at [774, 233] on img at bounding box center [785, 214] width 140 height 117
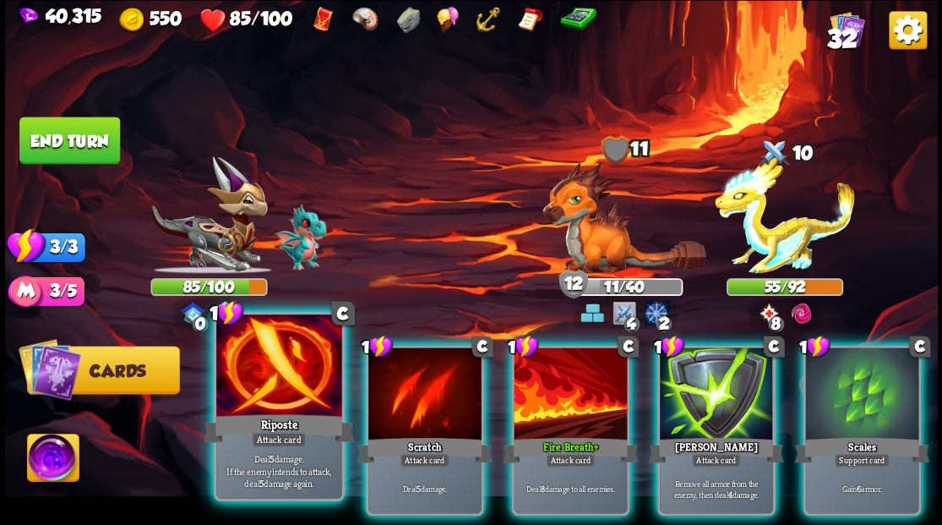
click at [274, 374] on div at bounding box center [278, 367] width 125 height 106
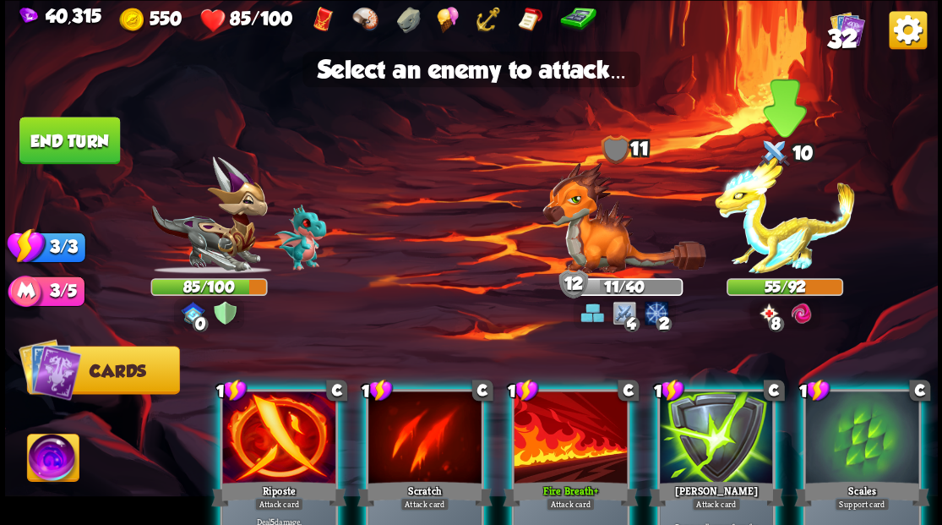
click at [773, 242] on img at bounding box center [785, 214] width 140 height 117
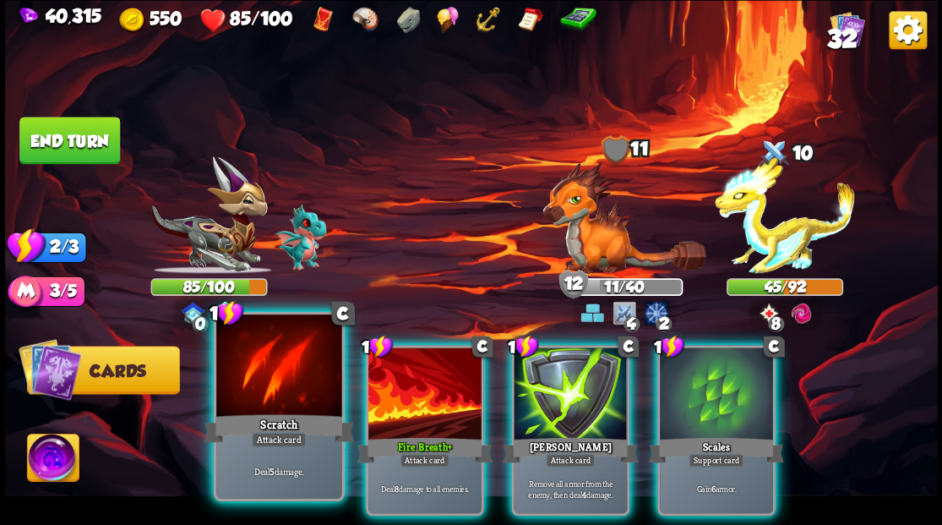
click at [297, 395] on div at bounding box center [278, 367] width 125 height 106
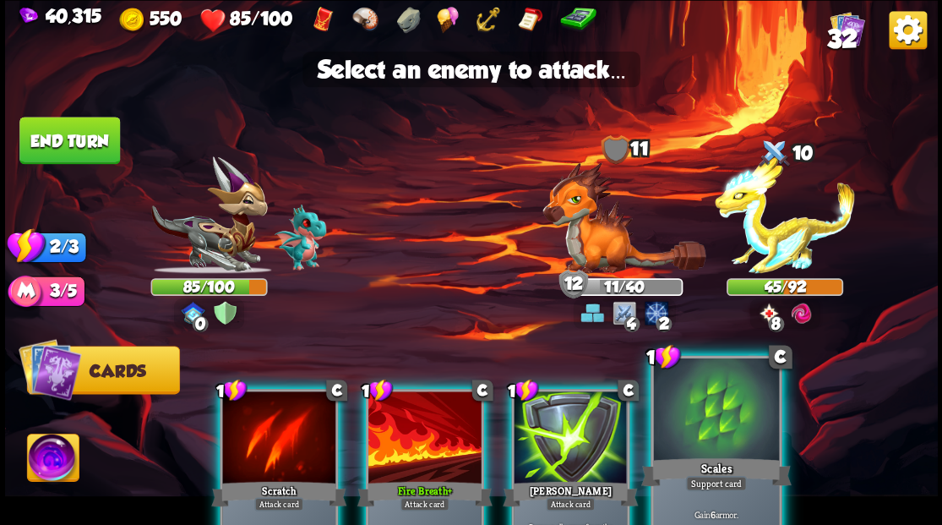
click at [727, 437] on div at bounding box center [715, 410] width 125 height 106
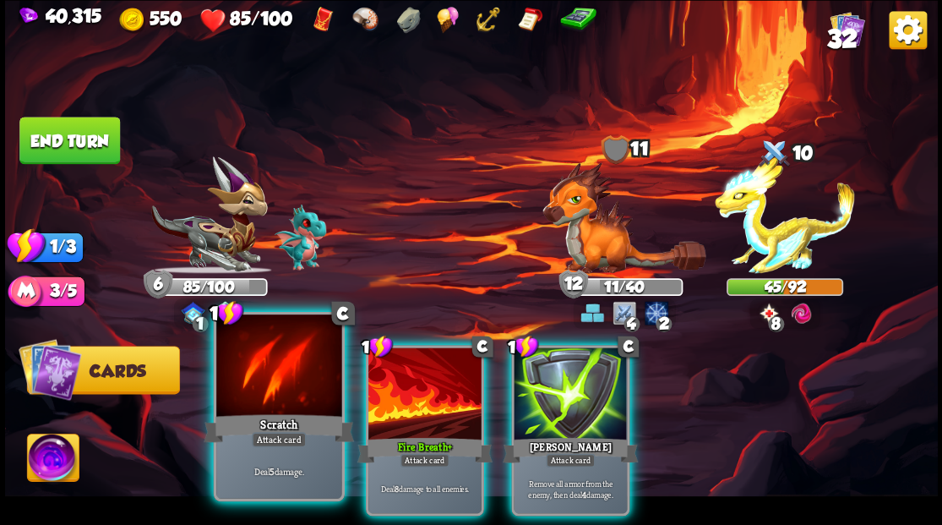
click at [291, 390] on div at bounding box center [278, 367] width 125 height 106
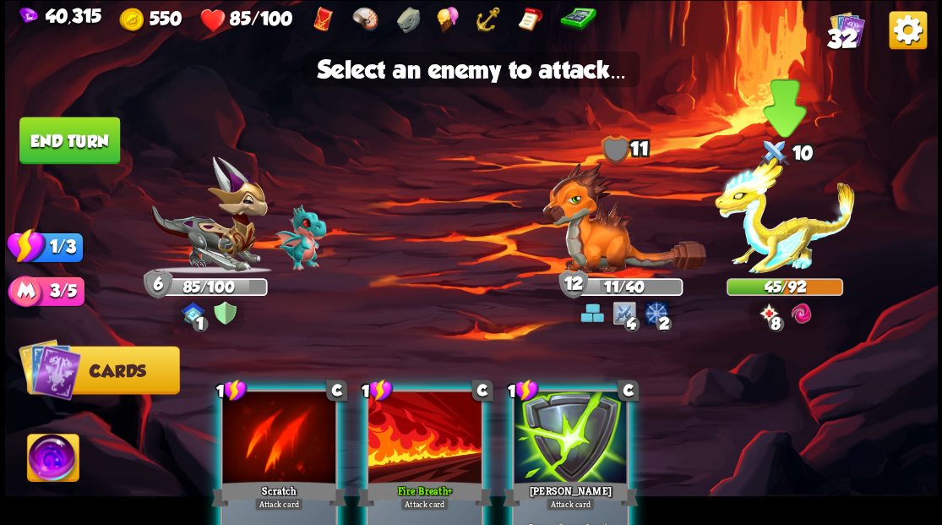
click at [801, 241] on img at bounding box center [785, 214] width 140 height 117
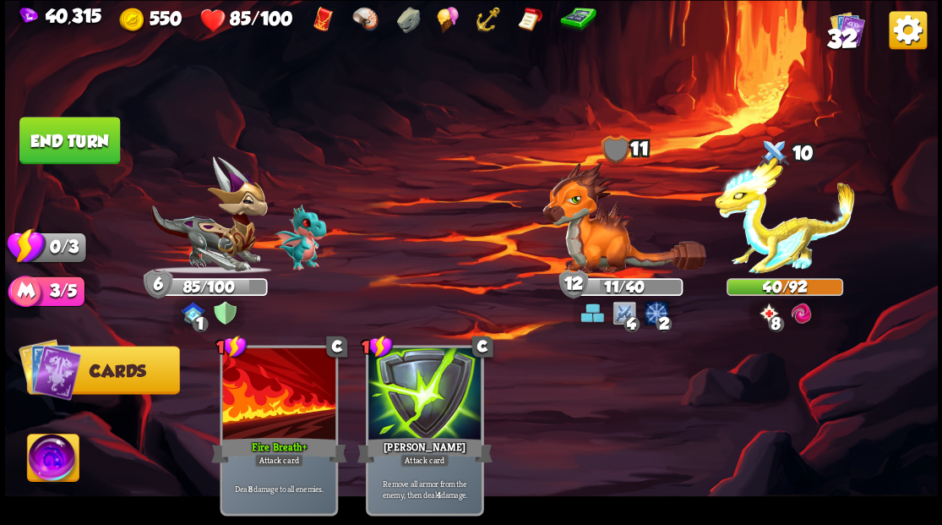
click at [67, 151] on button "End turn" at bounding box center [69, 140] width 101 height 47
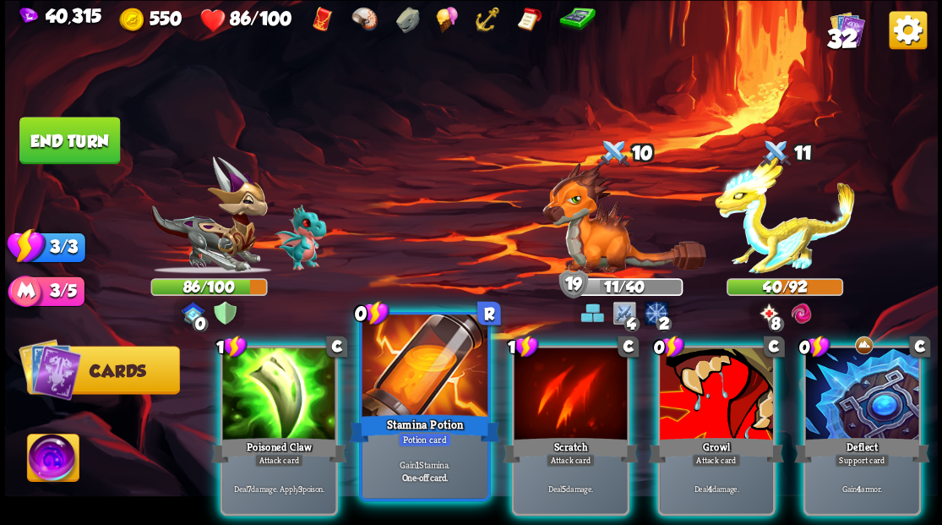
click at [424, 376] on div at bounding box center [424, 367] width 125 height 106
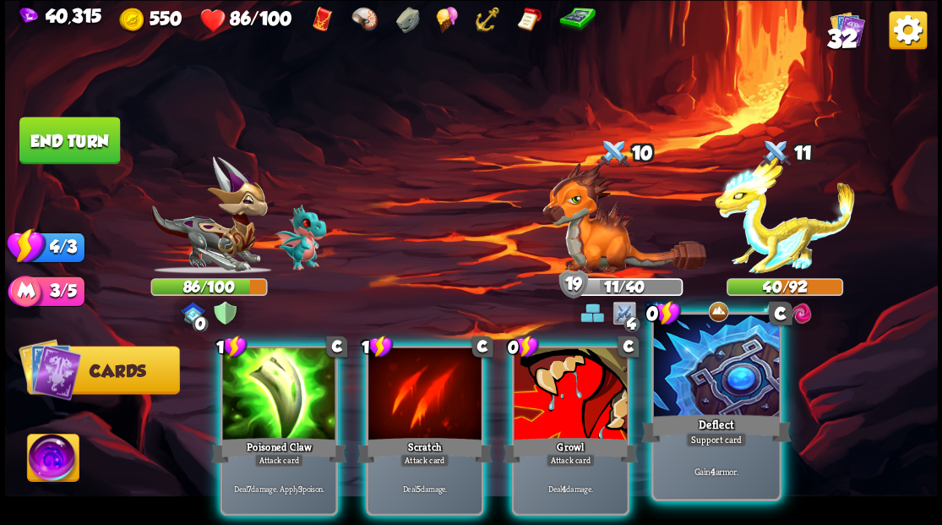
click at [699, 399] on div at bounding box center [715, 367] width 125 height 106
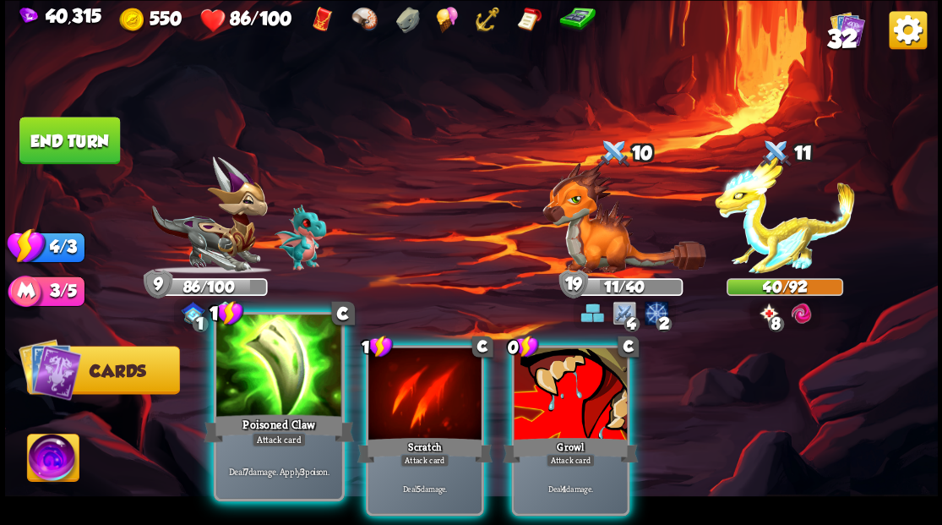
click at [278, 381] on div at bounding box center [278, 367] width 125 height 106
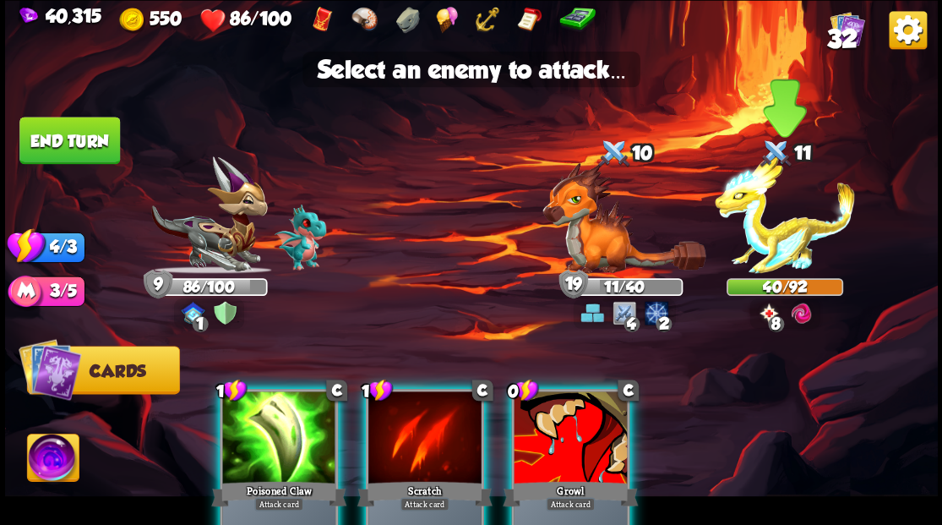
click at [792, 244] on img at bounding box center [785, 214] width 140 height 117
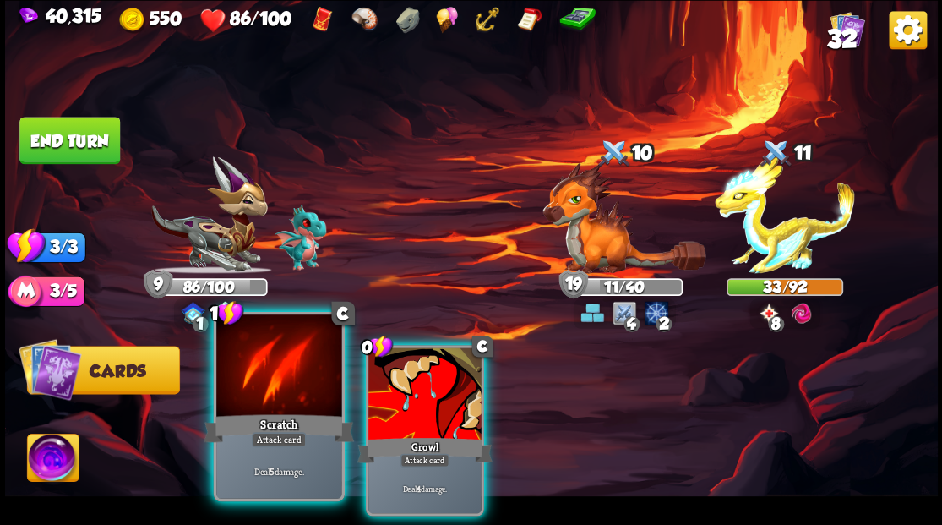
click at [253, 365] on div at bounding box center [278, 367] width 125 height 106
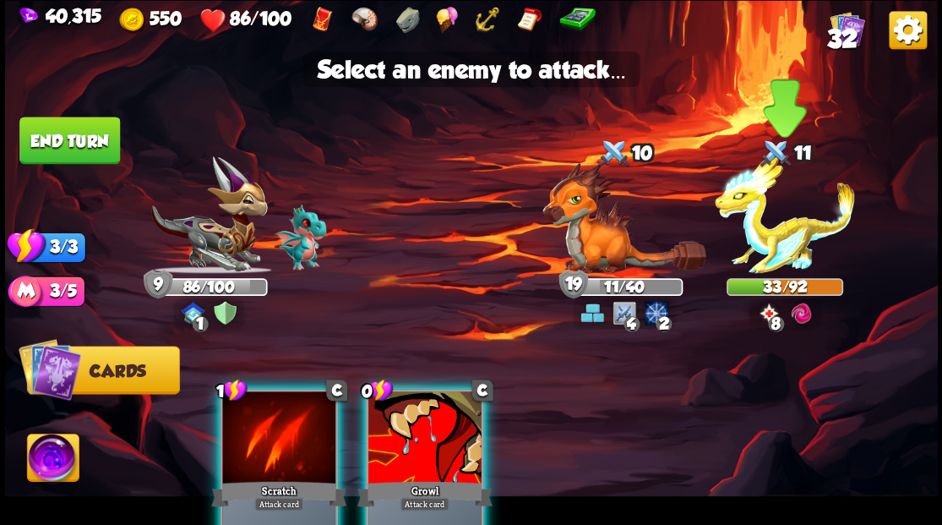
click at [752, 244] on img at bounding box center [785, 214] width 140 height 117
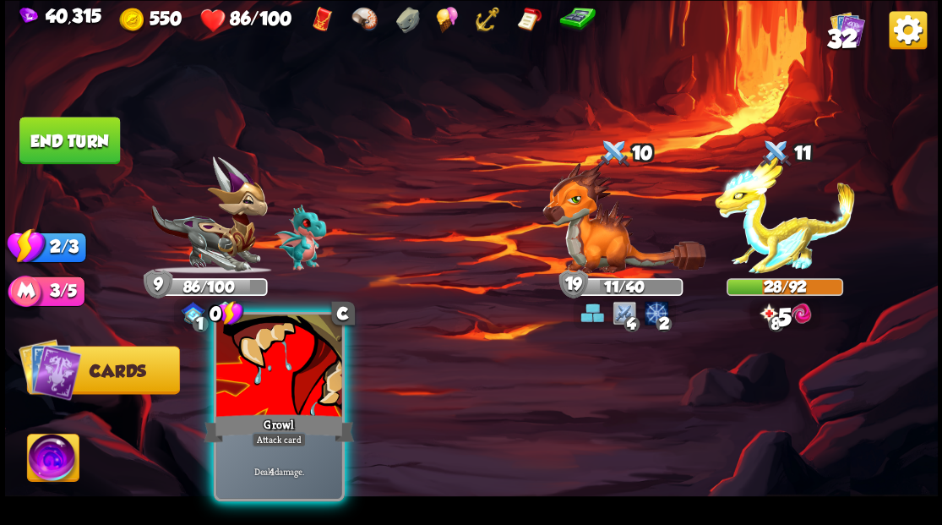
click at [252, 401] on div at bounding box center [278, 367] width 125 height 106
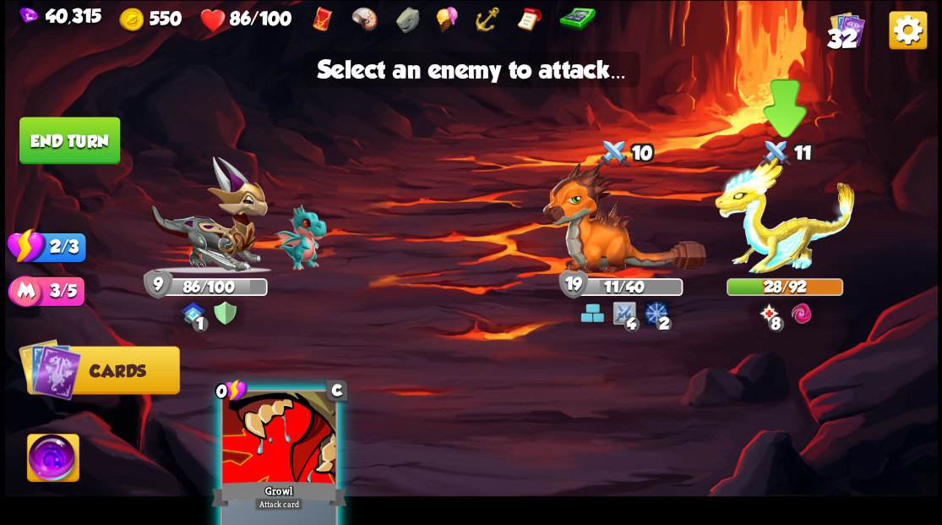
click at [767, 247] on img at bounding box center [785, 214] width 140 height 117
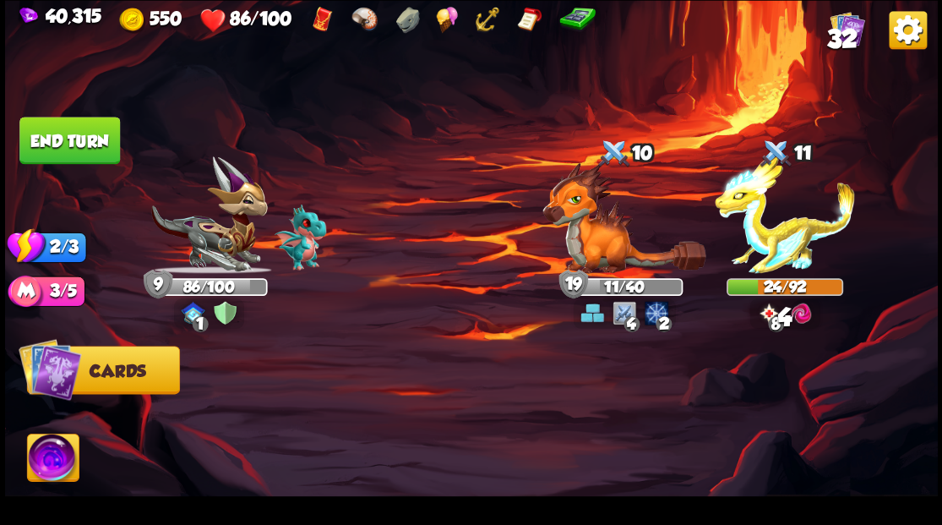
click at [84, 155] on button "End turn" at bounding box center [69, 140] width 101 height 47
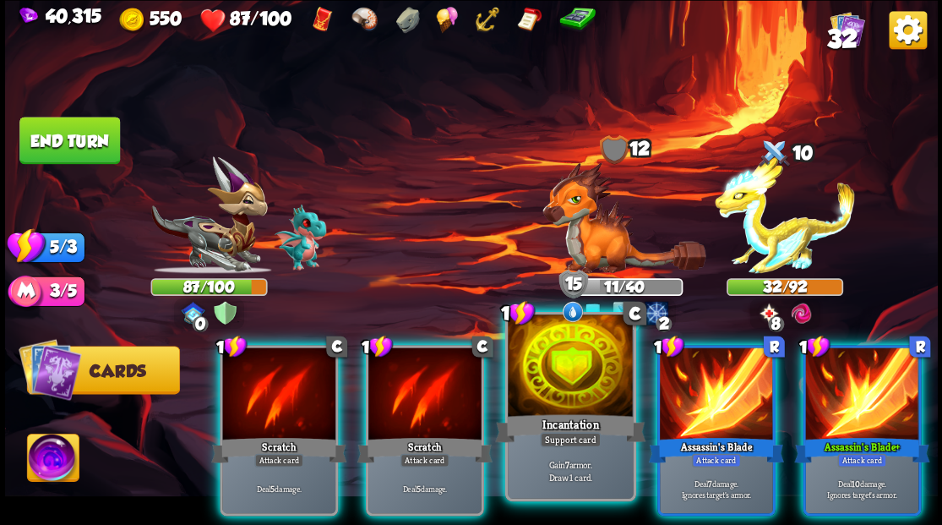
click at [549, 394] on div at bounding box center [570, 367] width 125 height 106
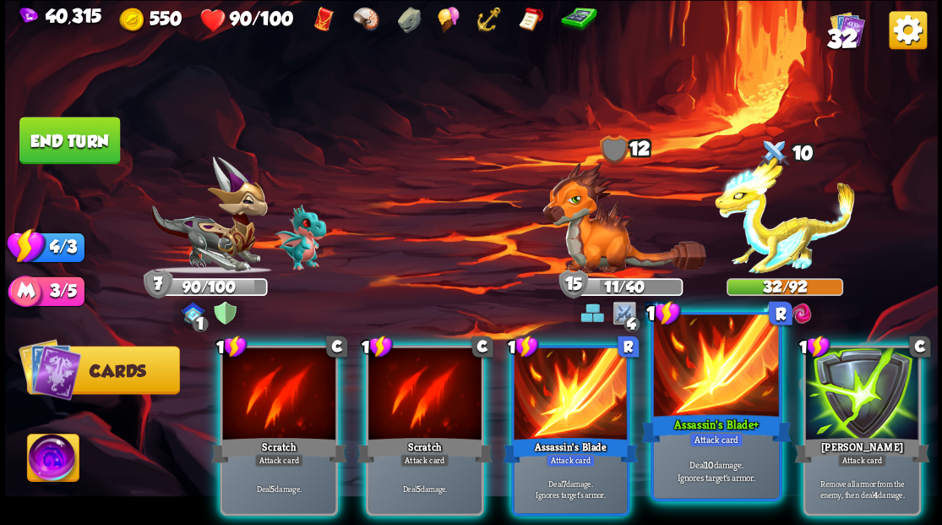
click at [717, 386] on div at bounding box center [715, 367] width 125 height 106
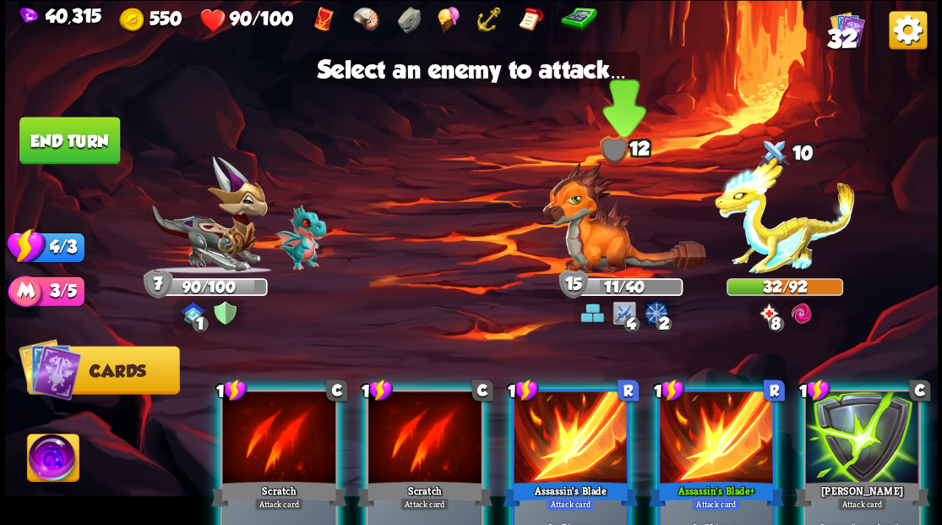
click at [590, 236] on img at bounding box center [623, 217] width 163 height 112
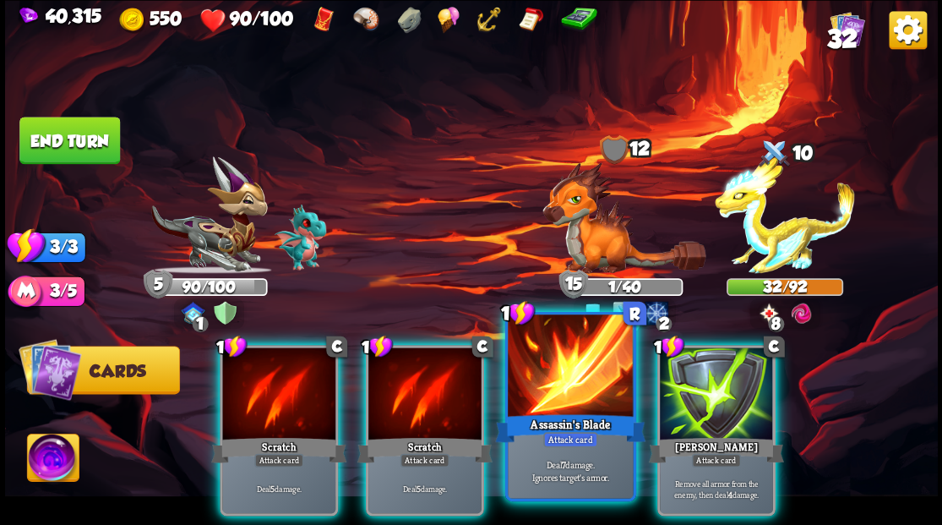
drag, startPoint x: 567, startPoint y: 372, endPoint x: 618, endPoint y: 352, distance: 55.1
click at [569, 371] on div at bounding box center [570, 367] width 125 height 106
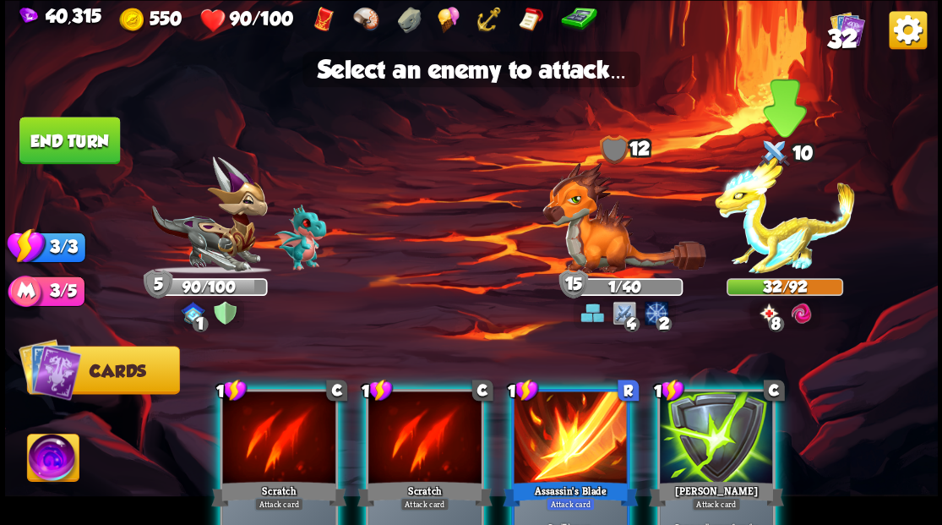
click at [782, 228] on img at bounding box center [785, 214] width 140 height 117
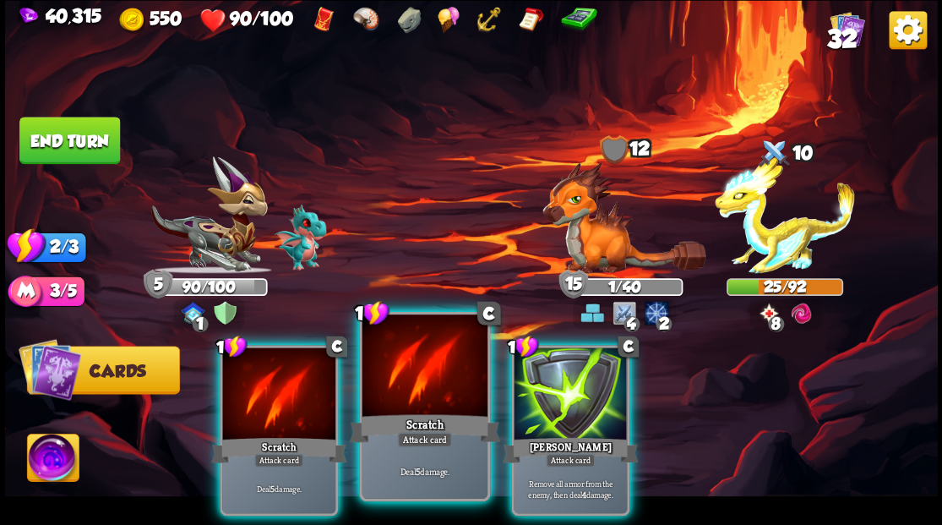
drag, startPoint x: 424, startPoint y: 398, endPoint x: 446, endPoint y: 403, distance: 22.5
click at [429, 400] on div at bounding box center [424, 367] width 125 height 106
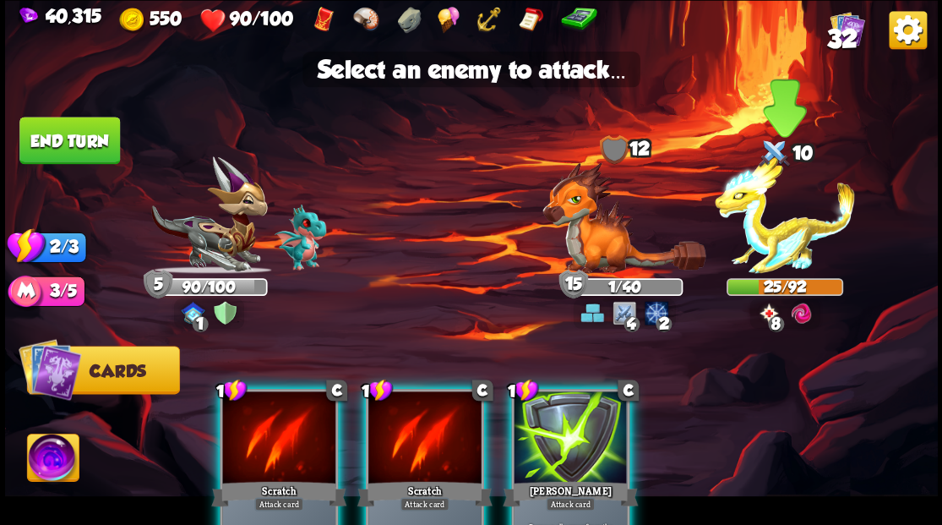
click at [770, 252] on img at bounding box center [785, 214] width 140 height 117
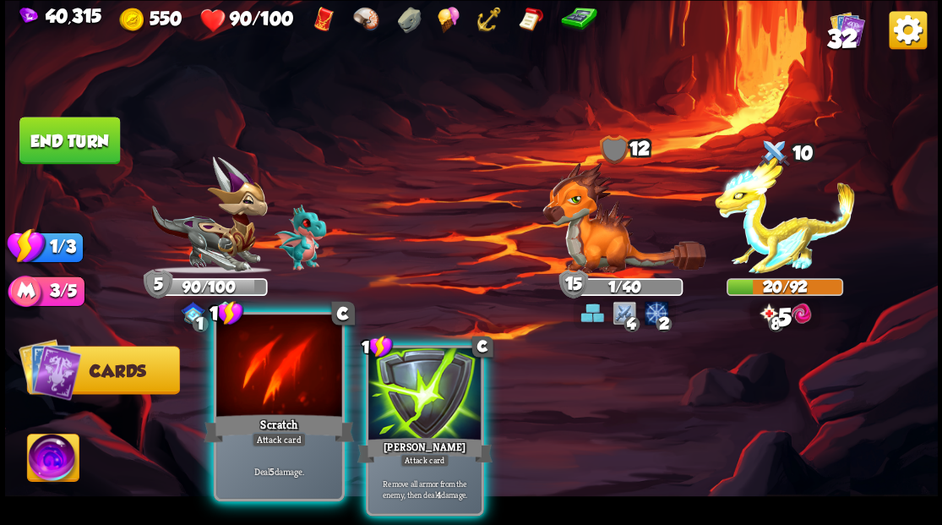
click at [248, 395] on div at bounding box center [278, 367] width 125 height 106
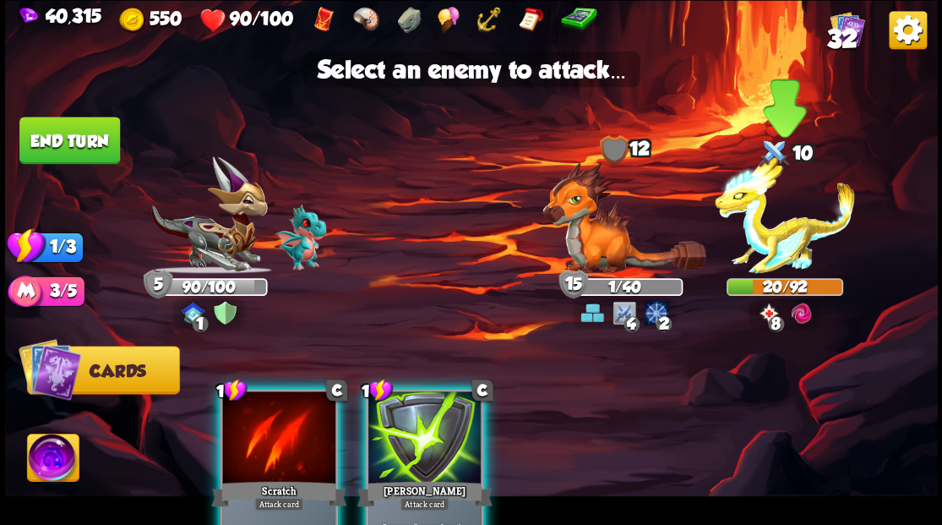
click at [787, 244] on img at bounding box center [785, 214] width 140 height 117
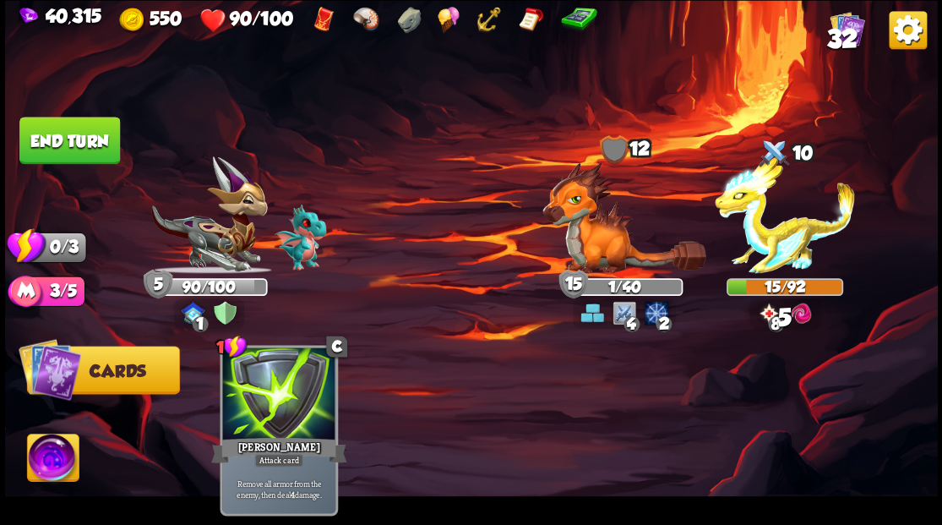
click at [90, 159] on button "End turn" at bounding box center [69, 140] width 103 height 48
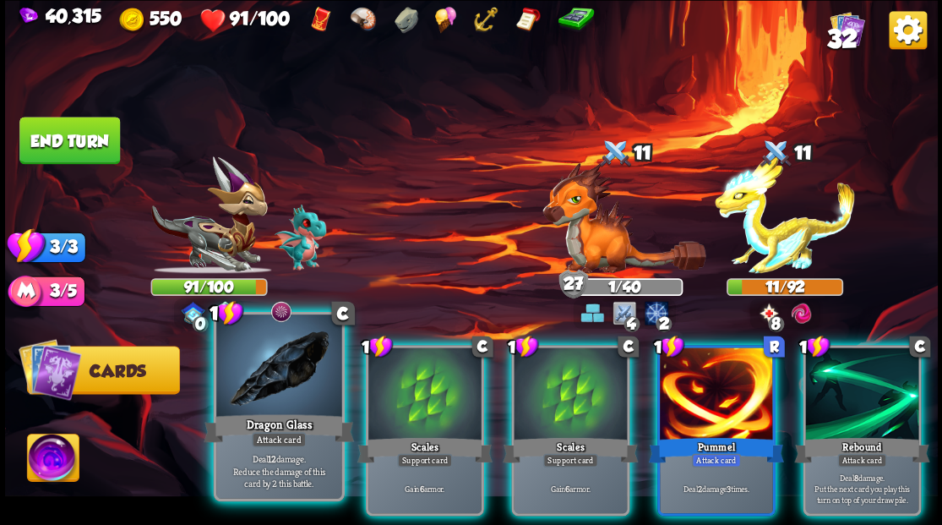
click at [284, 398] on div at bounding box center [278, 367] width 125 height 106
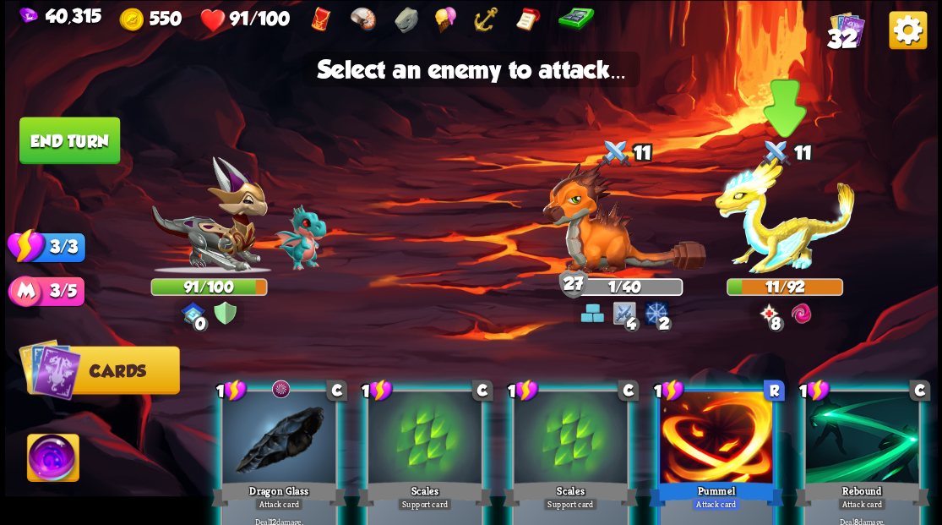
click at [776, 250] on img at bounding box center [785, 214] width 140 height 117
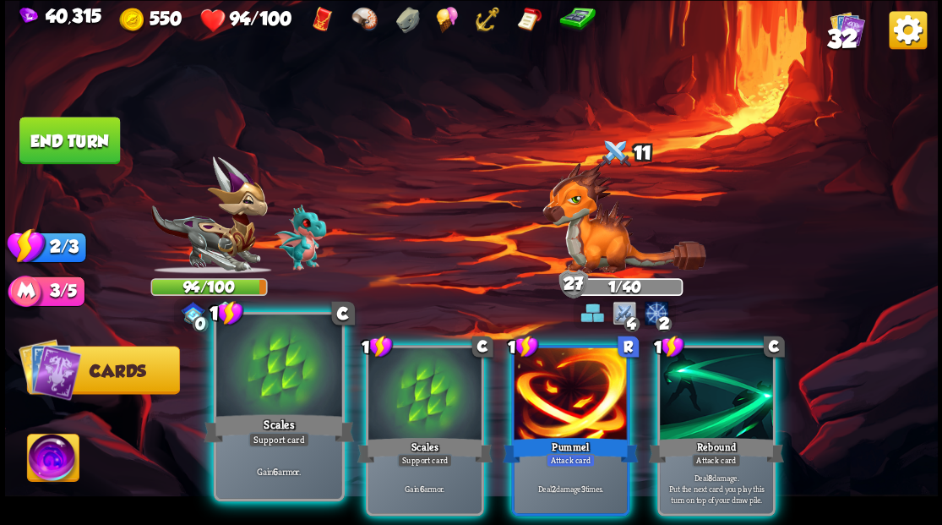
click at [287, 393] on div at bounding box center [278, 367] width 125 height 106
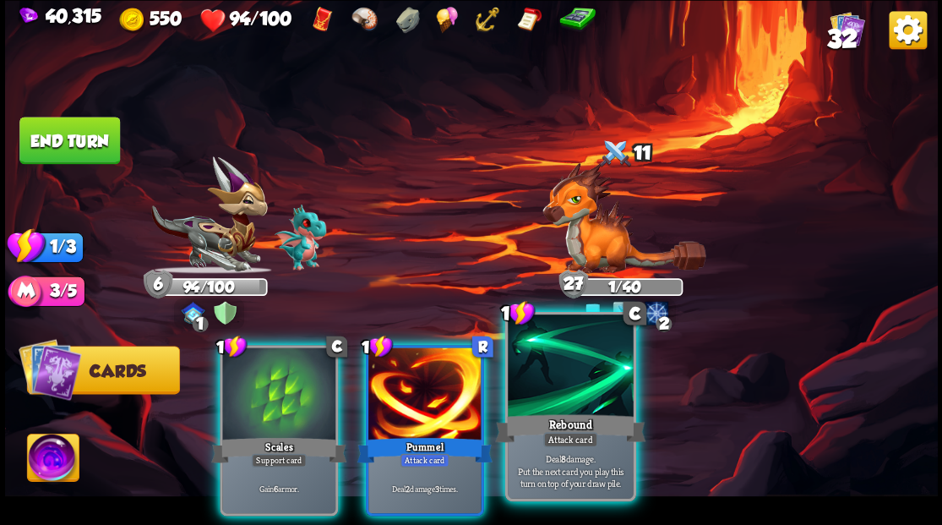
click at [555, 414] on div "Rebound" at bounding box center [570, 428] width 150 height 34
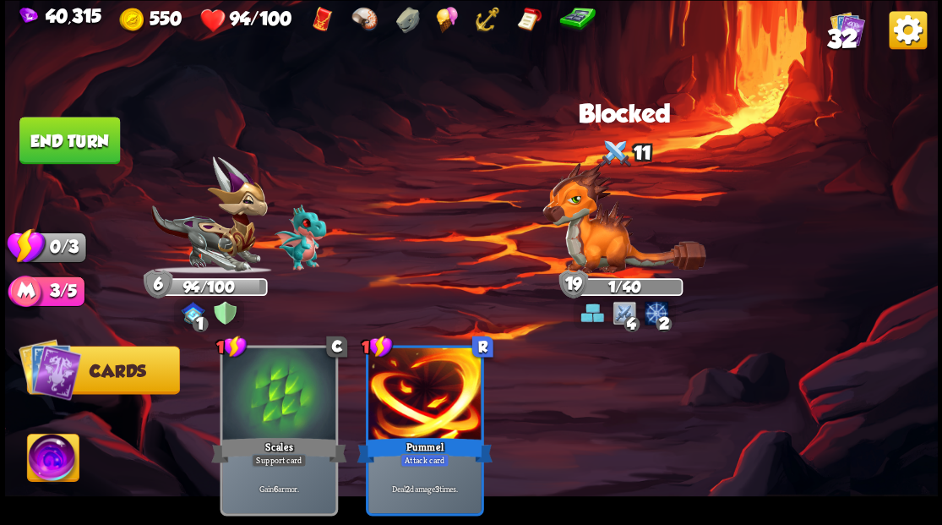
click at [61, 160] on button "End turn" at bounding box center [69, 140] width 101 height 47
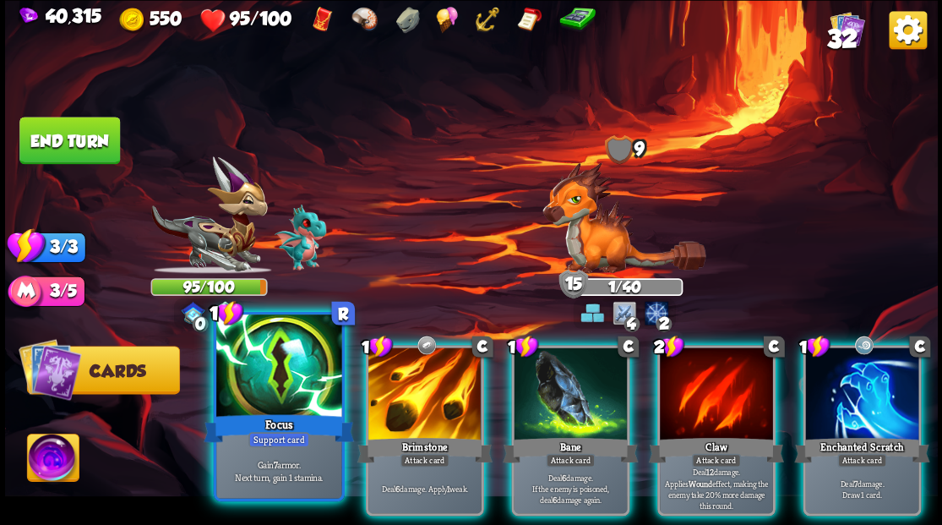
click at [280, 378] on div at bounding box center [278, 367] width 125 height 106
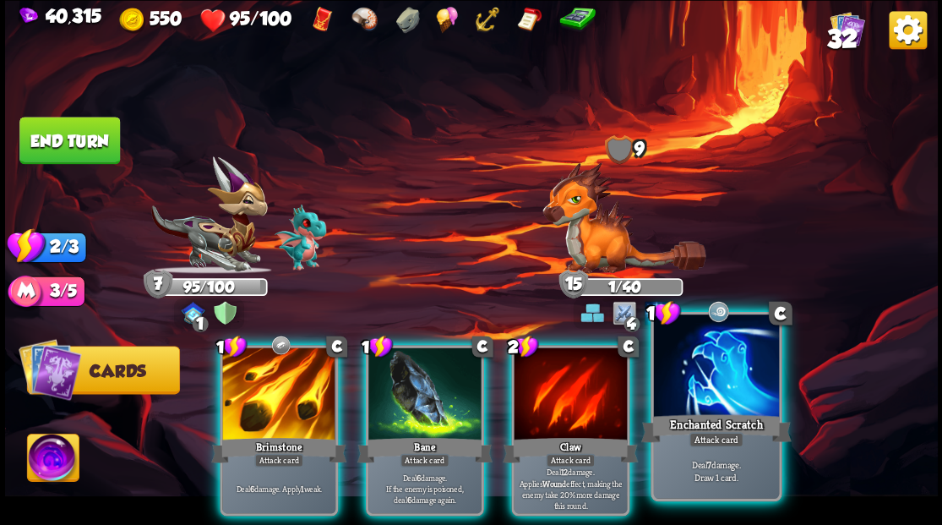
click at [728, 399] on div at bounding box center [715, 367] width 125 height 106
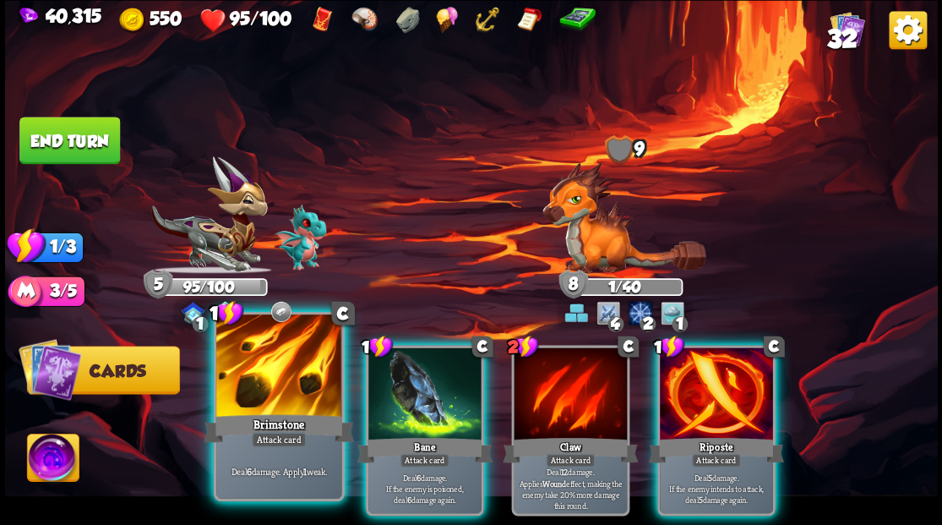
click at [297, 387] on div at bounding box center [278, 367] width 125 height 106
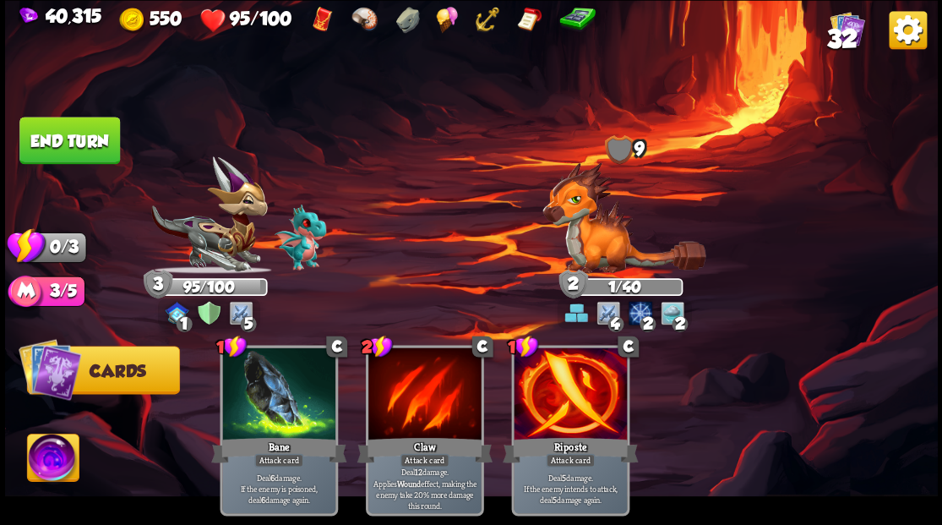
click at [68, 145] on button "End turn" at bounding box center [69, 140] width 101 height 47
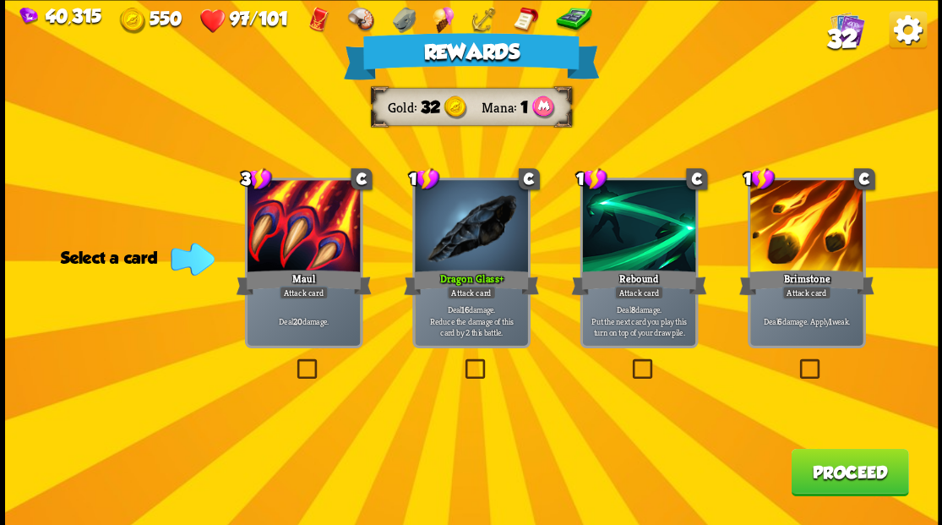
click at [863, 478] on button "Proceed" at bounding box center [849, 471] width 117 height 47
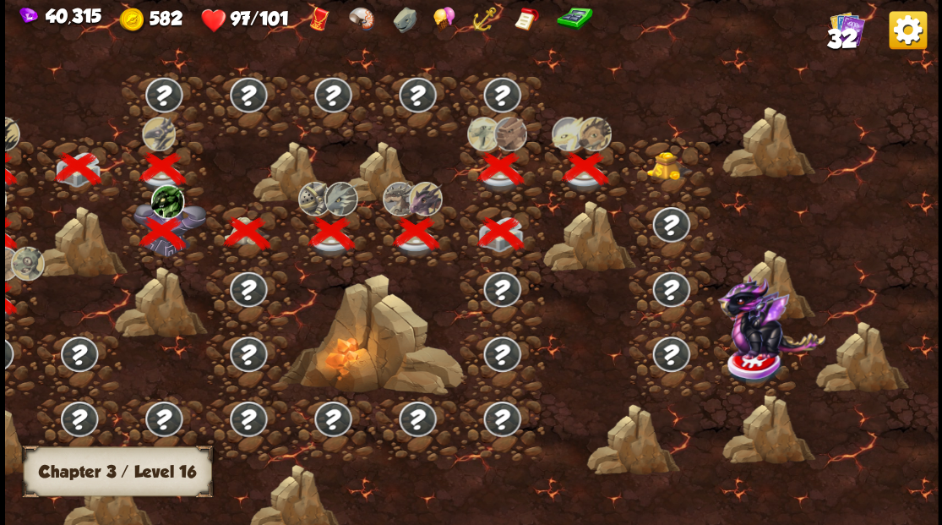
click at [663, 170] on img at bounding box center [669, 165] width 46 height 29
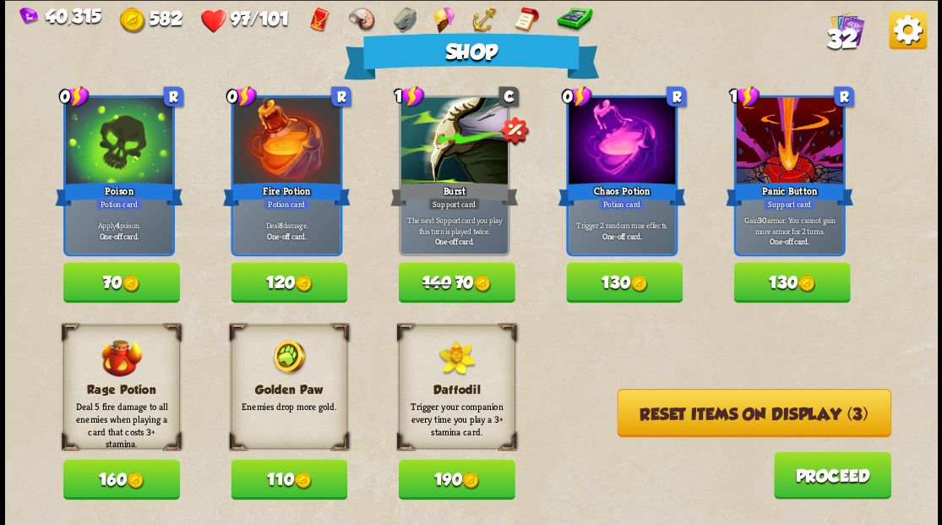
click at [678, 414] on button "Reset items on display (3)" at bounding box center [754, 413] width 274 height 48
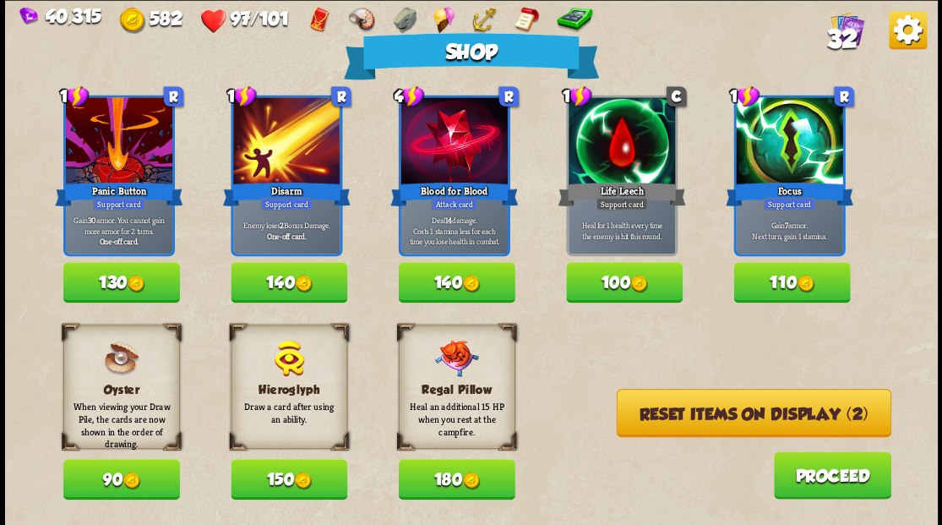
click at [736, 414] on button "Reset items on display (2)" at bounding box center [753, 413] width 275 height 48
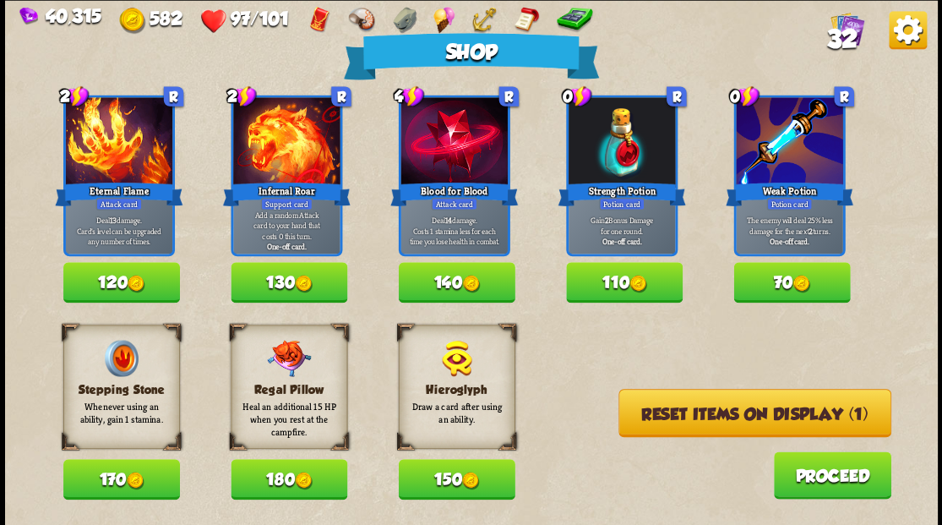
click at [639, 267] on button "110" at bounding box center [624, 282] width 117 height 41
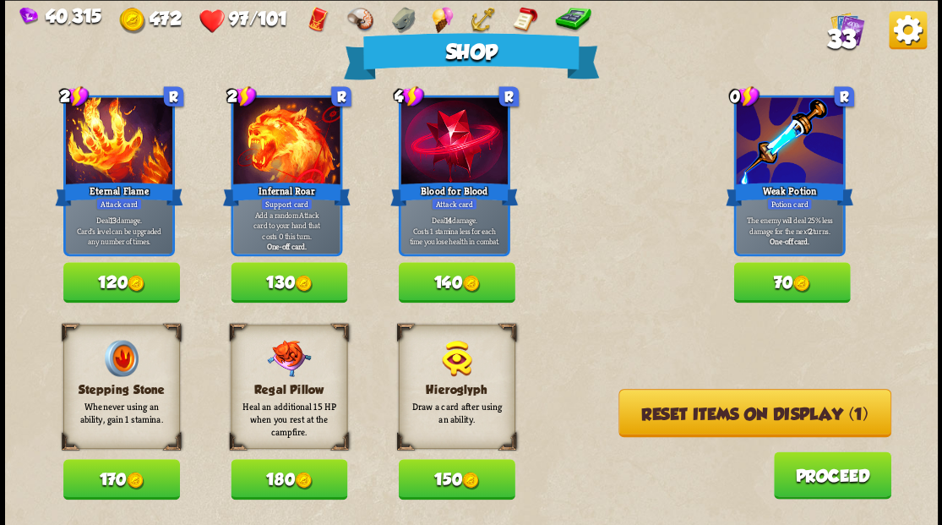
drag, startPoint x: 798, startPoint y: 275, endPoint x: 791, endPoint y: 286, distance: 12.7
click at [797, 275] on img at bounding box center [801, 284] width 18 height 18
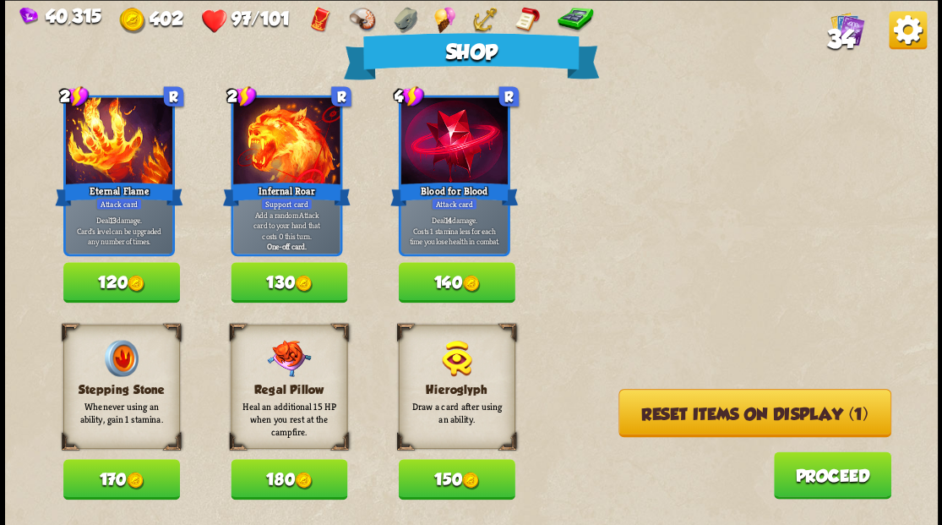
click at [719, 412] on button "Reset items on display (1)" at bounding box center [754, 413] width 273 height 48
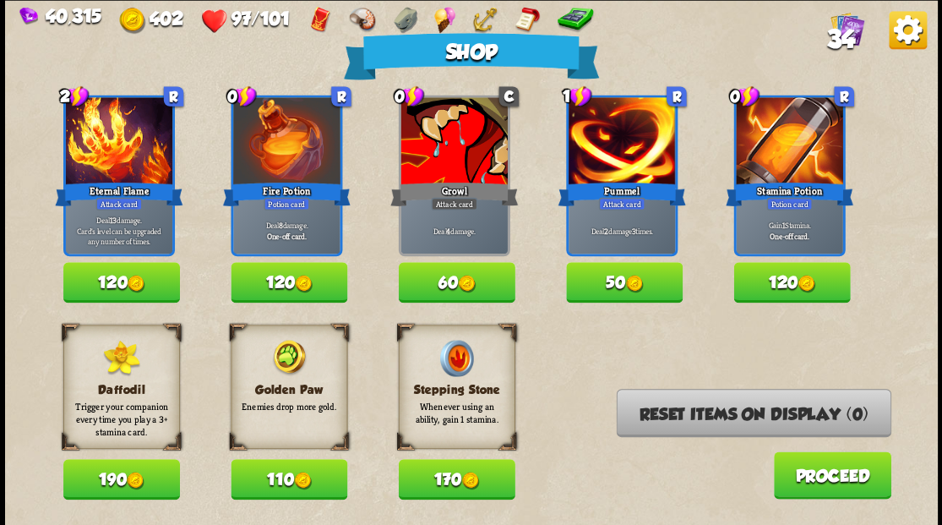
click at [288, 477] on button "110" at bounding box center [289, 479] width 117 height 41
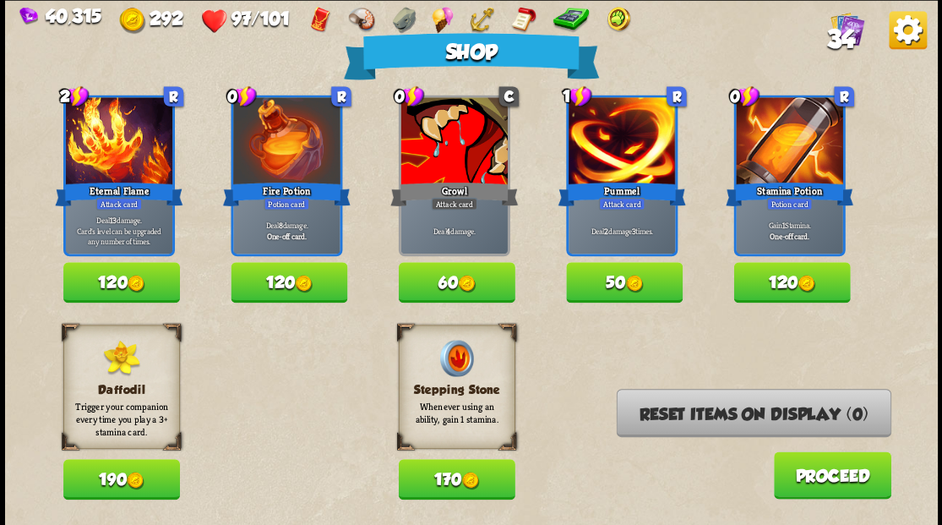
click at [807, 480] on button "Proceed" at bounding box center [831, 474] width 117 height 47
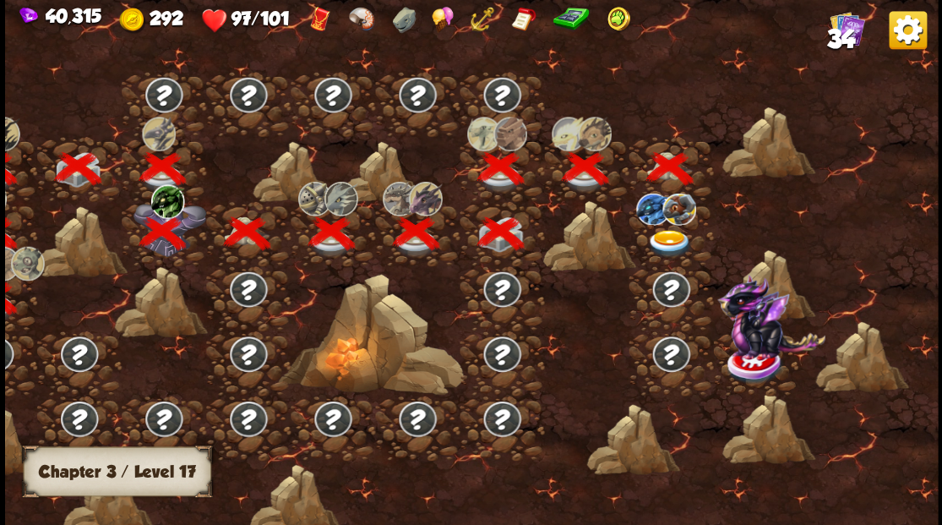
click at [673, 237] on img at bounding box center [669, 243] width 46 height 28
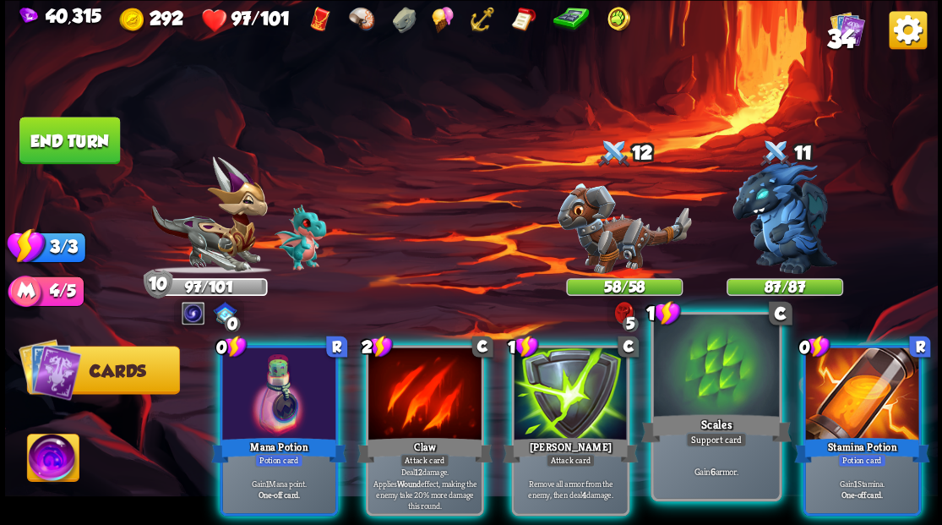
click at [711, 373] on div at bounding box center [715, 367] width 125 height 106
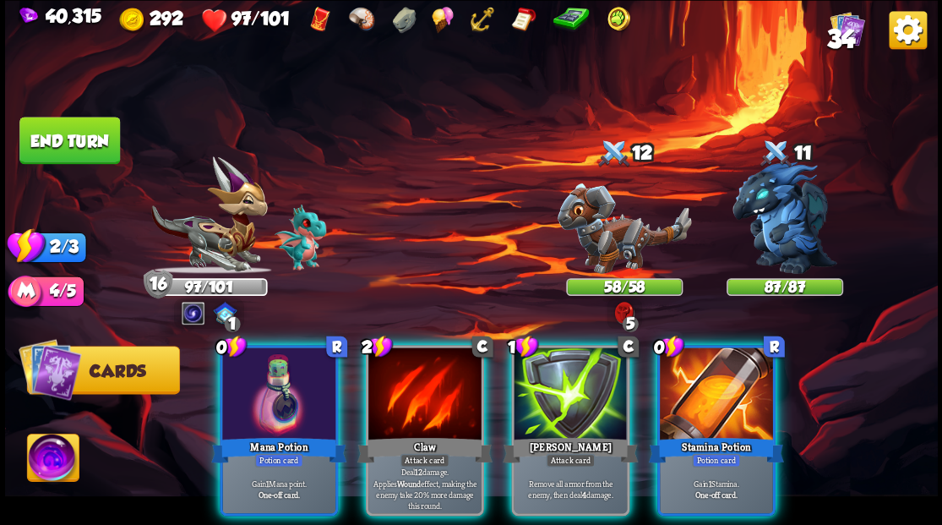
click at [711, 373] on div at bounding box center [716, 394] width 113 height 95
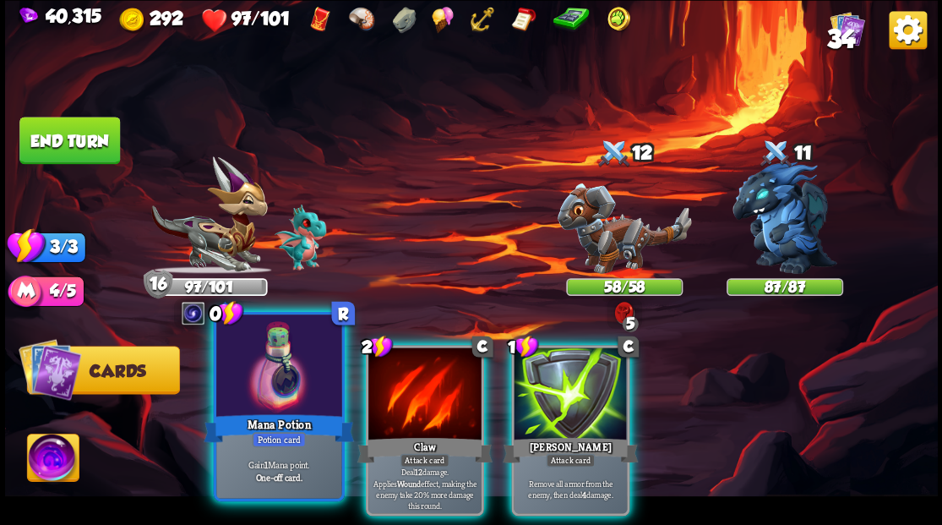
click at [248, 392] on div at bounding box center [278, 367] width 125 height 106
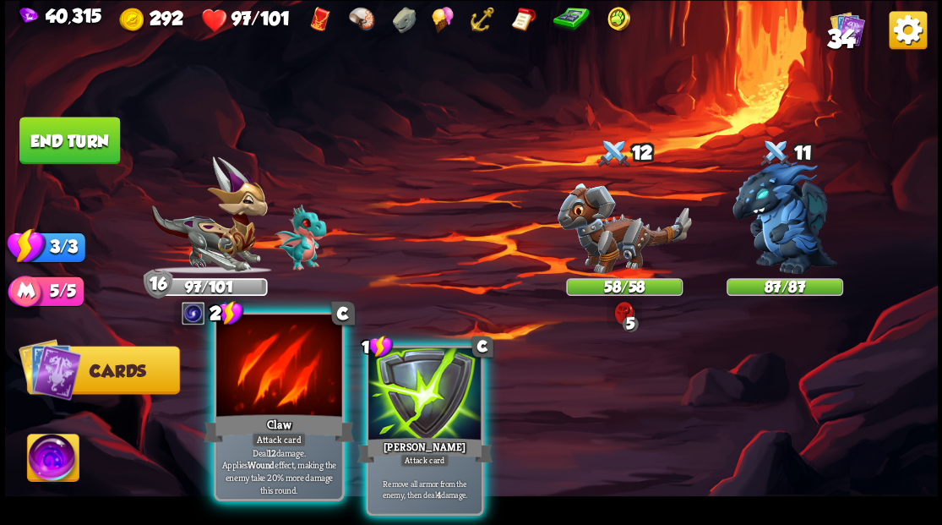
click at [255, 385] on div at bounding box center [278, 367] width 125 height 106
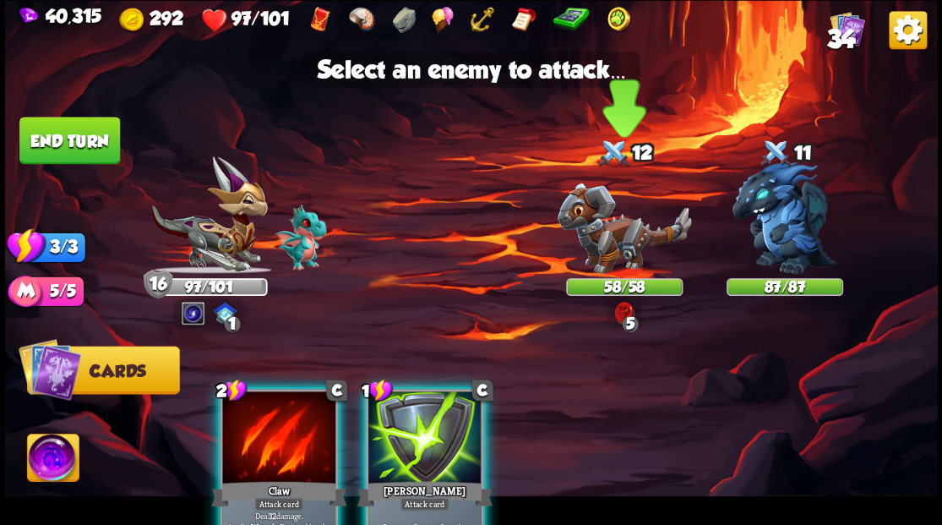
click at [617, 242] on img at bounding box center [624, 227] width 134 height 90
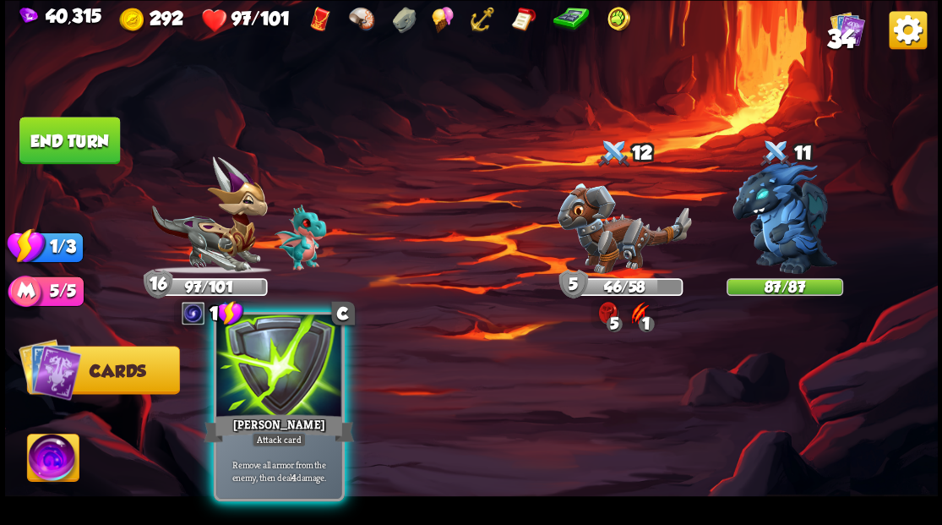
click at [288, 362] on div at bounding box center [278, 367] width 125 height 106
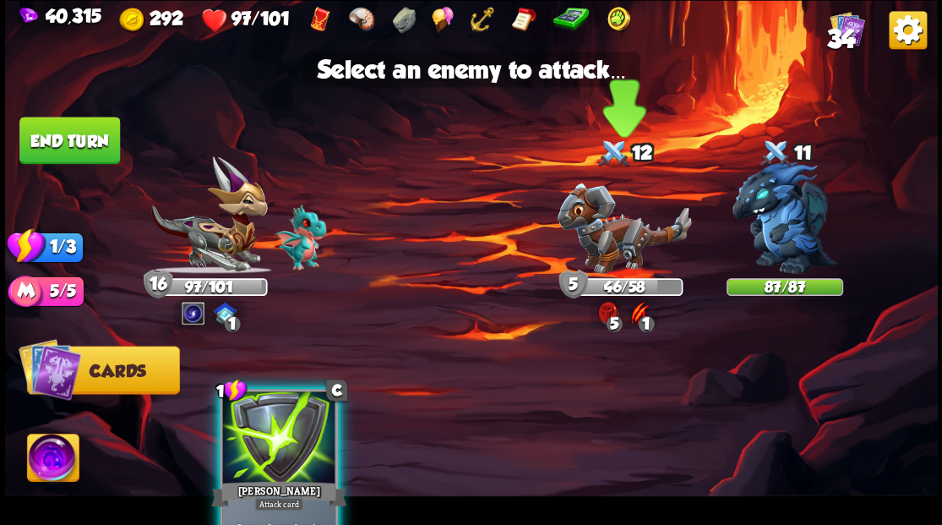
drag, startPoint x: 608, startPoint y: 248, endPoint x: 598, endPoint y: 246, distance: 10.4
click at [609, 248] on img at bounding box center [624, 227] width 134 height 90
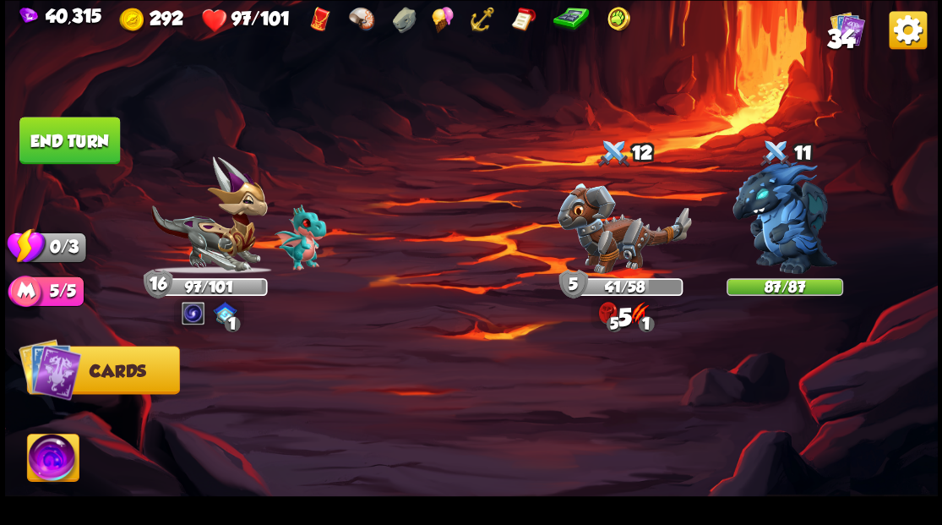
click at [73, 148] on button "End turn" at bounding box center [69, 140] width 101 height 47
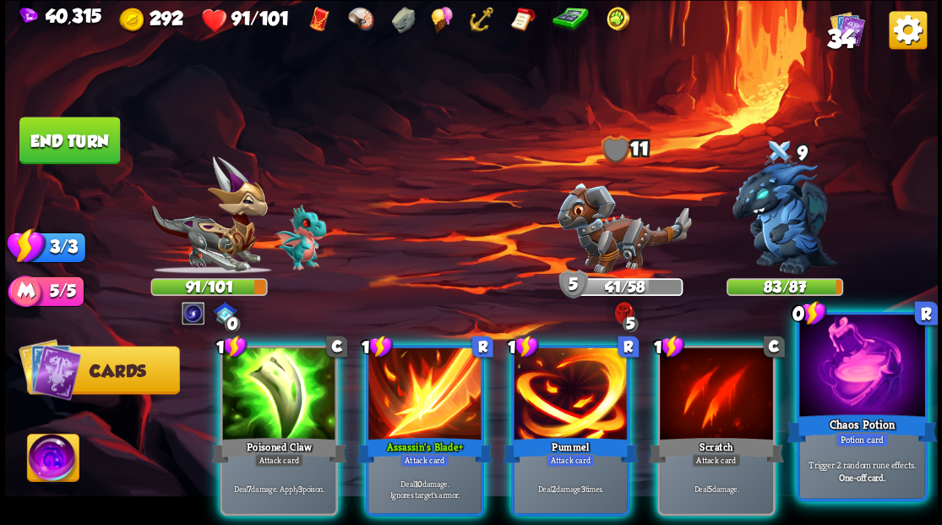
click at [863, 391] on div at bounding box center [861, 367] width 125 height 106
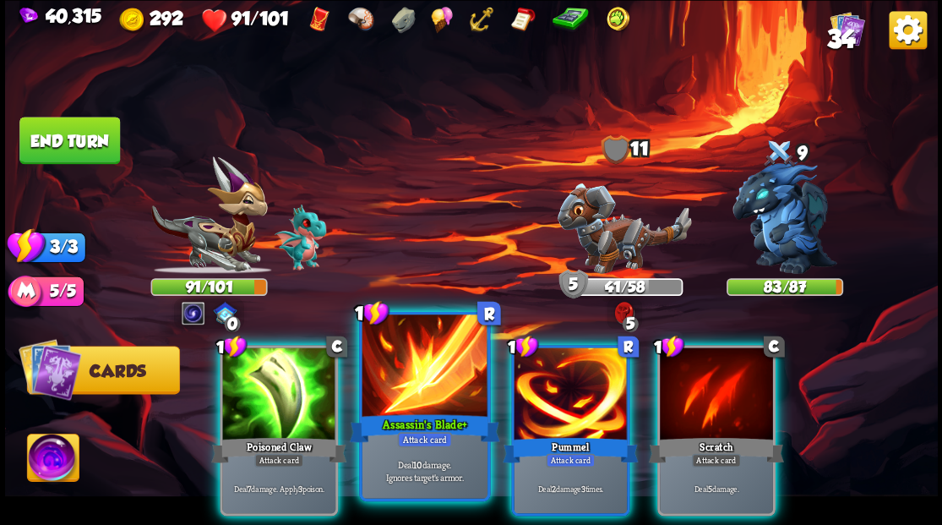
click at [405, 417] on div "Assassin's Blade+" at bounding box center [424, 428] width 150 height 34
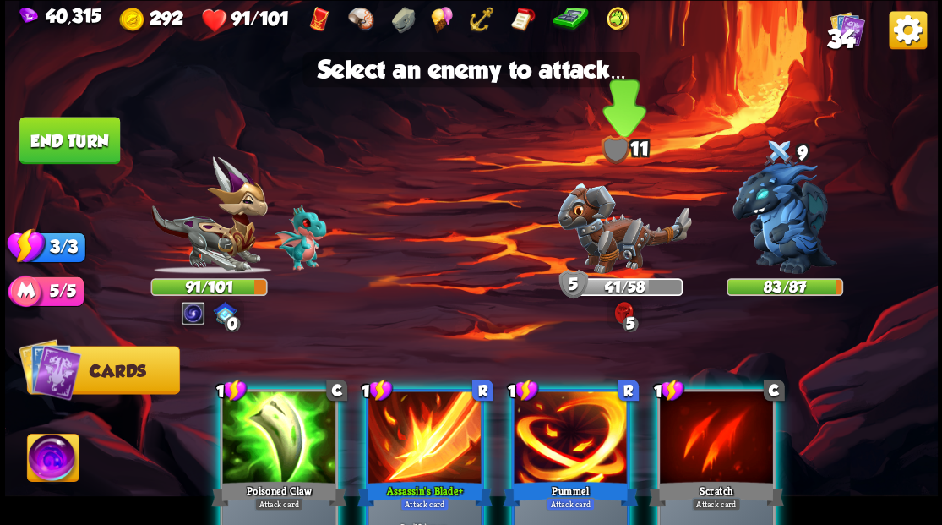
click at [595, 242] on img at bounding box center [624, 227] width 134 height 90
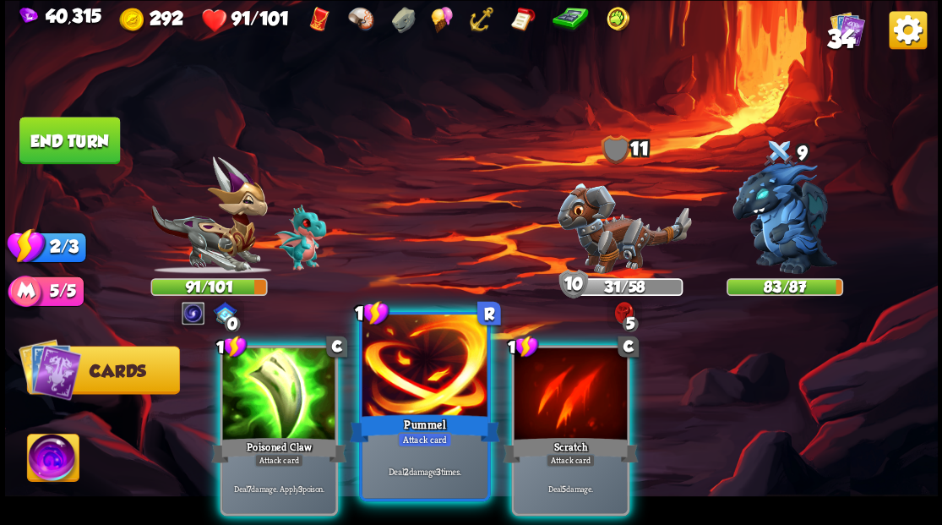
drag, startPoint x: 442, startPoint y: 378, endPoint x: 457, endPoint y: 365, distance: 19.8
click at [444, 377] on div at bounding box center [424, 367] width 125 height 106
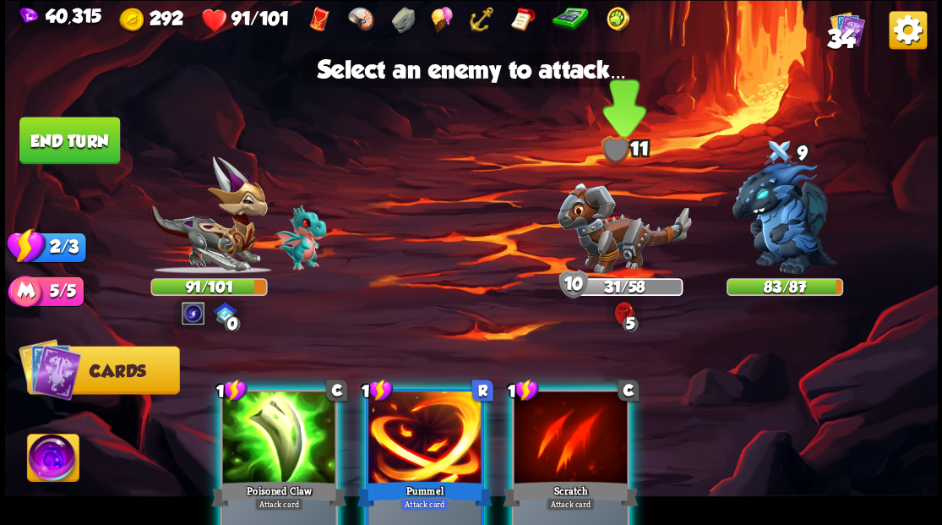
click at [601, 237] on img at bounding box center [624, 227] width 134 height 90
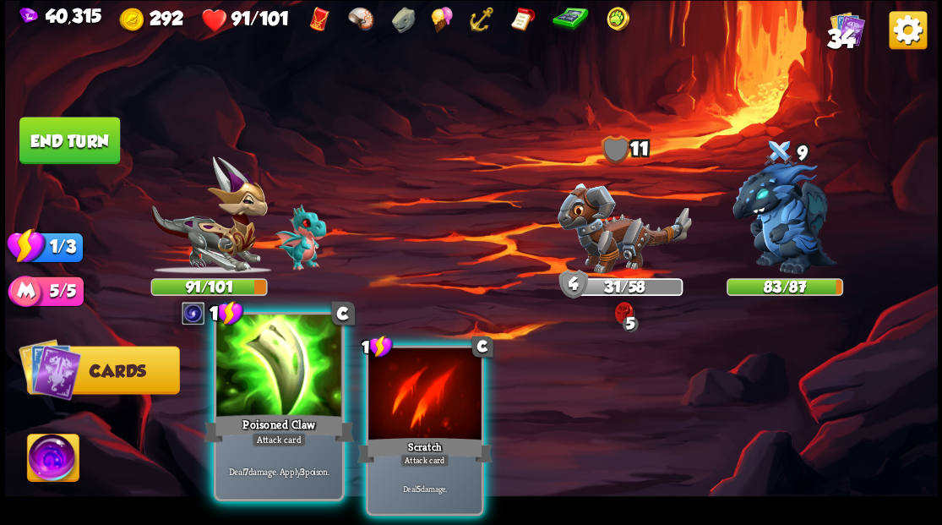
click at [291, 390] on div at bounding box center [278, 367] width 125 height 106
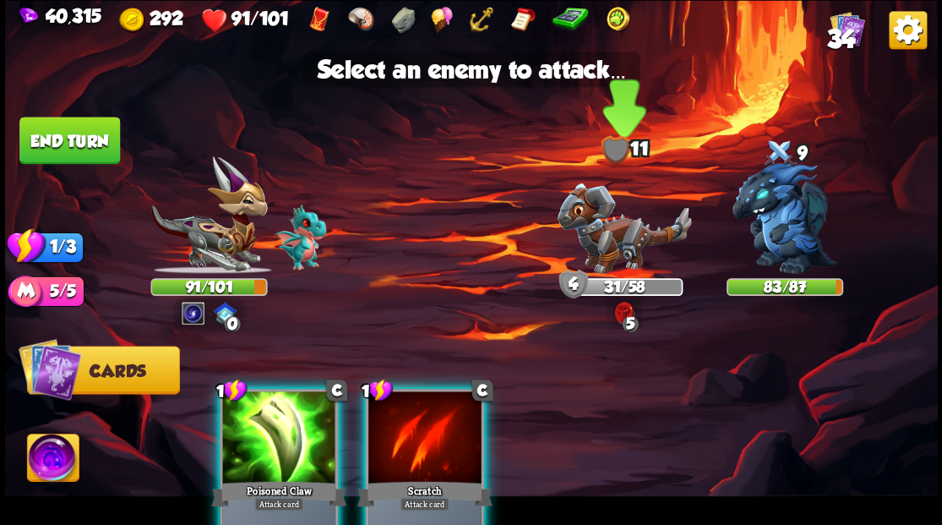
click at [603, 227] on img at bounding box center [624, 227] width 134 height 90
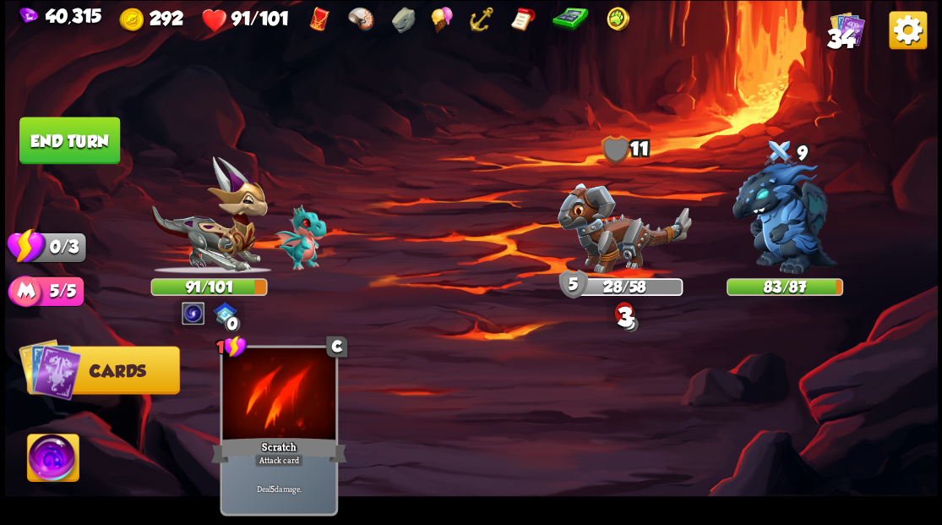
click at [49, 142] on button "End turn" at bounding box center [69, 140] width 101 height 47
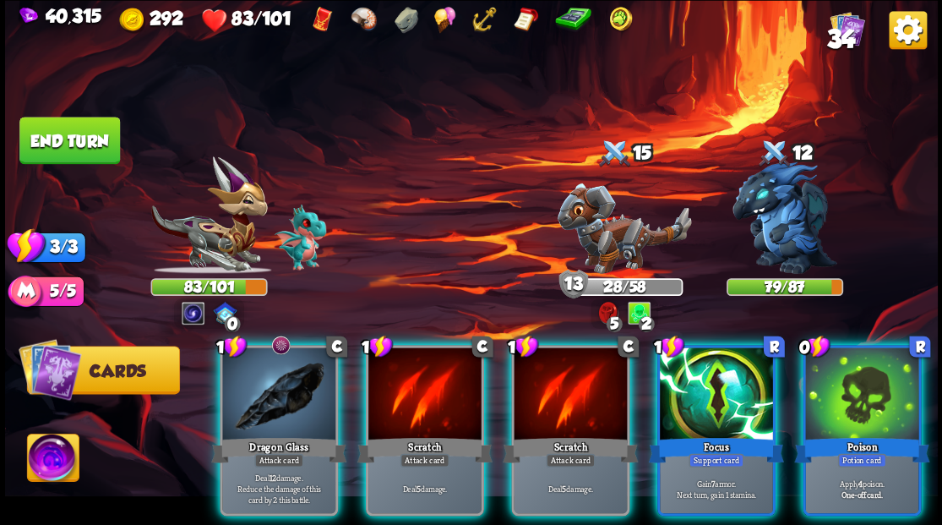
click at [732, 390] on div at bounding box center [716, 394] width 113 height 95
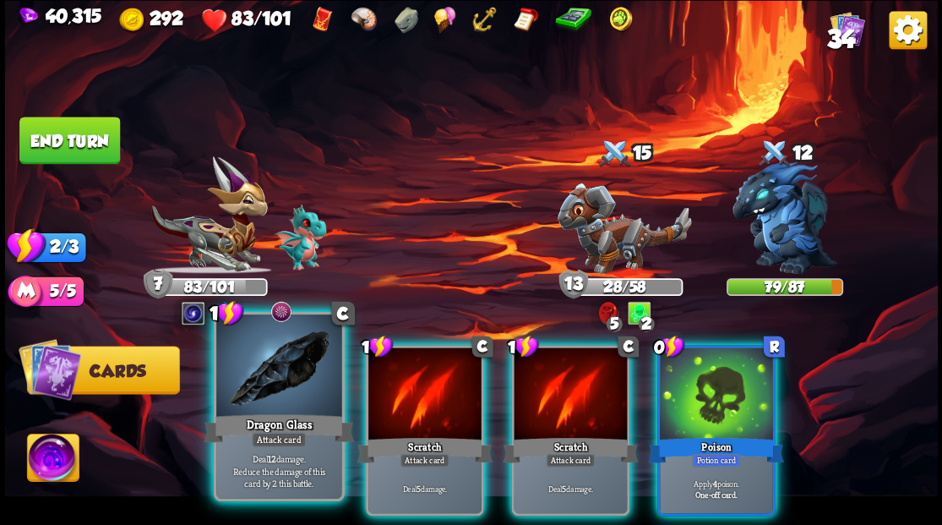
click at [269, 373] on div at bounding box center [278, 367] width 125 height 106
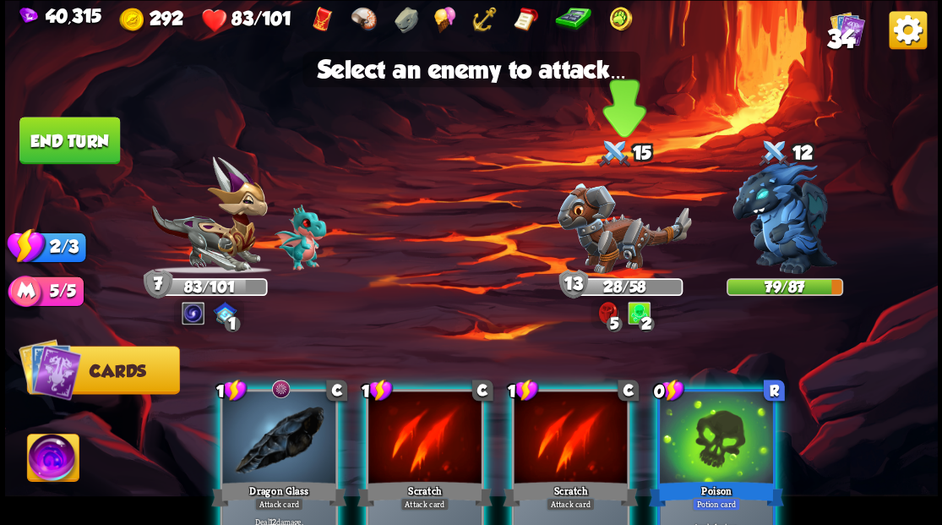
click at [606, 248] on img at bounding box center [624, 227] width 134 height 90
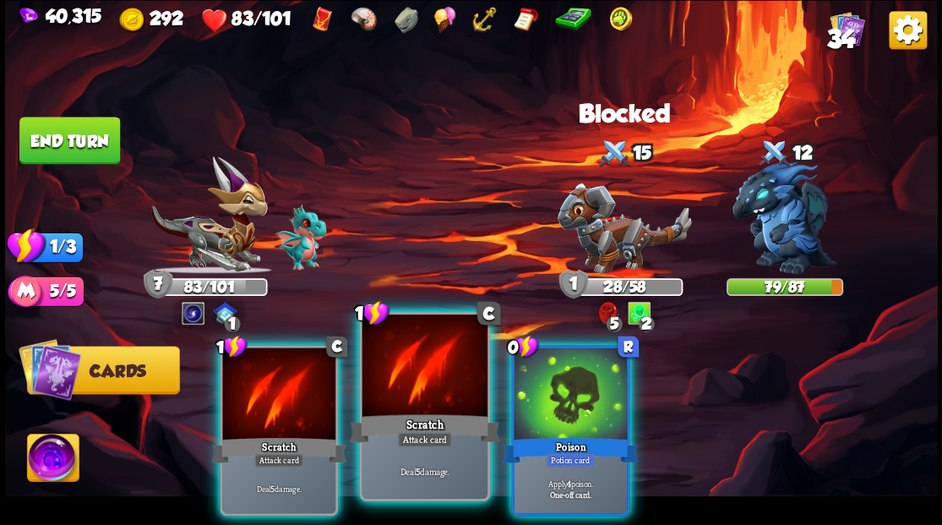
drag, startPoint x: 426, startPoint y: 392, endPoint x: 433, endPoint y: 378, distance: 15.9
click at [426, 392] on div at bounding box center [424, 367] width 125 height 106
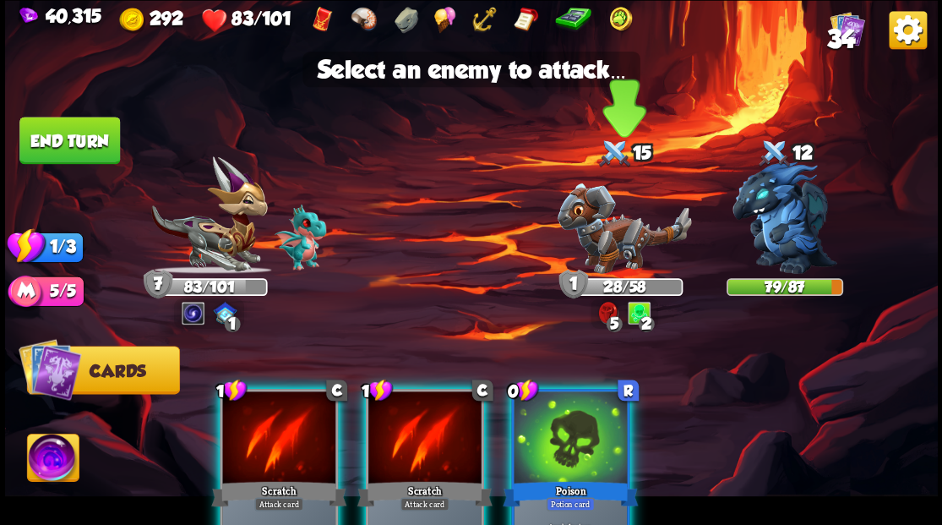
click at [609, 249] on img at bounding box center [624, 227] width 134 height 90
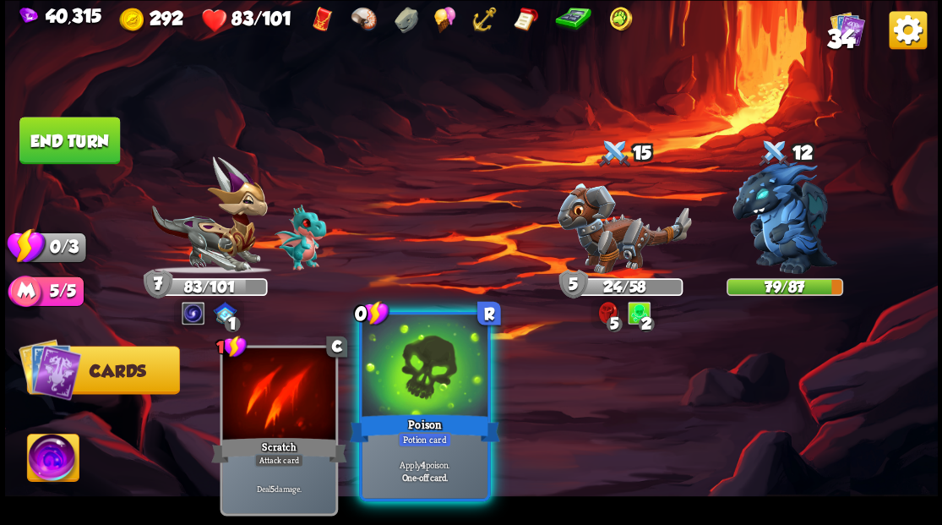
click at [438, 379] on div at bounding box center [424, 367] width 125 height 106
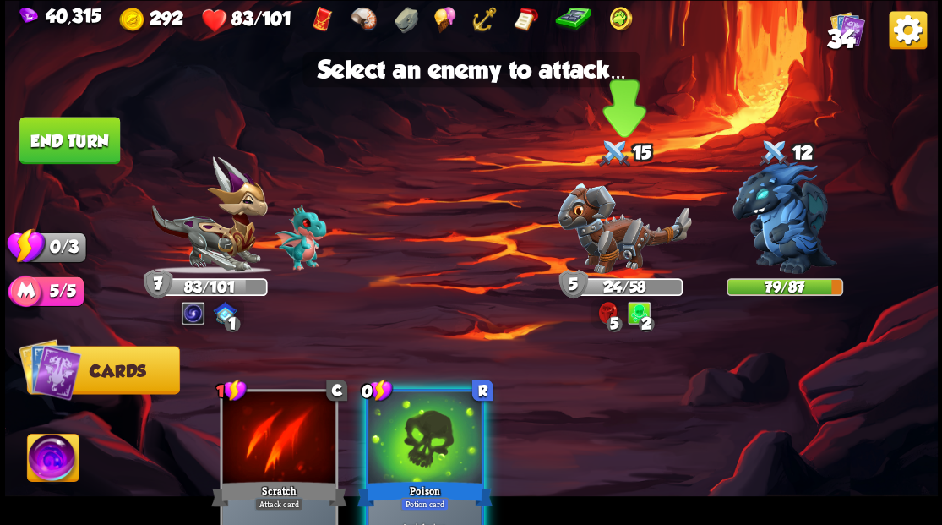
click at [603, 247] on img at bounding box center [624, 227] width 134 height 90
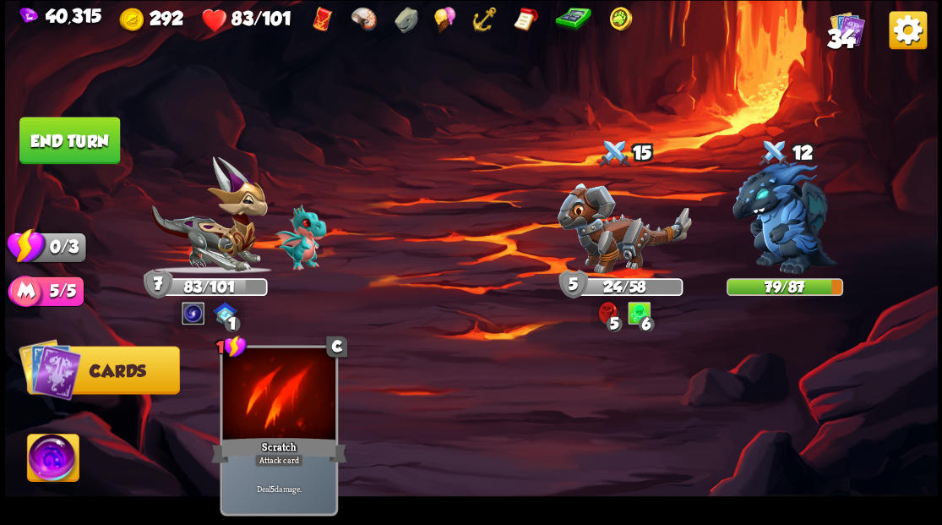
click at [57, 143] on button "End turn" at bounding box center [69, 140] width 101 height 47
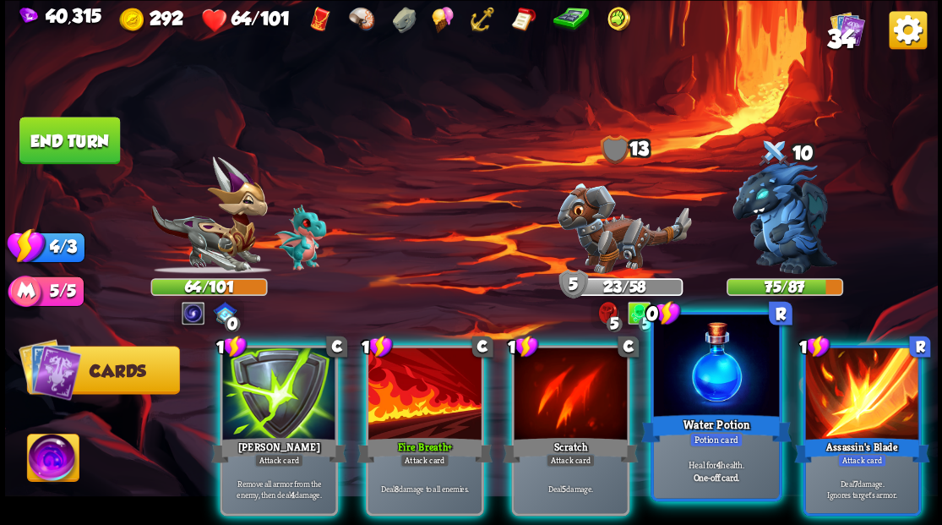
click at [684, 378] on div at bounding box center [715, 367] width 125 height 106
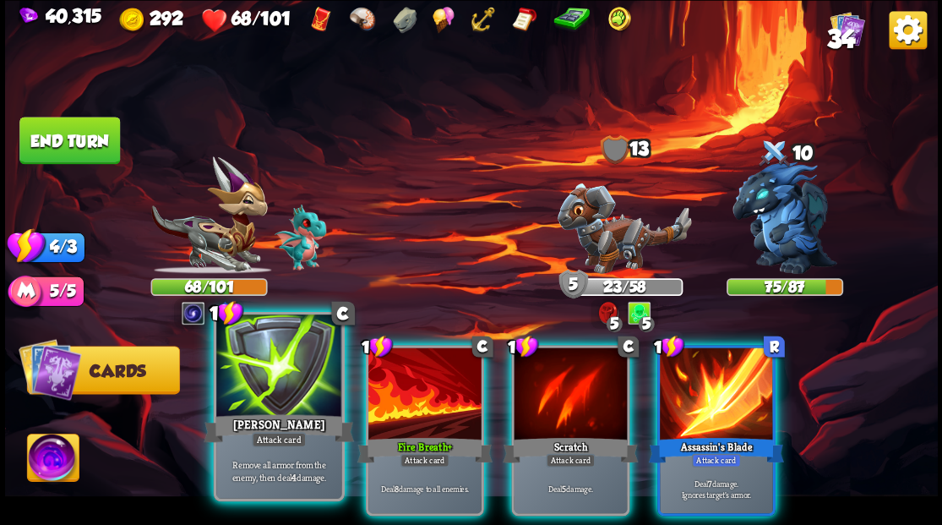
click at [264, 391] on div at bounding box center [278, 367] width 125 height 106
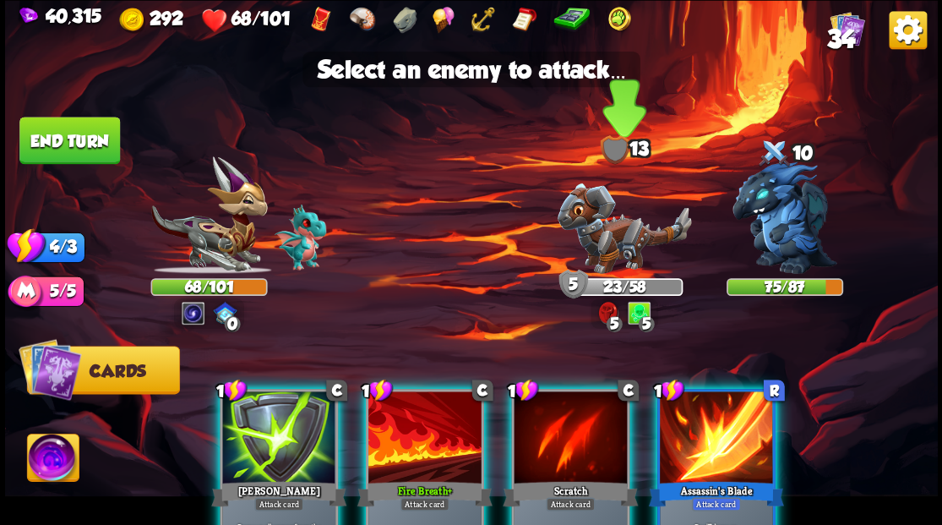
click at [623, 242] on img at bounding box center [624, 227] width 134 height 90
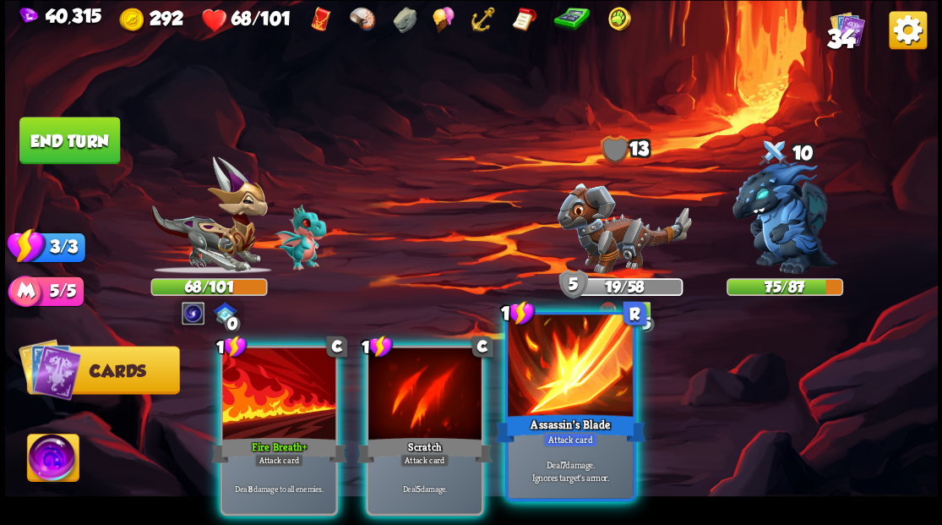
drag, startPoint x: 529, startPoint y: 389, endPoint x: 541, endPoint y: 366, distance: 26.4
click at [530, 389] on div at bounding box center [570, 367] width 125 height 106
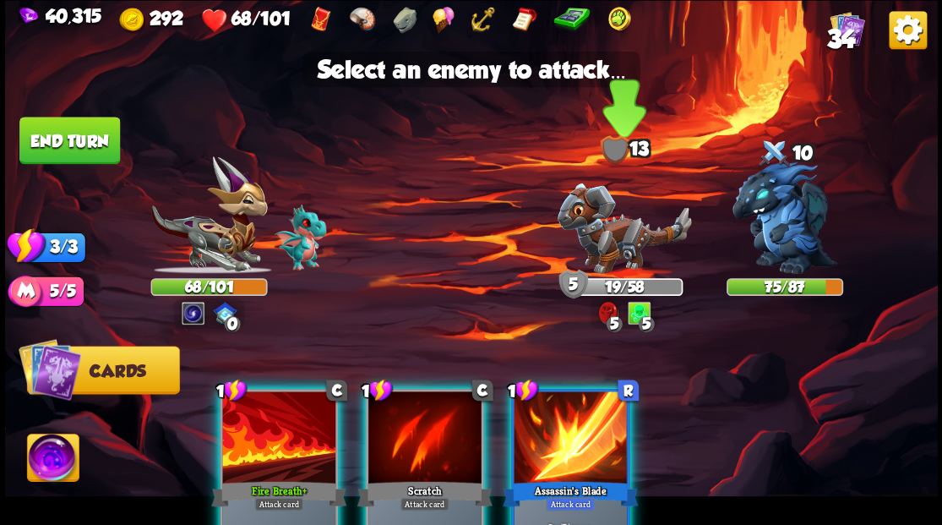
click at [590, 241] on img at bounding box center [624, 227] width 134 height 90
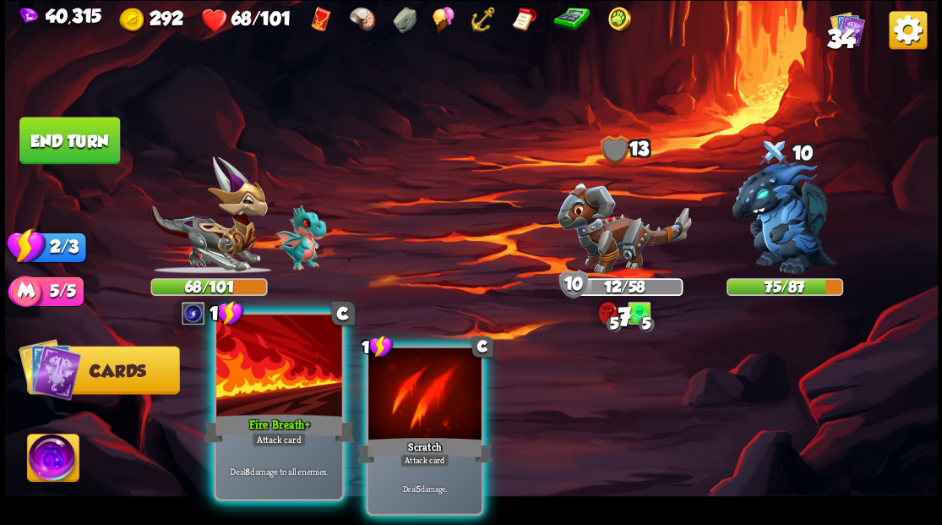
click at [279, 385] on div at bounding box center [278, 367] width 125 height 106
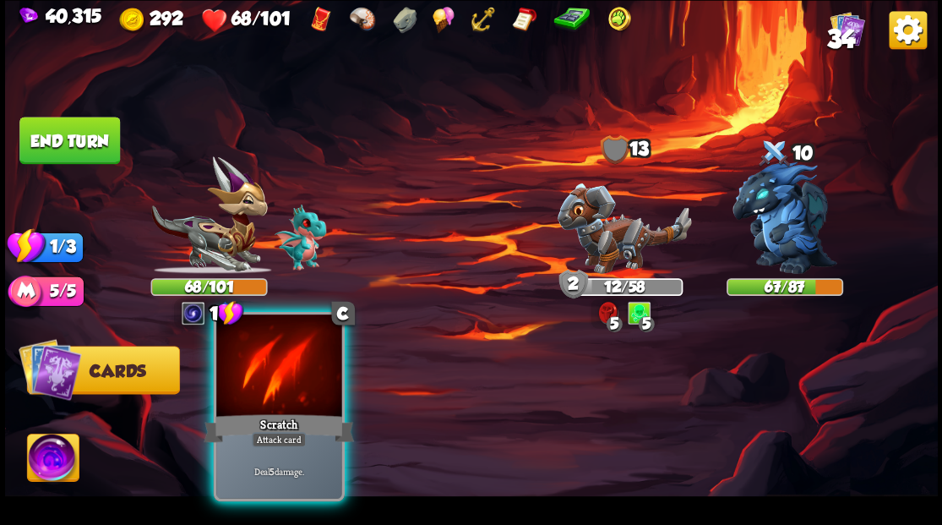
click at [275, 385] on div at bounding box center [278, 367] width 125 height 106
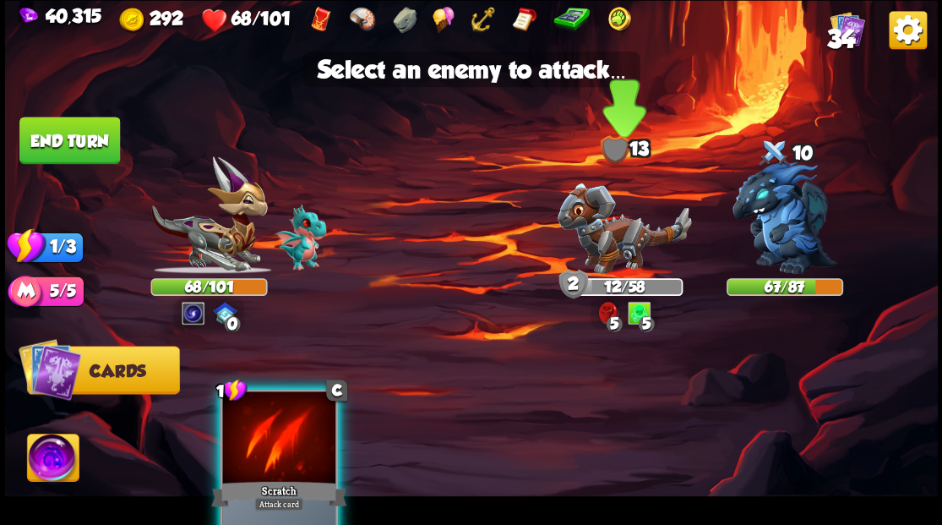
click at [608, 237] on img at bounding box center [624, 227] width 134 height 90
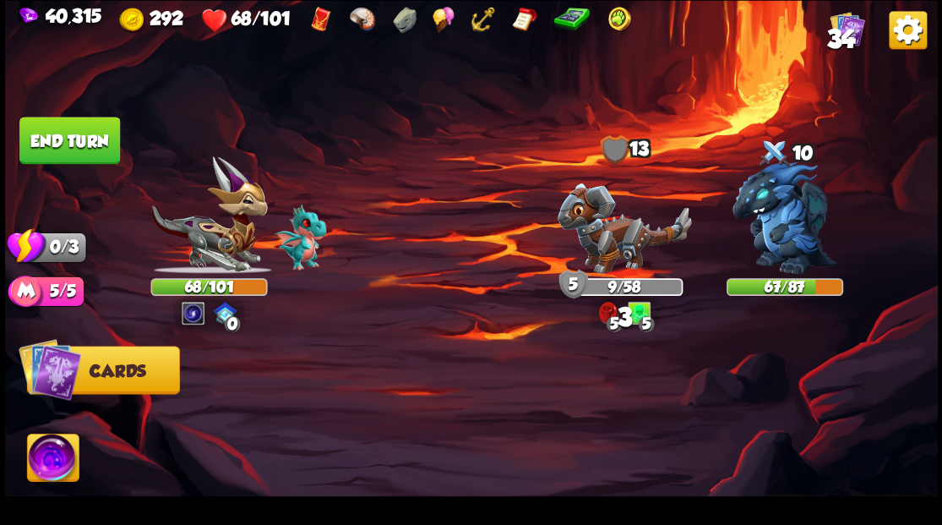
click at [66, 145] on button "End turn" at bounding box center [69, 140] width 101 height 47
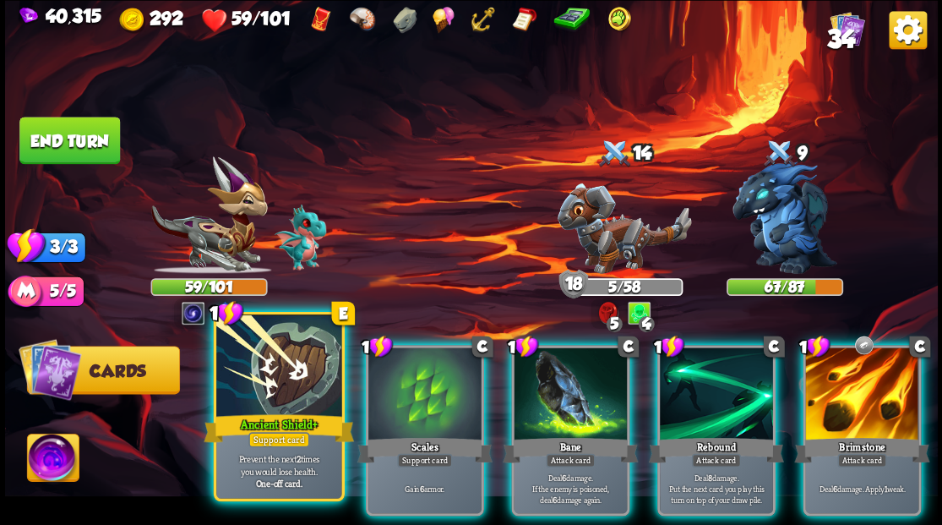
click at [273, 393] on div at bounding box center [278, 367] width 125 height 106
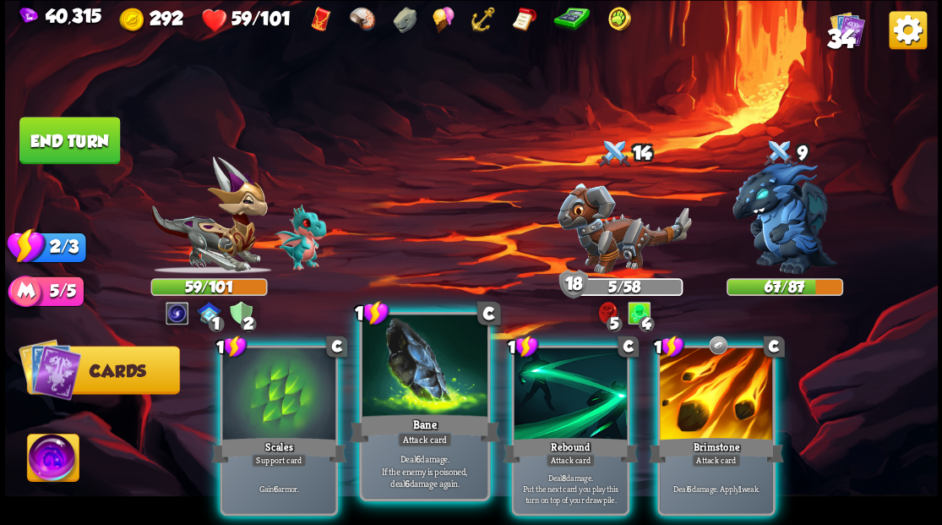
click at [411, 391] on div at bounding box center [424, 367] width 125 height 106
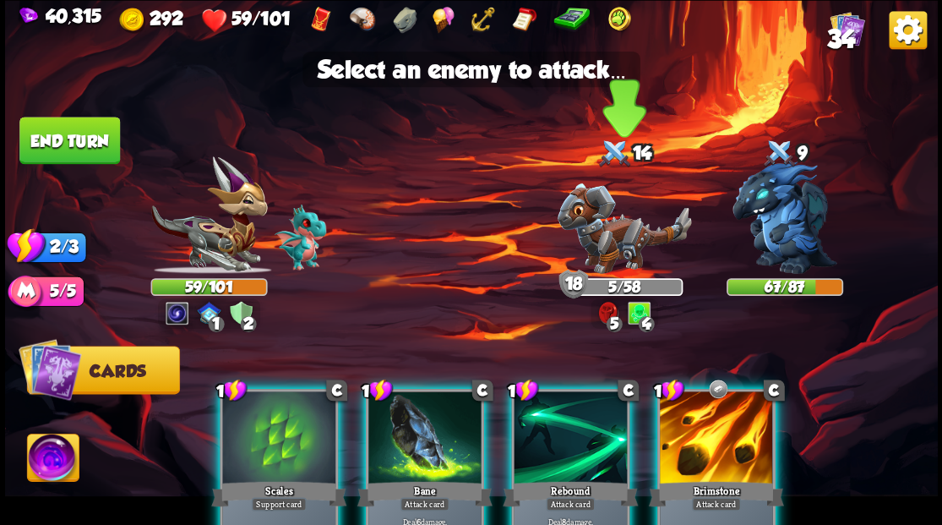
click at [593, 242] on img at bounding box center [624, 227] width 134 height 90
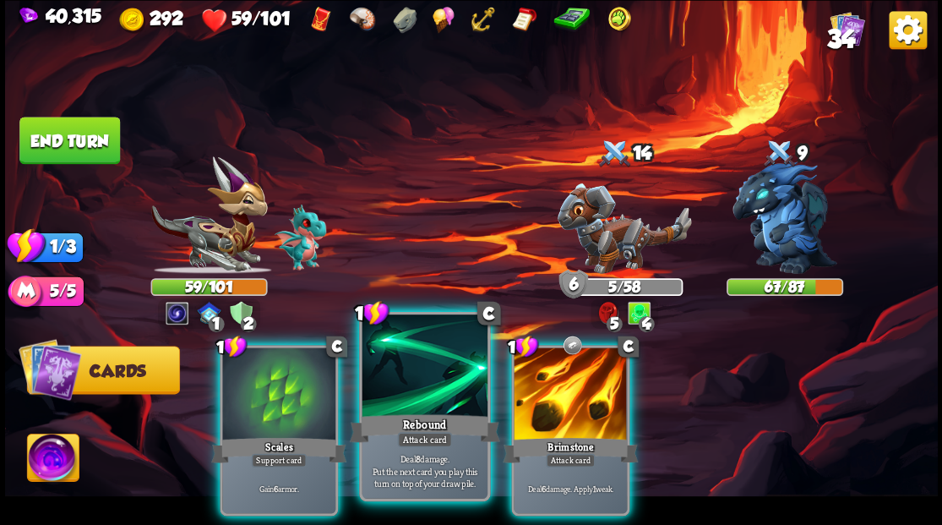
click at [418, 386] on div at bounding box center [424, 367] width 125 height 106
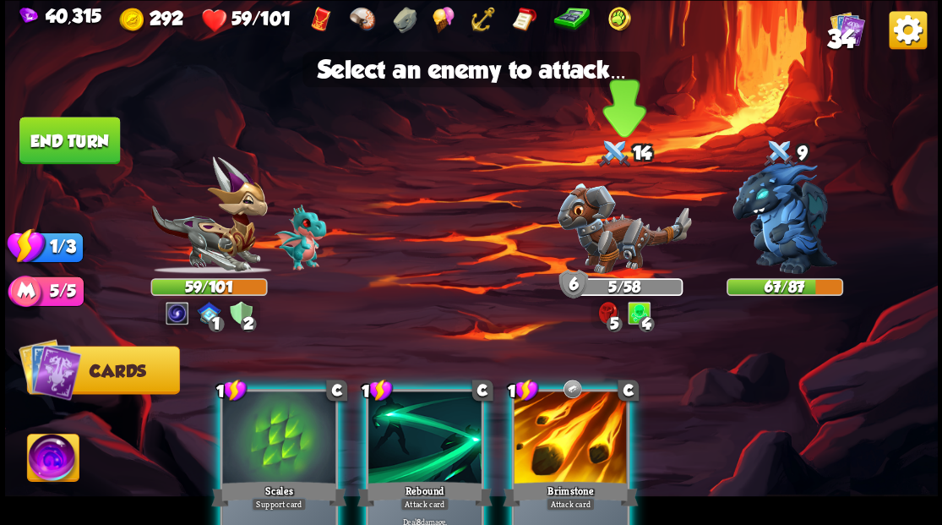
click at [607, 242] on img at bounding box center [624, 227] width 134 height 90
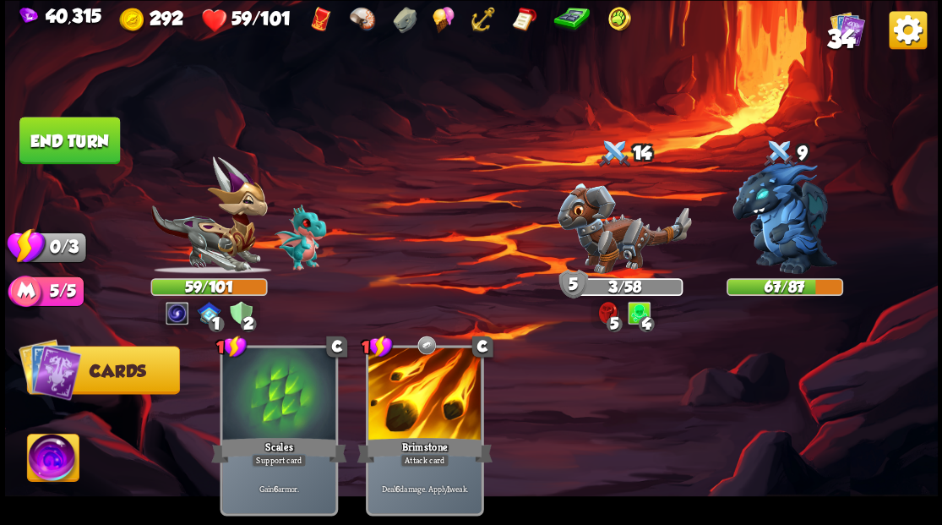
click at [92, 143] on button "End turn" at bounding box center [69, 140] width 101 height 47
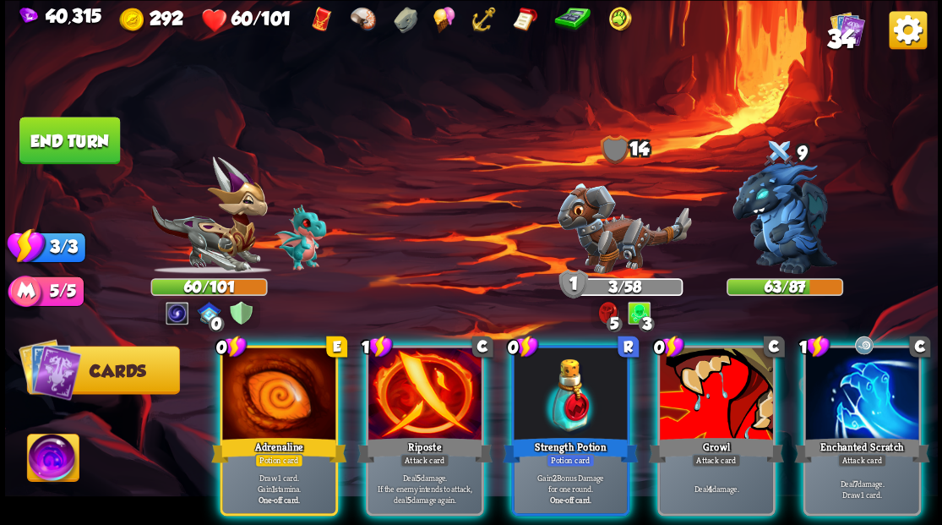
click at [269, 378] on div at bounding box center [278, 394] width 113 height 95
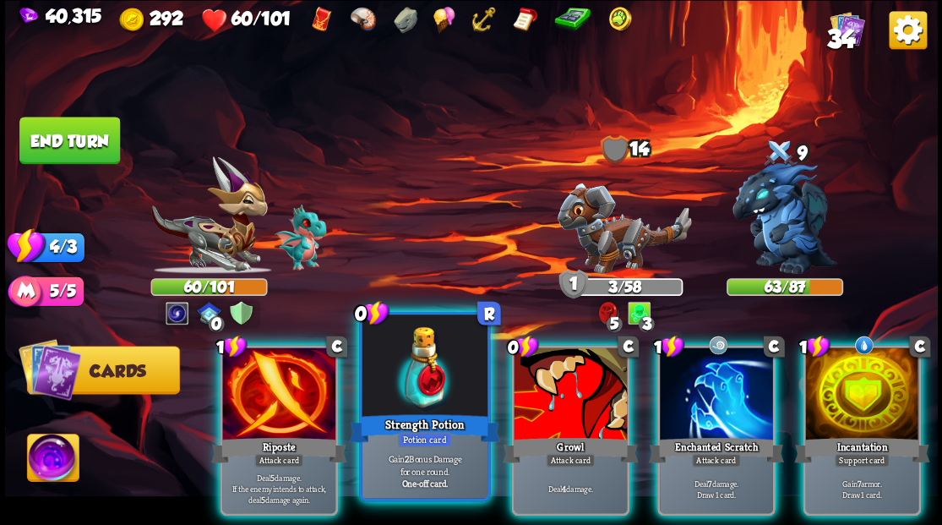
click at [382, 395] on div at bounding box center [424, 367] width 125 height 106
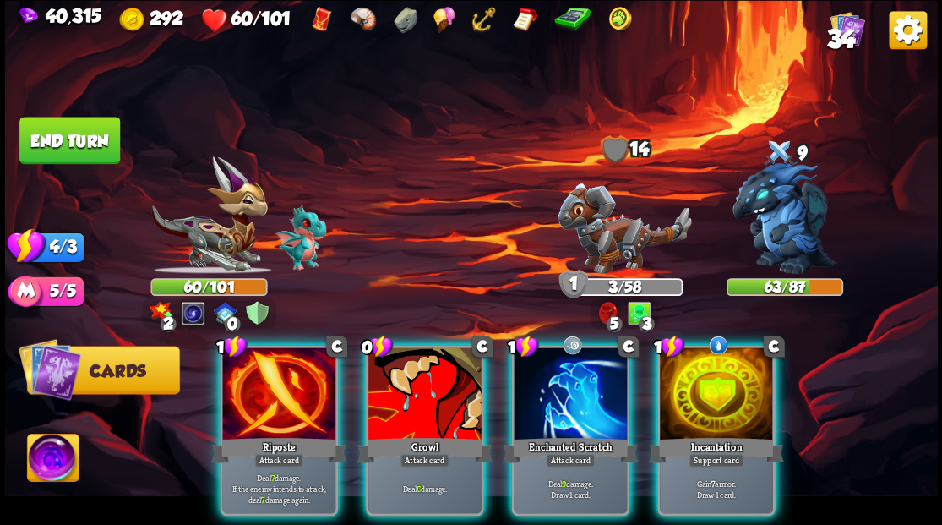
drag, startPoint x: 721, startPoint y: 377, endPoint x: 727, endPoint y: 333, distance: 44.3
click at [721, 365] on div at bounding box center [716, 394] width 113 height 95
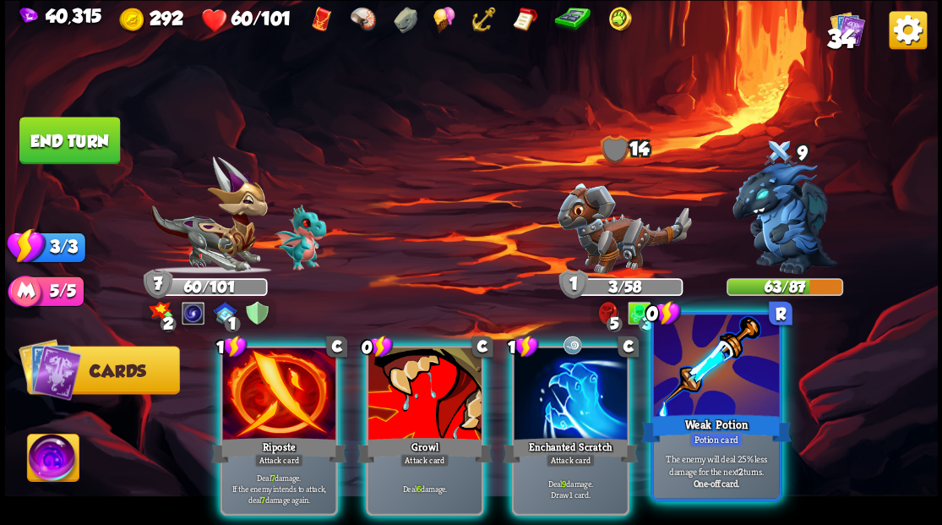
drag, startPoint x: 721, startPoint y: 390, endPoint x: 732, endPoint y: 352, distance: 39.3
click at [721, 390] on div at bounding box center [715, 367] width 125 height 106
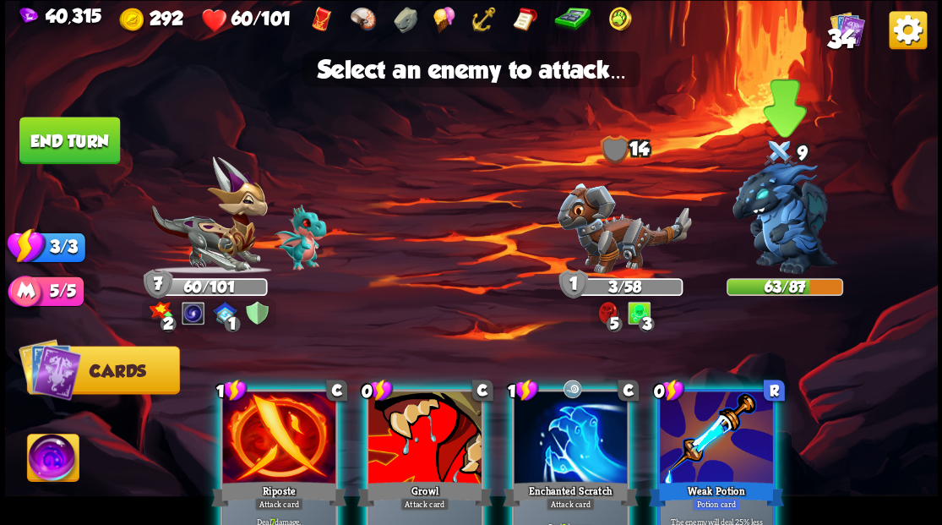
click at [762, 224] on img at bounding box center [784, 217] width 105 height 112
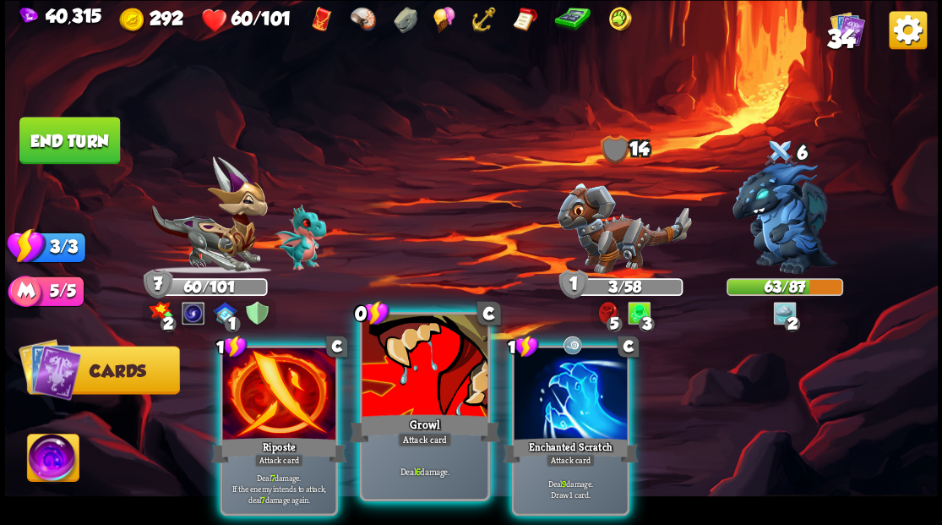
drag, startPoint x: 411, startPoint y: 389, endPoint x: 546, endPoint y: 253, distance: 190.6
click at [414, 385] on div at bounding box center [424, 367] width 125 height 106
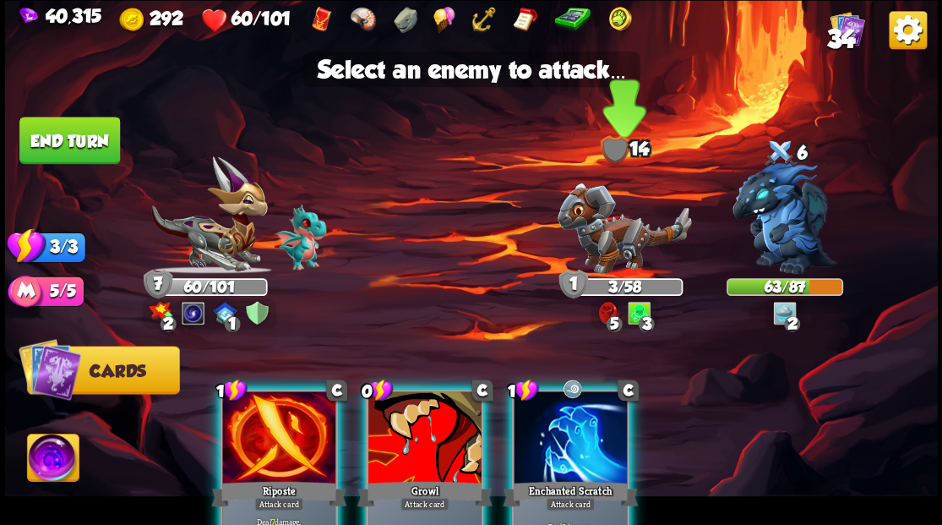
click at [598, 243] on img at bounding box center [624, 227] width 134 height 90
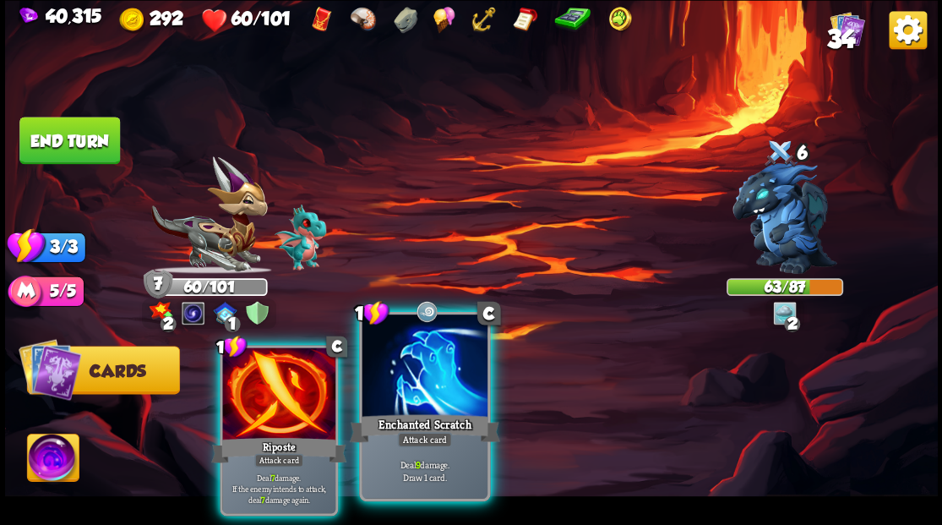
click at [439, 412] on div "Enchanted Scratch" at bounding box center [424, 428] width 150 height 34
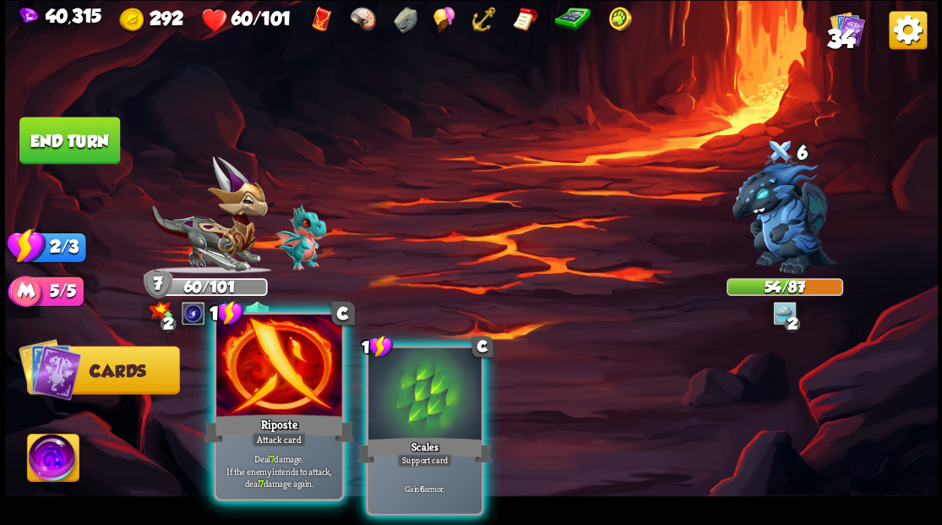
click at [281, 387] on div at bounding box center [278, 367] width 125 height 106
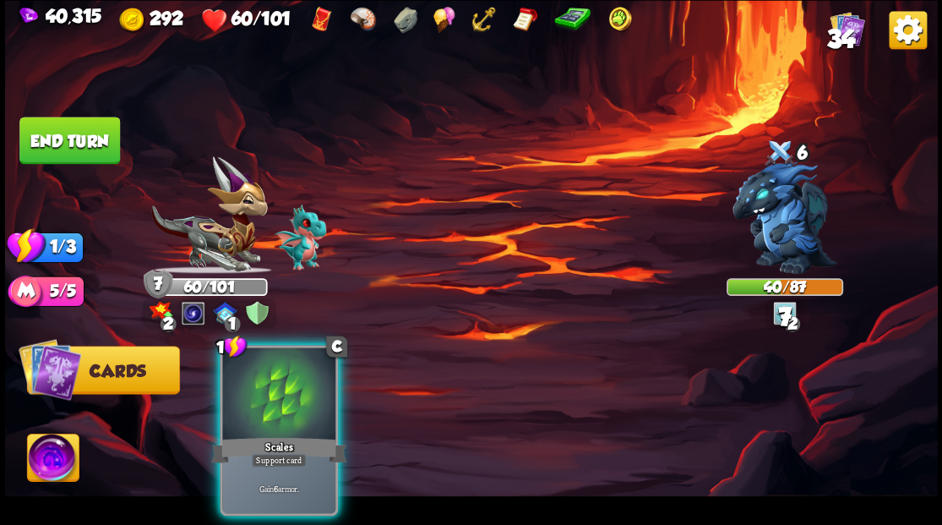
drag, startPoint x: 278, startPoint y: 386, endPoint x: 276, endPoint y: 373, distance: 12.8
click at [278, 381] on div at bounding box center [278, 394] width 113 height 95
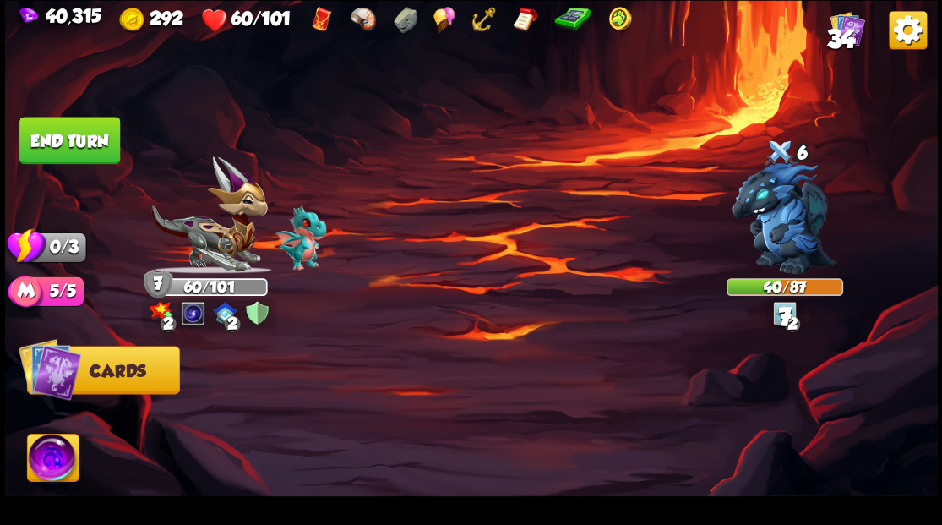
click at [90, 145] on button "End turn" at bounding box center [69, 140] width 101 height 47
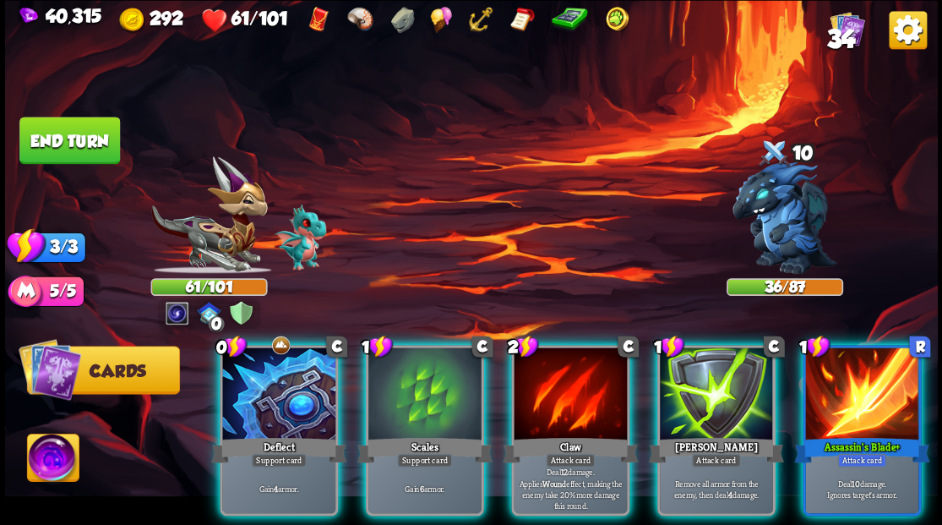
click at [286, 395] on div at bounding box center [278, 394] width 113 height 95
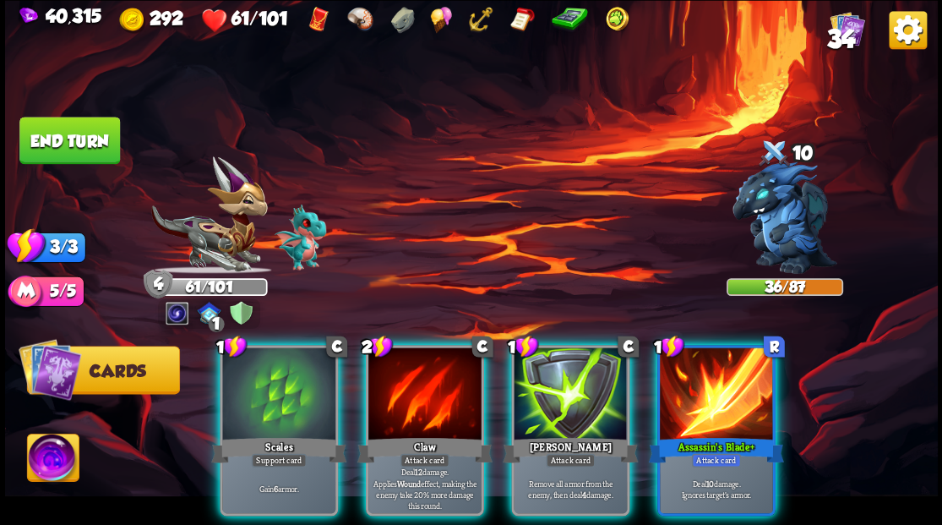
click at [274, 375] on div at bounding box center [278, 394] width 113 height 95
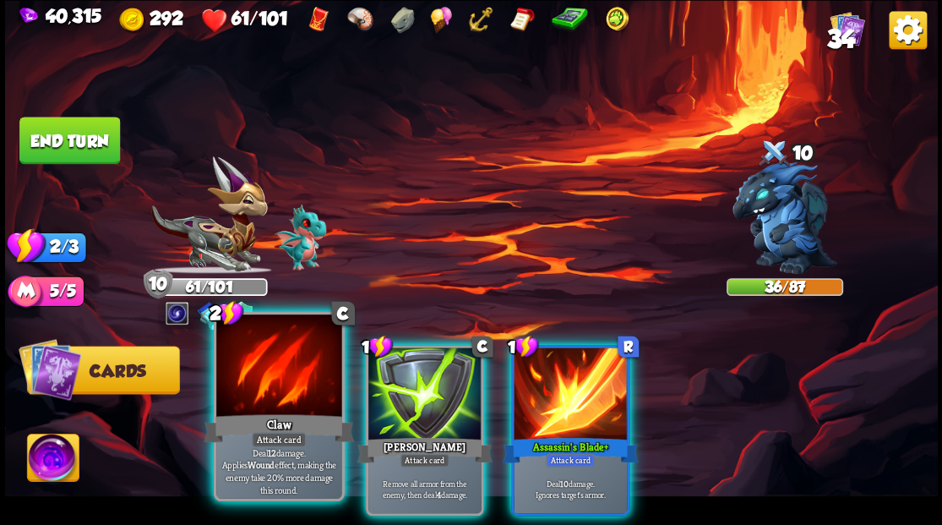
click at [290, 395] on div at bounding box center [278, 367] width 125 height 106
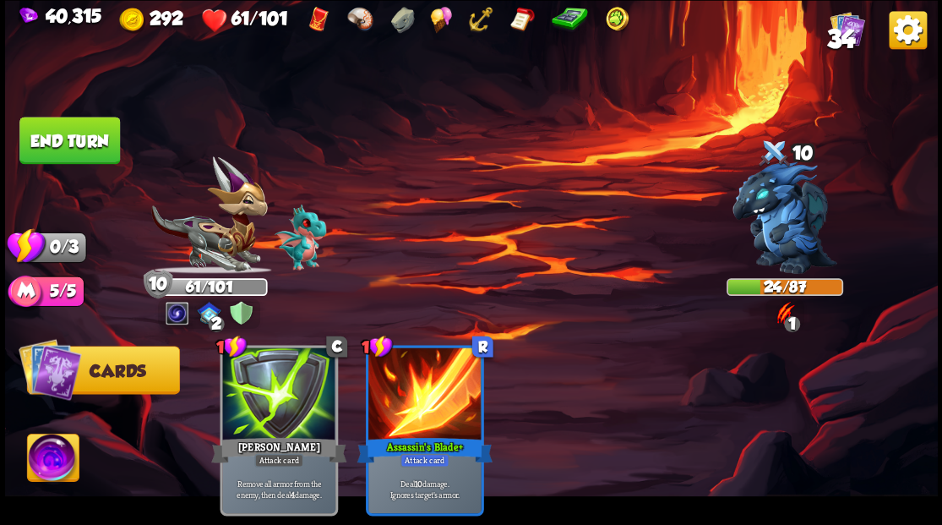
click at [47, 139] on button "End turn" at bounding box center [69, 140] width 101 height 47
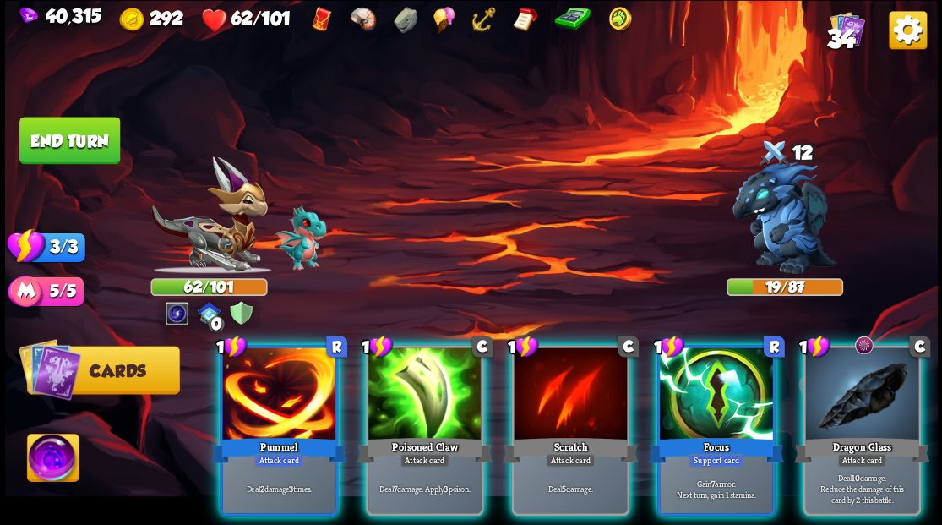
click at [723, 385] on div at bounding box center [716, 394] width 113 height 95
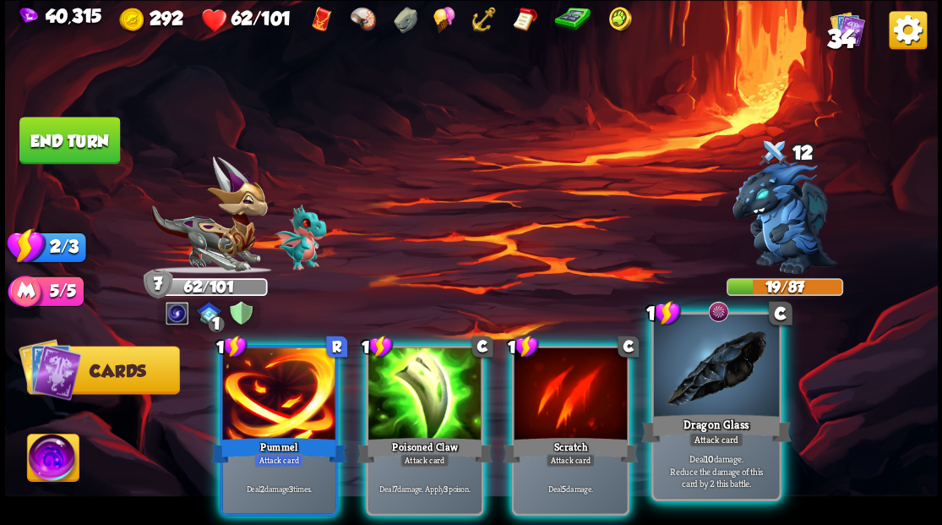
click at [715, 384] on div at bounding box center [715, 367] width 125 height 106
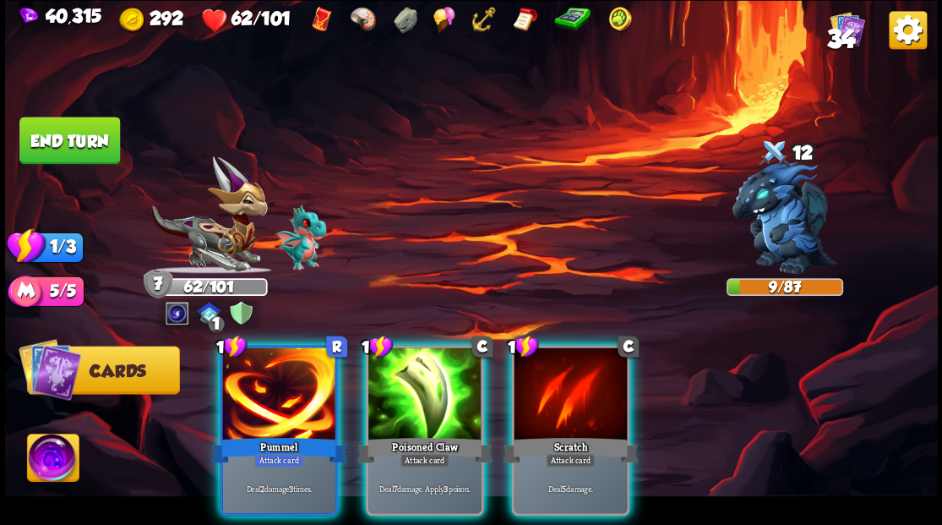
click at [263, 402] on div at bounding box center [278, 394] width 113 height 95
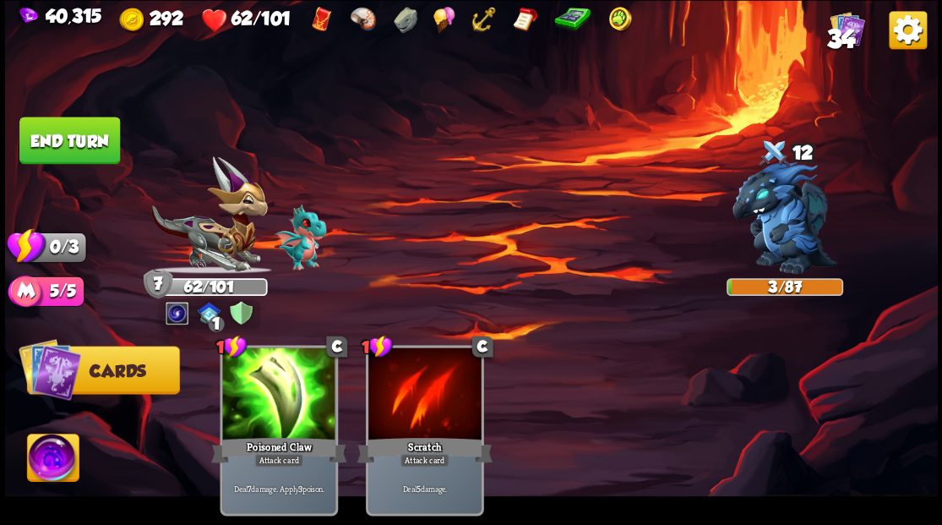
click at [57, 145] on button "End turn" at bounding box center [69, 140] width 101 height 47
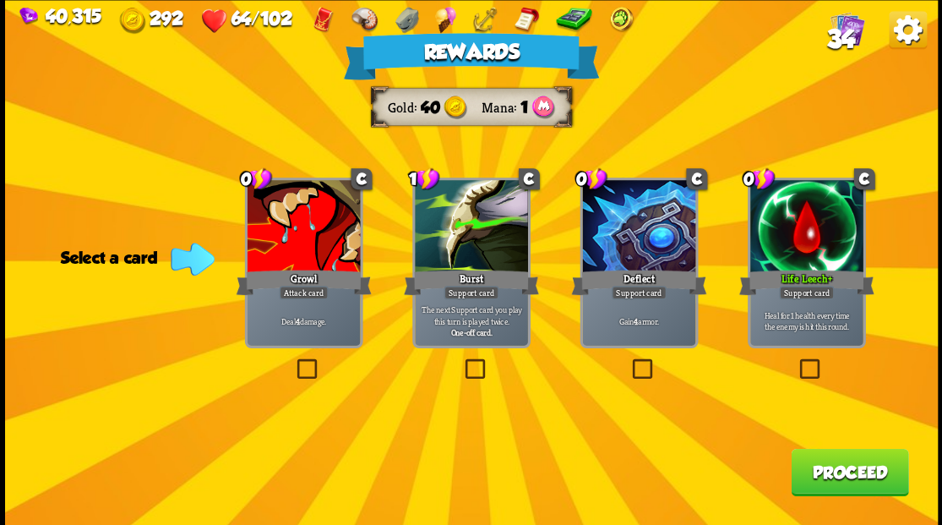
click at [797, 361] on label at bounding box center [797, 361] width 0 height 0
click at [0, 0] on input "checkbox" at bounding box center [0, 0] width 0 height 0
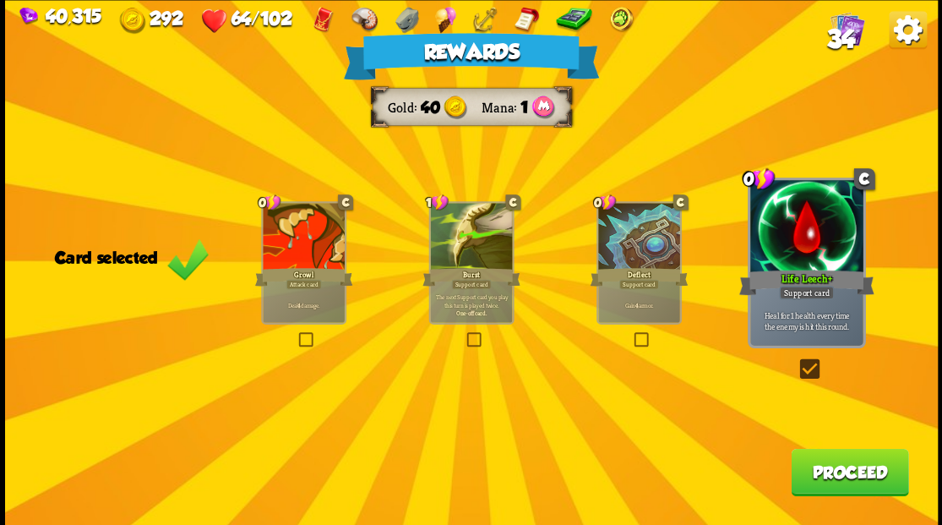
click at [859, 478] on button "Proceed" at bounding box center [849, 471] width 117 height 47
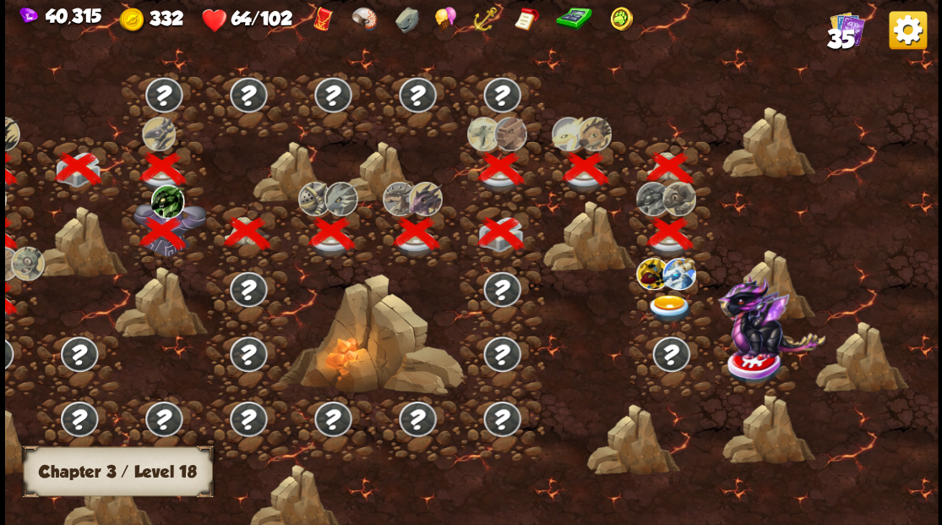
click at [669, 302] on img at bounding box center [669, 308] width 46 height 28
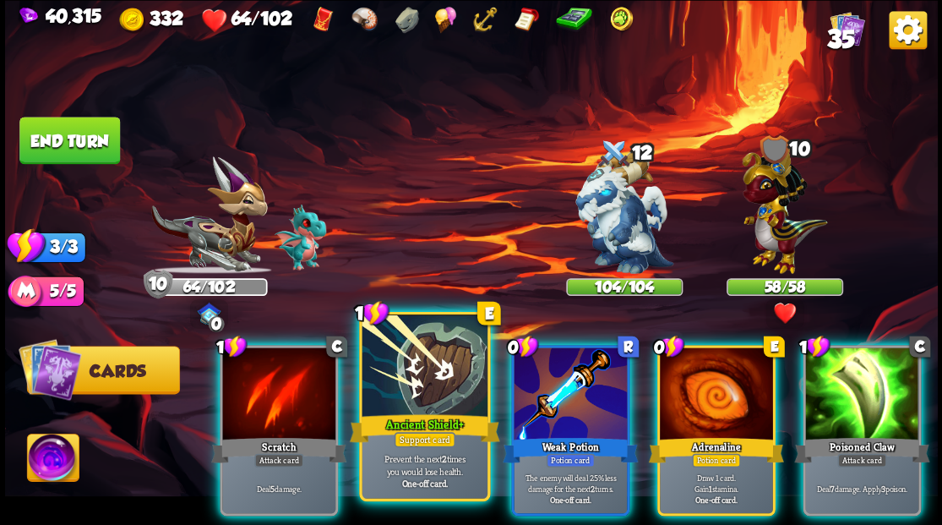
click at [407, 405] on div at bounding box center [424, 367] width 125 height 106
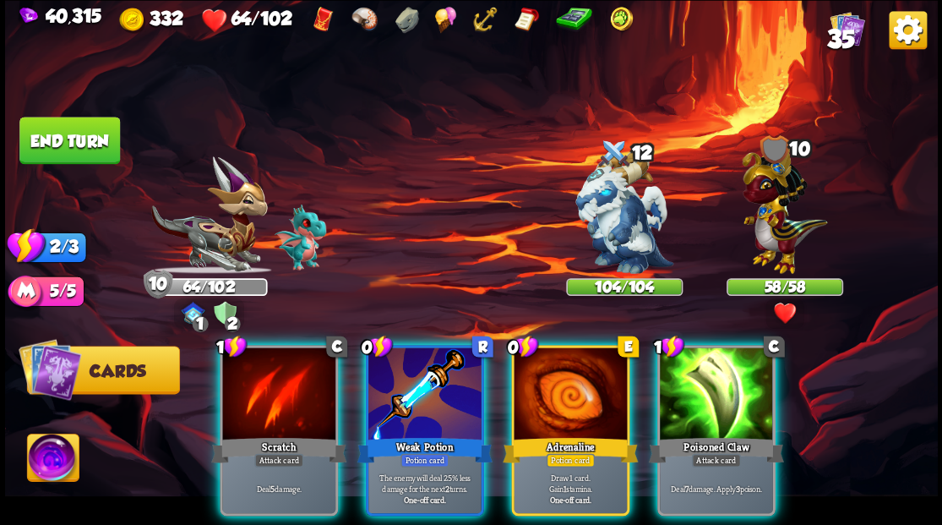
drag, startPoint x: 407, startPoint y: 405, endPoint x: 409, endPoint y: 395, distance: 9.4
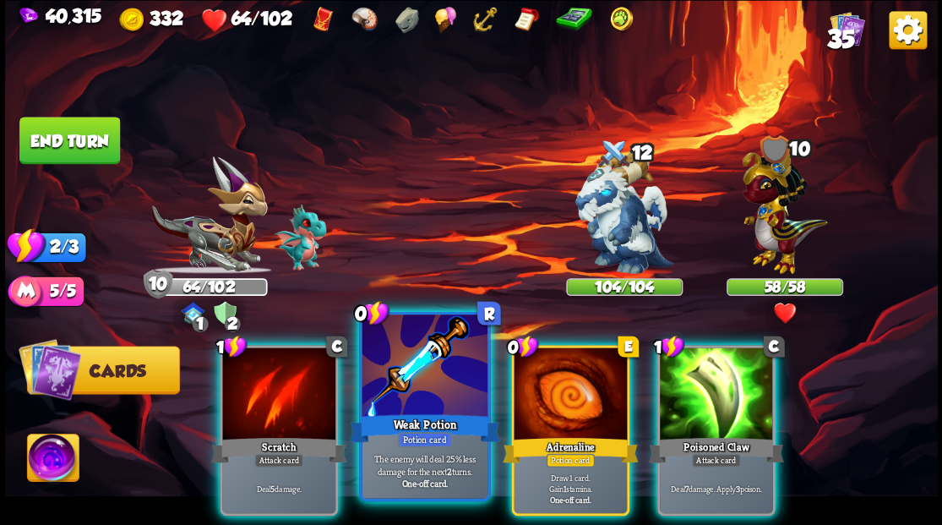
click at [407, 404] on div at bounding box center [424, 367] width 125 height 106
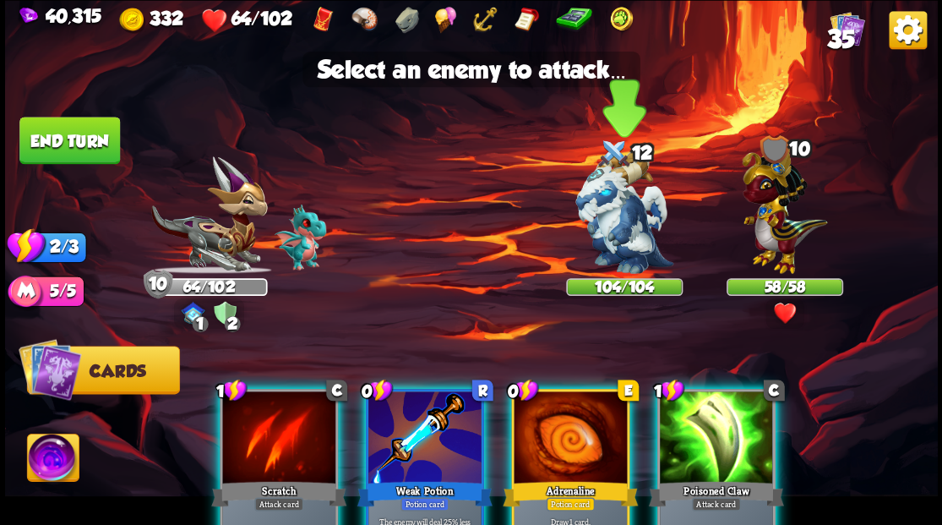
click at [612, 228] on img at bounding box center [624, 212] width 98 height 122
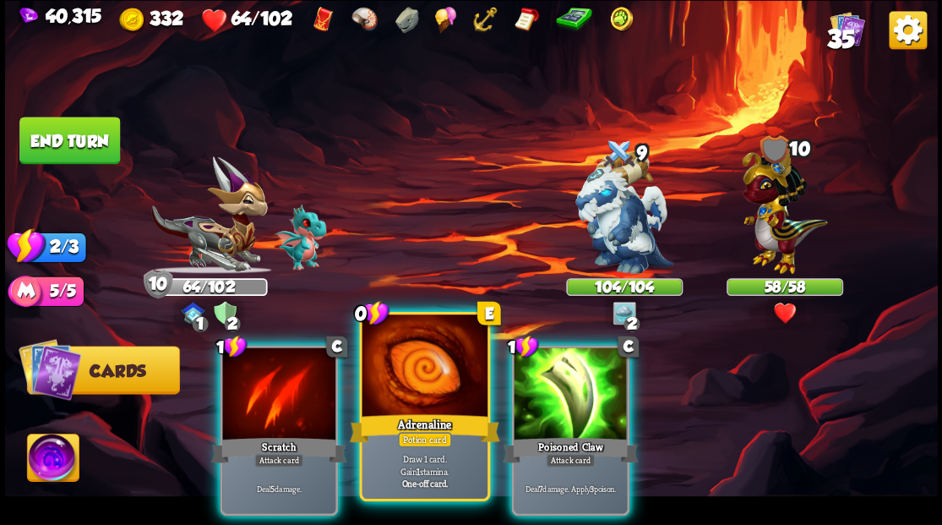
click at [427, 377] on div at bounding box center [424, 367] width 125 height 106
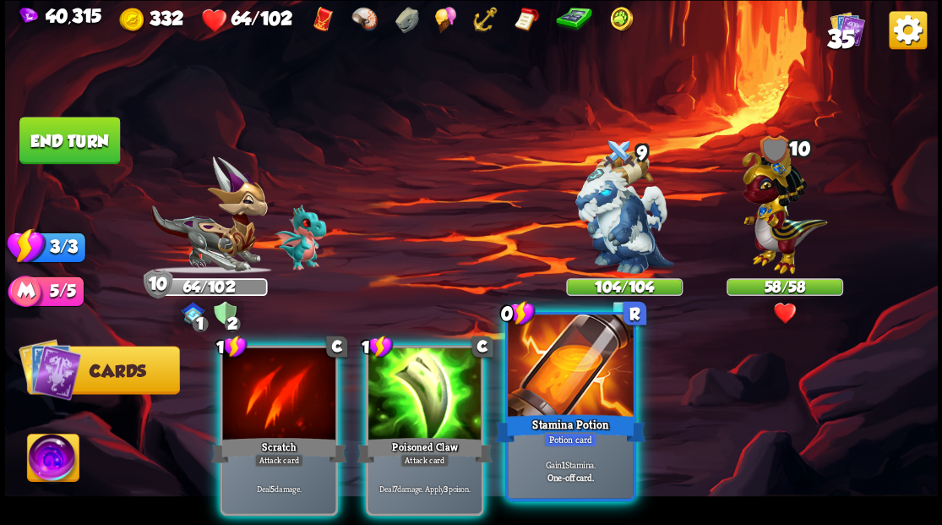
click at [564, 380] on div at bounding box center [570, 367] width 125 height 106
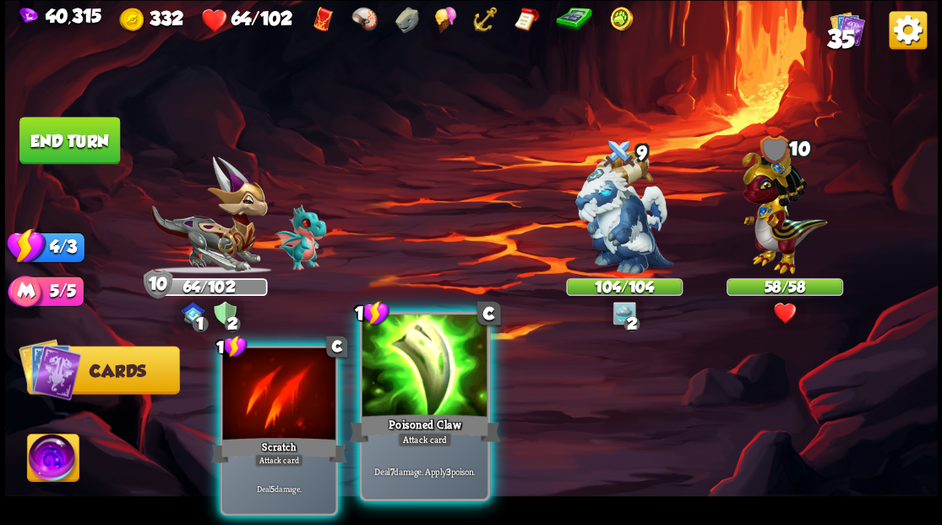
click at [404, 388] on div at bounding box center [424, 367] width 125 height 106
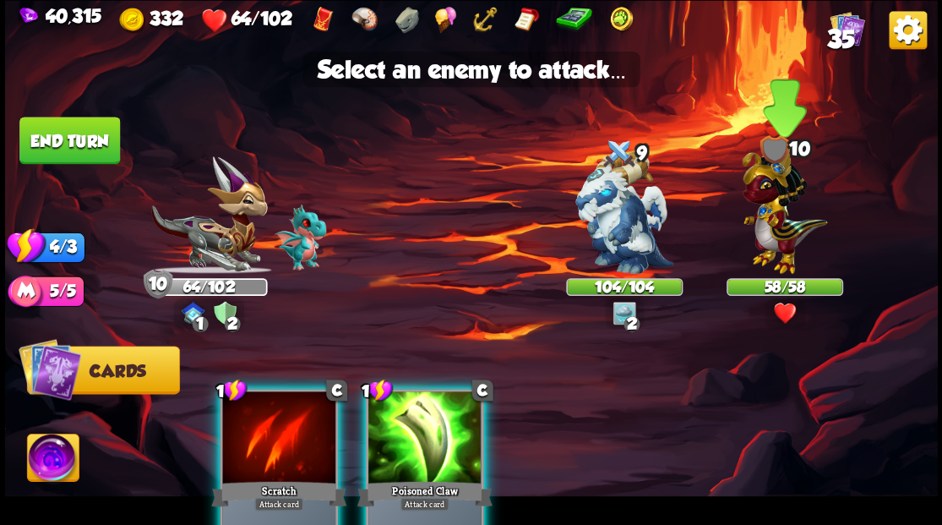
click at [779, 216] on img at bounding box center [784, 206] width 85 height 133
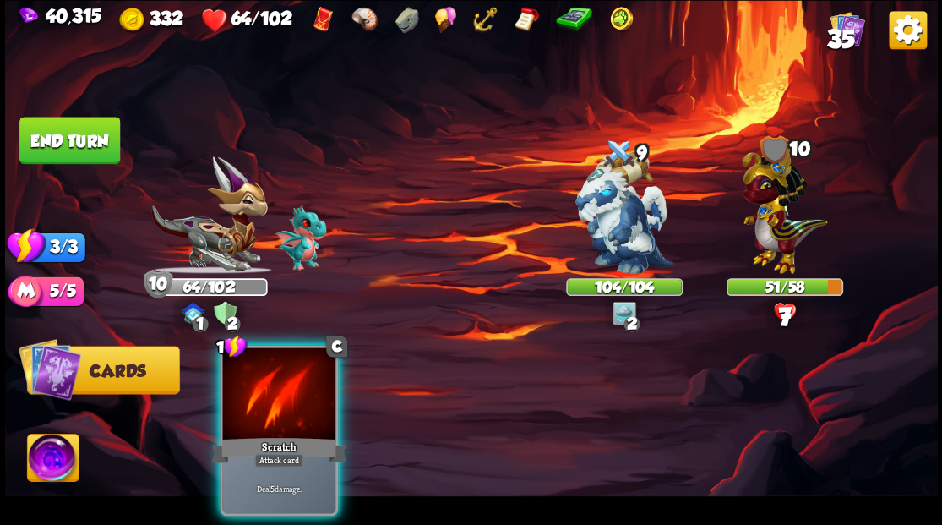
drag, startPoint x: 280, startPoint y: 400, endPoint x: 434, endPoint y: 368, distance: 156.9
click at [283, 399] on div at bounding box center [278, 394] width 113 height 95
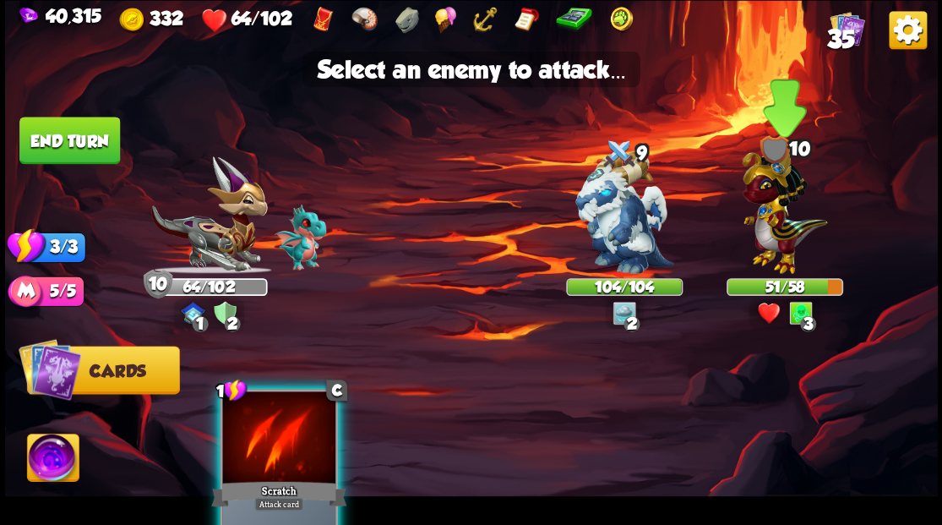
click at [775, 219] on img at bounding box center [784, 206] width 85 height 133
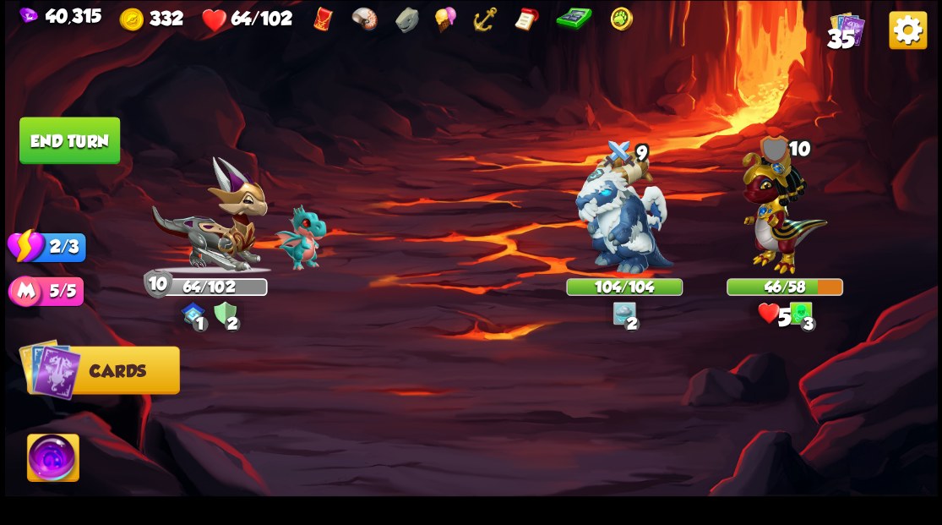
click at [63, 146] on button "End turn" at bounding box center [69, 140] width 101 height 47
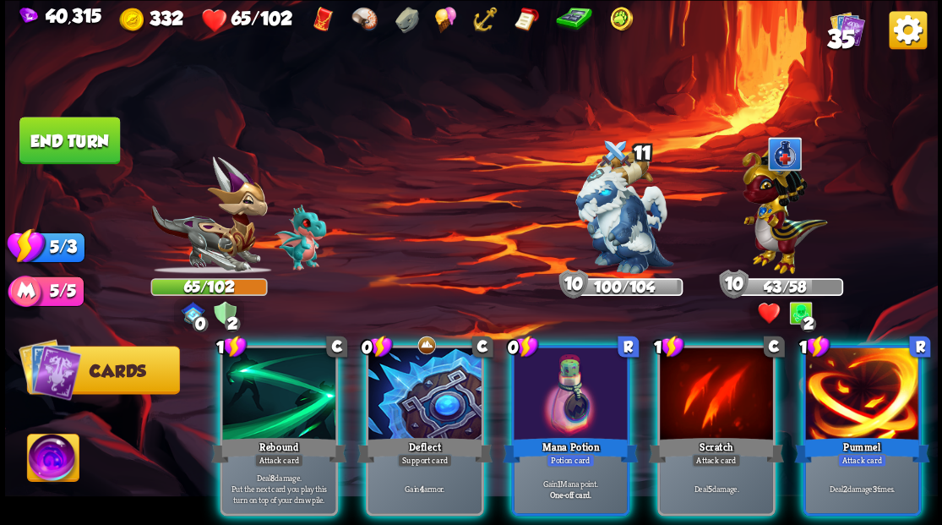
click at [51, 461] on img at bounding box center [53, 459] width 52 height 52
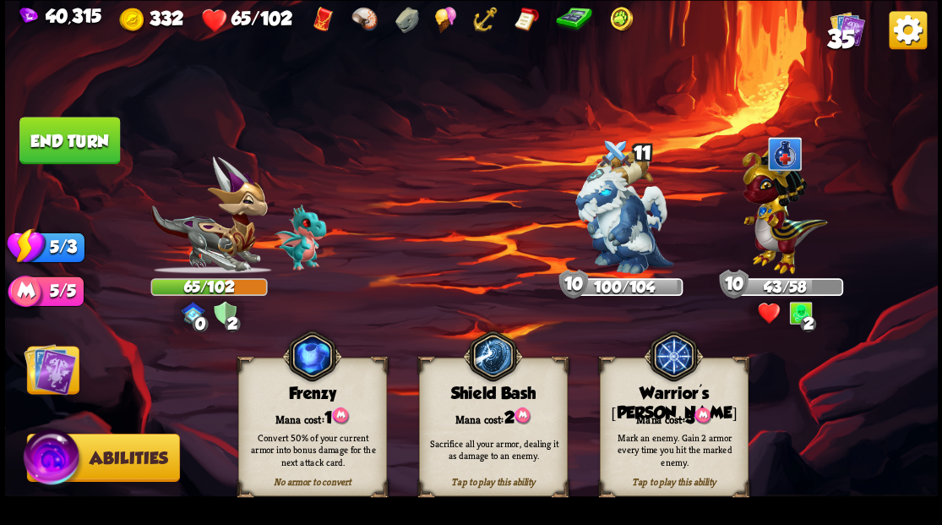
drag, startPoint x: 661, startPoint y: 410, endPoint x: 658, endPoint y: 399, distance: 11.3
click at [661, 408] on div "Mana cost: 3" at bounding box center [673, 415] width 147 height 21
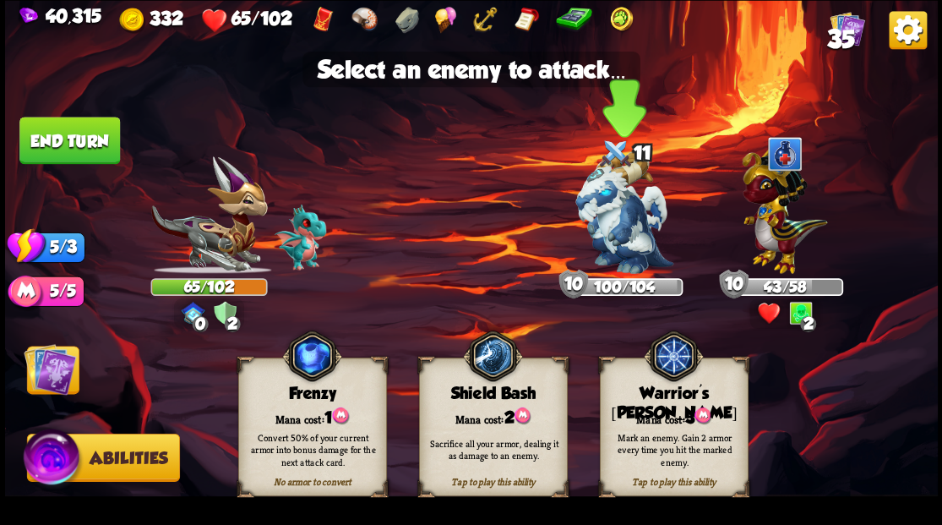
click at [613, 238] on img at bounding box center [624, 212] width 98 height 122
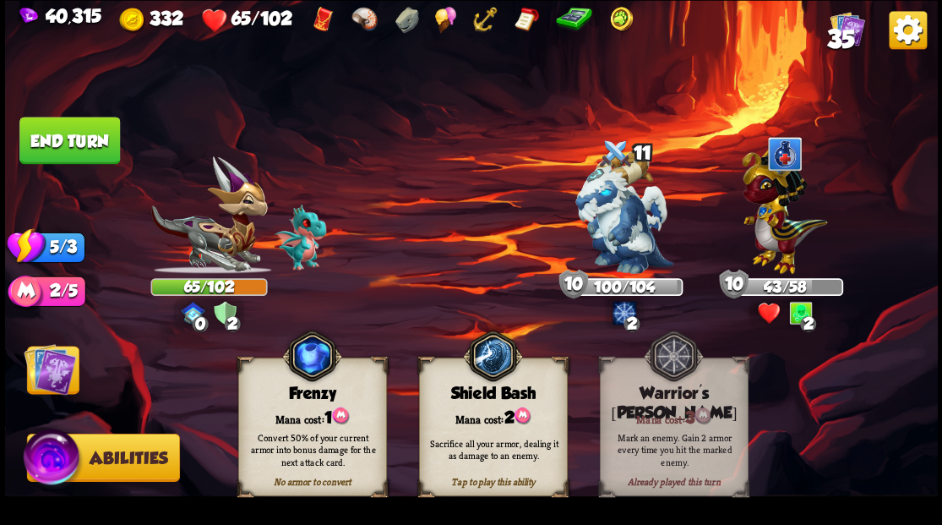
click at [37, 377] on img at bounding box center [50, 368] width 52 height 52
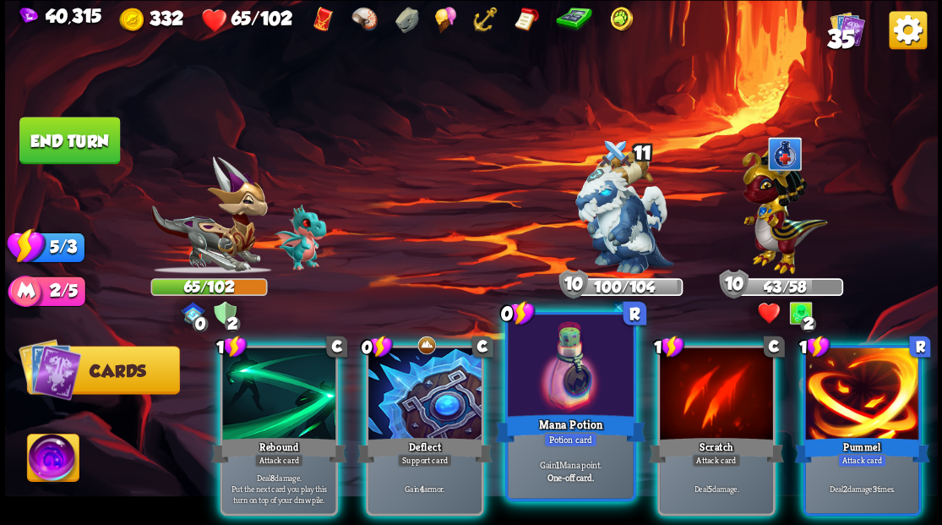
click at [561, 395] on div at bounding box center [570, 367] width 125 height 106
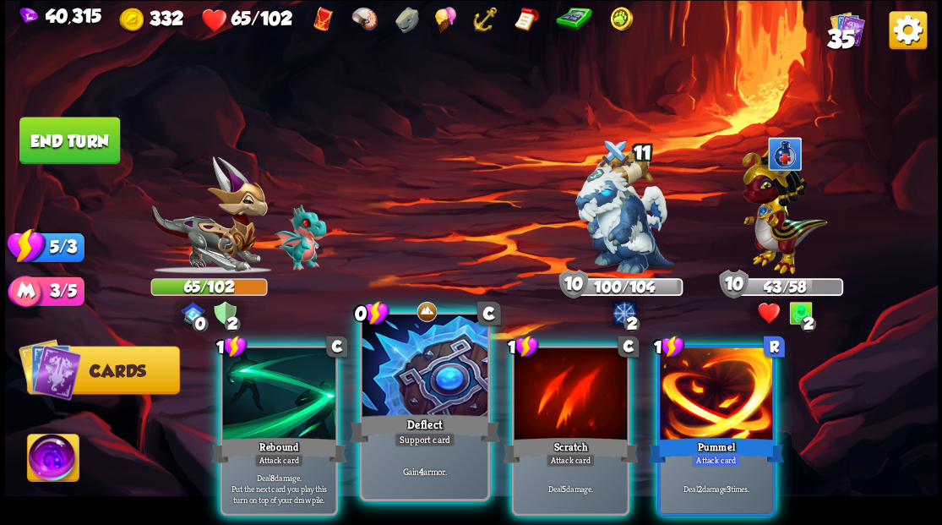
click at [427, 378] on div at bounding box center [424, 367] width 125 height 106
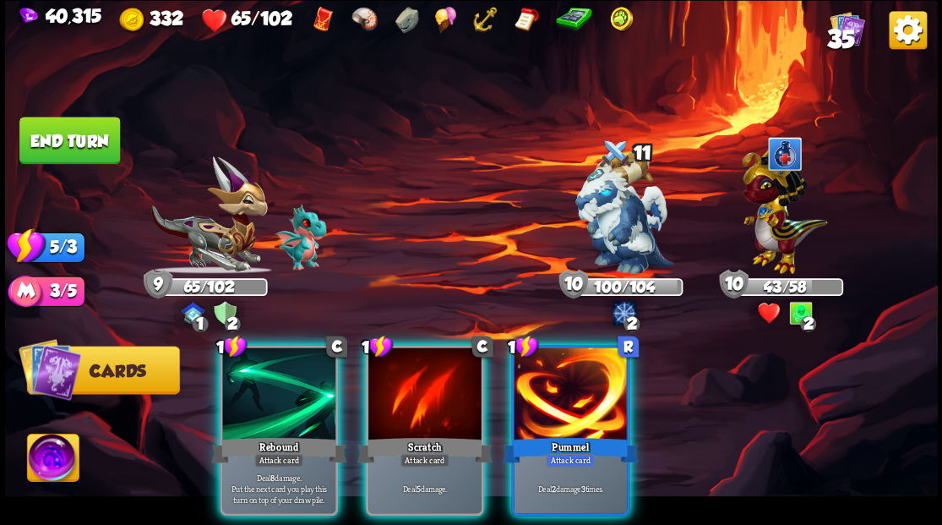
drag, startPoint x: 551, startPoint y: 405, endPoint x: 583, endPoint y: 325, distance: 86.4
click at [551, 401] on div at bounding box center [570, 394] width 113 height 95
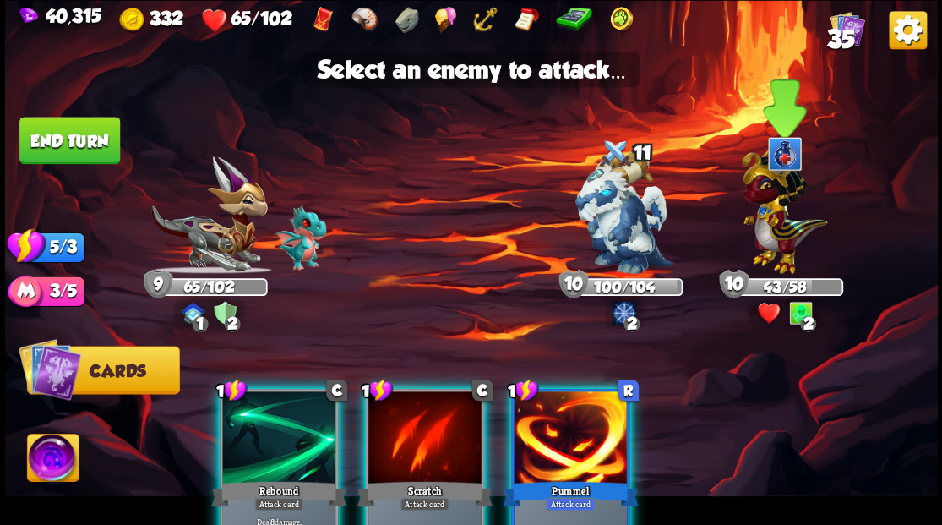
click at [776, 225] on img at bounding box center [784, 206] width 85 height 133
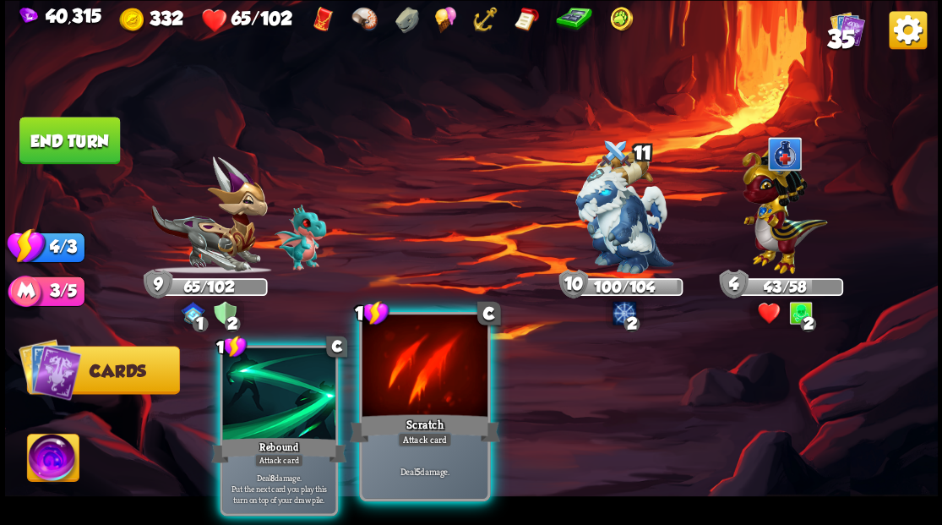
click at [404, 368] on div at bounding box center [424, 367] width 125 height 106
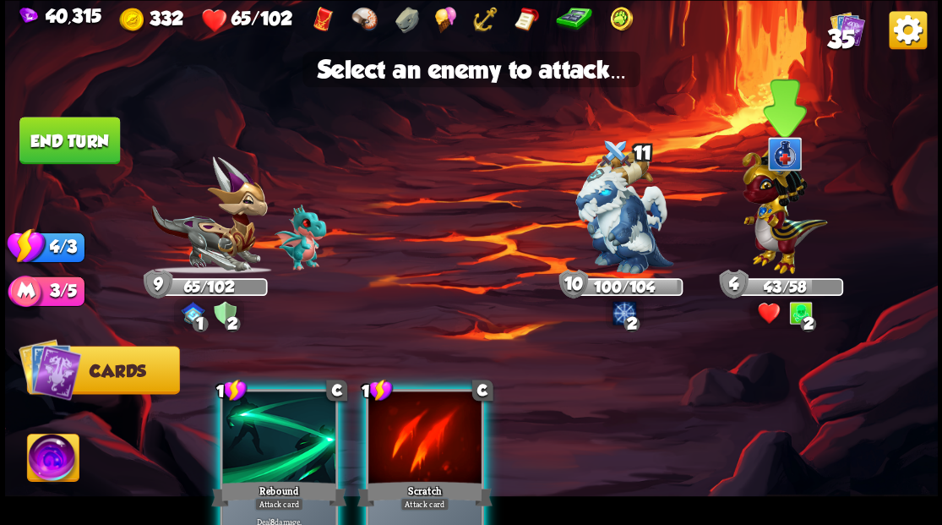
click at [785, 237] on img at bounding box center [784, 206] width 85 height 133
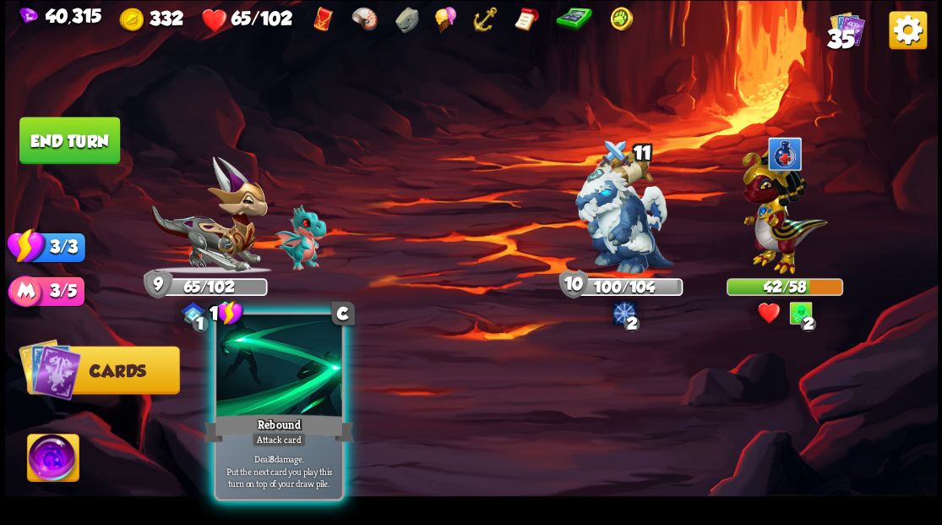
click at [309, 382] on div at bounding box center [278, 367] width 125 height 106
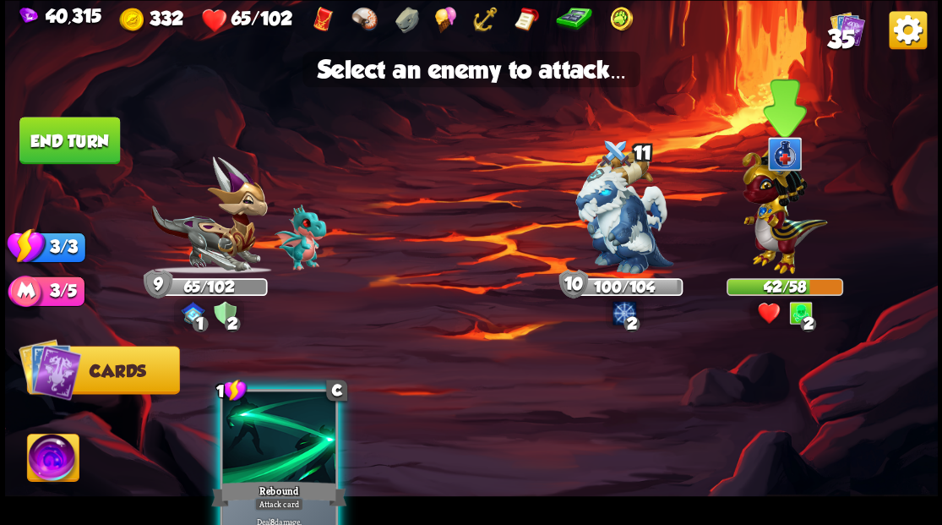
click at [773, 240] on img at bounding box center [784, 206] width 85 height 133
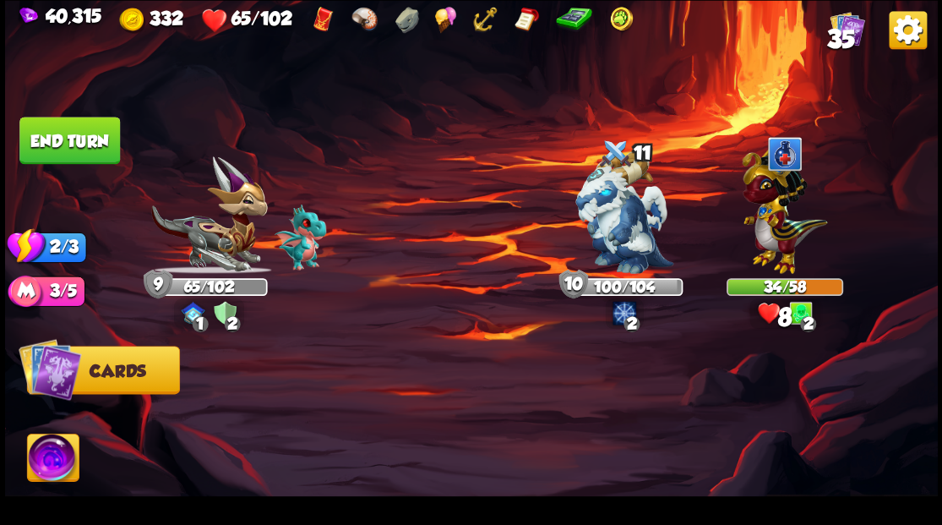
click at [90, 132] on button "End turn" at bounding box center [69, 140] width 101 height 47
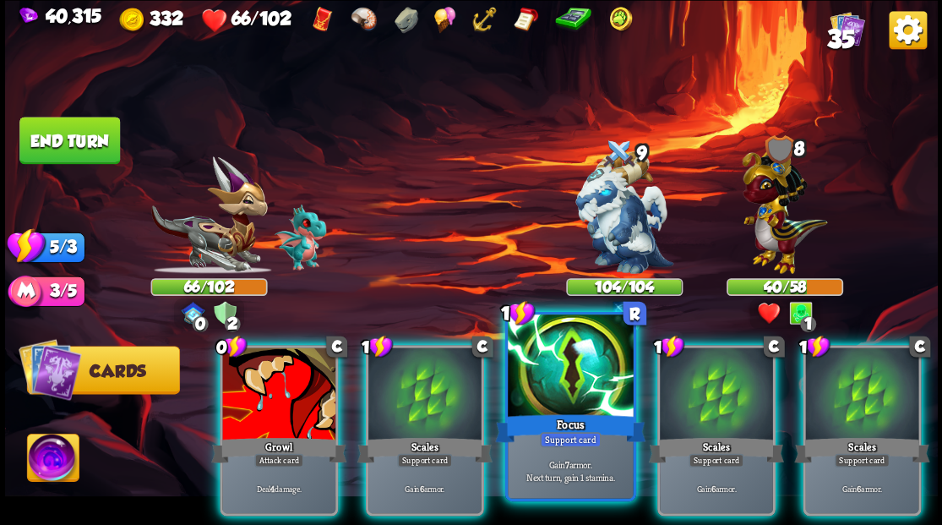
click at [563, 397] on div at bounding box center [570, 367] width 125 height 106
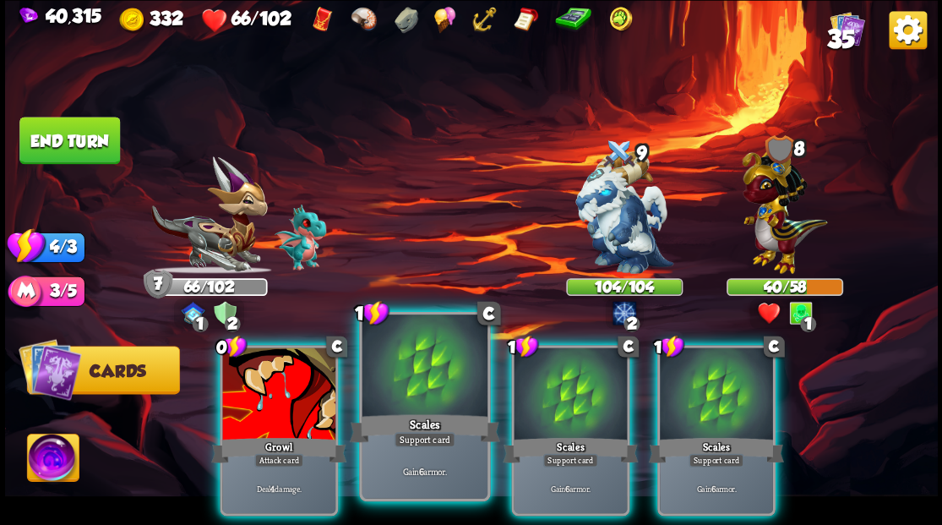
click at [421, 376] on div at bounding box center [424, 367] width 125 height 106
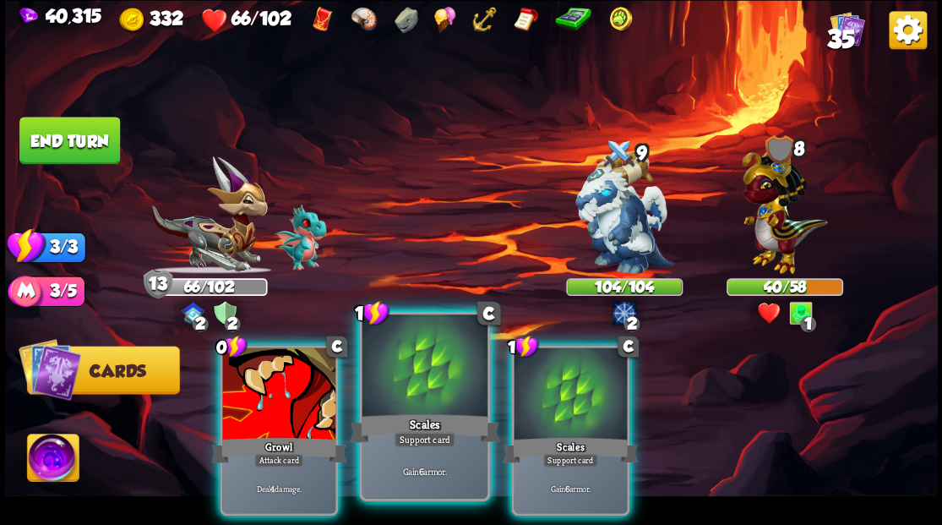
click at [395, 380] on div at bounding box center [424, 367] width 125 height 106
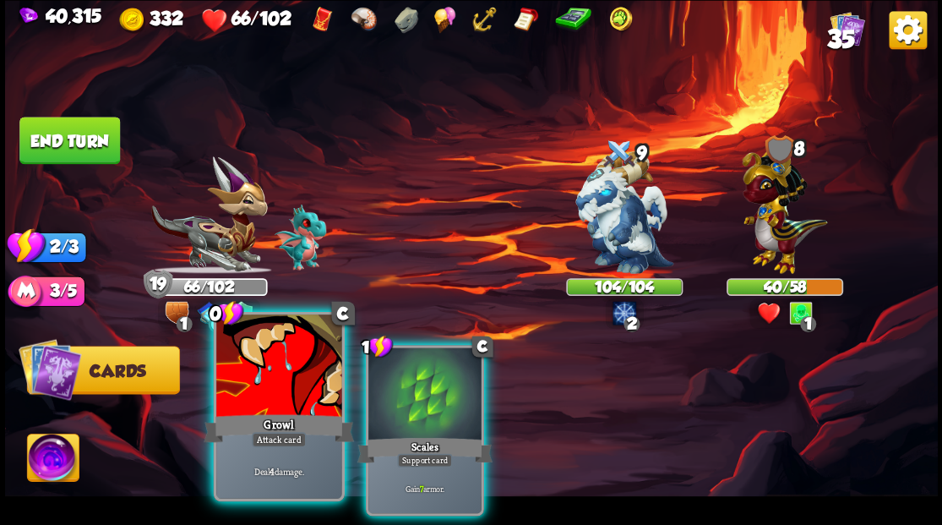
click at [280, 363] on div at bounding box center [278, 367] width 125 height 106
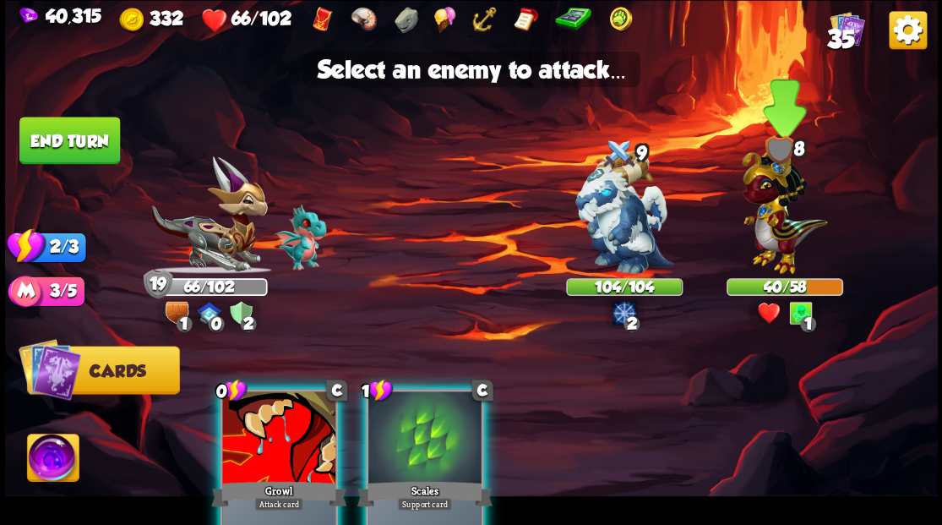
click at [783, 223] on img at bounding box center [784, 206] width 85 height 133
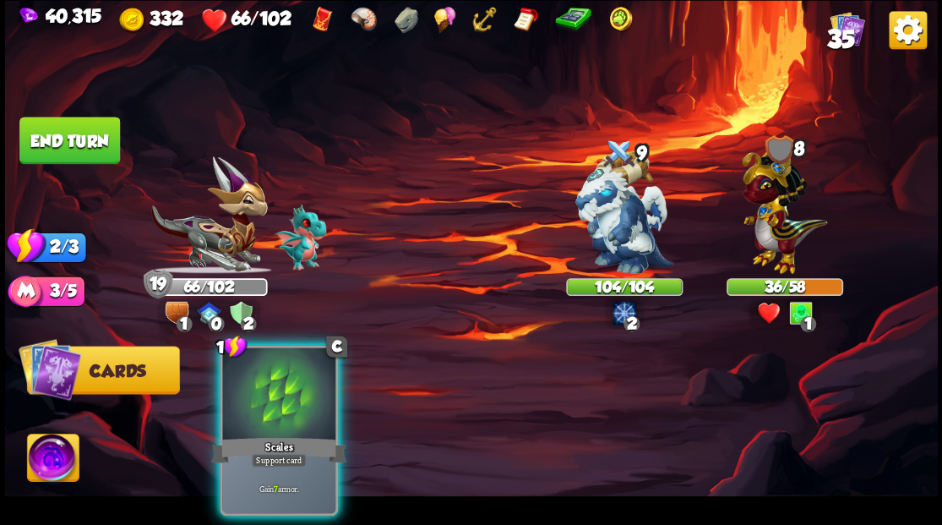
click at [261, 396] on div at bounding box center [278, 394] width 113 height 95
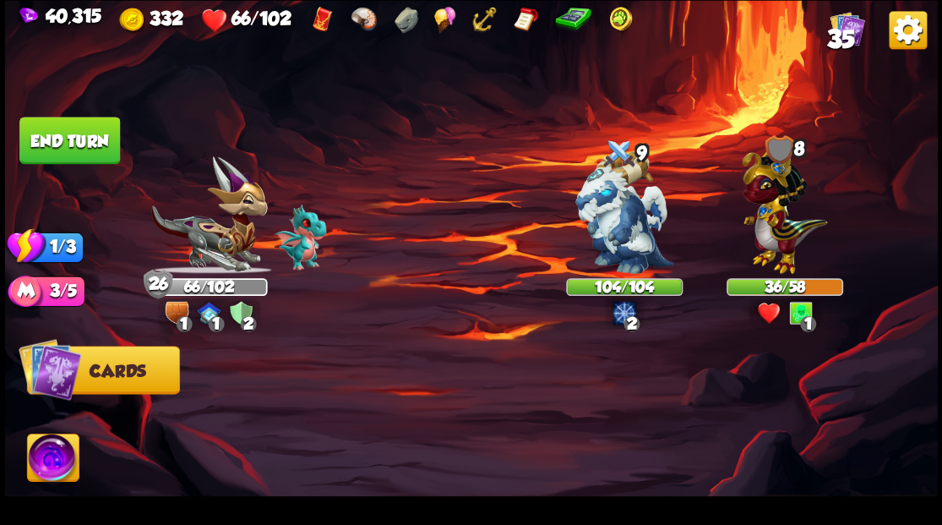
click at [68, 141] on button "End turn" at bounding box center [69, 140] width 101 height 47
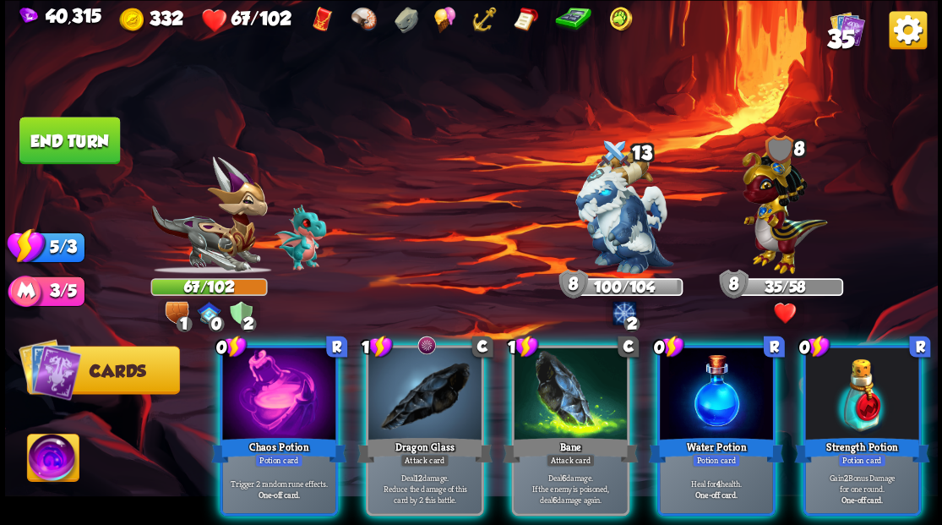
click at [267, 384] on div at bounding box center [278, 394] width 113 height 95
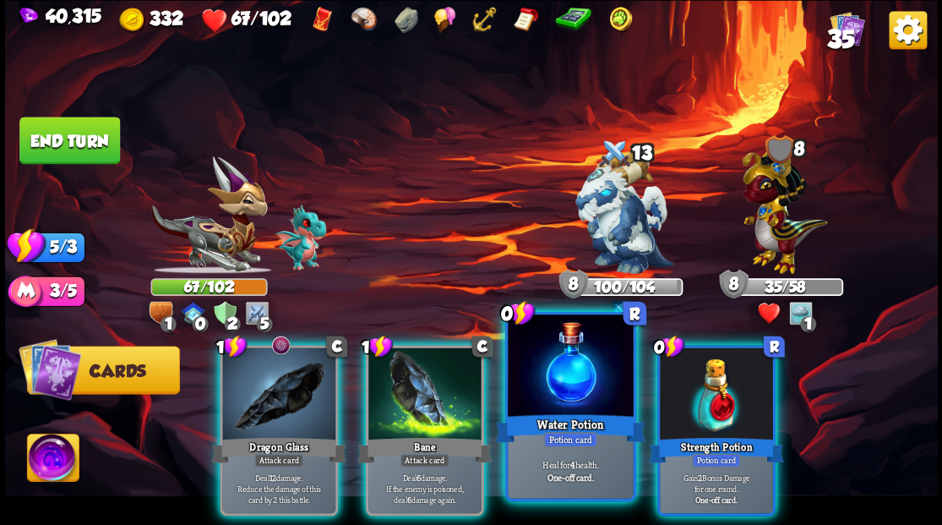
click at [580, 406] on div at bounding box center [570, 367] width 125 height 106
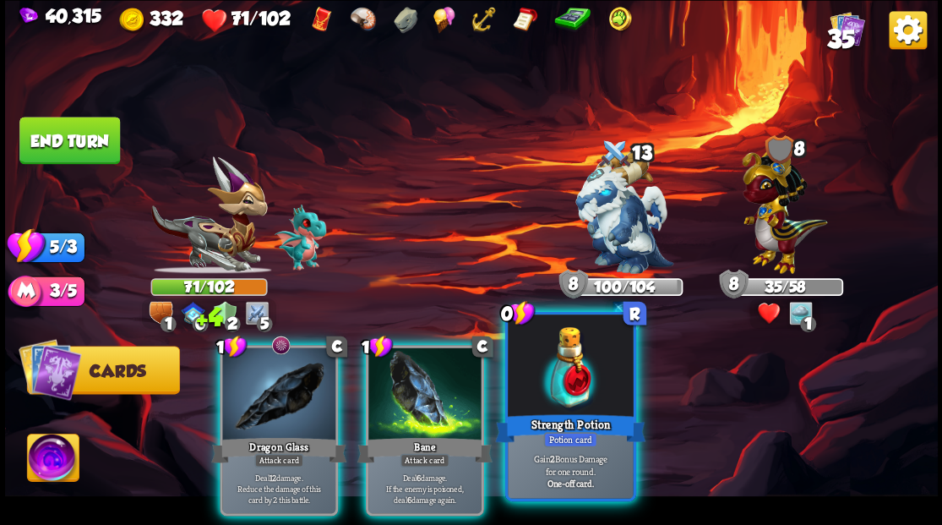
click at [578, 406] on div at bounding box center [570, 367] width 125 height 106
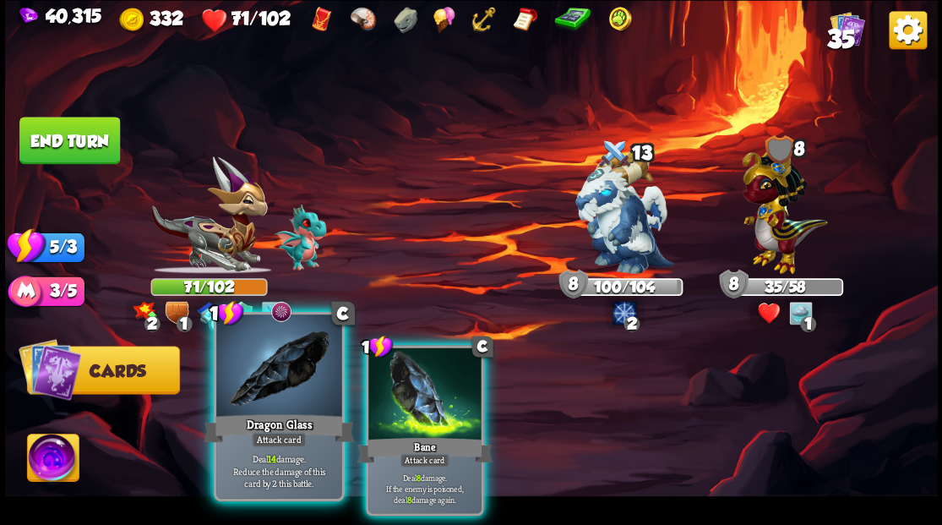
click at [265, 387] on div at bounding box center [278, 367] width 125 height 106
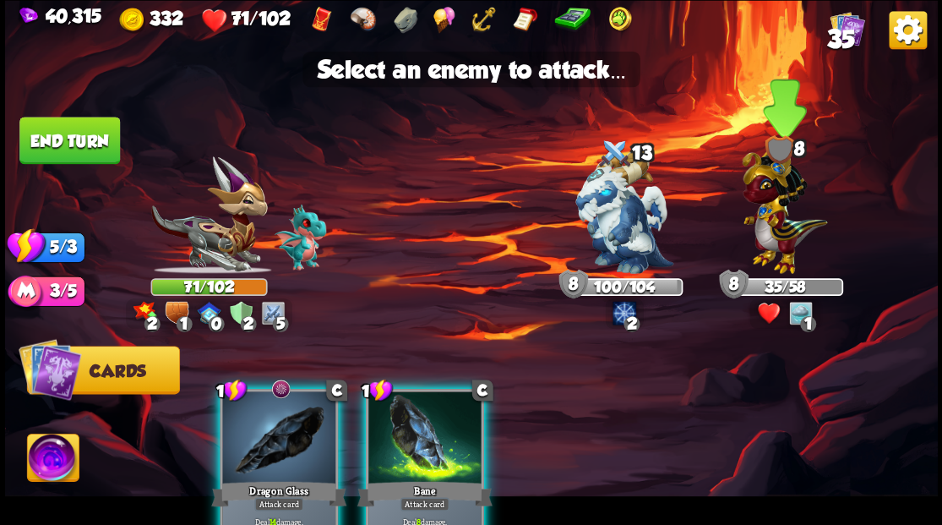
click at [769, 230] on img at bounding box center [784, 206] width 85 height 133
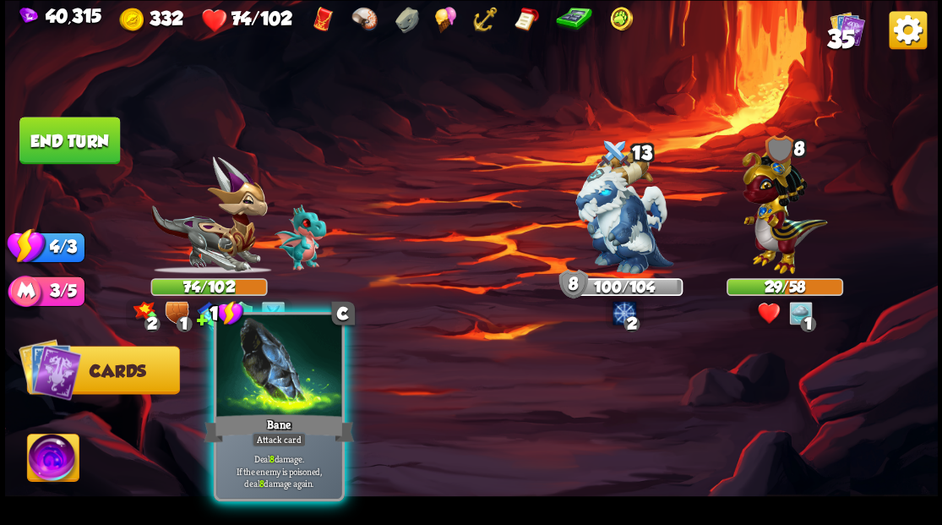
click at [274, 378] on div at bounding box center [278, 367] width 125 height 106
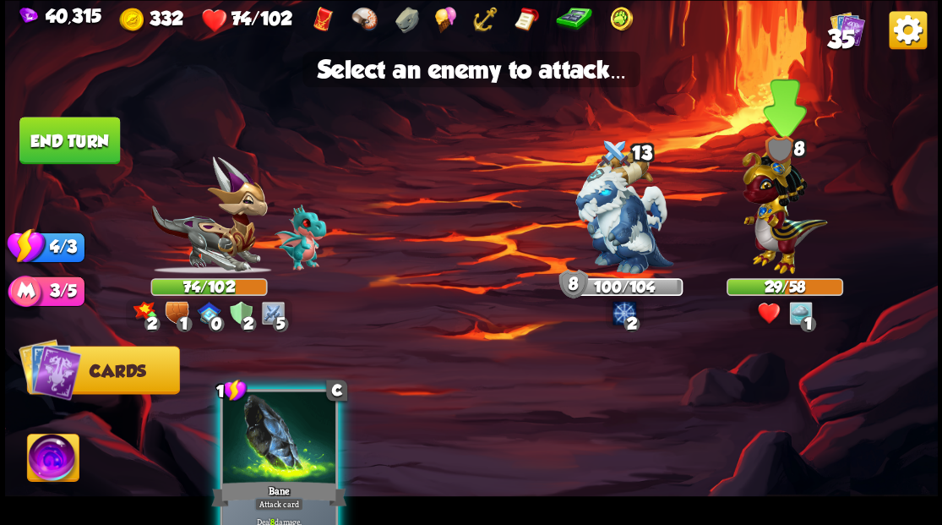
click at [776, 248] on img at bounding box center [784, 206] width 85 height 133
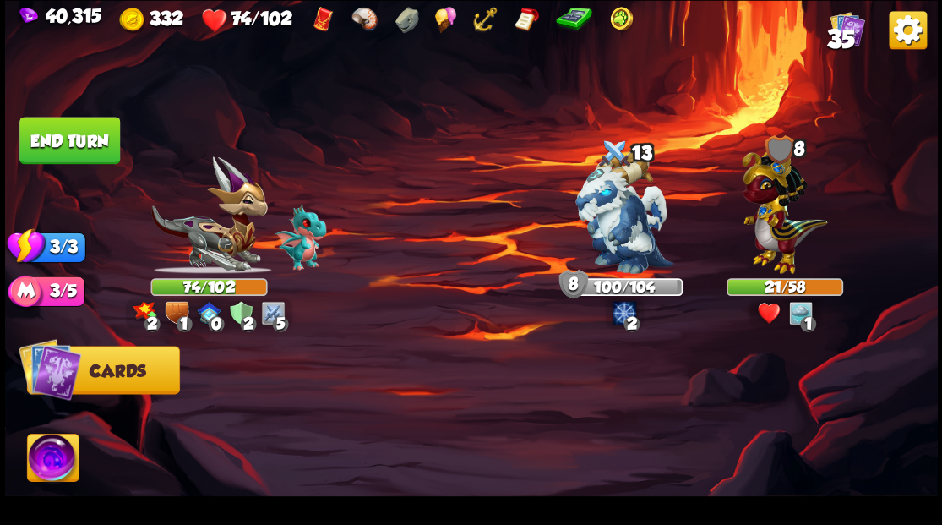
click at [62, 146] on button "End turn" at bounding box center [69, 140] width 101 height 47
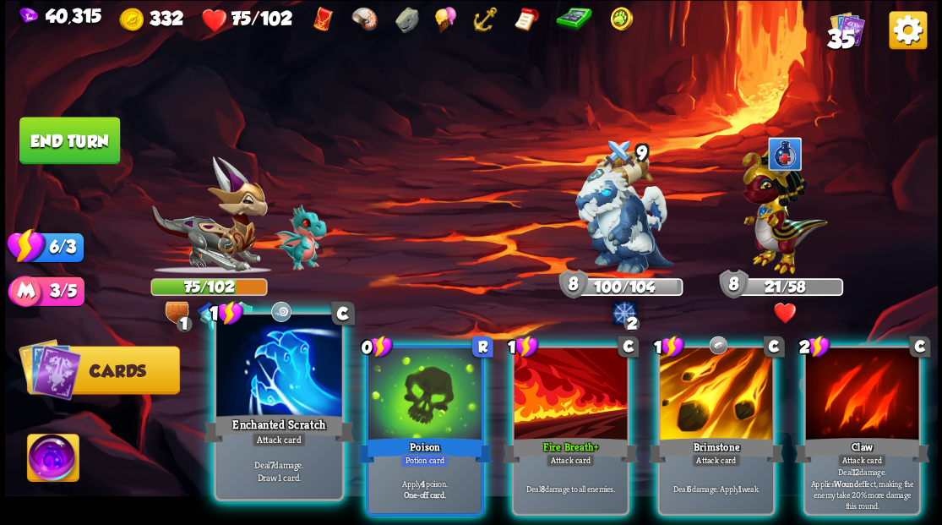
click at [280, 405] on div at bounding box center [278, 367] width 125 height 106
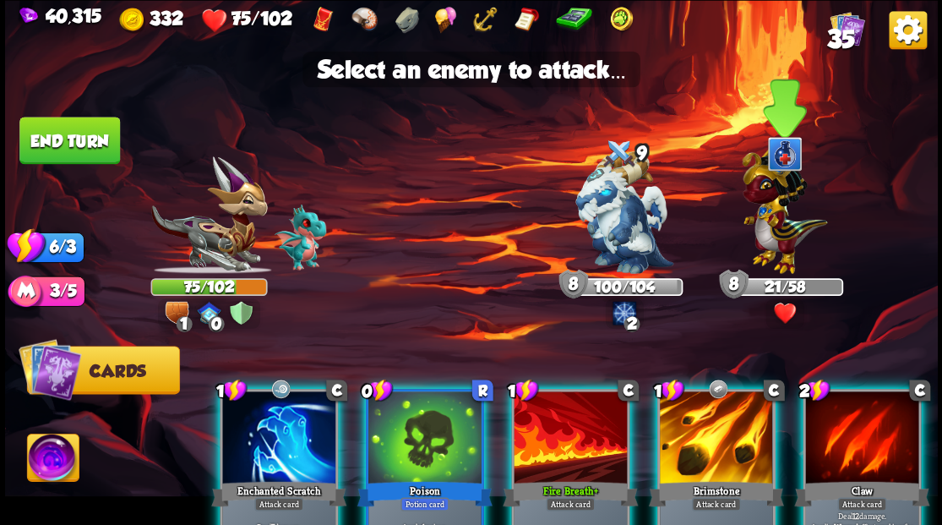
click at [782, 228] on img at bounding box center [784, 206] width 85 height 133
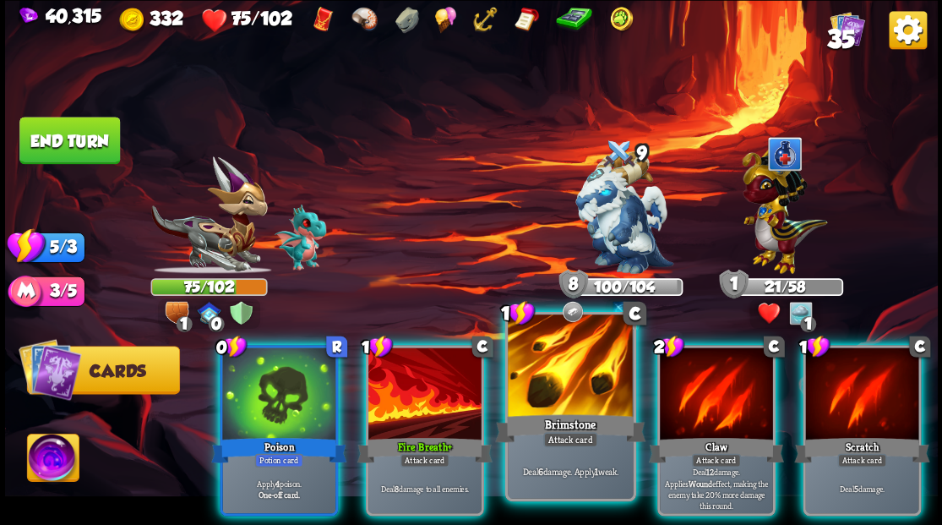
click at [569, 385] on div at bounding box center [570, 367] width 125 height 106
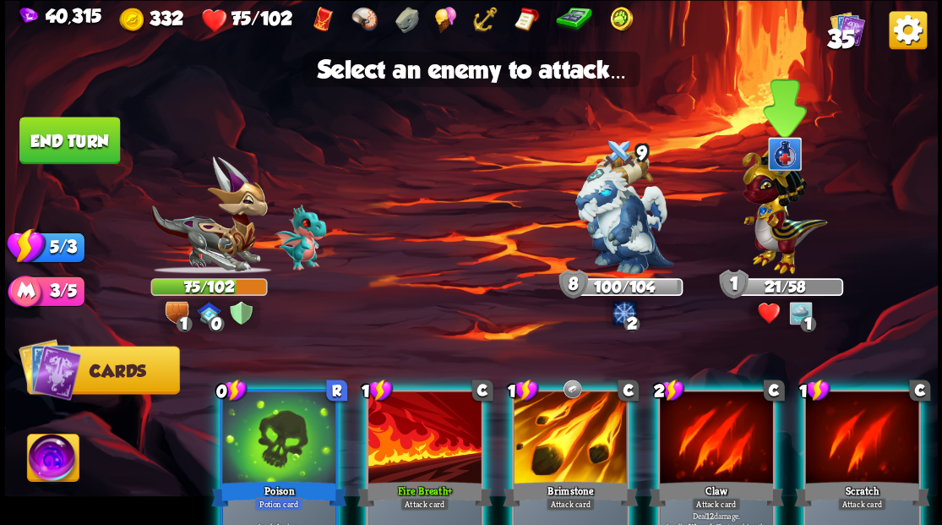
click at [767, 245] on img at bounding box center [784, 206] width 85 height 133
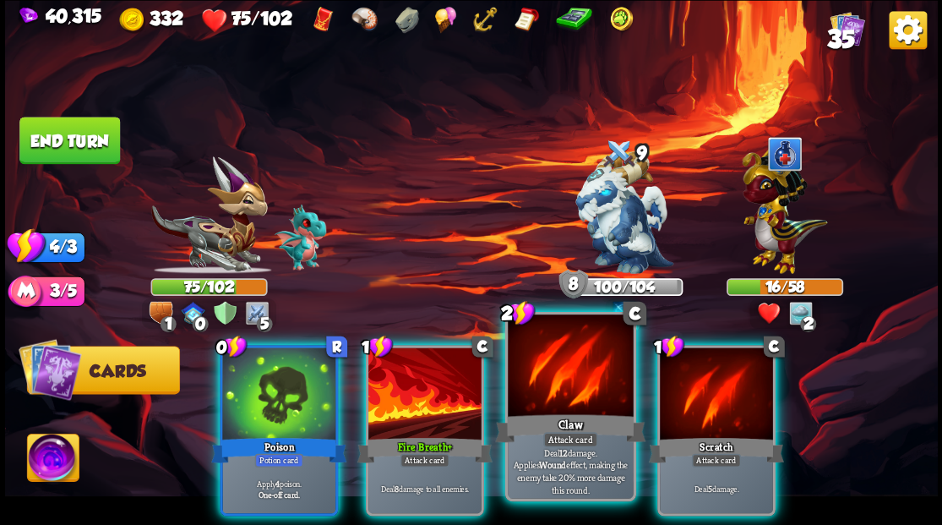
click at [560, 378] on div at bounding box center [570, 367] width 125 height 106
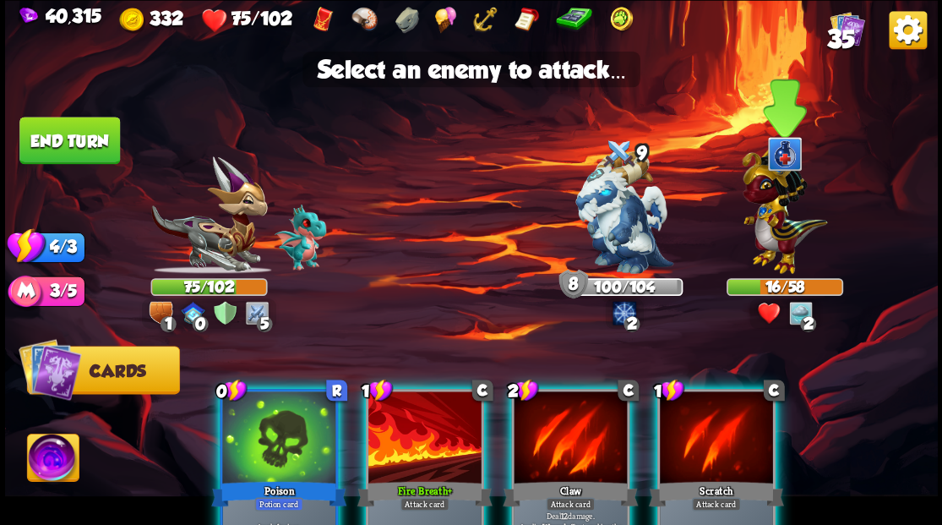
click at [772, 228] on img at bounding box center [784, 206] width 85 height 133
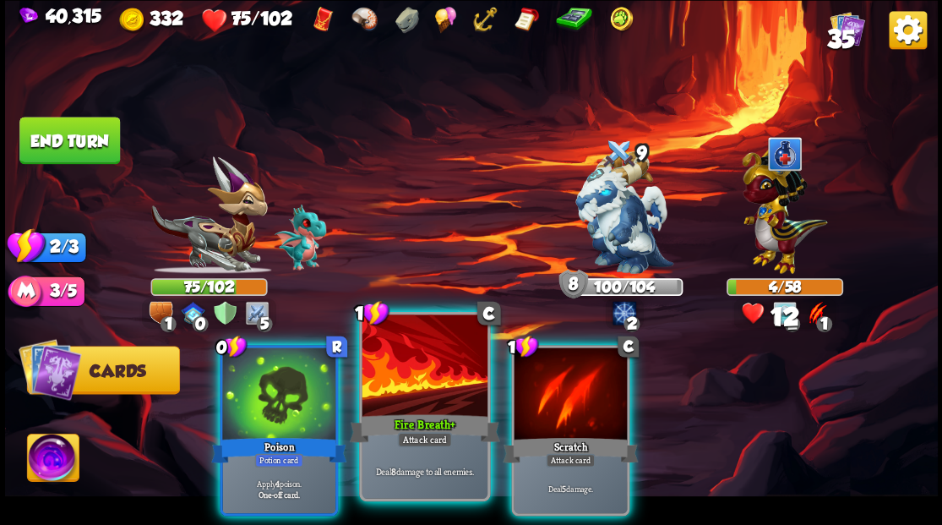
click at [414, 395] on div at bounding box center [424, 367] width 125 height 106
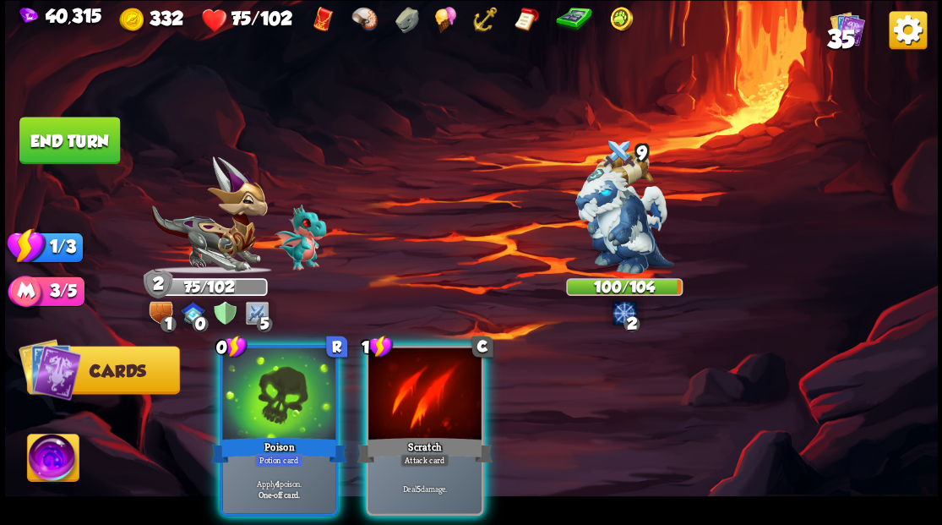
click at [414, 395] on div at bounding box center [424, 394] width 113 height 95
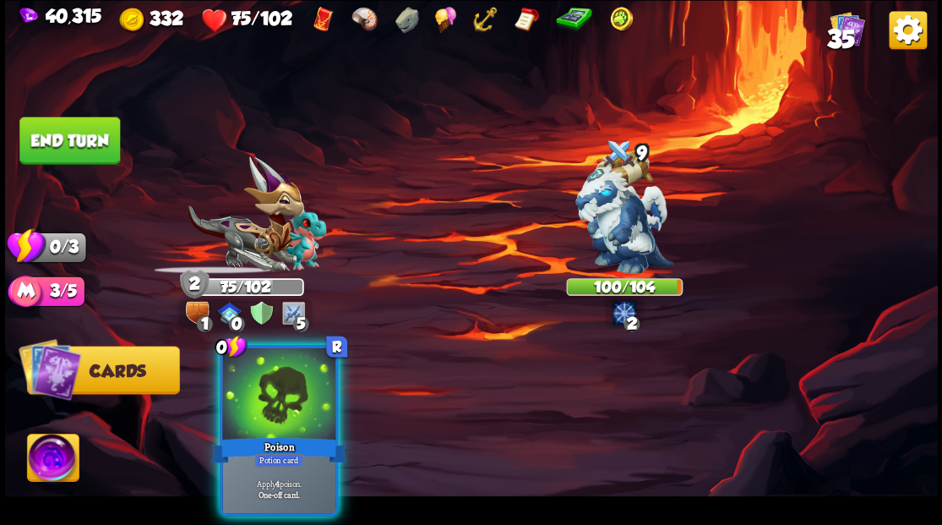
click at [265, 402] on div at bounding box center [278, 394] width 113 height 95
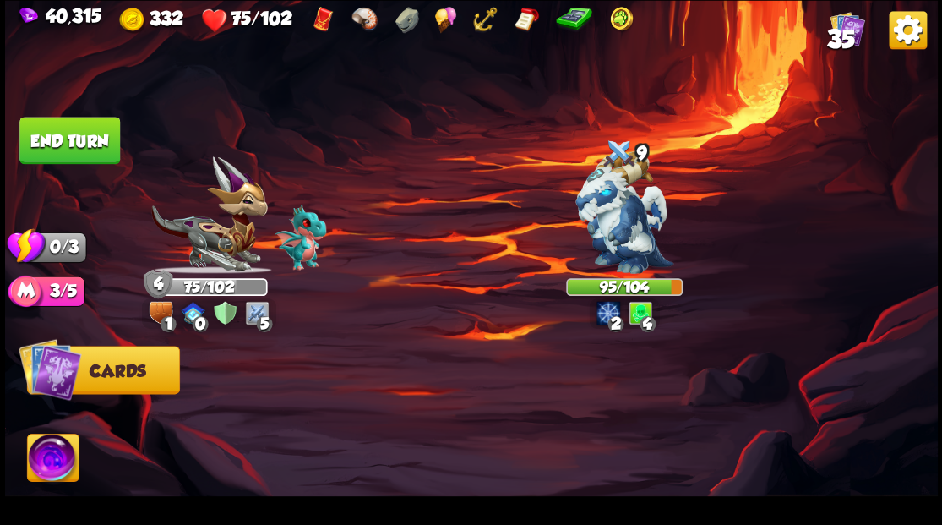
drag, startPoint x: 63, startPoint y: 147, endPoint x: 277, endPoint y: 238, distance: 233.2
click at [68, 148] on button "End turn" at bounding box center [69, 140] width 101 height 47
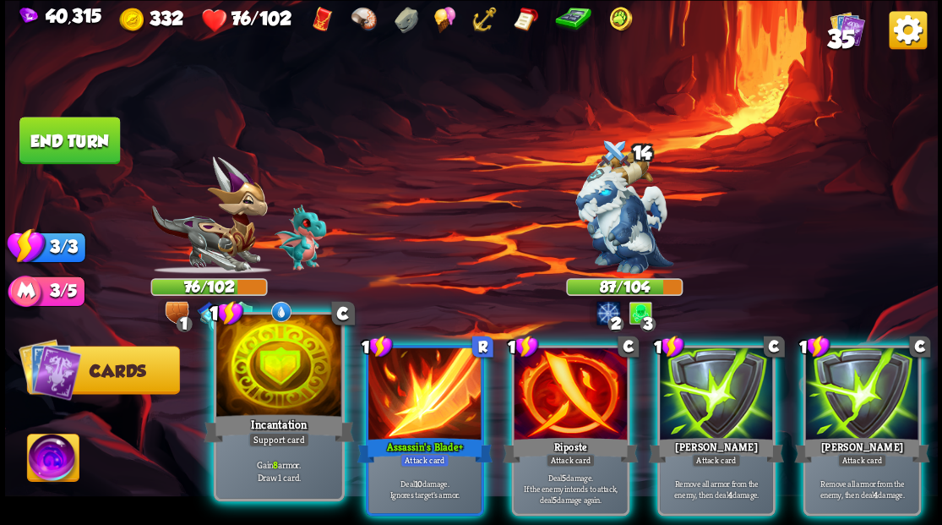
click at [278, 352] on div at bounding box center [278, 367] width 125 height 106
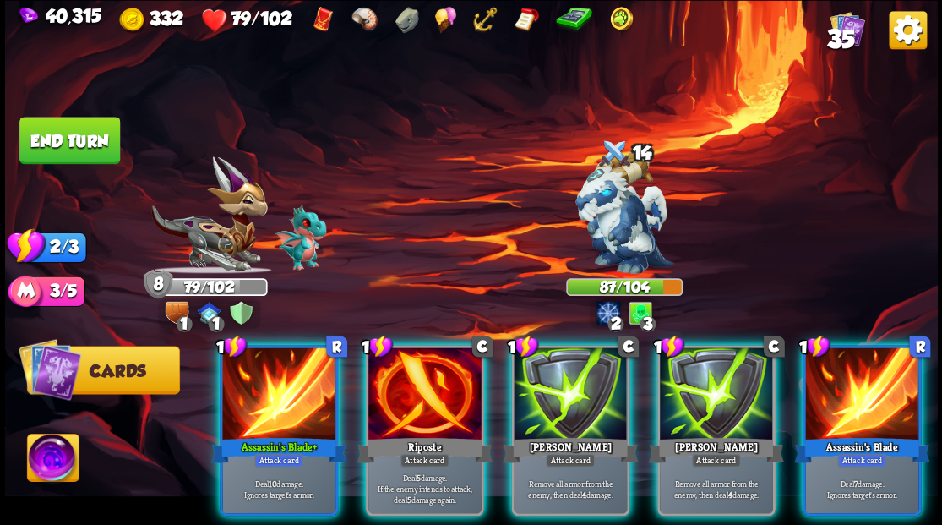
click at [433, 366] on div at bounding box center [424, 394] width 113 height 95
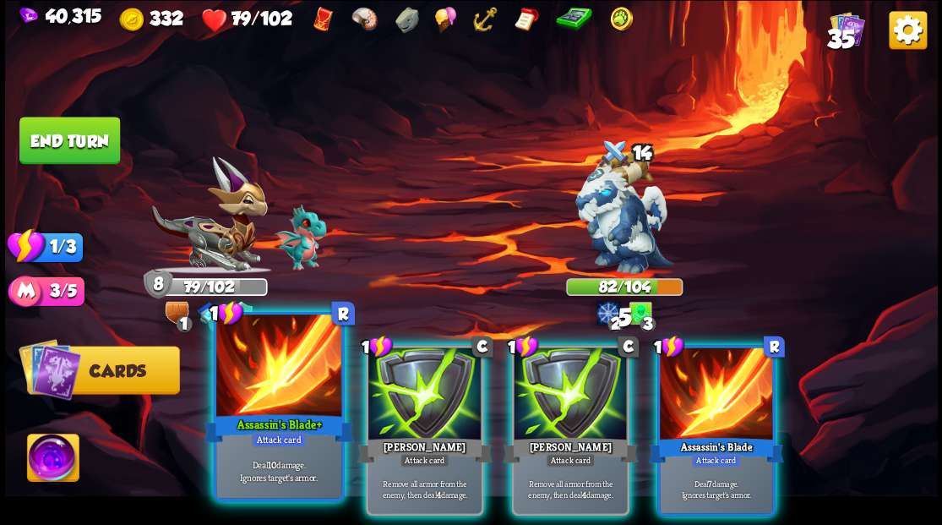
click at [277, 400] on div at bounding box center [278, 367] width 125 height 106
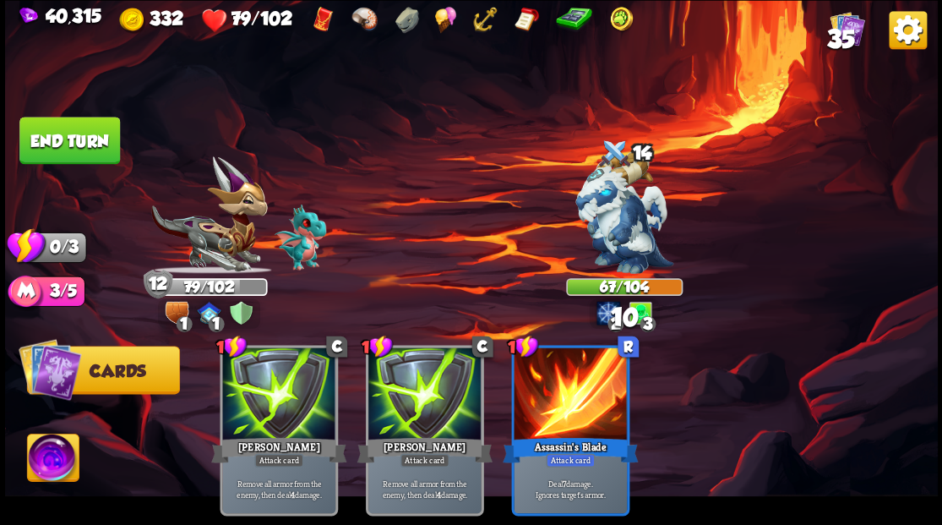
drag, startPoint x: 104, startPoint y: 140, endPoint x: 123, endPoint y: 172, distance: 37.5
click at [104, 140] on button "End turn" at bounding box center [69, 140] width 101 height 47
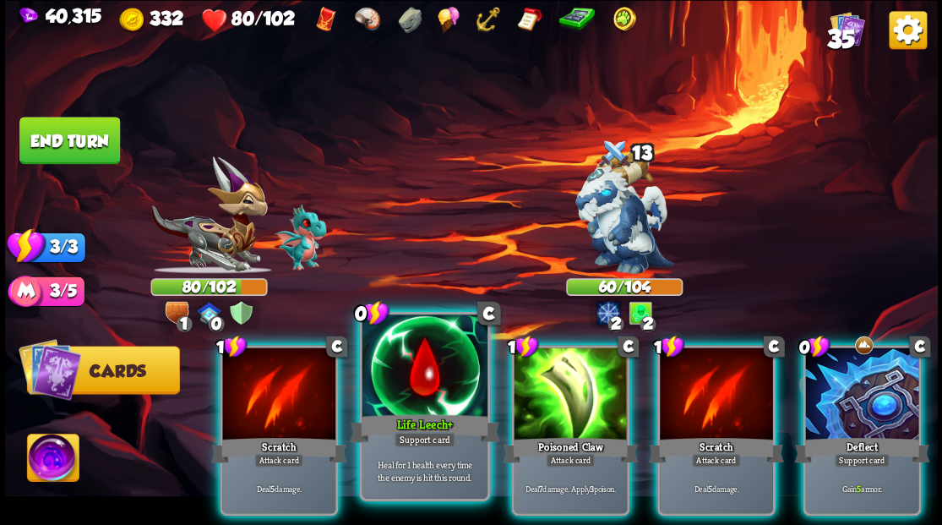
click at [419, 378] on div at bounding box center [424, 367] width 125 height 106
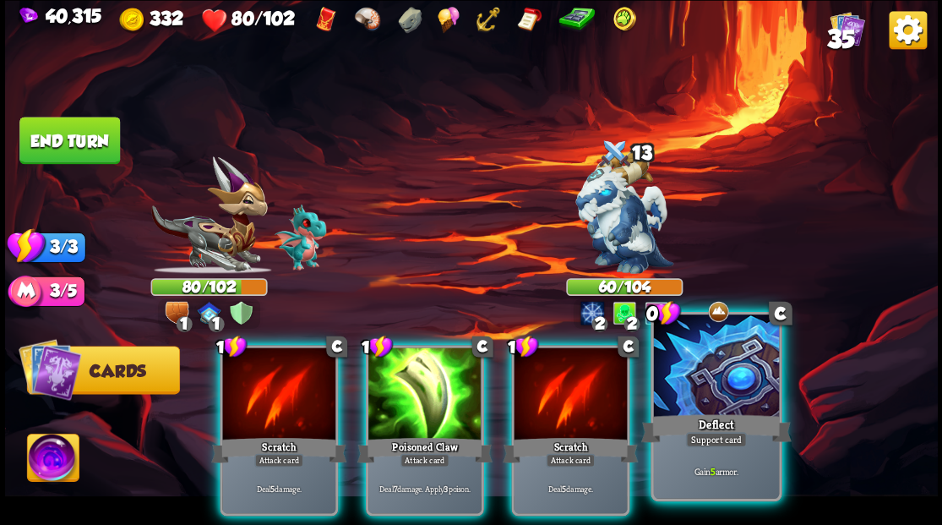
click at [743, 400] on div at bounding box center [715, 367] width 125 height 106
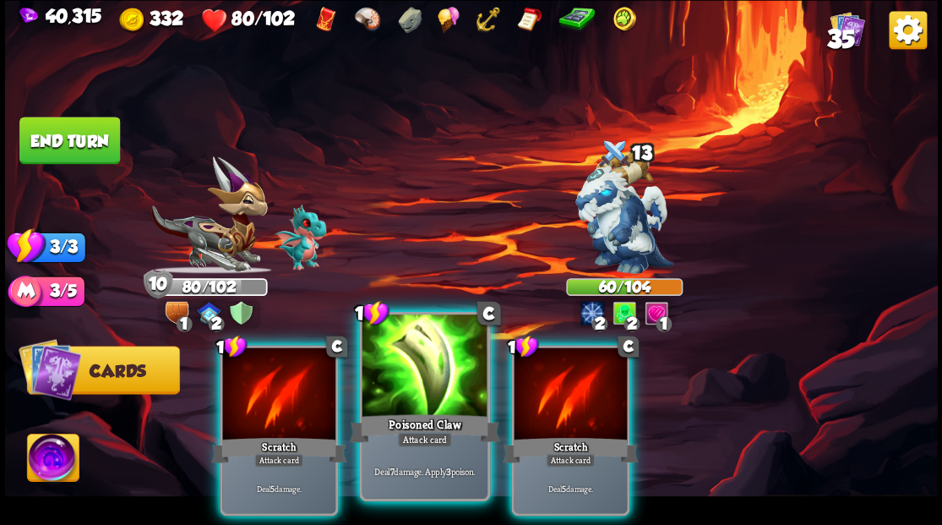
click at [433, 362] on div at bounding box center [424, 367] width 125 height 106
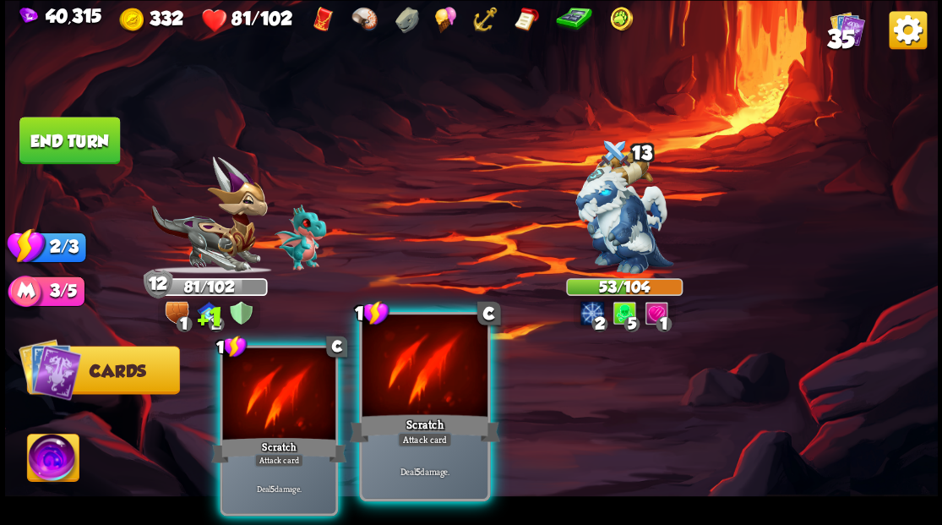
click at [433, 358] on div at bounding box center [424, 367] width 125 height 106
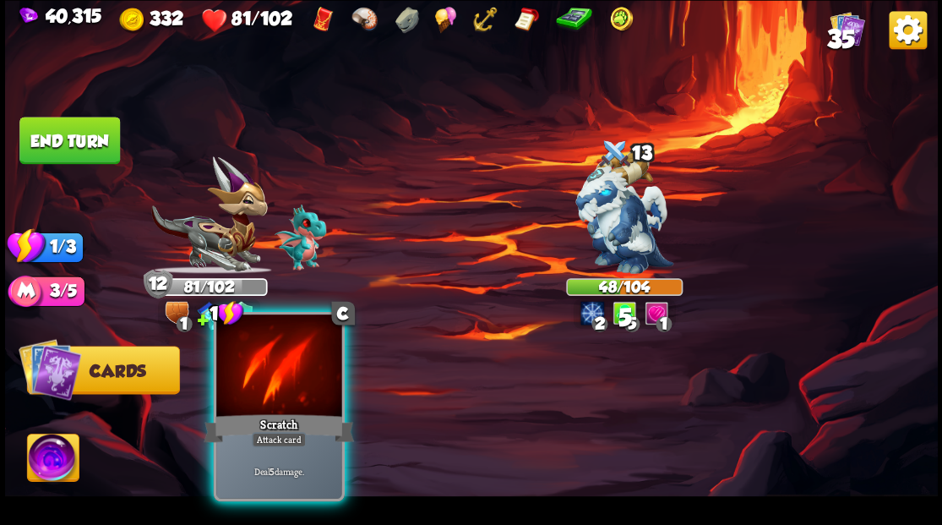
click at [289, 388] on div at bounding box center [278, 367] width 125 height 106
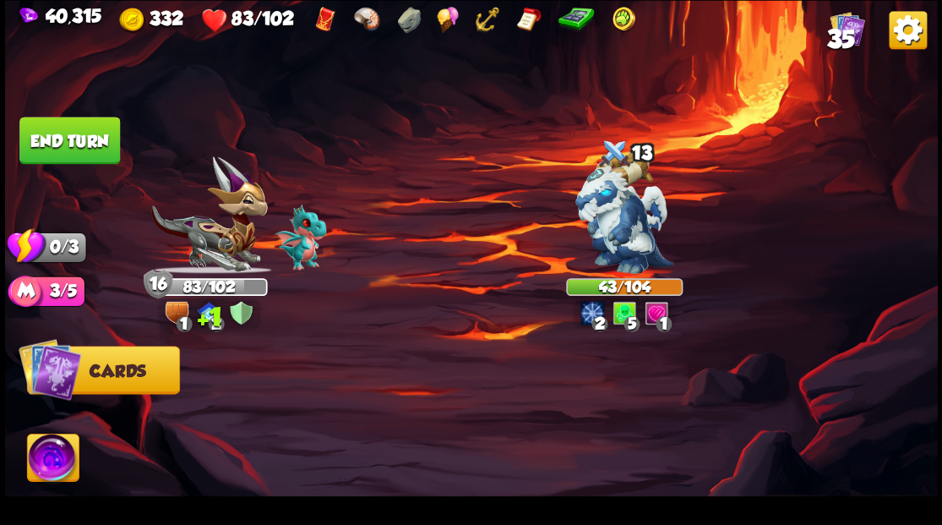
click at [77, 151] on button "End turn" at bounding box center [69, 140] width 101 height 47
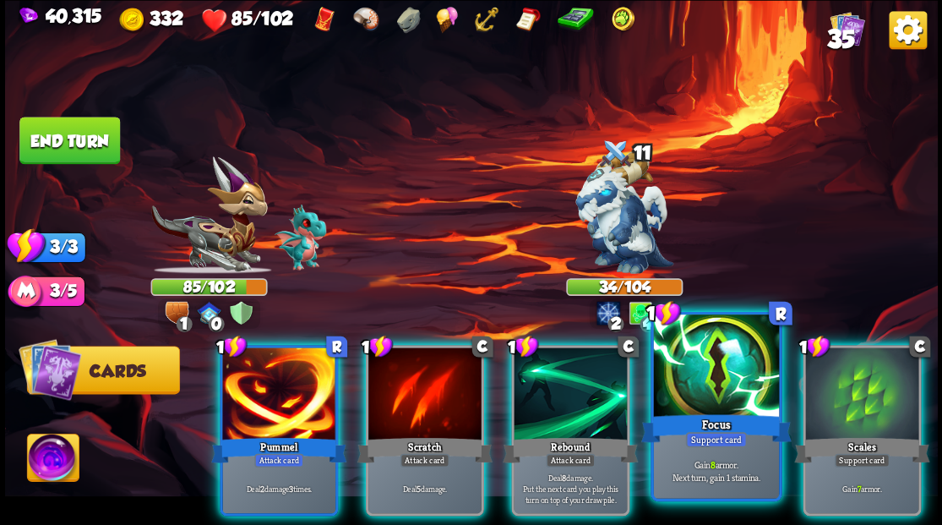
click at [732, 384] on div at bounding box center [715, 367] width 125 height 106
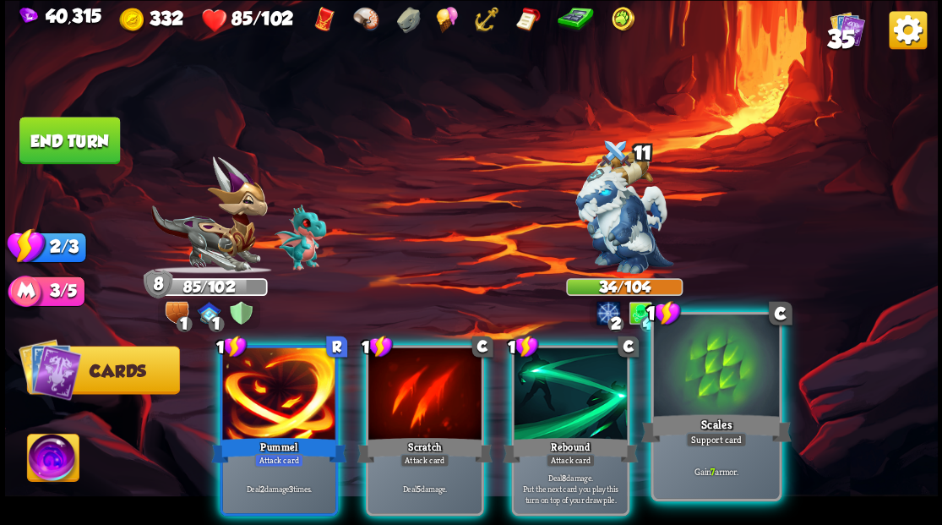
click at [732, 384] on div at bounding box center [715, 367] width 125 height 106
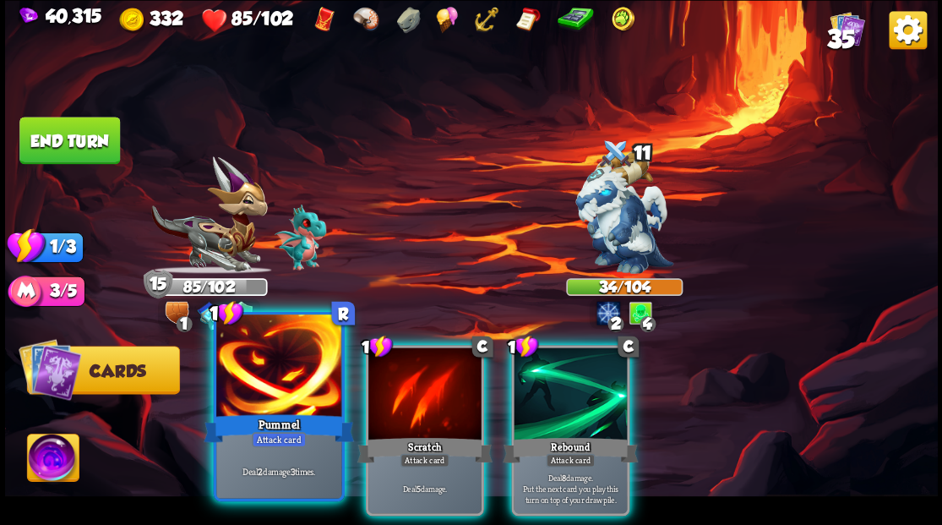
click at [259, 433] on div "1 R Pummel Attack card Deal 2 damage 3 times." at bounding box center [278, 405] width 131 height 189
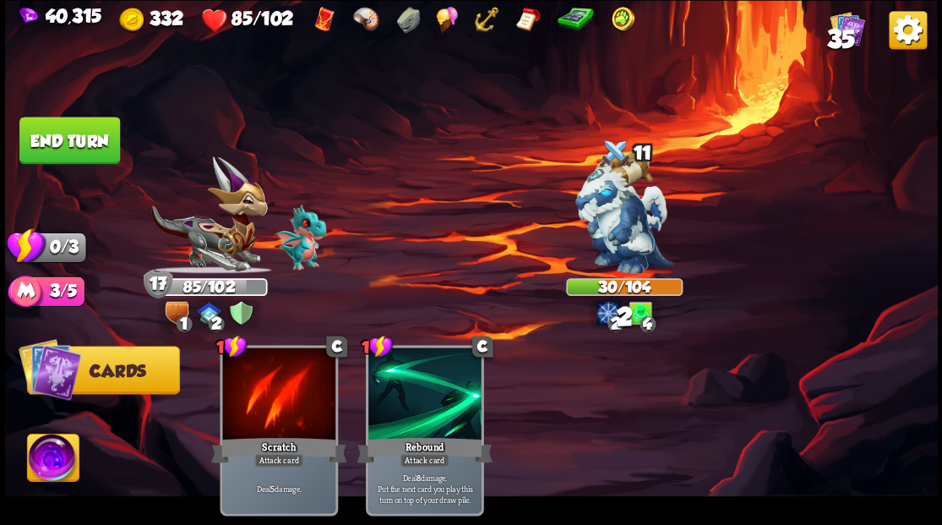
click at [79, 144] on button "End turn" at bounding box center [69, 140] width 101 height 47
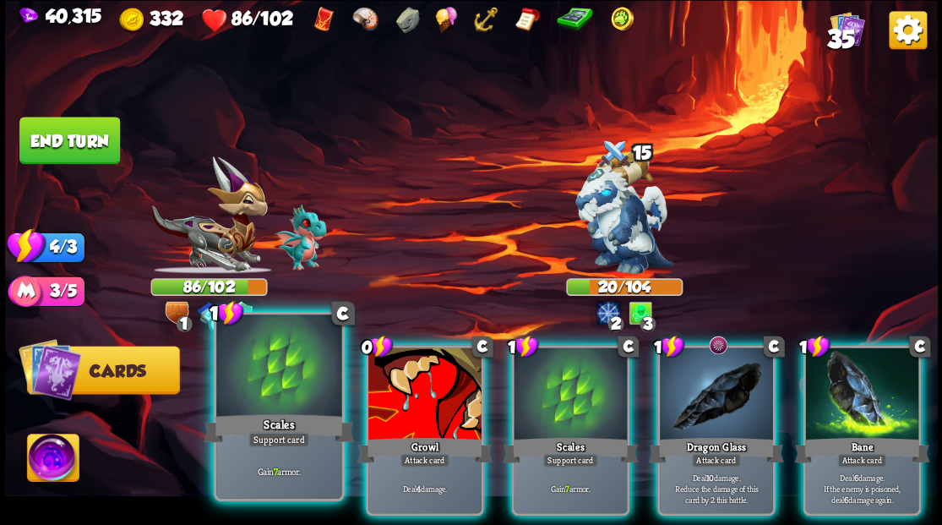
click at [280, 392] on div at bounding box center [278, 367] width 125 height 106
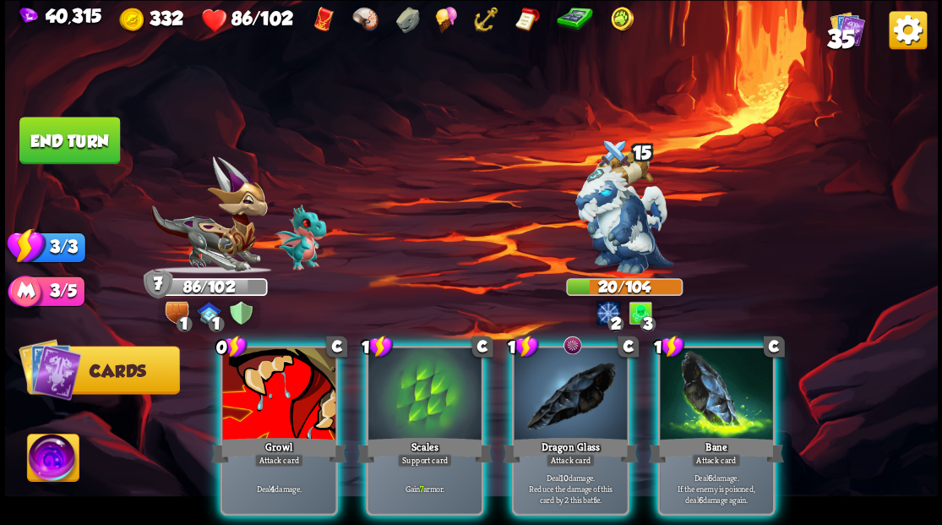
drag, startPoint x: 416, startPoint y: 378, endPoint x: 436, endPoint y: 326, distance: 55.4
click at [416, 373] on div at bounding box center [424, 394] width 113 height 95
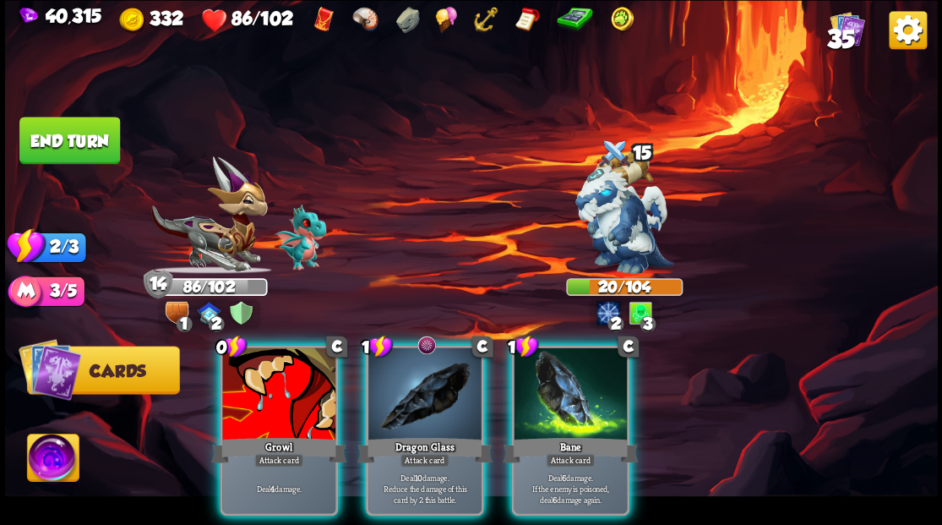
drag, startPoint x: 554, startPoint y: 390, endPoint x: 554, endPoint y: 378, distance: 12.7
click at [556, 387] on div at bounding box center [570, 394] width 113 height 95
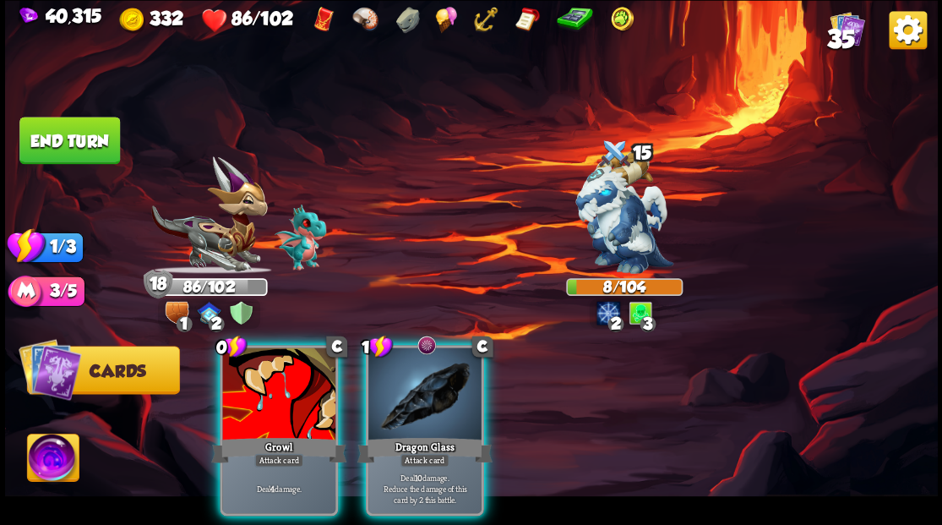
click at [421, 385] on div at bounding box center [424, 394] width 113 height 95
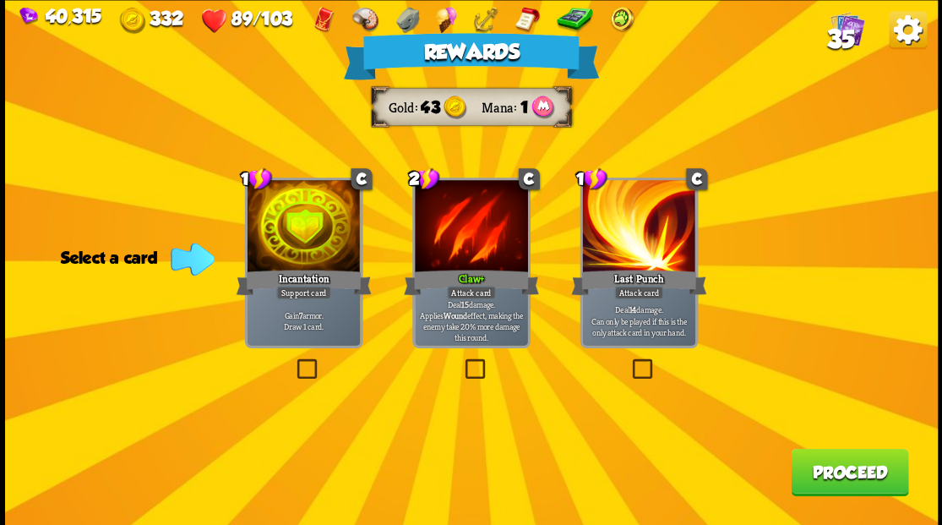
click at [848, 466] on button "Proceed" at bounding box center [849, 471] width 117 height 47
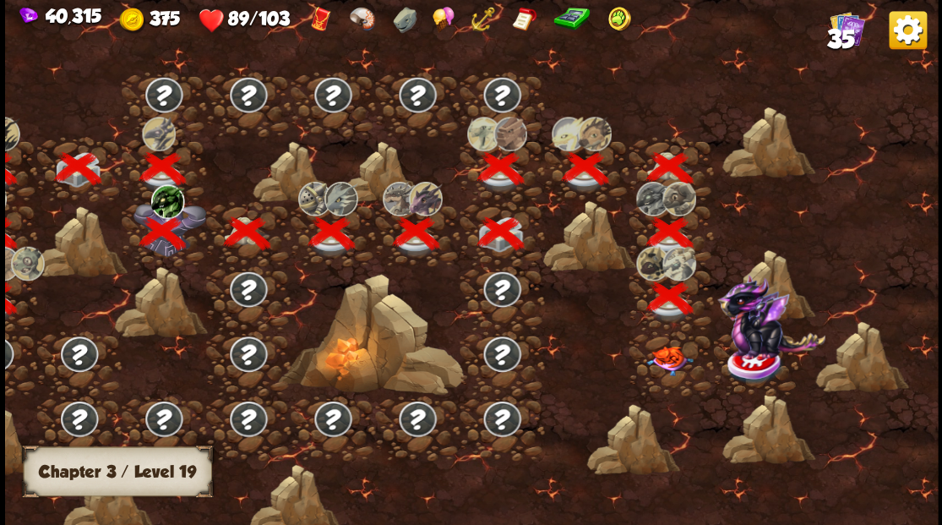
click at [662, 356] on img at bounding box center [669, 361] width 46 height 30
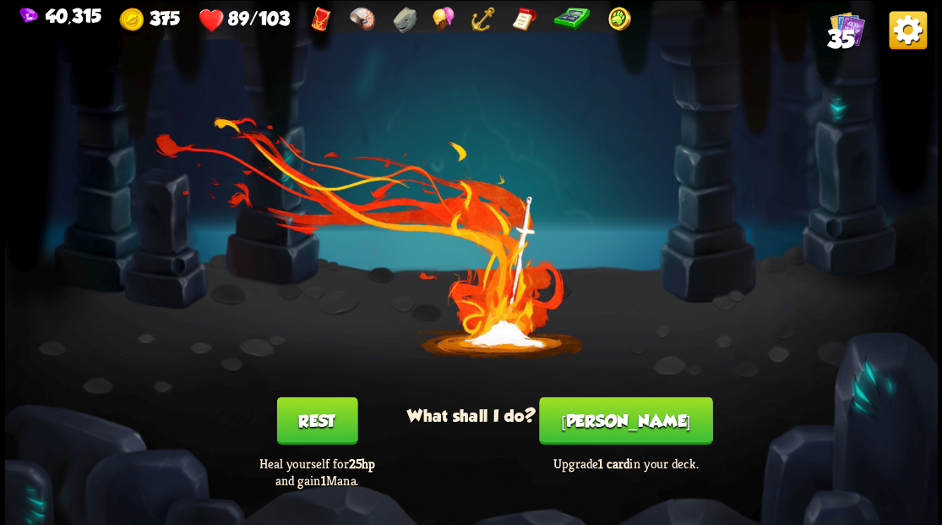
click at [643, 421] on button "[PERSON_NAME]" at bounding box center [625, 419] width 173 height 47
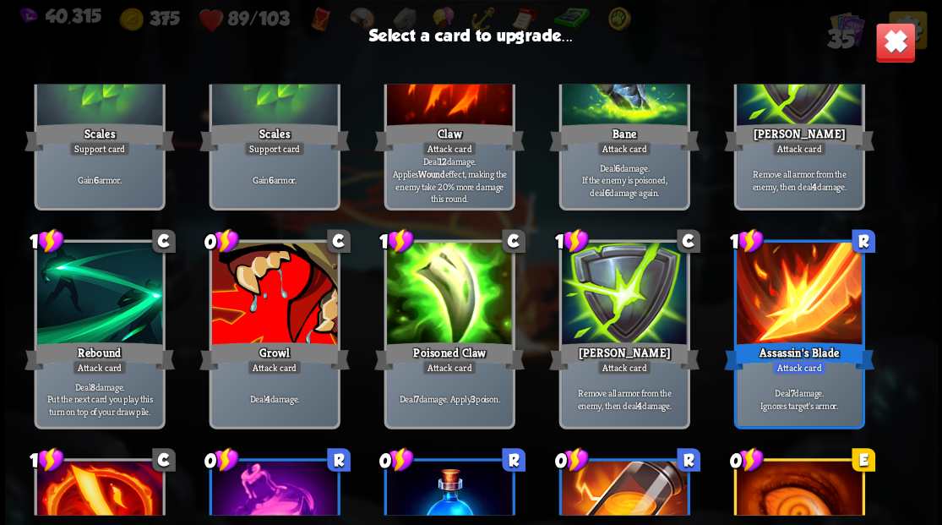
scroll to position [394, 0]
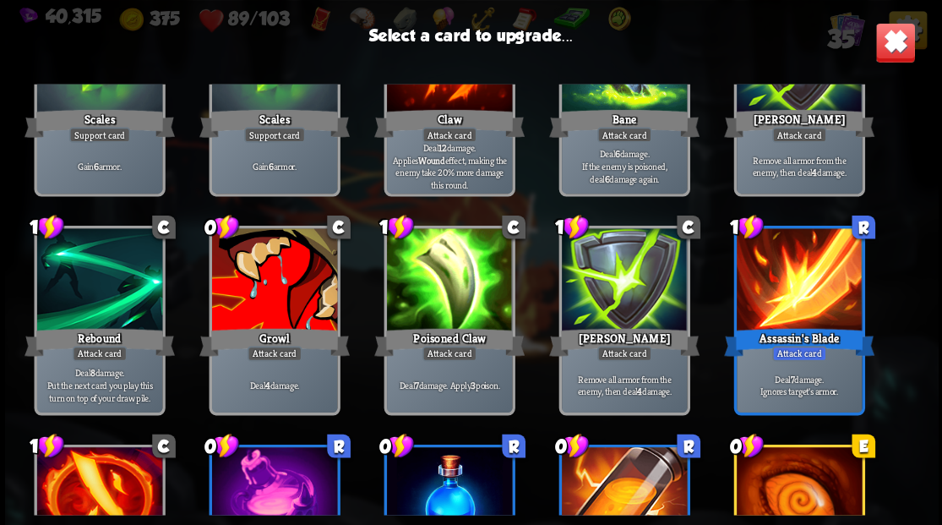
click at [300, 288] on div at bounding box center [273, 281] width 125 height 106
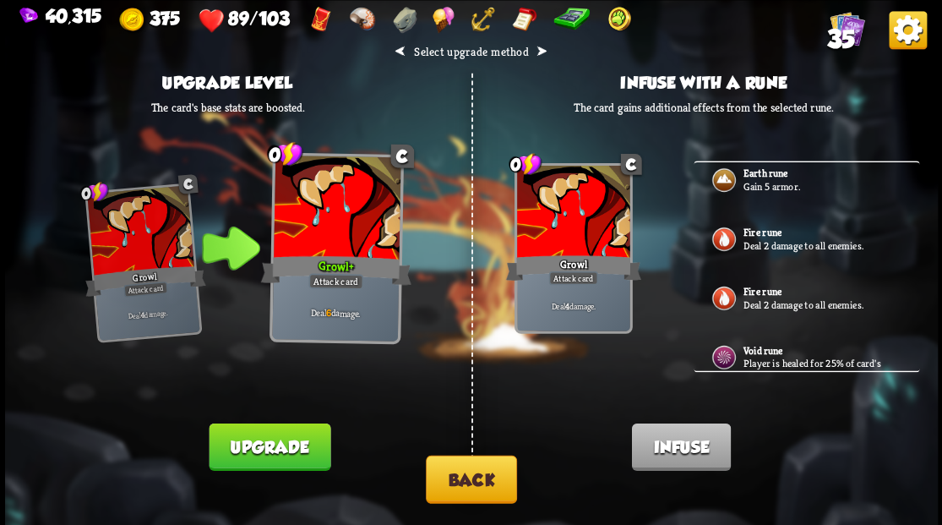
scroll to position [0, 0]
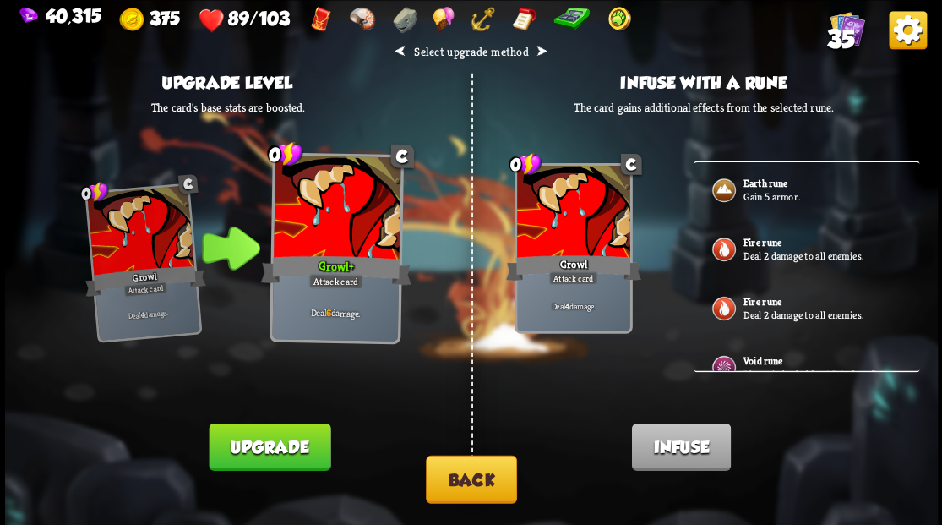
click at [486, 489] on button "Back" at bounding box center [471, 478] width 91 height 48
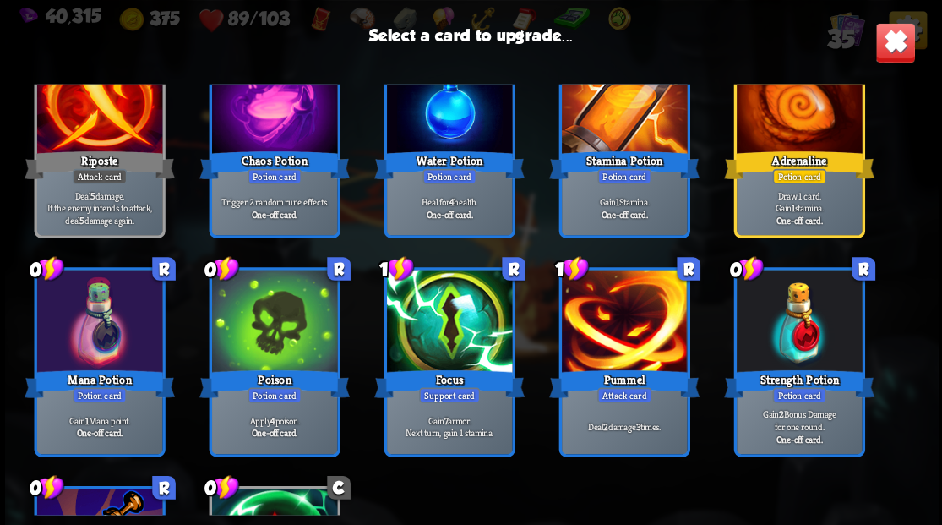
scroll to position [957, 0]
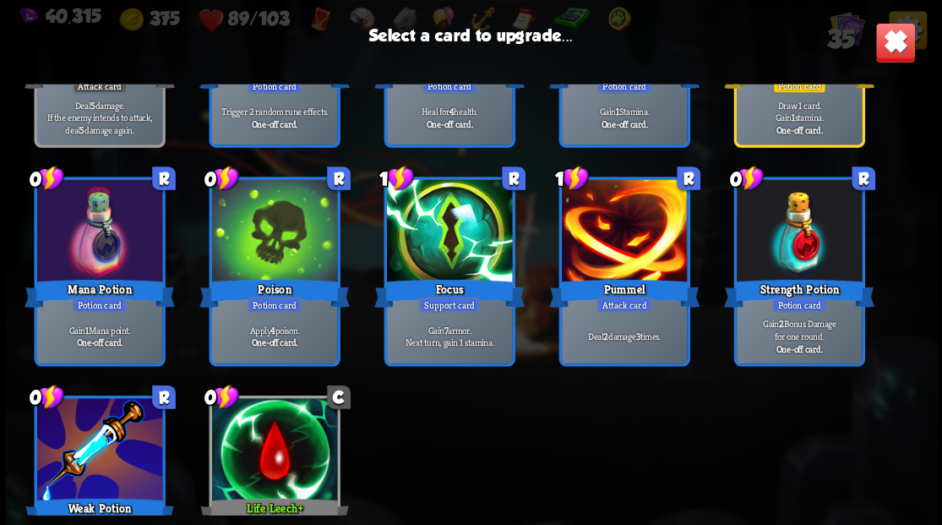
click at [91, 256] on div at bounding box center [98, 232] width 125 height 106
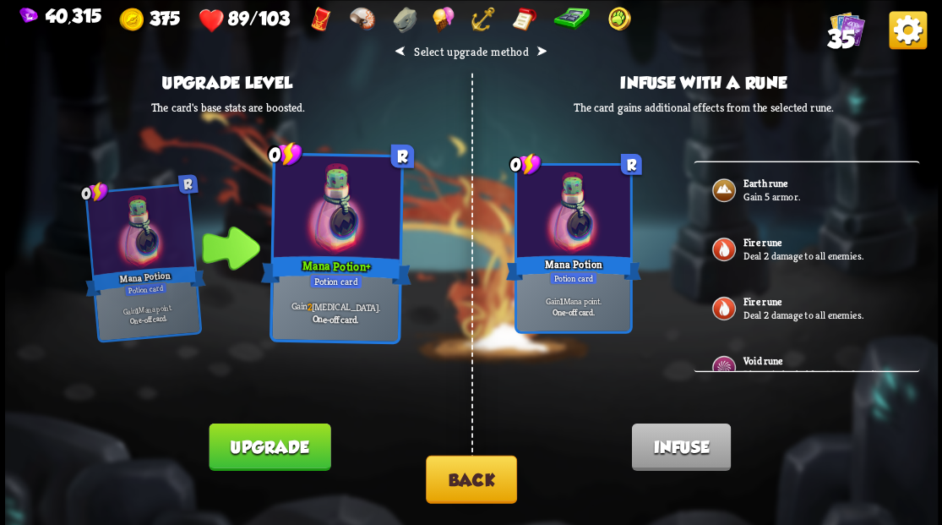
drag, startPoint x: 259, startPoint y: 455, endPoint x: 268, endPoint y: 449, distance: 11.0
click at [260, 454] on button "Upgrade" at bounding box center [270, 445] width 122 height 47
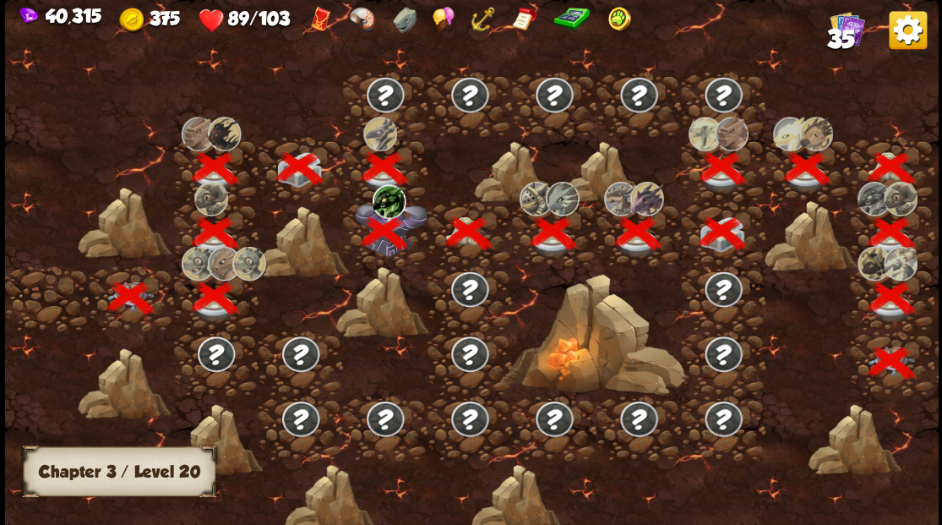
scroll to position [0, 257]
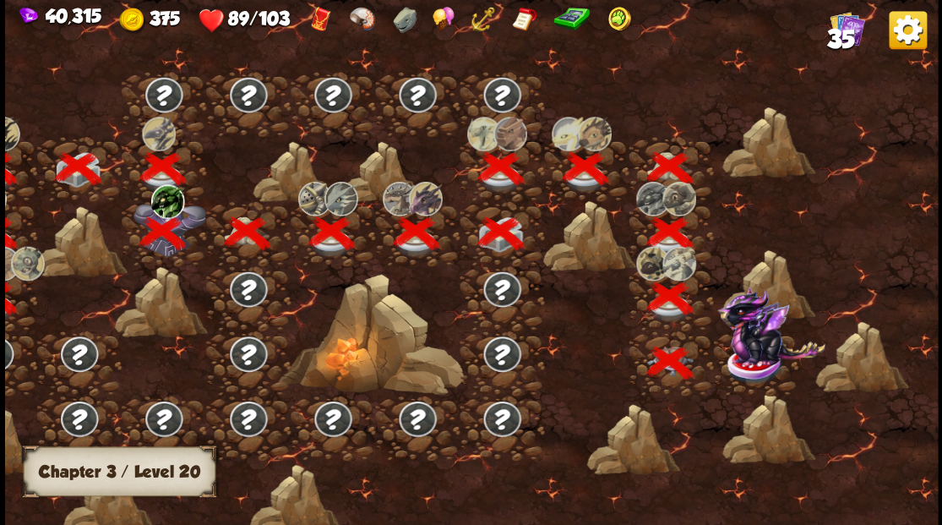
click at [745, 356] on img at bounding box center [770, 325] width 108 height 79
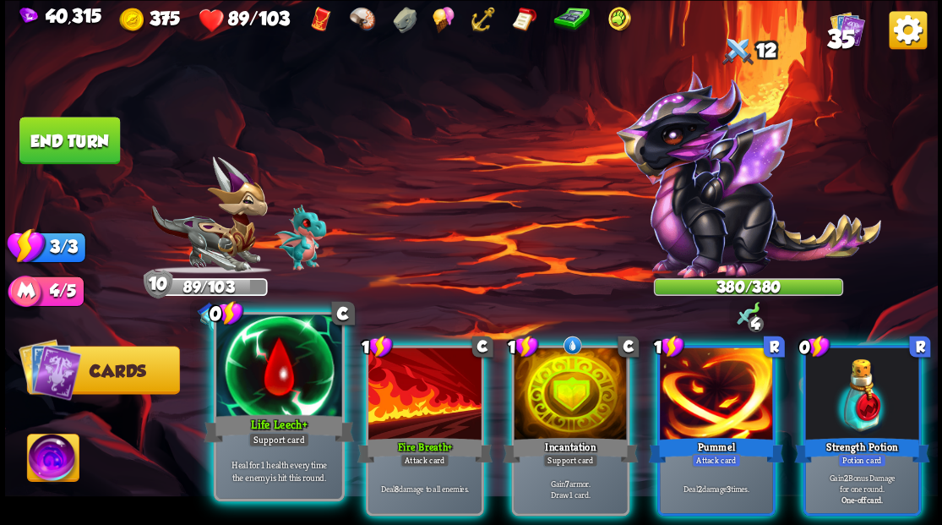
click at [267, 387] on div at bounding box center [278, 367] width 125 height 106
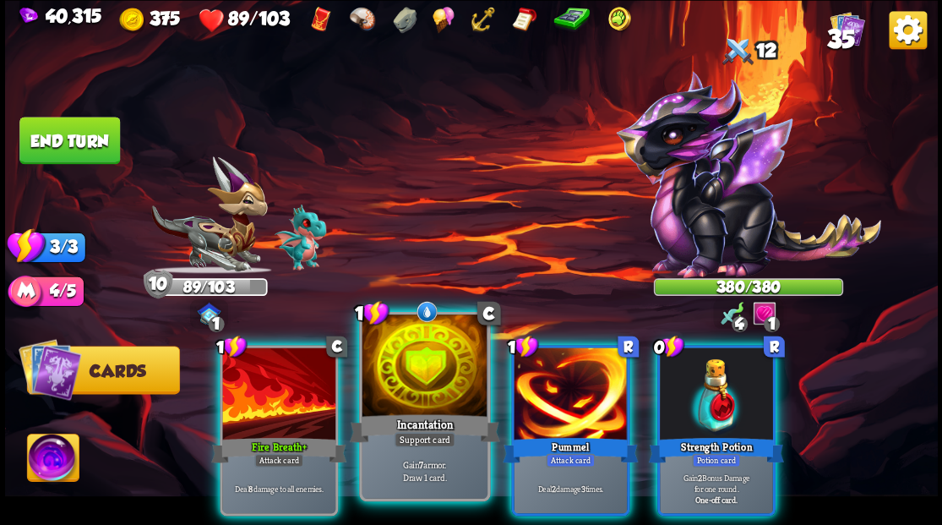
click at [427, 369] on div at bounding box center [424, 367] width 125 height 106
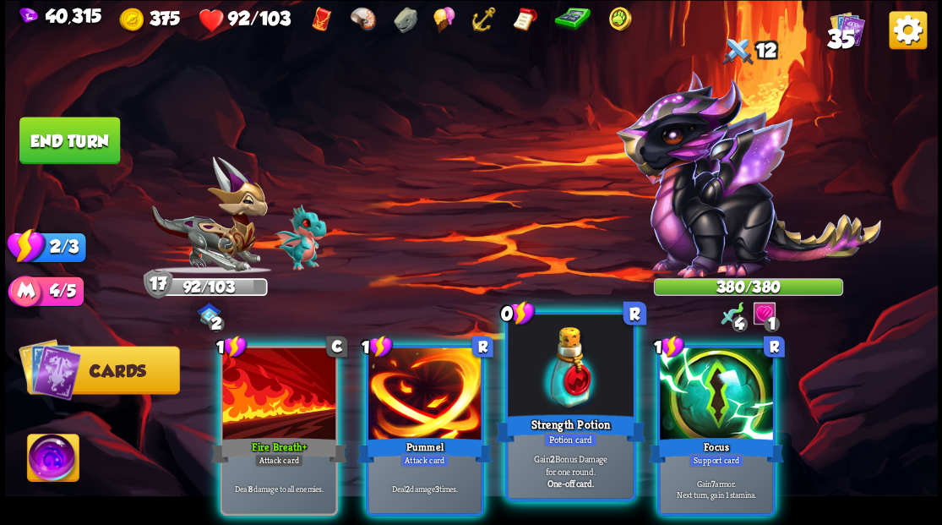
click at [561, 363] on div at bounding box center [570, 367] width 125 height 106
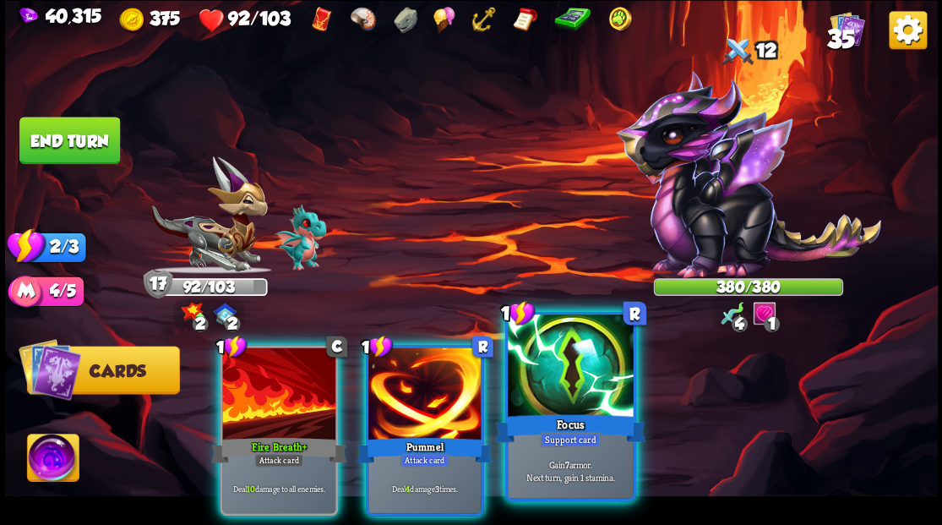
click at [561, 363] on div at bounding box center [570, 367] width 125 height 106
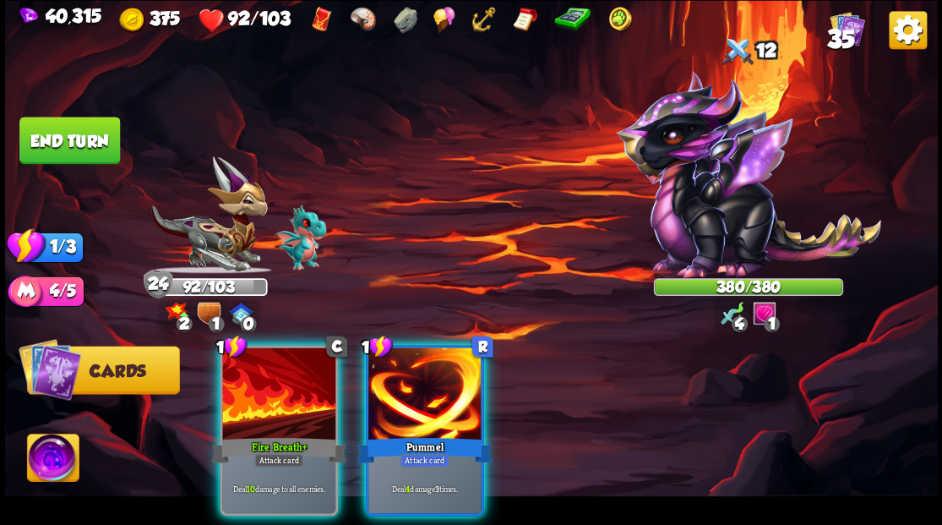
click at [29, 456] on img at bounding box center [53, 459] width 52 height 52
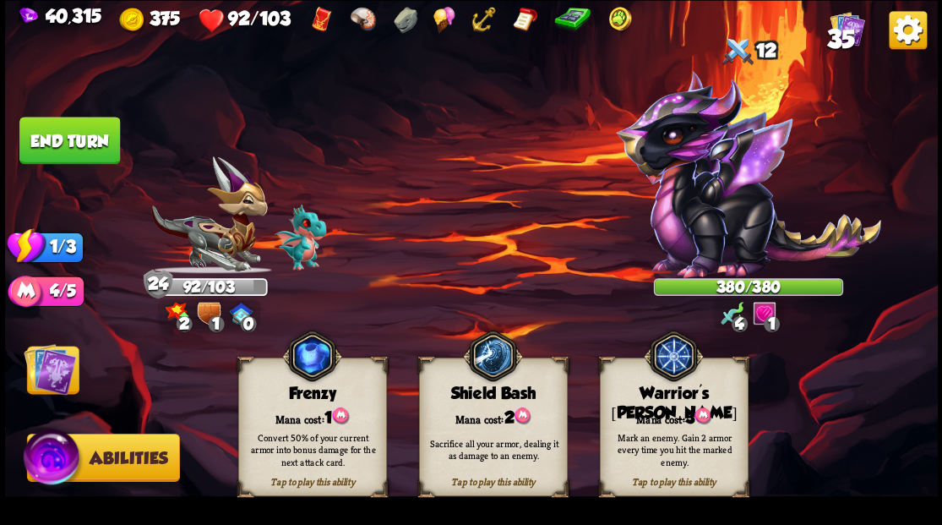
click at [673, 395] on div "Warrior's [PERSON_NAME]" at bounding box center [673, 403] width 147 height 39
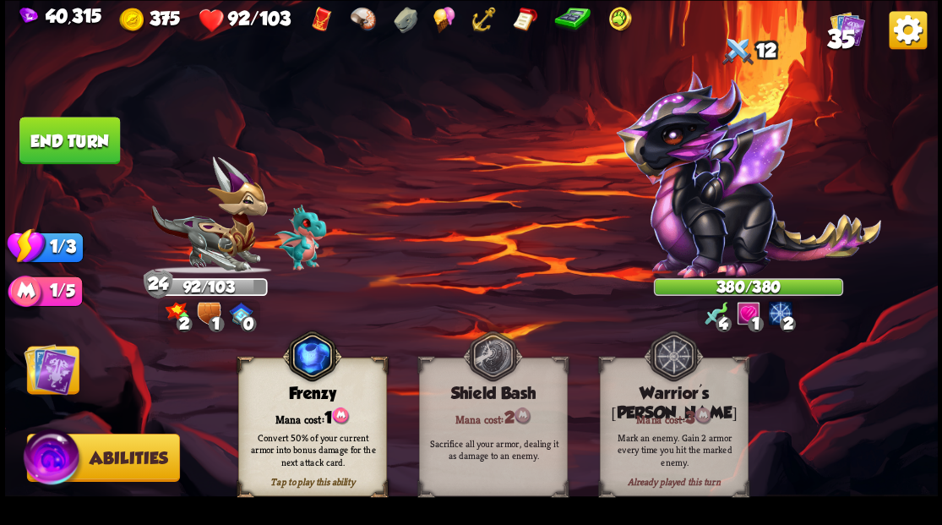
click at [58, 379] on img at bounding box center [50, 368] width 52 height 52
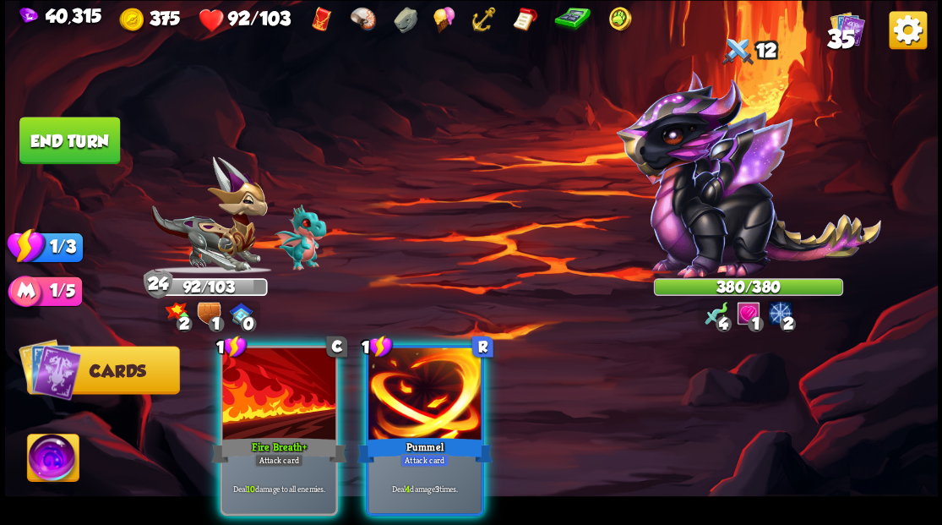
click at [422, 385] on div at bounding box center [424, 394] width 113 height 95
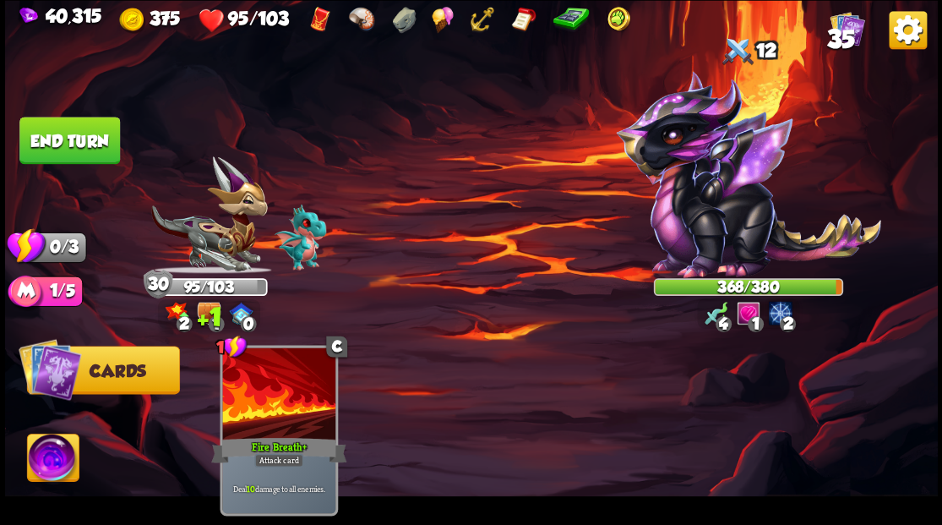
click at [69, 139] on button "End turn" at bounding box center [69, 140] width 101 height 47
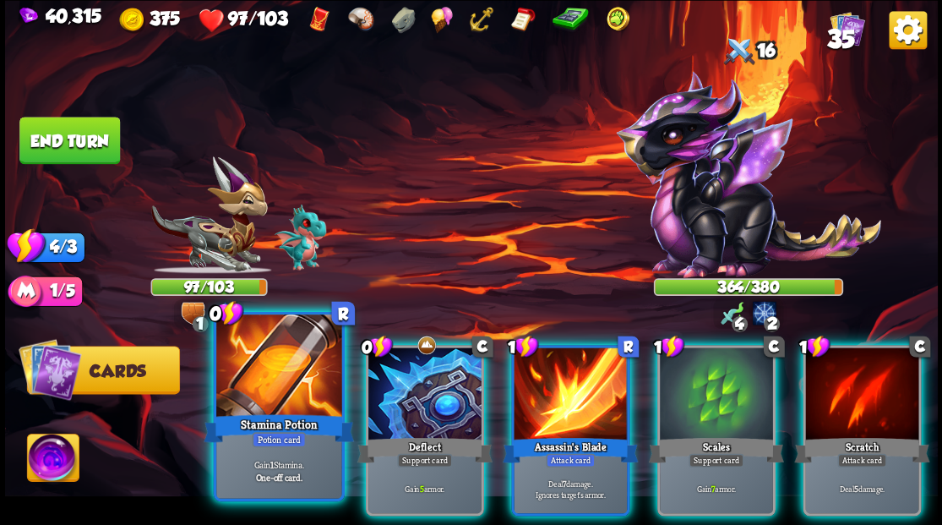
click at [285, 411] on div "Stamina Potion" at bounding box center [279, 428] width 150 height 34
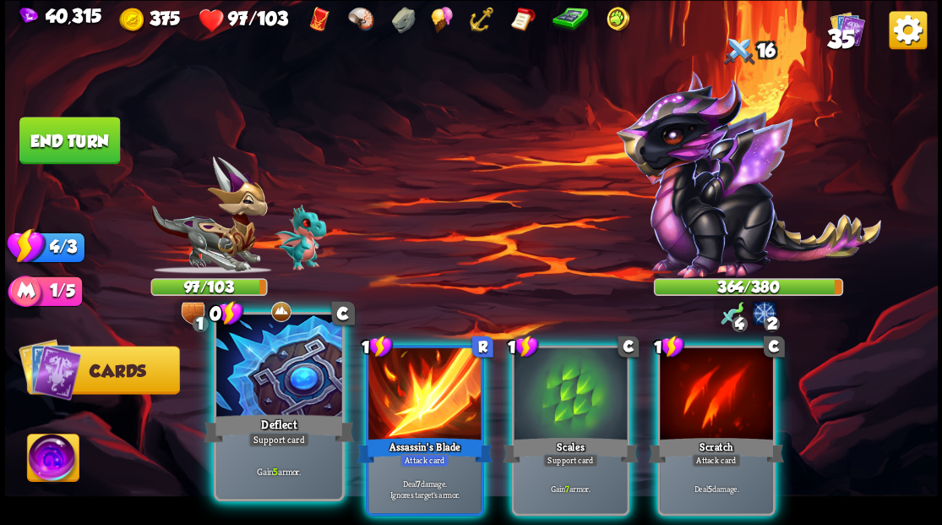
click at [285, 411] on div "Deflect" at bounding box center [279, 428] width 150 height 34
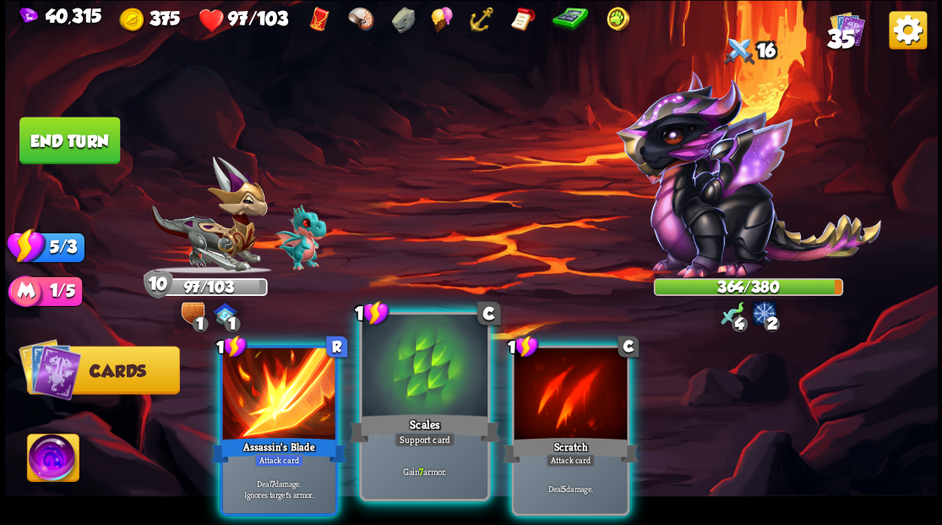
click at [421, 377] on div at bounding box center [424, 367] width 125 height 106
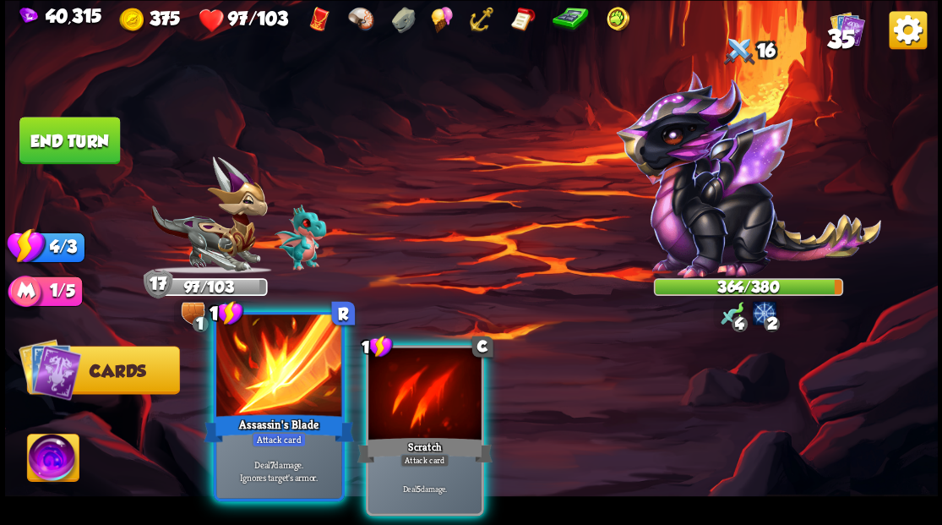
click at [300, 388] on div at bounding box center [278, 367] width 125 height 106
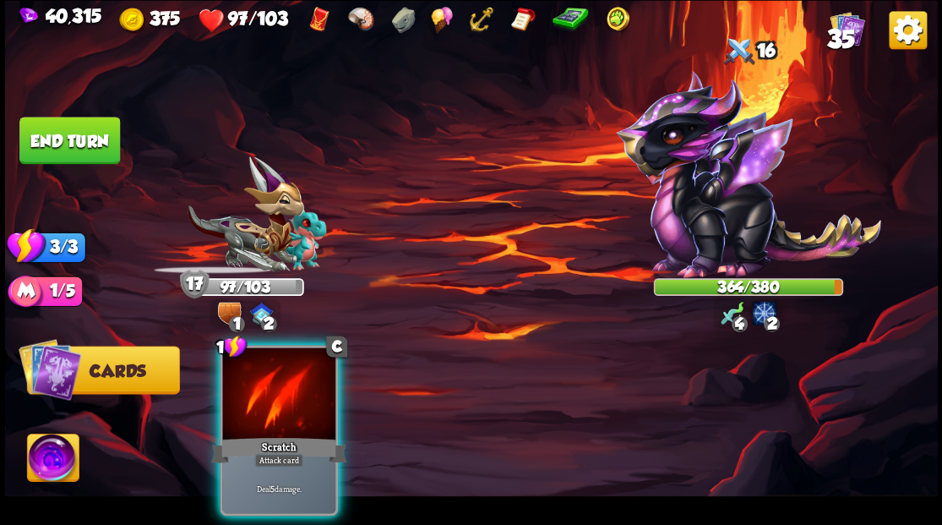
click at [307, 387] on div at bounding box center [278, 394] width 113 height 95
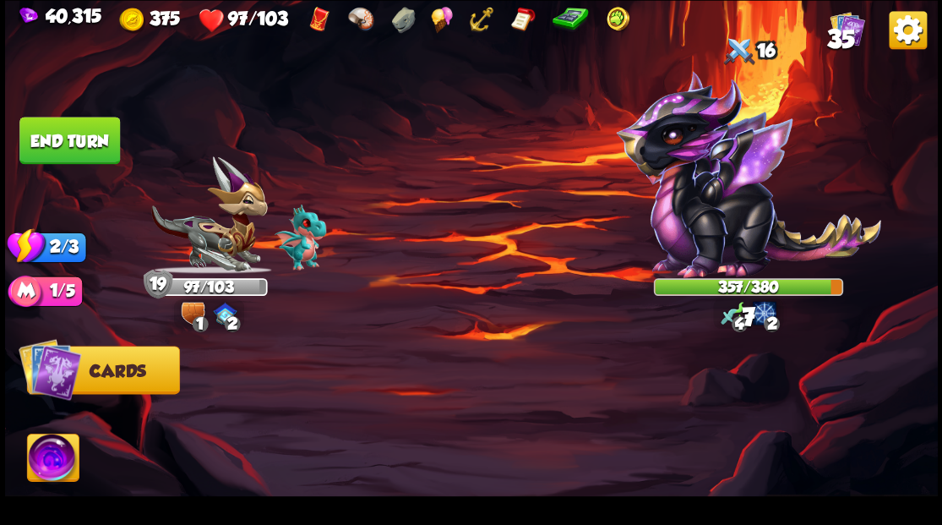
click at [80, 150] on button "End turn" at bounding box center [69, 140] width 101 height 47
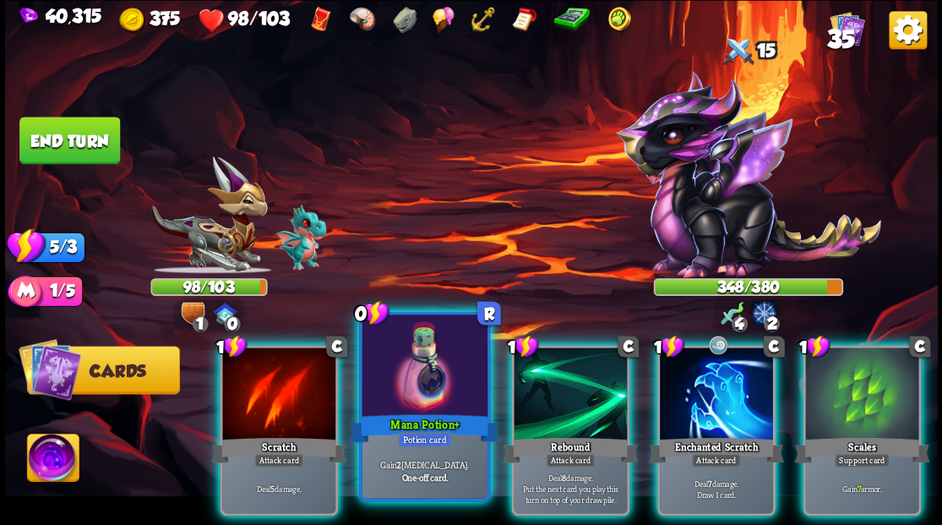
click at [407, 392] on div at bounding box center [424, 367] width 125 height 106
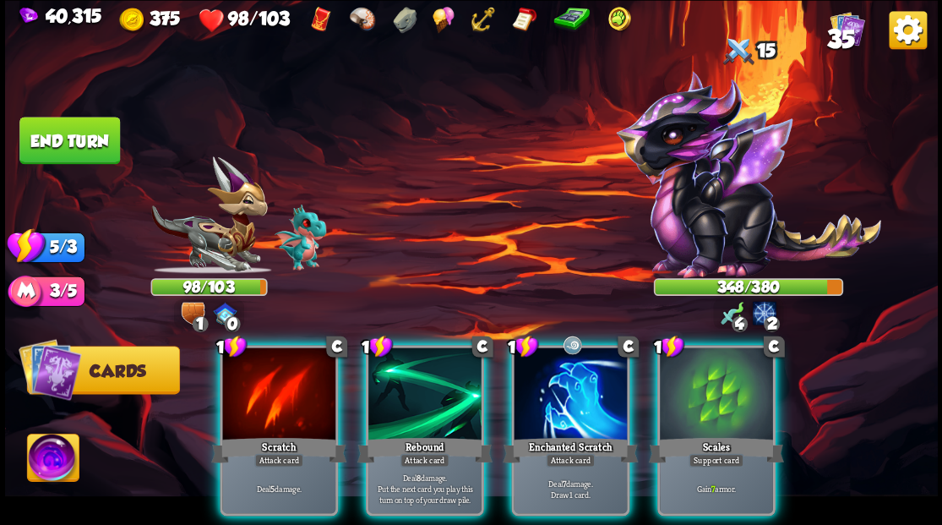
drag, startPoint x: 743, startPoint y: 422, endPoint x: 731, endPoint y: 413, distance: 15.0
click at [742, 434] on div "Scales" at bounding box center [715, 449] width 135 height 30
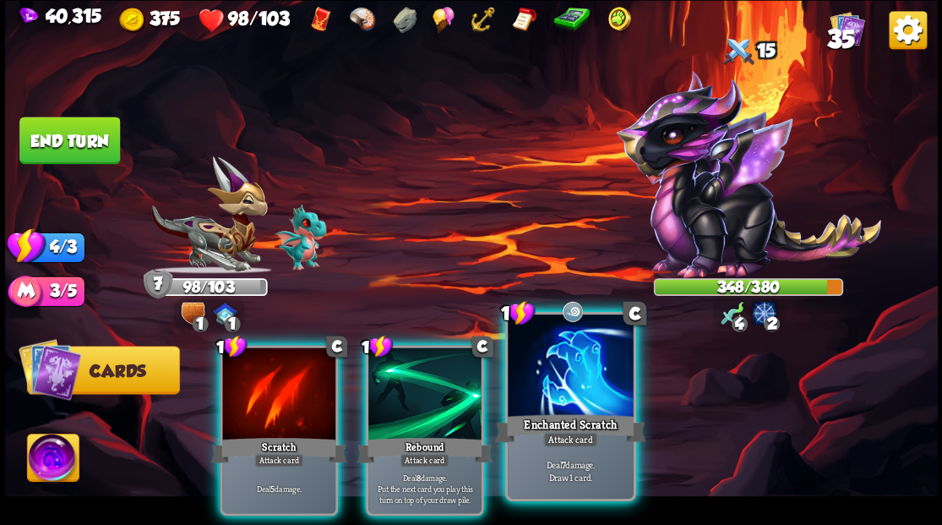
click at [571, 404] on div at bounding box center [570, 367] width 125 height 106
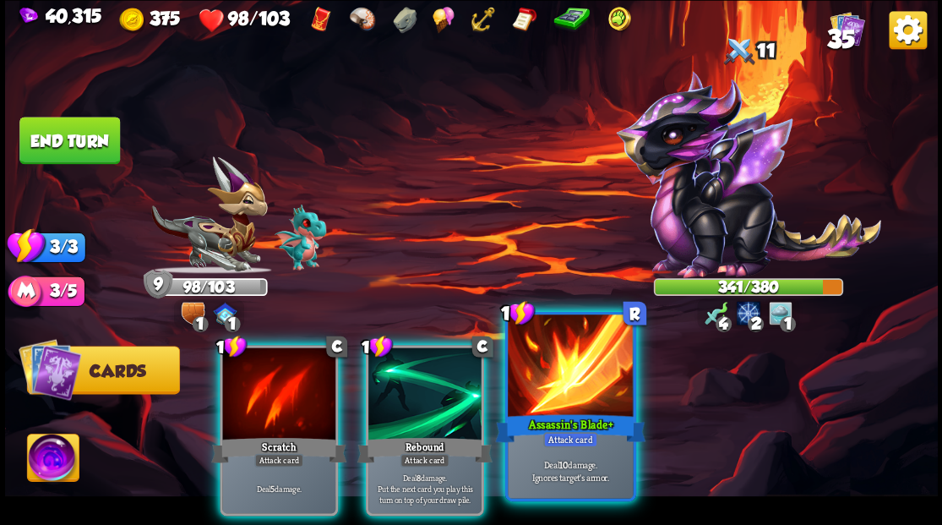
click at [541, 397] on div at bounding box center [570, 367] width 125 height 106
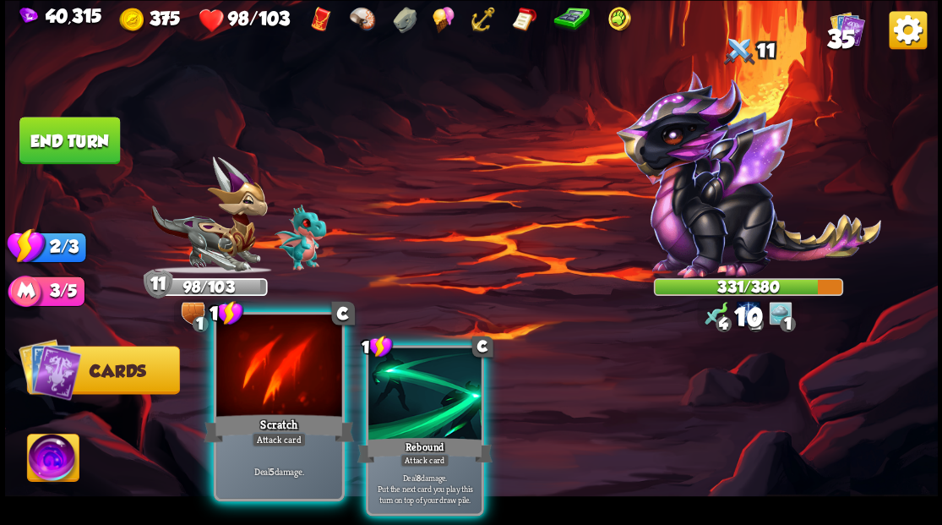
click at [299, 419] on div "Scratch" at bounding box center [279, 428] width 150 height 34
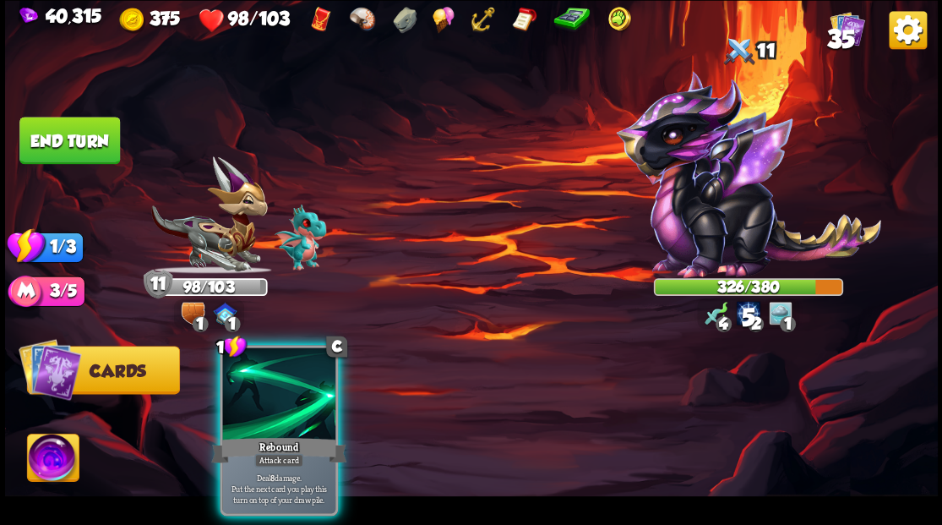
drag, startPoint x: 299, startPoint y: 418, endPoint x: 199, endPoint y: 291, distance: 161.8
click at [299, 434] on div "Rebound" at bounding box center [278, 449] width 135 height 30
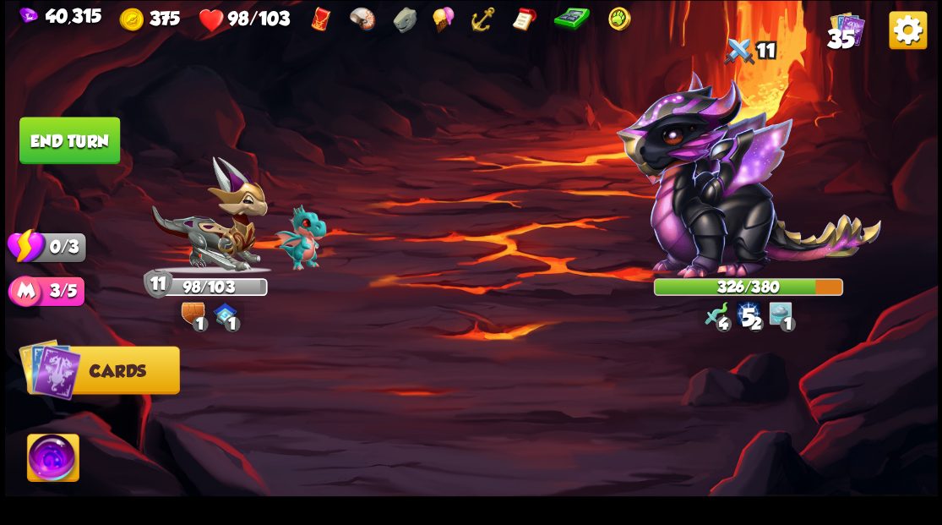
drag, startPoint x: 52, startPoint y: 135, endPoint x: 118, endPoint y: 160, distance: 71.1
click at [53, 137] on button "End turn" at bounding box center [69, 140] width 101 height 47
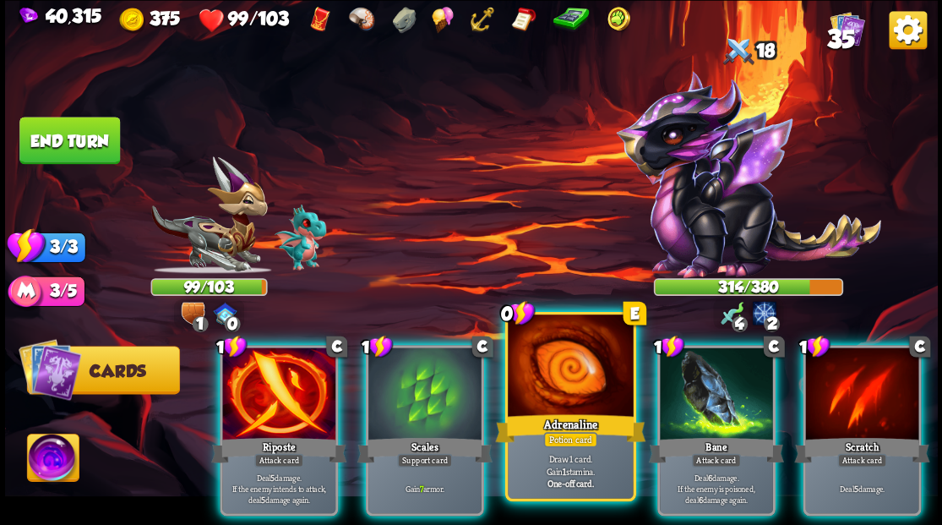
click at [536, 375] on div at bounding box center [570, 367] width 125 height 106
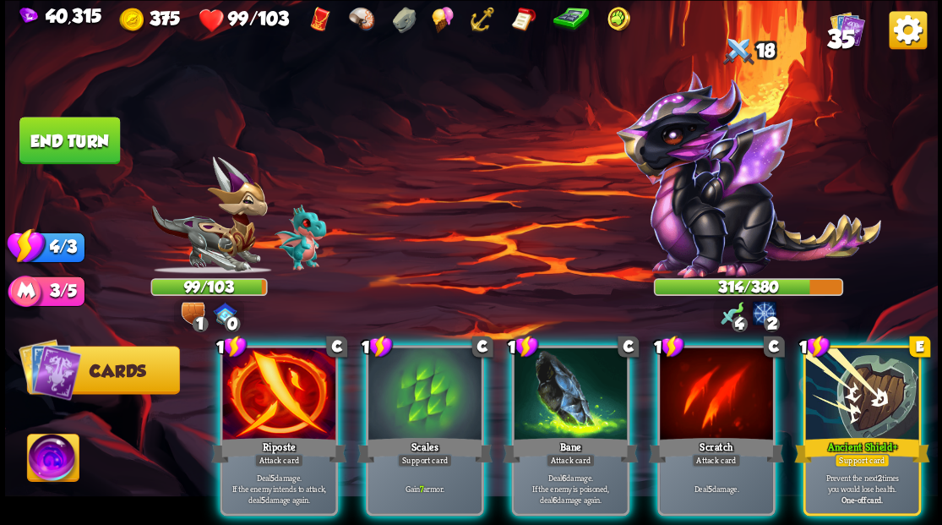
drag, startPoint x: 881, startPoint y: 388, endPoint x: 907, endPoint y: 324, distance: 69.3
click at [881, 385] on div at bounding box center [861, 394] width 113 height 95
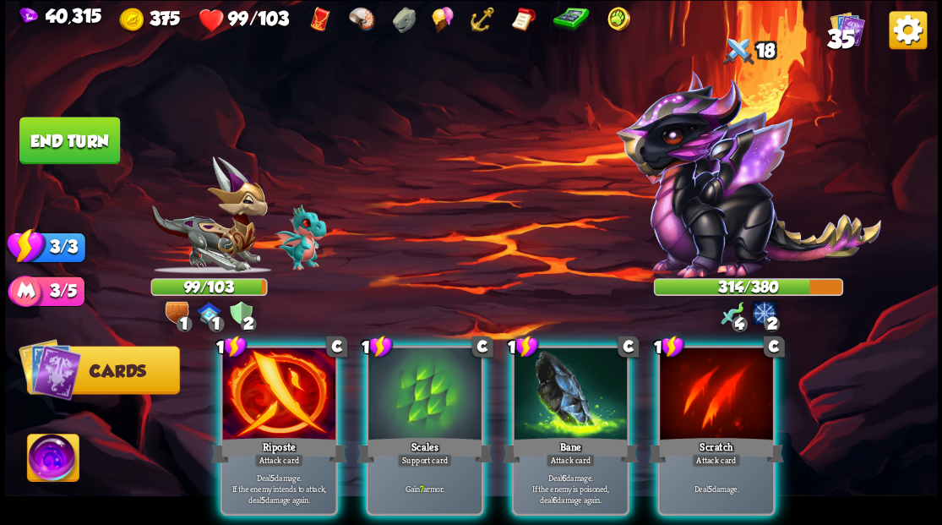
drag, startPoint x: 272, startPoint y: 400, endPoint x: 301, endPoint y: 324, distance: 82.1
click at [270, 398] on div at bounding box center [278, 394] width 113 height 95
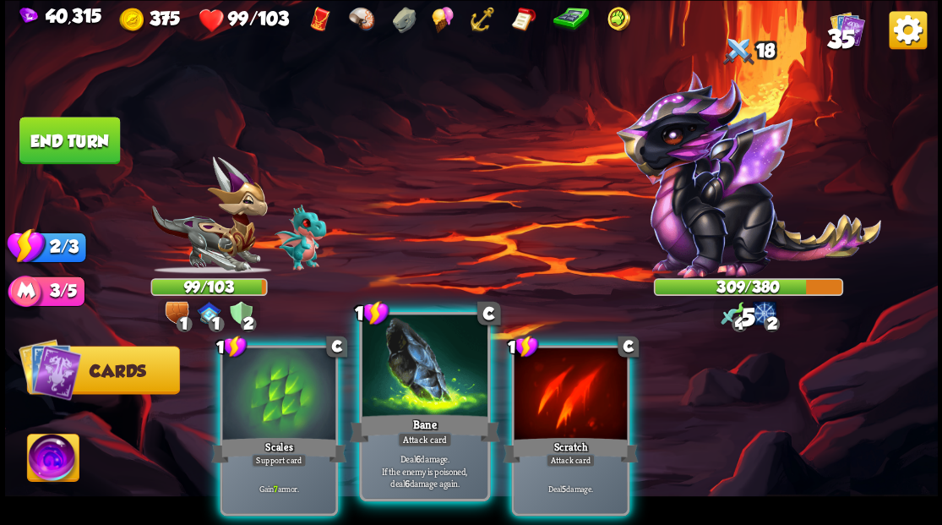
click at [405, 405] on div at bounding box center [424, 367] width 125 height 106
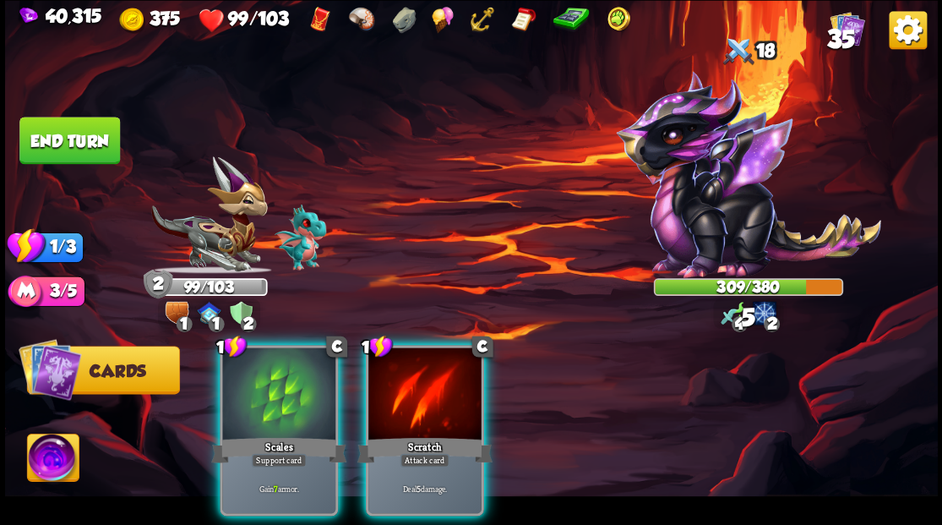
click at [405, 405] on div at bounding box center [424, 394] width 113 height 95
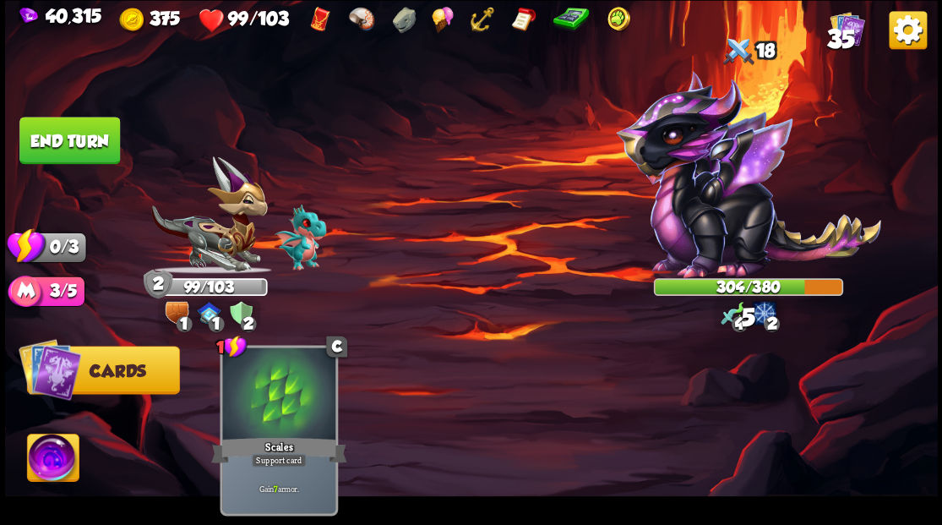
click at [54, 143] on button "End turn" at bounding box center [69, 140] width 101 height 47
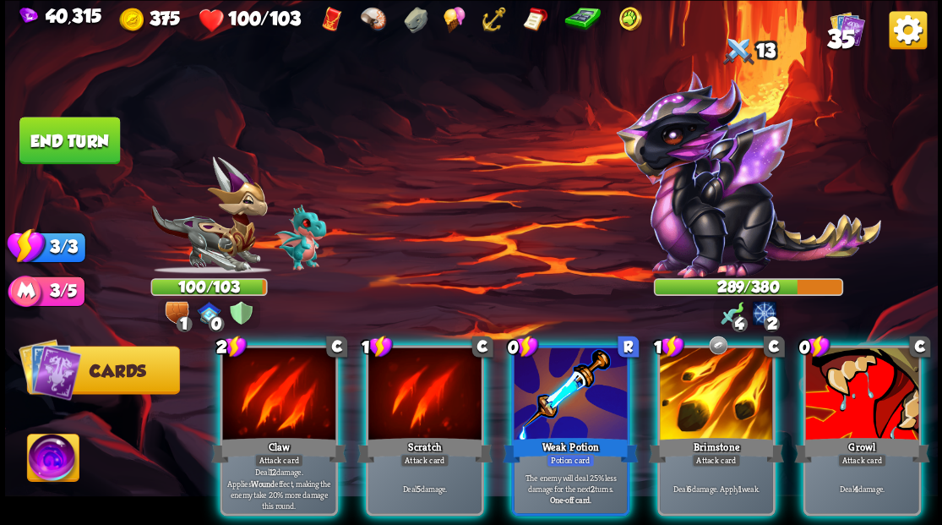
click at [531, 391] on div at bounding box center [570, 394] width 113 height 95
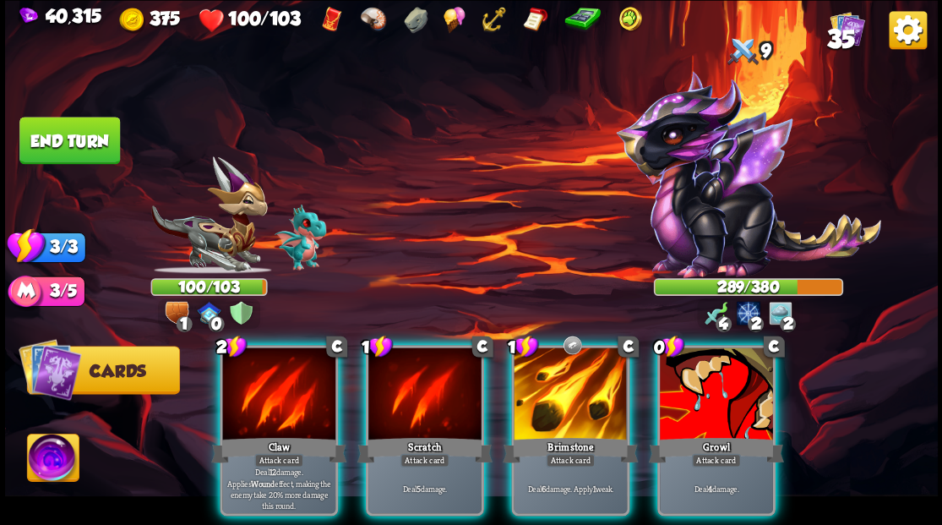
click at [531, 391] on div at bounding box center [570, 394] width 113 height 95
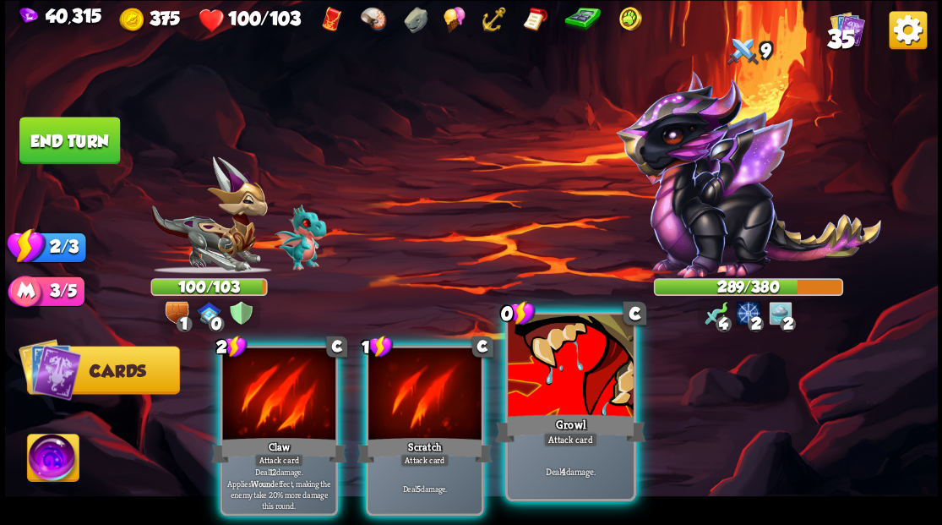
click at [531, 392] on div at bounding box center [570, 367] width 125 height 106
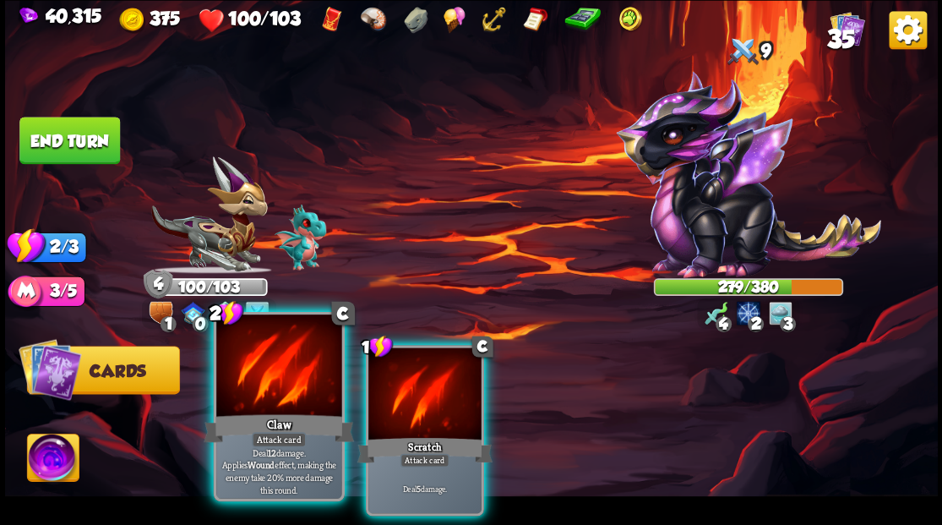
click at [302, 391] on div at bounding box center [278, 367] width 125 height 106
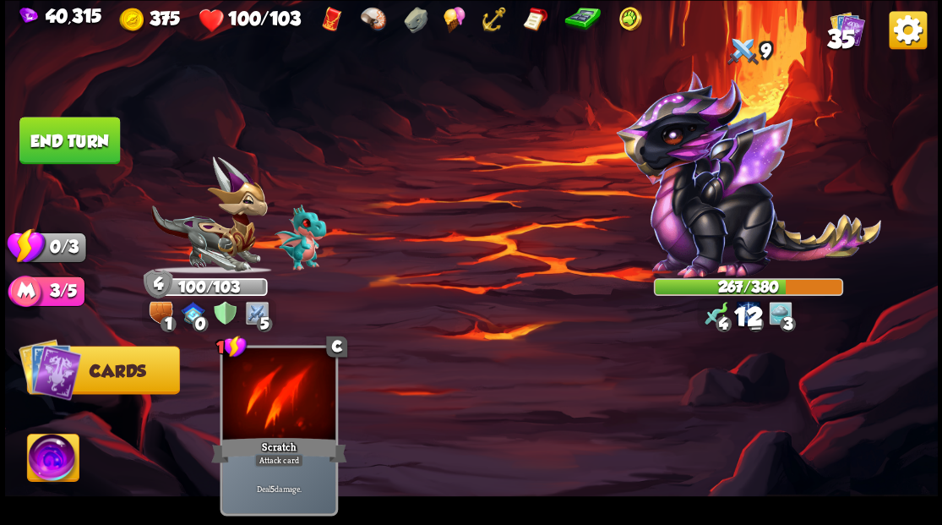
click at [84, 154] on button "End turn" at bounding box center [69, 140] width 101 height 47
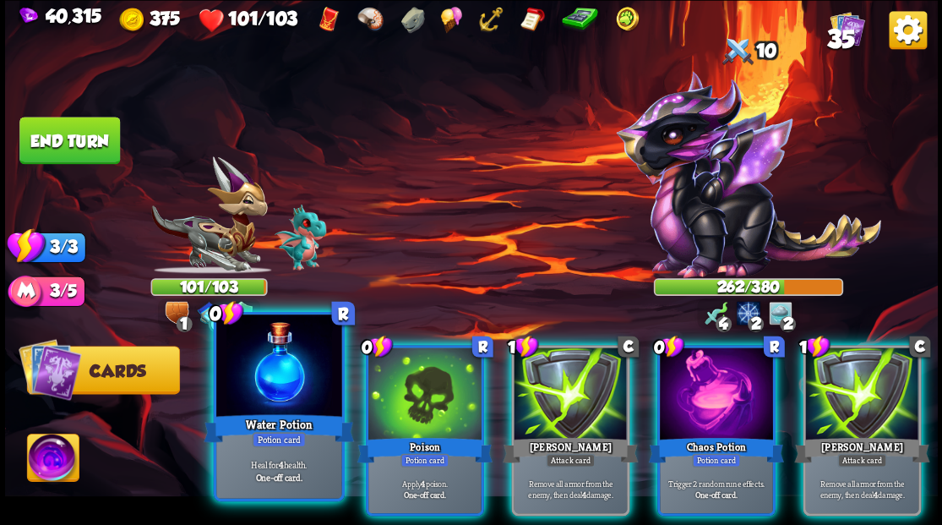
click at [284, 390] on div at bounding box center [278, 367] width 125 height 106
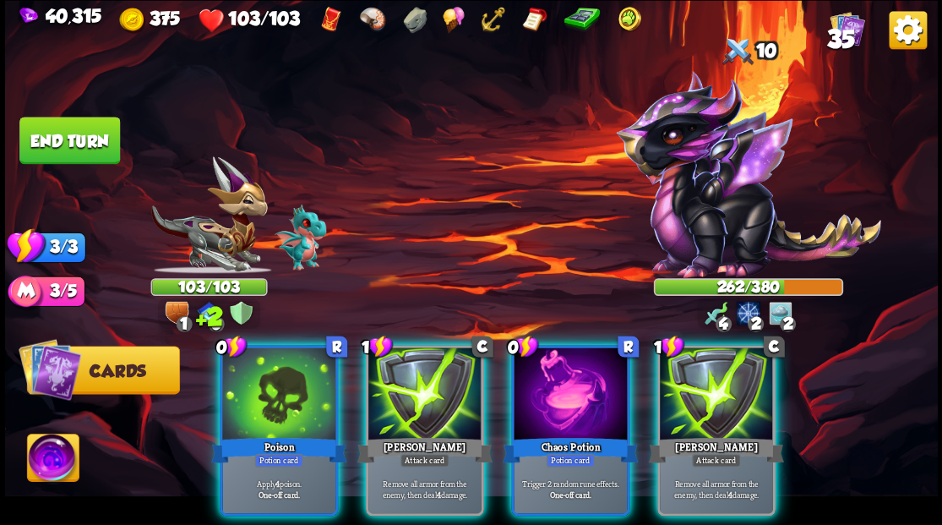
drag, startPoint x: 284, startPoint y: 390, endPoint x: 327, endPoint y: 279, distance: 119.5
click at [284, 389] on div at bounding box center [278, 394] width 113 height 95
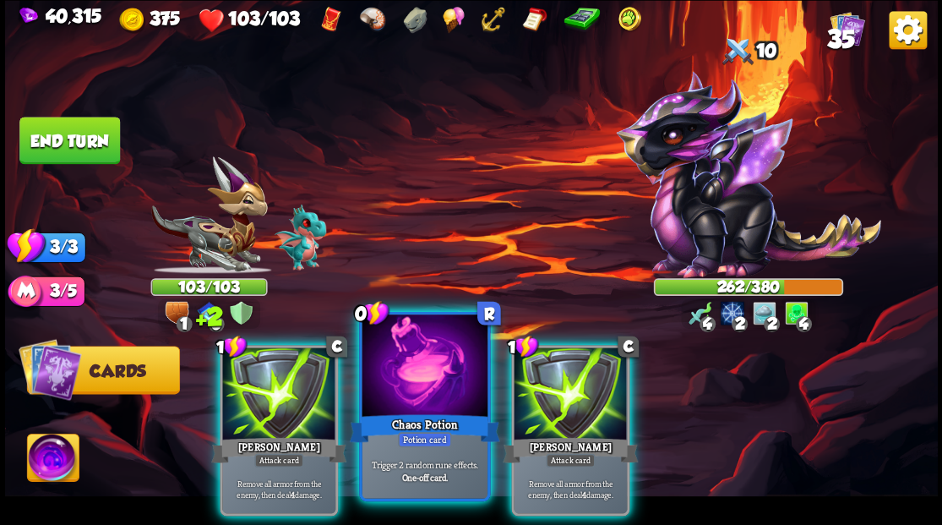
click at [422, 416] on div "Chaos Potion" at bounding box center [424, 428] width 150 height 34
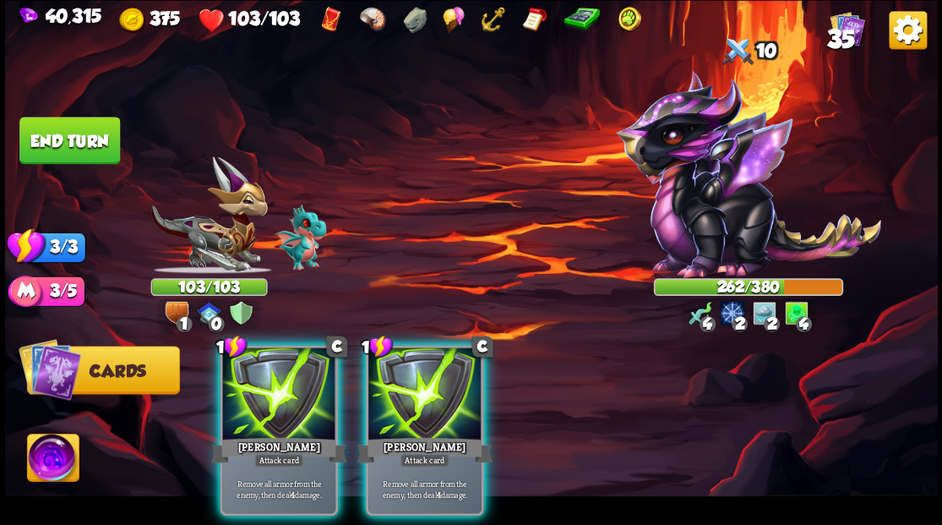
drag, startPoint x: 434, startPoint y: 388, endPoint x: 417, endPoint y: 384, distance: 17.4
click at [434, 388] on div at bounding box center [424, 394] width 113 height 95
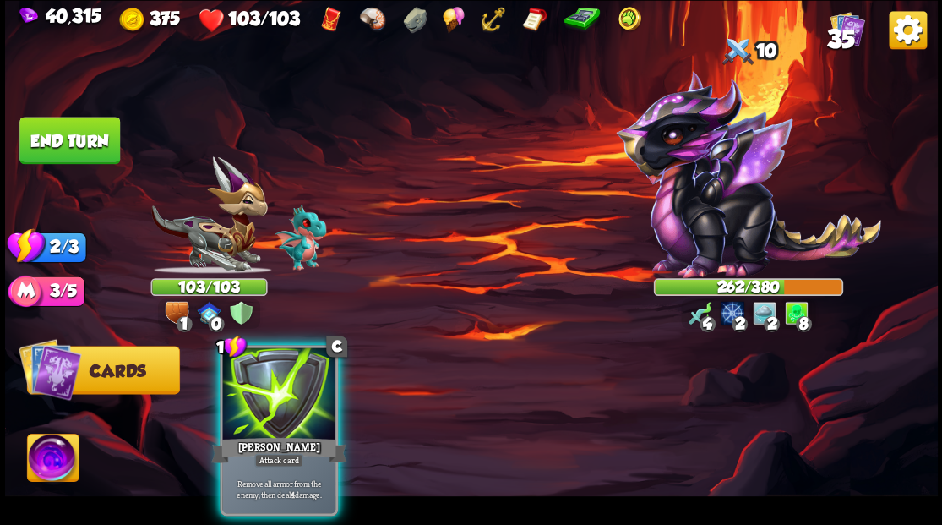
drag, startPoint x: 284, startPoint y: 373, endPoint x: 269, endPoint y: 369, distance: 15.6
click at [275, 372] on div at bounding box center [278, 394] width 113 height 95
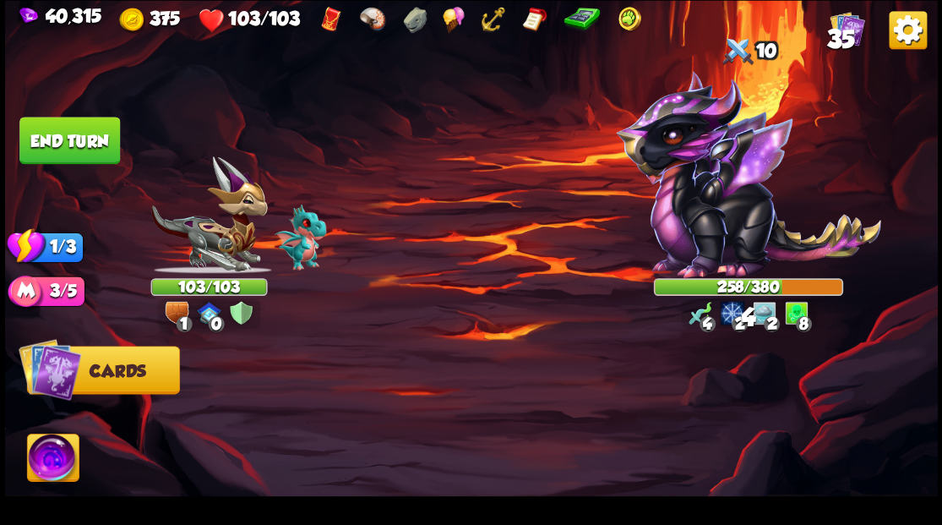
click at [47, 143] on button "End turn" at bounding box center [69, 140] width 101 height 47
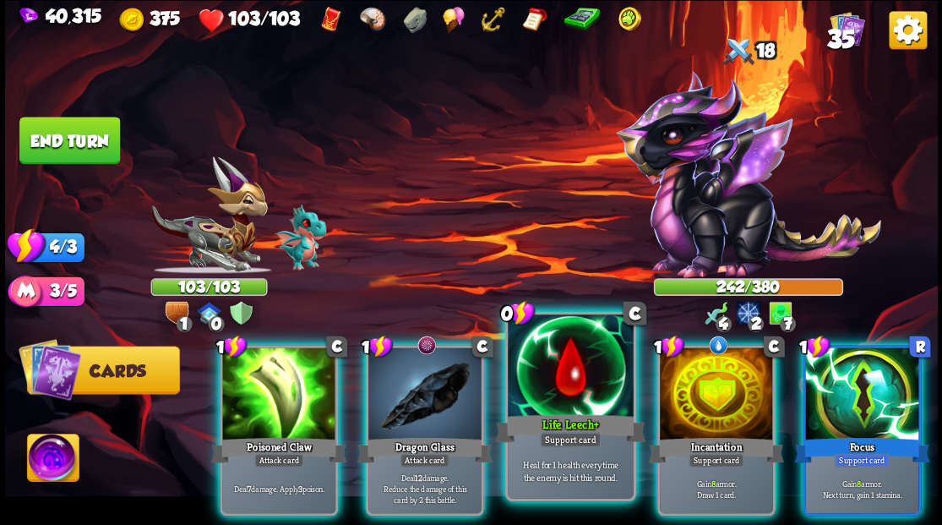
click at [582, 375] on div at bounding box center [570, 367] width 125 height 106
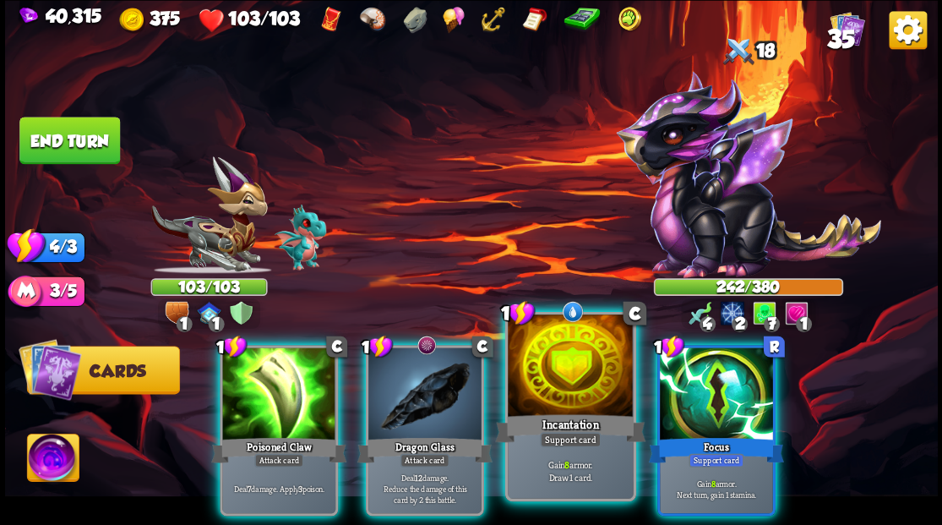
click at [566, 369] on div at bounding box center [570, 367] width 125 height 106
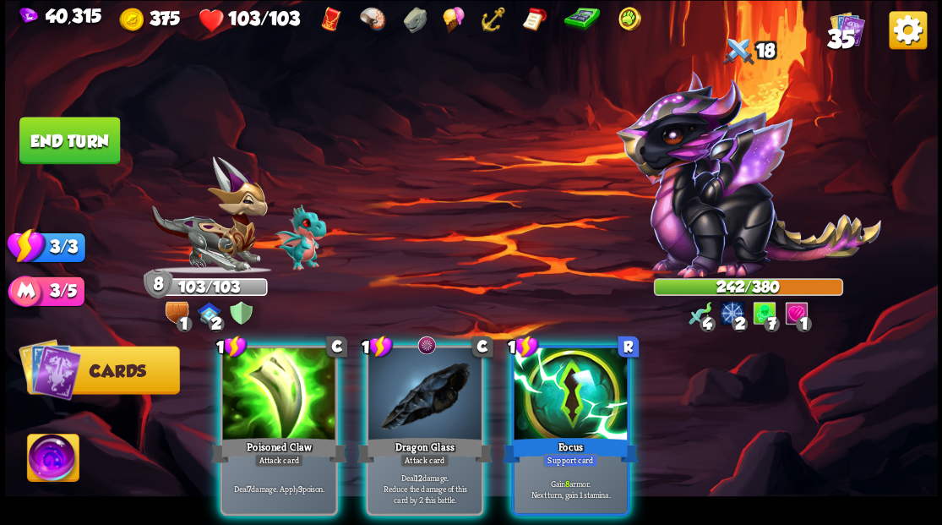
click at [566, 369] on div at bounding box center [570, 394] width 113 height 95
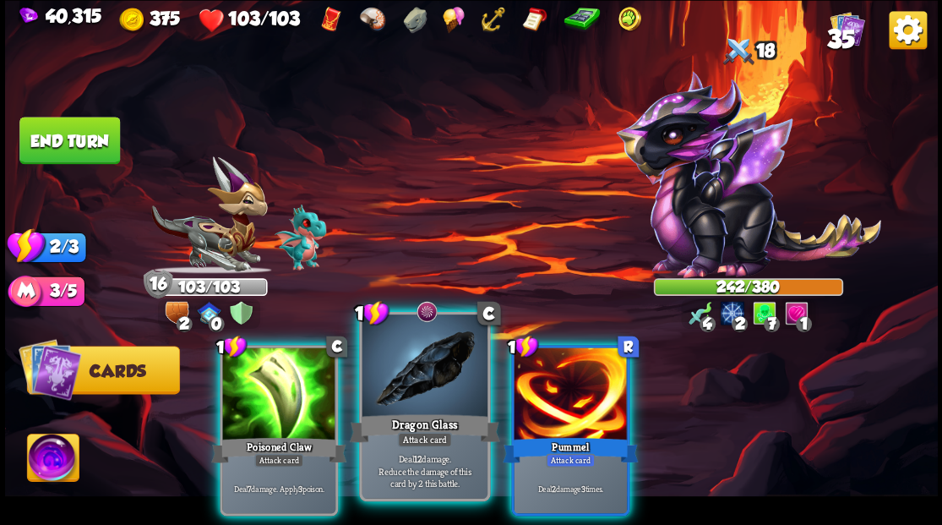
click at [416, 384] on div at bounding box center [424, 367] width 125 height 106
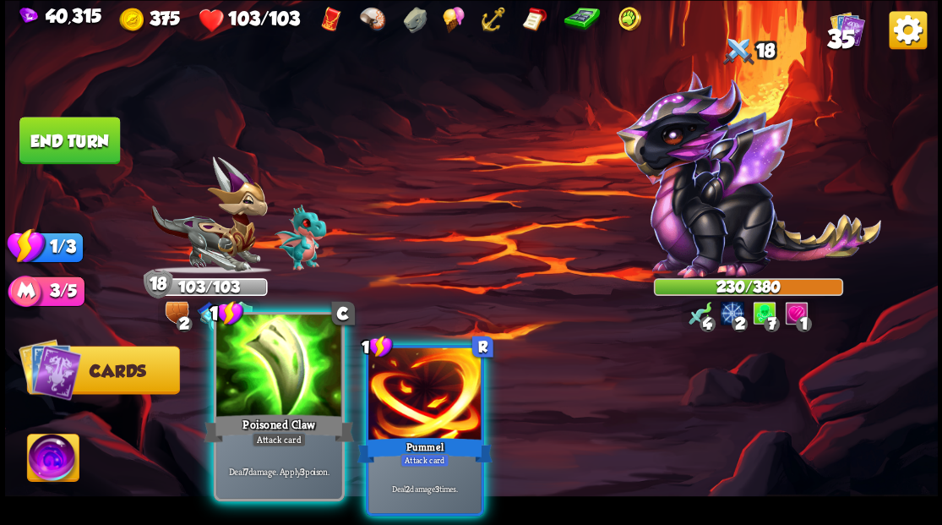
click at [297, 384] on div at bounding box center [278, 367] width 125 height 106
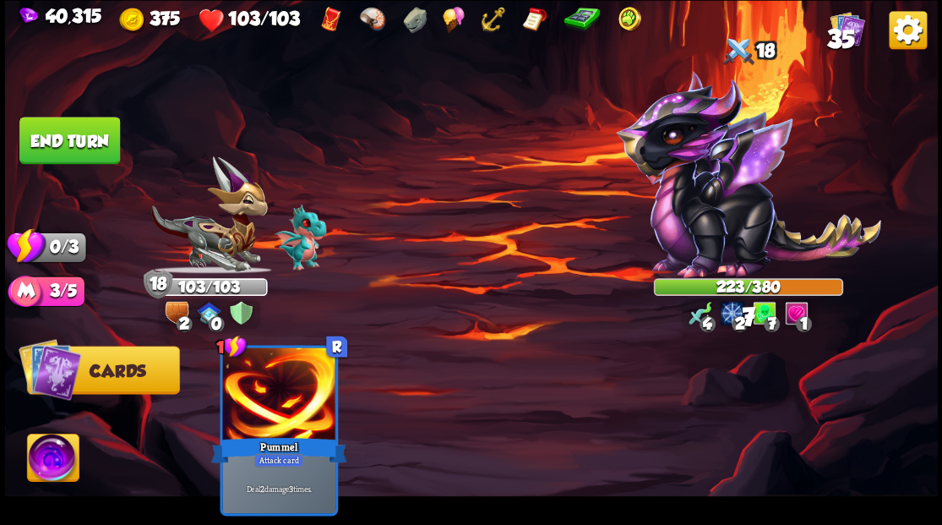
click at [53, 144] on button "End turn" at bounding box center [69, 140] width 101 height 47
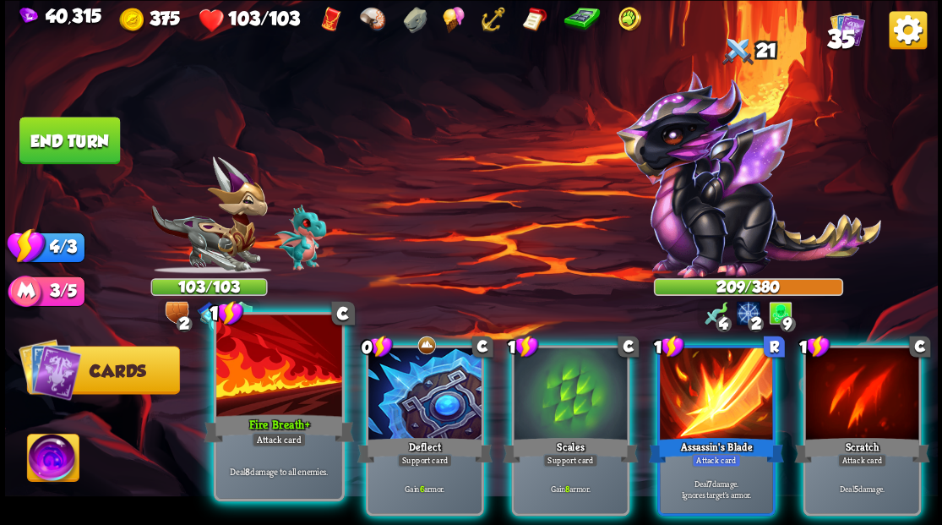
click at [255, 373] on div at bounding box center [278, 367] width 125 height 106
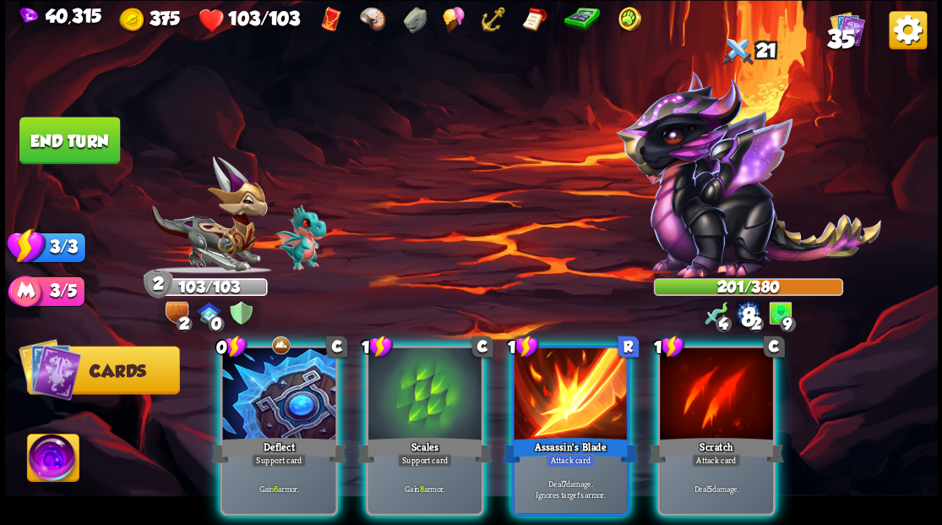
click at [255, 373] on div at bounding box center [278, 394] width 113 height 95
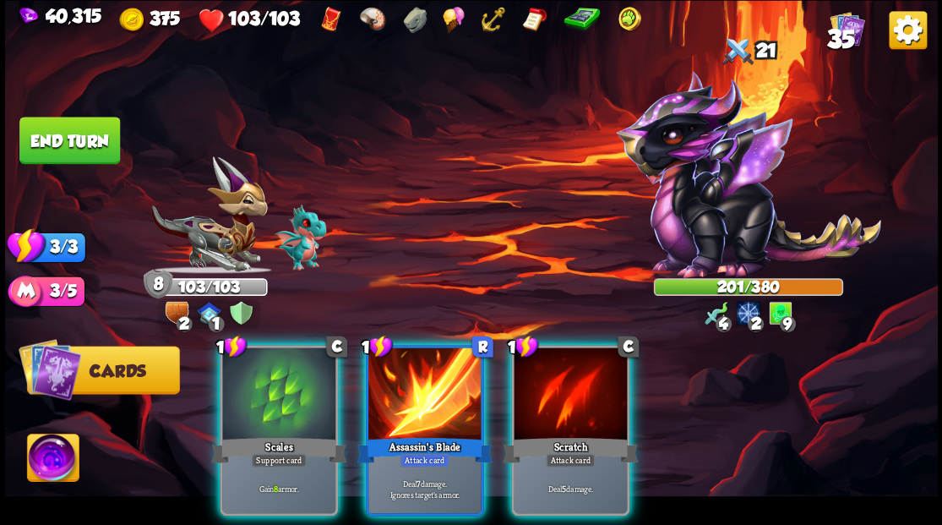
click at [255, 373] on div at bounding box center [278, 394] width 113 height 95
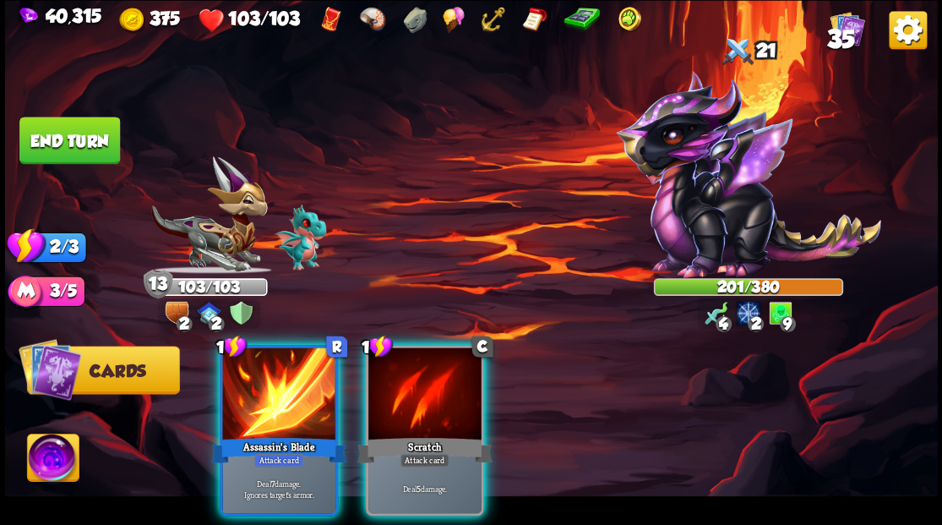
click at [255, 373] on div at bounding box center [278, 394] width 113 height 95
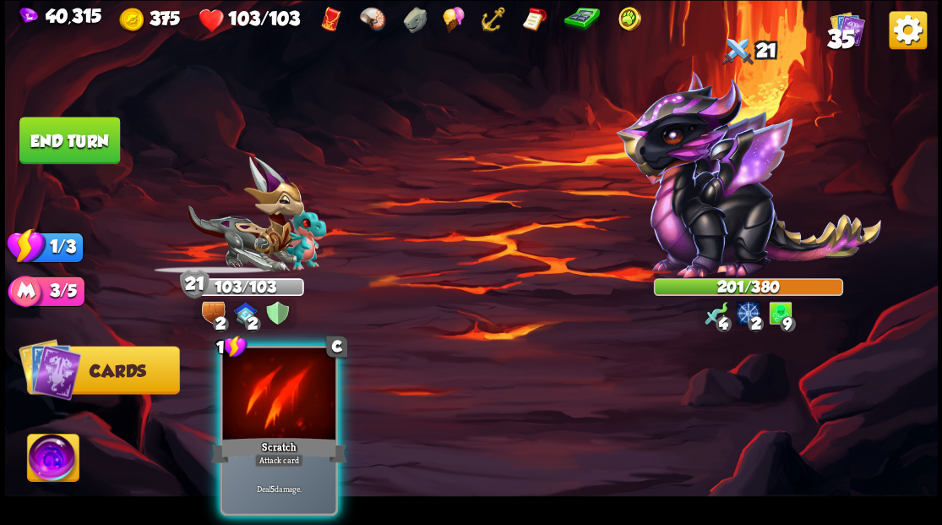
click at [255, 373] on div at bounding box center [278, 394] width 113 height 95
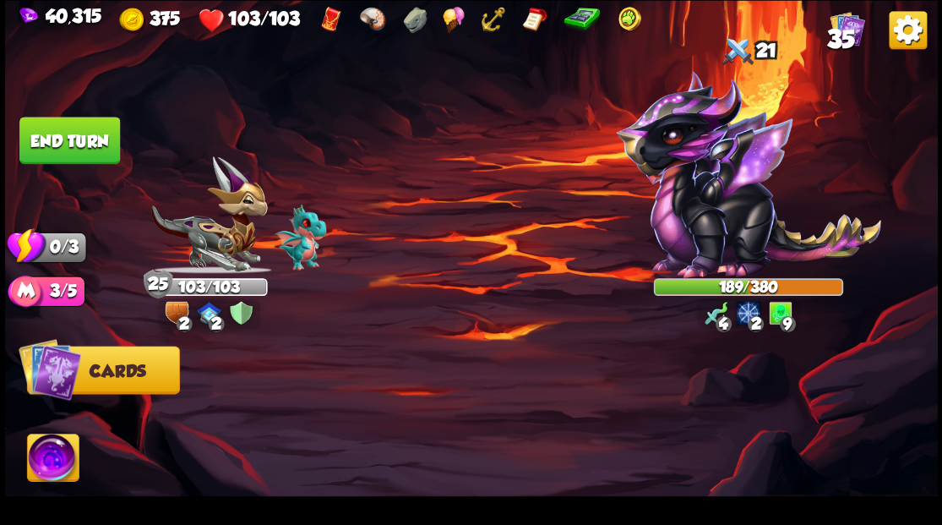
click at [59, 144] on button "End turn" at bounding box center [69, 140] width 101 height 47
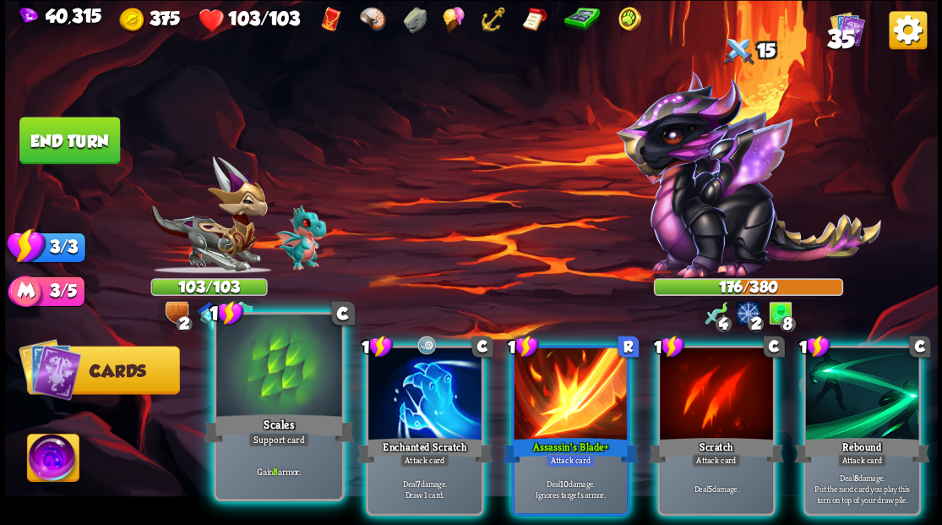
click at [259, 390] on div at bounding box center [278, 367] width 125 height 106
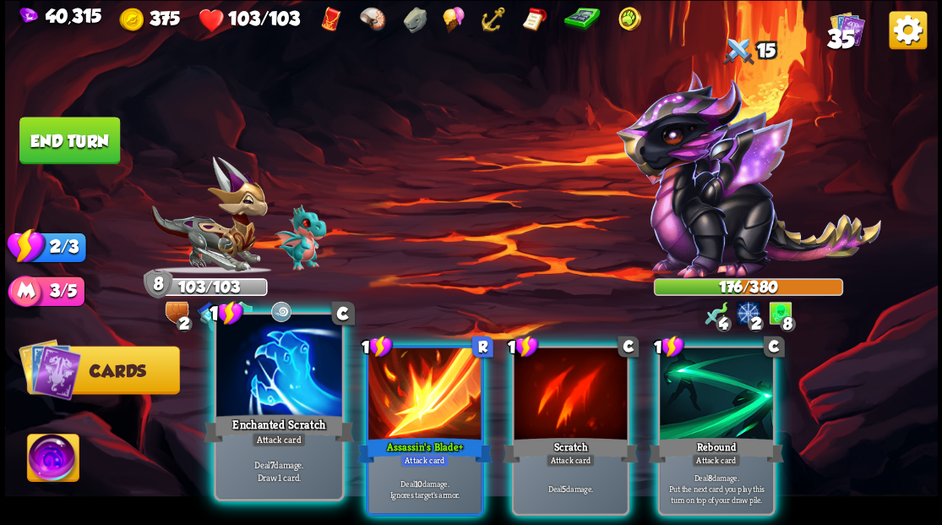
click at [242, 389] on div at bounding box center [278, 367] width 125 height 106
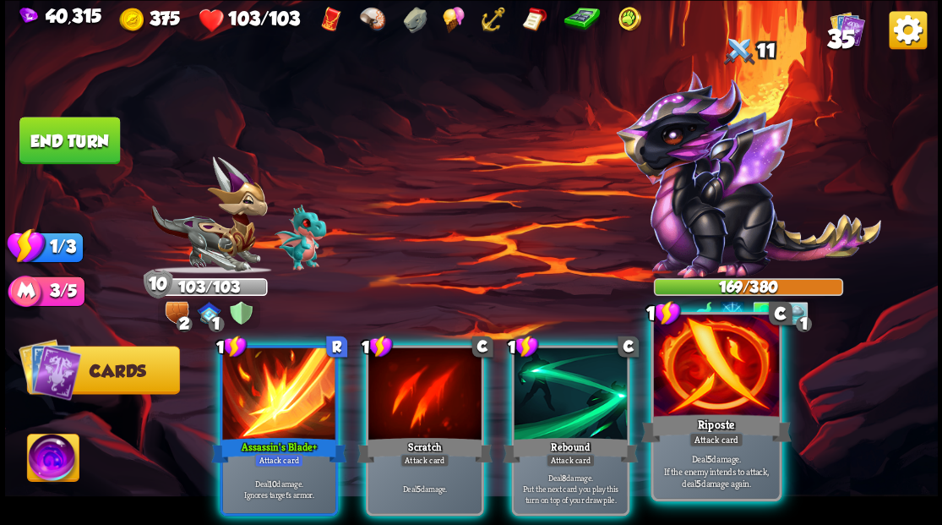
click at [732, 395] on div at bounding box center [715, 367] width 125 height 106
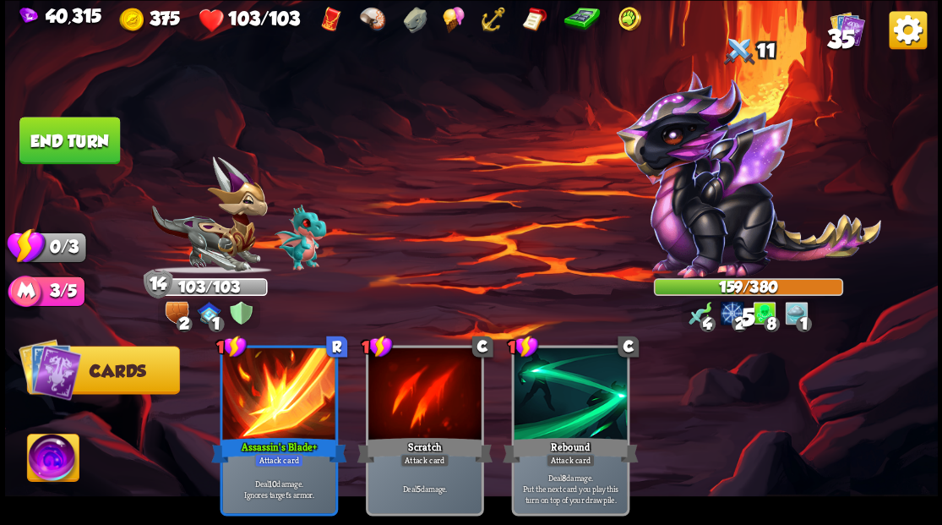
click at [67, 149] on button "End turn" at bounding box center [69, 140] width 101 height 47
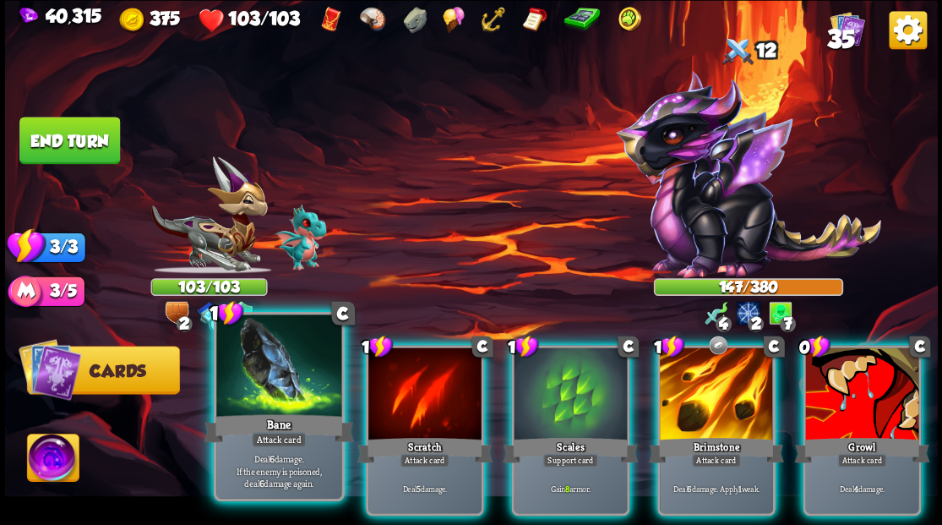
drag, startPoint x: 287, startPoint y: 380, endPoint x: 542, endPoint y: 244, distance: 288.4
click at [288, 378] on div at bounding box center [278, 367] width 125 height 106
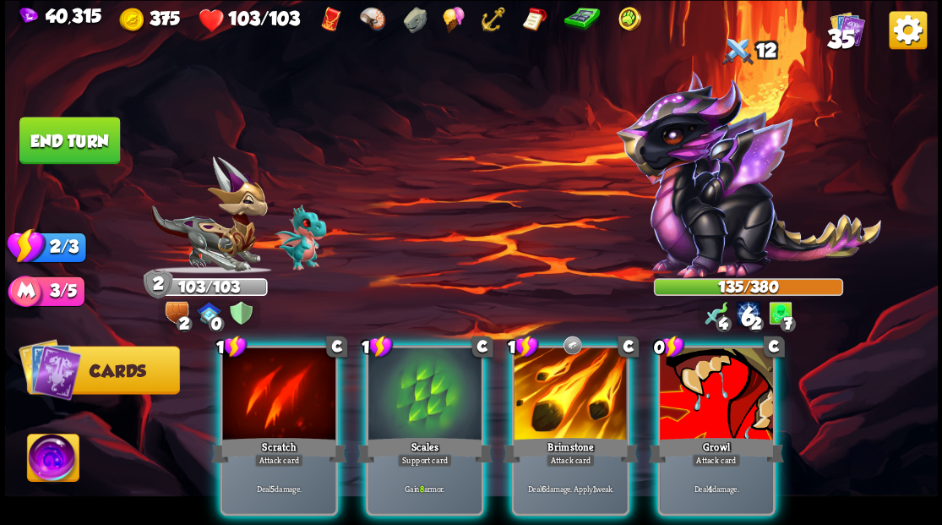
drag, startPoint x: 698, startPoint y: 380, endPoint x: 670, endPoint y: 336, distance: 52.0
click at [699, 379] on div at bounding box center [716, 394] width 113 height 95
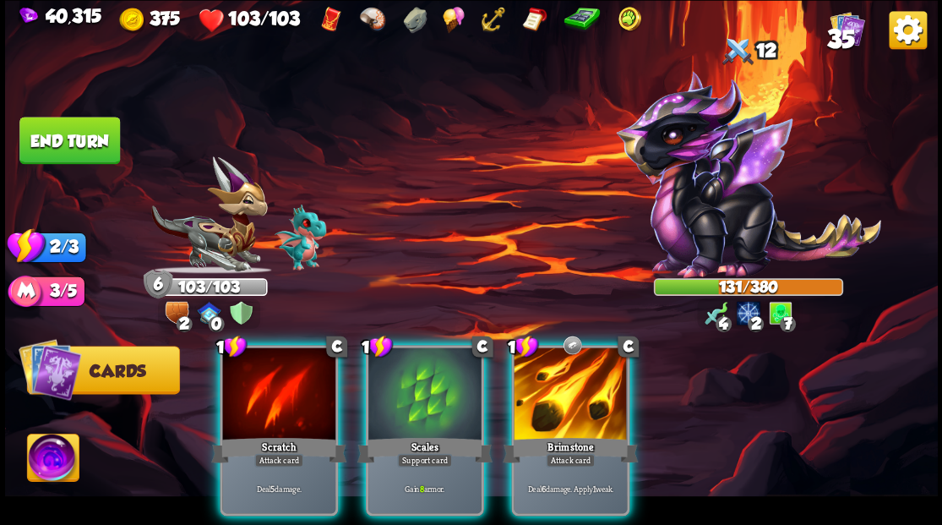
drag, startPoint x: 425, startPoint y: 385, endPoint x: 479, endPoint y: 285, distance: 114.1
click at [426, 382] on div at bounding box center [424, 394] width 113 height 95
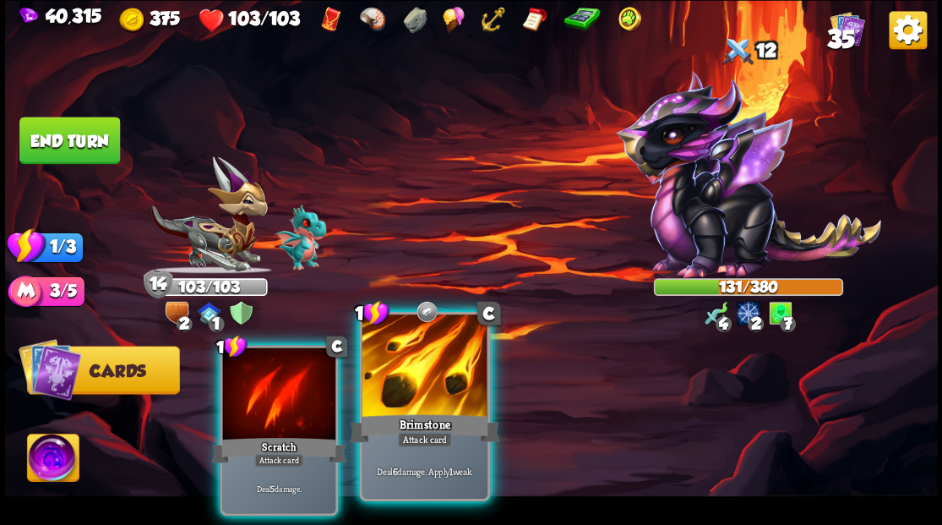
click at [429, 403] on div at bounding box center [424, 367] width 125 height 106
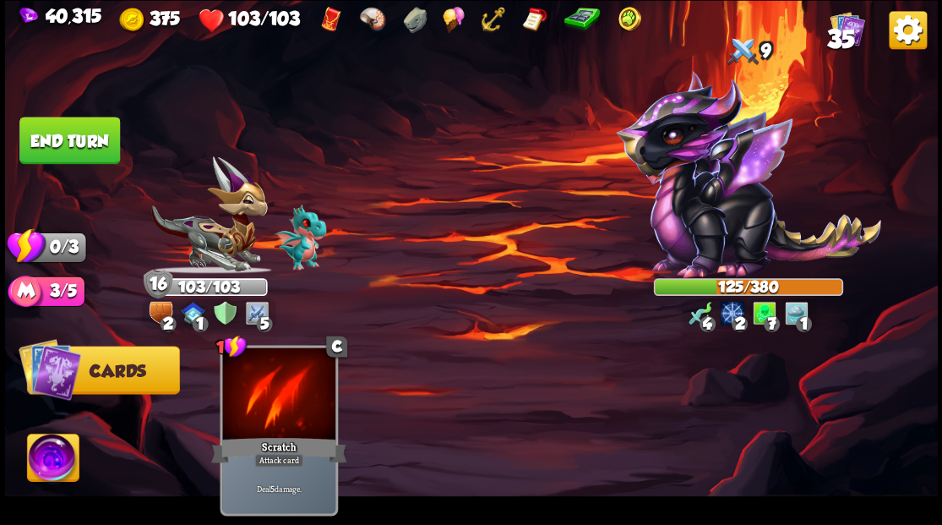
click at [94, 166] on img at bounding box center [471, 262] width 933 height 525
click at [83, 145] on button "End turn" at bounding box center [69, 140] width 101 height 47
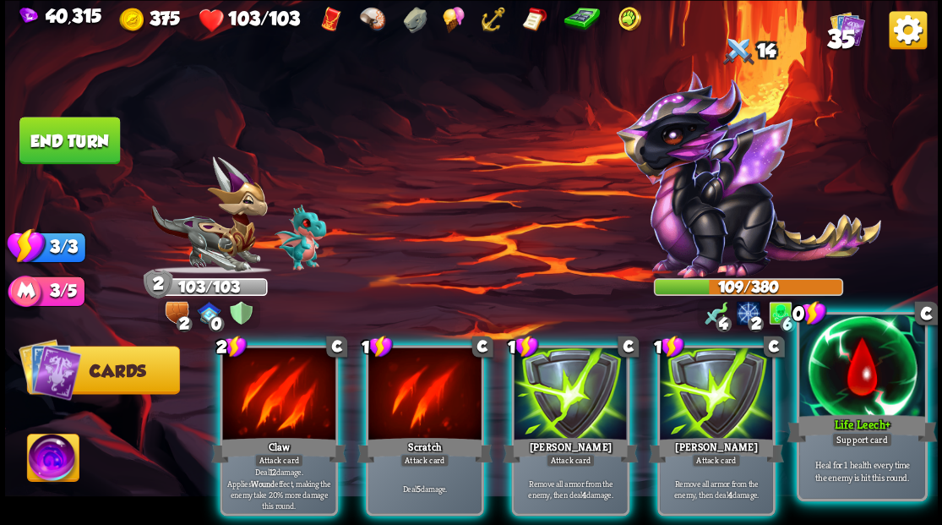
drag, startPoint x: 868, startPoint y: 401, endPoint x: 890, endPoint y: 391, distance: 25.0
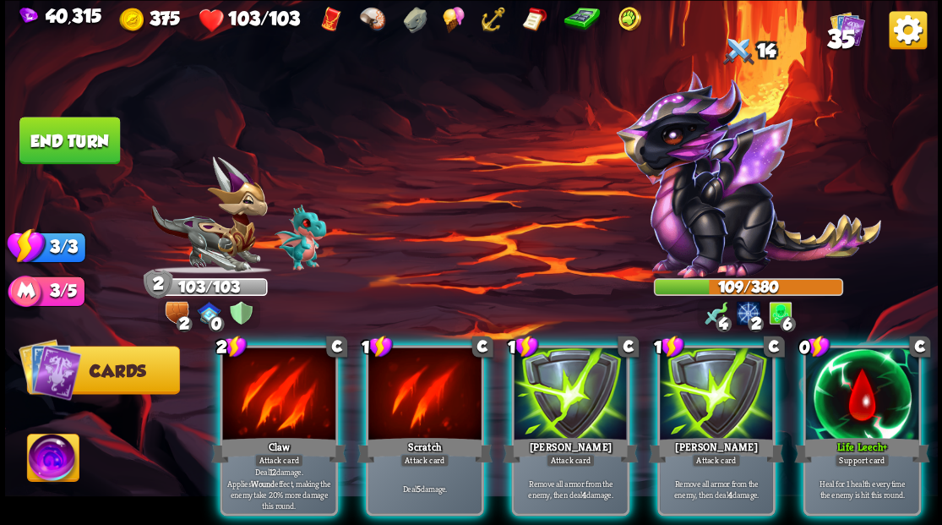
click at [869, 401] on div at bounding box center [861, 394] width 113 height 95
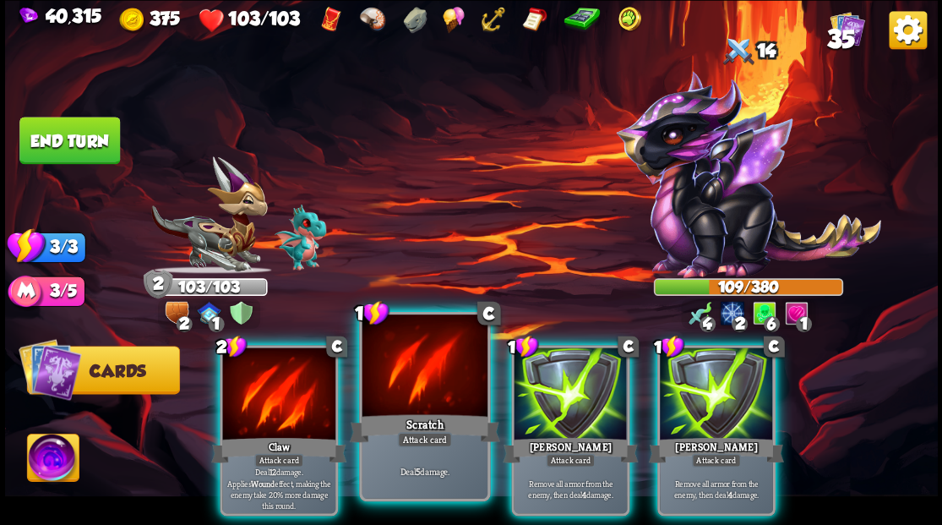
click at [421, 390] on div at bounding box center [424, 367] width 125 height 106
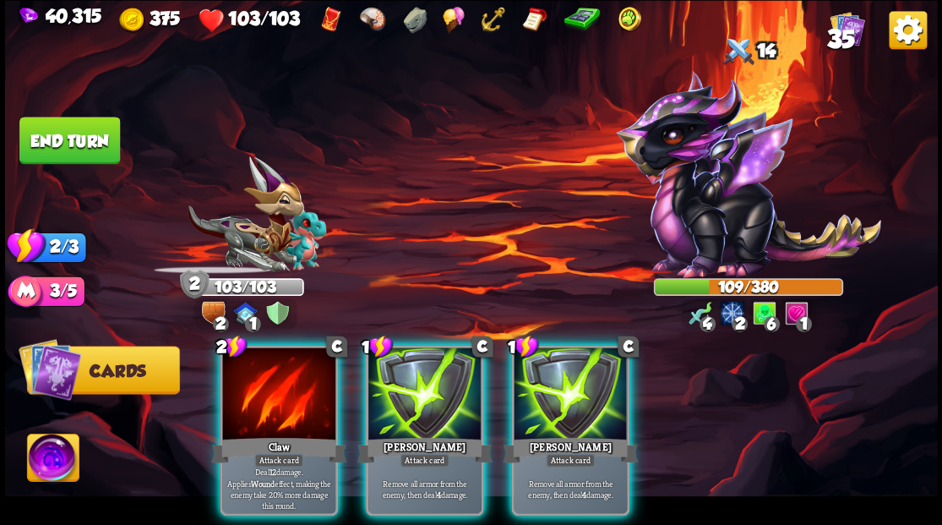
click at [421, 390] on div at bounding box center [424, 394] width 113 height 95
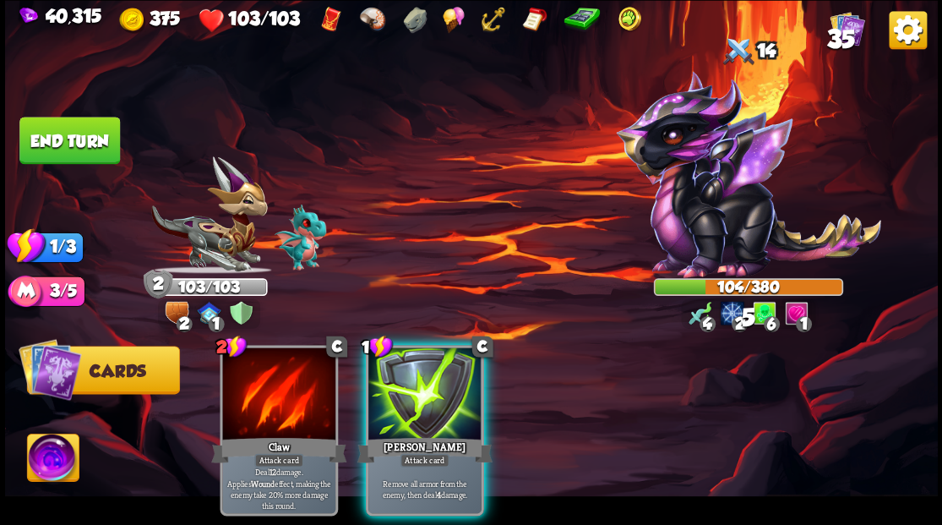
click at [421, 390] on div at bounding box center [424, 394] width 113 height 95
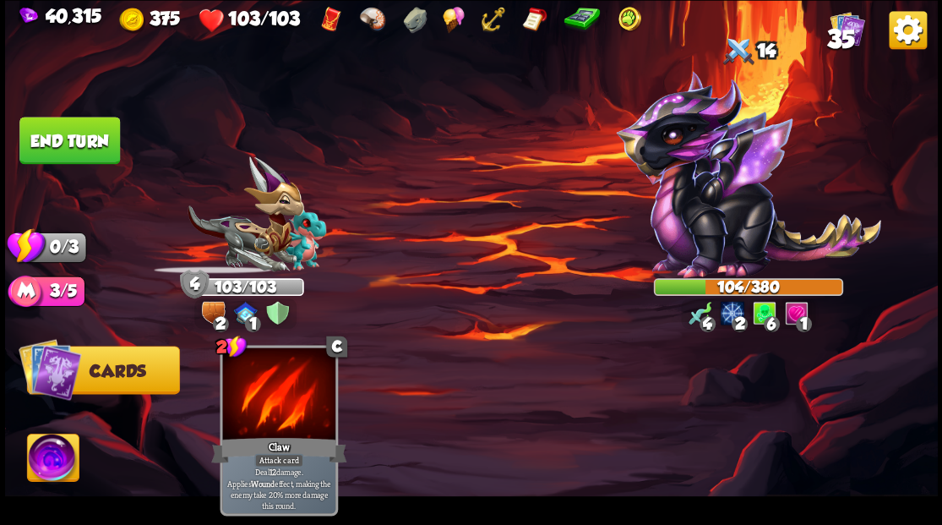
drag, startPoint x: 72, startPoint y: 144, endPoint x: 166, endPoint y: 177, distance: 99.7
click at [74, 144] on button "End turn" at bounding box center [69, 140] width 101 height 47
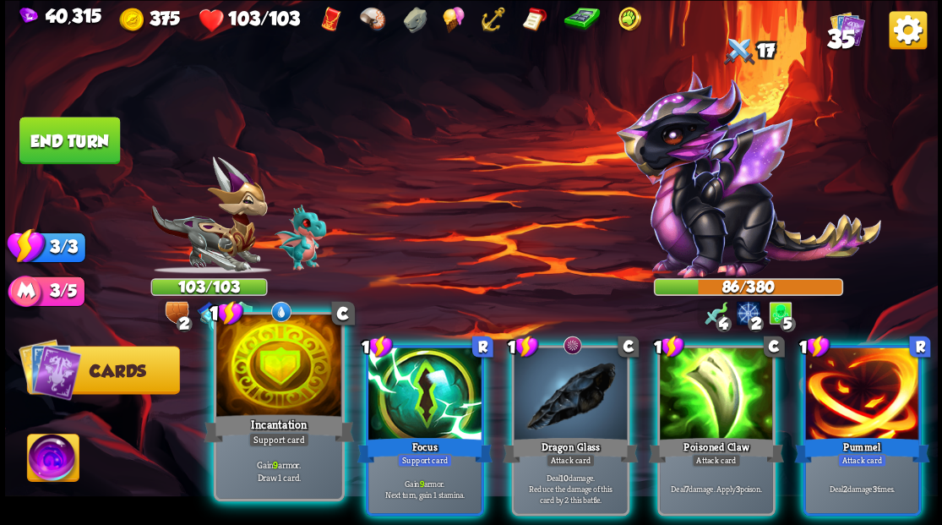
click at [248, 378] on div at bounding box center [278, 367] width 125 height 106
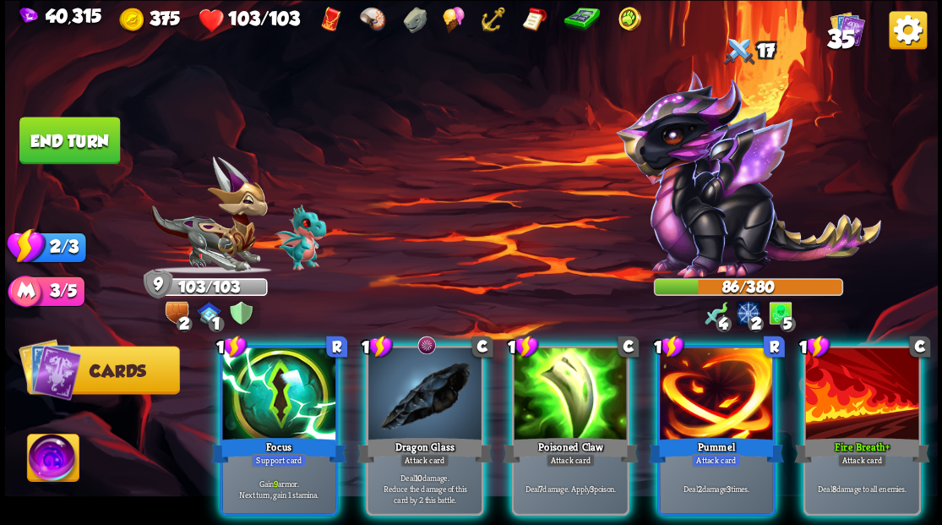
click at [248, 378] on div at bounding box center [278, 394] width 113 height 95
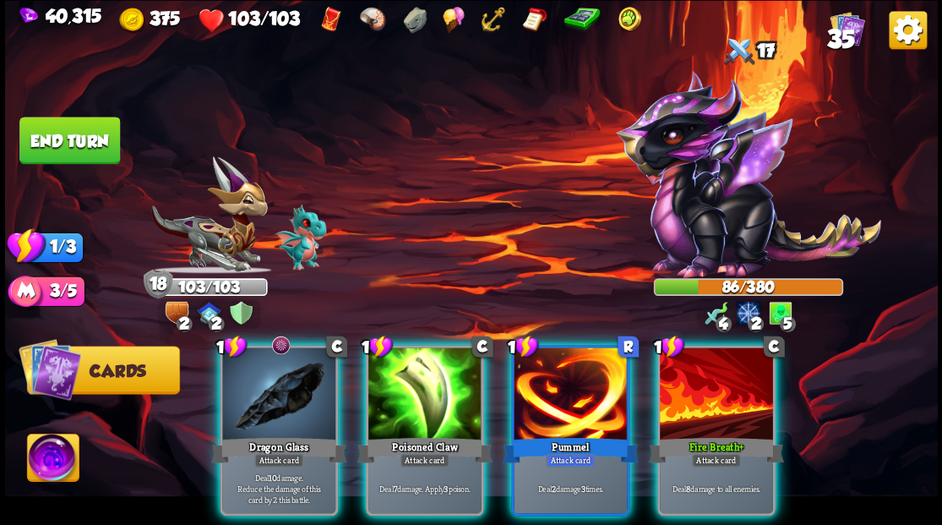
click at [248, 378] on div at bounding box center [278, 394] width 113 height 95
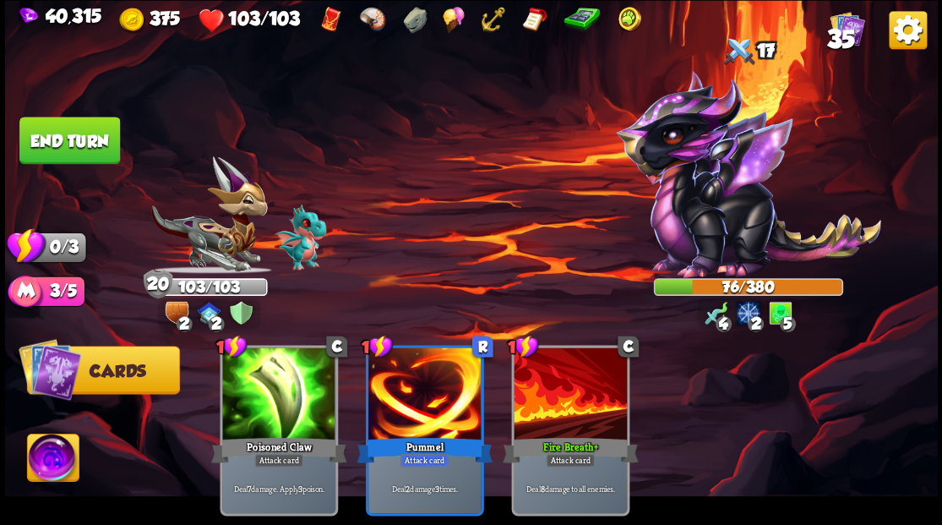
click at [66, 153] on button "End turn" at bounding box center [69, 140] width 101 height 47
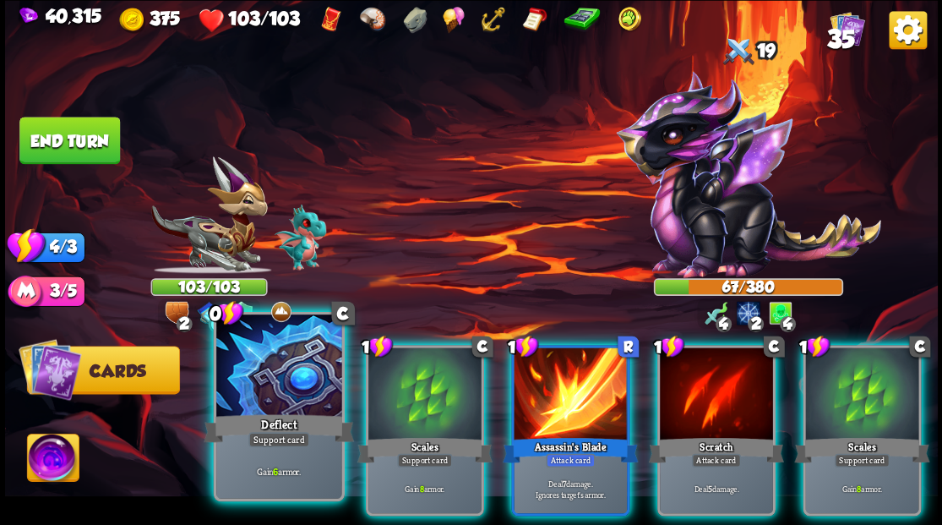
click at [248, 375] on div at bounding box center [278, 367] width 125 height 106
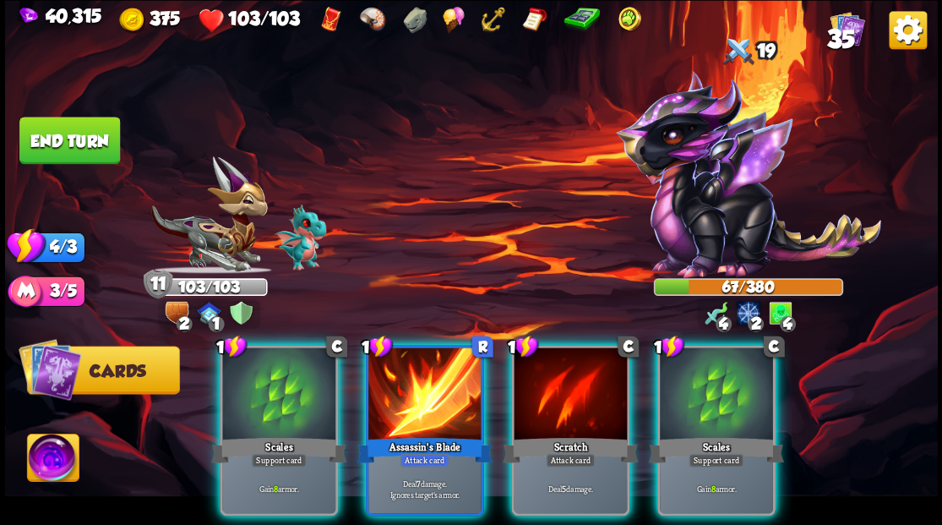
click at [248, 375] on div at bounding box center [278, 394] width 113 height 95
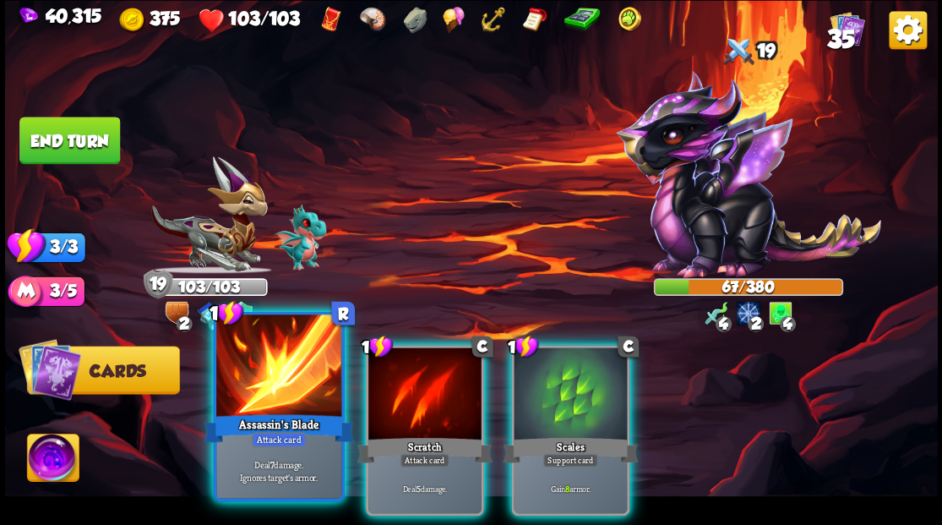
click at [256, 371] on div at bounding box center [278, 367] width 125 height 106
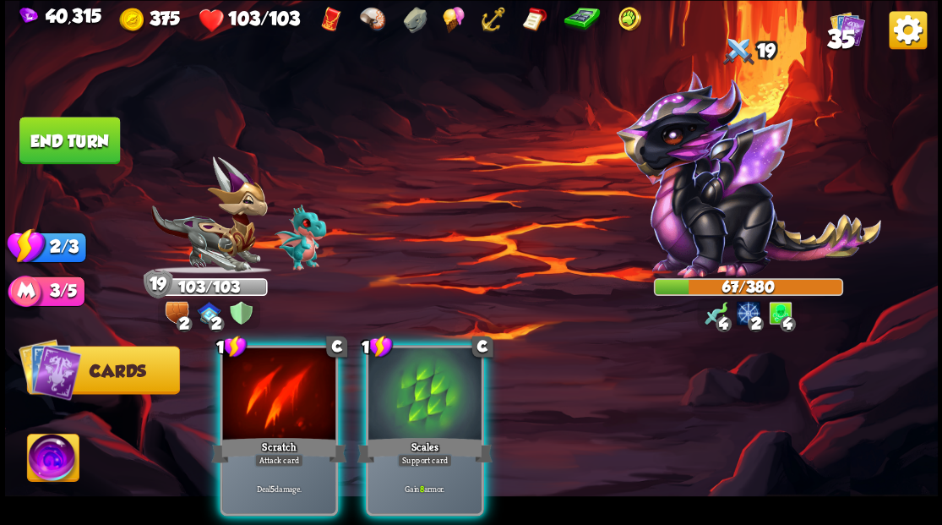
click at [256, 371] on div at bounding box center [278, 394] width 113 height 95
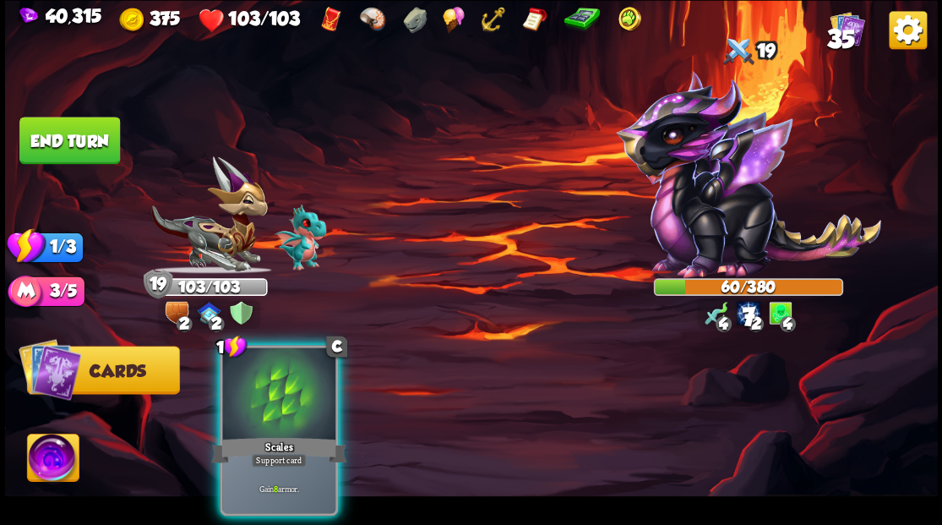
drag, startPoint x: 254, startPoint y: 371, endPoint x: 240, endPoint y: 338, distance: 35.9
click at [253, 370] on div at bounding box center [278, 394] width 113 height 95
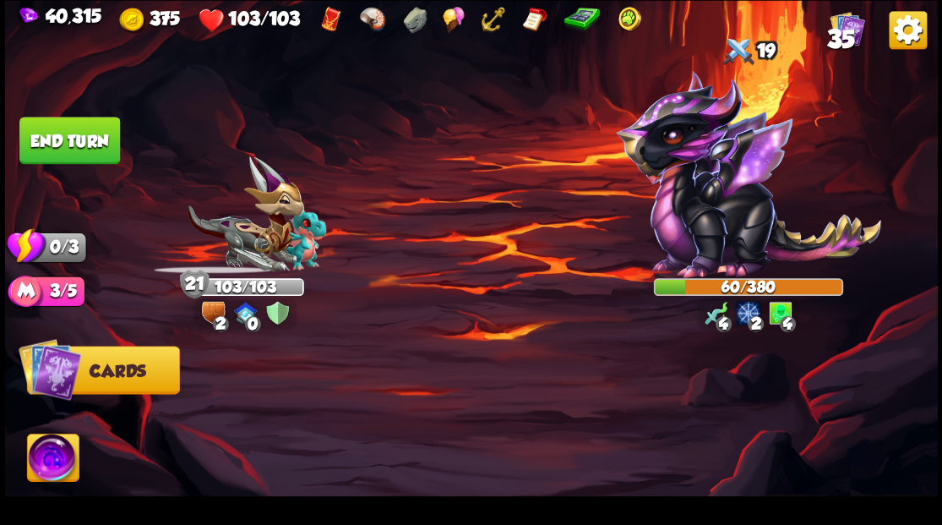
drag, startPoint x: 93, startPoint y: 141, endPoint x: 453, endPoint y: 296, distance: 391.7
click at [112, 150] on button "End turn" at bounding box center [69, 140] width 101 height 47
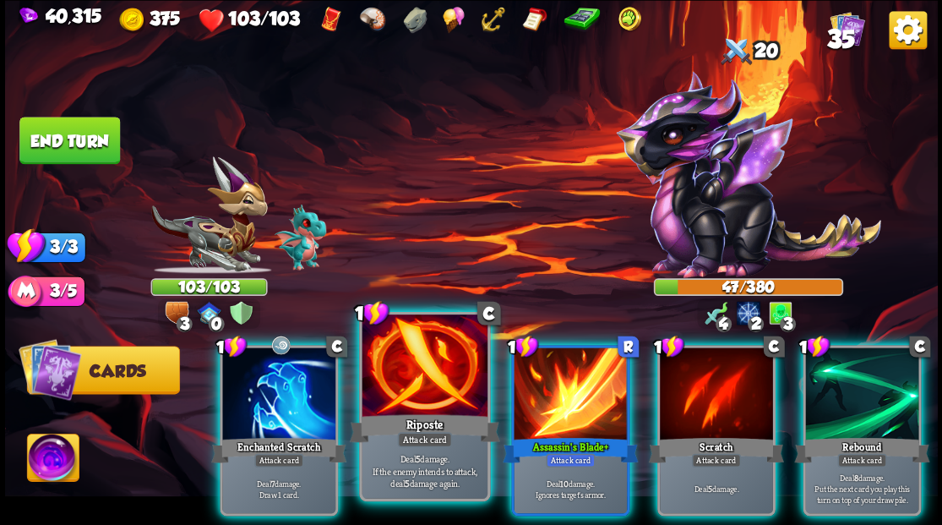
click at [394, 382] on div at bounding box center [424, 367] width 125 height 106
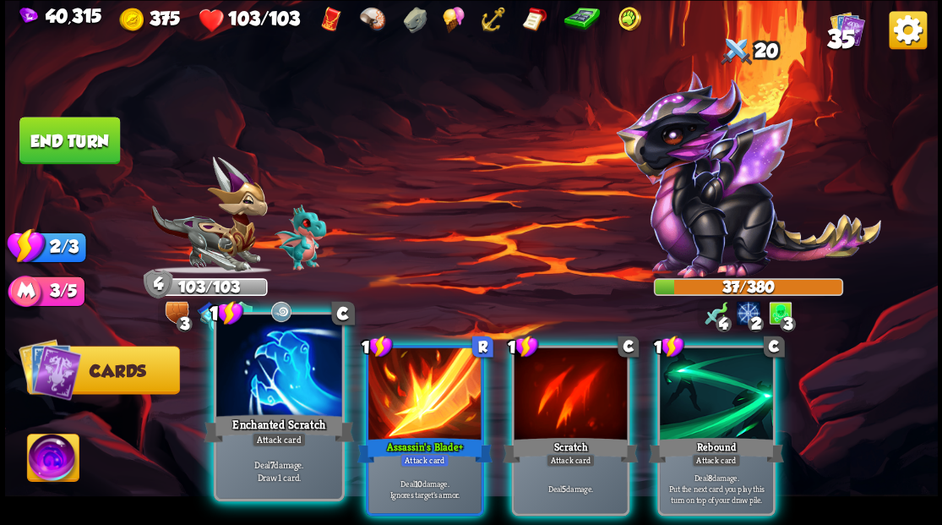
click at [283, 392] on div at bounding box center [278, 367] width 125 height 106
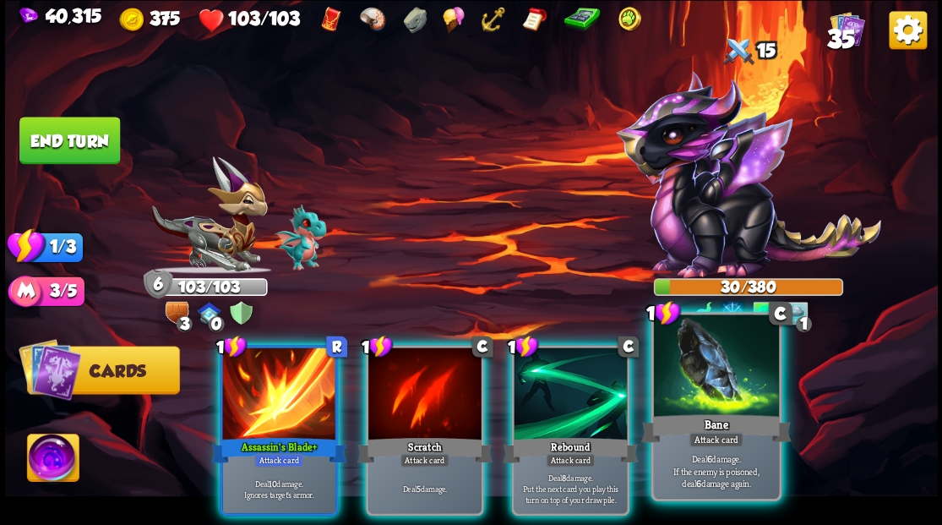
click at [698, 412] on div "Bane" at bounding box center [715, 428] width 150 height 34
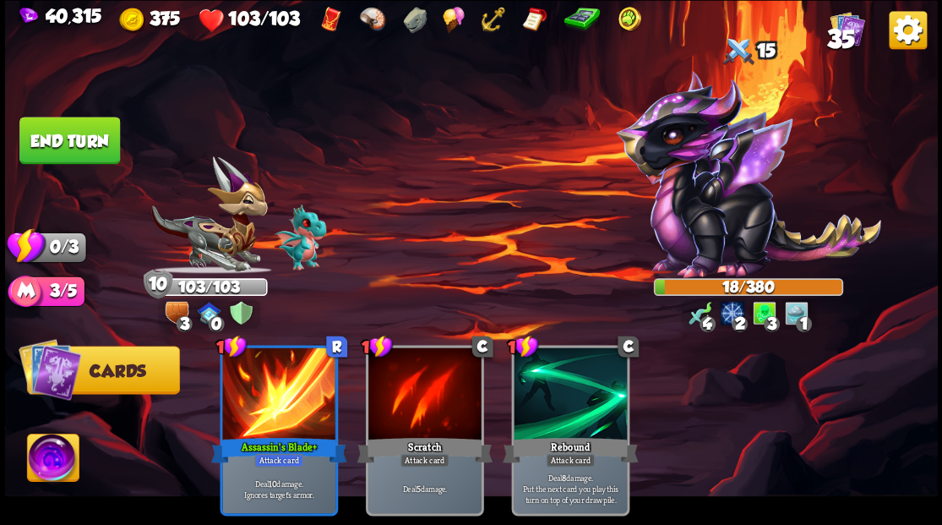
click at [81, 150] on button "End turn" at bounding box center [69, 140] width 101 height 47
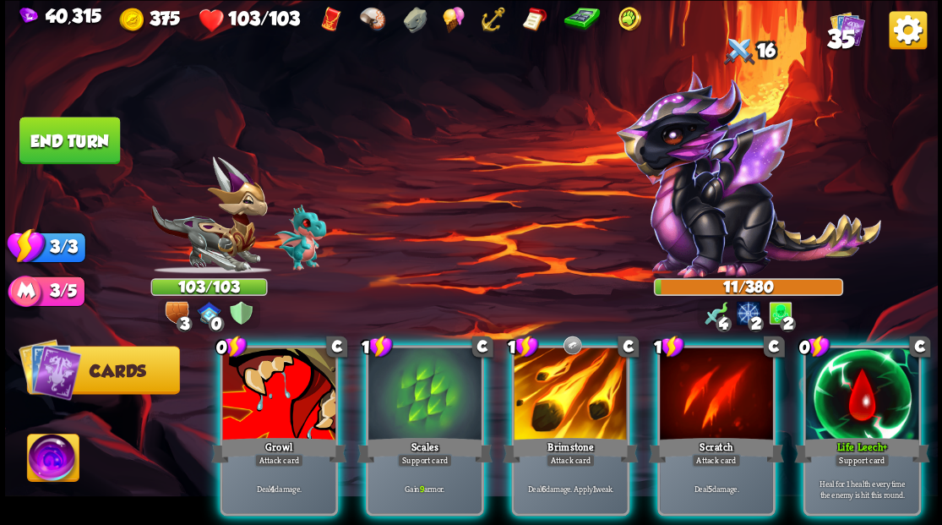
click at [217, 235] on img at bounding box center [208, 214] width 117 height 117
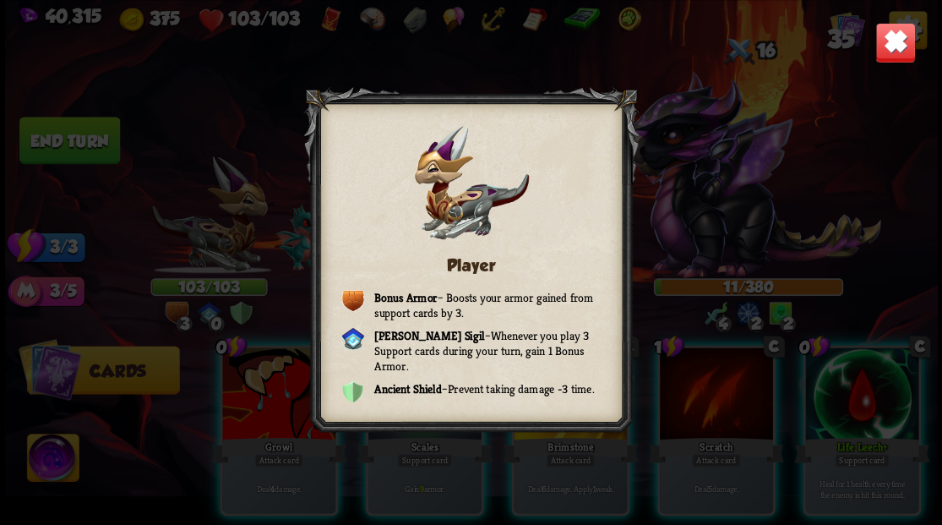
click at [886, 34] on img at bounding box center [894, 42] width 41 height 41
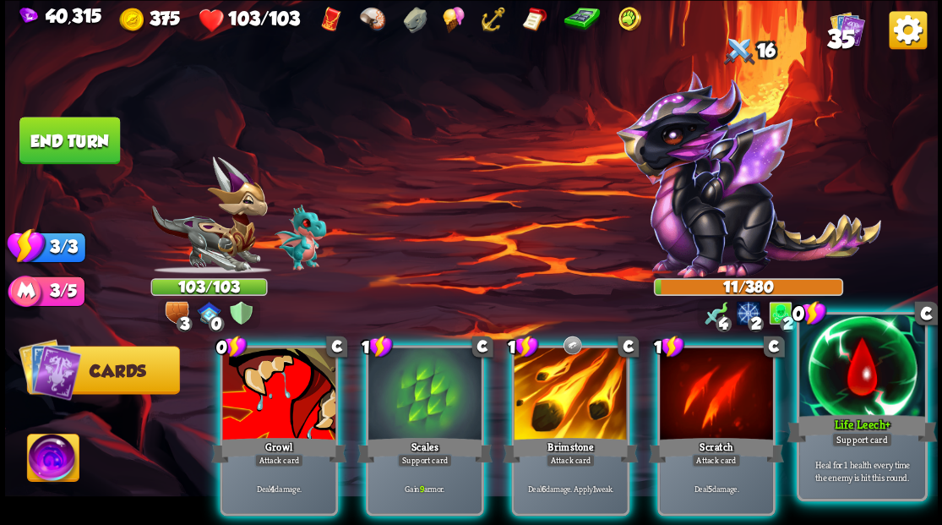
click at [855, 401] on div at bounding box center [861, 367] width 125 height 106
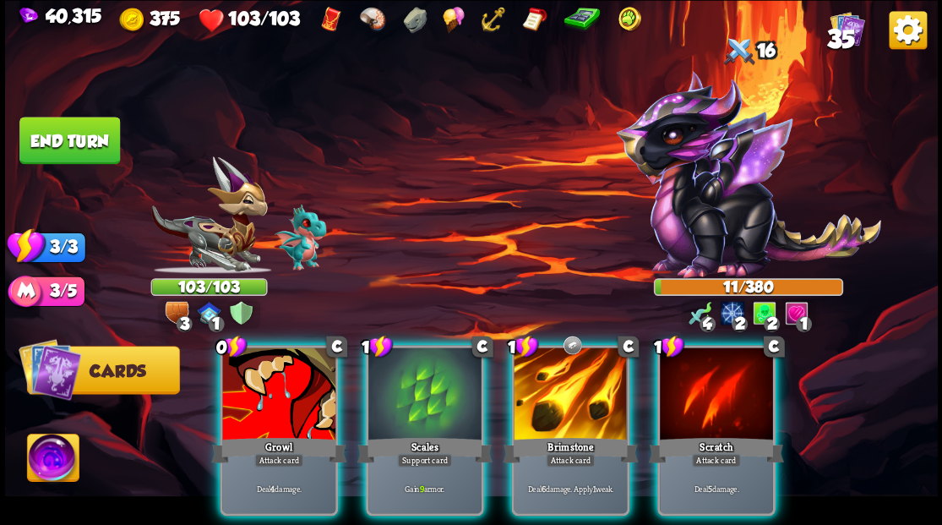
click at [416, 434] on div "Scales" at bounding box center [423, 449] width 135 height 30
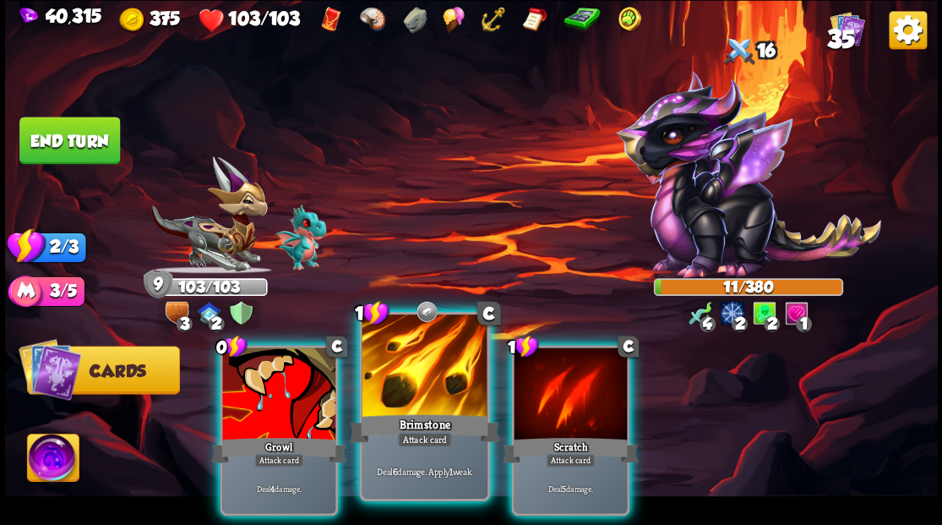
click at [414, 367] on div at bounding box center [424, 367] width 125 height 106
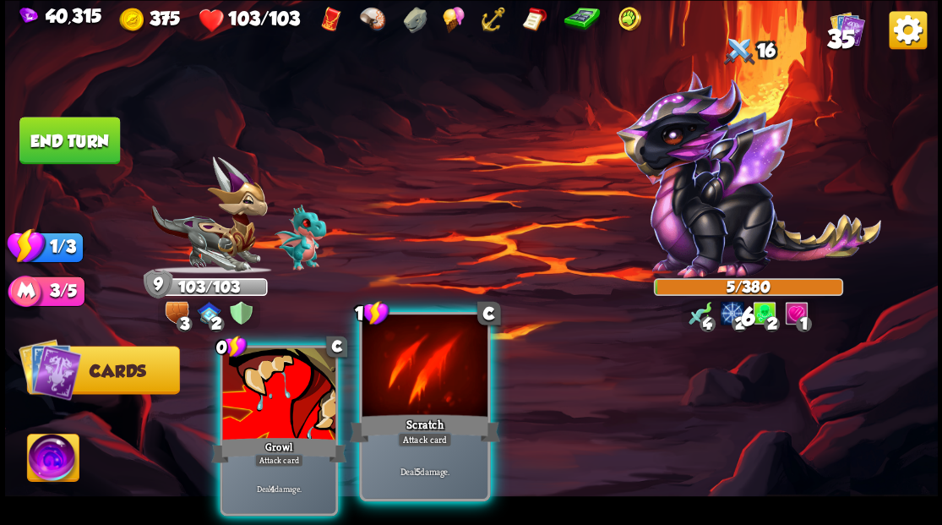
click at [415, 367] on div at bounding box center [424, 367] width 125 height 106
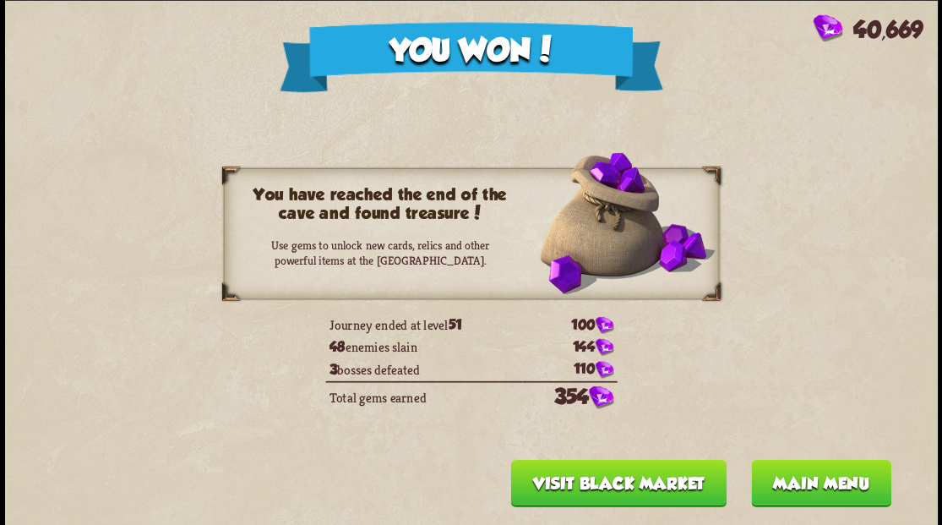
click at [801, 478] on button "Main menu" at bounding box center [820, 482] width 140 height 47
